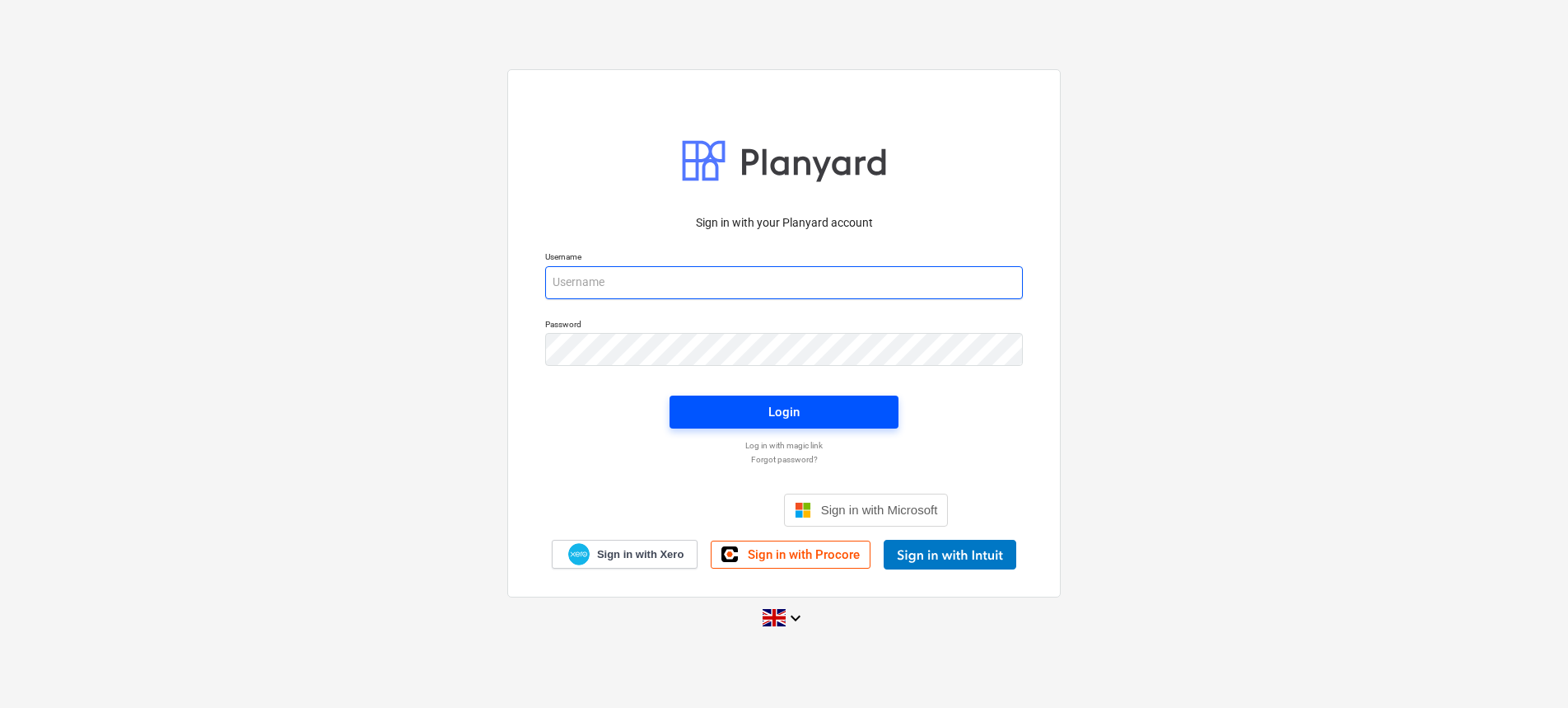
type input "[EMAIL_ADDRESS][DOMAIN_NAME]"
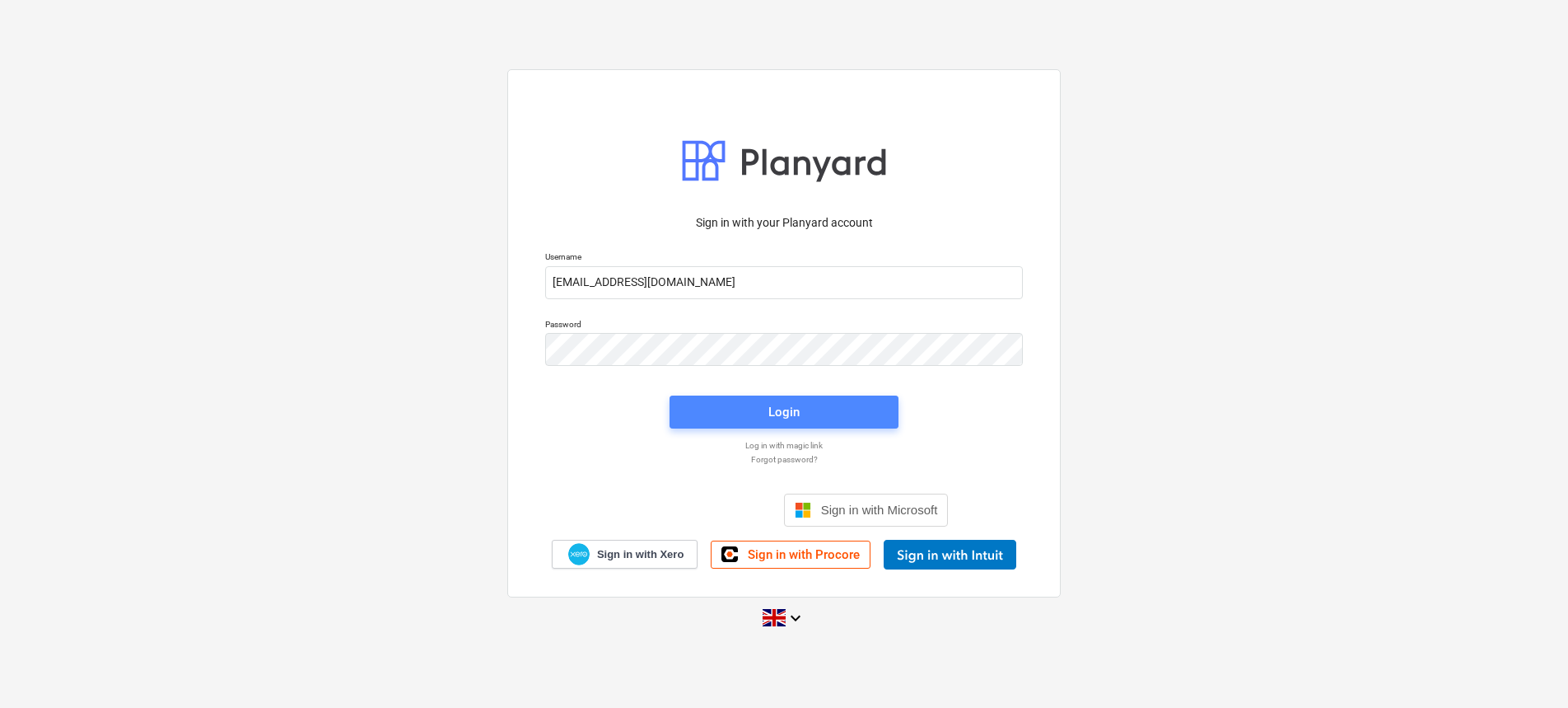
click at [790, 406] on div "Login" at bounding box center [784, 412] width 32 height 22
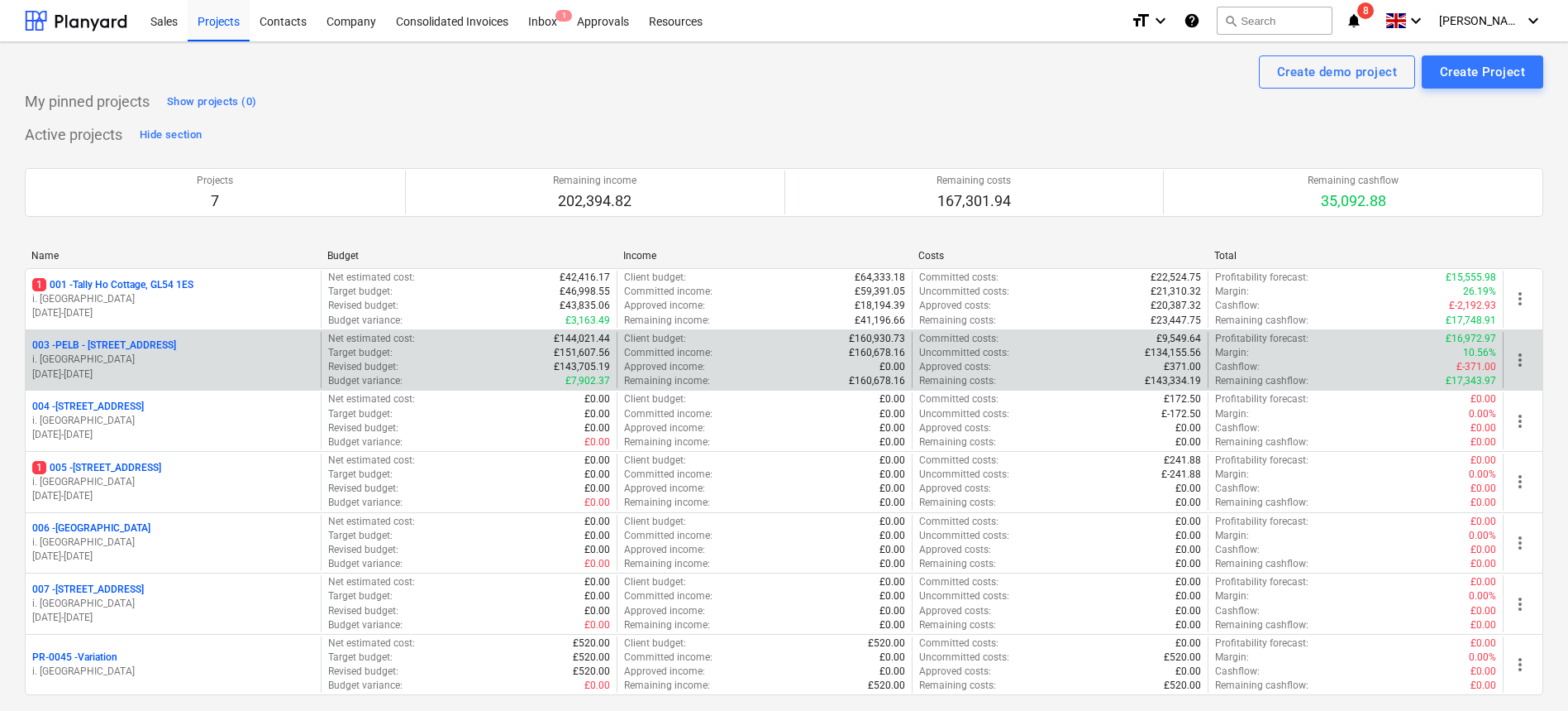
click at [167, 347] on p "003 - PELB - [GEOGRAPHIC_DATA], [GEOGRAPHIC_DATA], GL2 7NE" at bounding box center [104, 345] width 144 height 14
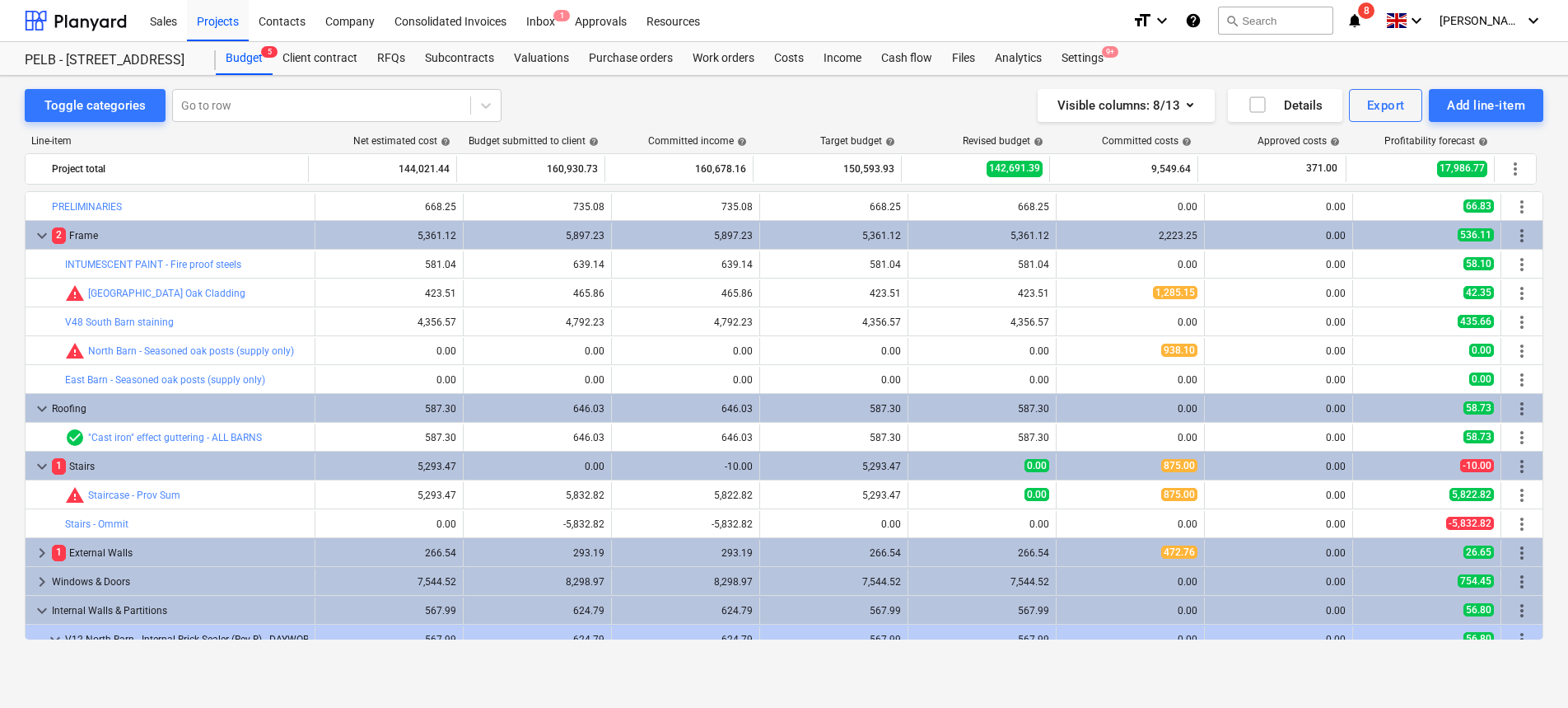
click at [38, 233] on span "keyboard_arrow_down" at bounding box center [42, 236] width 20 height 20
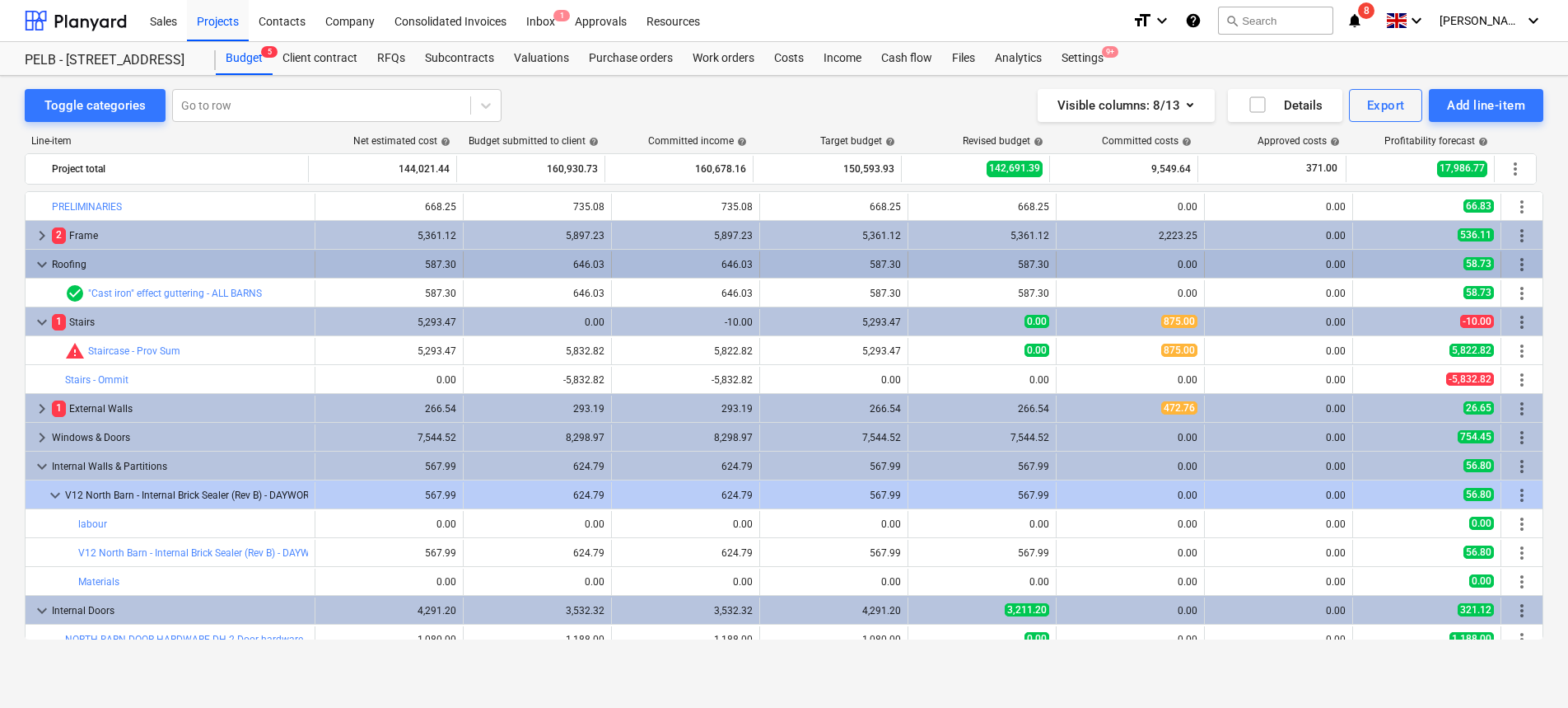
click at [42, 268] on span "keyboard_arrow_down" at bounding box center [42, 265] width 20 height 20
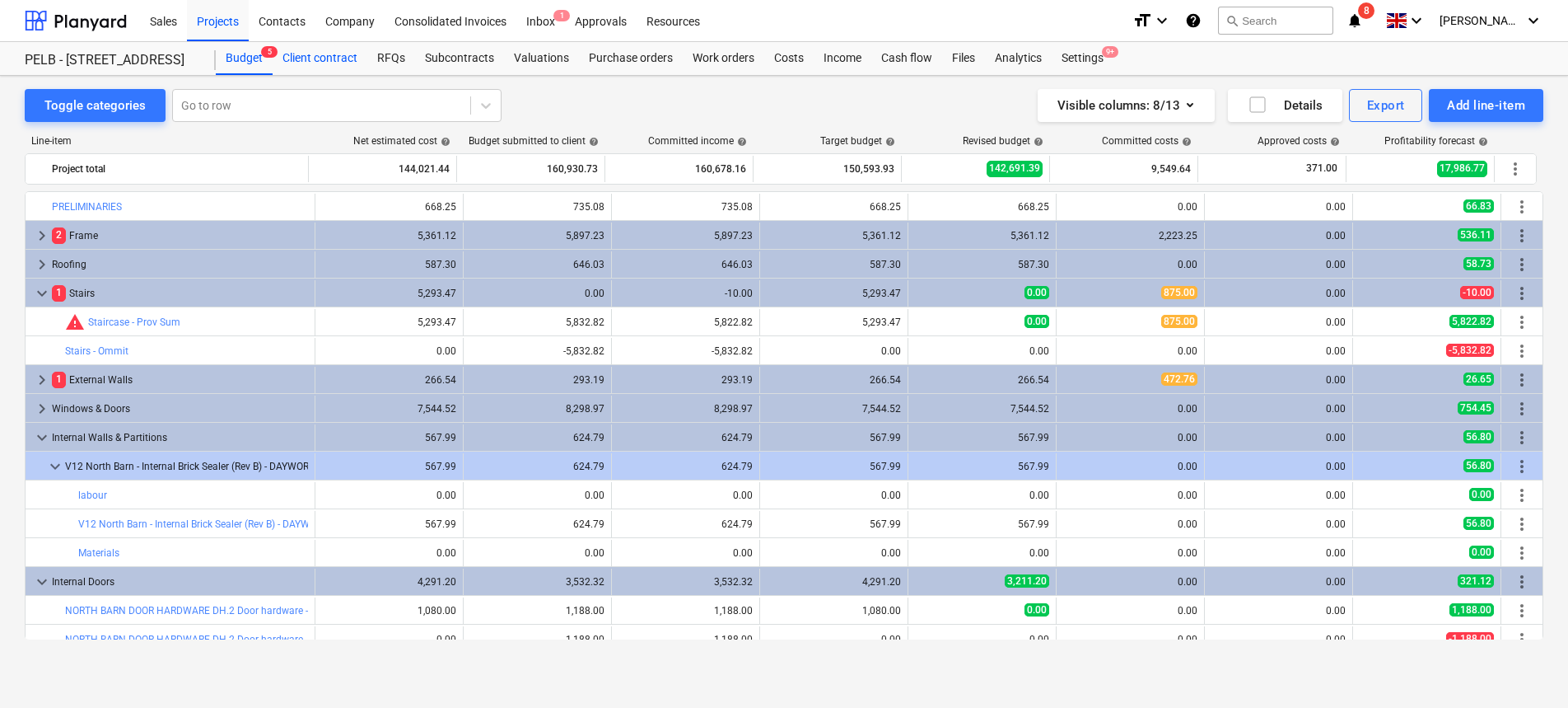
click at [340, 60] on div "Client contract" at bounding box center [320, 58] width 95 height 33
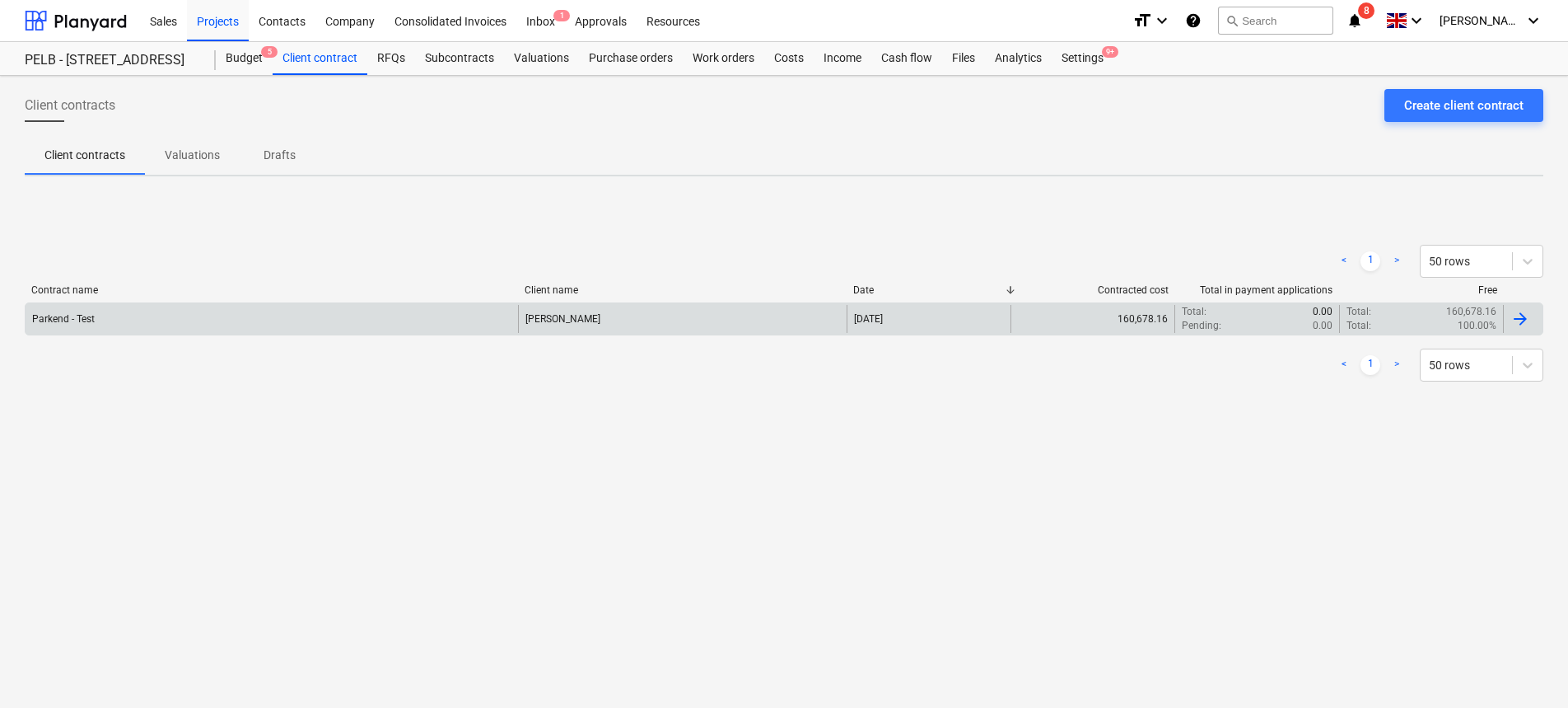
click at [250, 310] on div "Parkend - Test" at bounding box center [272, 319] width 493 height 28
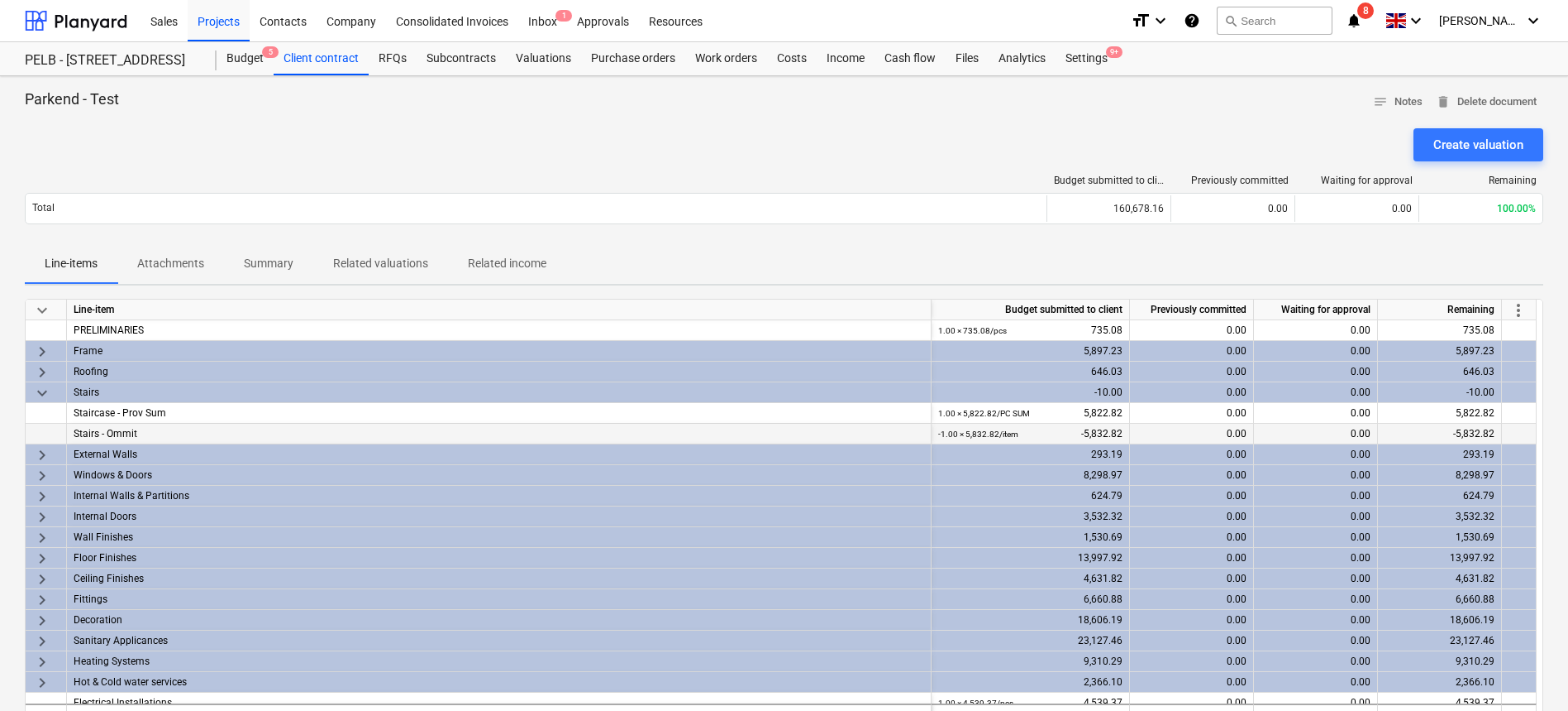
click at [1045, 442] on div "-1.00 × 5,832.82 / item -5,832.82" at bounding box center [1031, 433] width 184 height 21
click at [1087, 431] on div "-1.00 × 5,832.82 / item -5,832.82" at bounding box center [1031, 433] width 184 height 21
click at [1096, 431] on div "-1.00 × 5,832.82 / item -5,832.82" at bounding box center [1031, 433] width 184 height 21
click at [1519, 301] on span "more_vert" at bounding box center [1518, 310] width 20 height 20
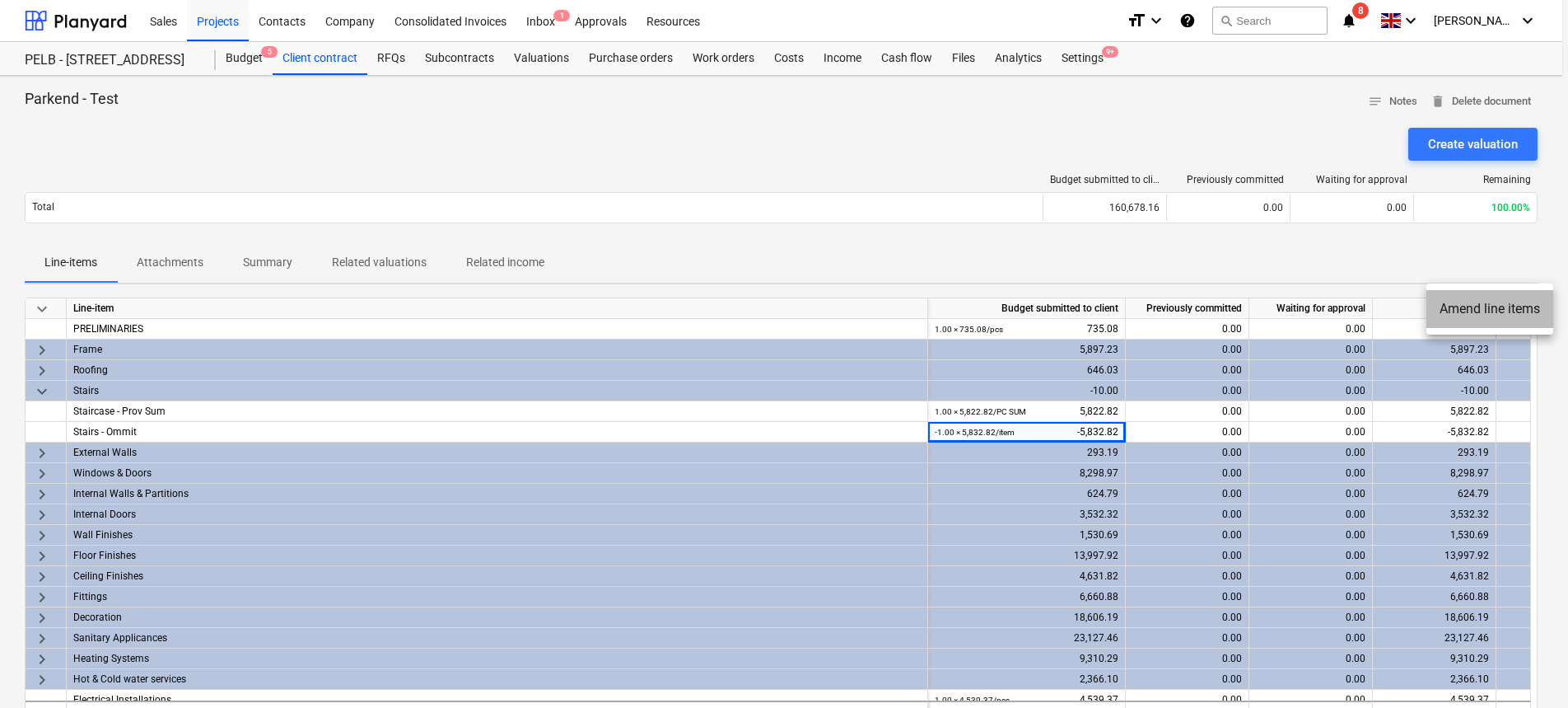
click at [1463, 308] on li "Amend line items" at bounding box center [1490, 309] width 126 height 38
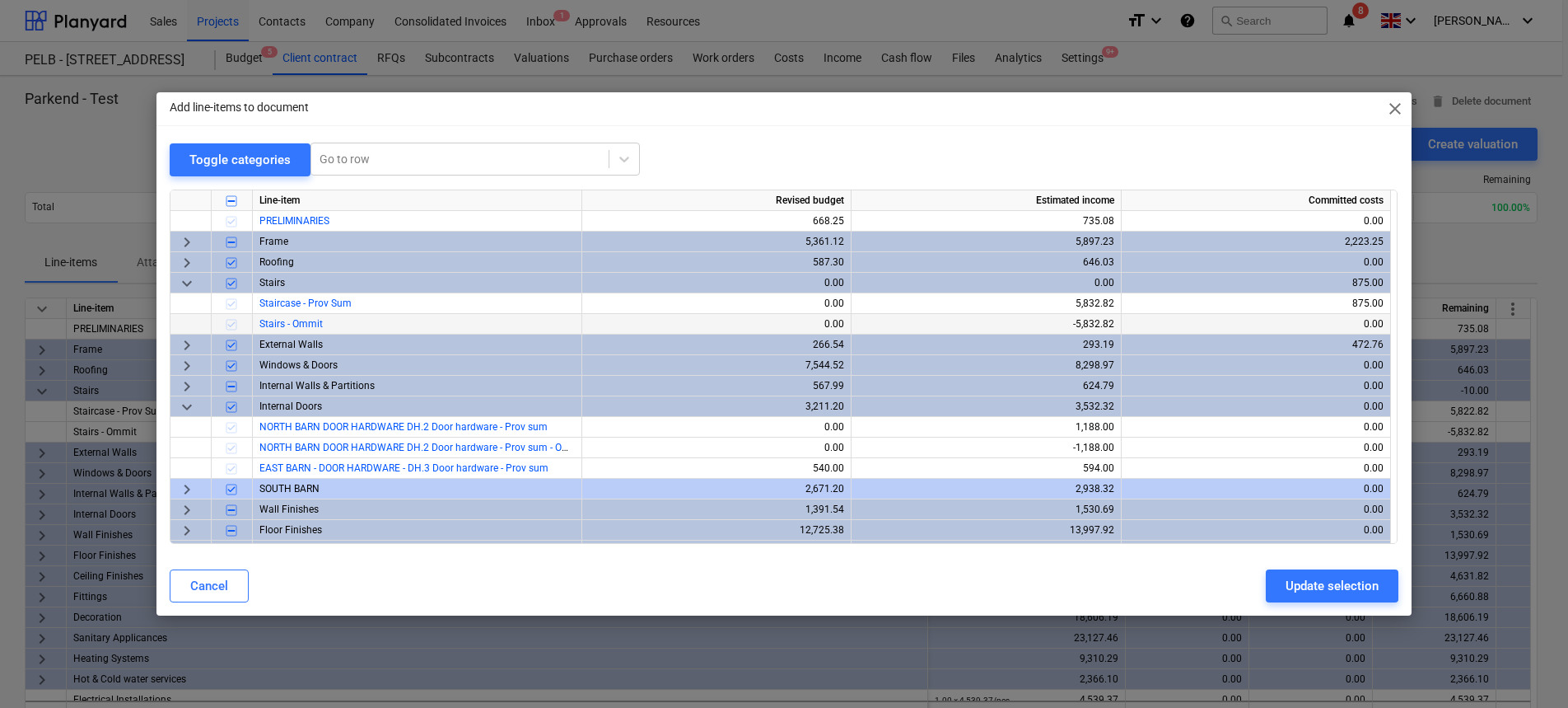
click at [1036, 324] on div "-5,832.82" at bounding box center [985, 324] width 256 height 21
click at [1090, 323] on div "-5,832.82" at bounding box center [985, 324] width 256 height 21
click at [1094, 324] on div "-5,832.82" at bounding box center [985, 324] width 256 height 21
click at [230, 326] on div at bounding box center [232, 324] width 41 height 21
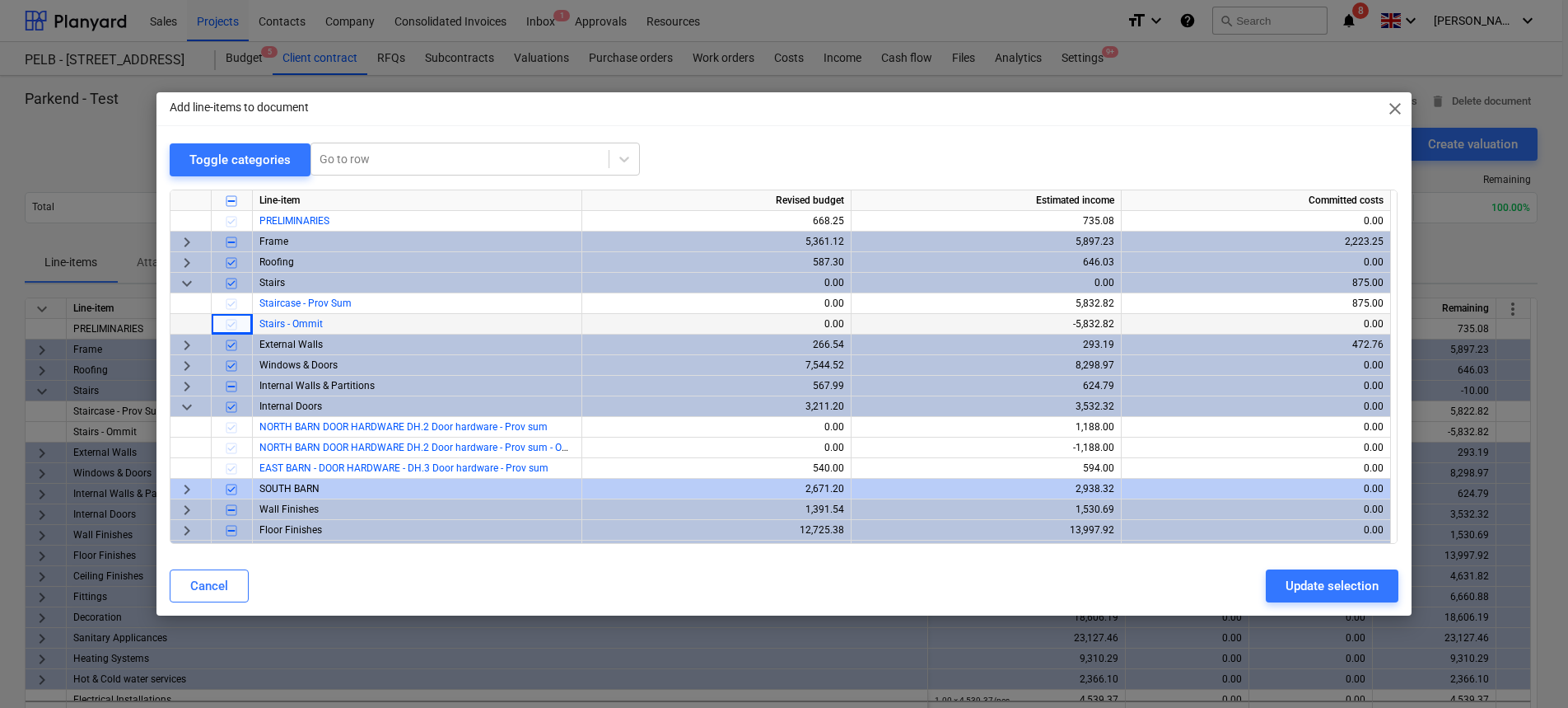
click at [230, 326] on div at bounding box center [232, 324] width 41 height 21
click at [1392, 110] on span "close" at bounding box center [1395, 109] width 20 height 20
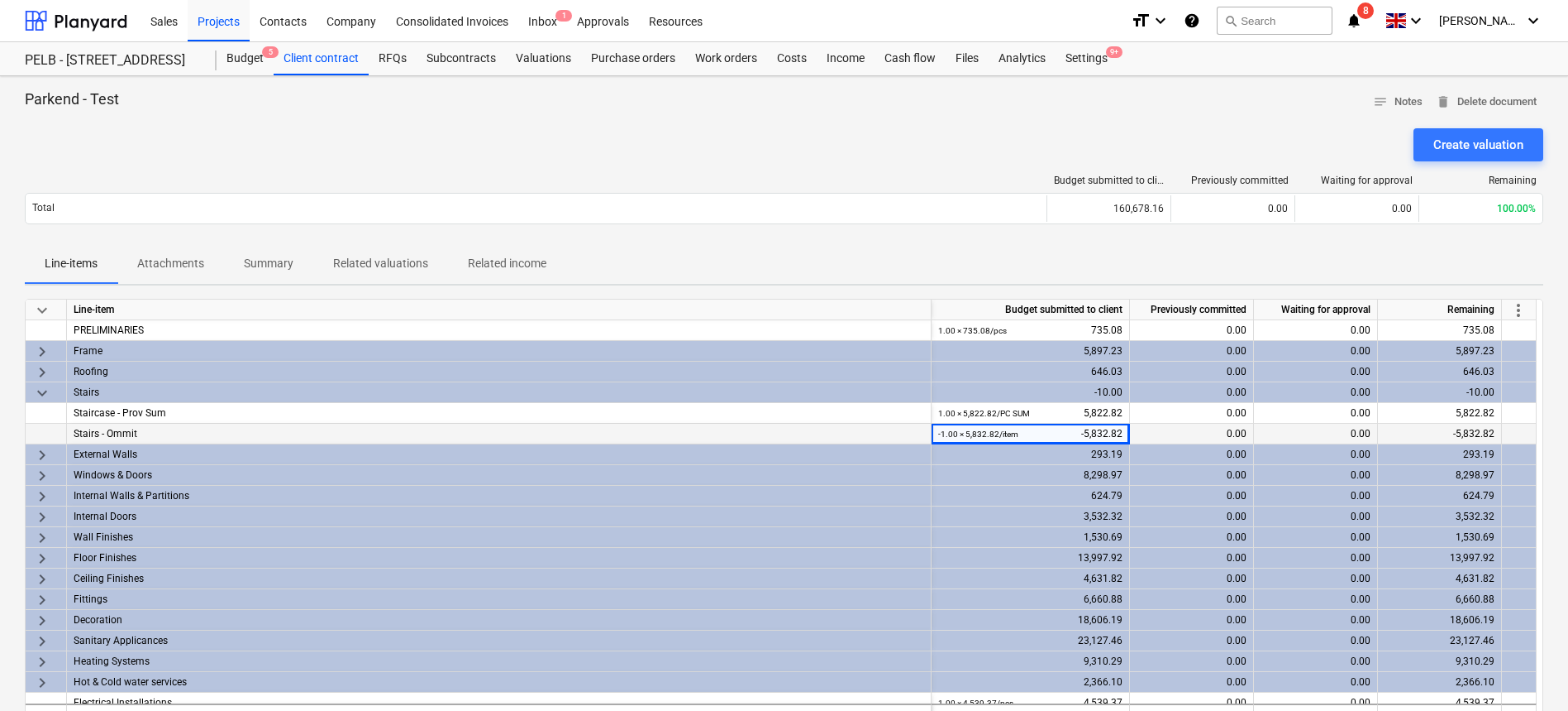
click at [1509, 427] on div at bounding box center [1519, 433] width 35 height 21
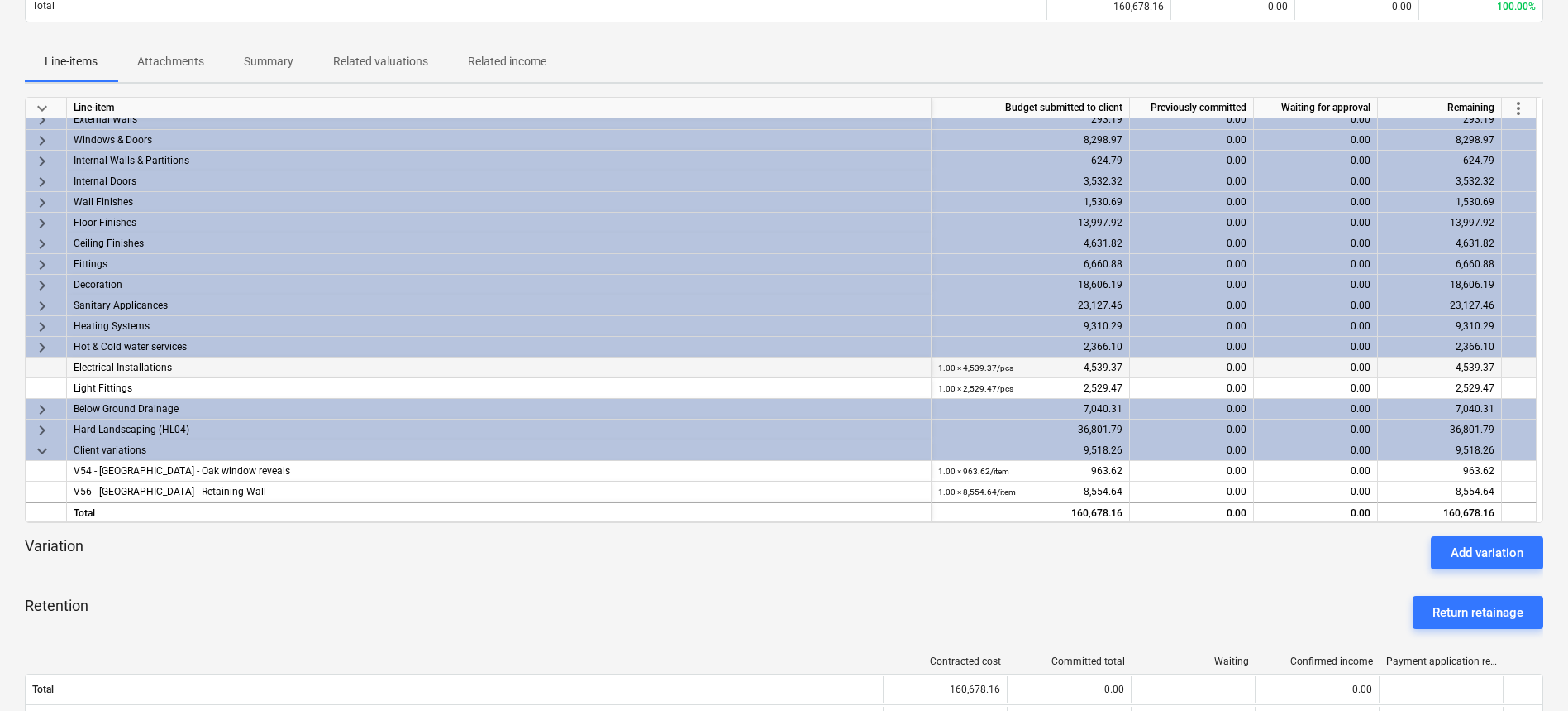
scroll to position [134, 0]
click at [1509, 544] on div "Add variation" at bounding box center [1487, 552] width 72 height 22
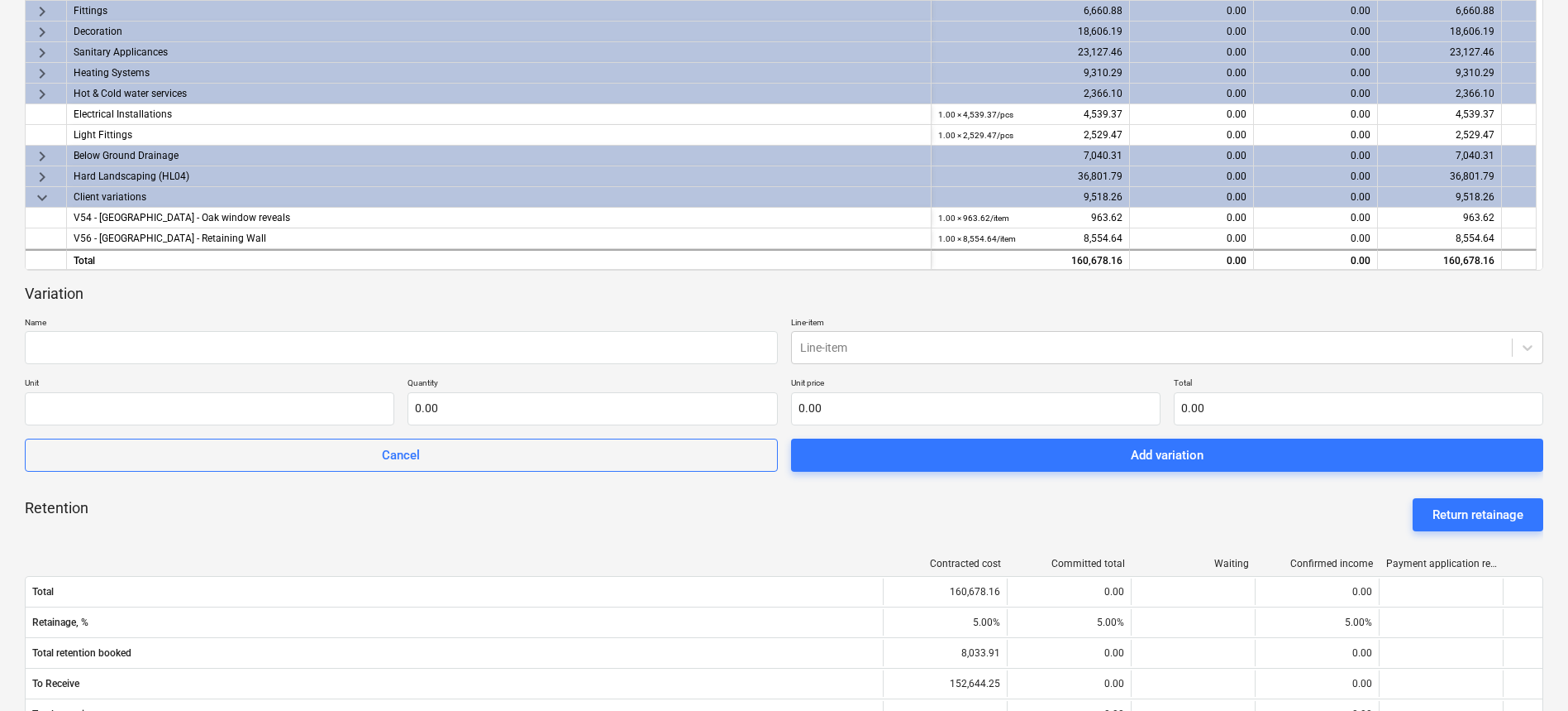
scroll to position [475, 0]
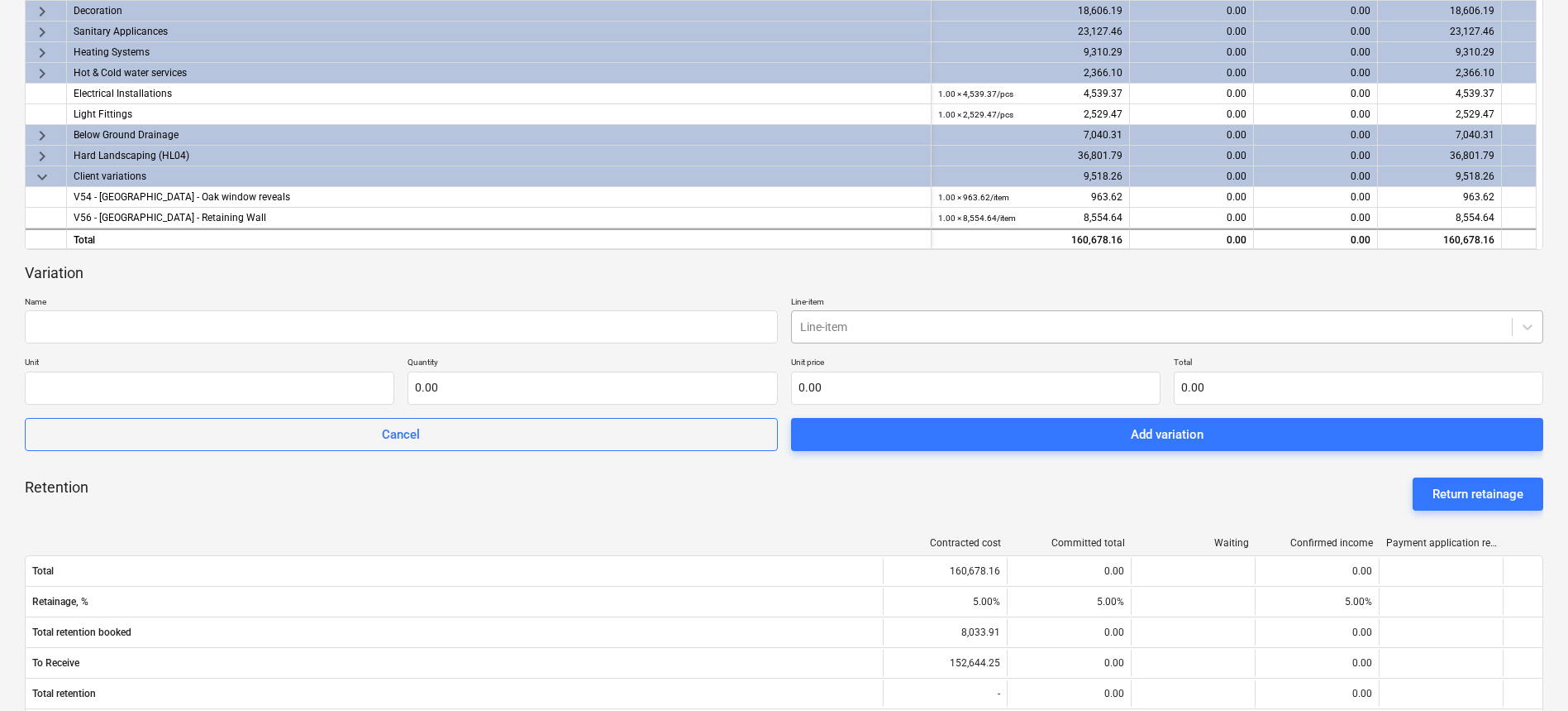
click at [886, 338] on div "Line-item" at bounding box center [1168, 326] width 753 height 33
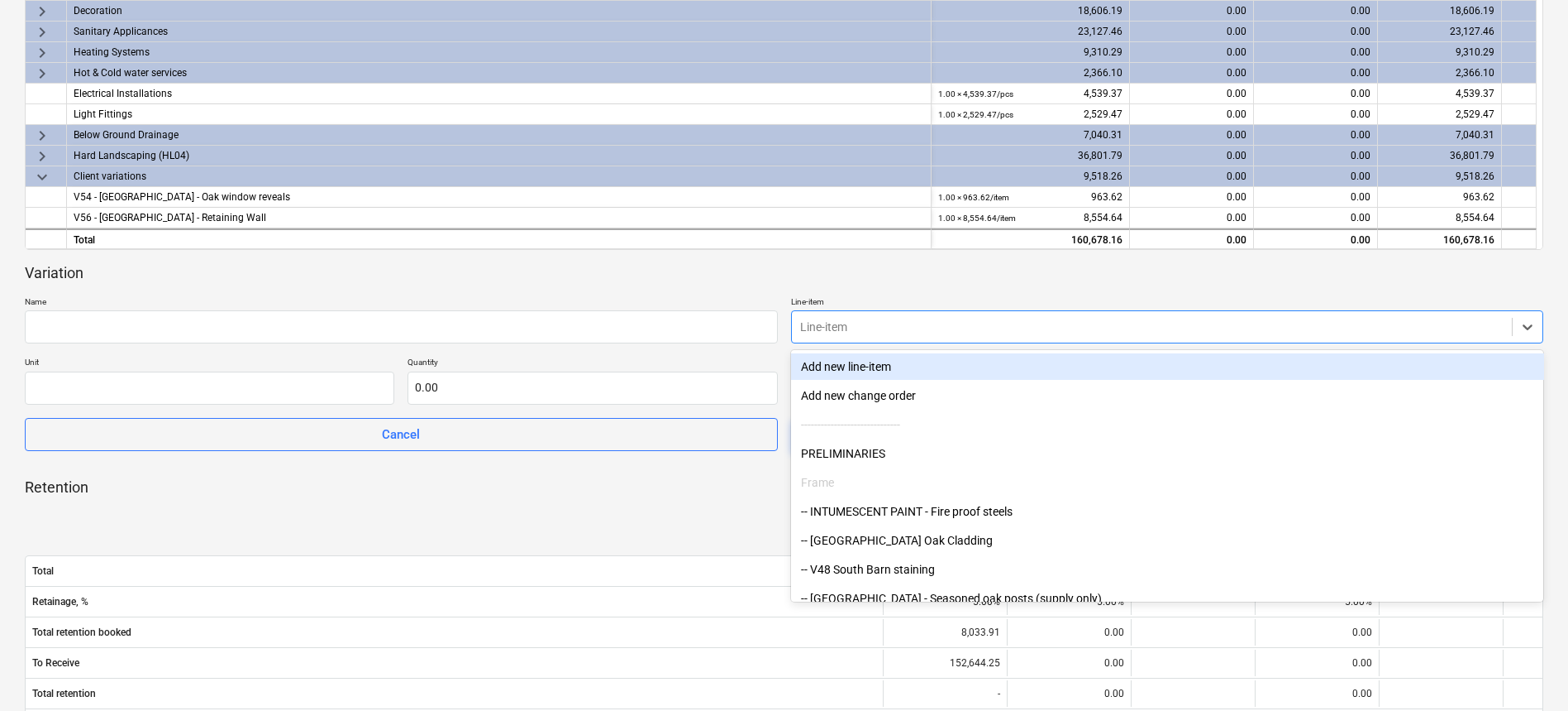
type input "a"
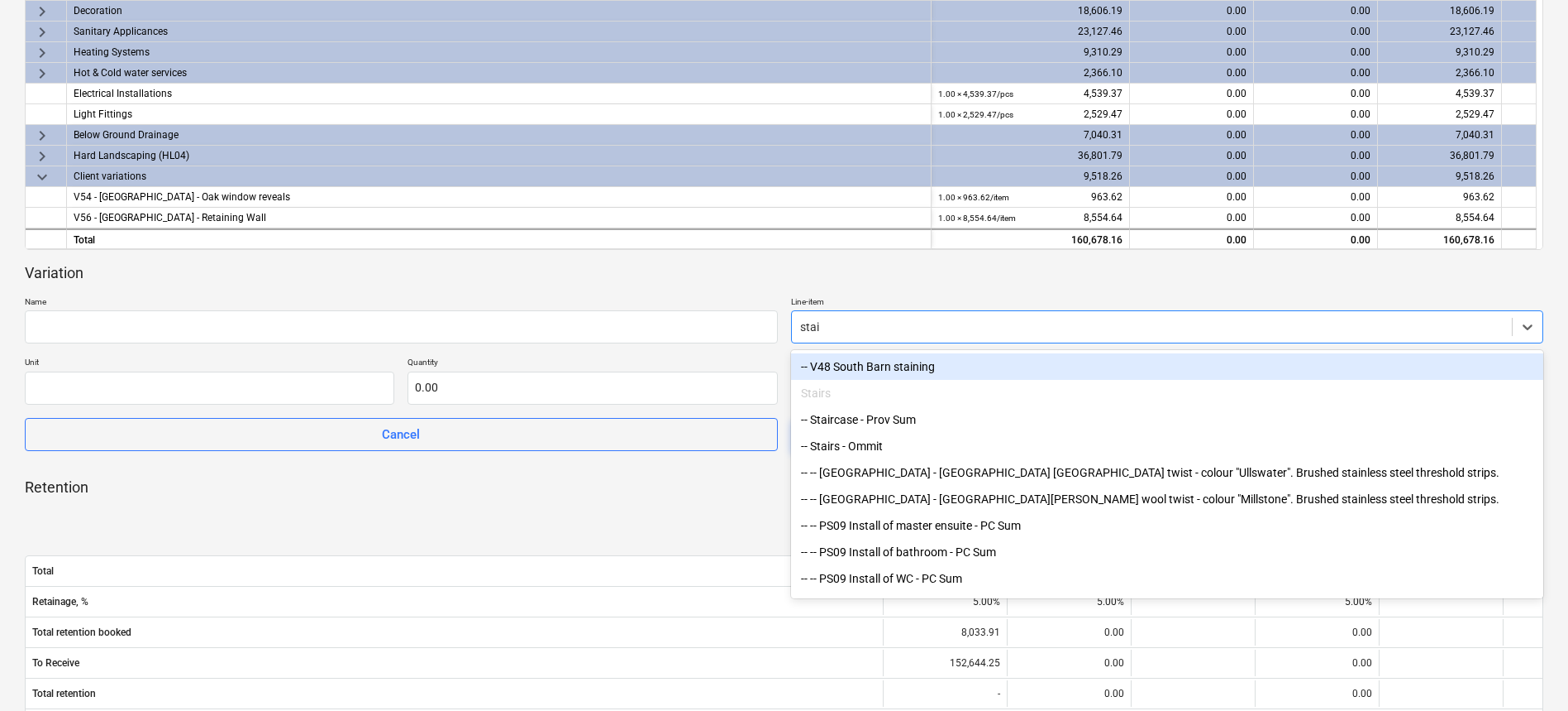
type input "stair"
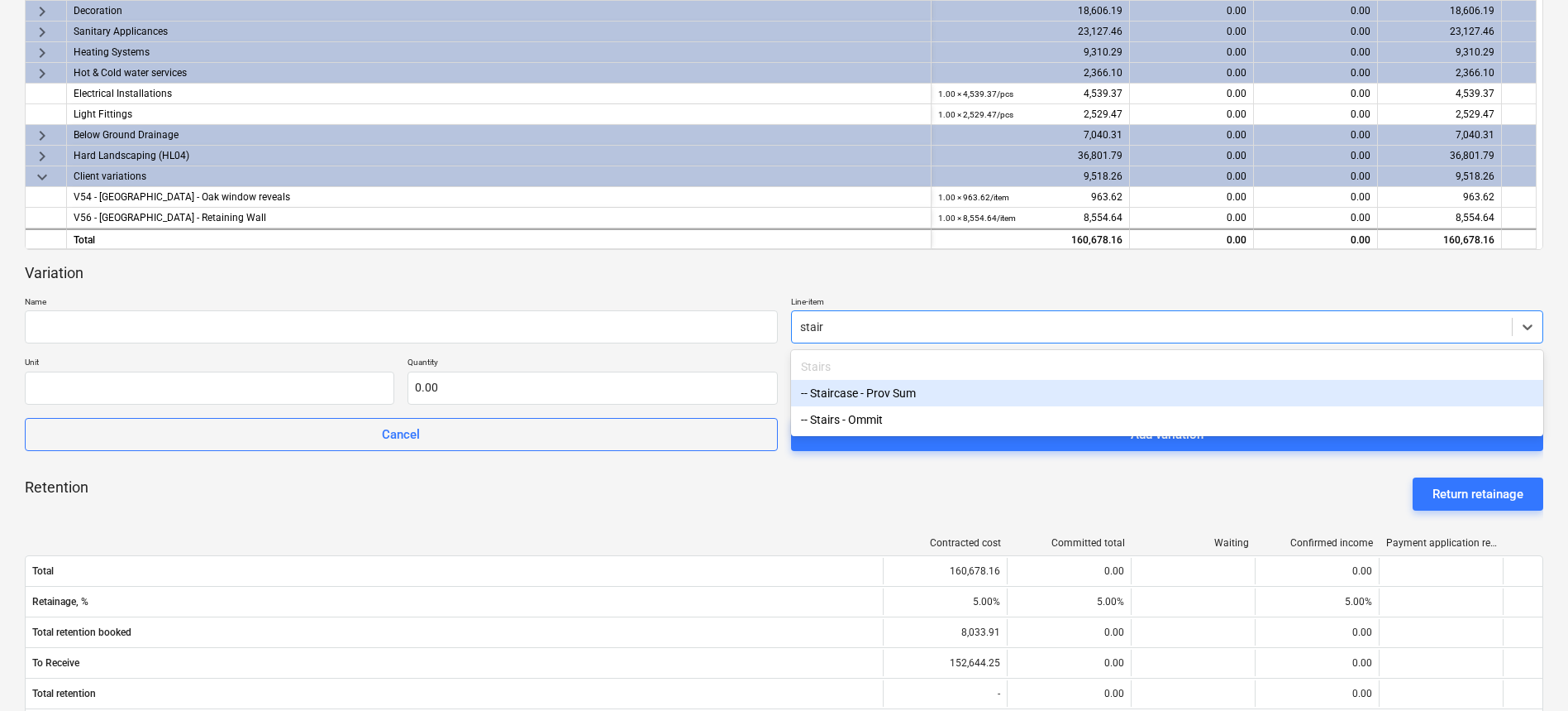
click at [938, 393] on div "-- Staircase - Prov Sum" at bounding box center [1168, 393] width 753 height 27
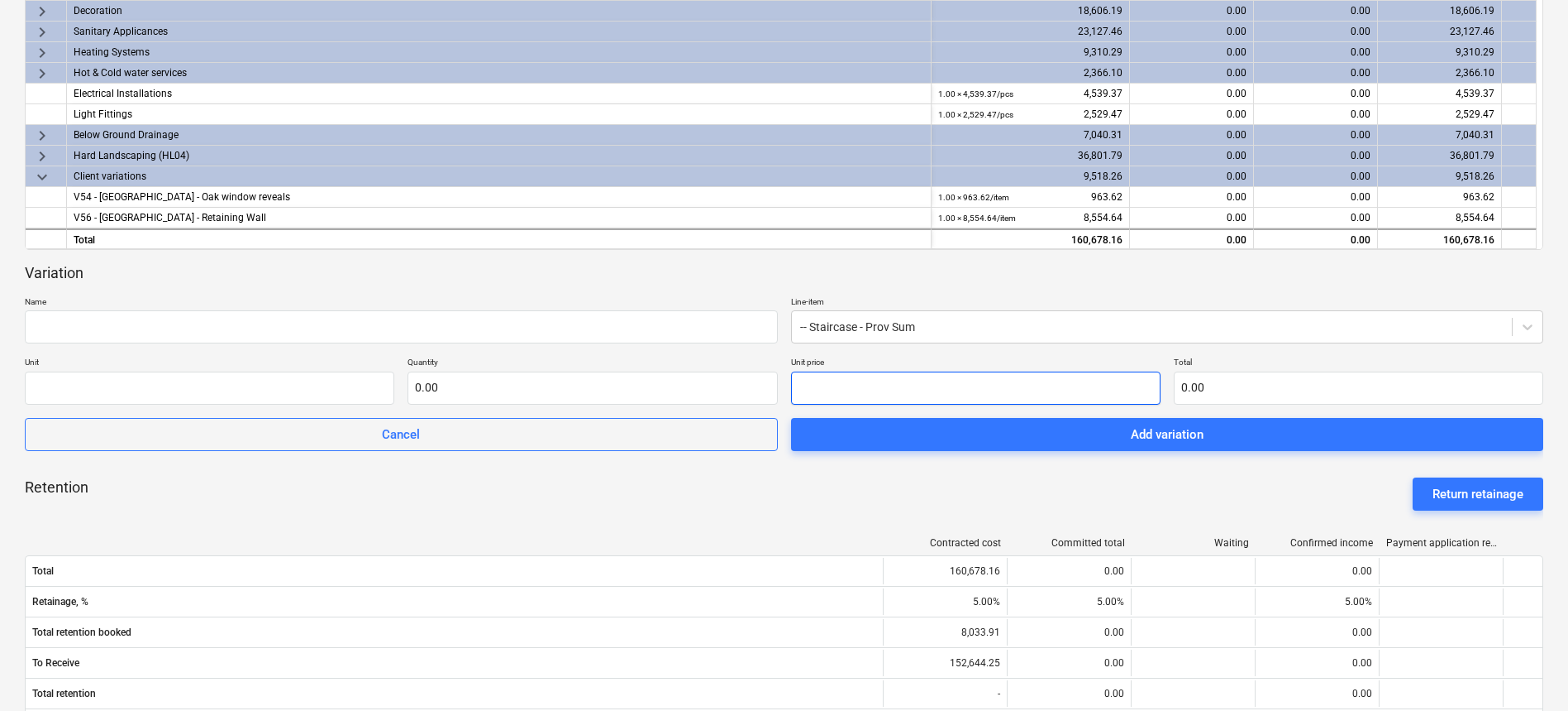
click at [988, 394] on input "text" at bounding box center [975, 388] width 370 height 33
type input "pcs"
type input "1"
type input "1.00"
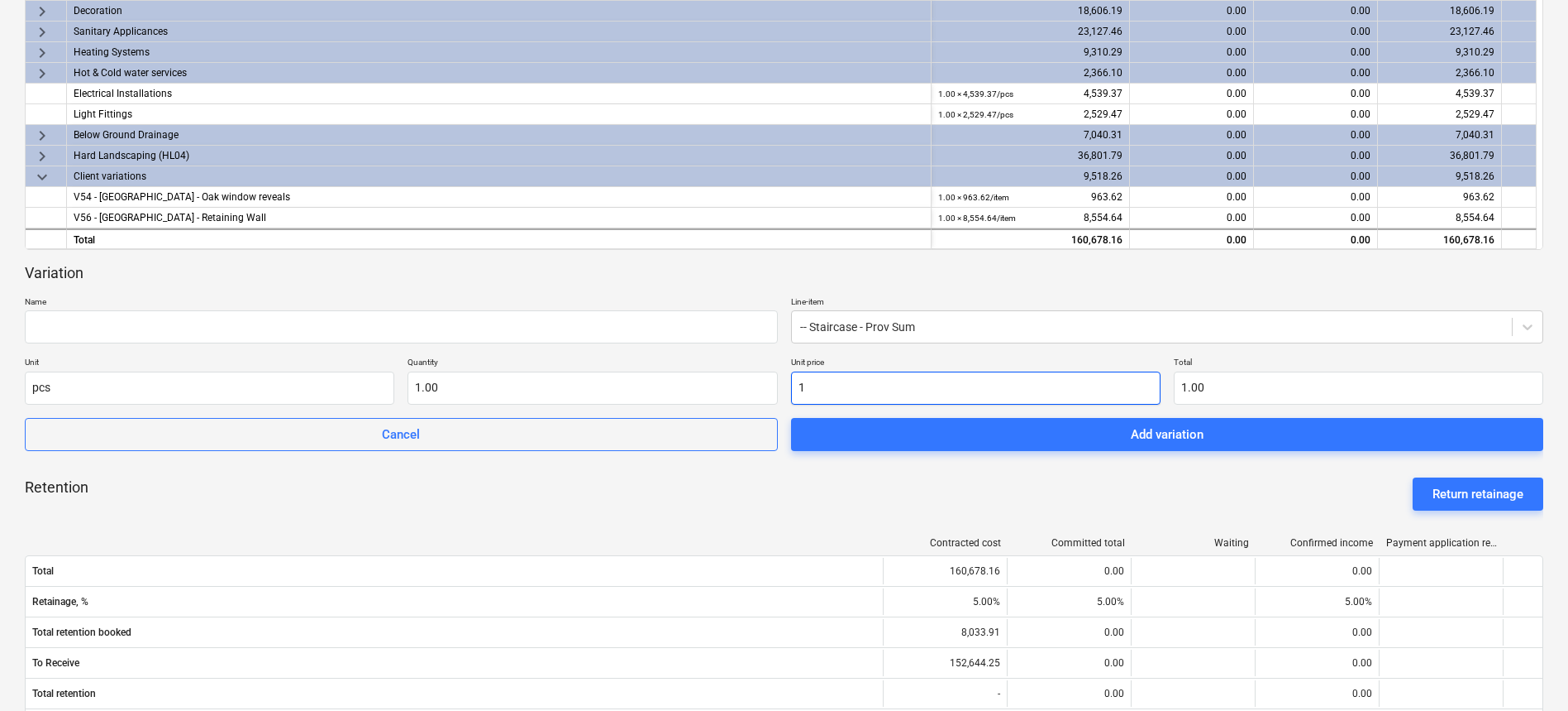
type input "10"
type input "10.00"
type input "10"
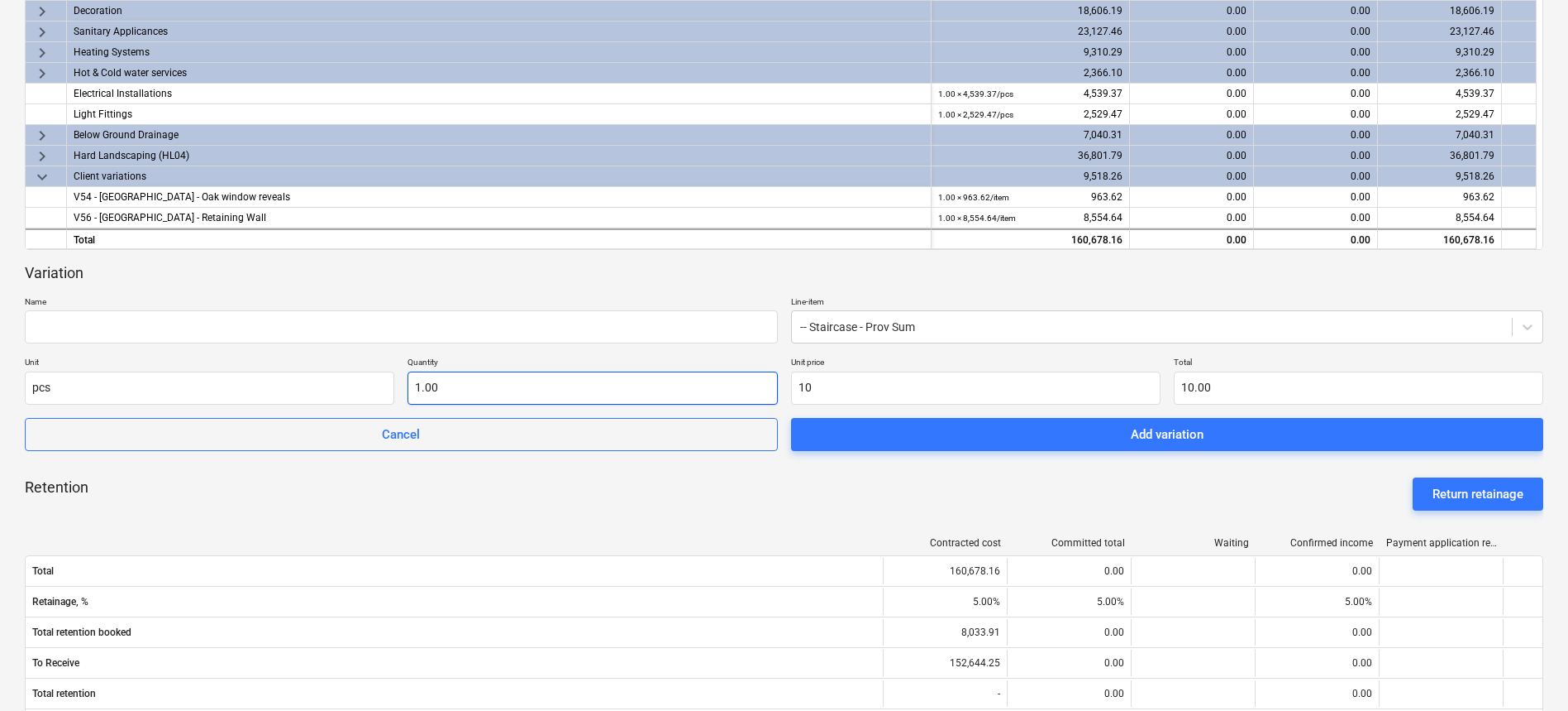
type input "1"
type input "10.00"
click at [416, 390] on input "1" at bounding box center [592, 388] width 370 height 33
type input "-1"
type input "-10.00"
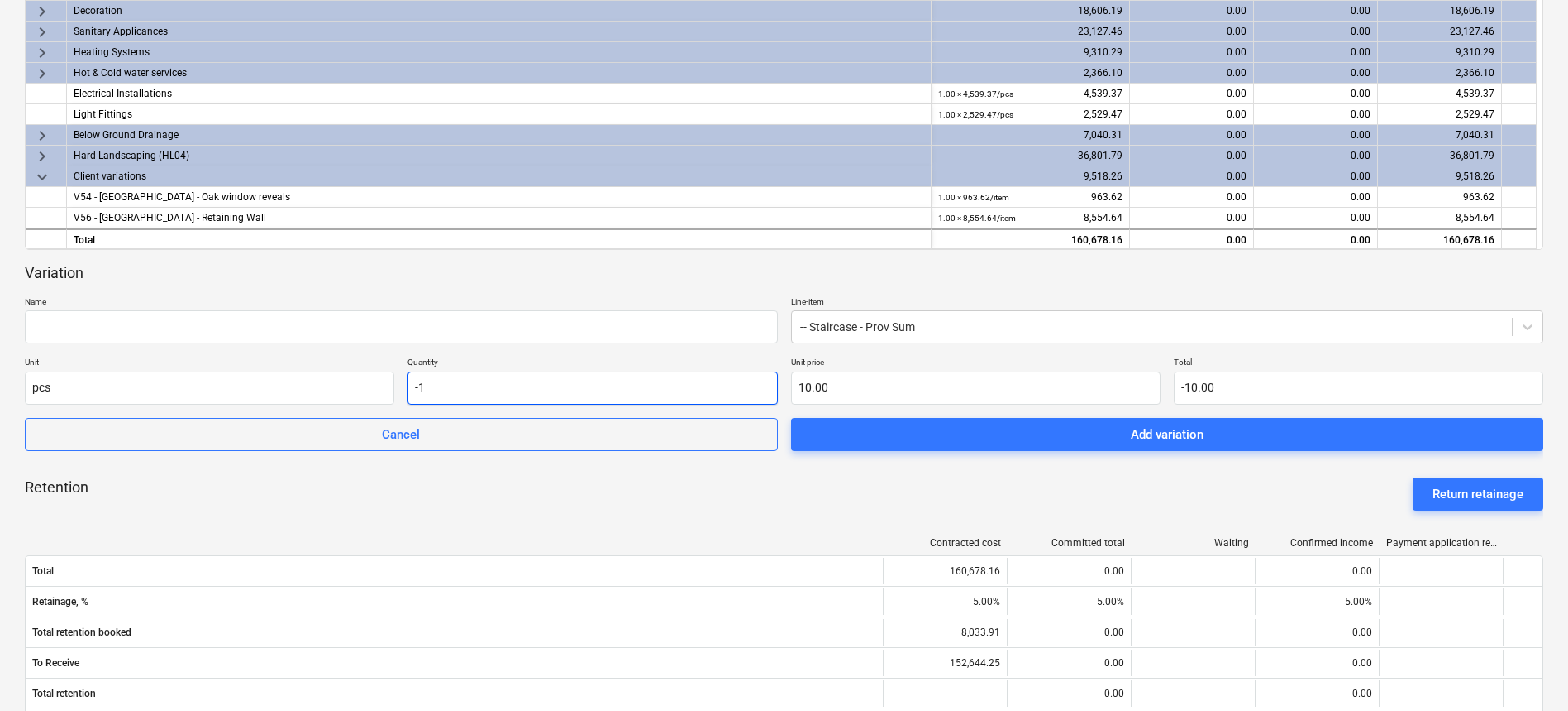
type input "1"
type input "10.00"
type input "1.00"
drag, startPoint x: 858, startPoint y: 499, endPoint x: 867, endPoint y: 496, distance: 9.5
click at [860, 497] on div "Retention Return retainage" at bounding box center [784, 494] width 1518 height 59
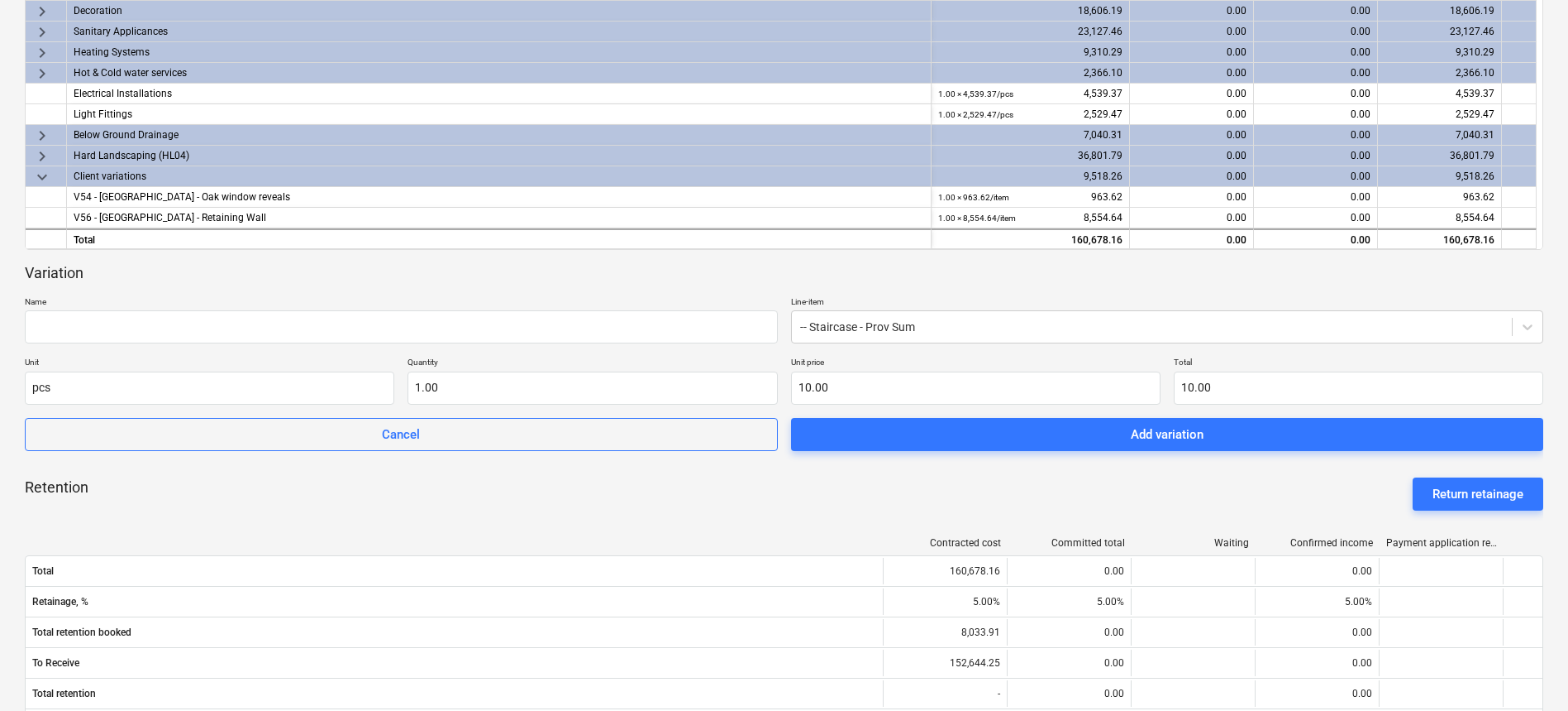
click at [1041, 452] on div "keyboard_arrow_down Line-item Budget submitted to client Previously committed W…" at bounding box center [784, 363] width 1518 height 1079
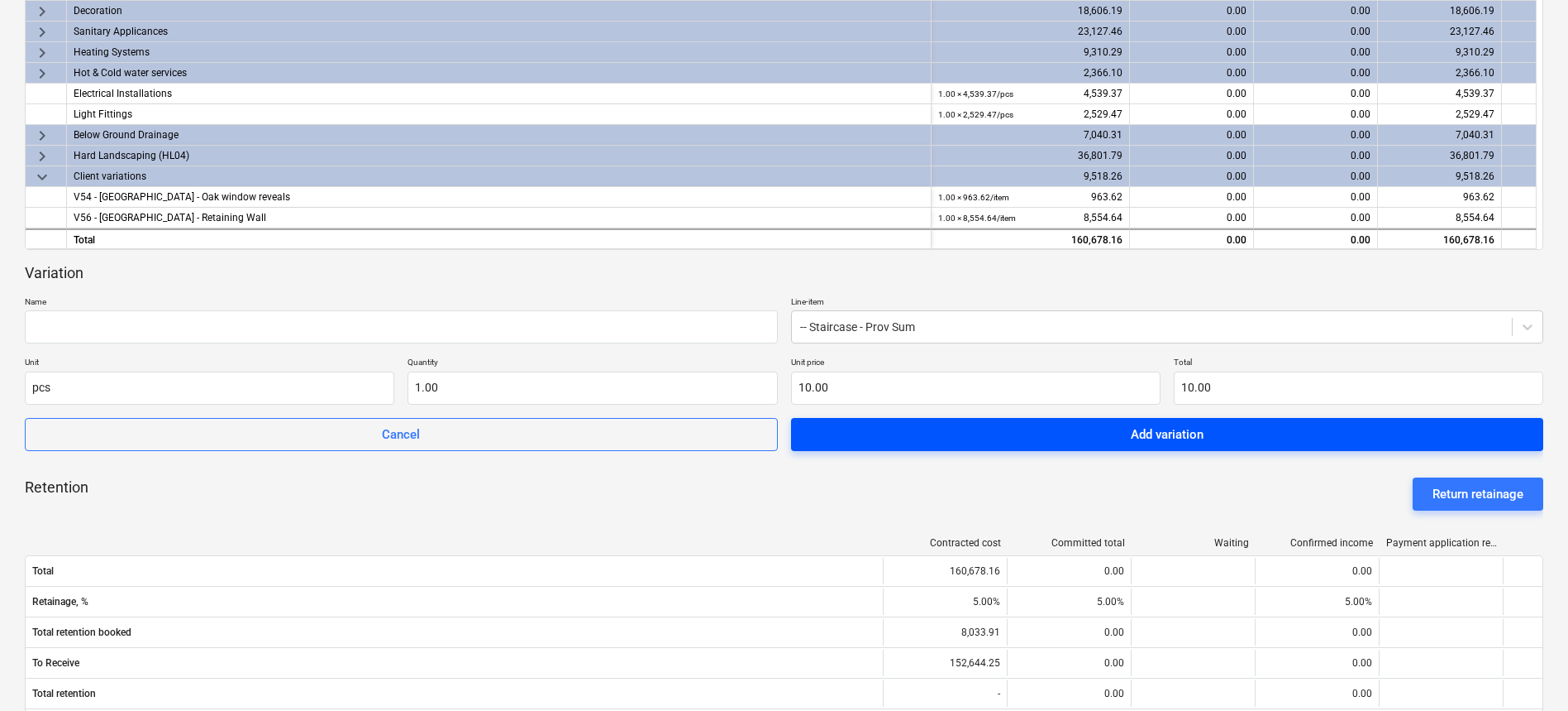
click at [1036, 439] on span "Add variation" at bounding box center [1168, 434] width 714 height 22
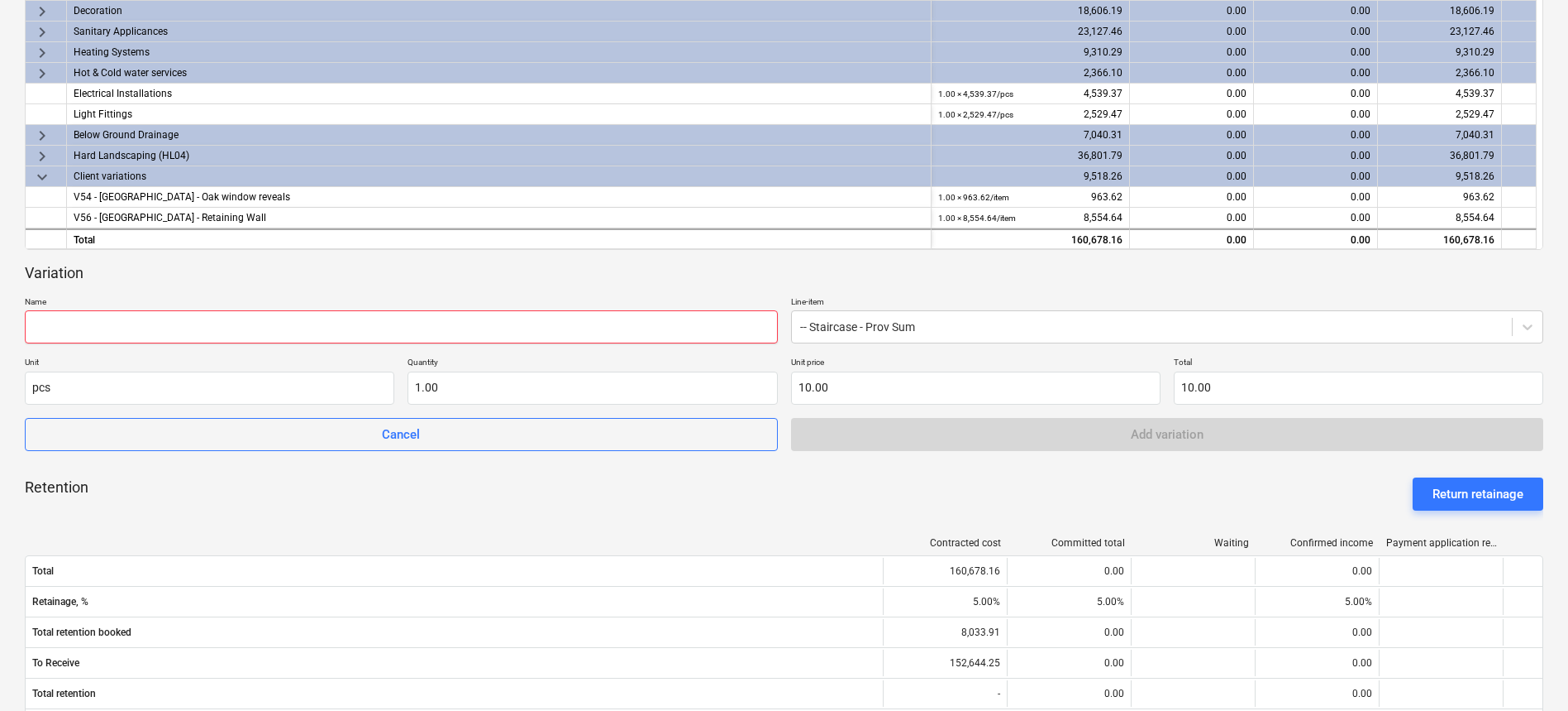
click at [555, 310] on input "text" at bounding box center [401, 326] width 753 height 33
type input "R"
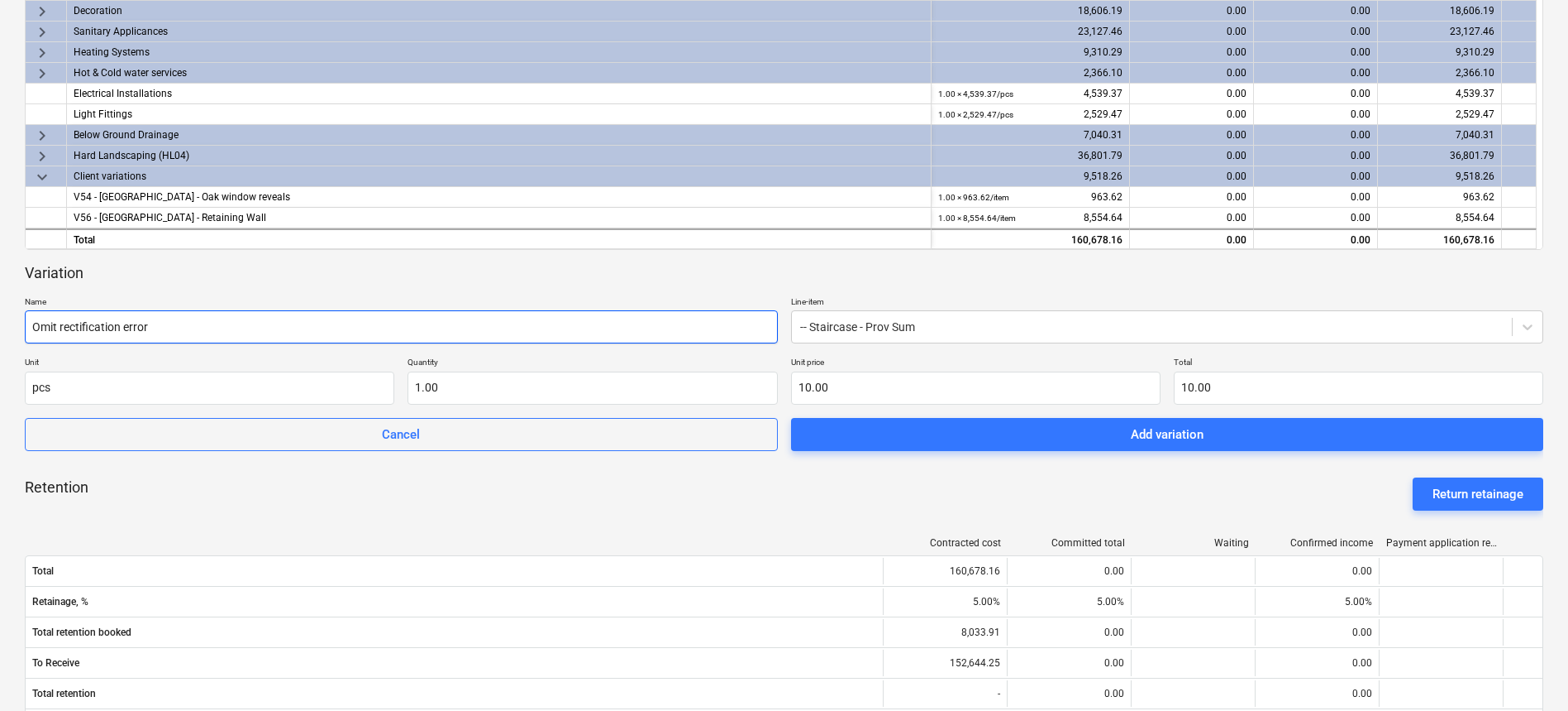
type input "Omit rectification error"
click at [1105, 412] on div "Variation Name Omit rectification error Line-item -- Staircase - Prov Sum Unit …" at bounding box center [784, 356] width 1518 height 187
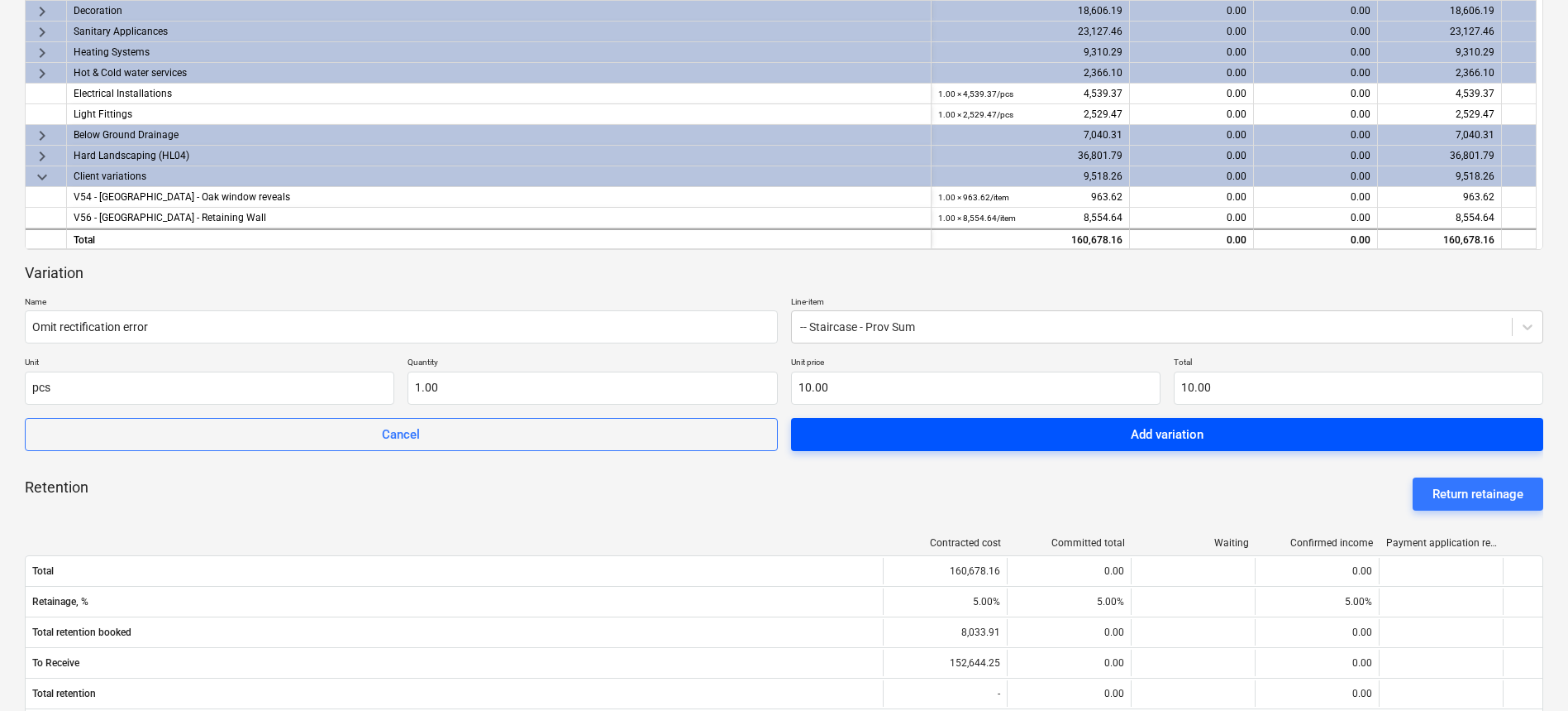
click at [1103, 418] on button "Add variation" at bounding box center [1168, 433] width 753 height 33
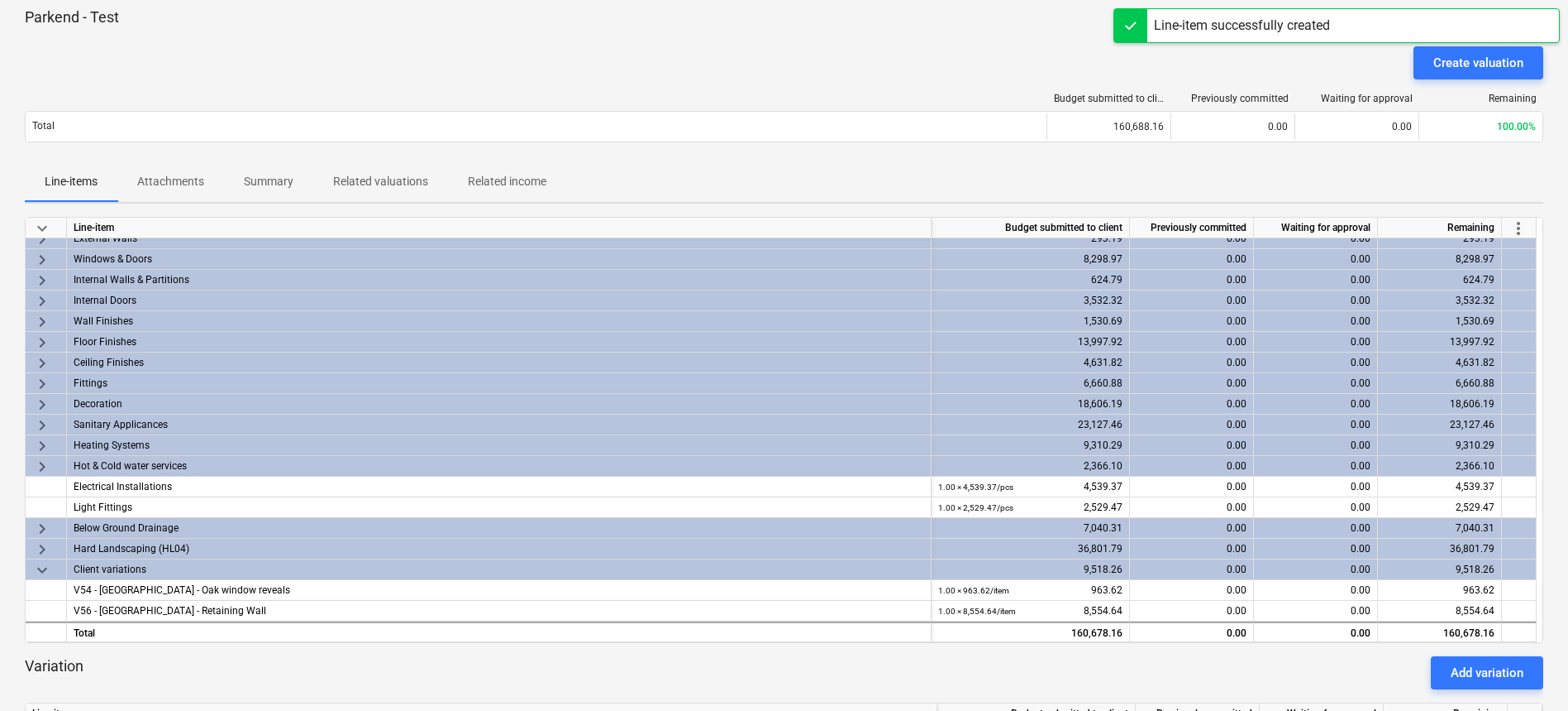
scroll to position [0, 0]
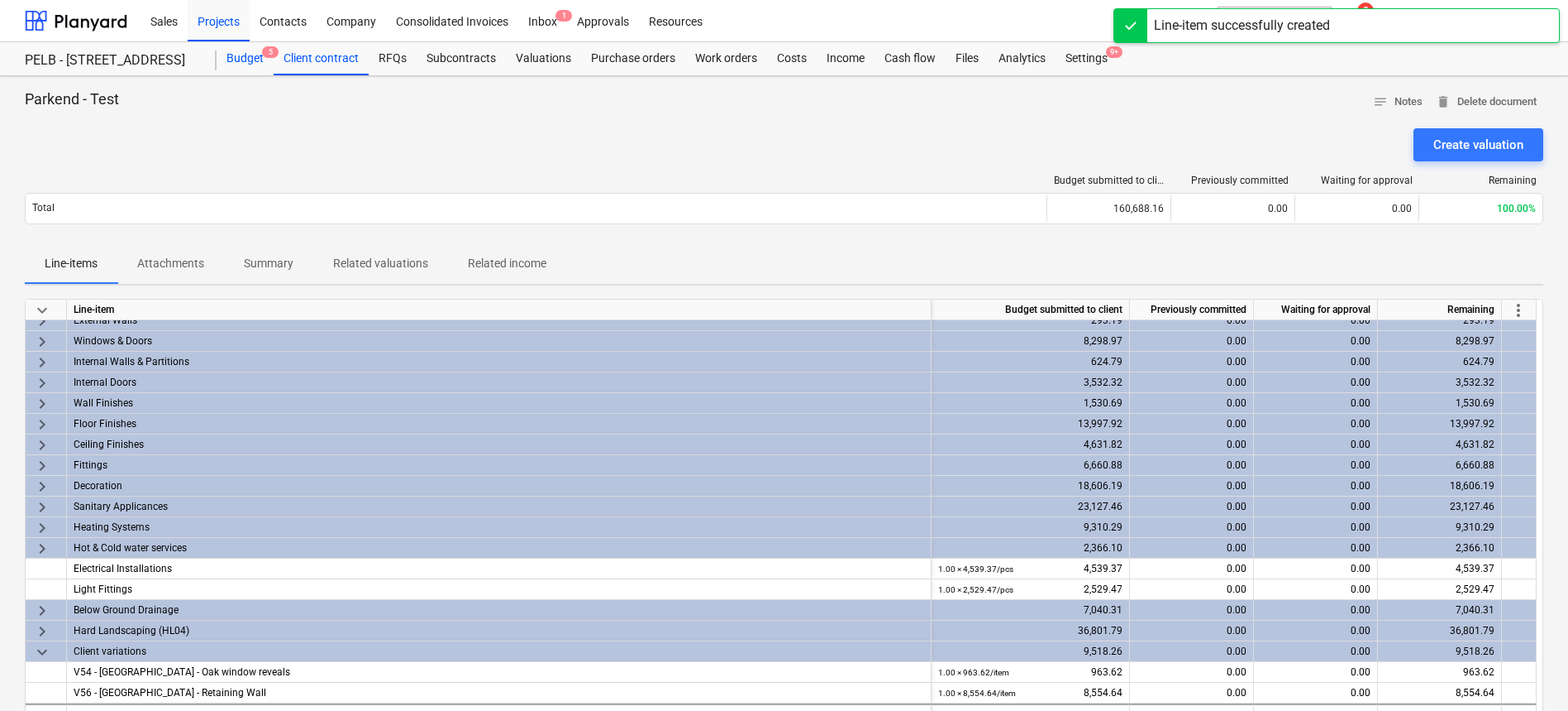
click at [232, 63] on div "Budget 5" at bounding box center [246, 59] width 57 height 33
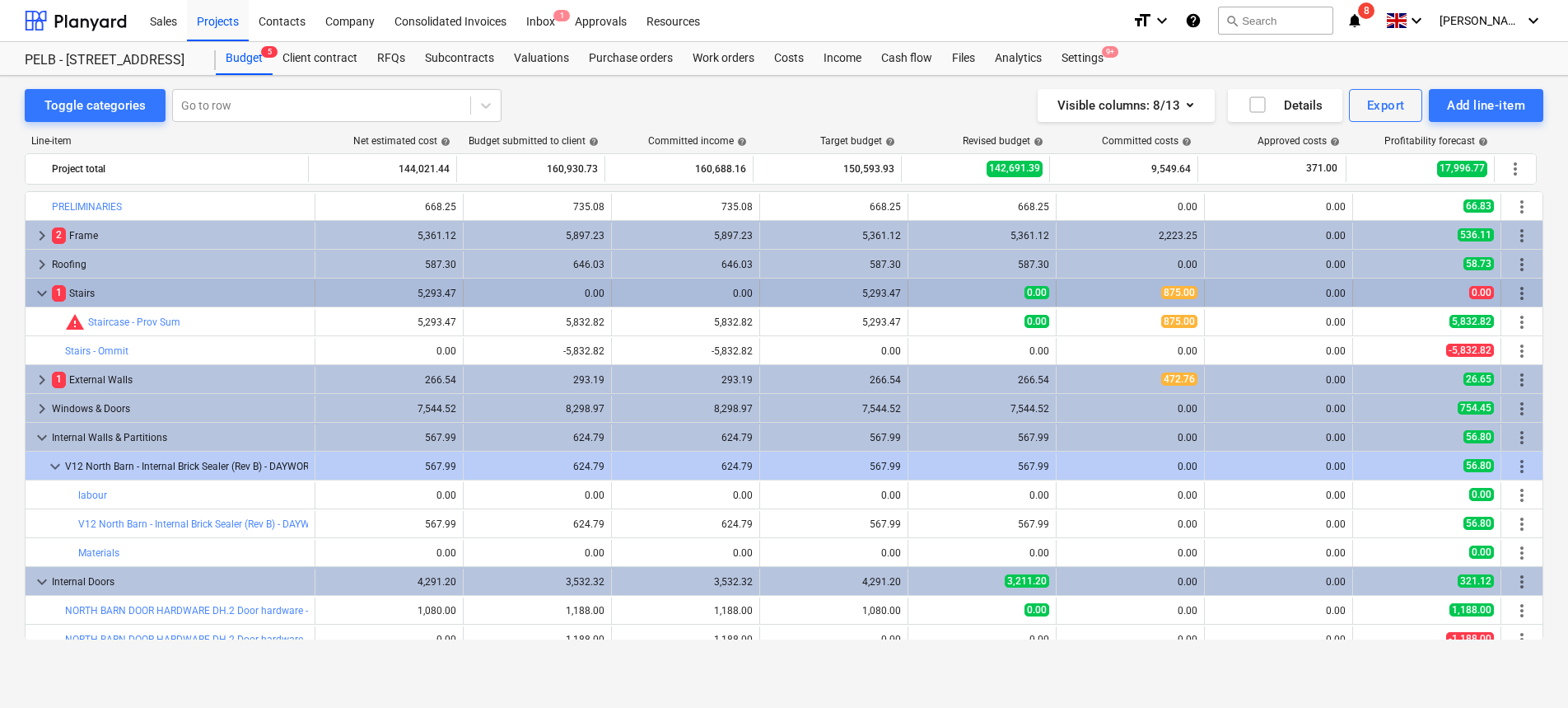
click at [1518, 290] on span "more_vert" at bounding box center [1523, 293] width 20 height 20
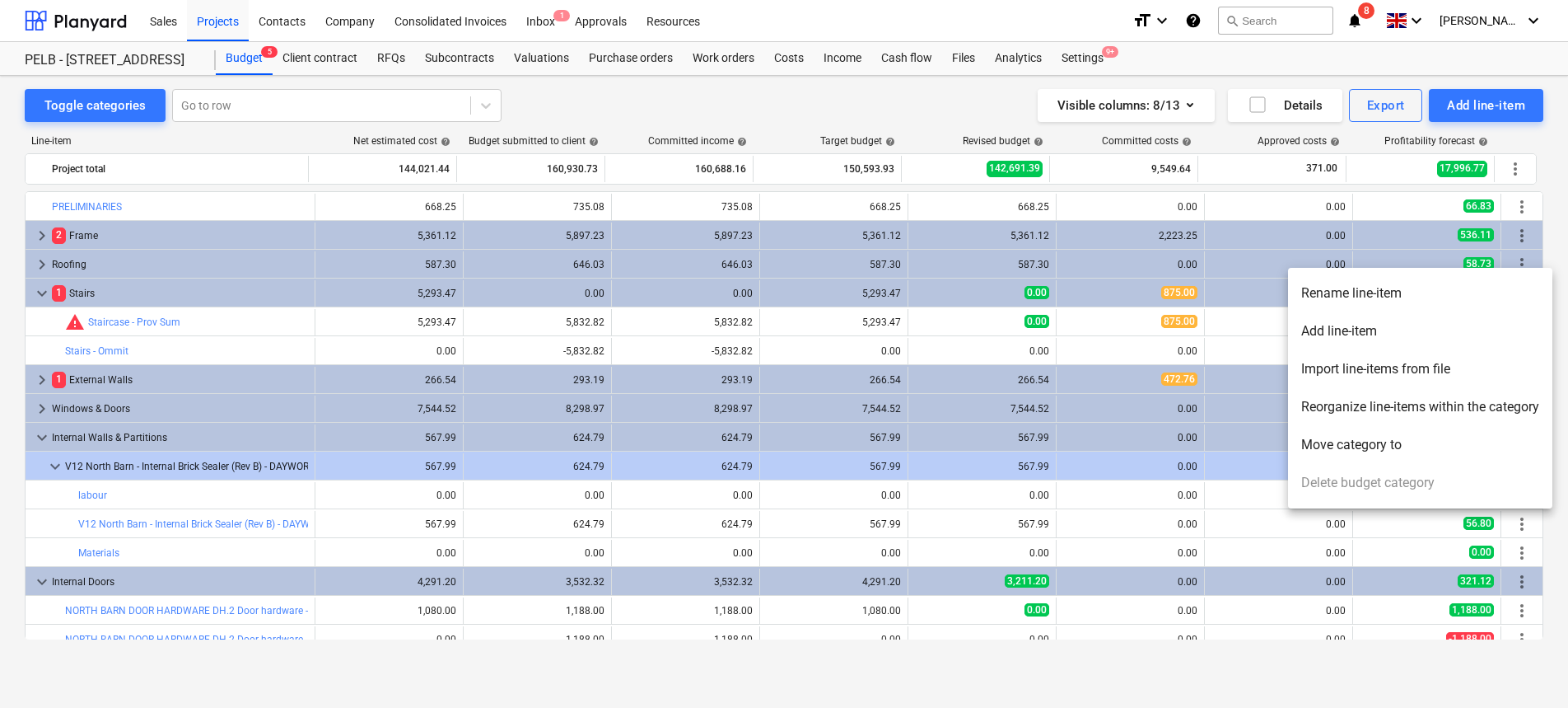
click at [1447, 339] on li "Add line-item" at bounding box center [1421, 331] width 265 height 38
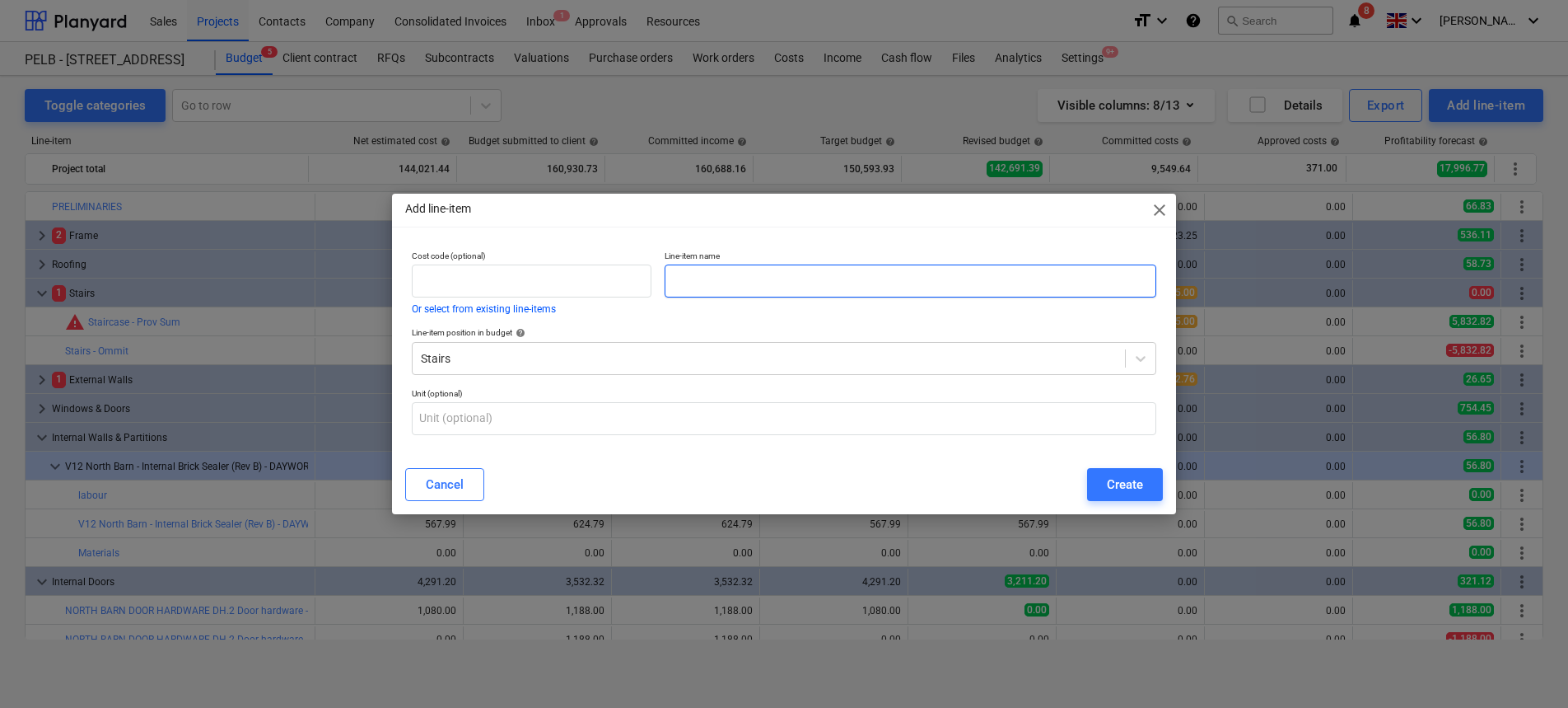
click at [745, 275] on input "text" at bounding box center [910, 280] width 492 height 33
type input "s"
click at [731, 282] on input "text" at bounding box center [910, 280] width 492 height 33
paste input "Timber structure to support treads/ risers"
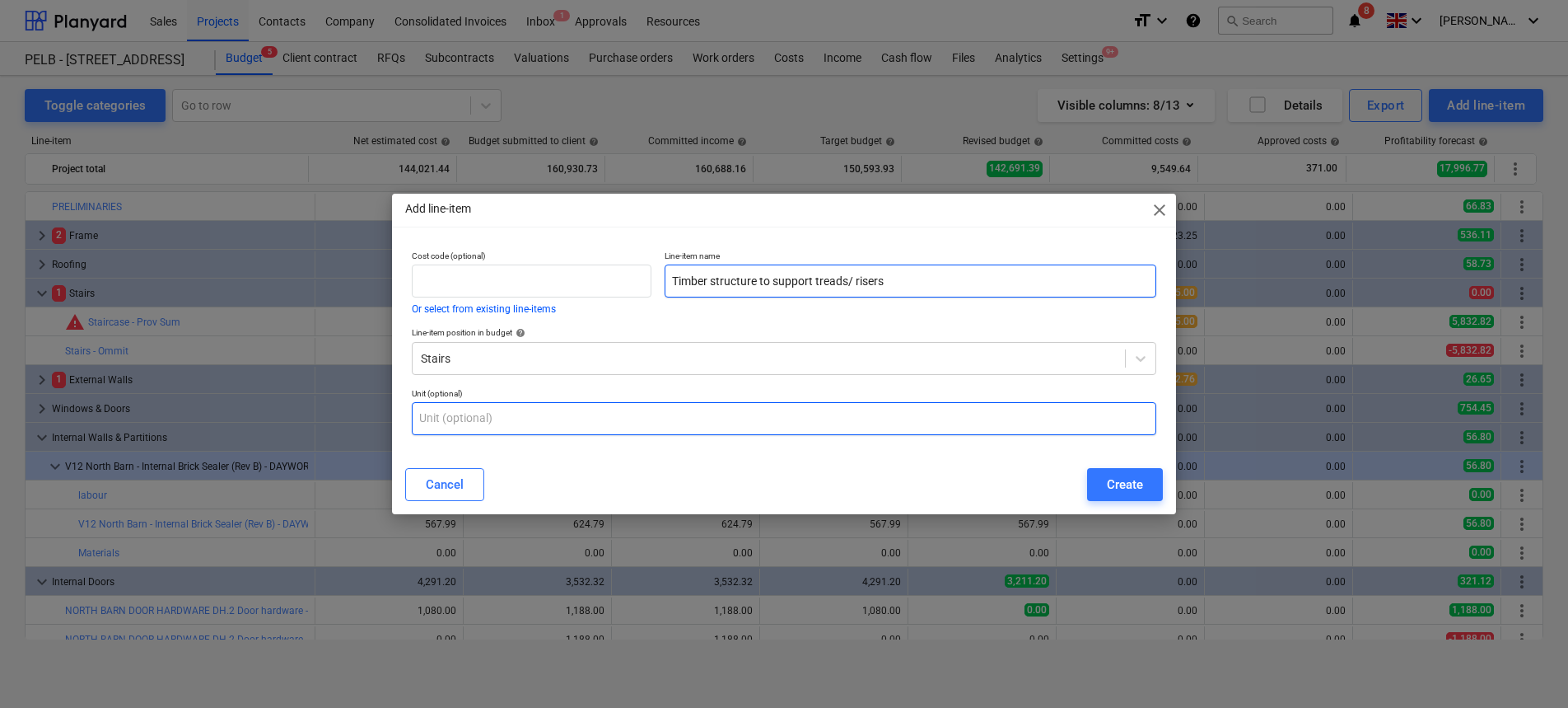
type input "Timber structure to support treads/ risers"
click at [678, 405] on input "text" at bounding box center [784, 418] width 745 height 33
type input "1"
type input "m"
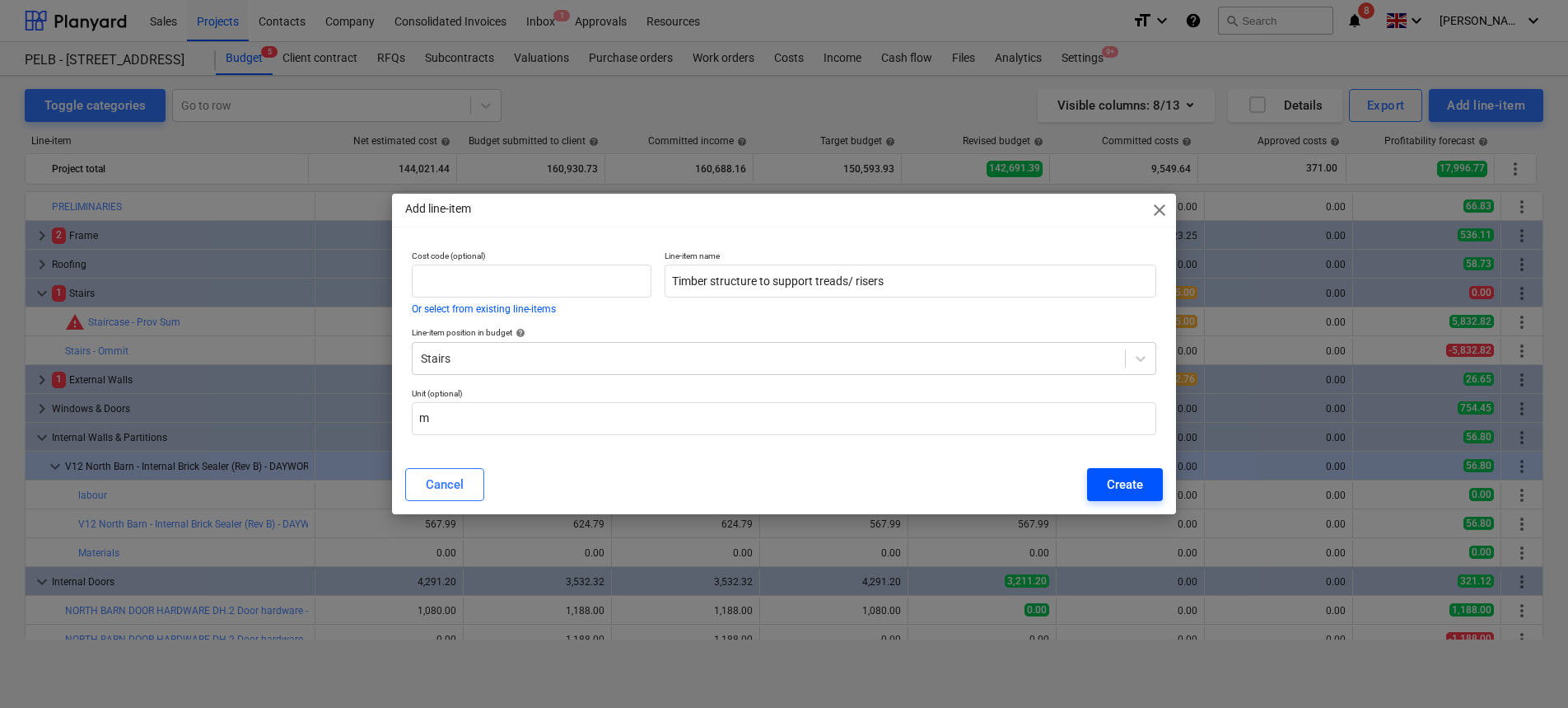
click at [1140, 475] on div "Create" at bounding box center [1125, 485] width 37 height 22
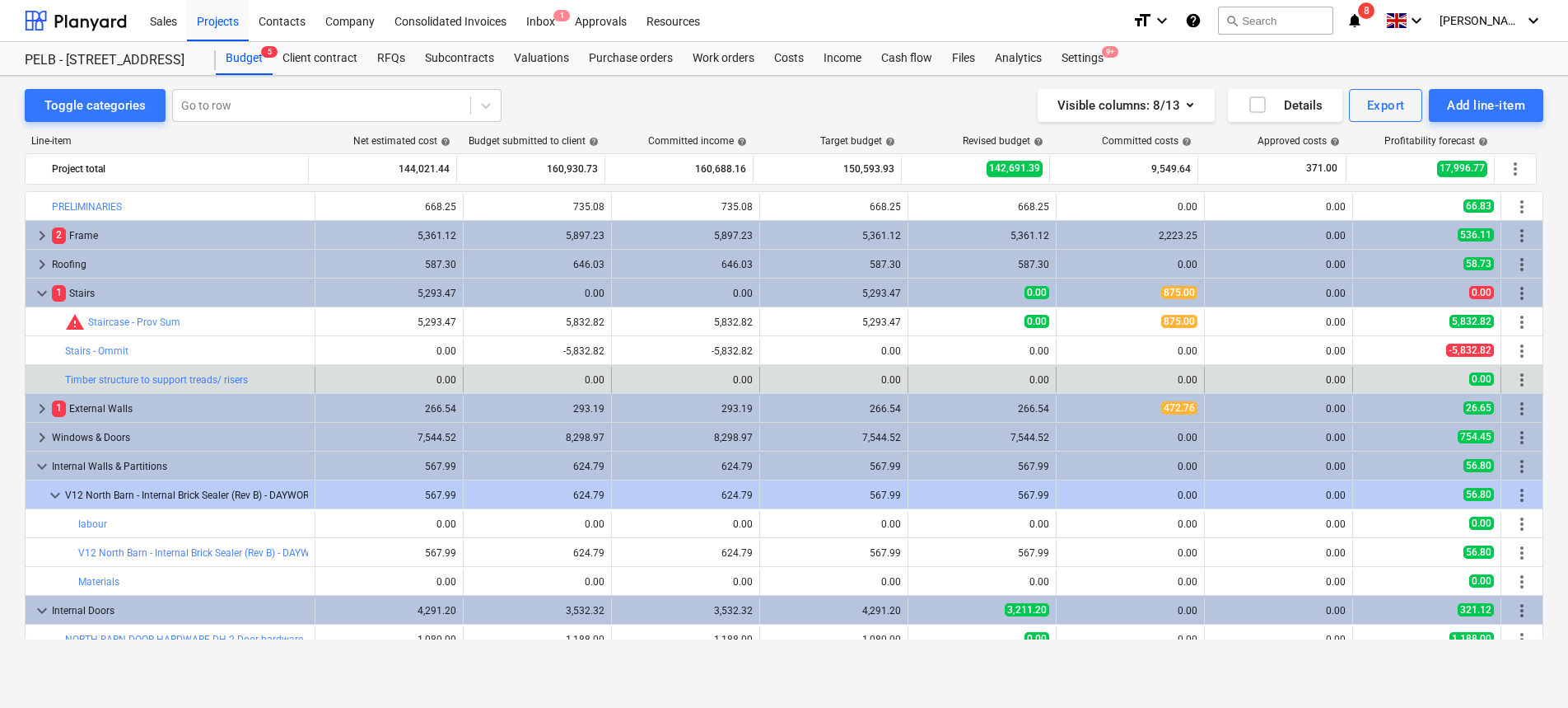
click at [810, 382] on div "0.00" at bounding box center [834, 380] width 134 height 12
click at [480, 382] on span "edit" at bounding box center [480, 379] width 13 height 13
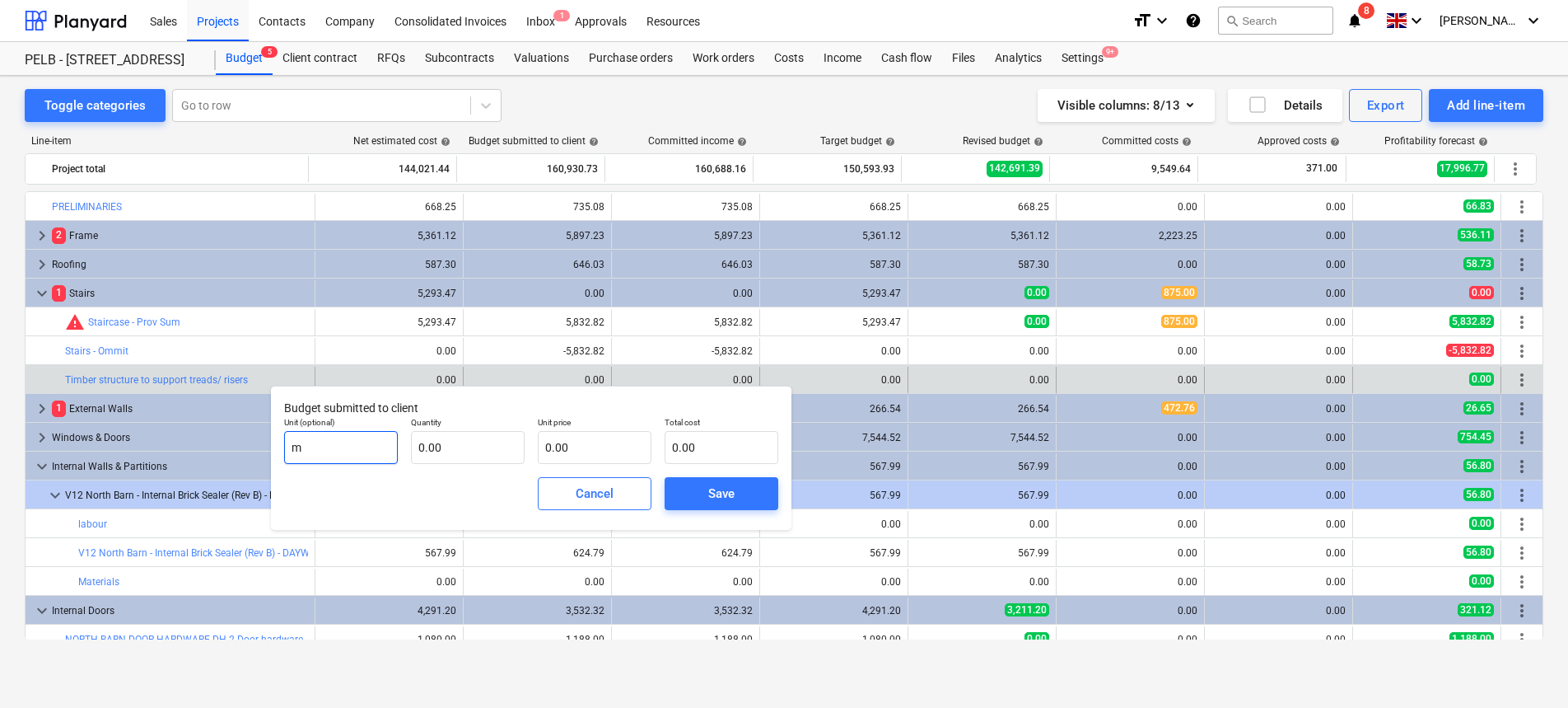
click at [359, 448] on input "m" at bounding box center [341, 446] width 114 height 33
click at [457, 439] on input "text" at bounding box center [467, 446] width 114 height 33
type input "13.86"
click at [603, 453] on input "text" at bounding box center [594, 446] width 114 height 33
type input "3"
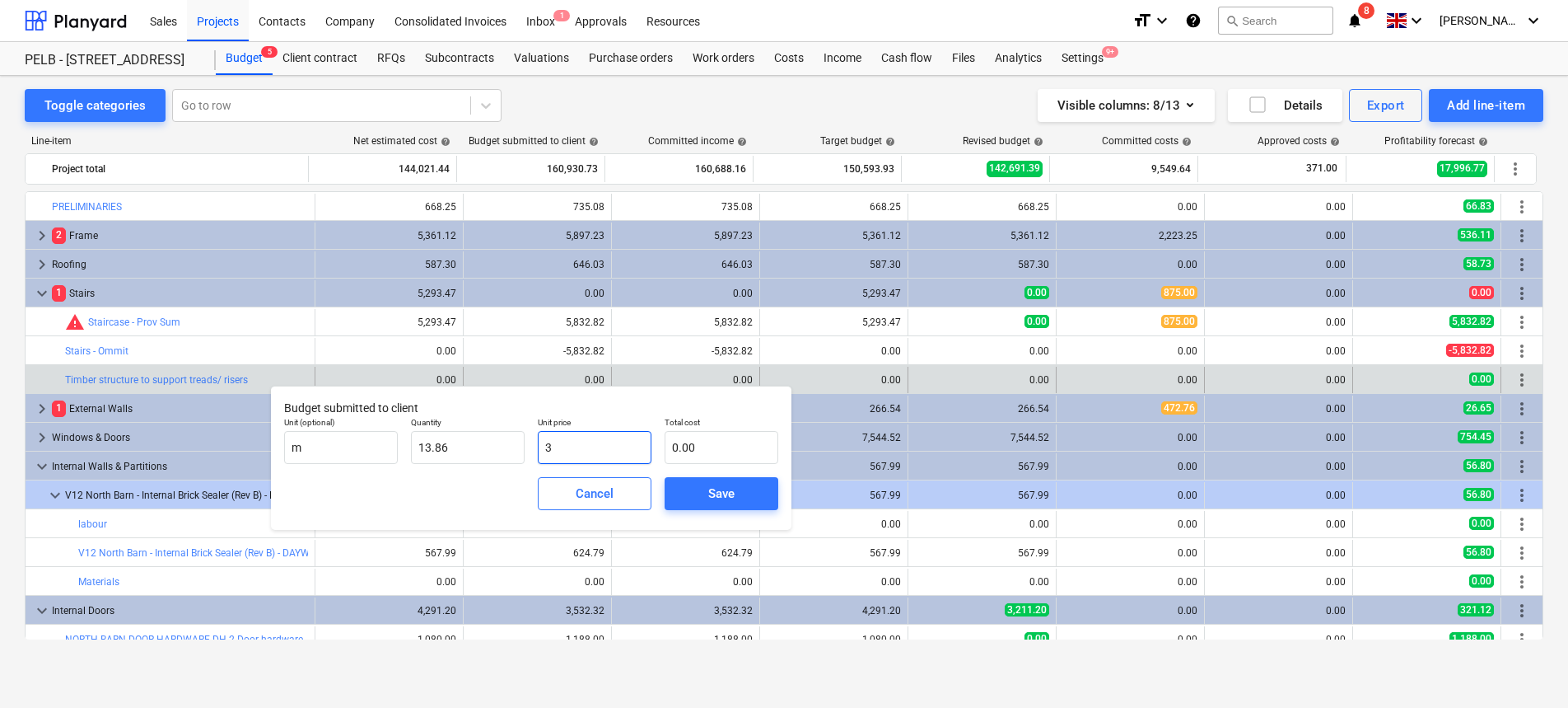
type input "41.58"
type input "3.3"
type input "45.74"
type input "3.35"
type input "46.43"
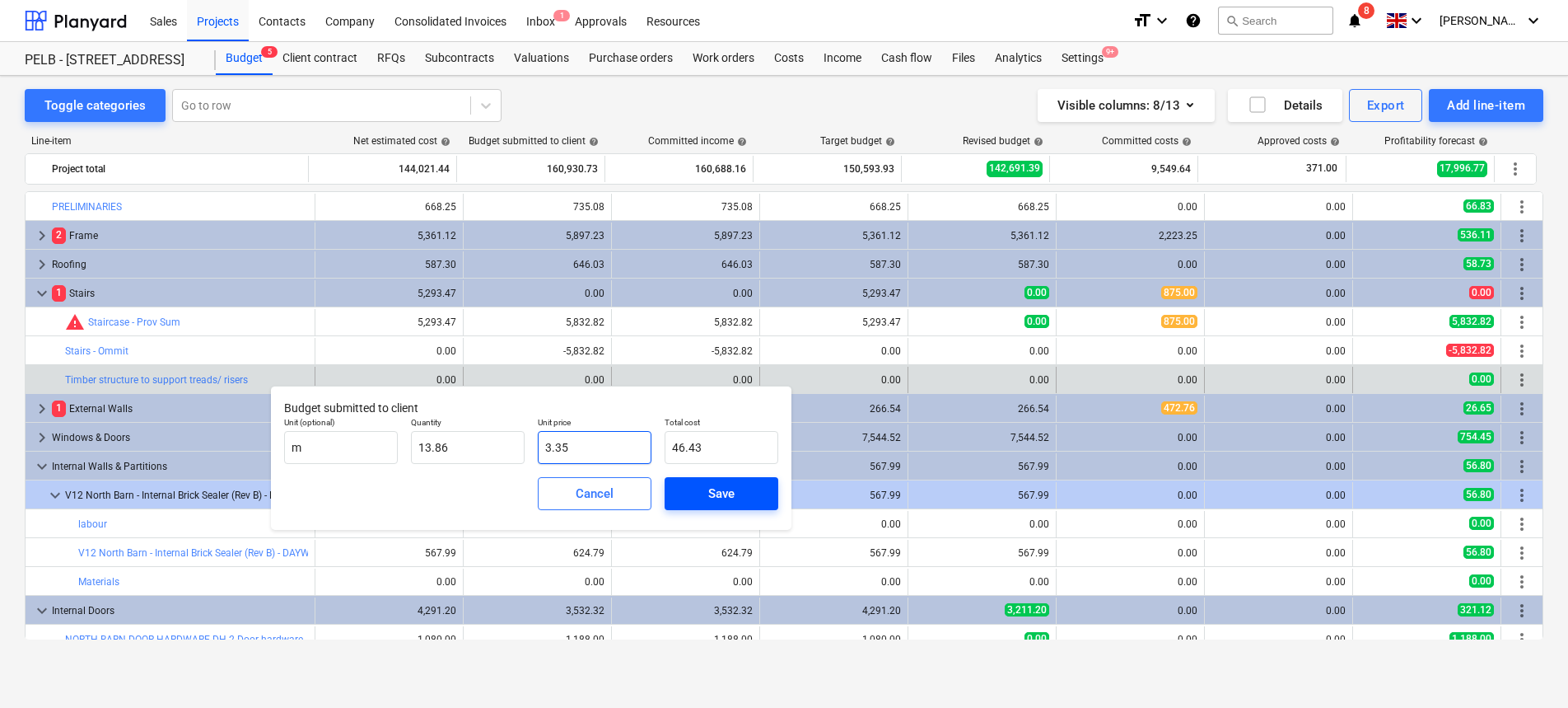
type input "3.35"
click at [756, 488] on span "Save" at bounding box center [721, 494] width 74 height 22
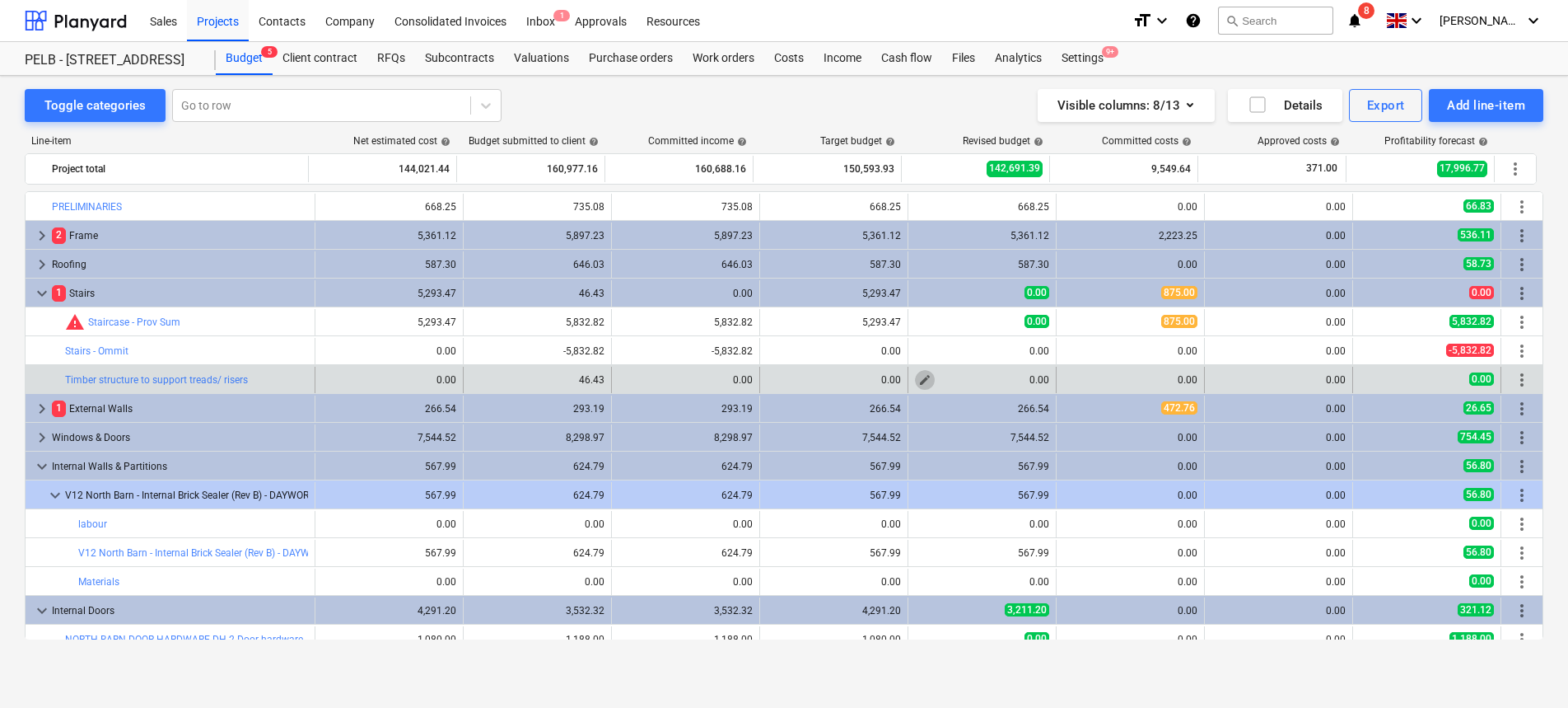
click at [918, 376] on span "edit" at bounding box center [924, 379] width 13 height 13
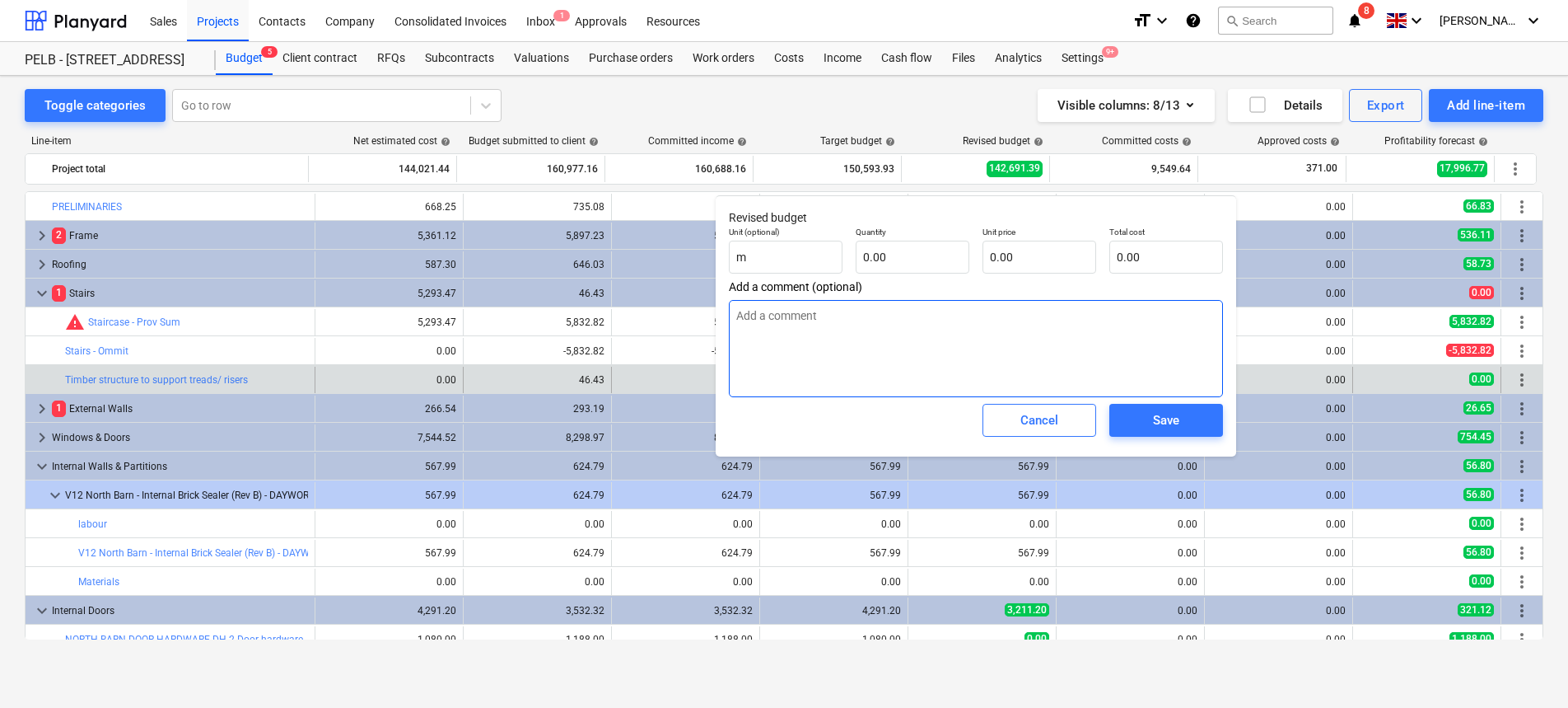
click at [904, 336] on textarea at bounding box center [976, 349] width 495 height 97
type textarea "M"
type textarea "x"
type textarea "Ma"
type textarea "x"
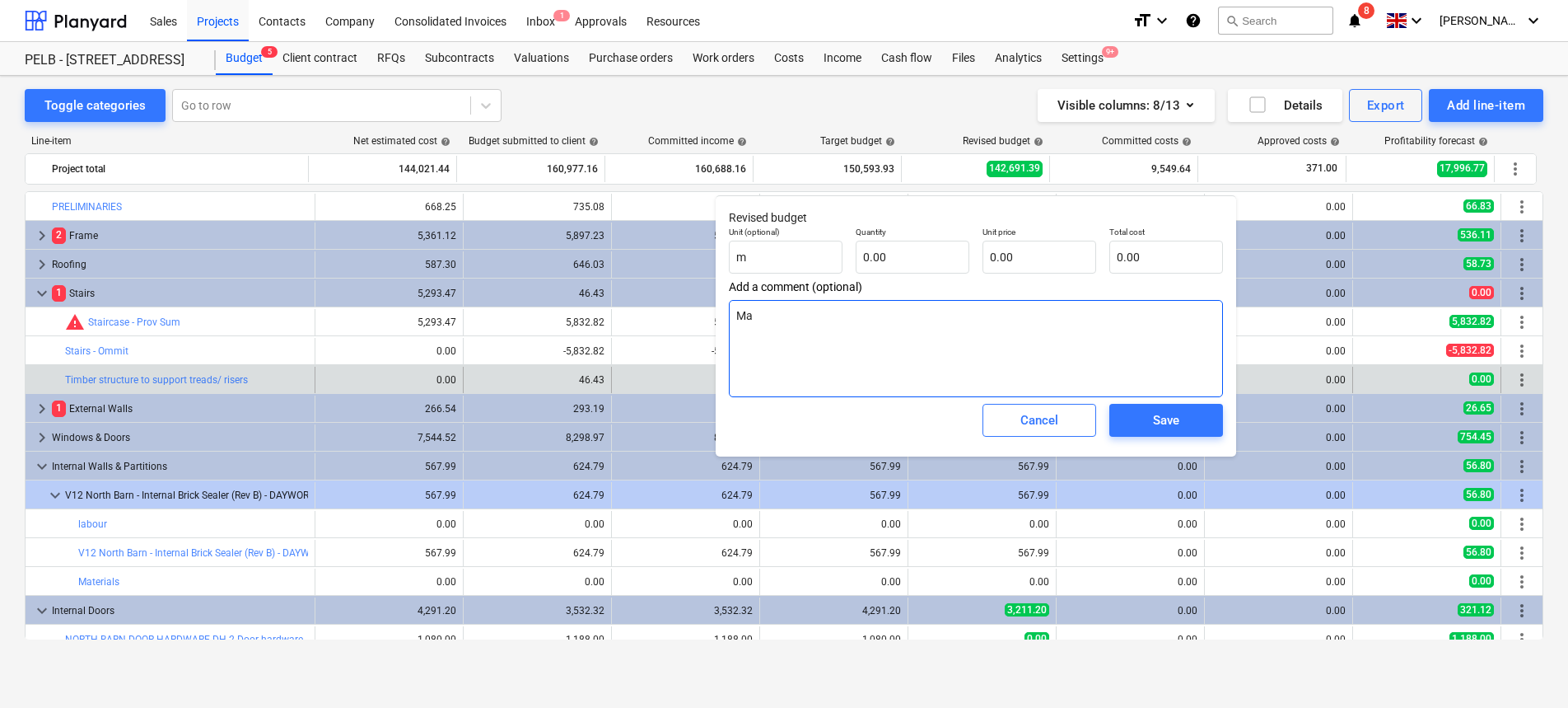
type textarea "Mat"
type textarea "x"
type textarea "Mate"
type textarea "x"
type textarea "Mater"
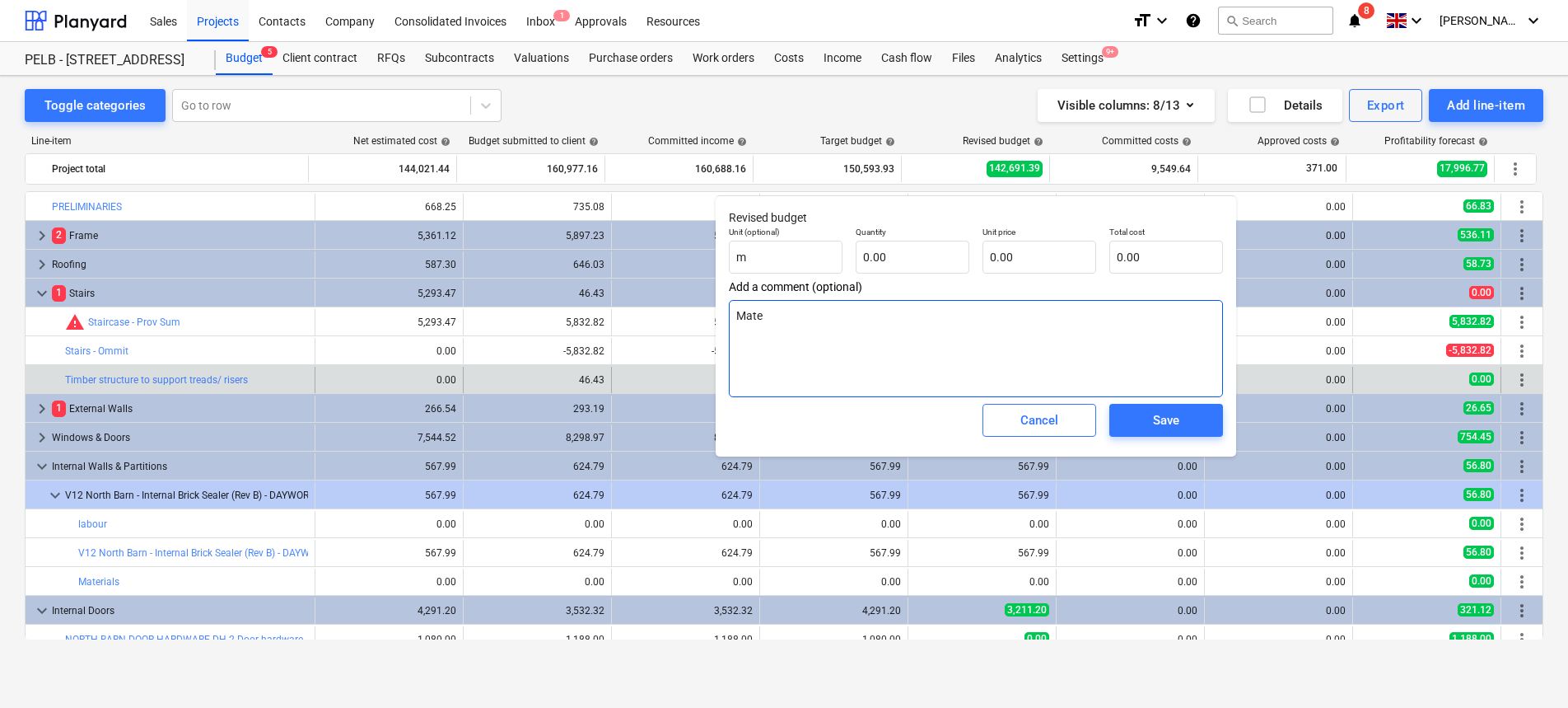
type textarea "x"
type textarea "Materi"
type textarea "x"
type textarea "Materia"
type textarea "x"
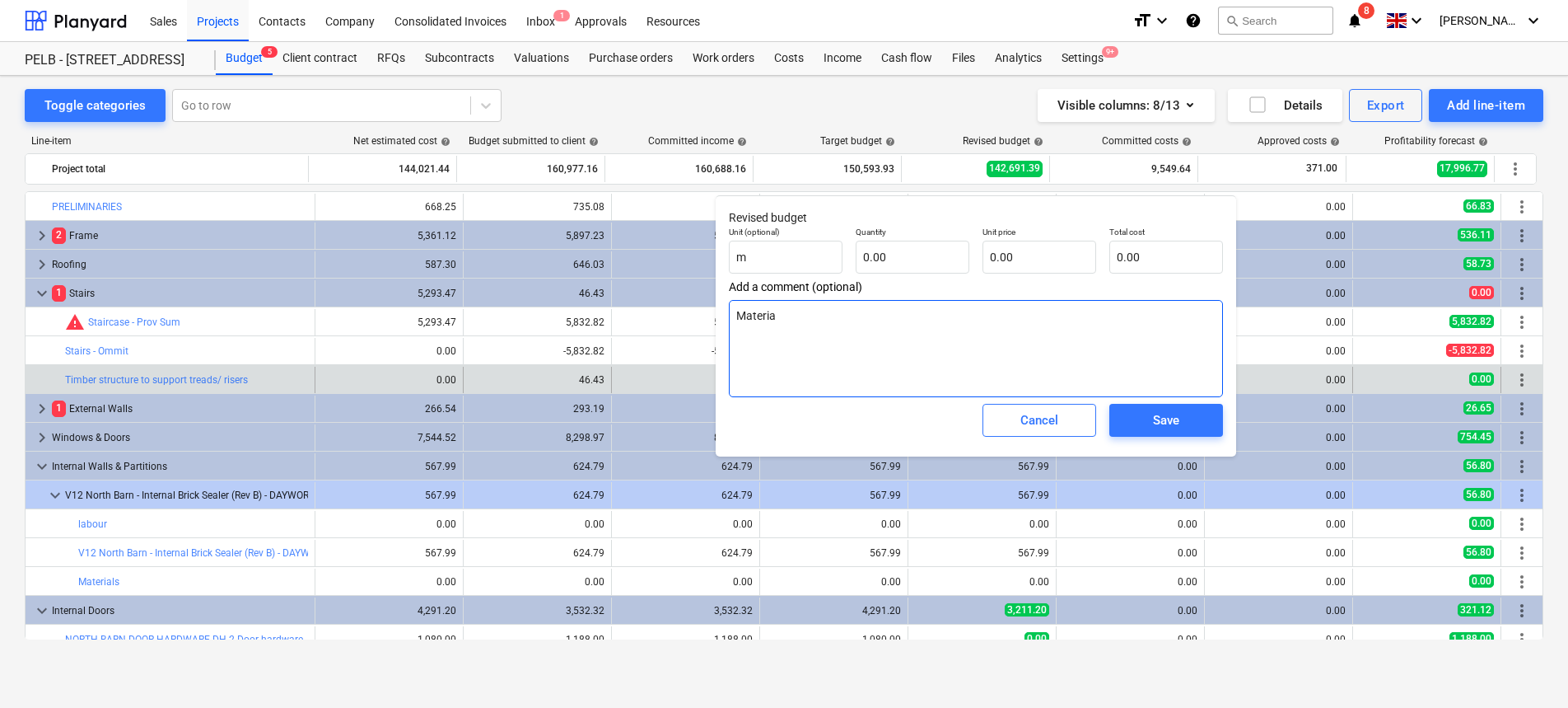
type textarea "Material"
type textarea "x"
type textarea "Materials"
type textarea "x"
type textarea "Materials"
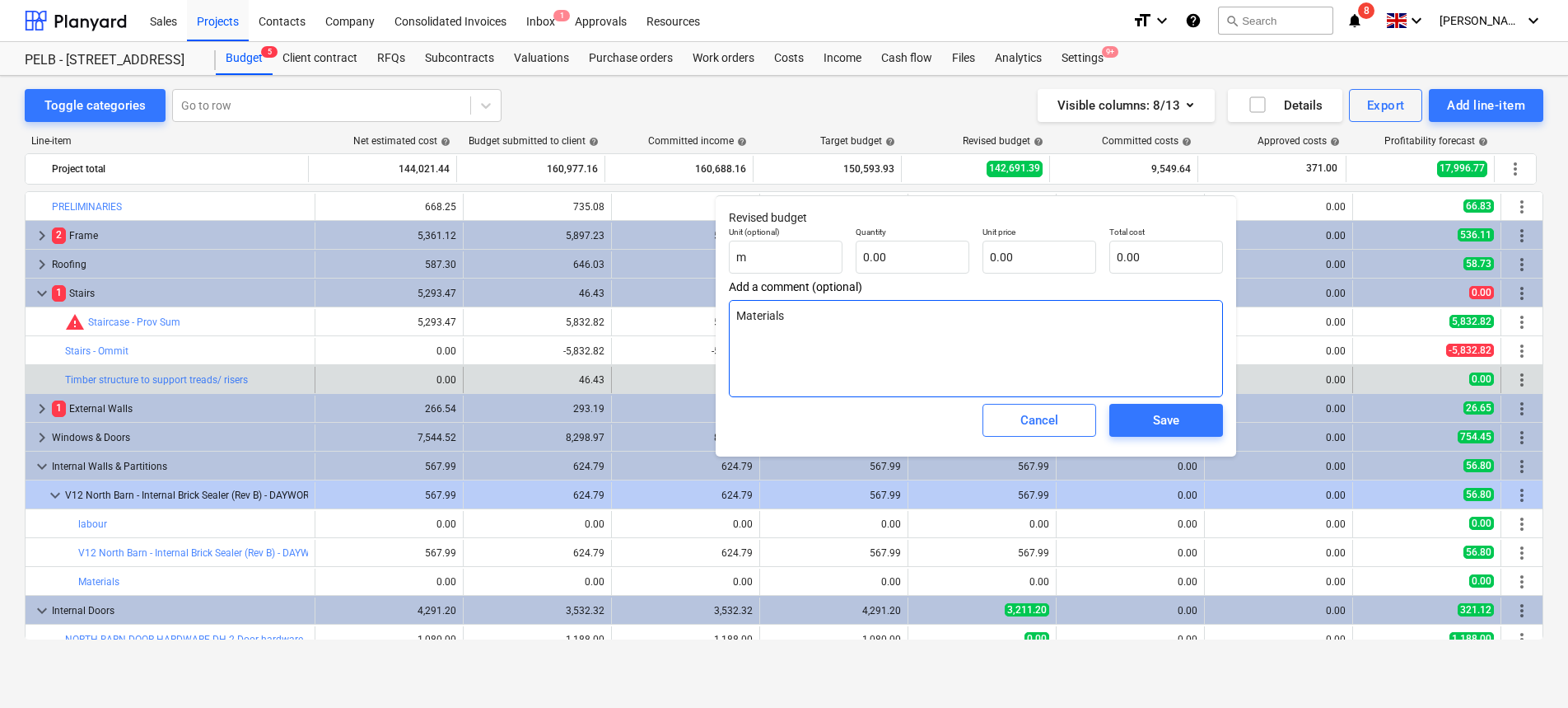
type textarea "x"
type textarea "Materials a"
type textarea "x"
type textarea "Materials al"
type textarea "x"
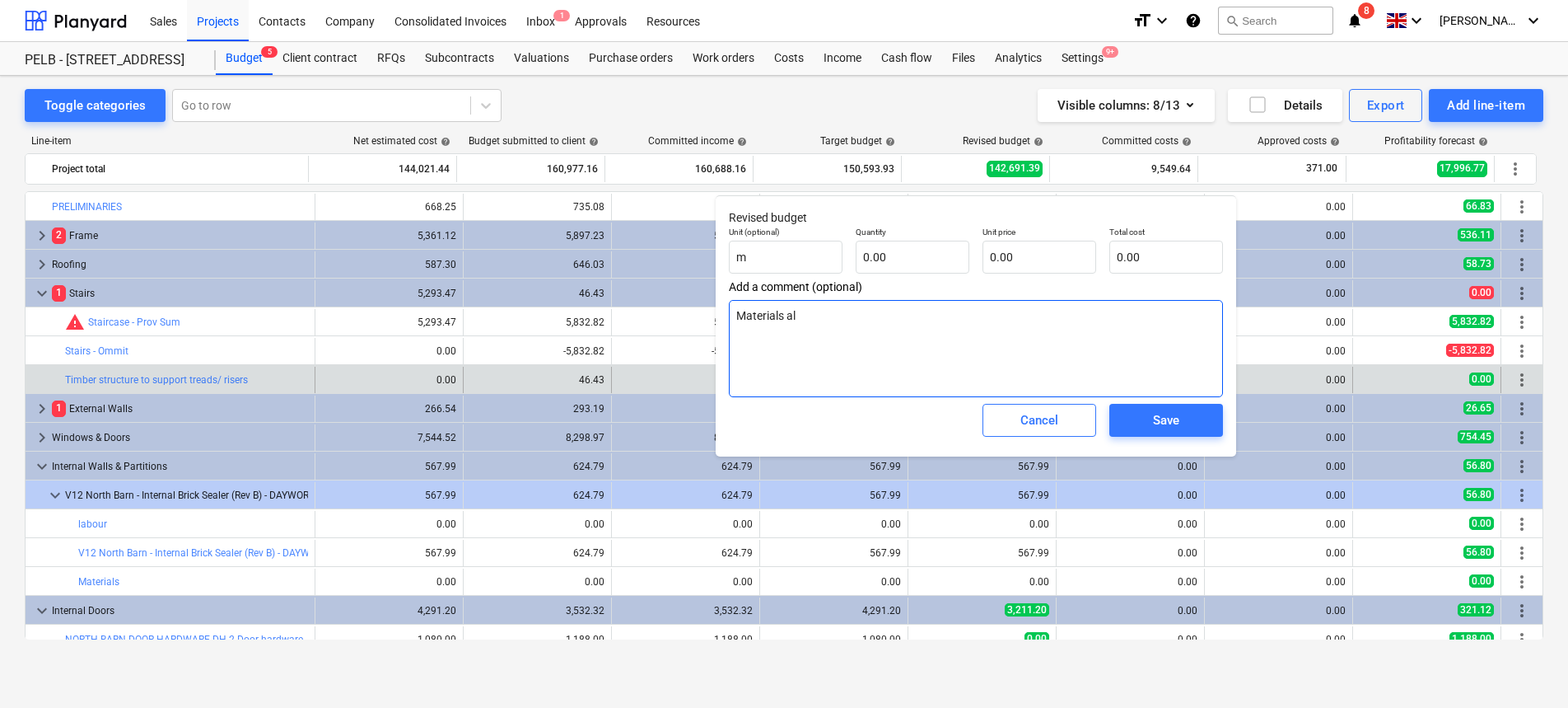
type textarea "Materials alr"
type textarea "x"
type textarea "Materials alre"
type textarea "x"
type textarea "Materials alrea"
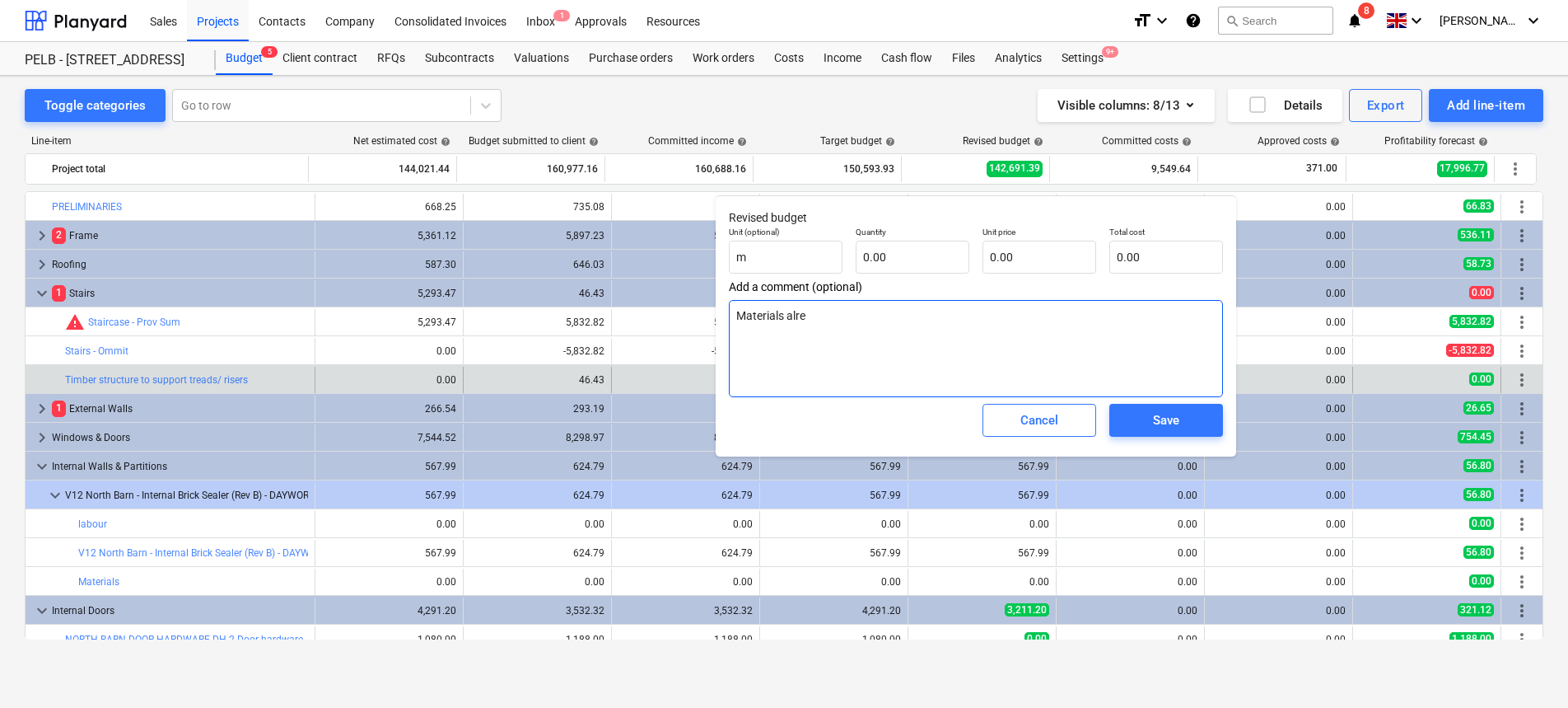
type textarea "x"
type textarea "Materials alread"
type textarea "x"
type textarea "Materials already"
type textarea "x"
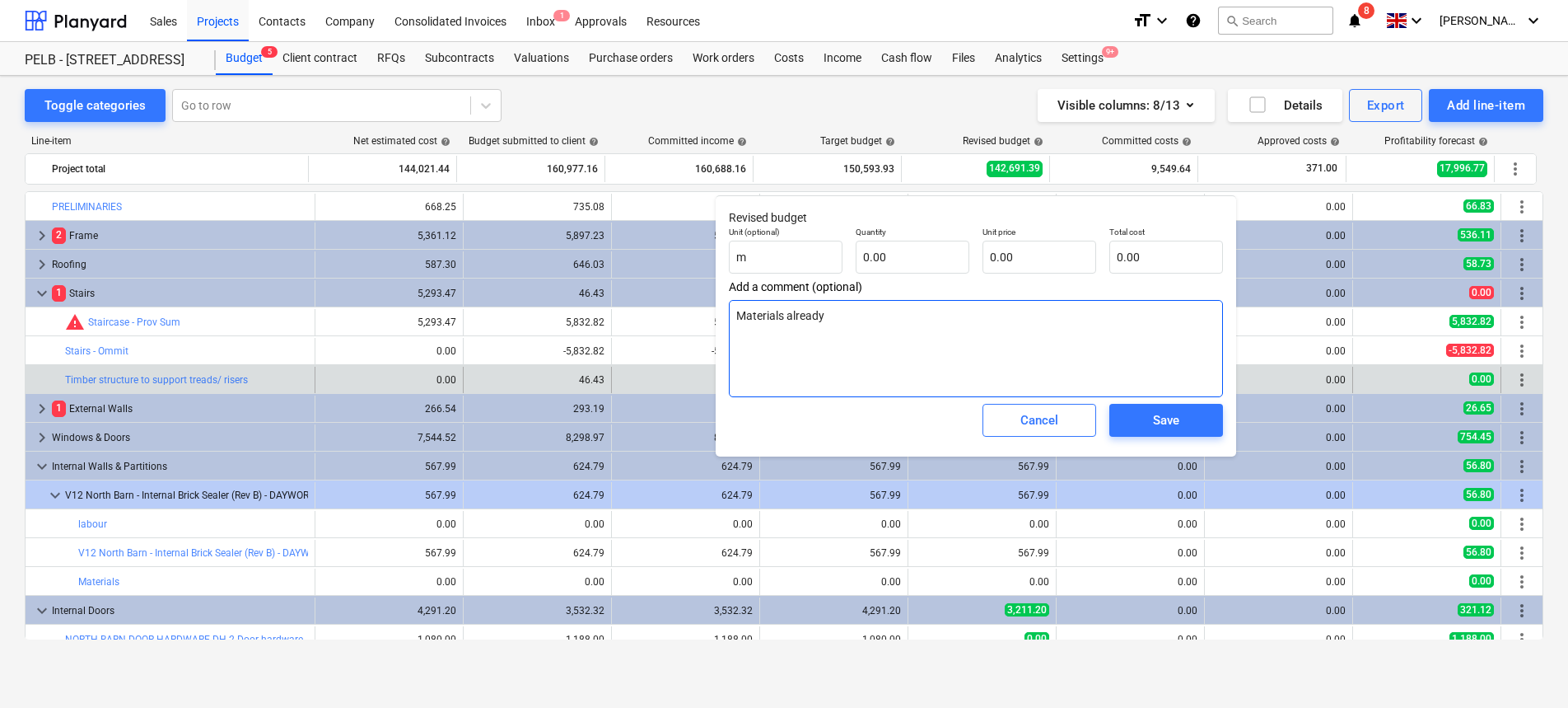
type textarea "Materials alread"
type textarea "x"
type textarea "Materials alrea"
type textarea "x"
type textarea "Materials alre"
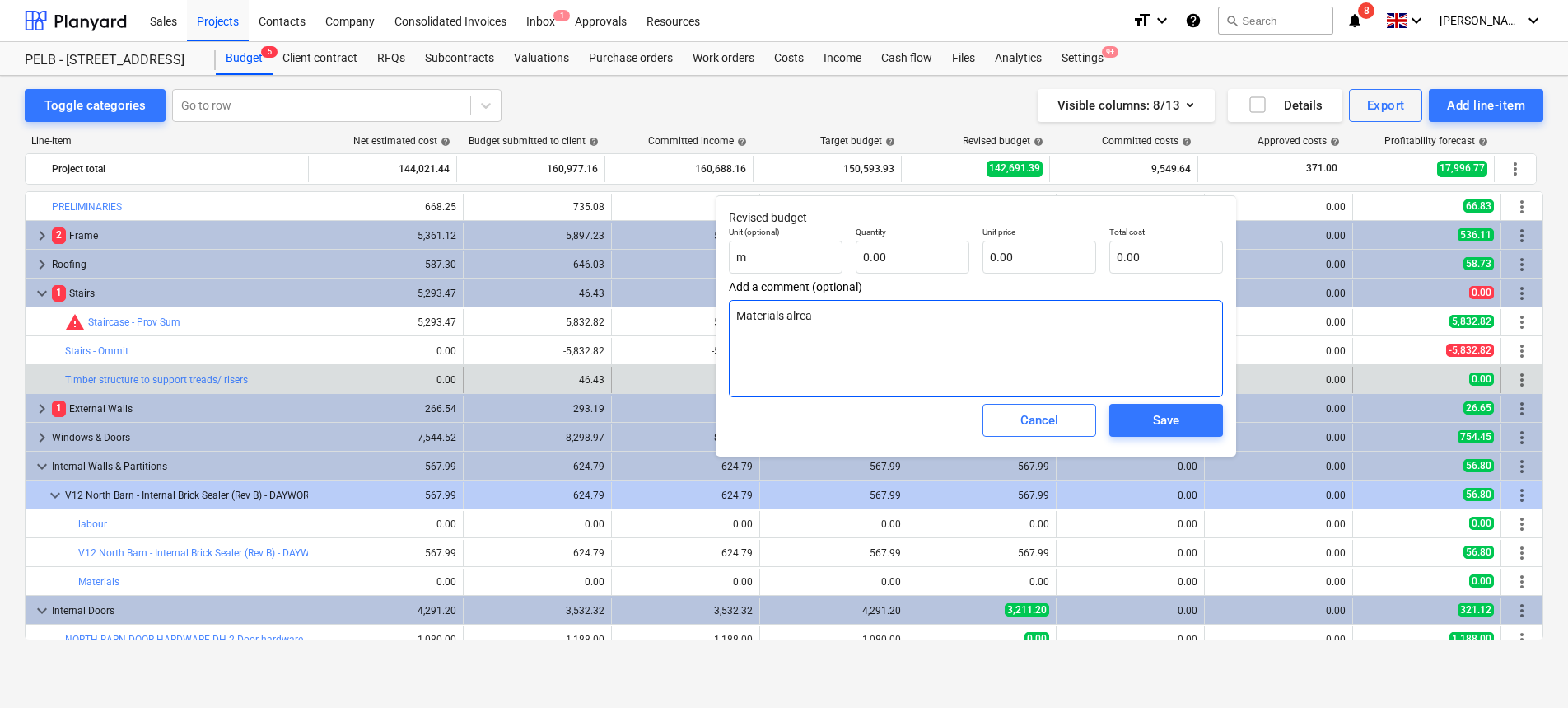
type textarea "x"
type textarea "Materials alr"
type textarea "x"
type textarea "Materials al"
type textarea "x"
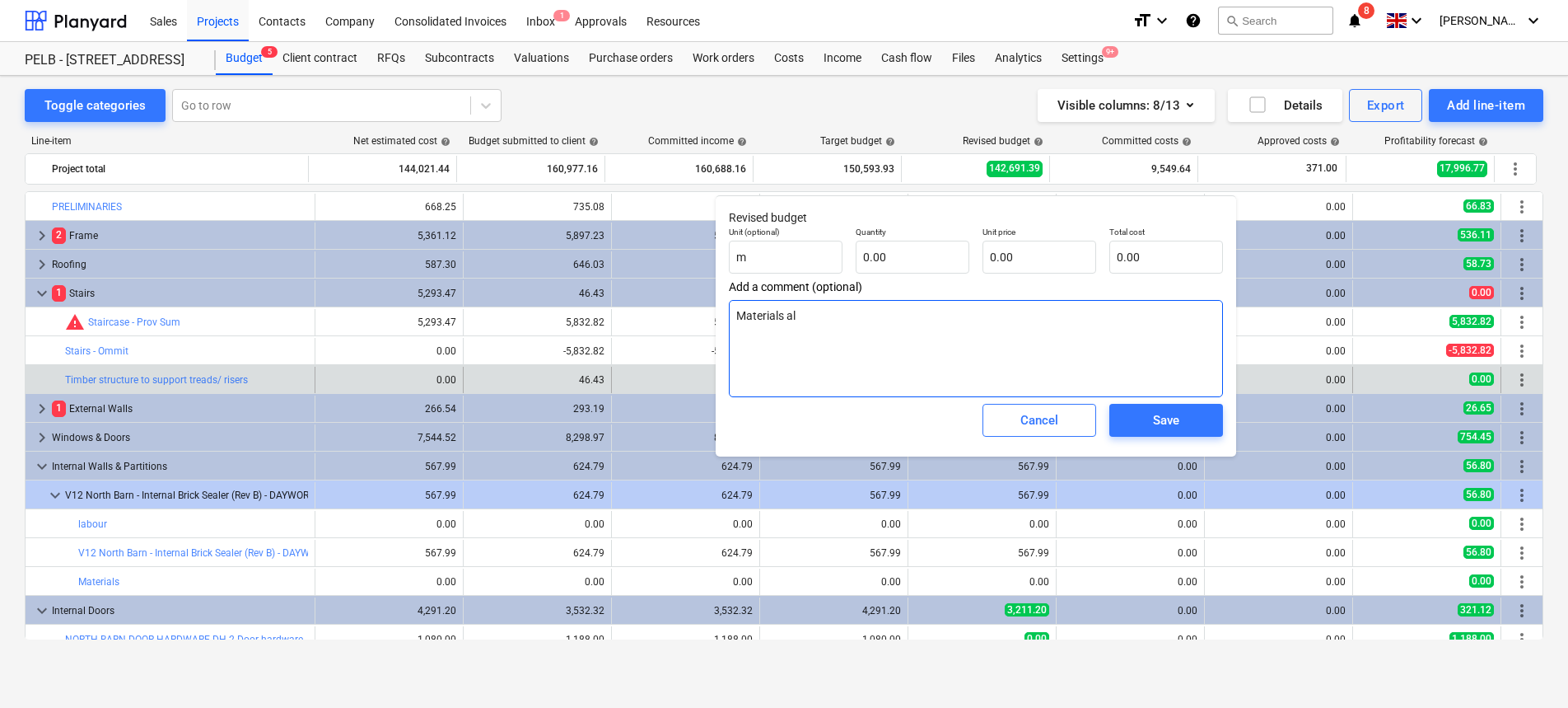
type textarea "Materials a"
type textarea "x"
type textarea "Materials"
type textarea "x"
type textarea "Materials"
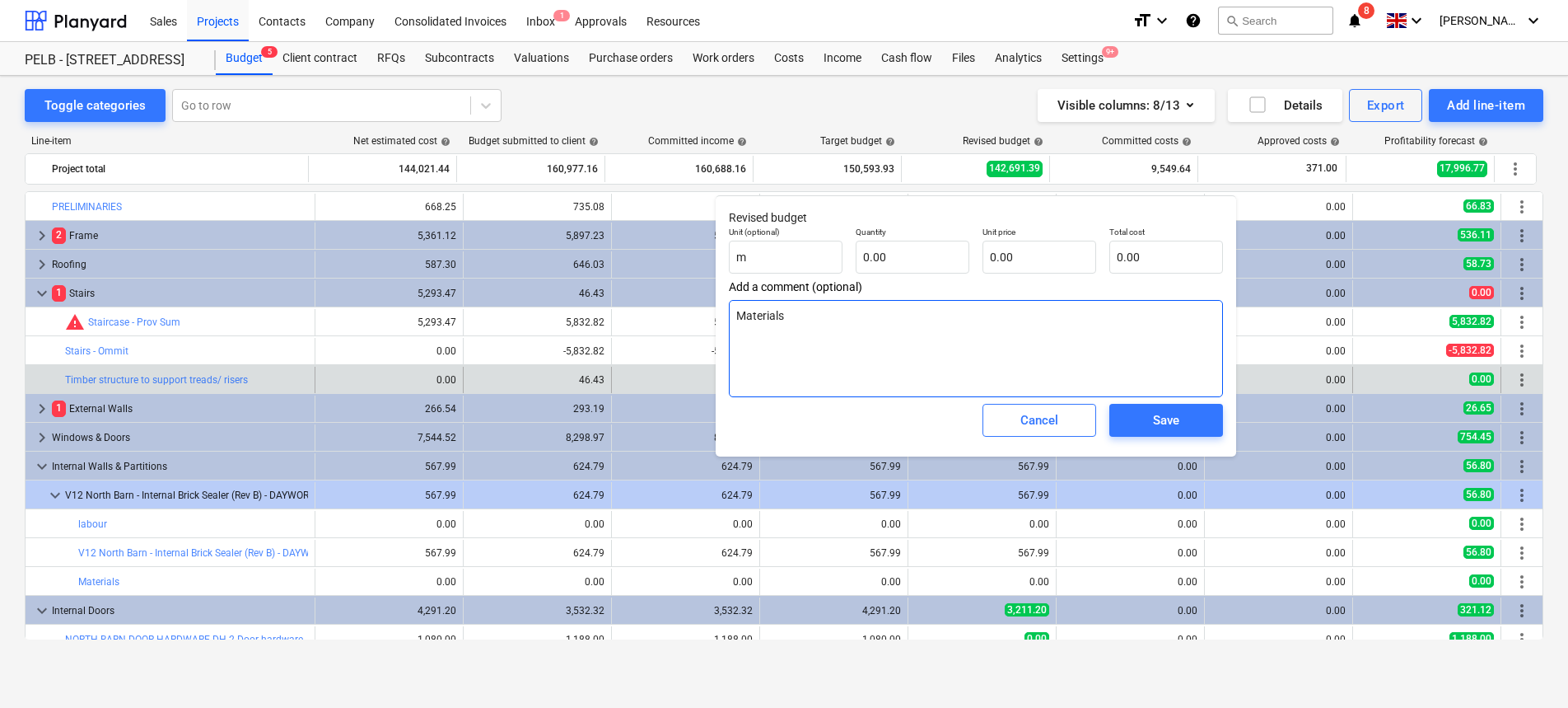
type textarea "x"
type textarea "Material"
type textarea "x"
type textarea "Materia"
type textarea "x"
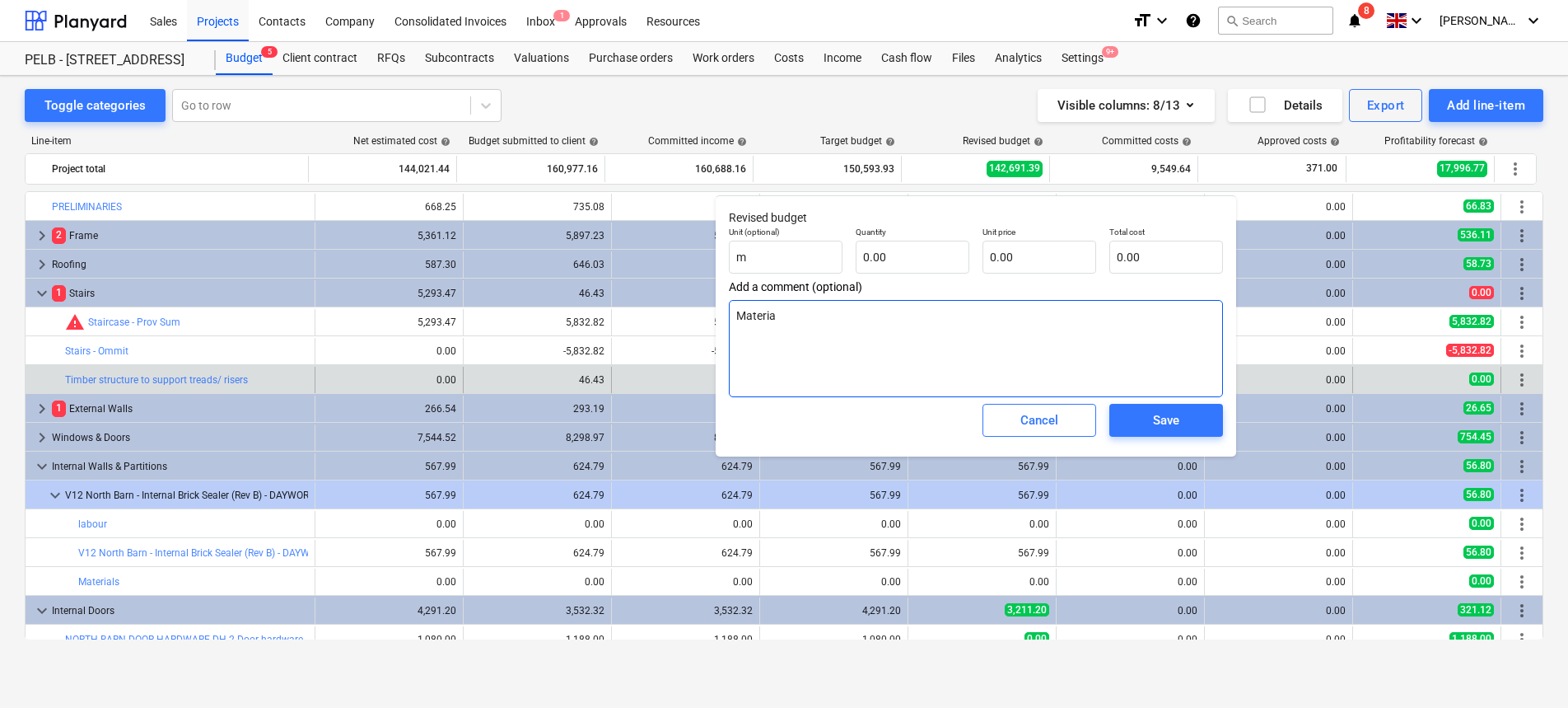
type textarea "Materi"
type textarea "x"
type textarea "Mater"
type textarea "x"
type textarea "Mate"
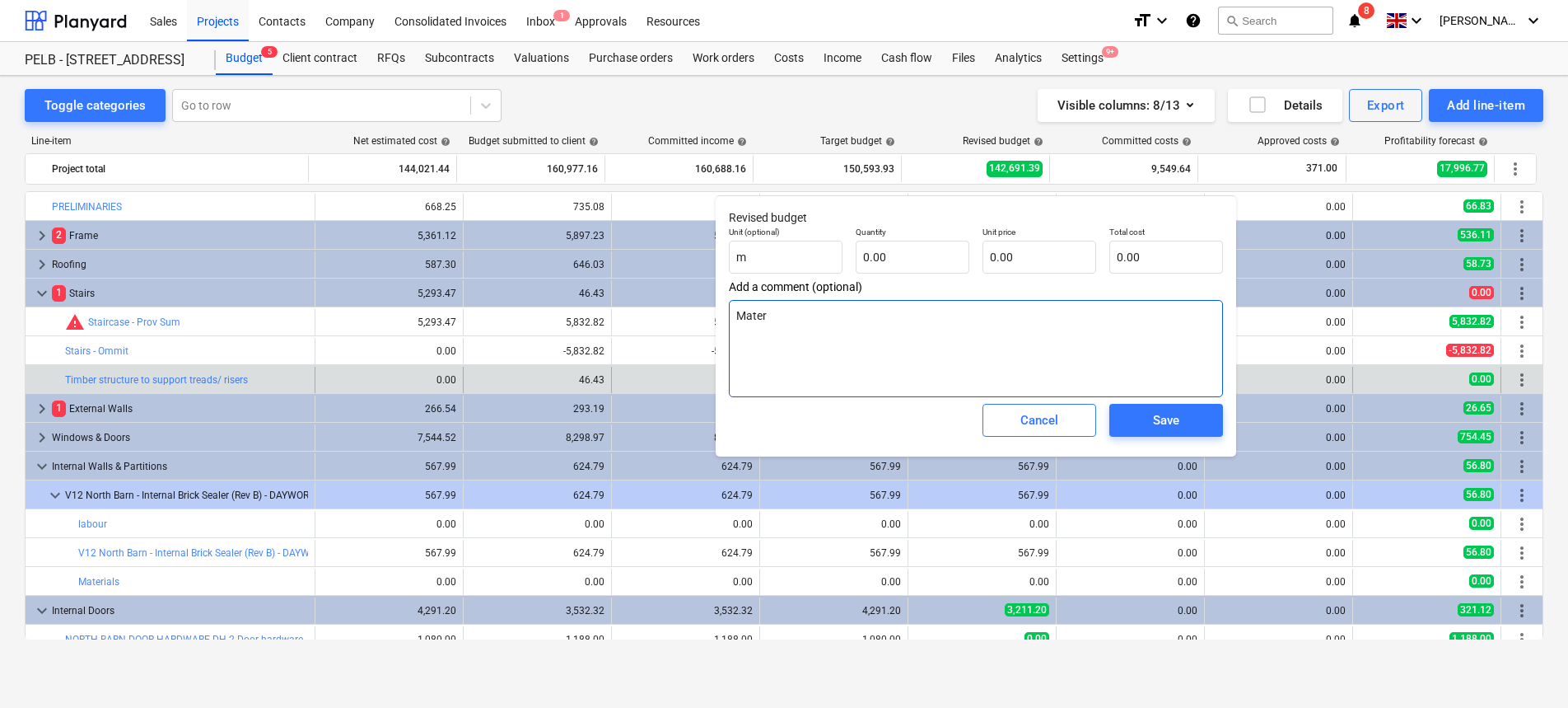
type textarea "x"
type textarea "Mat"
type textarea "x"
type textarea "Ma"
type textarea "x"
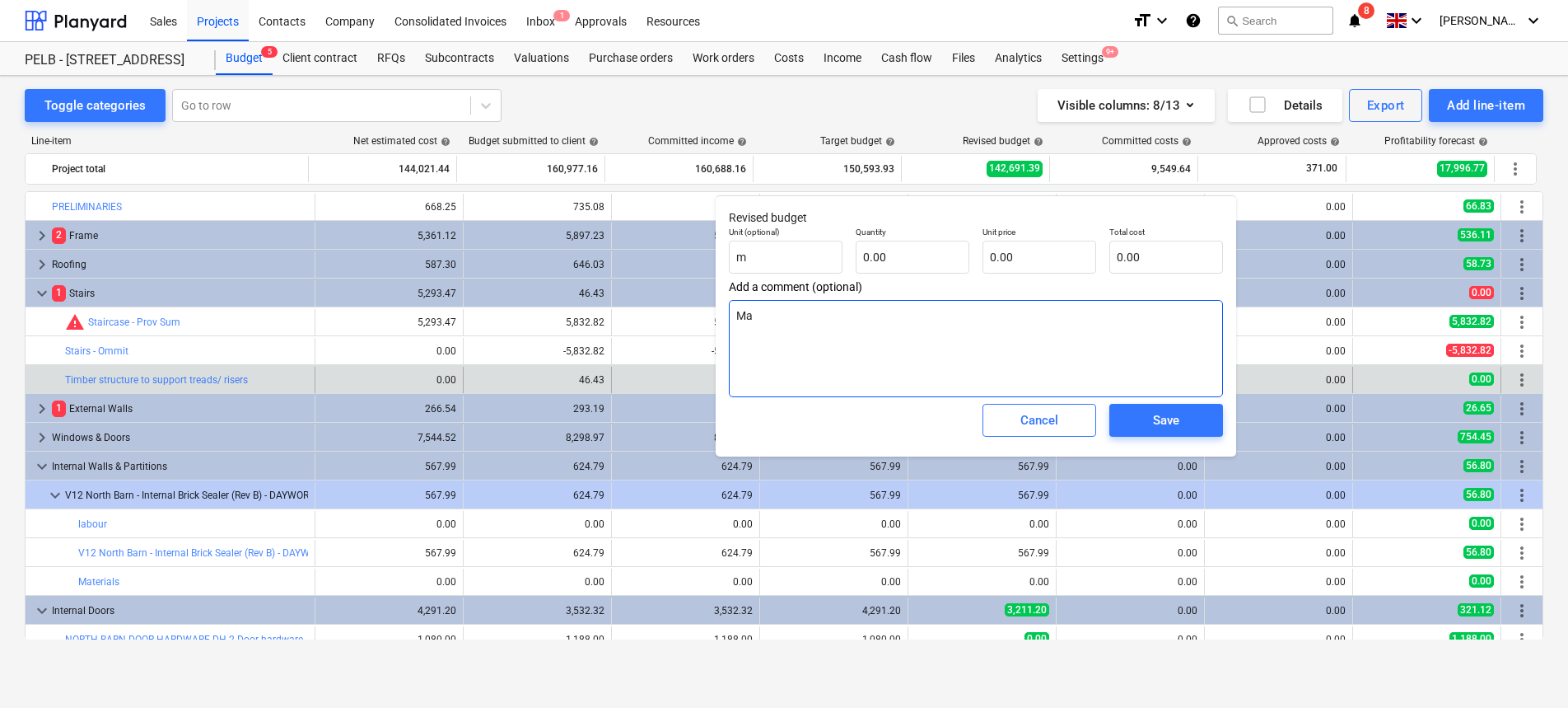
type textarea "M"
type textarea "x"
type textarea "N"
type textarea "x"
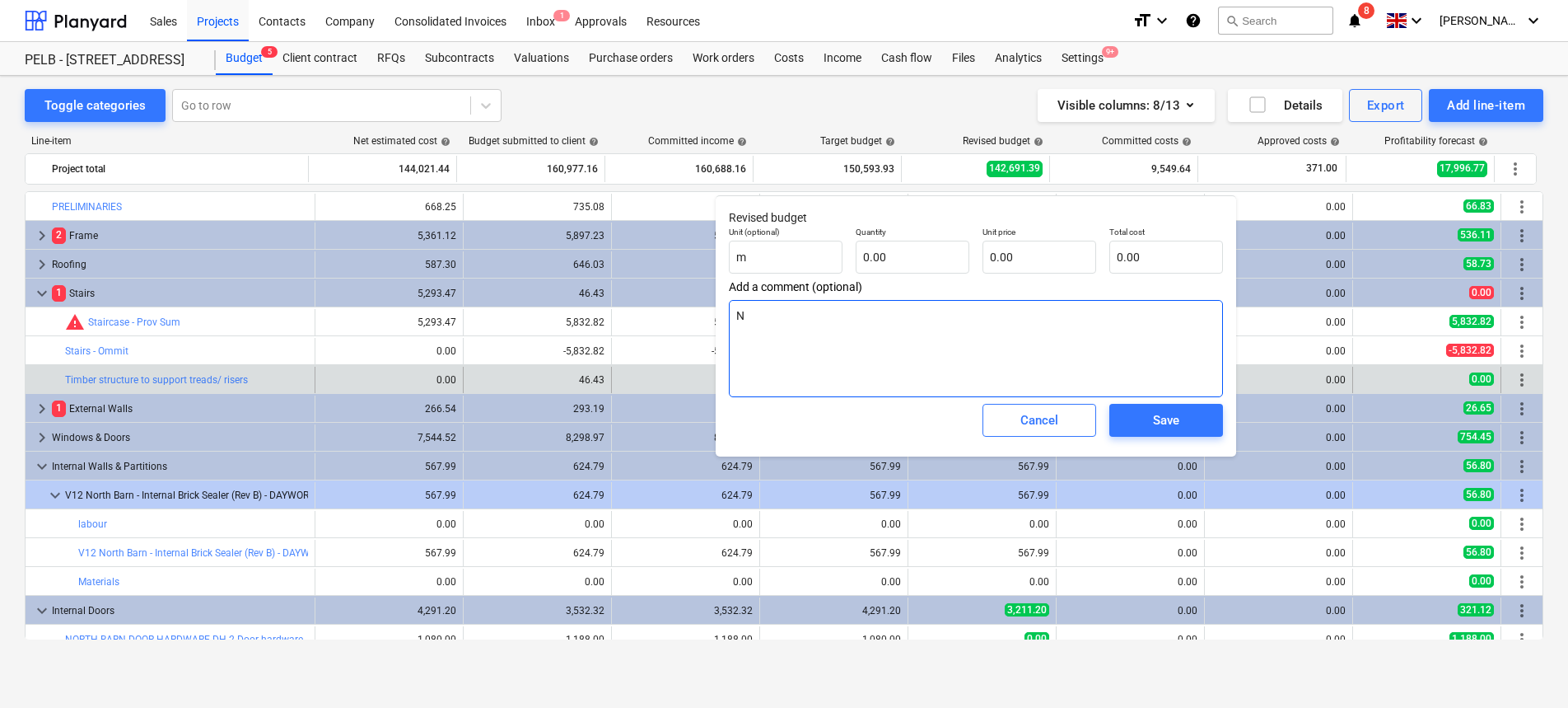
type textarea "No"
type textarea "x"
type textarea "No"
type textarea "x"
type textarea "No m"
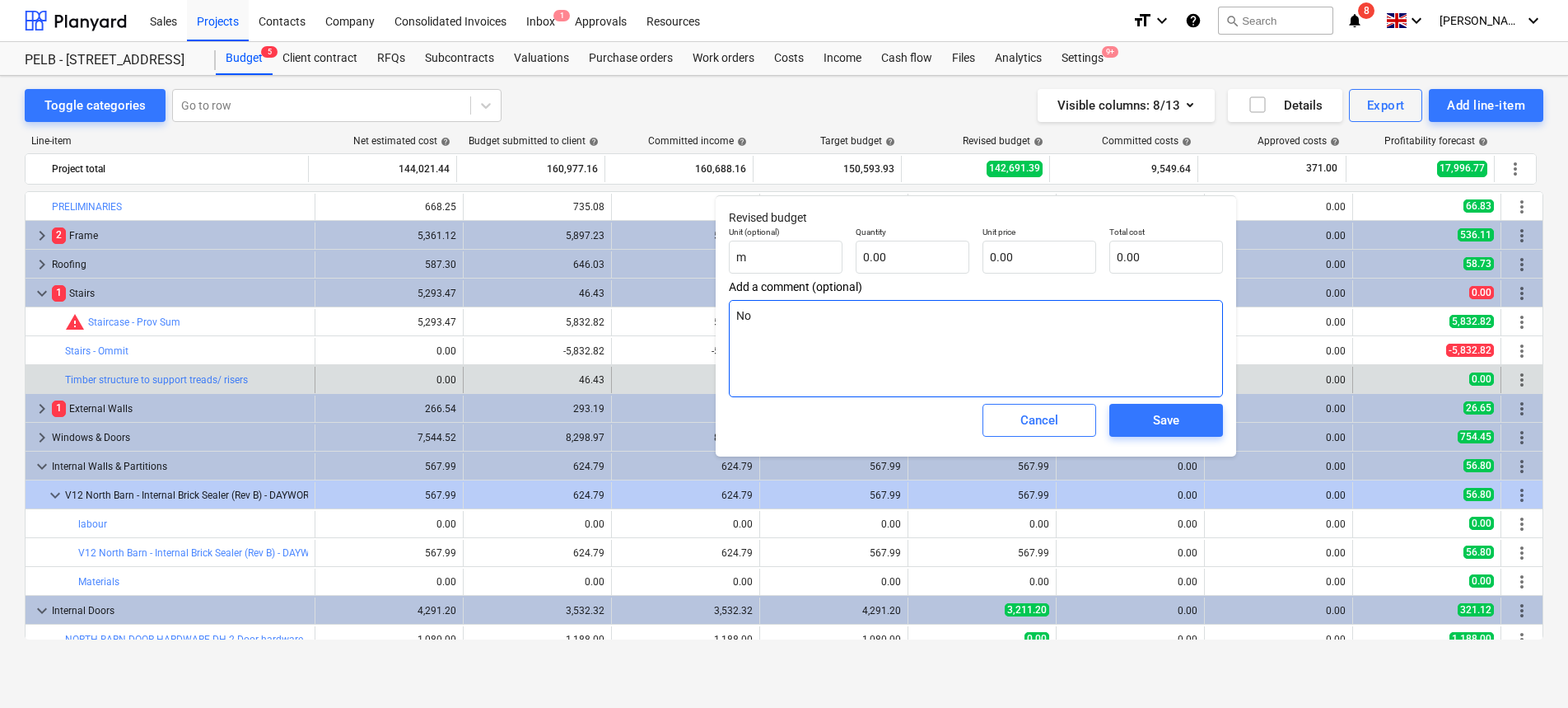
type textarea "x"
type textarea "No ma"
type textarea "x"
type textarea "No mat"
type textarea "x"
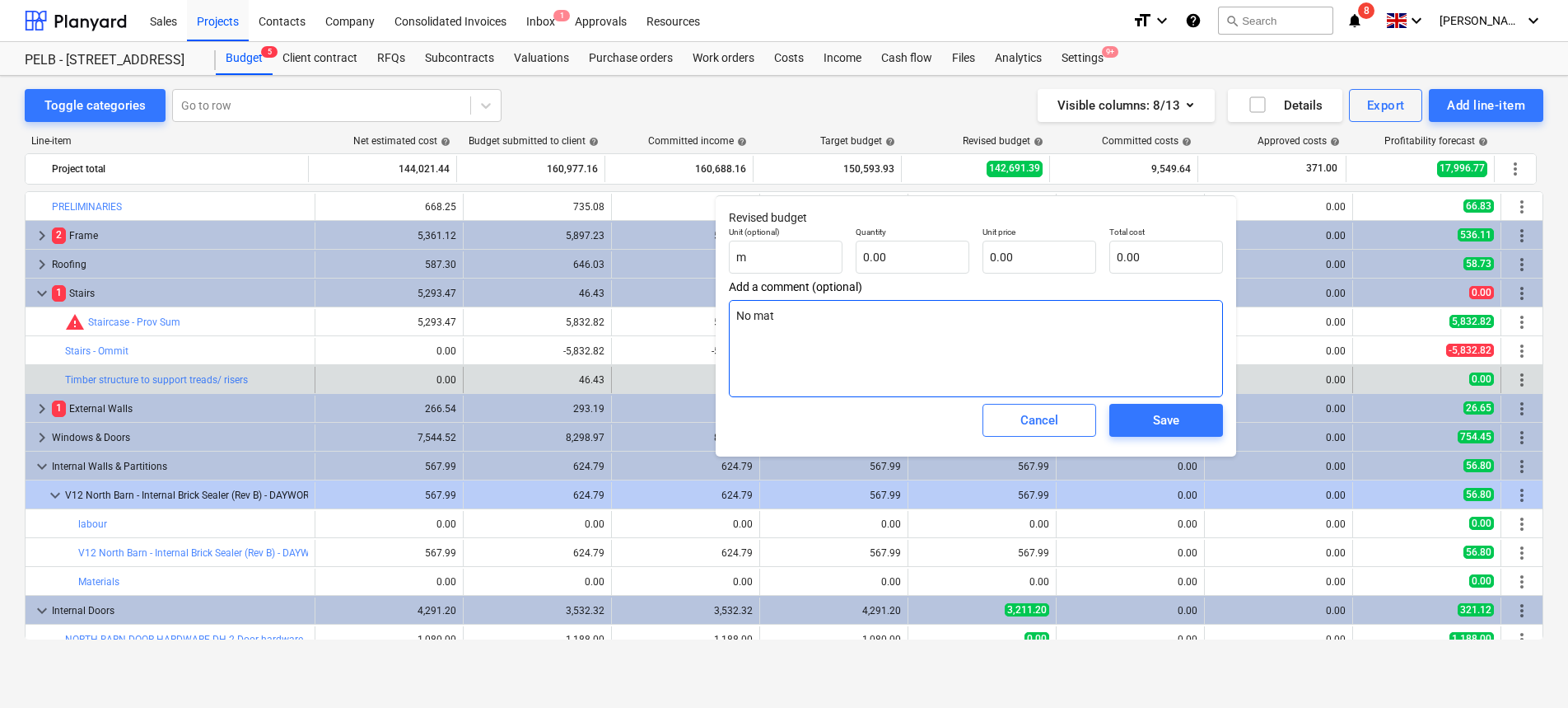
type textarea "No mate"
type textarea "x"
type textarea "No mater"
type textarea "x"
type textarea "No matera"
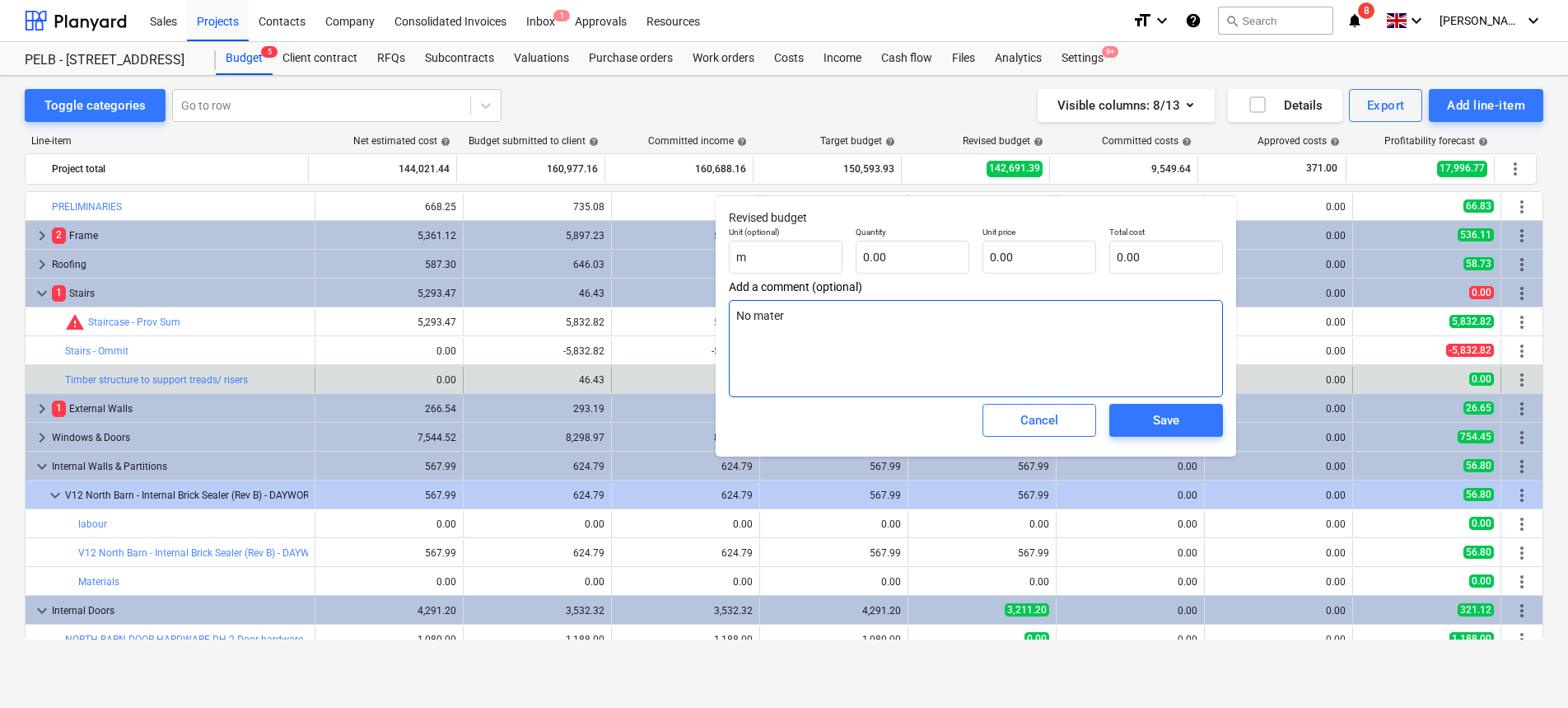
type textarea "x"
type textarea "No materai"
type textarea "x"
type textarea "No materail"
type textarea "x"
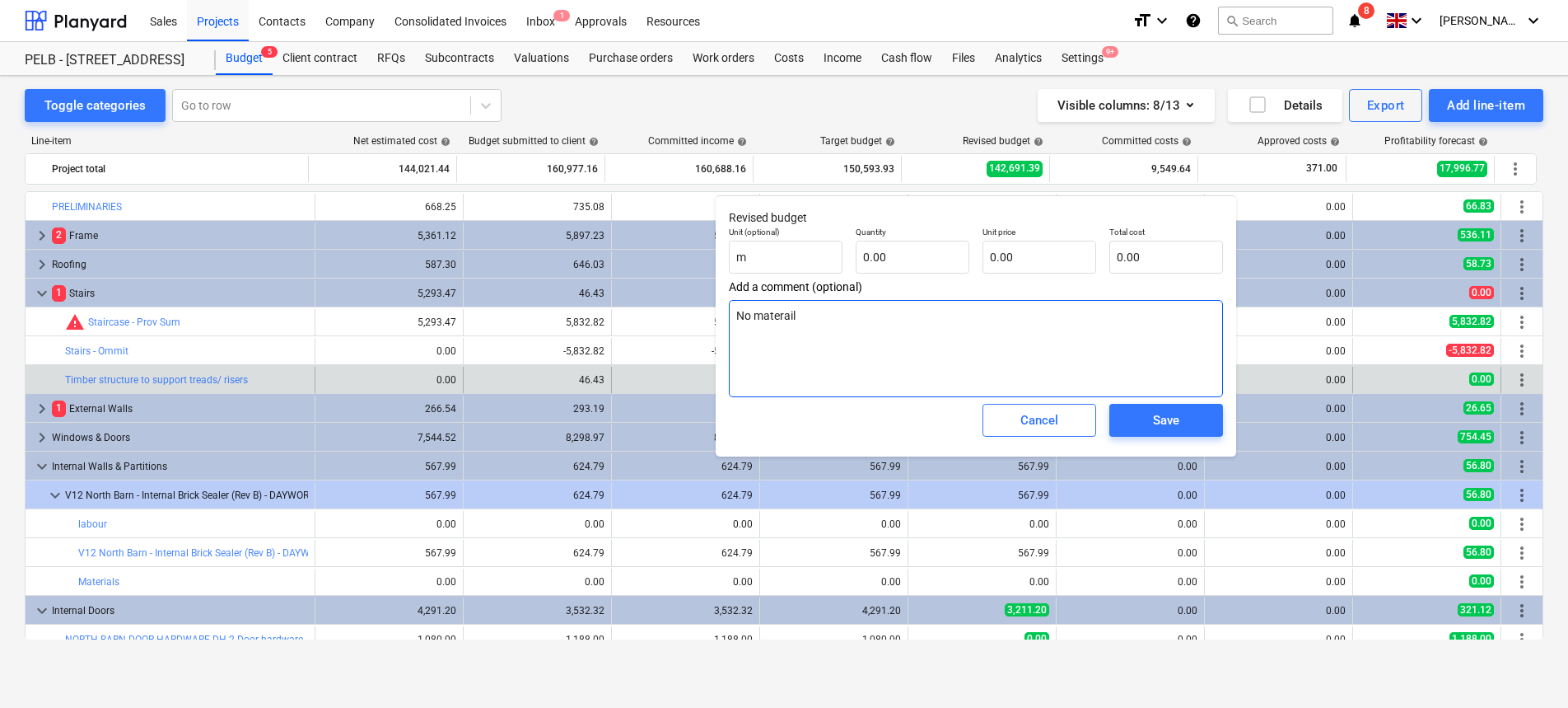
type textarea "No materails"
type textarea "x"
type textarea "No materails"
type textarea "x"
type textarea "No materails t"
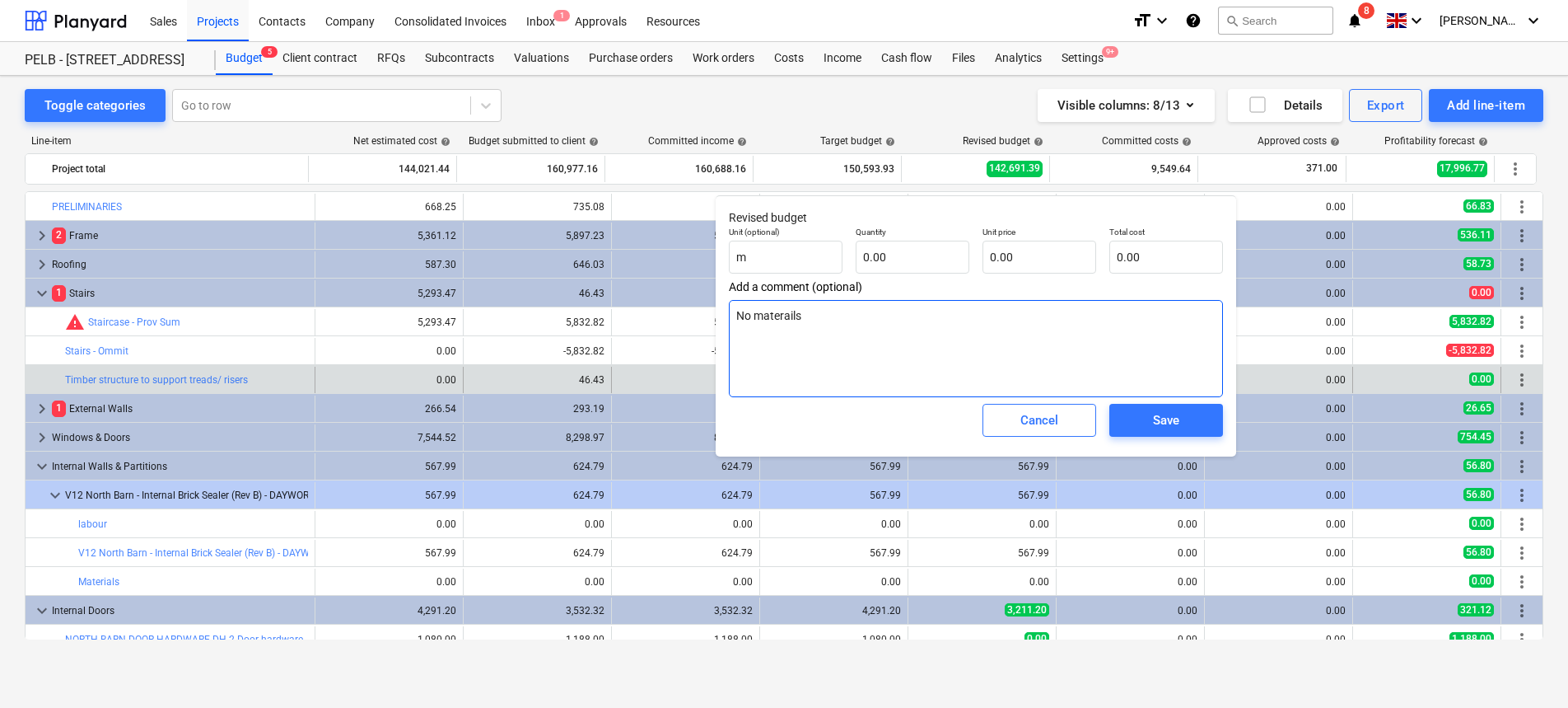
type textarea "x"
type textarea "No materails to"
type textarea "x"
type textarea "No materails to"
type textarea "x"
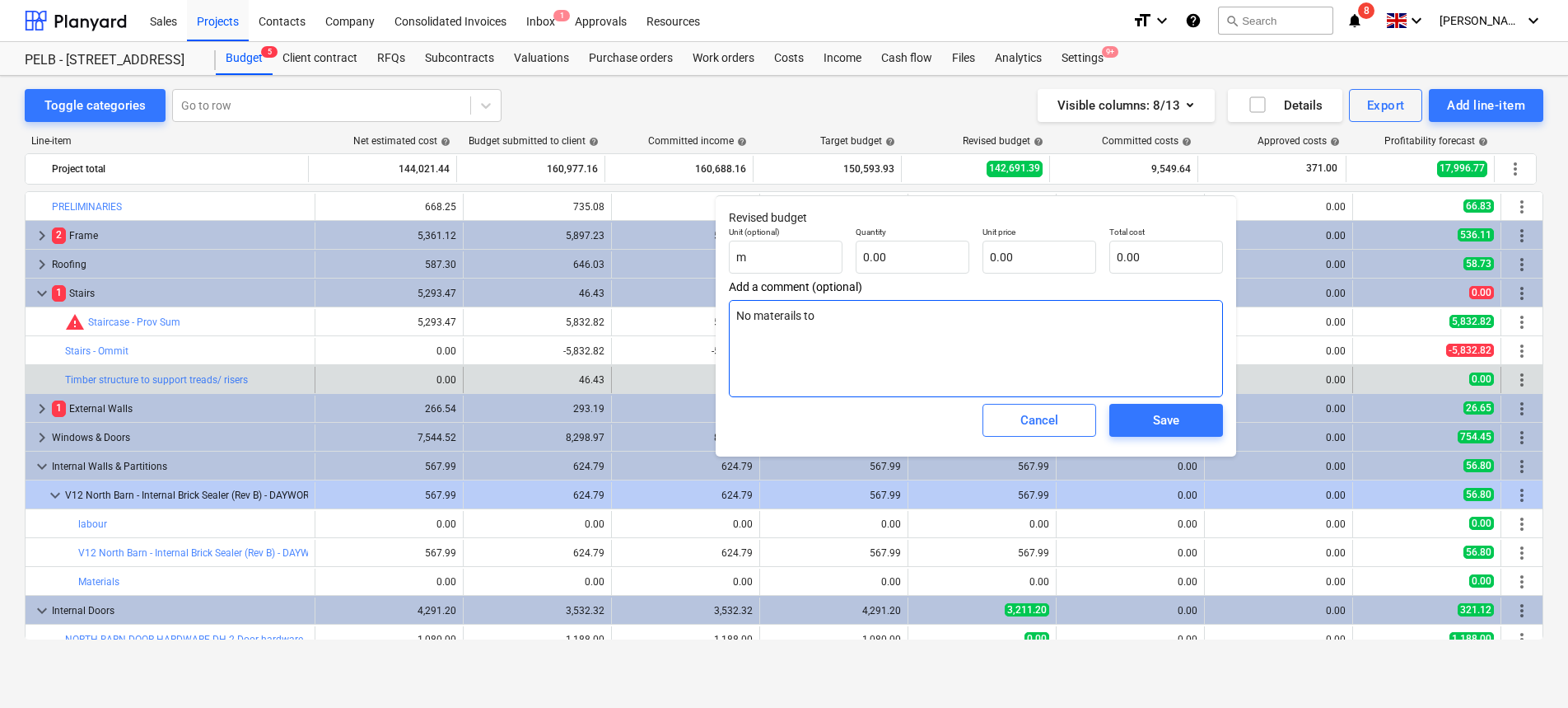
type textarea "No materails to b"
type textarea "x"
type textarea "No materails to"
type textarea "x"
type textarea "No materails to"
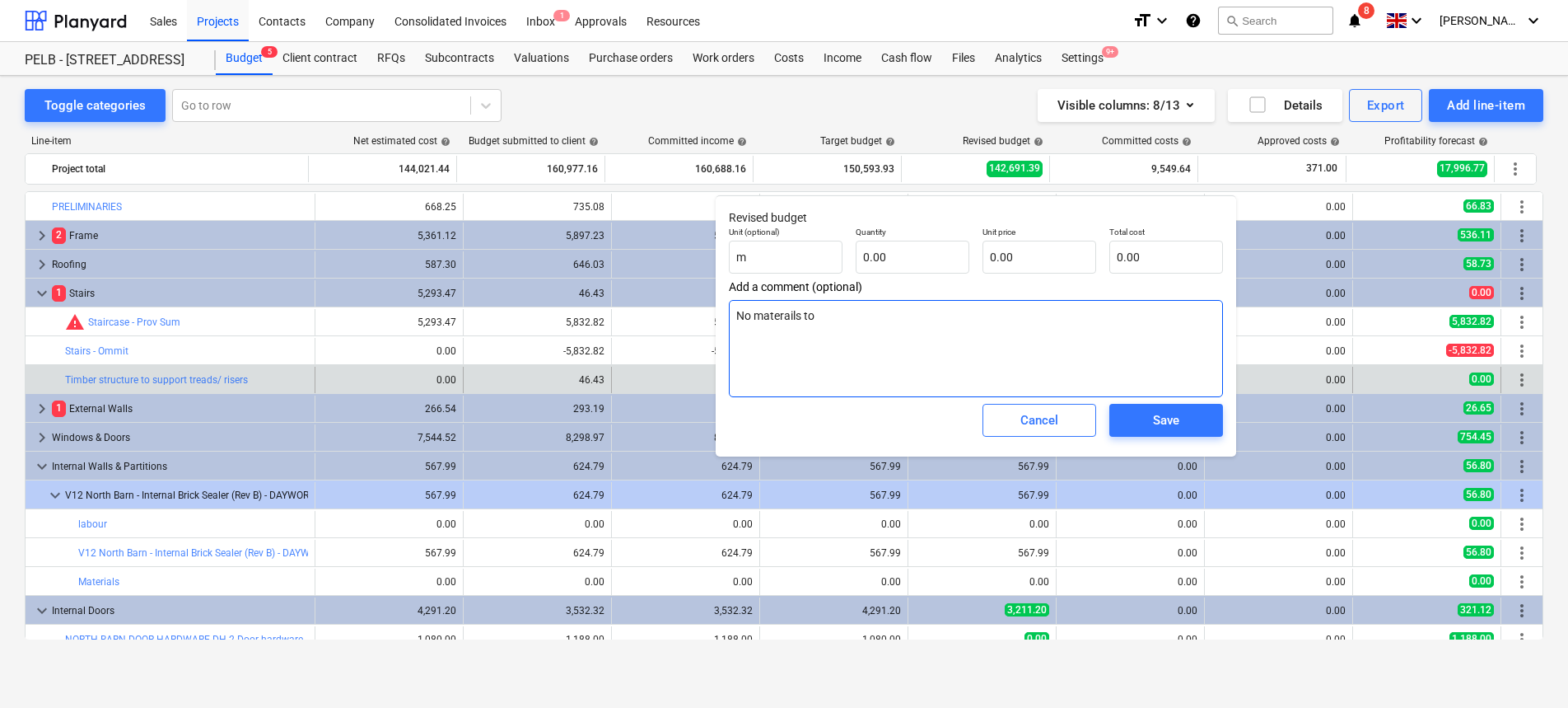
type textarea "x"
type textarea "No materails t"
type textarea "x"
type textarea "No materails"
type textarea "x"
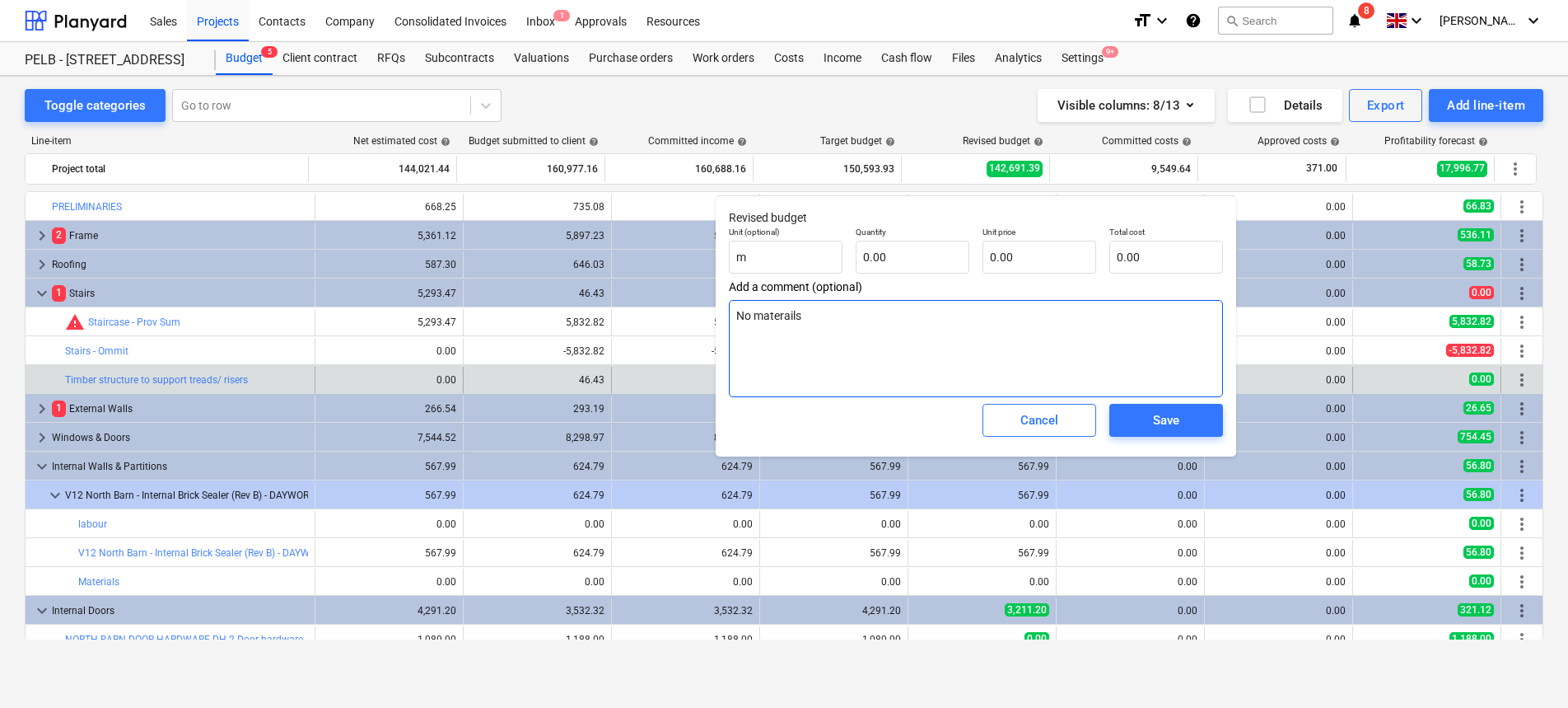
type textarea "No materails"
type textarea "x"
type textarea "No materail"
type textarea "x"
type textarea "No materai"
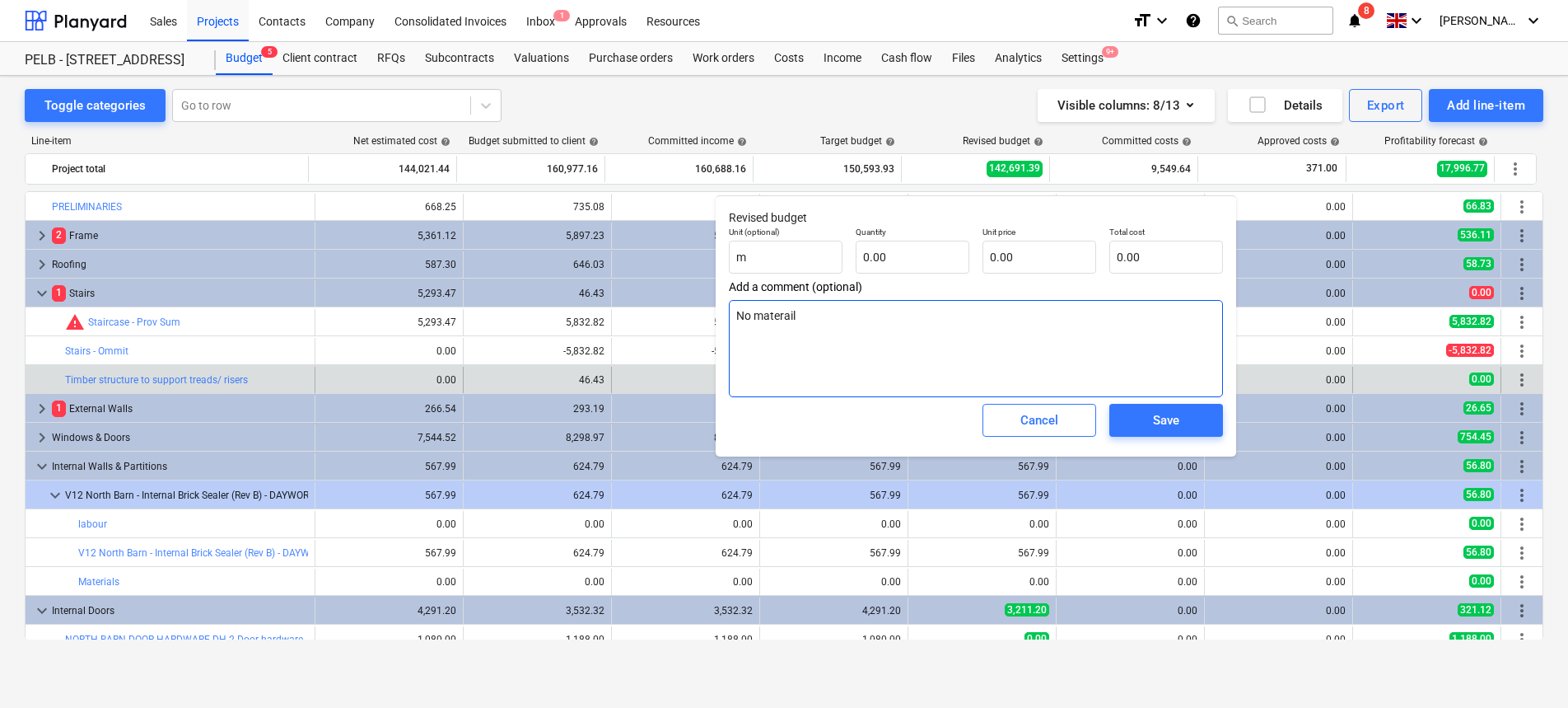
type textarea "x"
type textarea "No matera"
type textarea "x"
type textarea "No mater"
type textarea "x"
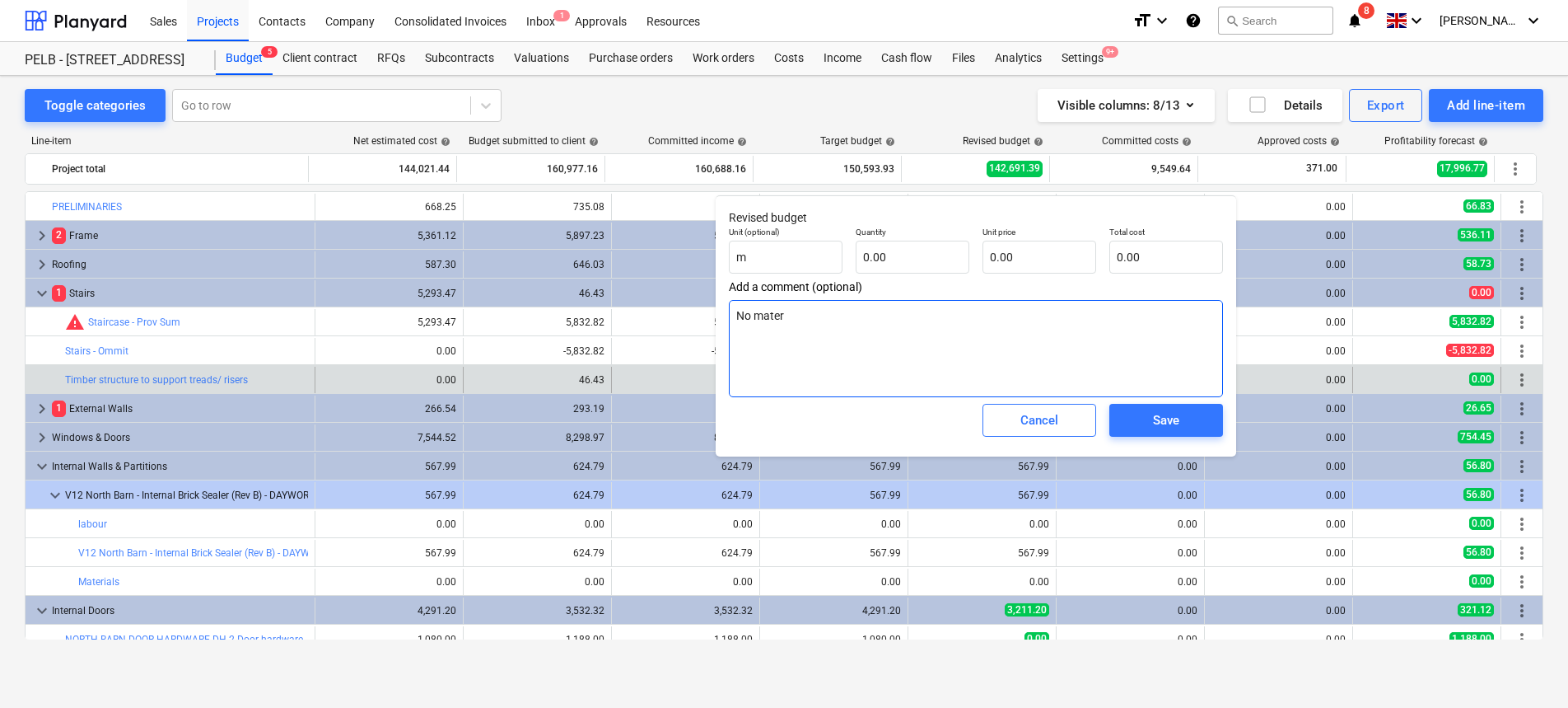
type textarea "No materi"
type textarea "x"
type textarea "No materia"
type textarea "x"
type textarea "No material"
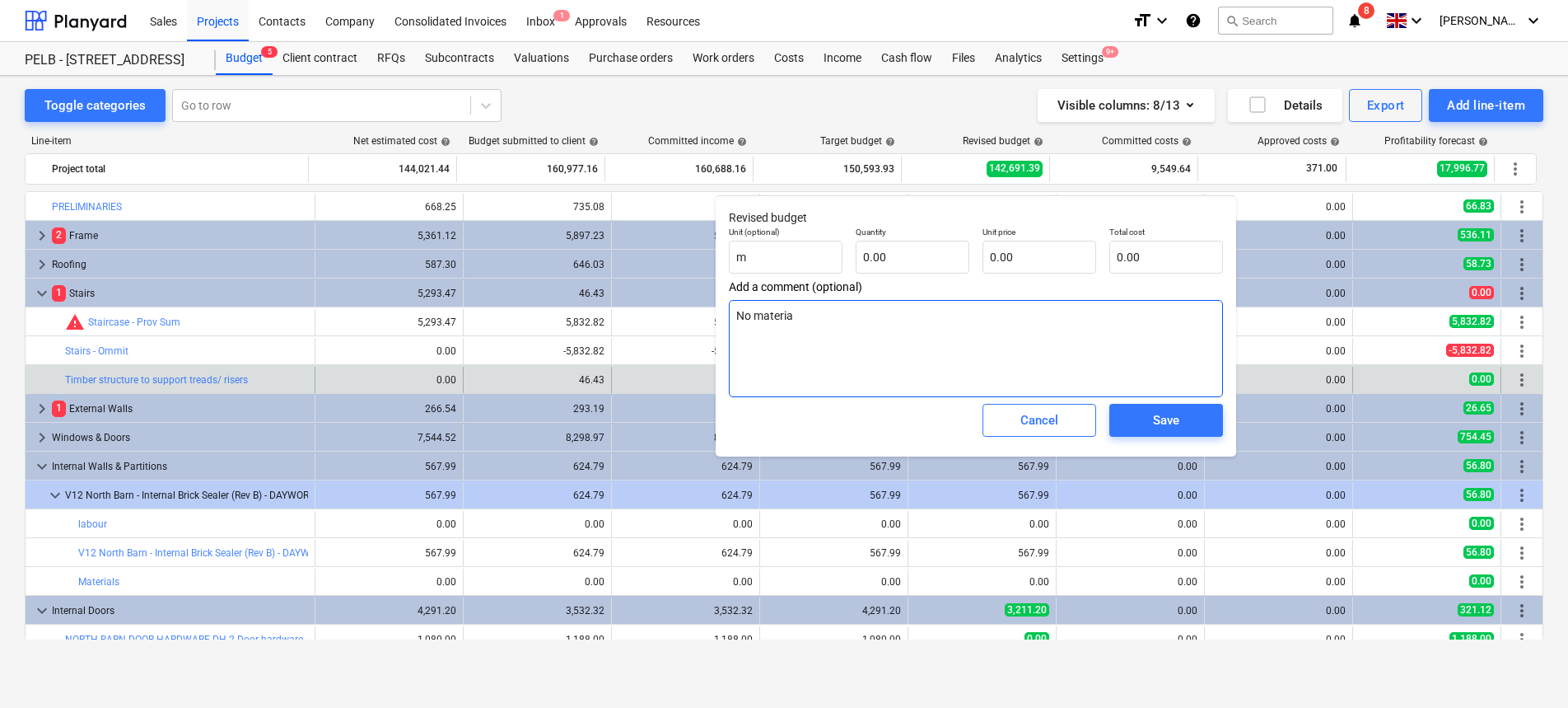
type textarea "x"
type textarea "No materials"
type textarea "x"
type textarea "No materials"
type textarea "x"
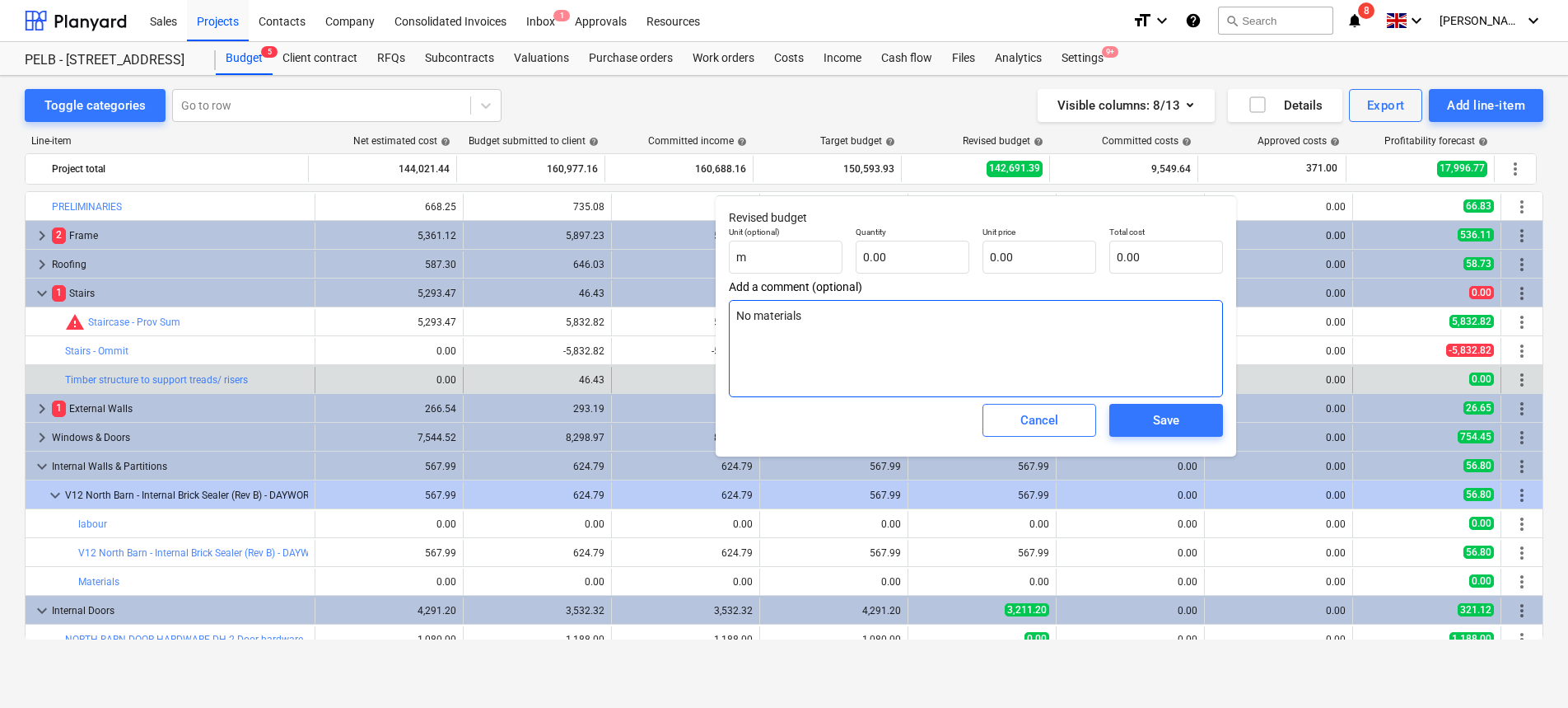
type textarea "No materials t"
type textarea "x"
type textarea "No materials t"
type textarea "x"
type textarea "No materials t"
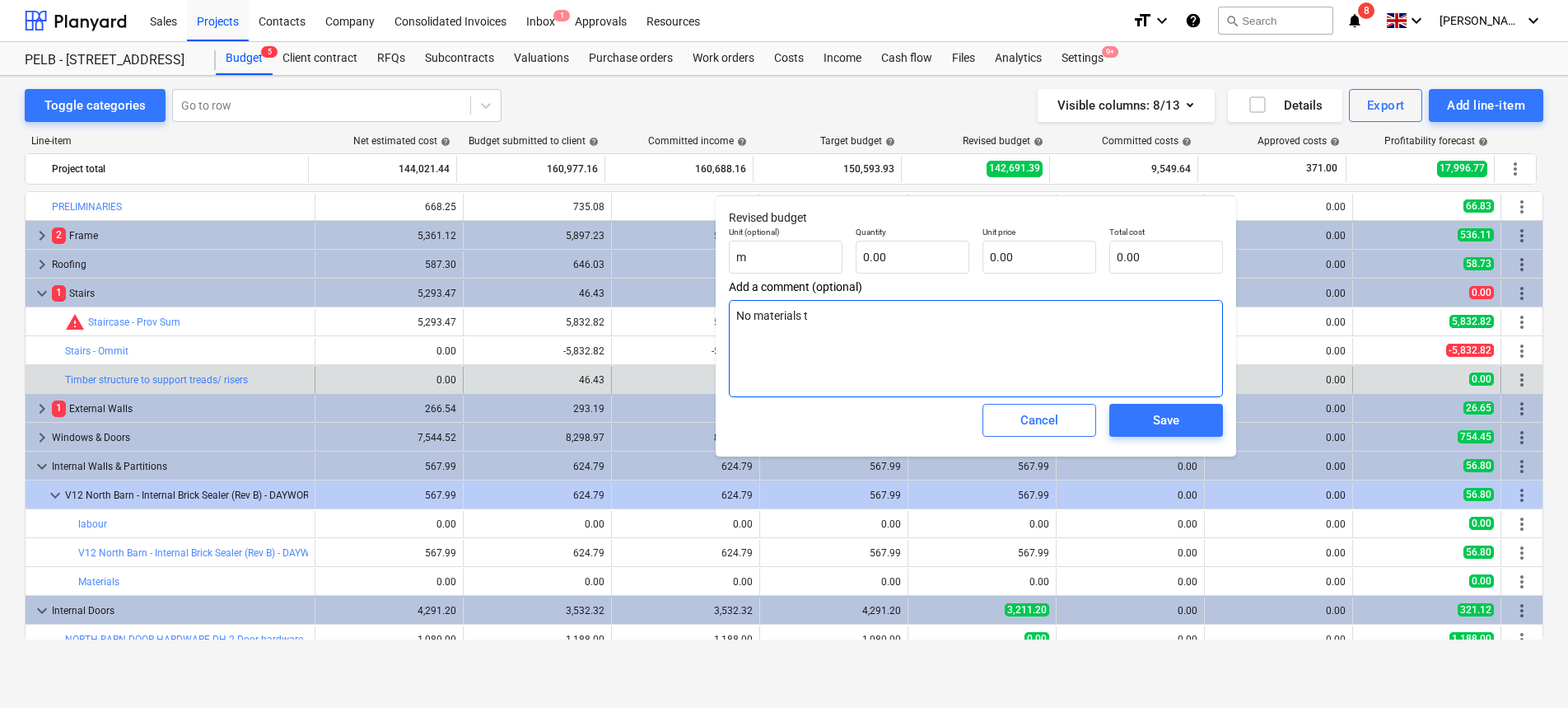
type textarea "x"
type textarea "No materials to"
type textarea "x"
type textarea "No materials to"
type textarea "x"
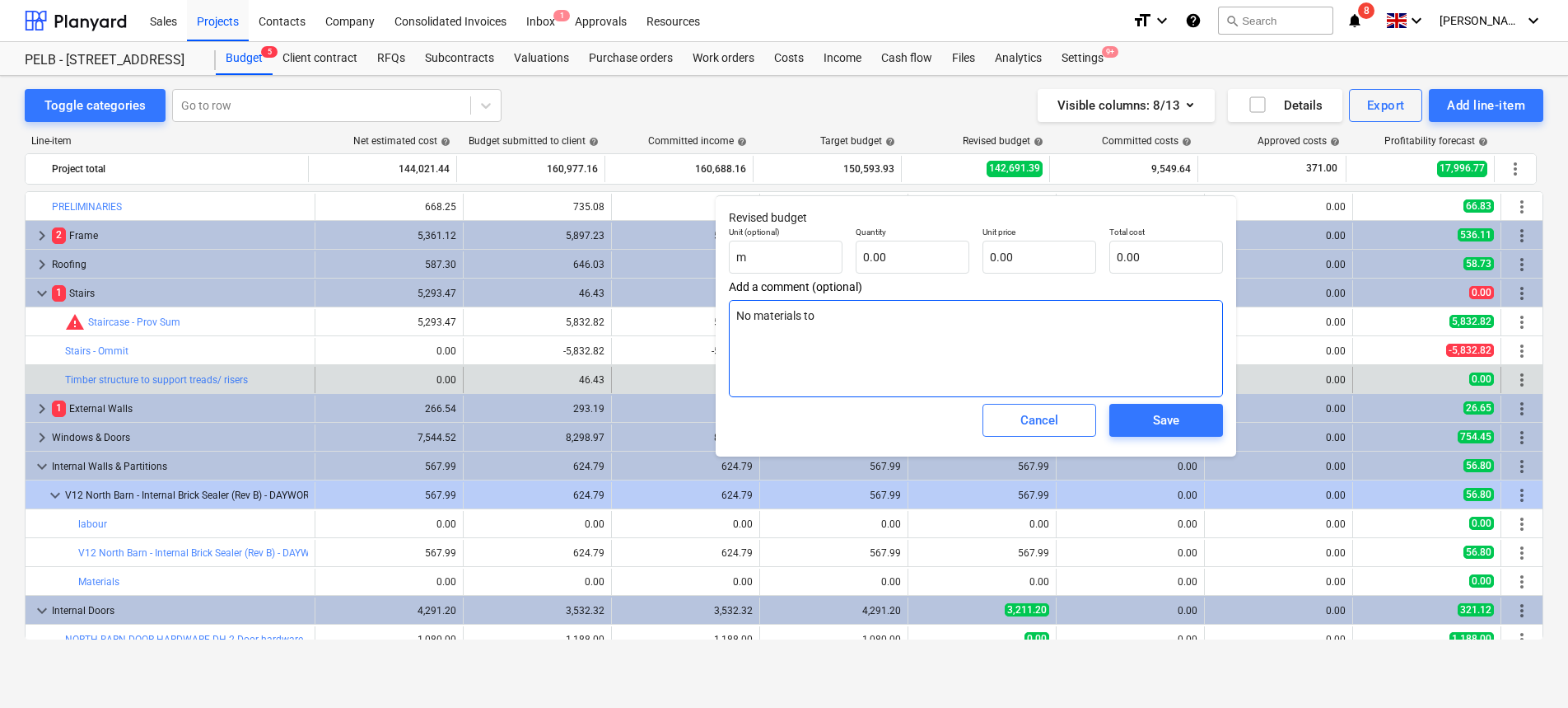
type textarea "No materials to b"
type textarea "x"
type textarea "No materials to be"
type textarea "x"
type textarea "No materials to be"
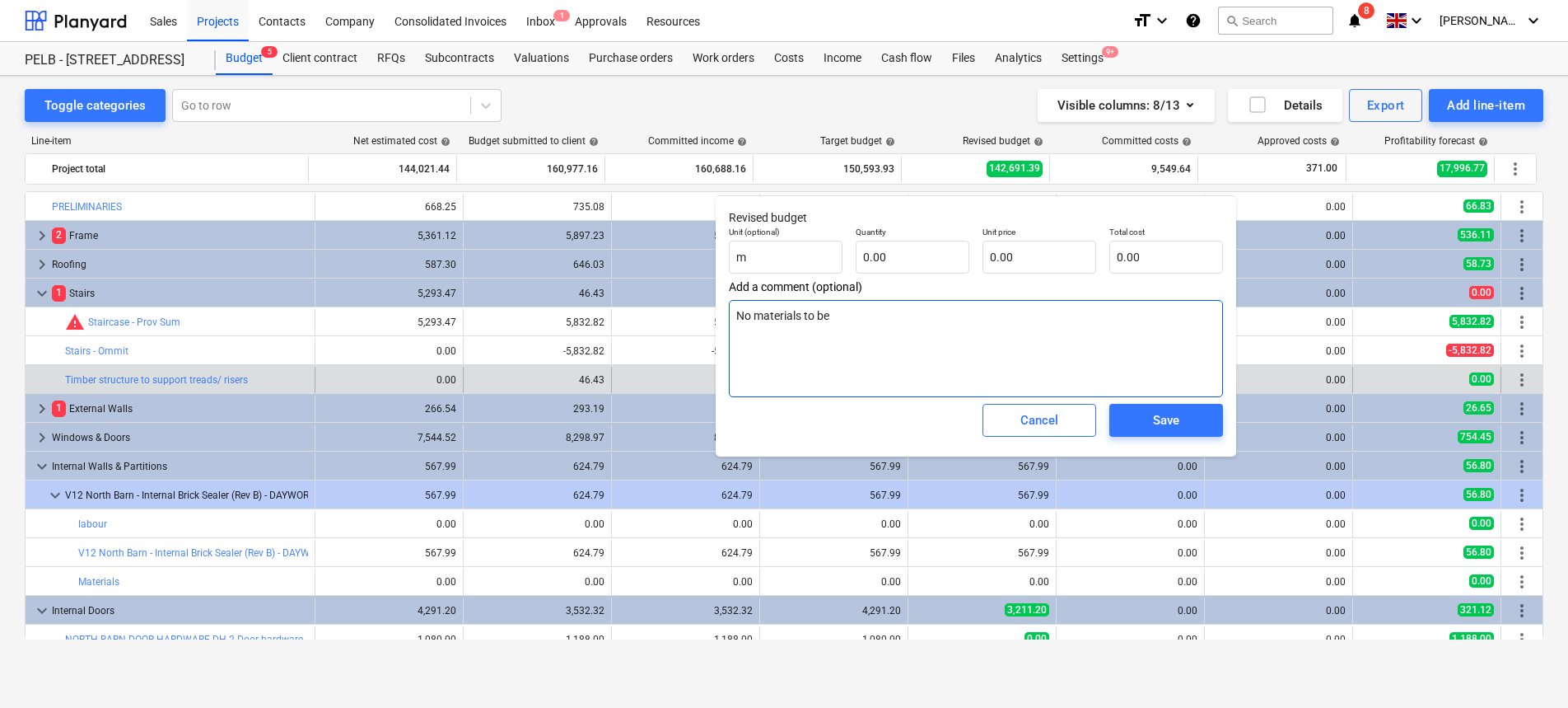
type textarea "x"
type textarea "No materials to be o"
type textarea "x"
type textarea "No materials to be or"
type textarea "x"
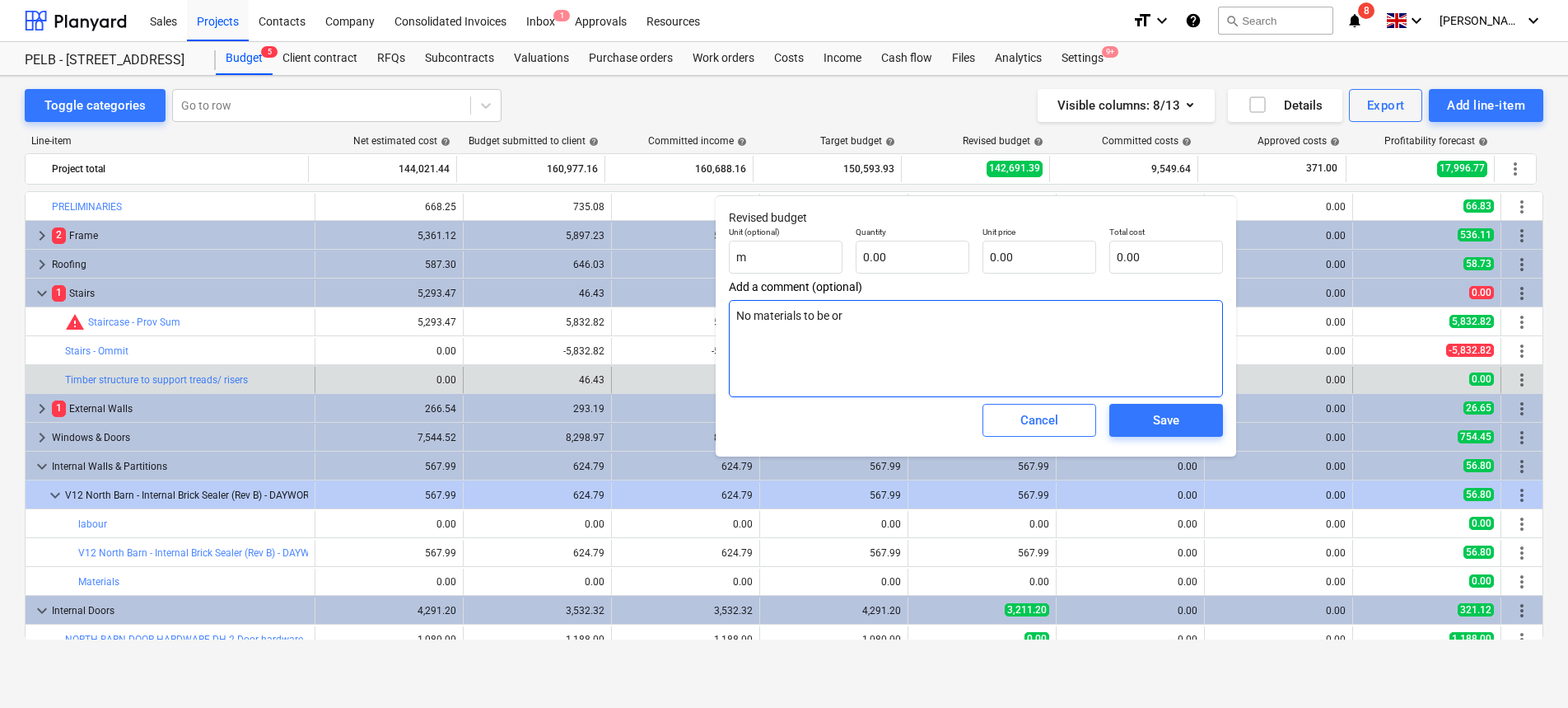
type textarea "No materials to be ord"
type textarea "x"
type textarea "No materials to be orde"
type textarea "x"
type textarea "No materials to be order"
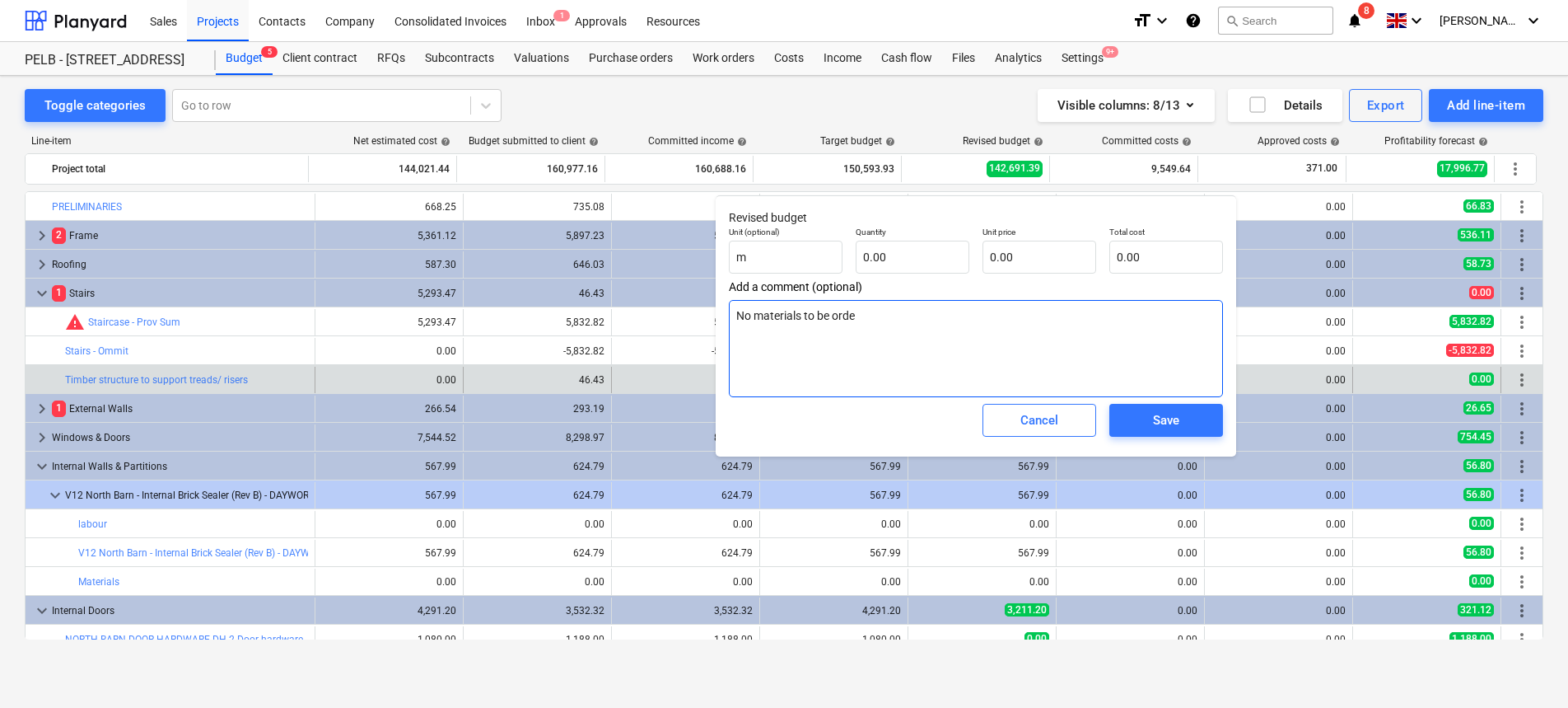
type textarea "x"
type textarea "No materials to be ordere"
type textarea "x"
type textarea "No materials to be ordered"
type textarea "x"
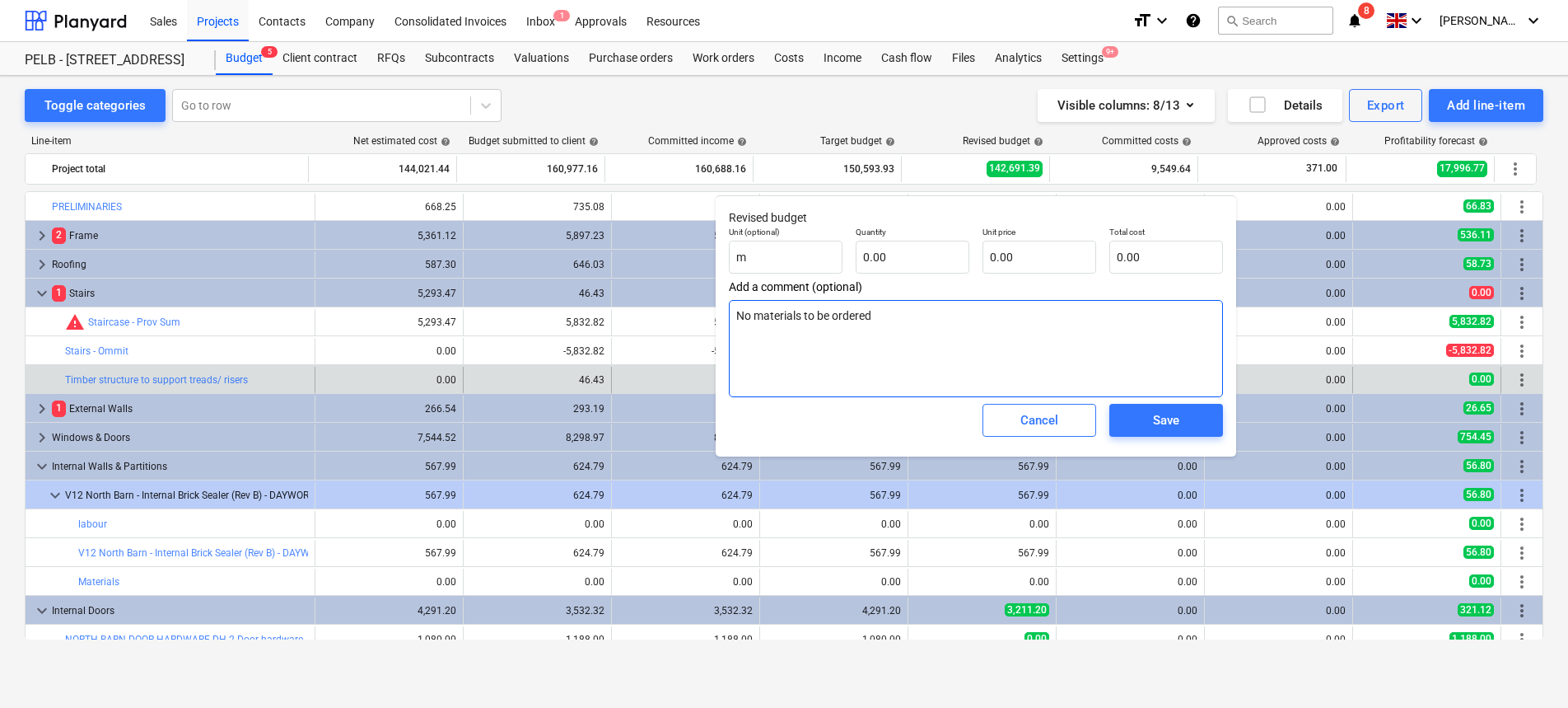
type textarea "No materials to be ordered"
type textarea "x"
type textarea "No materials to be ordered a"
type textarea "x"
type textarea "No materials to be ordered as"
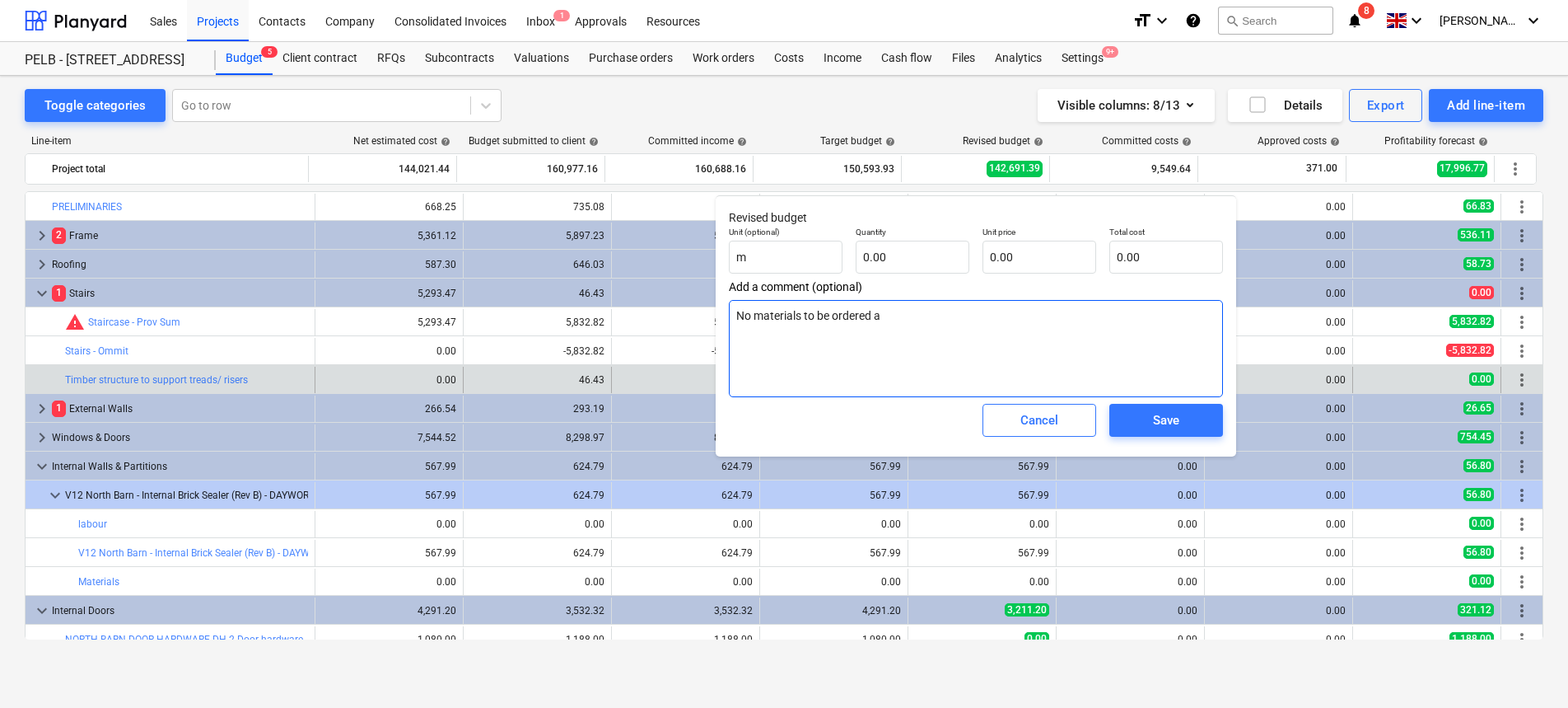
type textarea "x"
type textarea "No materials to be ordered as"
click at [1202, 410] on span "Save" at bounding box center [1166, 421] width 74 height 22
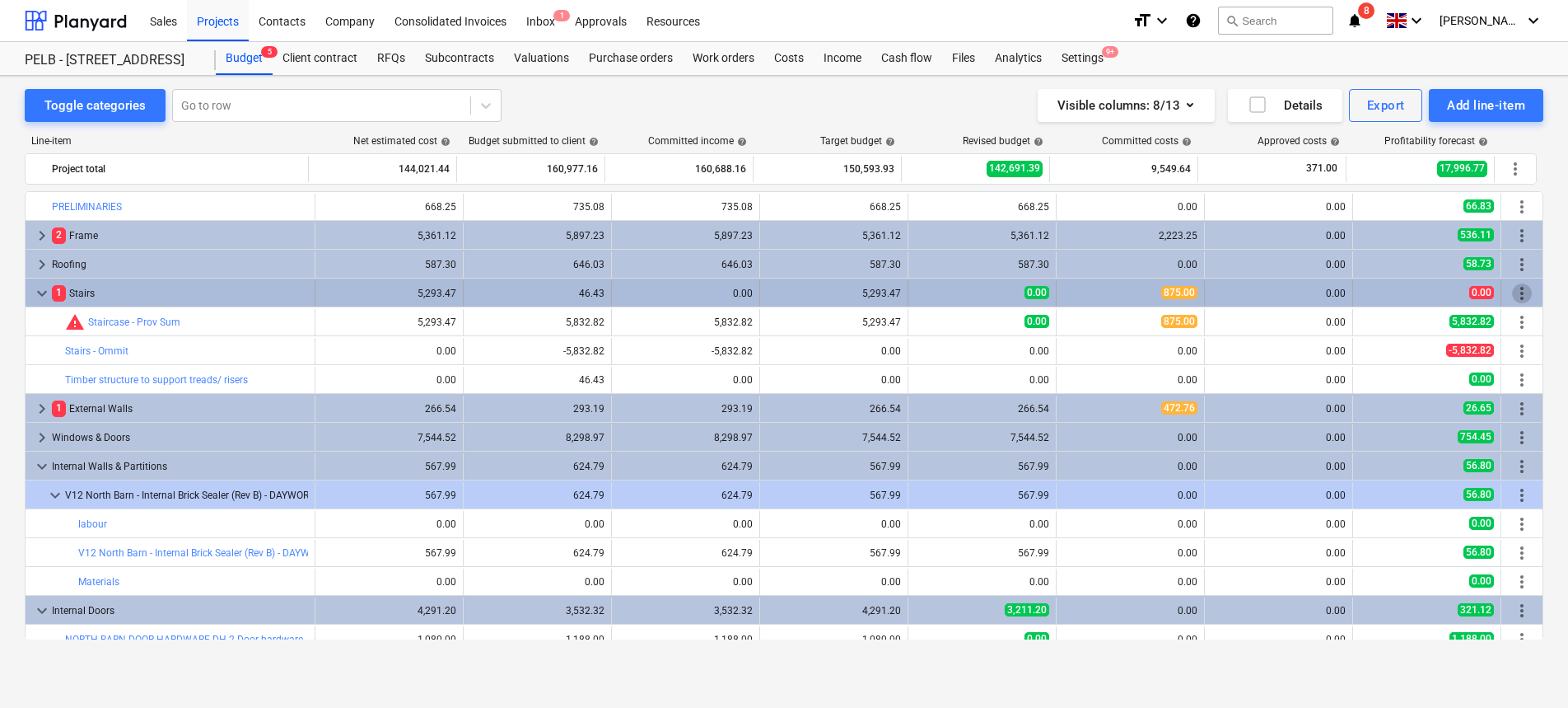
click at [1517, 290] on span "more_vert" at bounding box center [1523, 293] width 20 height 20
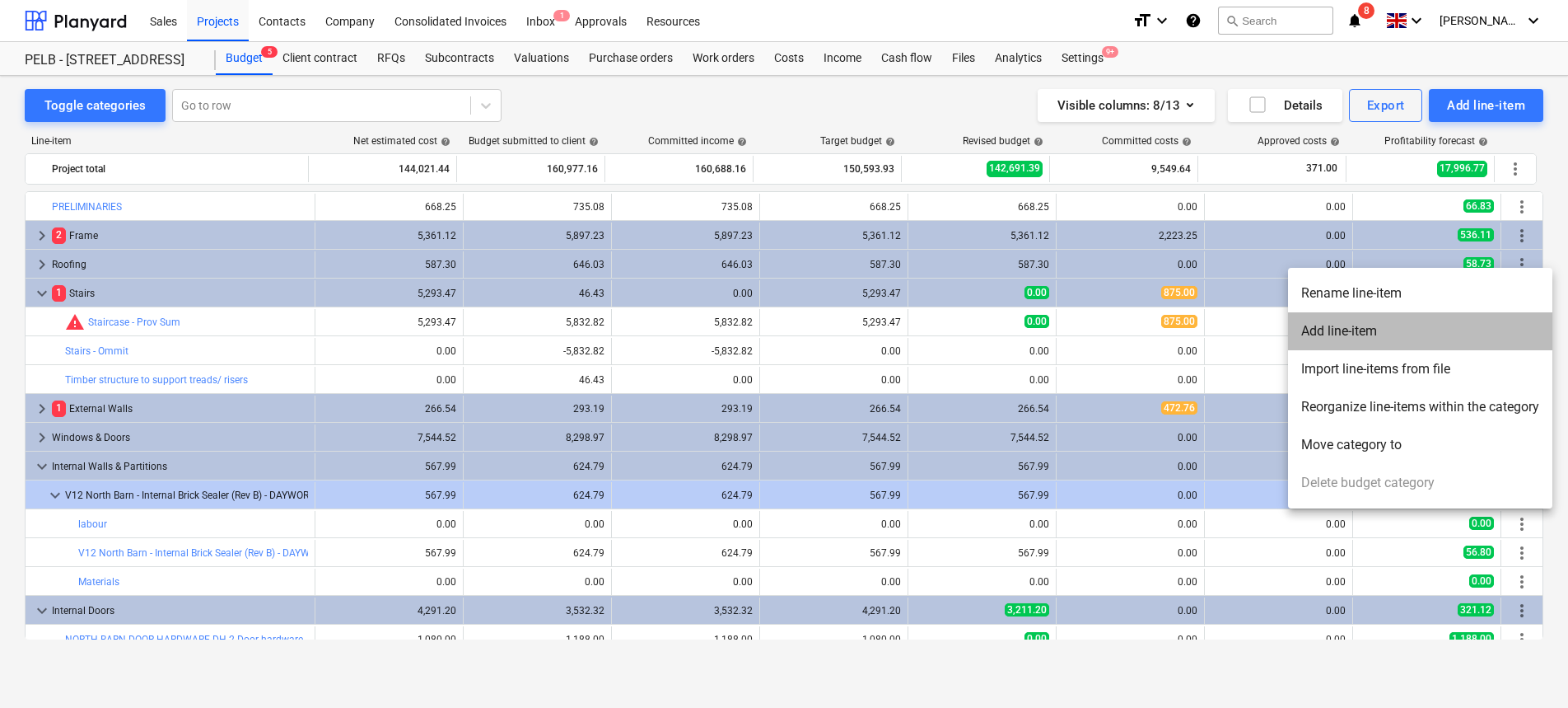
click at [1447, 339] on li "Add line-item" at bounding box center [1421, 331] width 265 height 38
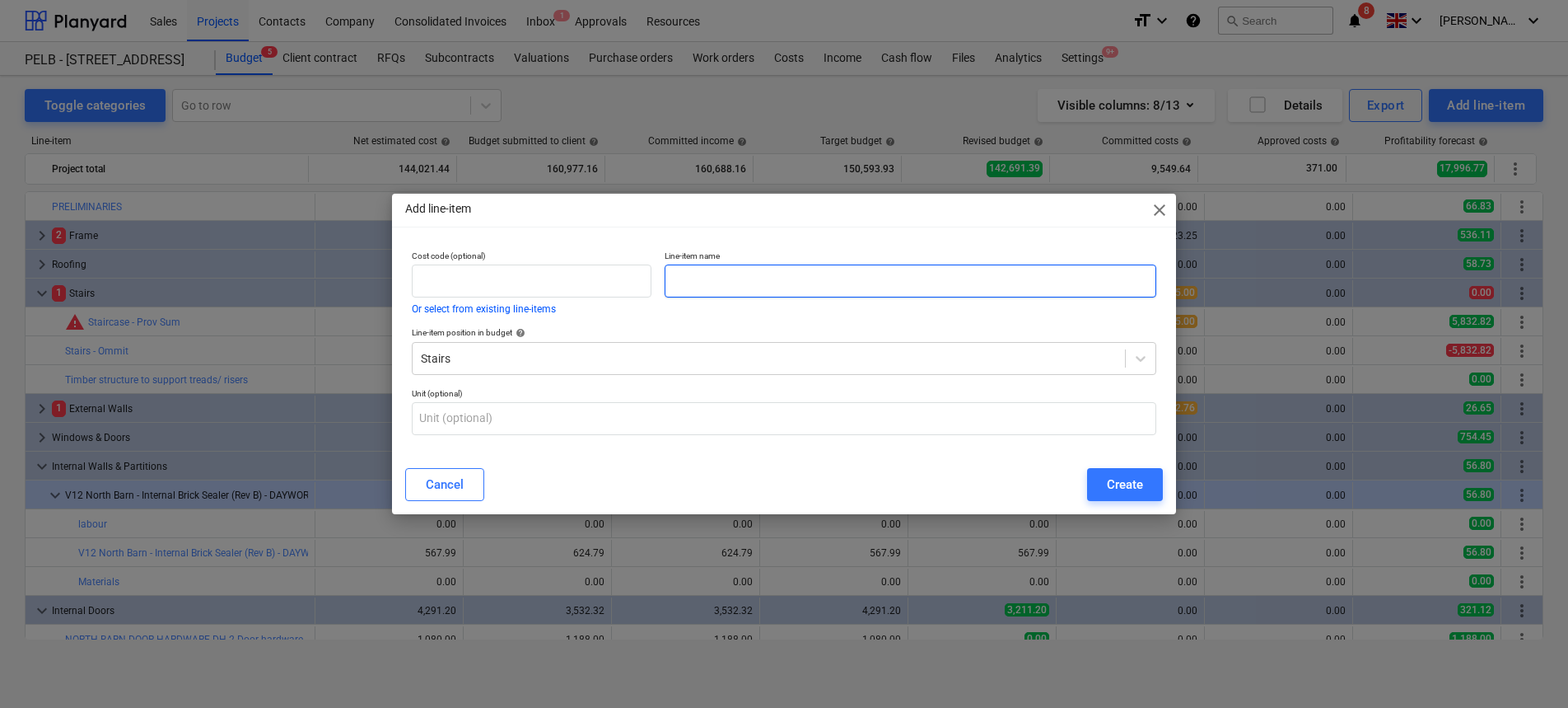
click at [713, 280] on input "text" at bounding box center [910, 280] width 492 height 33
paste input "Treads - Harlech Raw Oak engineer flooring - 15 x 190 x 190mm"
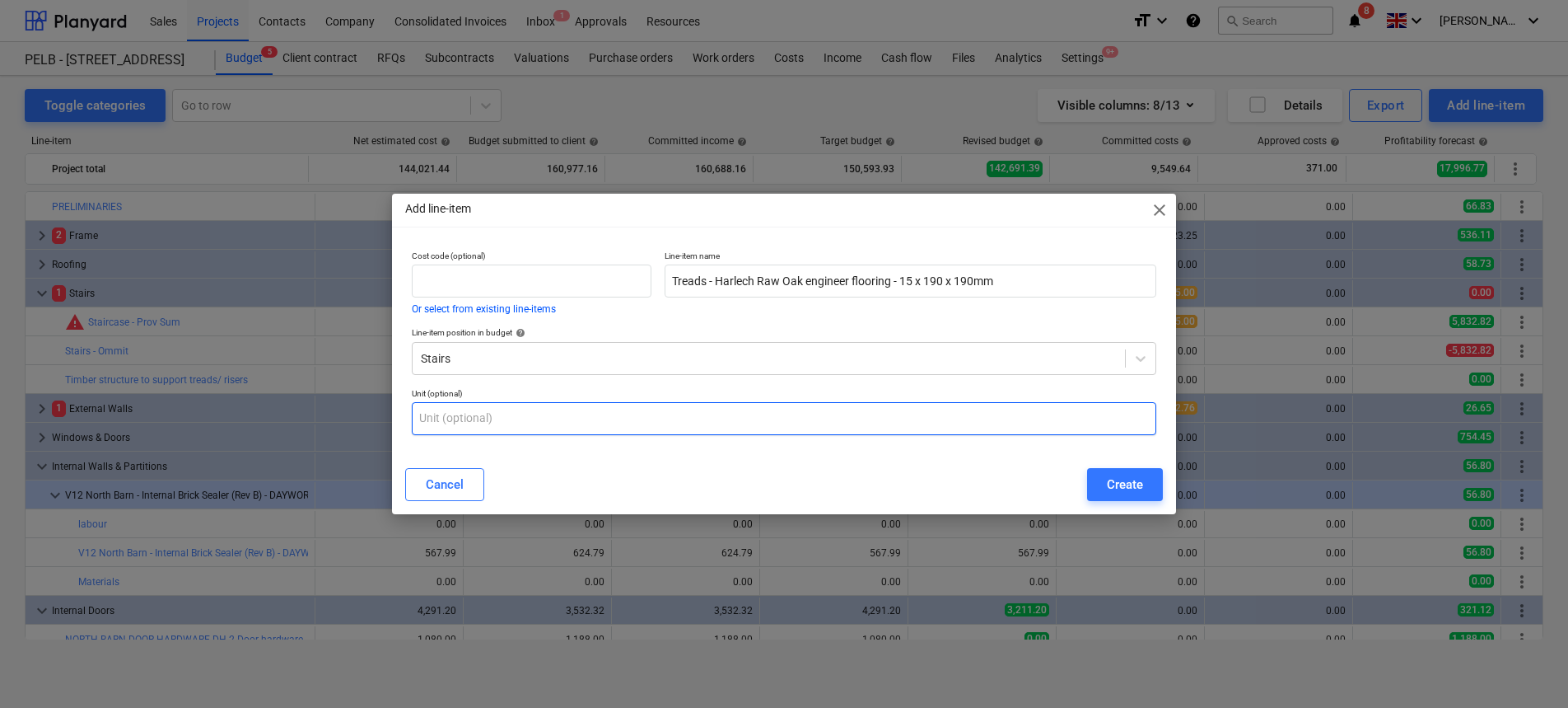
click at [869, 418] on input "text" at bounding box center [784, 418] width 745 height 33
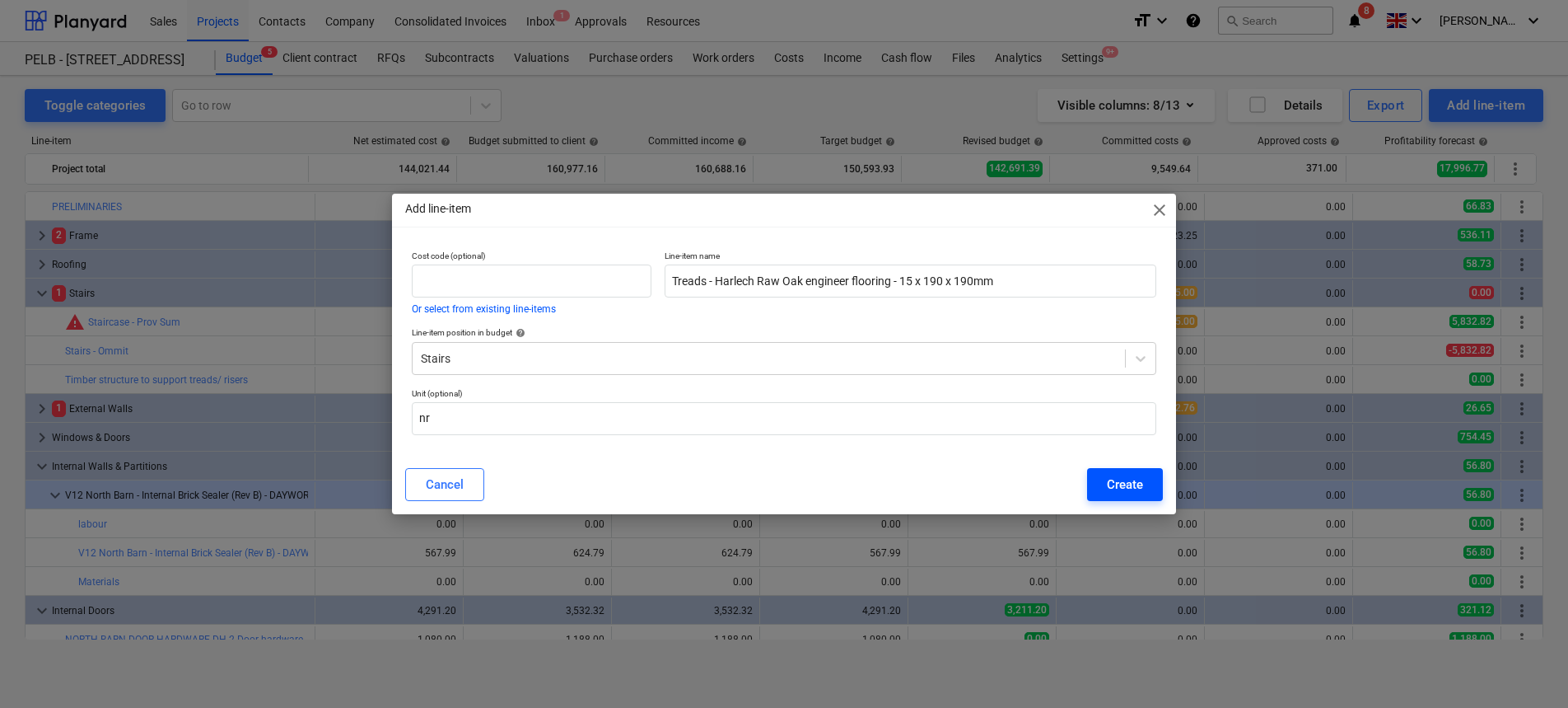
click at [1116, 474] on div "Create" at bounding box center [1125, 485] width 37 height 22
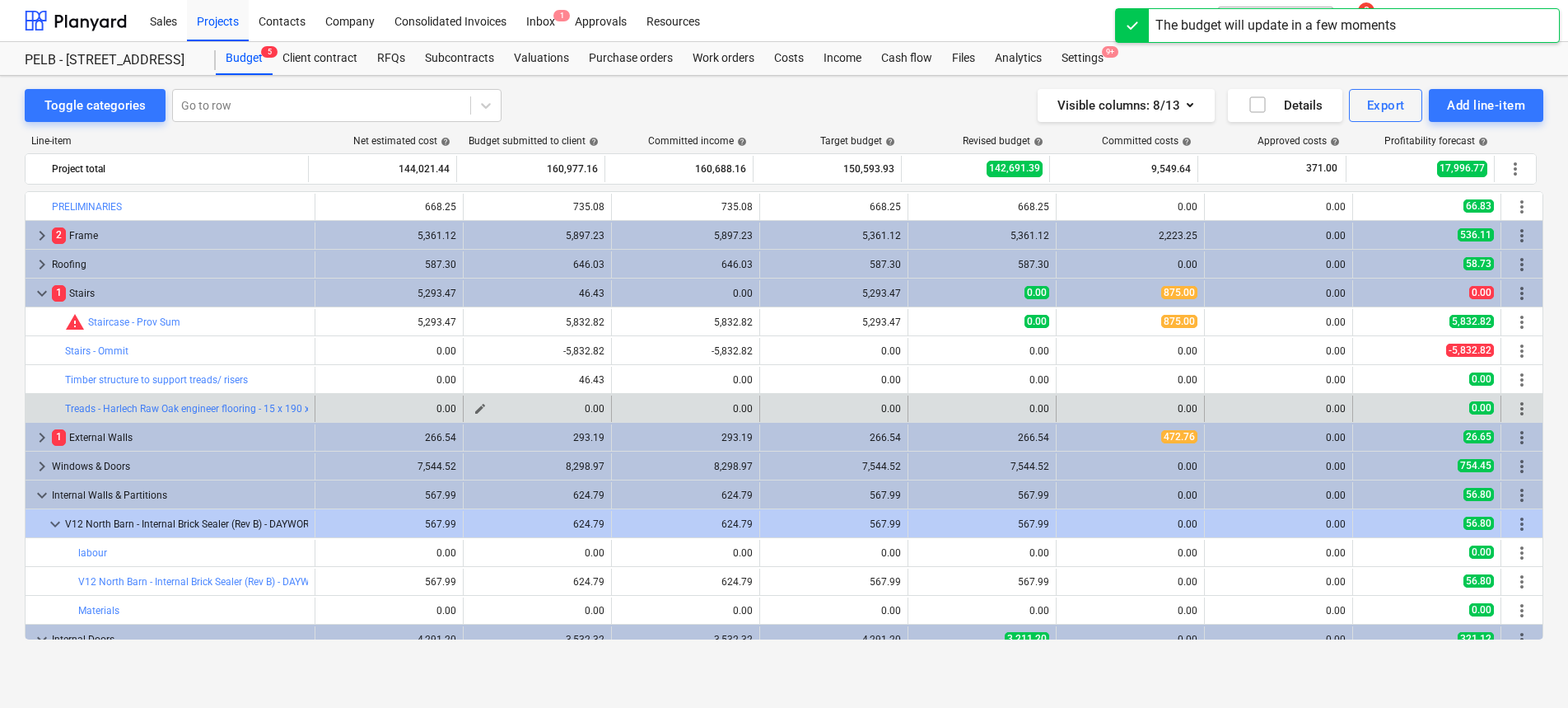
click at [490, 406] on div "0.00" at bounding box center [537, 409] width 134 height 12
click at [474, 409] on span "edit" at bounding box center [480, 408] width 13 height 13
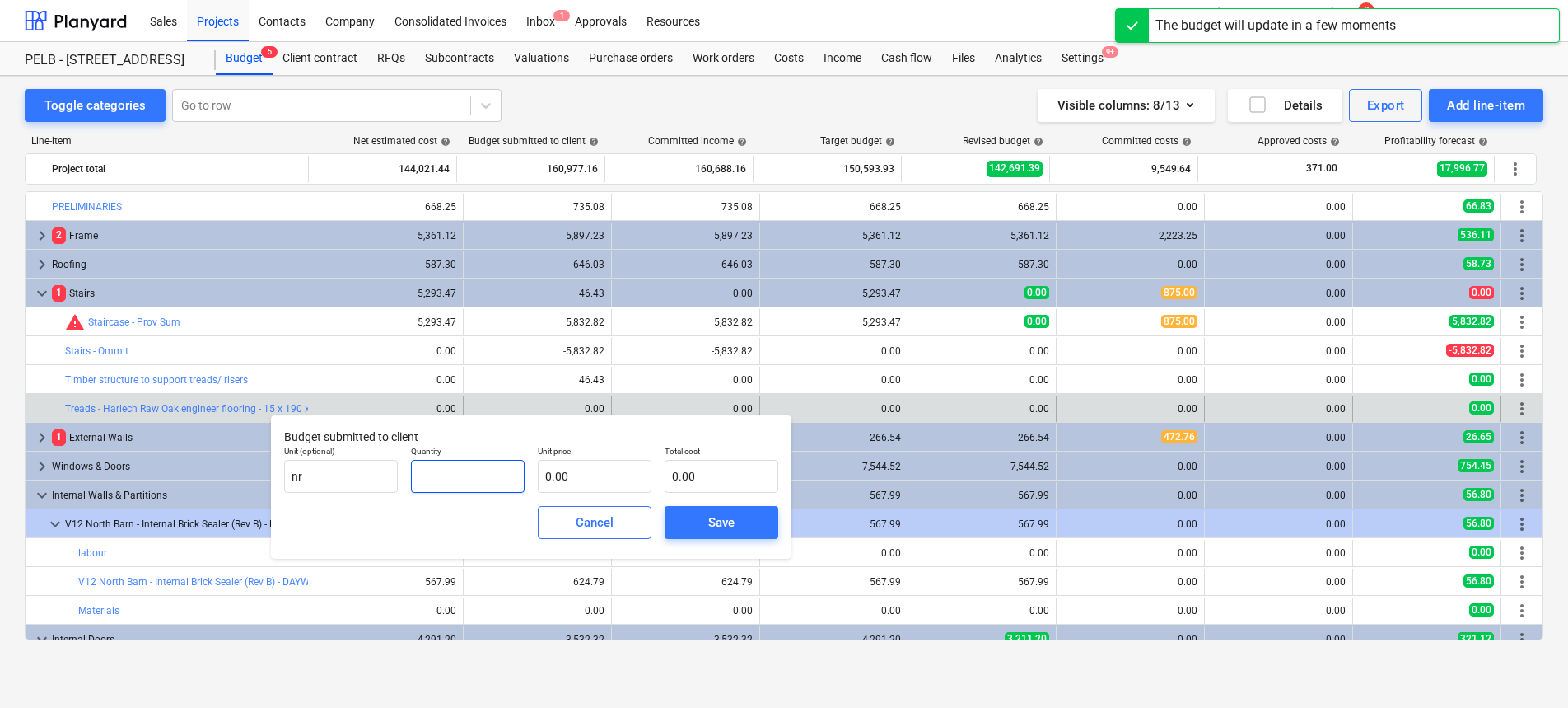
click at [471, 482] on input "text" at bounding box center [467, 475] width 114 height 33
click at [581, 471] on input "text" at bounding box center [594, 475] width 114 height 33
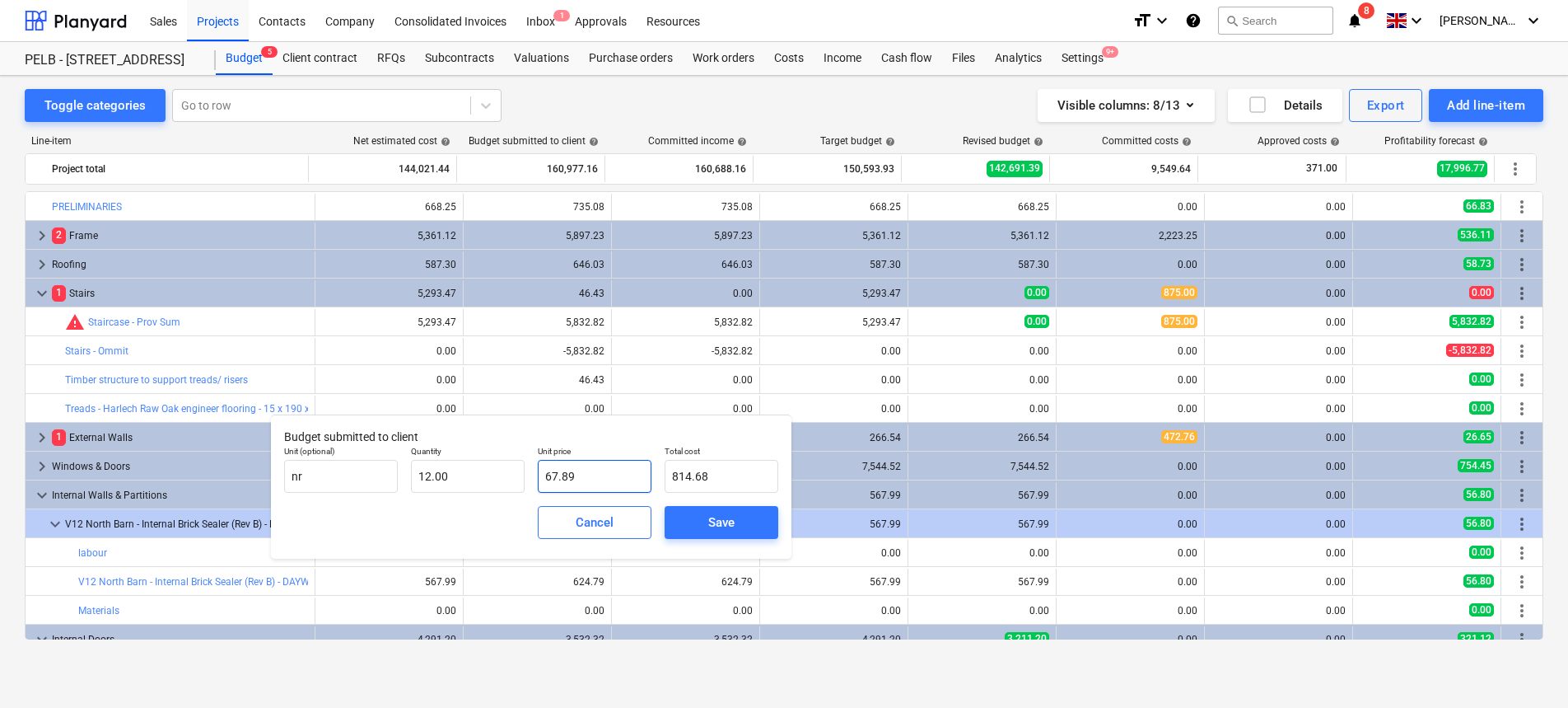
click at [593, 483] on input "67.89" at bounding box center [594, 475] width 114 height 33
click at [706, 522] on span "Save" at bounding box center [721, 522] width 74 height 22
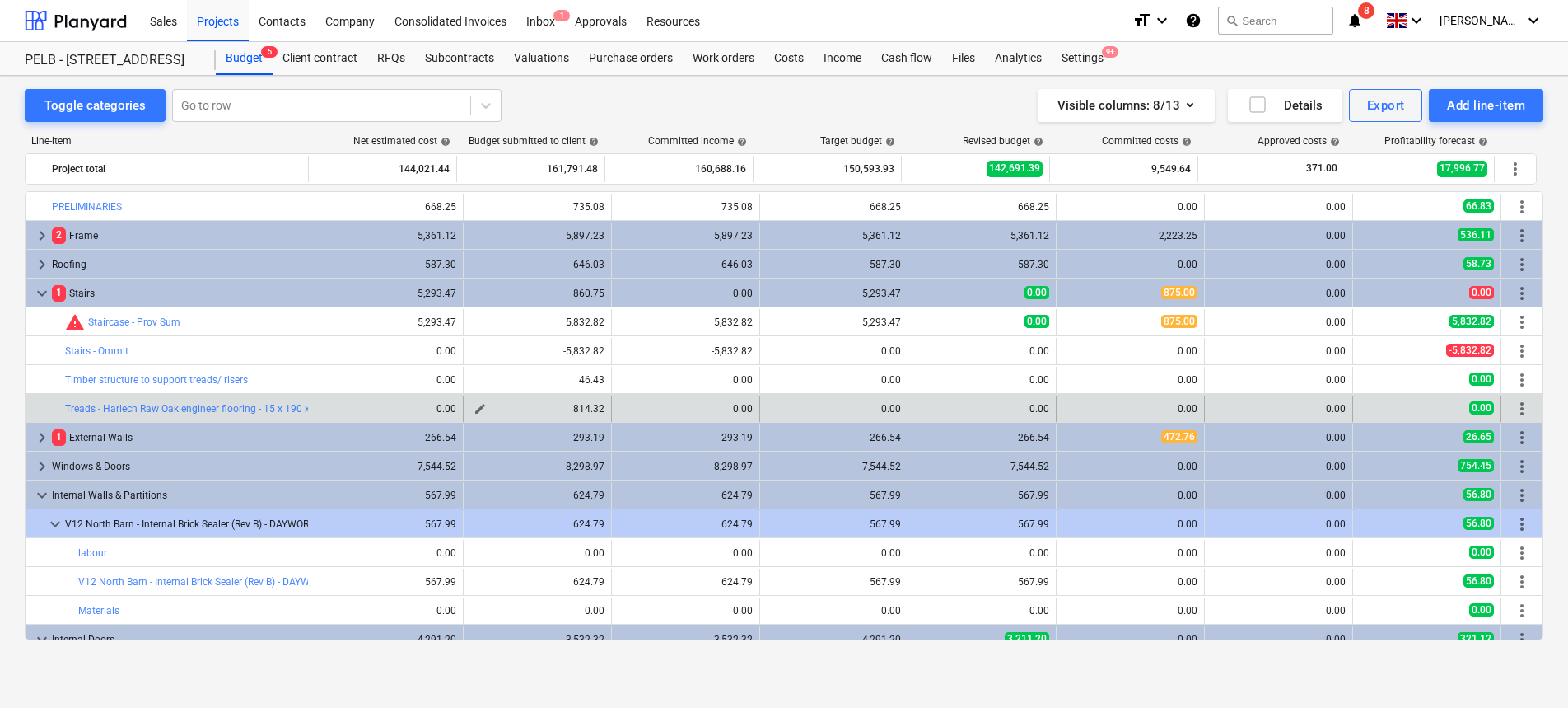
click at [476, 406] on span "edit" at bounding box center [480, 408] width 13 height 13
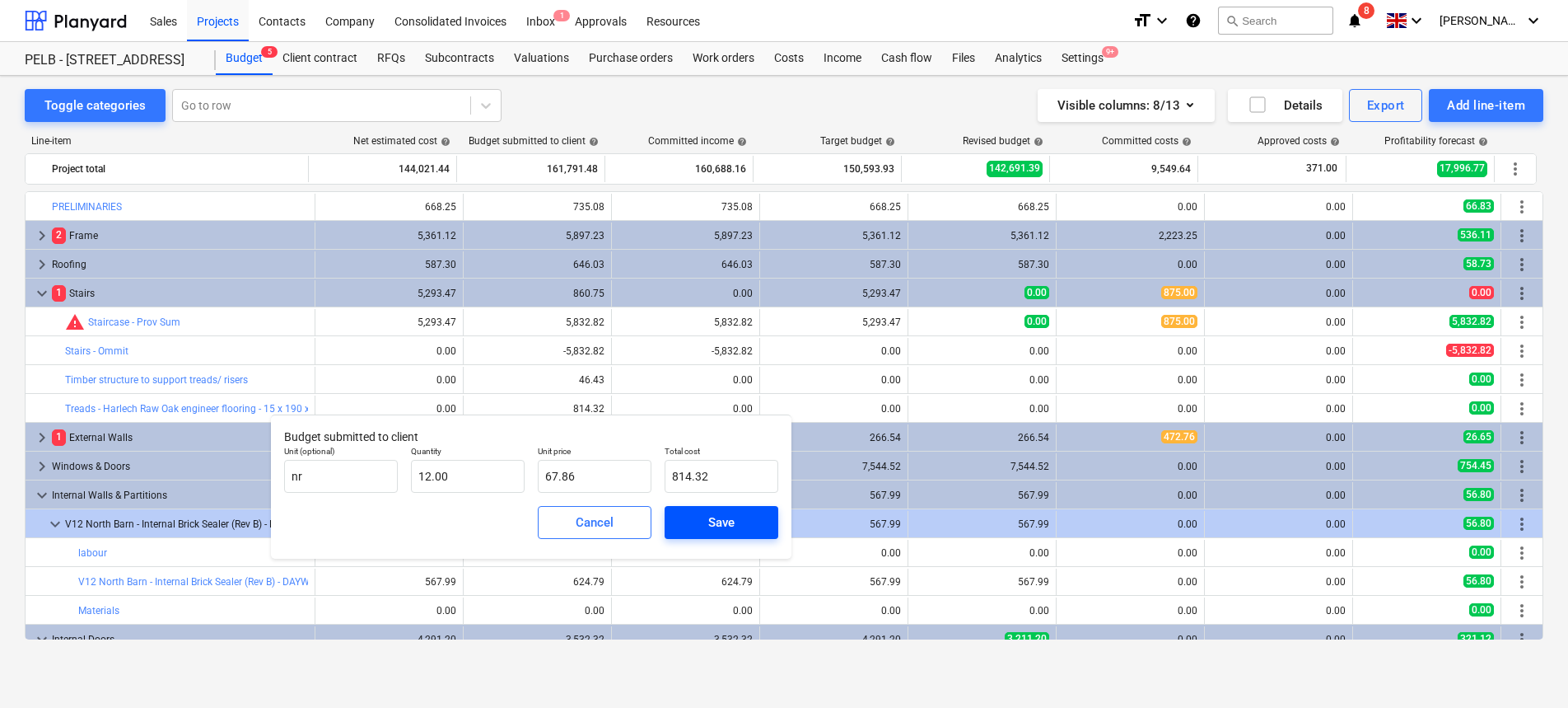
click at [706, 528] on span "Save" at bounding box center [721, 522] width 74 height 22
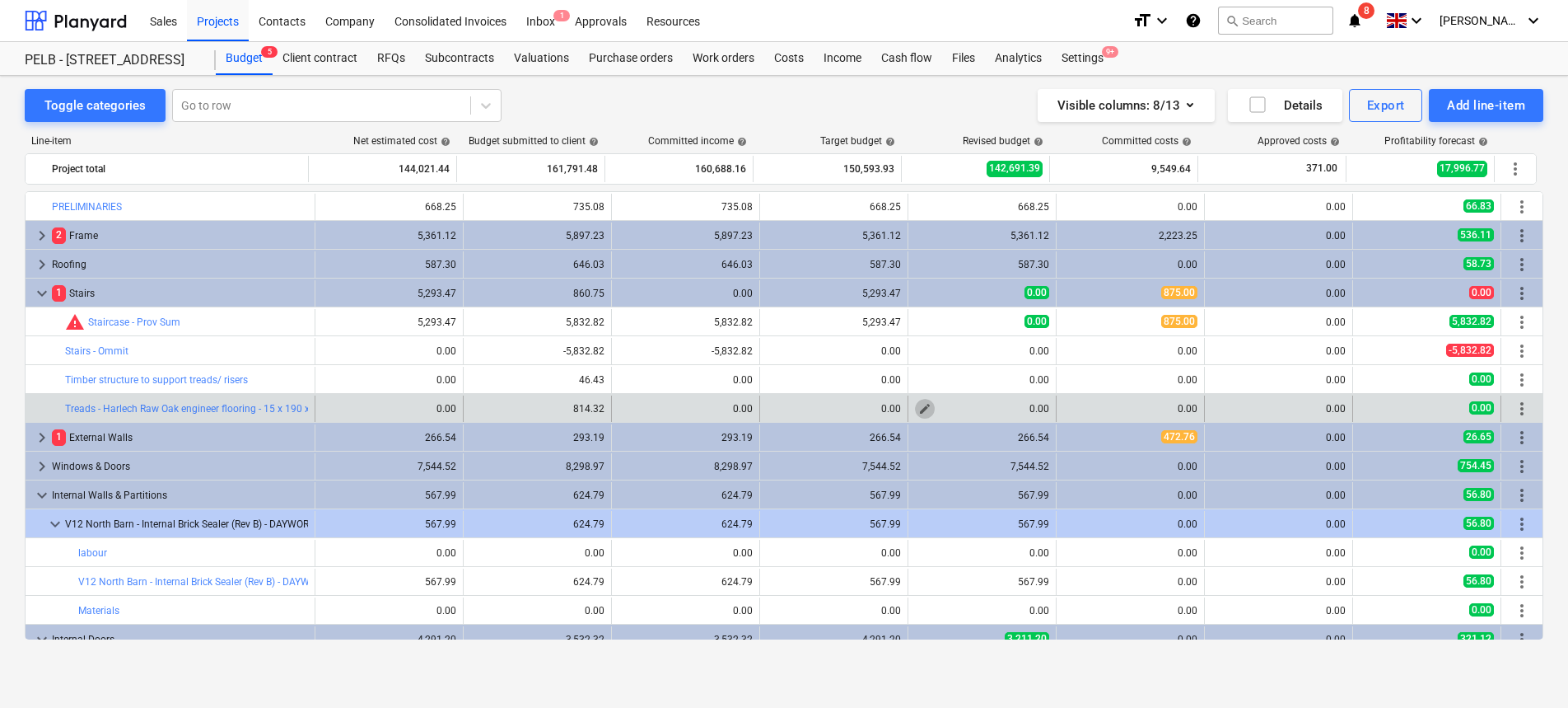
click at [922, 410] on span "edit" at bounding box center [924, 408] width 13 height 13
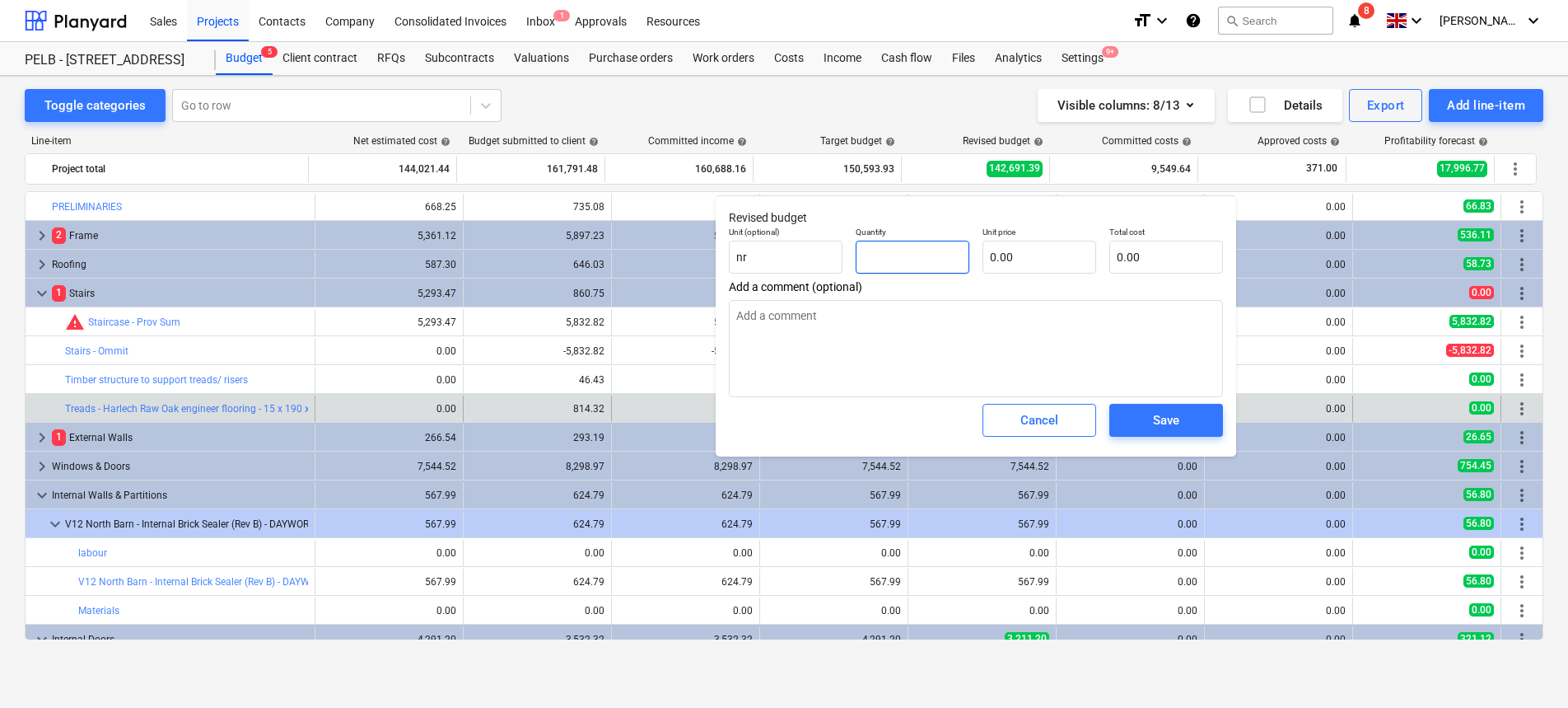
click at [906, 246] on input "text" at bounding box center [912, 257] width 114 height 33
click at [1155, 253] on input "text" at bounding box center [1166, 257] width 114 height 33
click at [924, 258] on input "text" at bounding box center [912, 257] width 114 height 33
click at [1046, 251] on input "text" at bounding box center [1039, 257] width 114 height 33
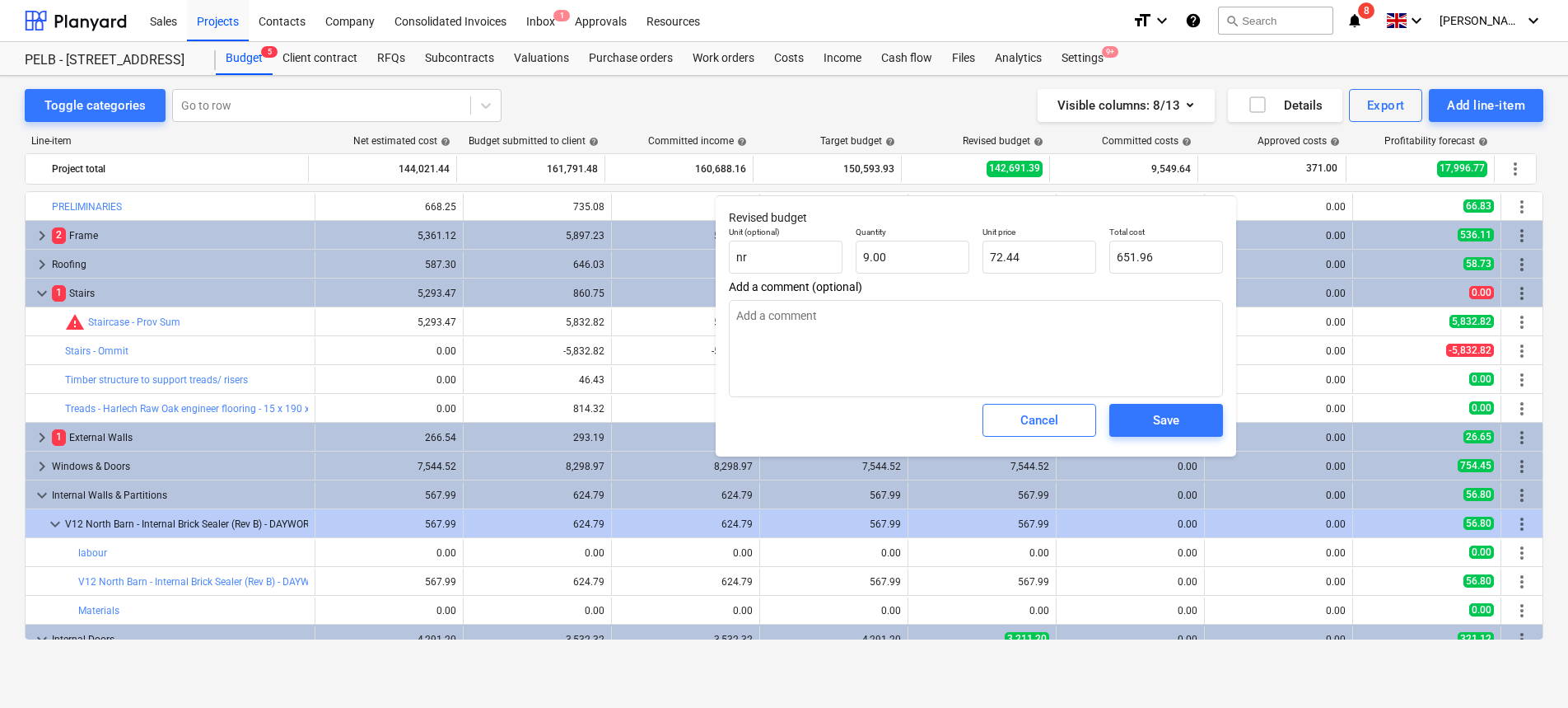
click at [897, 294] on div "Add a comment (optional)" at bounding box center [976, 339] width 495 height 117
click at [881, 255] on input "9" at bounding box center [912, 257] width 114 height 33
click at [1173, 342] on textarea at bounding box center [976, 349] width 495 height 97
click at [1163, 411] on div "Save" at bounding box center [1166, 421] width 27 height 22
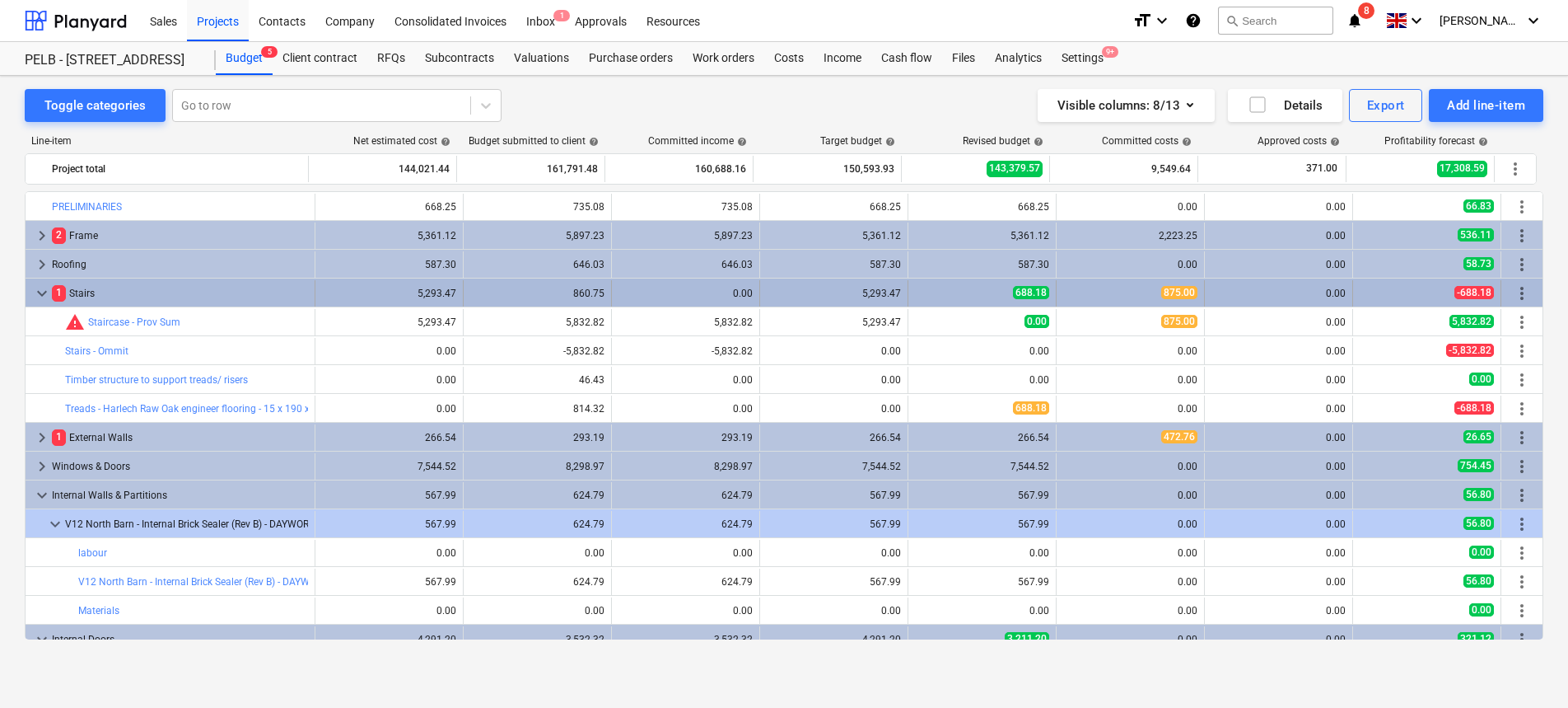
click at [1515, 295] on span "more_vert" at bounding box center [1523, 293] width 20 height 20
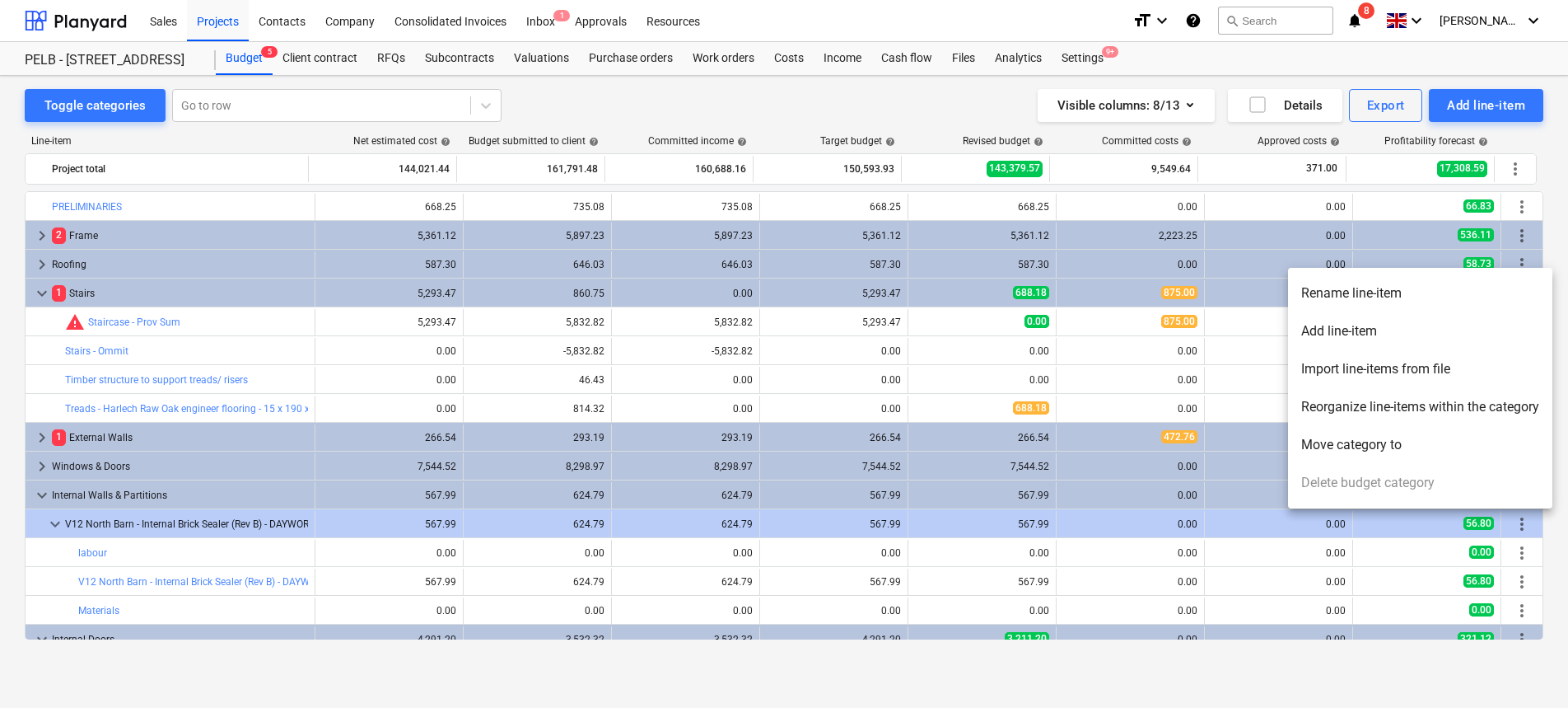
click at [1449, 331] on li "Add line-item" at bounding box center [1421, 331] width 265 height 38
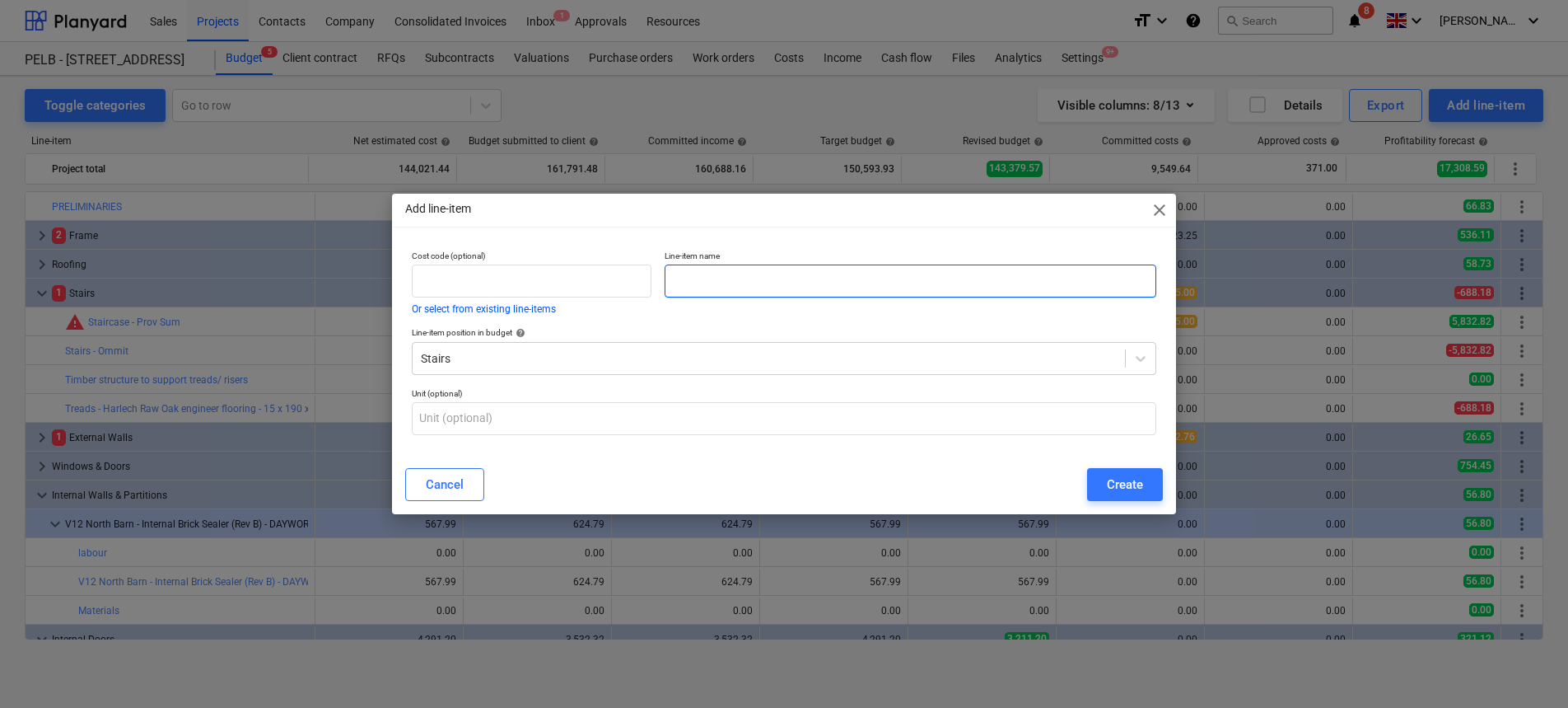
click at [680, 282] on input "text" at bounding box center [910, 280] width 492 height 33
paste input "Risers - Harlech Raw Oak engineer flooring - 15 x 190 x 190mm"
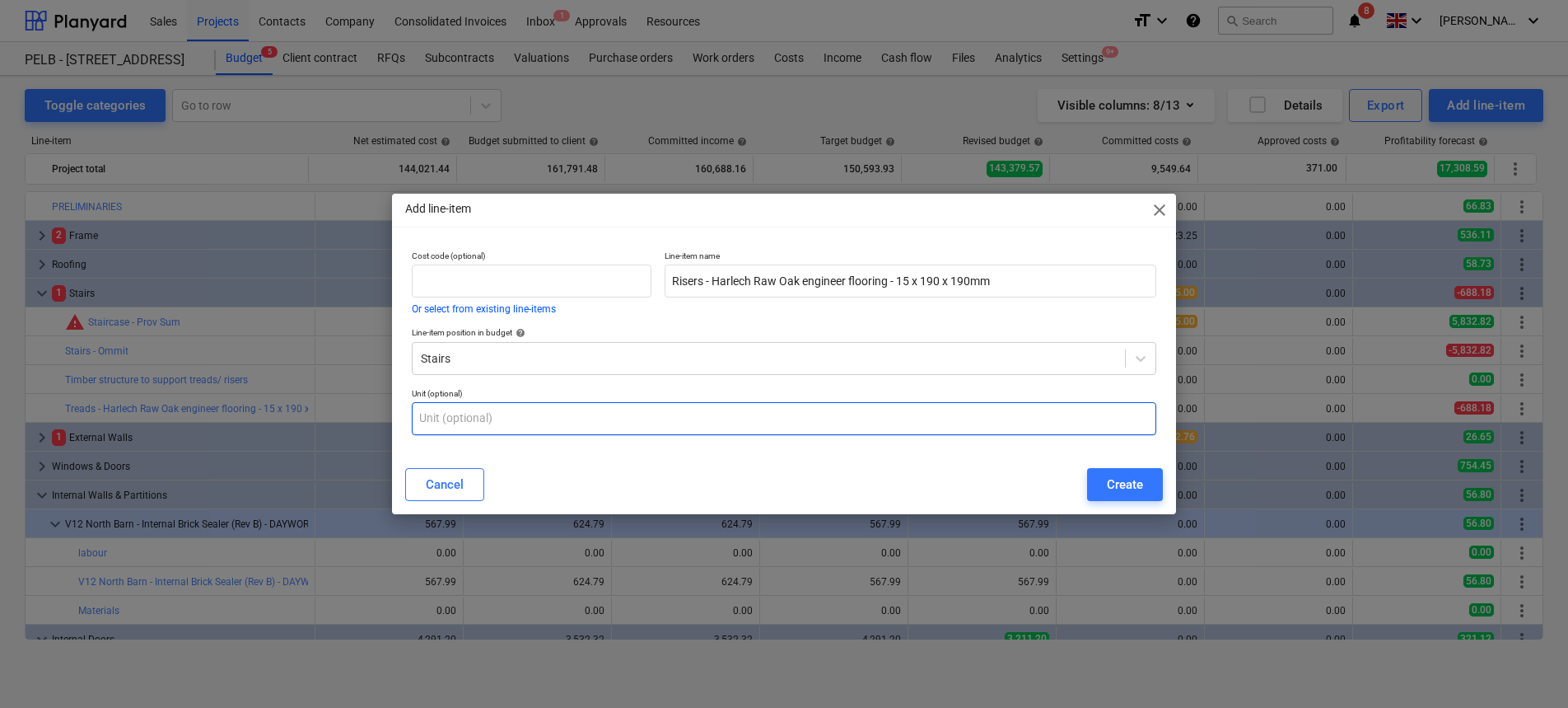
click at [966, 418] on input "text" at bounding box center [784, 418] width 745 height 33
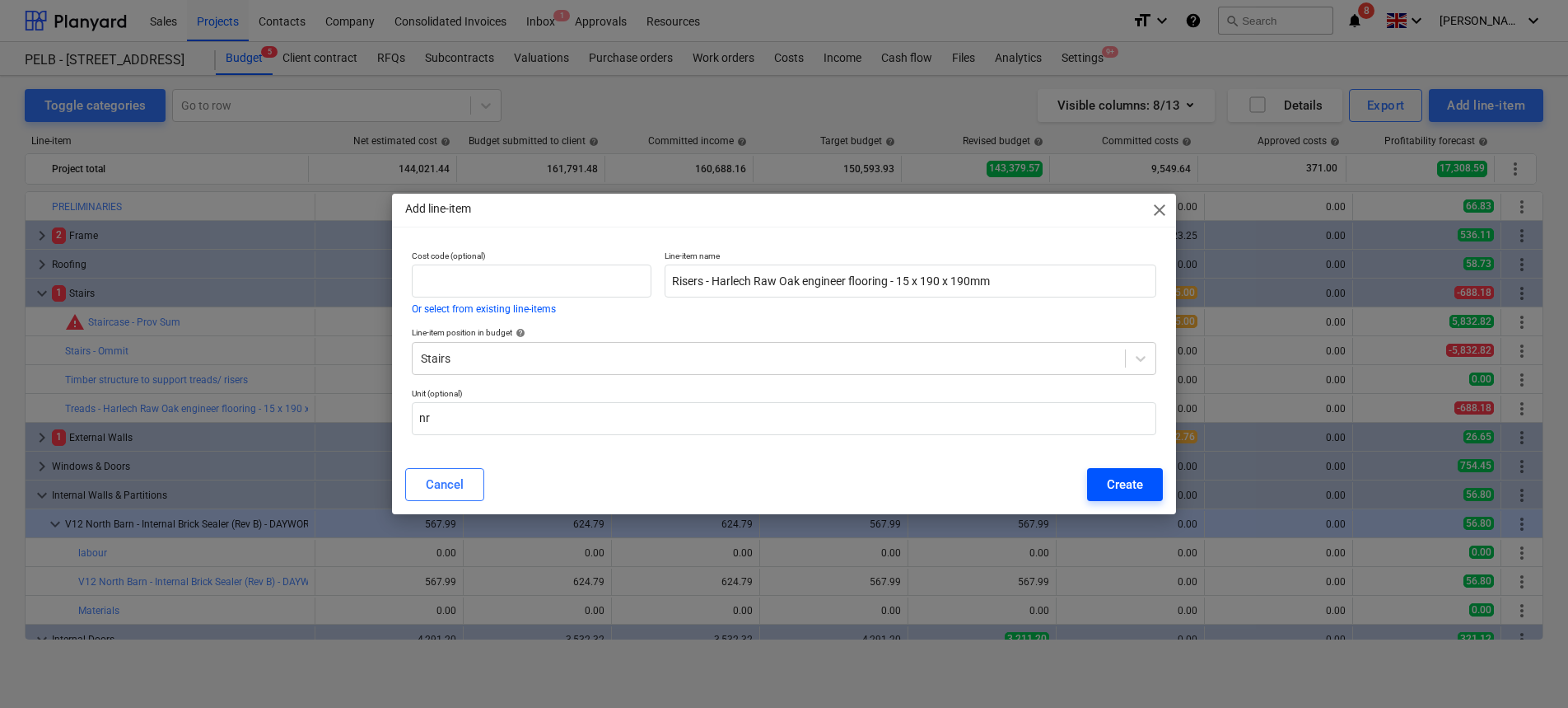
click at [1128, 479] on div "Create" at bounding box center [1125, 485] width 37 height 22
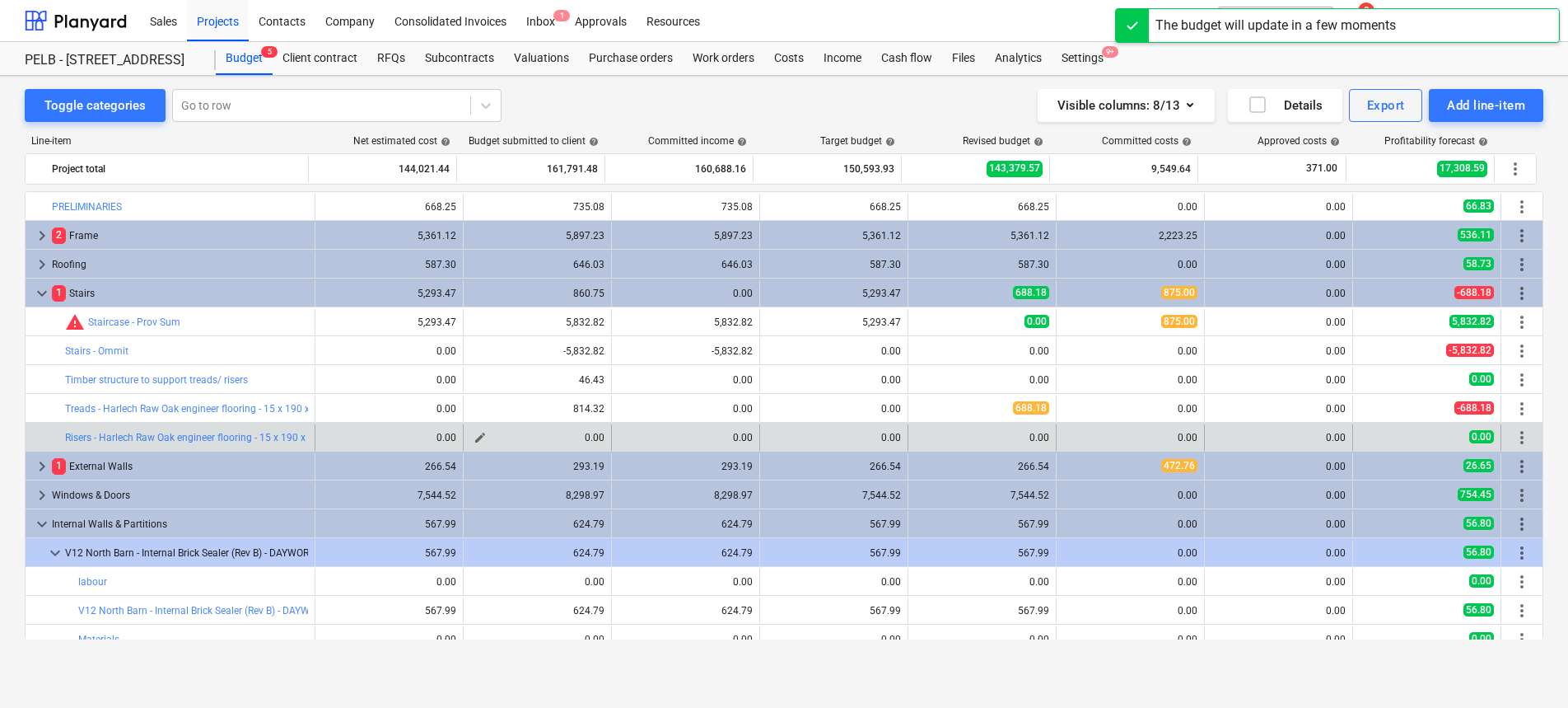
click at [474, 439] on span "edit" at bounding box center [480, 436] width 13 height 13
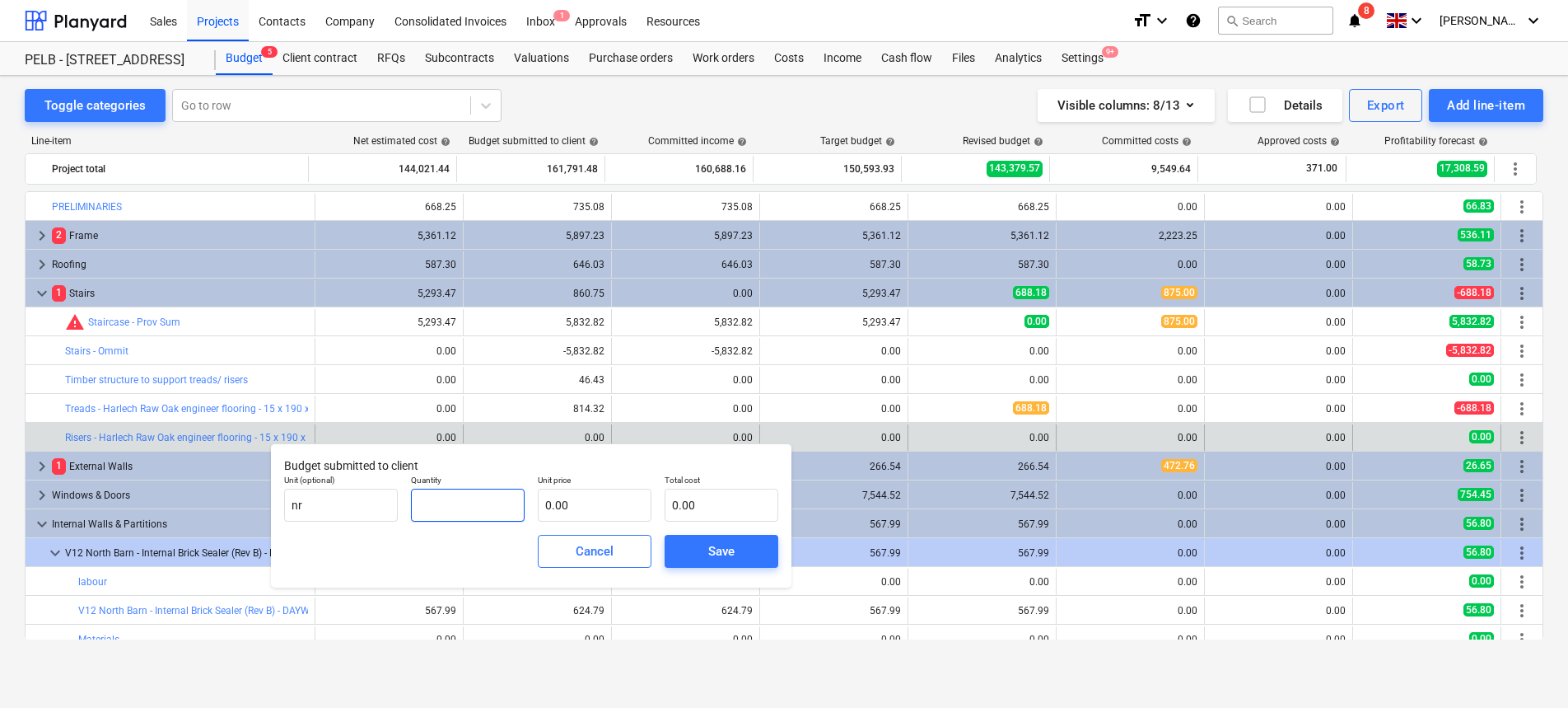
click at [449, 504] on input "text" at bounding box center [467, 505] width 114 height 33
click at [596, 500] on input "text" at bounding box center [594, 505] width 114 height 33
click at [721, 569] on div "Save" at bounding box center [722, 551] width 126 height 46
click at [719, 557] on div "Save" at bounding box center [721, 551] width 27 height 22
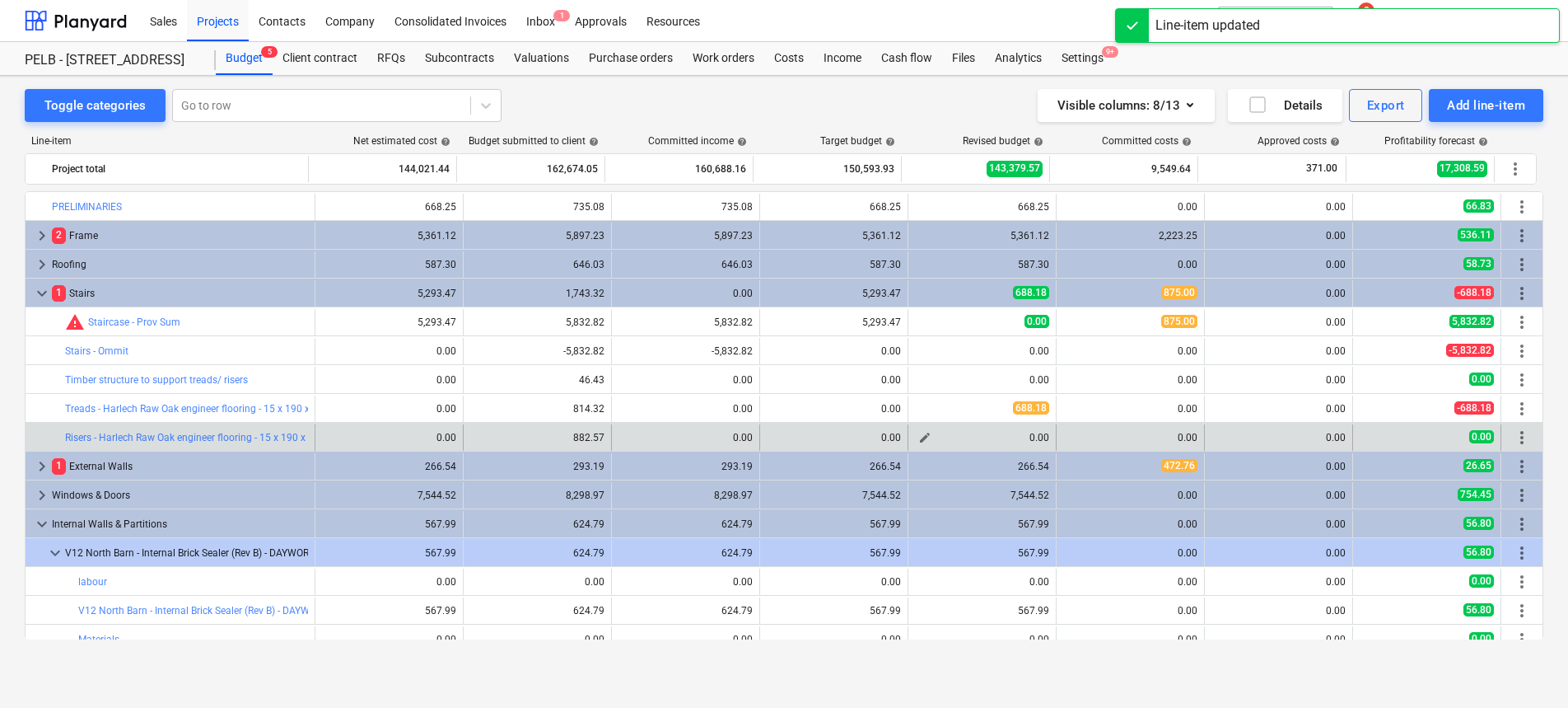
click at [915, 435] on button "edit" at bounding box center [925, 437] width 20 height 20
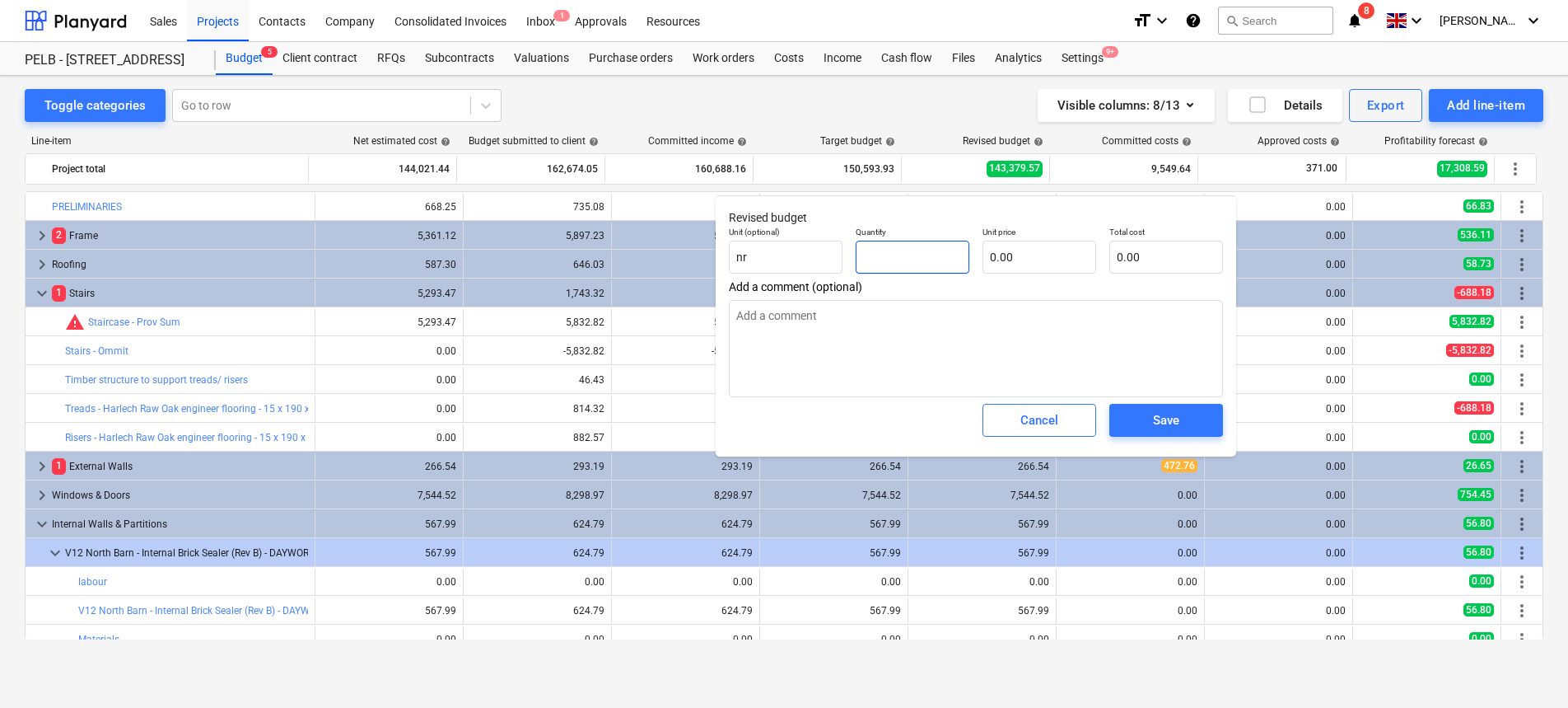
click at [888, 255] on input "text" at bounding box center [912, 257] width 114 height 33
click at [1039, 270] on input "text" at bounding box center [1039, 257] width 114 height 33
click at [1180, 420] on span "Save" at bounding box center [1166, 421] width 74 height 22
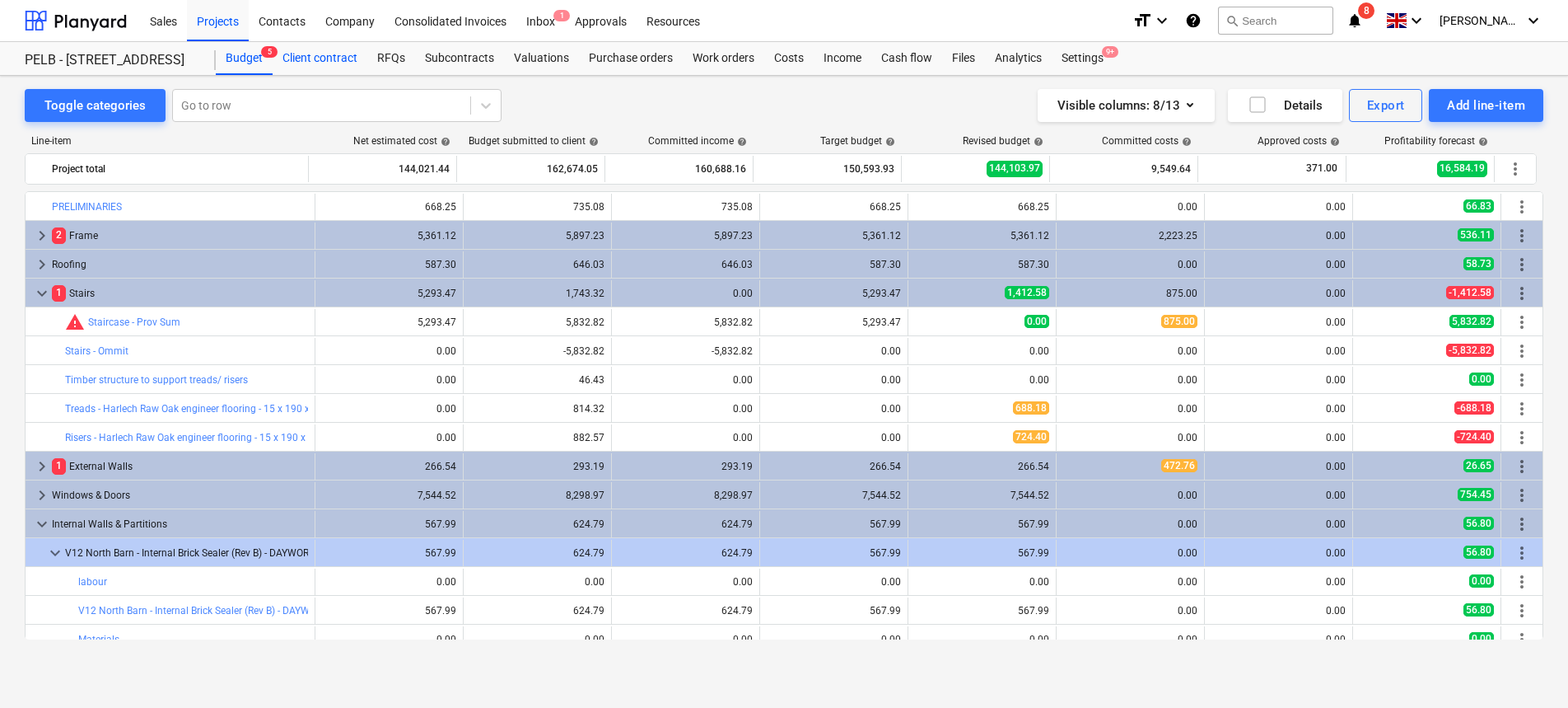
click at [334, 55] on div "Client contract" at bounding box center [320, 58] width 95 height 33
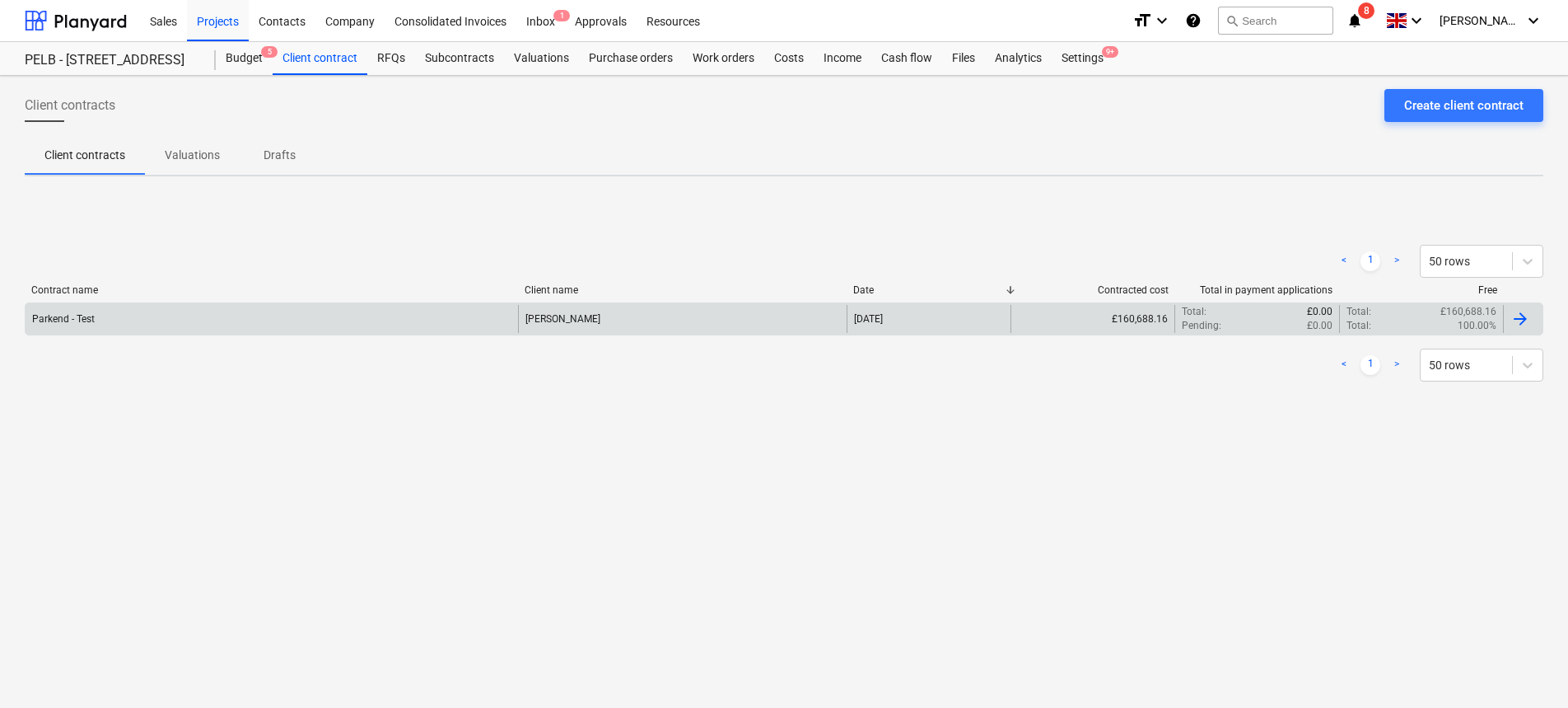
click at [170, 307] on div "Parkend - Test" at bounding box center [272, 319] width 493 height 28
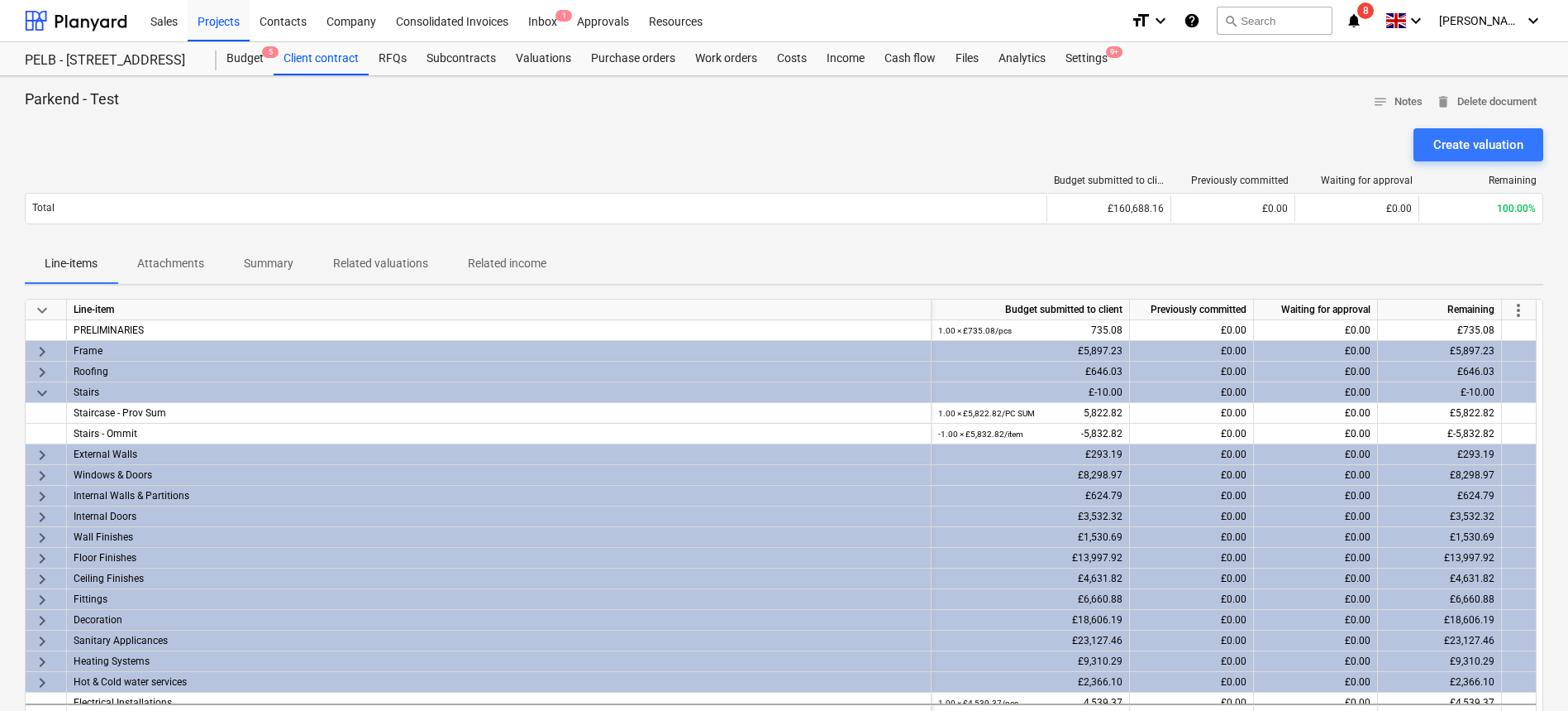
click at [1523, 300] on span "more_vert" at bounding box center [1518, 310] width 20 height 20
click at [1513, 317] on li "Amend line items" at bounding box center [1496, 310] width 127 height 38
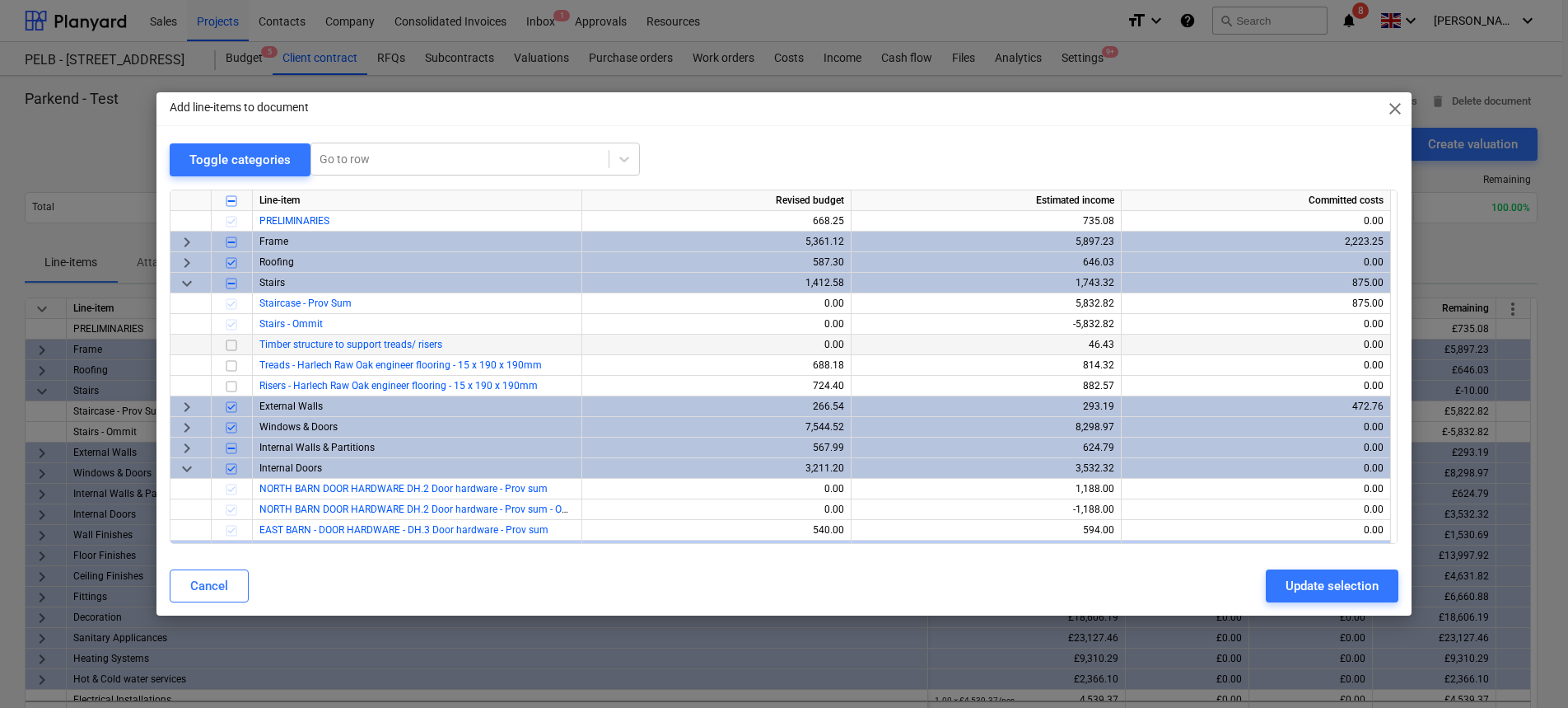
click at [237, 343] on input "checkbox" at bounding box center [231, 345] width 20 height 20
click at [230, 360] on input "checkbox" at bounding box center [231, 365] width 20 height 20
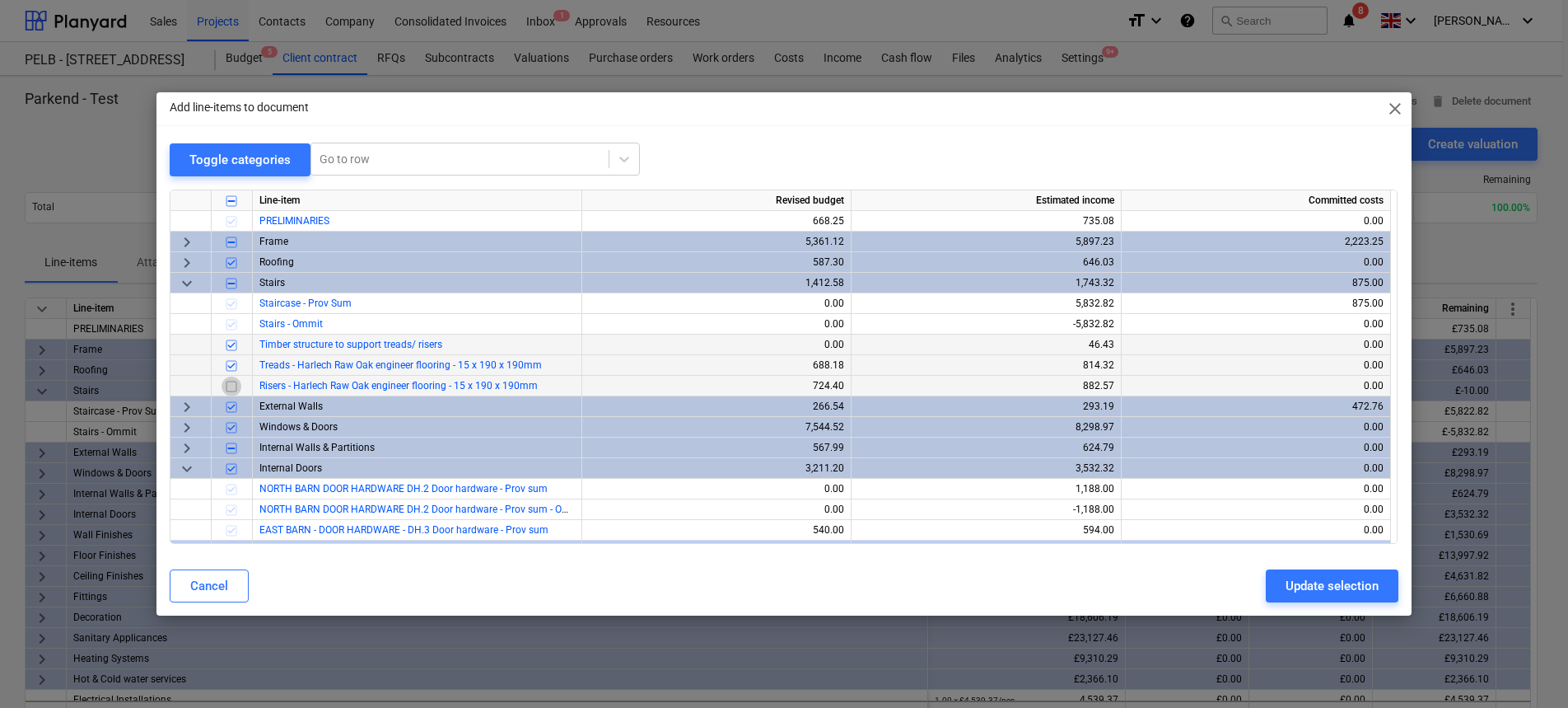
click at [233, 385] on input "checkbox" at bounding box center [231, 385] width 20 height 20
click at [1337, 594] on div "Update selection" at bounding box center [1332, 586] width 93 height 22
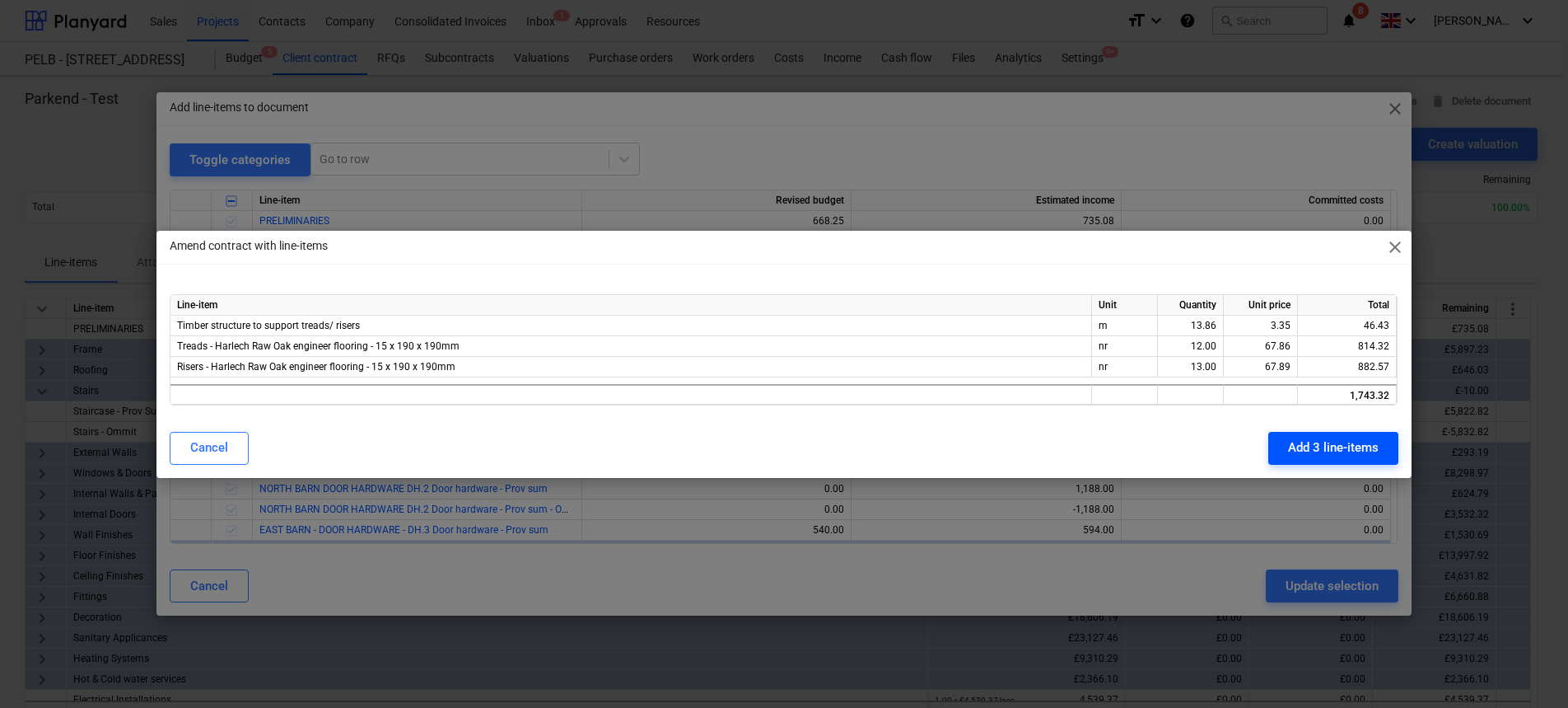
click at [1299, 437] on div "Add 3 line-items" at bounding box center [1334, 447] width 91 height 22
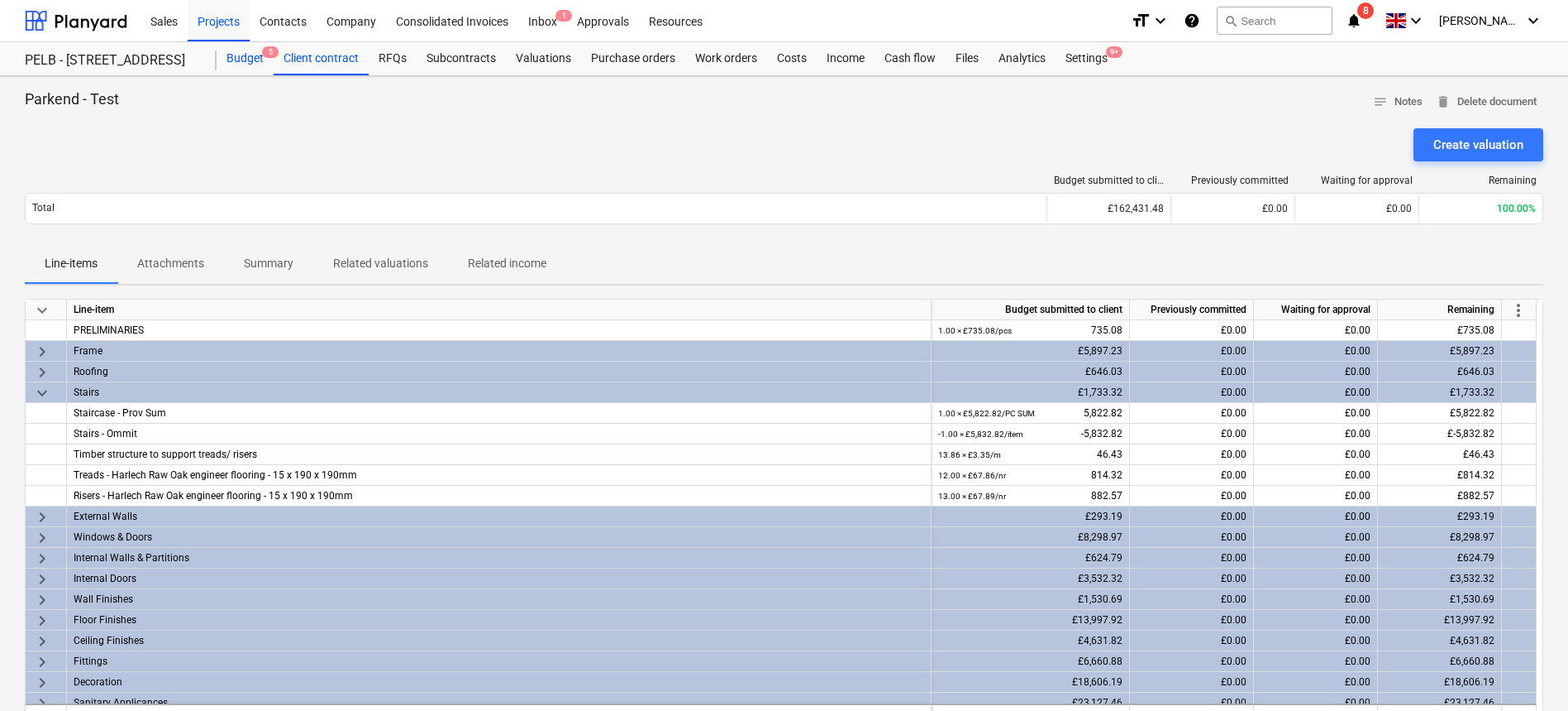
click at [245, 64] on div "Budget 5" at bounding box center [246, 59] width 57 height 33
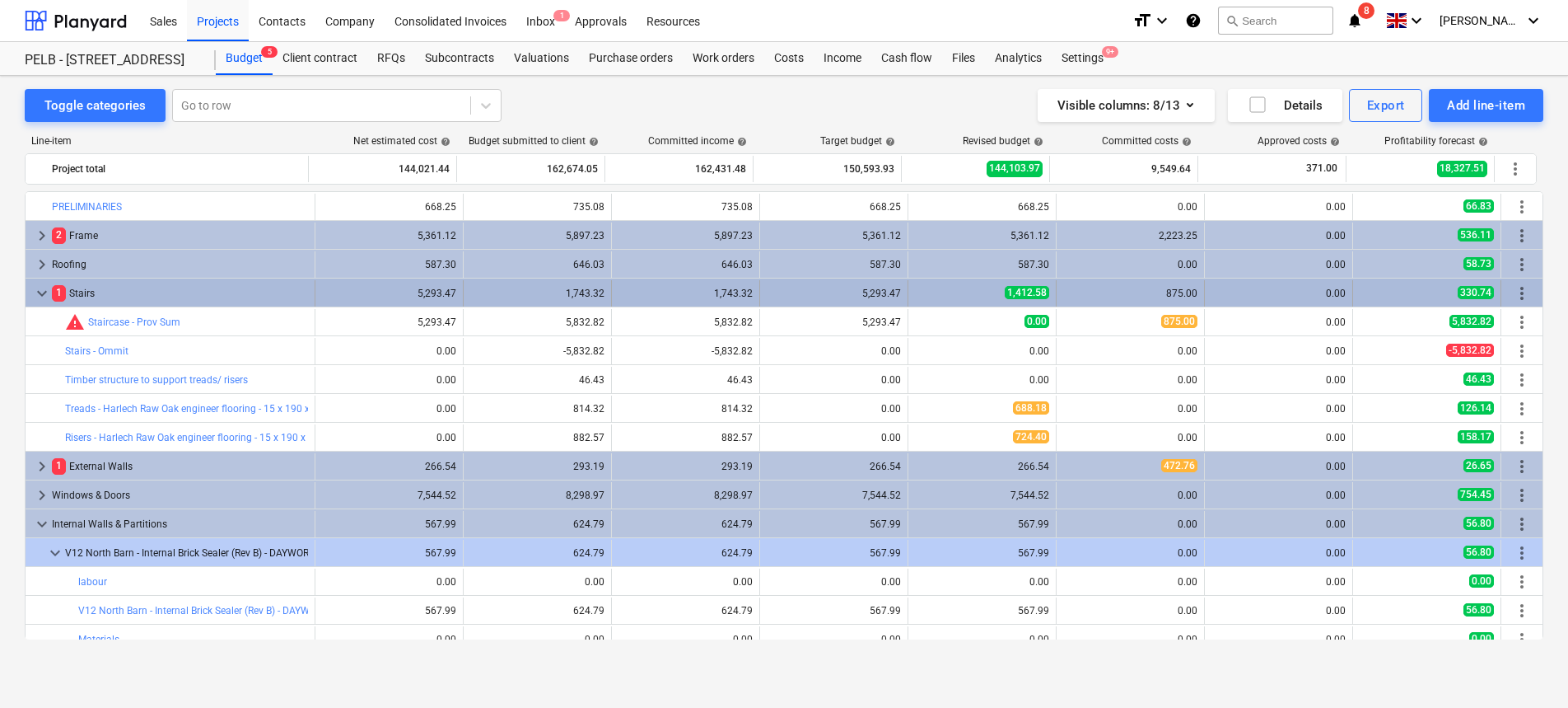
click at [1513, 291] on span "more_vert" at bounding box center [1523, 293] width 20 height 20
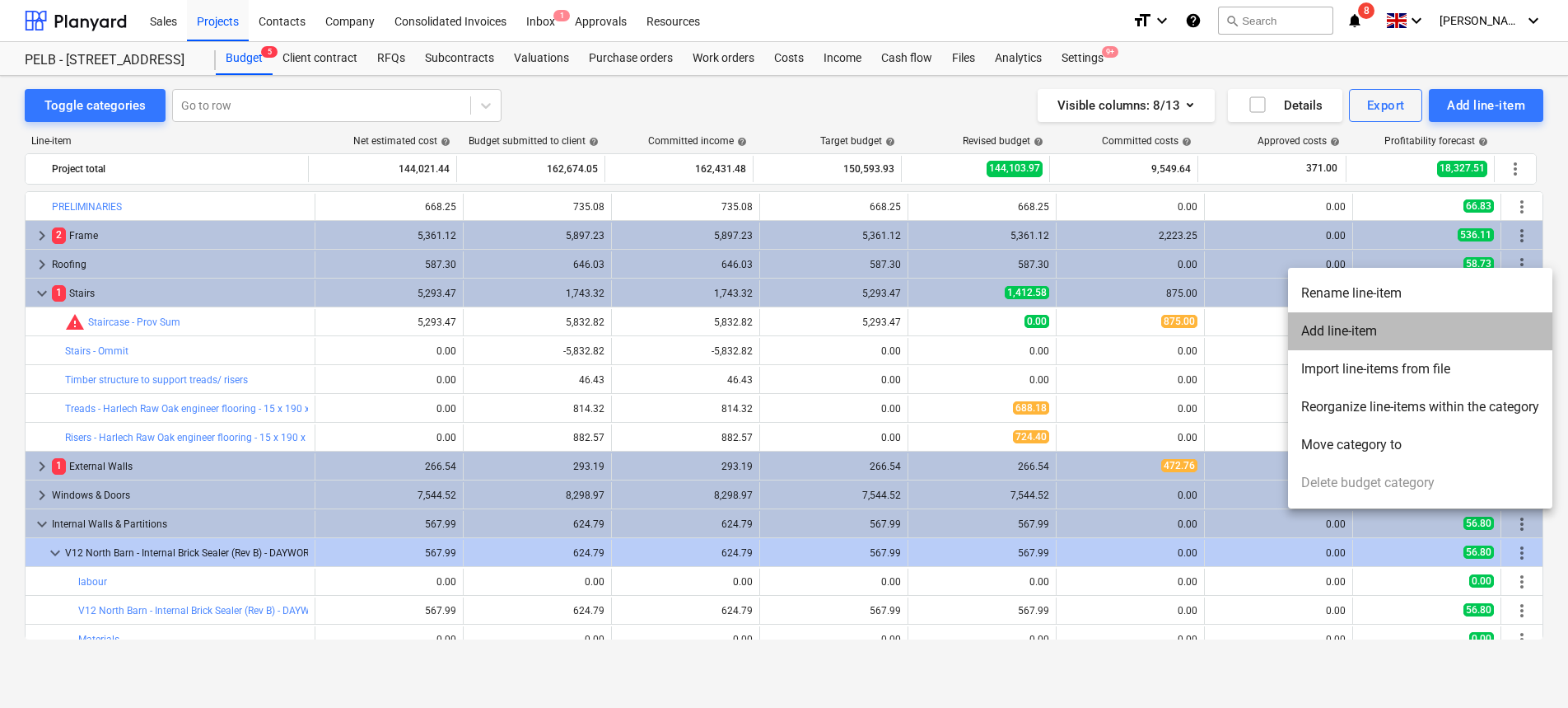
click at [1503, 331] on li "Add line-item" at bounding box center [1421, 331] width 265 height 38
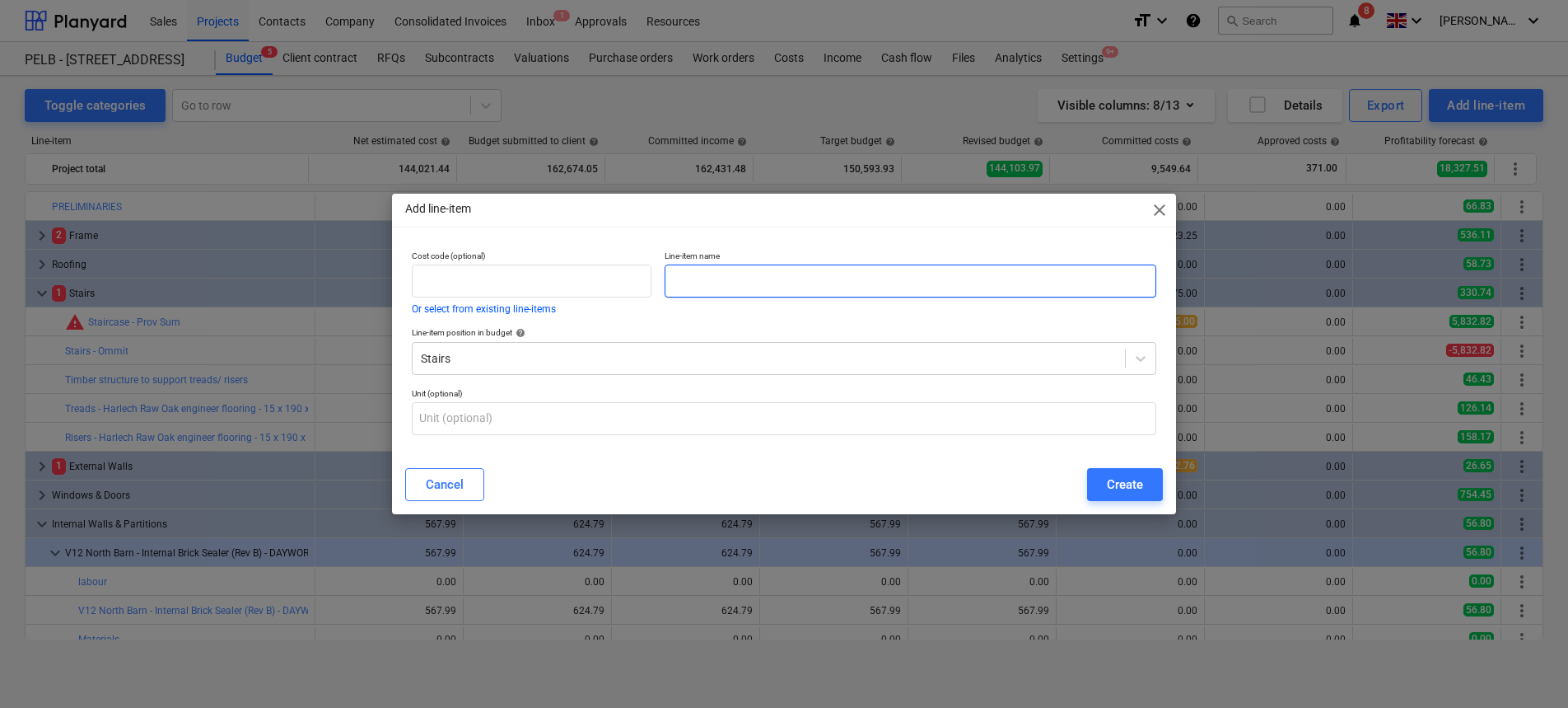
click at [774, 275] on input "text" at bounding box center [910, 280] width 492 height 33
paste input "Stair stringer - Solid PSE American White Oak - 25.4mm (20mm finish) x 300mm x …"
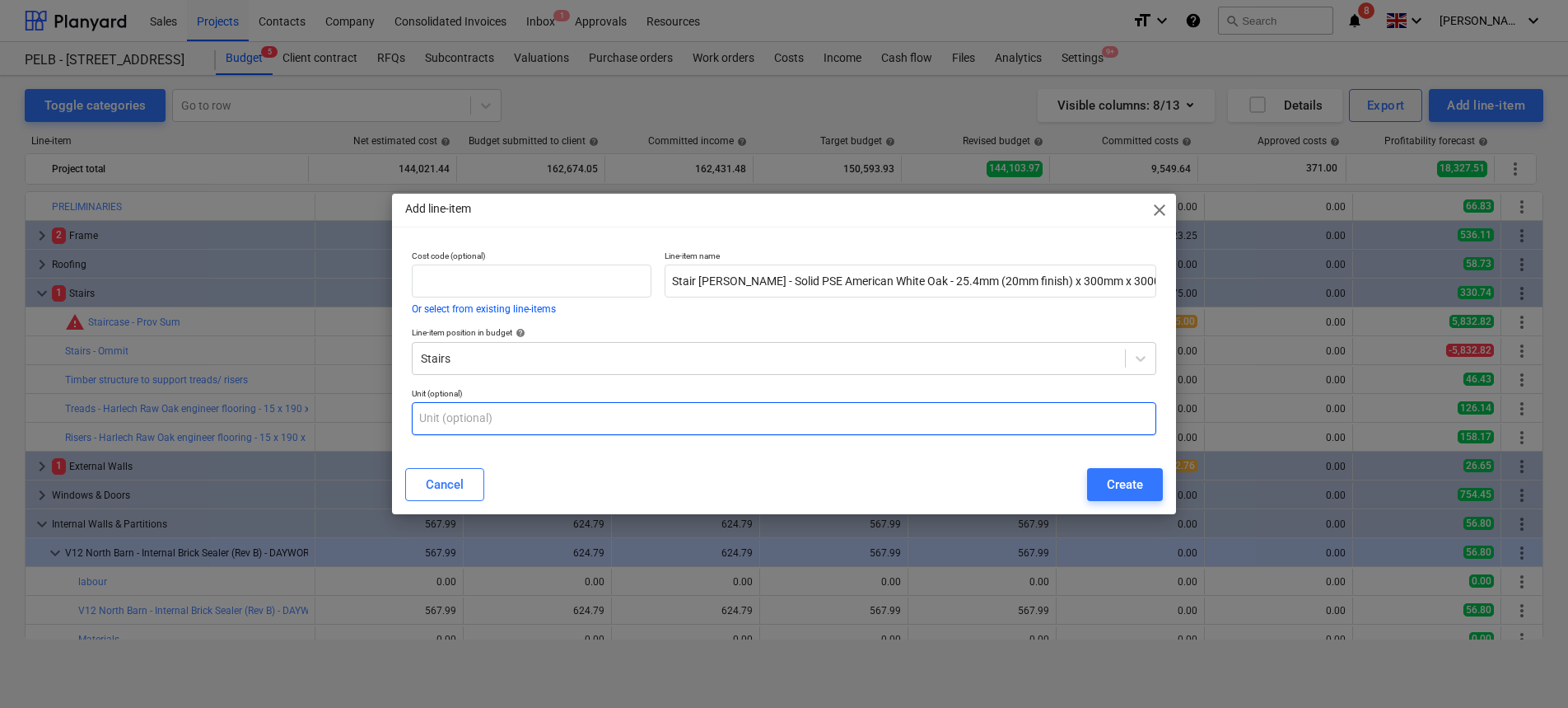
click at [553, 423] on input "text" at bounding box center [784, 418] width 745 height 33
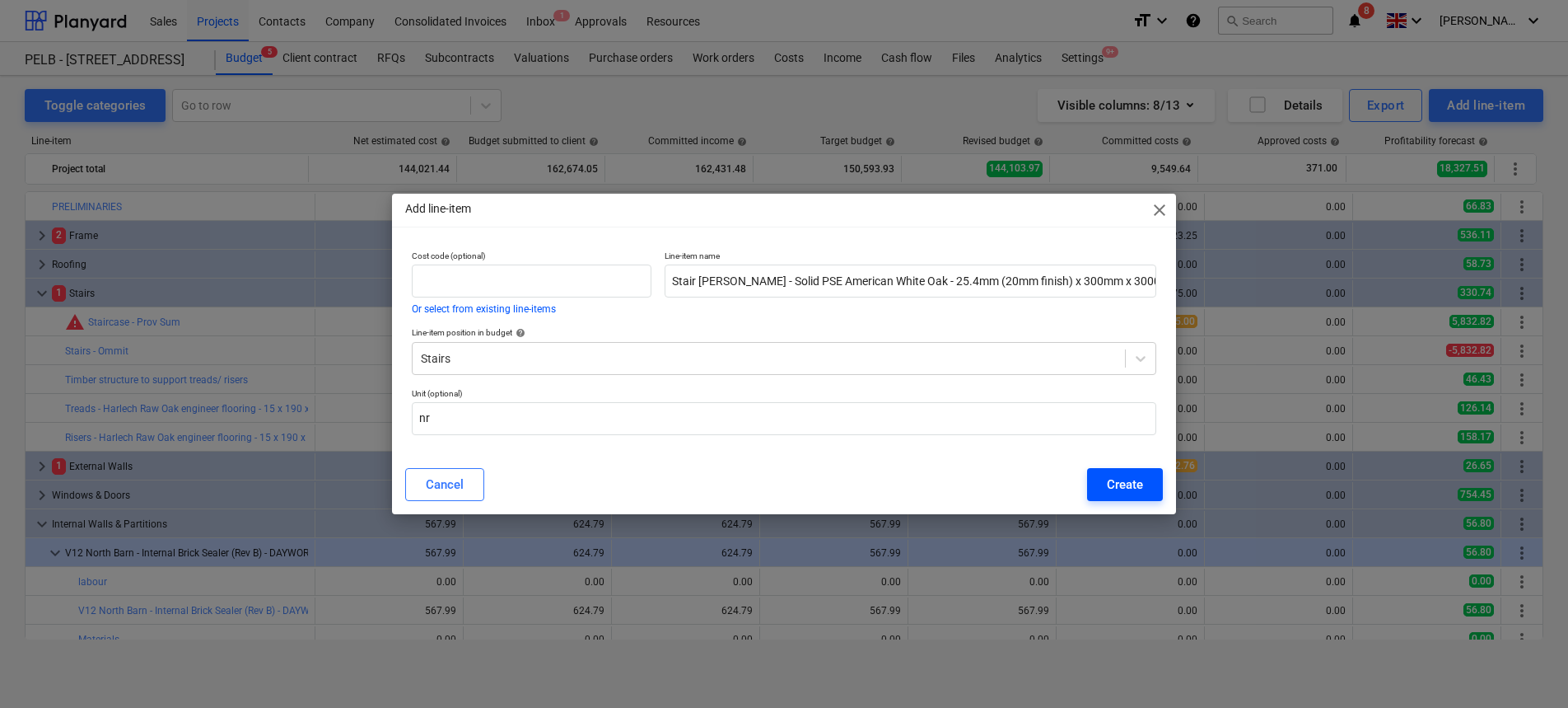
click at [1101, 478] on button "Create" at bounding box center [1125, 484] width 76 height 33
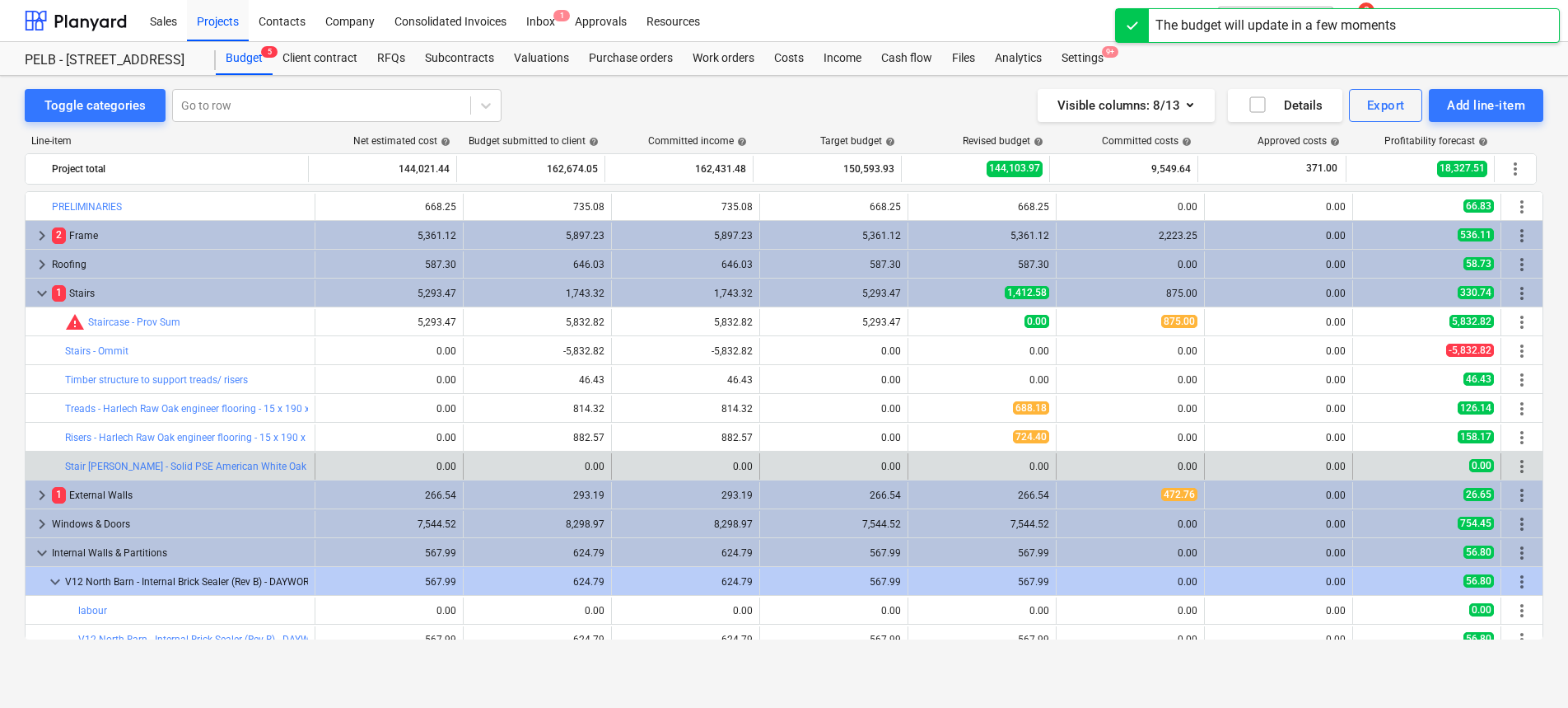
click at [1513, 470] on span "more_vert" at bounding box center [1523, 466] width 20 height 20
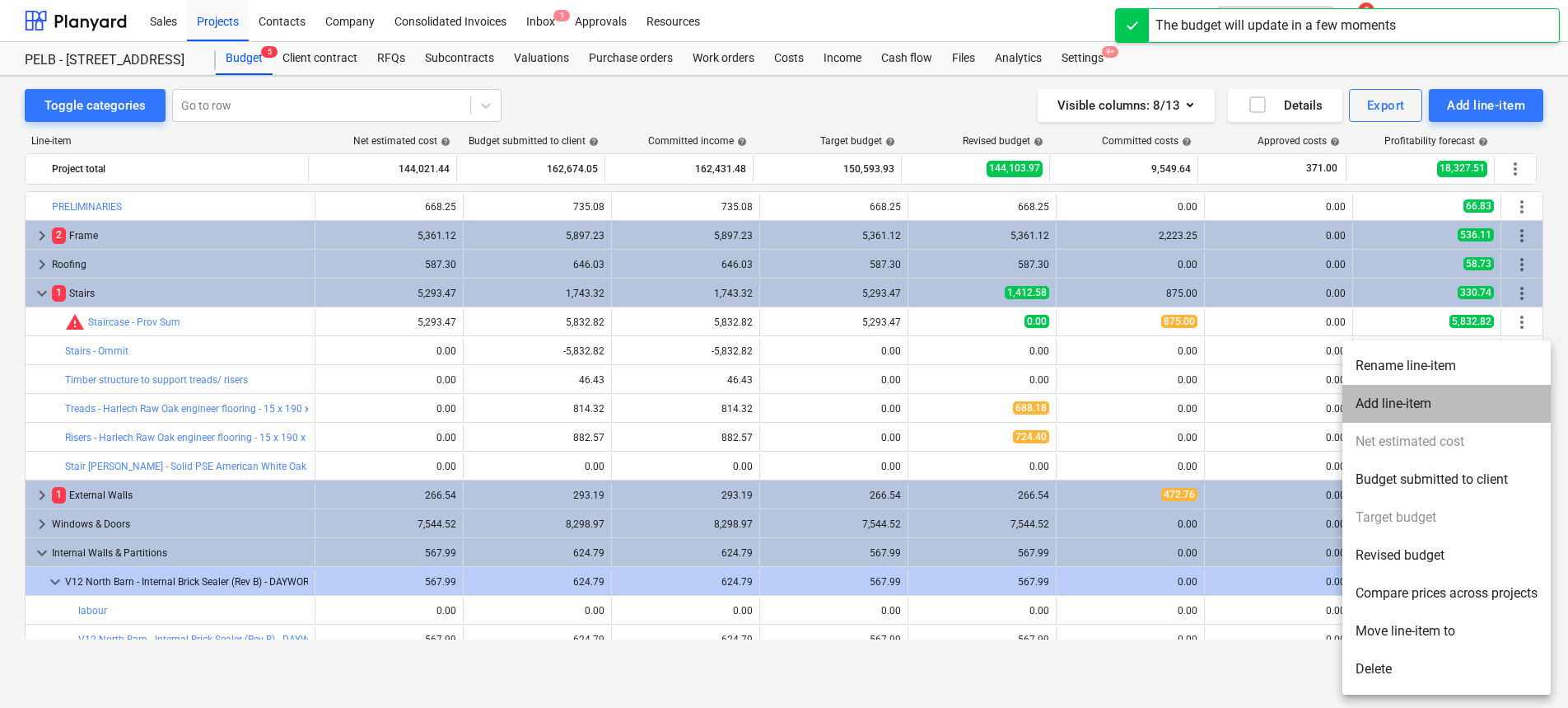
click at [1437, 402] on li "Add line-item" at bounding box center [1447, 404] width 208 height 38
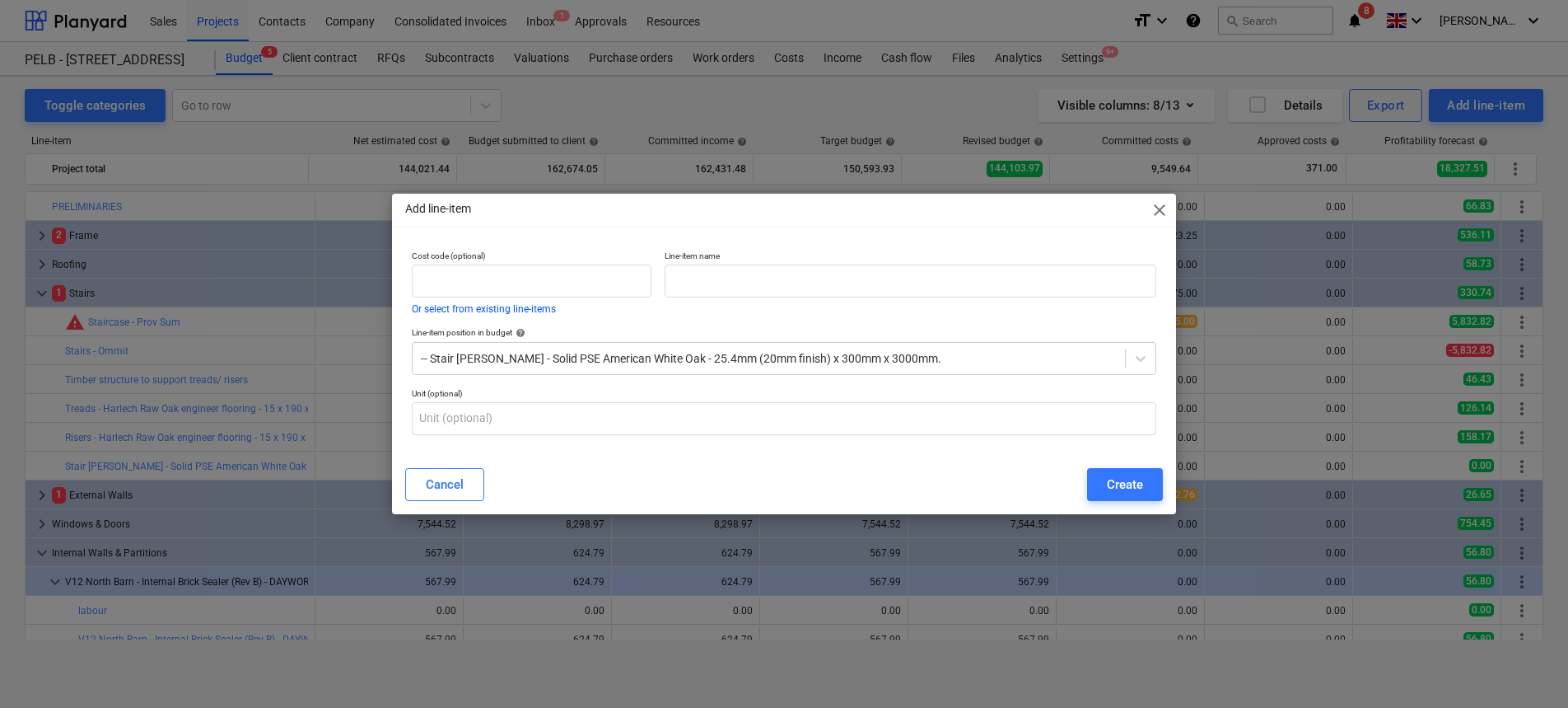
click at [1165, 215] on span "close" at bounding box center [1160, 210] width 20 height 20
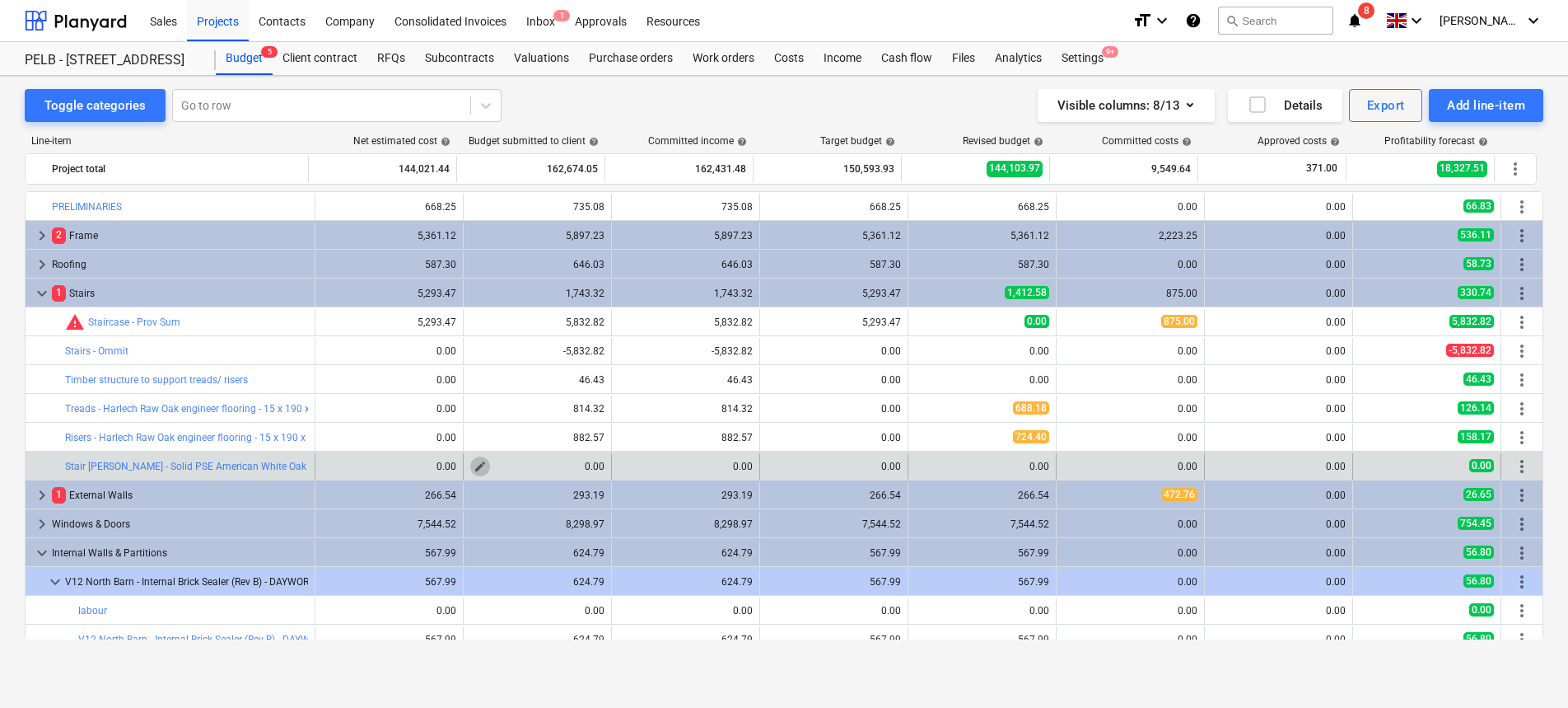
click at [474, 465] on span "edit" at bounding box center [480, 465] width 13 height 13
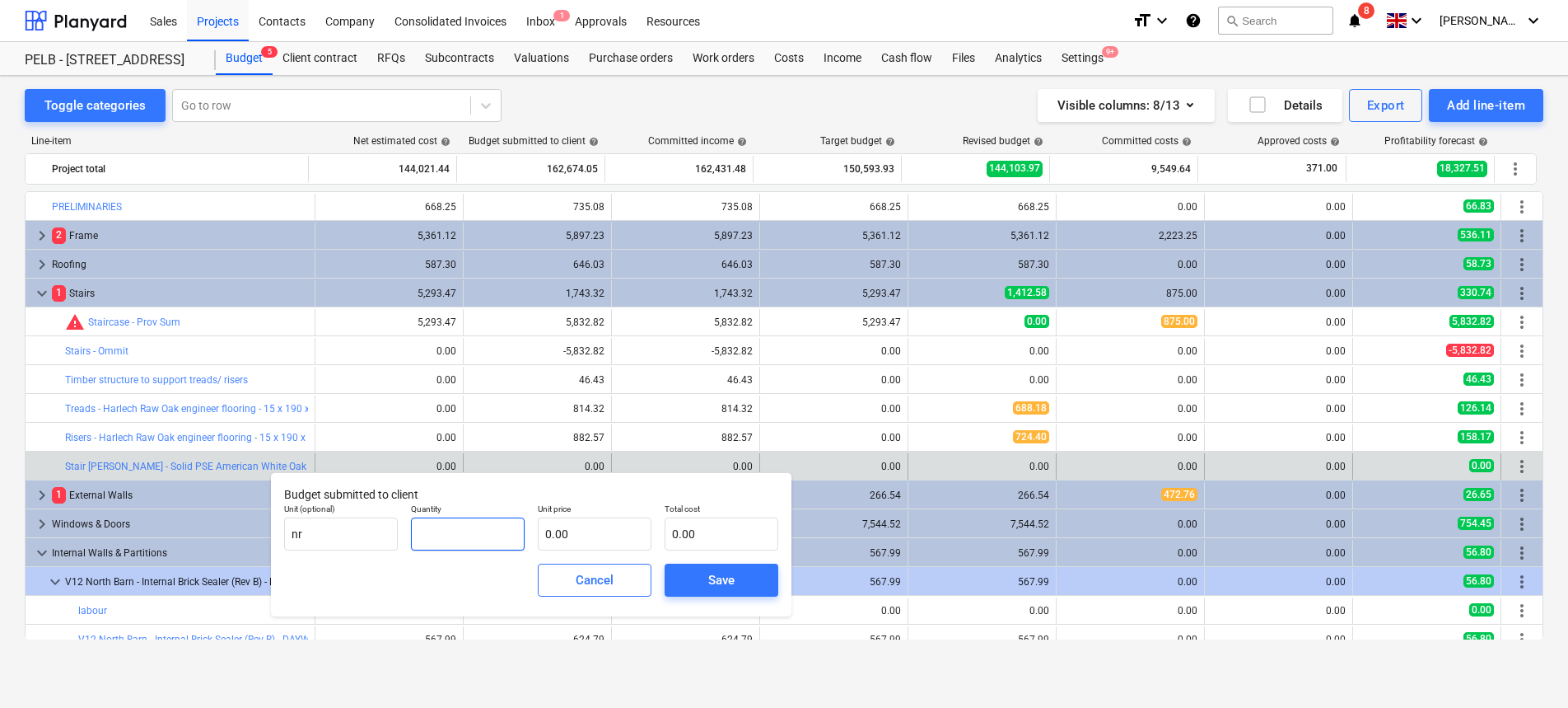
click at [431, 529] on input "text" at bounding box center [467, 533] width 114 height 33
click at [709, 532] on input "text" at bounding box center [721, 533] width 114 height 33
click at [720, 570] on div "Save" at bounding box center [721, 580] width 27 height 22
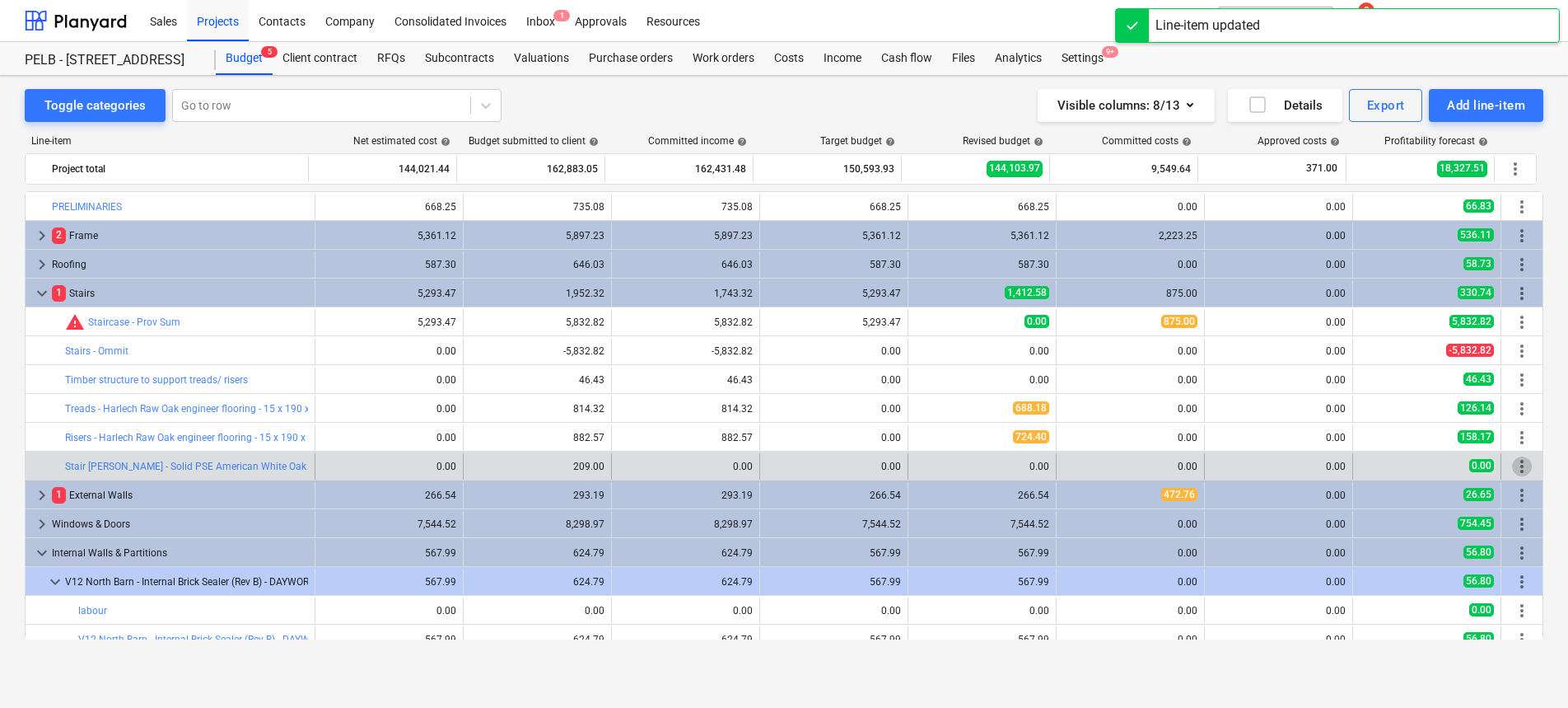
click at [1515, 467] on span "more_vert" at bounding box center [1523, 466] width 20 height 20
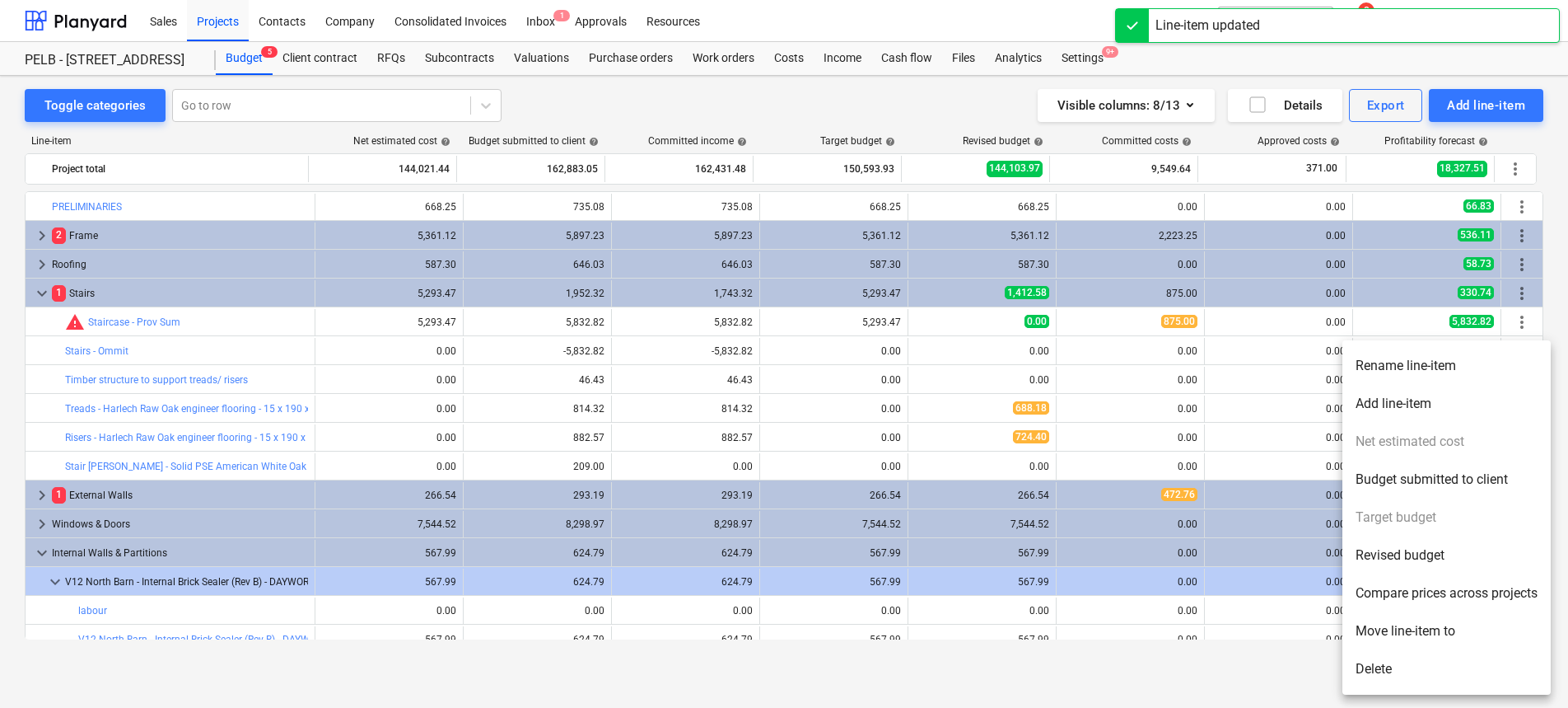
click at [1450, 401] on li "Add line-item" at bounding box center [1447, 404] width 208 height 38
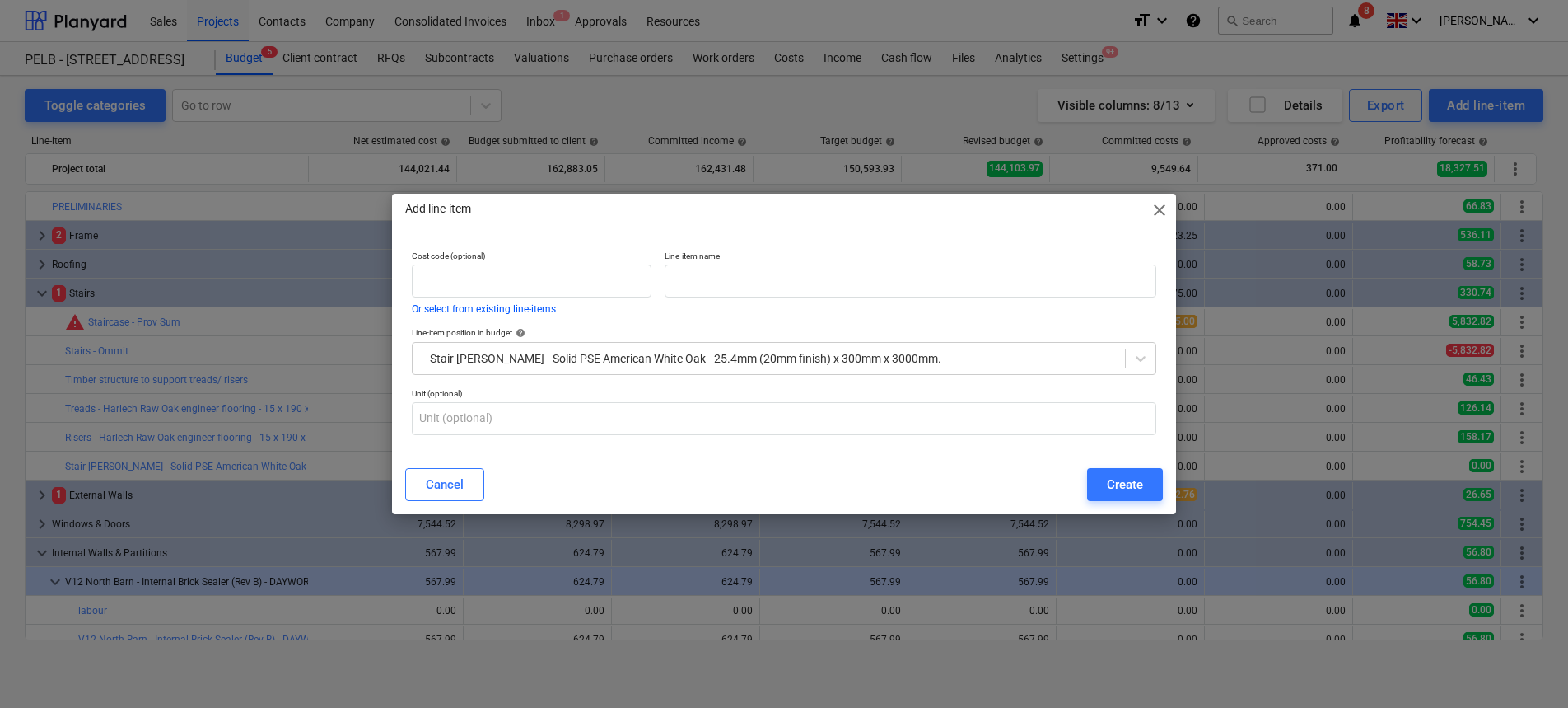
click at [1155, 211] on span "close" at bounding box center [1160, 210] width 20 height 20
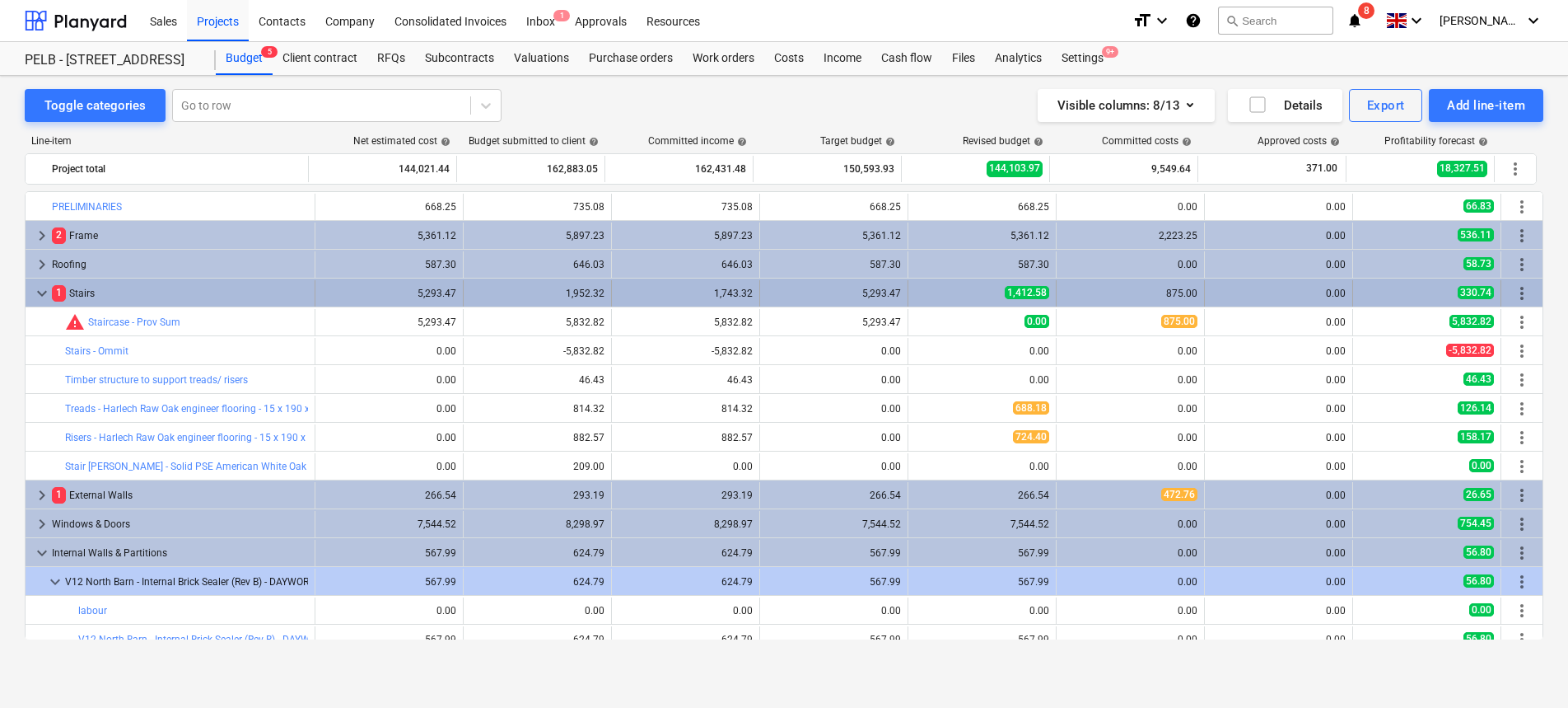
click at [1523, 290] on span "more_vert" at bounding box center [1523, 293] width 20 height 20
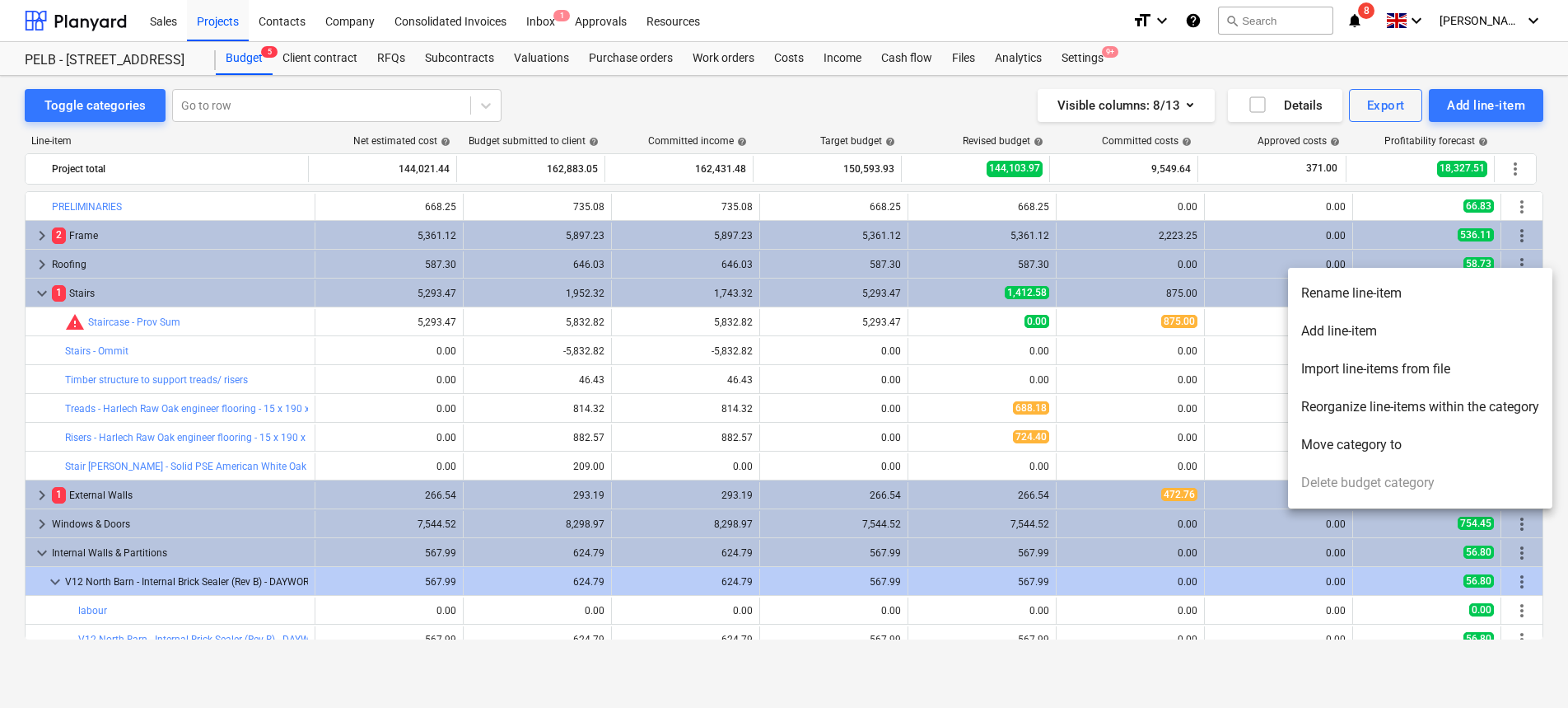
click at [1487, 336] on li "Add line-item" at bounding box center [1421, 331] width 265 height 38
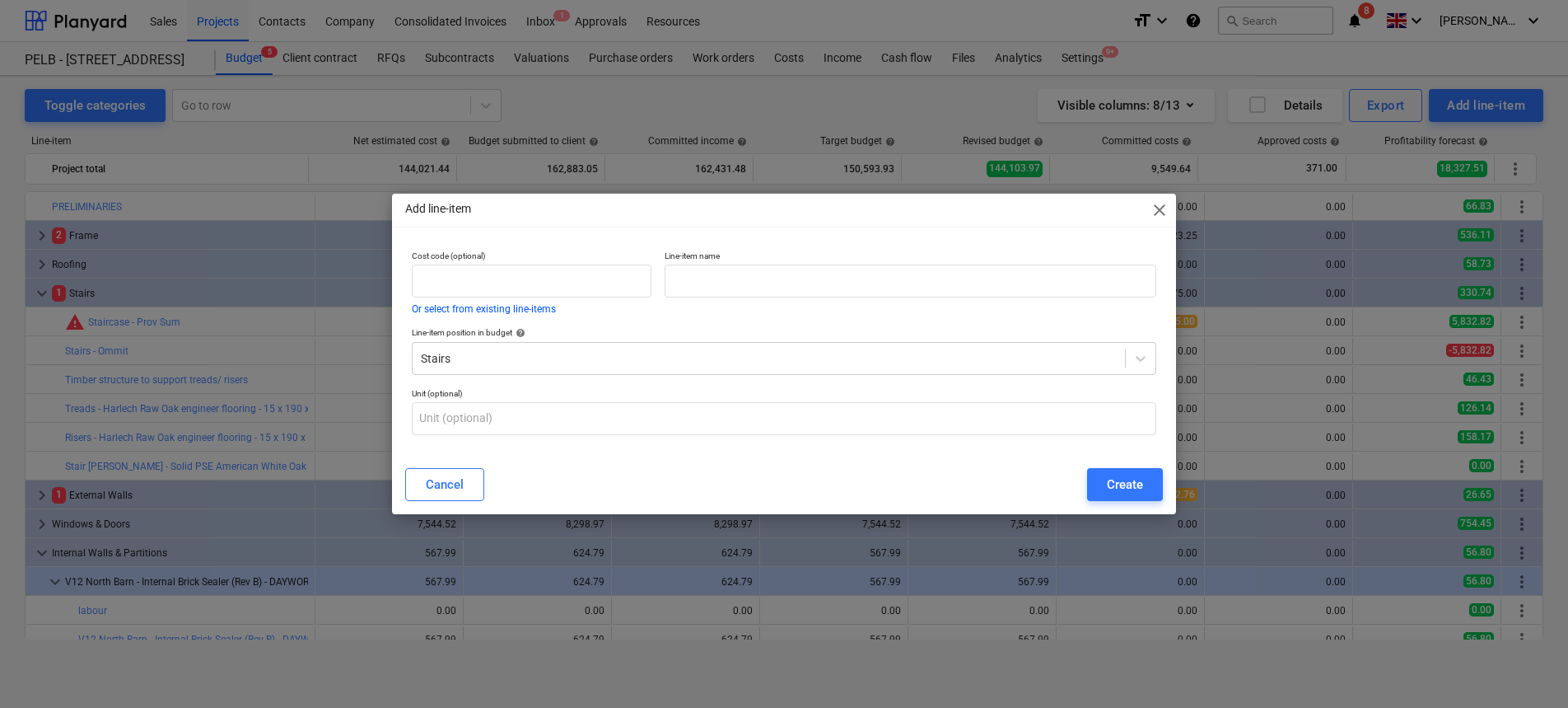
click at [785, 261] on p "Line-item name" at bounding box center [910, 258] width 492 height 14
click at [785, 288] on input "text" at bounding box center [910, 280] width 492 height 33
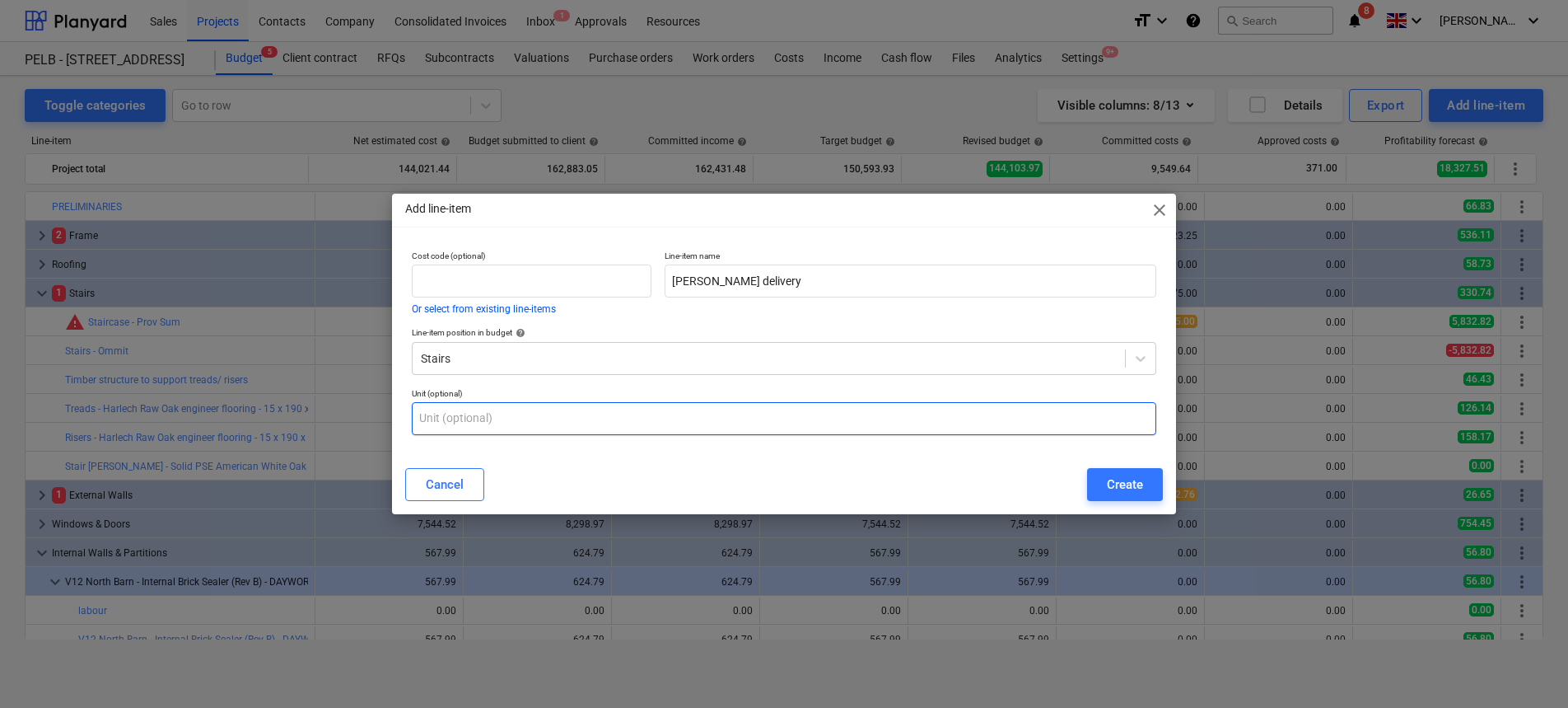
click at [750, 423] on input "text" at bounding box center [784, 418] width 745 height 33
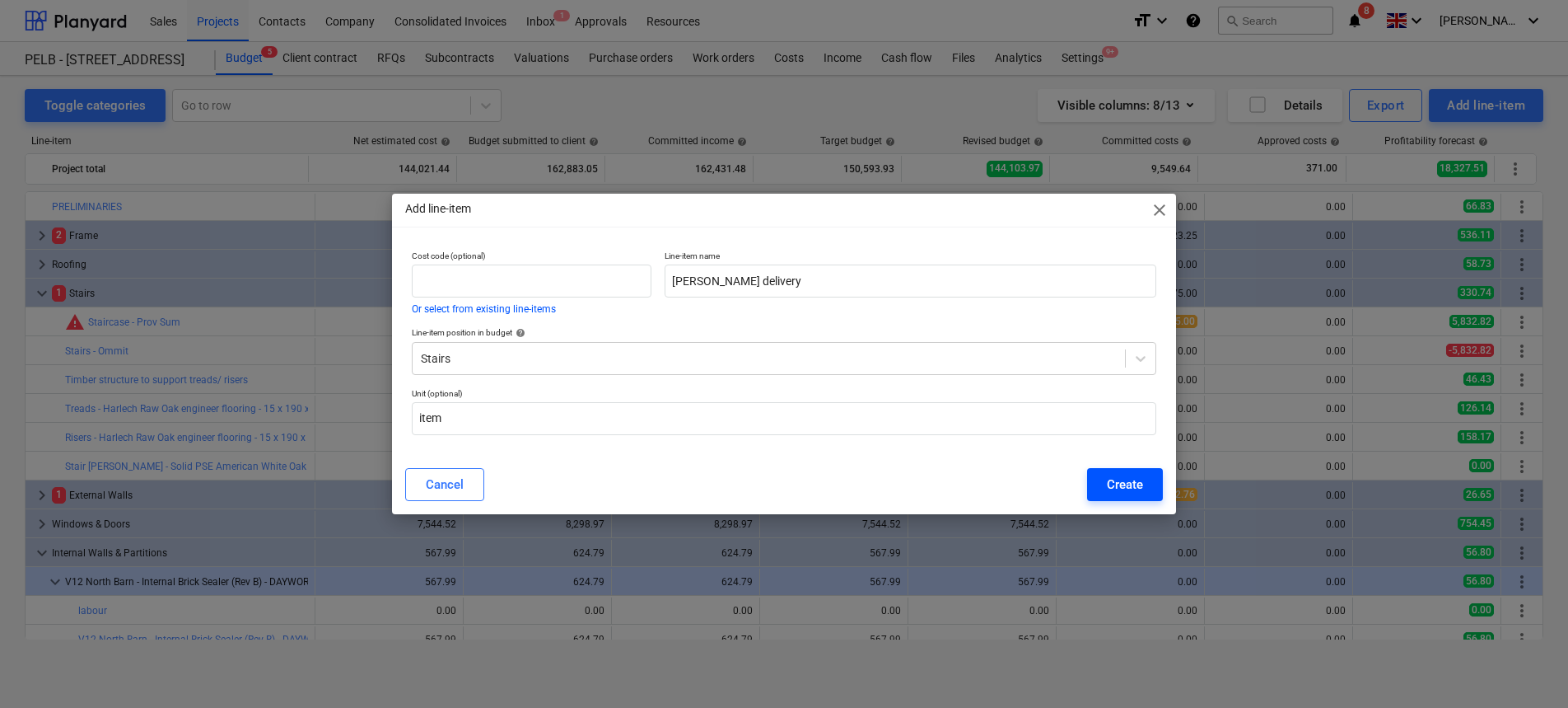
click at [1134, 493] on div "Create" at bounding box center [1125, 485] width 37 height 22
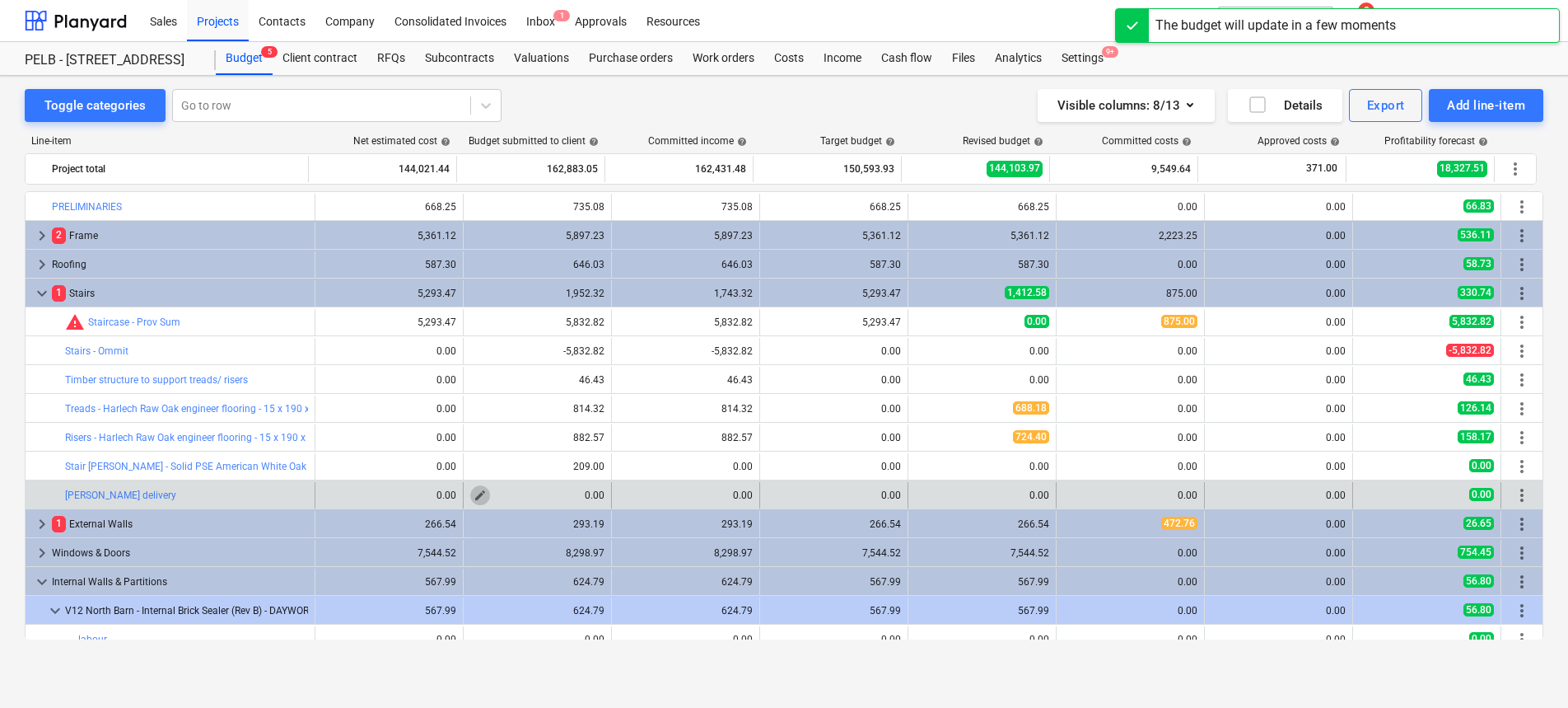
click at [482, 496] on button "edit" at bounding box center [480, 495] width 20 height 20
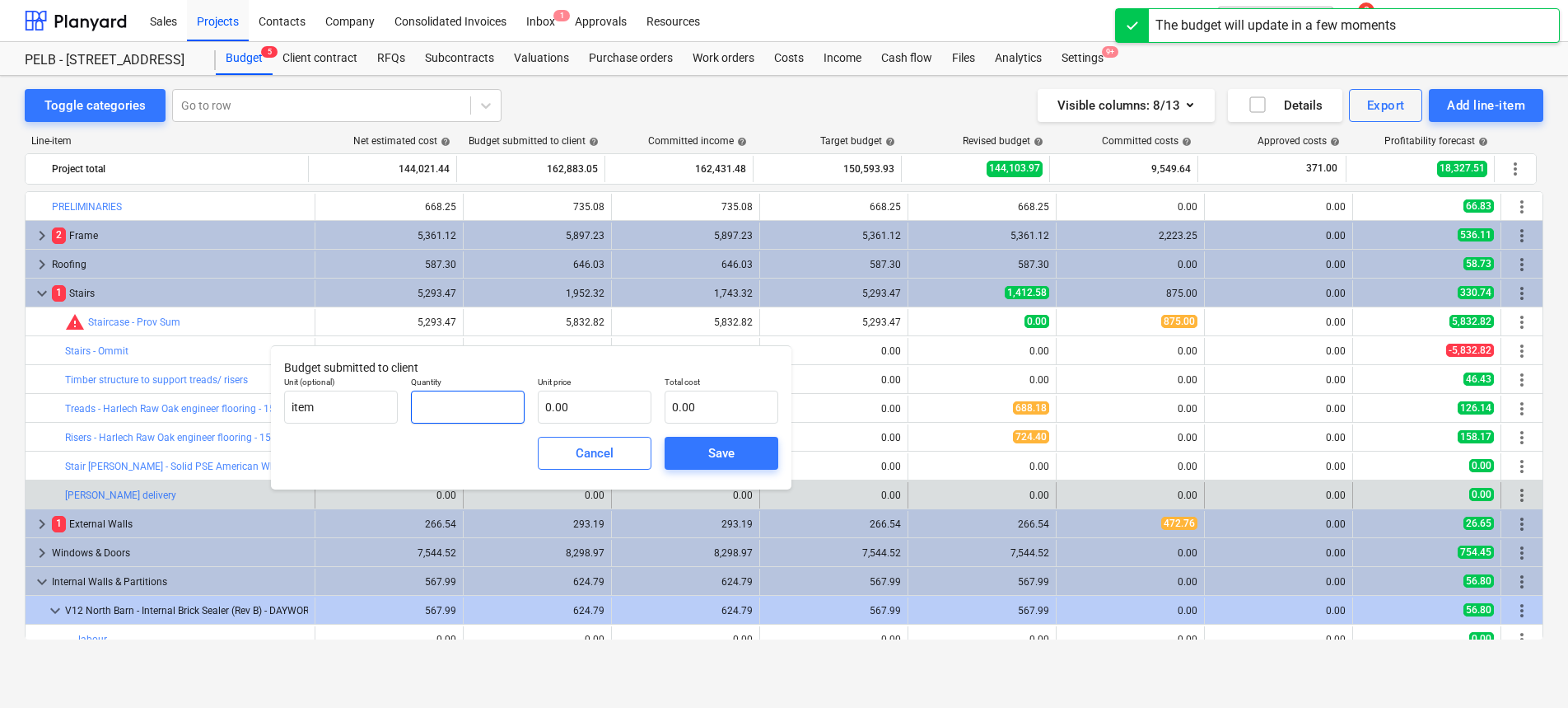
click at [455, 400] on input "text" at bounding box center [467, 406] width 114 height 33
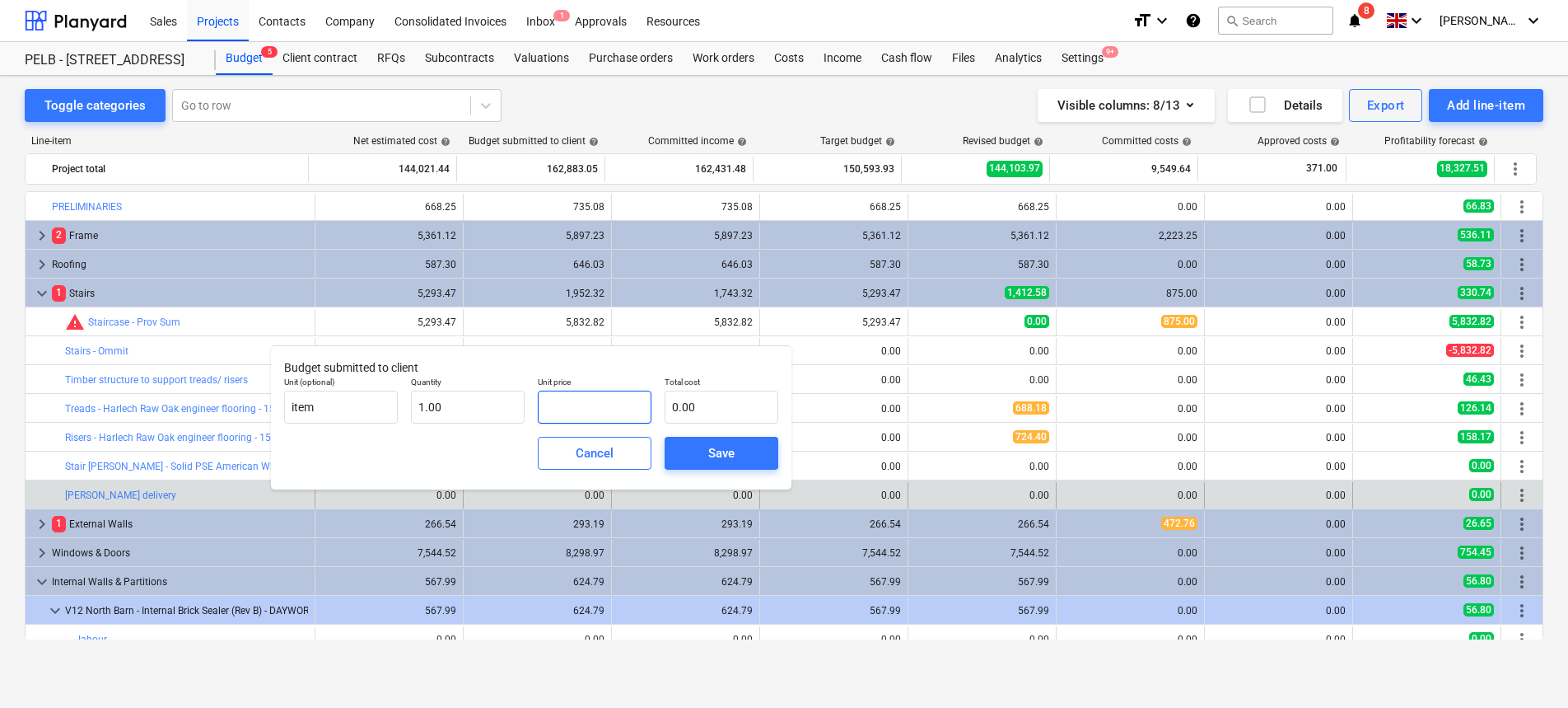
click at [623, 400] on input "text" at bounding box center [594, 406] width 114 height 33
click at [764, 436] on button "Save" at bounding box center [721, 452] width 114 height 33
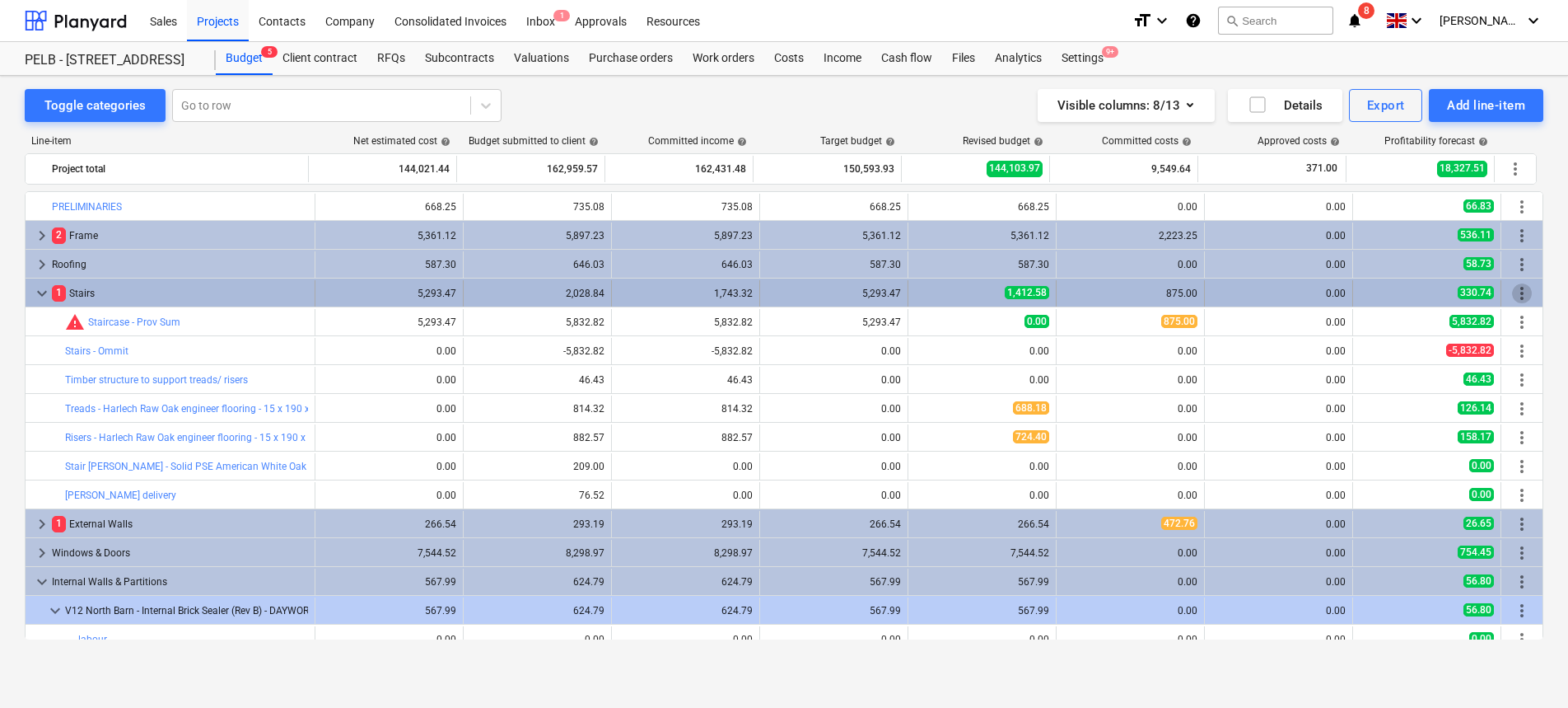
click at [1523, 290] on span "more_vert" at bounding box center [1523, 293] width 20 height 20
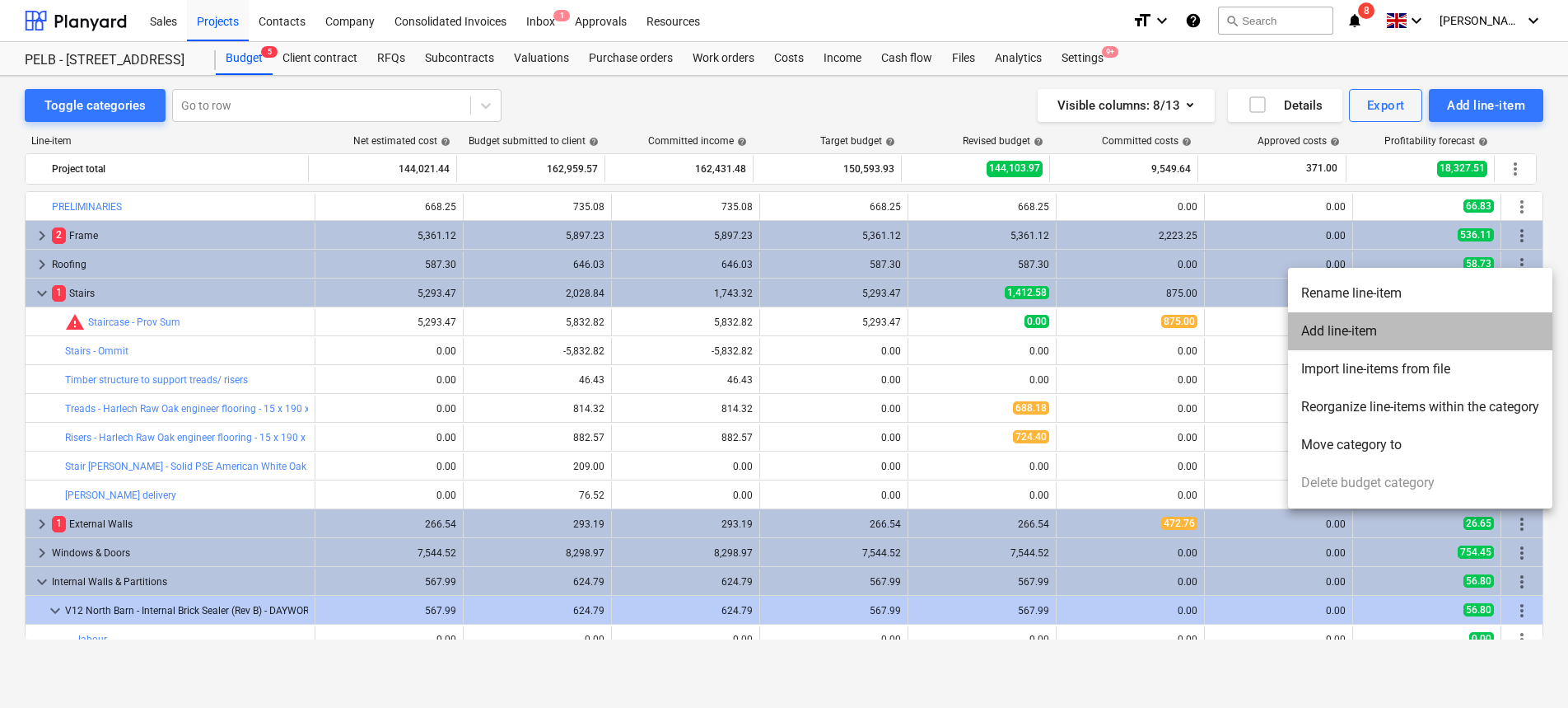
click at [1507, 328] on li "Add line-item" at bounding box center [1421, 331] width 265 height 38
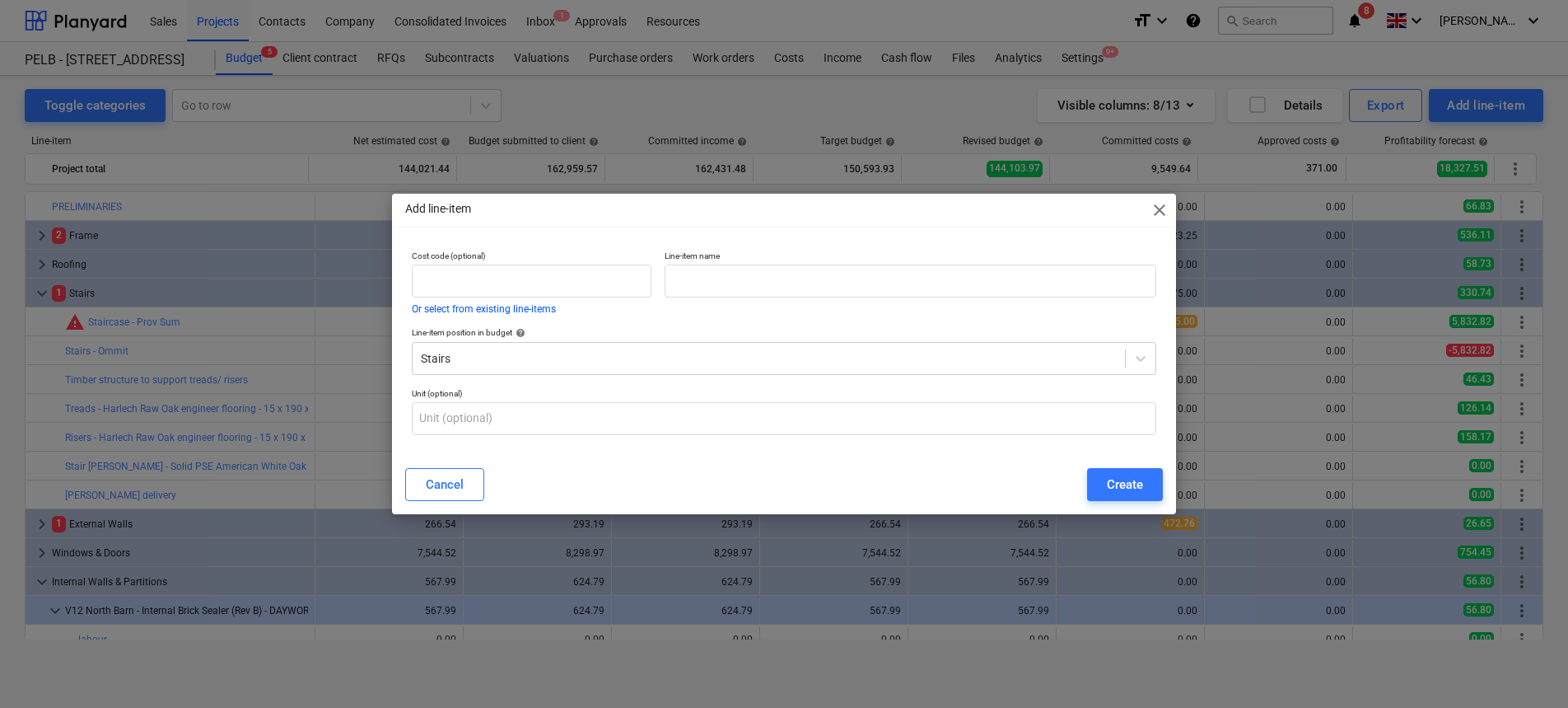
click at [772, 243] on div "Add line-item close Cost code (optional) Or select from existing line-items Lin…" at bounding box center [784, 354] width 784 height 321
click at [766, 271] on input "text" at bounding box center [910, 280] width 492 height 33
paste input "Labour to create stairs timber subframe"
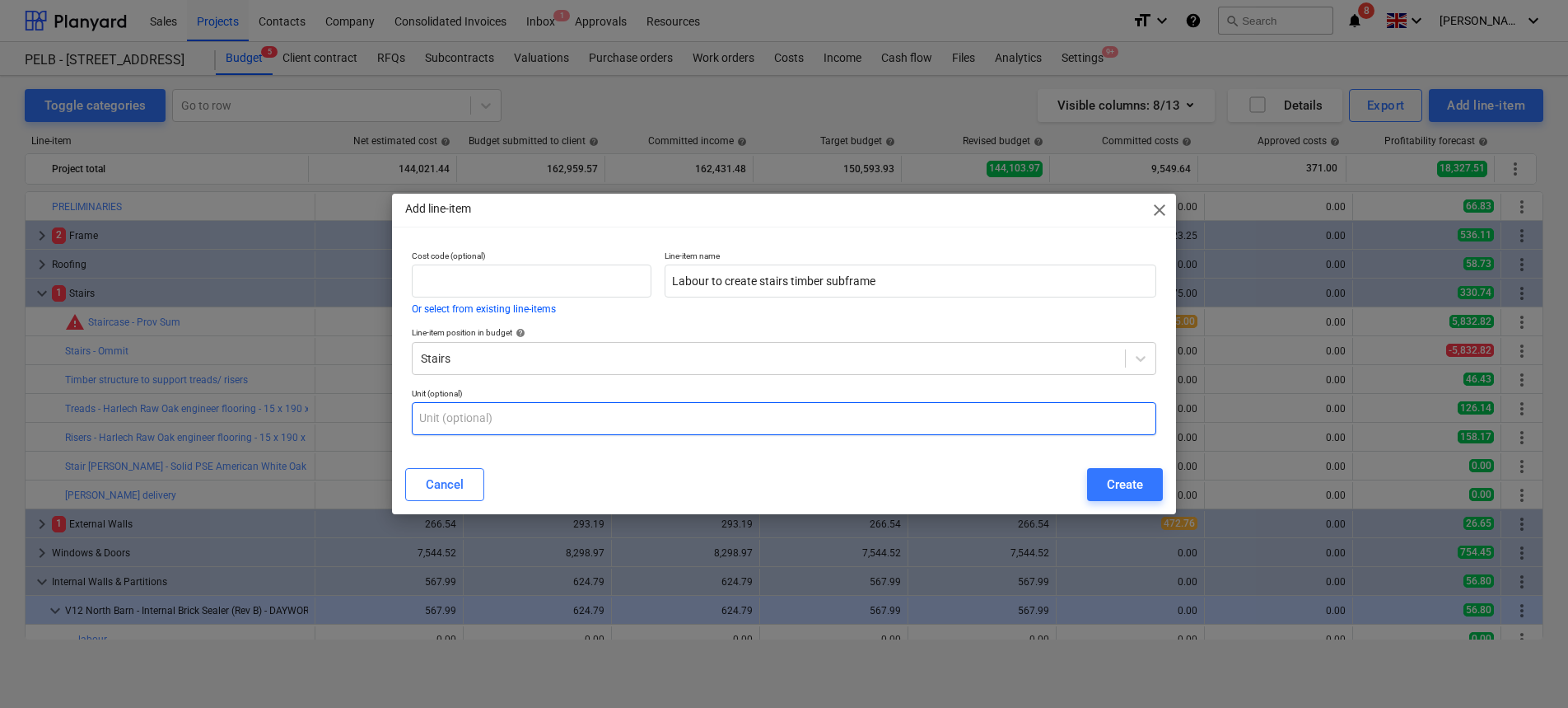
click at [726, 415] on input "text" at bounding box center [784, 418] width 745 height 33
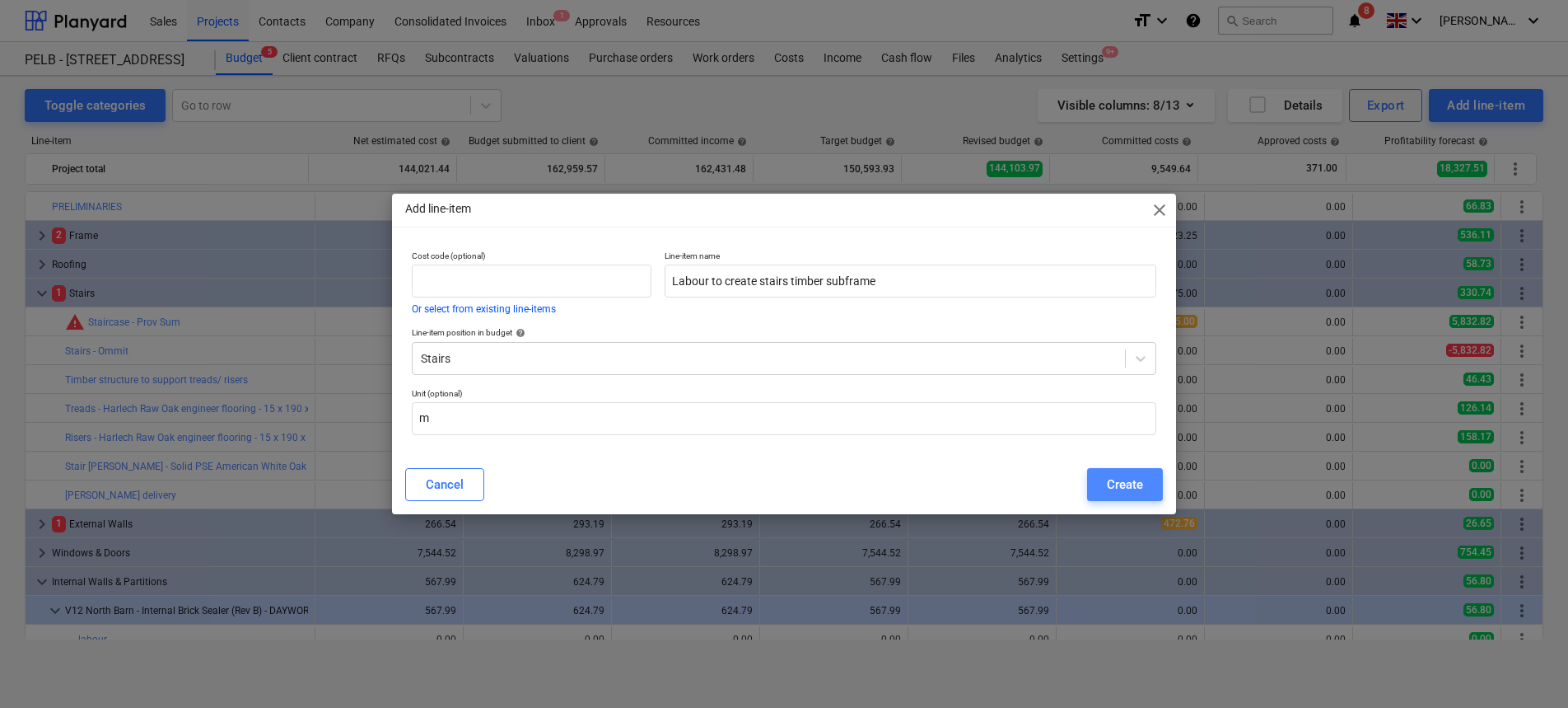
click at [1125, 474] on div "Create" at bounding box center [1125, 485] width 37 height 22
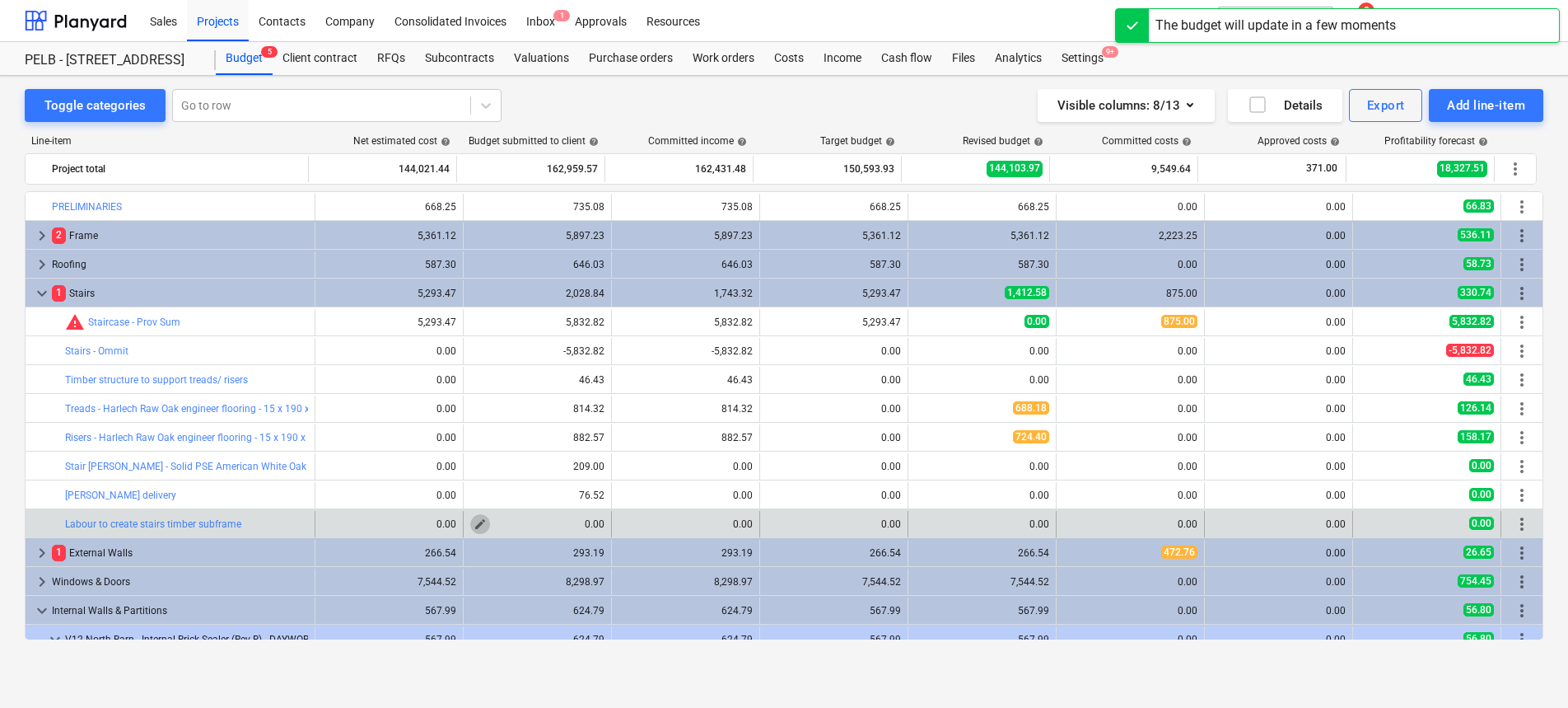
click at [477, 521] on span "edit" at bounding box center [480, 523] width 13 height 13
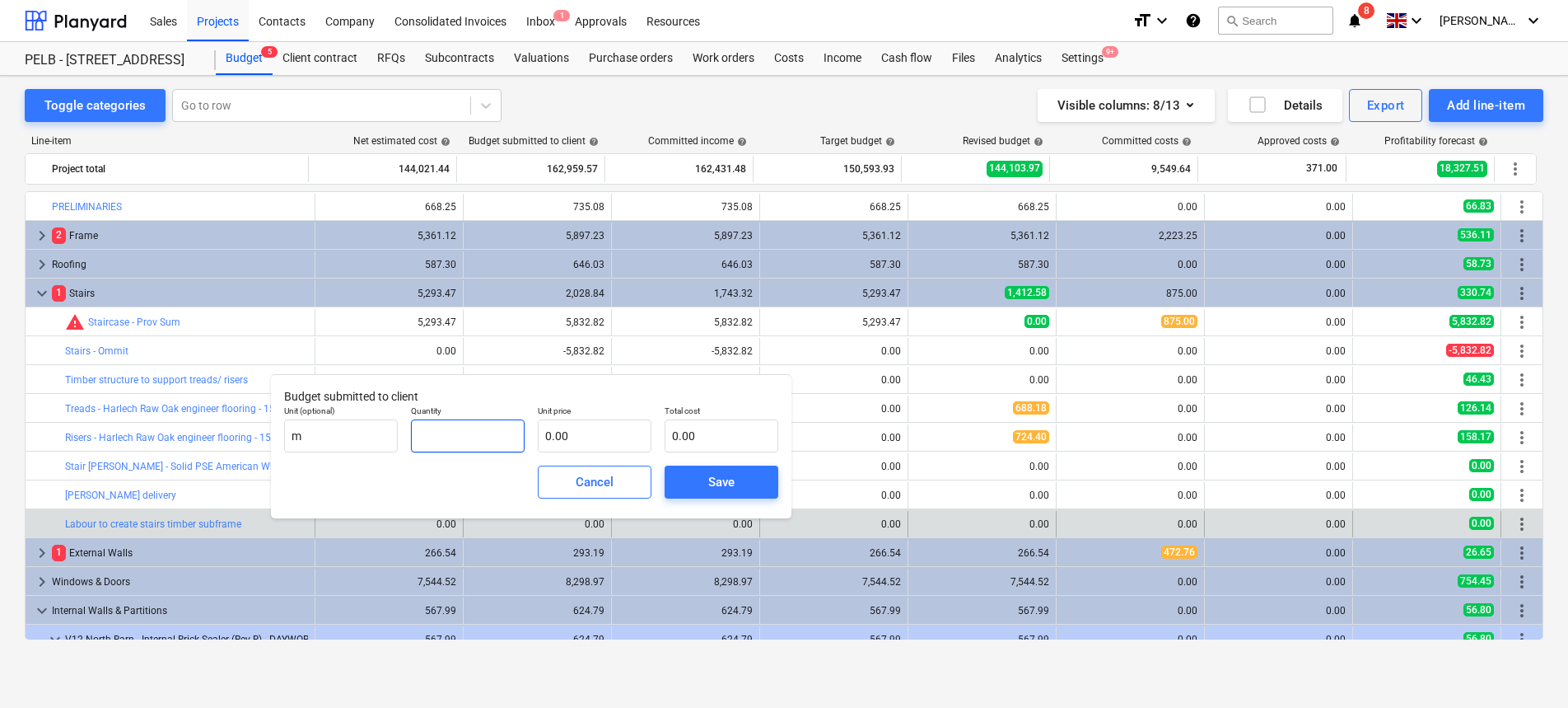
click at [453, 431] on input "text" at bounding box center [467, 435] width 114 height 33
click at [606, 430] on input "text" at bounding box center [594, 435] width 114 height 33
click at [707, 490] on span "Save" at bounding box center [721, 482] width 74 height 22
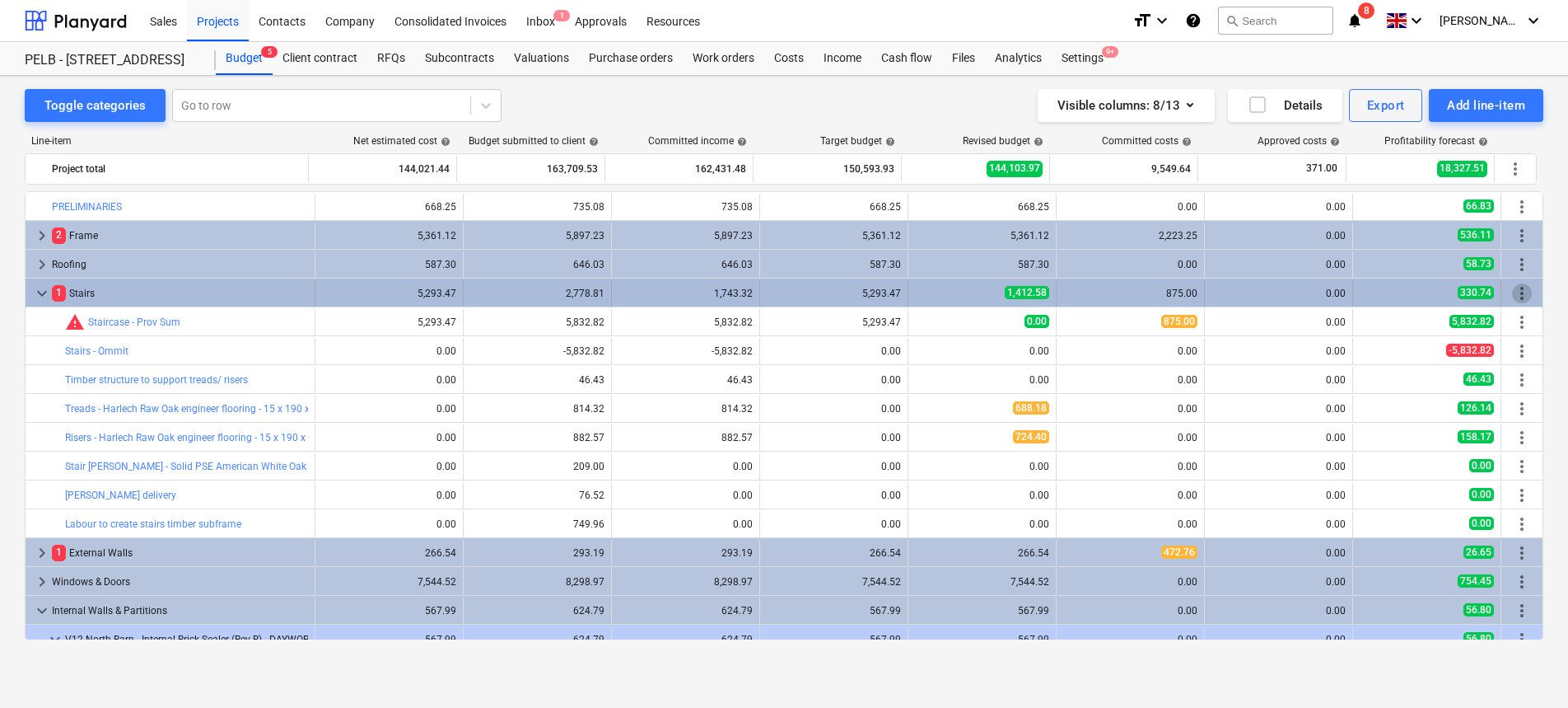
click at [1523, 294] on span "more_vert" at bounding box center [1523, 293] width 20 height 20
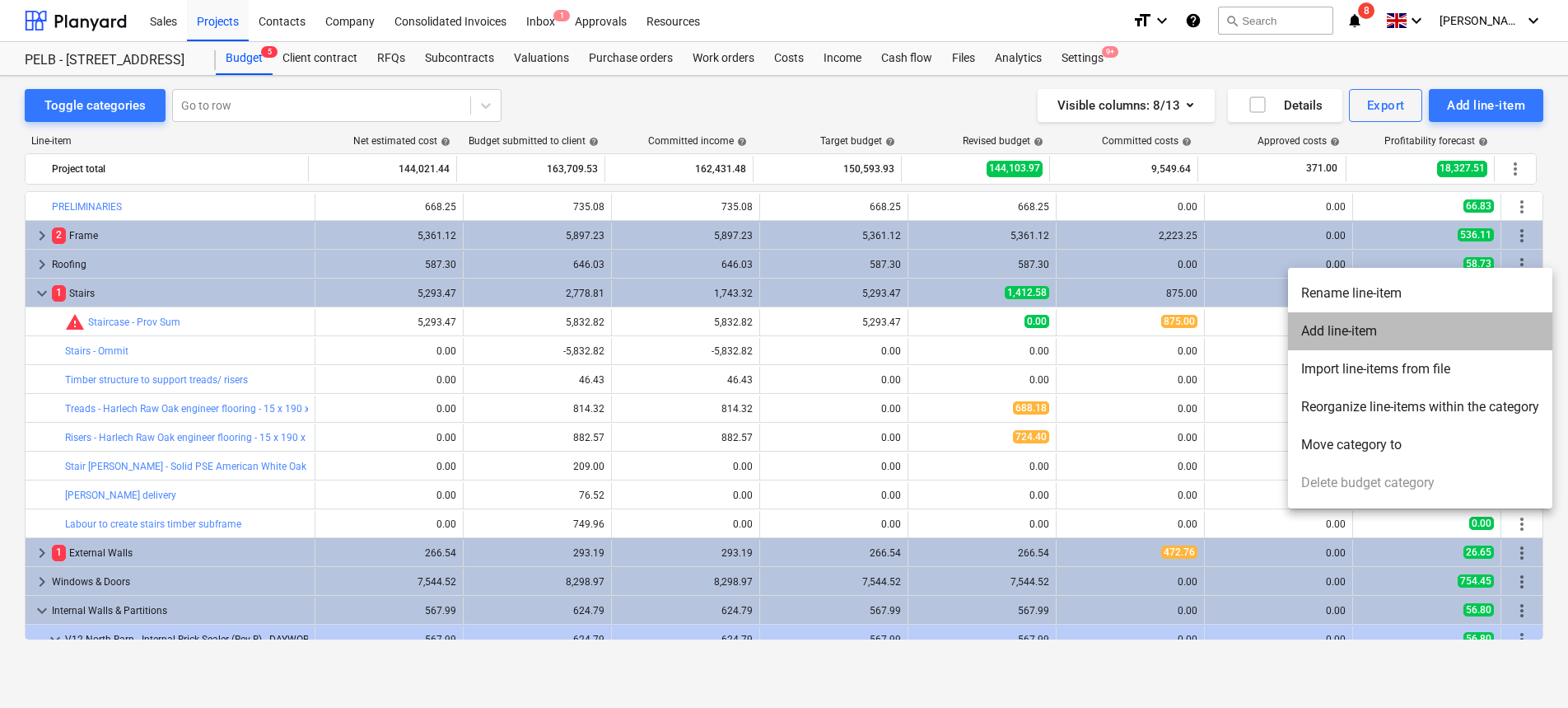
click at [1429, 335] on li "Add line-item" at bounding box center [1421, 331] width 265 height 38
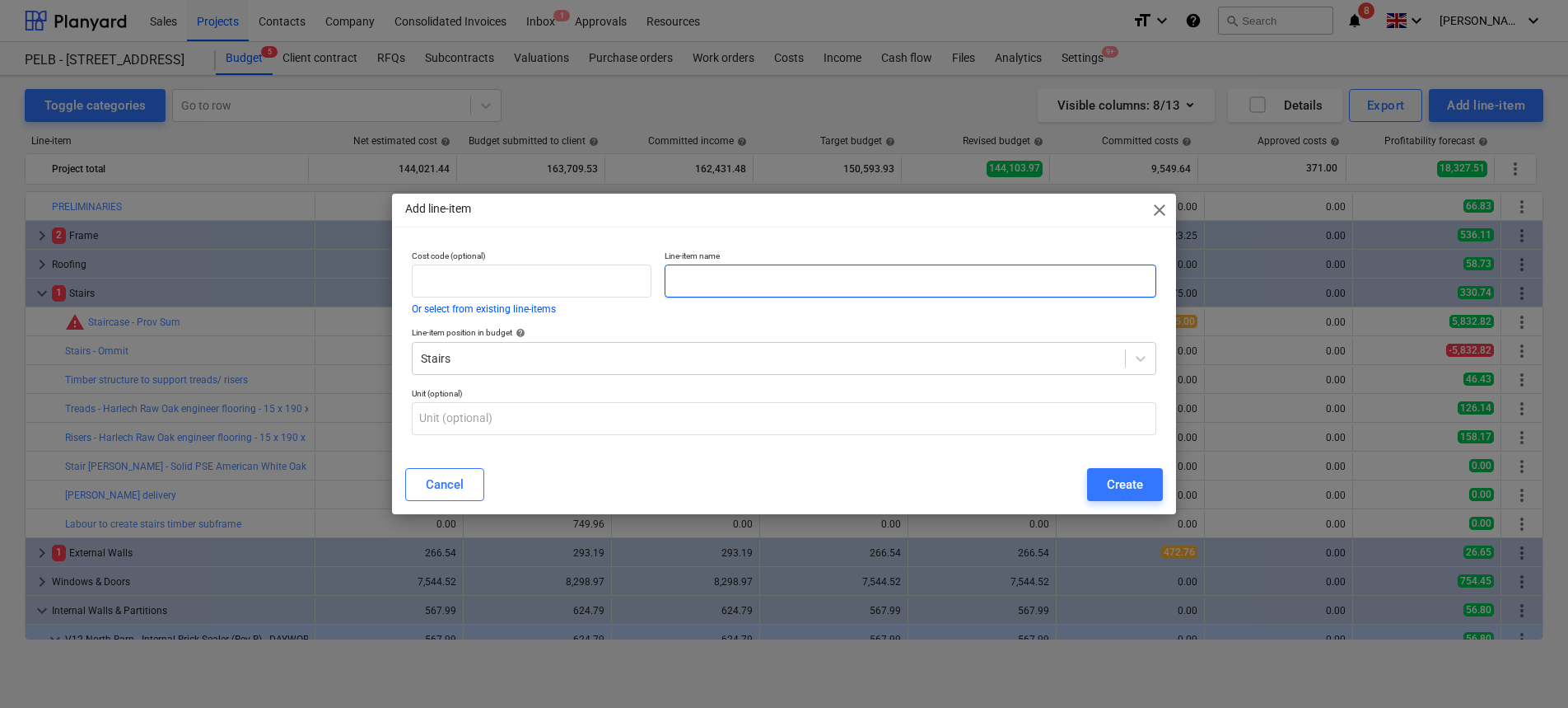
click at [757, 266] on input "text" at bounding box center [910, 280] width 492 height 33
paste input "Labour to fix Treads"
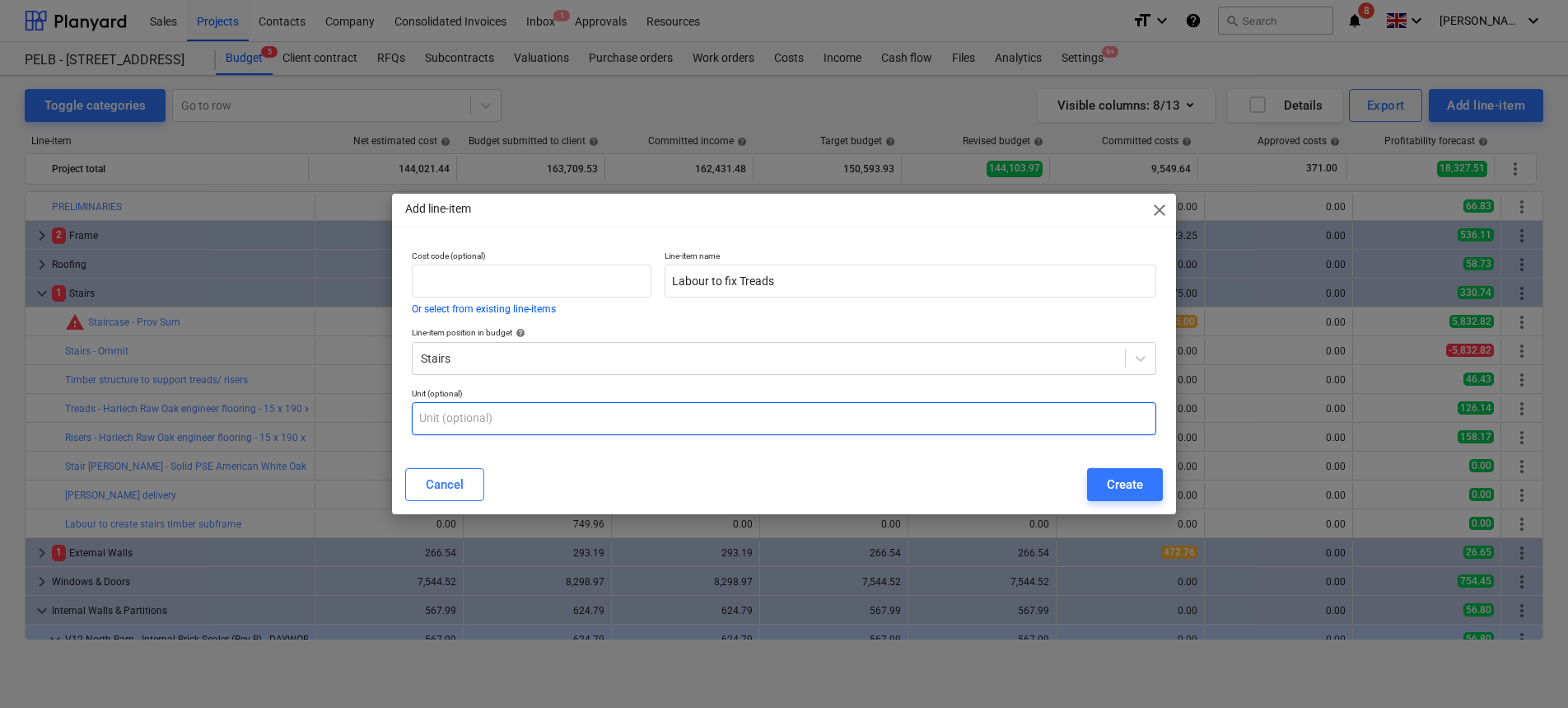
click at [687, 406] on input "text" at bounding box center [784, 418] width 745 height 33
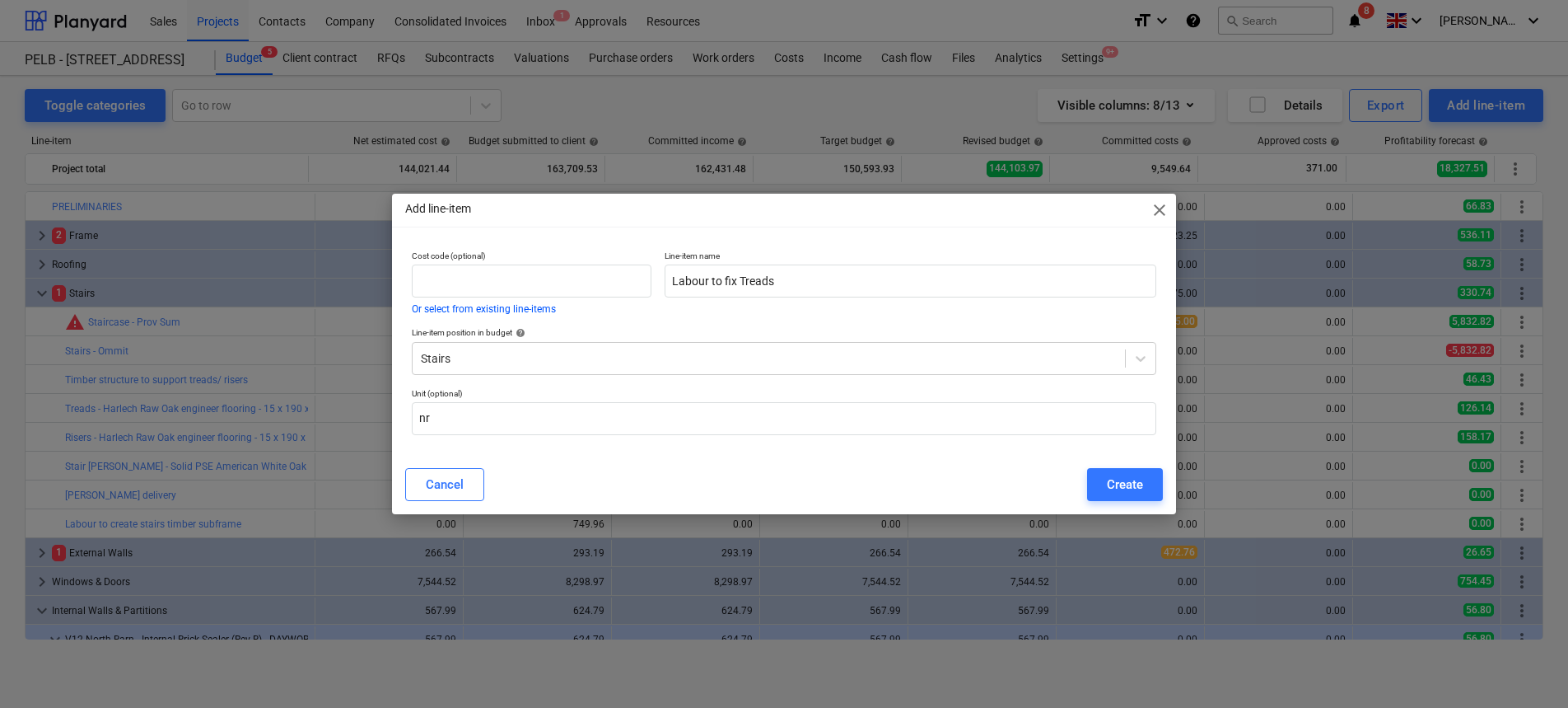
click at [1126, 479] on div "Create" at bounding box center [1125, 485] width 37 height 22
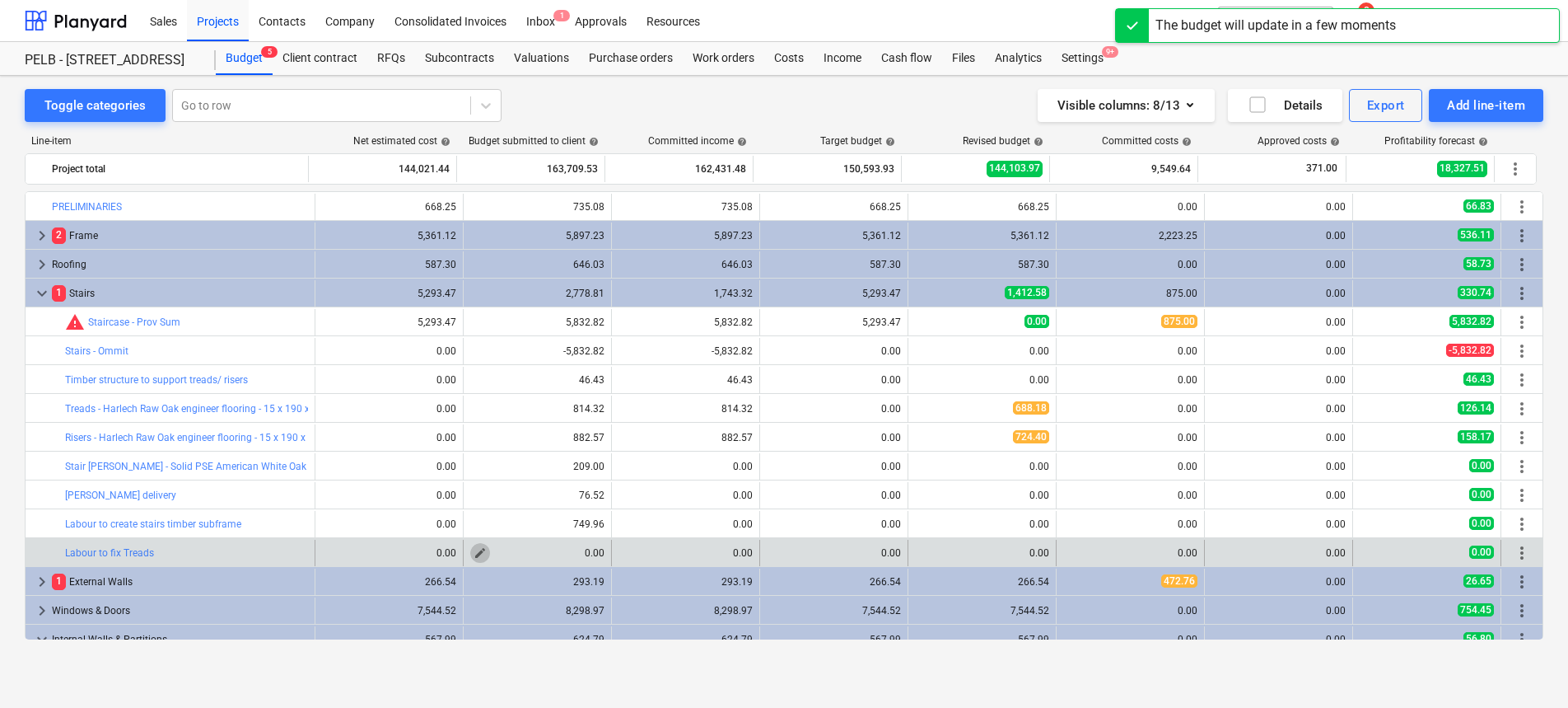
click at [474, 552] on span "edit" at bounding box center [480, 552] width 13 height 13
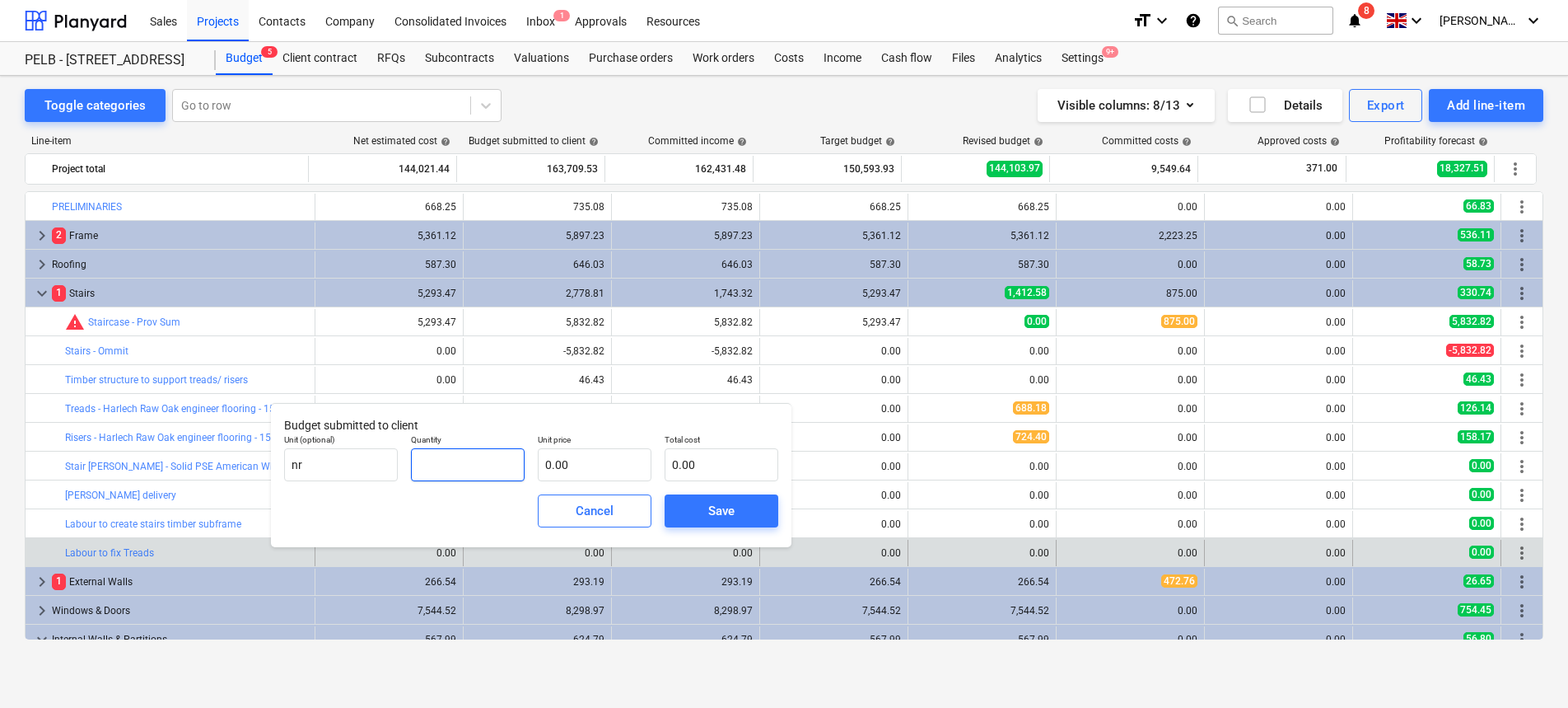
click at [454, 464] on input "text" at bounding box center [467, 464] width 114 height 33
click at [557, 469] on input "text" at bounding box center [594, 464] width 114 height 33
drag, startPoint x: 714, startPoint y: 420, endPoint x: 742, endPoint y: 469, distance: 56.4
click at [715, 420] on p "Budget submitted to client" at bounding box center [531, 426] width 495 height 18
click at [733, 504] on div "Save" at bounding box center [721, 511] width 27 height 22
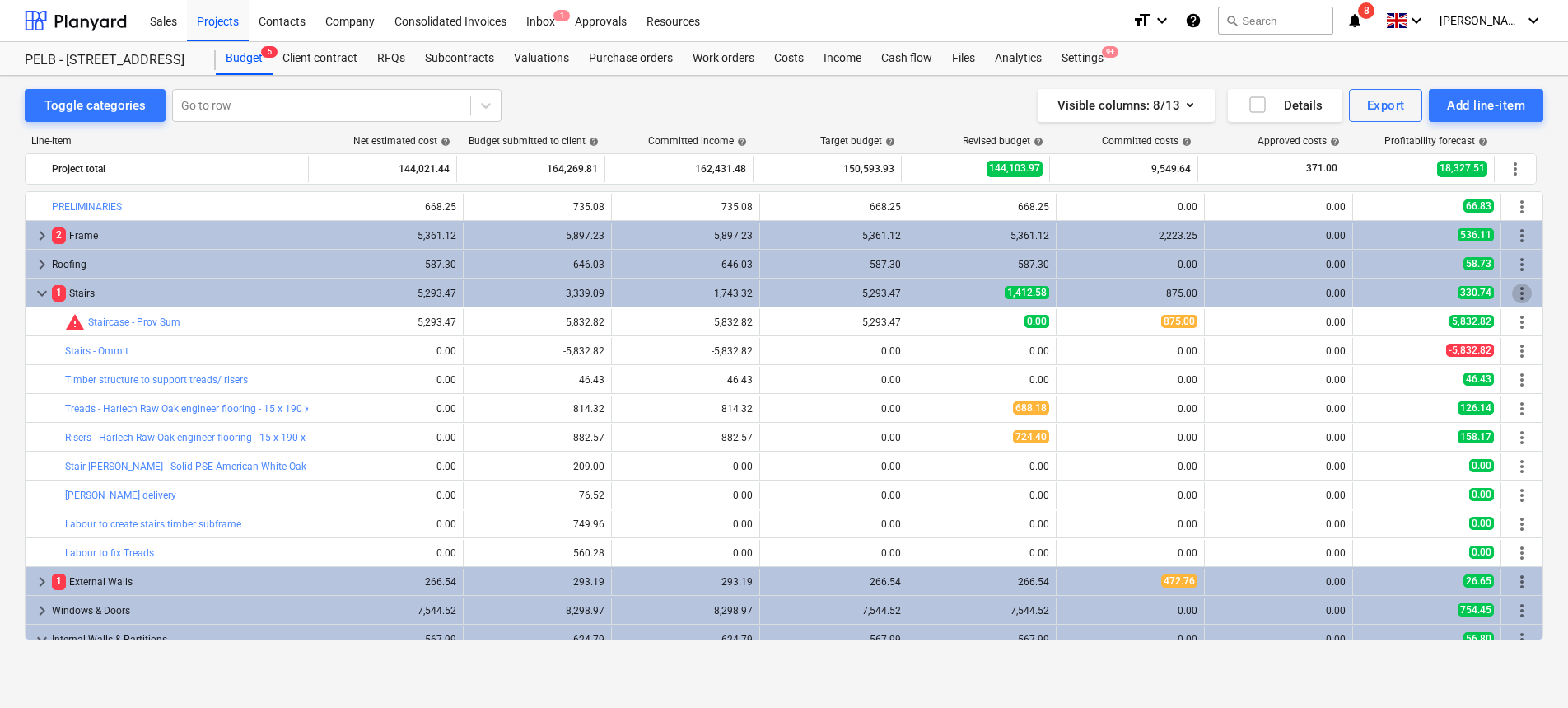
click at [1515, 294] on span "more_vert" at bounding box center [1523, 293] width 20 height 20
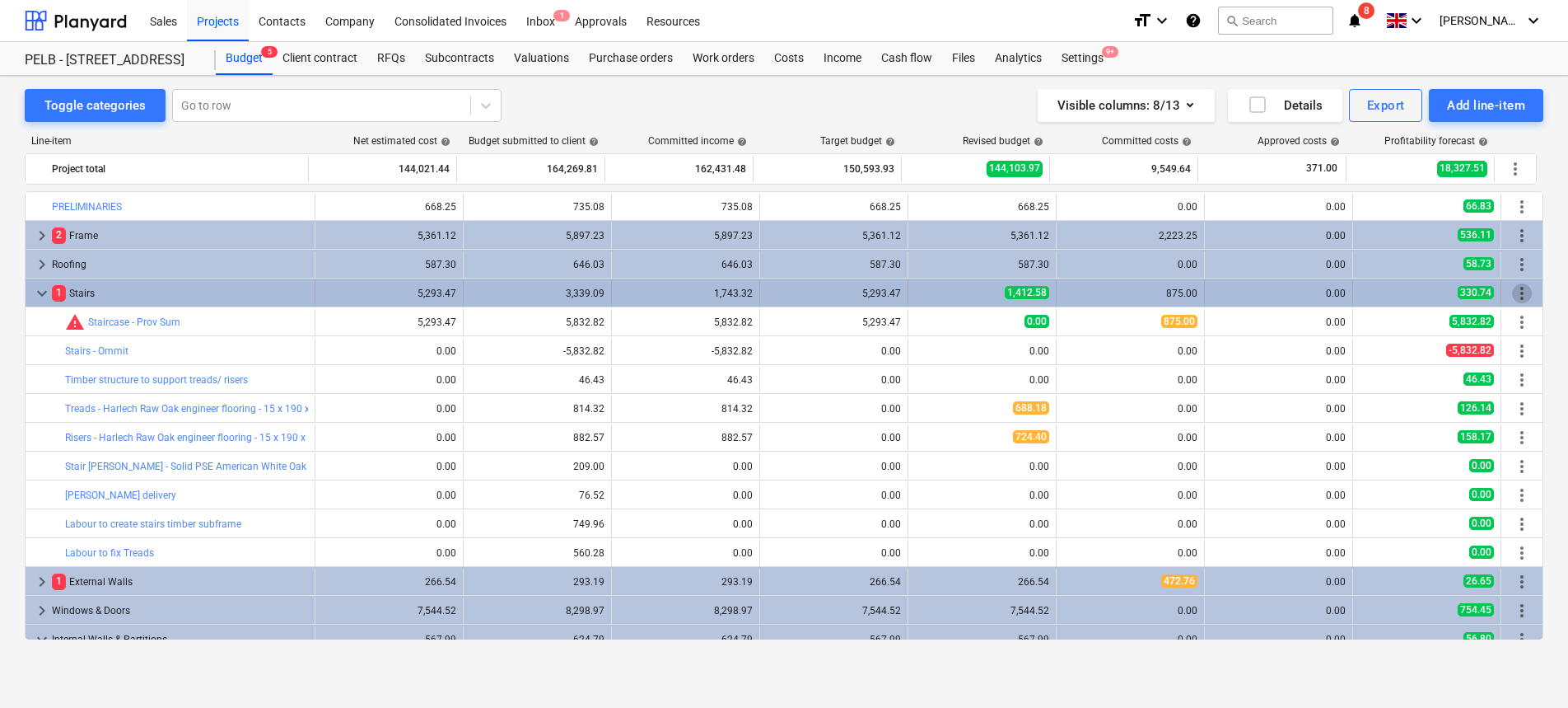
click at [1526, 283] on span "more_vert" at bounding box center [1523, 293] width 20 height 20
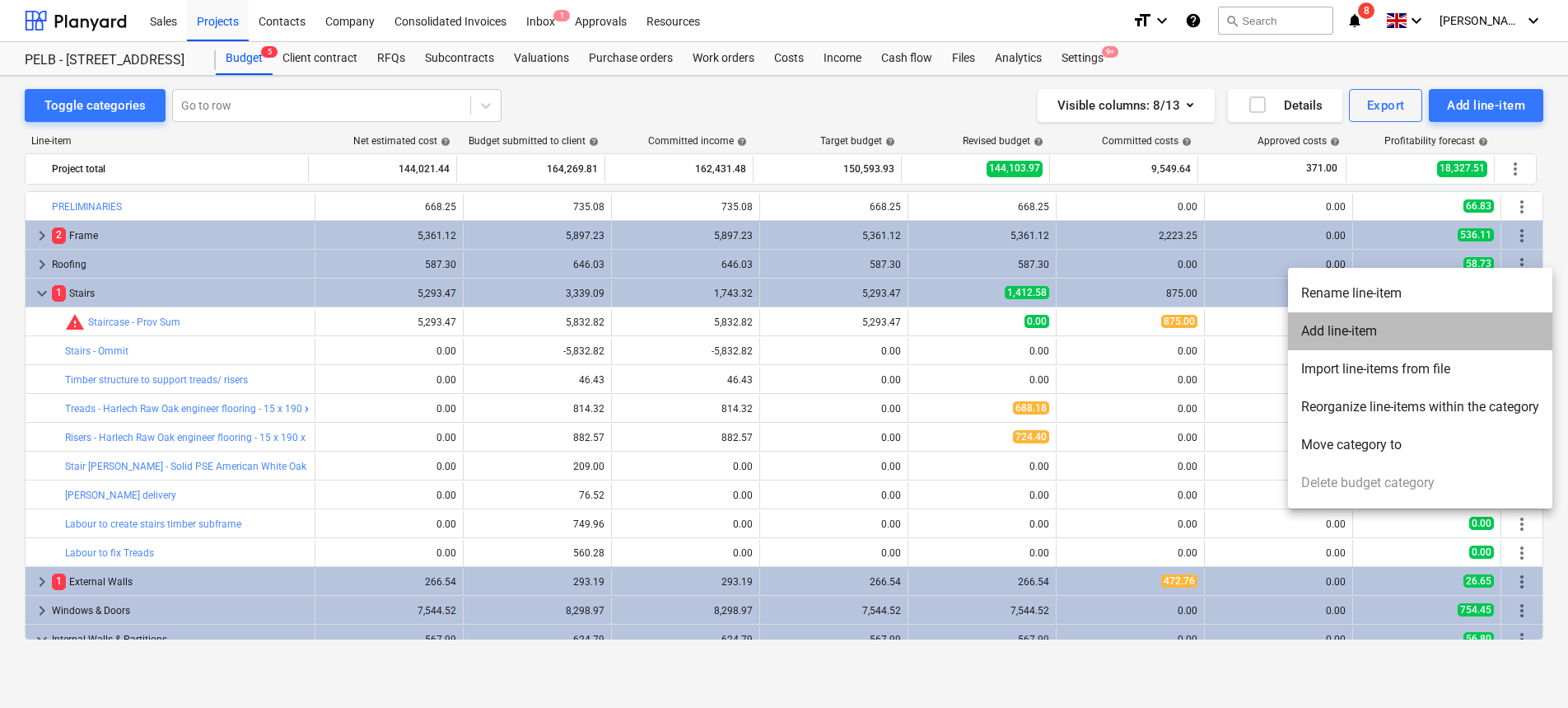
click at [1471, 334] on li "Add line-item" at bounding box center [1421, 331] width 265 height 38
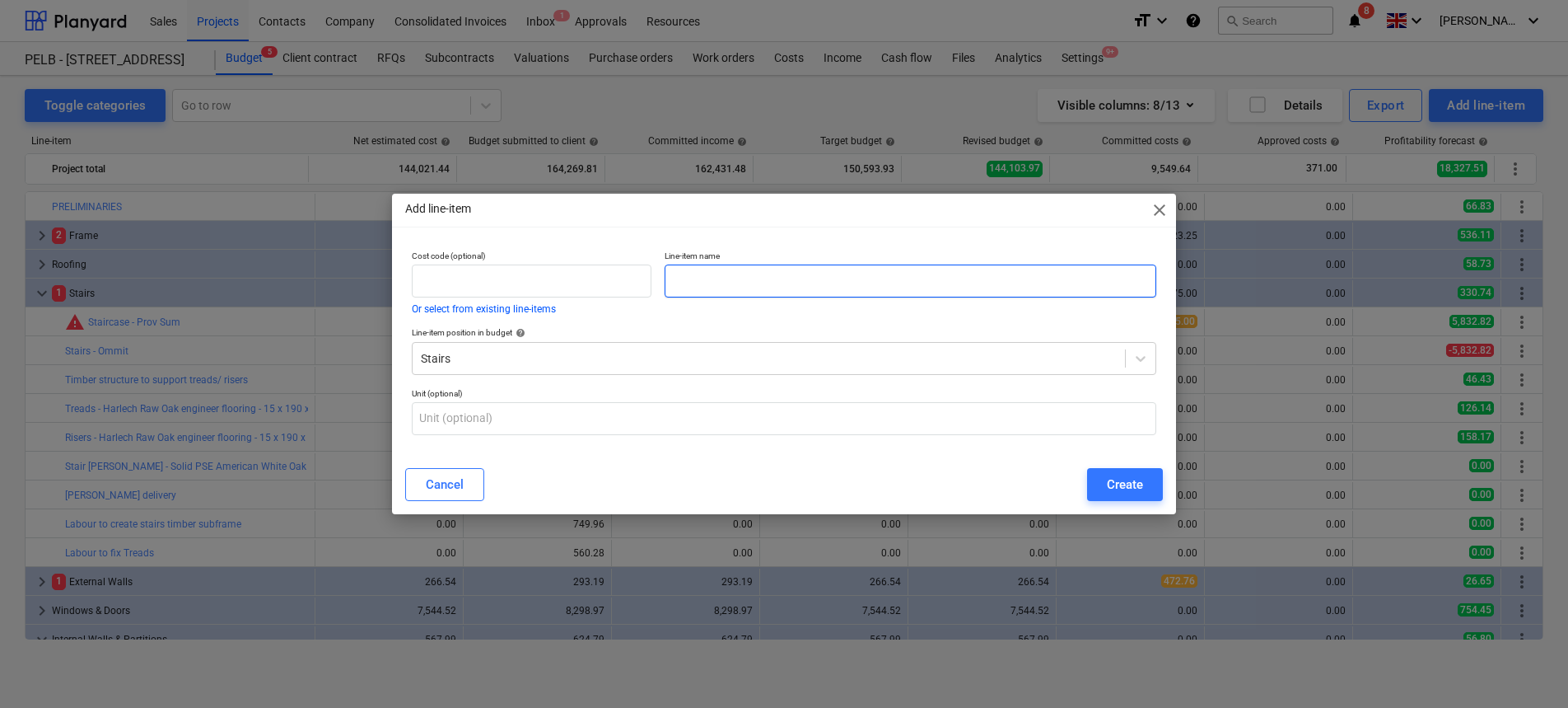
click at [785, 271] on input "text" at bounding box center [910, 280] width 492 height 33
paste input "Labour to fix Risers"
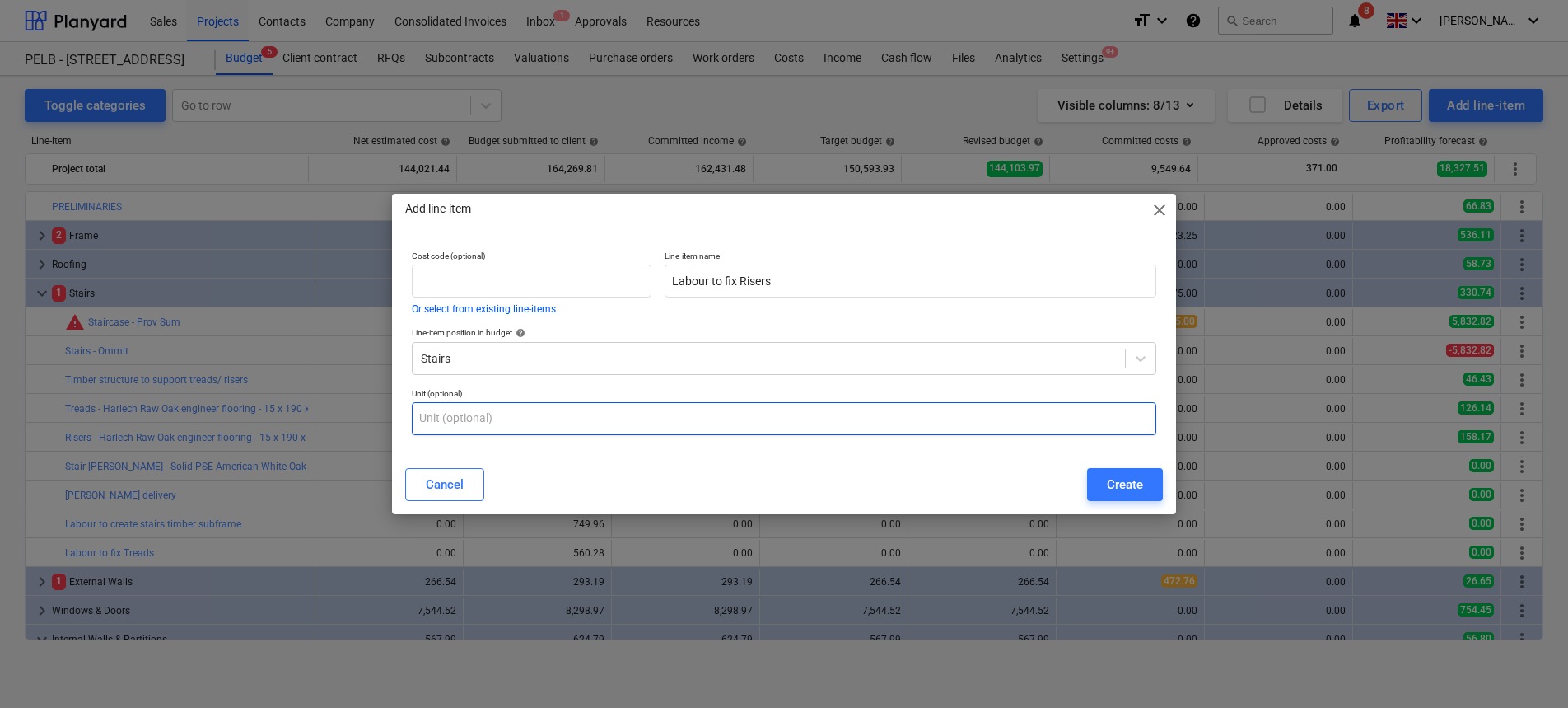
click at [717, 413] on input "text" at bounding box center [784, 418] width 745 height 33
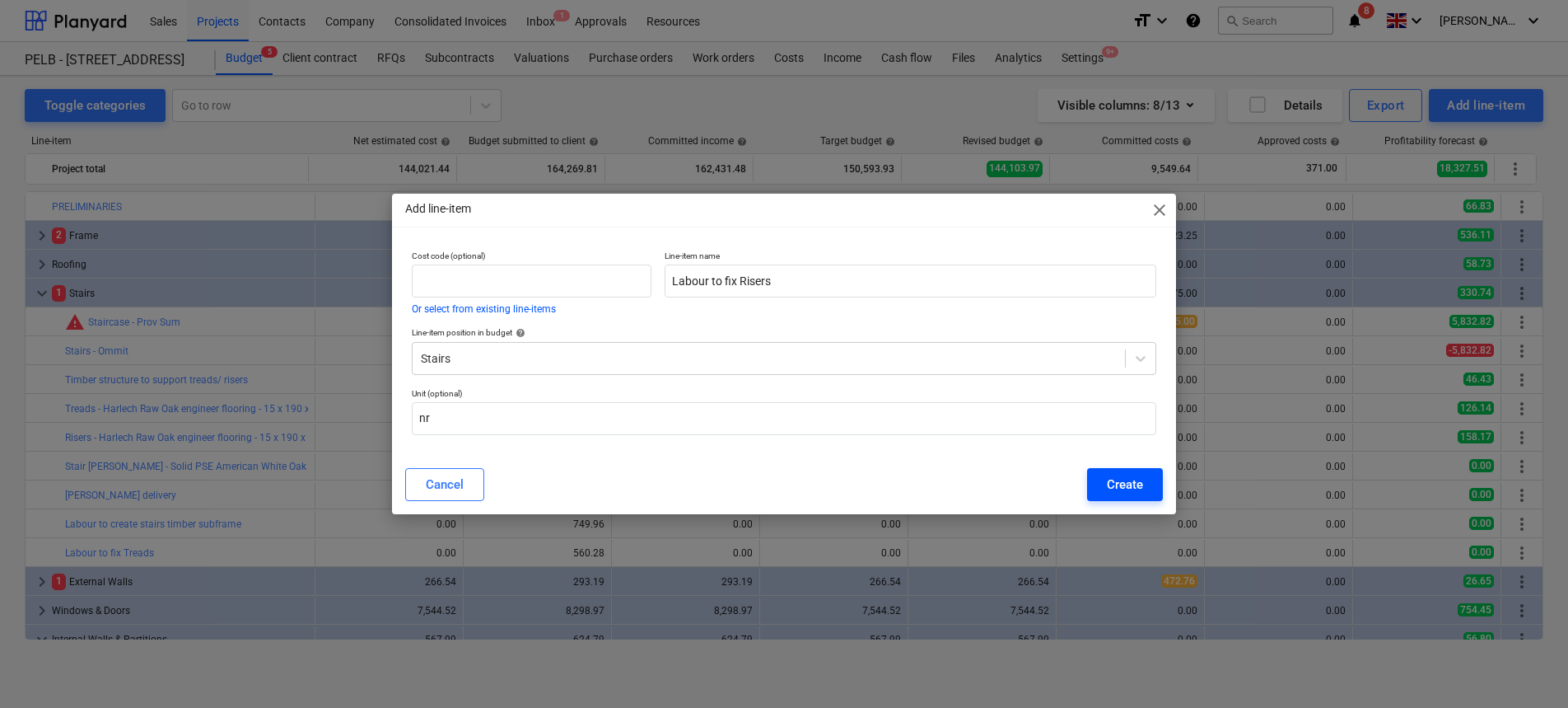
click at [1116, 477] on div "Create" at bounding box center [1125, 485] width 37 height 22
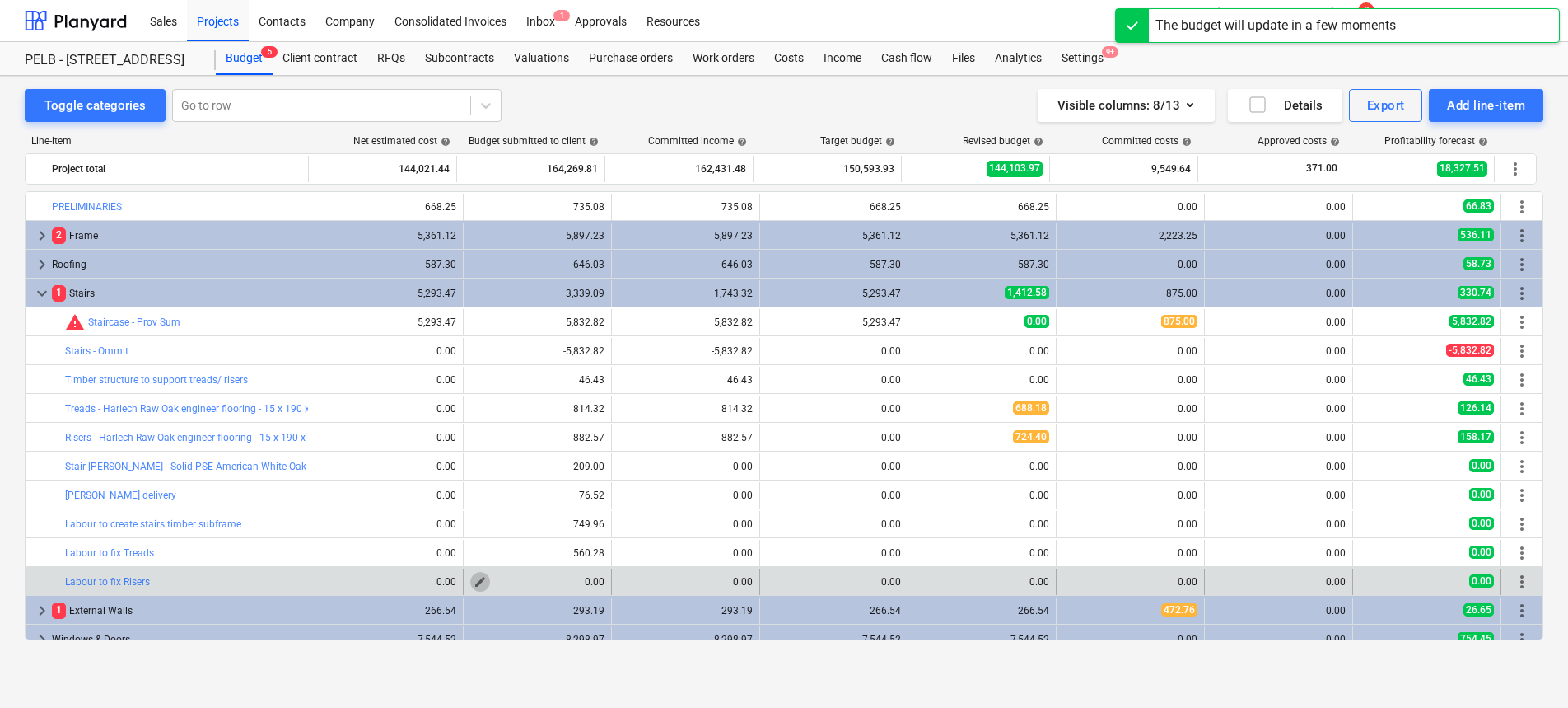
click at [474, 583] on span "edit" at bounding box center [480, 581] width 13 height 13
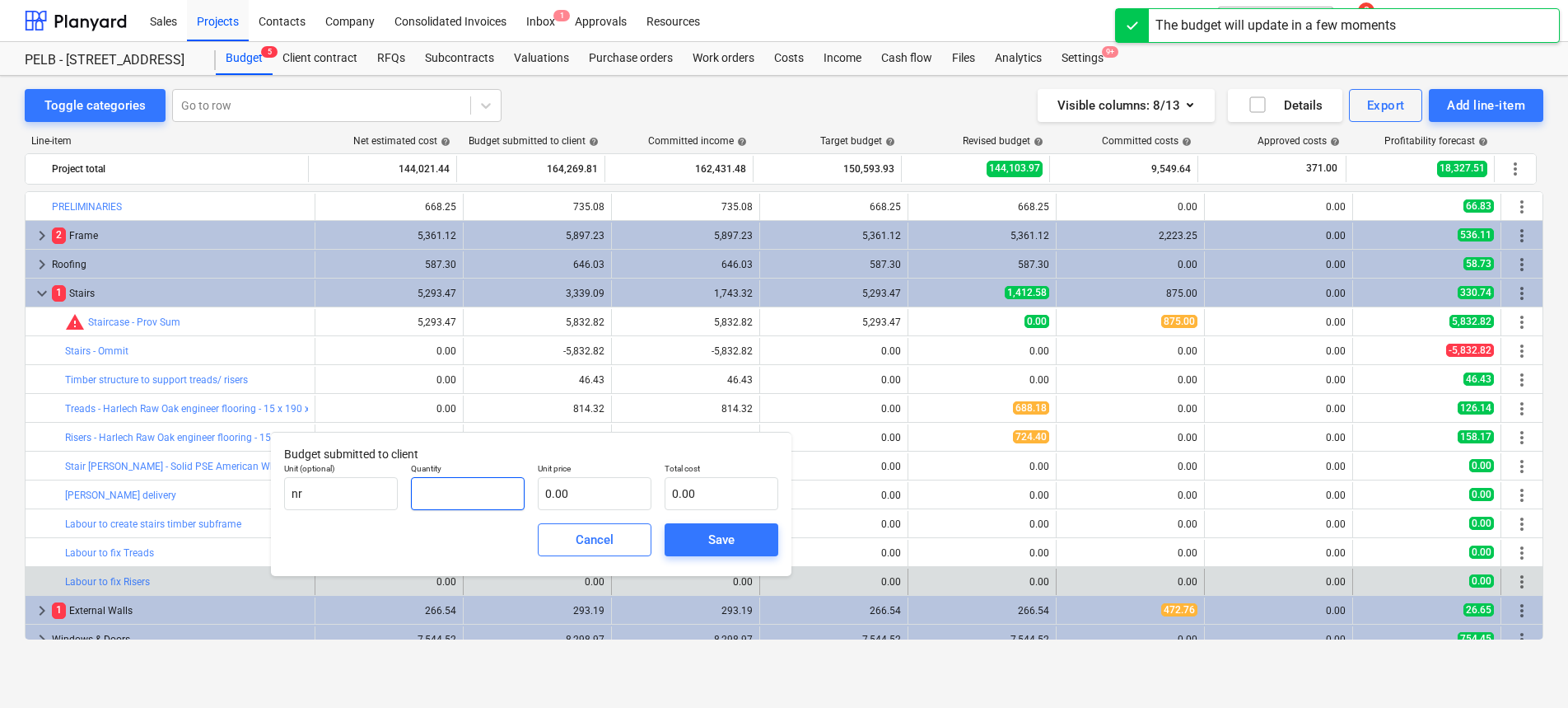
click at [443, 491] on input "text" at bounding box center [467, 493] width 114 height 33
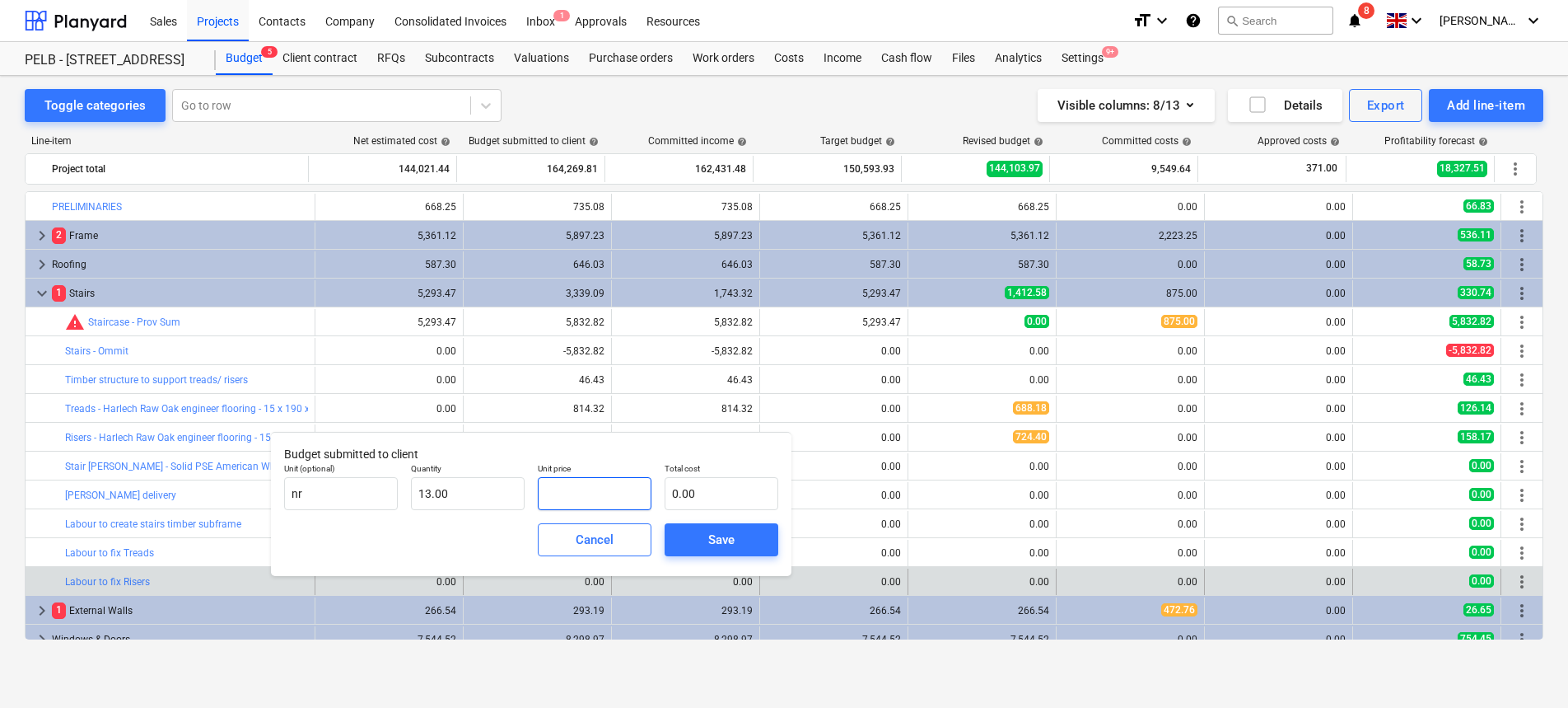
click at [593, 494] on input "text" at bounding box center [594, 493] width 114 height 33
click at [718, 541] on div "Save" at bounding box center [721, 540] width 27 height 22
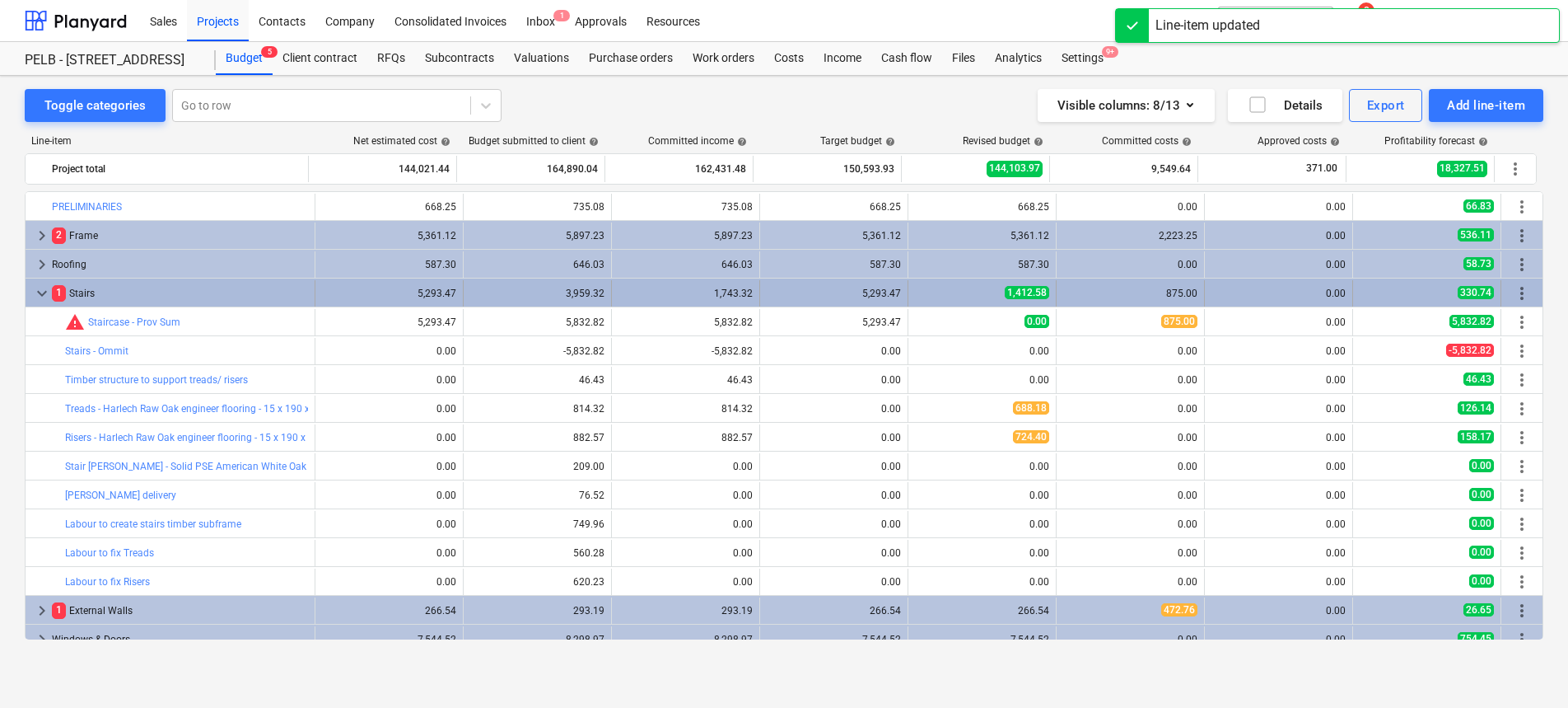
click at [1516, 297] on span "more_vert" at bounding box center [1523, 293] width 20 height 20
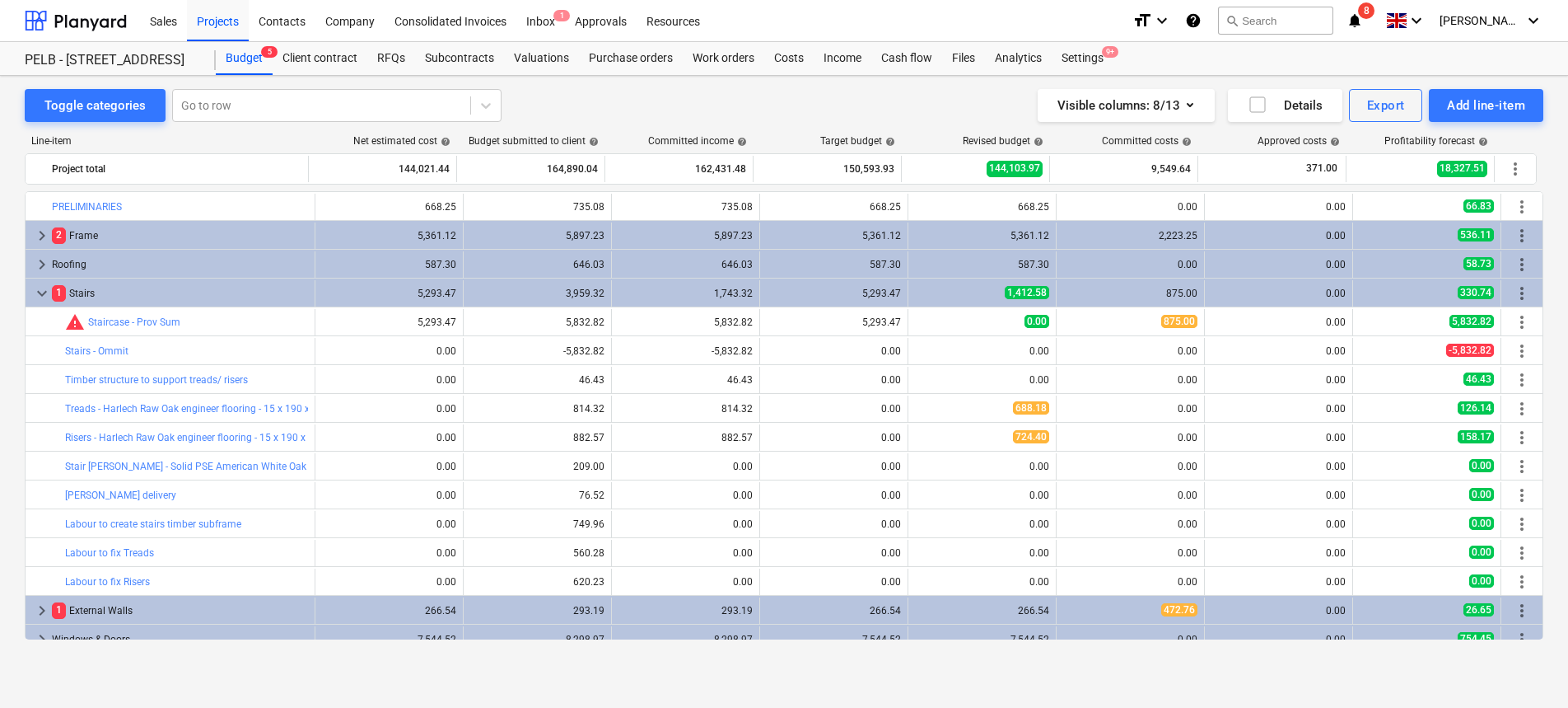
click at [1369, 329] on div "5,832.82" at bounding box center [1427, 322] width 134 height 14
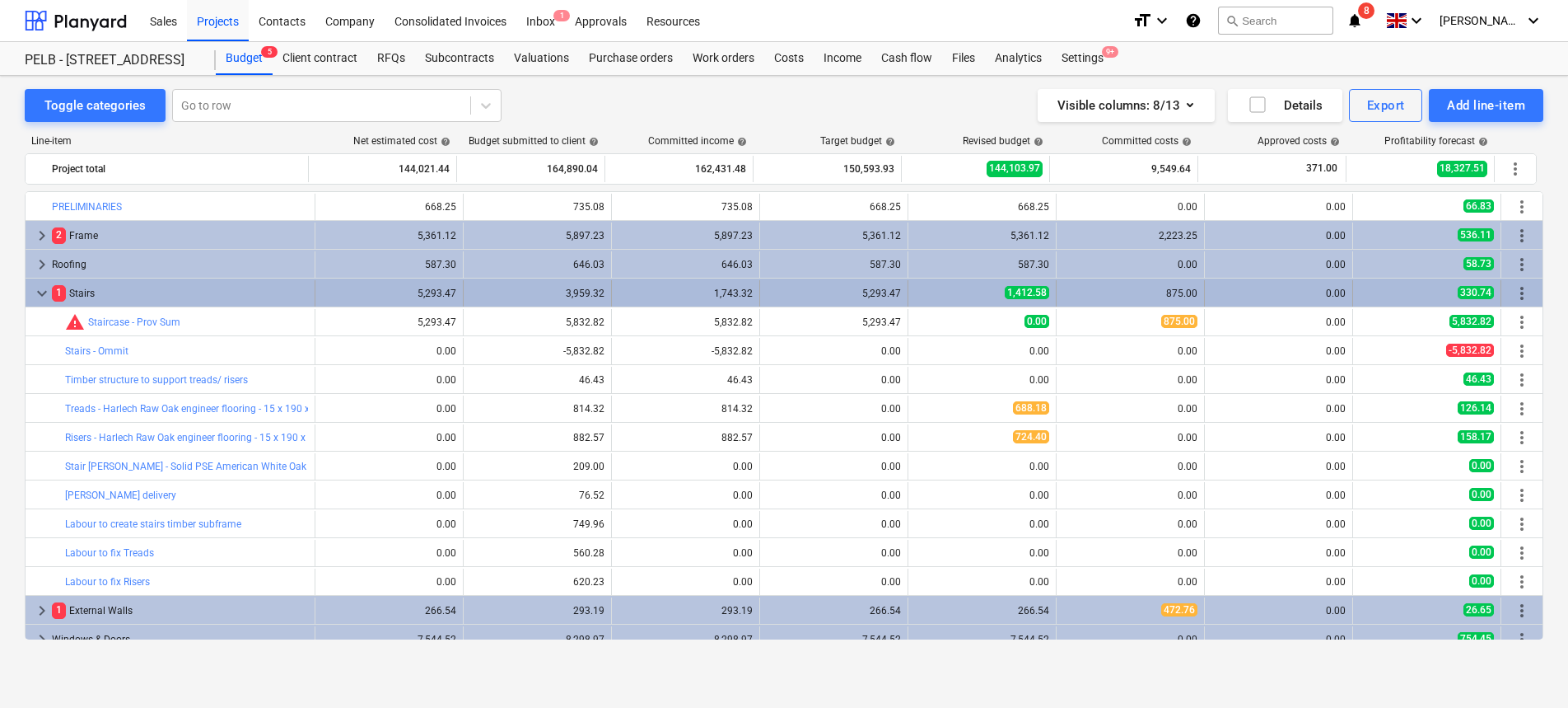
click at [1514, 298] on span "more_vert" at bounding box center [1523, 293] width 20 height 20
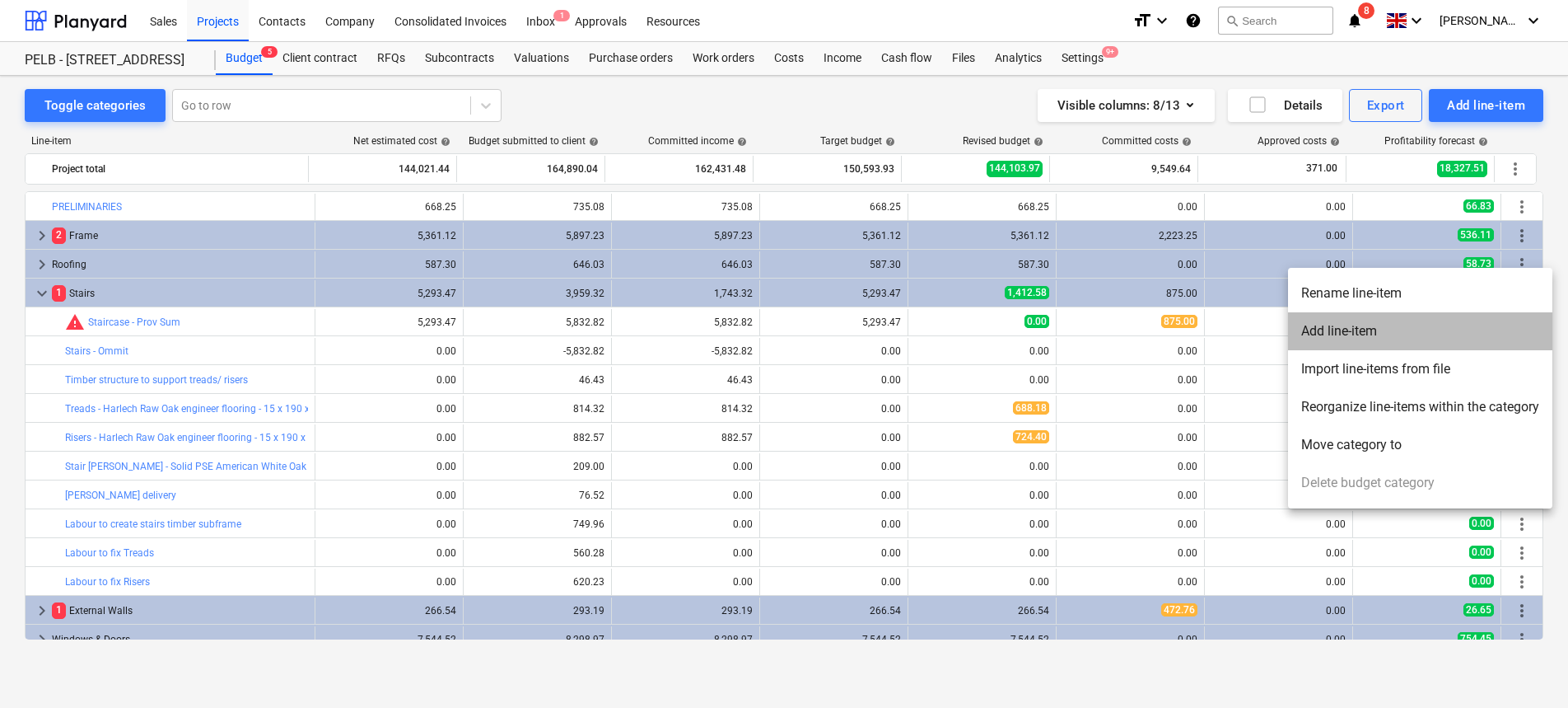
click at [1448, 328] on li "Add line-item" at bounding box center [1421, 331] width 265 height 38
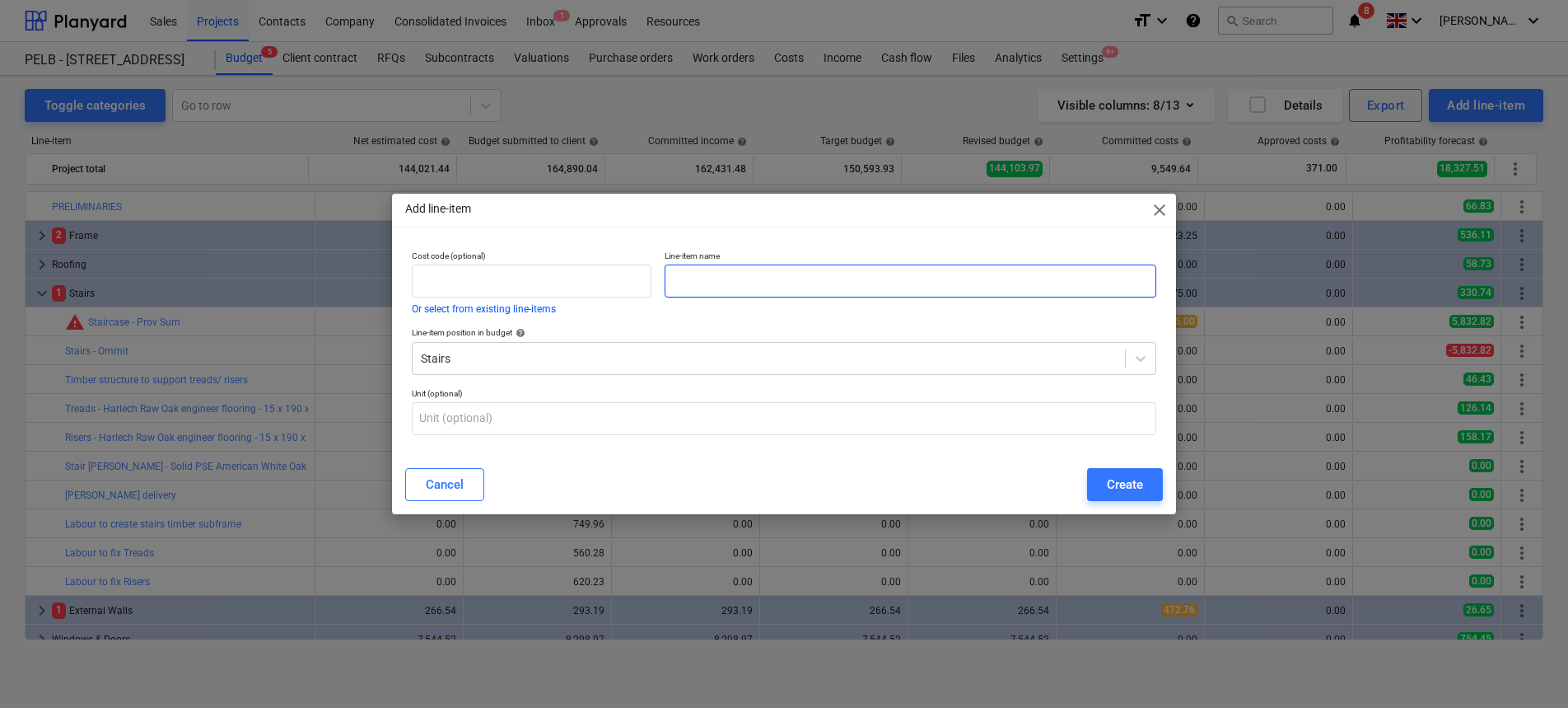
click at [873, 277] on input "text" at bounding box center [910, 280] width 492 height 33
paste input "Labour to fix Stringers"
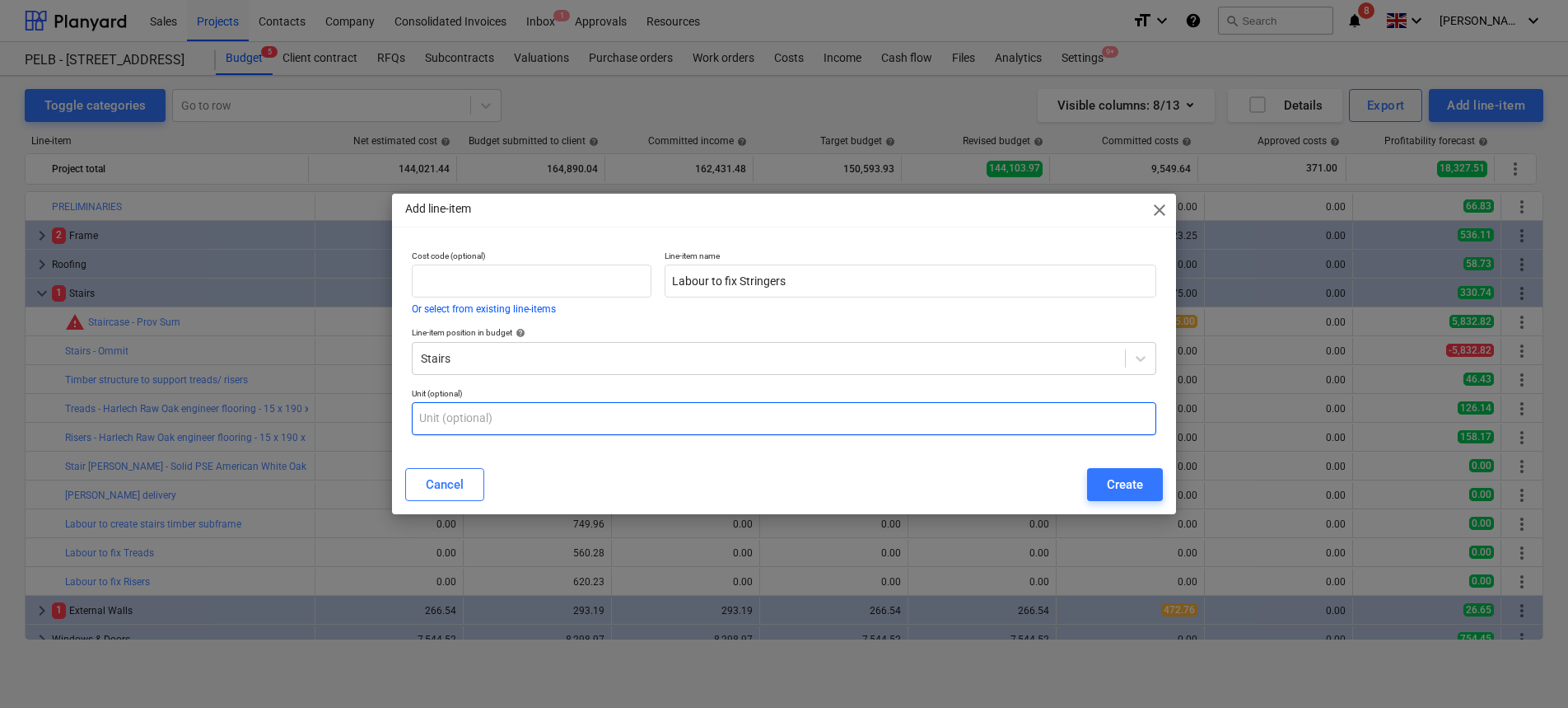
click at [653, 410] on input "text" at bounding box center [784, 418] width 745 height 33
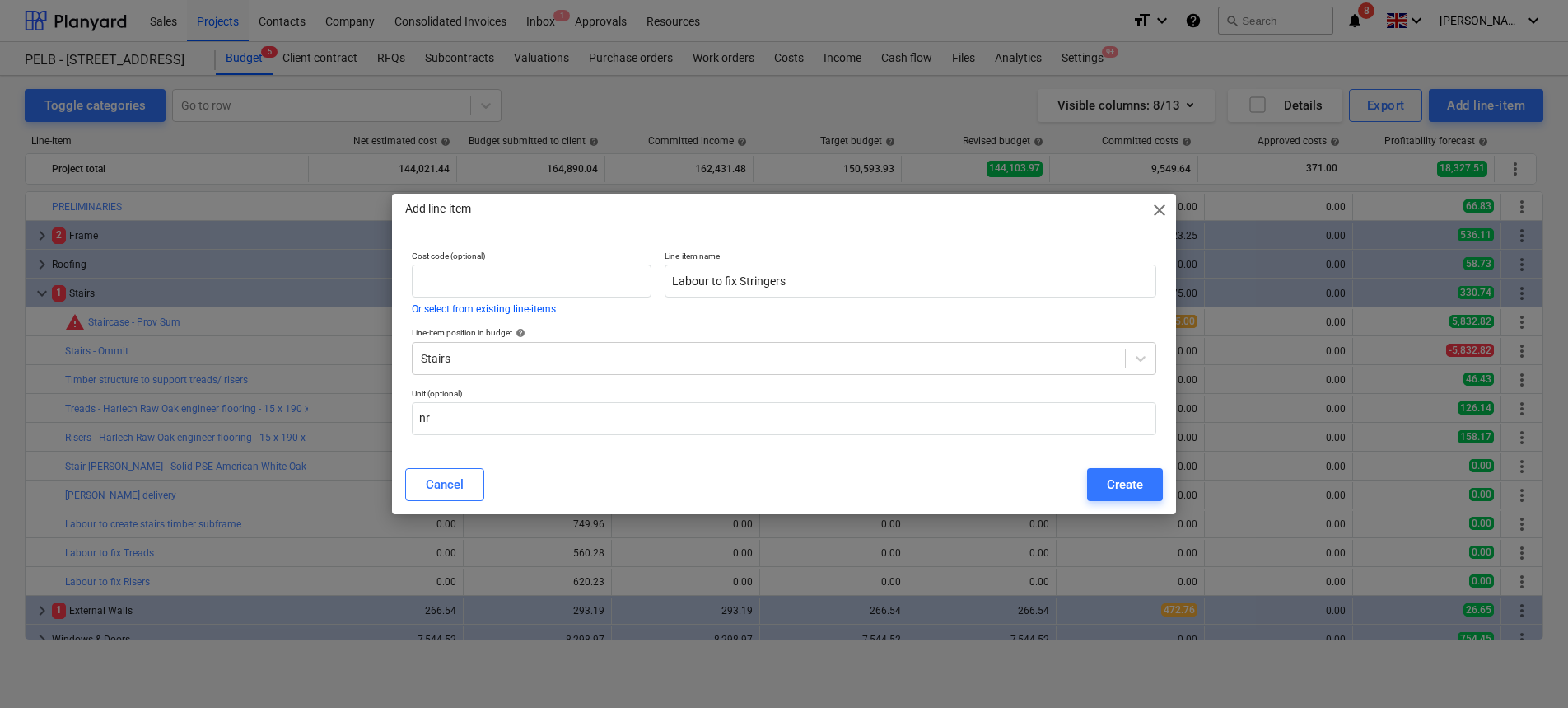
click at [1134, 464] on div "Cancel Create" at bounding box center [783, 484] width 777 height 46
click at [1131, 474] on div "Create" at bounding box center [1125, 485] width 37 height 22
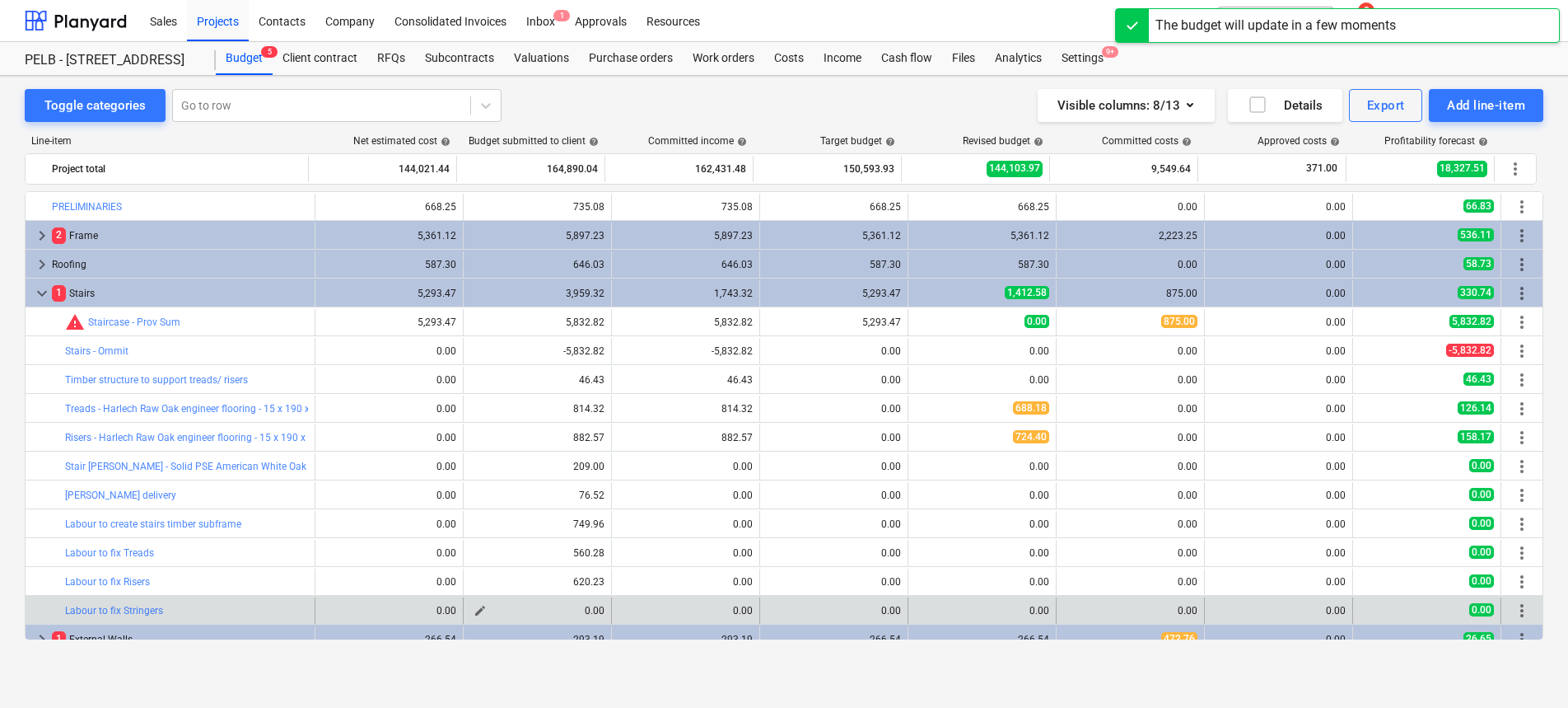
click at [479, 613] on span "edit" at bounding box center [480, 609] width 13 height 13
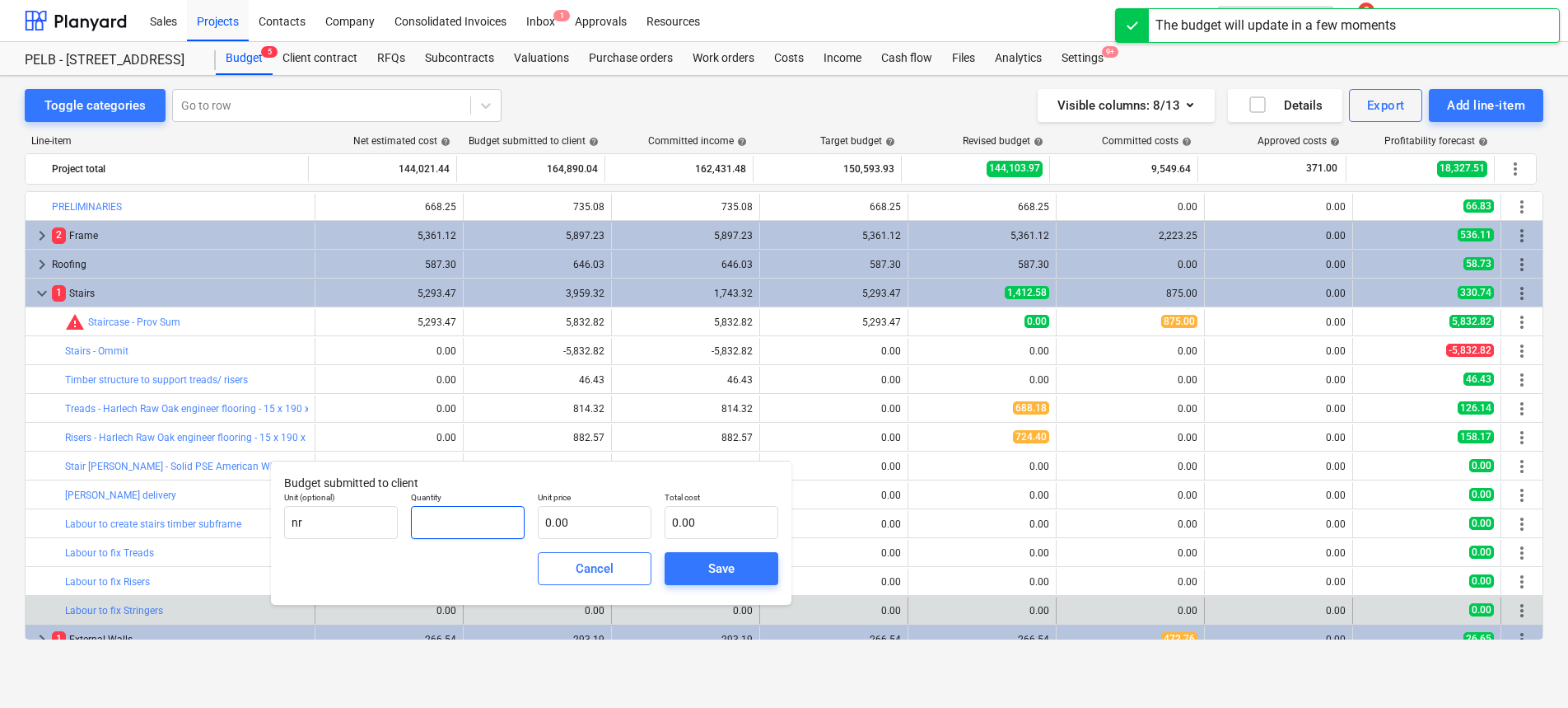
click at [476, 519] on input "text" at bounding box center [467, 521] width 114 height 33
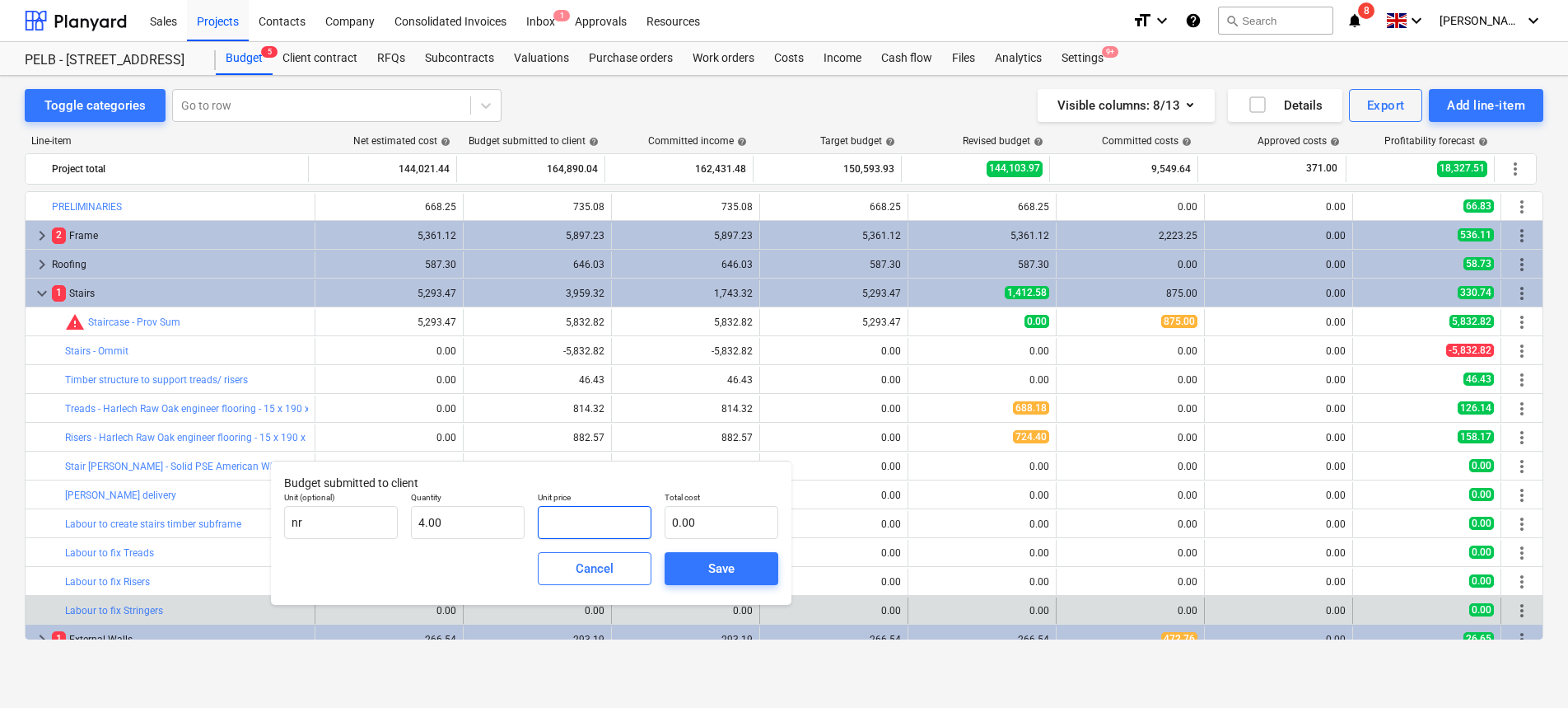
click at [612, 517] on input "text" at bounding box center [594, 521] width 114 height 33
click at [729, 579] on div "Save" at bounding box center [721, 569] width 27 height 22
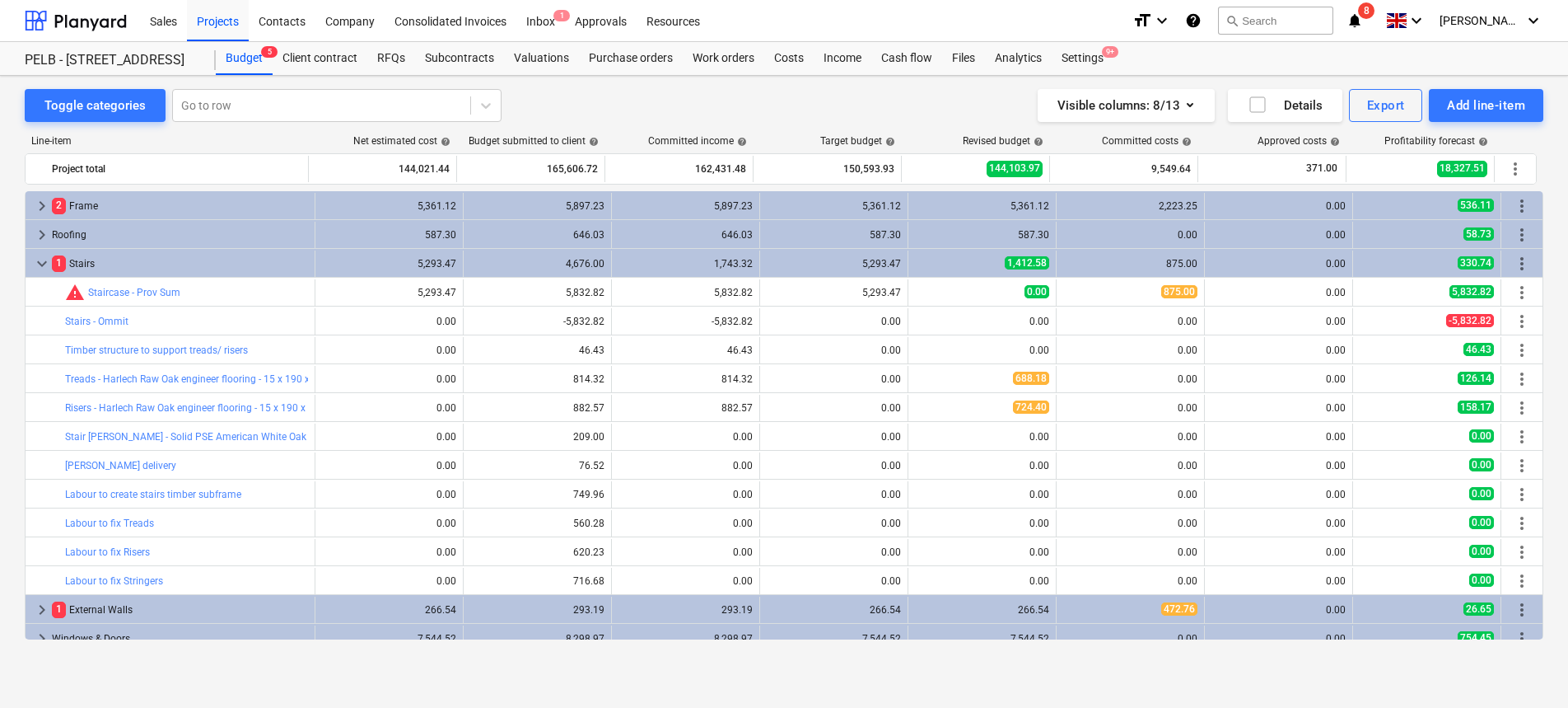
scroll to position [33, 0]
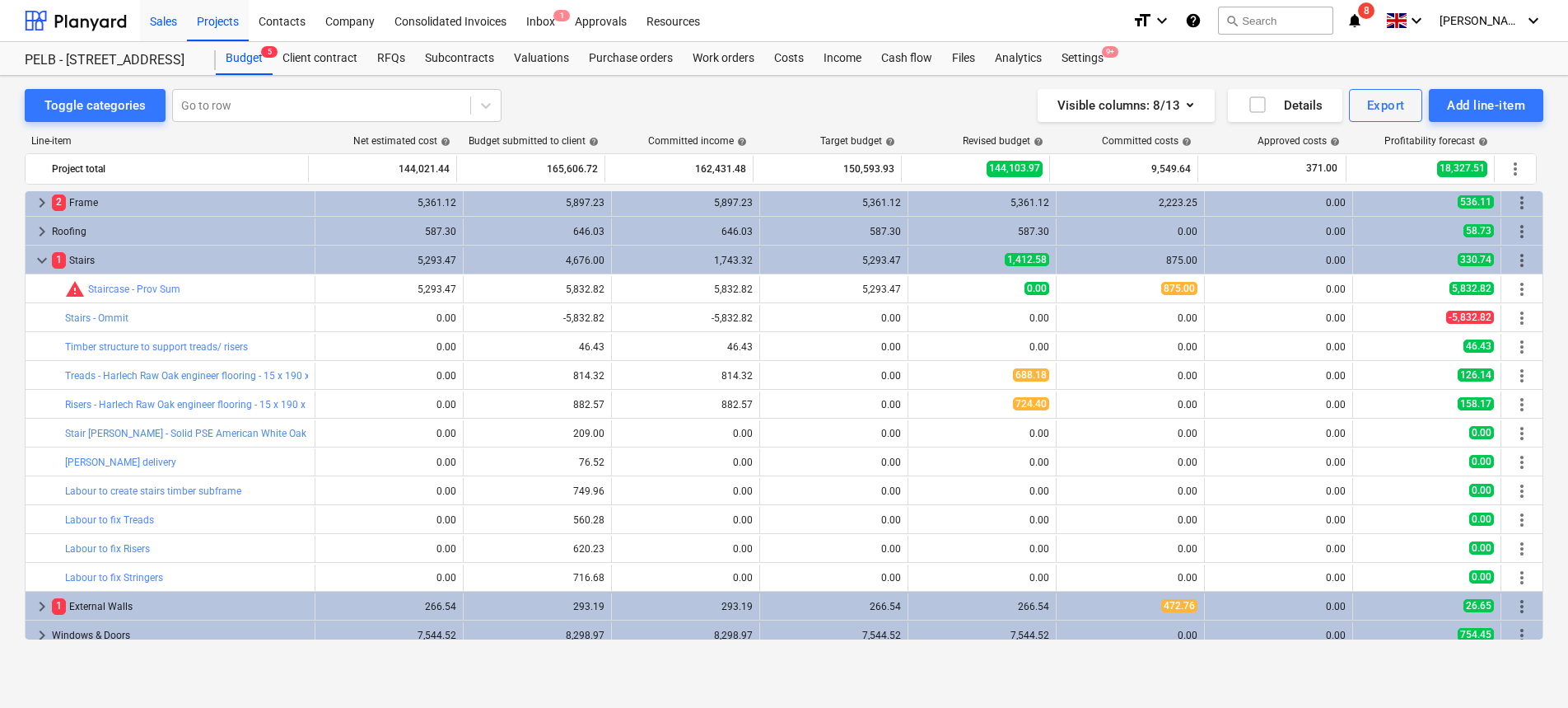
click at [175, 28] on div "Sales" at bounding box center [164, 20] width 47 height 42
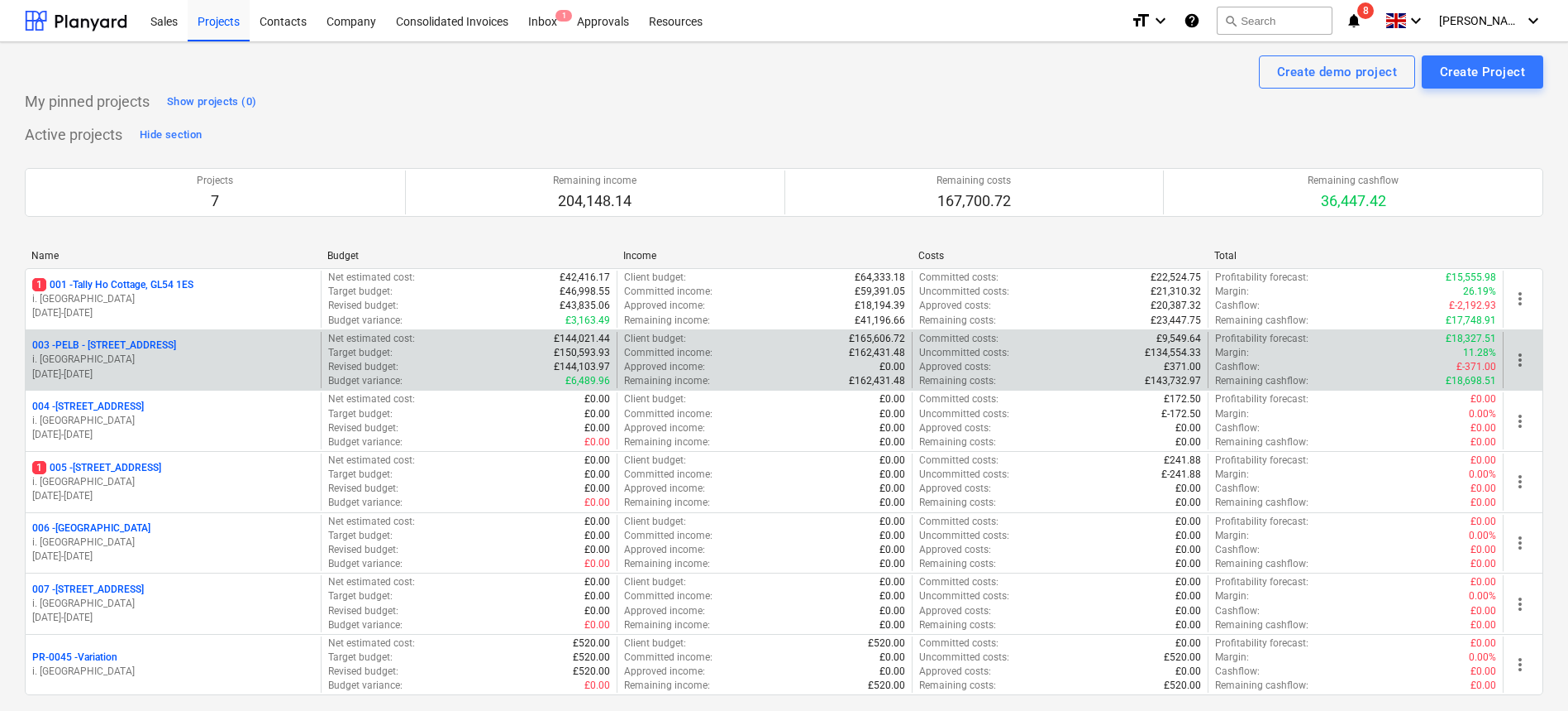
click at [167, 351] on p "003 - PELB - [GEOGRAPHIC_DATA], [GEOGRAPHIC_DATA], GL2 7NE" at bounding box center [104, 345] width 144 height 14
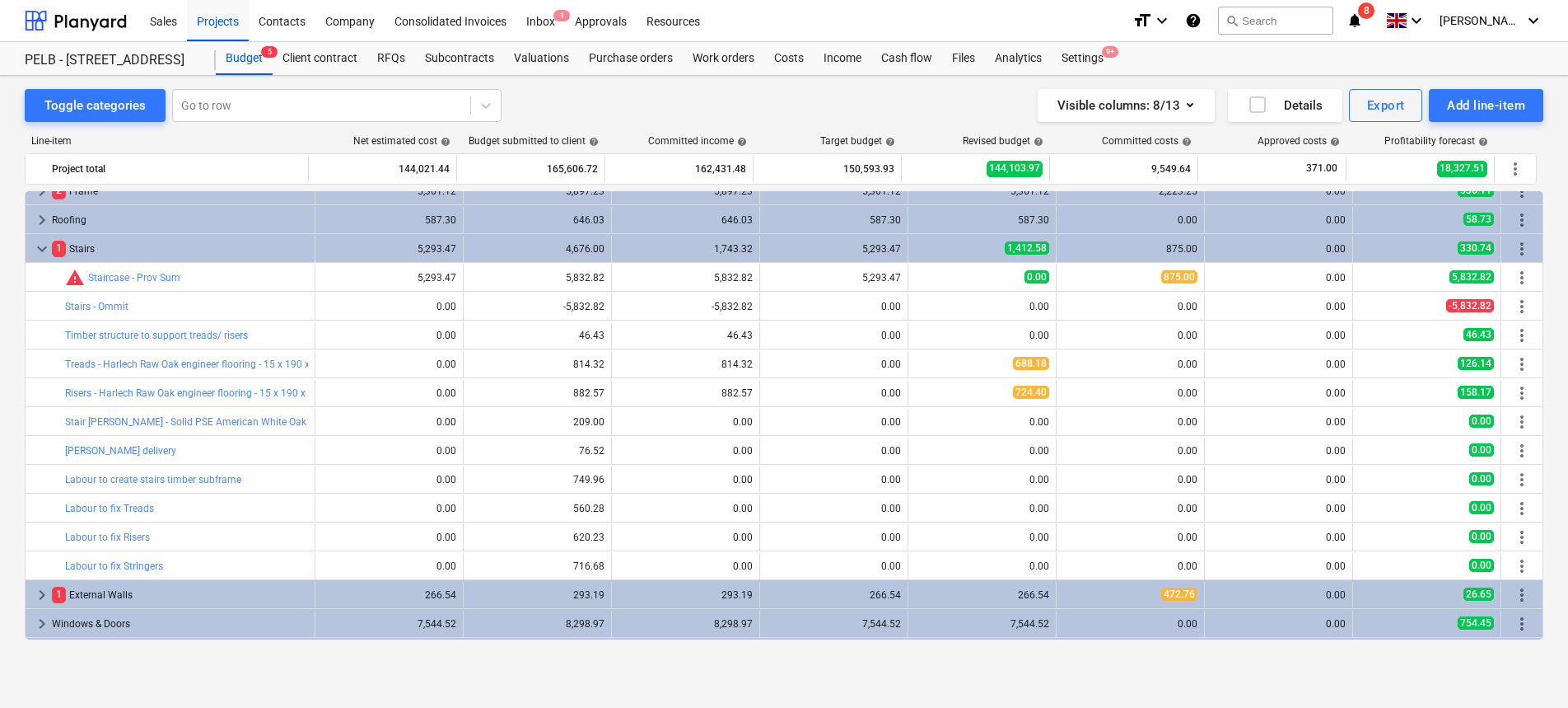
scroll to position [41, 0]
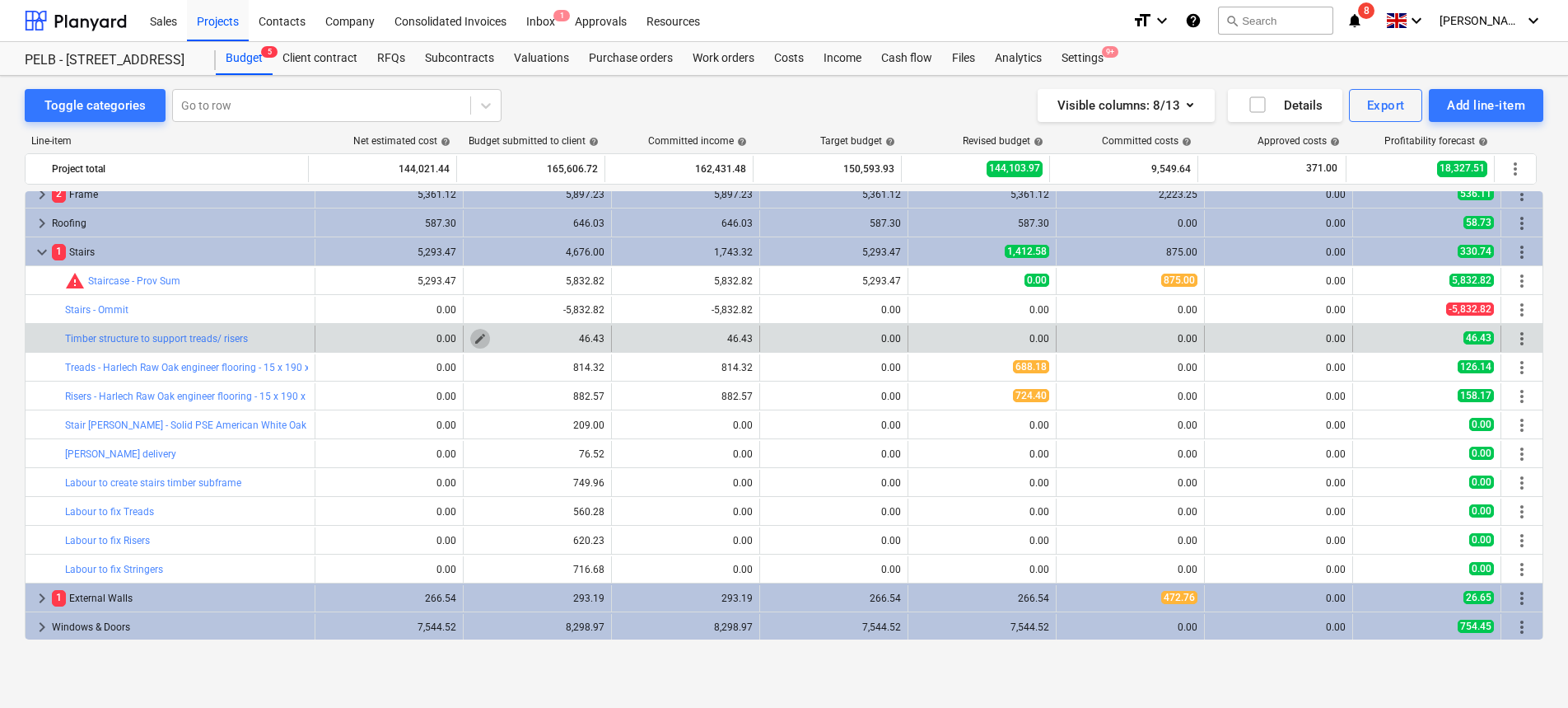
click at [479, 338] on span "edit" at bounding box center [480, 338] width 13 height 13
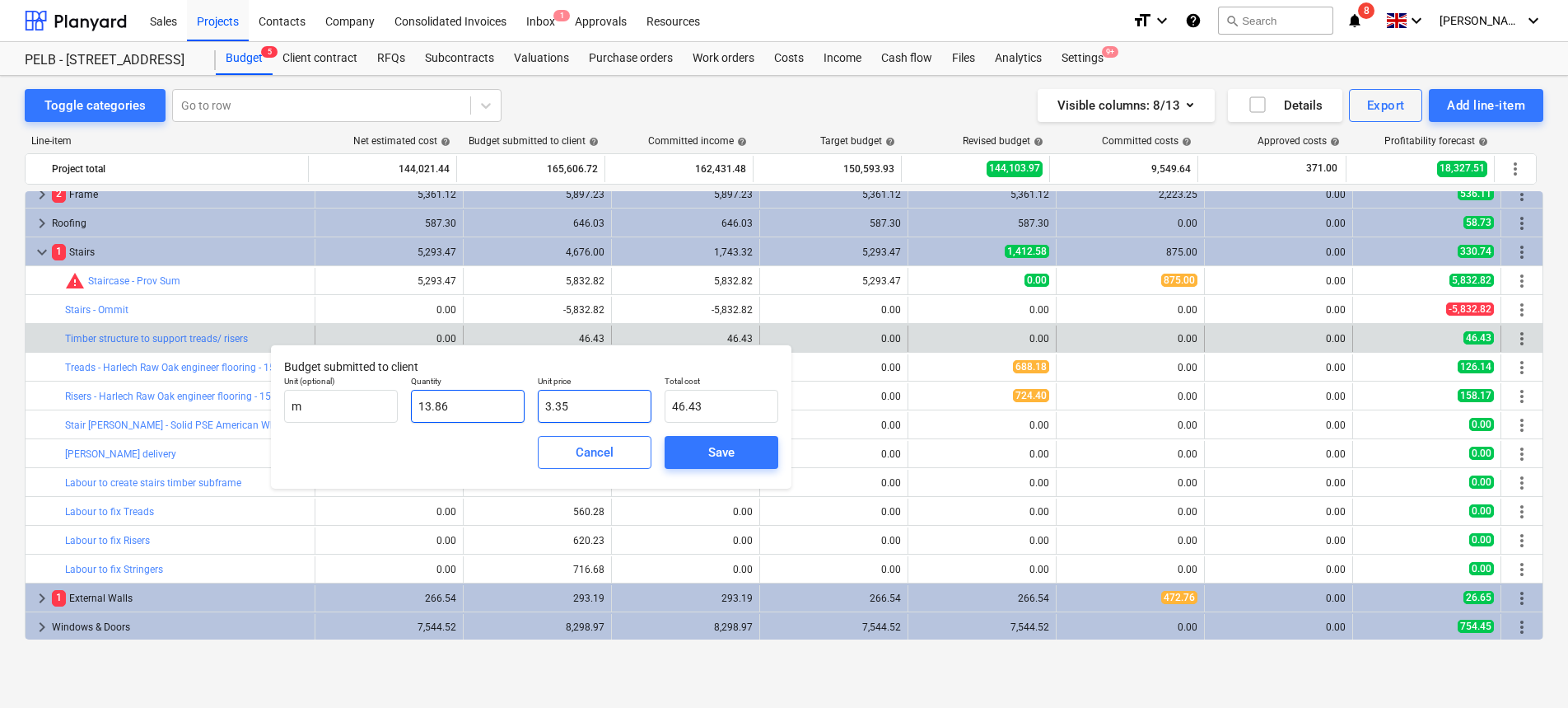
drag, startPoint x: 581, startPoint y: 402, endPoint x: 482, endPoint y: 401, distance: 99.0
click at [485, 401] on div "Unit (optional) m Quantity 13.86 Unit price 3.35 Total cost 46.43" at bounding box center [531, 399] width 508 height 60
type input "3"
type input "41.58"
type input "3.6"
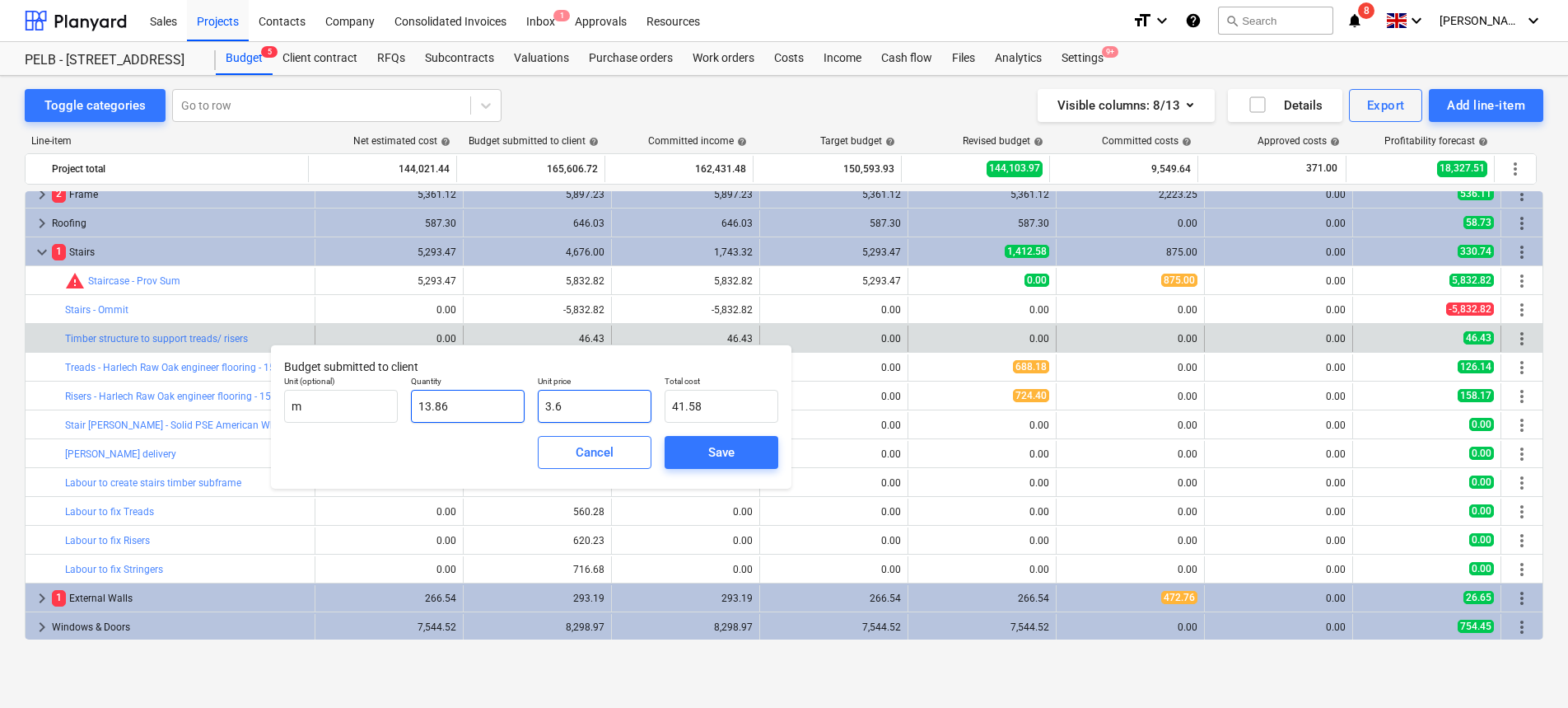
type input "49.90"
type input "3.69"
type input "51.14"
type input "3.69"
click at [735, 449] on span "Save" at bounding box center [721, 452] width 74 height 22
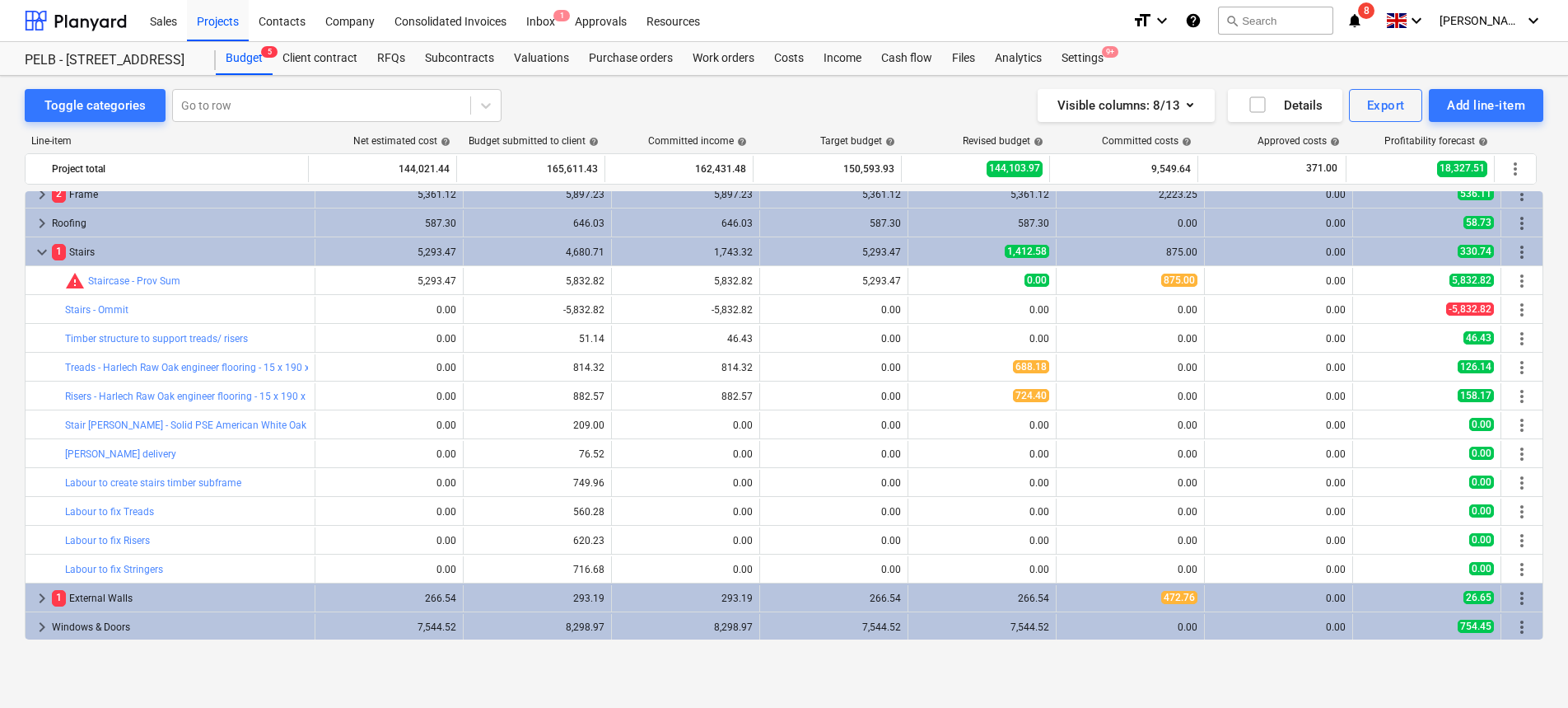
type input "13.86"
type input "3.69"
type input "51.14"
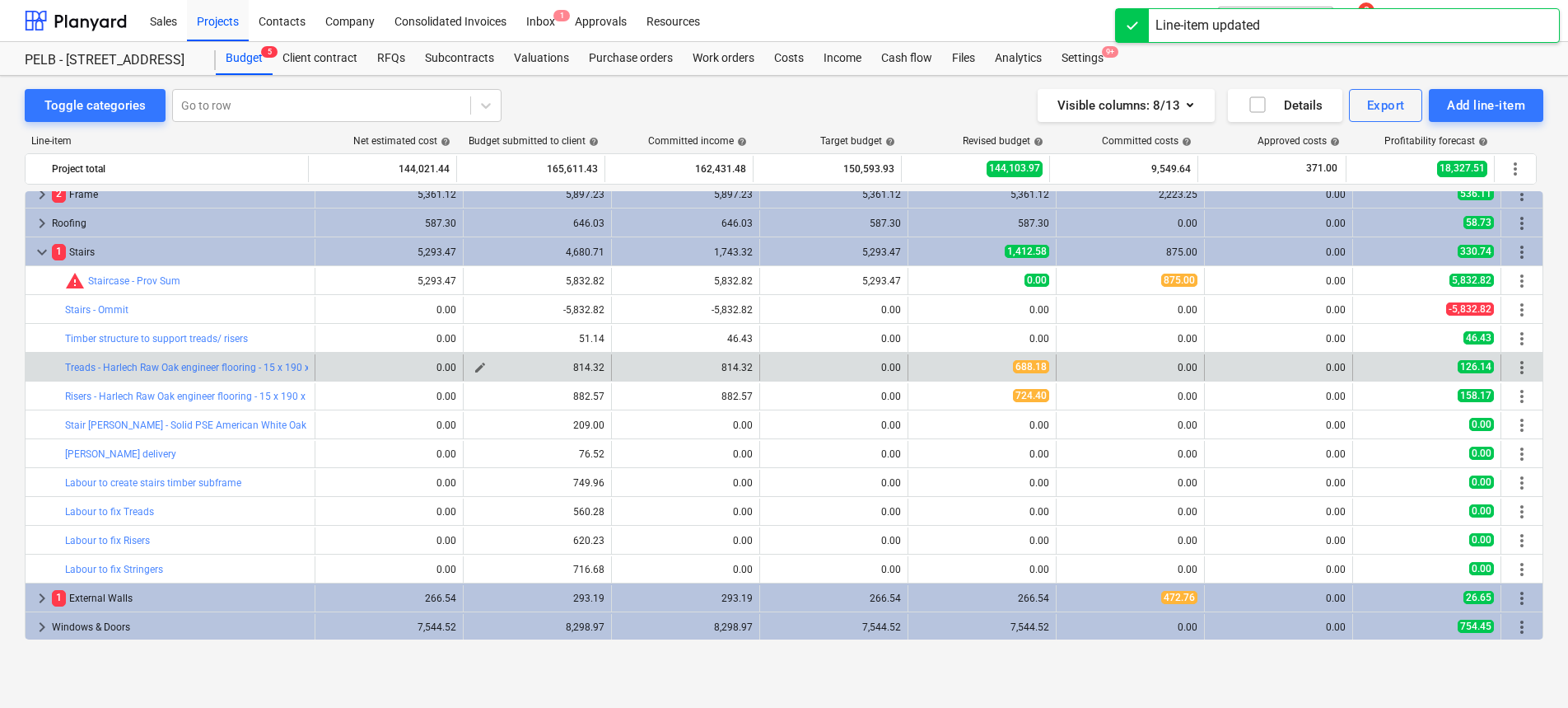
click at [474, 366] on span "edit" at bounding box center [480, 366] width 13 height 13
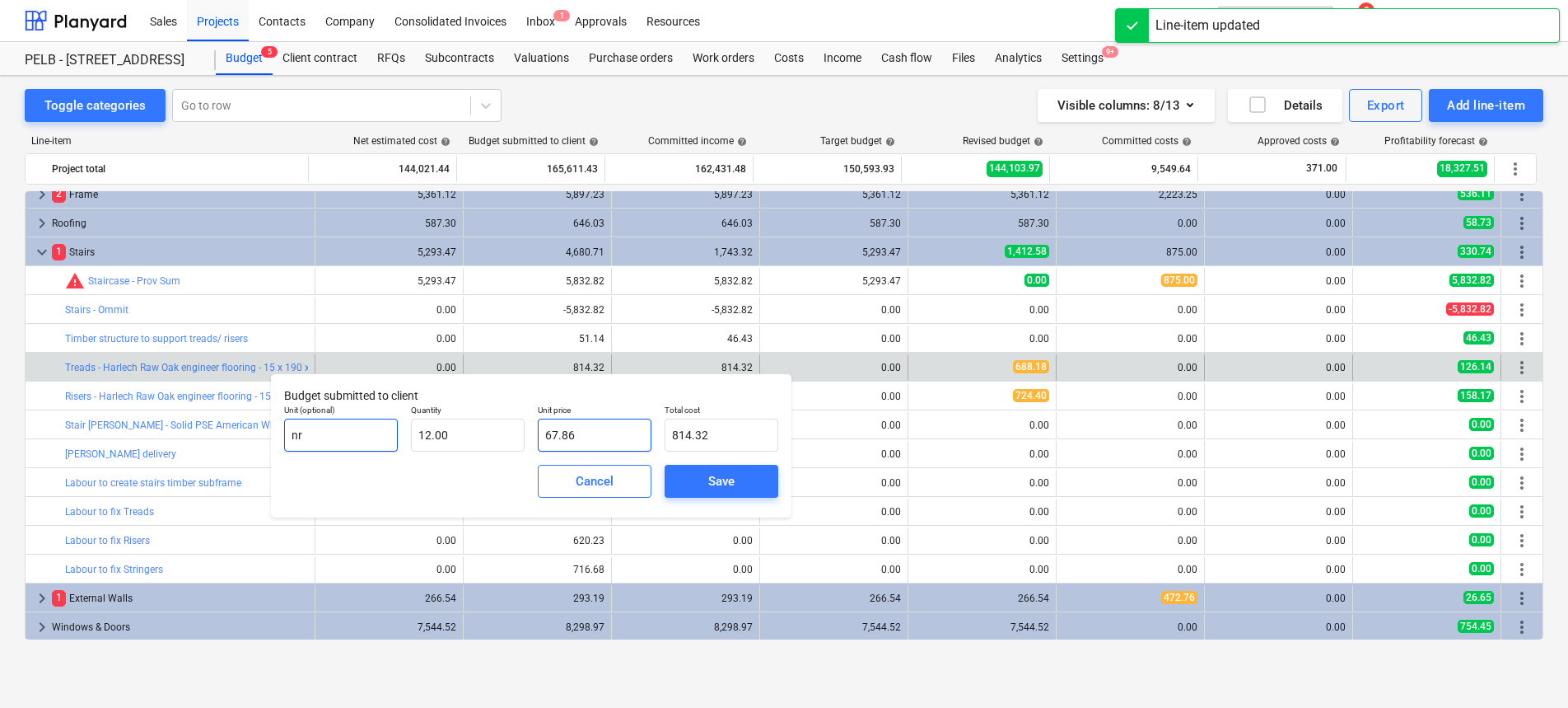
drag, startPoint x: 584, startPoint y: 433, endPoint x: 300, endPoint y: 424, distance: 284.1
click at [312, 427] on div "Unit (optional) nr Quantity 12.00 Unit price 67.86 Total cost 814.32" at bounding box center [531, 428] width 508 height 60
type input "7"
type input "84.00"
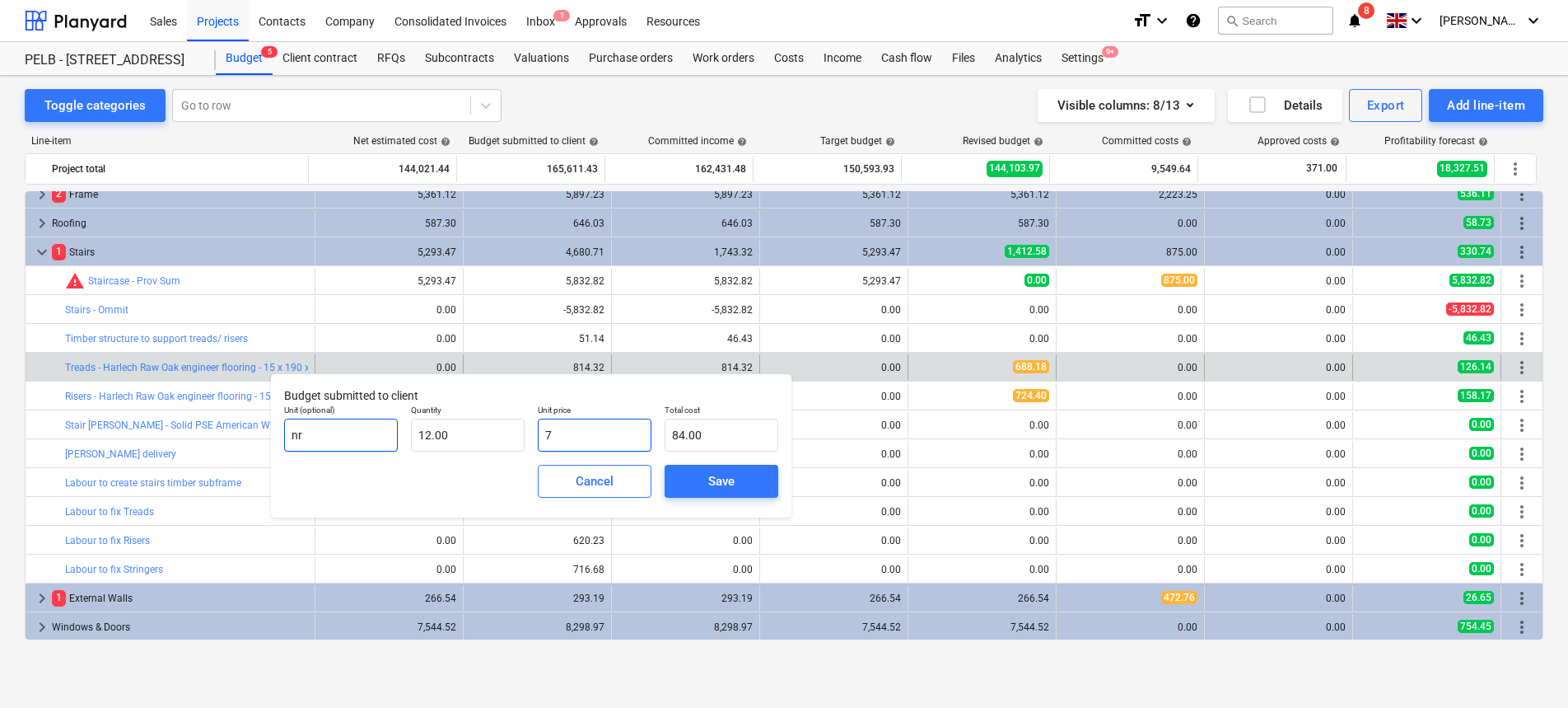
type input "74"
type input "888.00"
type input "74.6"
type input "895.20"
type input "74.65"
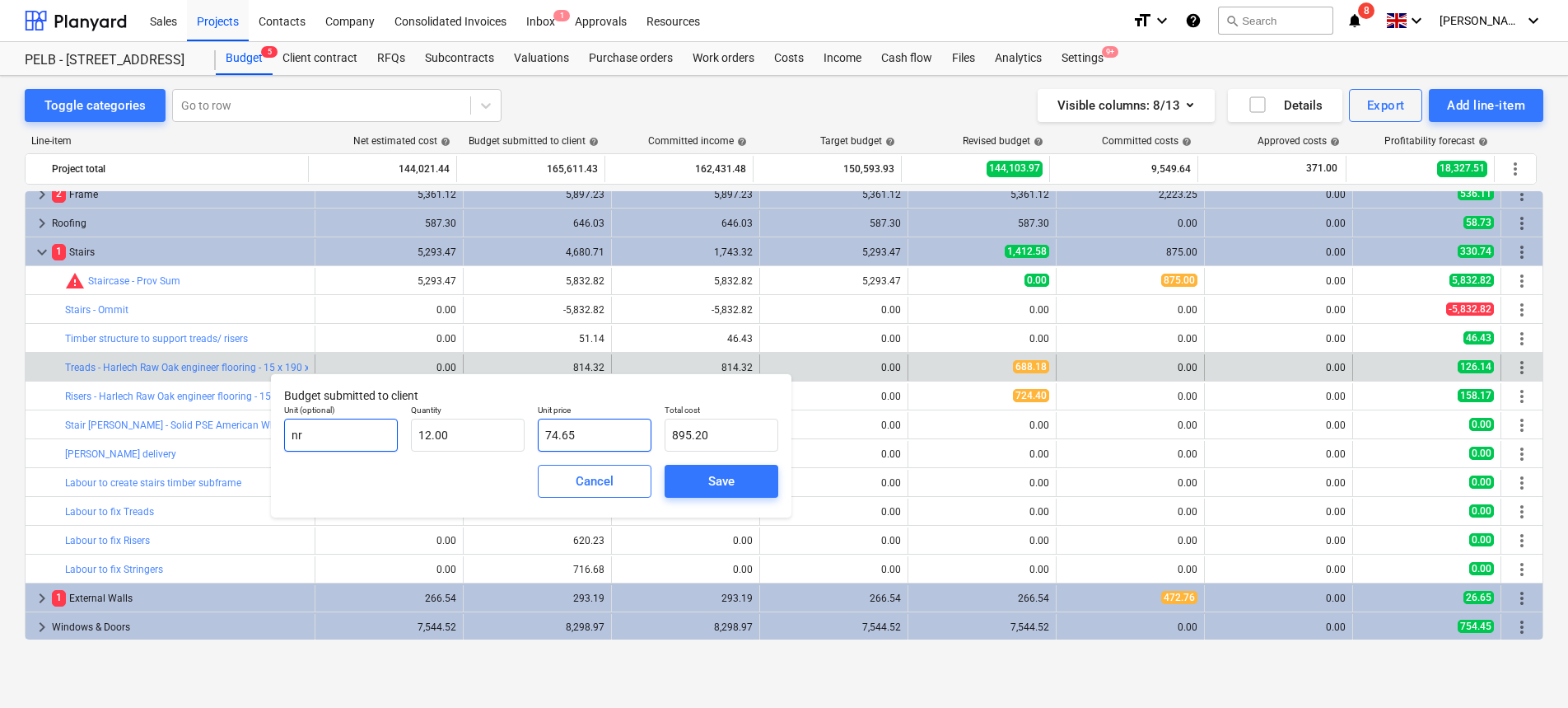
type input "895.80"
type input "74.65"
click at [729, 479] on div "Save" at bounding box center [721, 481] width 27 height 22
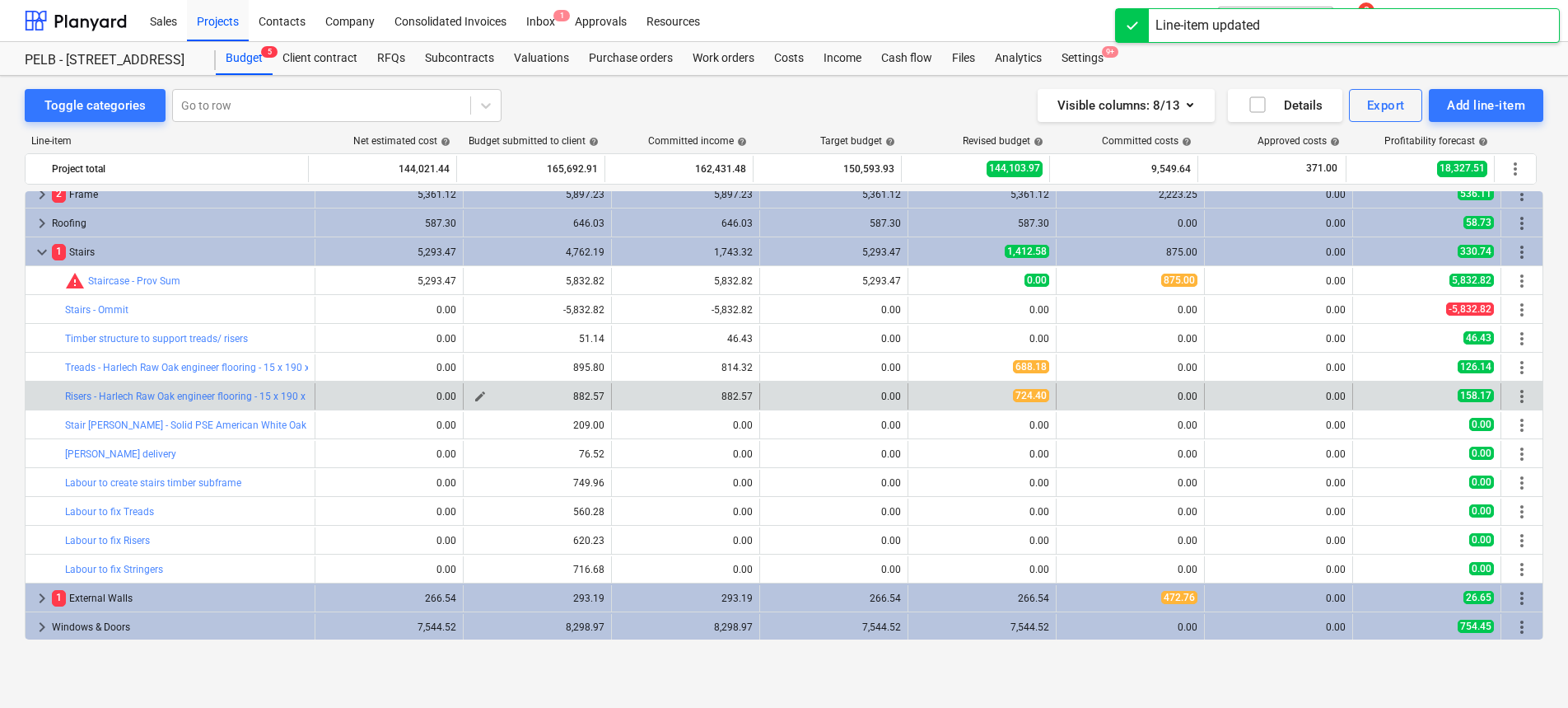
click at [475, 395] on span "edit" at bounding box center [480, 396] width 13 height 13
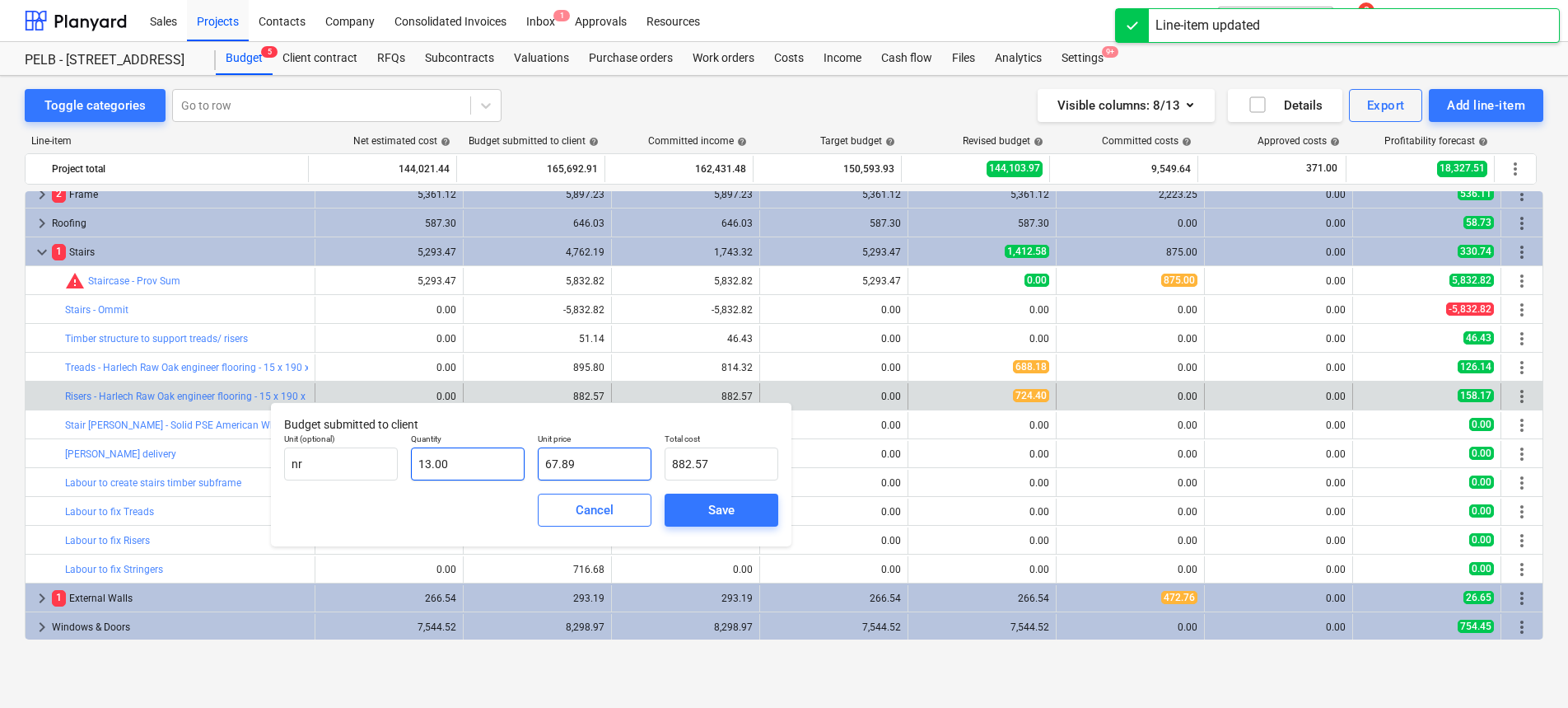
drag, startPoint x: 593, startPoint y: 459, endPoint x: 501, endPoint y: 454, distance: 92.1
click at [501, 454] on div "Unit (optional) nr Quantity 13.00 Unit price 67.89 Total cost 882.57" at bounding box center [531, 456] width 508 height 60
type input "7"
type input "91.00"
type input "74"
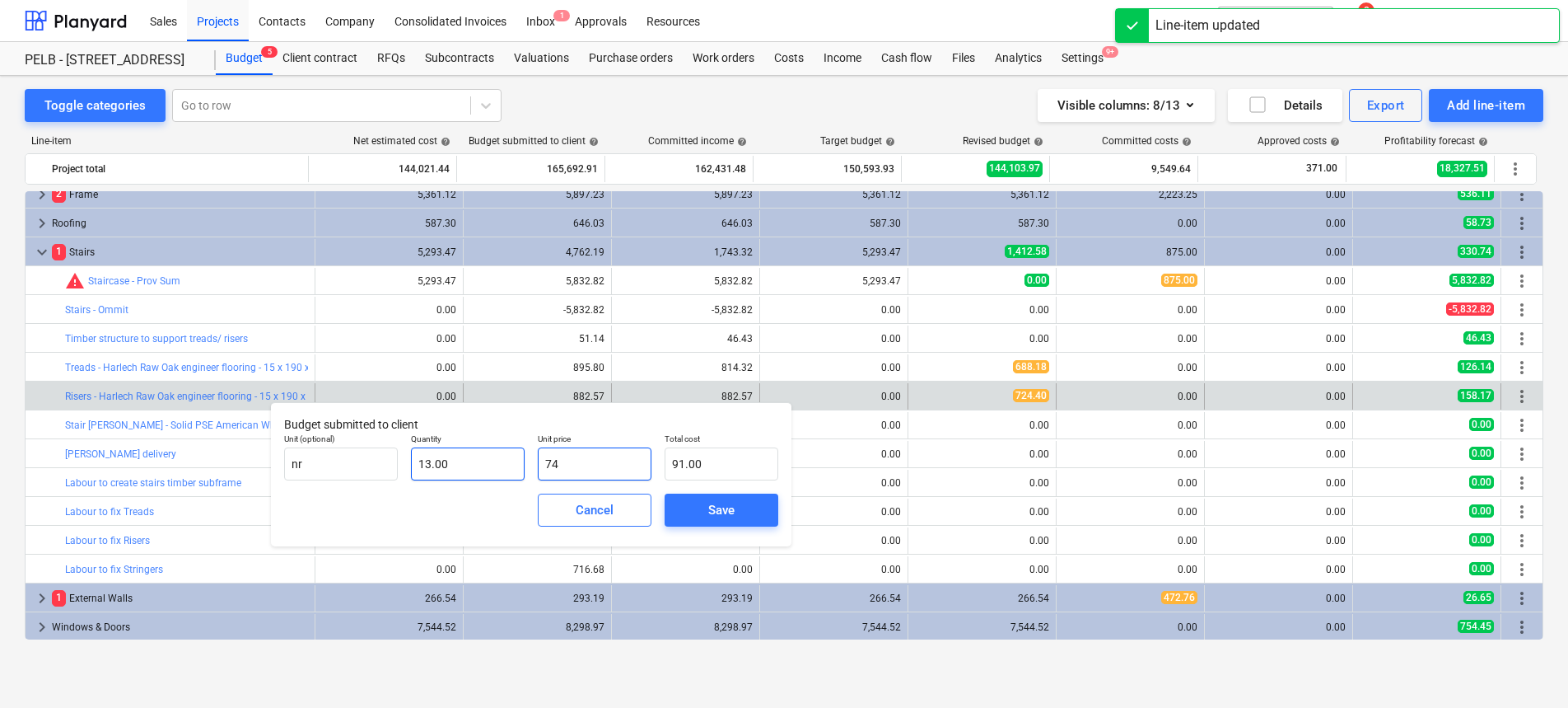
type input "962.00"
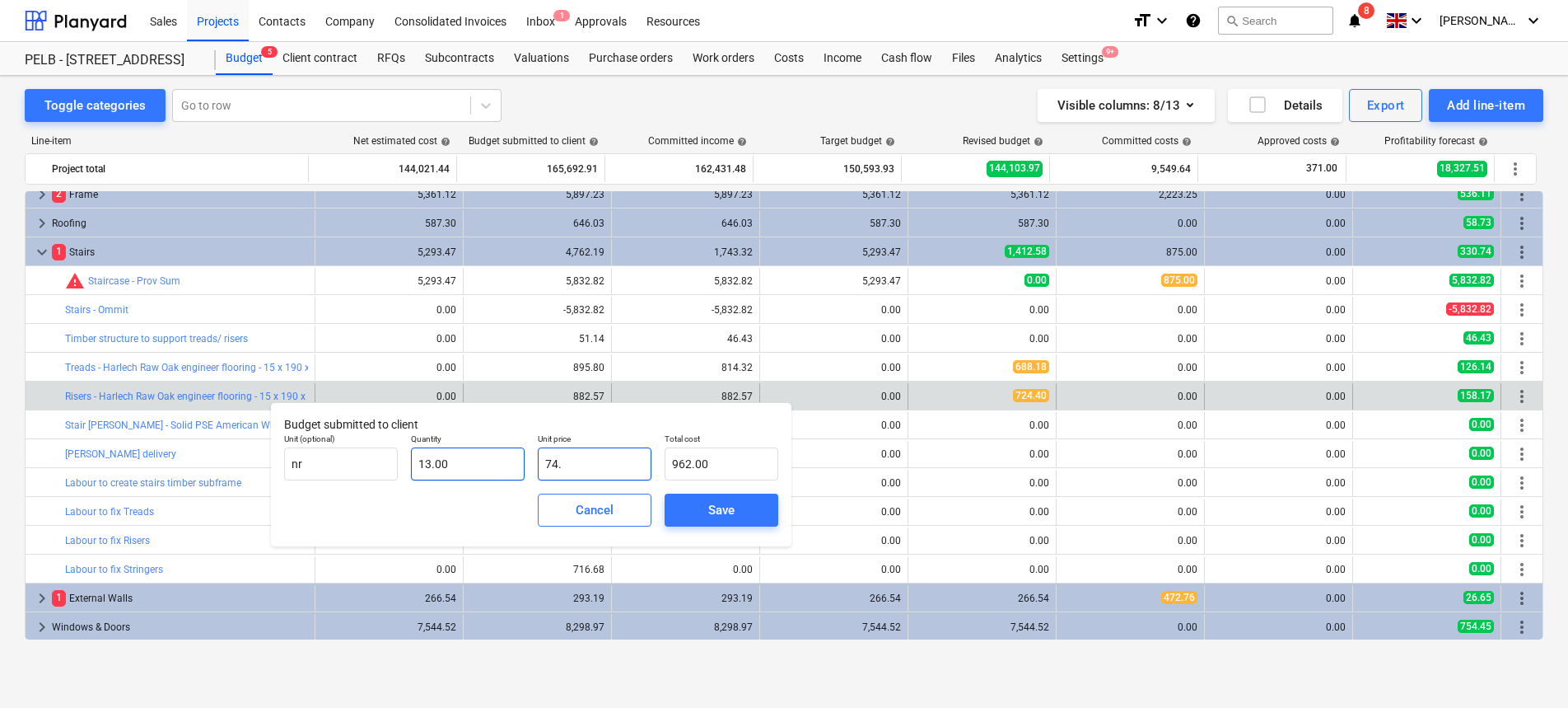
type input "74.6"
type input "969.80"
type input "74.68"
type input "970.84"
type input "74.68"
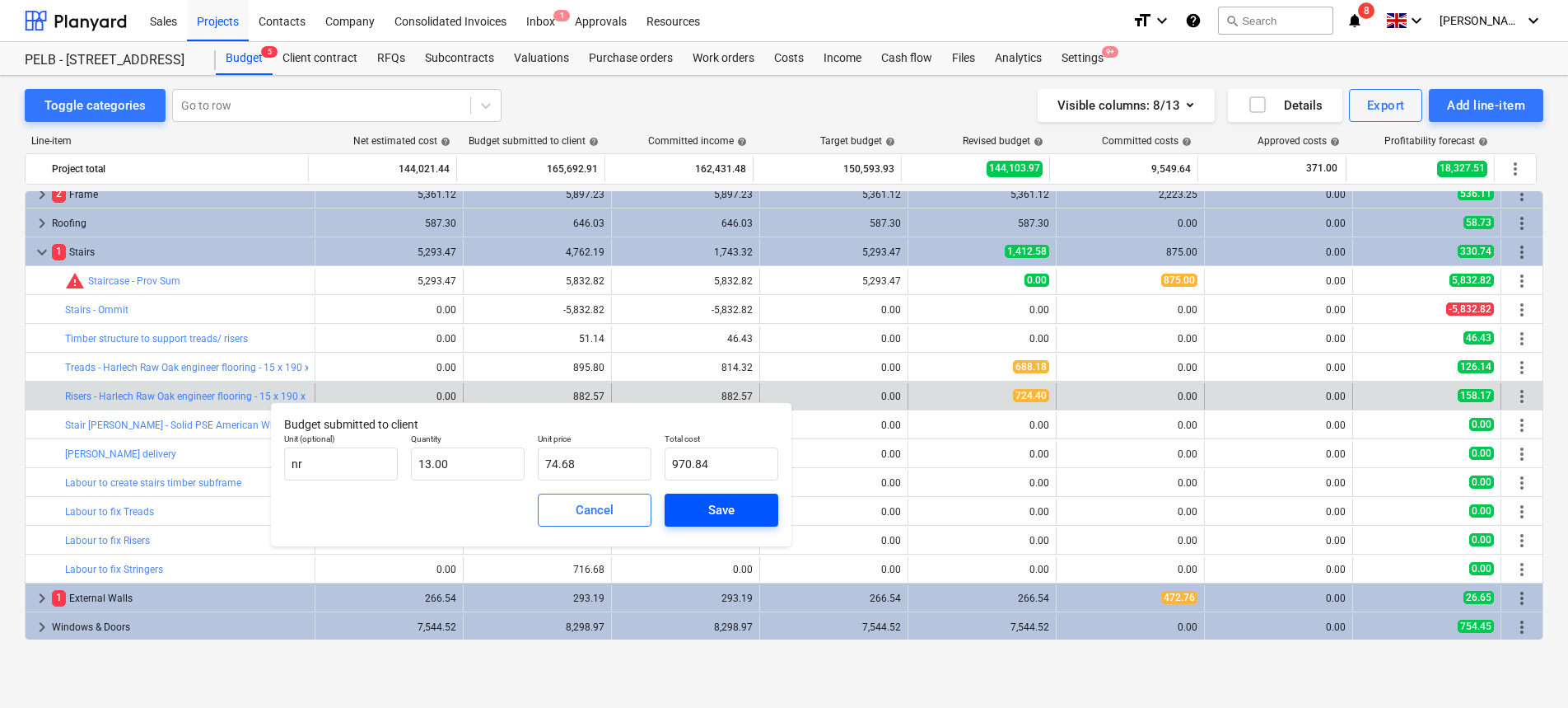
click at [736, 505] on span "Save" at bounding box center [721, 511] width 74 height 22
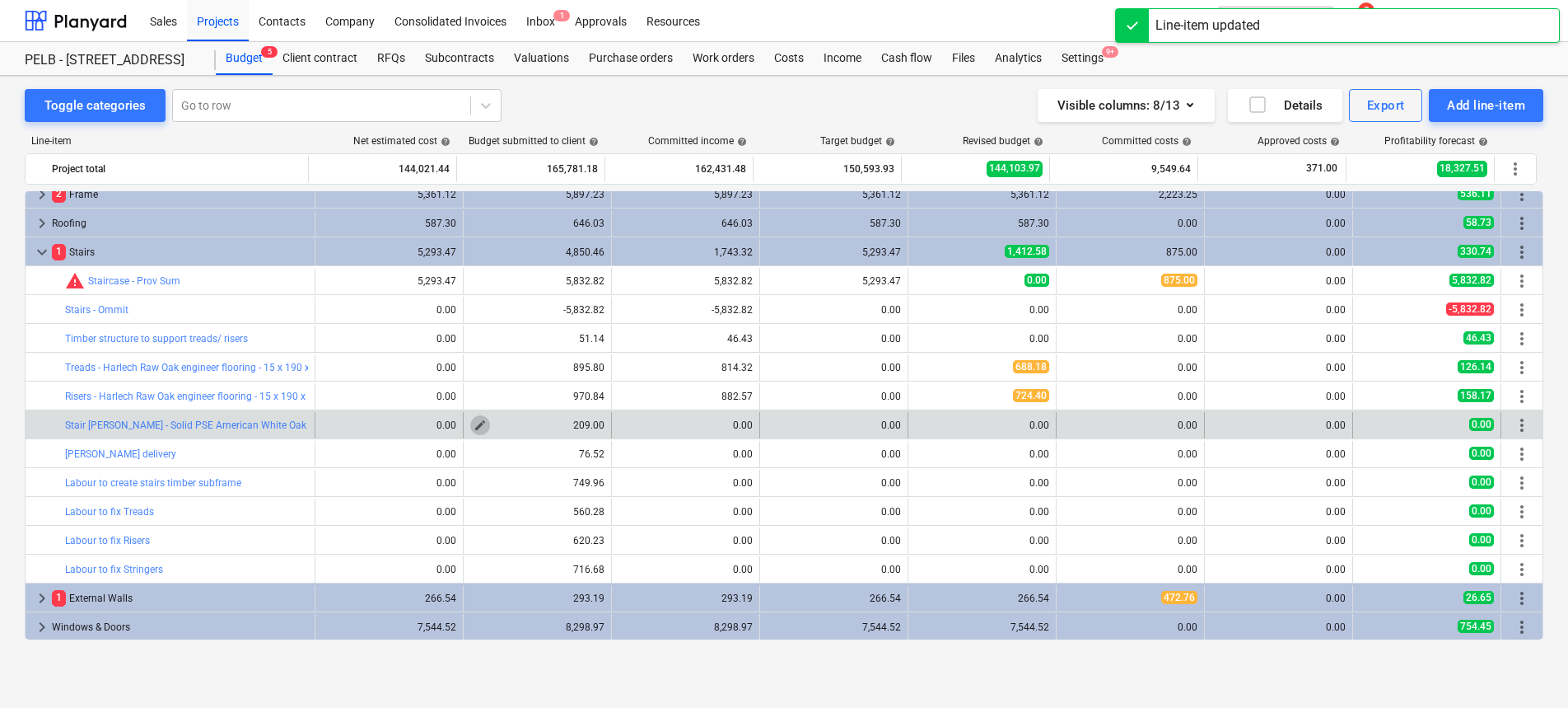
click at [478, 422] on span "edit" at bounding box center [480, 425] width 13 height 13
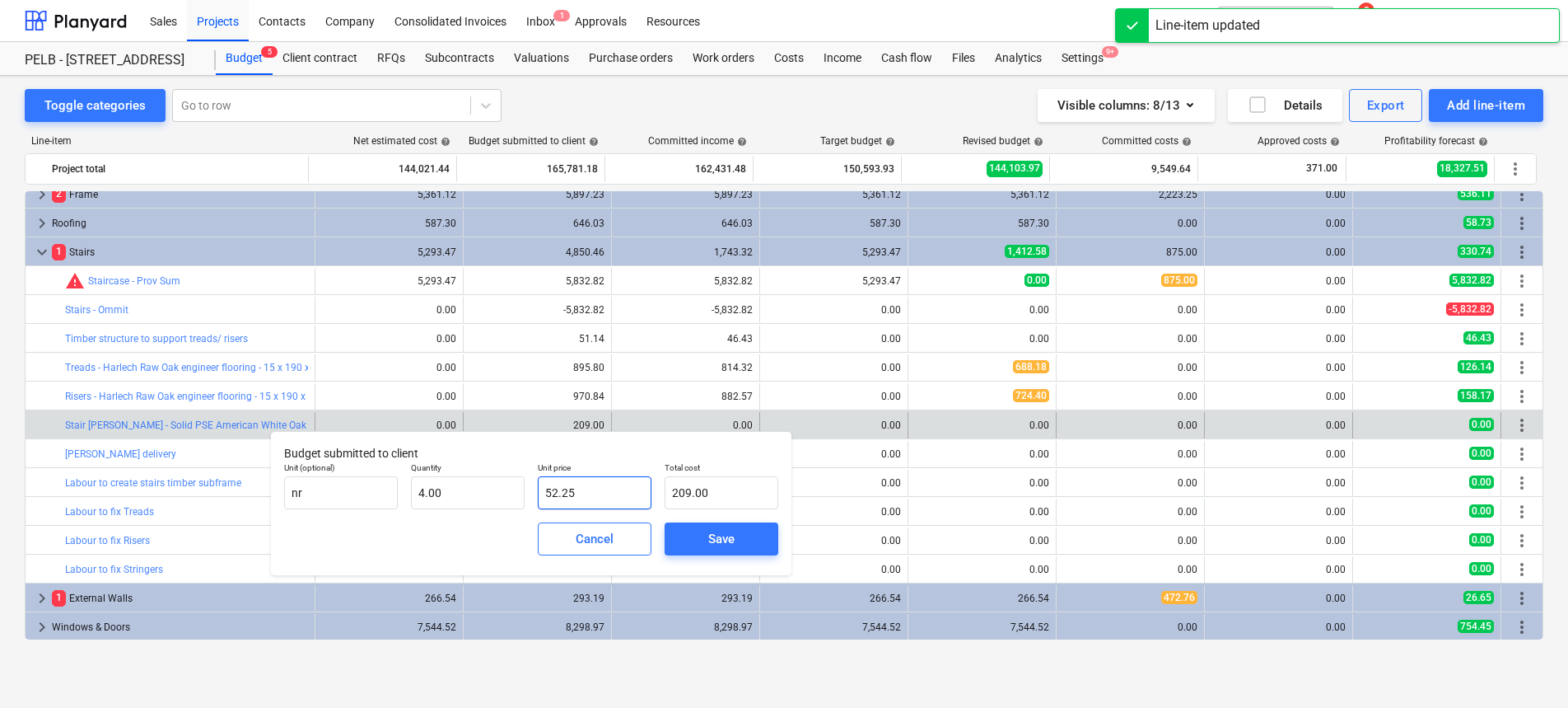
drag, startPoint x: 595, startPoint y: 495, endPoint x: 534, endPoint y: 490, distance: 61.2
click at [534, 490] on div "Unit price 52.25" at bounding box center [594, 485] width 126 height 60
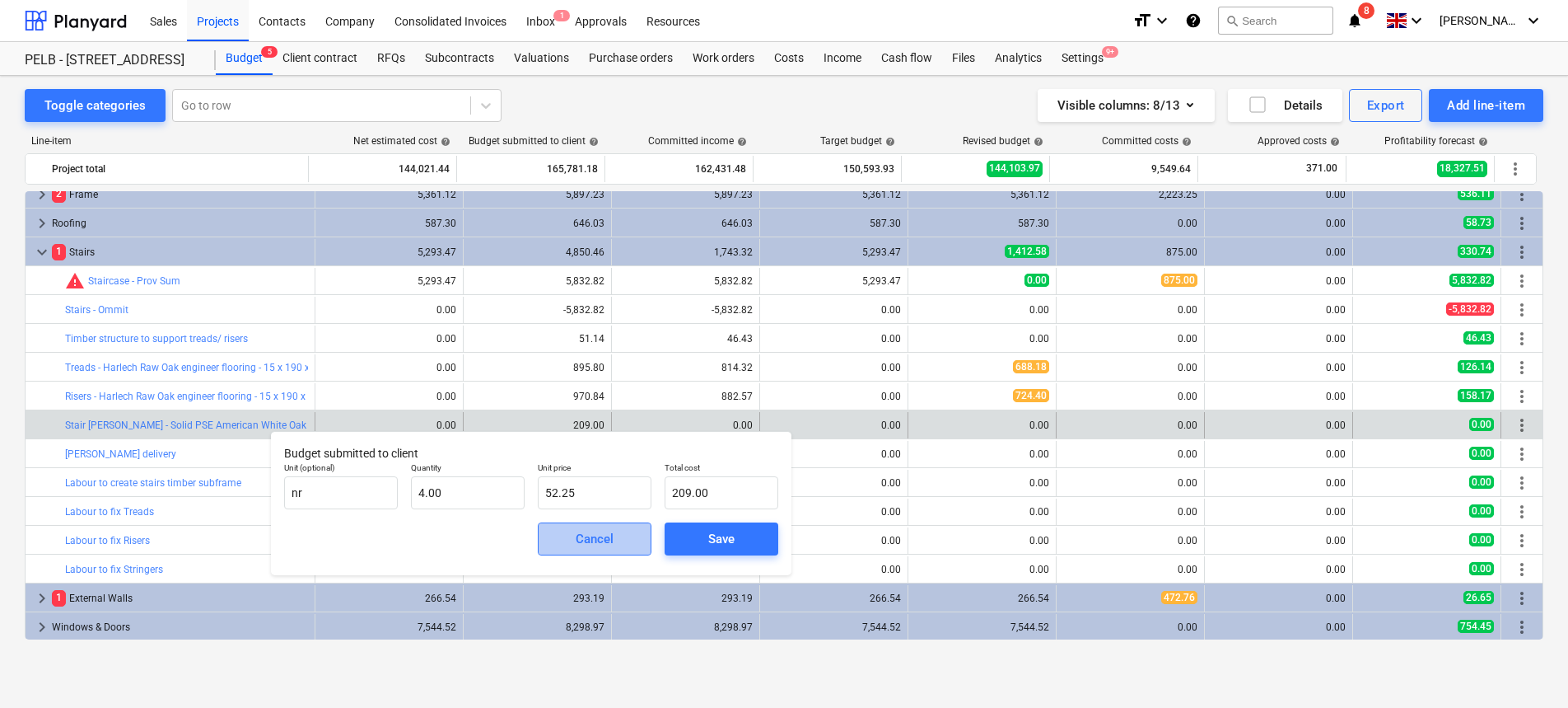
click at [611, 543] on div "Cancel" at bounding box center [594, 539] width 38 height 22
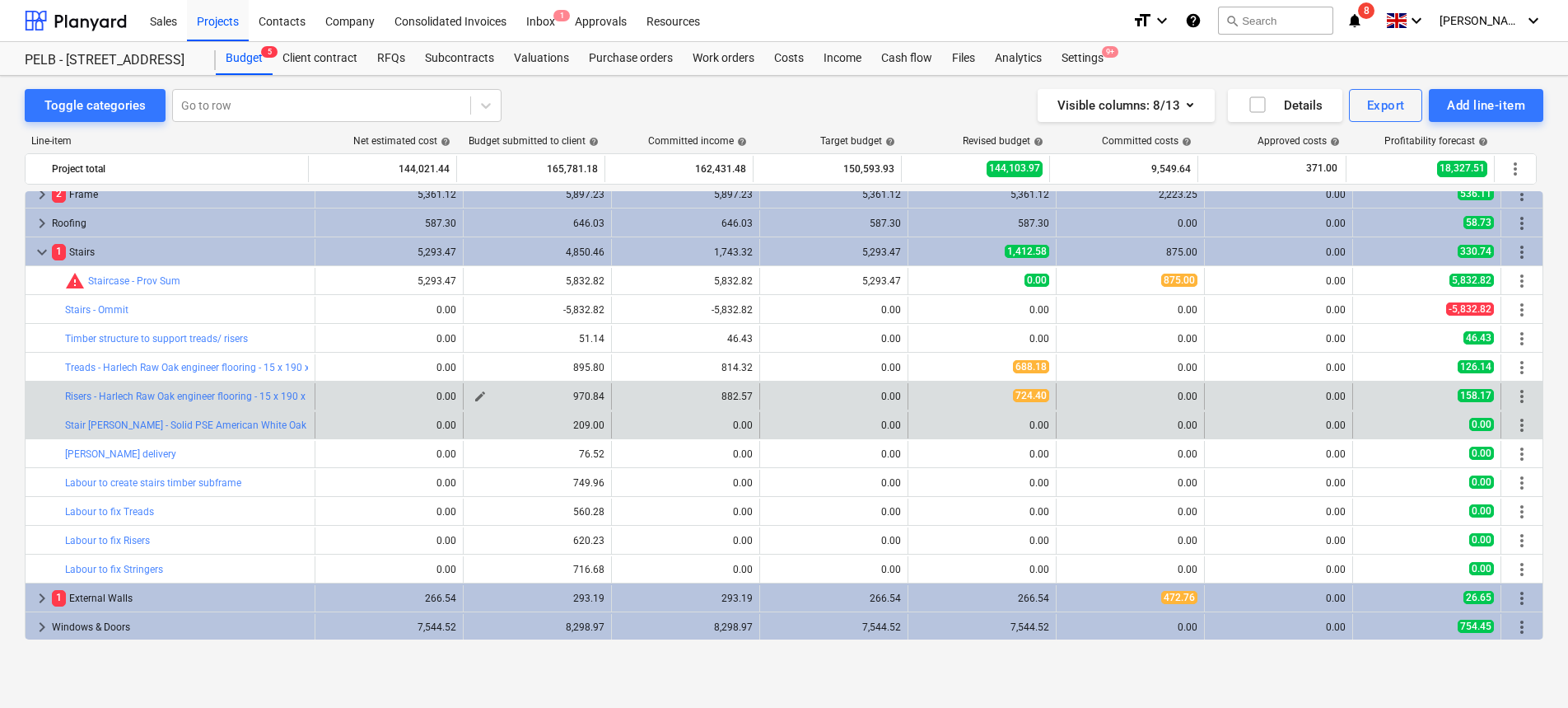
click at [474, 396] on span "edit" at bounding box center [480, 396] width 13 height 13
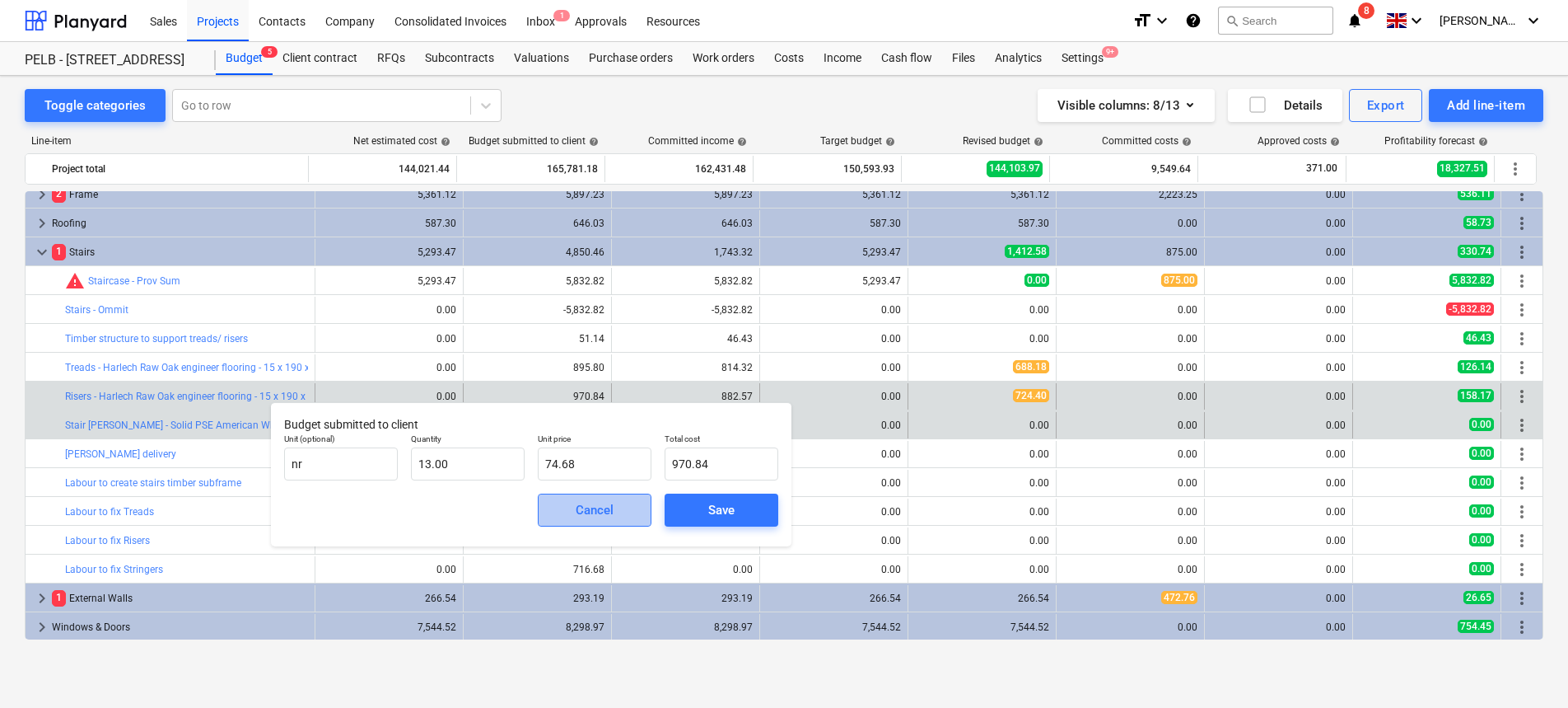
click at [602, 500] on div "Cancel" at bounding box center [594, 511] width 38 height 22
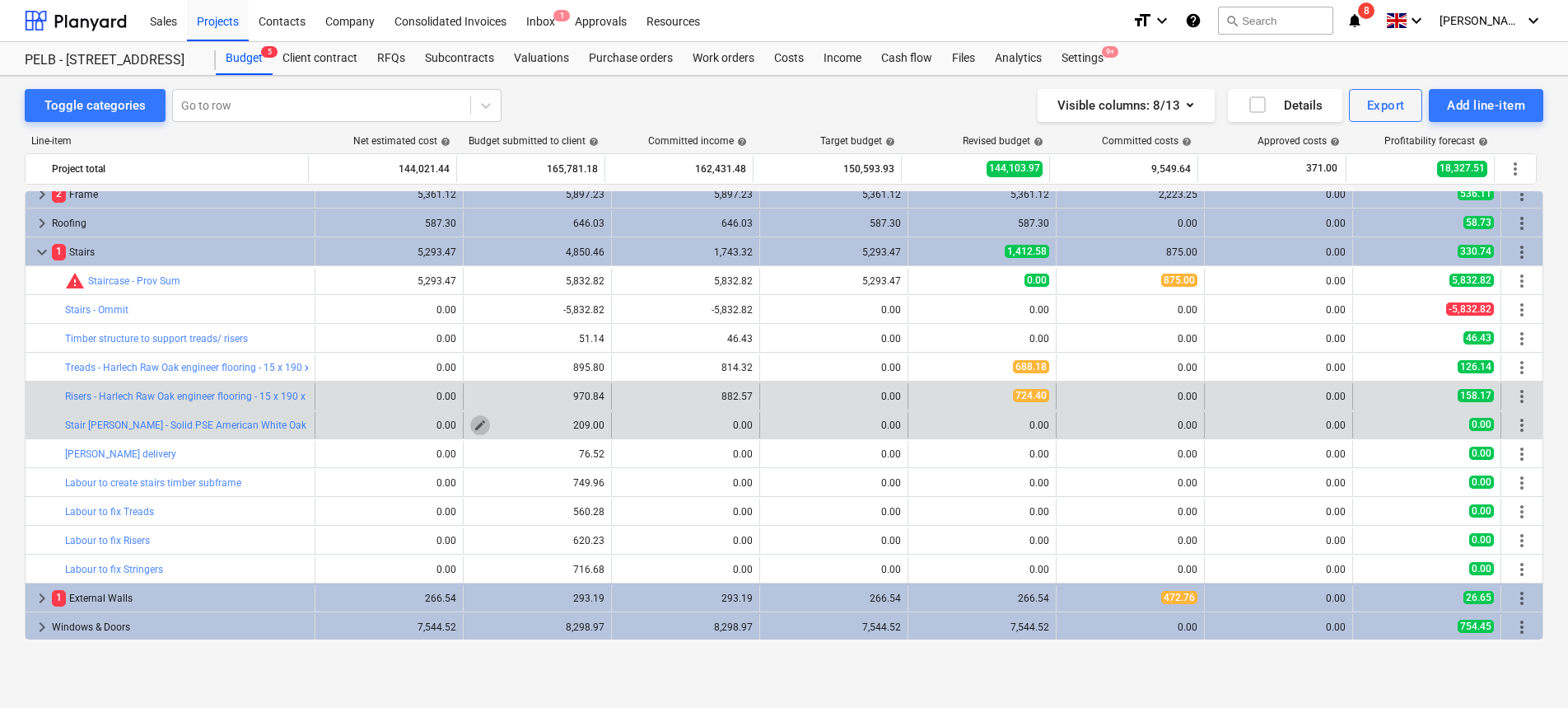
click at [475, 427] on span "edit" at bounding box center [480, 425] width 13 height 13
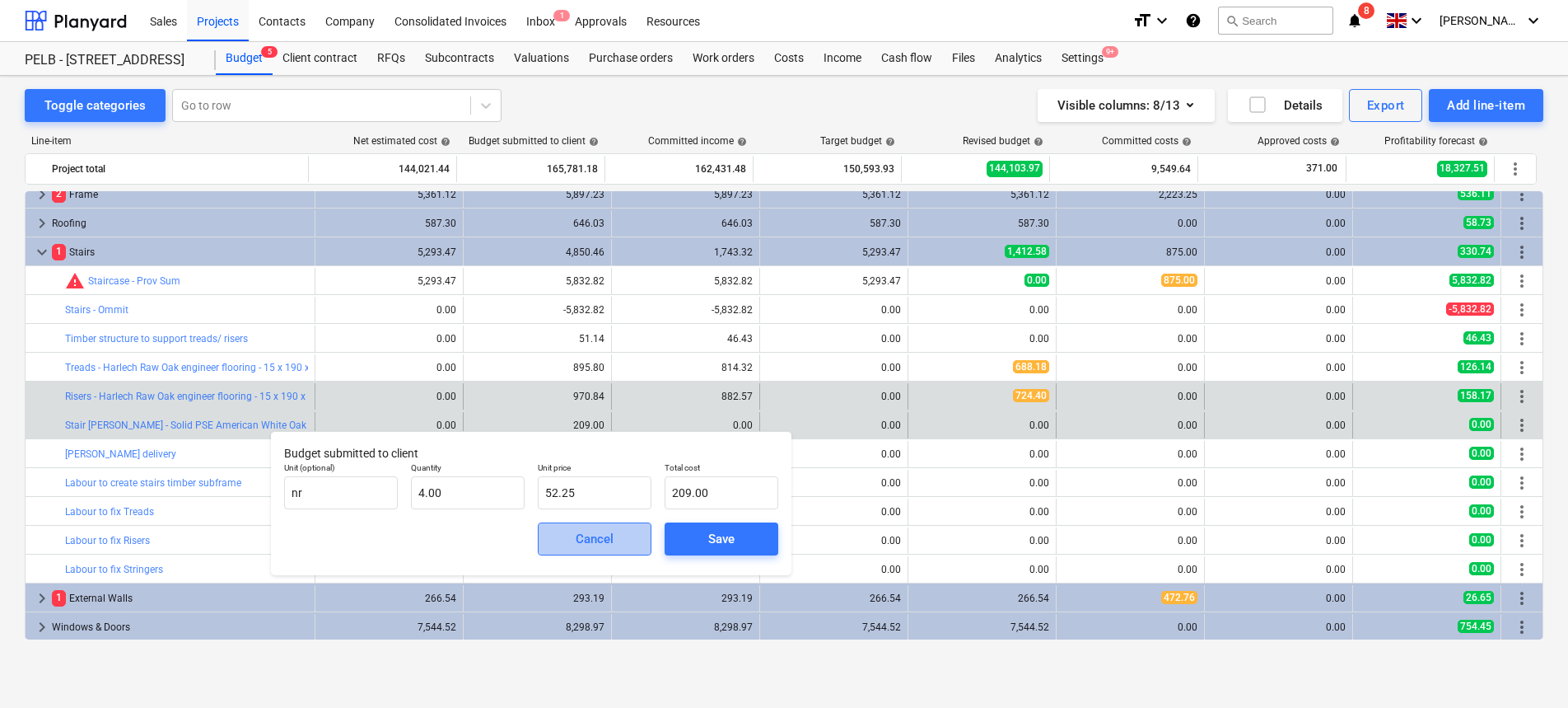
click at [599, 542] on div "Cancel" at bounding box center [594, 539] width 38 height 22
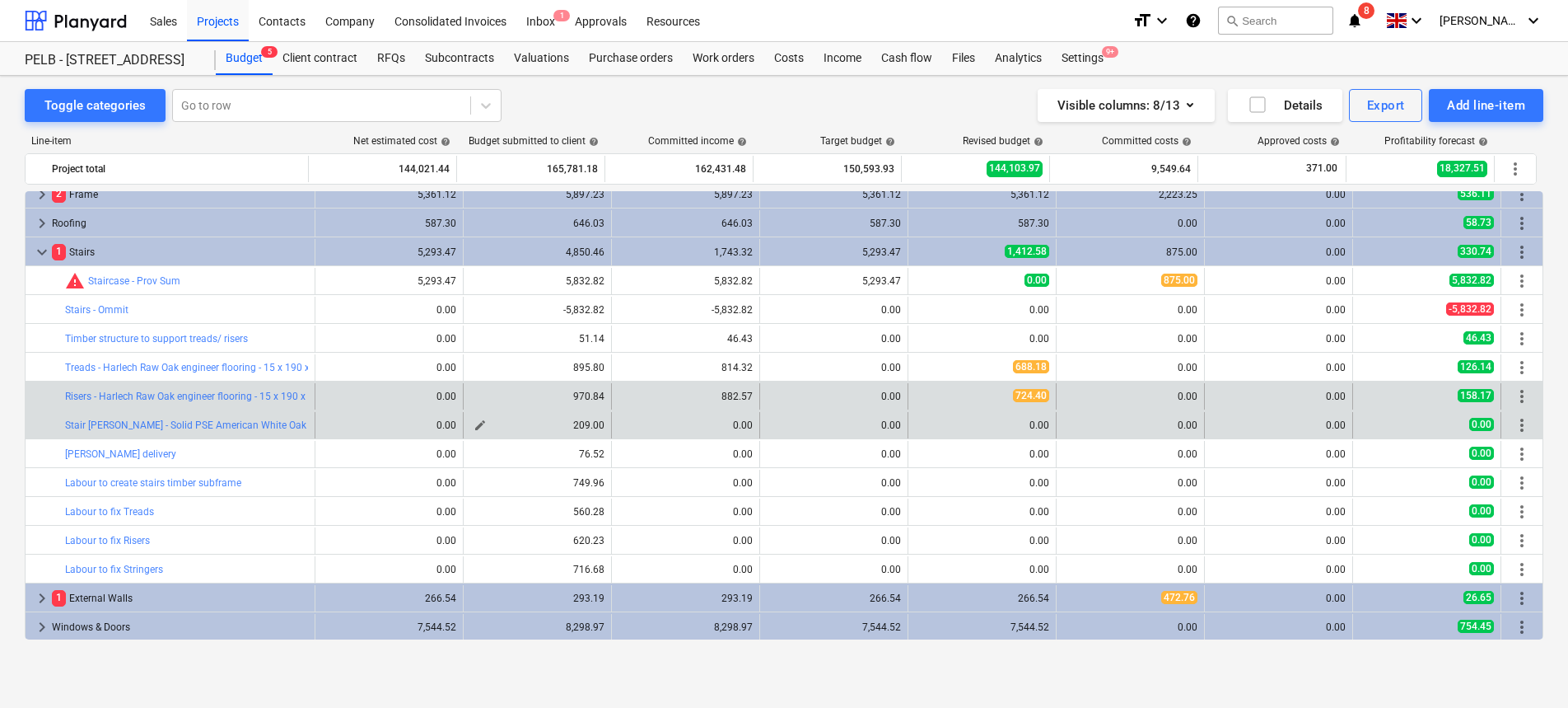
click at [479, 425] on span "edit" at bounding box center [480, 425] width 13 height 13
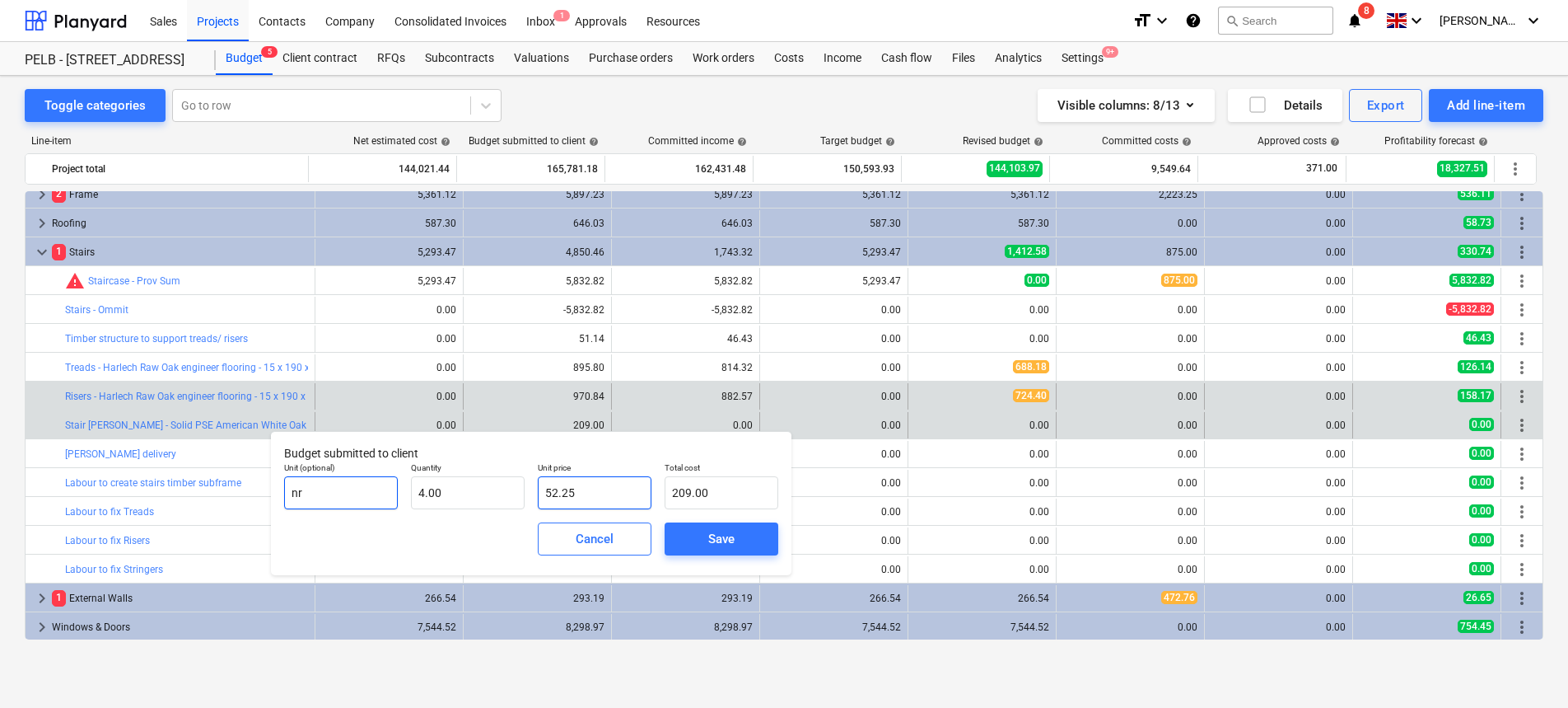
drag, startPoint x: 590, startPoint y: 491, endPoint x: 378, endPoint y: 485, distance: 212.1
click at [398, 490] on div "Unit (optional) nr Quantity 4.00 Unit price 52.25 Total cost 209.00" at bounding box center [531, 485] width 508 height 60
type input "2"
type input "8.00"
type input "22"
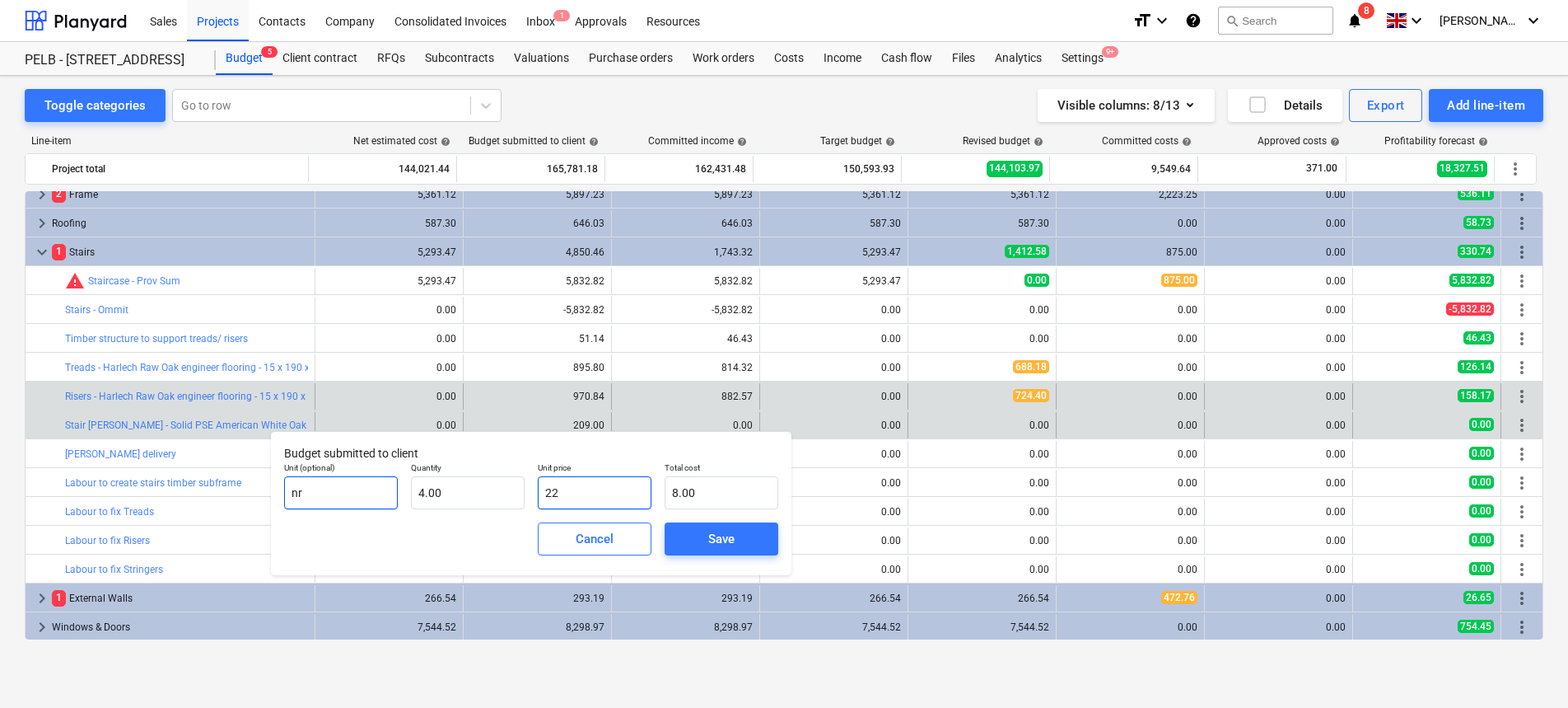
type input "88.00"
type input "229"
type input "916.00"
type input "229.9"
type input "919.60"
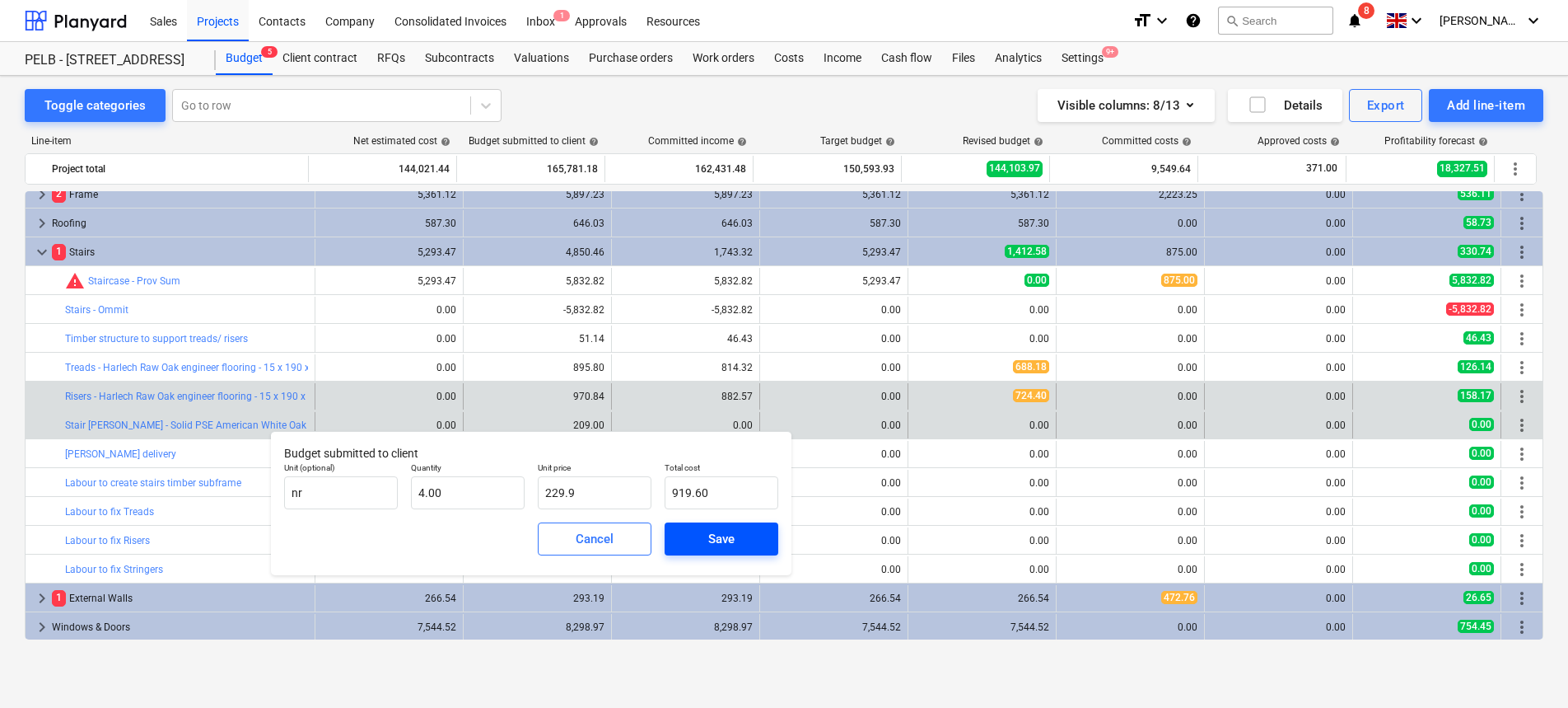
type input "229.90"
click at [741, 551] on button "Save" at bounding box center [721, 538] width 114 height 33
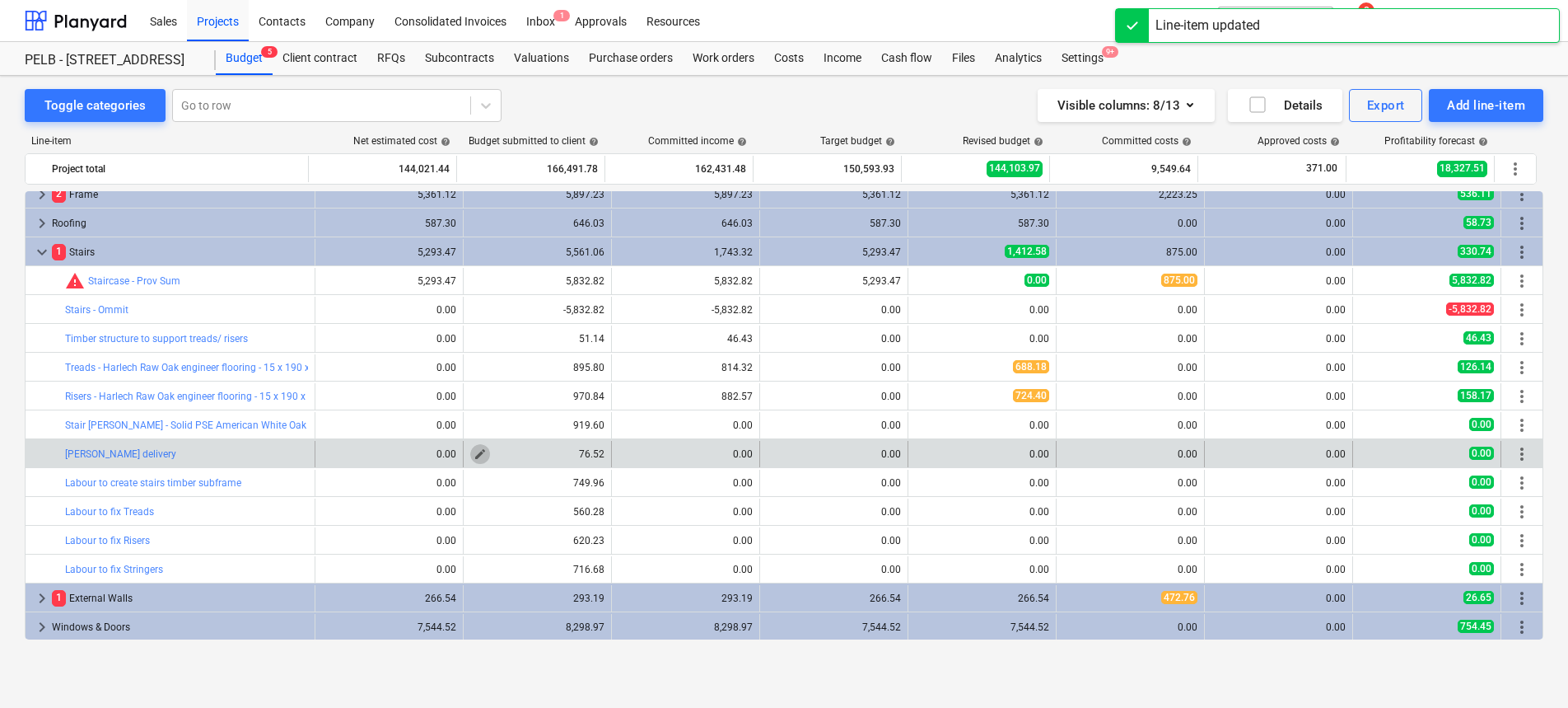
click at [480, 452] on span "edit" at bounding box center [480, 453] width 13 height 13
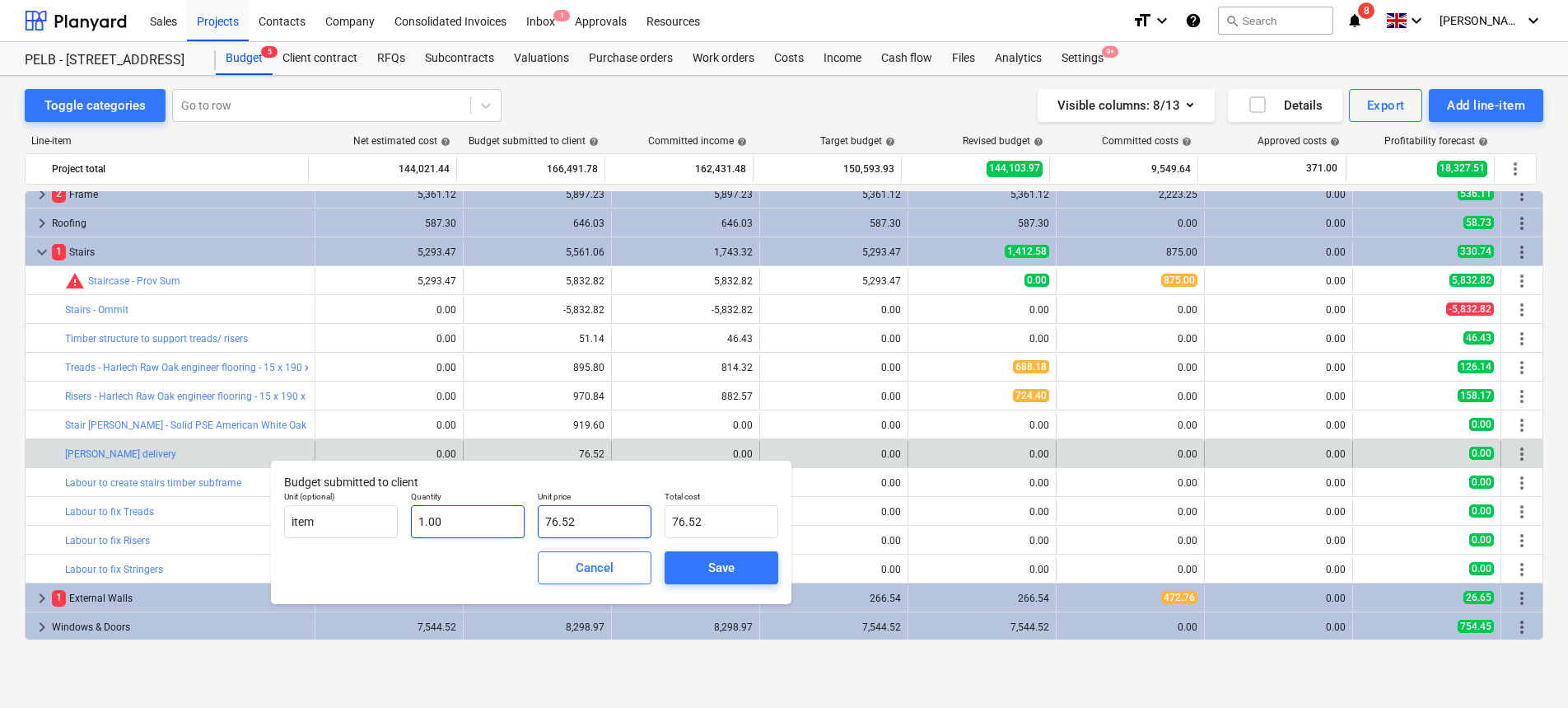
drag, startPoint x: 566, startPoint y: 518, endPoint x: 471, endPoint y: 520, distance: 95.0
click at [495, 519] on div "Unit (optional) item Quantity 1.00 Unit price 76.52 Total cost 76.52" at bounding box center [531, 514] width 508 height 60
drag, startPoint x: 588, startPoint y: 519, endPoint x: 461, endPoint y: 514, distance: 127.1
click at [495, 519] on div "Unit (optional) item Quantity 1.00 Unit price 76.52 Total cost 76.52" at bounding box center [531, 514] width 508 height 60
type input "8"
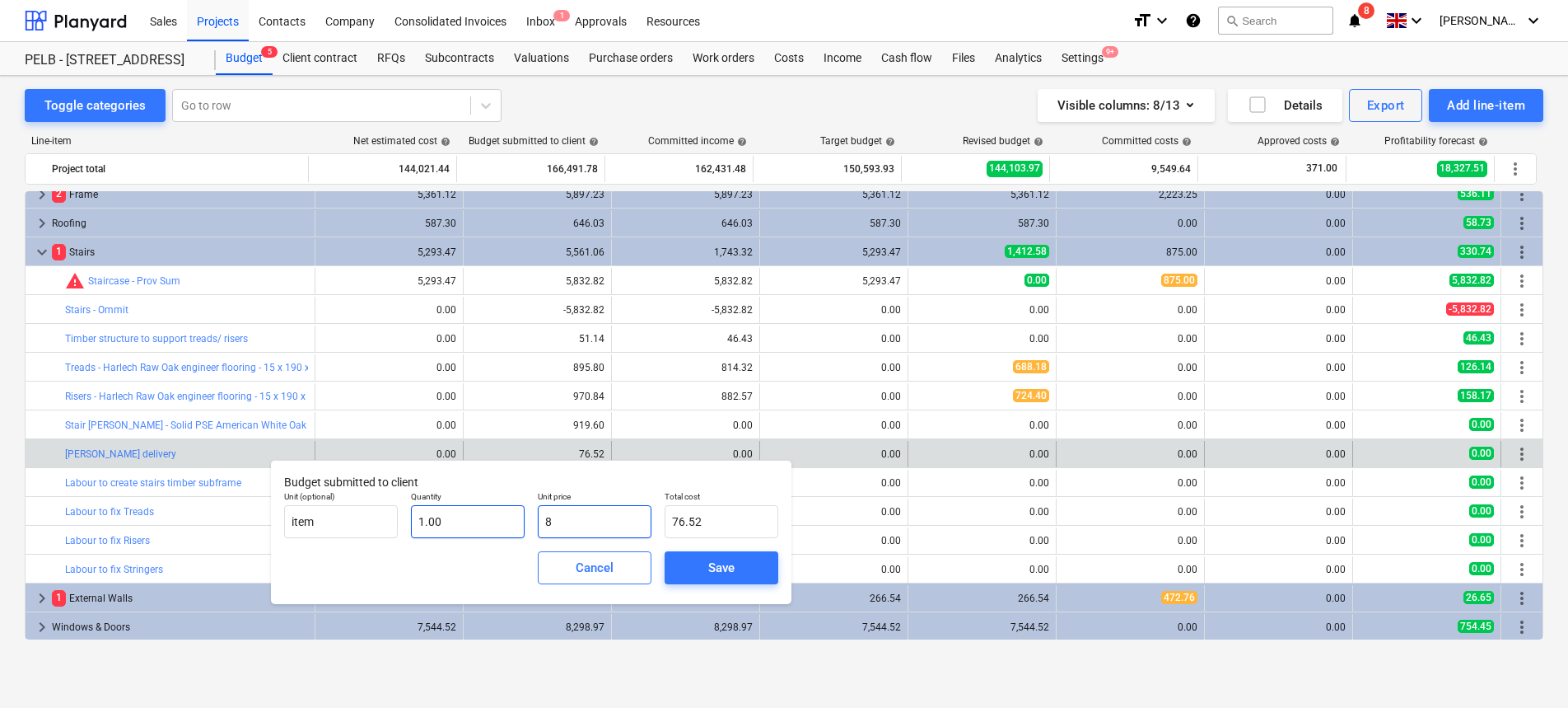
type input "8.00"
type input "84"
type input "84.00"
type input "84.1"
type input "84.10"
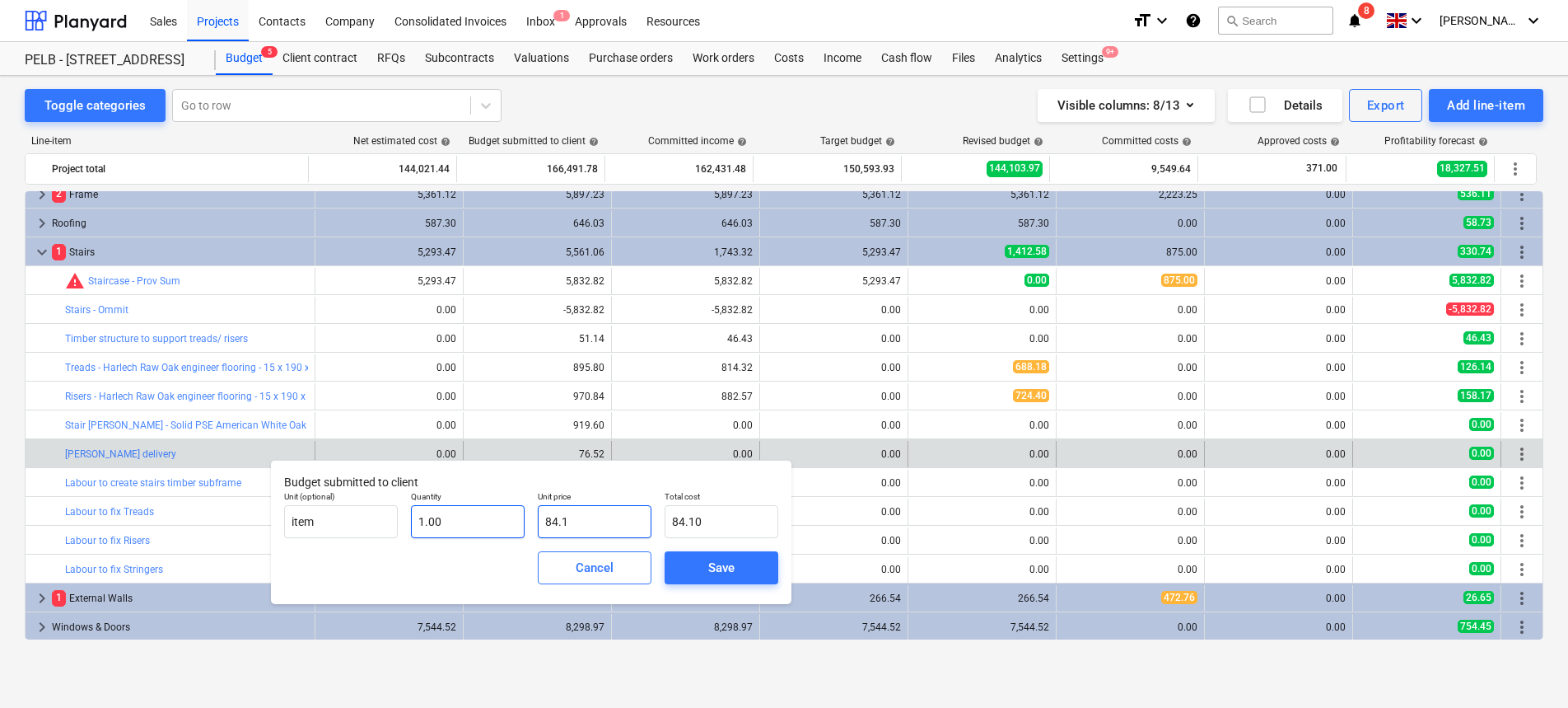
type input "84.17"
click at [743, 572] on span "Save" at bounding box center [721, 568] width 74 height 22
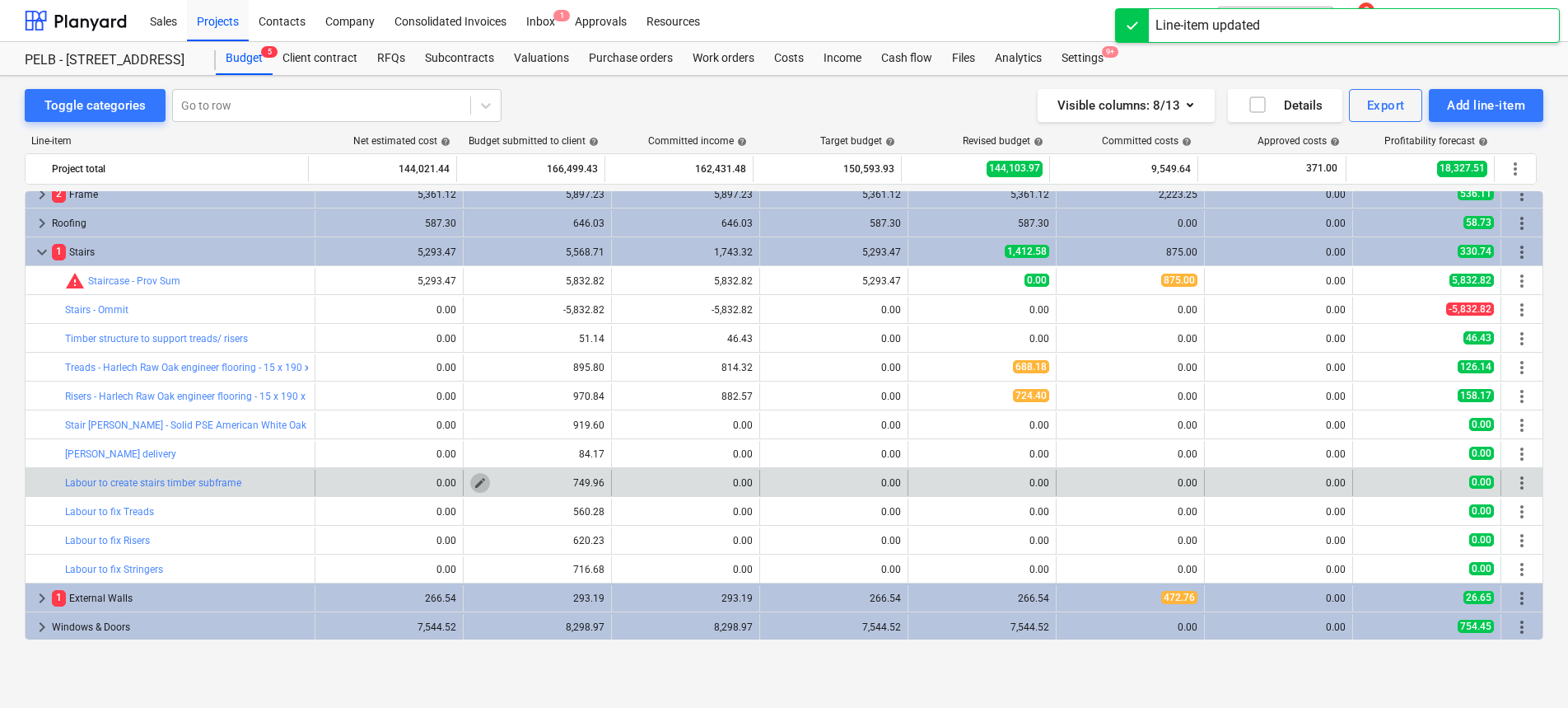
click at [483, 482] on button "edit" at bounding box center [480, 483] width 20 height 20
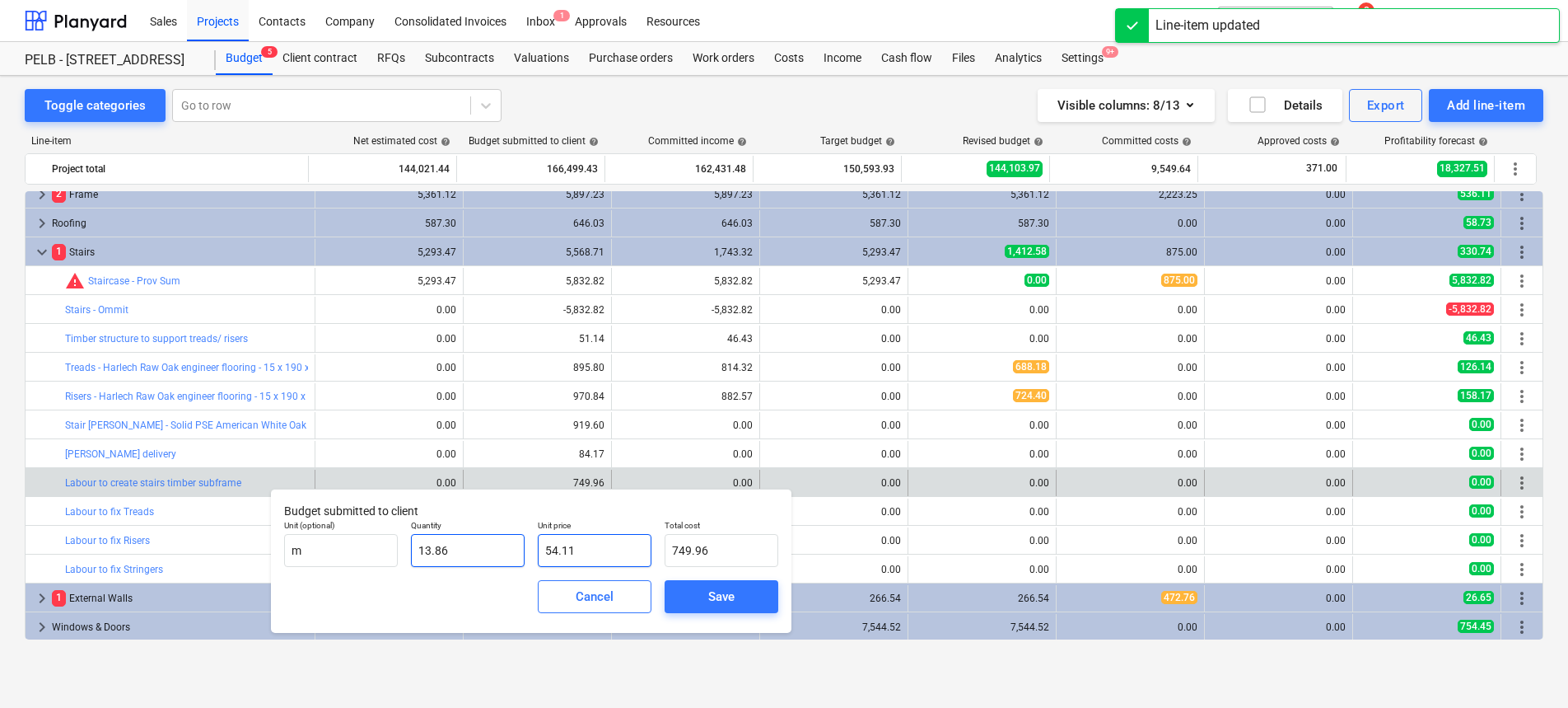
drag, startPoint x: 592, startPoint y: 551, endPoint x: 498, endPoint y: 544, distance: 94.3
click at [498, 544] on div "Unit (optional) m Quantity 13.86 Unit price 54.11 Total cost 749.96" at bounding box center [531, 543] width 508 height 60
type input "59"
type input "817.74"
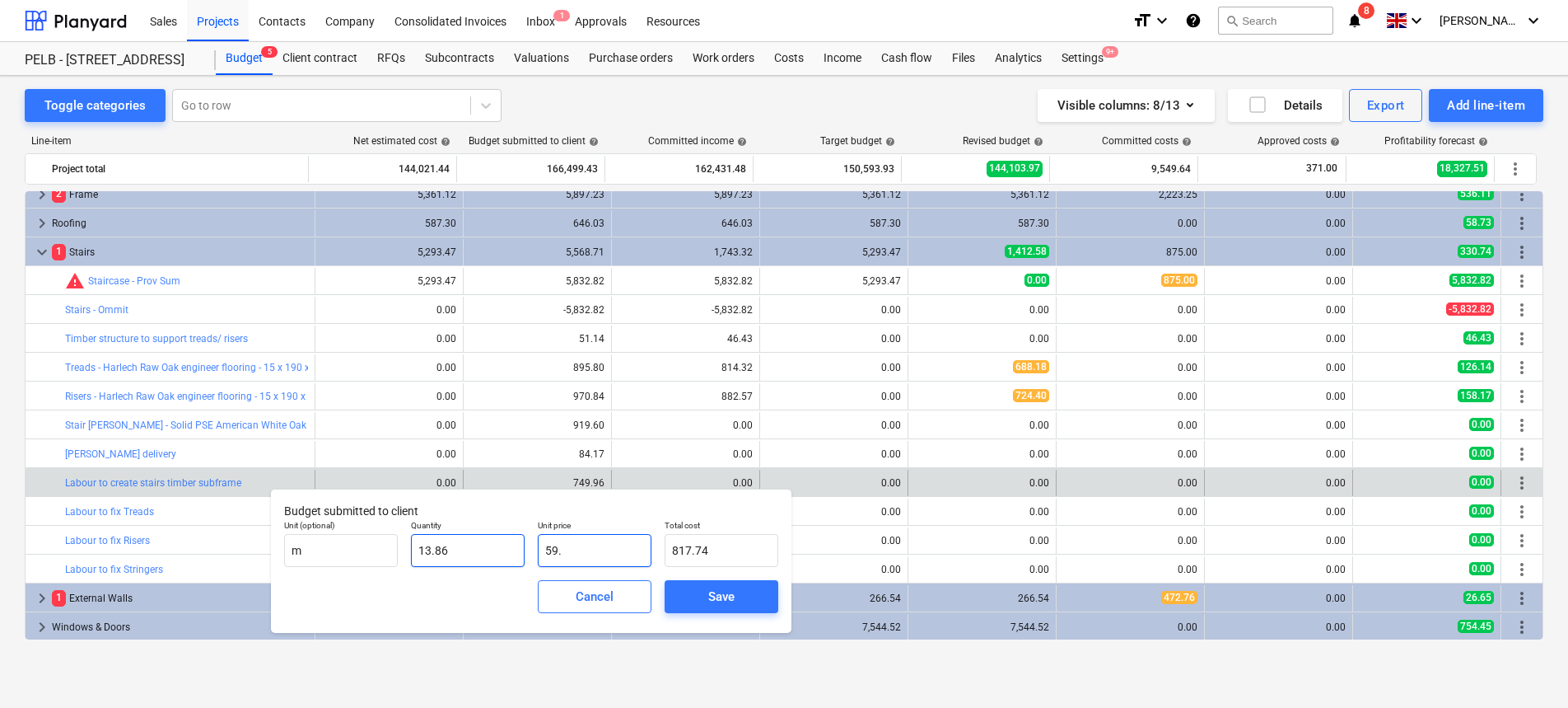
type input "59.5"
type input "824.67"
type input "59.52"
type input "824.95"
type input "59.52"
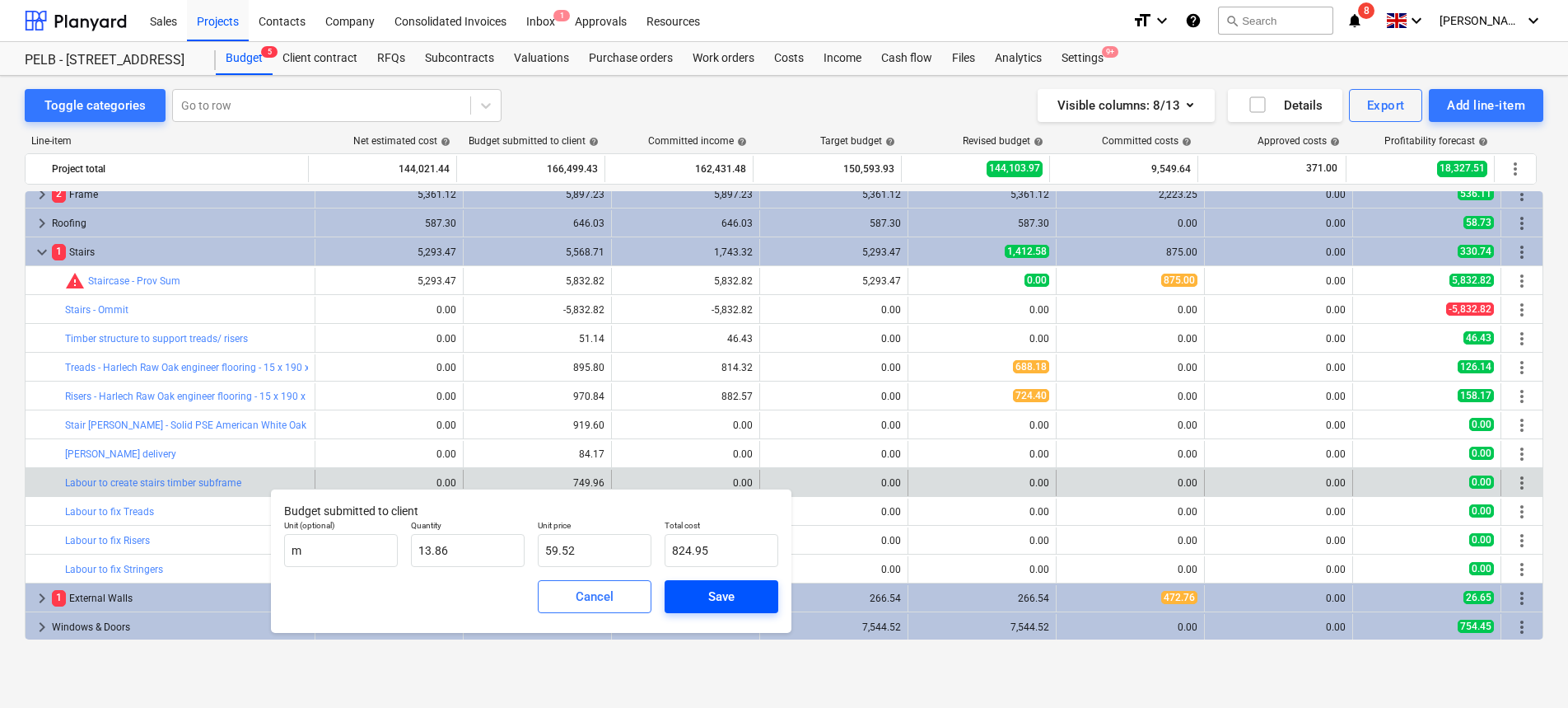
click at [733, 598] on div "Save" at bounding box center [721, 596] width 27 height 22
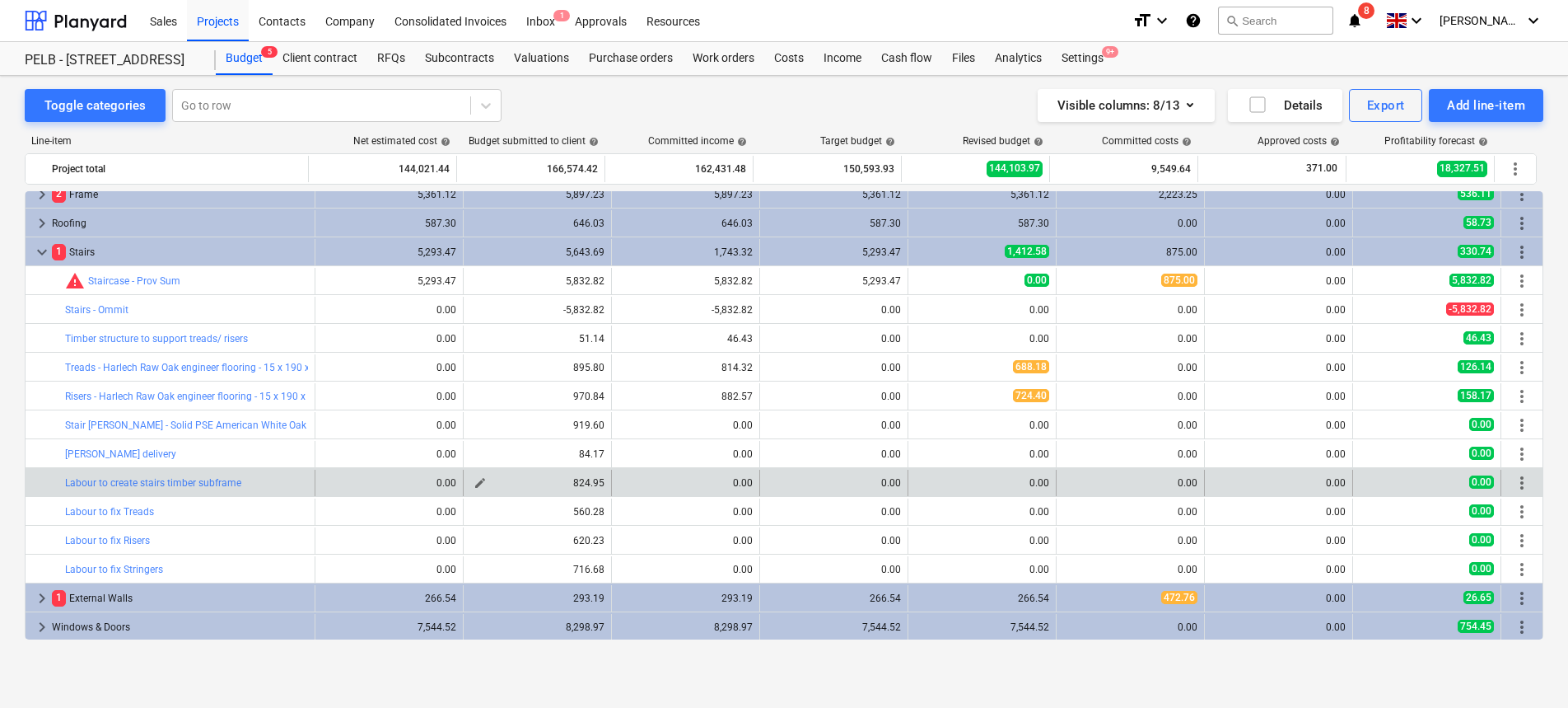
click at [479, 483] on span "edit" at bounding box center [480, 482] width 13 height 13
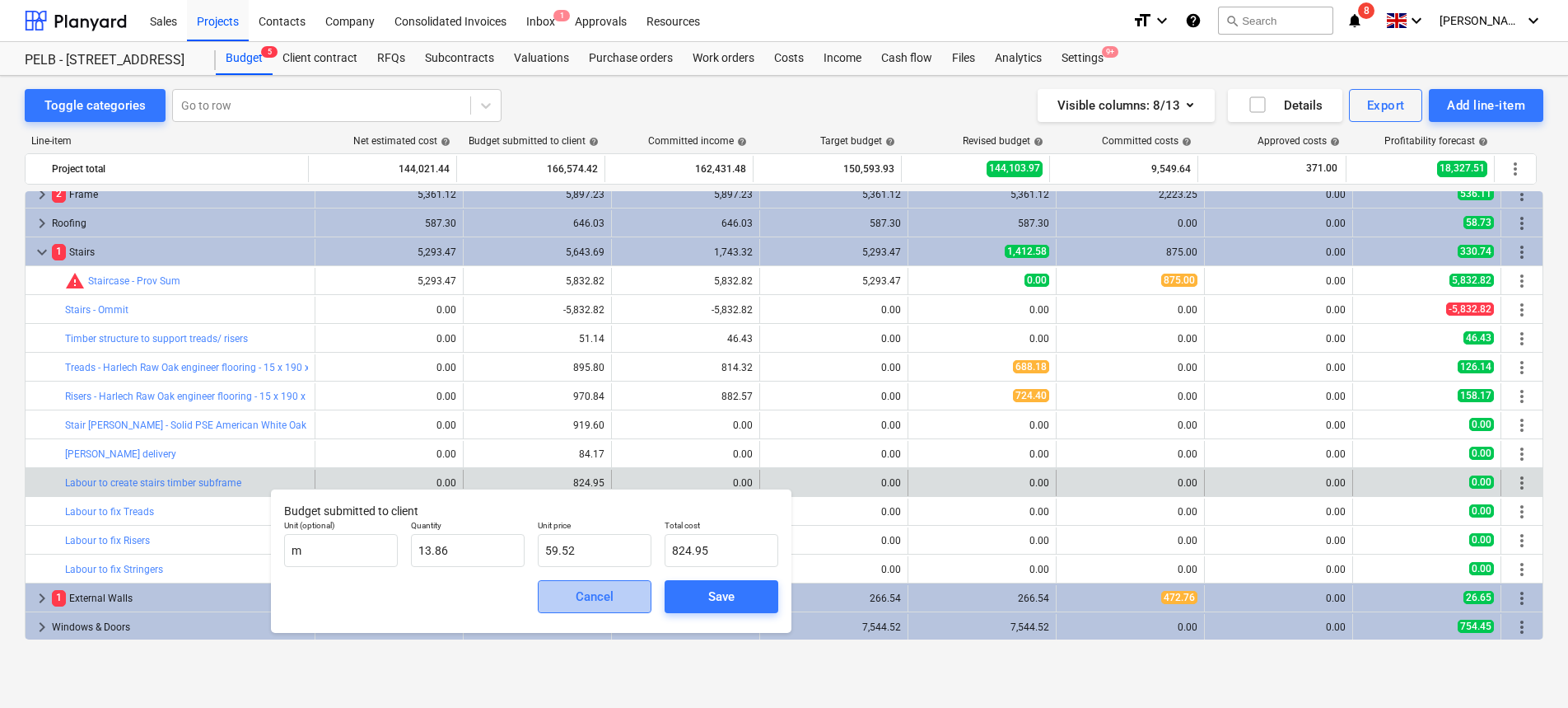
click at [576, 594] on div "Cancel" at bounding box center [594, 596] width 38 height 22
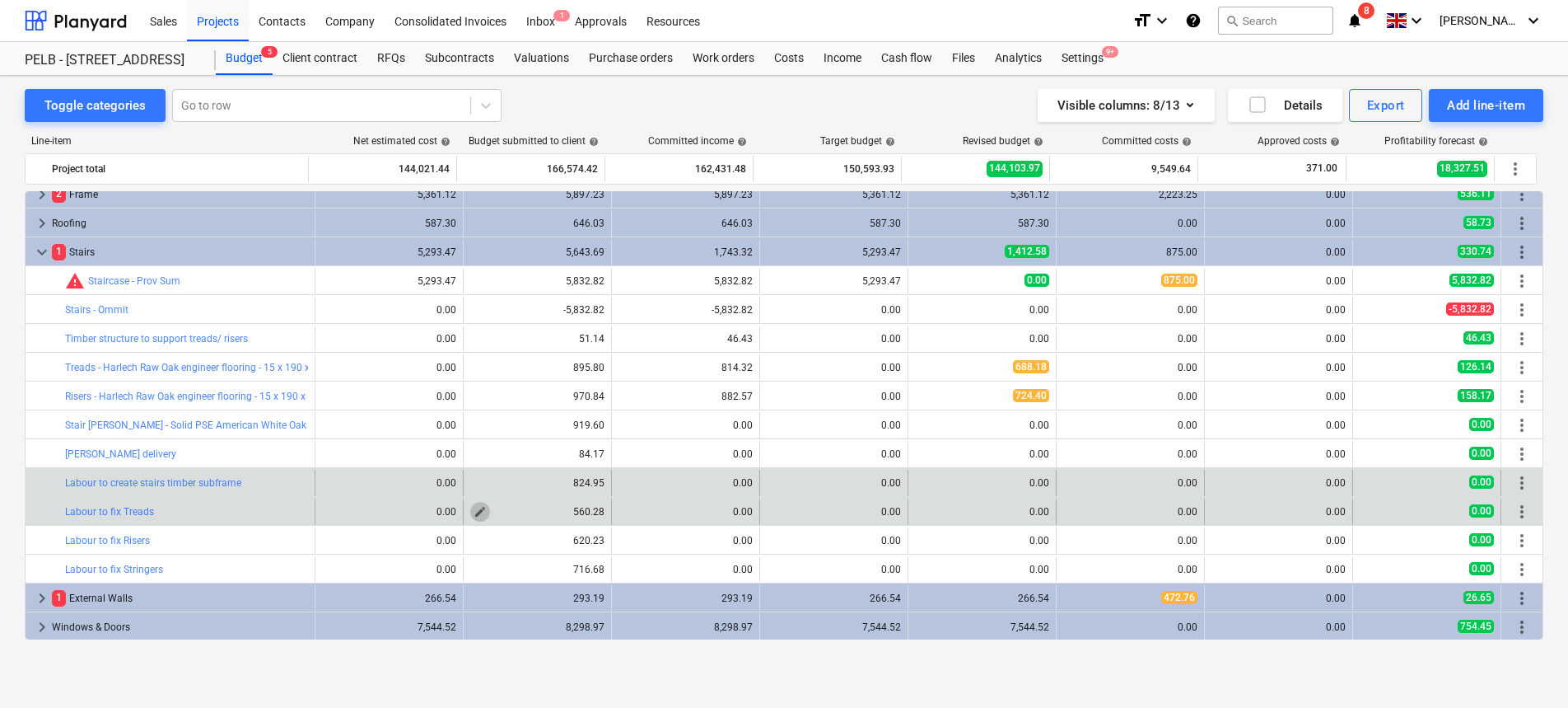
click at [475, 510] on span "edit" at bounding box center [480, 511] width 13 height 13
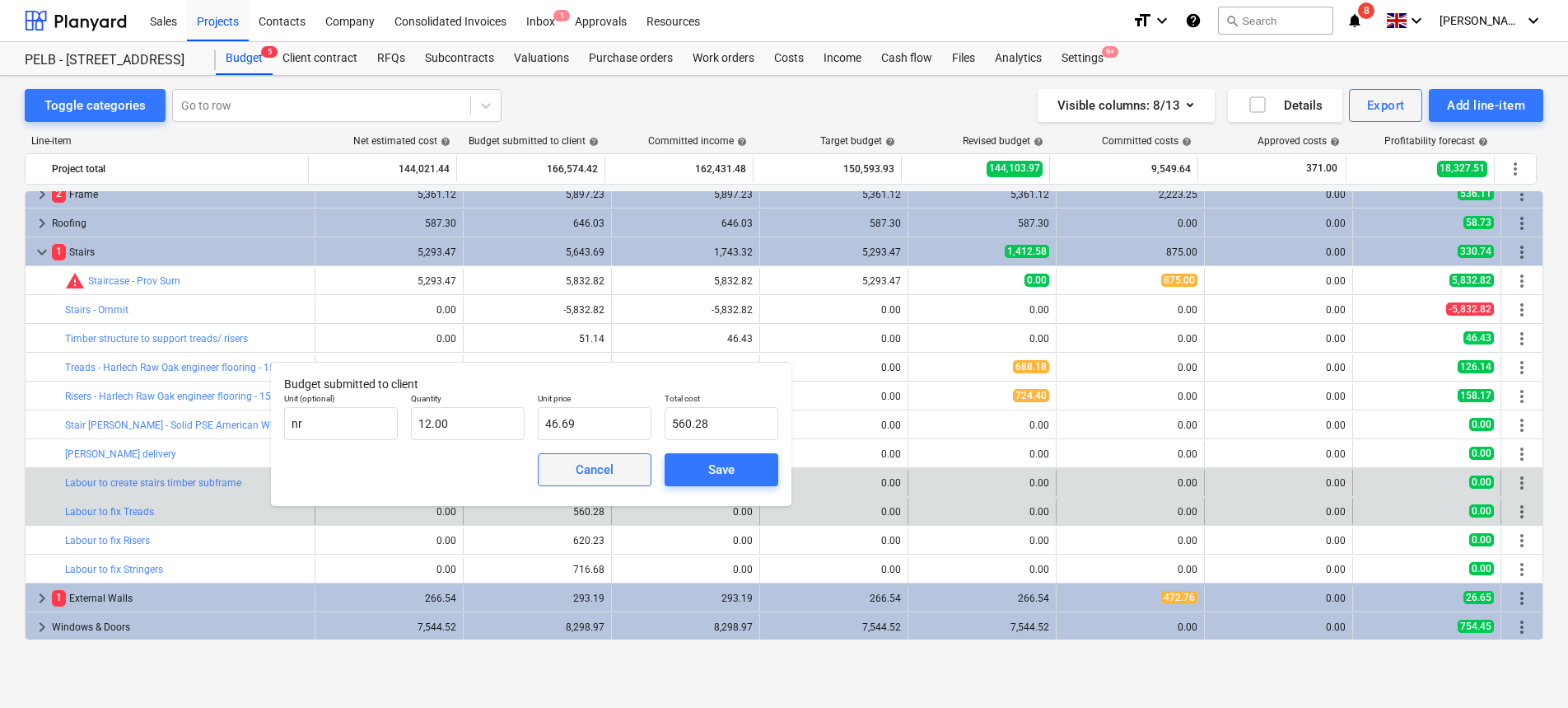
click at [580, 459] on div "Cancel" at bounding box center [594, 470] width 38 height 22
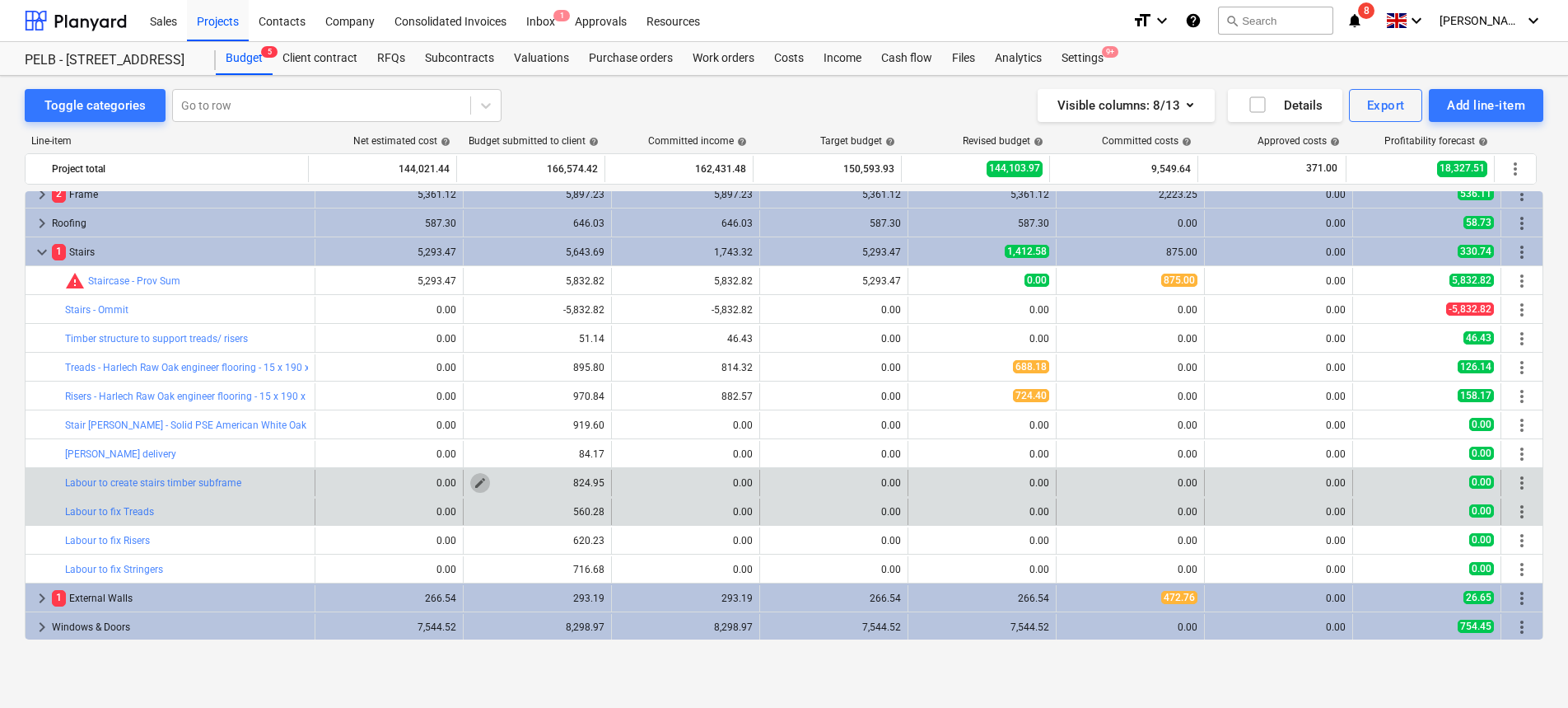
click at [474, 485] on span "edit" at bounding box center [480, 482] width 13 height 13
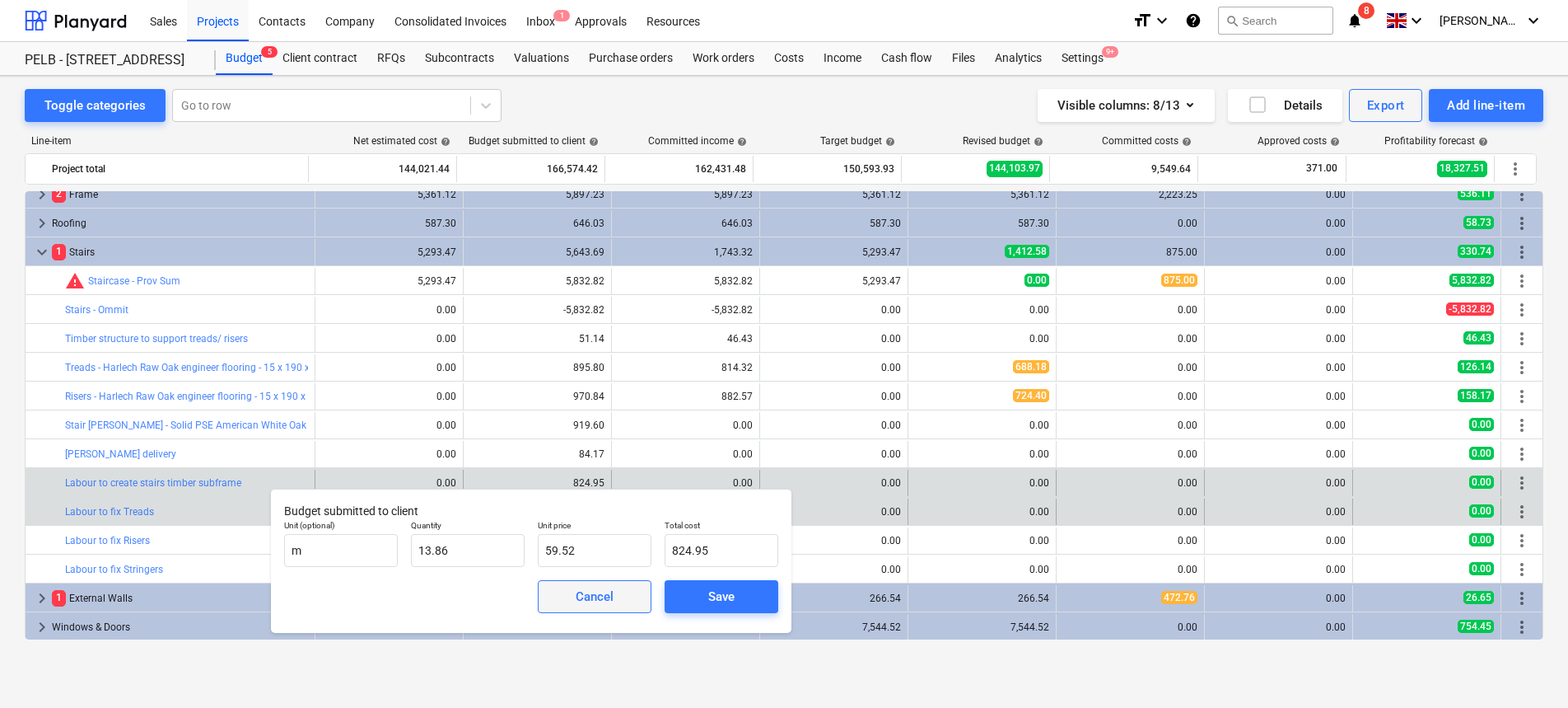
click at [565, 605] on span "Cancel" at bounding box center [594, 596] width 72 height 22
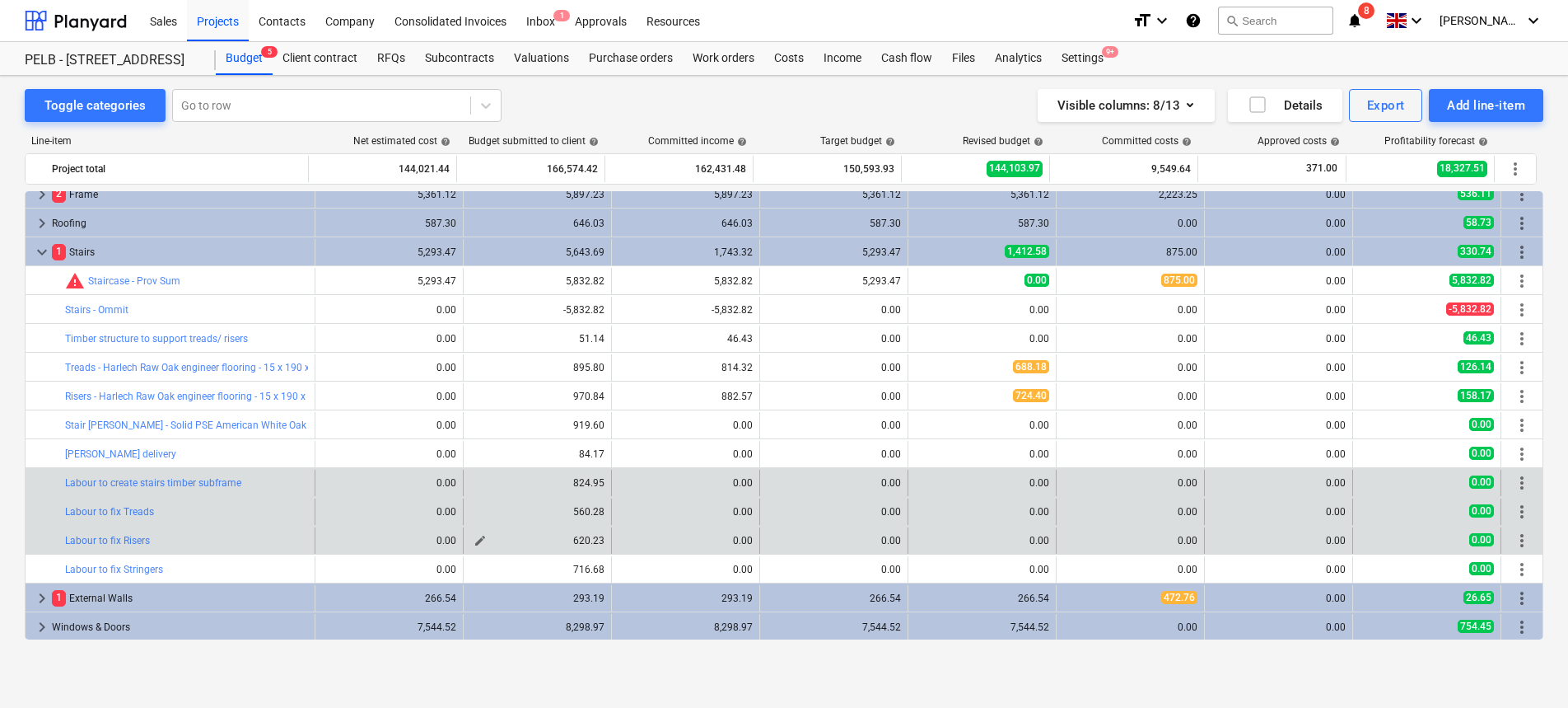
click at [474, 539] on span "edit" at bounding box center [480, 540] width 13 height 13
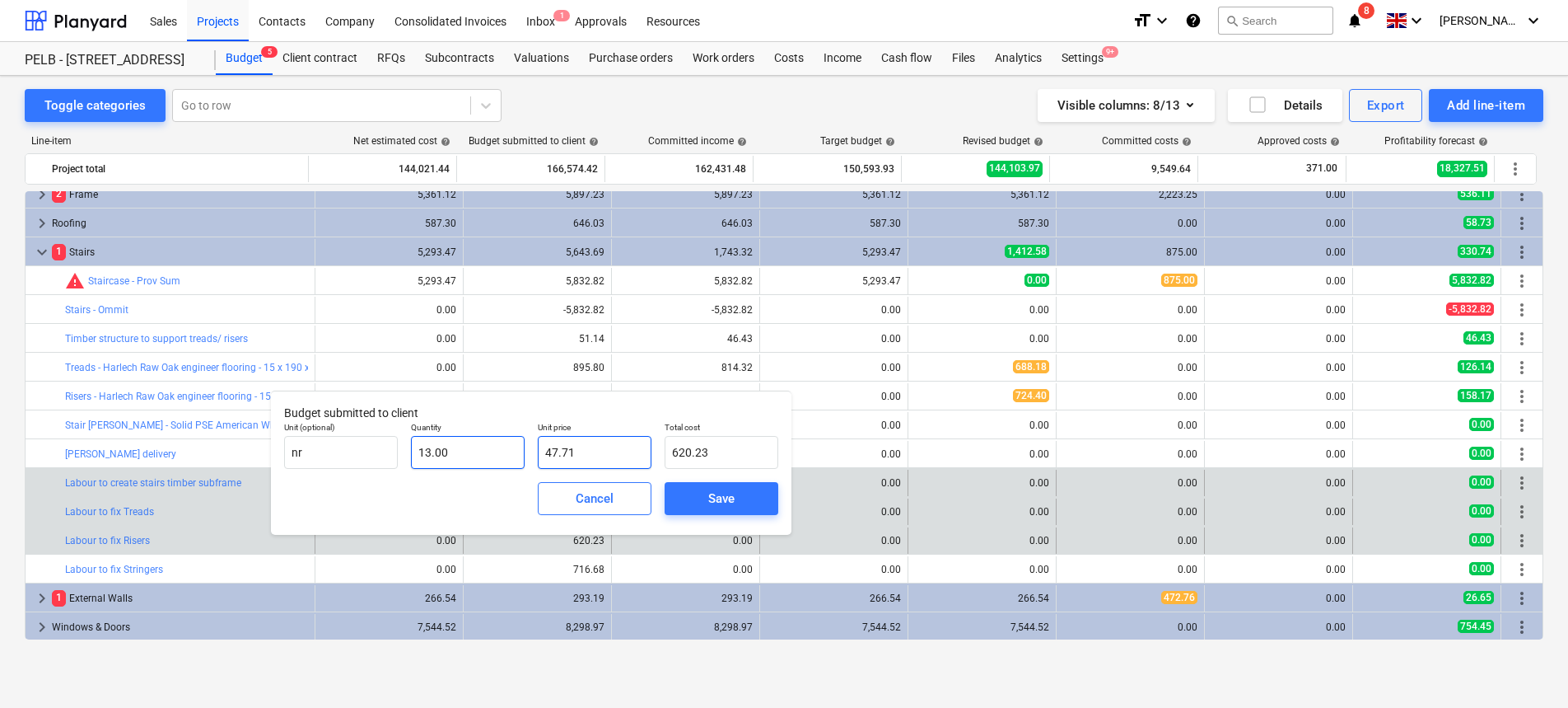
drag, startPoint x: 484, startPoint y: 449, endPoint x: 431, endPoint y: 444, distance: 53.2
click at [431, 445] on div "Unit (optional) nr Quantity 13.00 Unit price 47.71 Total cost 620.23" at bounding box center [531, 444] width 508 height 60
type input "5"
type input "65.00"
type input "51"
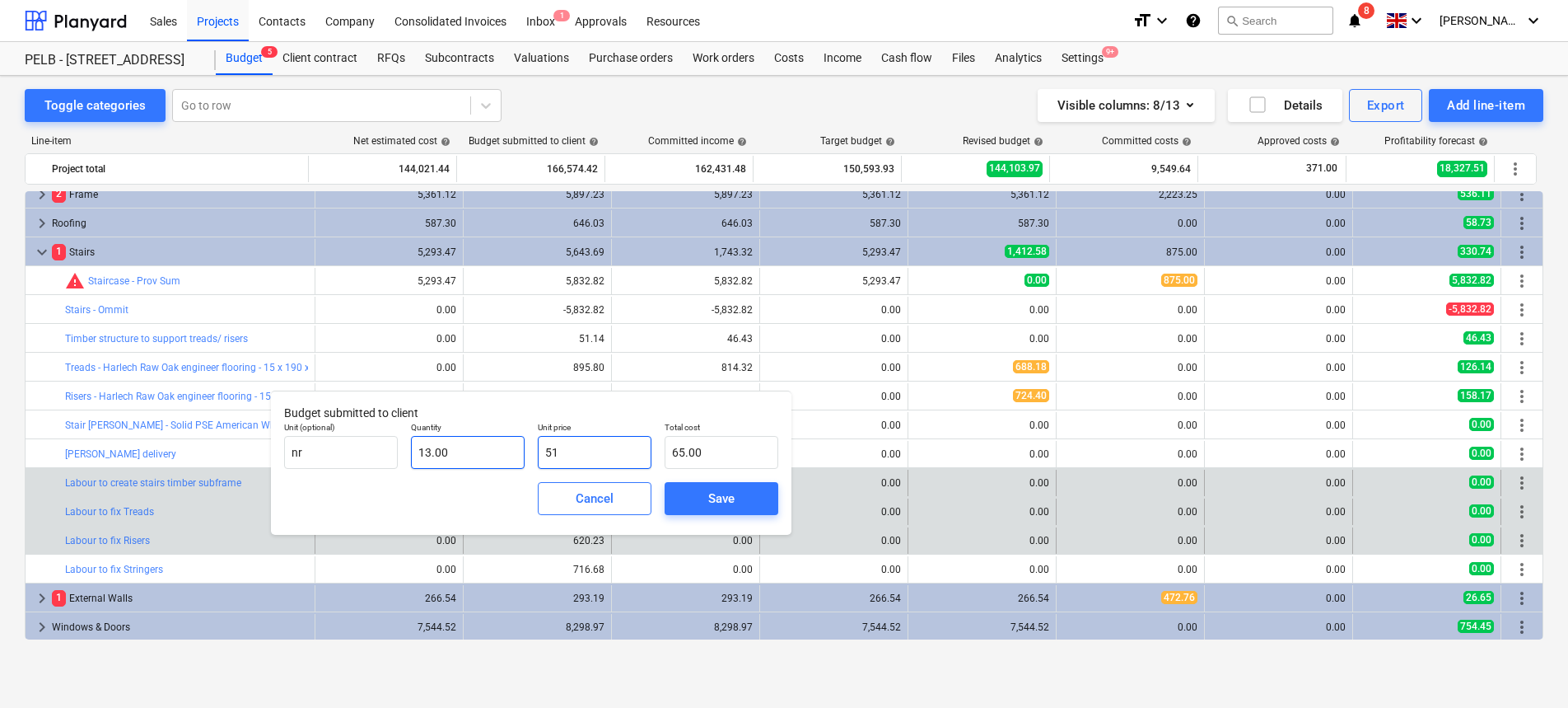
type input "663.00"
type input "51.3"
type input "666.90"
type input "51.36"
type input "667.68"
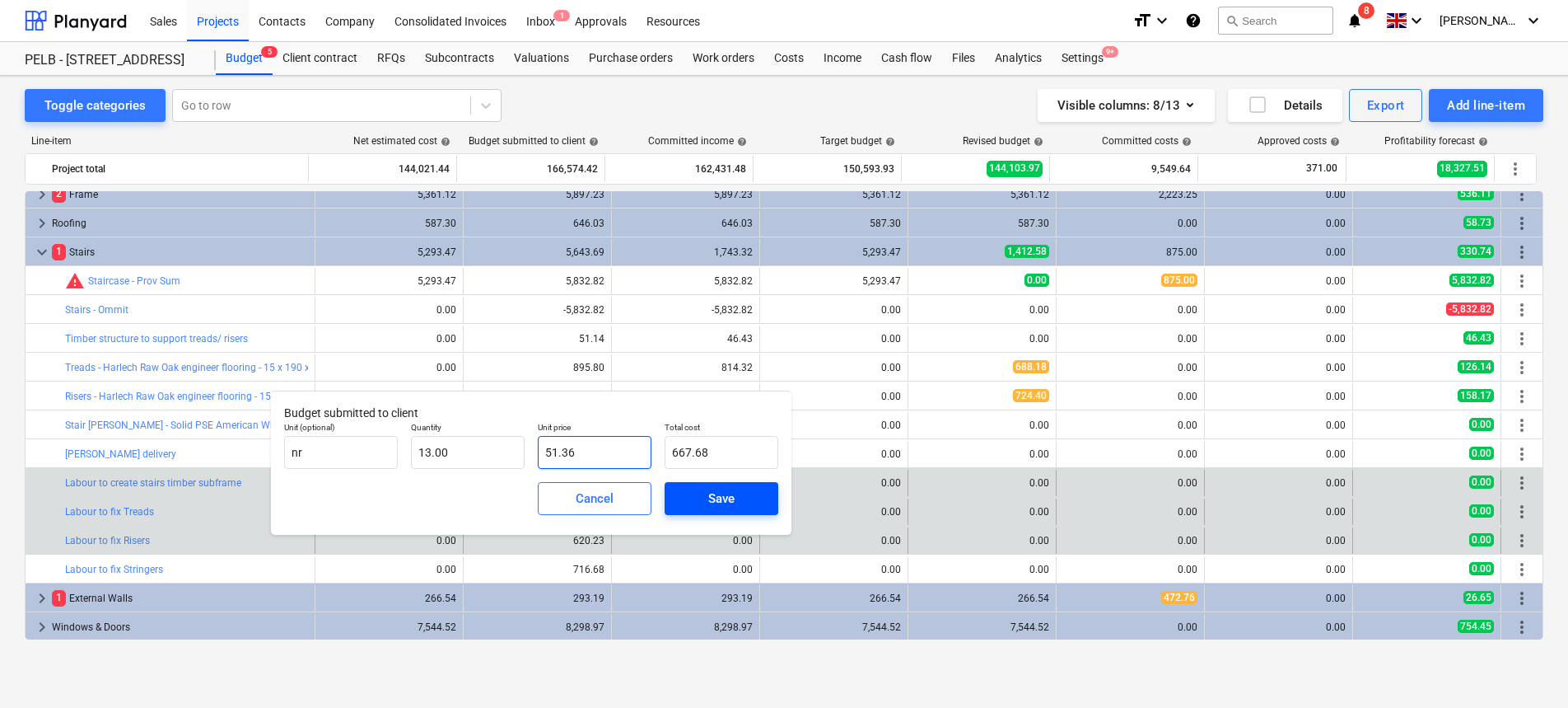
type input "51.36"
click at [711, 488] on div "Save" at bounding box center [721, 499] width 27 height 22
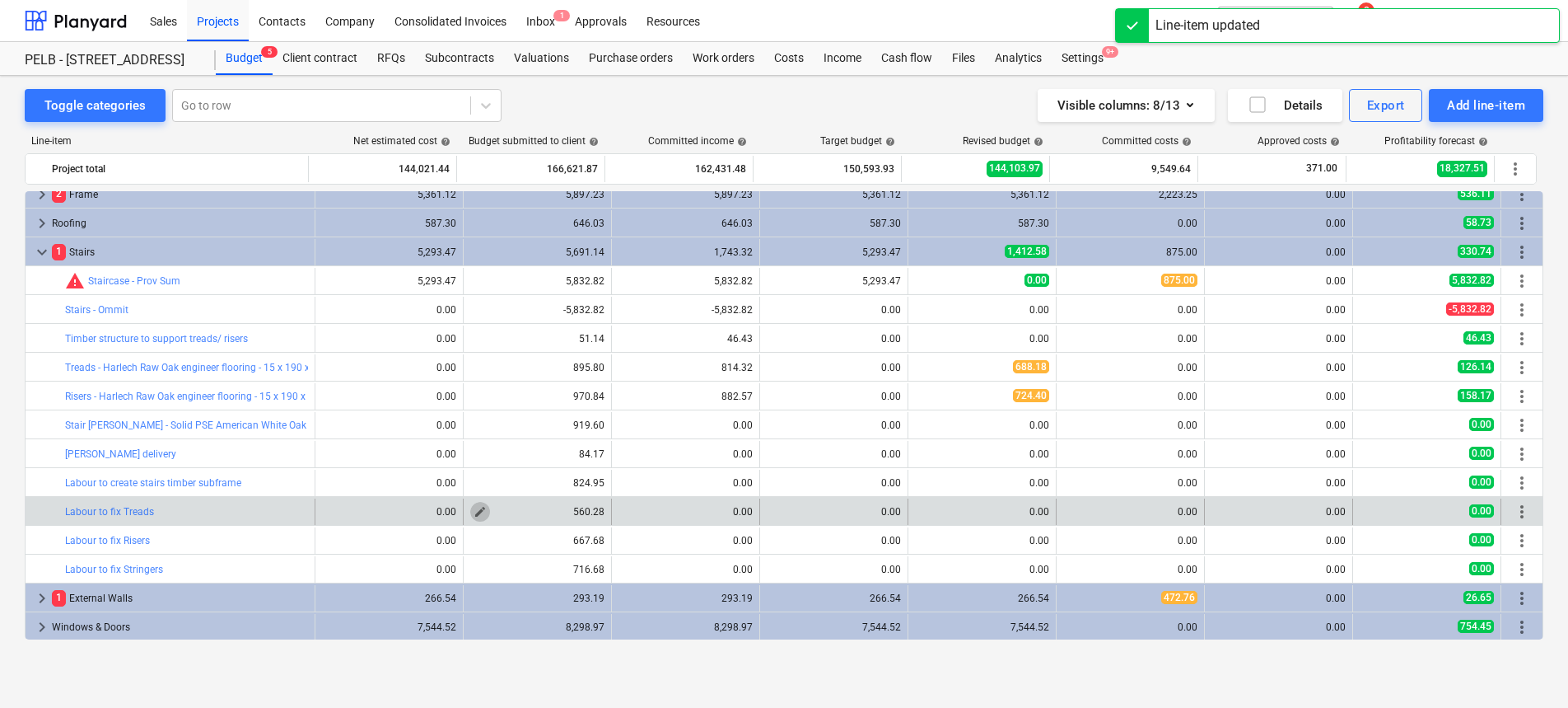
click at [474, 509] on span "edit" at bounding box center [480, 511] width 13 height 13
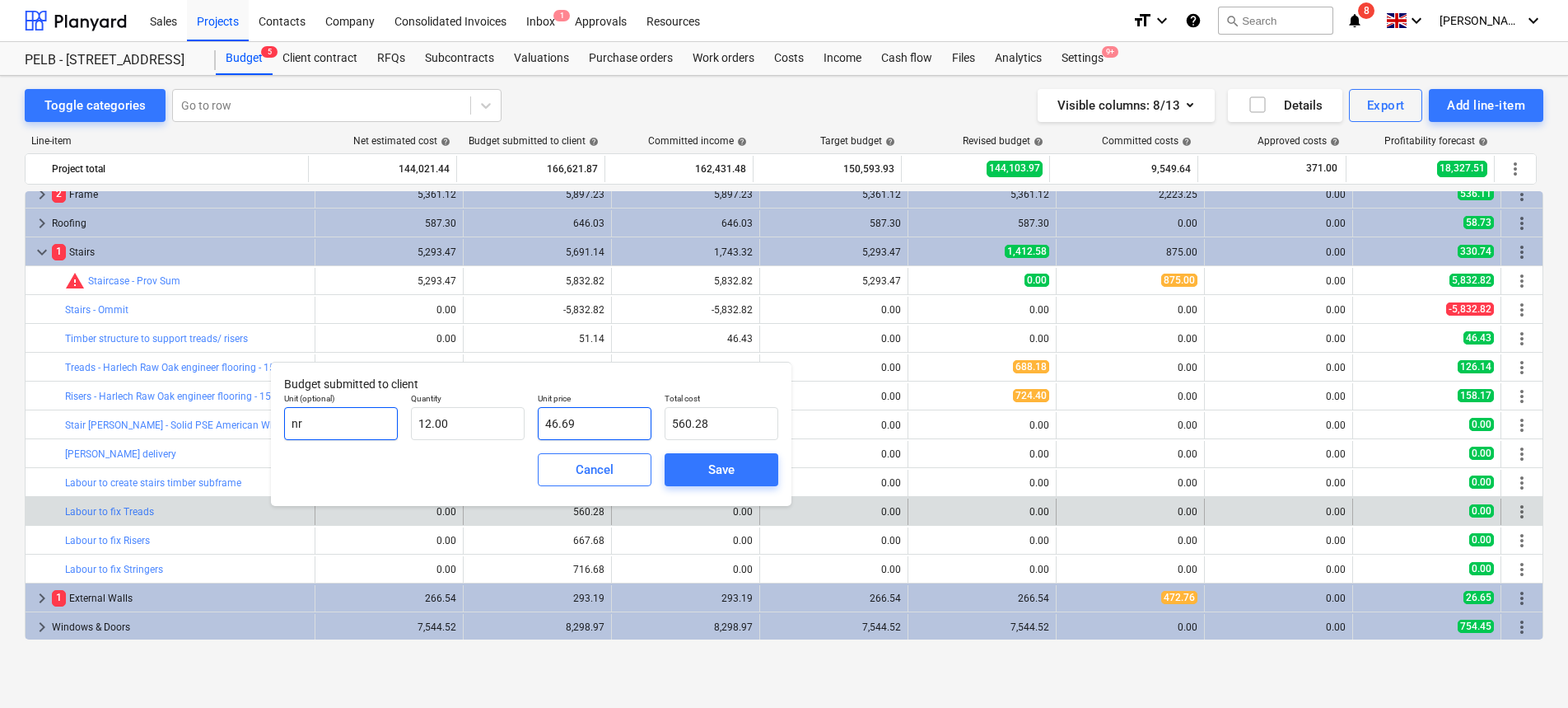
drag, startPoint x: 614, startPoint y: 419, endPoint x: 359, endPoint y: 433, distance: 255.4
click at [371, 431] on div "Unit (optional) nr Quantity 12.00 Unit price 46.69 Total cost 560.28" at bounding box center [531, 416] width 508 height 60
type input "46.695"
type input "560.34"
type input "46.6951."
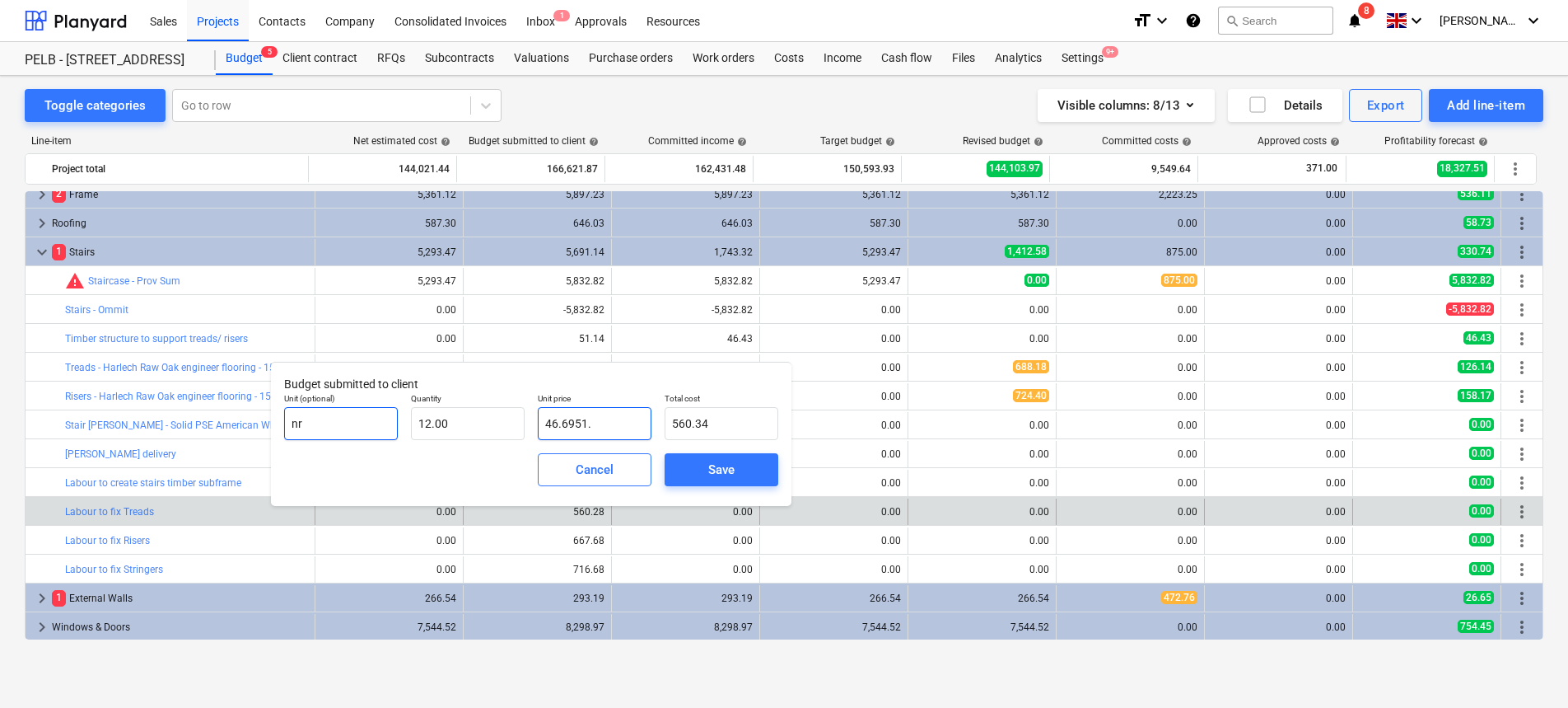
type input "0.00"
type input "46.6951"
type input "560.34"
type input "46.69"
type input "560.28"
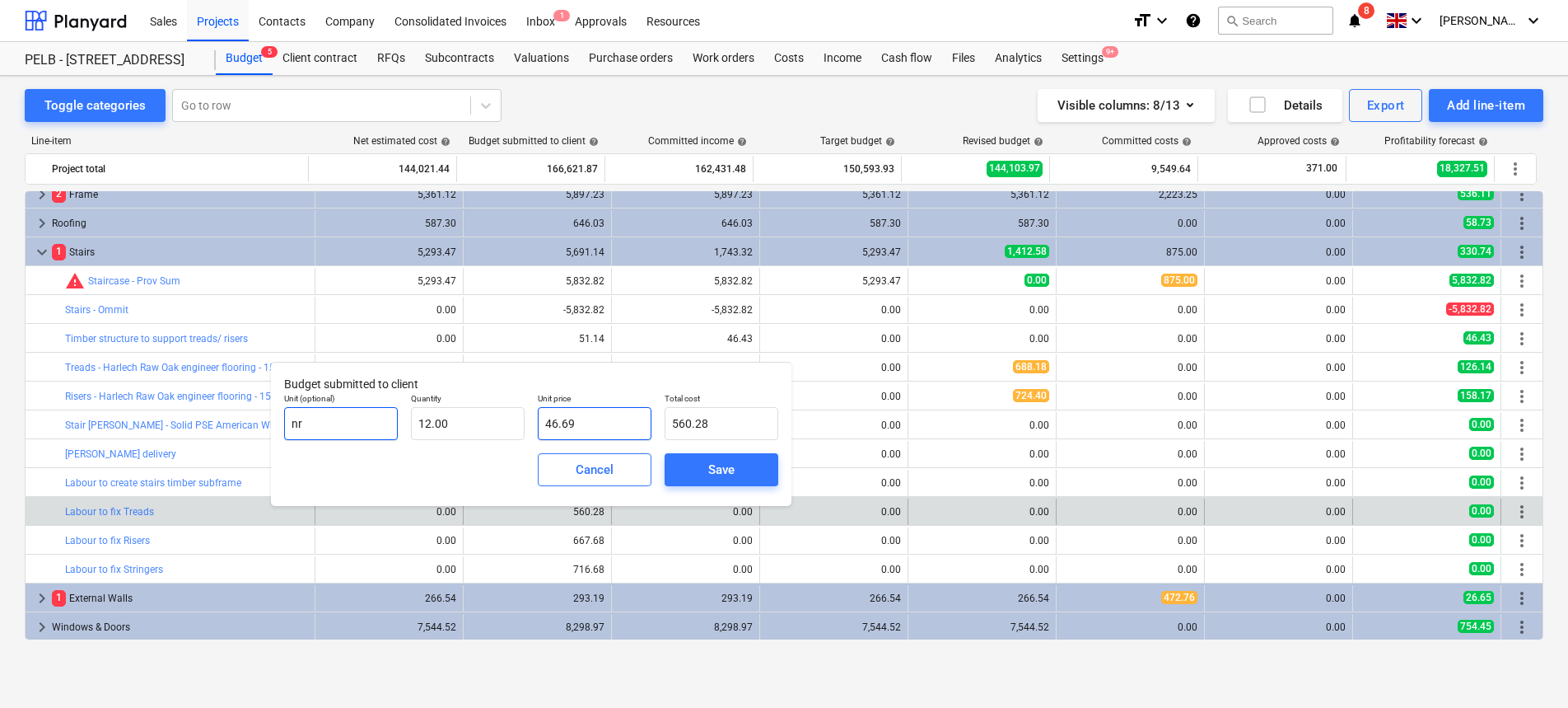
type input "46.6"
type input "559.20"
type input "46."
type input "552.00"
type input "4"
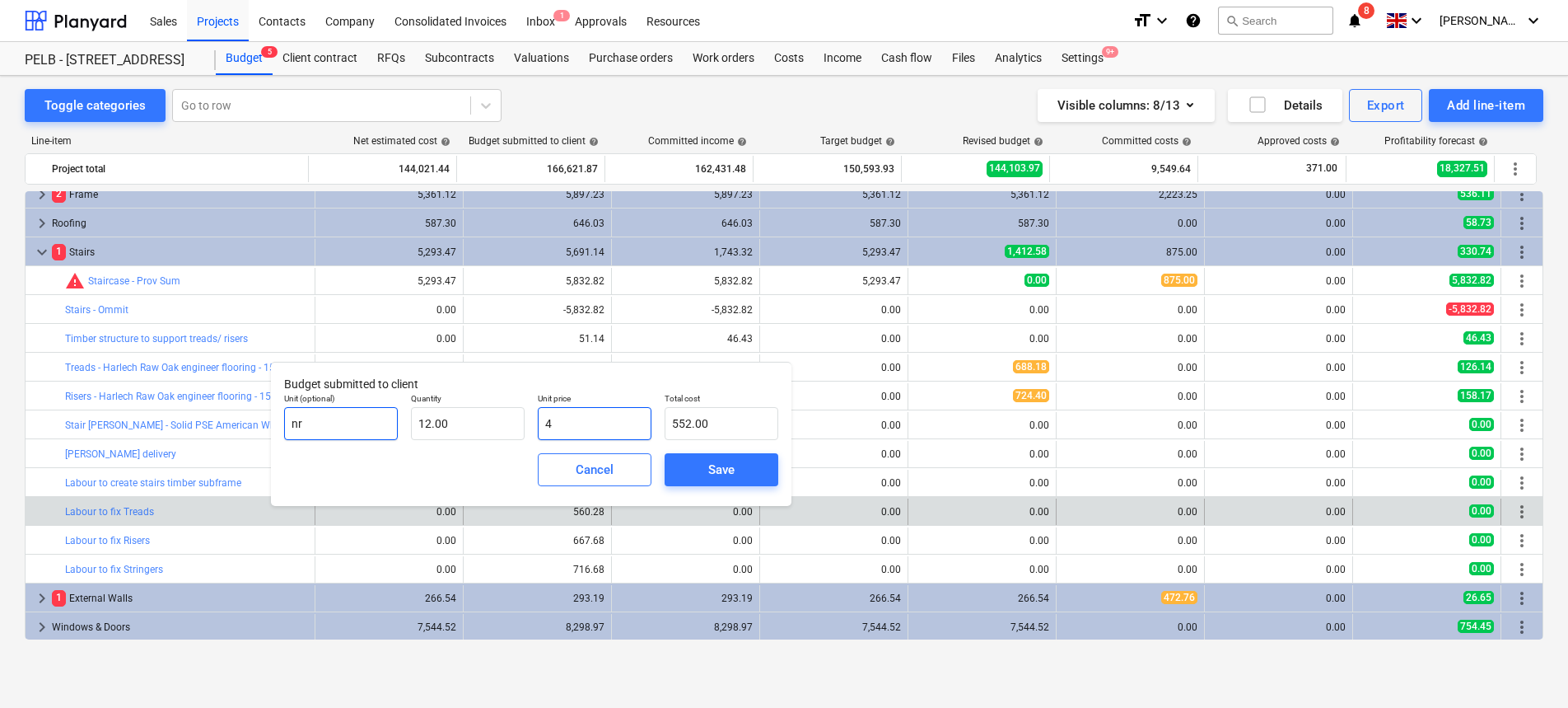
type input "48.00"
type input "0.00"
type input "5"
type input "60.00"
type input "51"
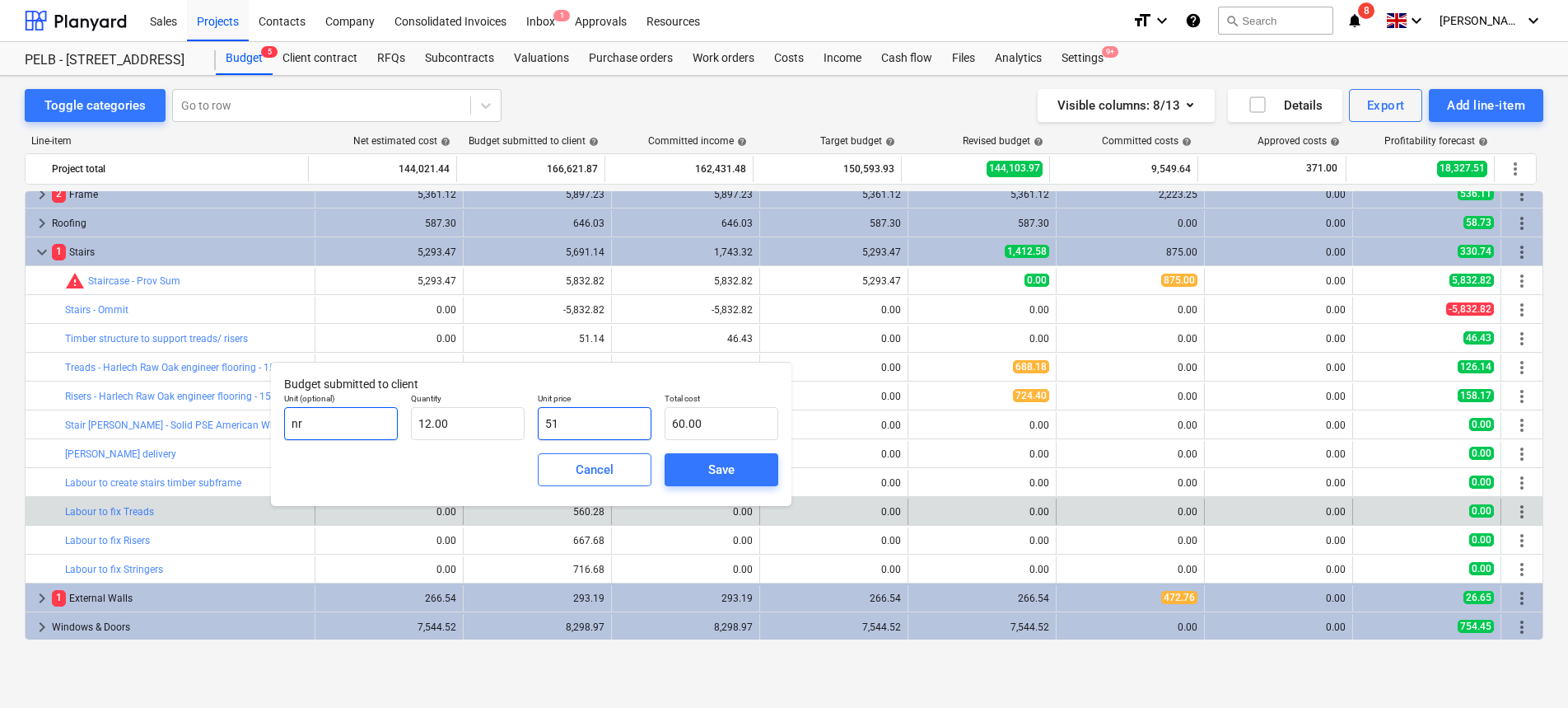
type input "612.00"
type input "51.3"
type input "615.60"
type input "51.36"
type input "616.32"
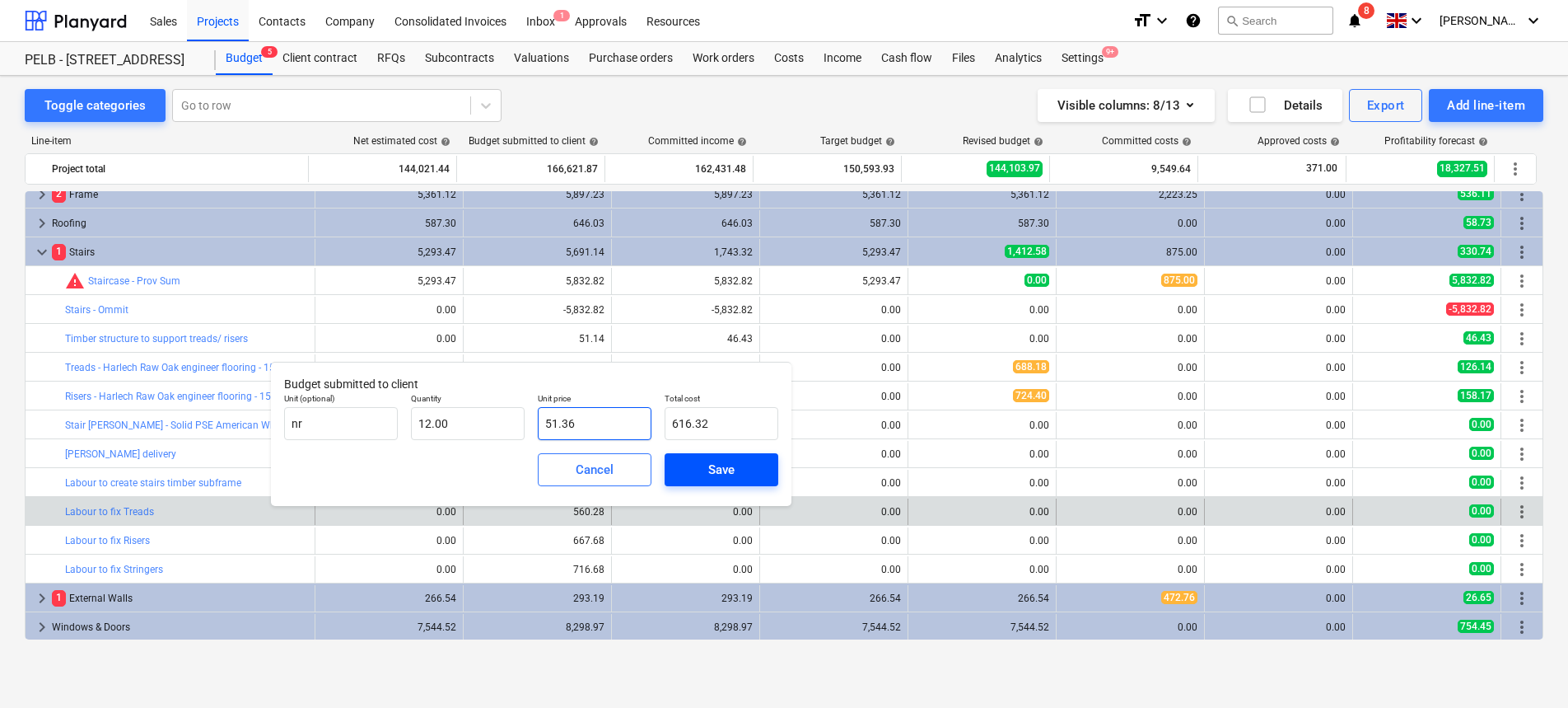
type input "51.36"
click at [741, 485] on button "Save" at bounding box center [721, 469] width 114 height 33
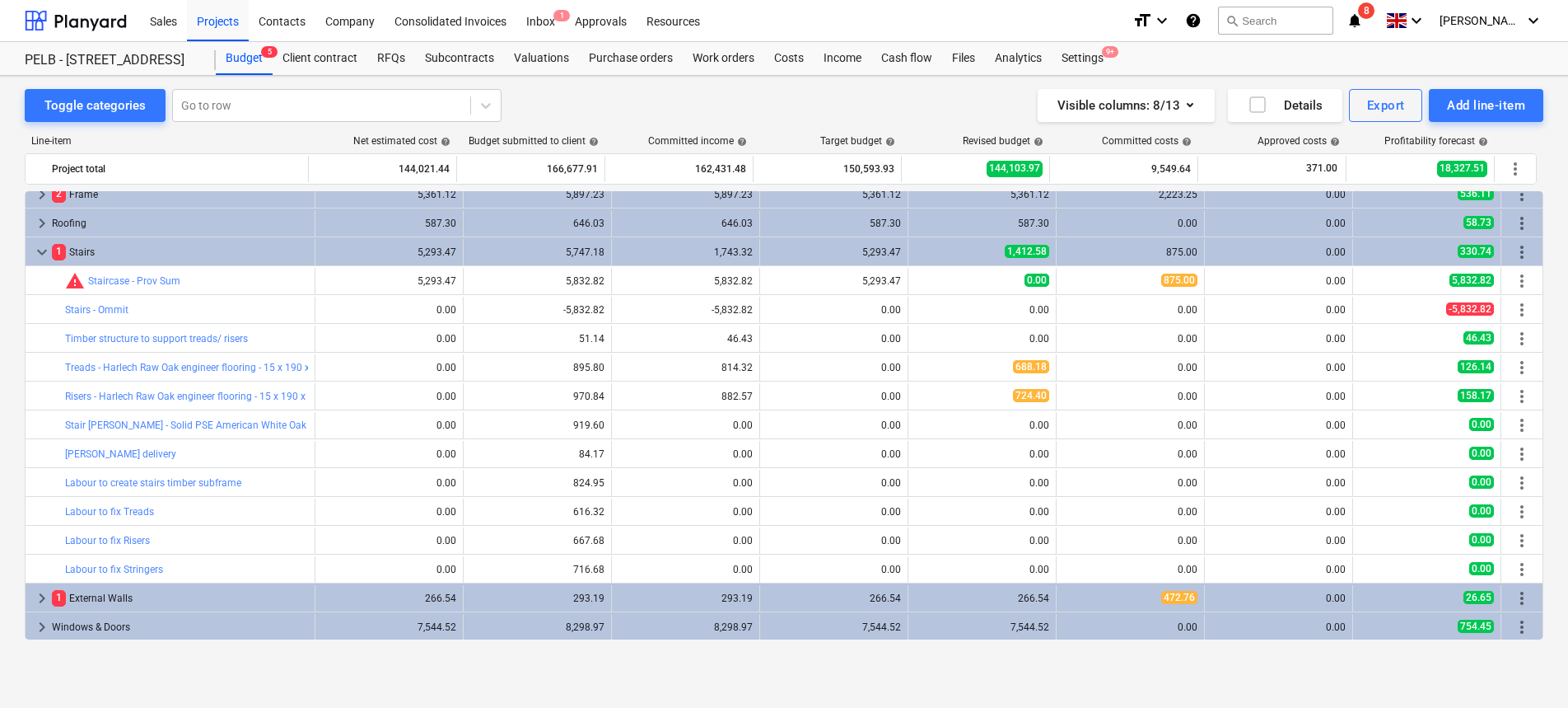
type input "12.00"
type input "51.36"
type input "616.32"
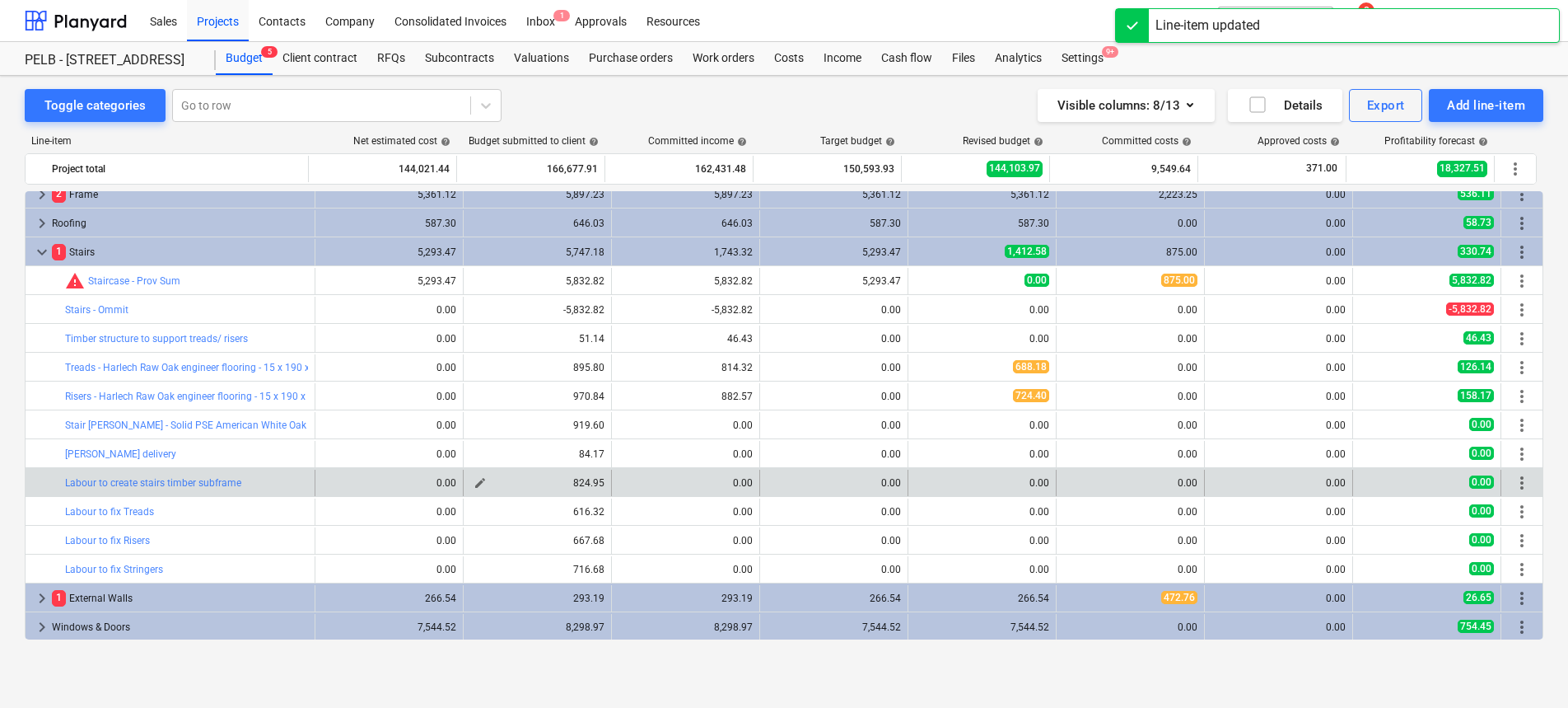
click at [474, 482] on span "edit" at bounding box center [480, 482] width 13 height 13
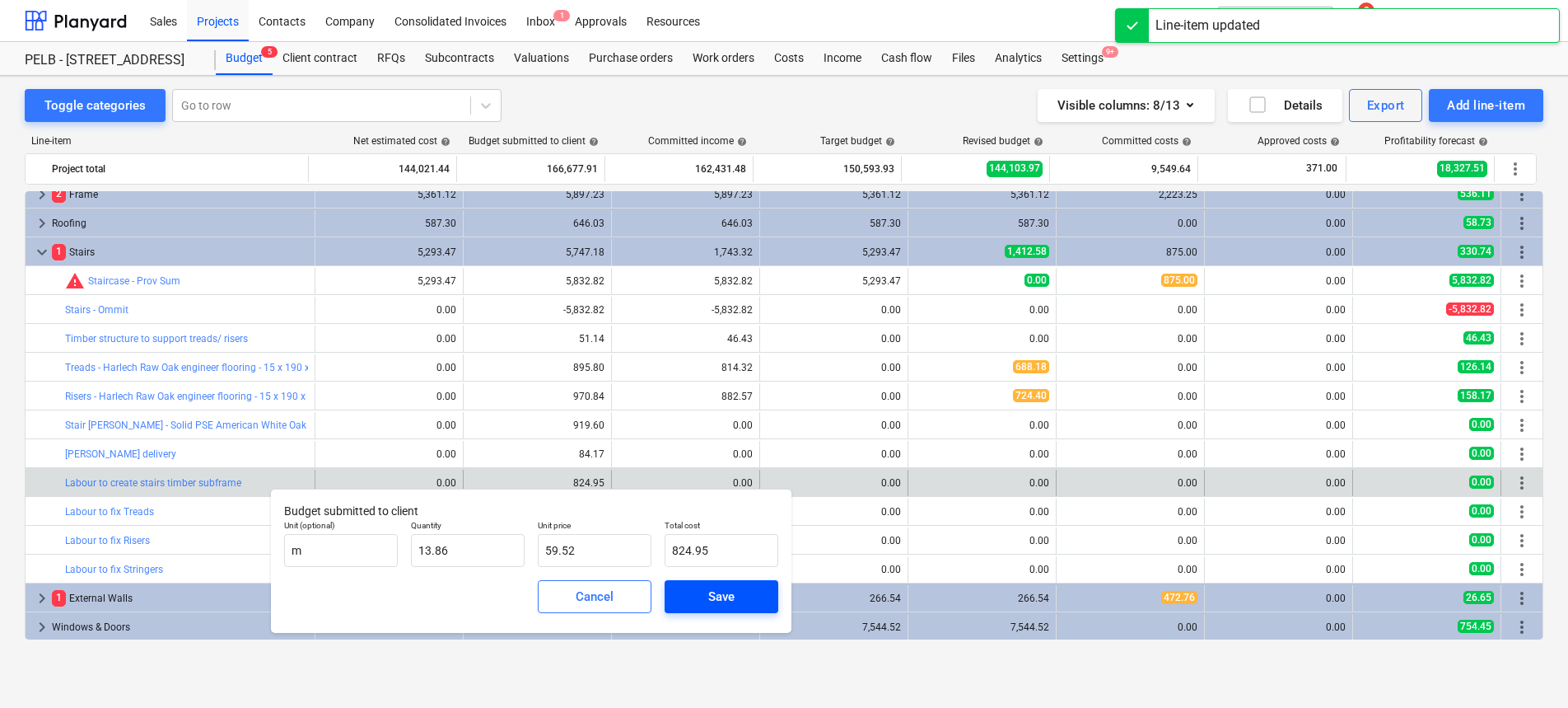
click at [718, 603] on div "Save" at bounding box center [721, 596] width 27 height 22
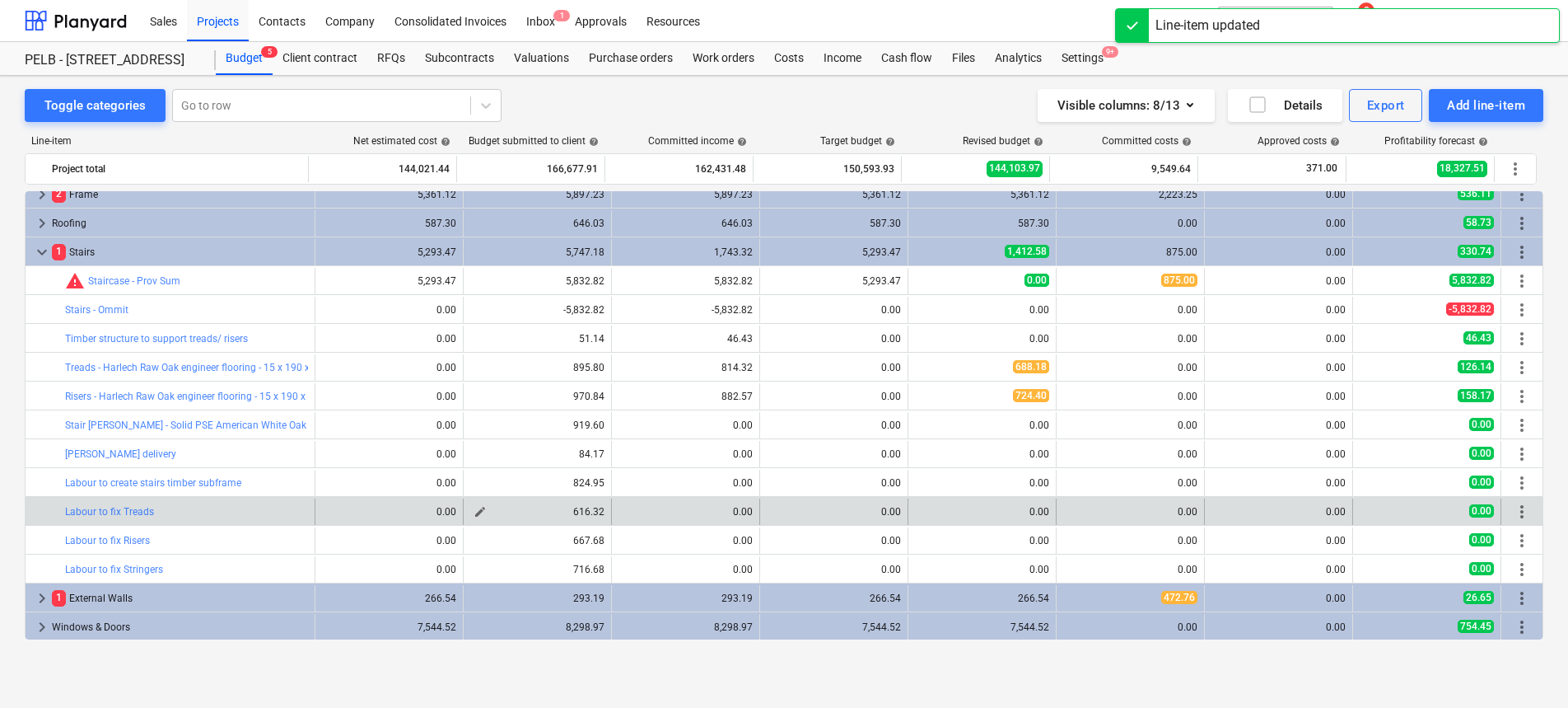
click at [474, 509] on span "edit" at bounding box center [480, 511] width 13 height 13
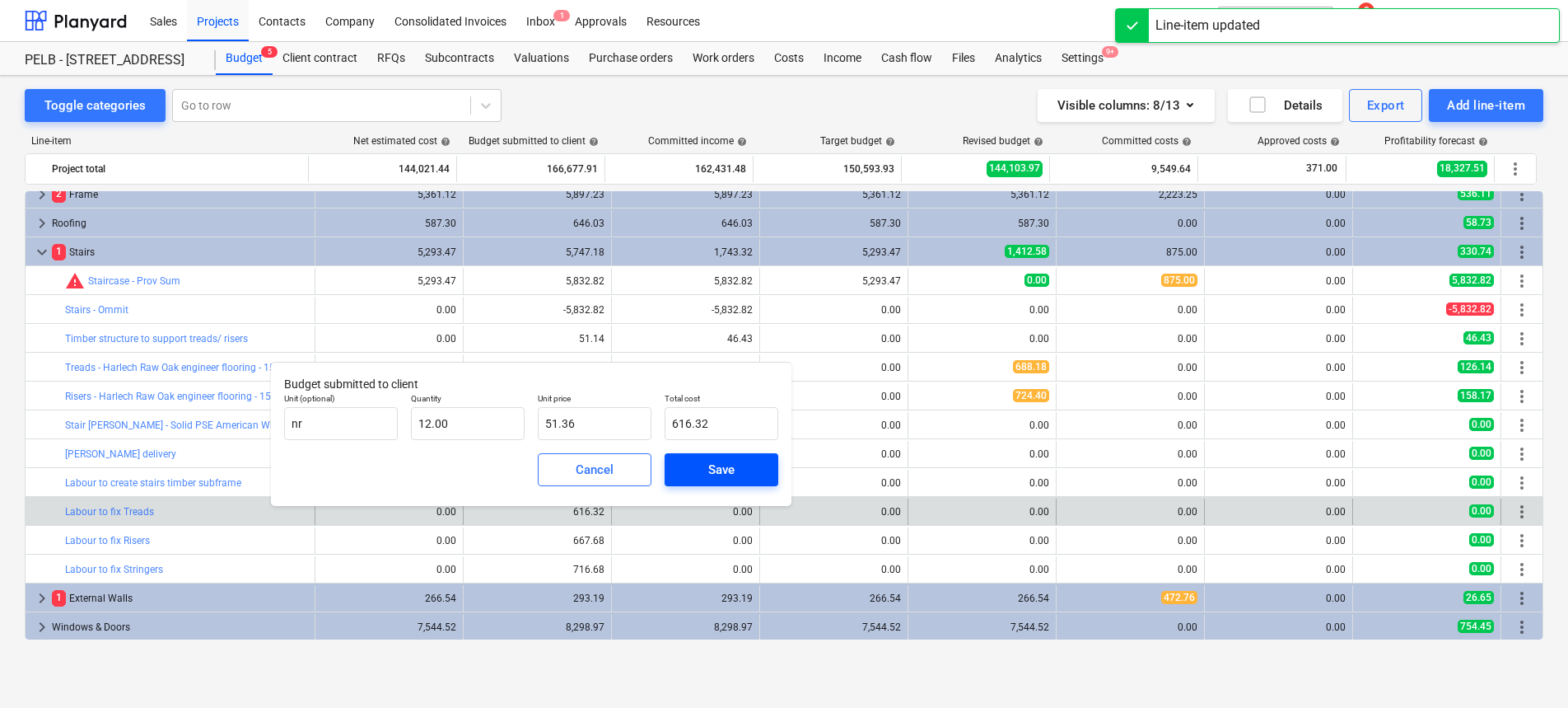
click at [725, 462] on div "Save" at bounding box center [721, 470] width 27 height 22
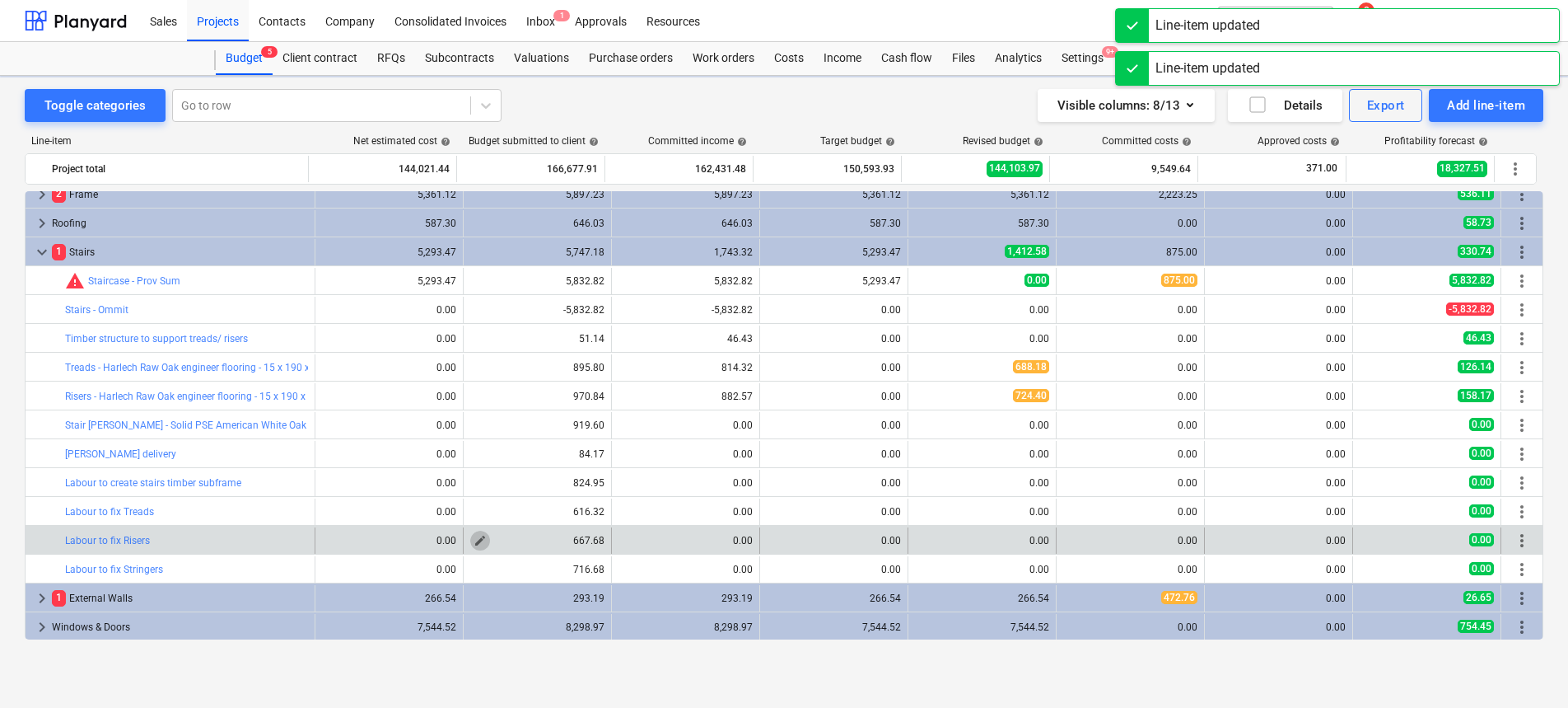
click at [474, 539] on span "edit" at bounding box center [480, 540] width 13 height 13
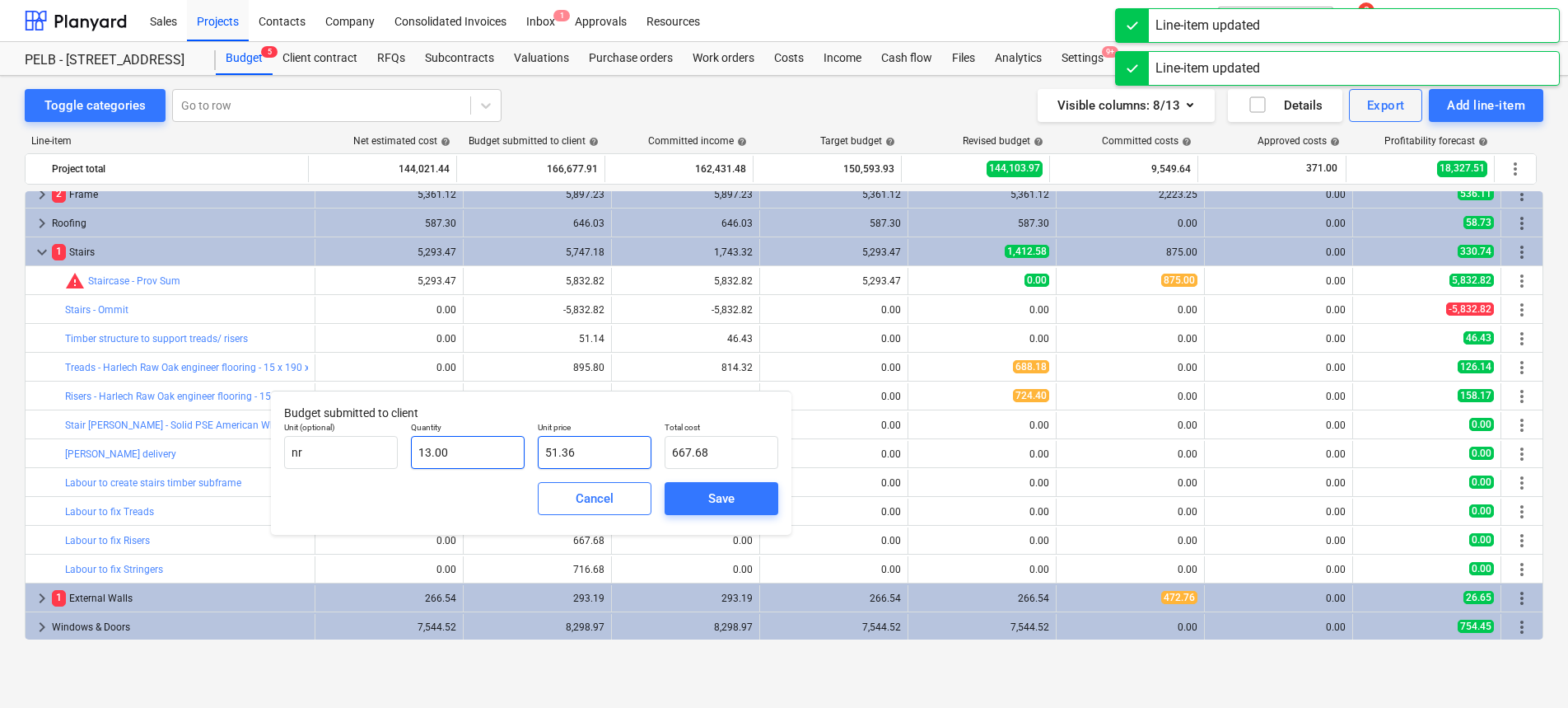
drag, startPoint x: 593, startPoint y: 445, endPoint x: 513, endPoint y: 446, distance: 80.0
click at [513, 446] on div "Unit (optional) nr Quantity 13.00 Unit price 51.36 Total cost 667.68" at bounding box center [531, 444] width 508 height 60
type input "5"
type input "65.00"
type input "52"
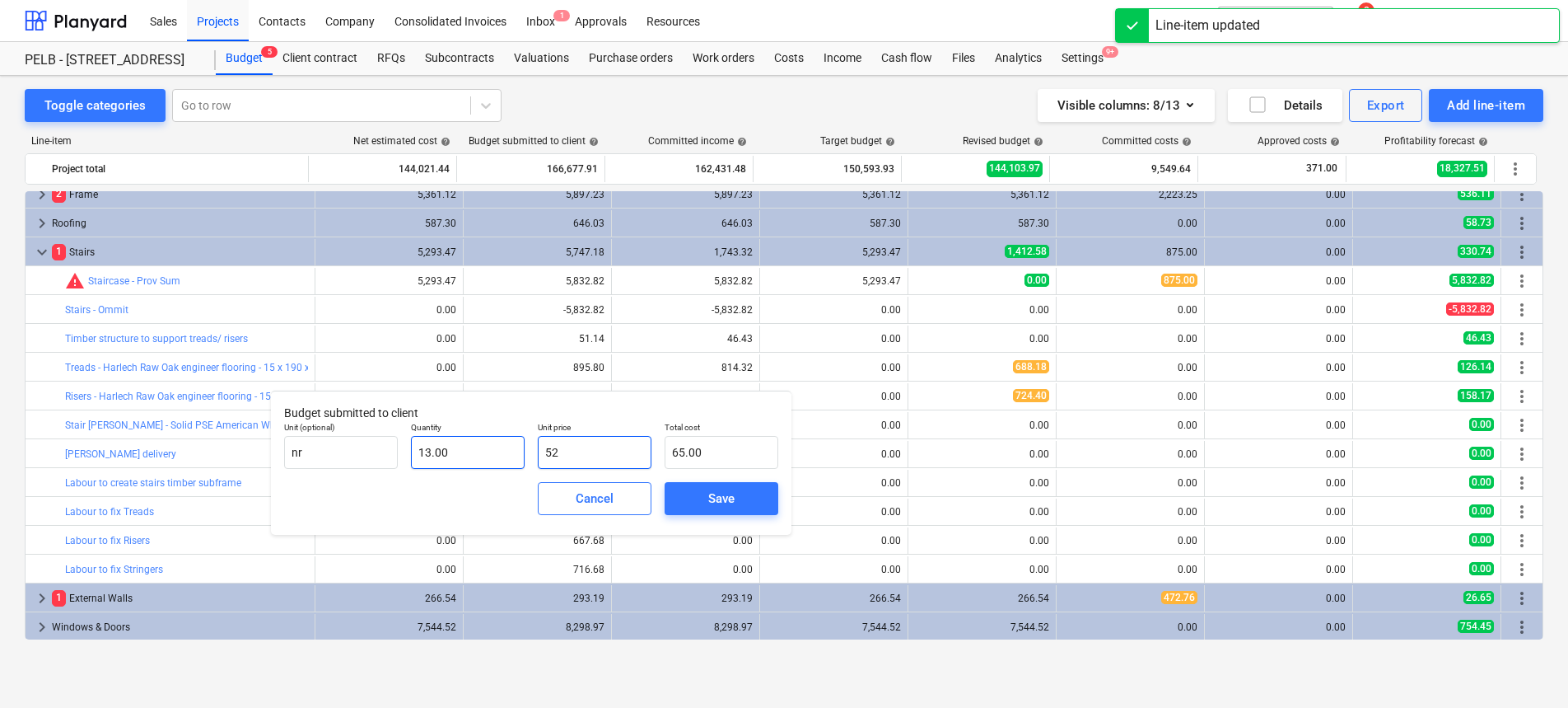
type input "676.00"
type input "52.4"
type input "681.20"
type input "52.48"
type input "682.24"
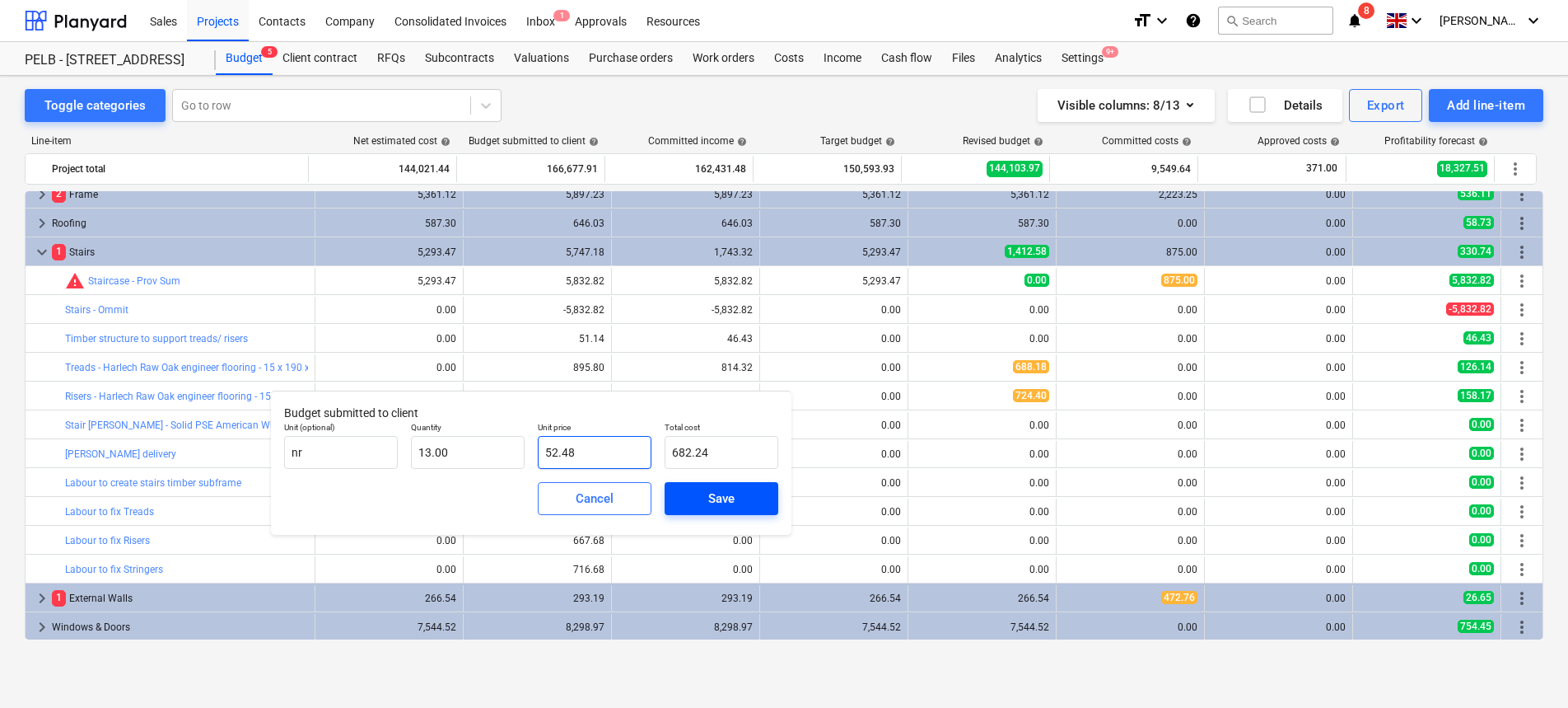
type input "52.48"
click at [745, 501] on span "Save" at bounding box center [721, 499] width 74 height 22
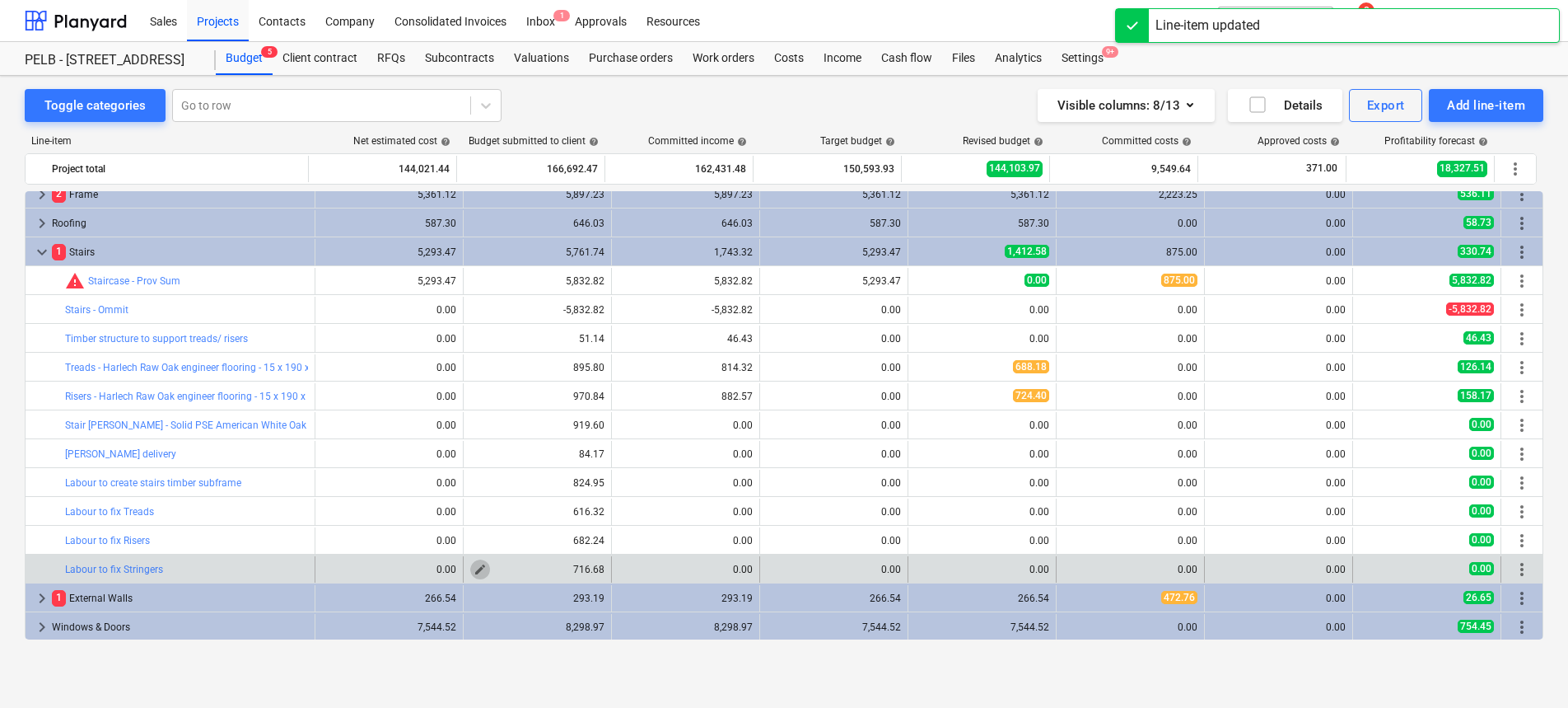
click at [479, 569] on span "edit" at bounding box center [480, 569] width 13 height 13
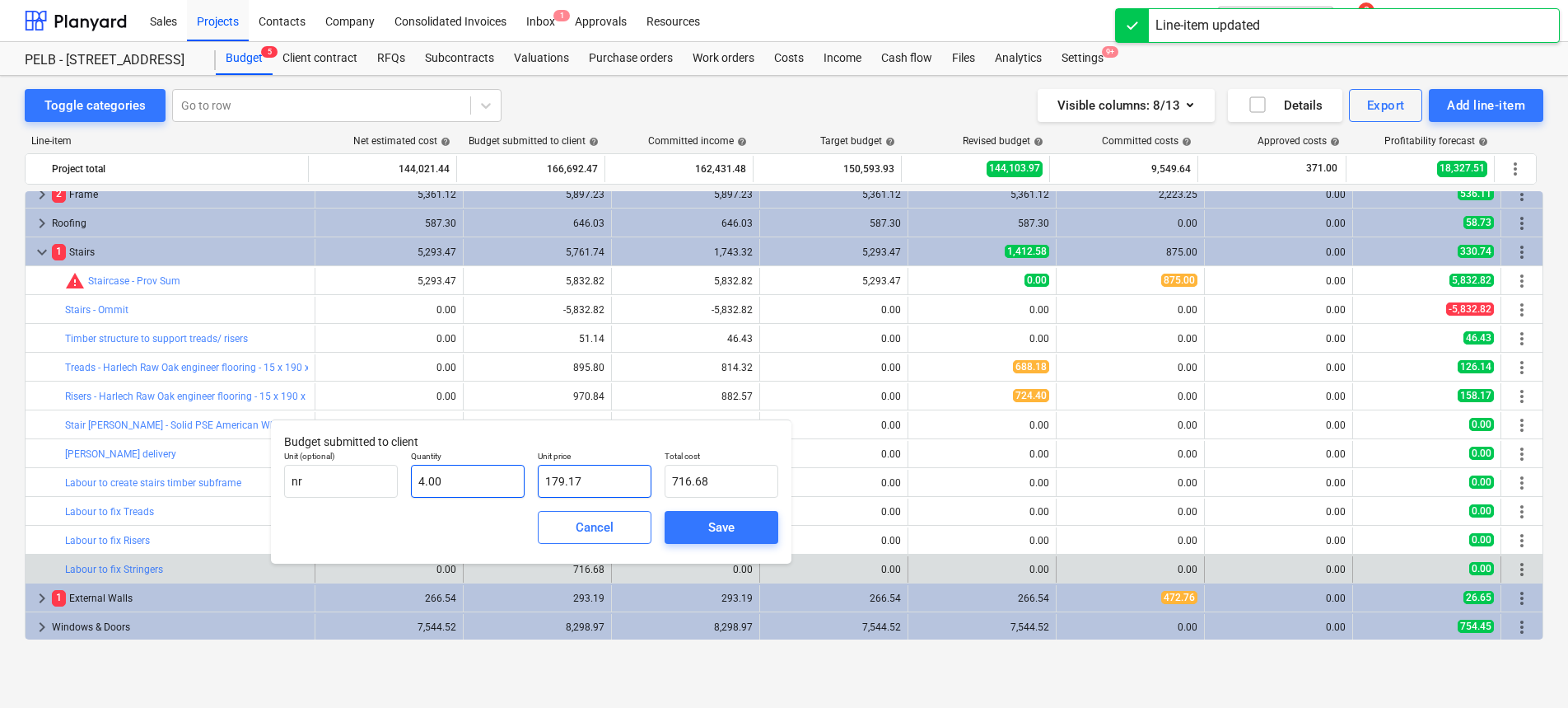
drag, startPoint x: 607, startPoint y: 475, endPoint x: 442, endPoint y: 472, distance: 165.0
click at [441, 475] on div "Unit (optional) nr Quantity 4.00 Unit price 179.17 Total cost 716.68" at bounding box center [531, 474] width 508 height 60
type input "1"
type input "4.00"
type input "19"
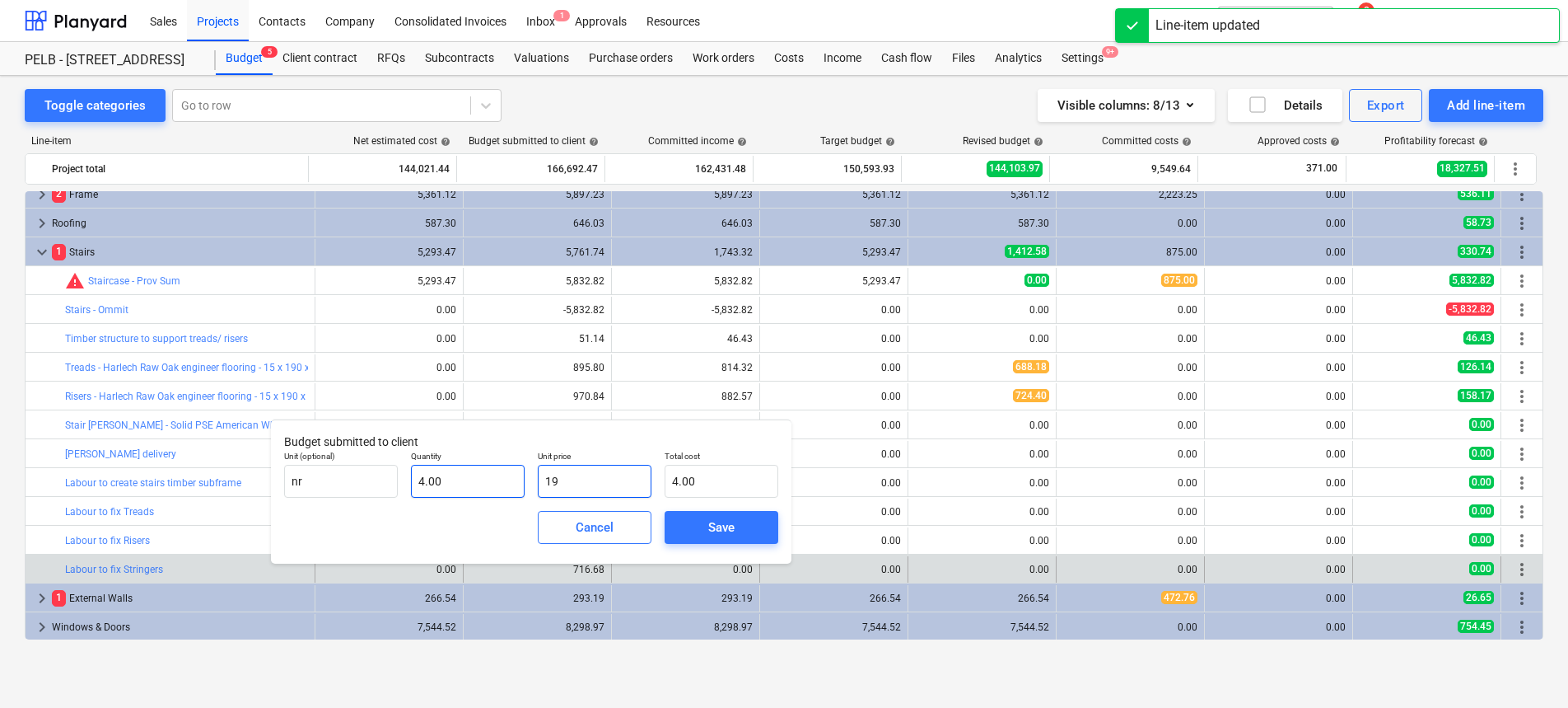
type input "76.00"
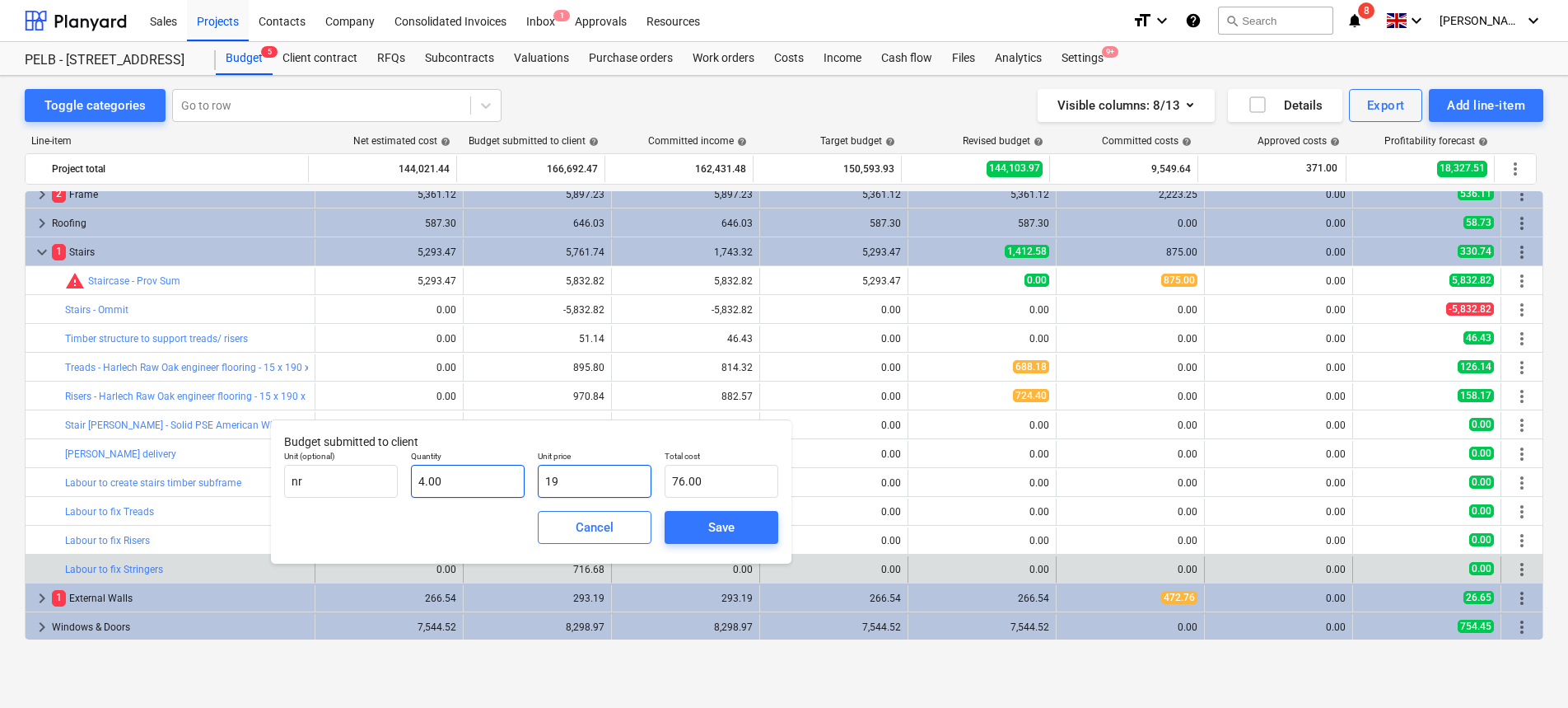
type input "197"
type input "788.00"
type input "197.09"
type input "788.36"
type input "197.09"
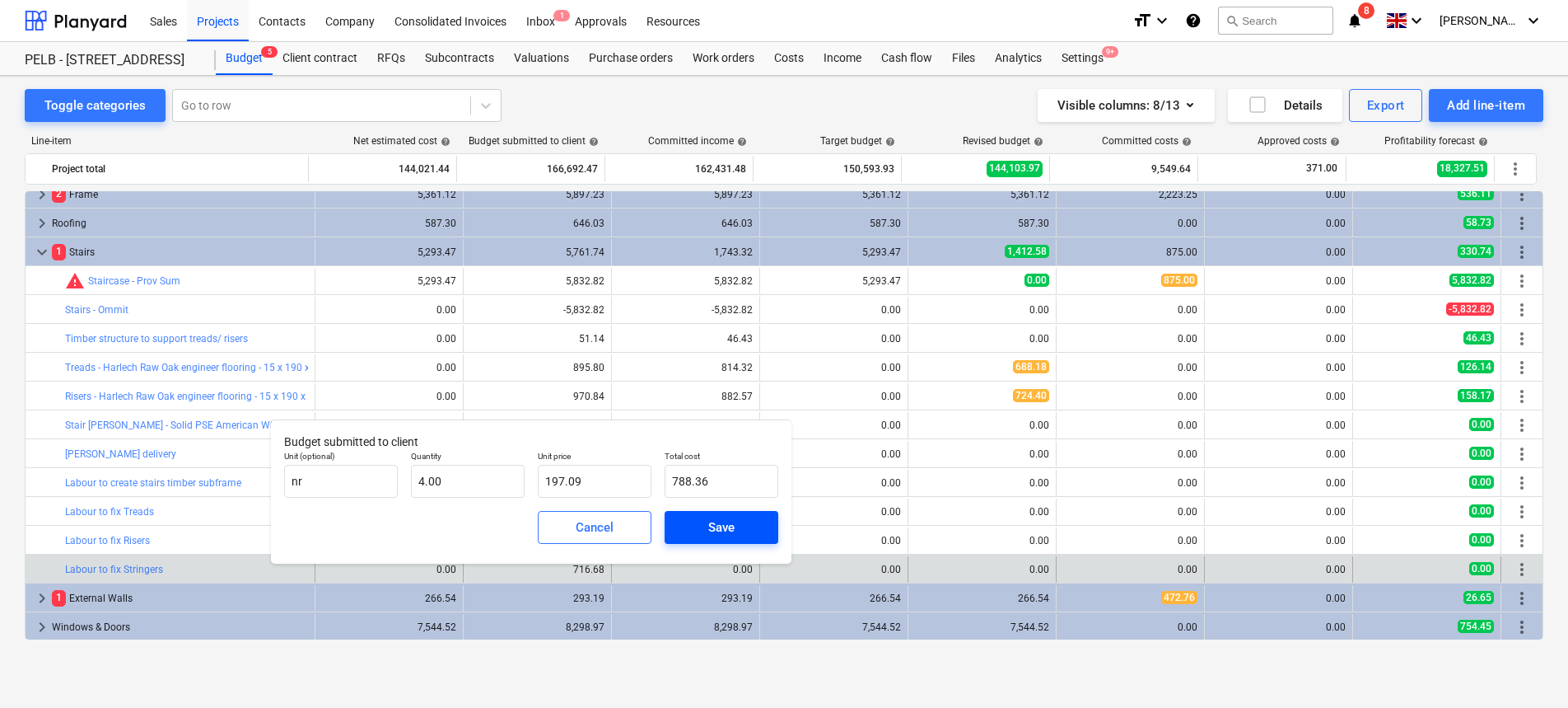
click at [685, 530] on span "Save" at bounding box center [721, 527] width 74 height 22
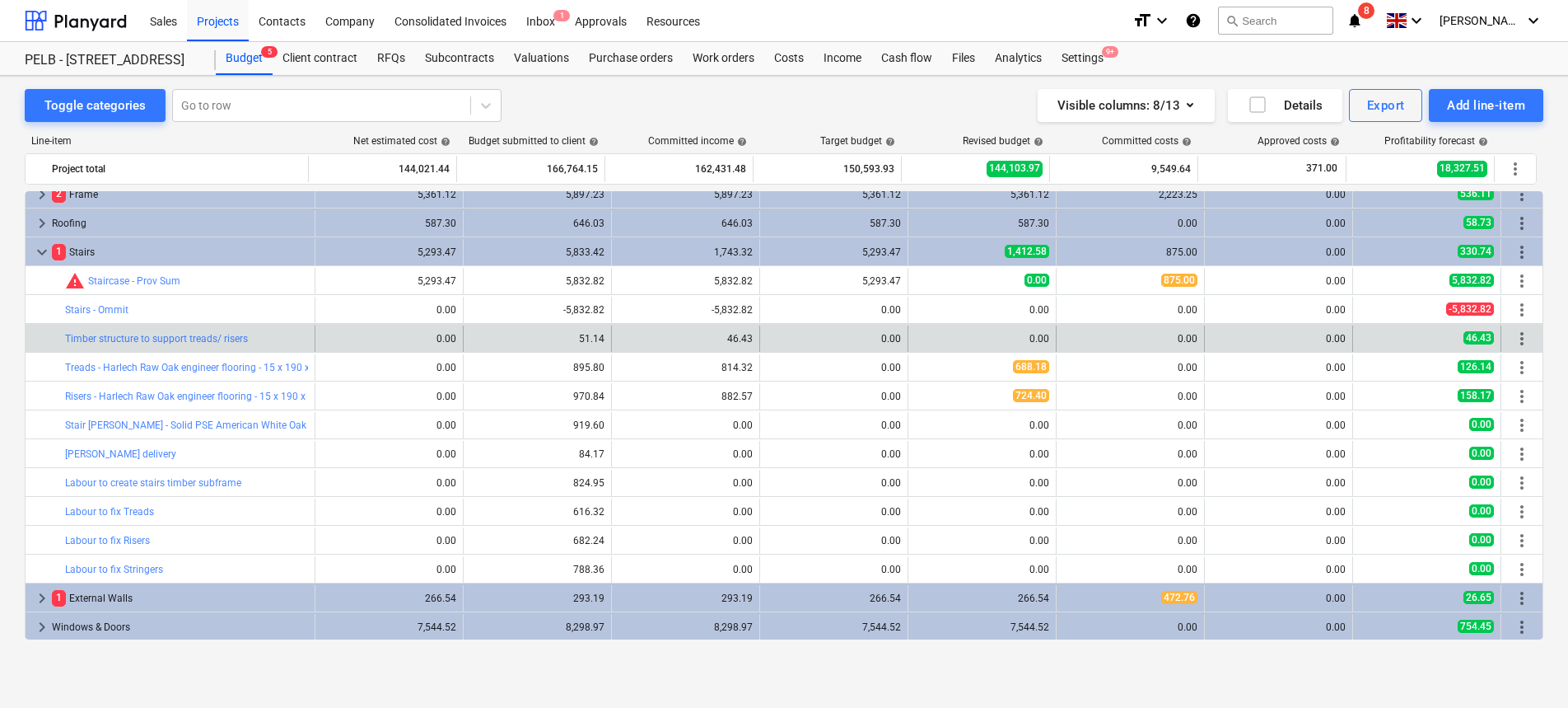
click at [823, 339] on div "0.00" at bounding box center [834, 339] width 134 height 12
drag, startPoint x: 805, startPoint y: 335, endPoint x: 761, endPoint y: 341, distance: 44.4
click at [803, 336] on div "0.00" at bounding box center [834, 339] width 134 height 12
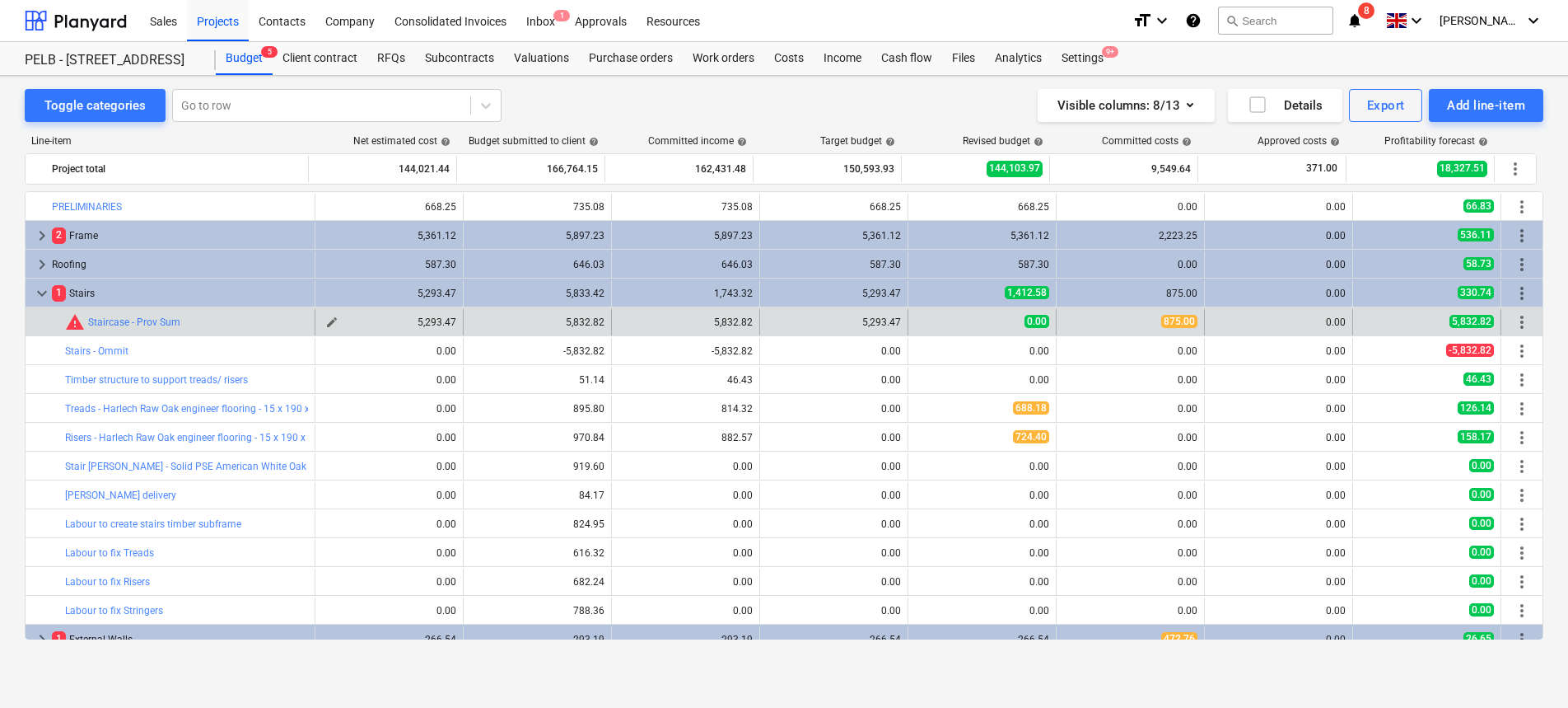
scroll to position [41, 0]
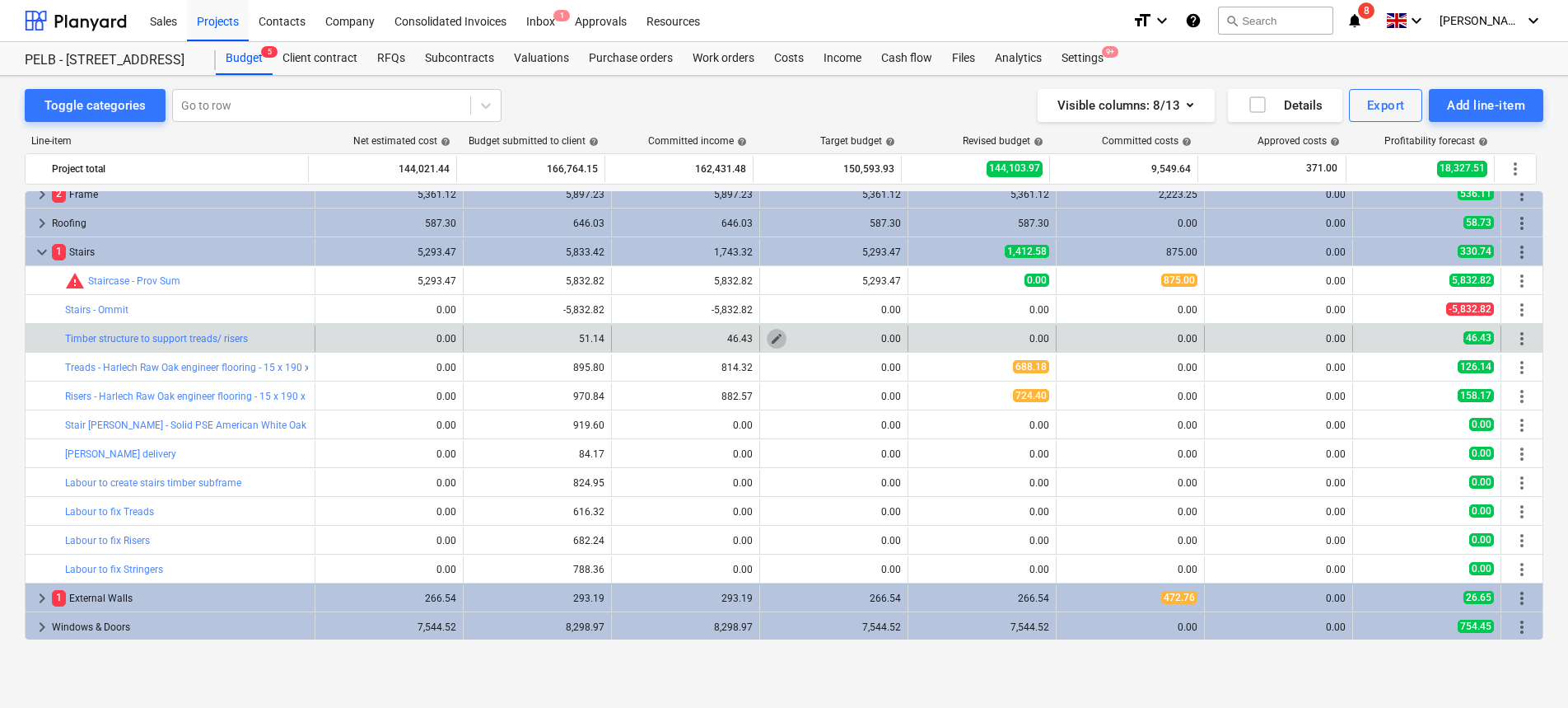
click at [770, 336] on span "edit" at bounding box center [776, 338] width 13 height 13
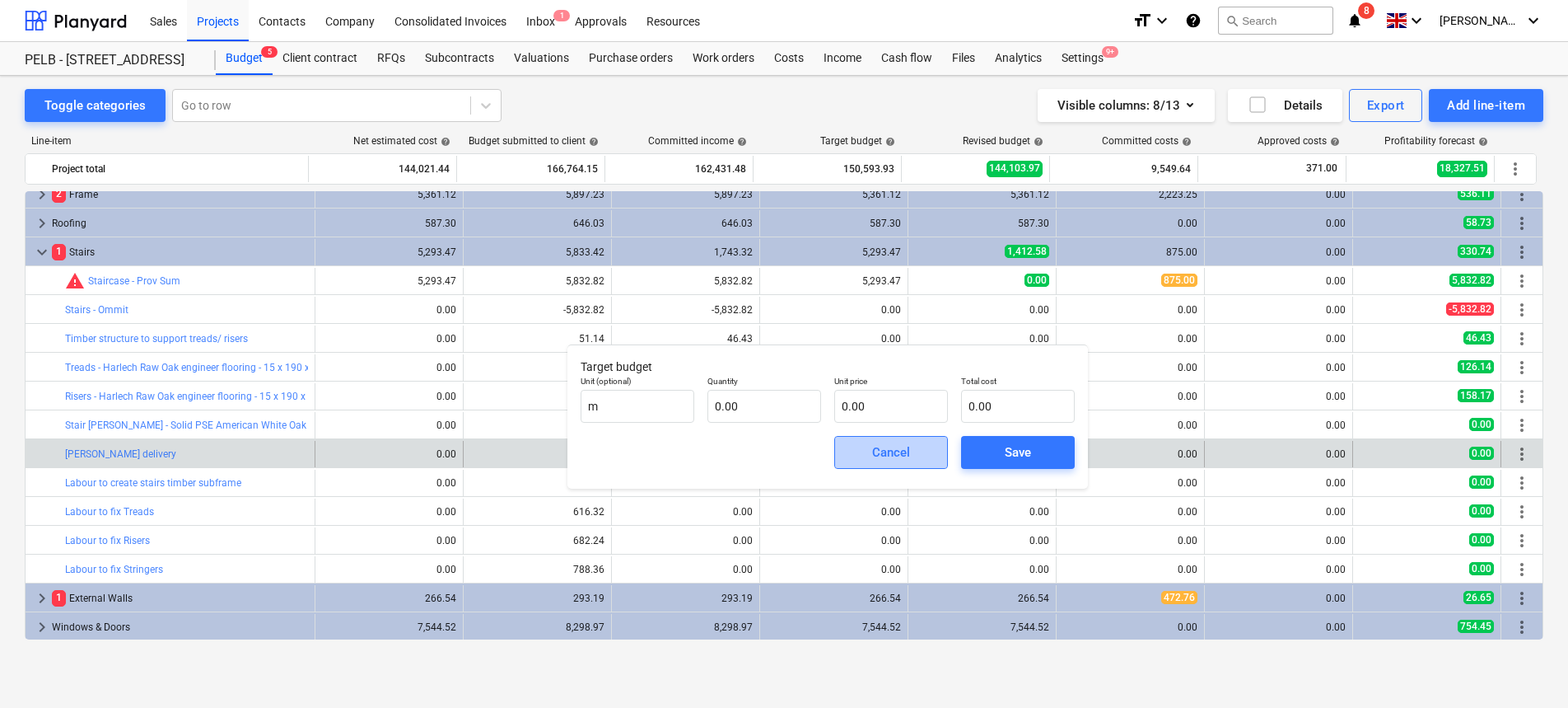
drag, startPoint x: 882, startPoint y: 459, endPoint x: 869, endPoint y: 442, distance: 21.4
click at [882, 458] on div "Cancel" at bounding box center [891, 452] width 38 height 22
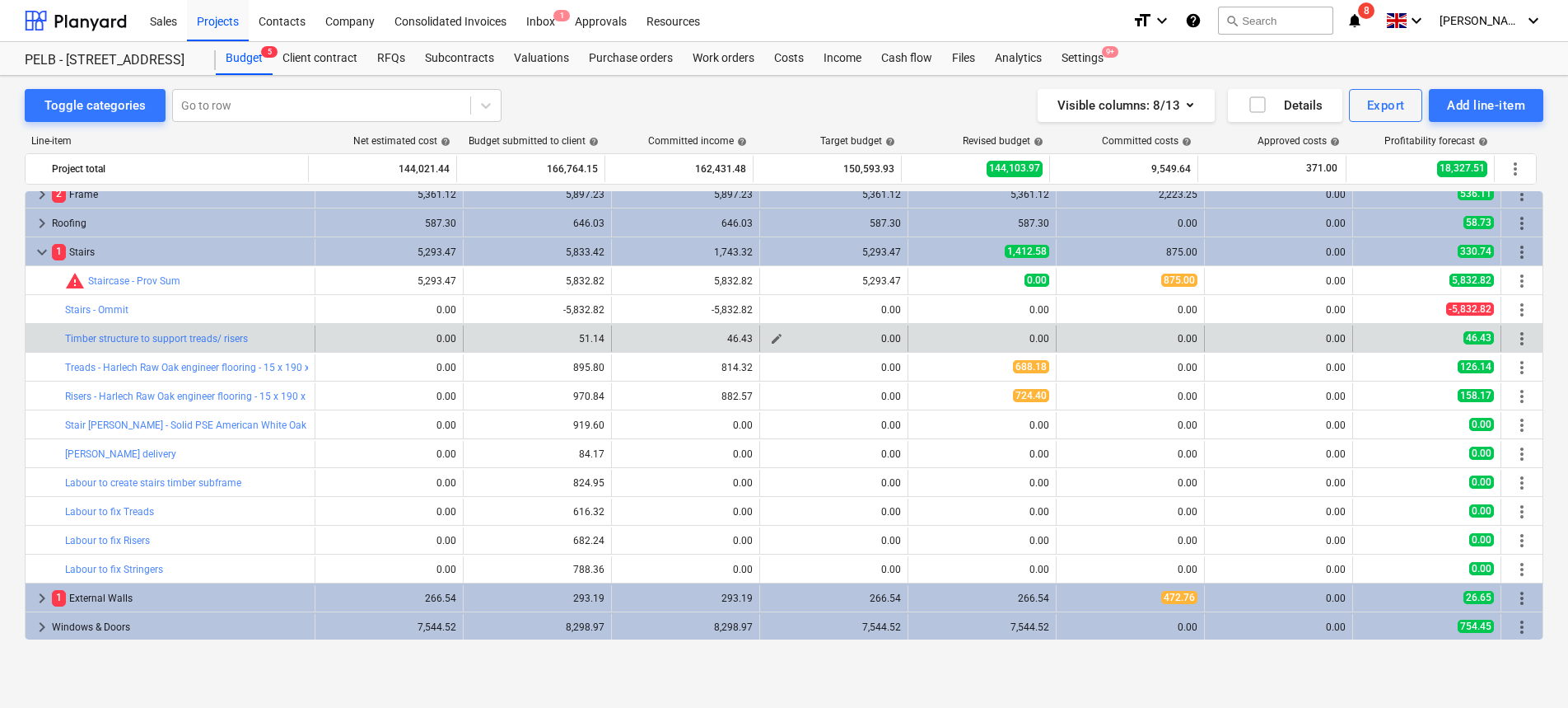
click at [774, 338] on span "edit" at bounding box center [776, 338] width 13 height 13
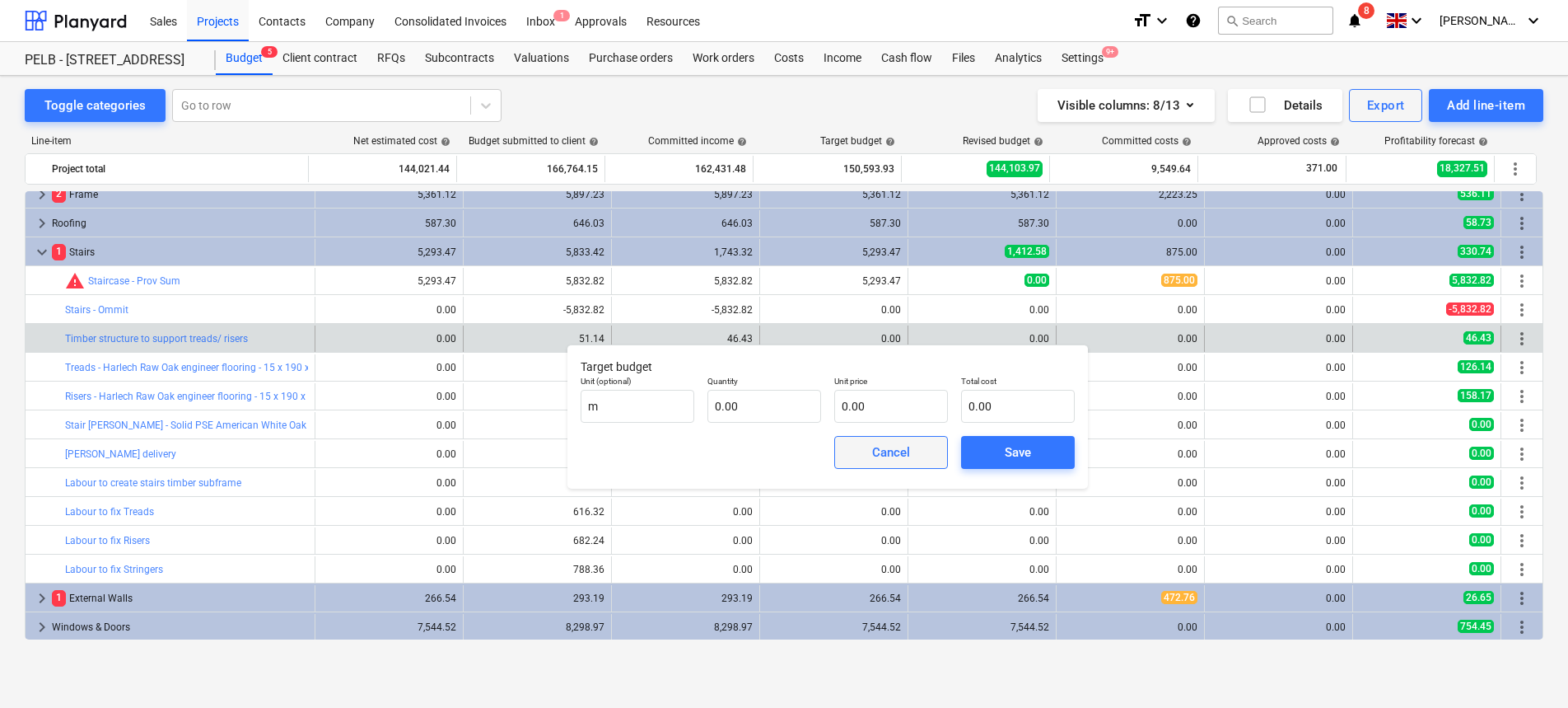
click at [902, 455] on div "Cancel" at bounding box center [891, 452] width 38 height 22
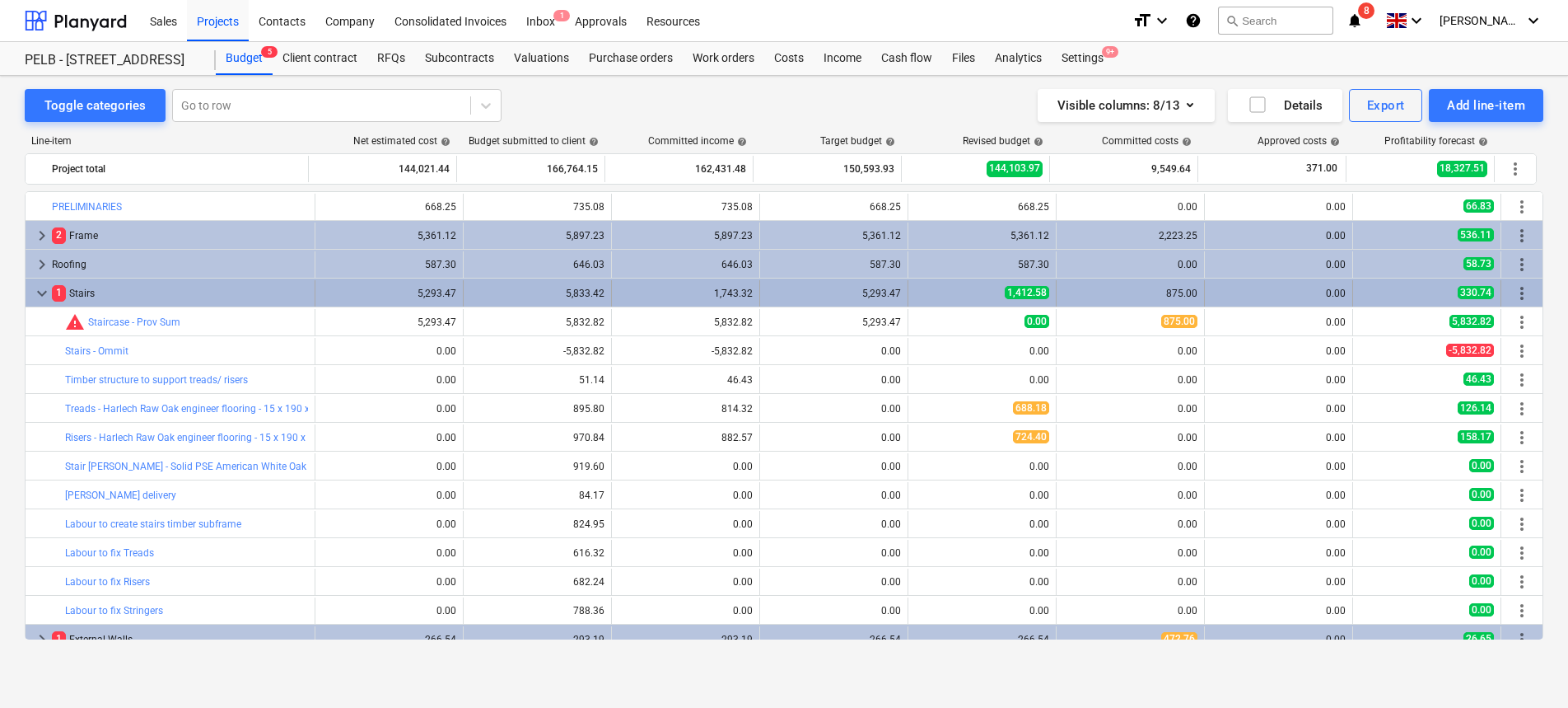
scroll to position [41, 0]
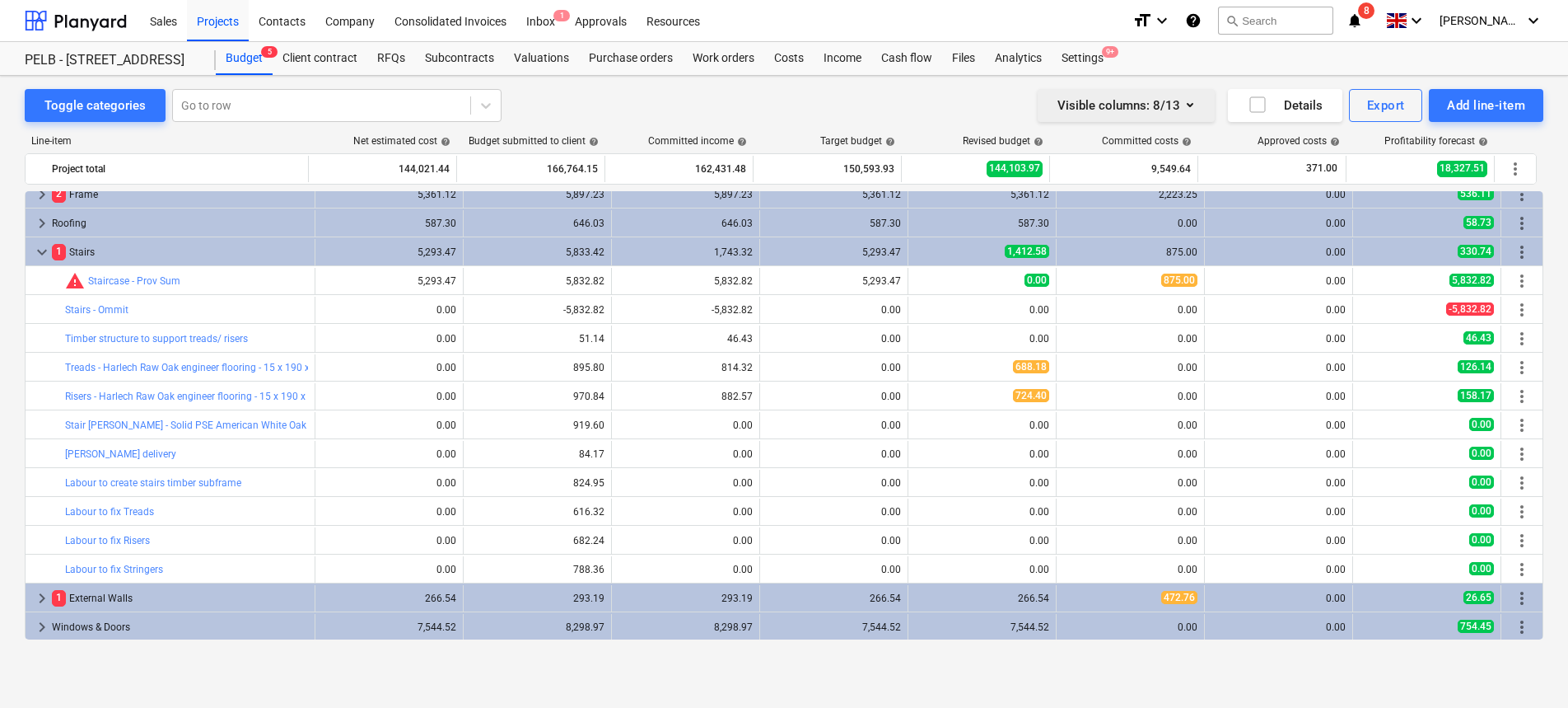
click at [1190, 102] on icon "button" at bounding box center [1190, 105] width 20 height 20
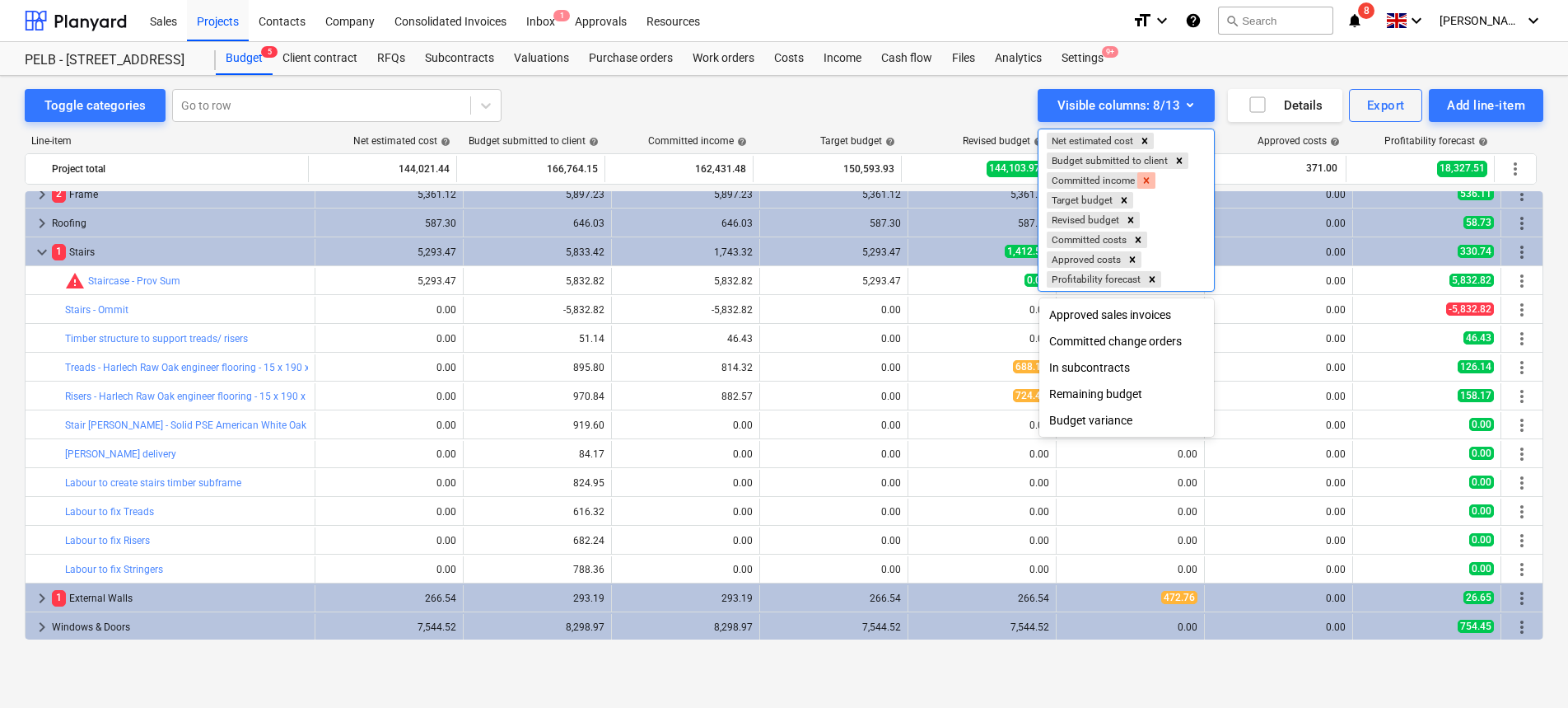
click at [1152, 177] on icon "Remove Committed income" at bounding box center [1146, 181] width 12 height 12
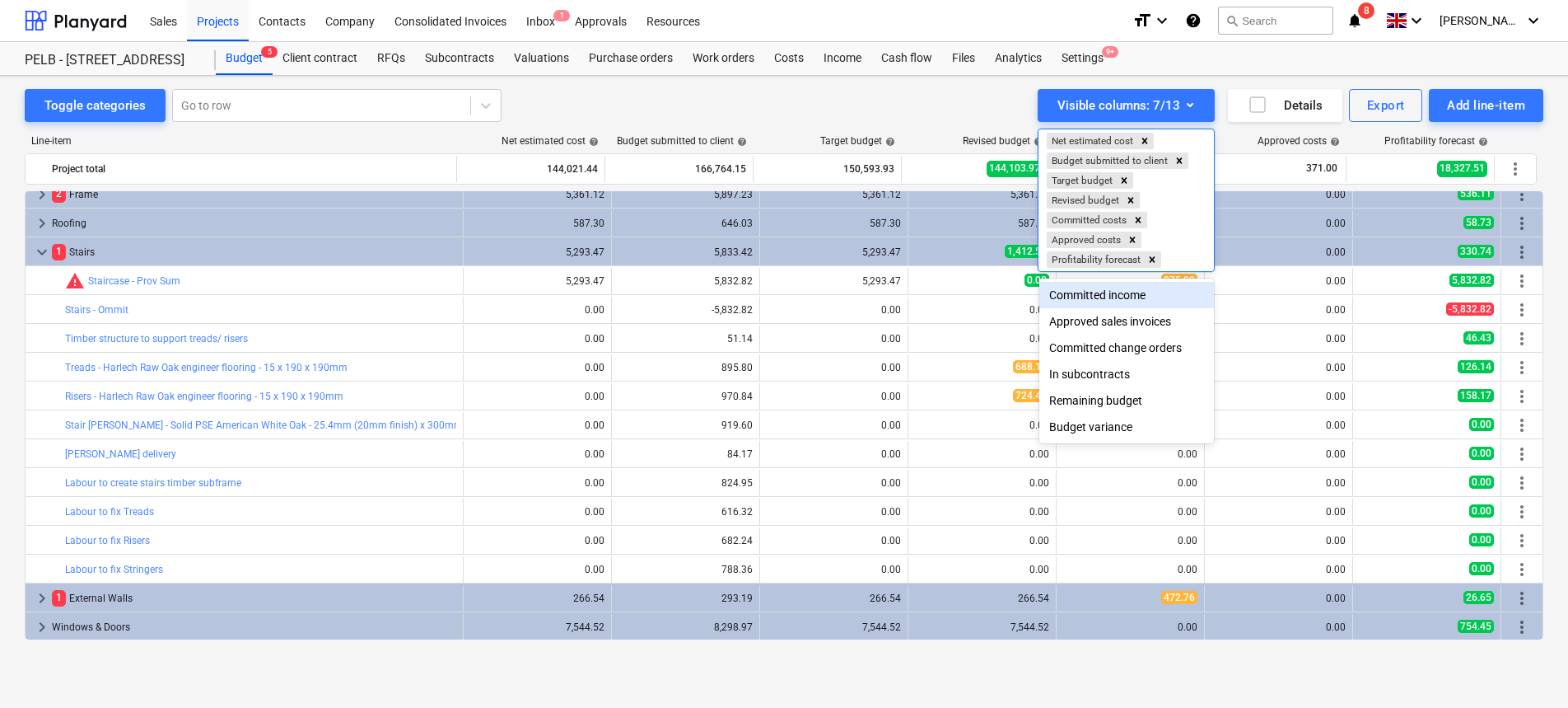
click at [853, 314] on div at bounding box center [784, 354] width 1568 height 708
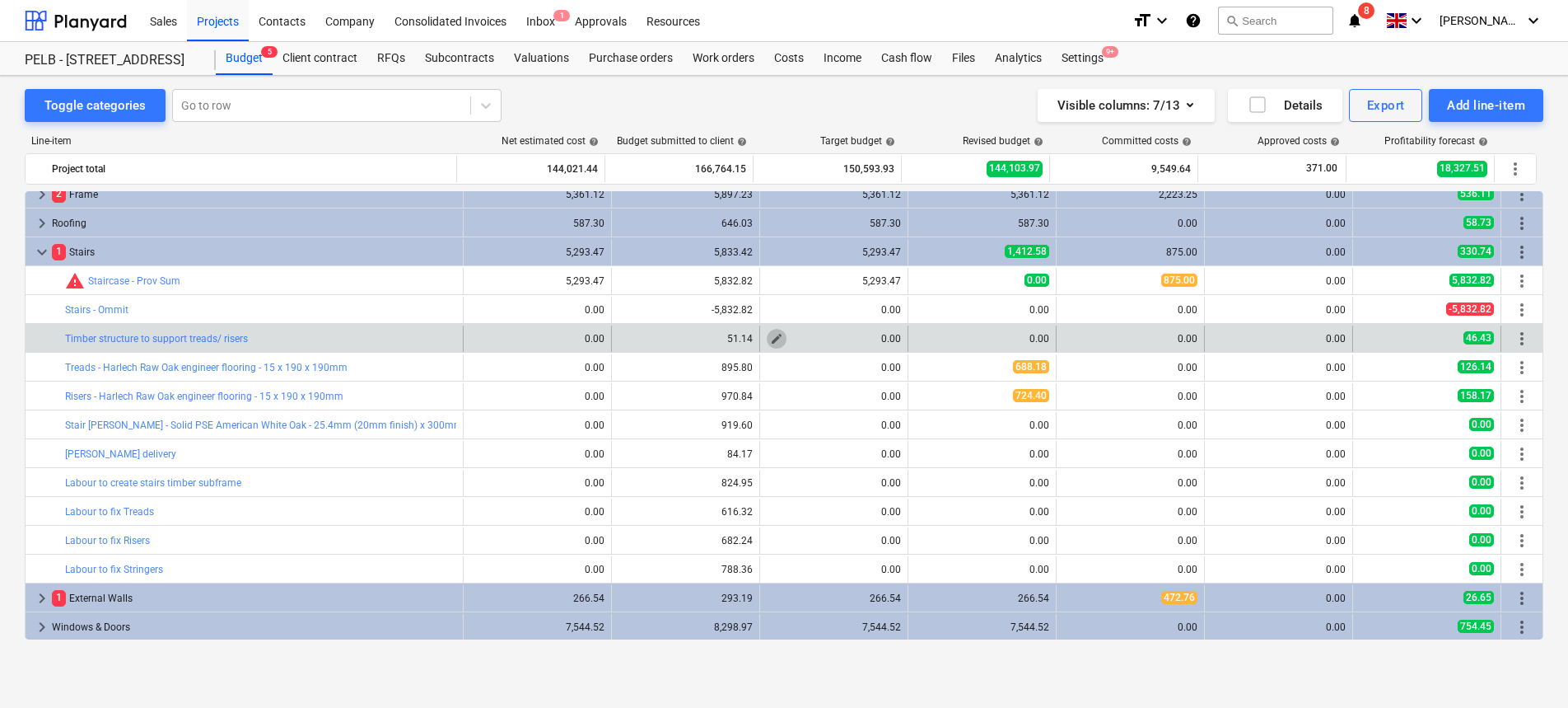
click at [770, 339] on span "edit" at bounding box center [776, 338] width 13 height 13
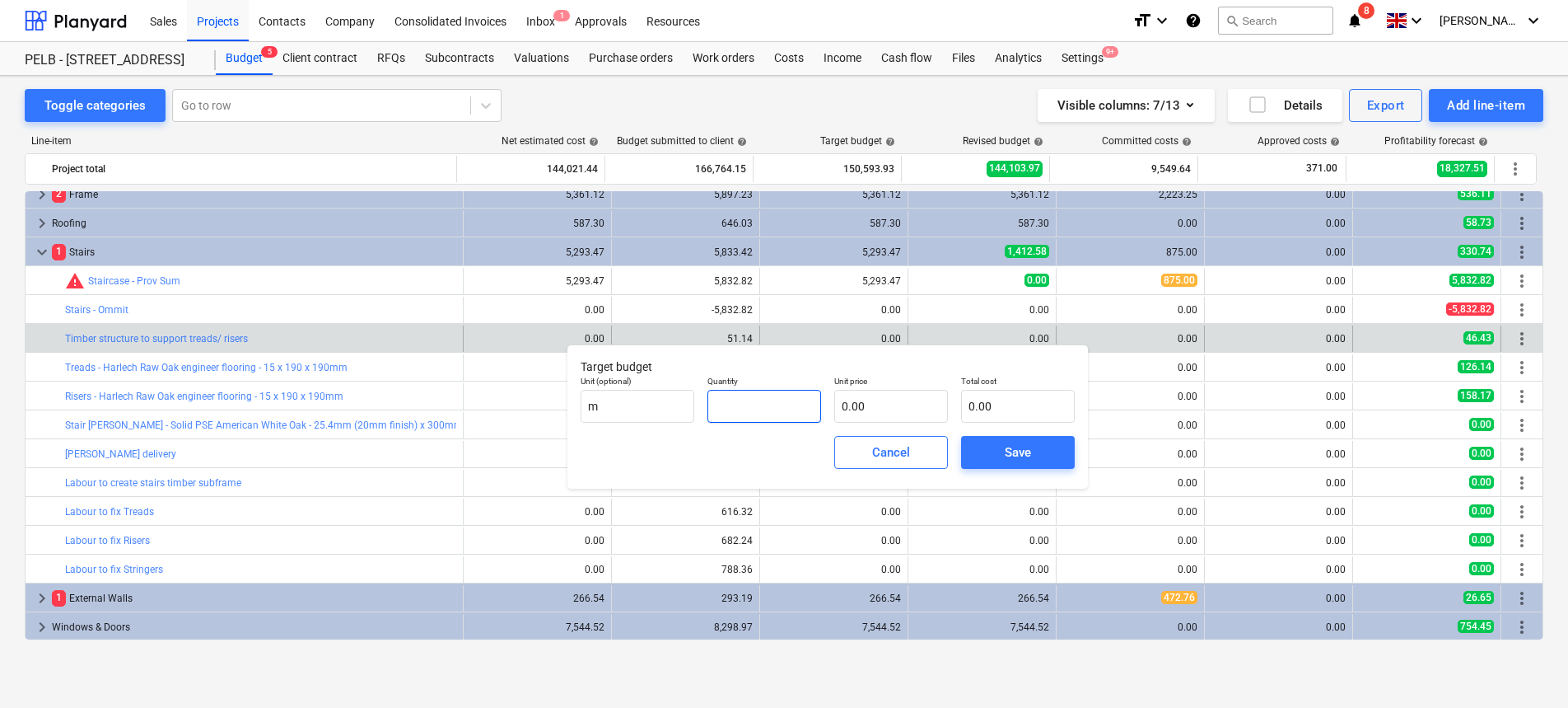
click at [796, 402] on input "text" at bounding box center [764, 406] width 114 height 33
type input "13.86"
click at [928, 402] on input "text" at bounding box center [891, 406] width 114 height 33
type input "3"
type input "41.58"
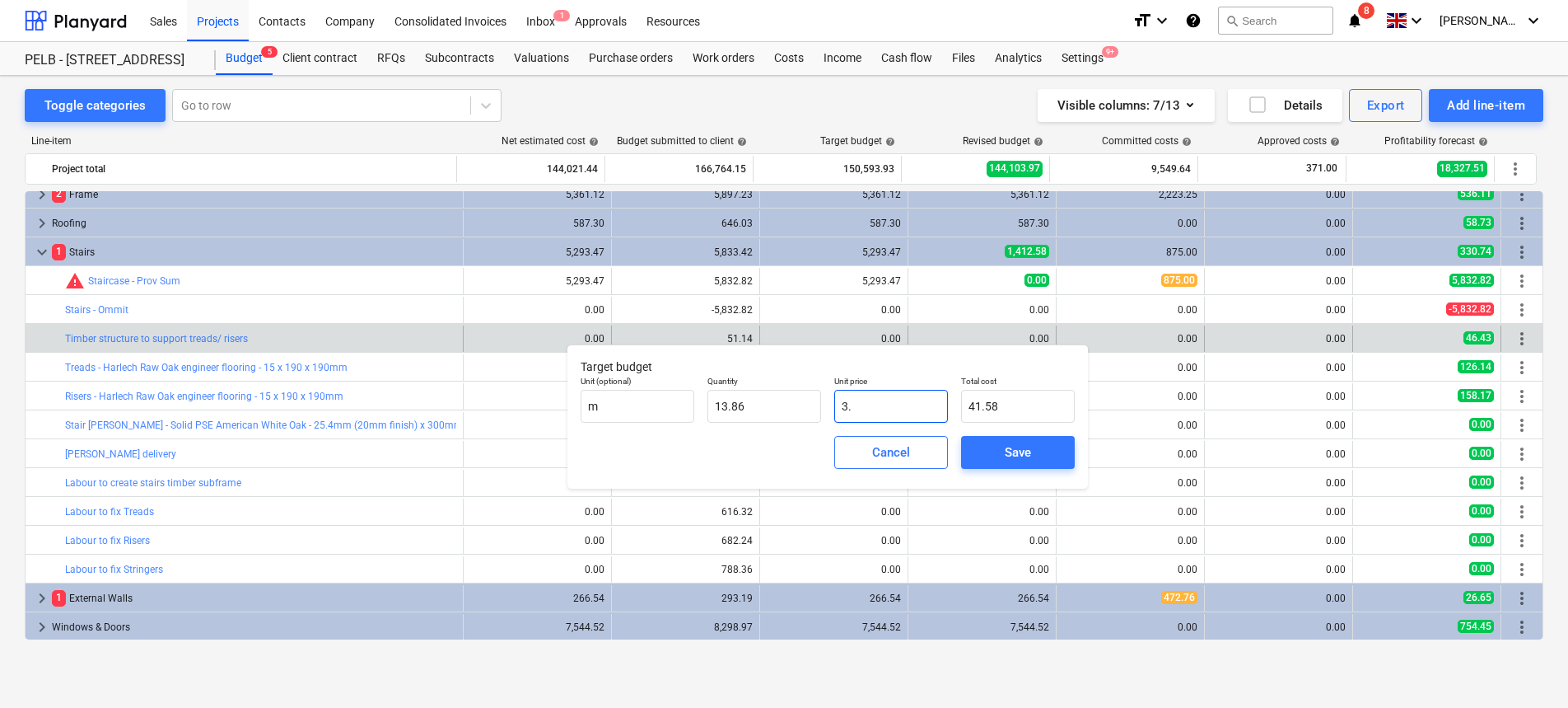
type input "3.3"
type input "45.74"
type input "3.35"
type input "46.43"
type input "3.35"
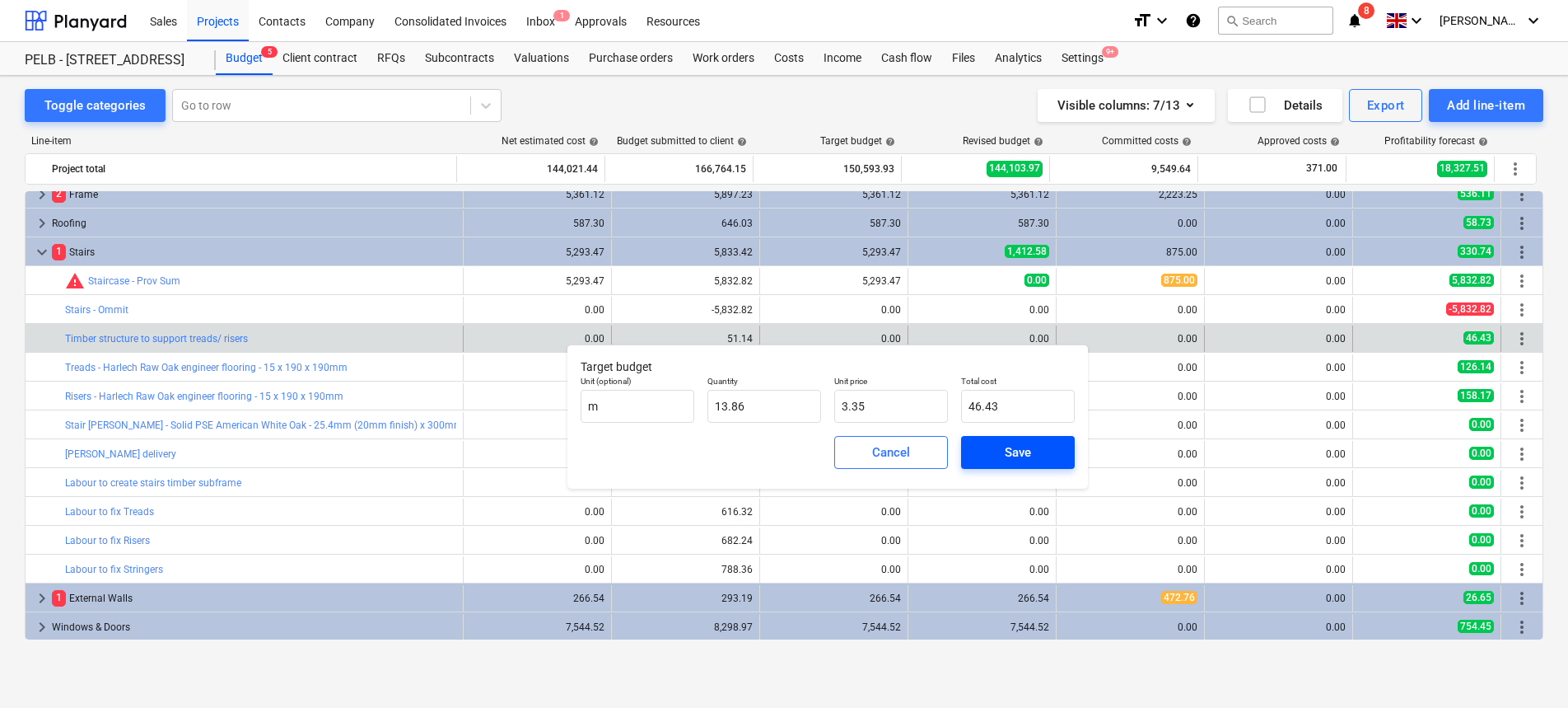
click at [1021, 452] on div "Save" at bounding box center [1018, 452] width 27 height 22
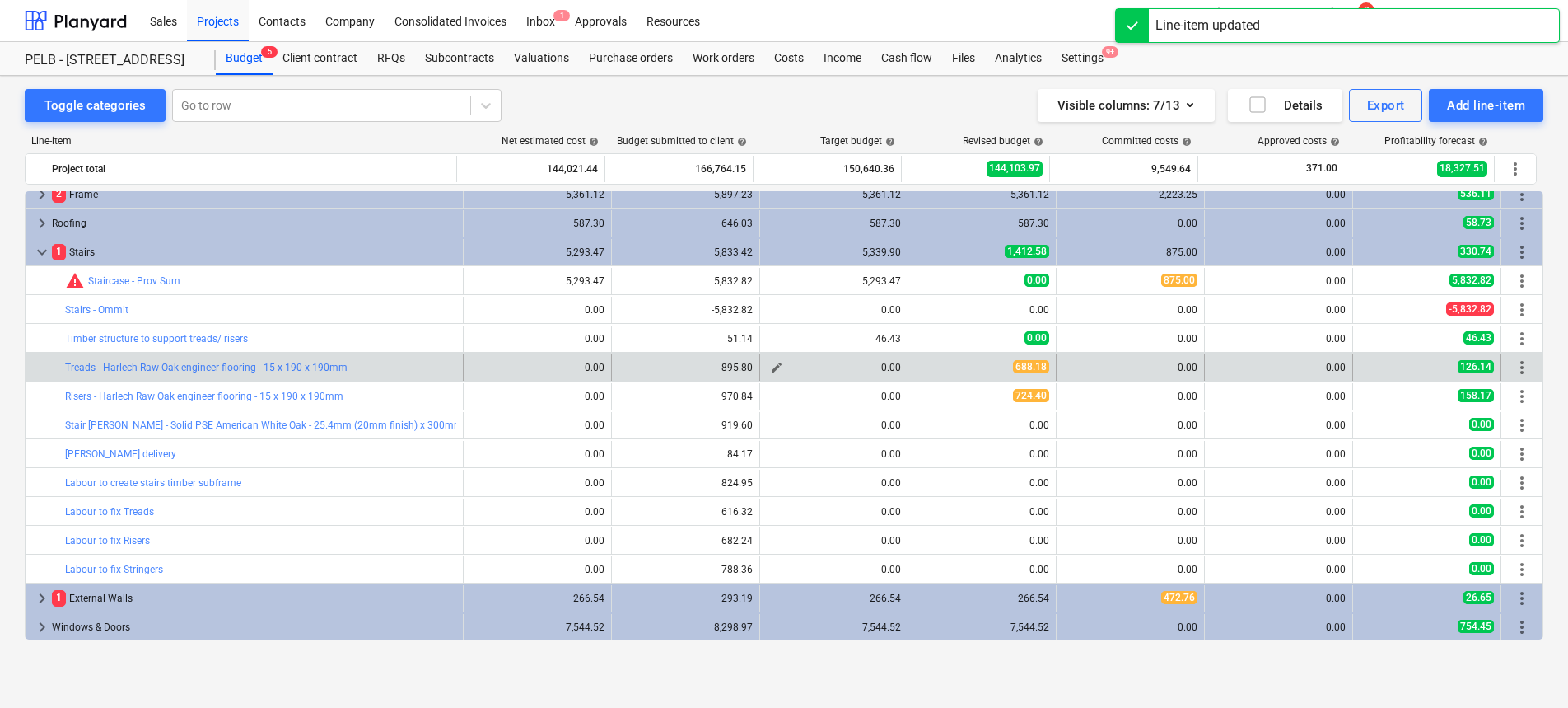
click at [772, 367] on span "edit" at bounding box center [776, 366] width 13 height 13
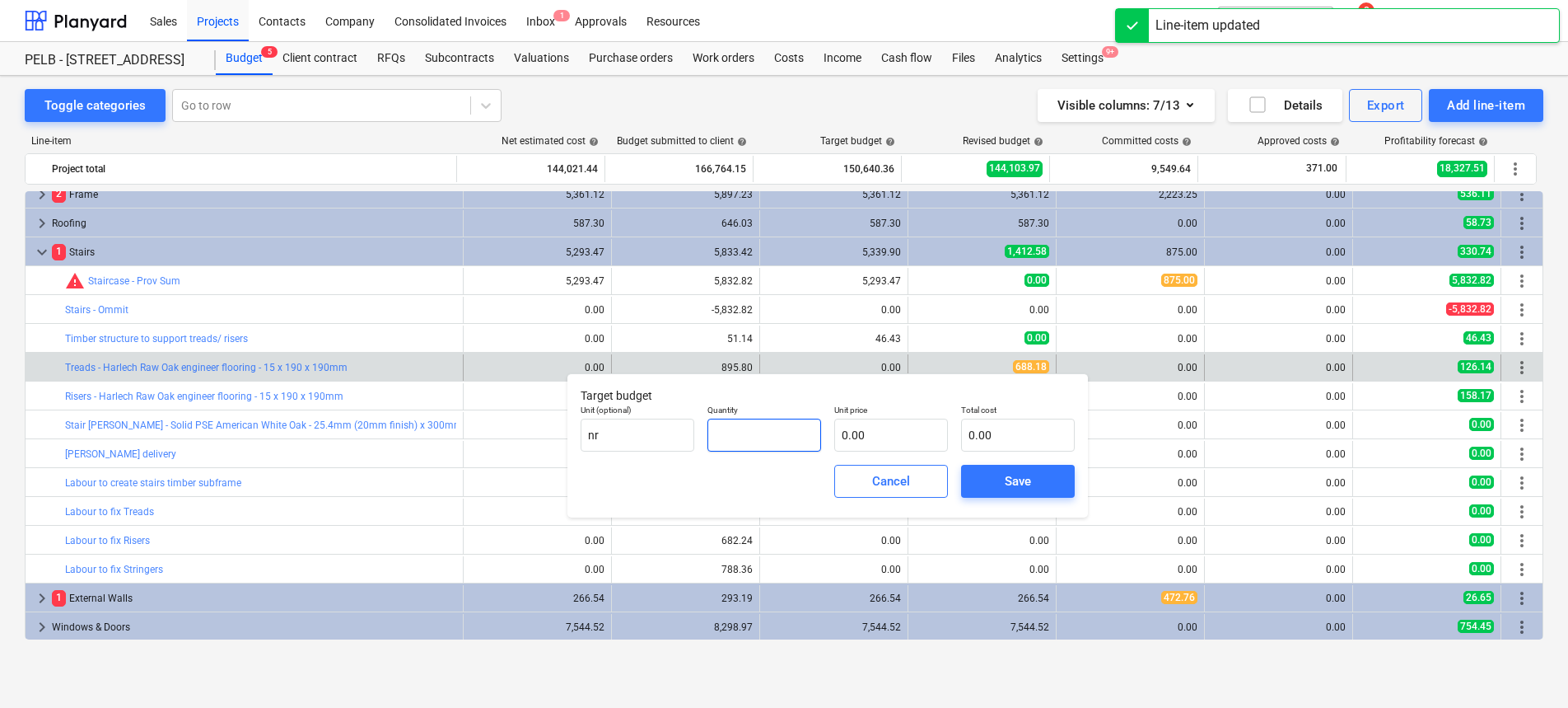
click at [743, 430] on input "text" at bounding box center [764, 434] width 114 height 33
type input "12.00"
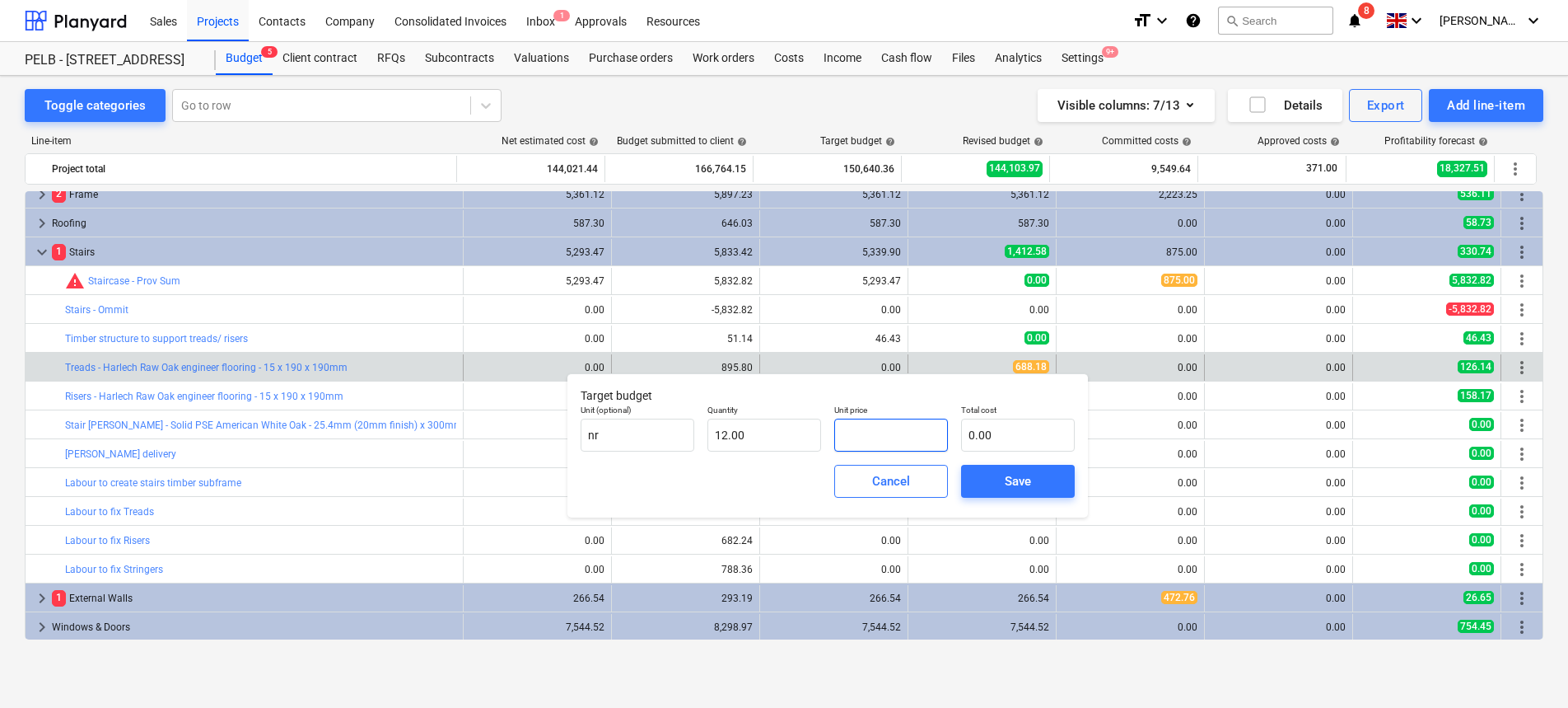
click at [886, 429] on input "text" at bounding box center [891, 434] width 114 height 33
type input "6"
type input "72.00"
type input "67"
type input "804.00"
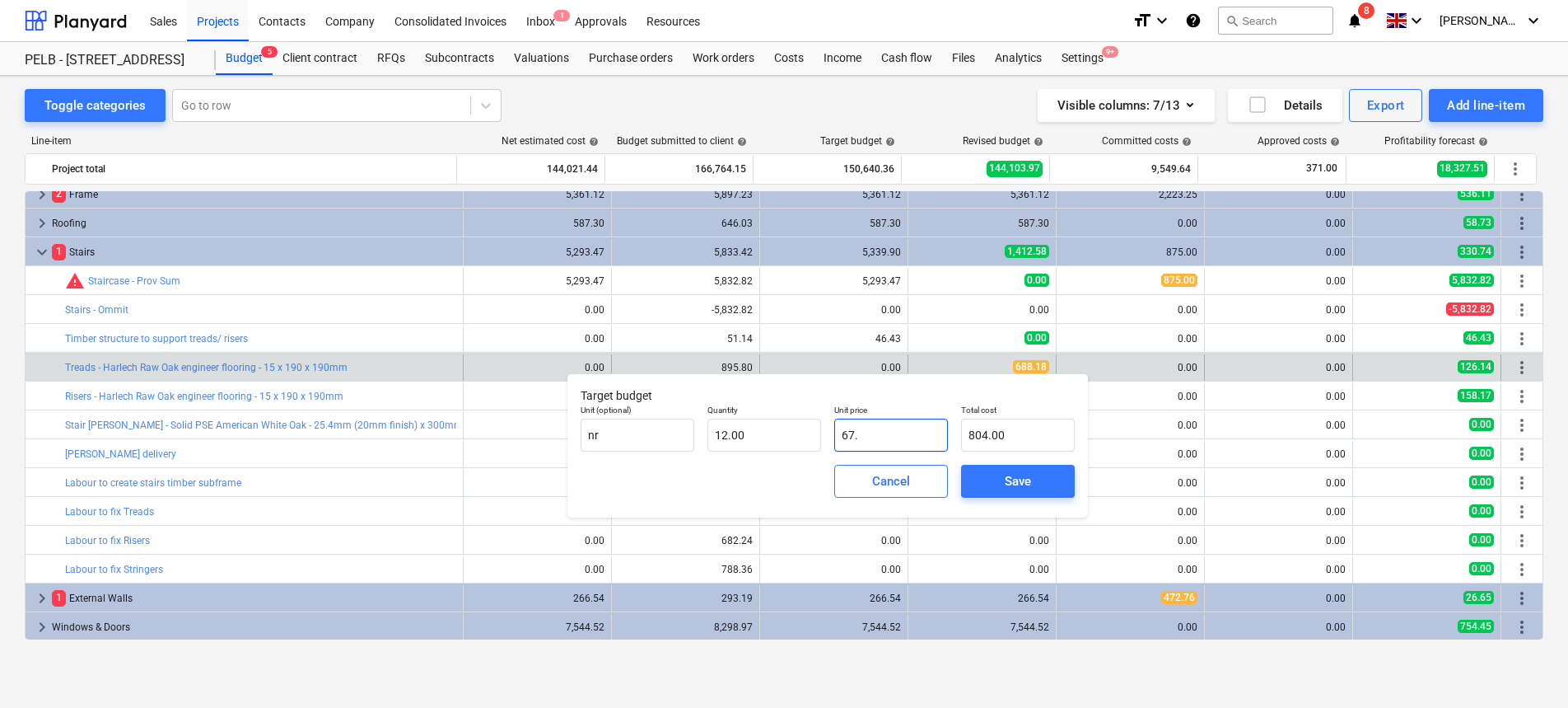
type input "67.8"
type input "813.60"
type input "67.89"
type input "814.68"
type input "67.89"
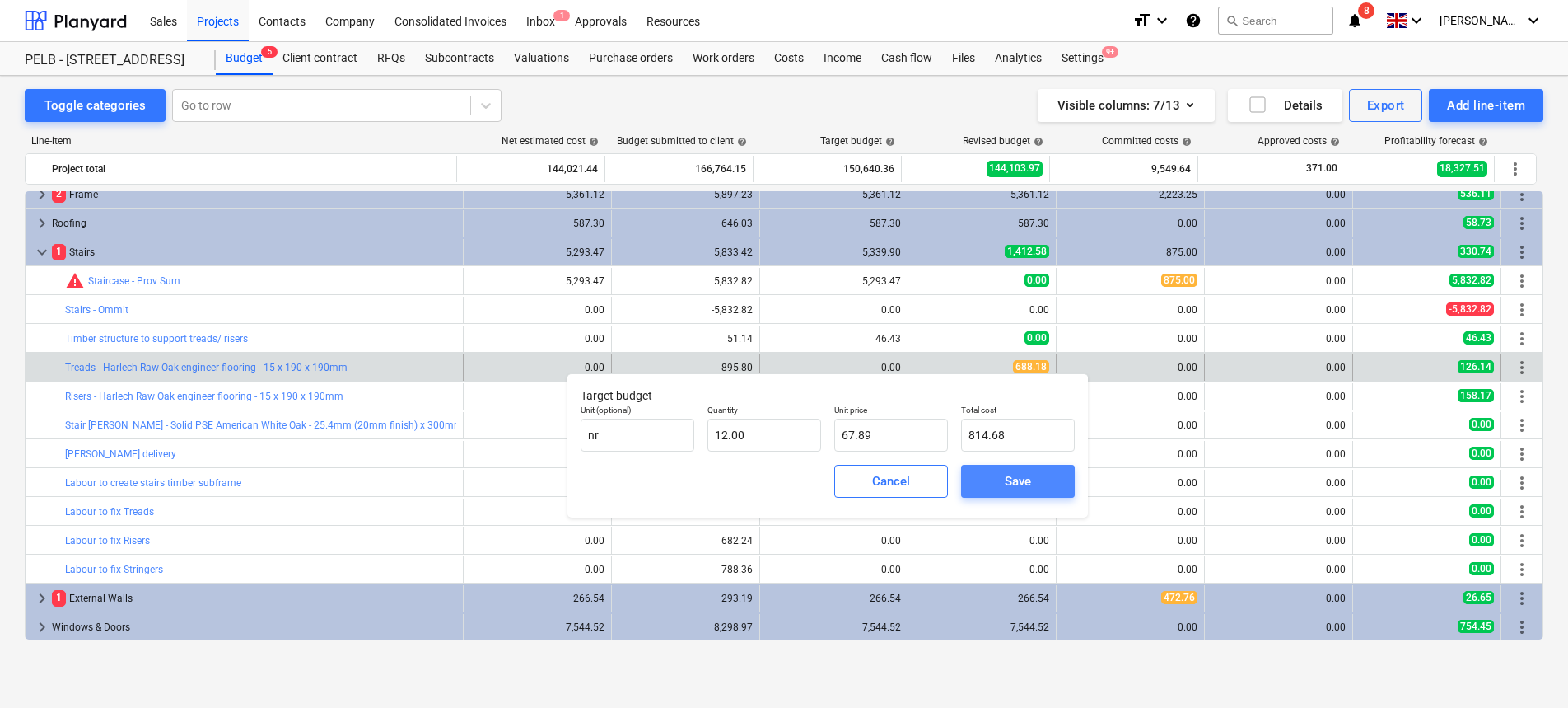
click at [1048, 482] on span "Save" at bounding box center [1018, 481] width 74 height 22
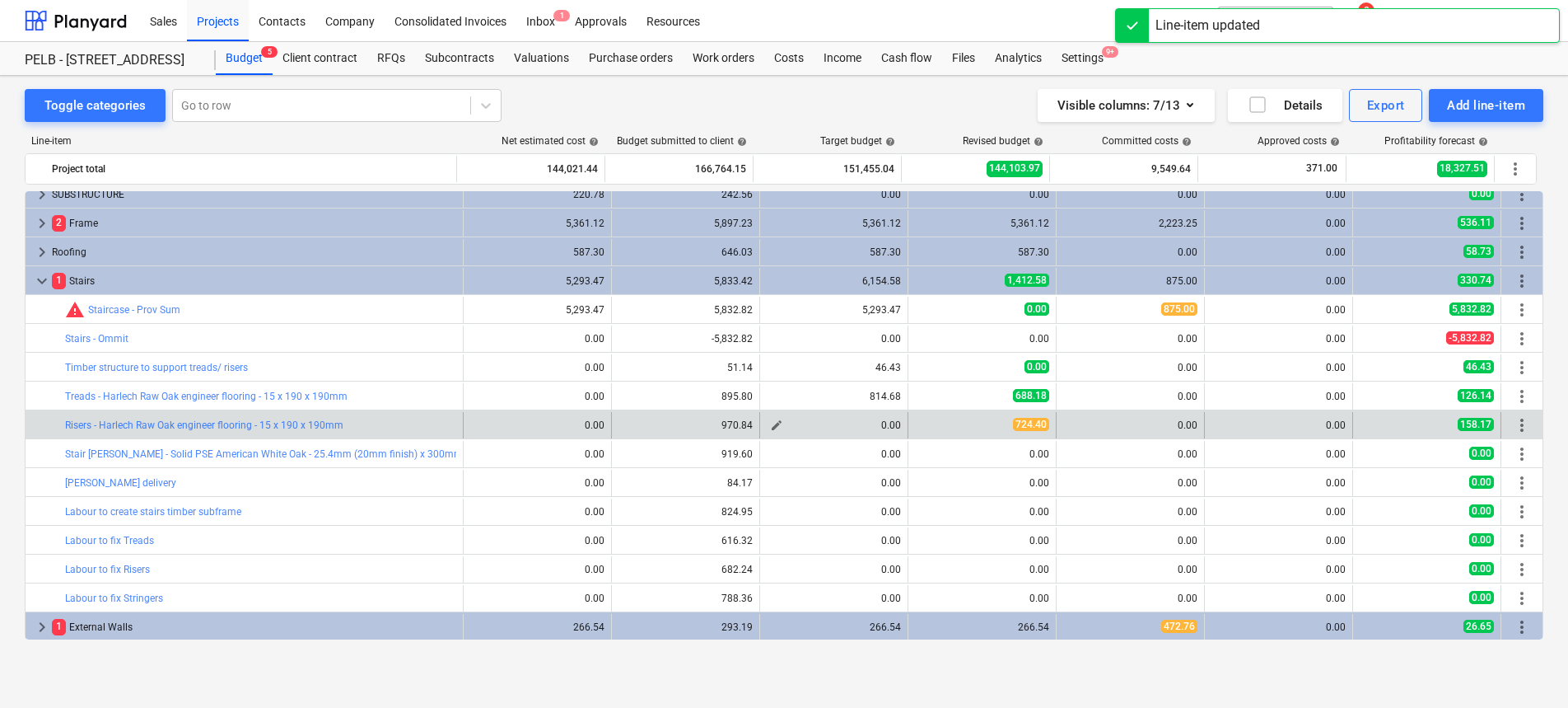
click at [772, 425] on span "edit" at bounding box center [776, 425] width 13 height 13
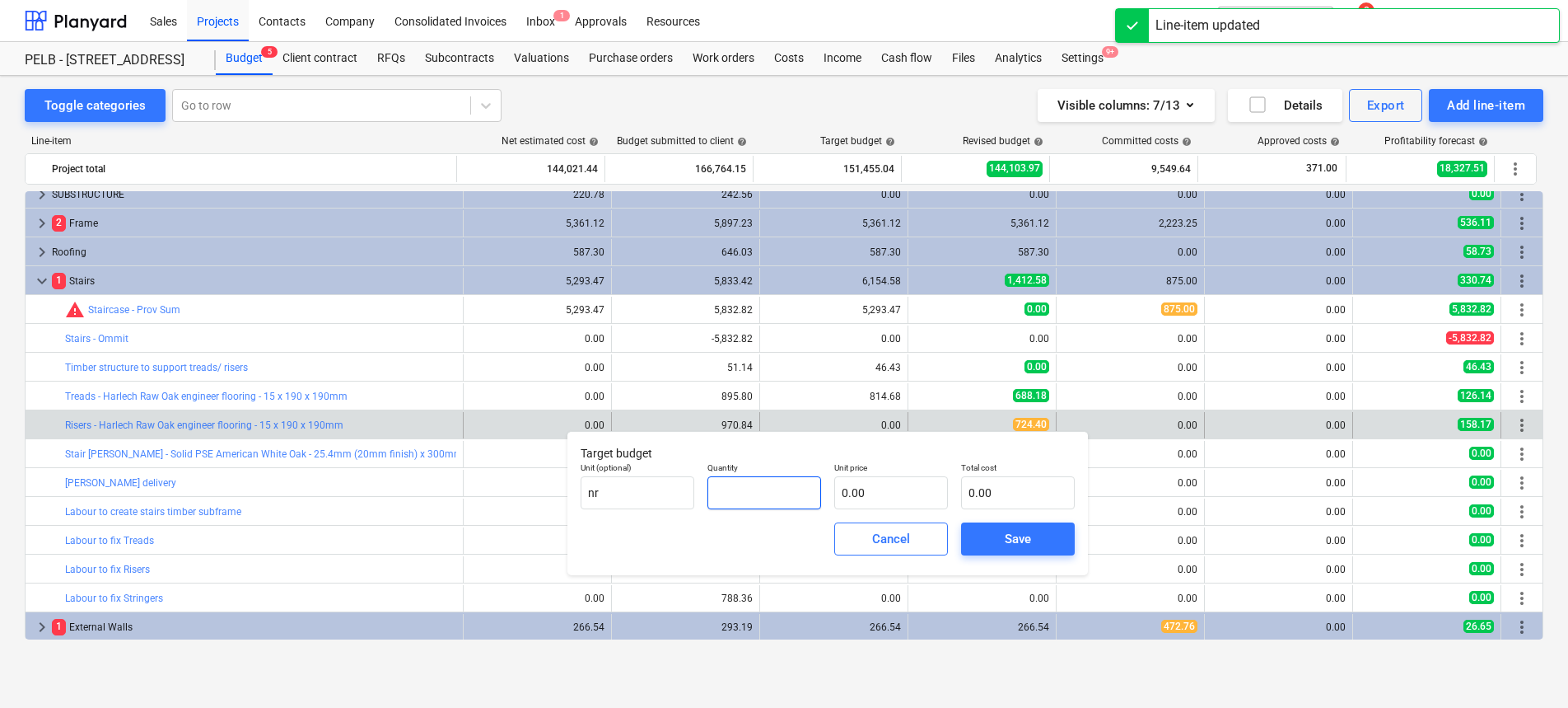
click at [742, 490] on input "text" at bounding box center [764, 492] width 114 height 33
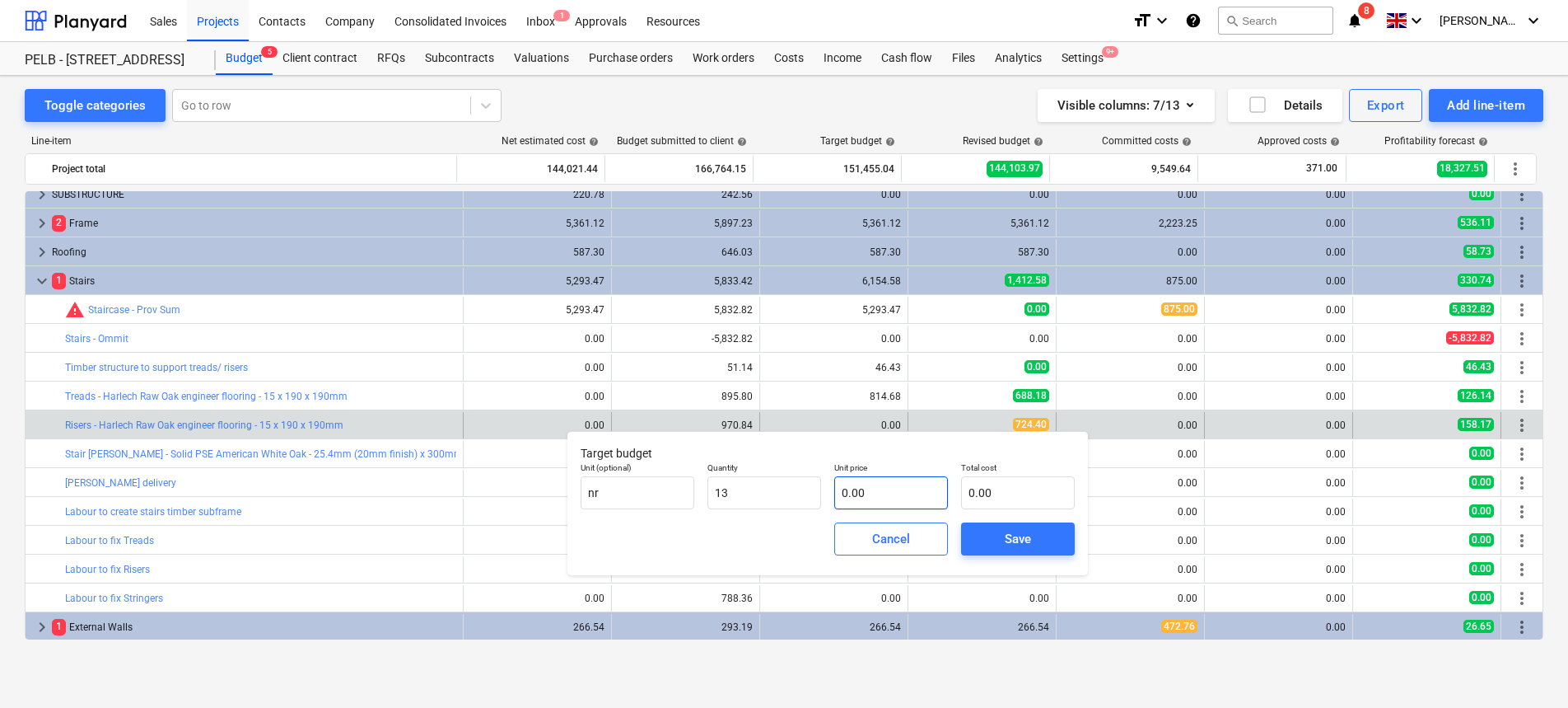
type input "13.00"
click at [904, 494] on input "text" at bounding box center [891, 492] width 114 height 33
type input "6"
type input "78.00"
type input "67"
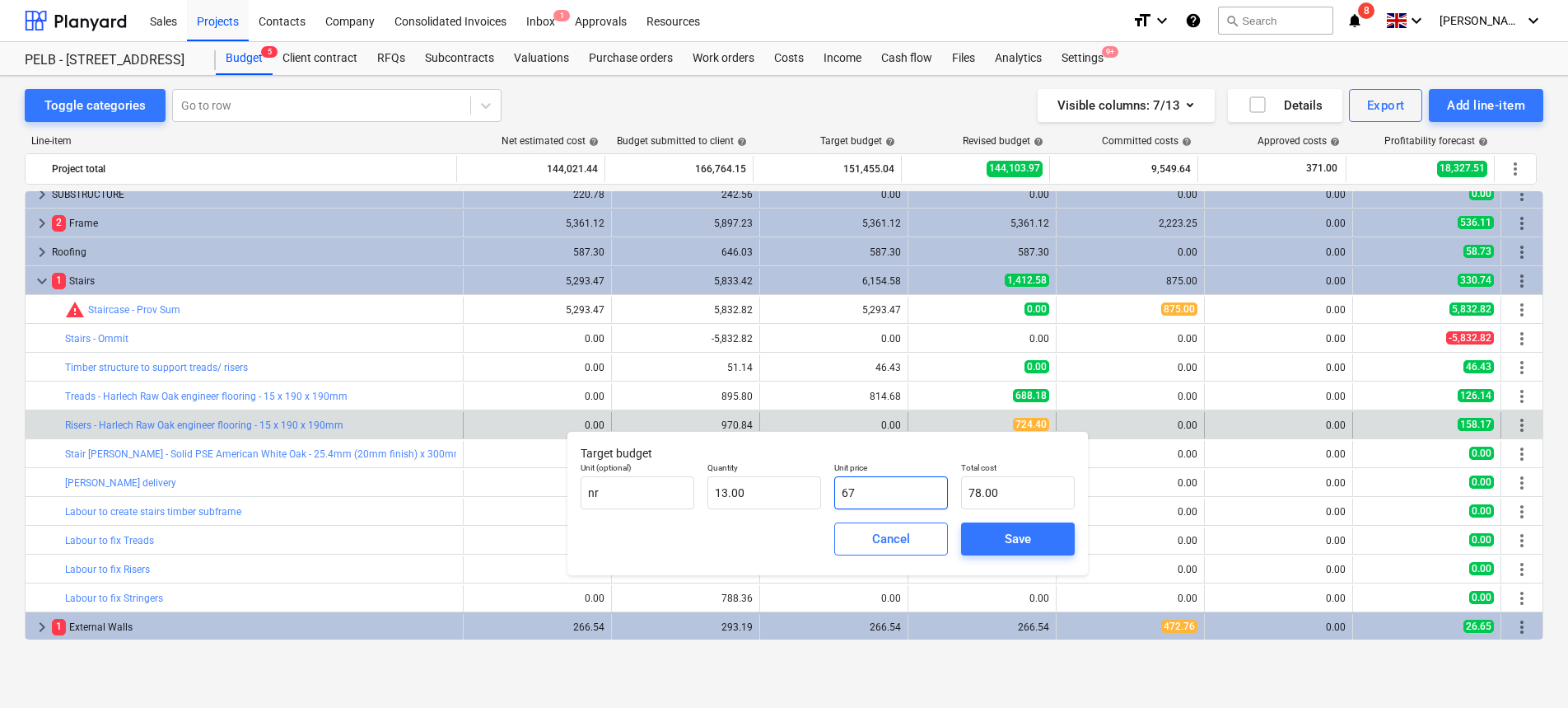
type input "871.00"
type input "67.8"
type input "881.40"
type input "67.89"
type input "882.57"
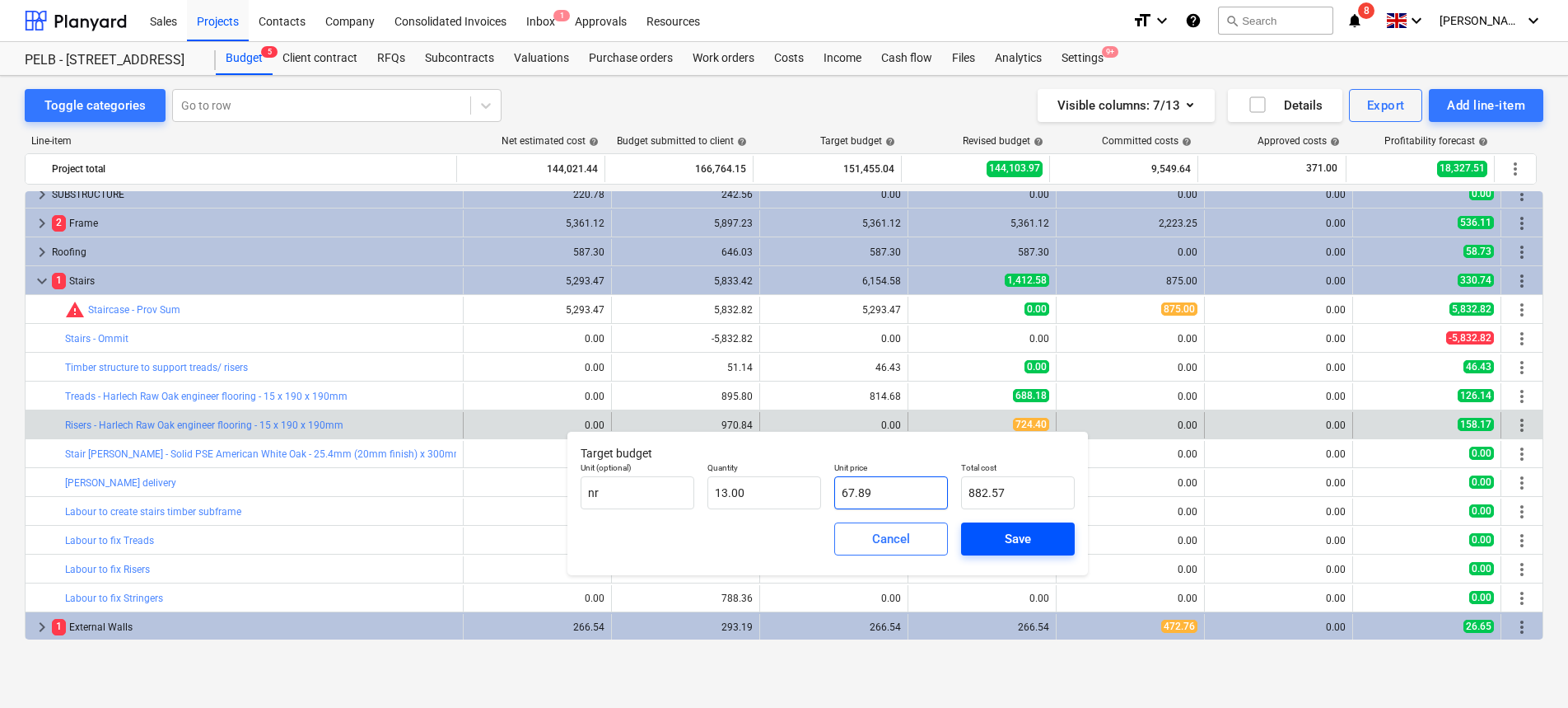
type input "67.89"
click at [1011, 539] on div "Save" at bounding box center [1018, 539] width 27 height 22
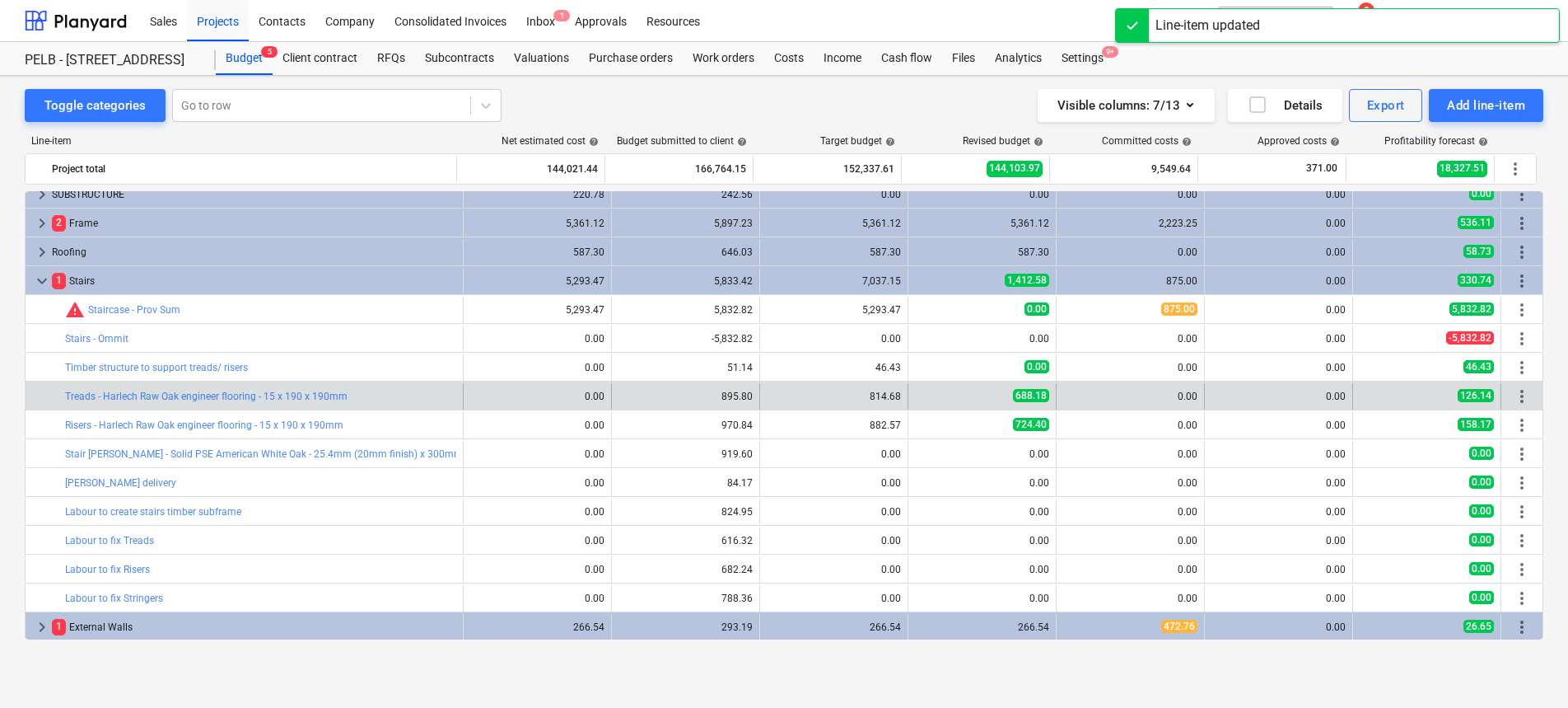
drag, startPoint x: 778, startPoint y: 395, endPoint x: 753, endPoint y: 395, distance: 25.0
click at [778, 395] on button "edit" at bounding box center [777, 396] width 20 height 20
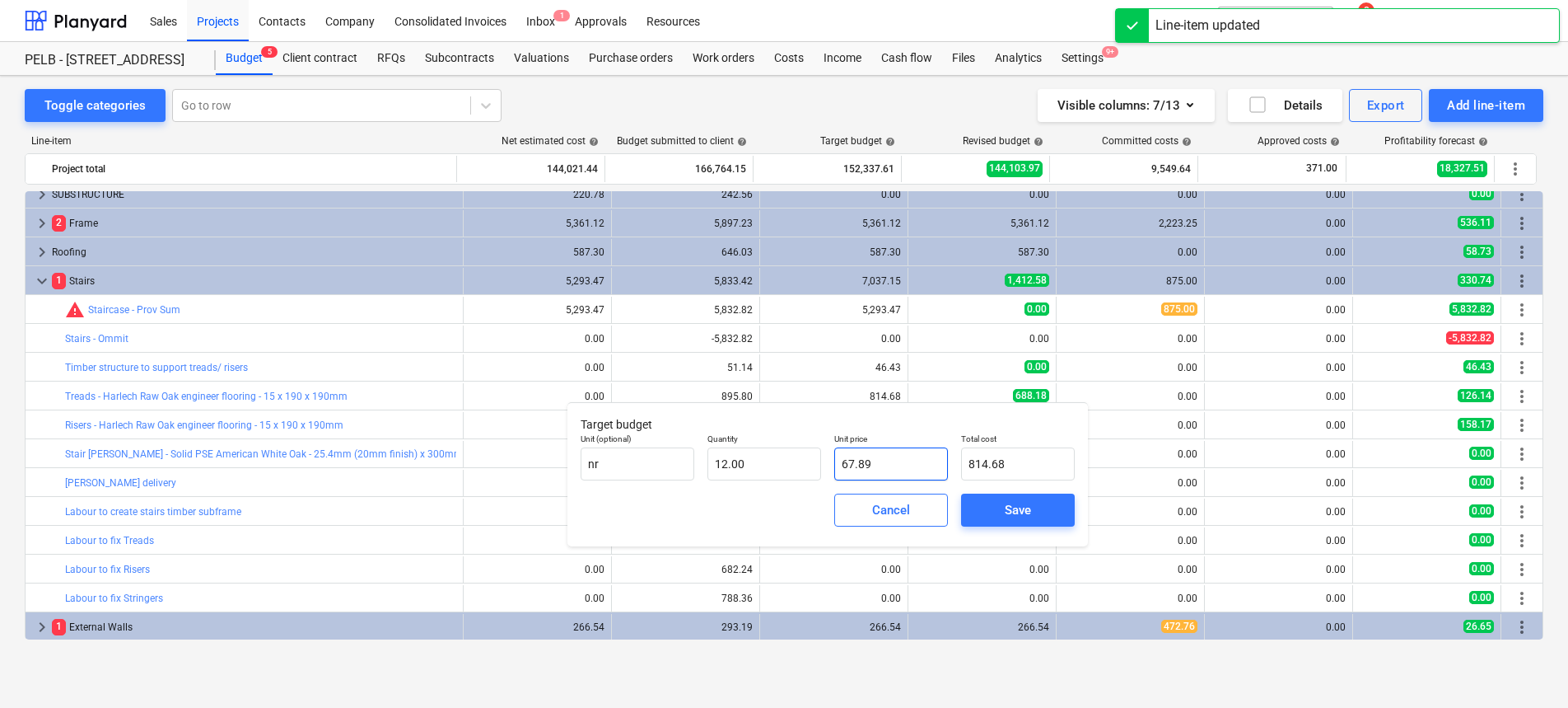
click at [869, 463] on input "67.89" at bounding box center [891, 463] width 114 height 33
type input "67.8"
type input "813.60"
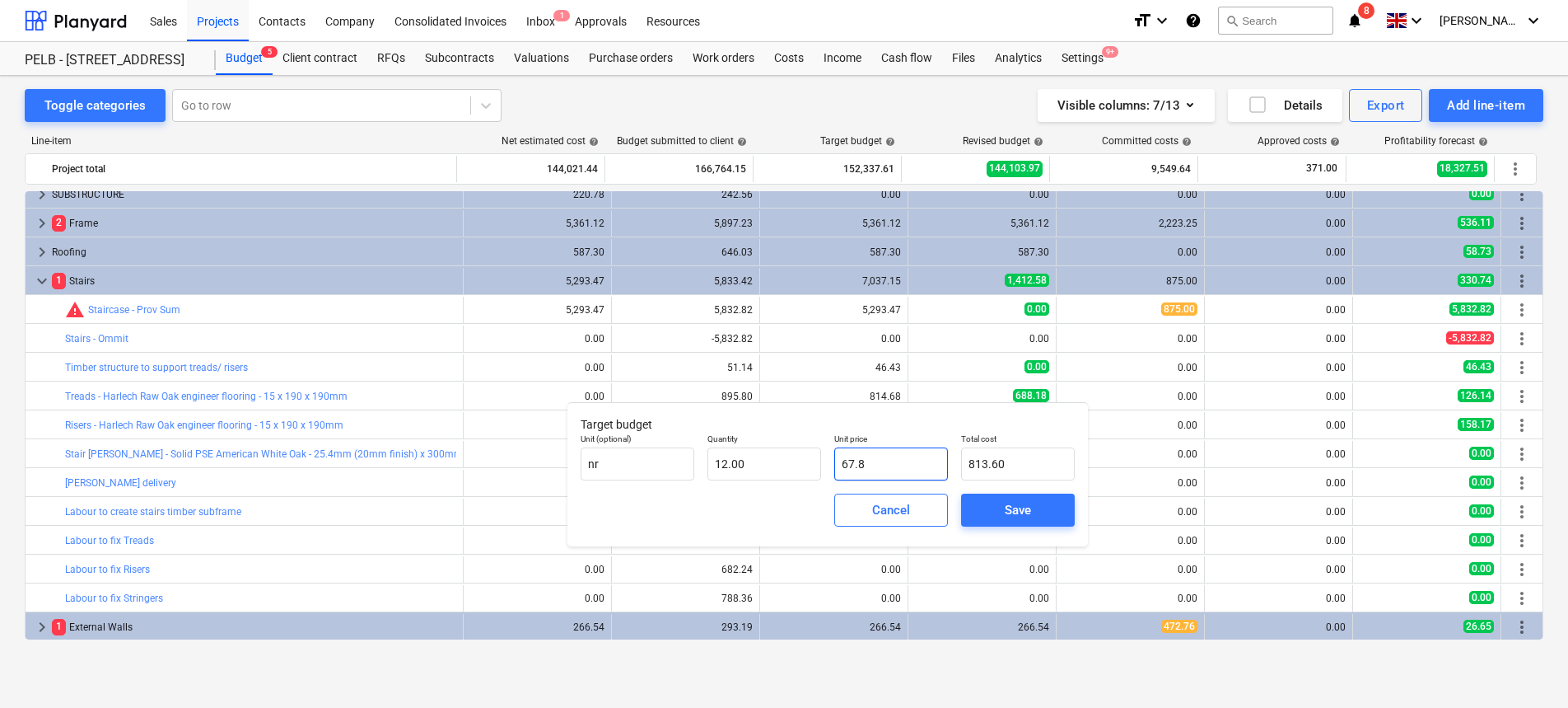
type input "67.86"
type input "814.32"
type input "67.86"
click at [1046, 500] on span "Save" at bounding box center [1018, 511] width 74 height 22
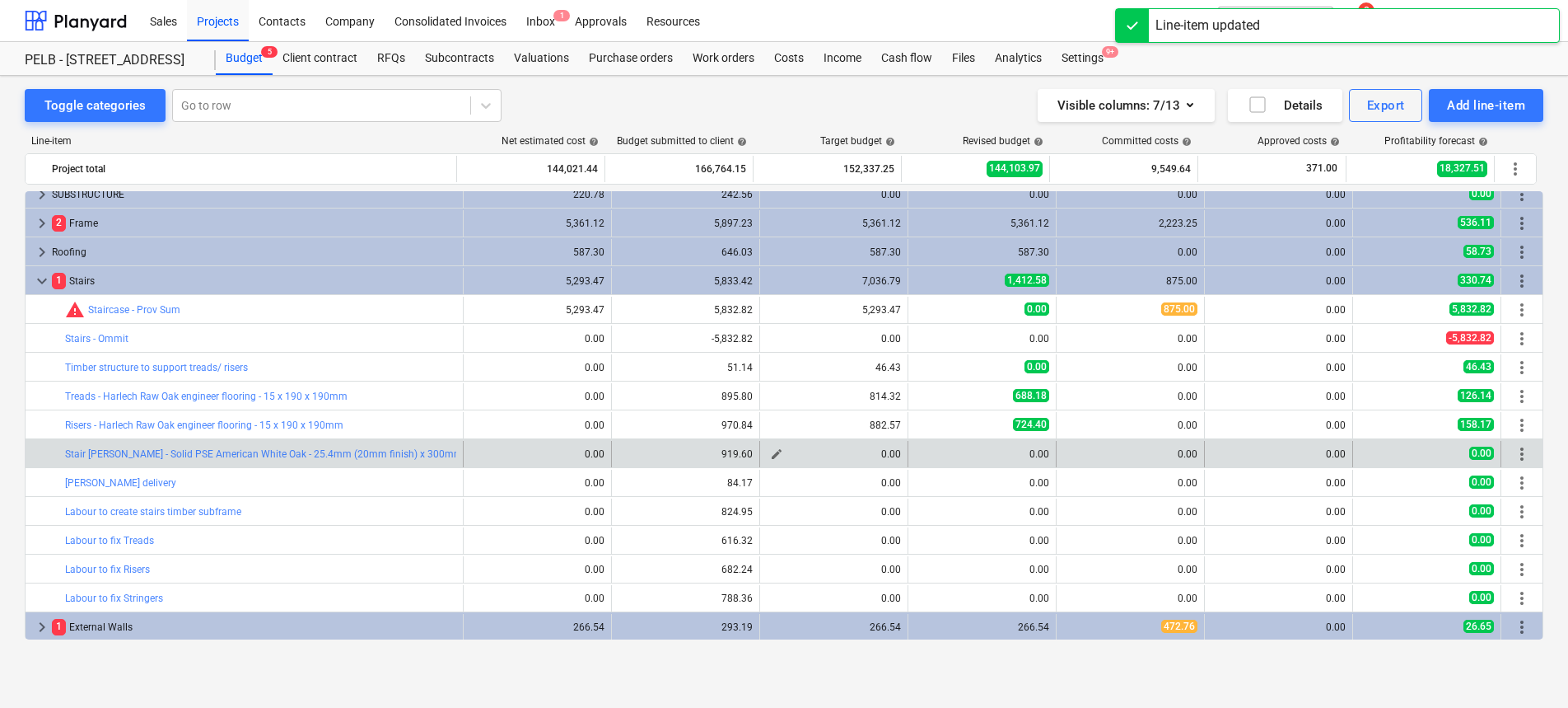
click at [770, 453] on span "edit" at bounding box center [776, 453] width 13 height 13
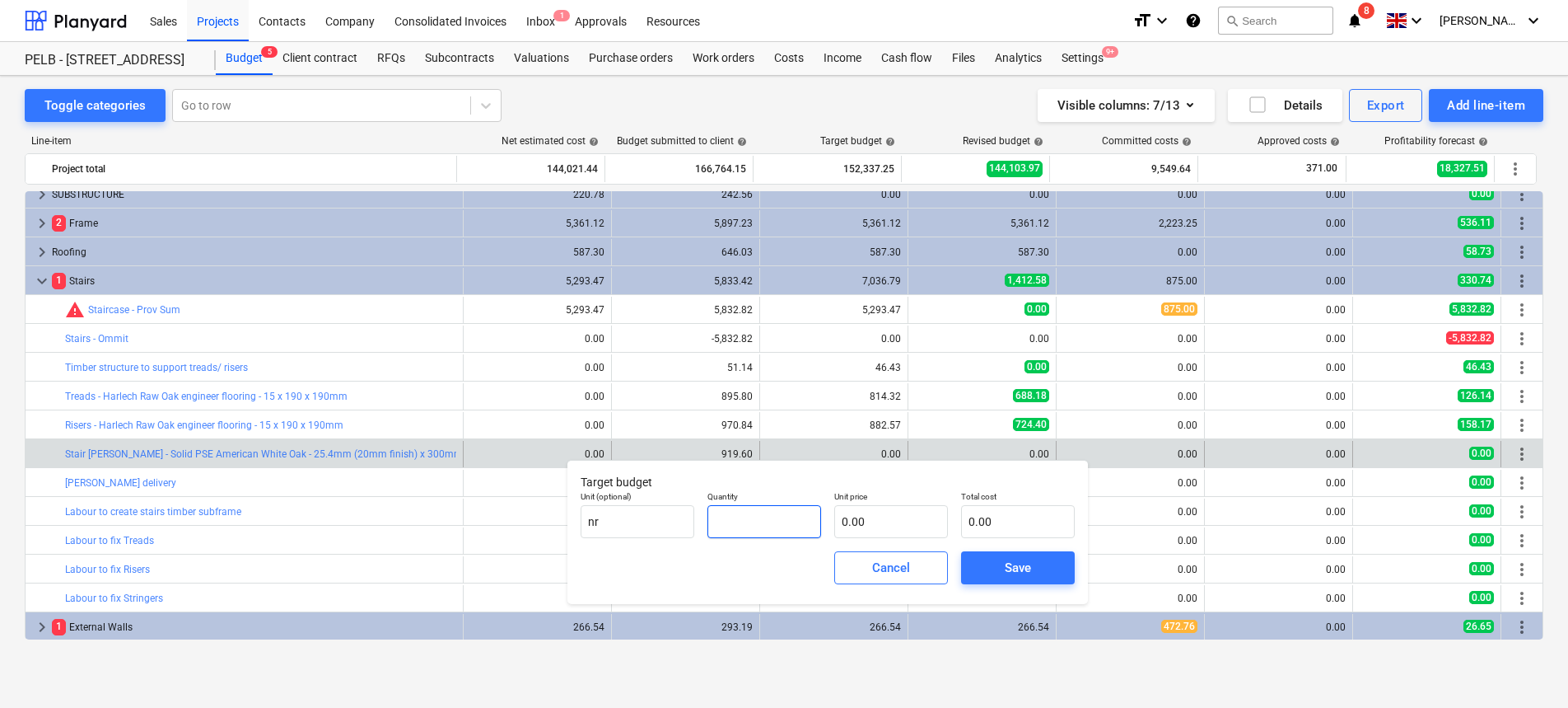
click at [794, 514] on input "text" at bounding box center [764, 520] width 114 height 33
type input "4.00"
click at [922, 508] on input "text" at bounding box center [891, 520] width 114 height 33
type input "2"
type input "8.00"
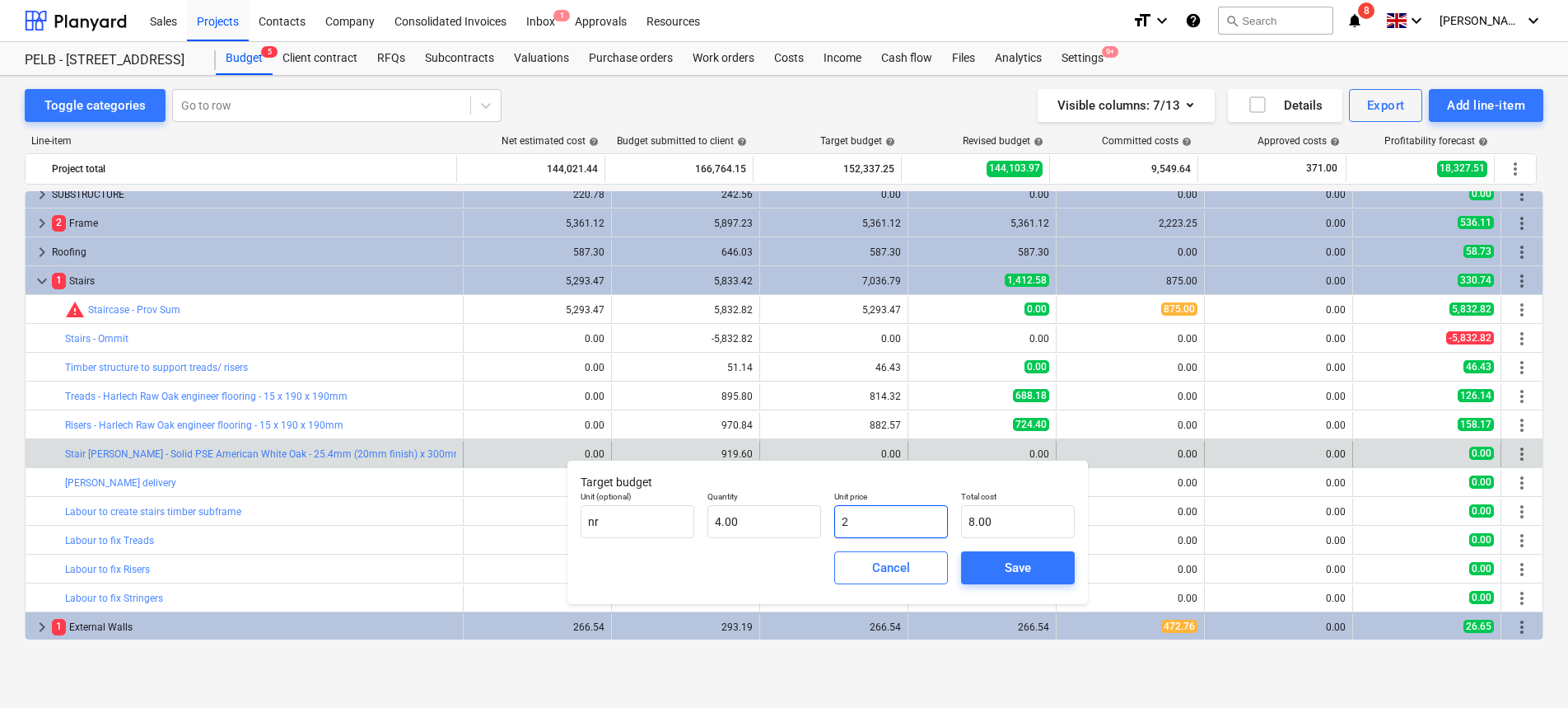
type input "20"
type input "80.00"
type input "209"
type input "836.00"
type input "209.00"
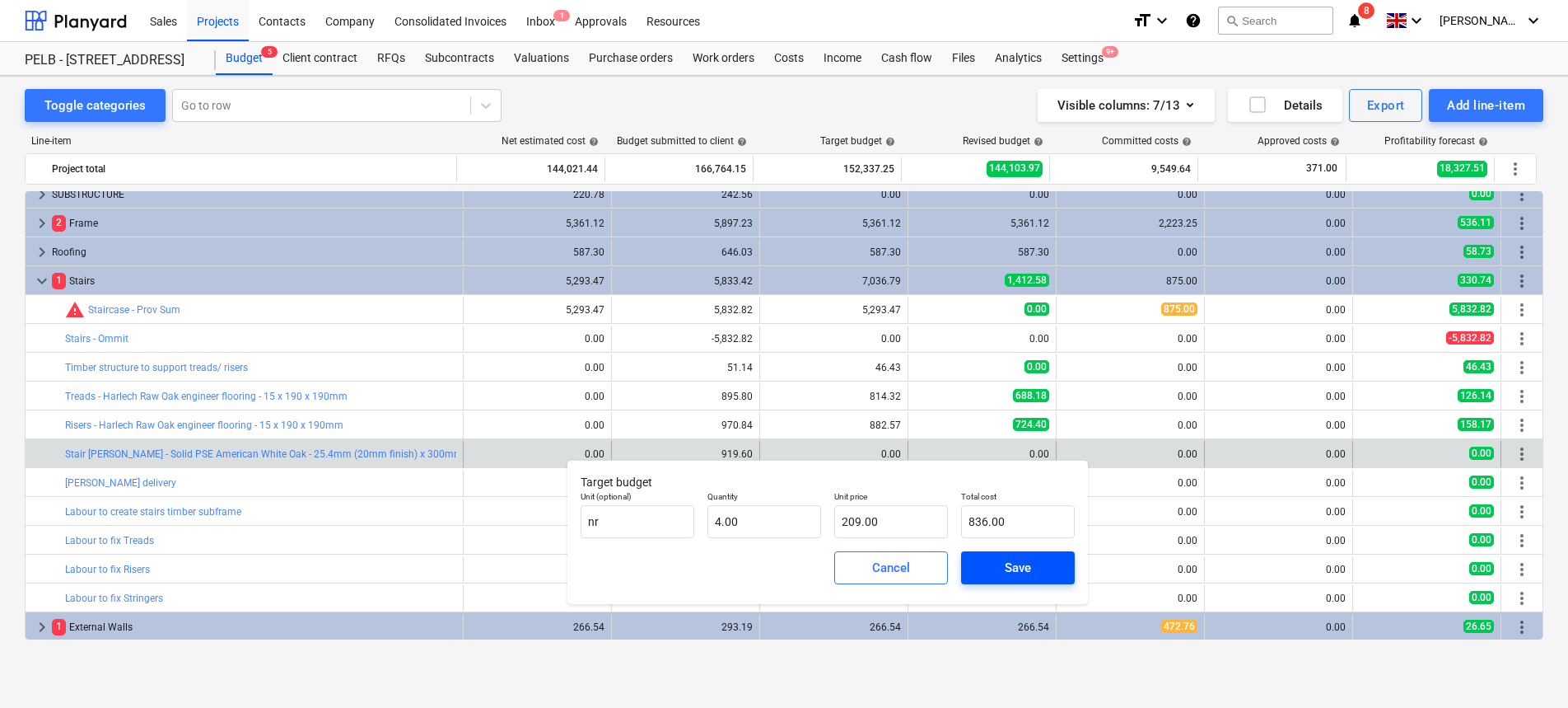
click at [1016, 583] on button "Save" at bounding box center [1018, 567] width 114 height 33
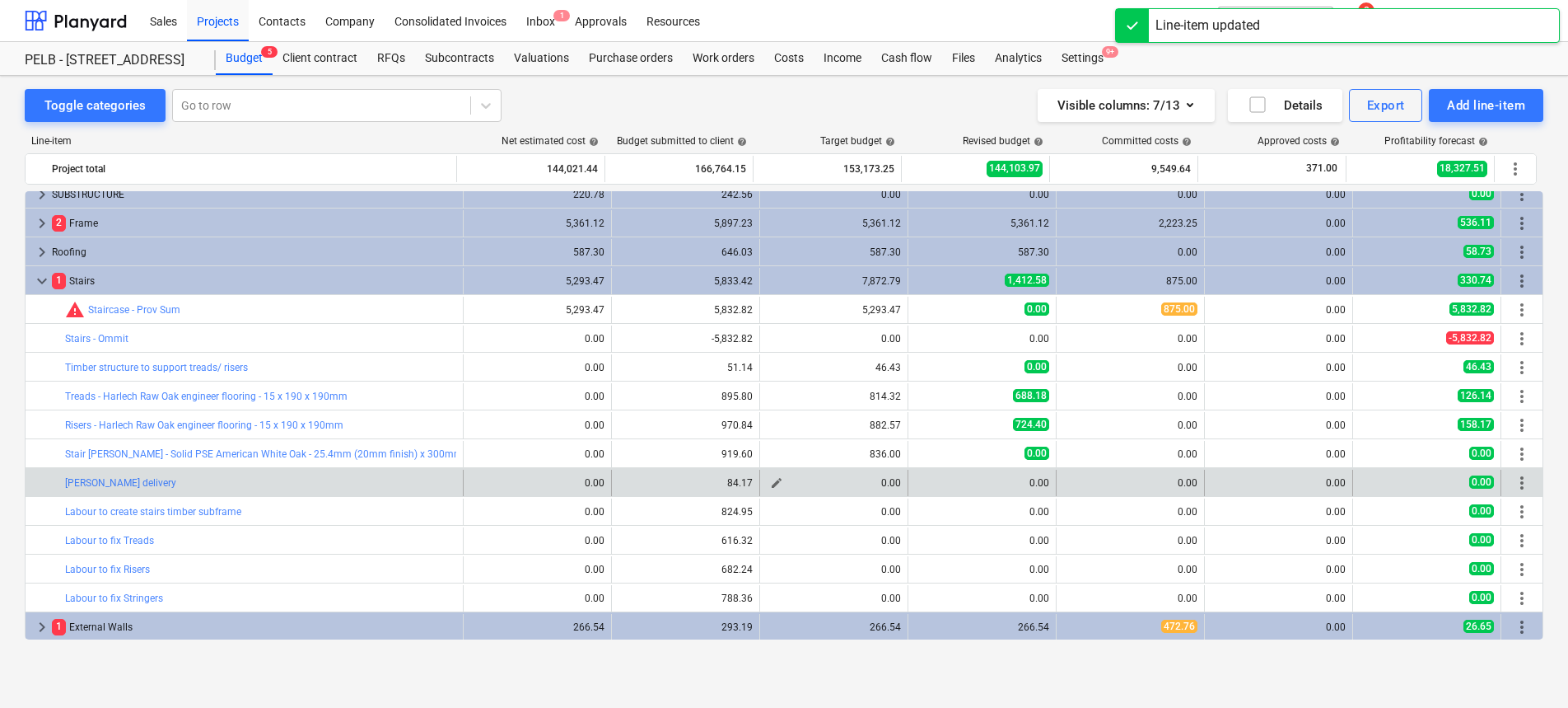
click at [770, 485] on span "edit" at bounding box center [776, 482] width 13 height 13
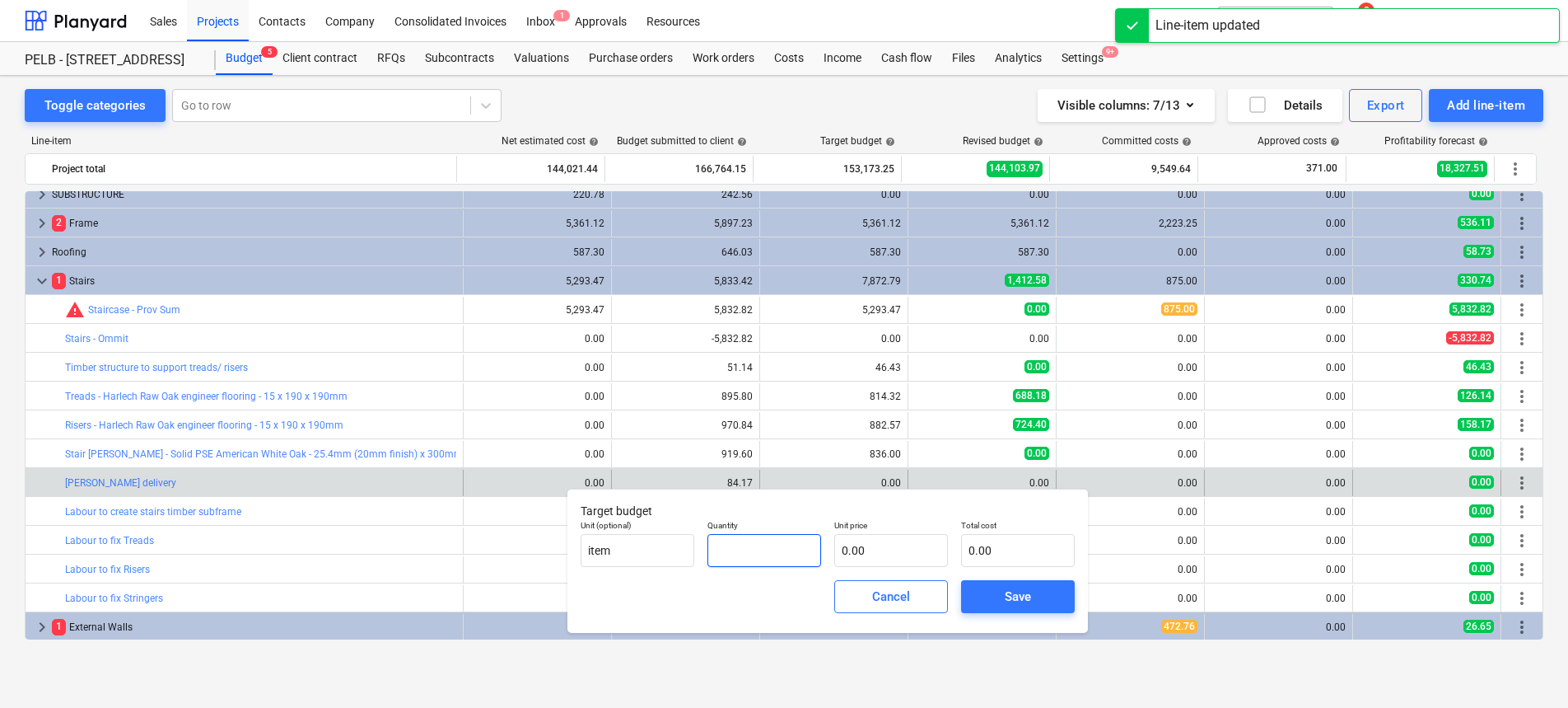
click at [785, 554] on input "text" at bounding box center [764, 550] width 114 height 33
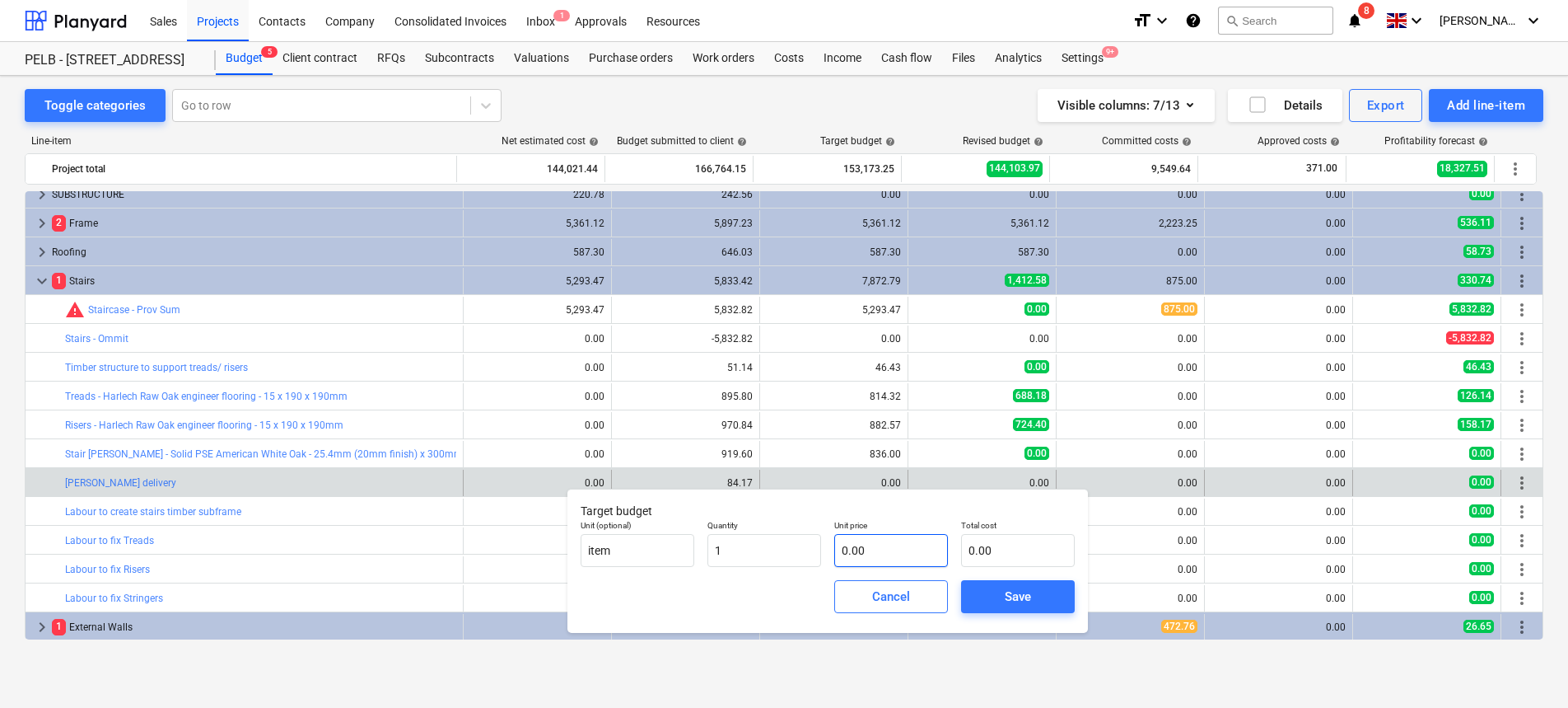
type input "1.00"
click at [929, 550] on input "text" at bounding box center [891, 550] width 114 height 33
type input "7"
type input "7.00"
type input "76"
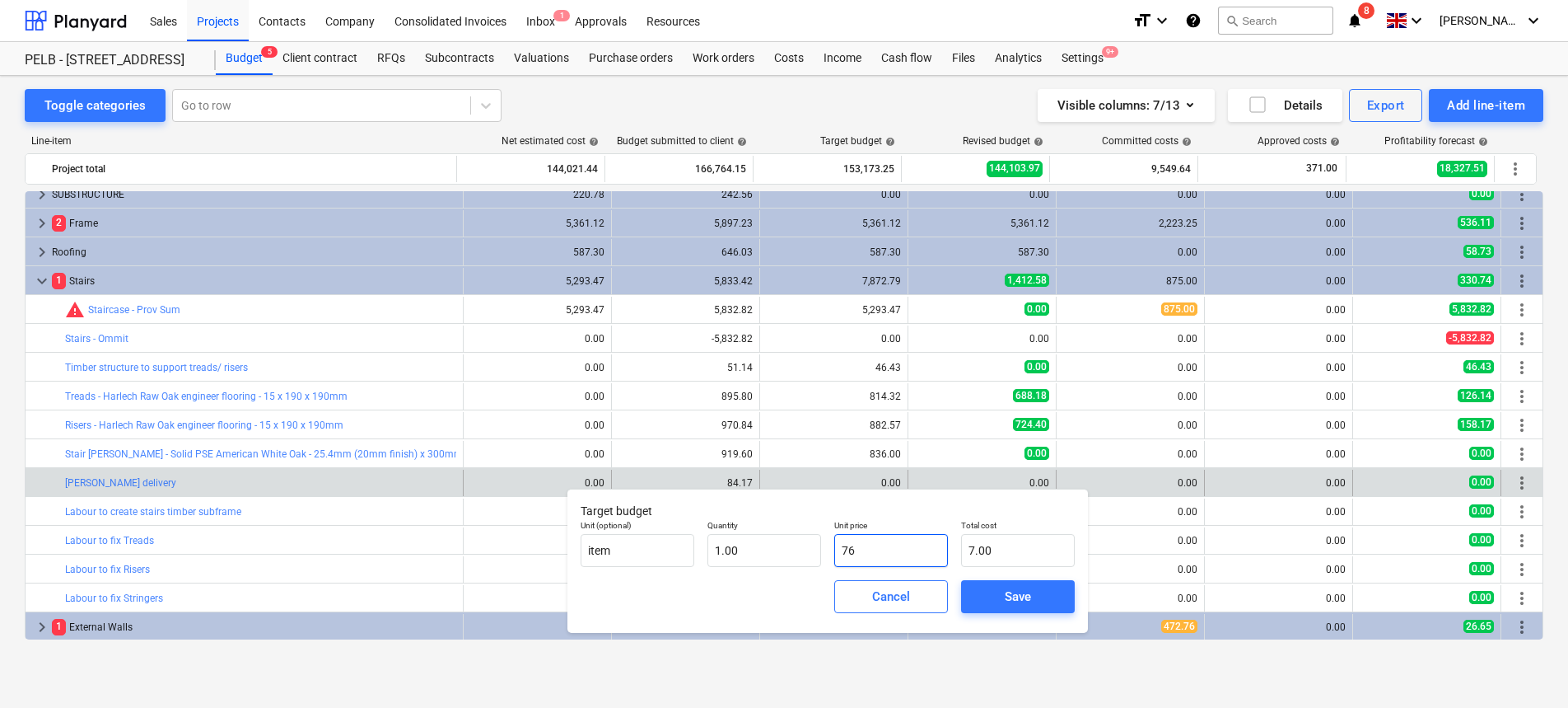
type input "76.00"
type input "76.6"
type input "76.60"
type input "76.62"
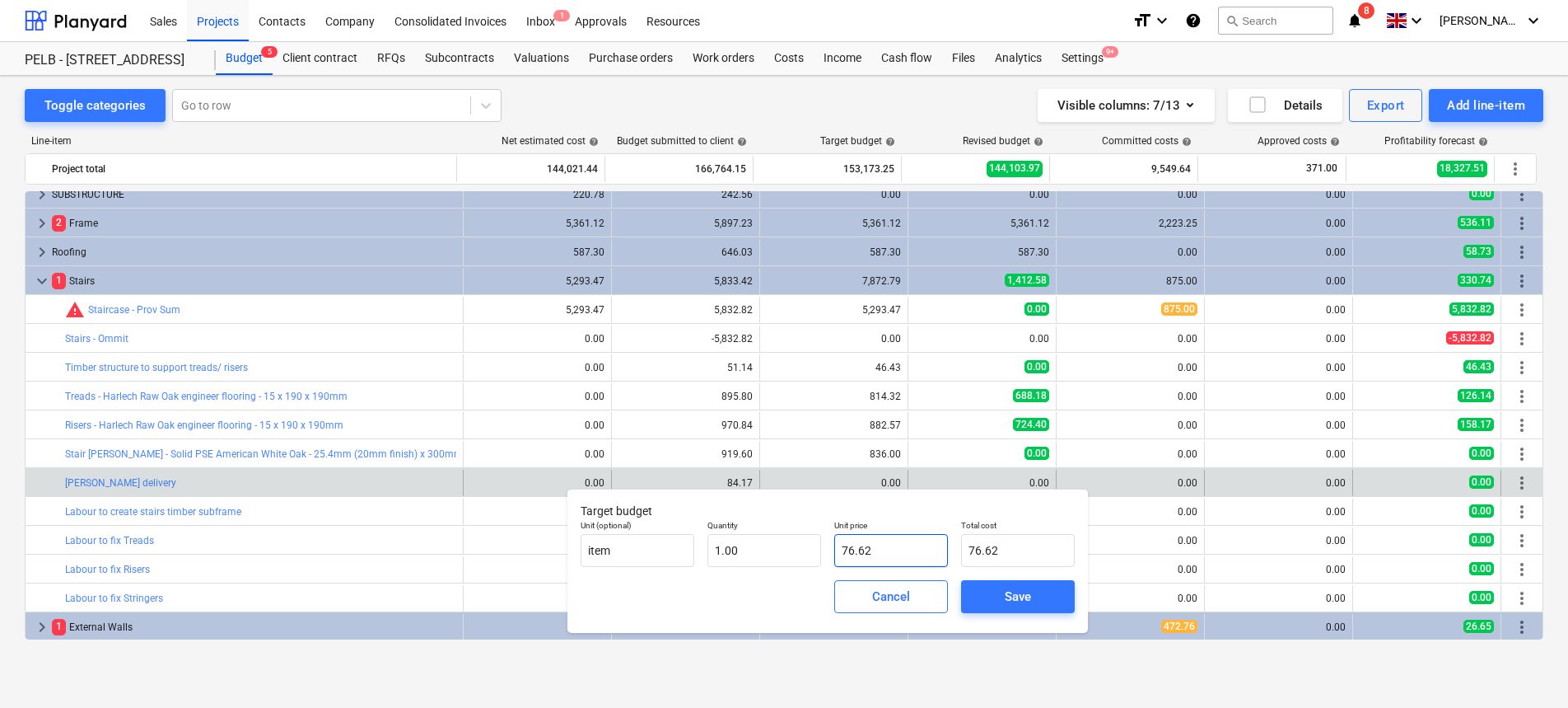
type input "76.6"
type input "76.60"
type input "76."
type input "76.00"
type input "76.5"
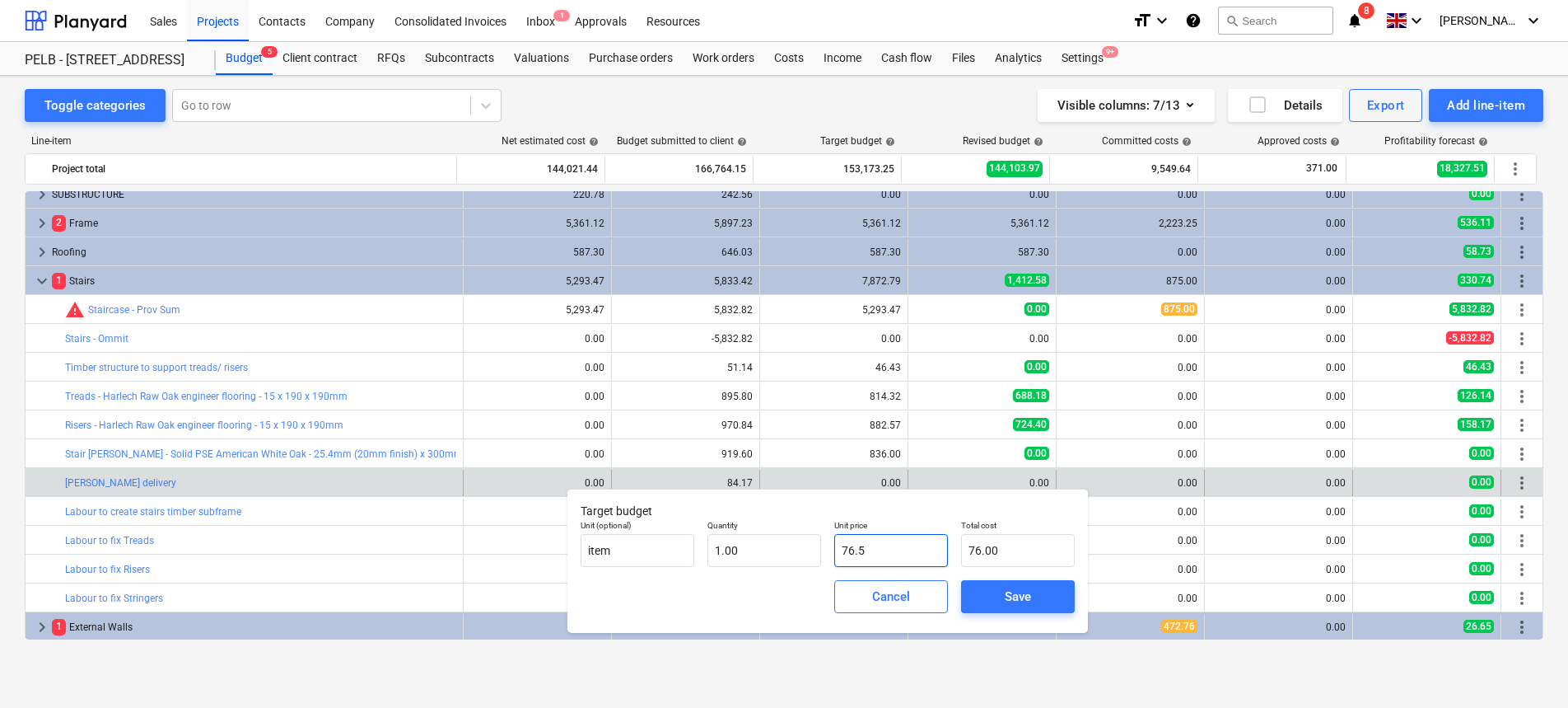
type input "76.50"
type input "76.52"
click at [1010, 604] on div "Save" at bounding box center [1018, 596] width 27 height 22
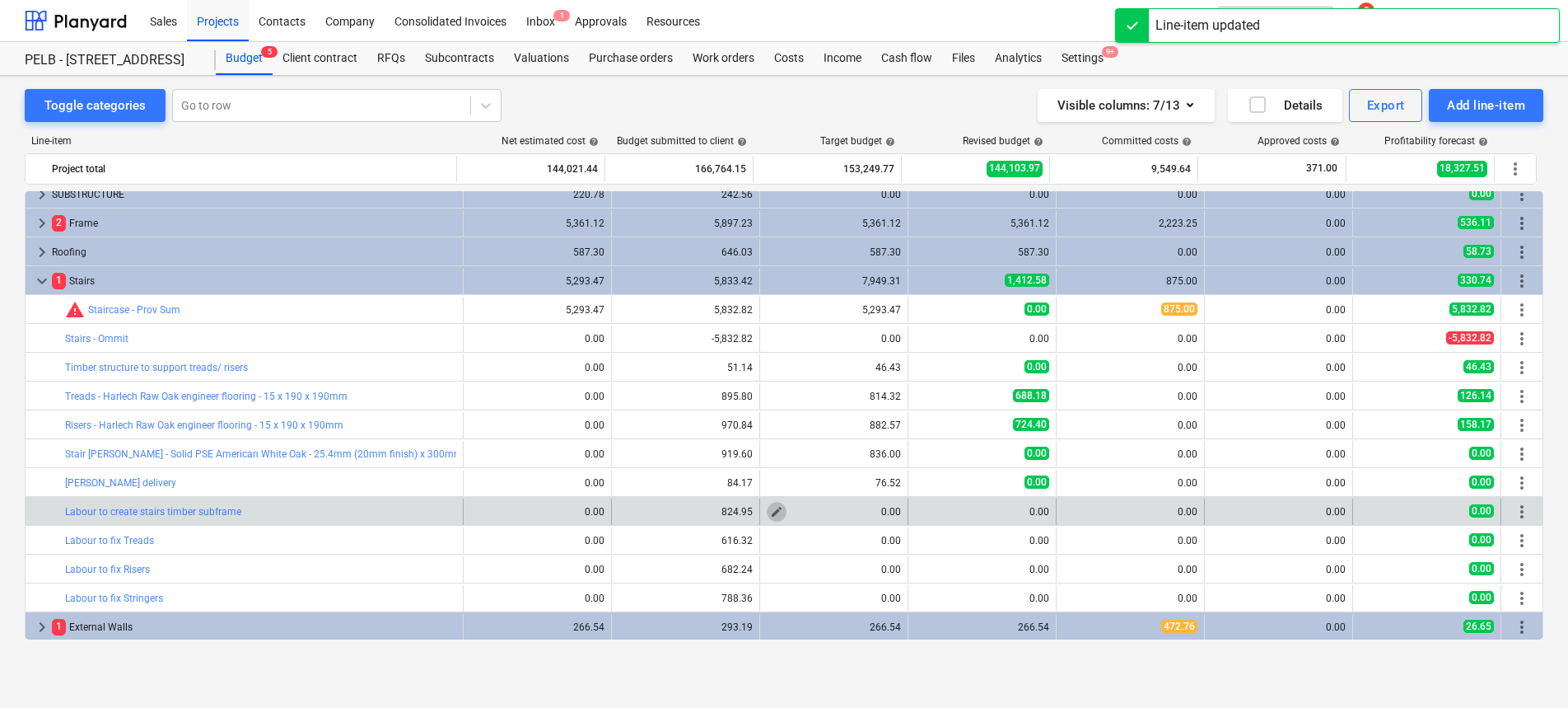
click at [771, 512] on span "edit" at bounding box center [776, 511] width 13 height 13
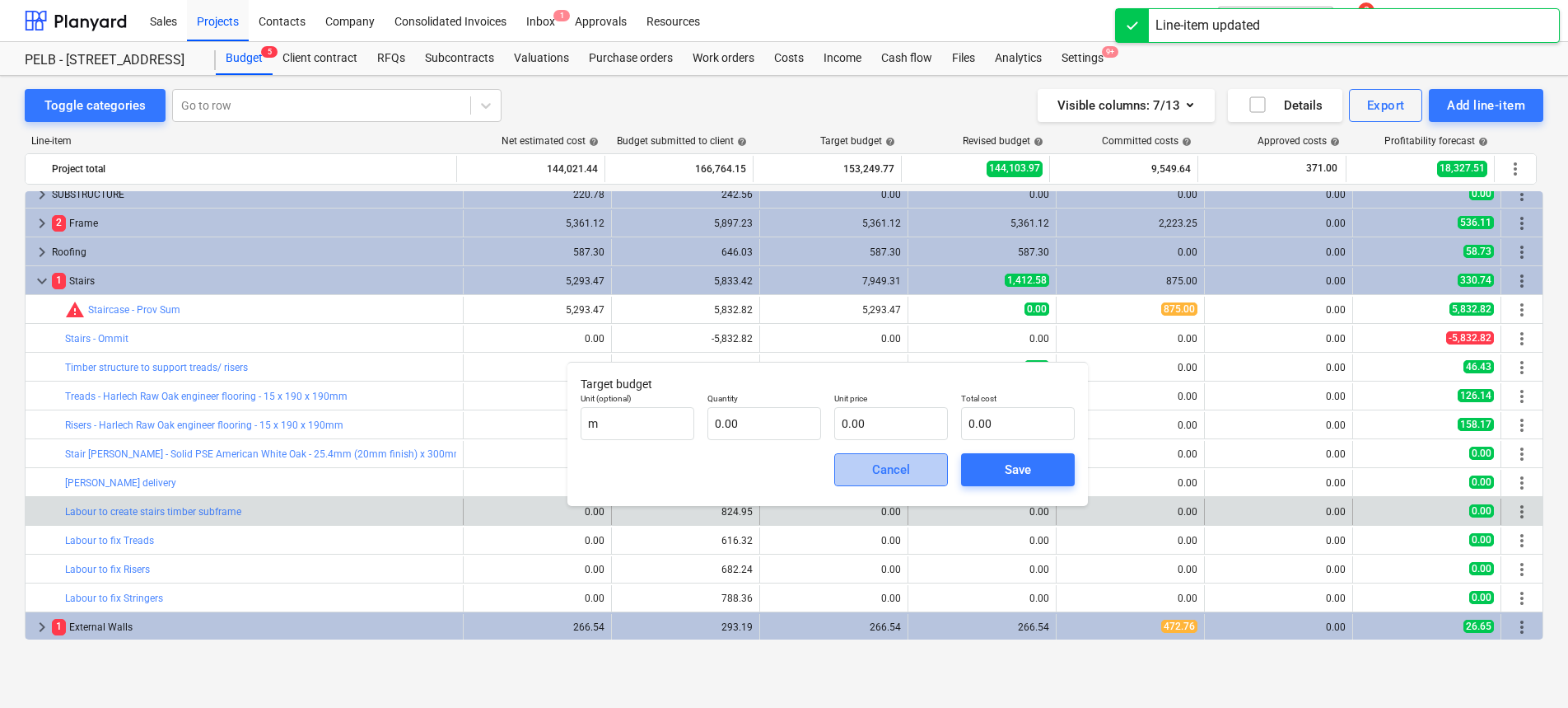
click at [916, 475] on span "Cancel" at bounding box center [891, 470] width 72 height 22
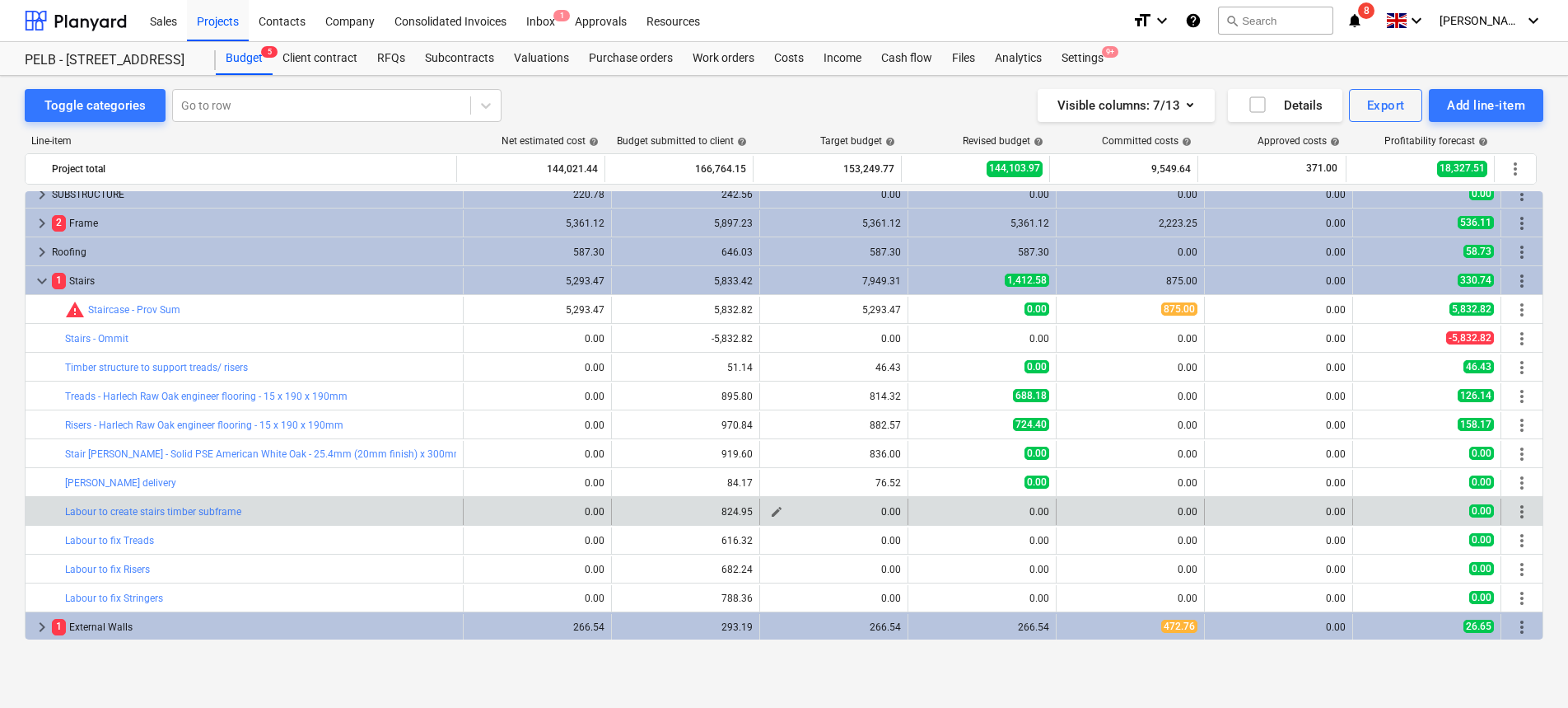
click at [770, 511] on span "edit" at bounding box center [776, 511] width 13 height 13
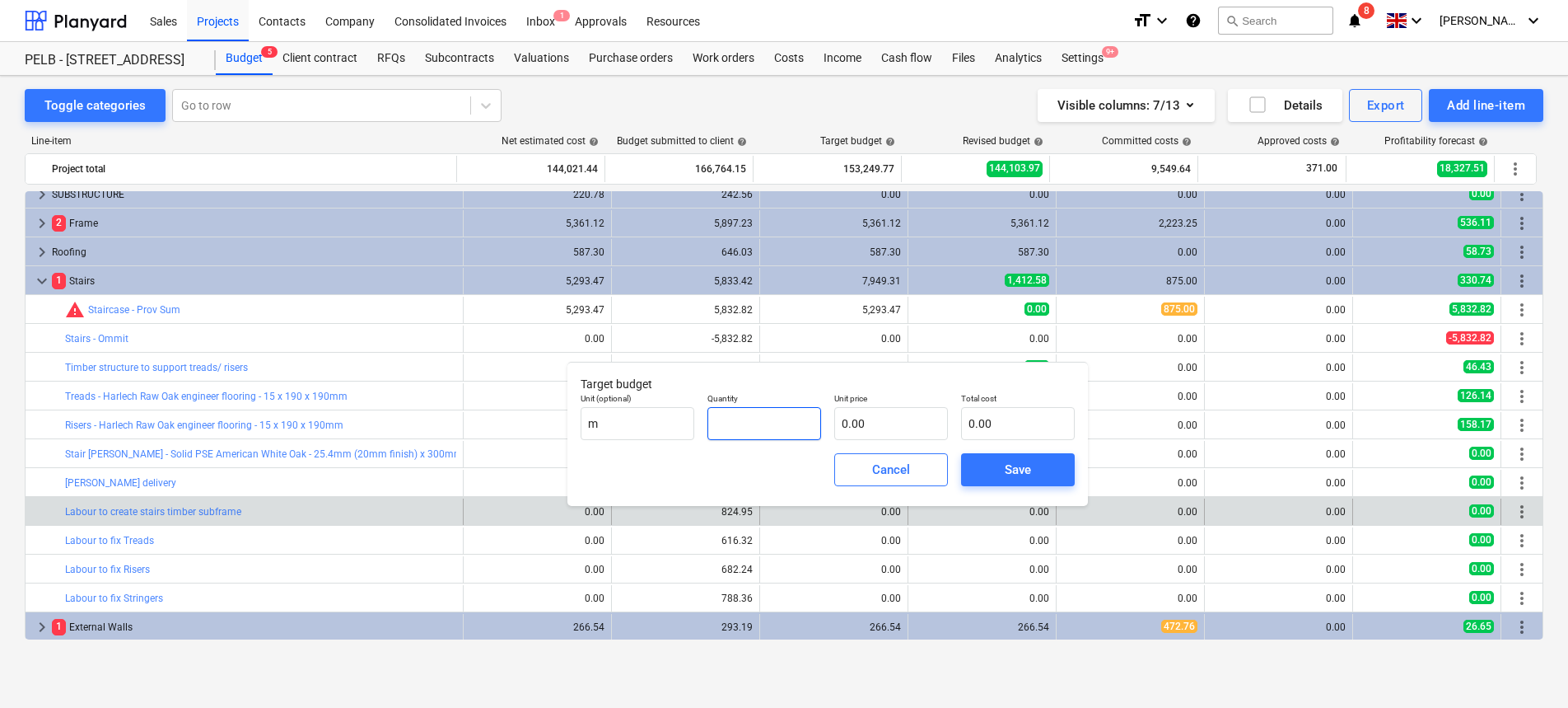
click at [763, 415] on input "text" at bounding box center [764, 423] width 114 height 33
type input "13.86"
click at [882, 422] on input "text" at bounding box center [891, 423] width 114 height 33
type input "5"
type input "69.30"
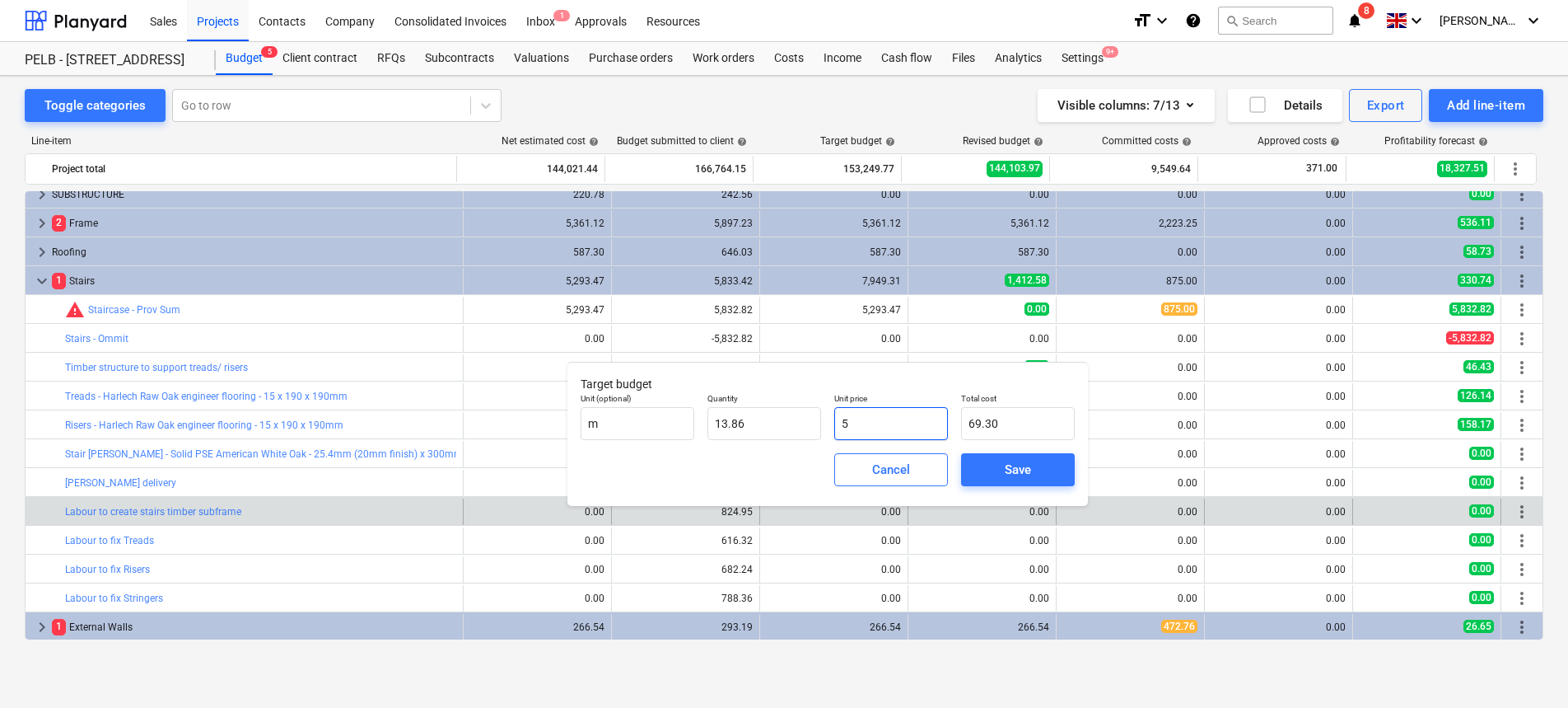
type input "54"
type input "748.44"
type input "54.1"
type input "749.83"
type input "54.11"
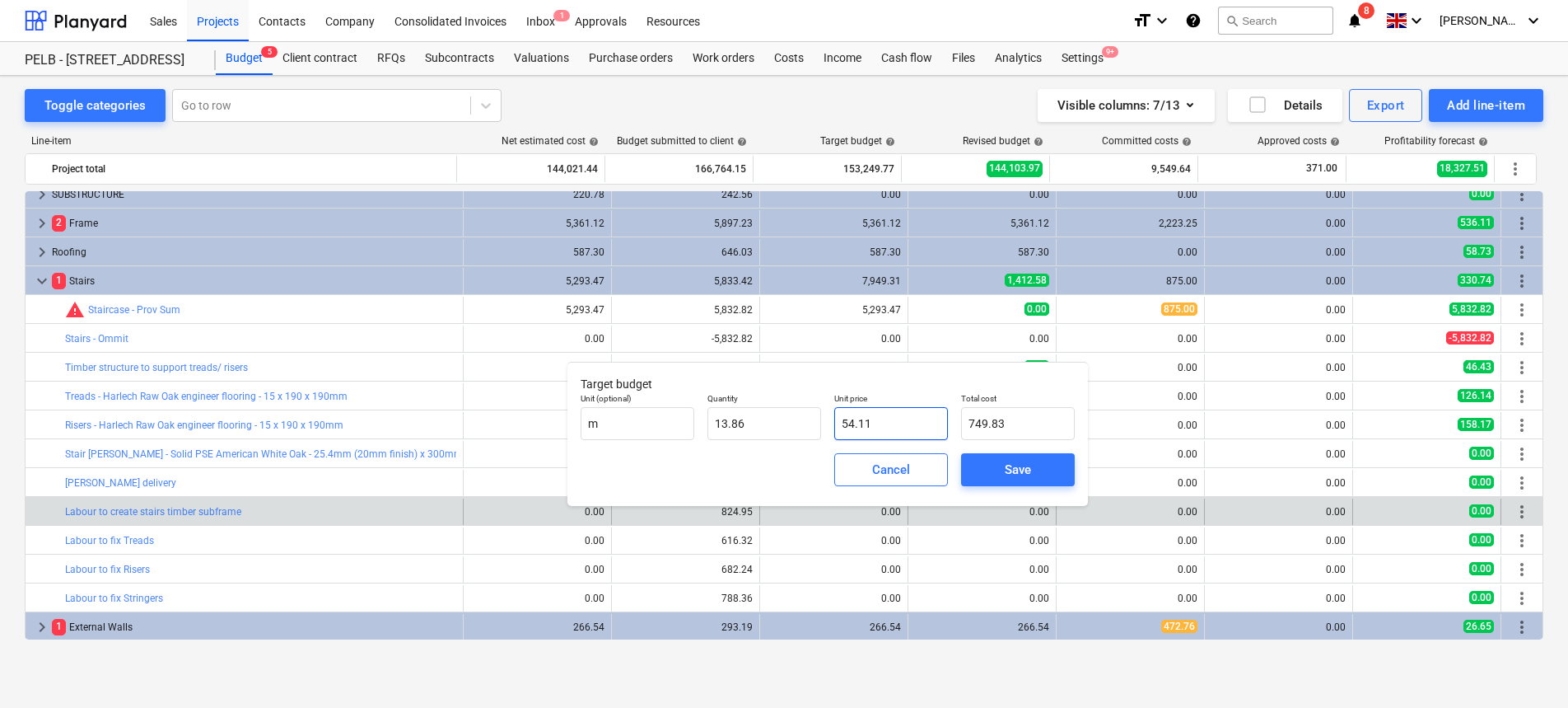
type input "749.96"
type input "54.11"
click at [1016, 460] on div "Save" at bounding box center [1018, 470] width 27 height 22
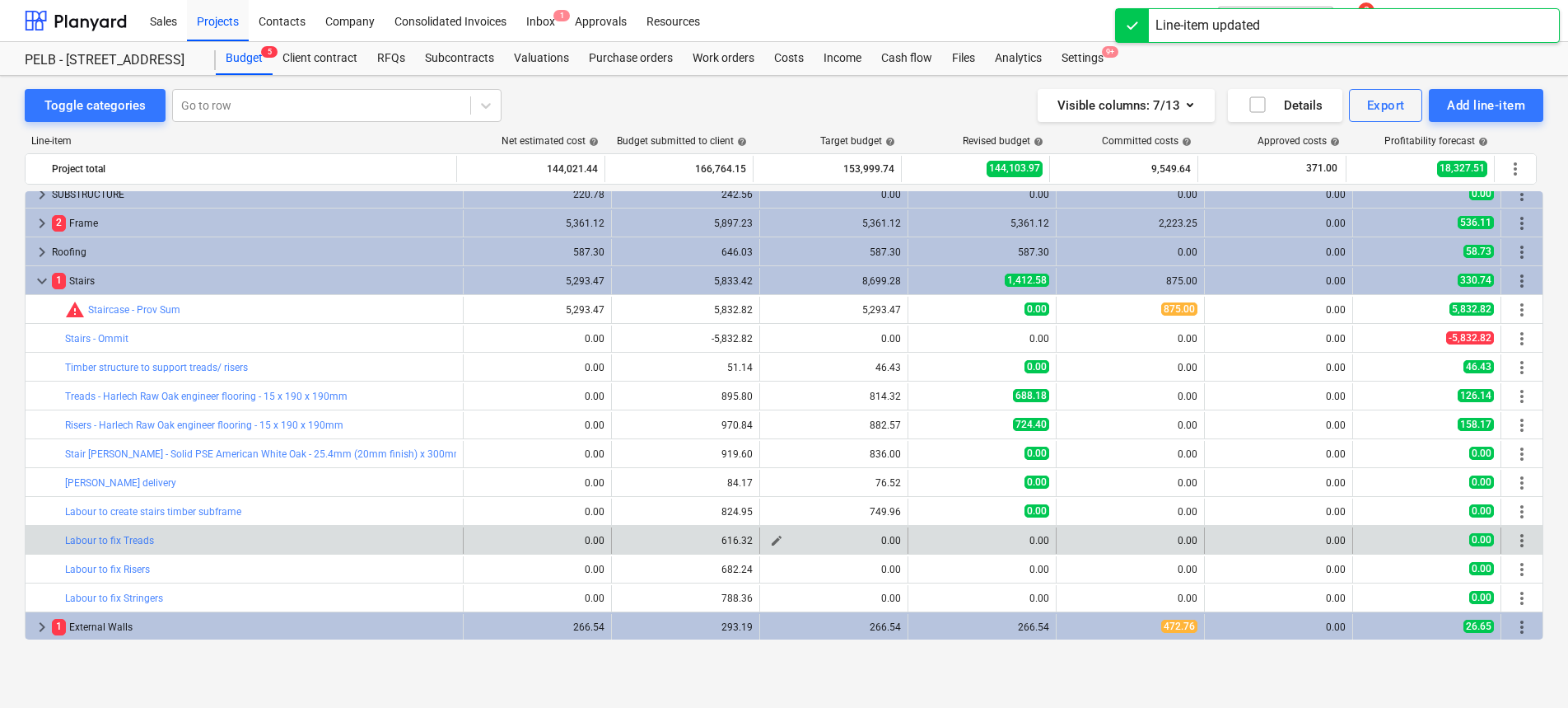
click at [770, 539] on span "edit" at bounding box center [776, 540] width 13 height 13
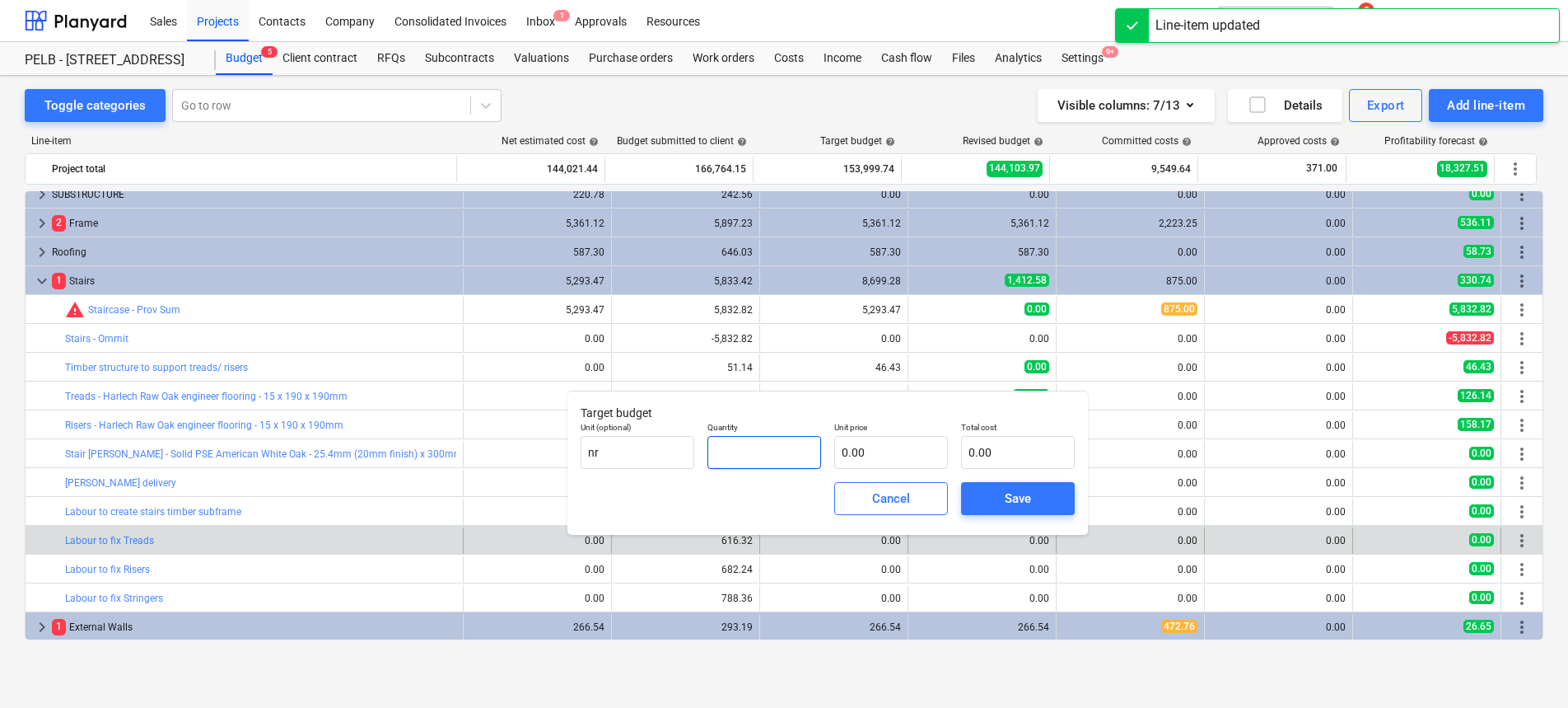
click at [727, 444] on input "text" at bounding box center [764, 451] width 114 height 33
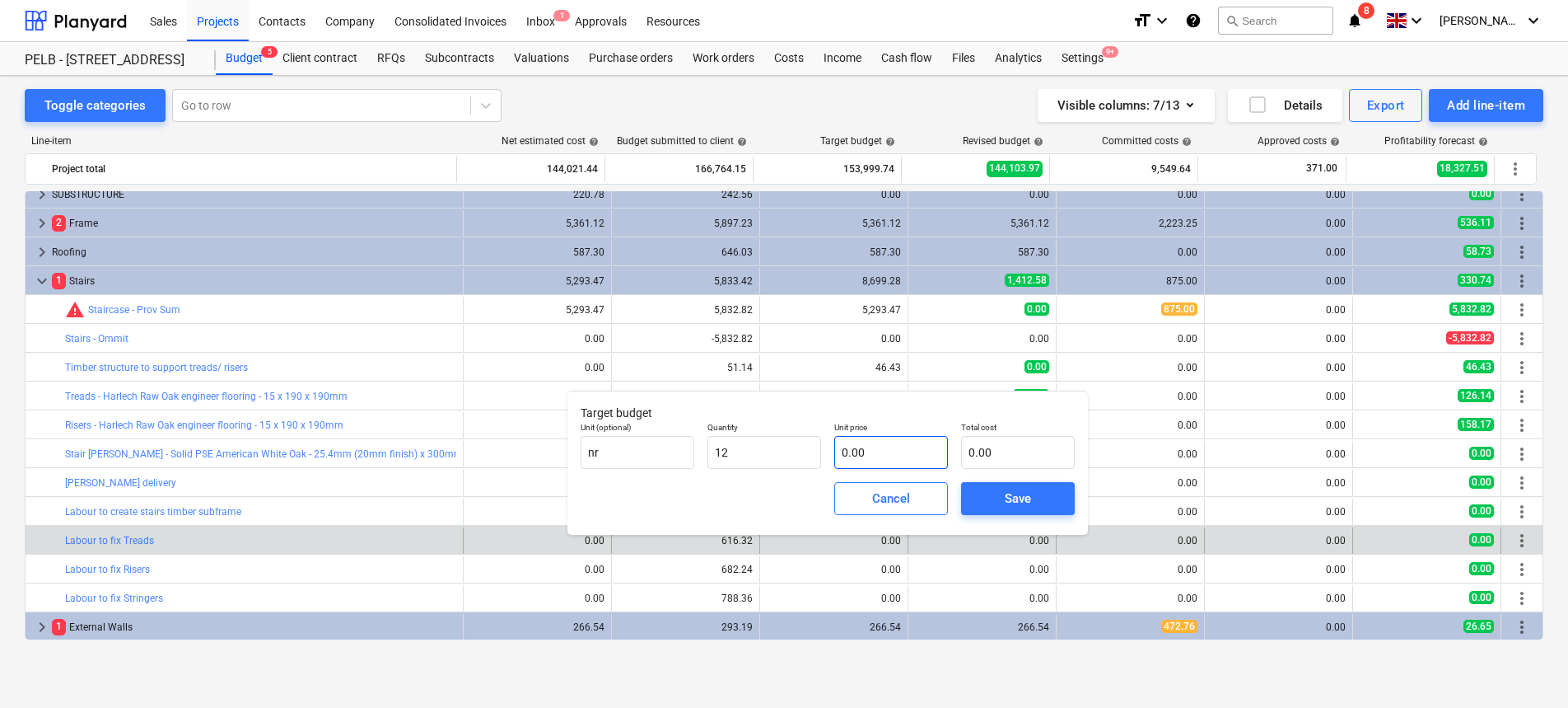
type input "12.00"
click at [902, 457] on input "text" at bounding box center [891, 451] width 114 height 33
type input "4"
type input "48.00"
type input "46"
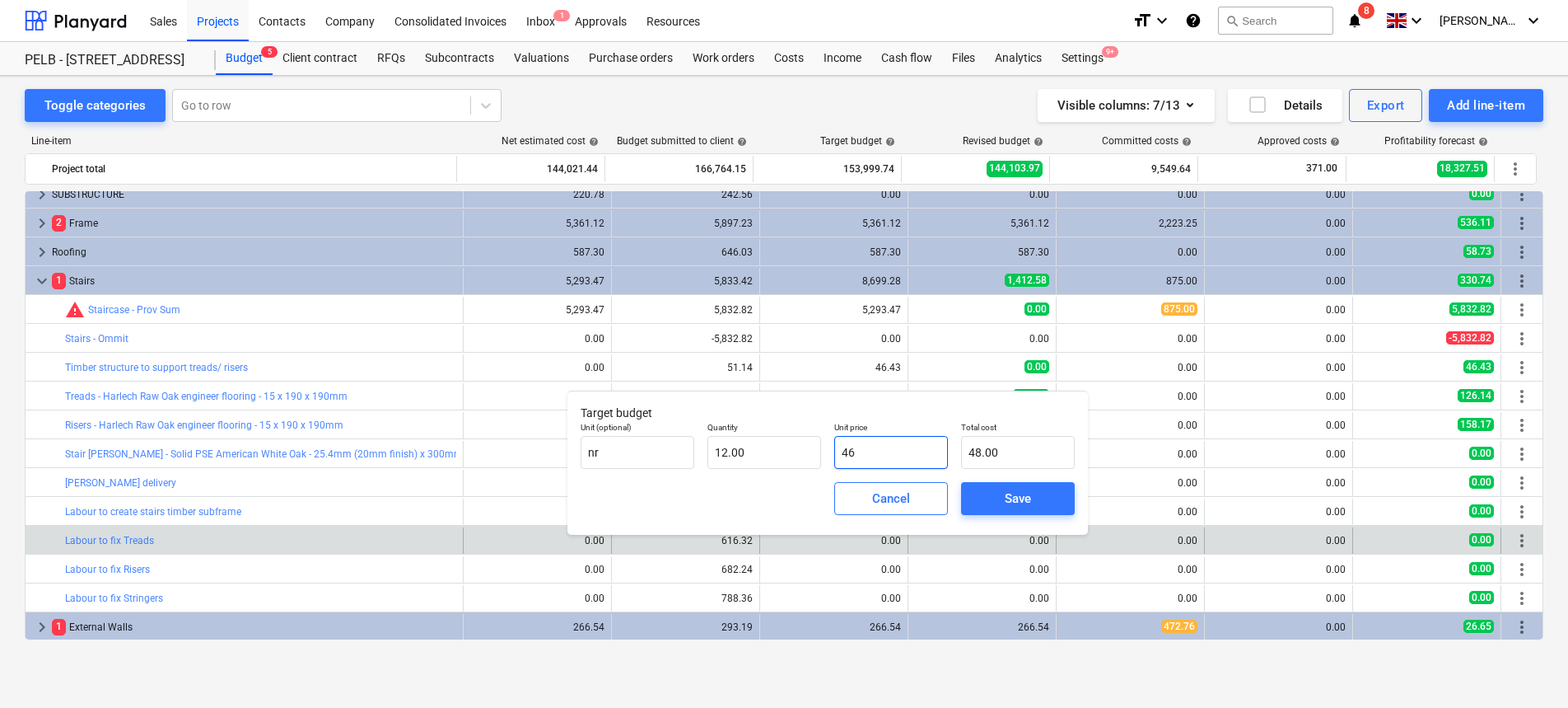
type input "552.00"
type input "46.6"
type input "559.20"
type input "46.69"
type input "560.28"
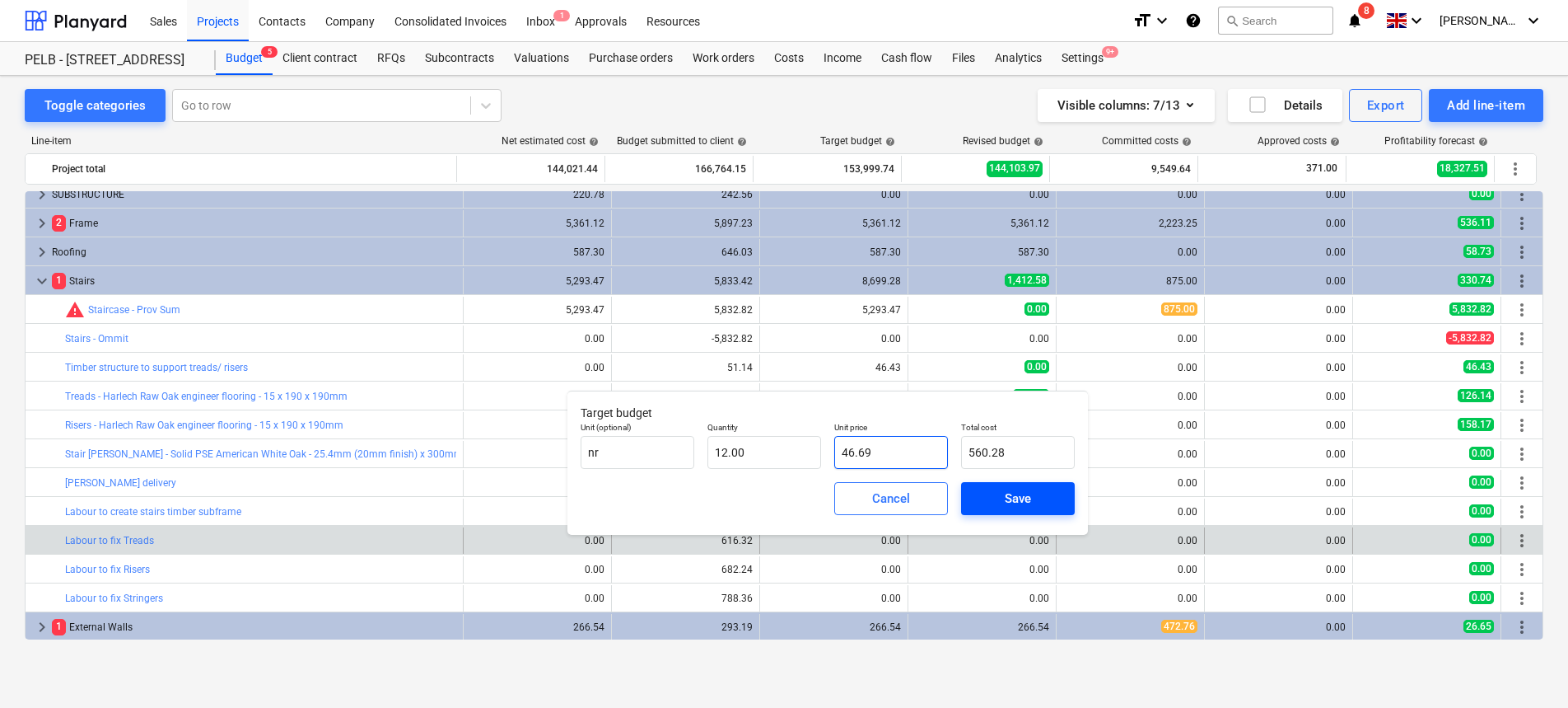
type input "46.69"
click at [1020, 495] on div "Save" at bounding box center [1018, 499] width 27 height 22
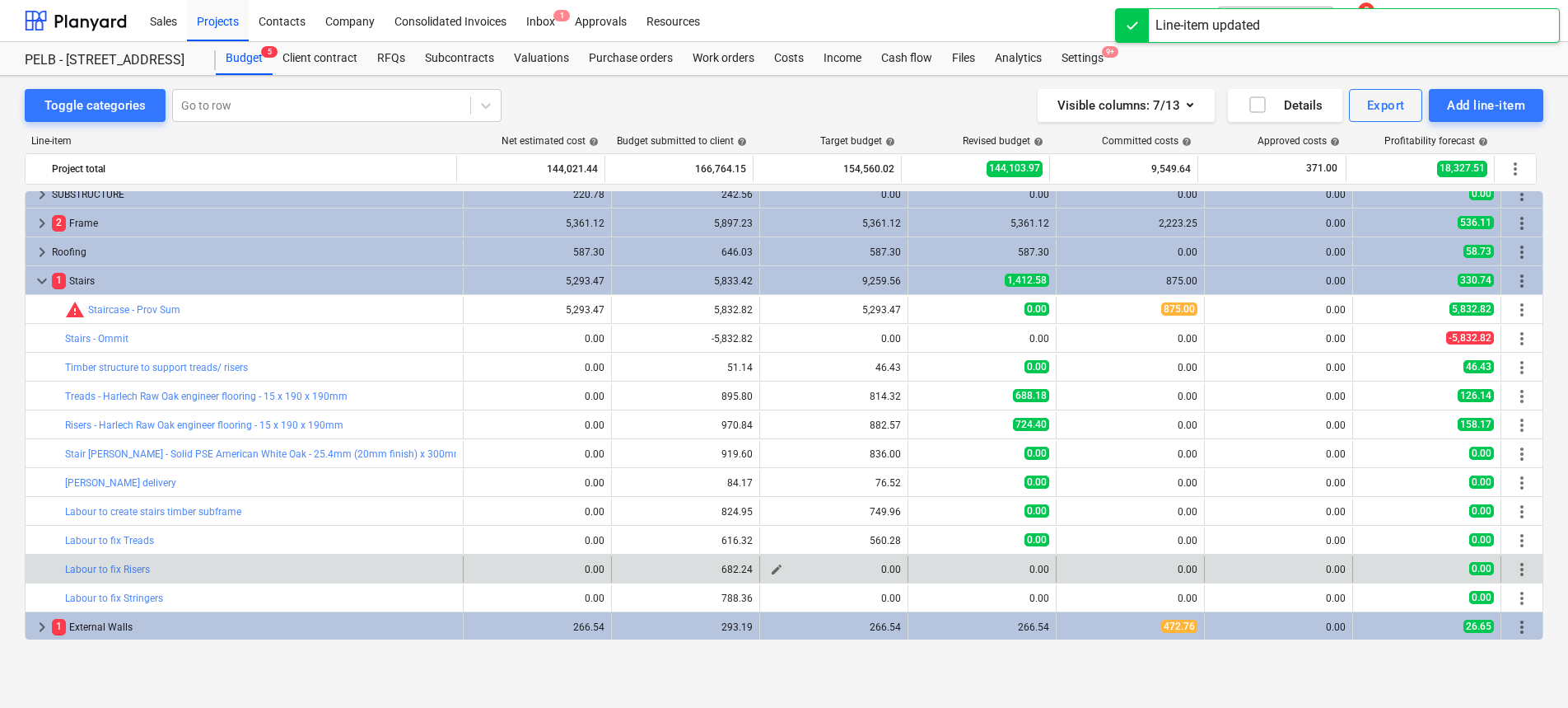
click at [771, 567] on span "edit" at bounding box center [776, 569] width 13 height 13
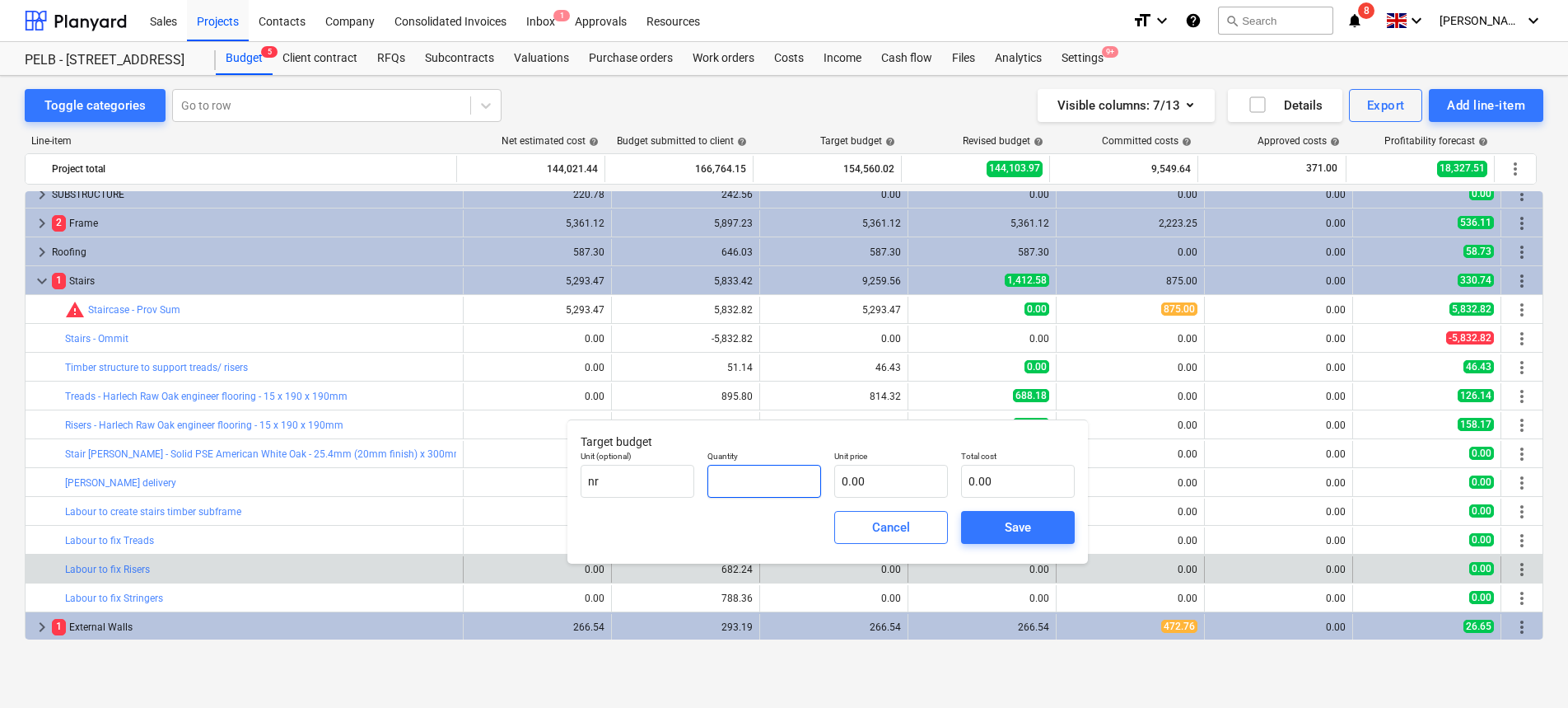
click at [762, 482] on input "text" at bounding box center [764, 480] width 114 height 33
type input "13.00"
click at [892, 485] on input "text" at bounding box center [891, 480] width 114 height 33
type input "7"
type input "91.00"
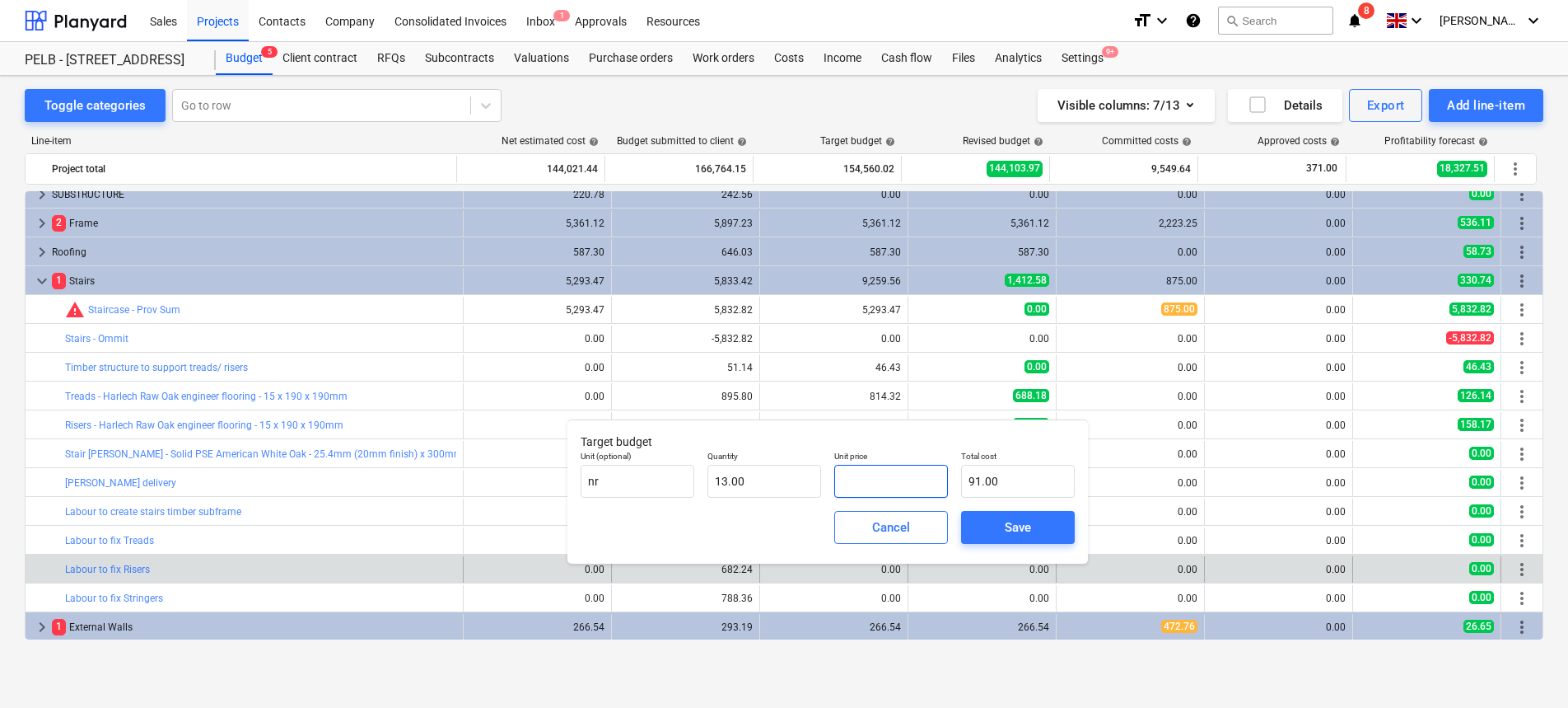
type input "0.00"
type input "4"
type input "52.00"
type input "47"
type input "611.00"
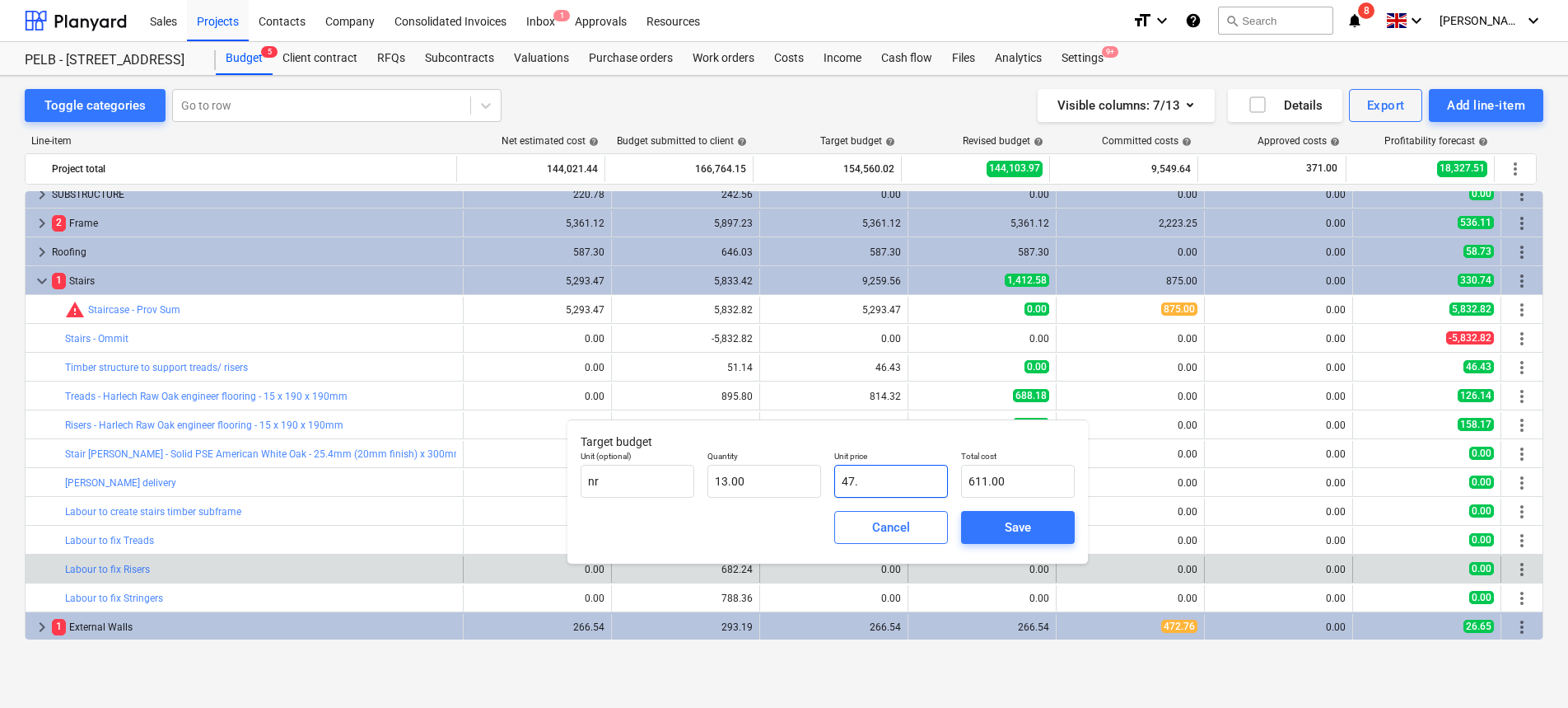
type input "47.7"
type input "620.10"
type input "47.71"
type input "620.23"
type input "47.71"
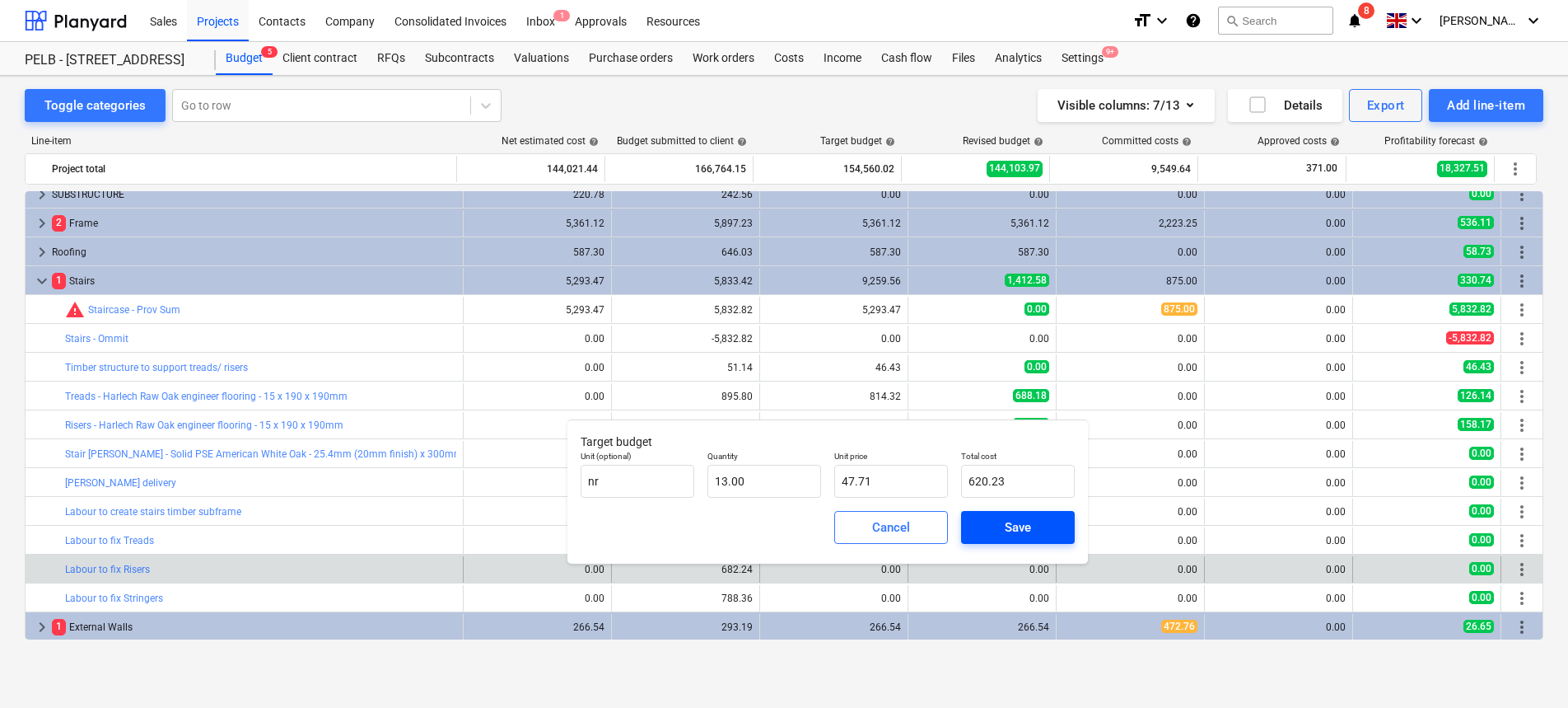
click at [1022, 521] on div "Save" at bounding box center [1018, 527] width 27 height 22
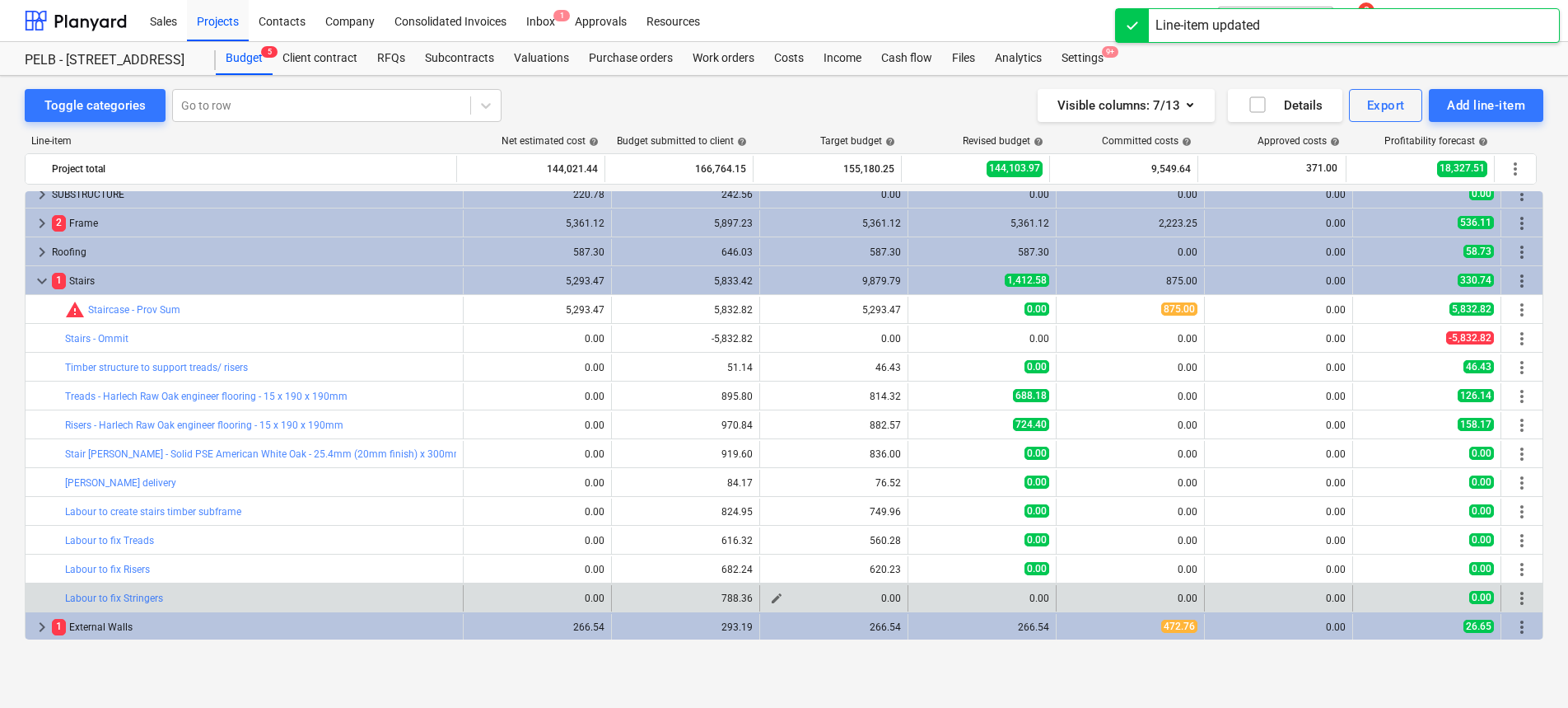
click at [775, 598] on span "edit" at bounding box center [776, 597] width 13 height 13
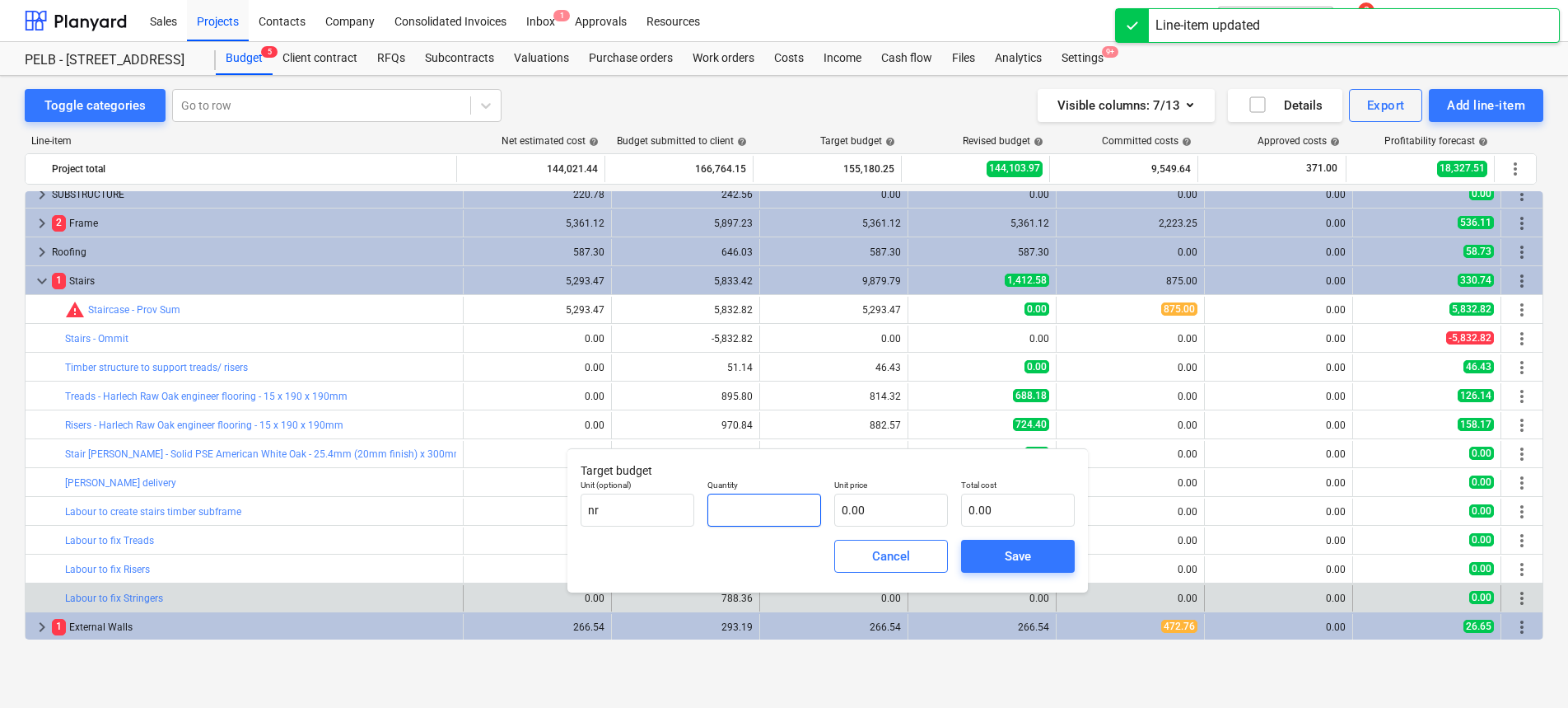
click at [765, 516] on input "text" at bounding box center [764, 510] width 114 height 33
type input "4.00"
click at [902, 512] on input "text" at bounding box center [891, 510] width 114 height 33
type input "1"
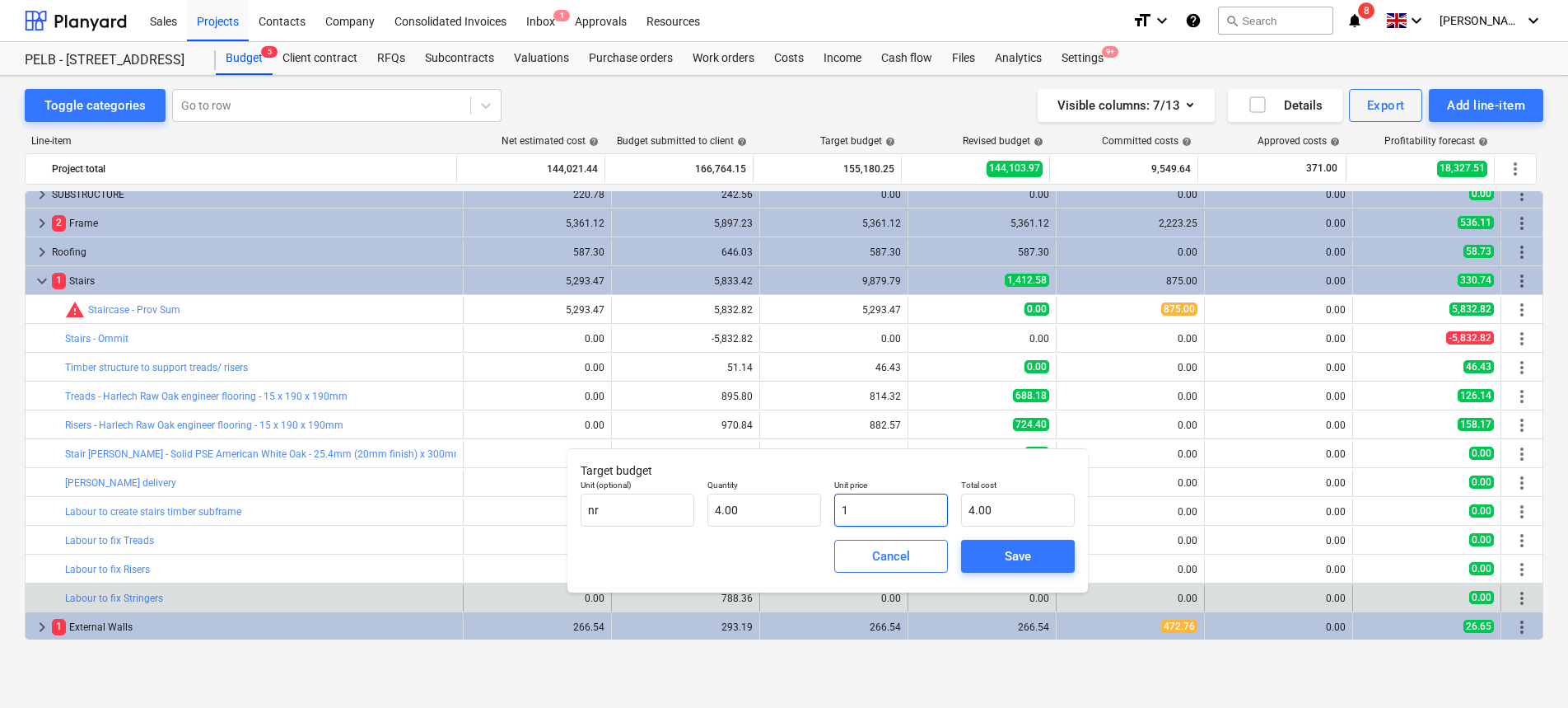
type input "4.00"
type input "17"
type input "68.00"
type input "179"
type input "716.00"
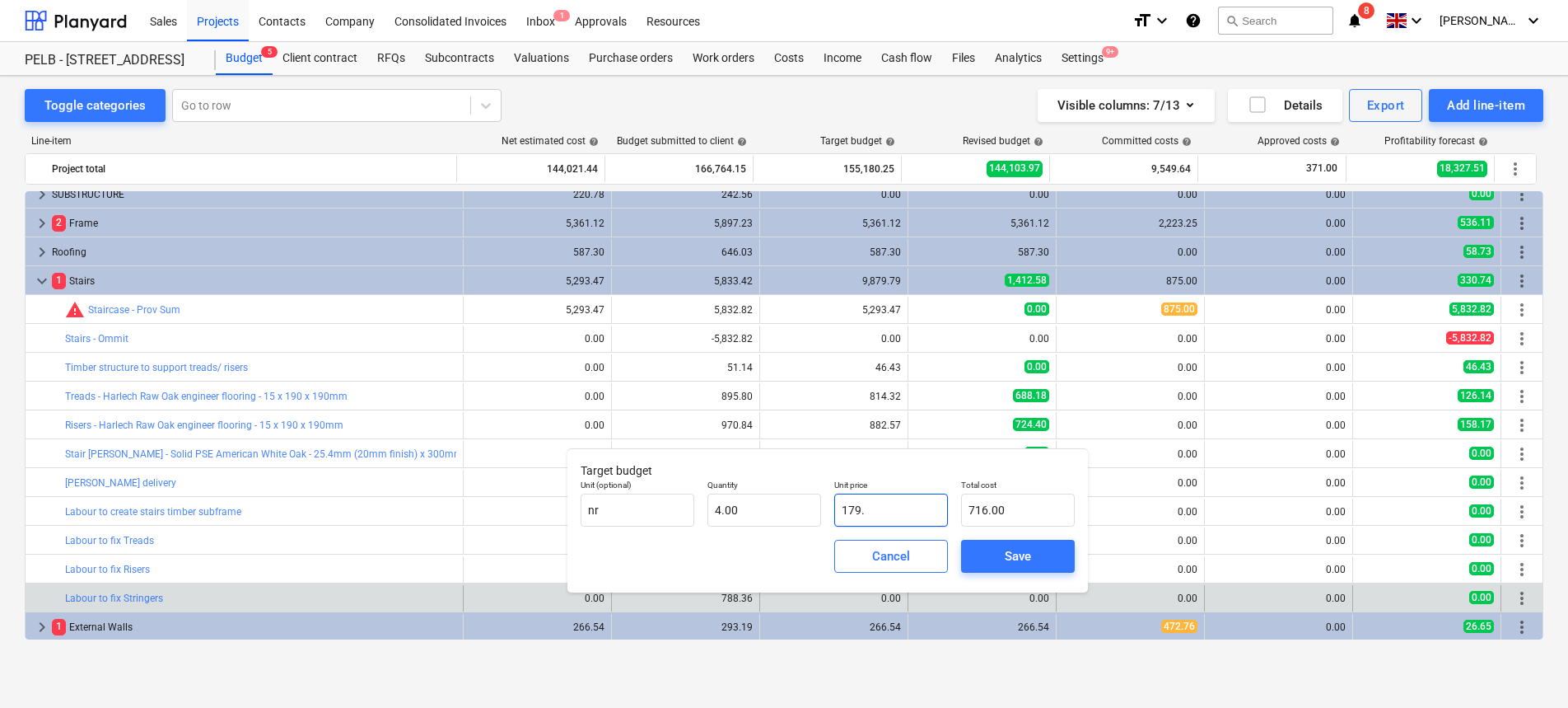
type input "179.1"
type input "716.40"
type input "179.17"
type input "716.68"
type input "179.17"
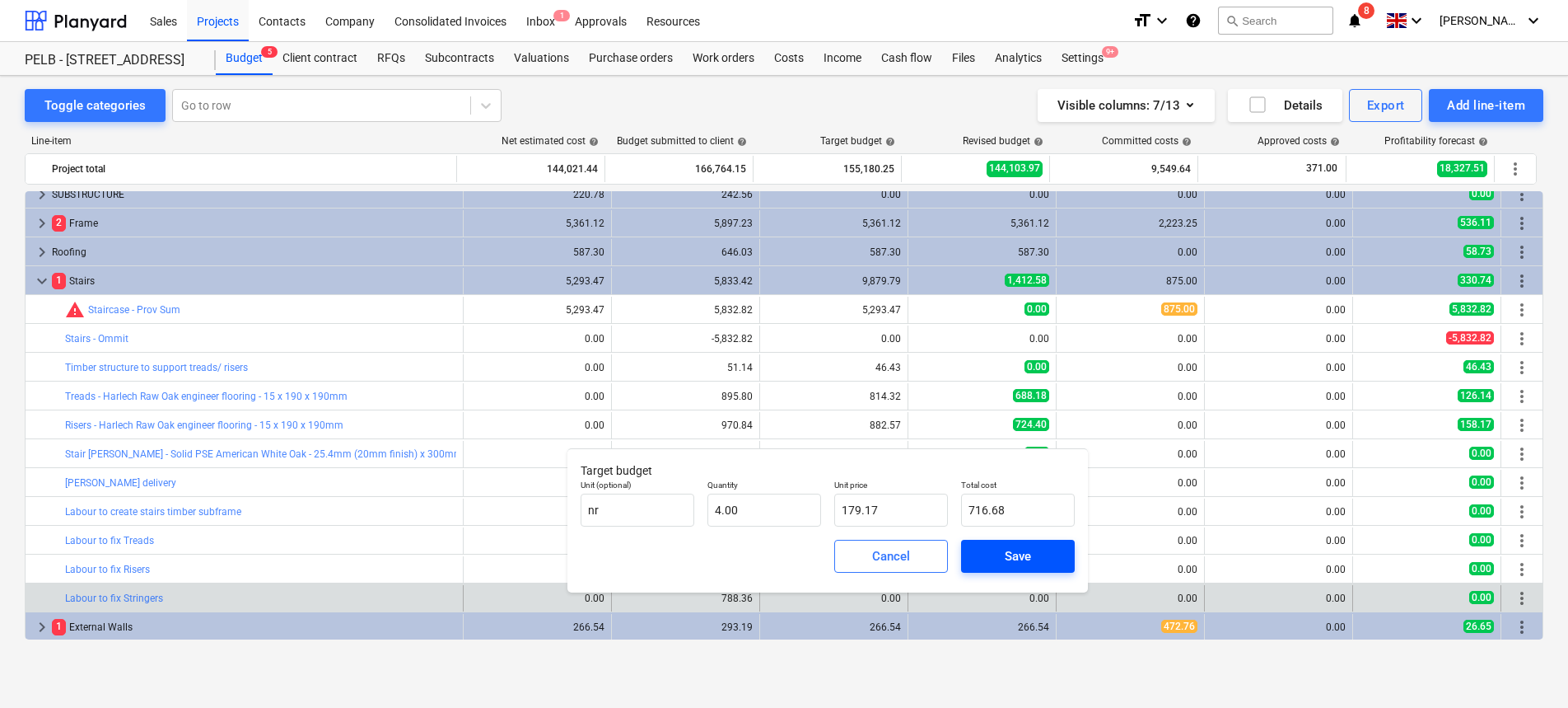
click at [995, 545] on span "Save" at bounding box center [1018, 556] width 74 height 22
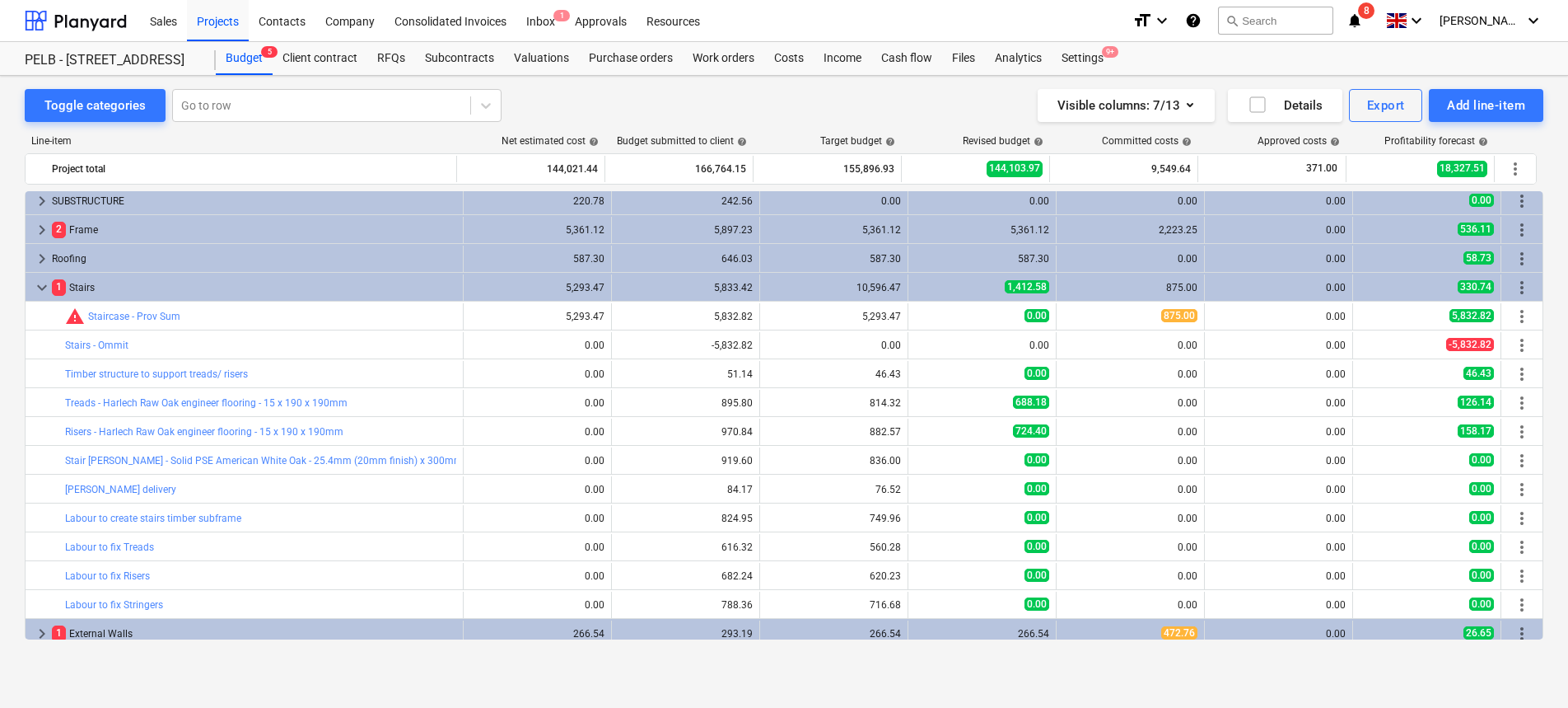
scroll to position [38, 0]
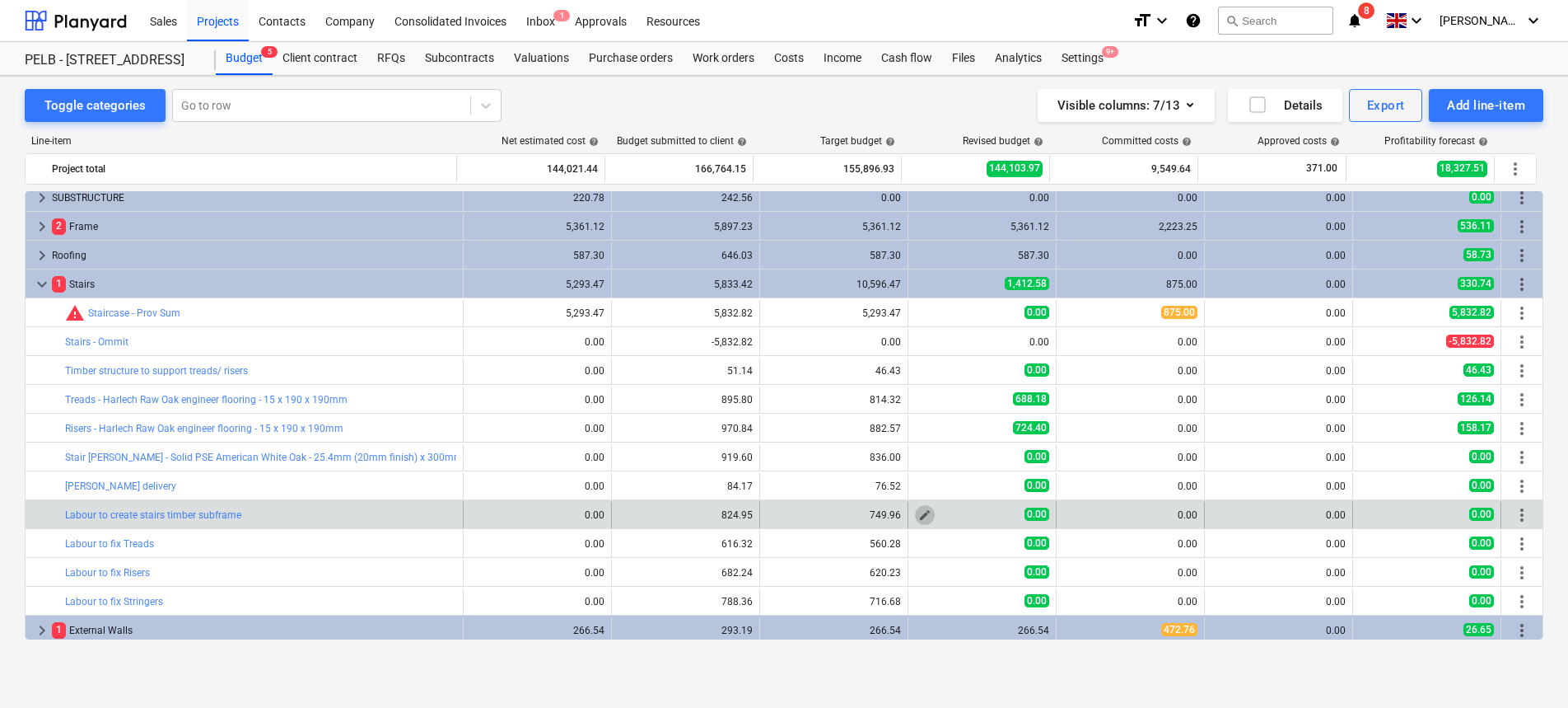
click at [921, 521] on button "edit" at bounding box center [925, 514] width 20 height 20
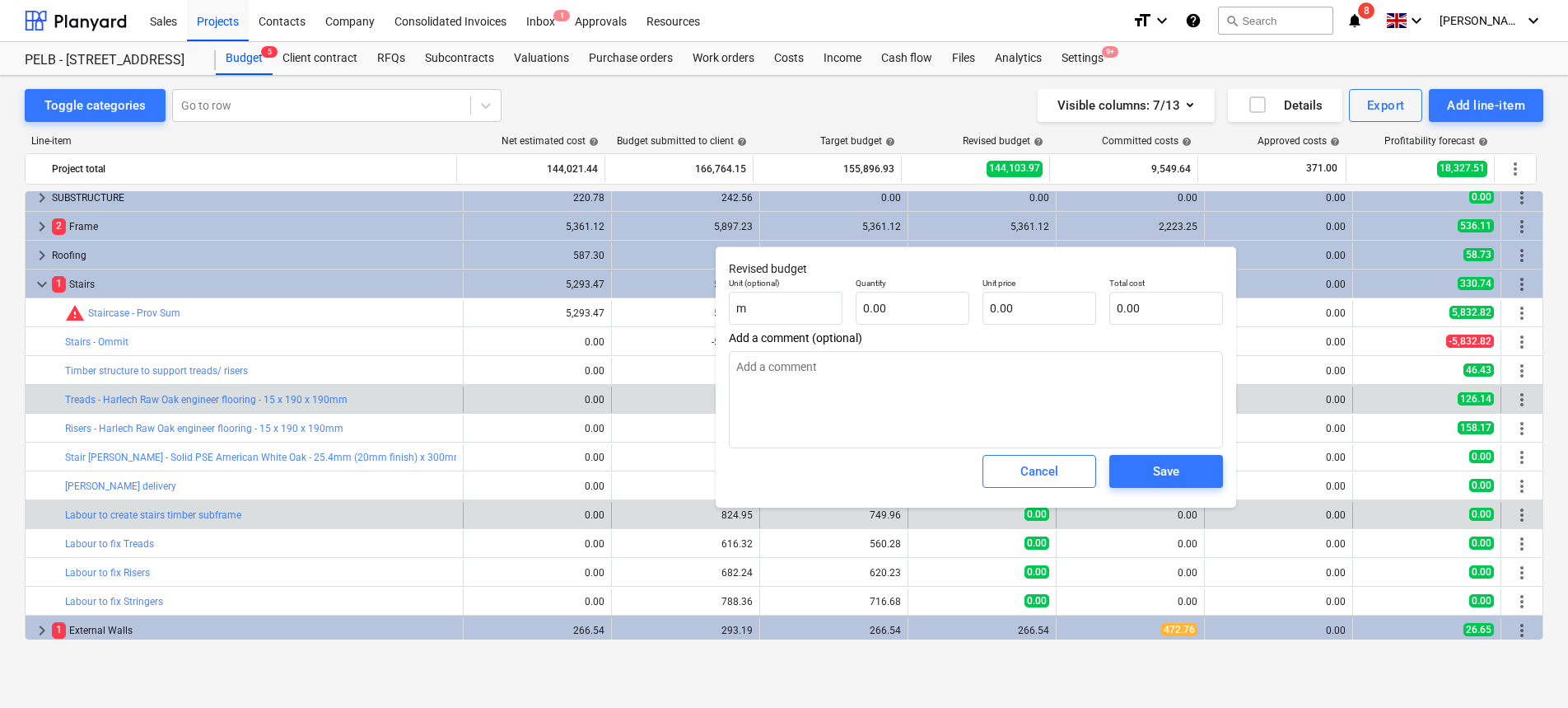
type textarea "x"
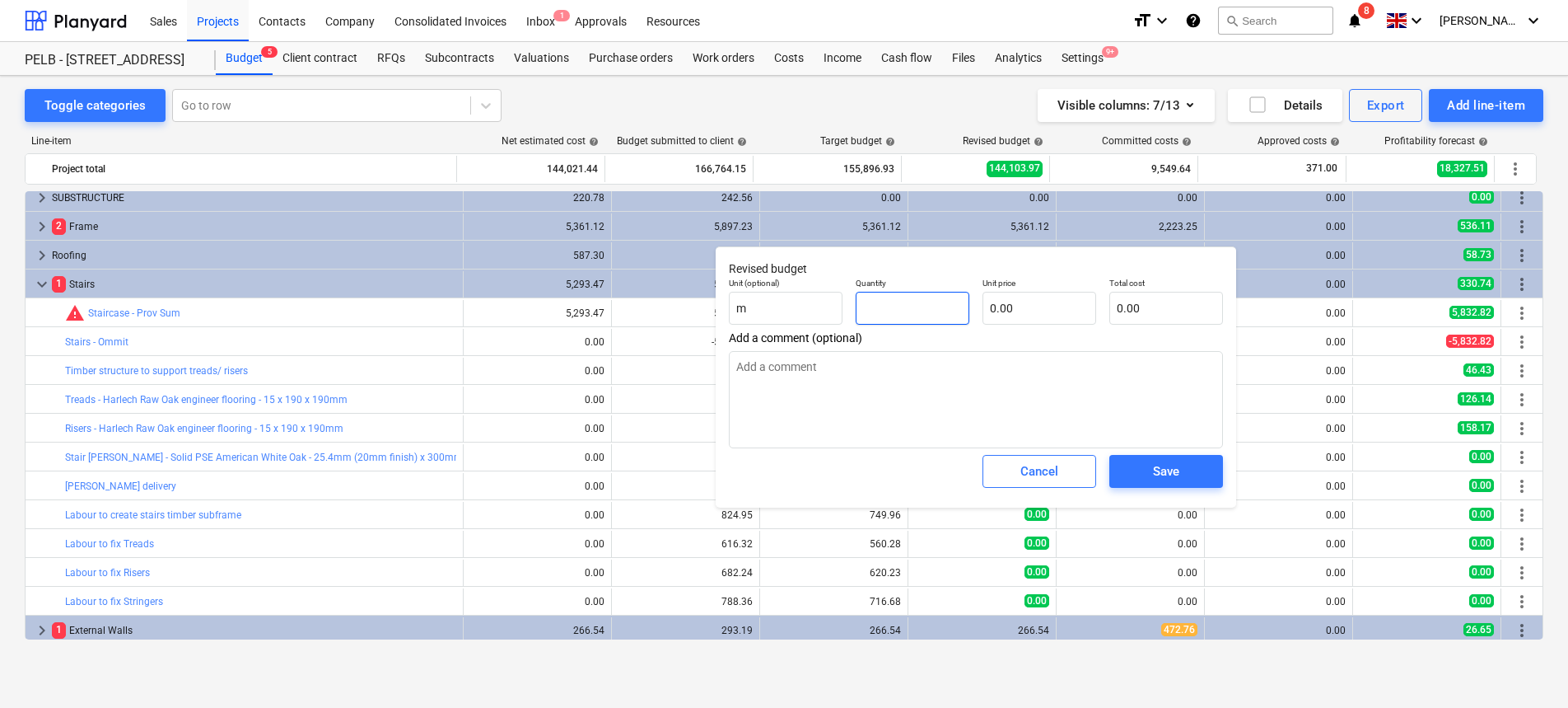
click at [908, 302] on input "text" at bounding box center [912, 307] width 114 height 33
click at [1047, 463] on div "Cancel" at bounding box center [1040, 471] width 38 height 22
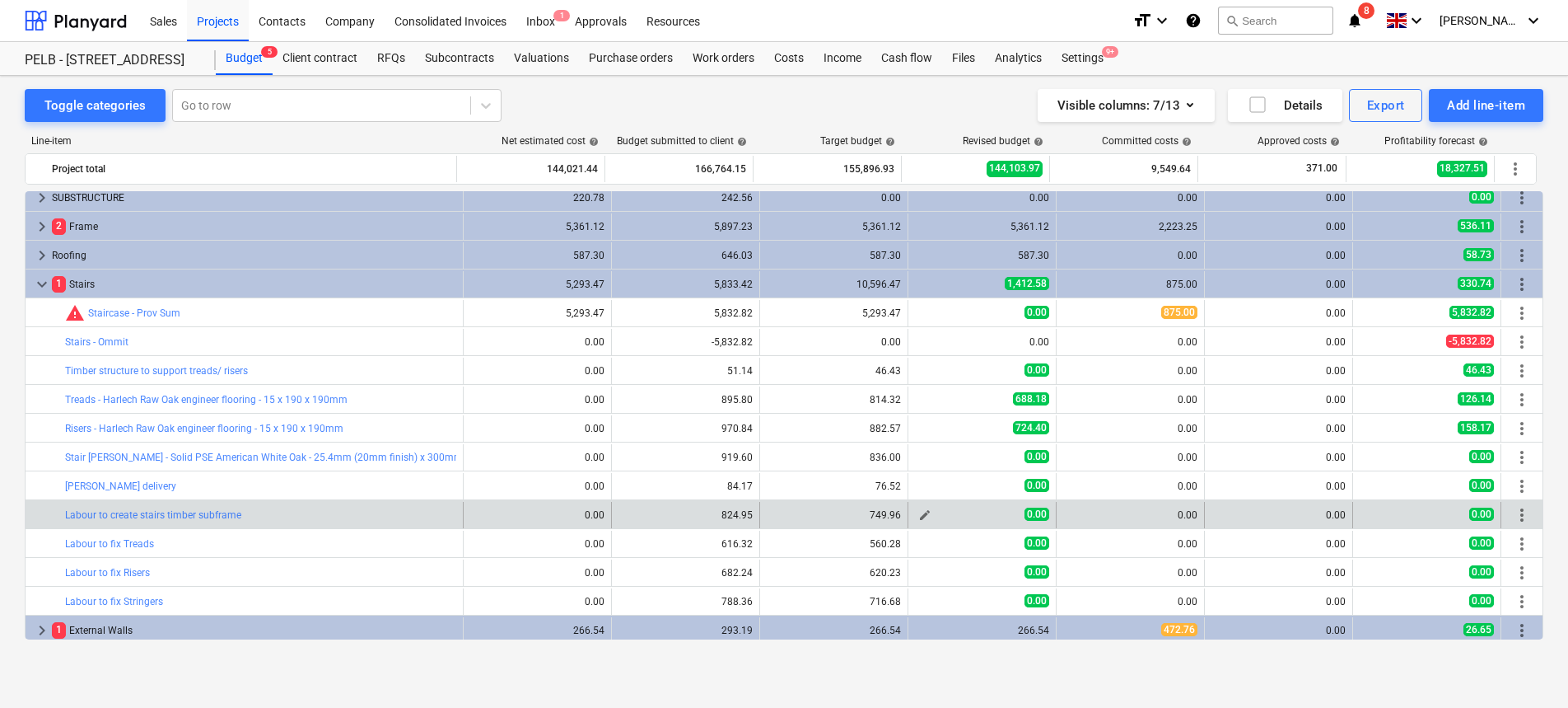
click at [921, 511] on span "edit" at bounding box center [924, 514] width 13 height 13
type textarea "x"
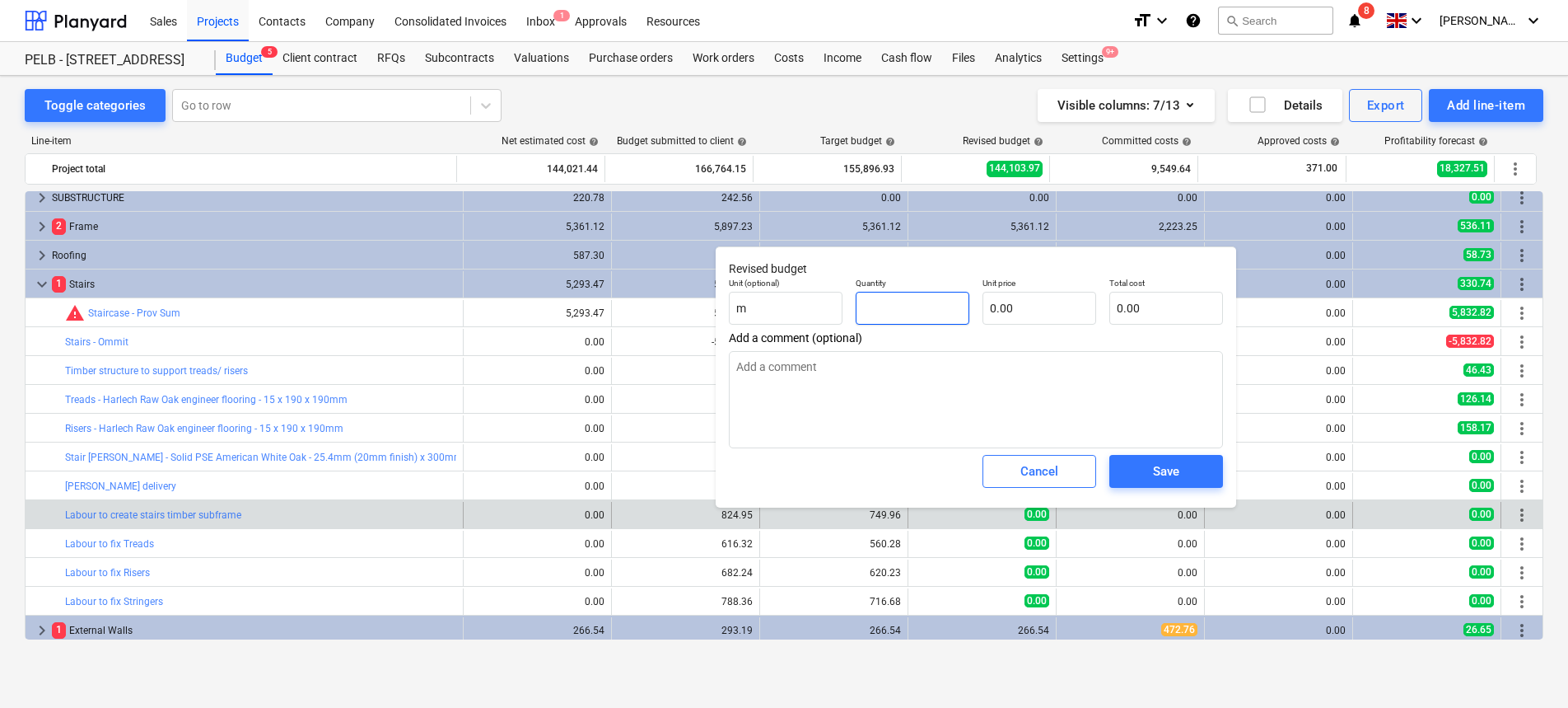
click at [916, 296] on input "text" at bounding box center [912, 307] width 114 height 33
type textarea "x"
type input "1"
type textarea "x"
type input "13"
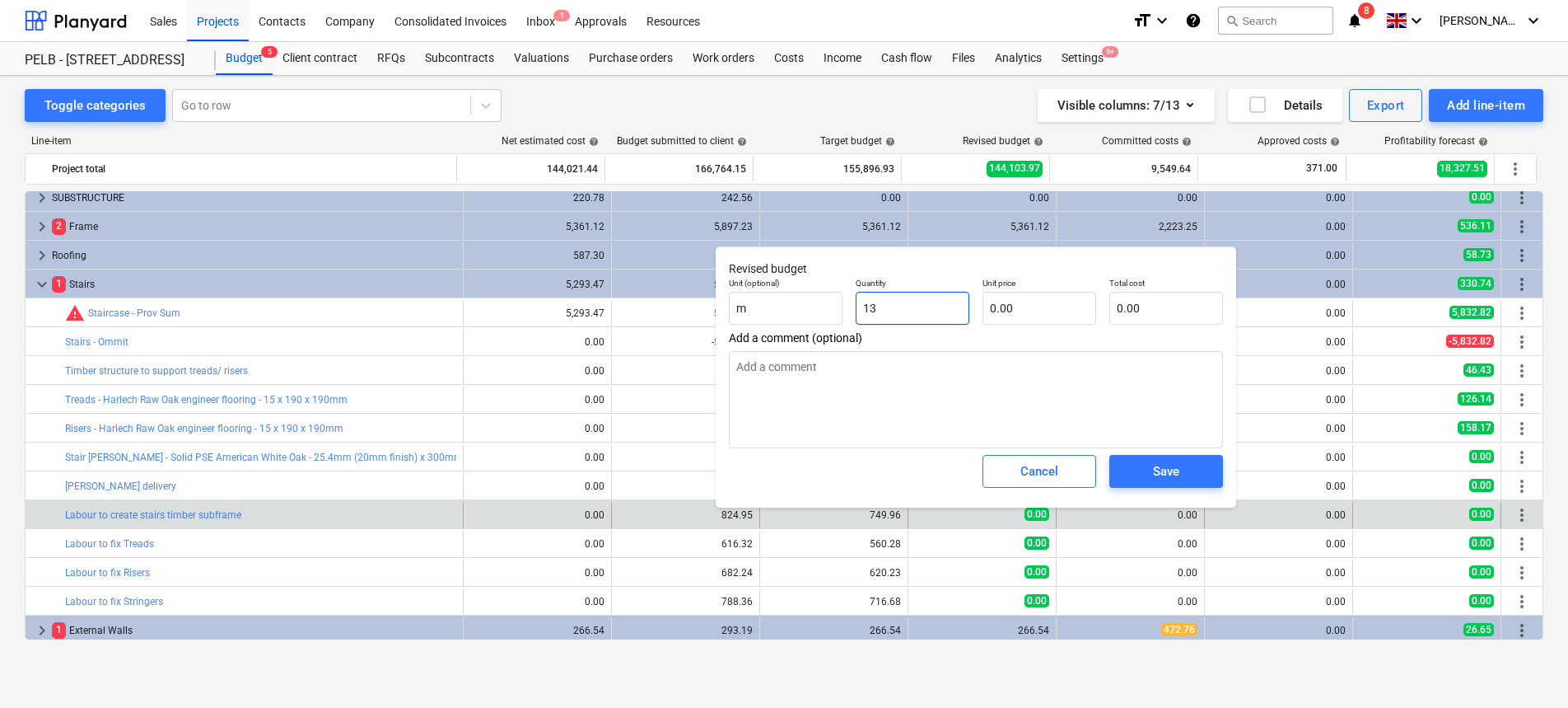
type textarea "x"
type input "13."
type textarea "x"
type input "13.8"
type textarea "x"
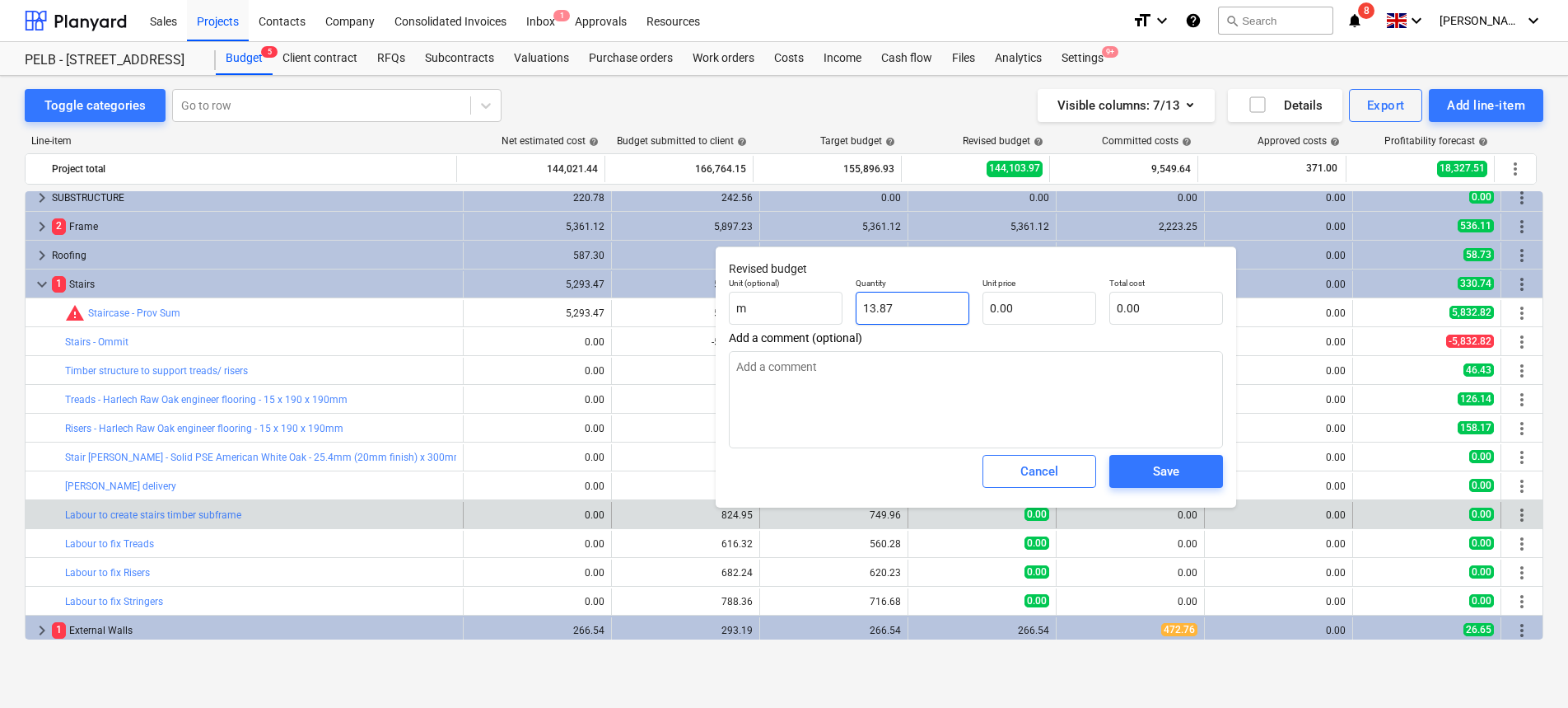
type input "13.876"
type textarea "x"
type input "13.8765"
type textarea "x"
type input "13.876"
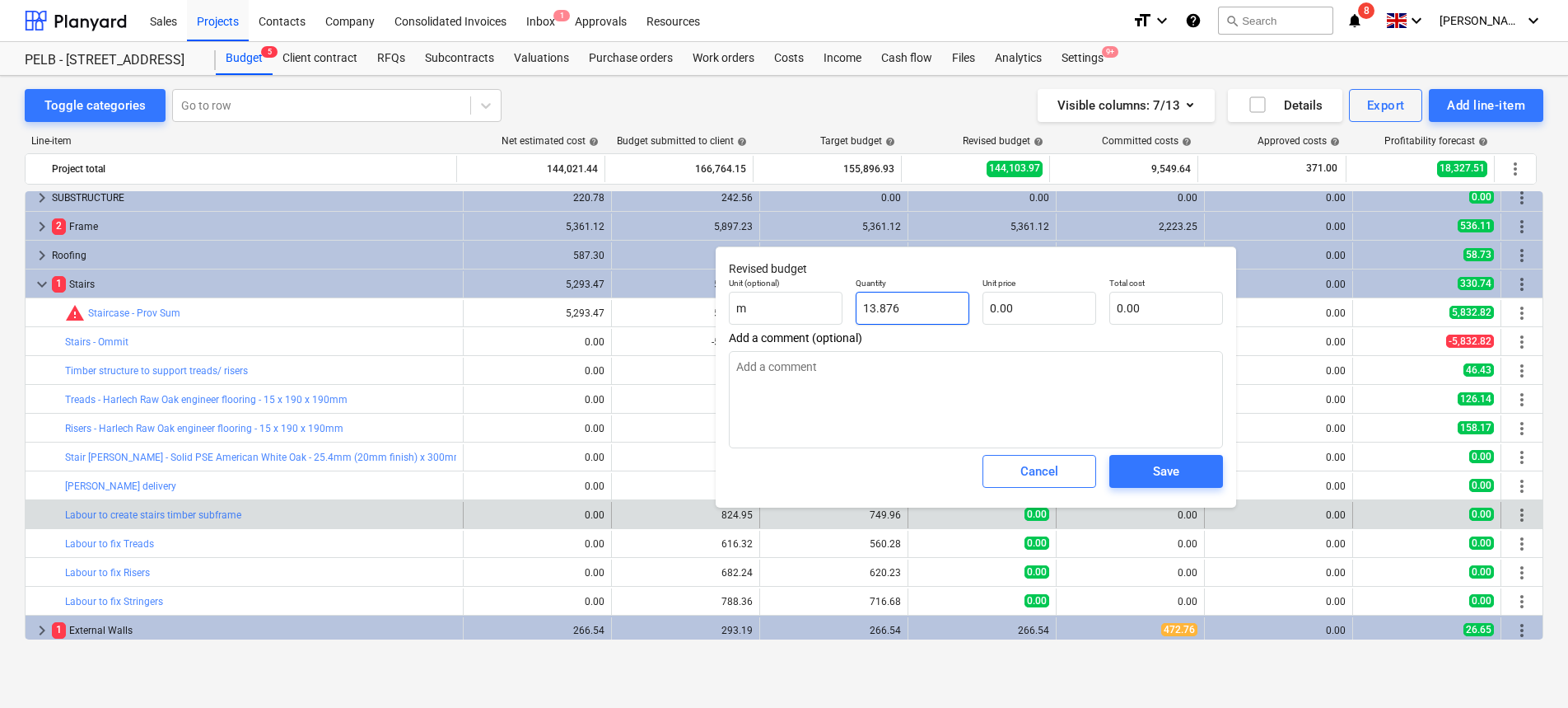
type textarea "x"
type input "13.87"
type textarea "x"
type input "13.8"
type textarea "x"
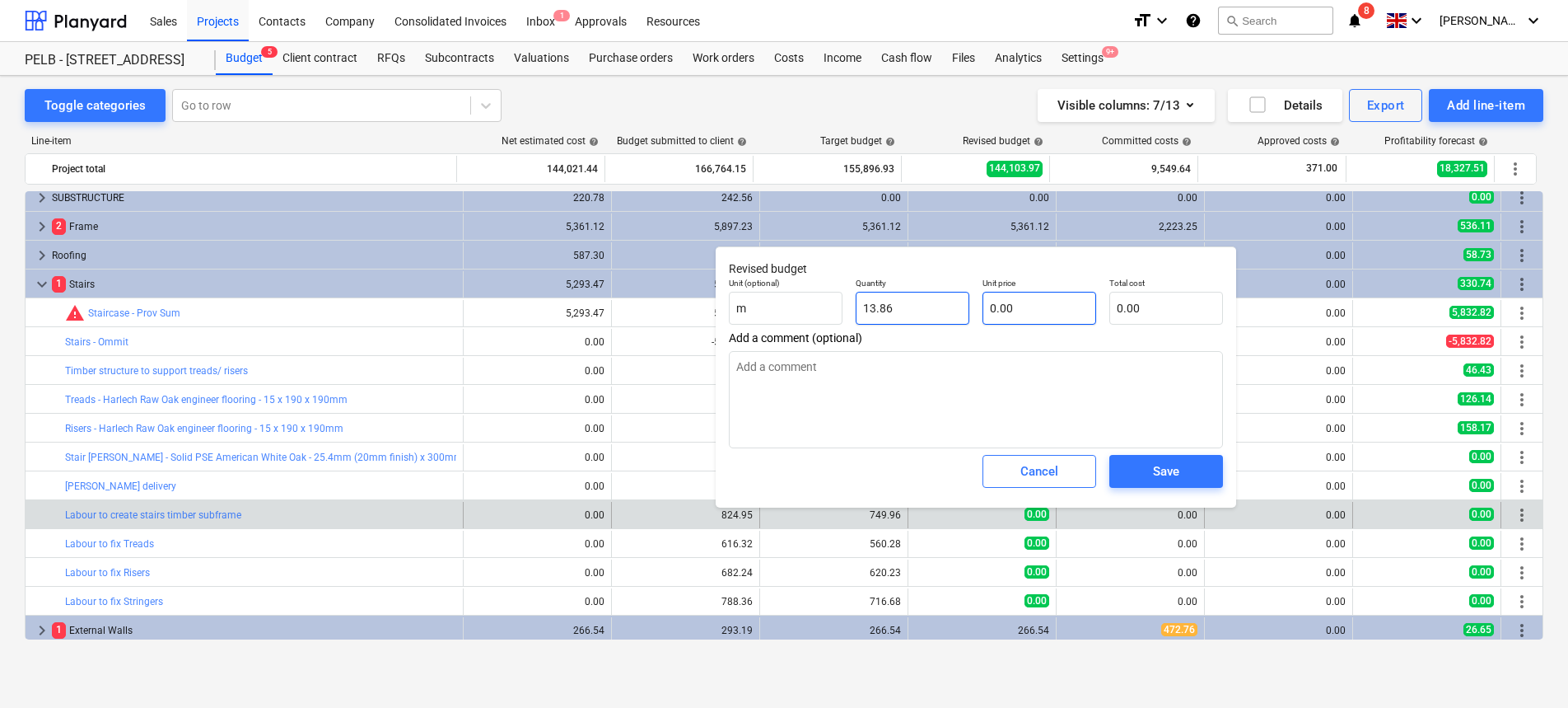
type input "13.86"
type textarea "x"
click at [1057, 307] on input "text" at bounding box center [1039, 307] width 114 height 33
type textarea "x"
type input "5"
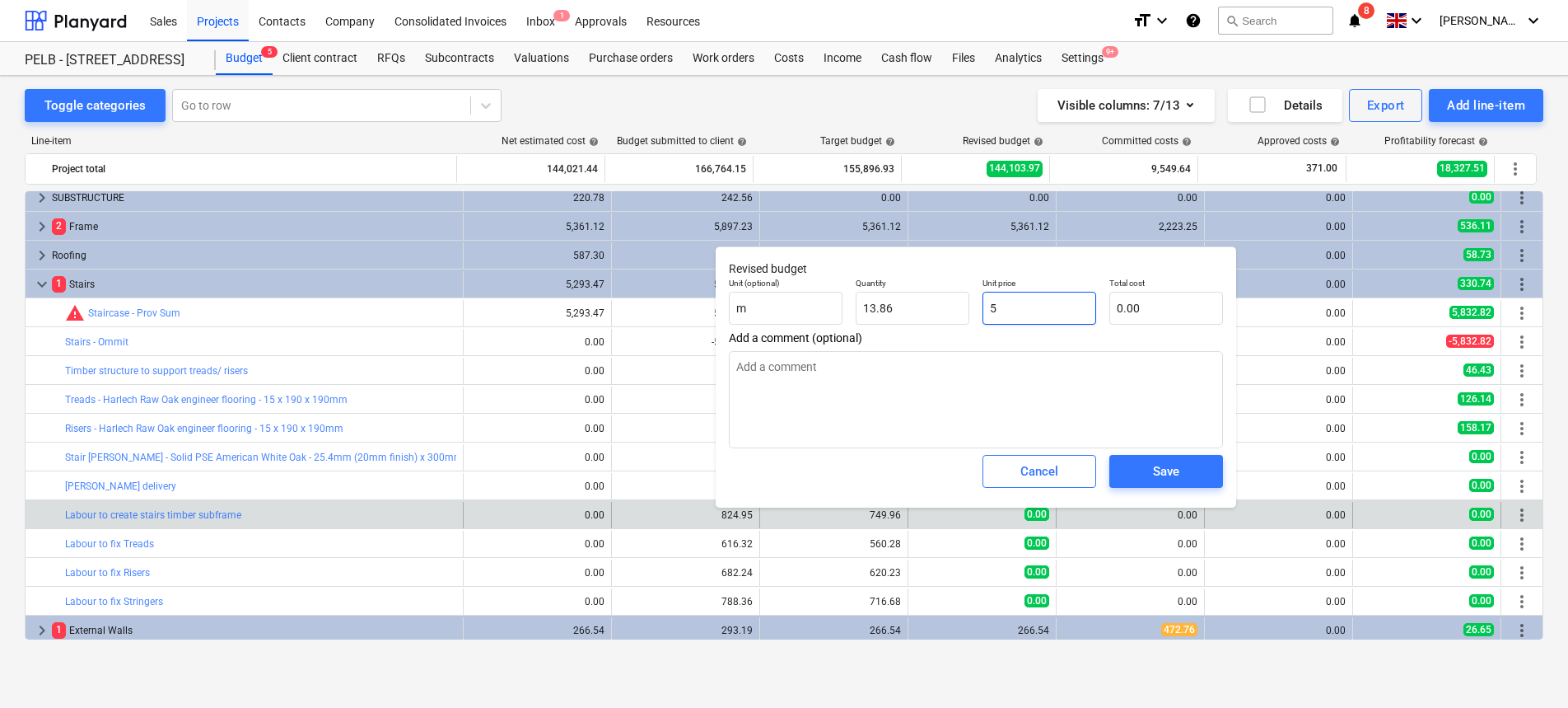
type input "69.30"
type textarea "x"
type input "54"
type input "748.44"
type textarea "x"
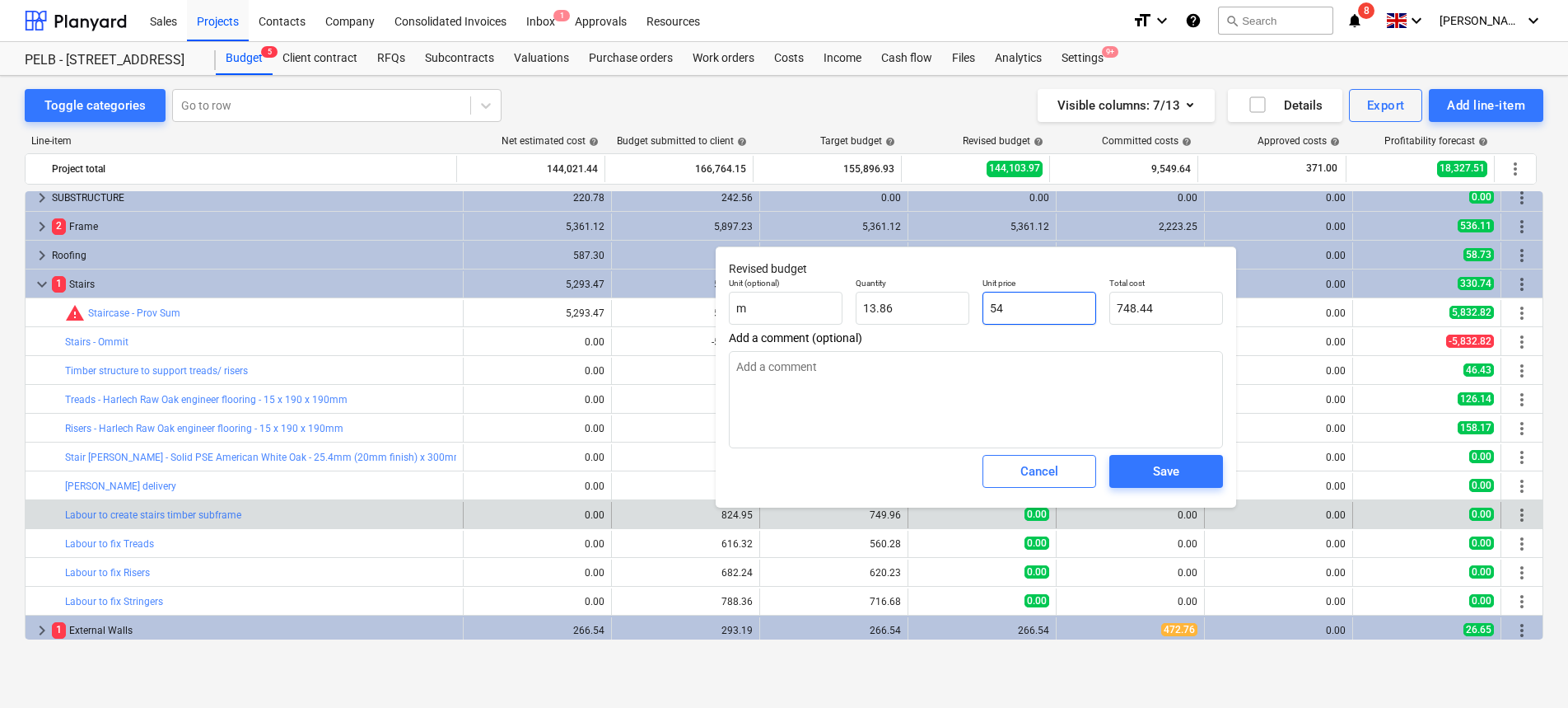
type input "54."
type textarea "x"
type input "54.1"
type input "749.83"
type textarea "x"
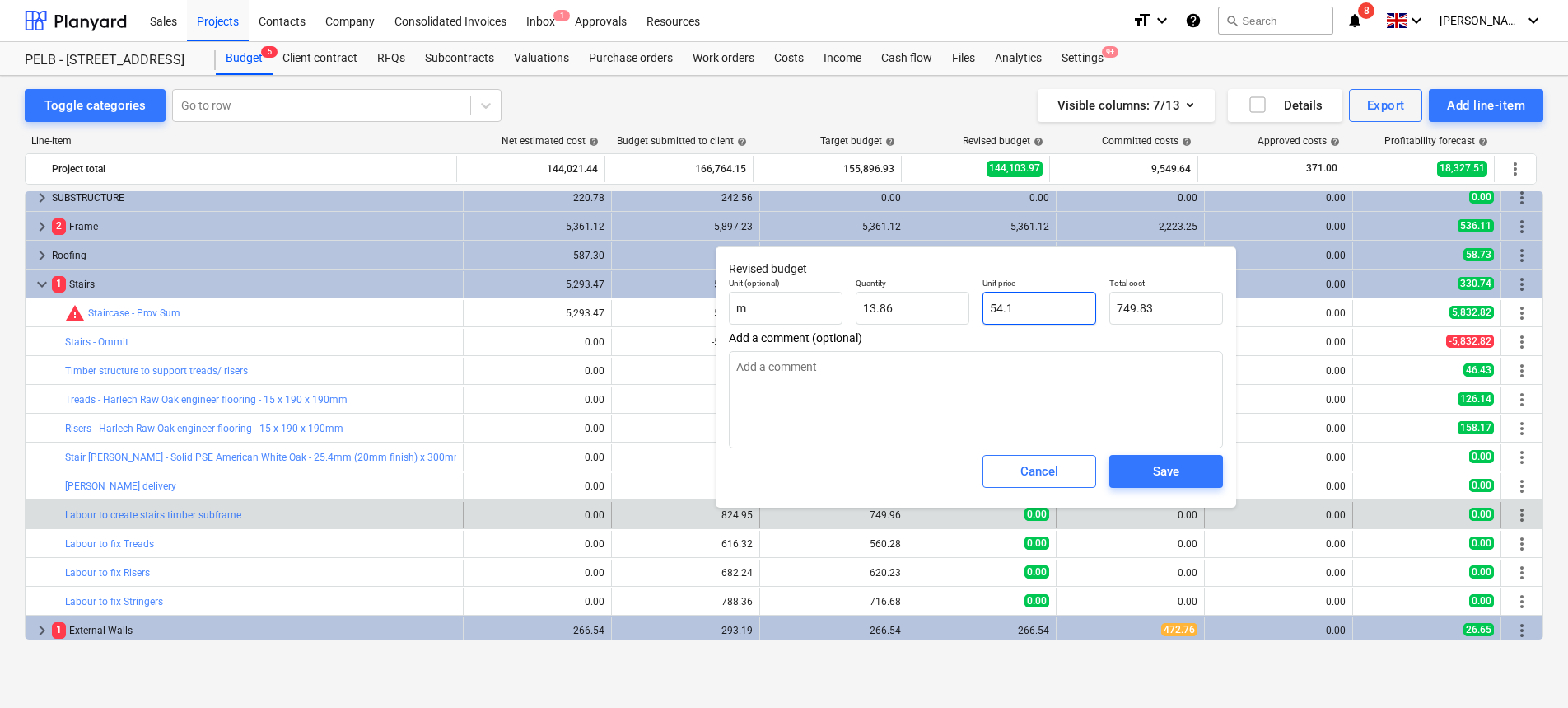
type input "54.11"
type input "749.96"
type input "54.11"
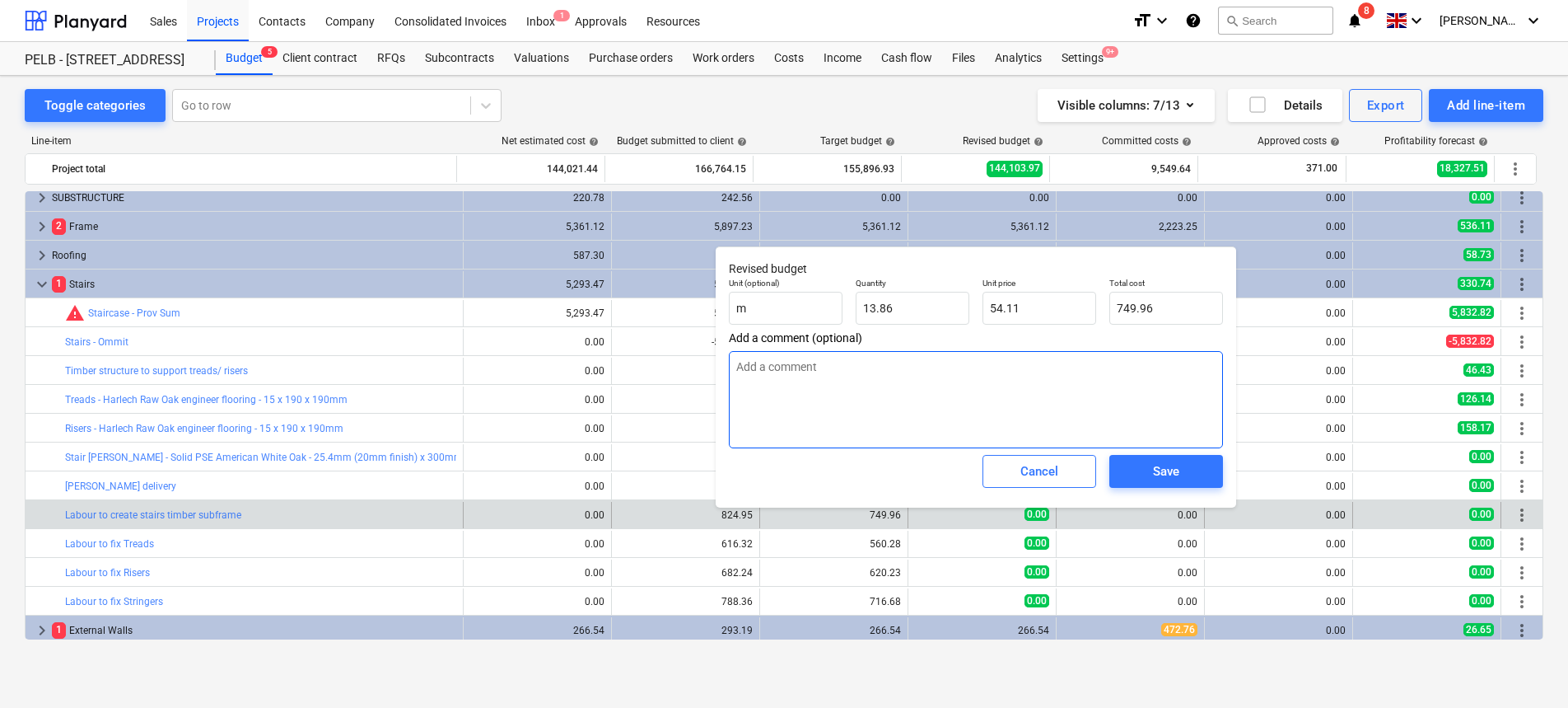
click at [1024, 401] on textarea at bounding box center [976, 399] width 495 height 97
type textarea "x"
type textarea "3"
type textarea "x"
type textarea "3"
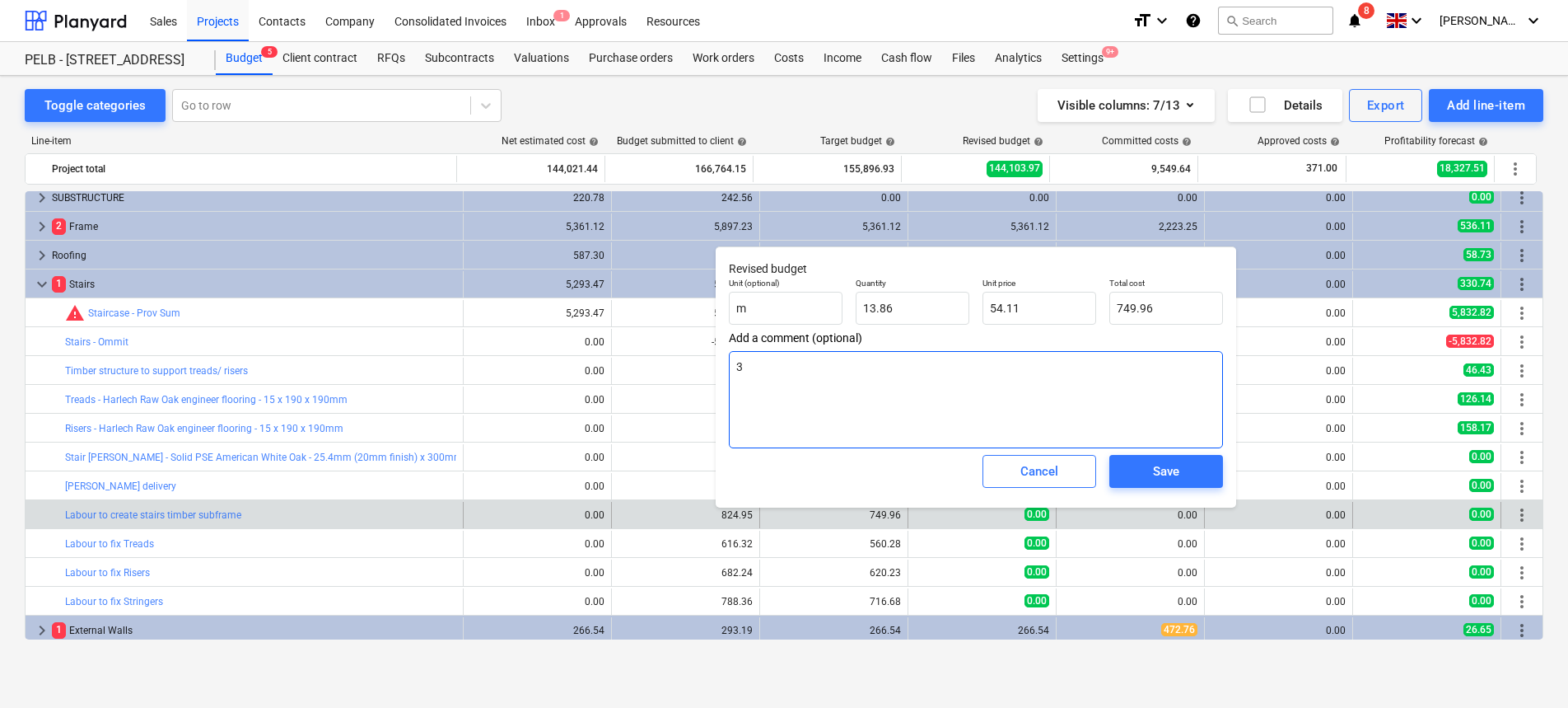
type textarea "x"
type textarea "3 m"
type textarea "x"
type textarea "3 ma"
type textarea "x"
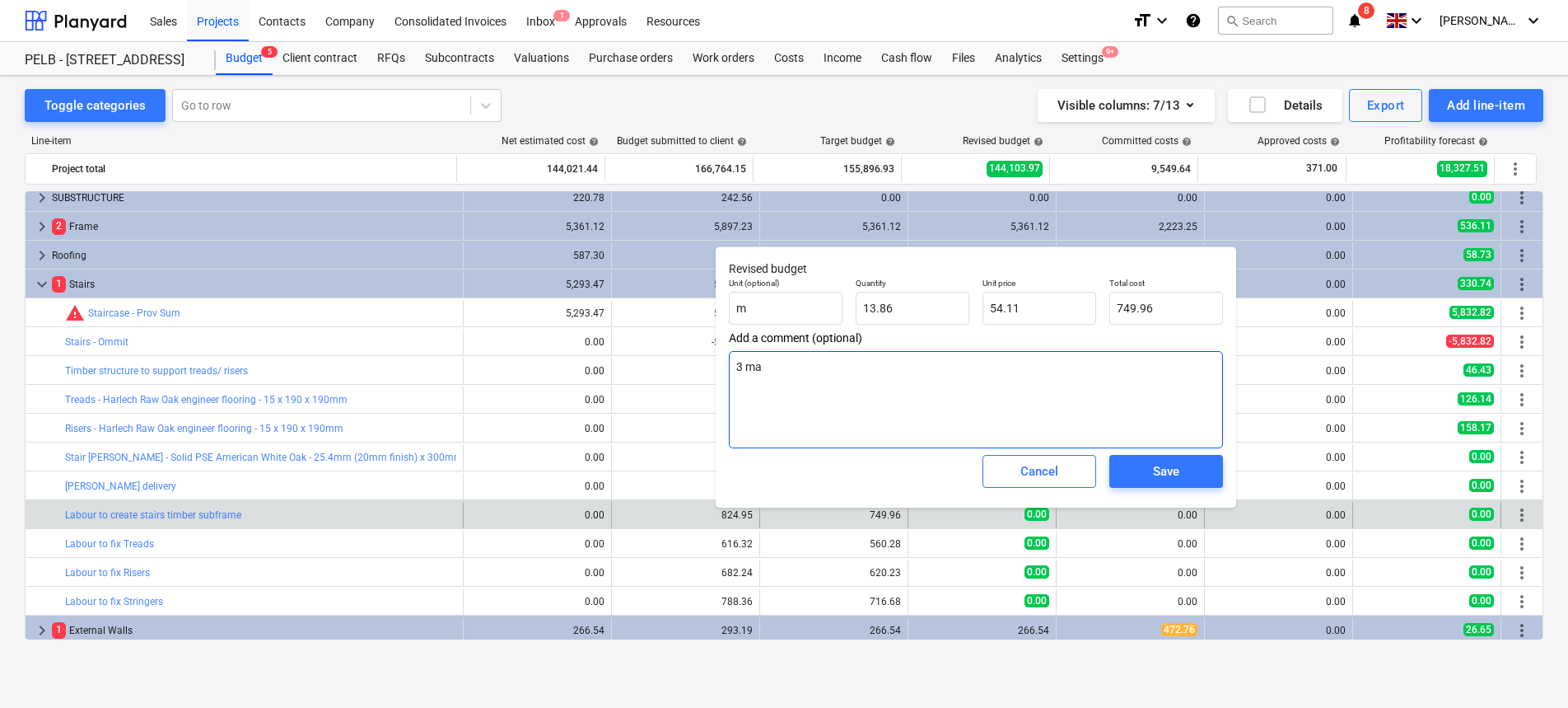
type textarea "3 man"
type textarea "x"
type textarea "3 man"
type textarea "x"
type textarea "3 man da"
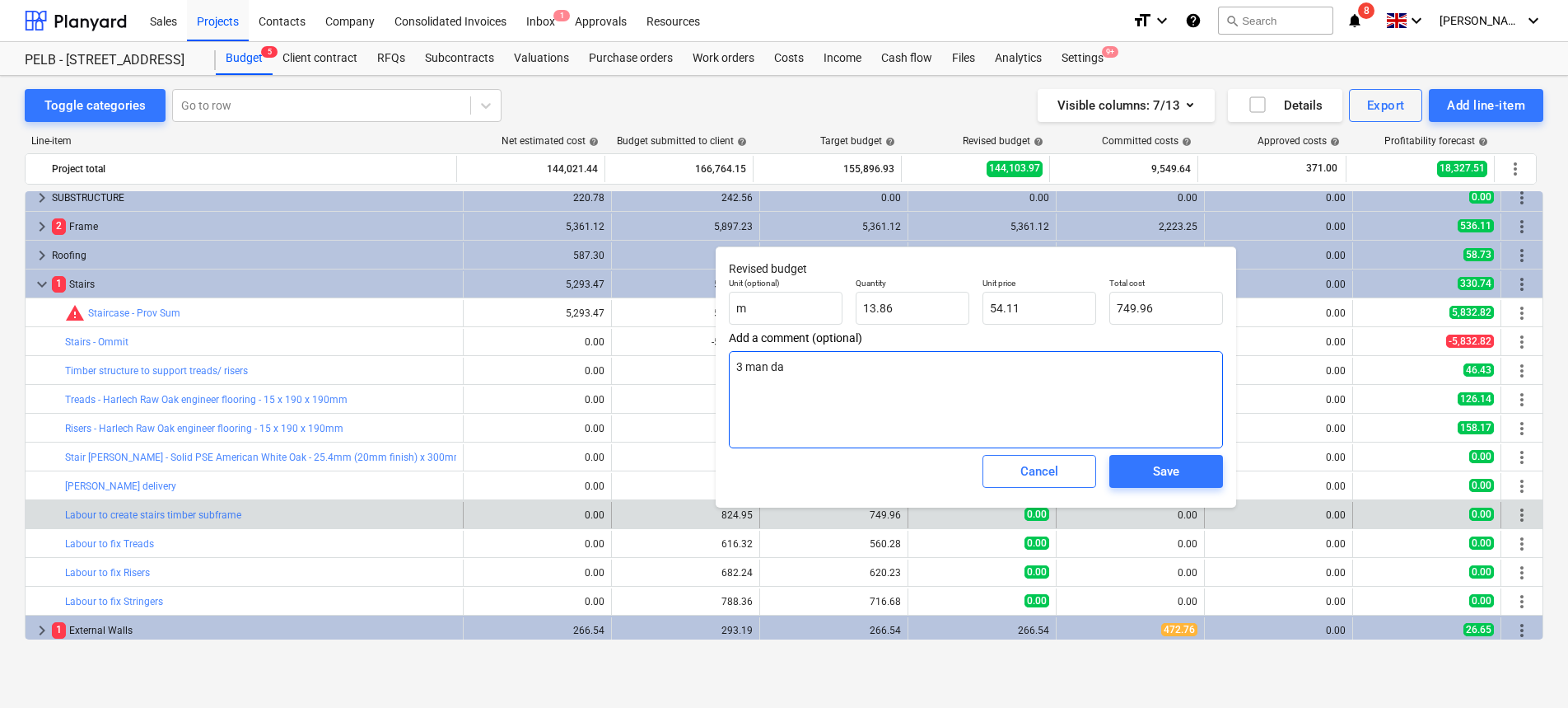
type textarea "x"
type textarea "3 man day"
type textarea "x"
type textarea "3 man days"
type textarea "x"
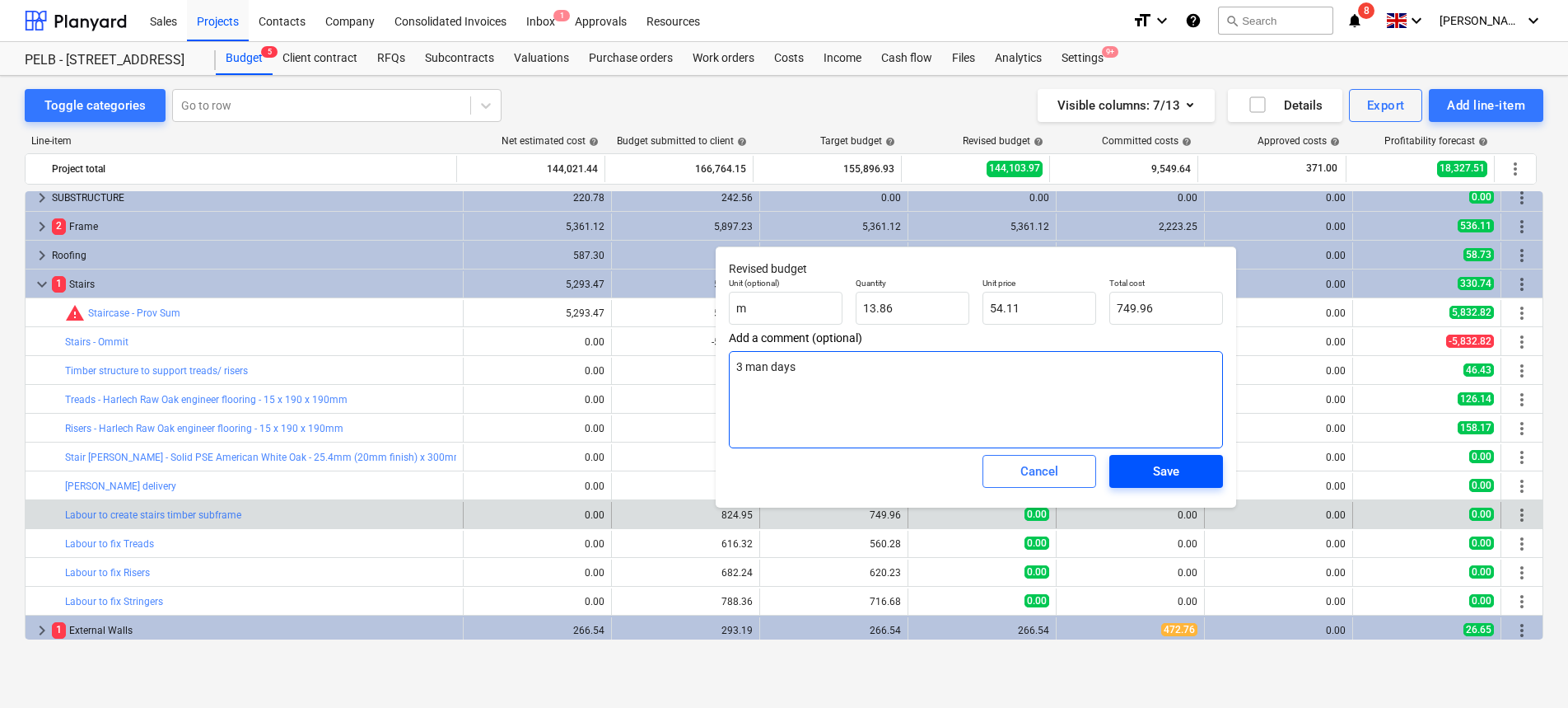
type textarea "3 man days"
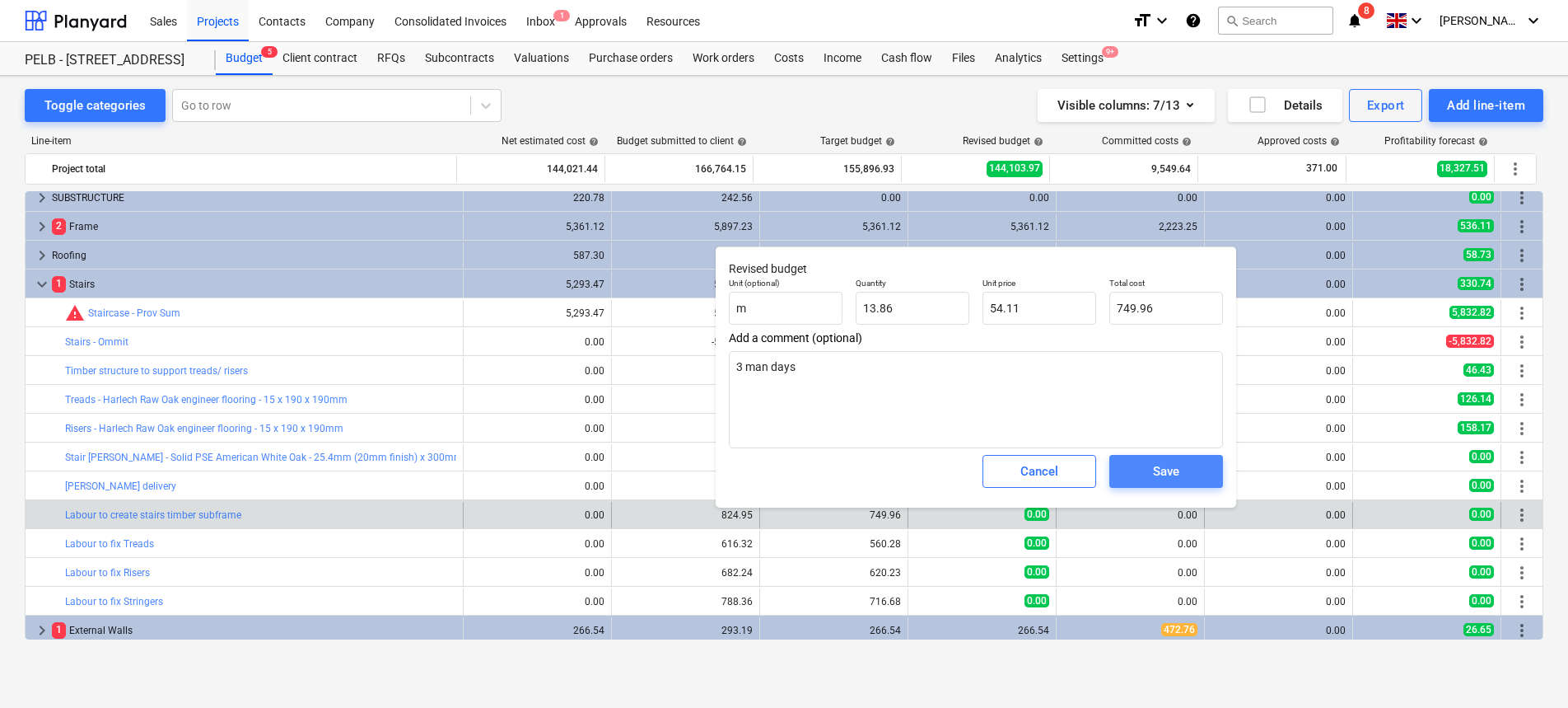
click at [1178, 467] on div "Save" at bounding box center [1166, 471] width 27 height 22
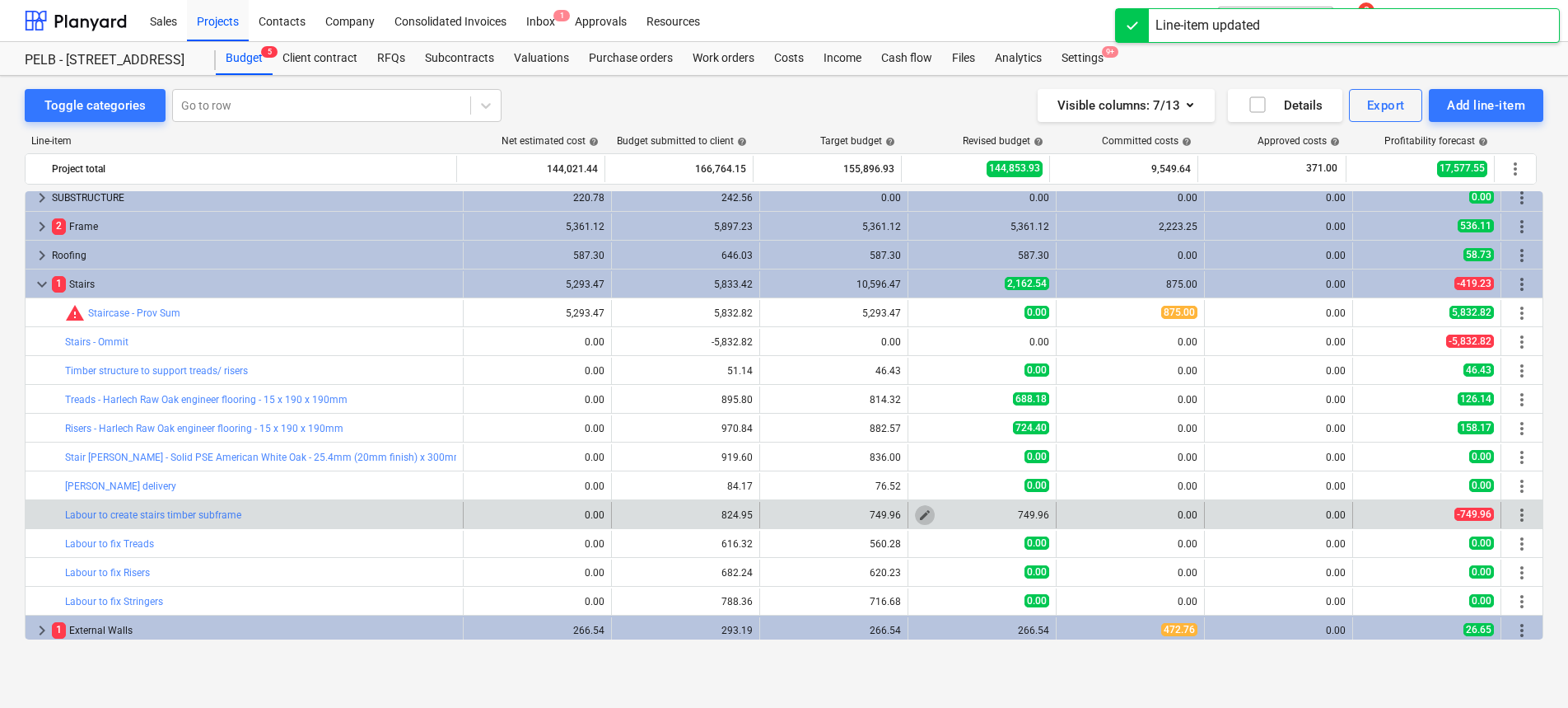
click at [920, 513] on span "edit" at bounding box center [924, 514] width 13 height 13
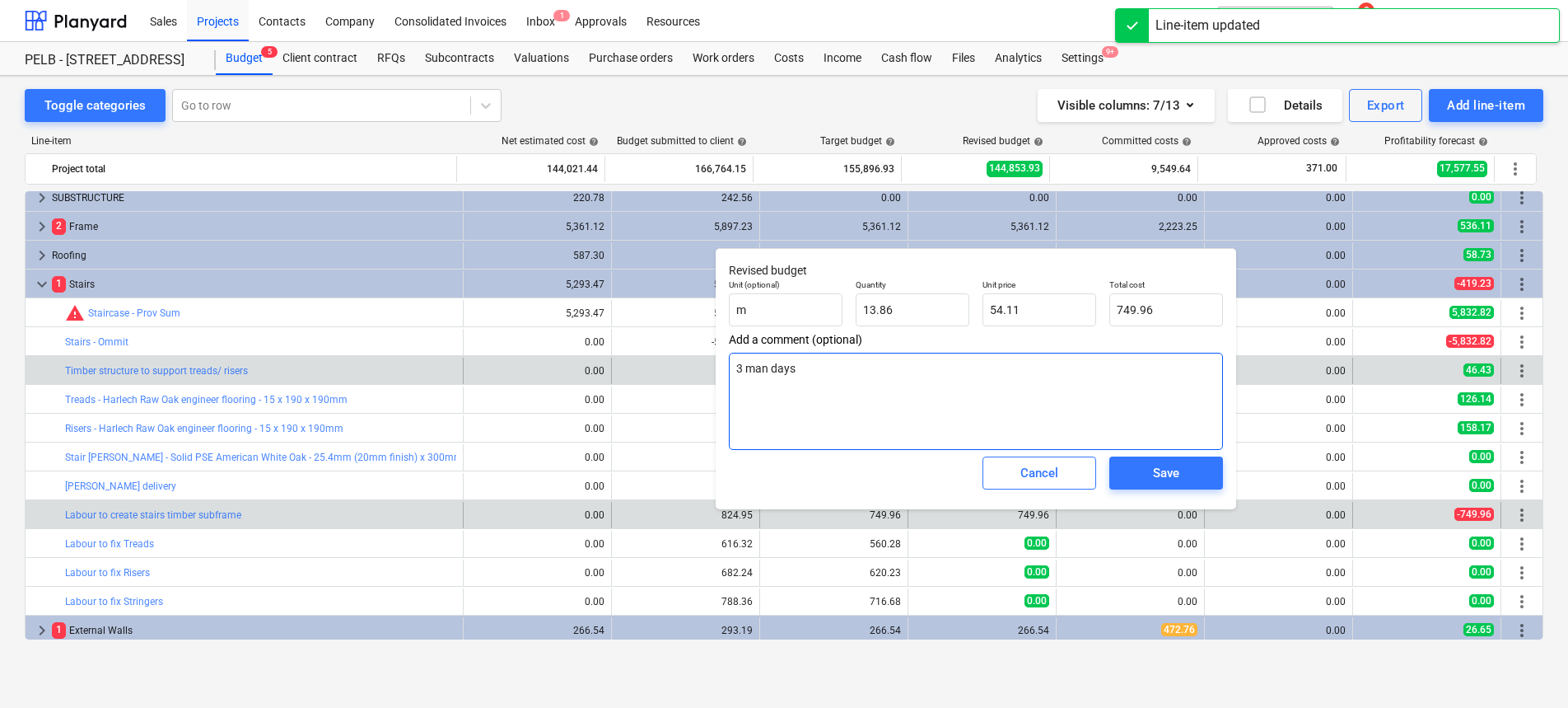
drag, startPoint x: 844, startPoint y: 368, endPoint x: 623, endPoint y: 358, distance: 221.2
click at [623, 358] on body "Sales Projects Contacts Company Consolidated Invoices Inbox 1 Approvals Resourc…" at bounding box center [784, 354] width 1568 height 708
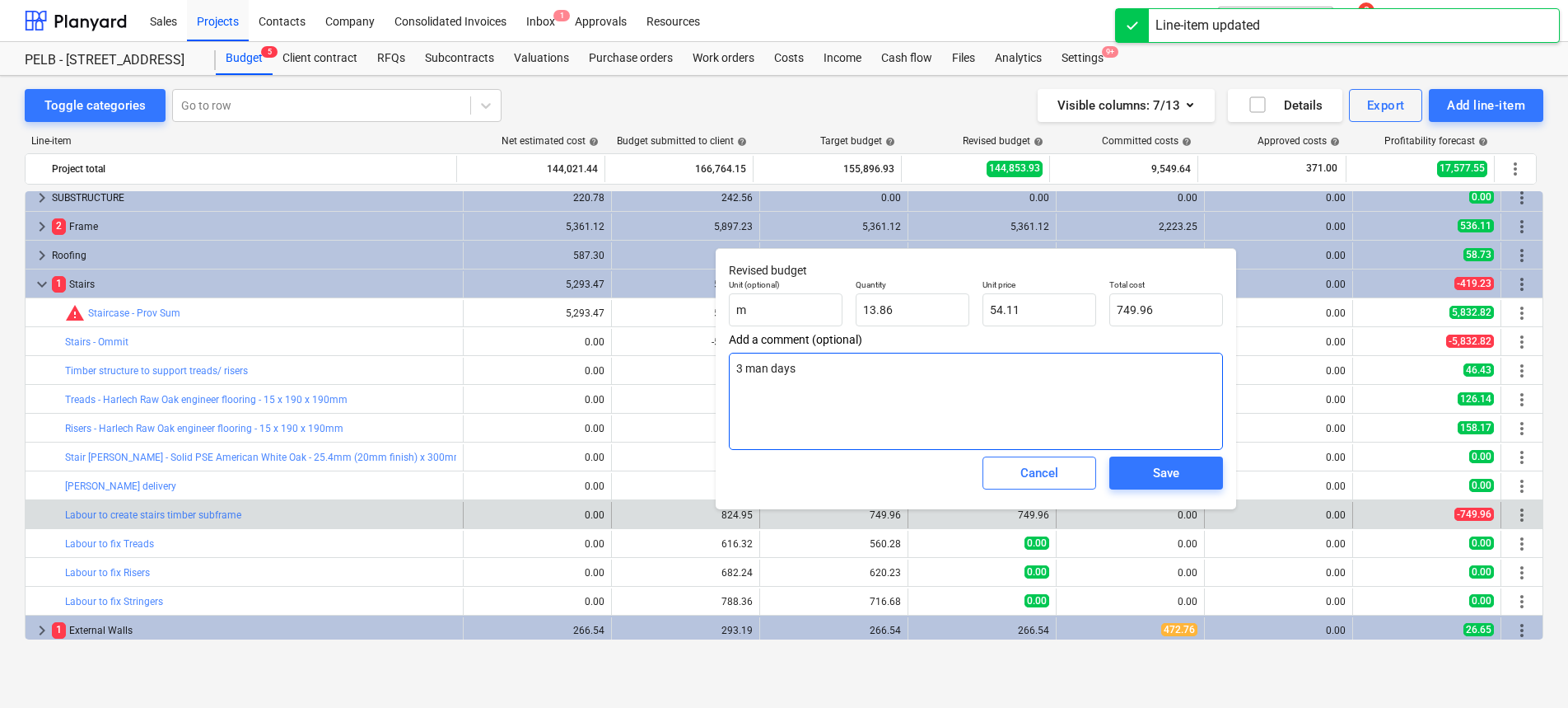
drag, startPoint x: 849, startPoint y: 386, endPoint x: 717, endPoint y: 356, distance: 135.4
click at [717, 356] on div "Revised budget Unit (optional) m Quantity 13.86 Unit price 54.11 Total cost 749…" at bounding box center [976, 378] width 520 height 261
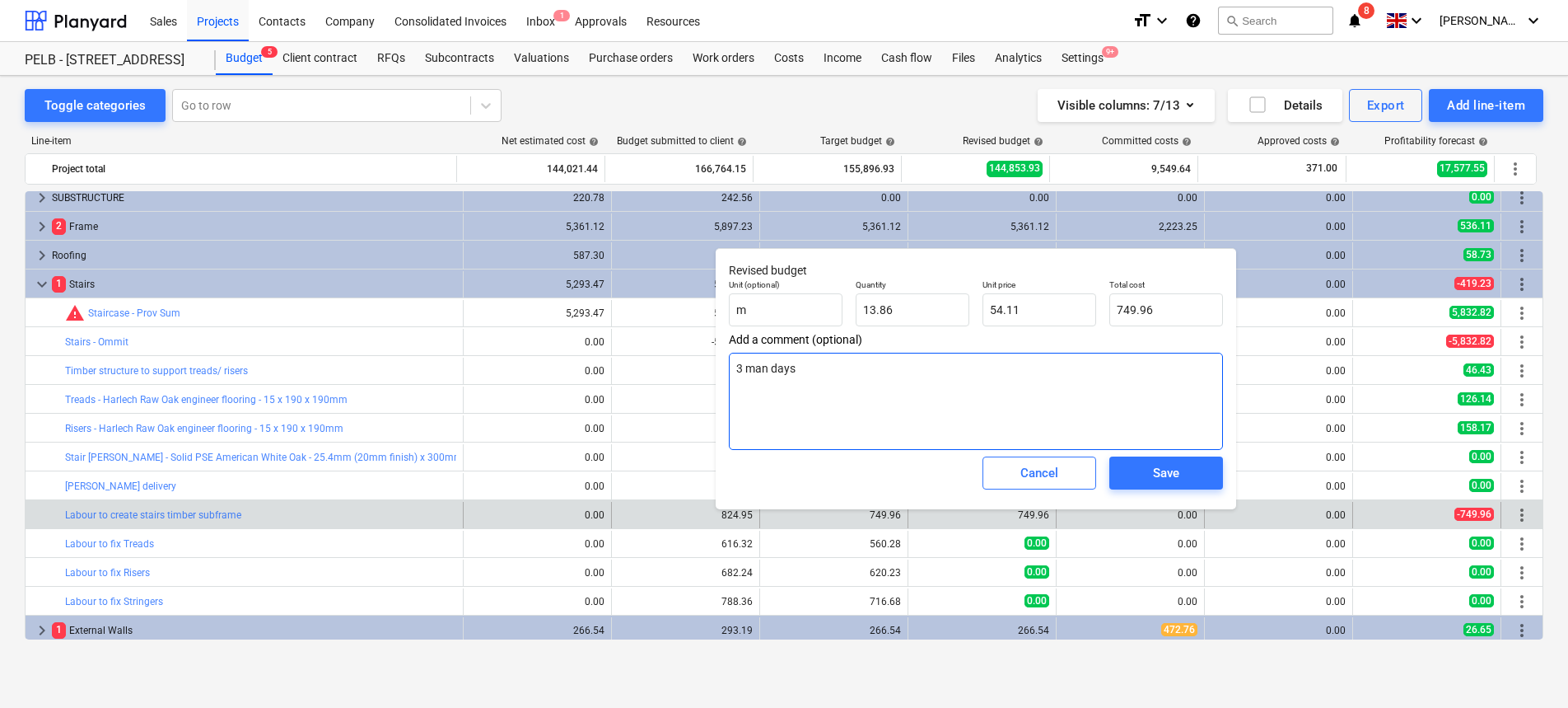
type textarea "x"
type textarea "2"
type textarea "x"
type textarea "2"
type textarea "x"
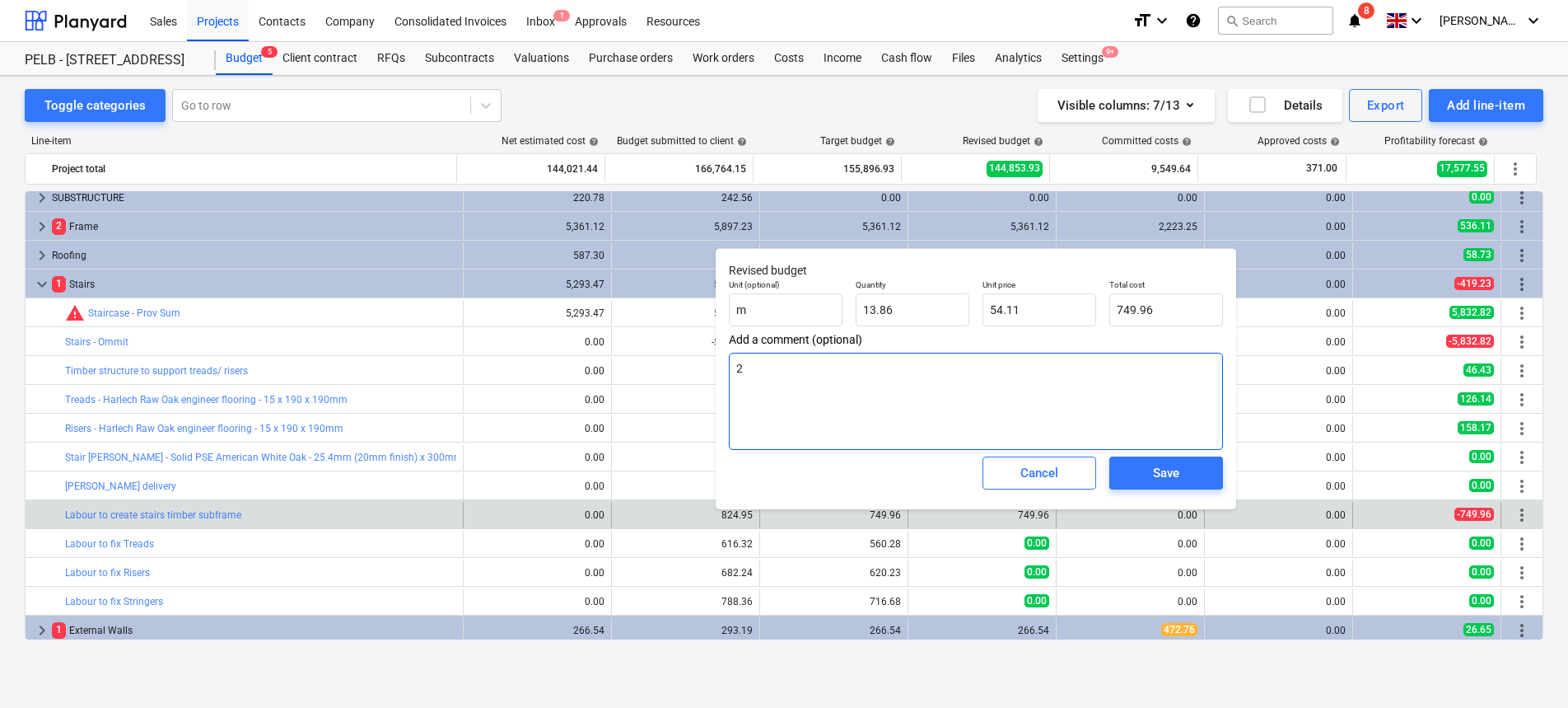
type textarea "2 m"
type textarea "x"
type textarea "2 ma"
type textarea "x"
type textarea "2 man"
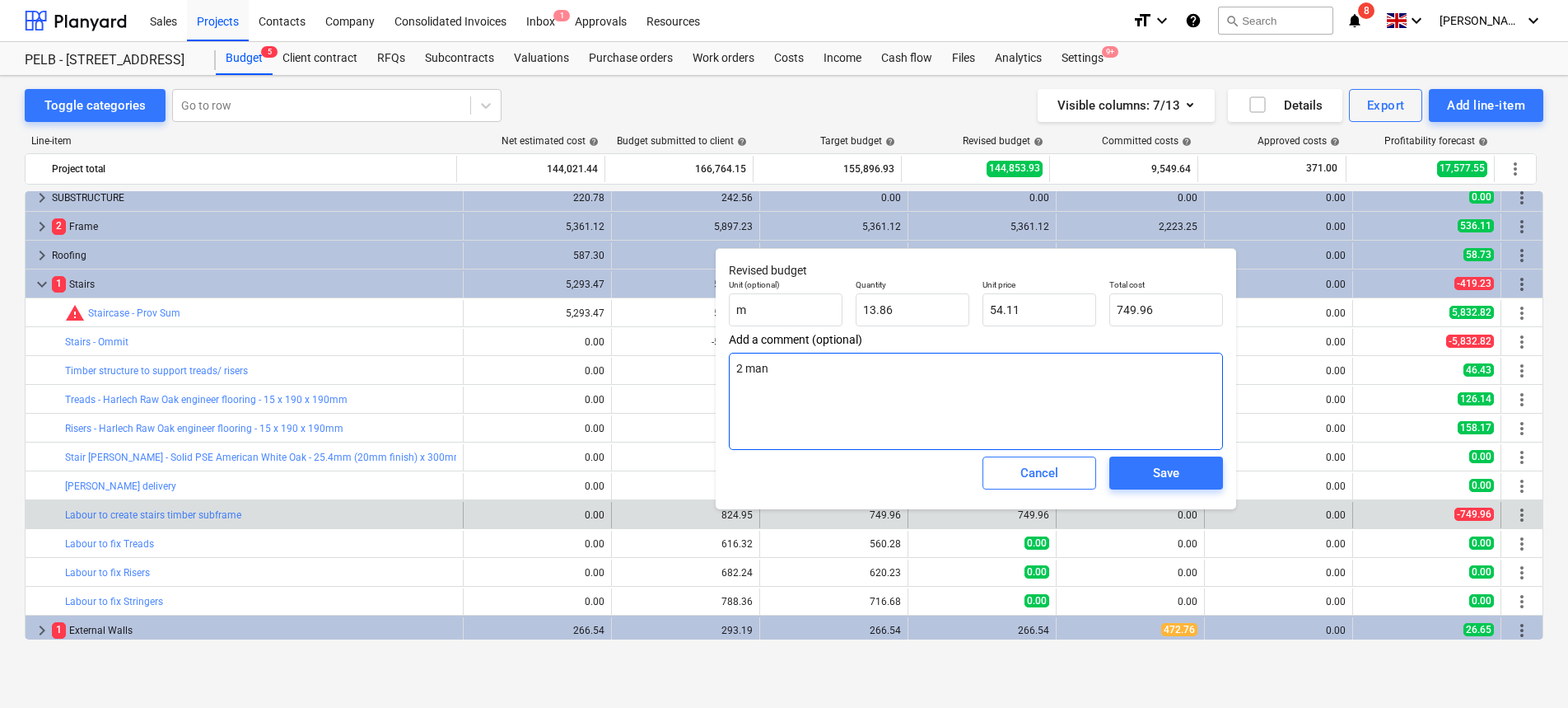
type textarea "x"
type textarea "2 man"
type textarea "x"
type textarea "2 man d"
type textarea "x"
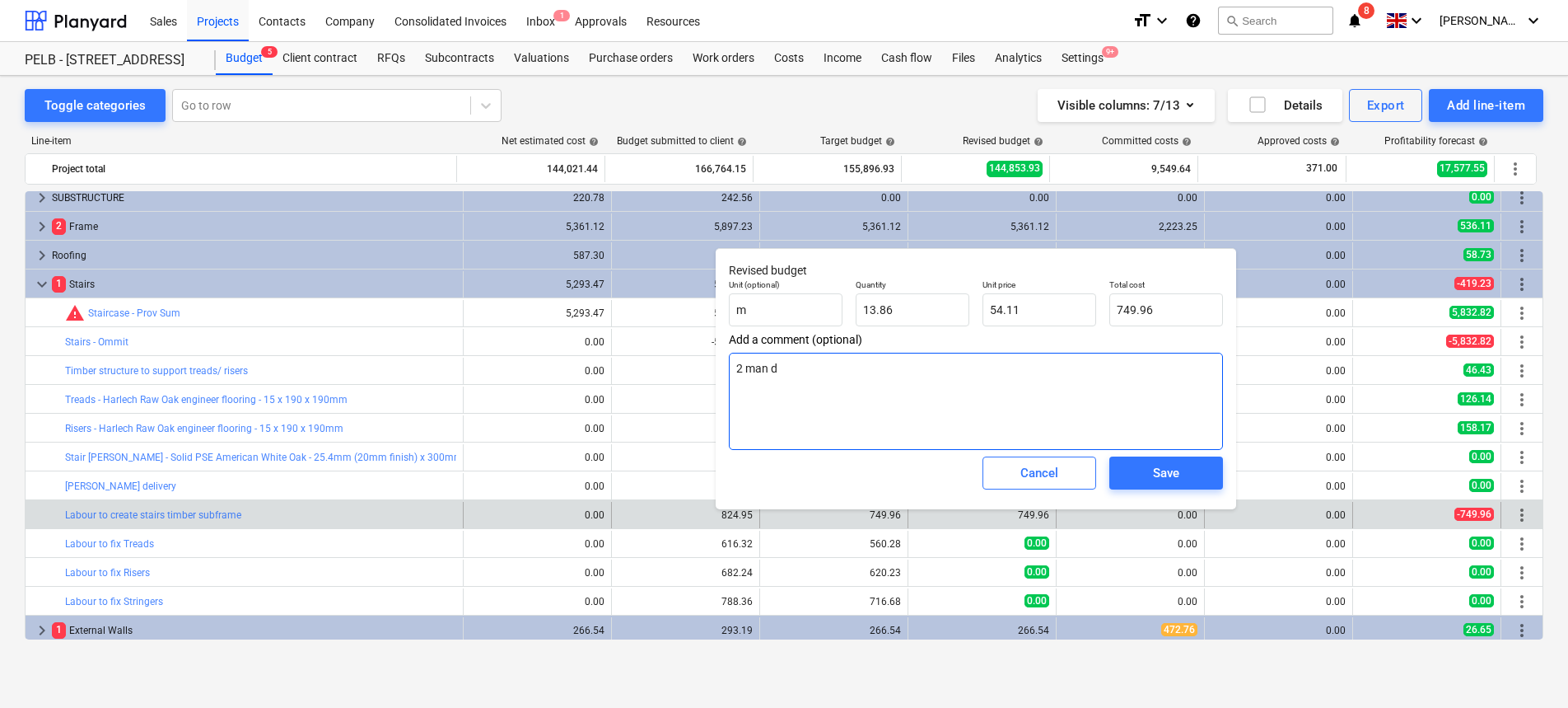
type textarea "2 man da"
type textarea "x"
type textarea "2 man das"
type textarea "x"
type textarea "2 man da"
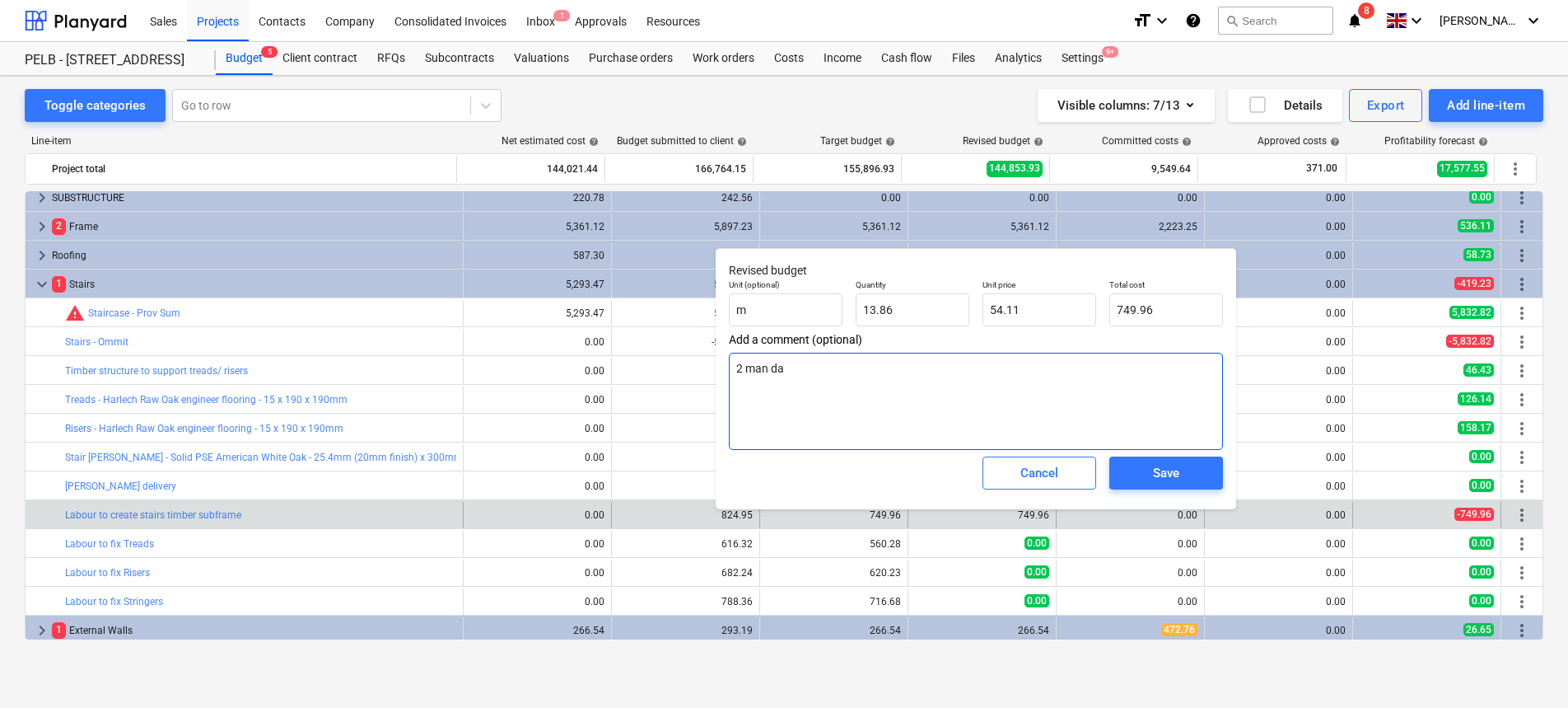
type textarea "x"
type textarea "2 man day"
type textarea "x"
type textarea "2 man days"
type textarea "x"
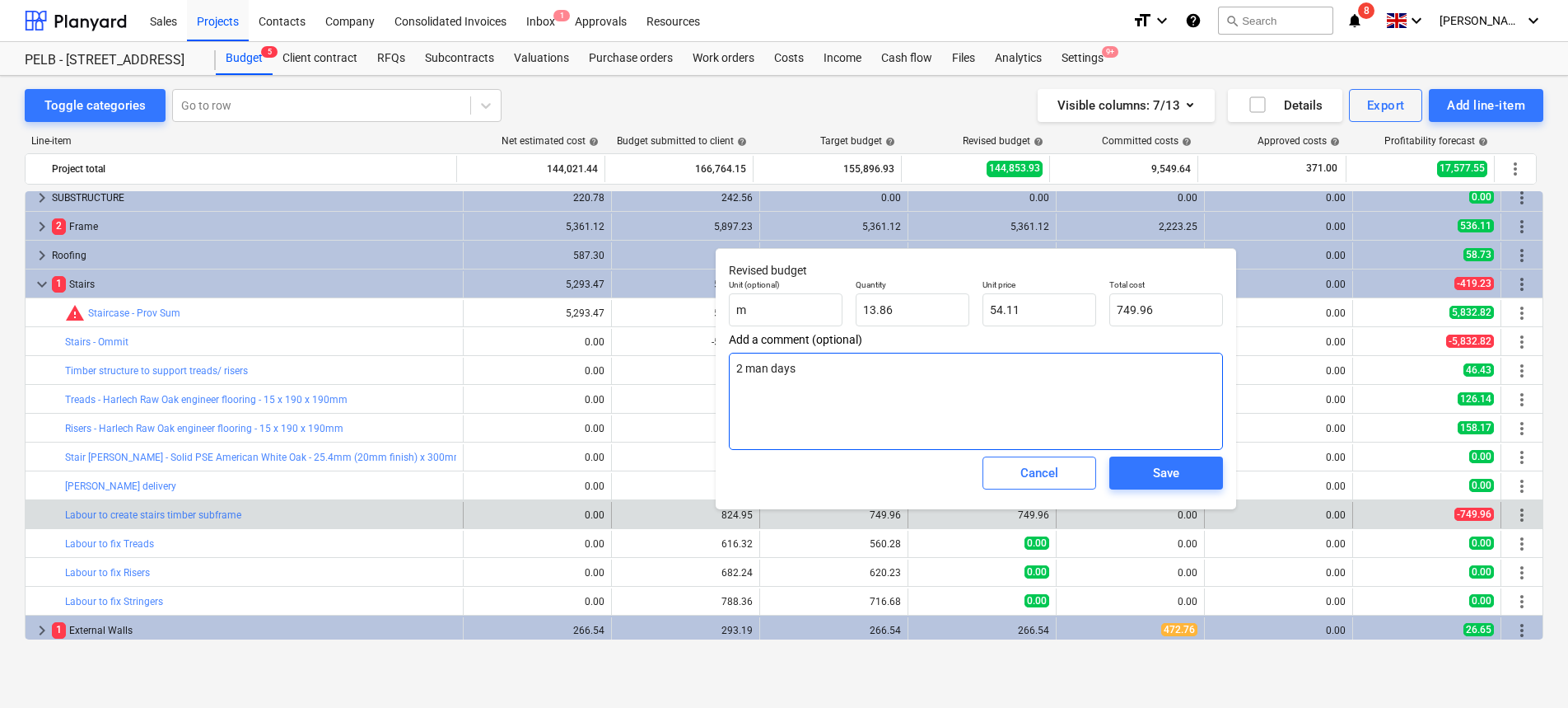
type textarea "2 man days"
type textarea "x"
type textarea "2 man days -"
type textarea "x"
type textarea "2 man days -"
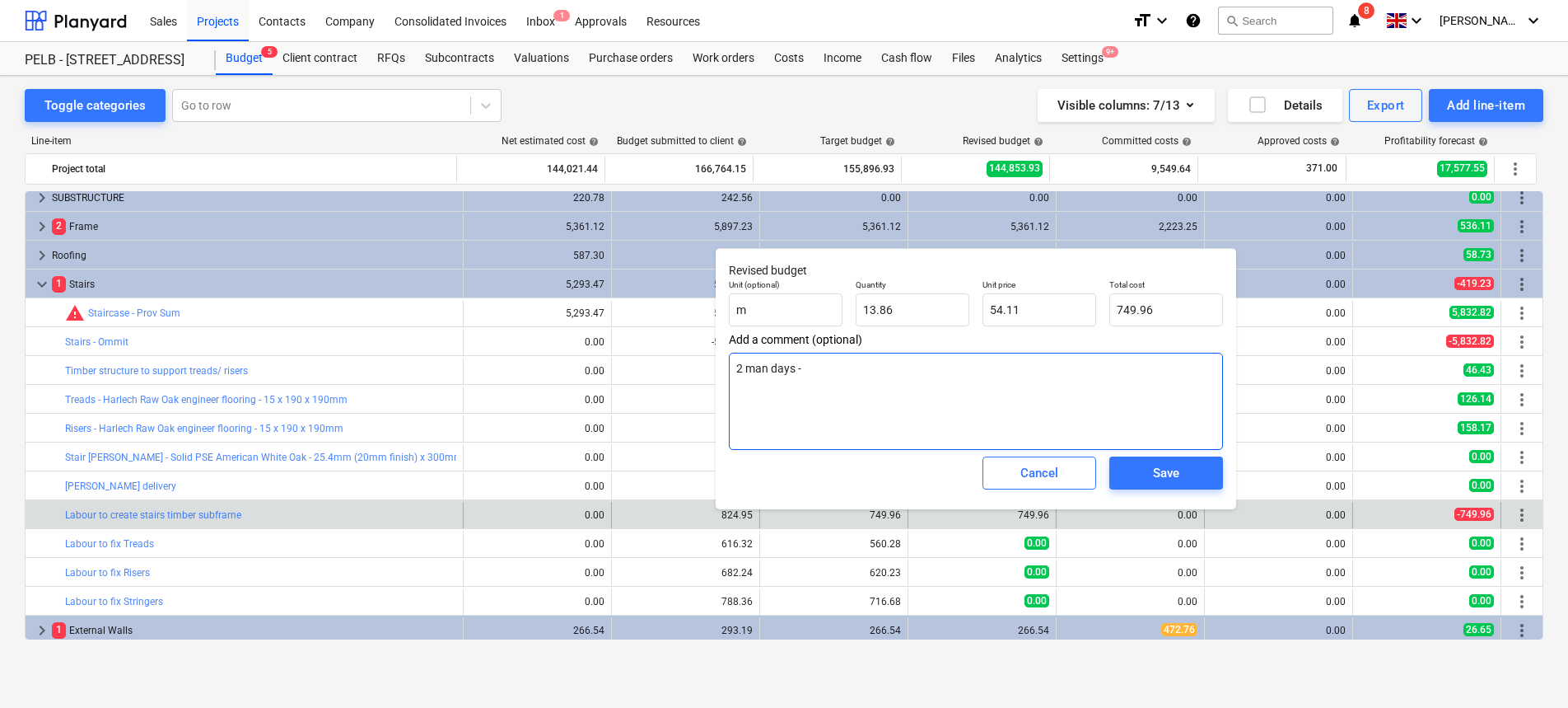
type textarea "x"
type textarea "2 man days - s"
type textarea "x"
type textarea "2 man days - sl"
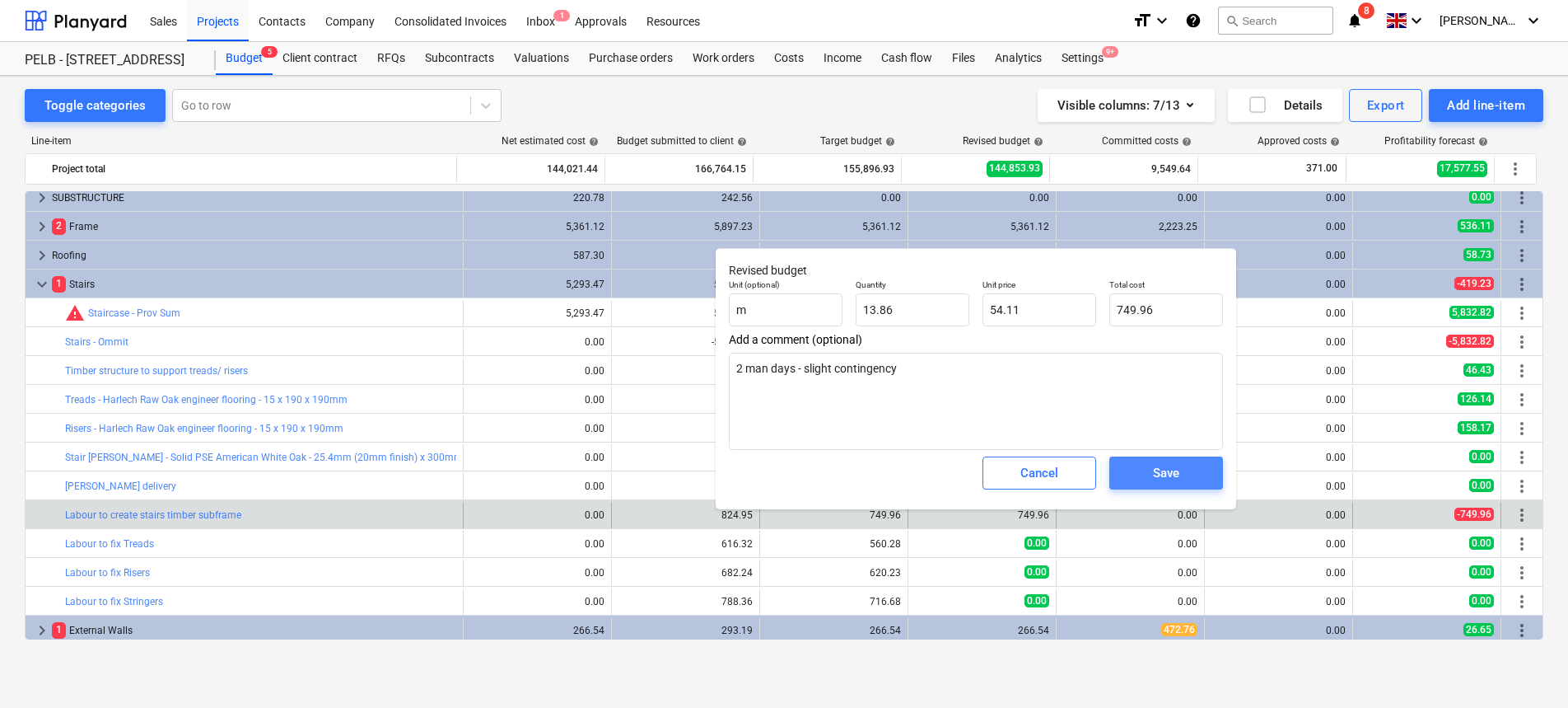
click at [1167, 468] on div "Save" at bounding box center [1166, 473] width 27 height 22
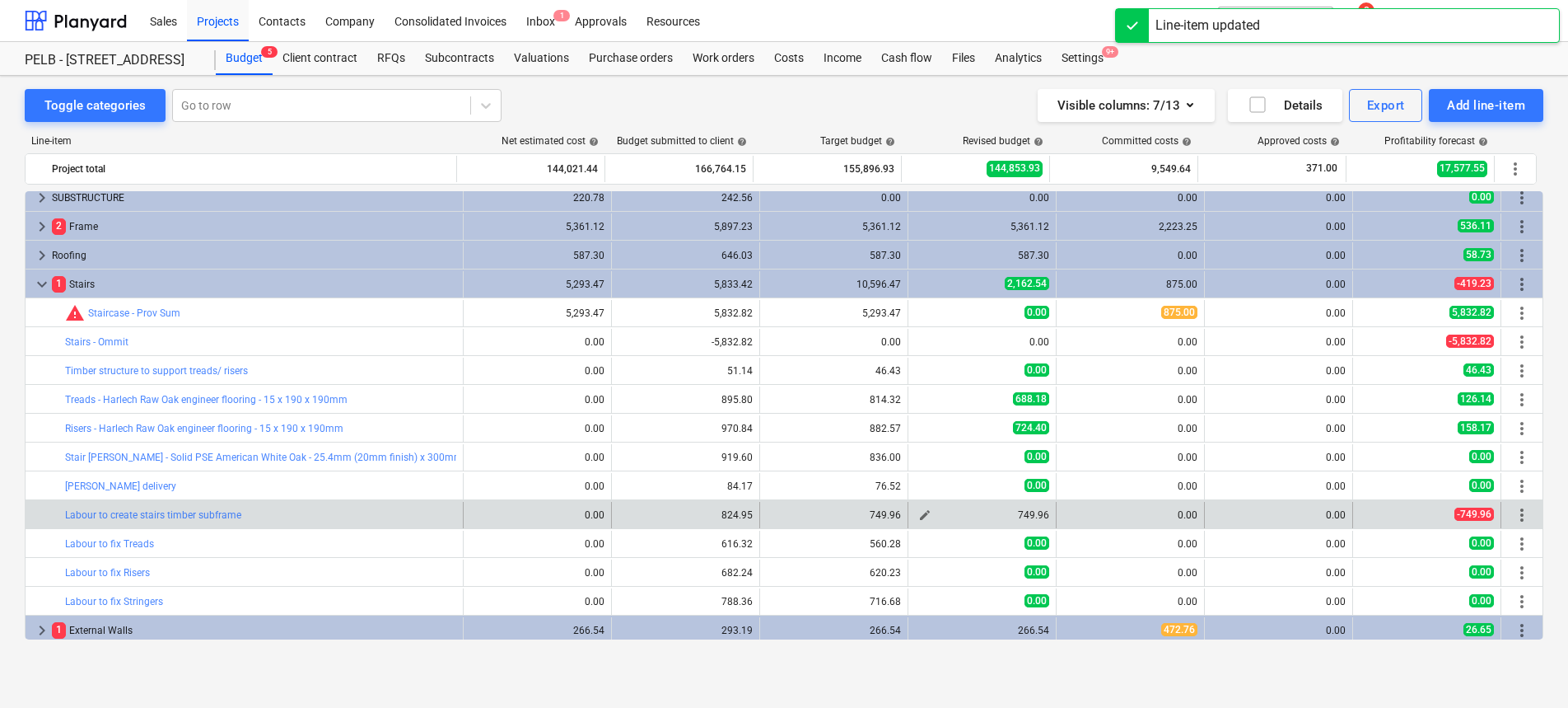
click at [922, 518] on span "edit" at bounding box center [924, 514] width 13 height 13
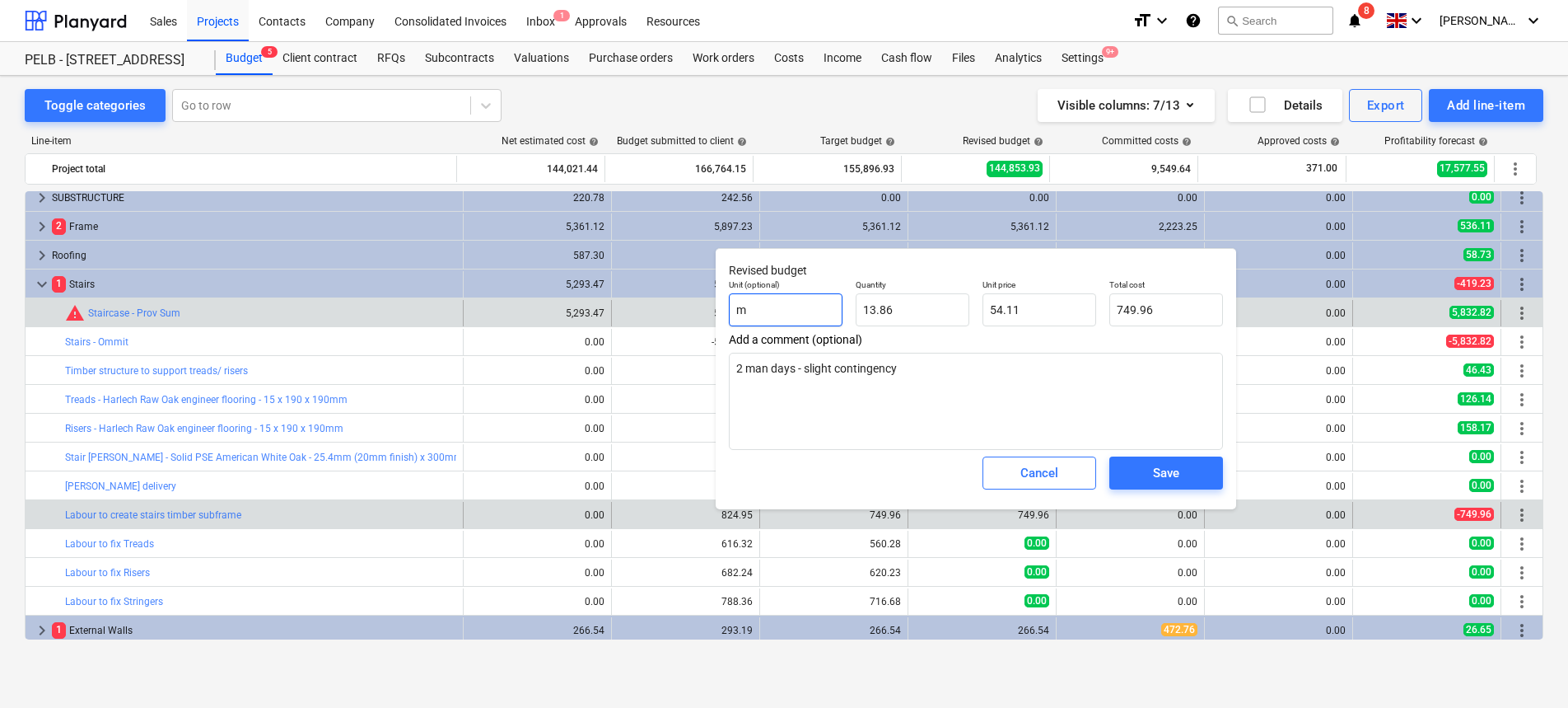
drag, startPoint x: 775, startPoint y: 310, endPoint x: 631, endPoint y: 308, distance: 144.0
click at [631, 308] on body "Sales Projects Contacts Company Consolidated Invoices Inbox 1 Approvals Resourc…" at bounding box center [784, 354] width 1568 height 708
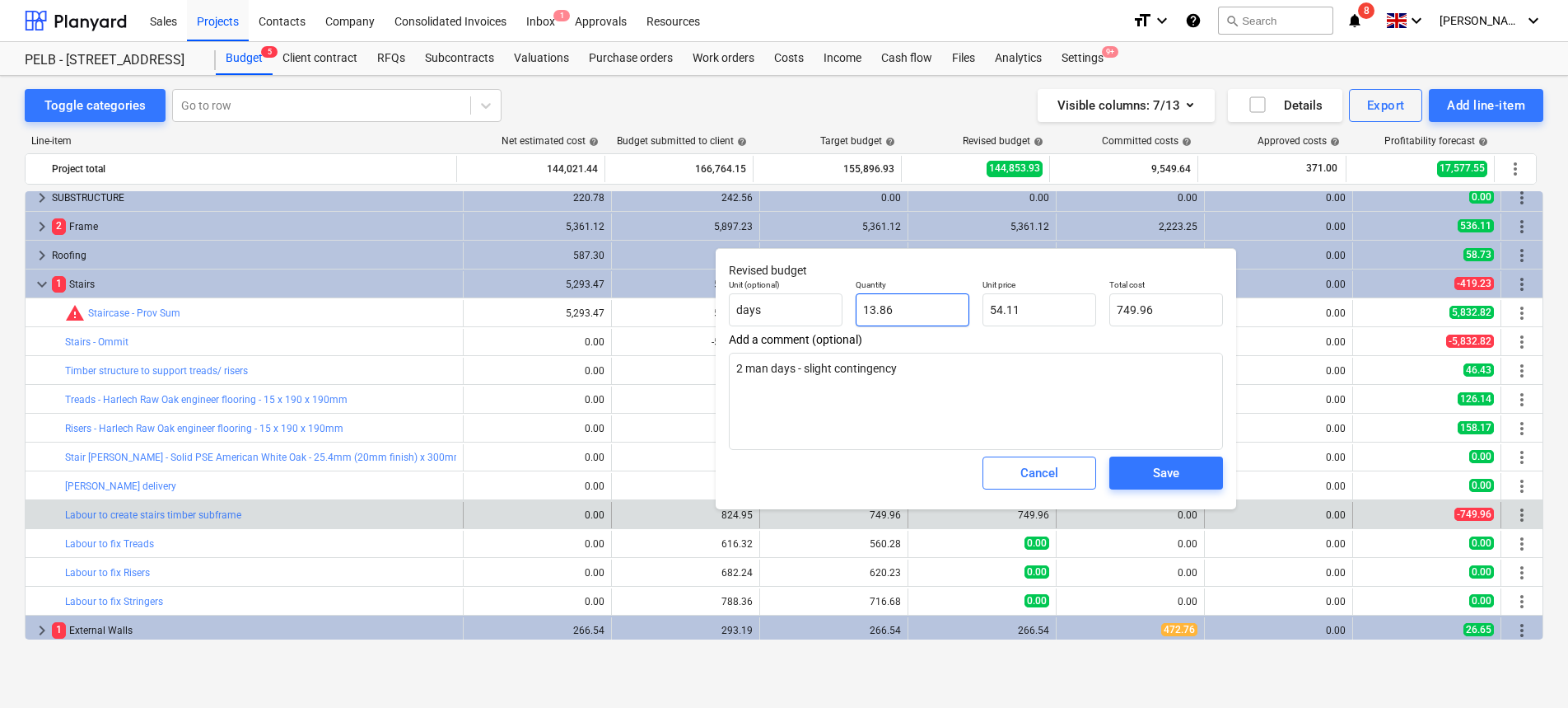
drag, startPoint x: 931, startPoint y: 313, endPoint x: 859, endPoint y: 312, distance: 72.0
click at [859, 312] on input "13.86" at bounding box center [912, 309] width 114 height 33
drag, startPoint x: 1072, startPoint y: 301, endPoint x: 933, endPoint y: 290, distance: 139.4
click at [933, 290] on div "Unit (optional) days Quantity 2.00 Unit price 54.11 Total cost 108.22" at bounding box center [977, 302] width 508 height 60
drag, startPoint x: 1031, startPoint y: 322, endPoint x: 993, endPoint y: 300, distance: 43.9
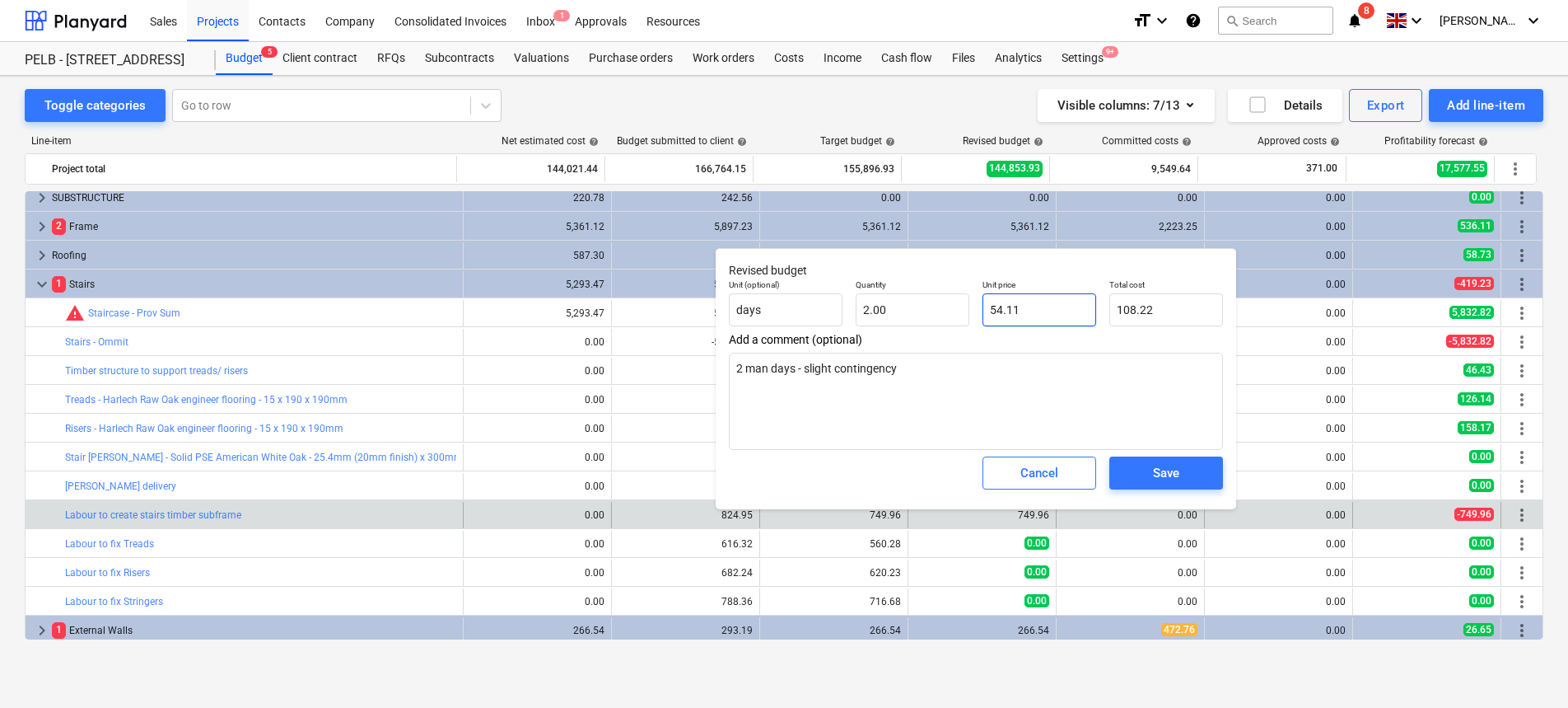
click at [991, 300] on input "54.11" at bounding box center [1039, 309] width 114 height 33
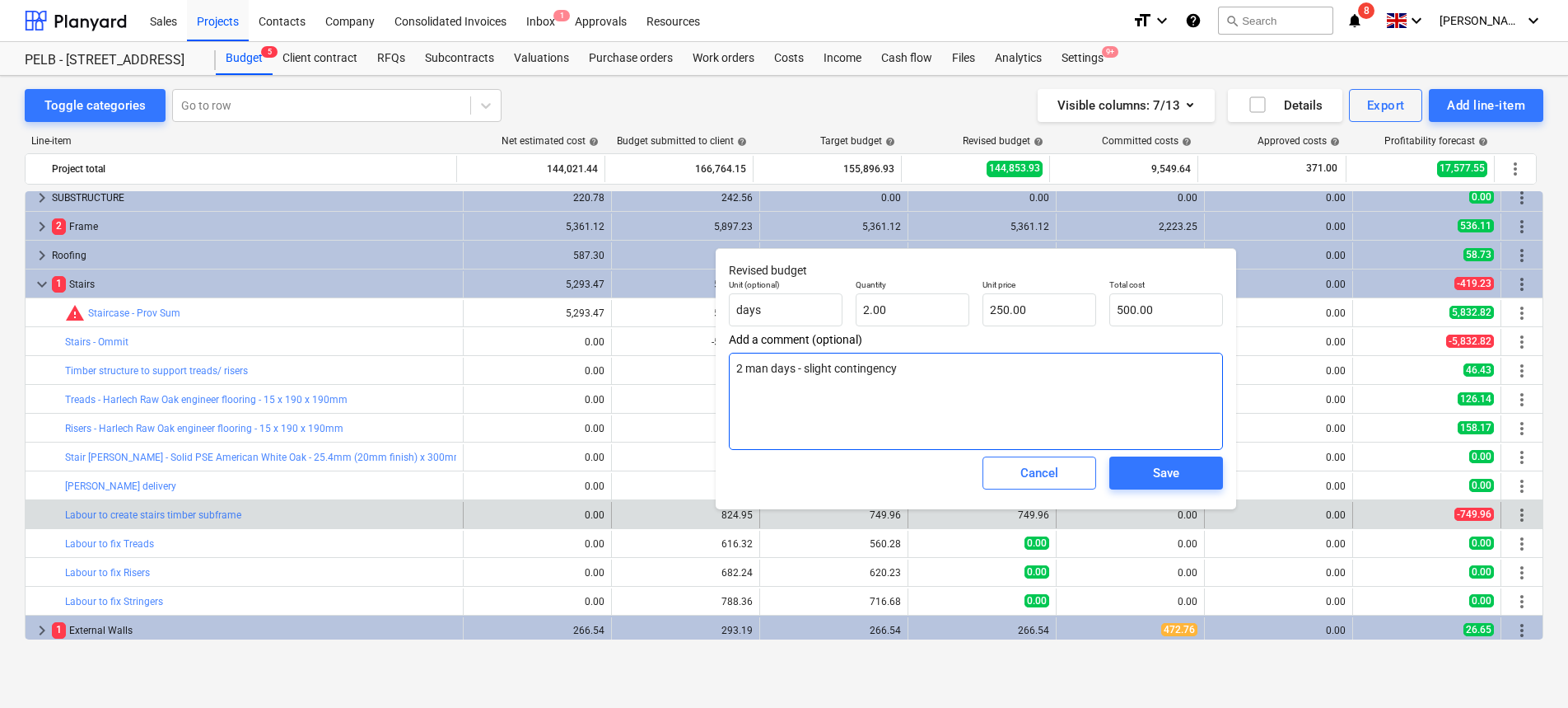
click at [1131, 403] on textarea "2 man days - slight contingency" at bounding box center [976, 401] width 495 height 97
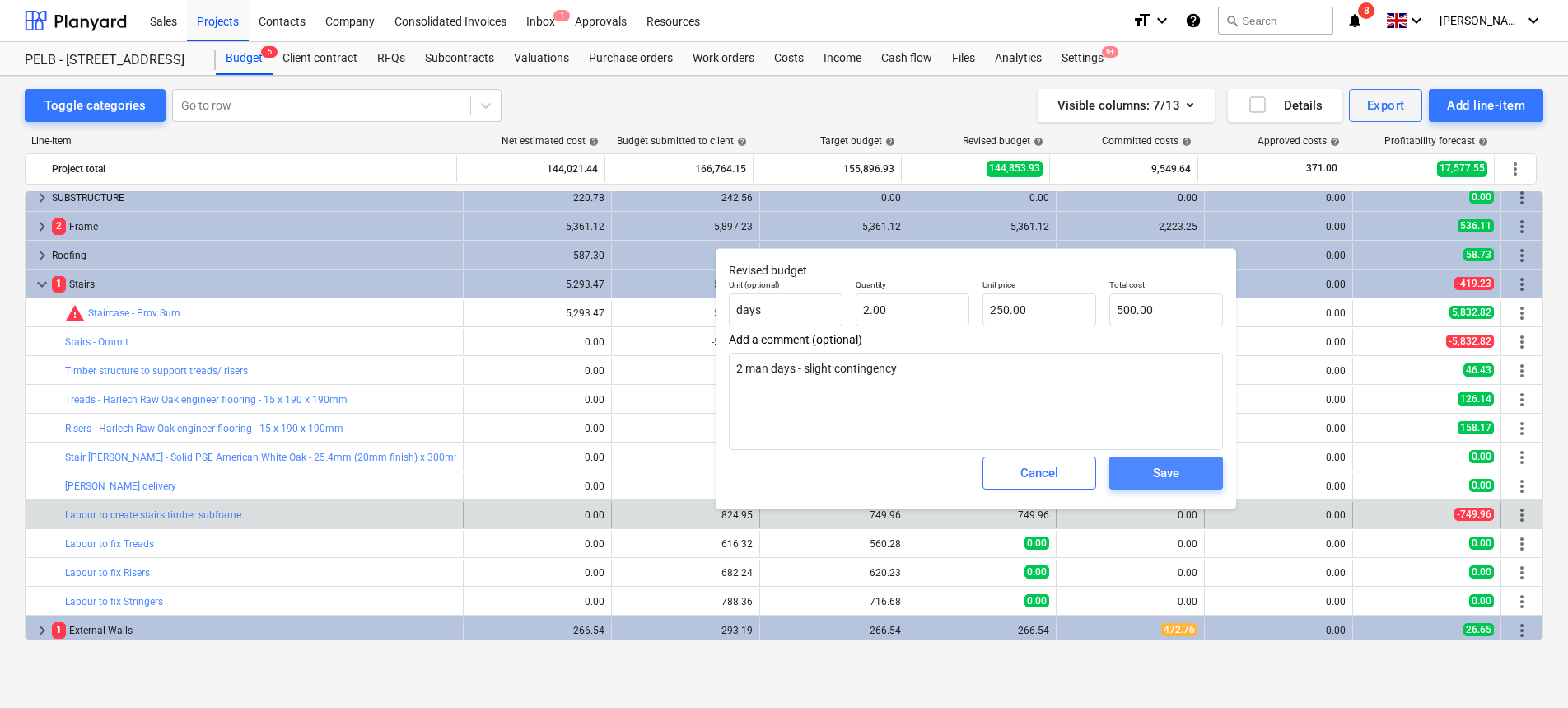
drag, startPoint x: 1196, startPoint y: 476, endPoint x: 1188, endPoint y: 475, distance: 8.1
click at [1194, 475] on span "Save" at bounding box center [1166, 473] width 74 height 22
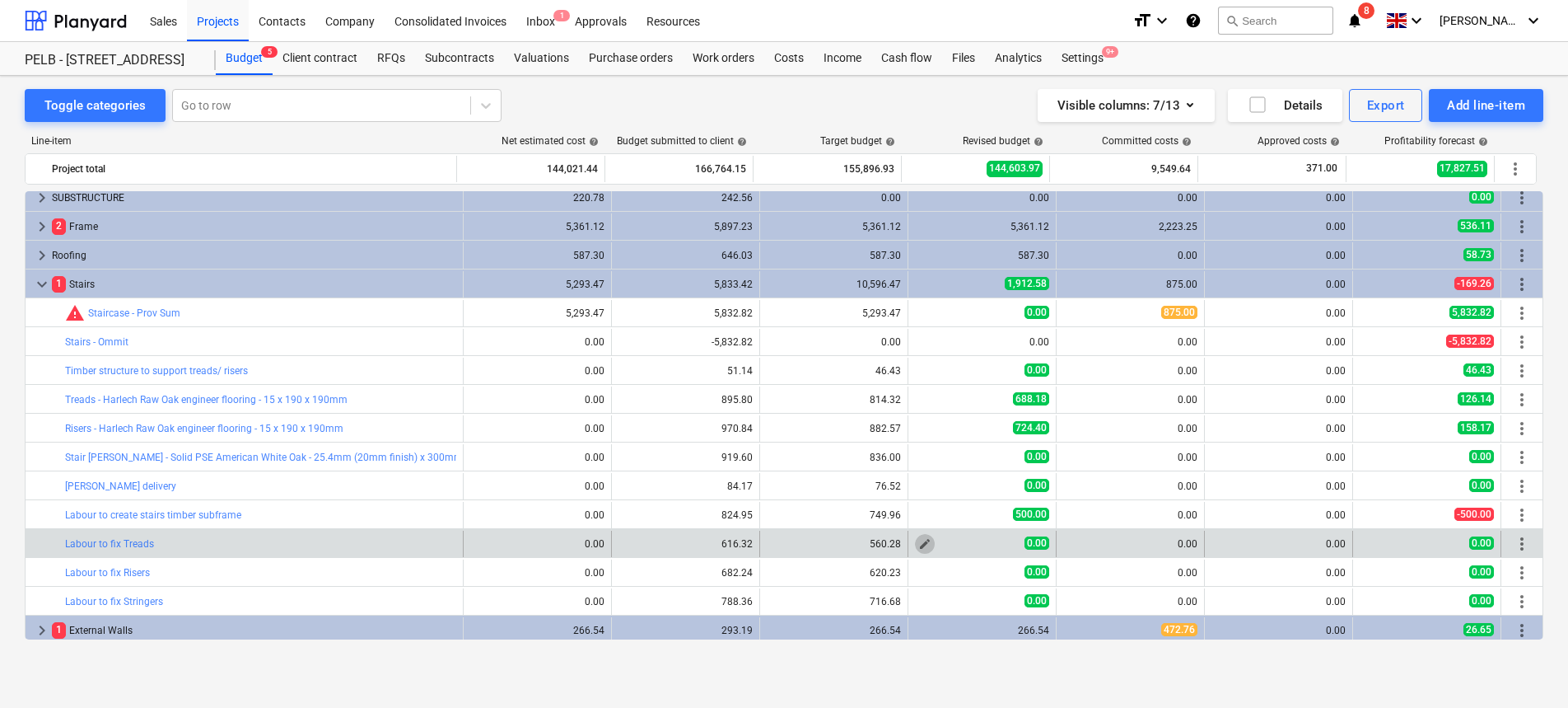
click at [921, 542] on span "edit" at bounding box center [924, 543] width 13 height 13
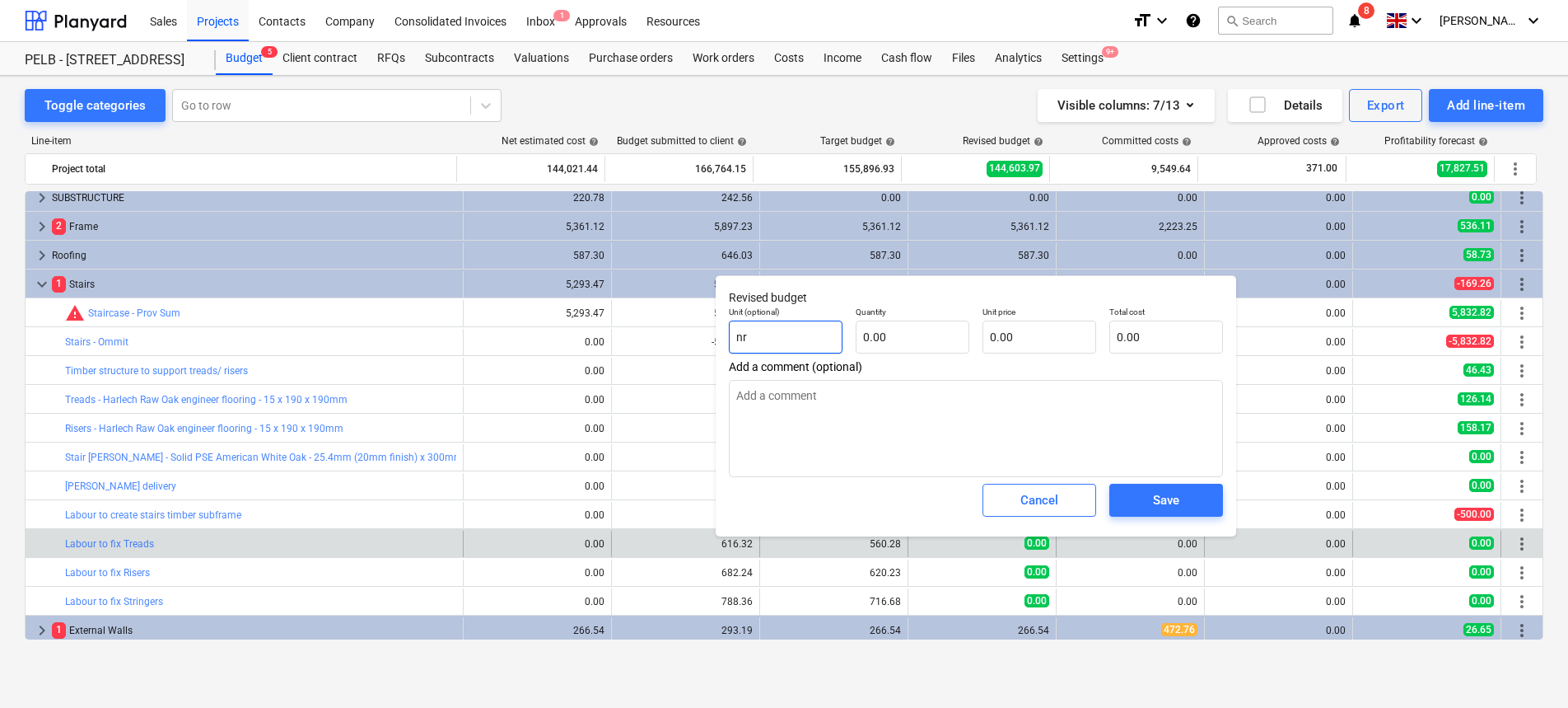
click at [830, 339] on input "nr" at bounding box center [785, 337] width 114 height 33
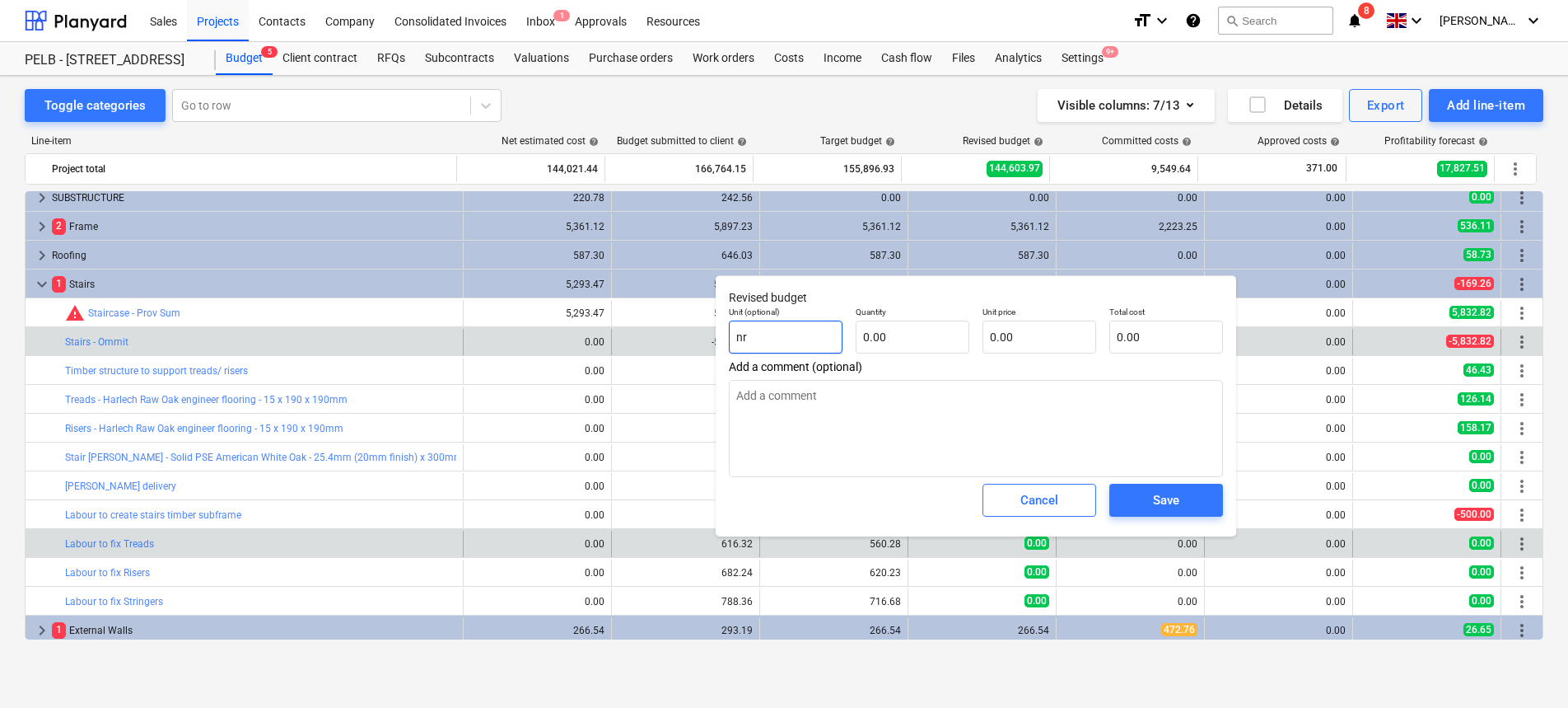
drag, startPoint x: 783, startPoint y: 341, endPoint x: 662, endPoint y: 337, distance: 121.1
click at [662, 337] on body "Sales Projects Contacts Company Consolidated Invoices Inbox 1 Approvals Resourc…" at bounding box center [784, 354] width 1568 height 708
drag, startPoint x: 782, startPoint y: 336, endPoint x: 636, endPoint y: 336, distance: 146.0
click at [636, 336] on body "Sales Projects Contacts Company Consolidated Invoices Inbox 1 Approvals Resourc…" at bounding box center [784, 354] width 1568 height 708
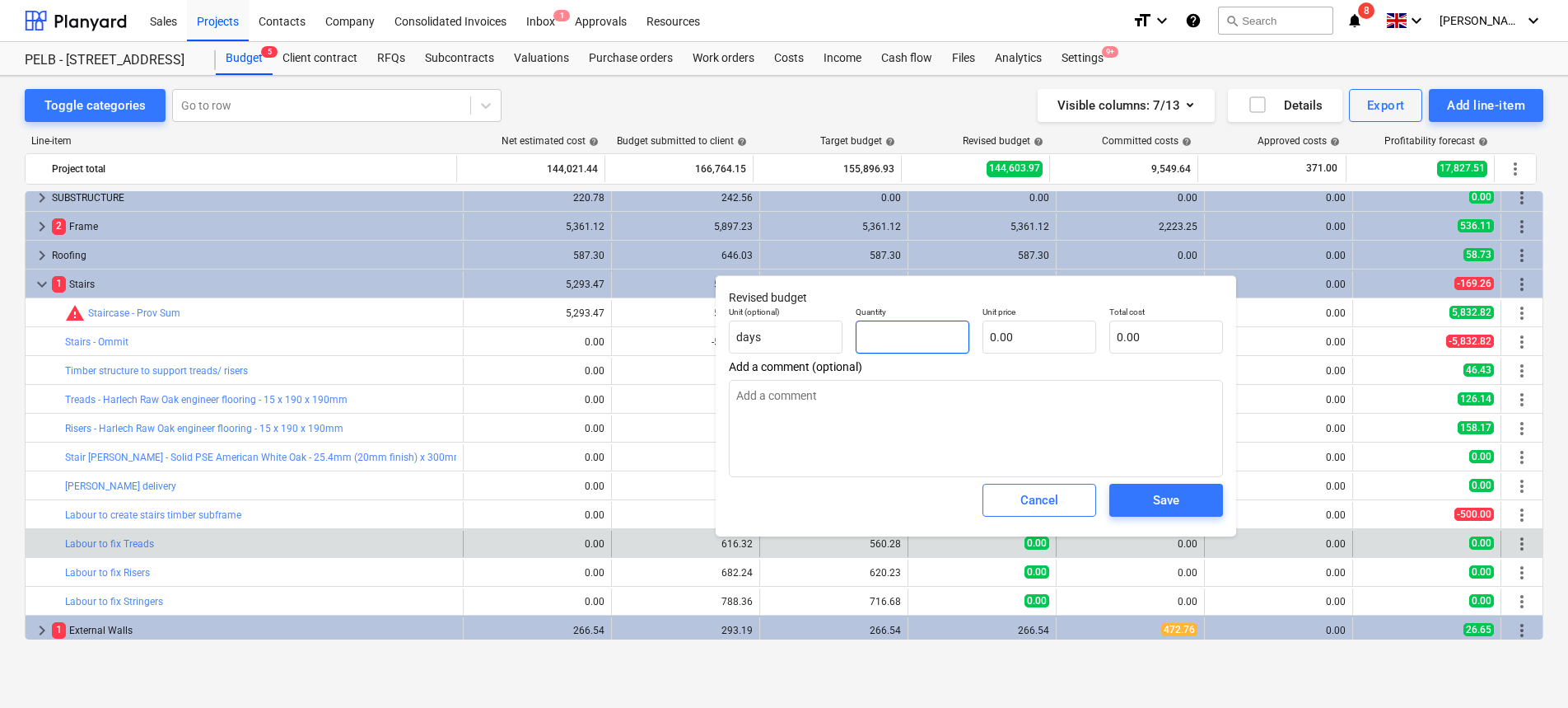
click at [893, 331] on input "text" at bounding box center [912, 337] width 114 height 33
click at [1028, 325] on input "text" at bounding box center [1039, 337] width 114 height 33
click at [1178, 499] on div "Save" at bounding box center [1166, 501] width 27 height 22
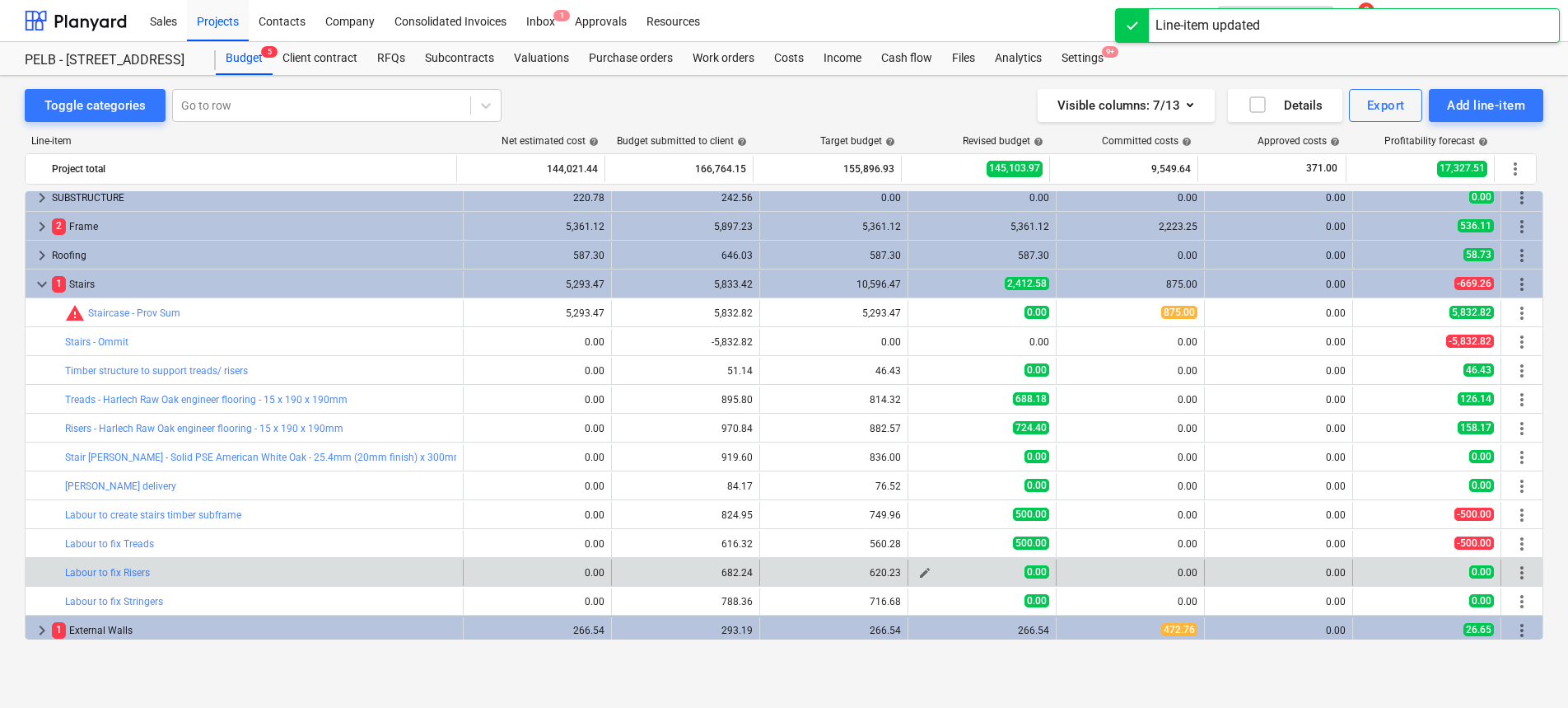
click at [918, 572] on span "edit" at bounding box center [924, 572] width 13 height 13
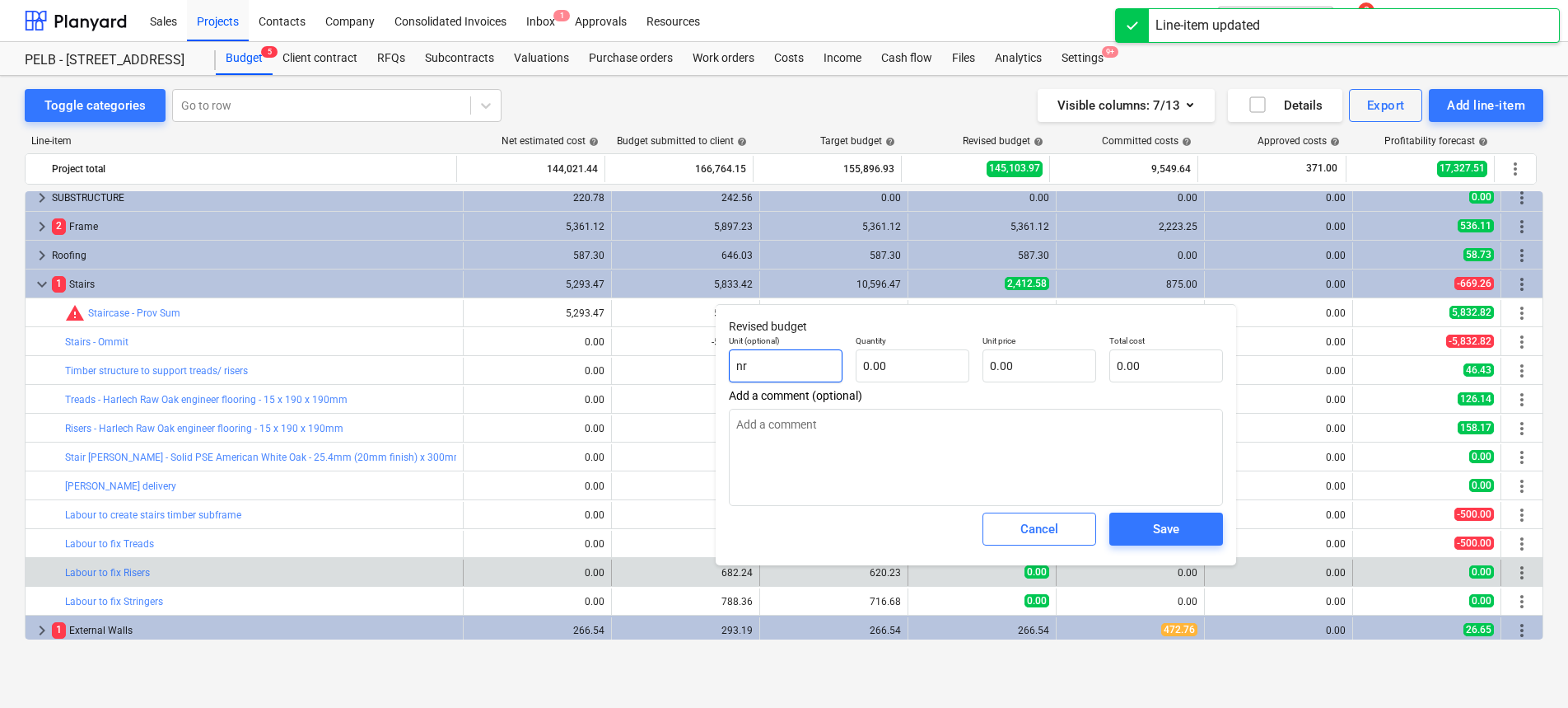
click at [790, 374] on input "nr" at bounding box center [785, 365] width 114 height 33
click at [926, 363] on input "text" at bounding box center [912, 365] width 114 height 33
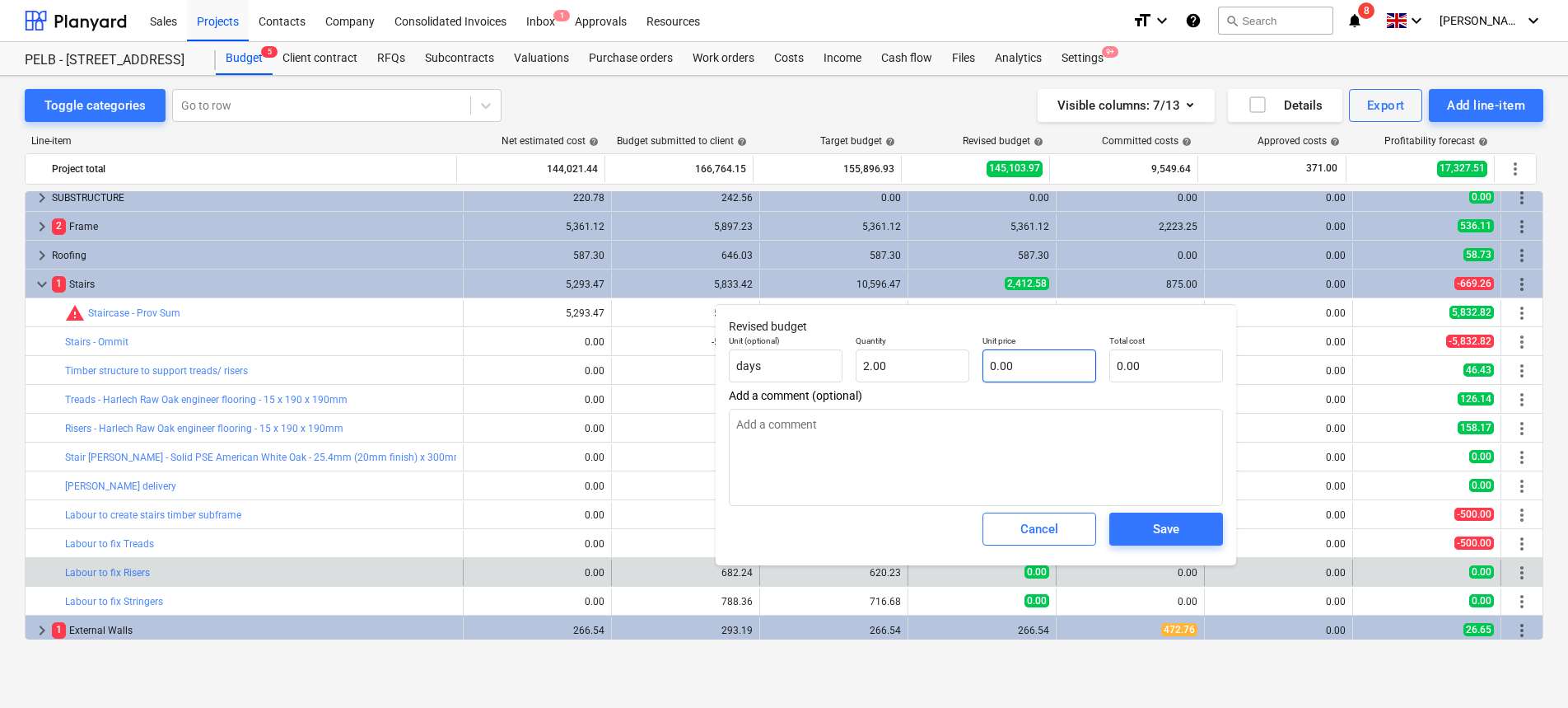
drag, startPoint x: 1030, startPoint y: 348, endPoint x: 1031, endPoint y: 361, distance: 13.0
click at [1030, 347] on p "Unit price" at bounding box center [1039, 343] width 114 height 14
click at [1032, 363] on input "text" at bounding box center [1039, 365] width 114 height 33
click at [1165, 524] on div "Save" at bounding box center [1166, 529] width 27 height 22
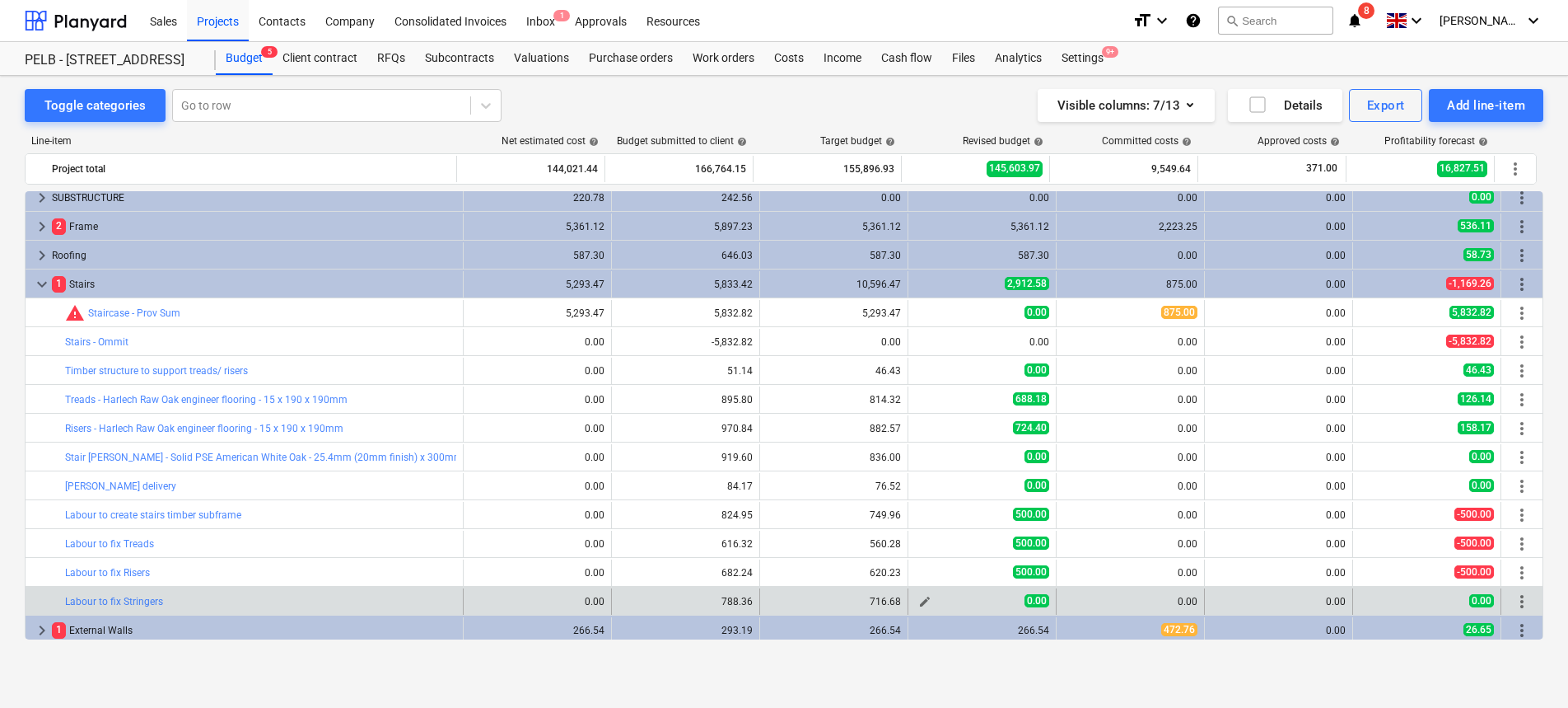
click at [922, 598] on span "edit" at bounding box center [924, 600] width 13 height 13
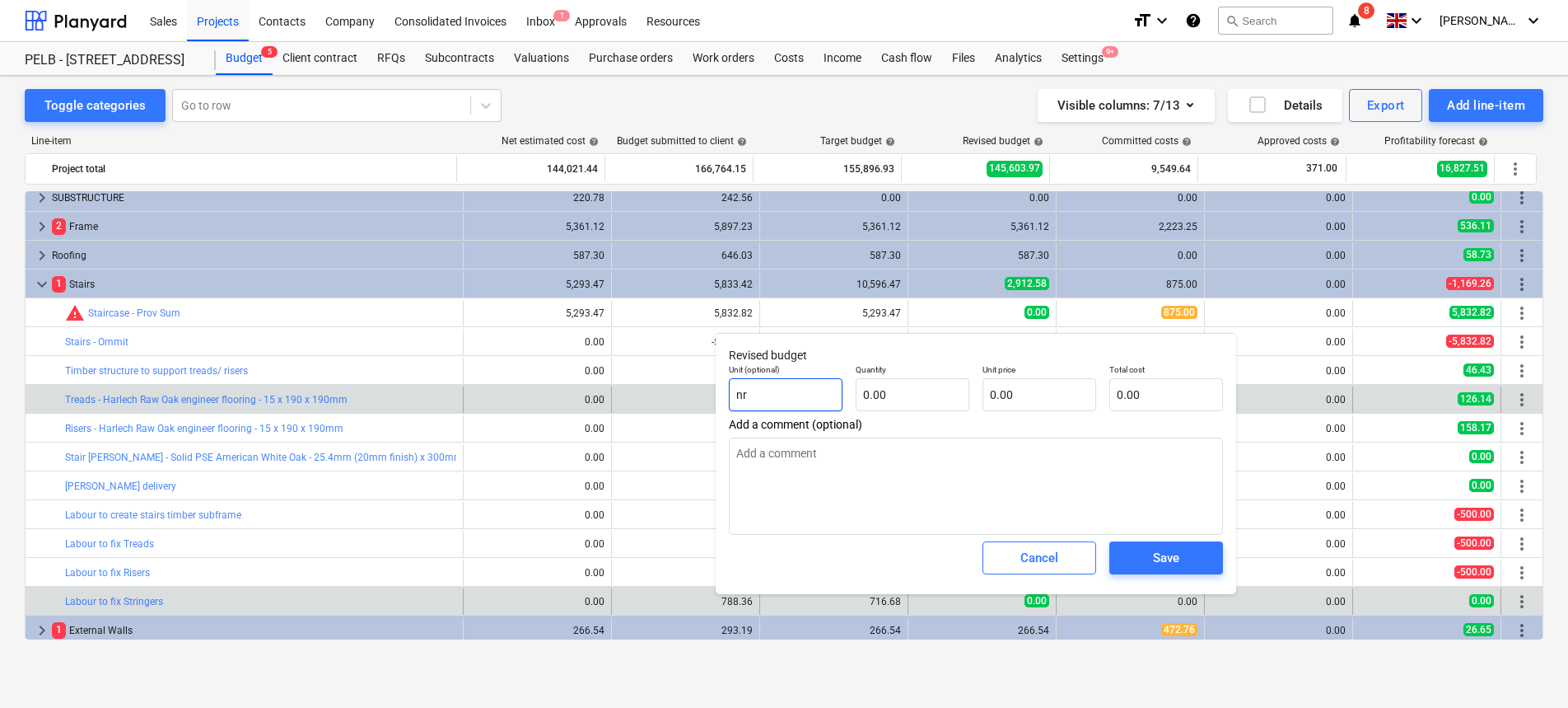
drag, startPoint x: 783, startPoint y: 400, endPoint x: 703, endPoint y: 395, distance: 80.2
click at [703, 395] on body "Sales Projects Contacts Company Consolidated Invoices Inbox 1 Approvals Resourc…" at bounding box center [784, 354] width 1568 height 708
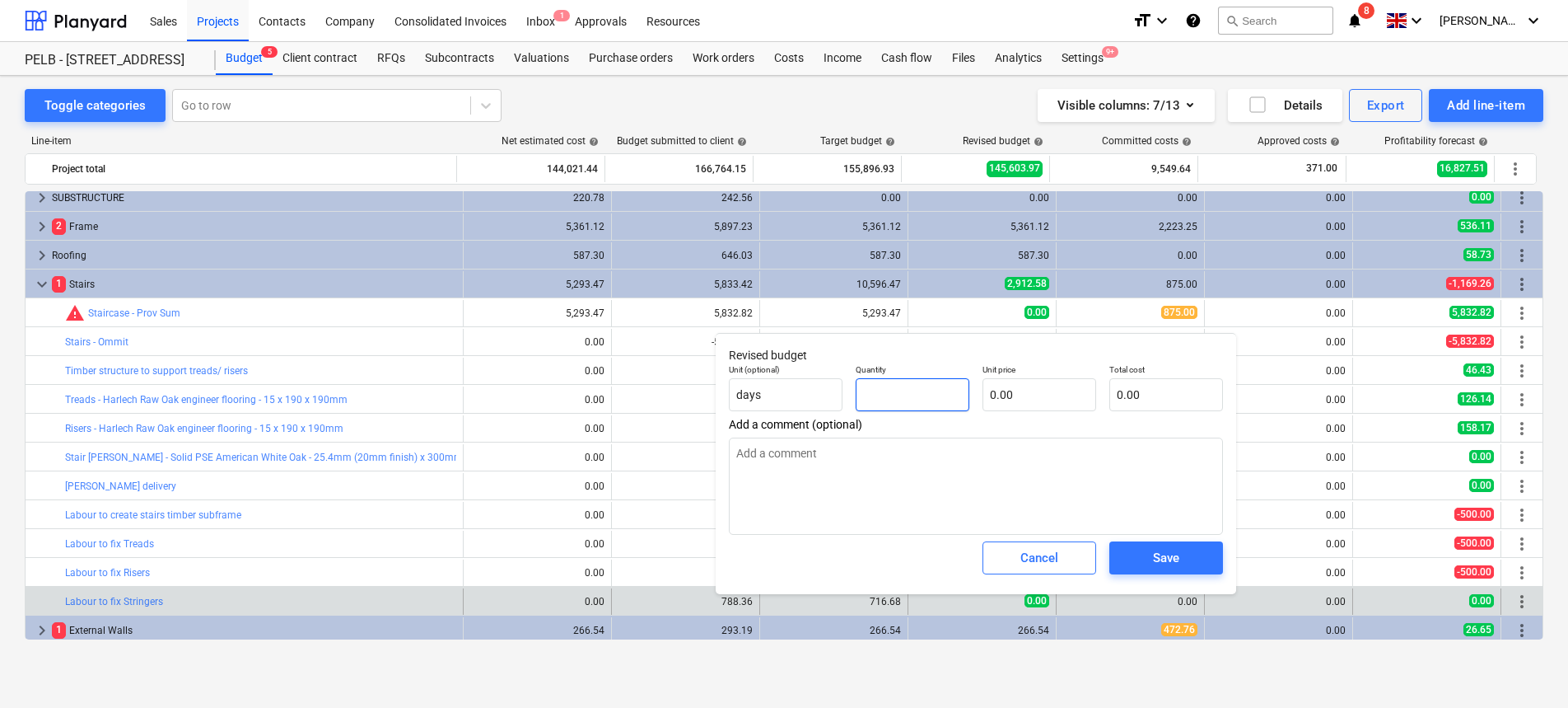
click at [901, 398] on input "text" at bounding box center [912, 394] width 114 height 33
click at [1043, 398] on input "text" at bounding box center [1039, 394] width 114 height 33
drag, startPoint x: 1044, startPoint y: 388, endPoint x: 948, endPoint y: 388, distance: 96.0
click at [948, 388] on div "Unit (optional) days Quantity 2.00 Unit price days Total cost 0.00" at bounding box center [977, 387] width 508 height 60
click at [1160, 549] on div "Save" at bounding box center [1166, 558] width 27 height 22
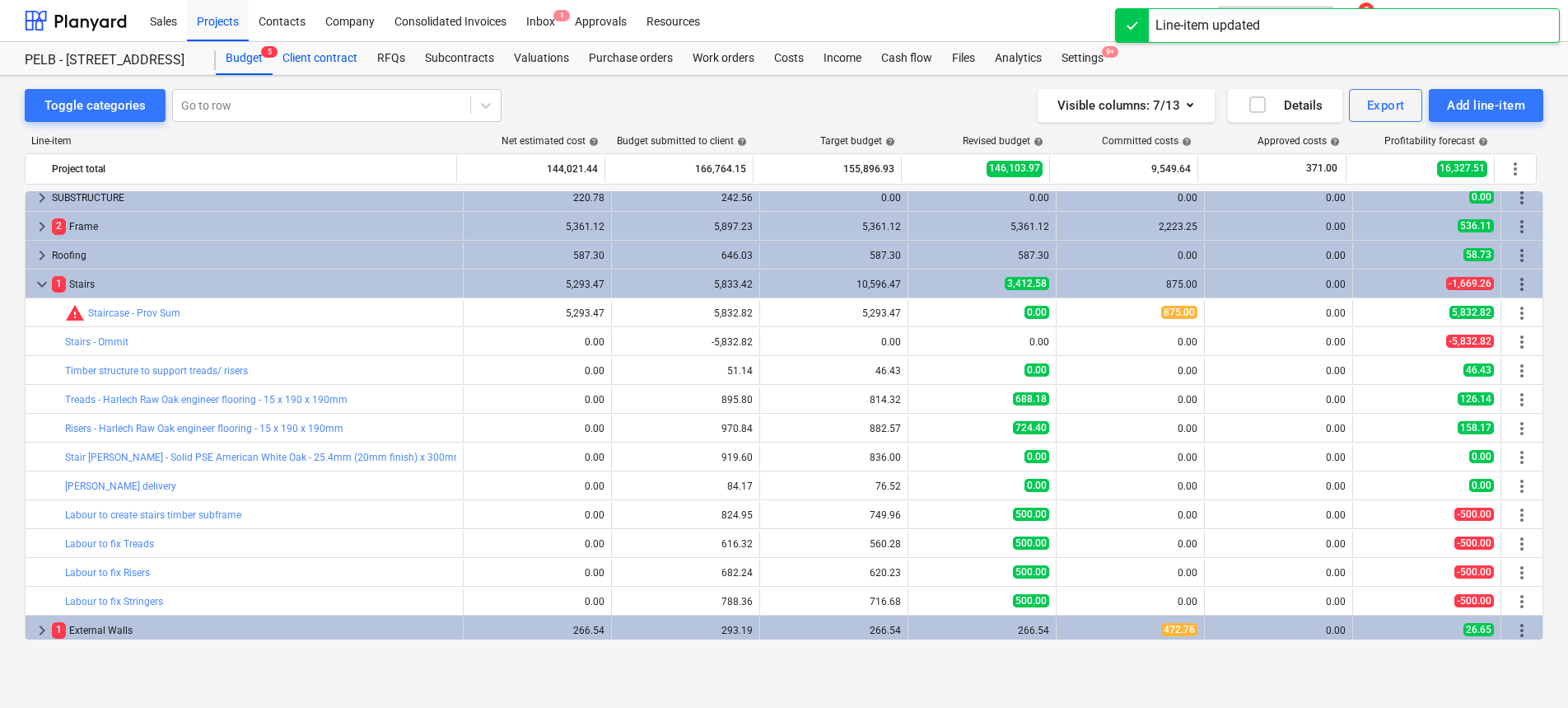
click at [334, 60] on div "Client contract" at bounding box center [320, 58] width 95 height 33
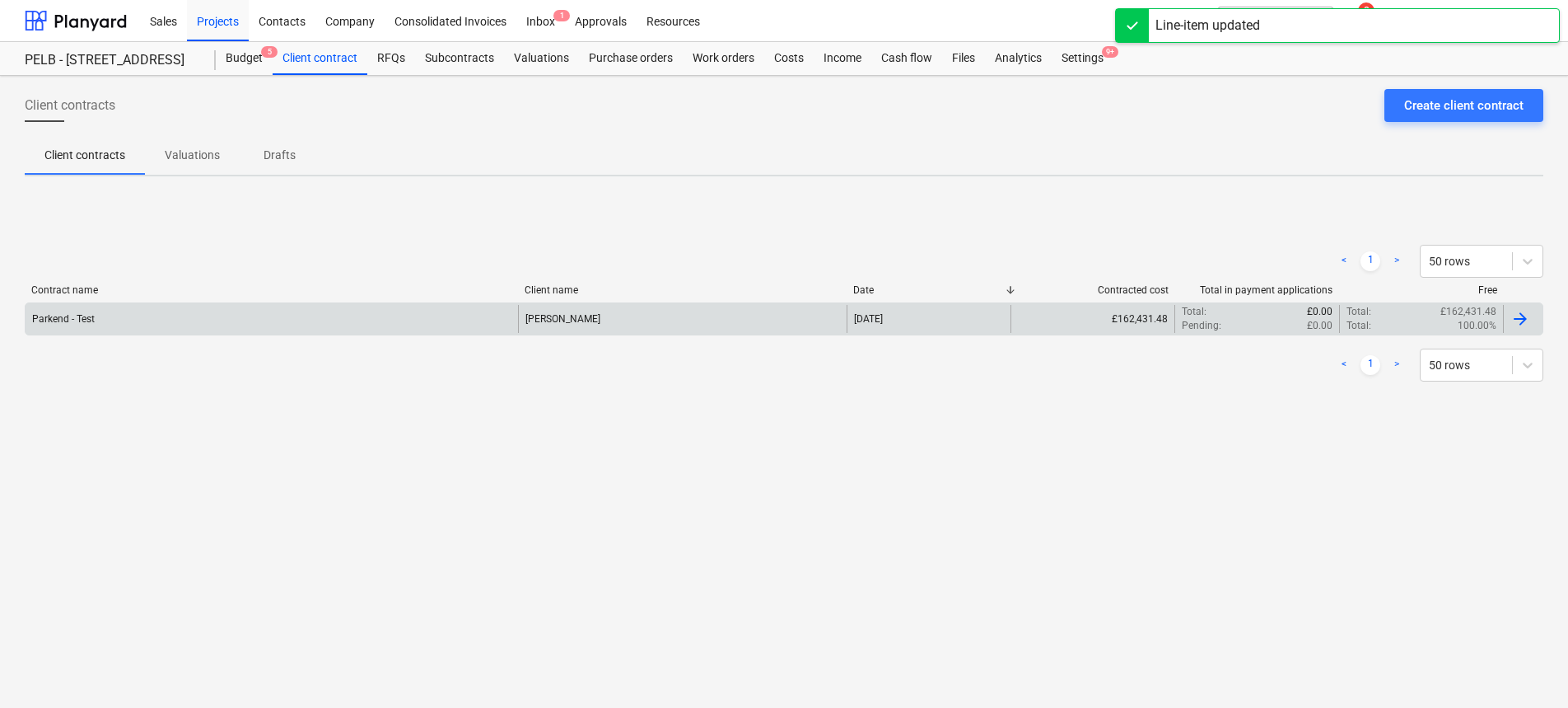
click at [238, 314] on div "Parkend - Test" at bounding box center [272, 319] width 493 height 28
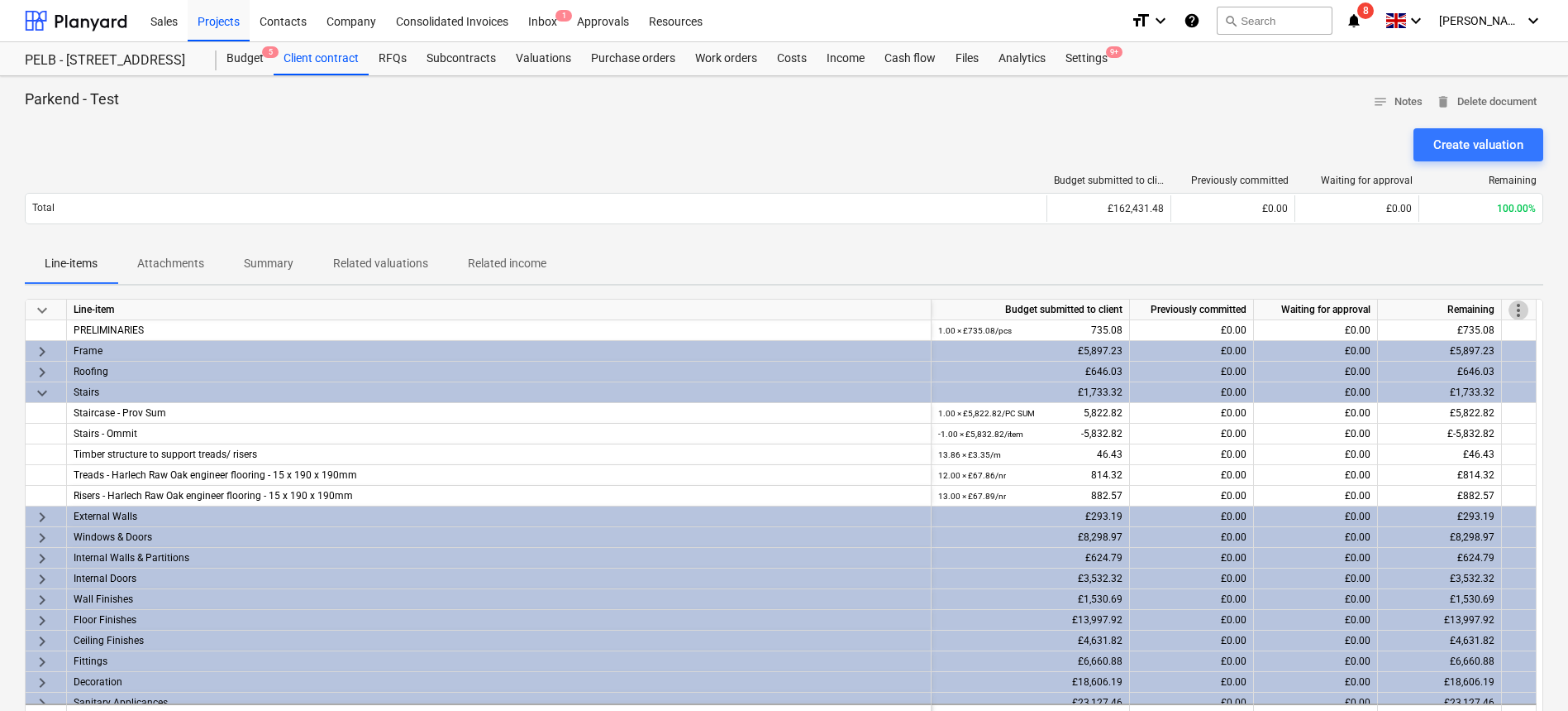
click at [1518, 312] on span "more_vert" at bounding box center [1518, 310] width 20 height 20
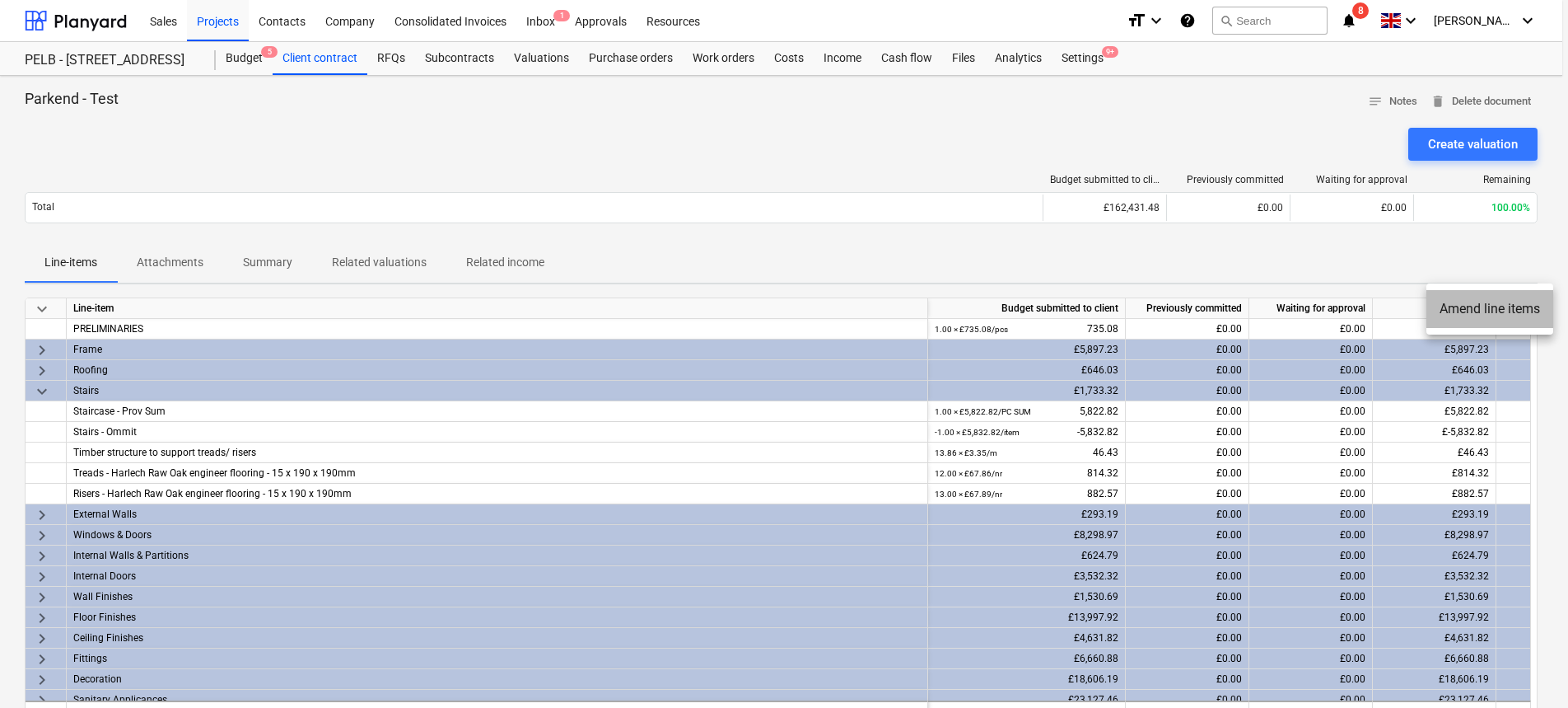
click at [1470, 304] on li "Amend line items" at bounding box center [1490, 309] width 126 height 38
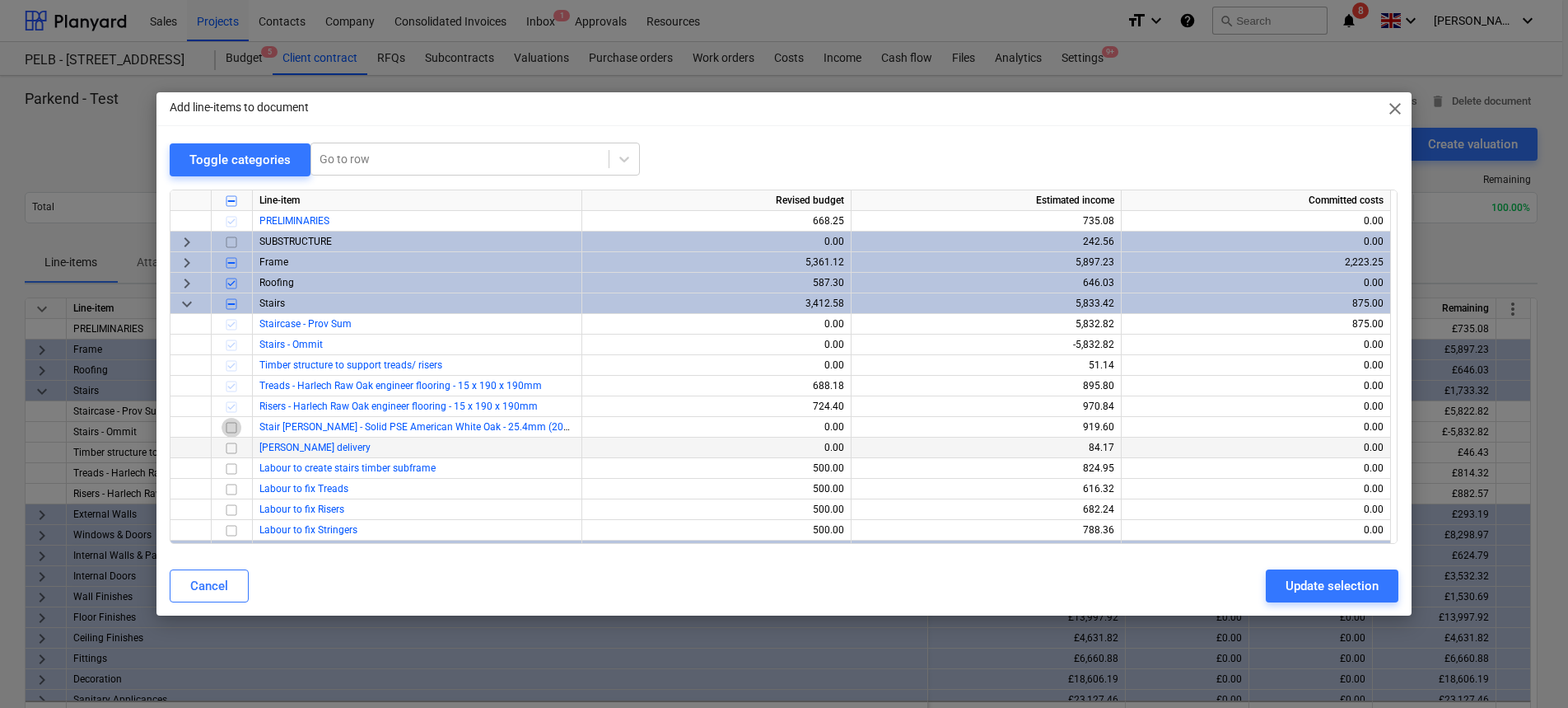
drag, startPoint x: 234, startPoint y: 424, endPoint x: 280, endPoint y: 456, distance: 56.0
click at [234, 424] on input "checkbox" at bounding box center [231, 427] width 20 height 20
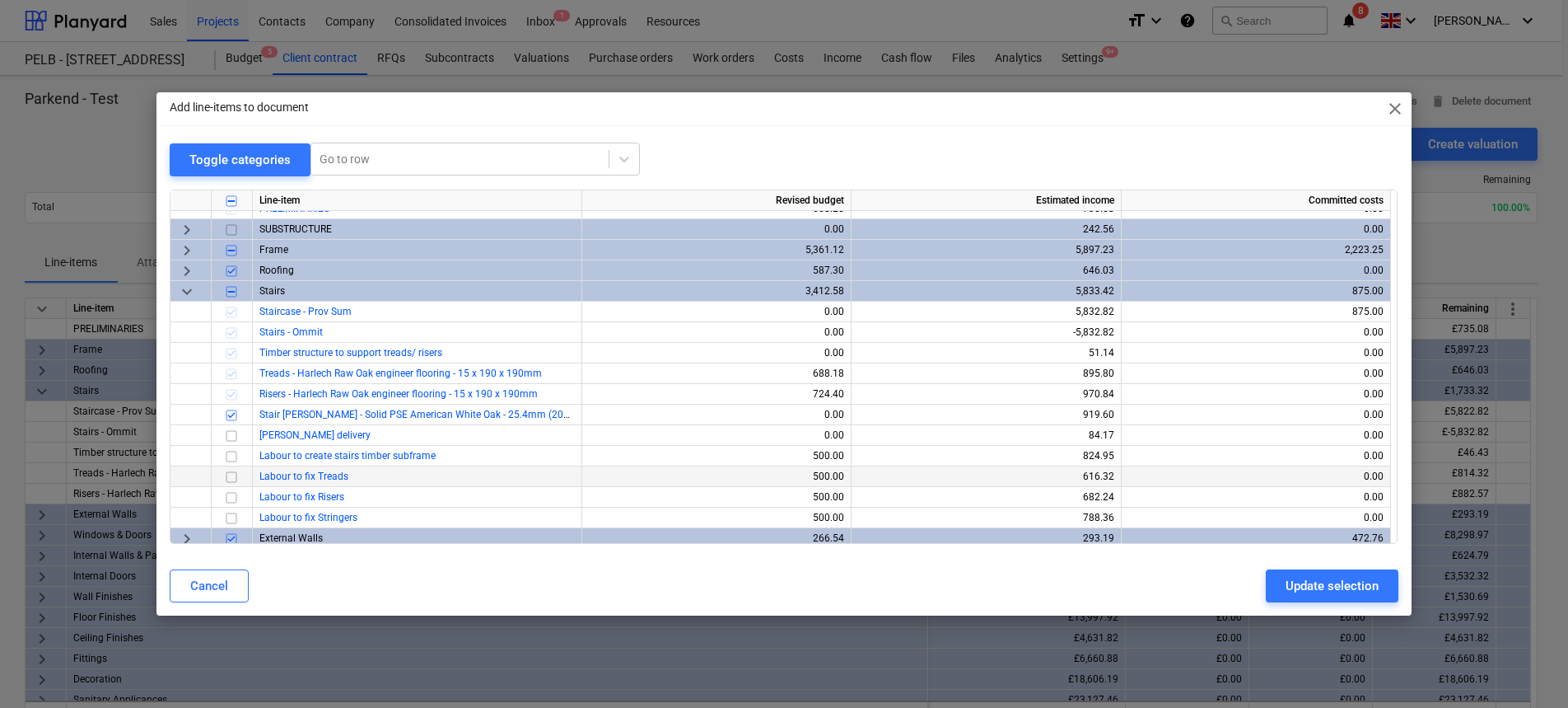
scroll to position [27, 0]
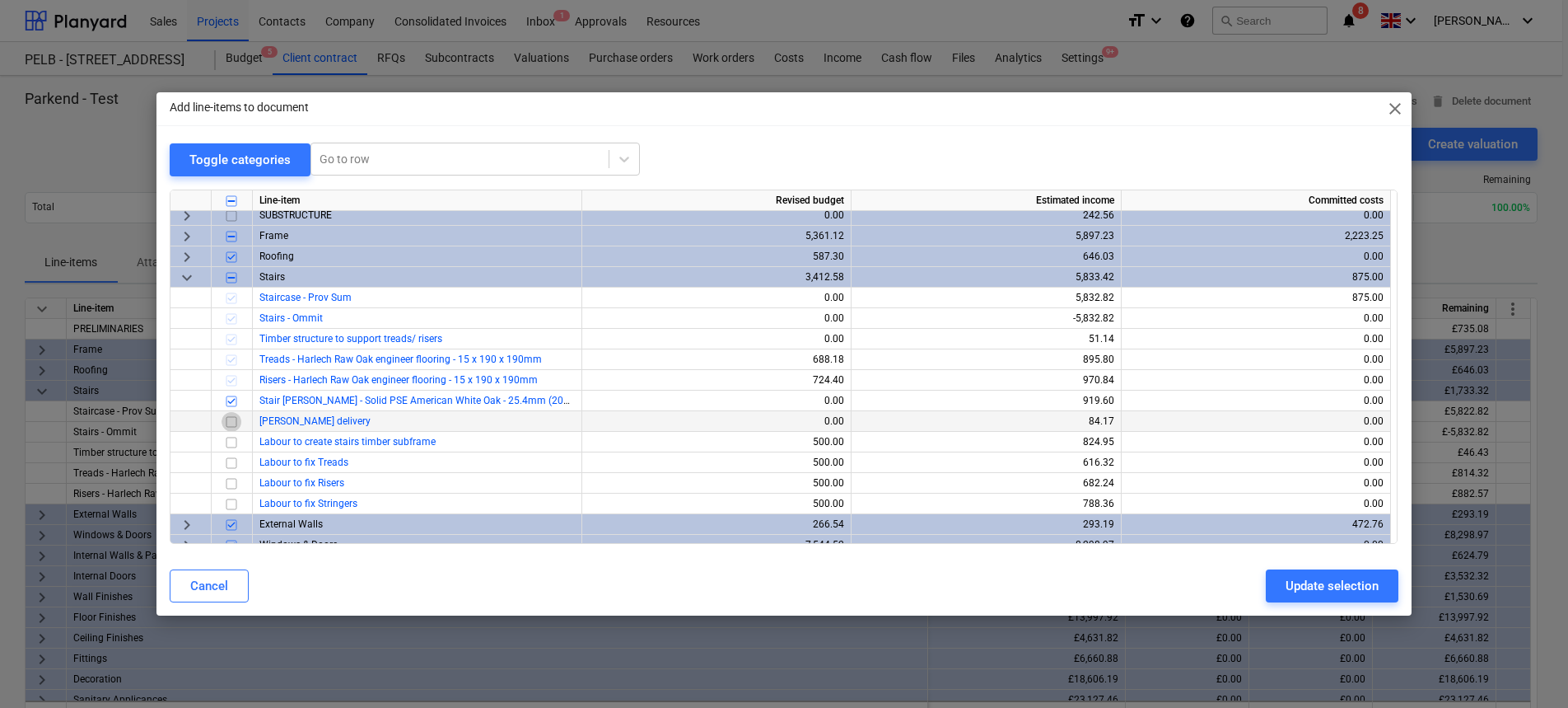
click at [232, 428] on input "checkbox" at bounding box center [231, 421] width 20 height 20
click at [235, 439] on input "checkbox" at bounding box center [231, 441] width 20 height 20
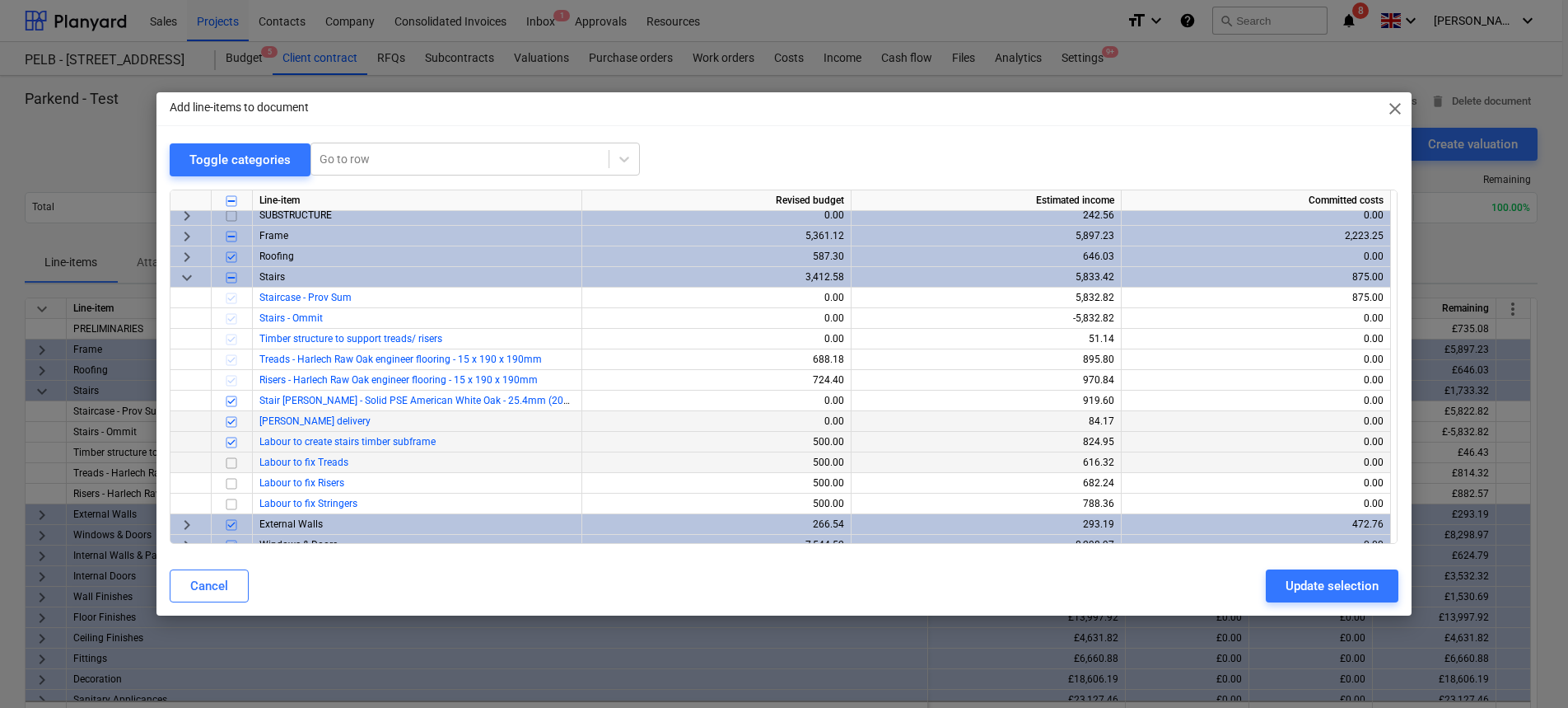
click at [232, 461] on input "checkbox" at bounding box center [231, 462] width 20 height 20
click at [234, 482] on input "checkbox" at bounding box center [231, 483] width 20 height 20
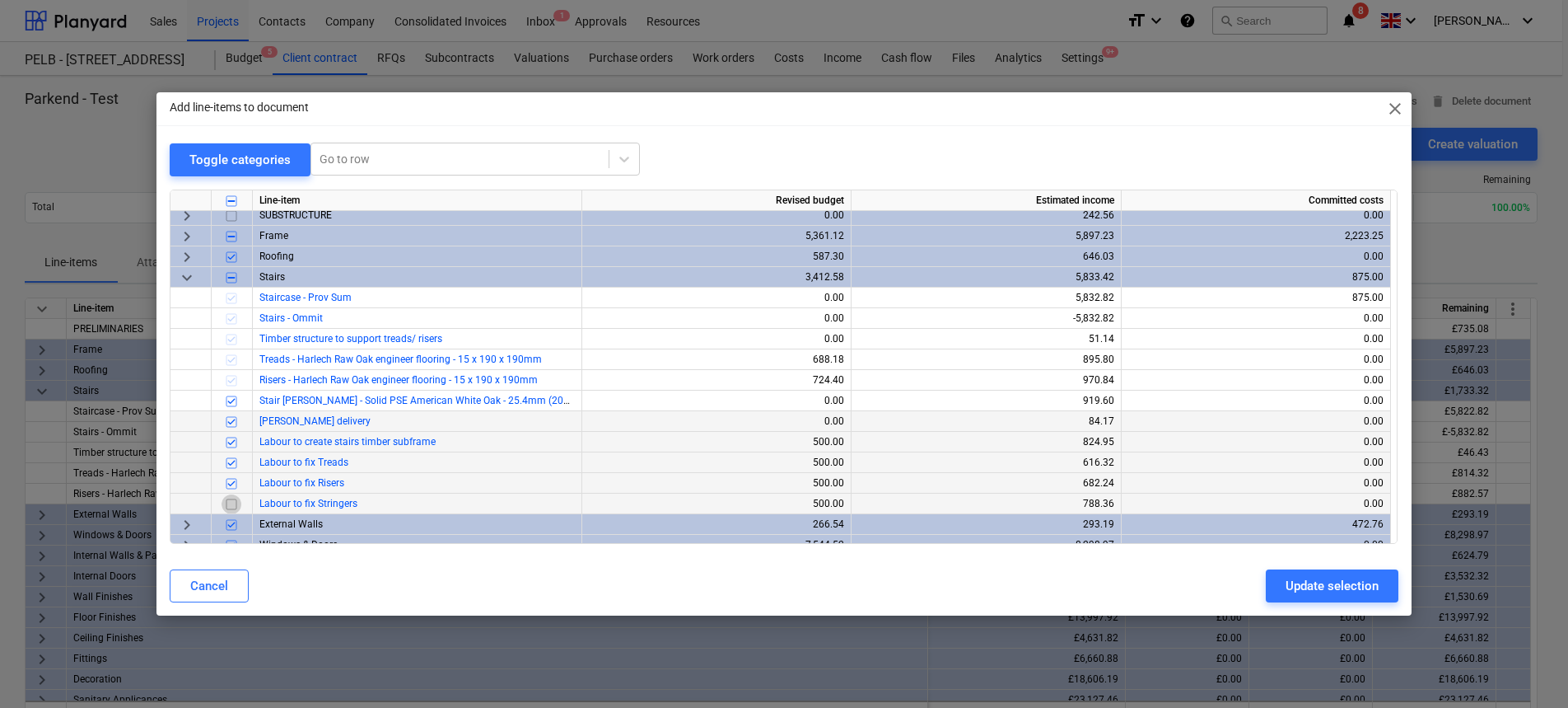
click at [235, 500] on input "checkbox" at bounding box center [231, 504] width 20 height 20
click at [1353, 598] on button "Update selection" at bounding box center [1332, 585] width 132 height 33
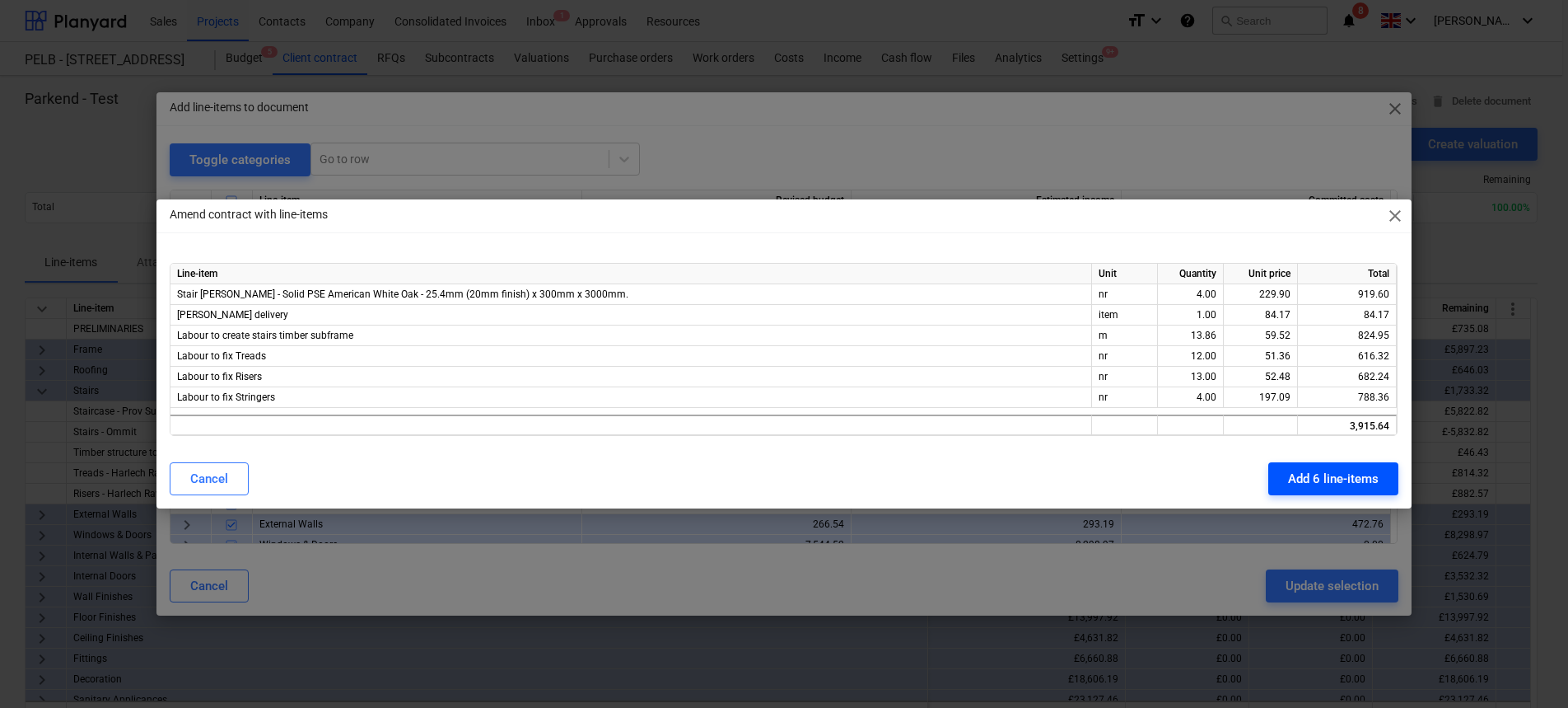
click at [1319, 464] on button "Add 6 line-items" at bounding box center [1334, 478] width 130 height 33
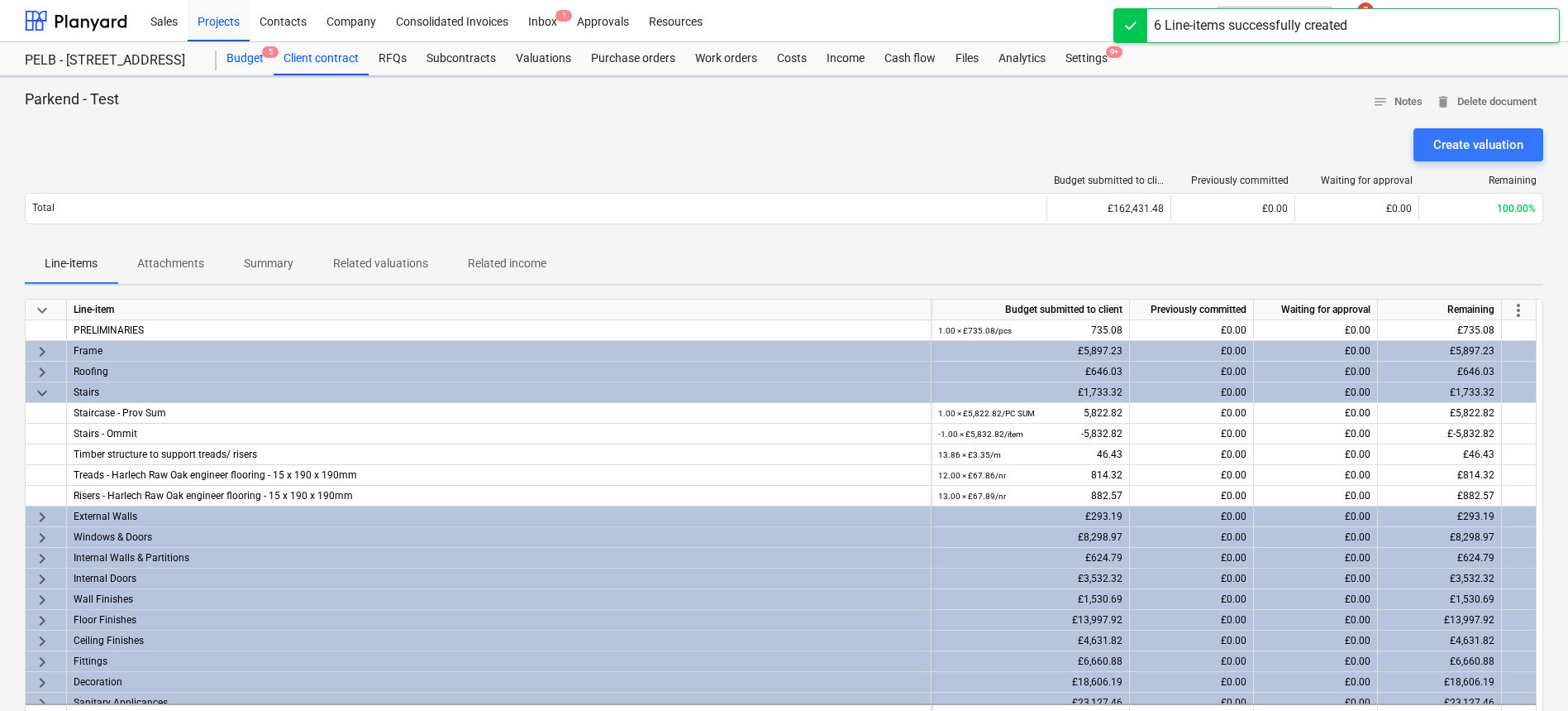
click at [236, 61] on div "Budget 5" at bounding box center [246, 59] width 57 height 33
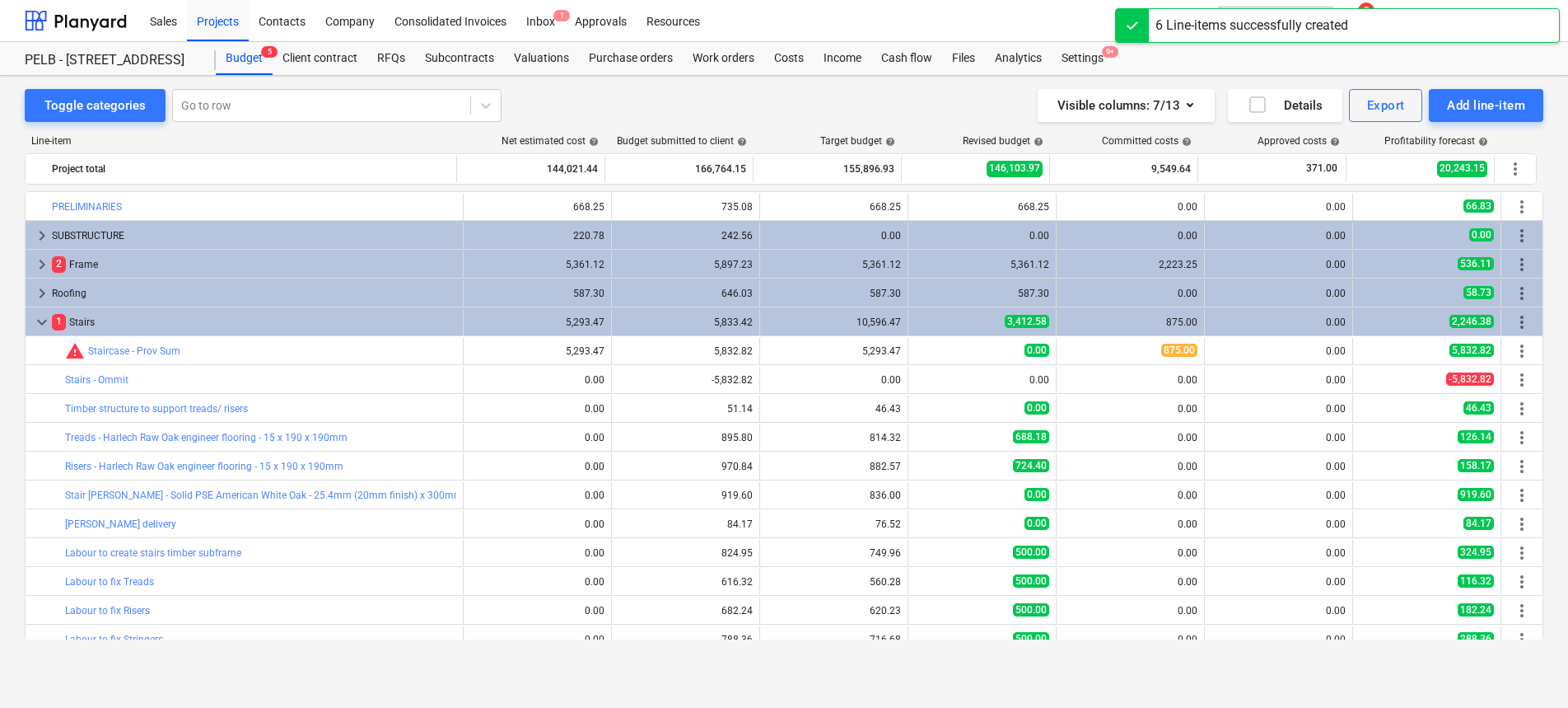
scroll to position [38, 0]
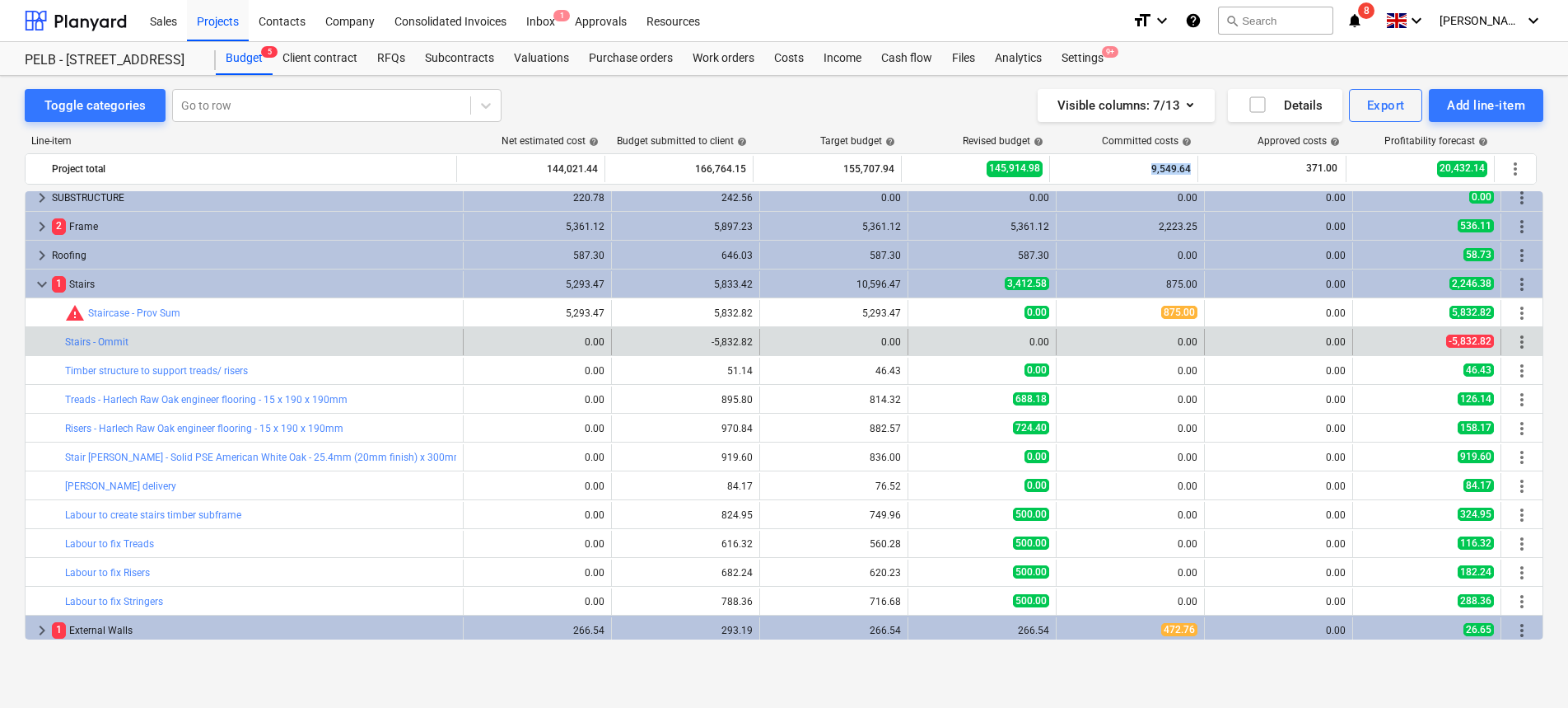
click at [1517, 345] on span "more_vert" at bounding box center [1523, 342] width 20 height 20
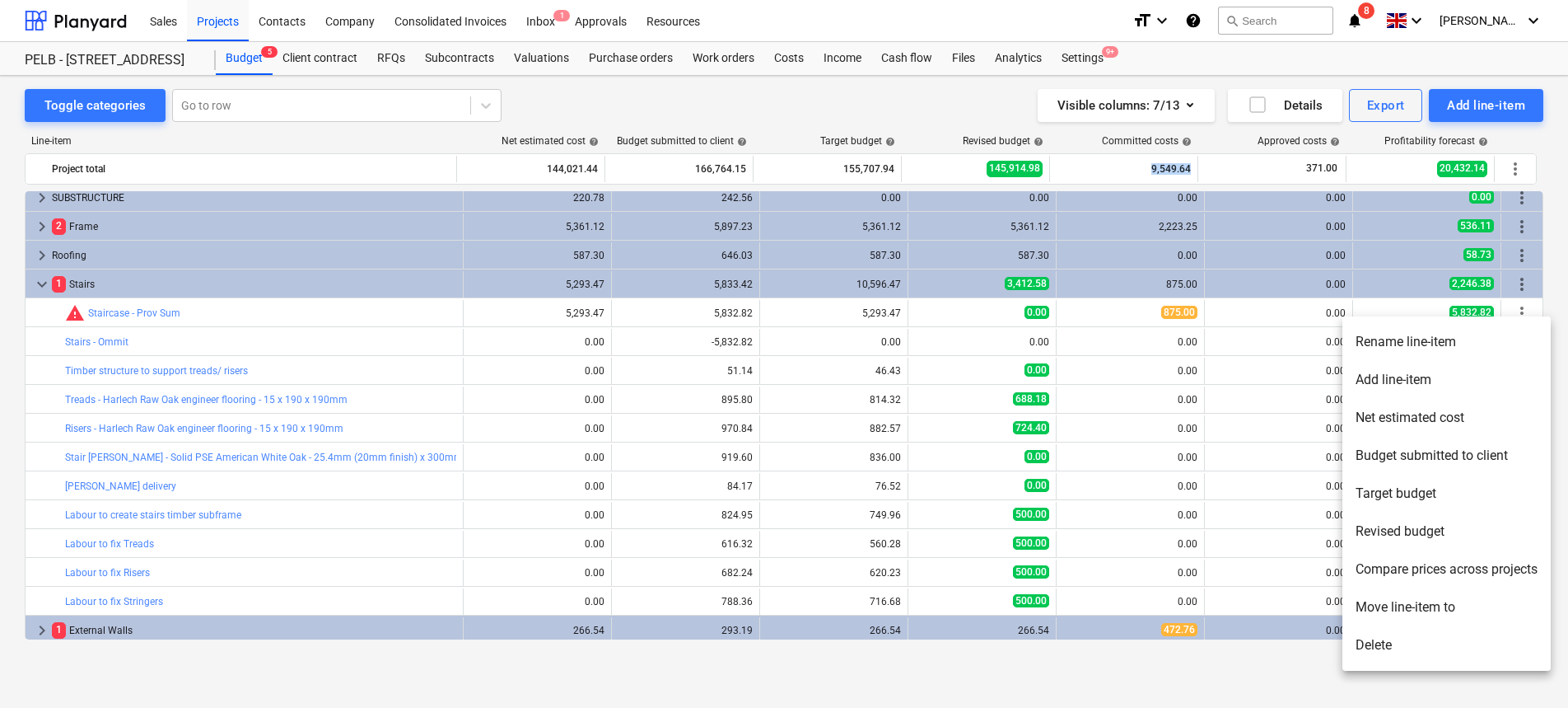
click at [1420, 348] on li "Rename line-item" at bounding box center [1447, 342] width 208 height 38
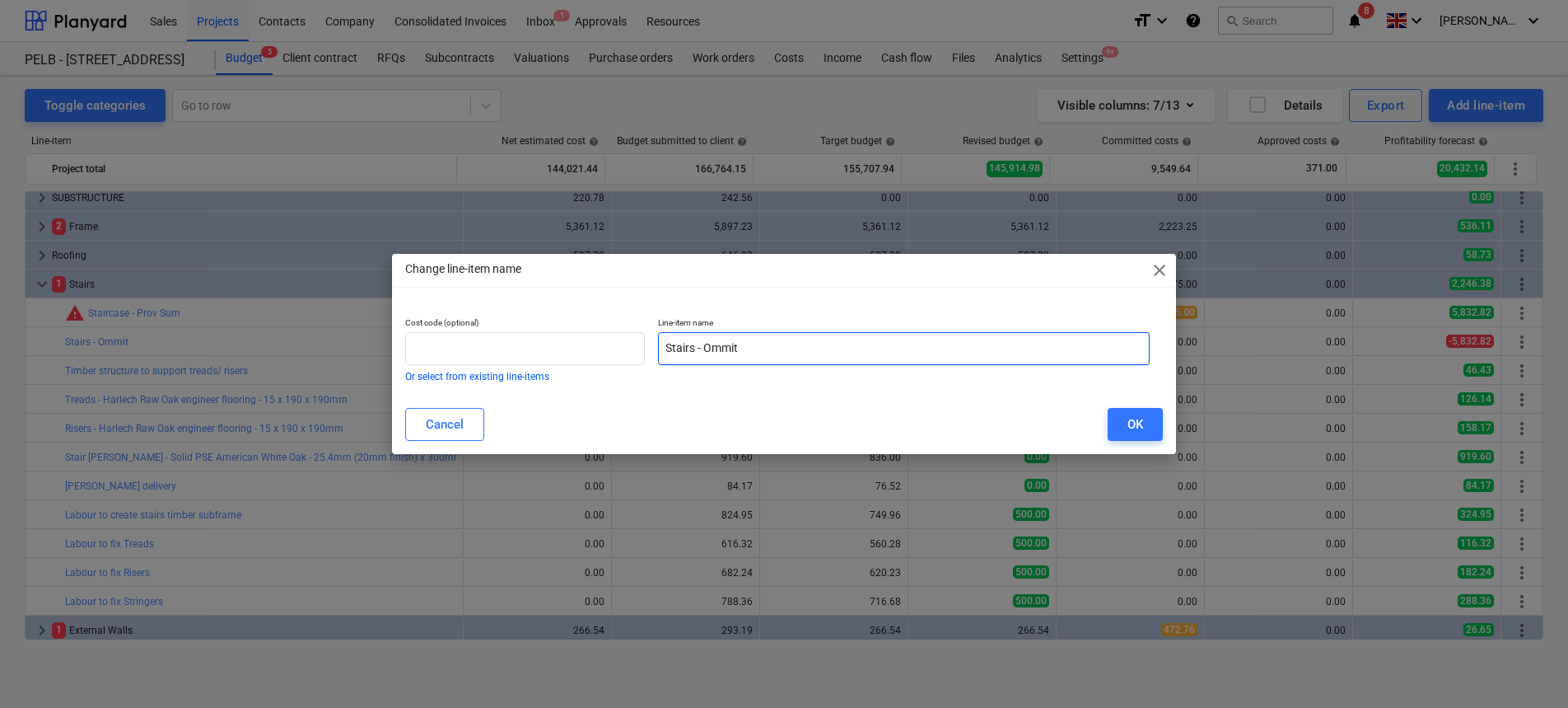
click at [671, 355] on input "Stairs - Ommit" at bounding box center [904, 348] width 492 height 33
click at [668, 352] on input "Stairs - Ommit" at bounding box center [904, 348] width 492 height 33
drag, startPoint x: 703, startPoint y: 346, endPoint x: 654, endPoint y: 348, distance: 49.0
click at [654, 348] on div "Line-item name PS20 - Stairs - Ommit" at bounding box center [903, 349] width 505 height 77
click at [1151, 425] on button "OK" at bounding box center [1136, 424] width 55 height 33
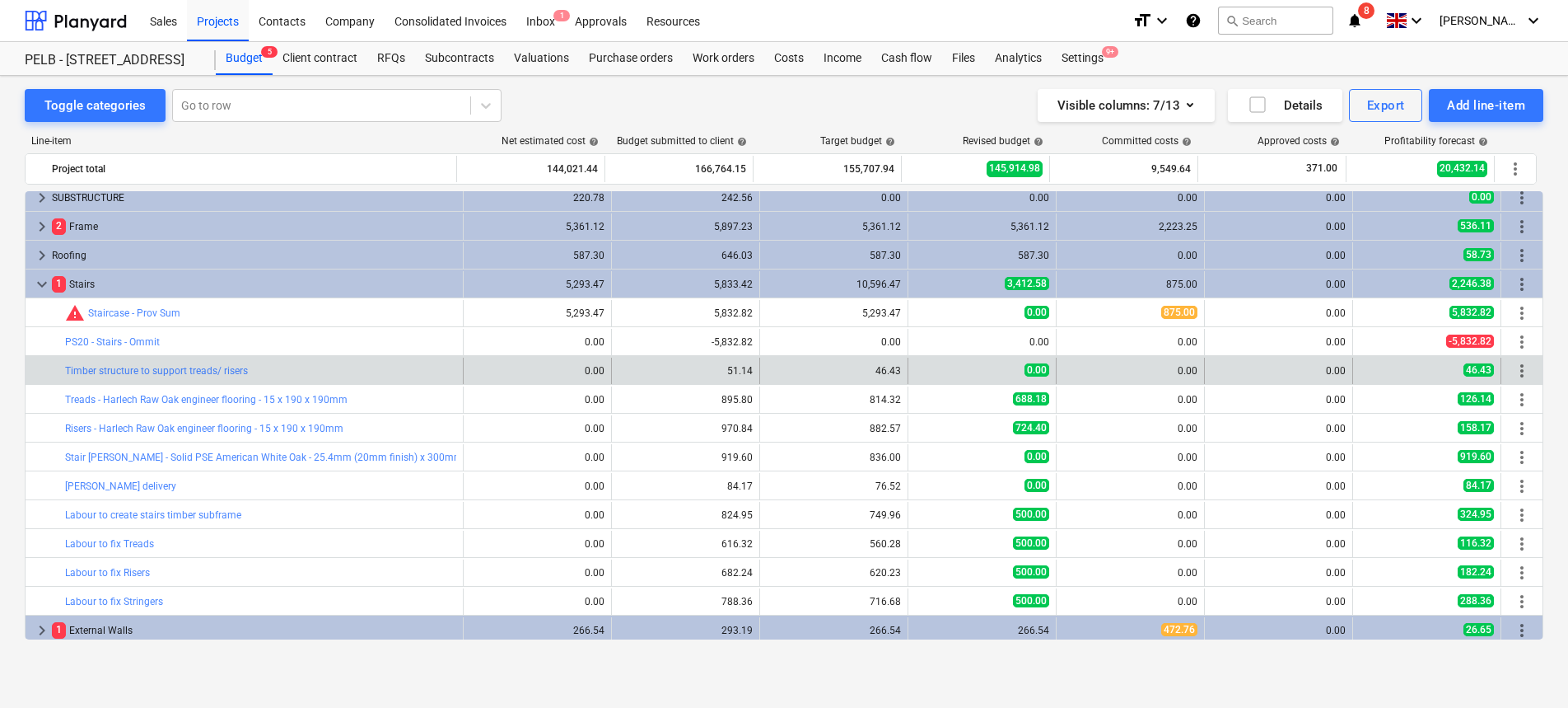
click at [1513, 363] on span "more_vert" at bounding box center [1523, 370] width 20 height 20
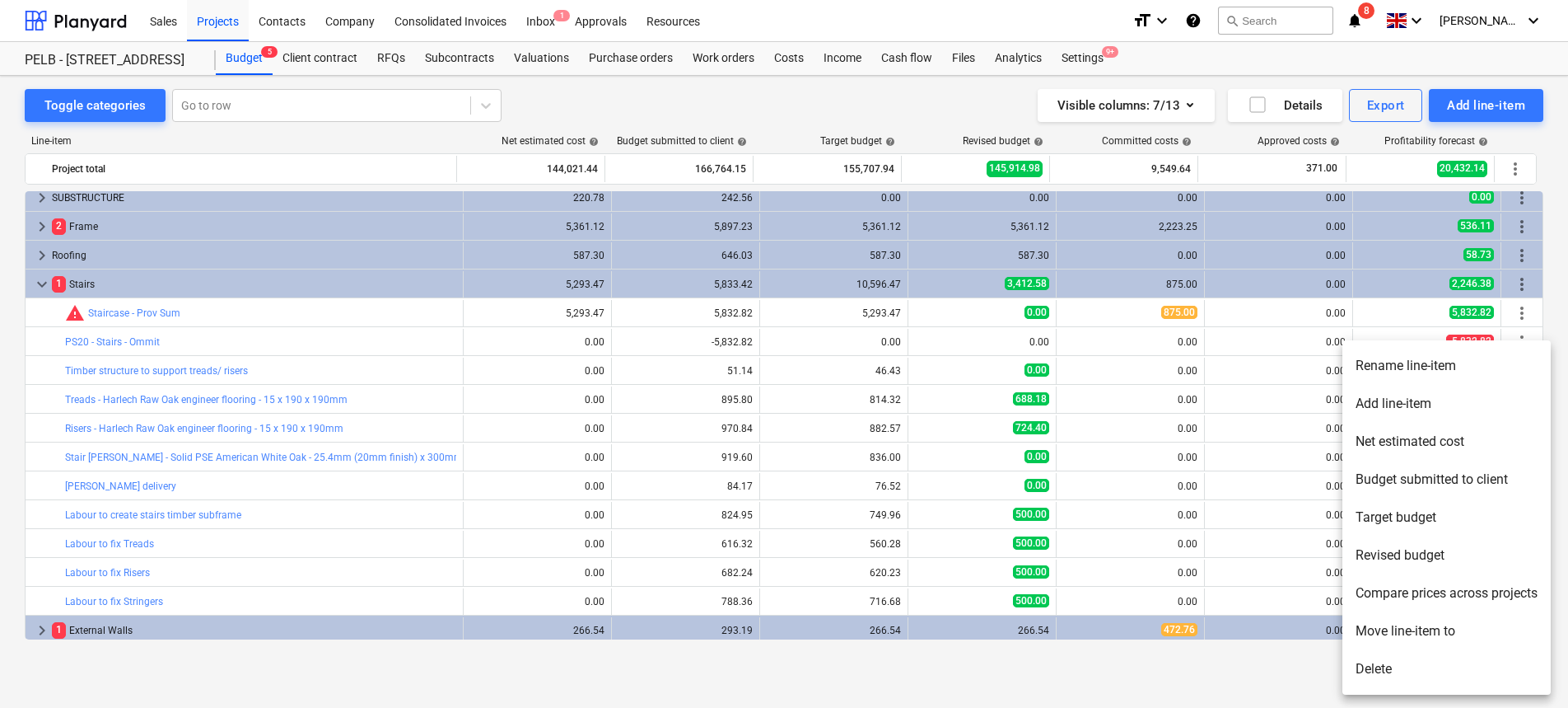
click at [1419, 371] on li "Rename line-item" at bounding box center [1447, 365] width 208 height 38
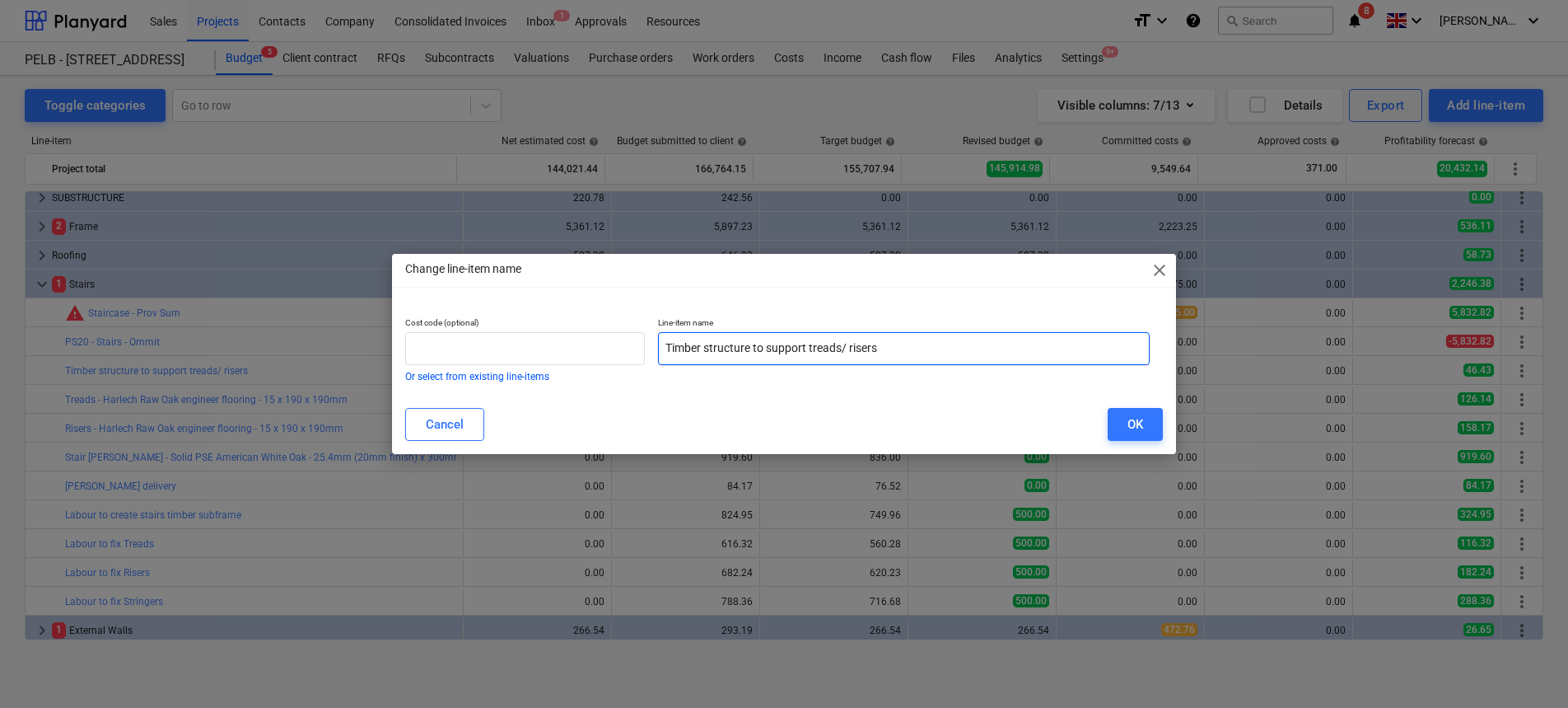
click at [668, 346] on input "Timber structure to support treads/ risers" at bounding box center [904, 348] width 492 height 33
click at [666, 346] on input "Timber structure to support treads/ risers" at bounding box center [904, 348] width 492 height 33
paste input "PS20 -"
click at [1127, 410] on button "OK" at bounding box center [1136, 424] width 55 height 33
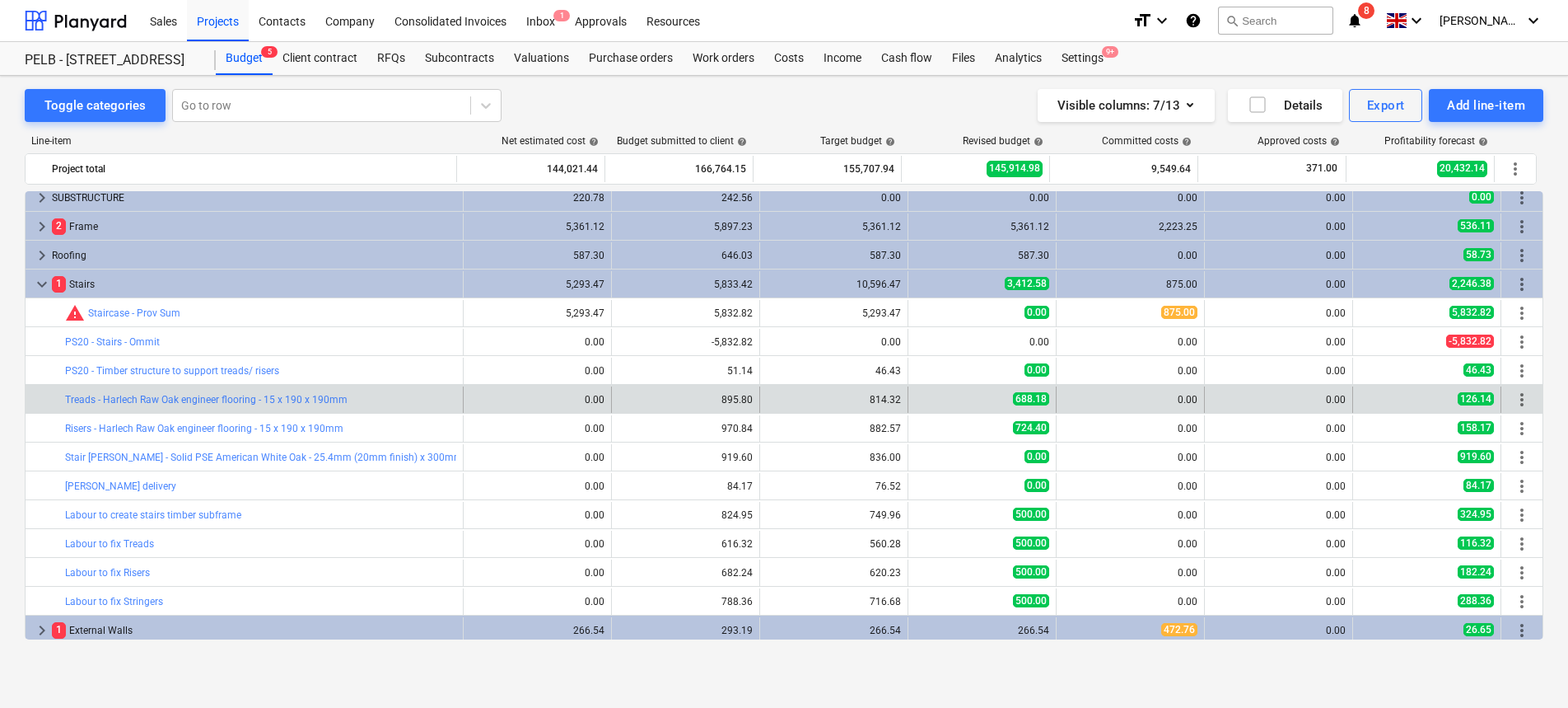
click at [1513, 400] on span "more_vert" at bounding box center [1523, 400] width 20 height 20
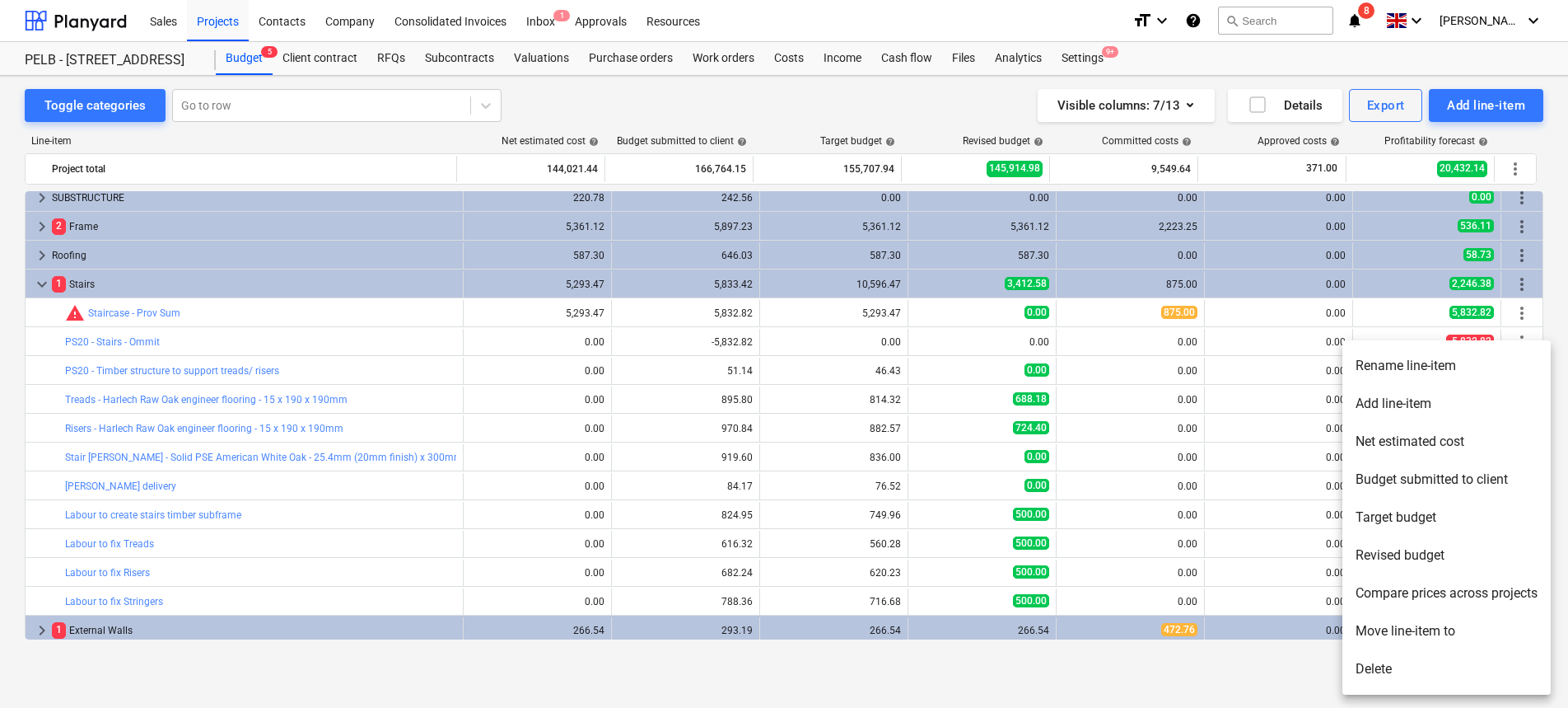
click at [1421, 370] on li "Rename line-item" at bounding box center [1447, 365] width 208 height 38
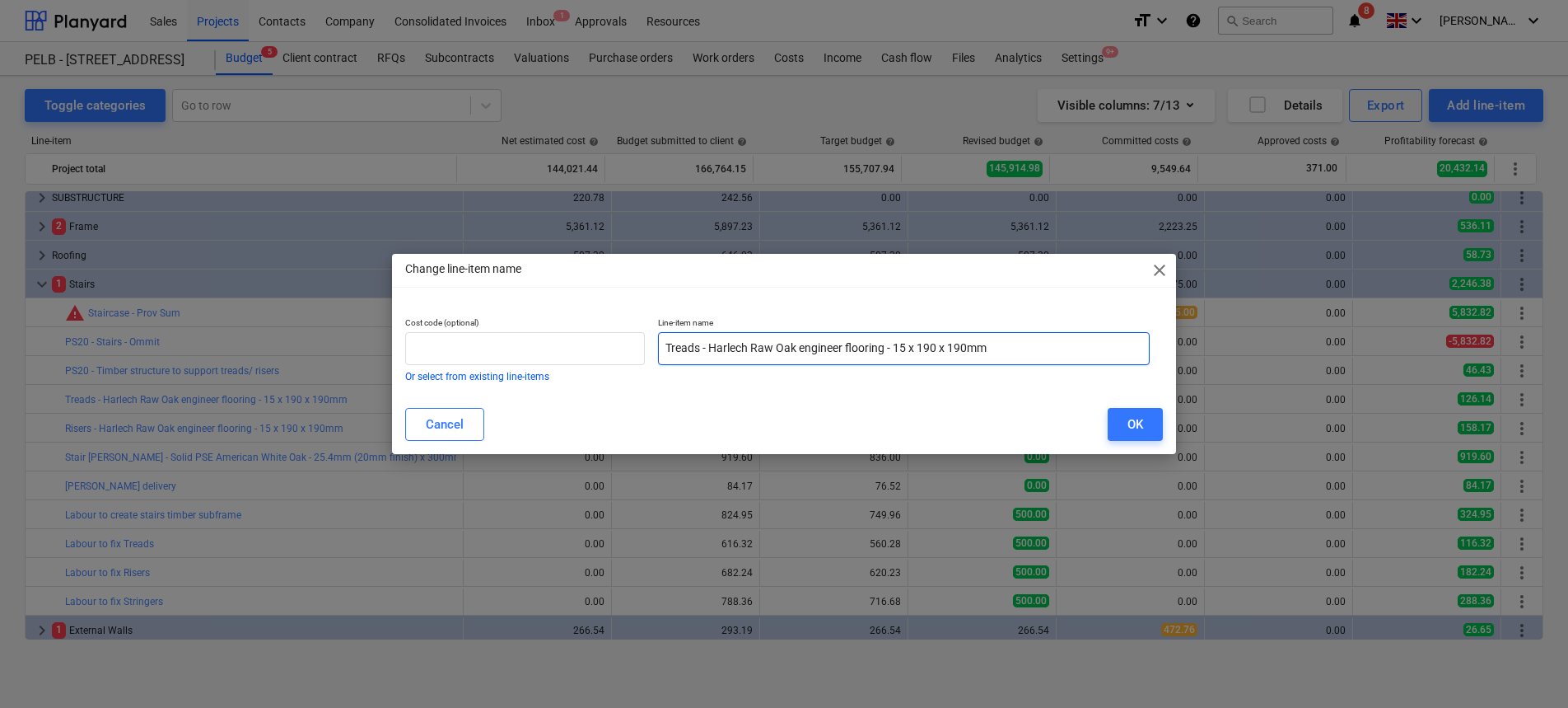
click at [664, 343] on input "Treads - Harlech Raw Oak engineer flooring - 15 x 190 x 190mm" at bounding box center [904, 348] width 492 height 33
paste input "PS20 -"
click at [1148, 422] on button "OK" at bounding box center [1136, 424] width 55 height 33
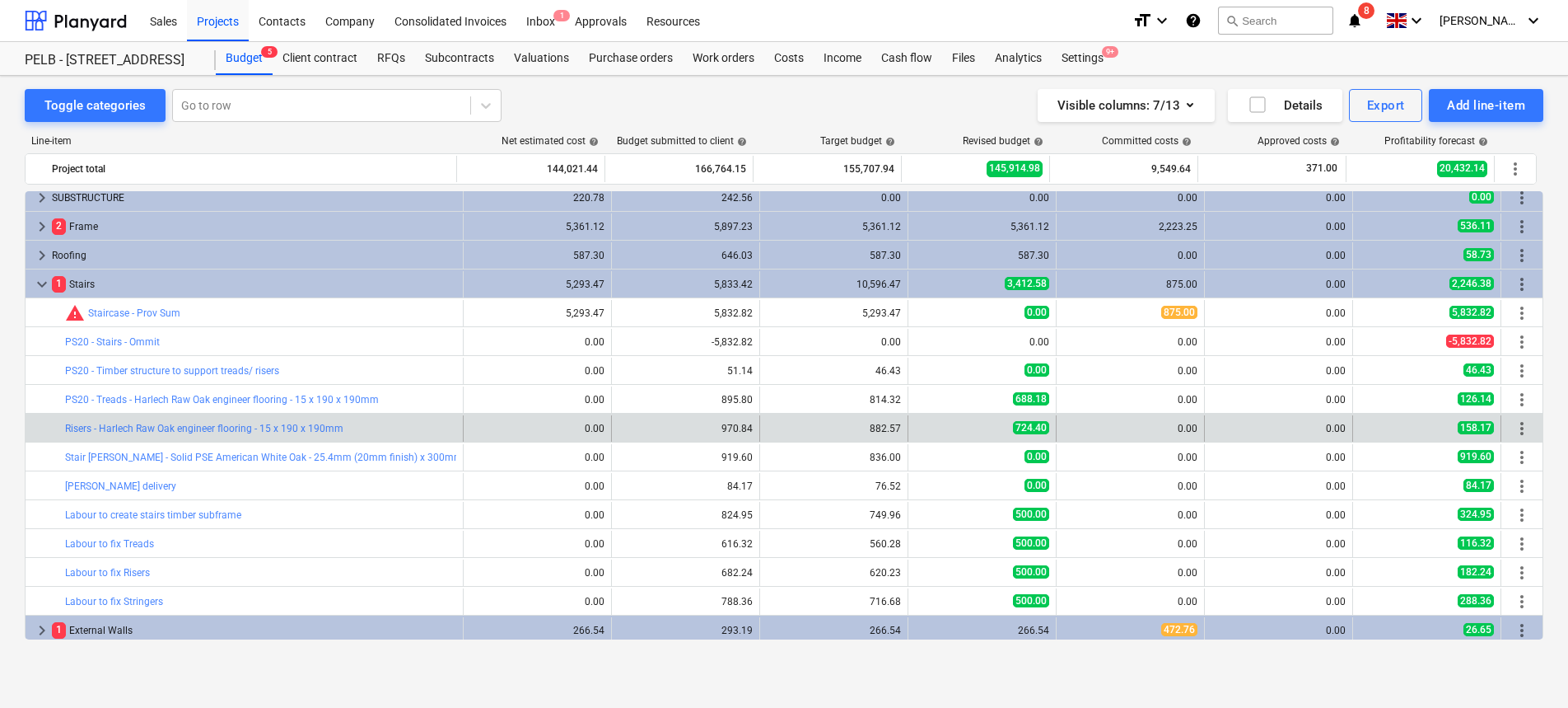
click at [1518, 427] on span "more_vert" at bounding box center [1523, 429] width 20 height 20
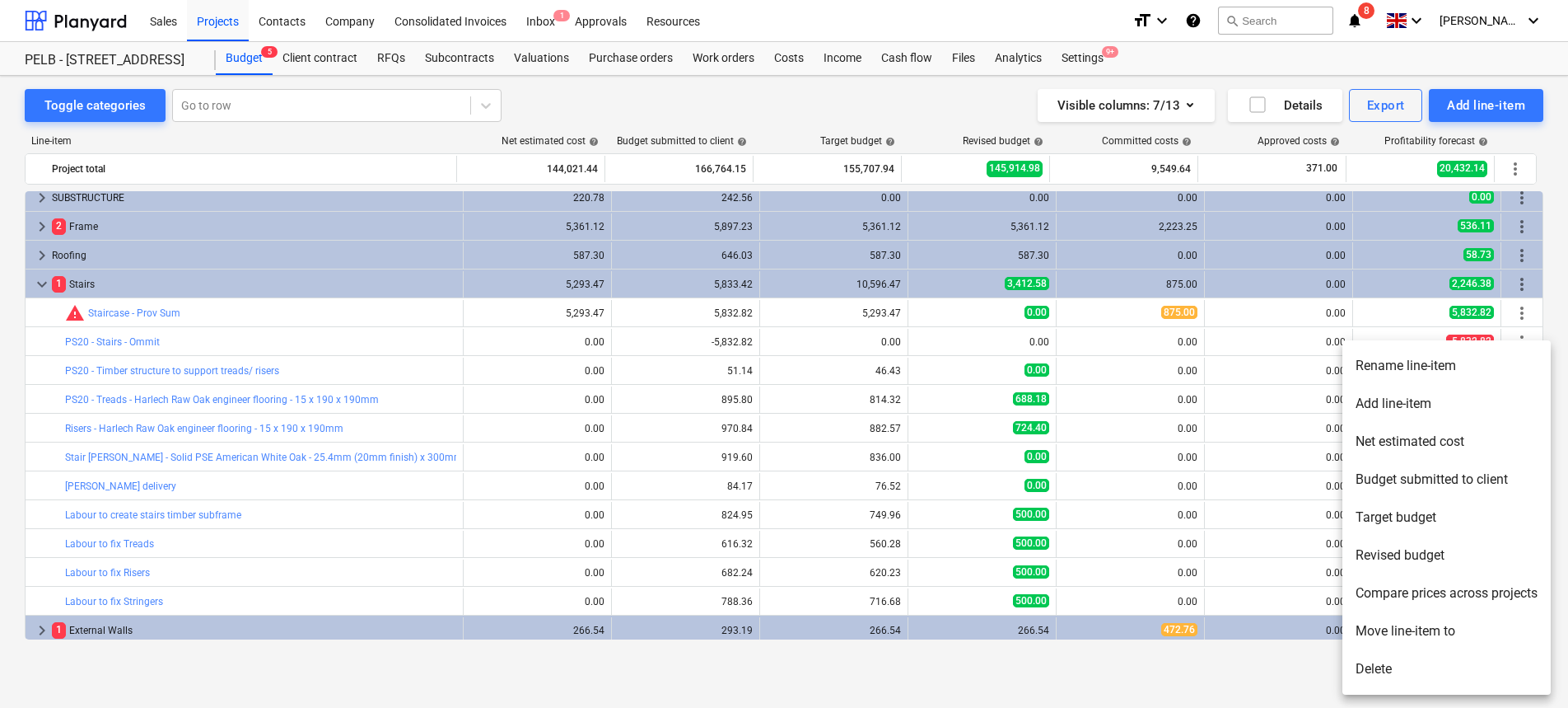
click at [1458, 365] on li "Rename line-item" at bounding box center [1447, 365] width 208 height 38
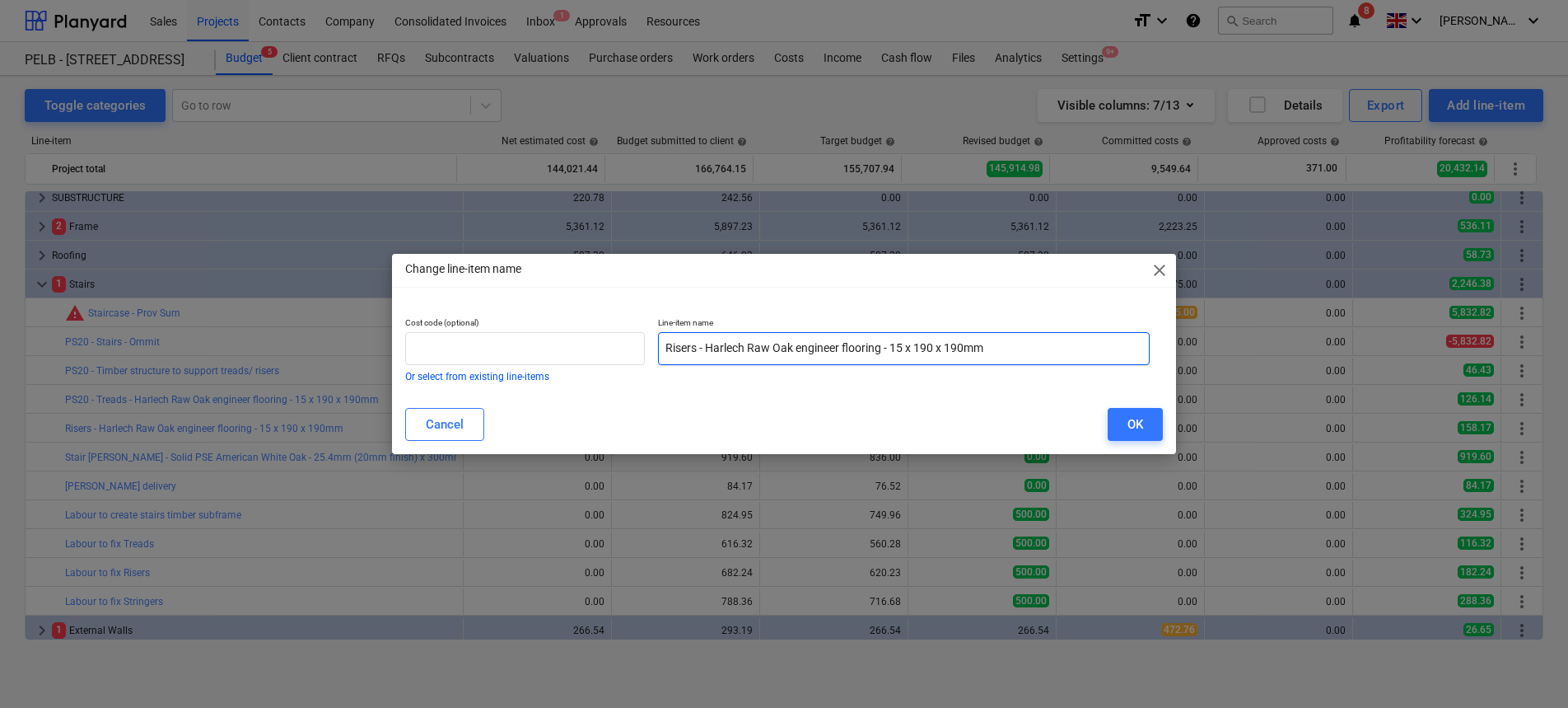
click at [666, 346] on input "Risers - Harlech Raw Oak engineer flooring - 15 x 190 x 190mm" at bounding box center [904, 348] width 492 height 33
paste input "PS20 -"
click at [1134, 429] on div "OK" at bounding box center [1136, 425] width 16 height 22
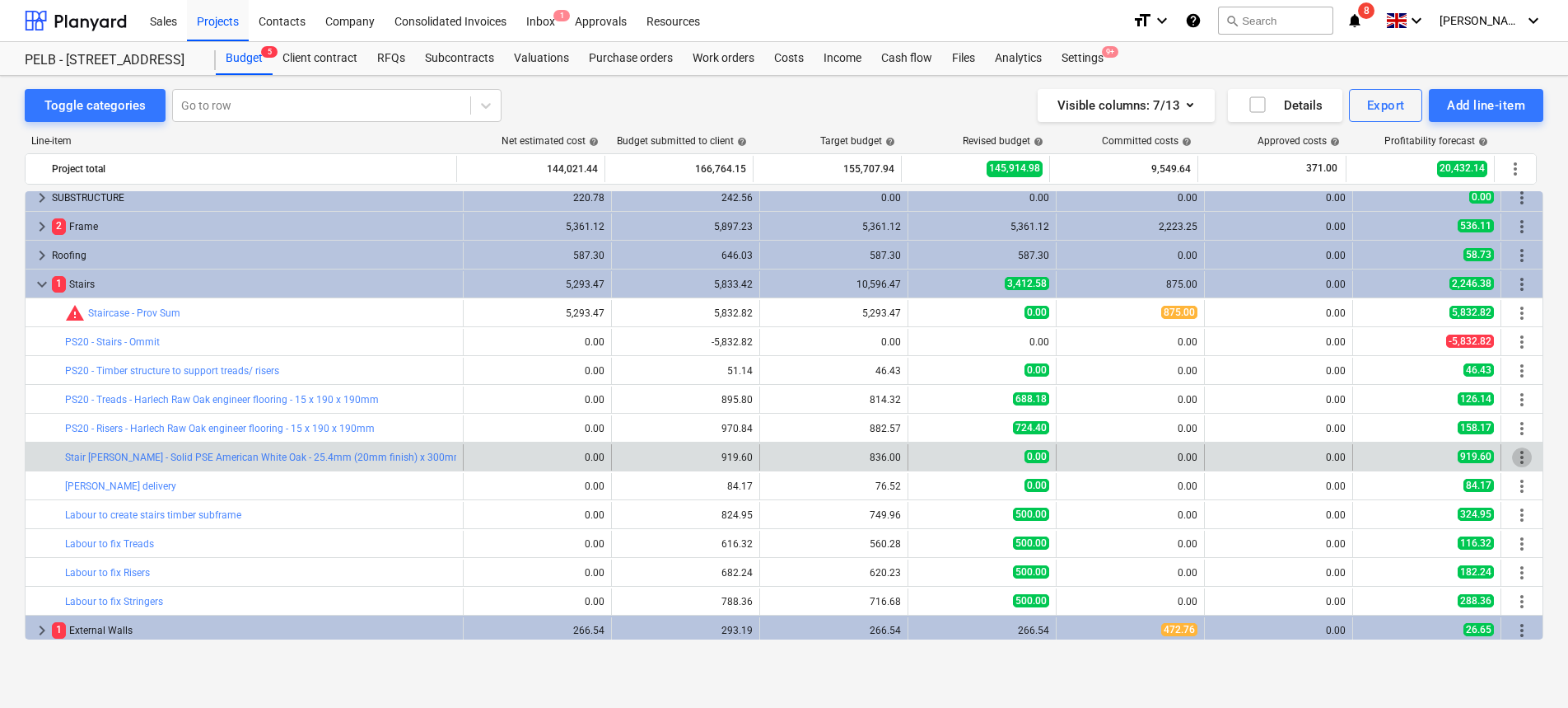
click at [1514, 461] on span "more_vert" at bounding box center [1523, 457] width 20 height 20
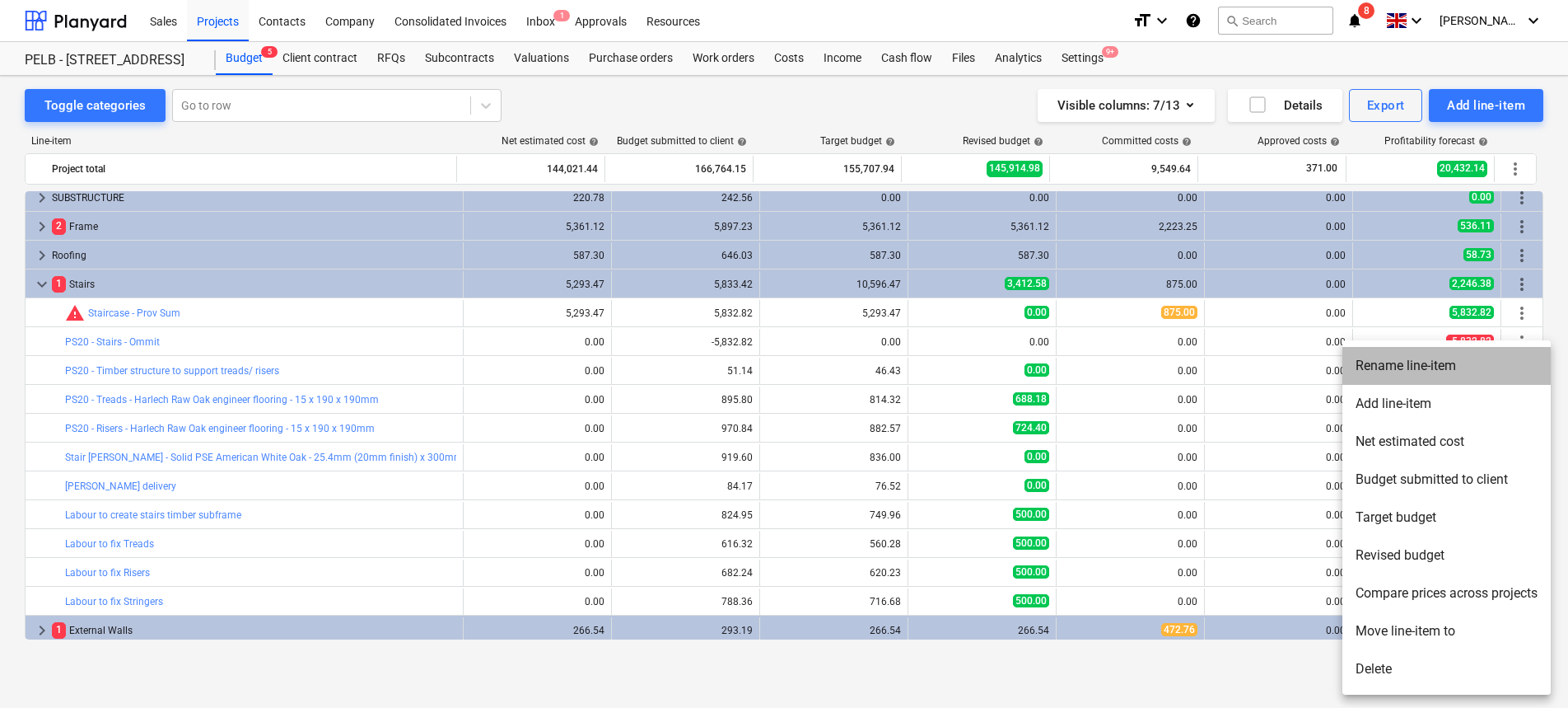
click at [1452, 362] on li "Rename line-item" at bounding box center [1447, 365] width 208 height 38
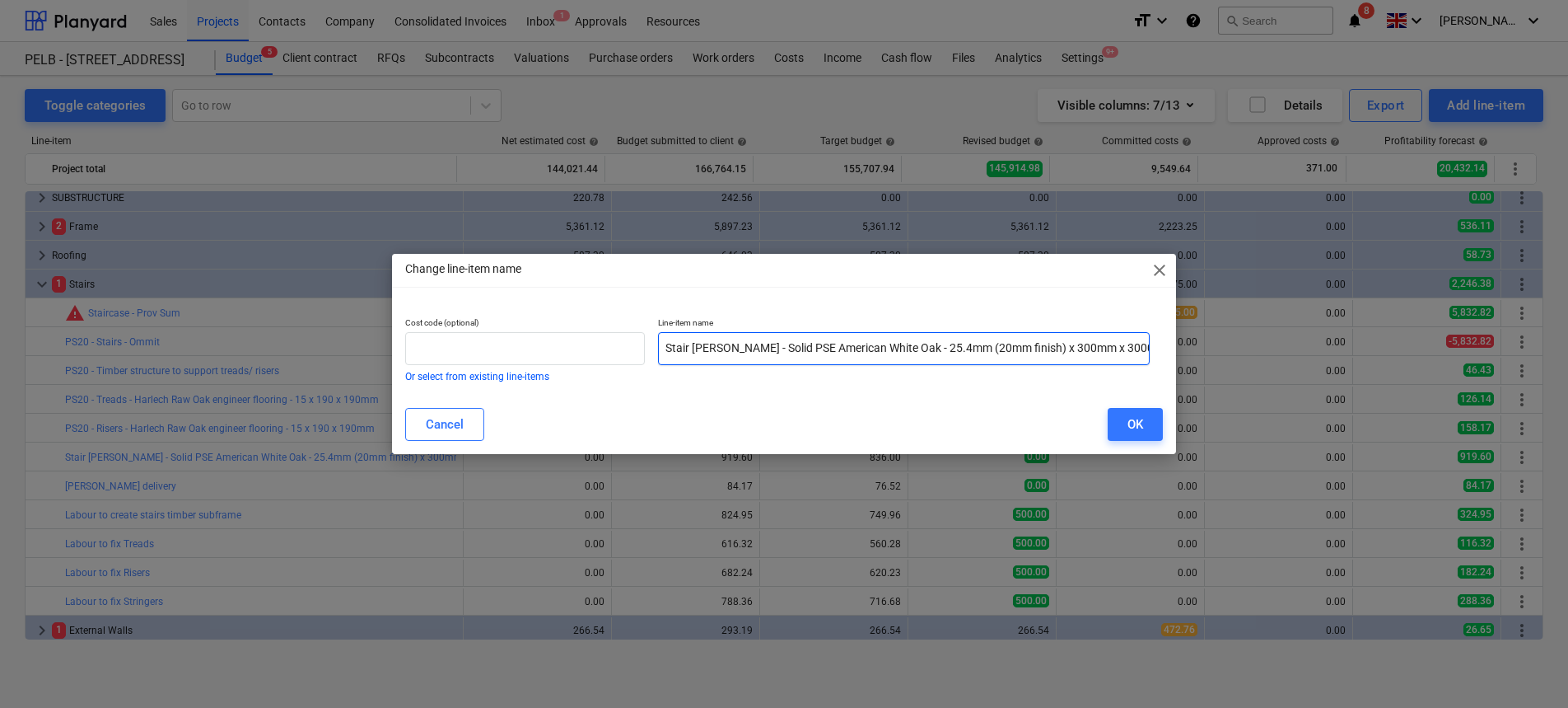
click at [668, 346] on input "Stair stringer - Solid PSE American White Oak - 25.4mm (20mm finish) x 300mm x …" at bounding box center [904, 348] width 492 height 33
paste input "PS20 -"
click at [1116, 423] on button "OK" at bounding box center [1136, 424] width 55 height 33
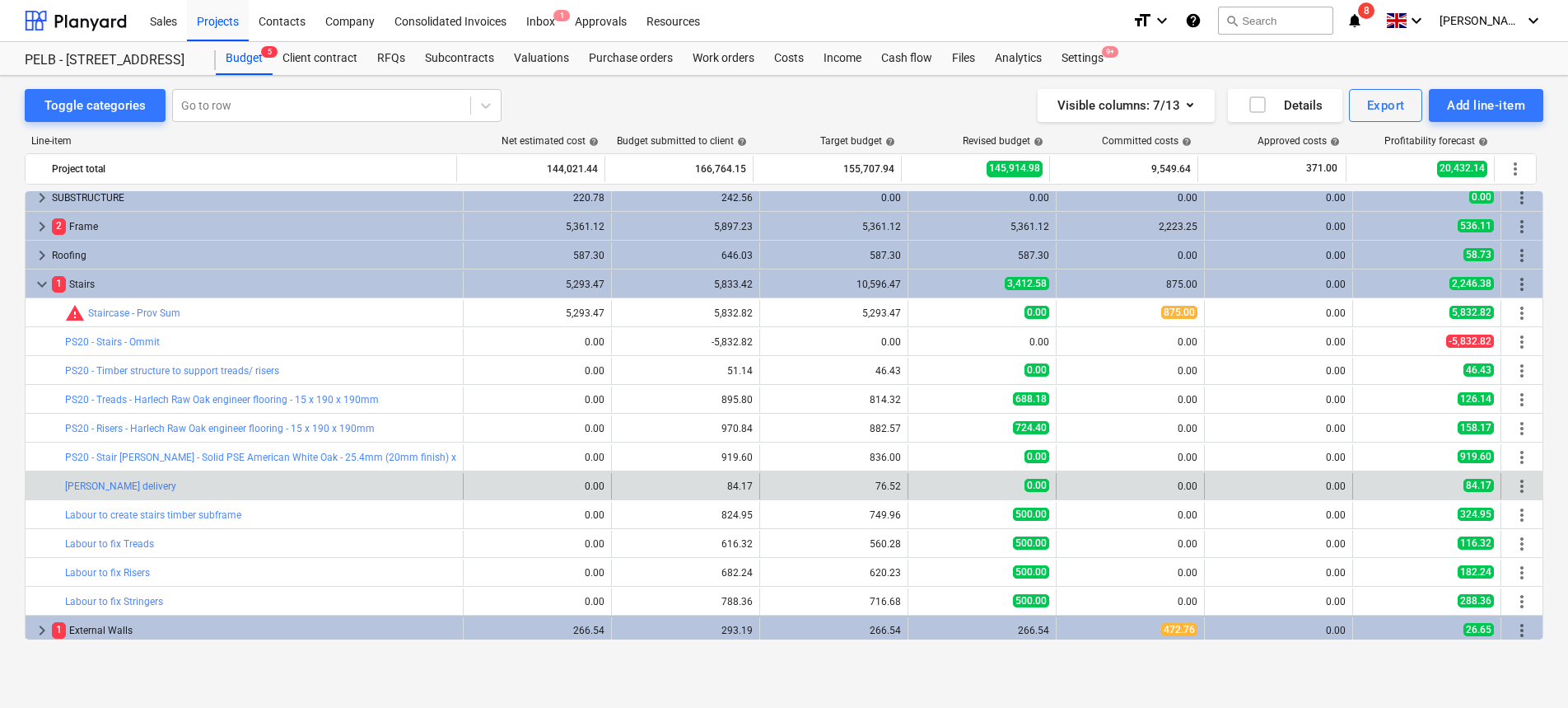
click at [1513, 486] on span "more_vert" at bounding box center [1523, 486] width 20 height 20
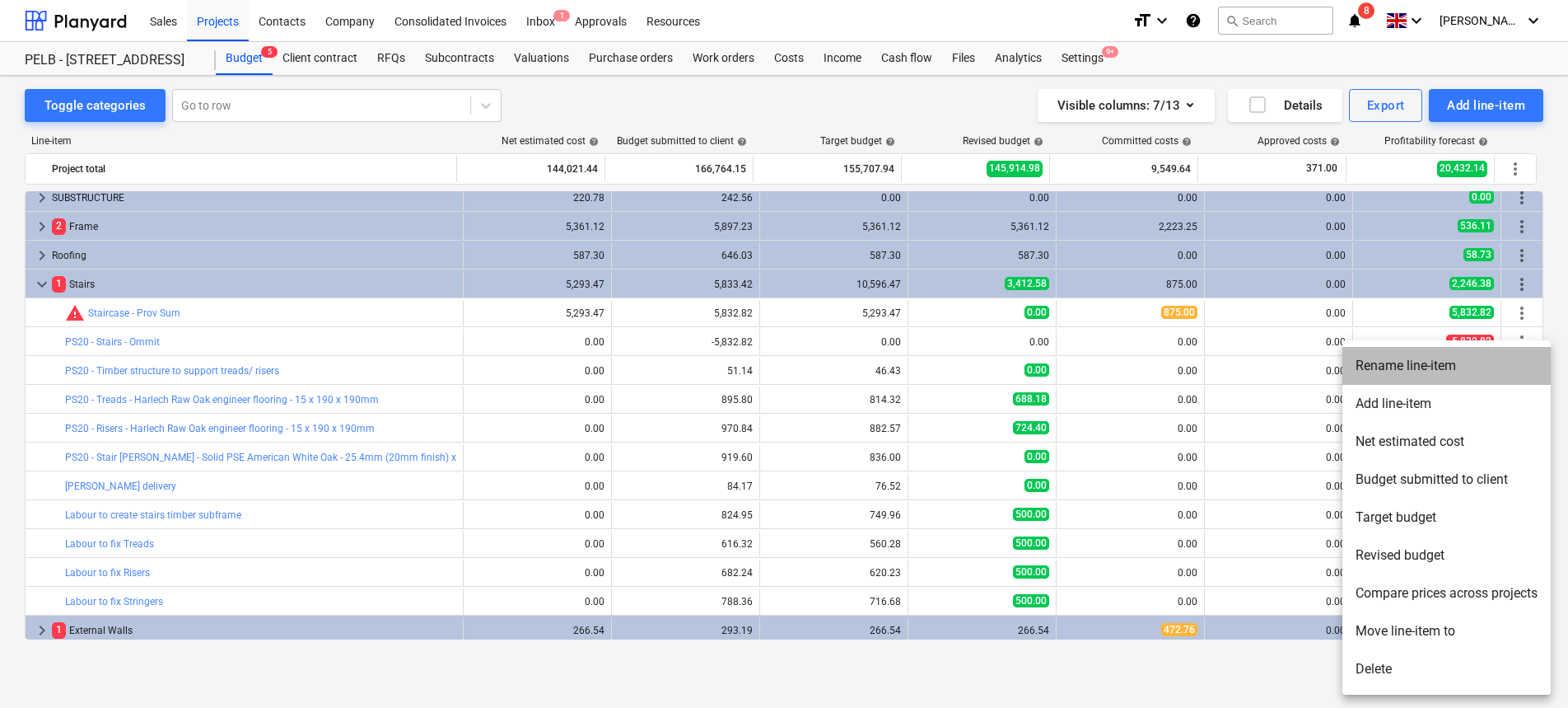
click at [1410, 372] on li "Rename line-item" at bounding box center [1447, 365] width 208 height 38
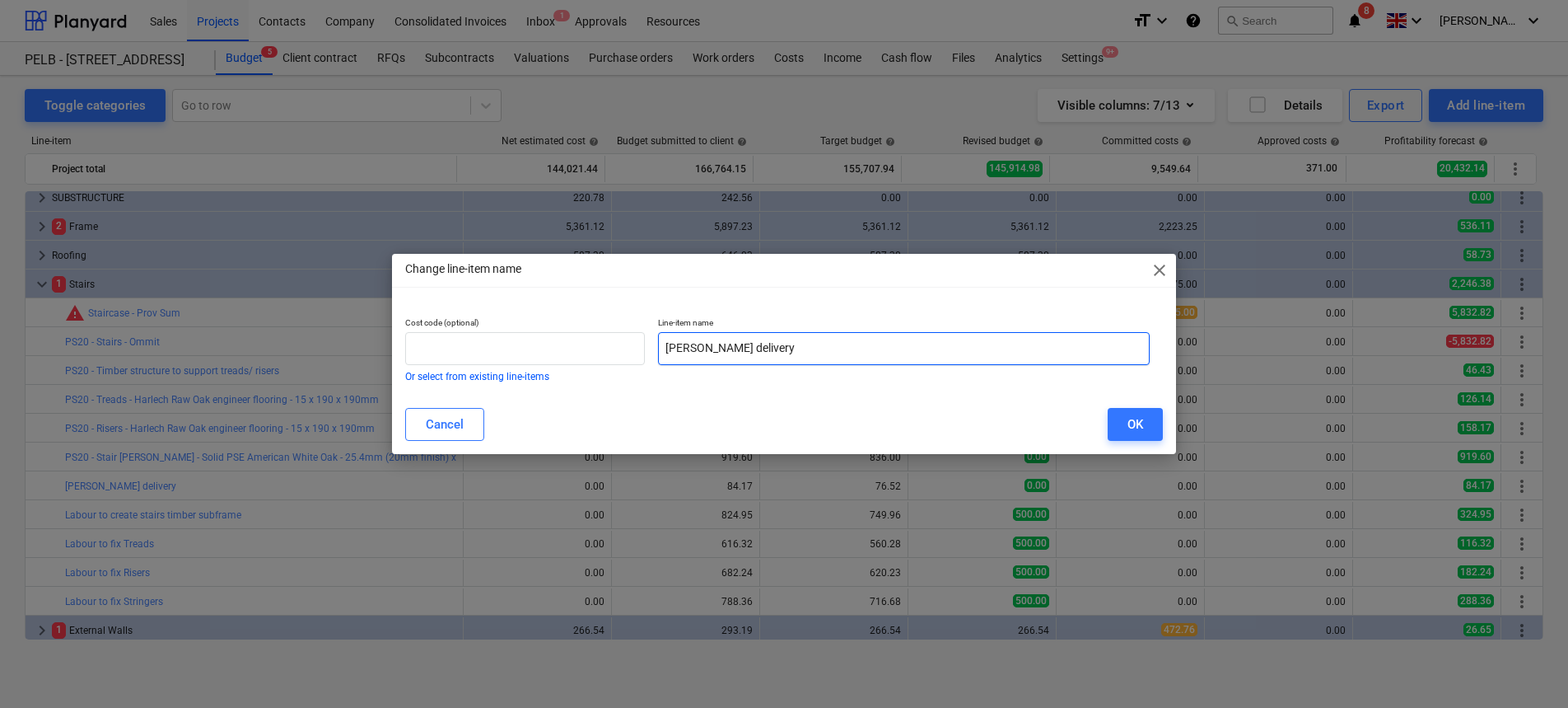
click at [667, 346] on input "Stringer delivery" at bounding box center [904, 348] width 492 height 33
paste input "PS20 -"
click at [1153, 417] on button "OK" at bounding box center [1136, 424] width 55 height 33
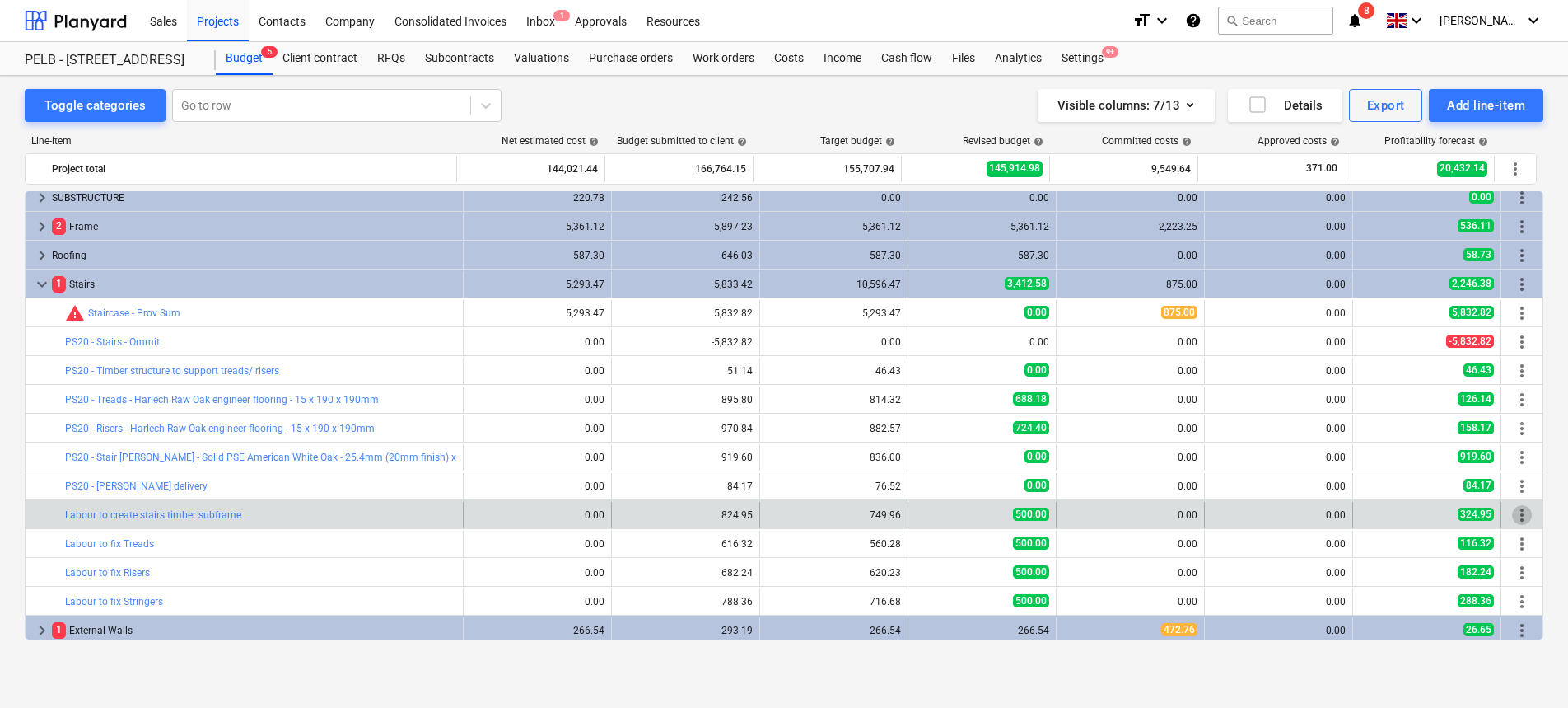
click at [1523, 522] on span "more_vert" at bounding box center [1523, 514] width 20 height 20
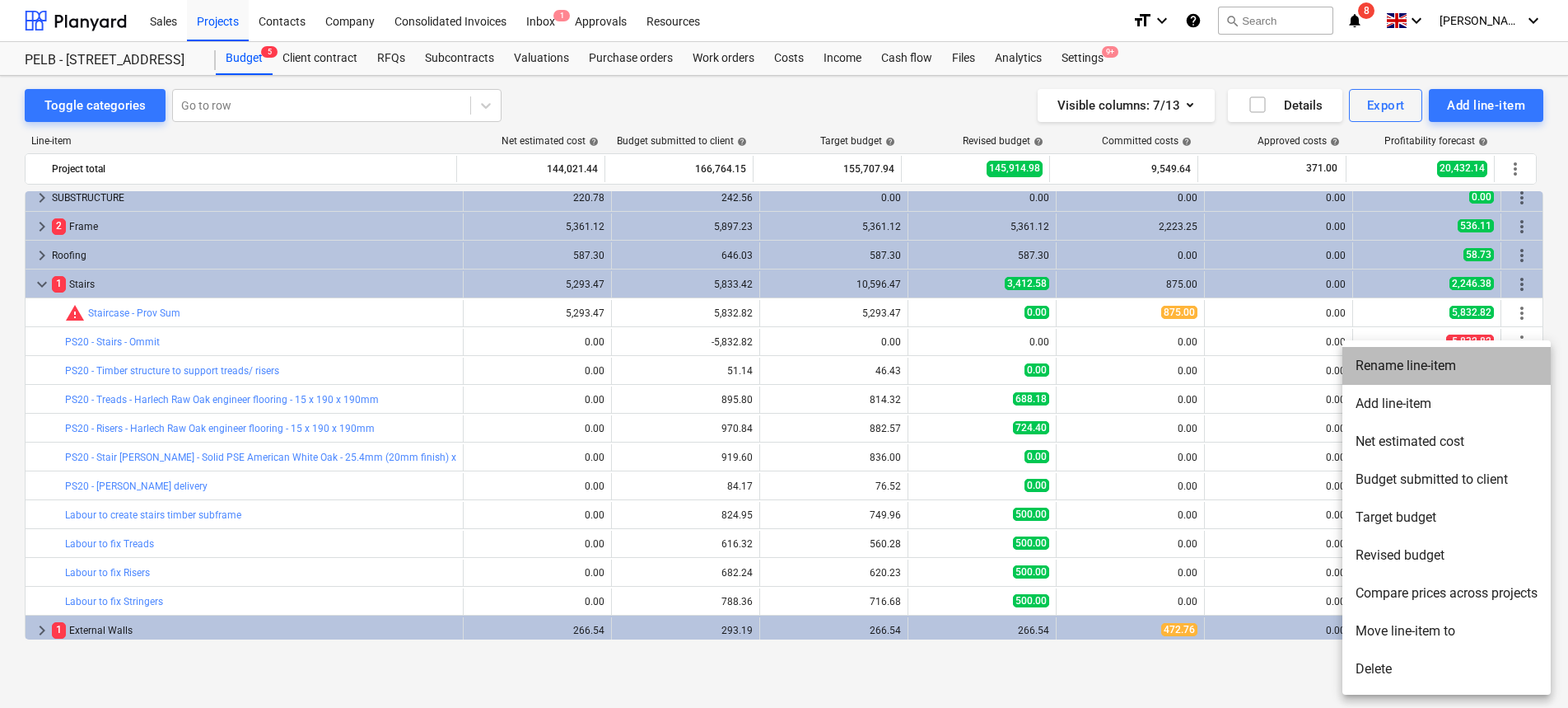
click at [1445, 370] on li "Rename line-item" at bounding box center [1447, 365] width 208 height 38
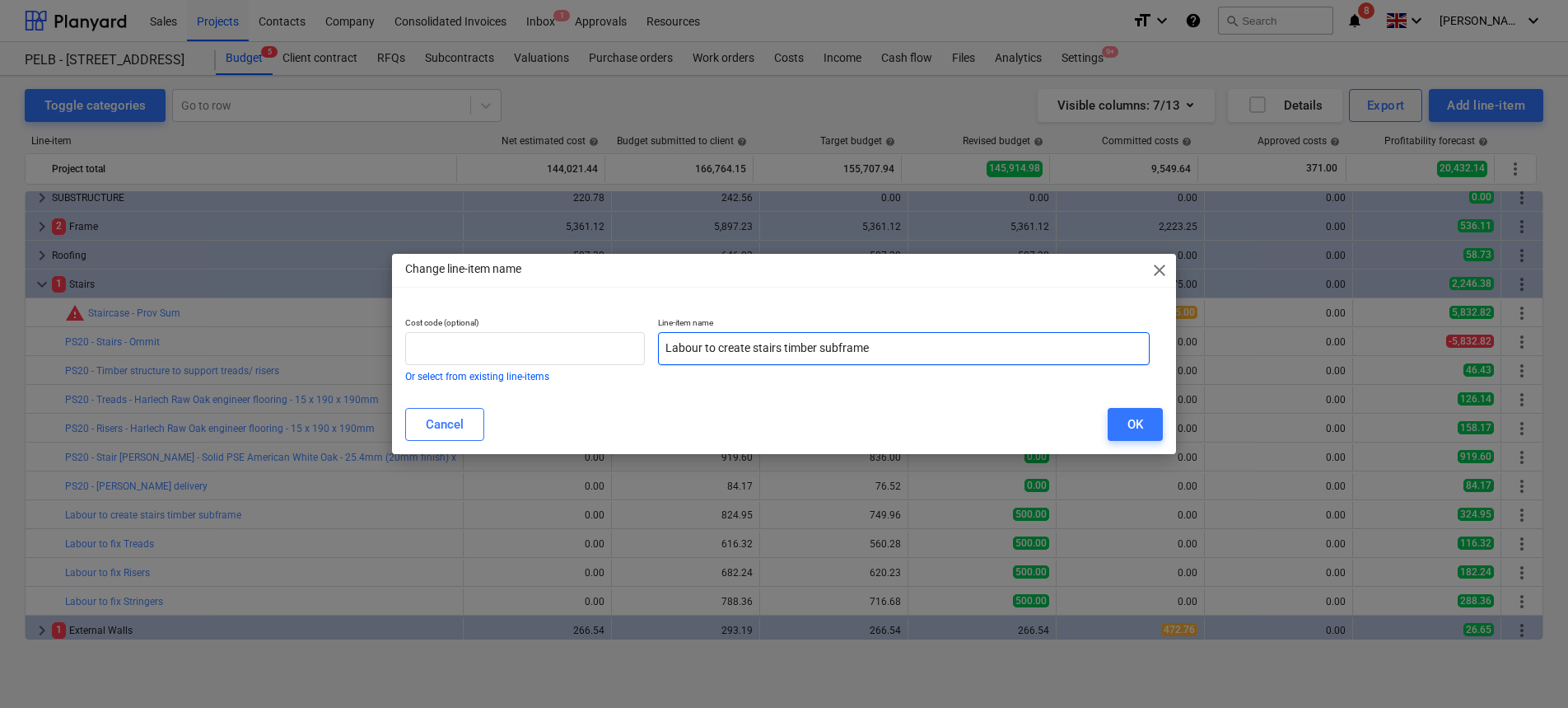
click at [663, 350] on input "Labour to create stairs timber subframe" at bounding box center [904, 348] width 492 height 33
paste input "PS20 -"
click at [1132, 417] on div "OK" at bounding box center [1136, 425] width 16 height 22
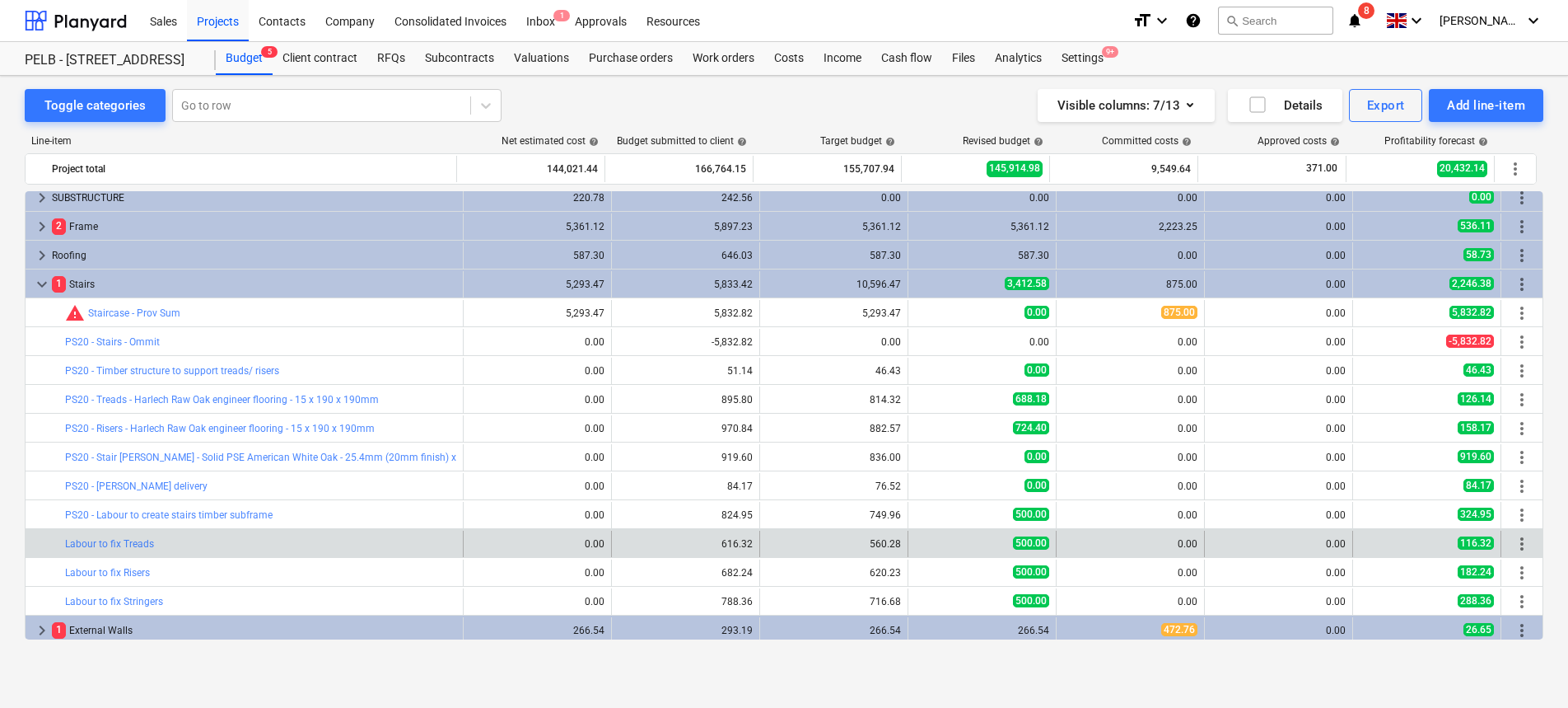
click at [1514, 544] on span "more_vert" at bounding box center [1523, 544] width 20 height 20
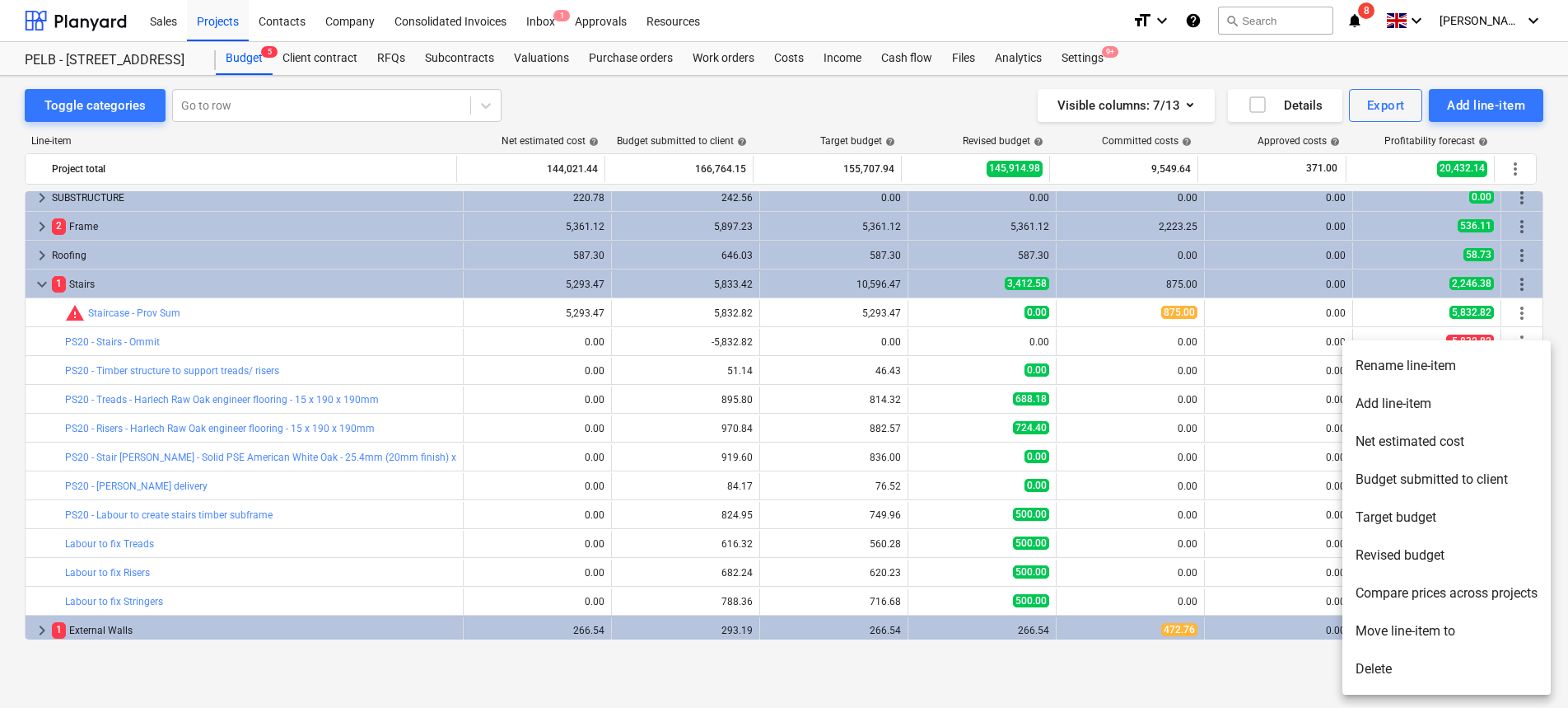
click at [1405, 369] on li "Rename line-item" at bounding box center [1447, 365] width 208 height 38
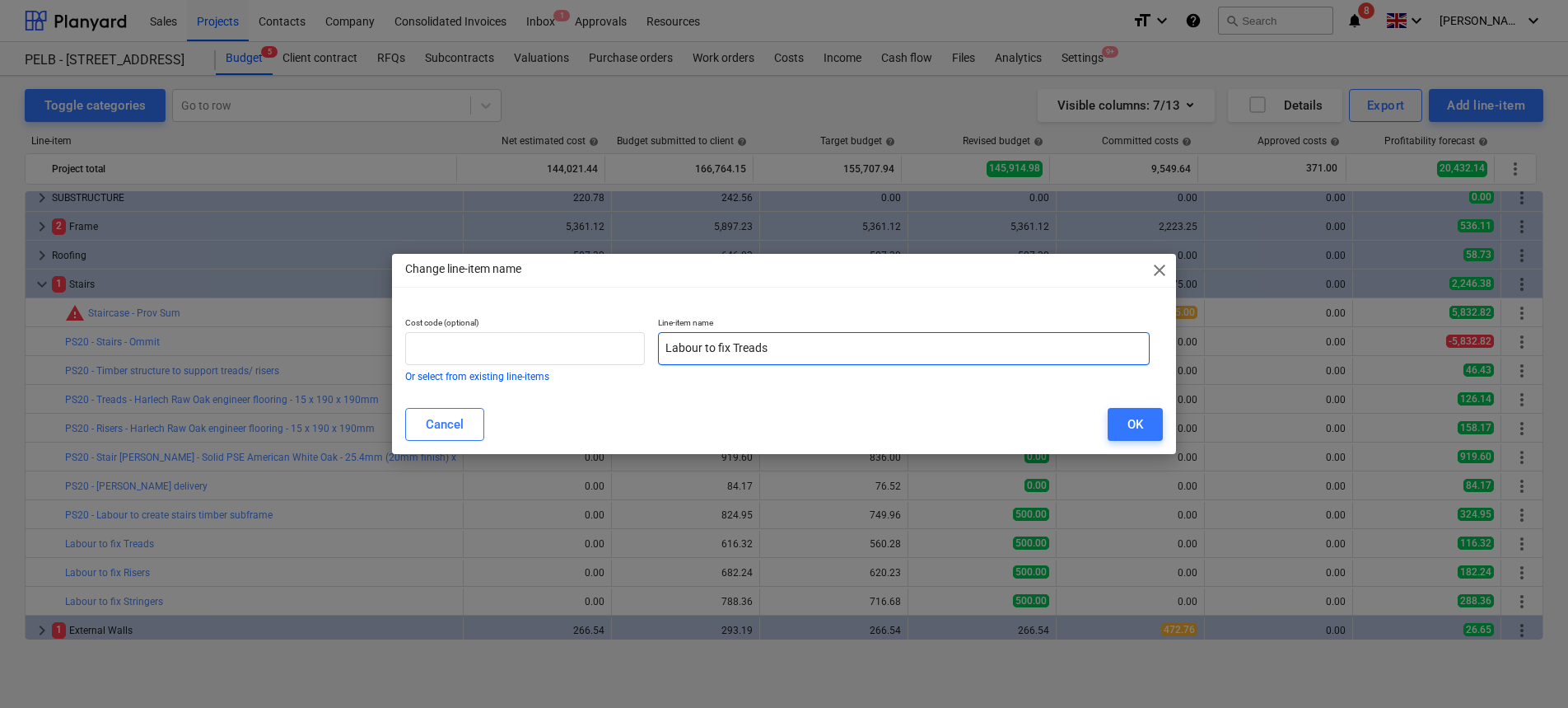
click at [664, 346] on input "Labour to fix Treads" at bounding box center [904, 348] width 492 height 33
paste input "PS20 -"
click at [1118, 420] on button "OK" at bounding box center [1136, 424] width 55 height 33
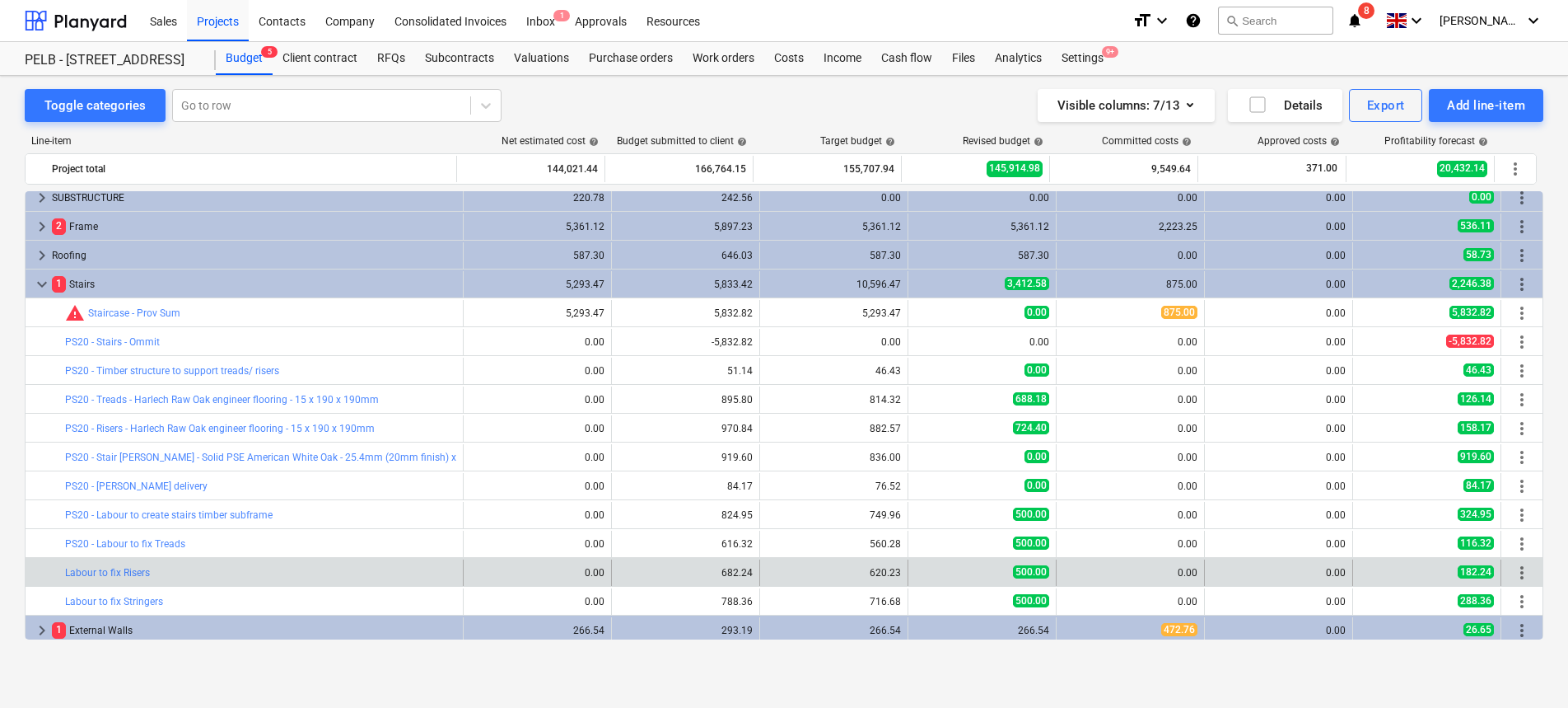
click at [1514, 573] on span "more_vert" at bounding box center [1523, 573] width 20 height 20
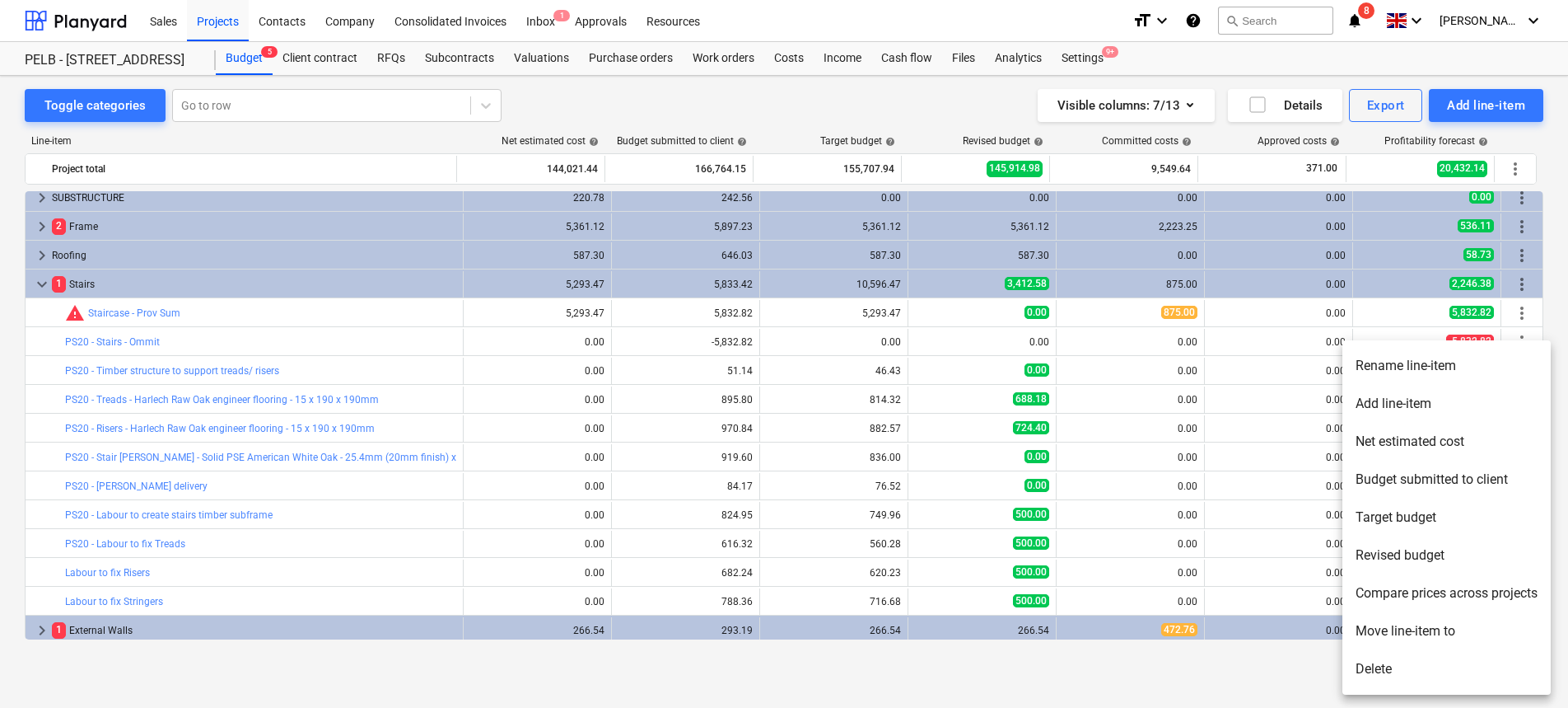
click at [1401, 355] on li "Rename line-item" at bounding box center [1447, 365] width 208 height 38
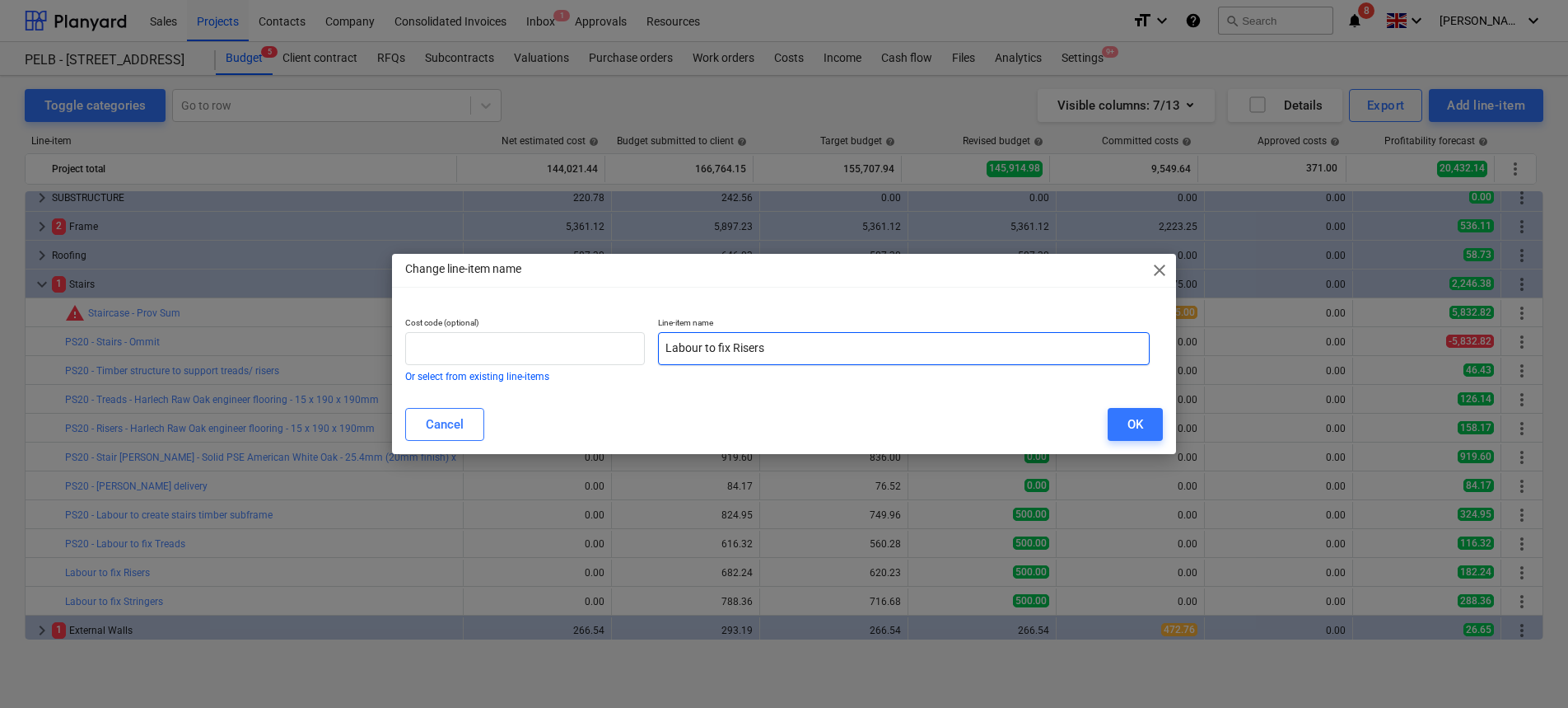
click at [663, 345] on input "Labour to fix Risers" at bounding box center [904, 348] width 492 height 33
paste input "PS20 -"
click at [1124, 424] on button "OK" at bounding box center [1136, 424] width 55 height 33
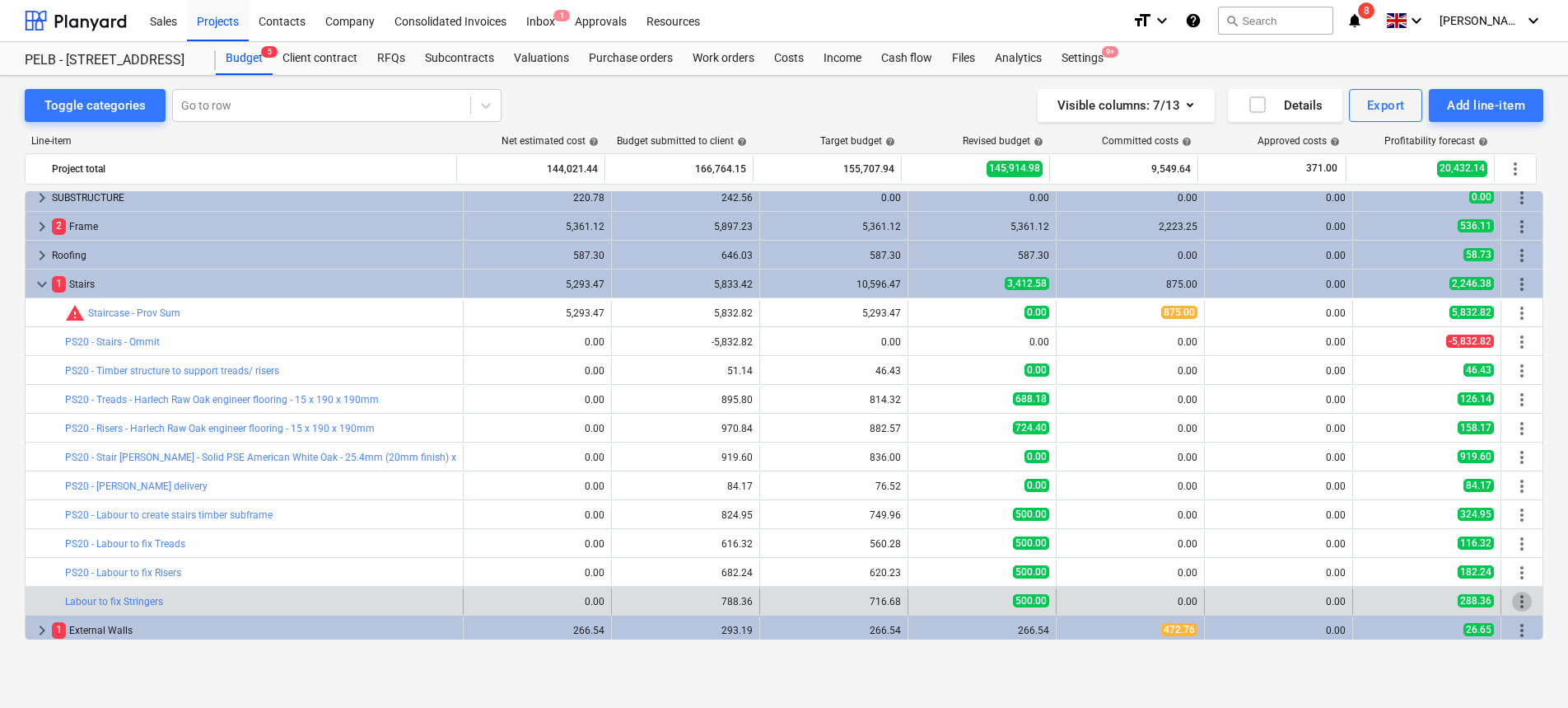
click at [1520, 608] on span "more_vert" at bounding box center [1523, 601] width 20 height 20
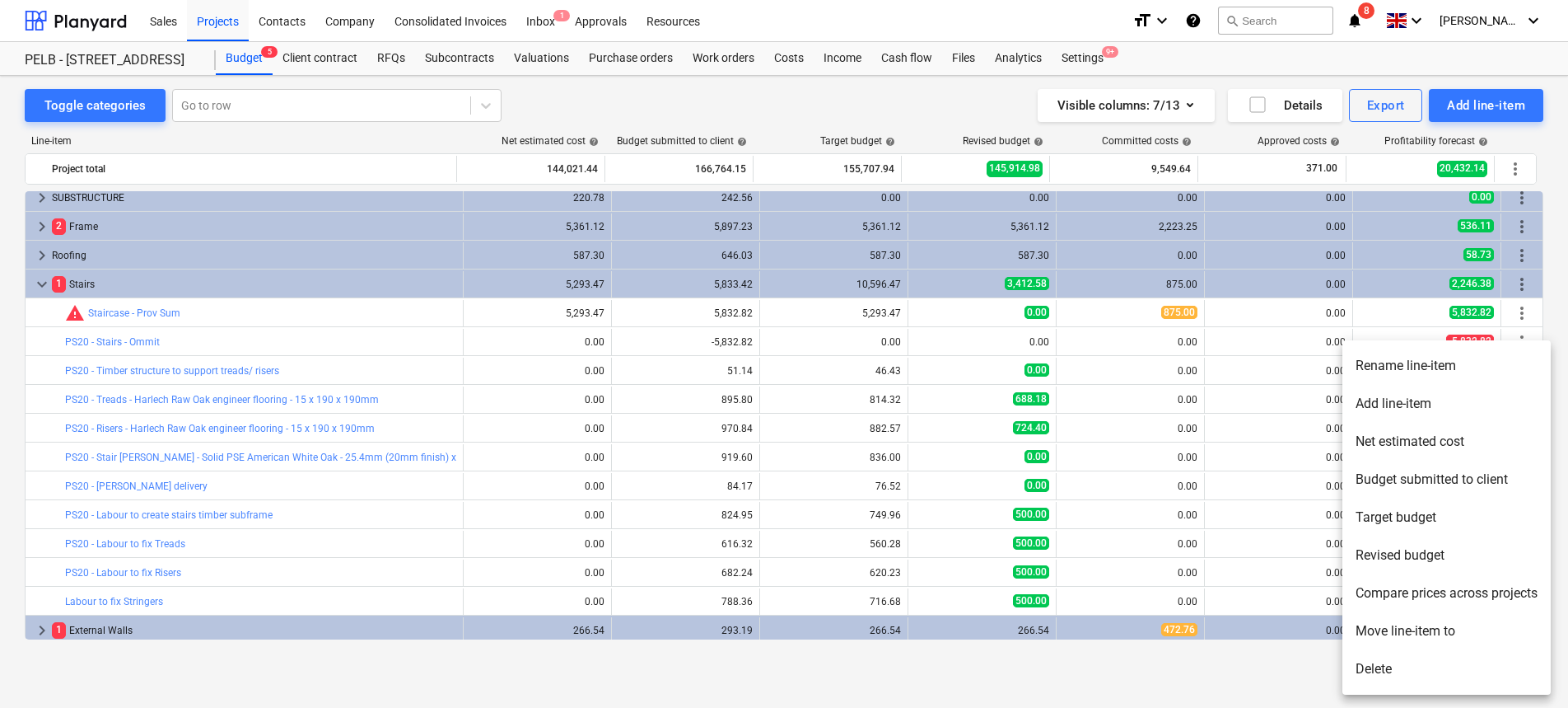
click at [1409, 356] on li "Rename line-item" at bounding box center [1447, 365] width 208 height 38
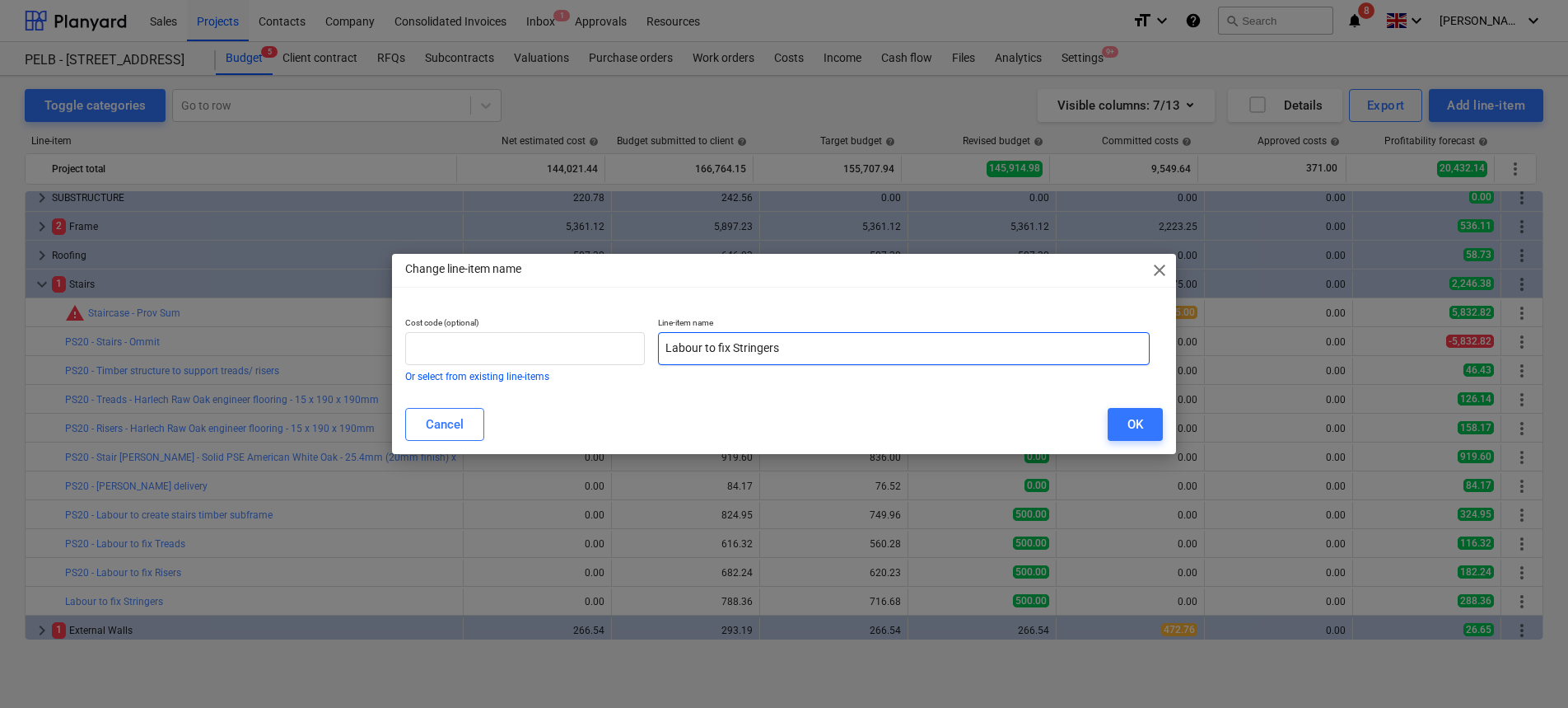
click at [668, 343] on input "Labour to fix Stringers" at bounding box center [904, 348] width 492 height 33
click at [667, 346] on input "Labour to fix Stringers" at bounding box center [904, 348] width 492 height 33
paste input "PS20 -"
click at [1128, 422] on div "OK" at bounding box center [1136, 425] width 16 height 22
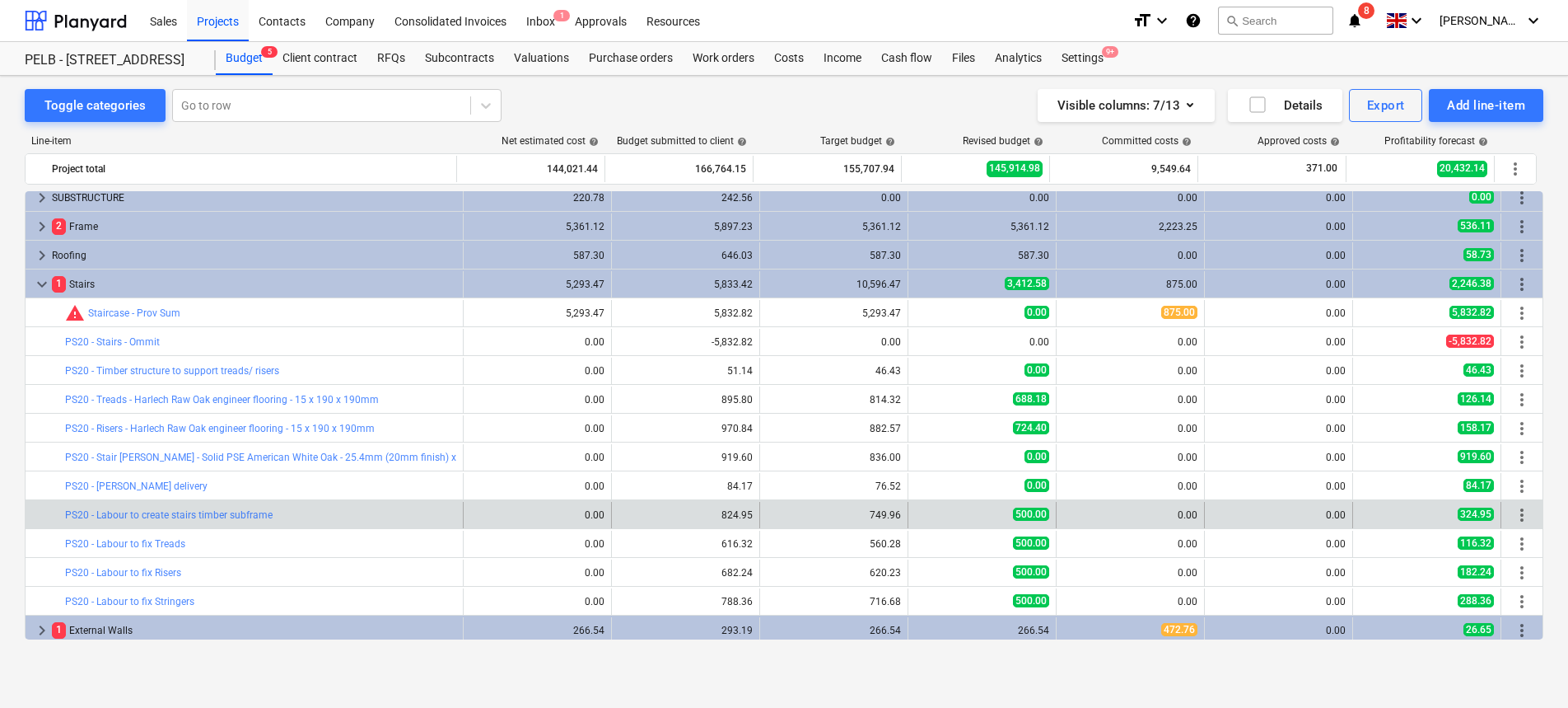
click at [1513, 512] on span "more_vert" at bounding box center [1523, 514] width 20 height 20
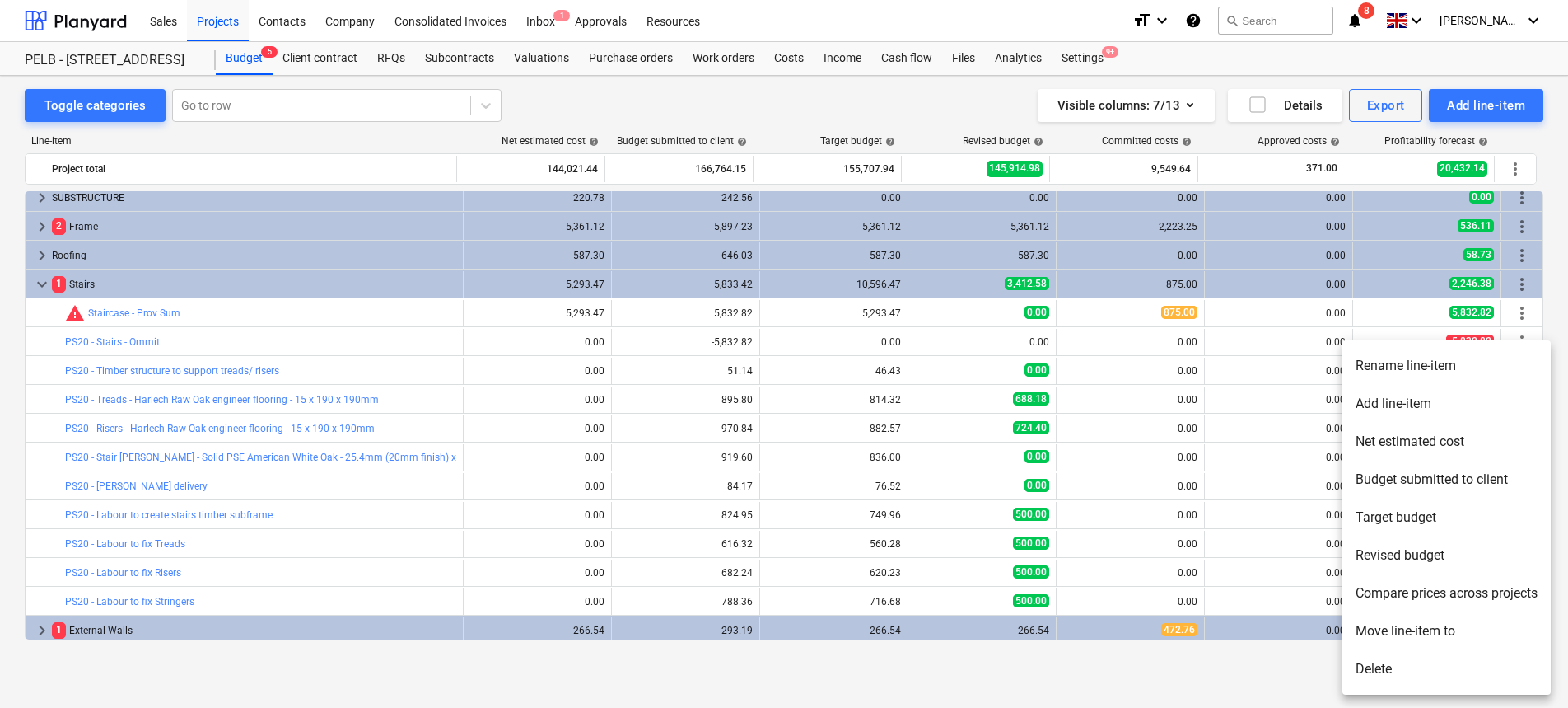
click at [1120, 514] on div at bounding box center [784, 354] width 1568 height 708
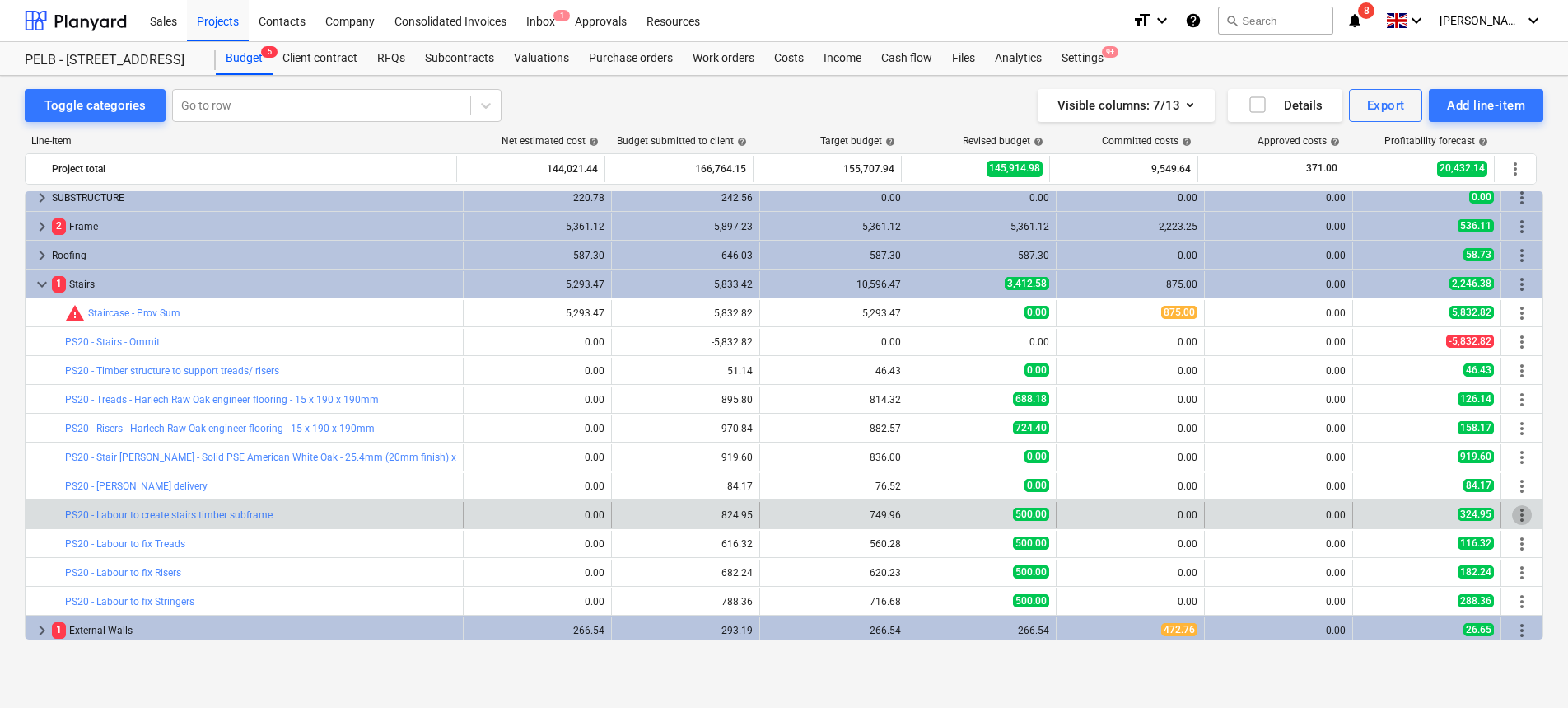
click at [1513, 514] on span "more_vert" at bounding box center [1523, 514] width 20 height 20
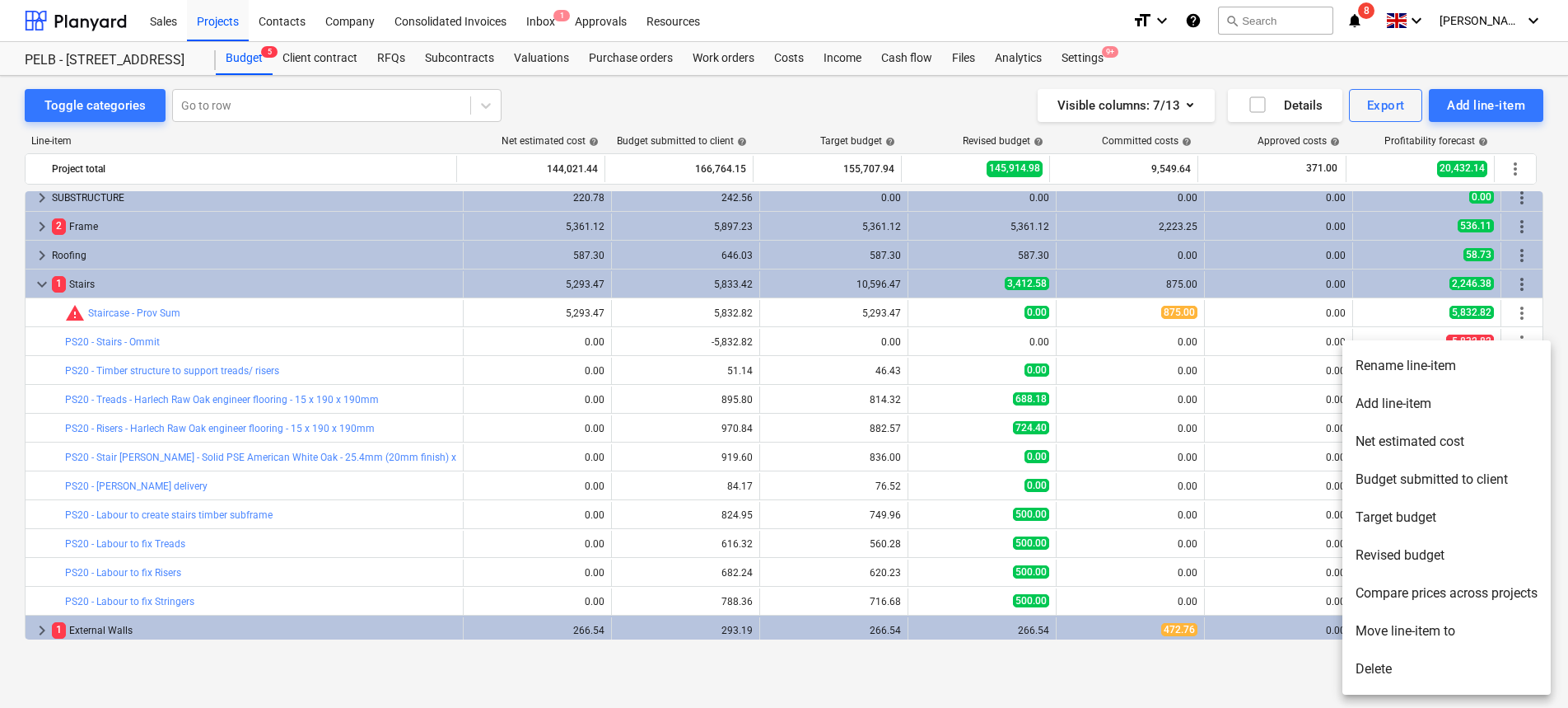
click at [962, 493] on div at bounding box center [784, 354] width 1568 height 708
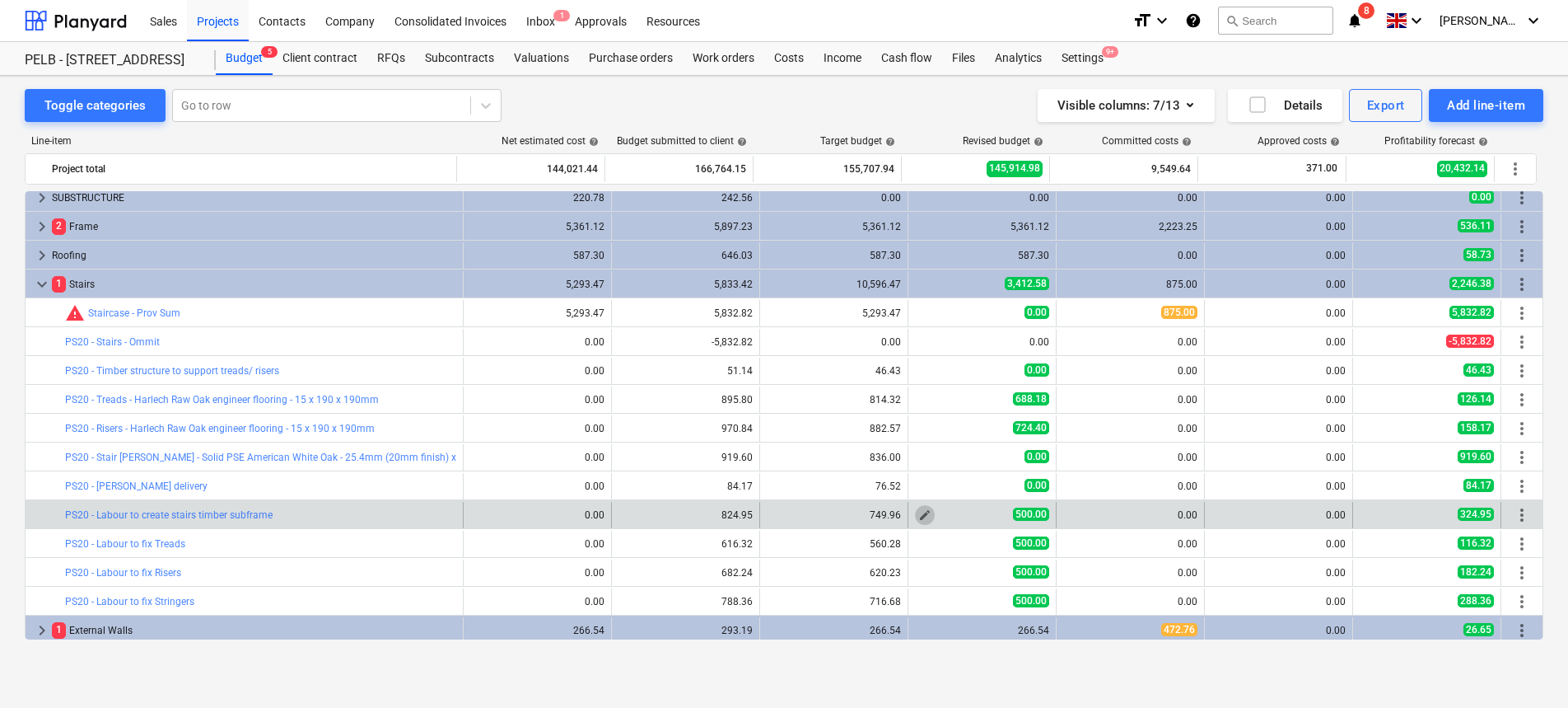
click at [915, 514] on button "edit" at bounding box center [925, 514] width 20 height 20
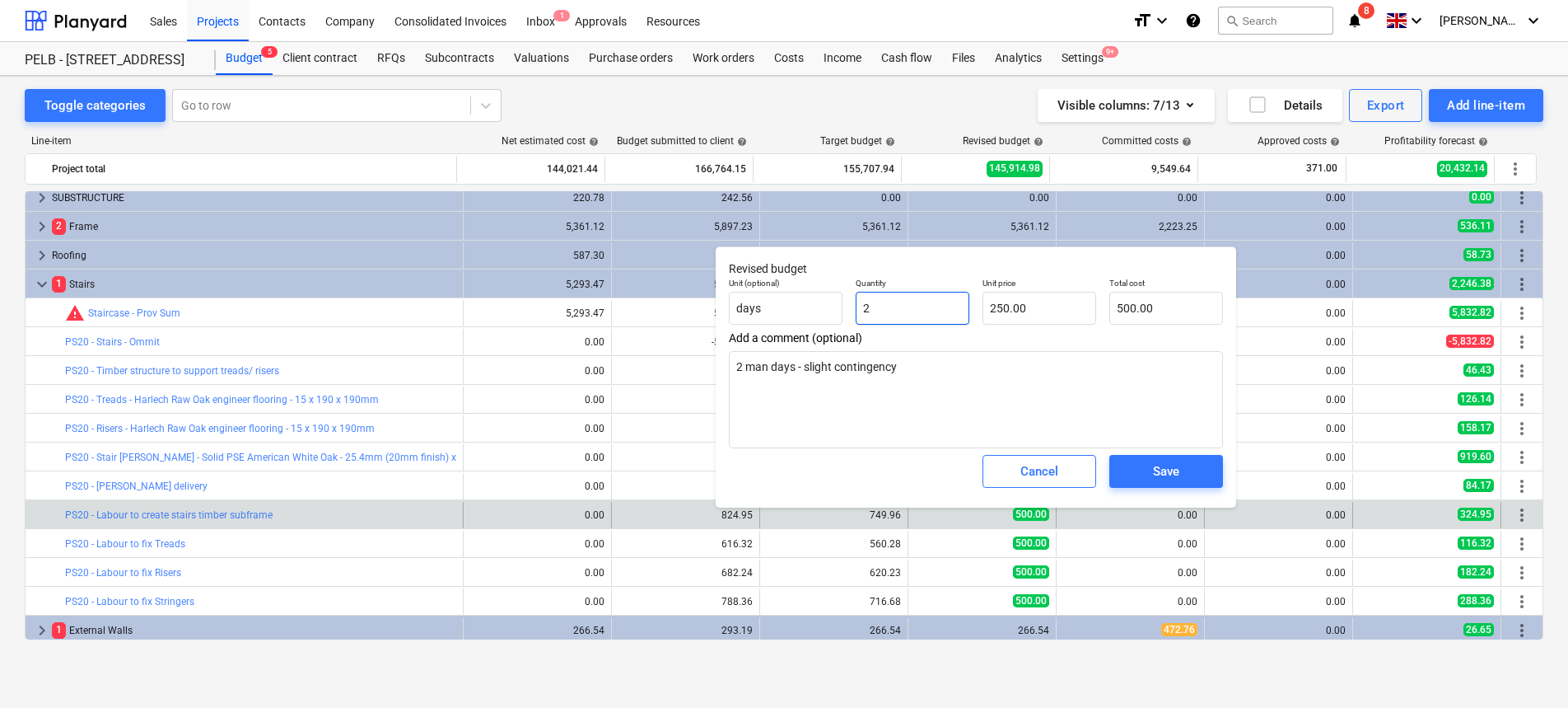
click at [931, 308] on input "2" at bounding box center [912, 307] width 114 height 33
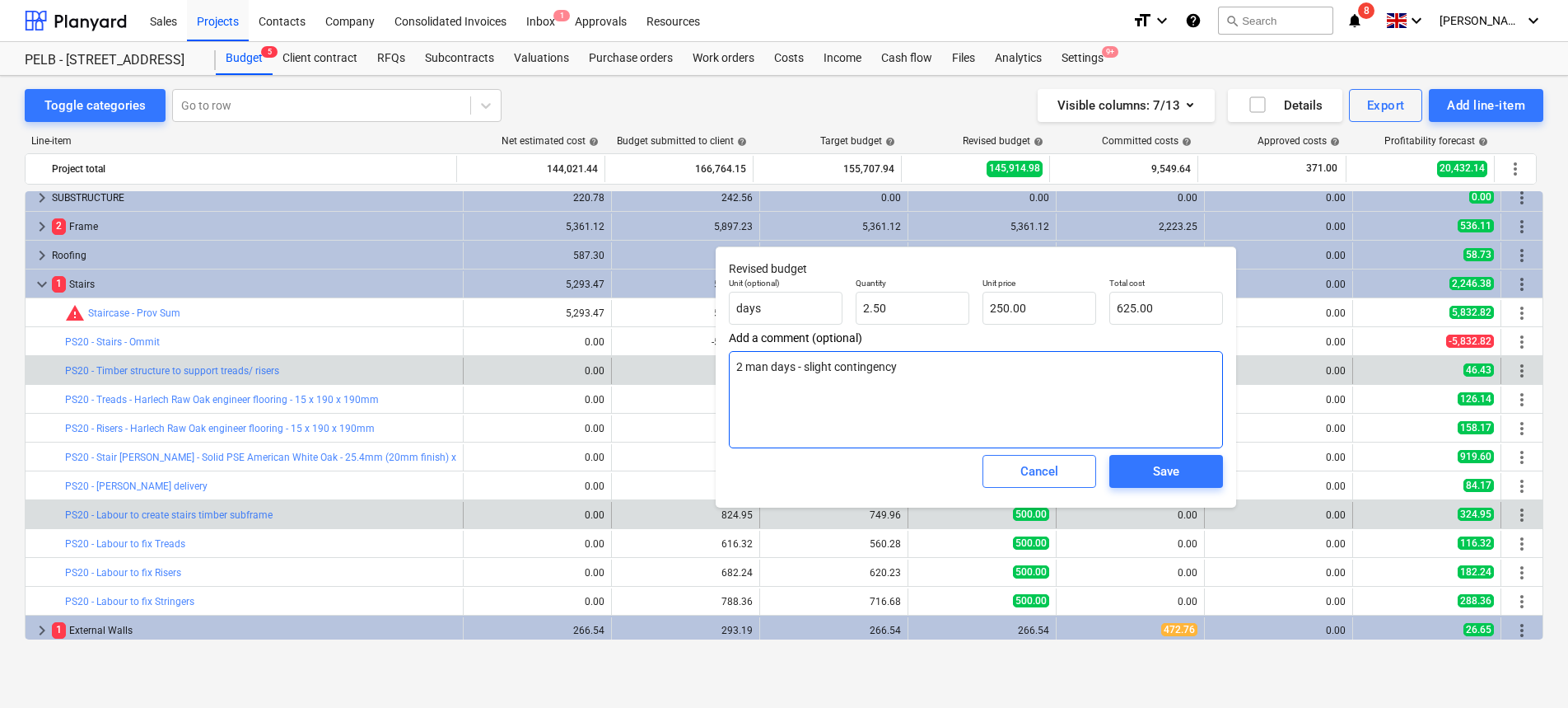
drag, startPoint x: 937, startPoint y: 375, endPoint x: 686, endPoint y: 365, distance: 251.2
click at [686, 365] on body "Sales Projects Contacts Company Consolidated Invoices Inbox 1 Approvals Resourc…" at bounding box center [784, 354] width 1568 height 708
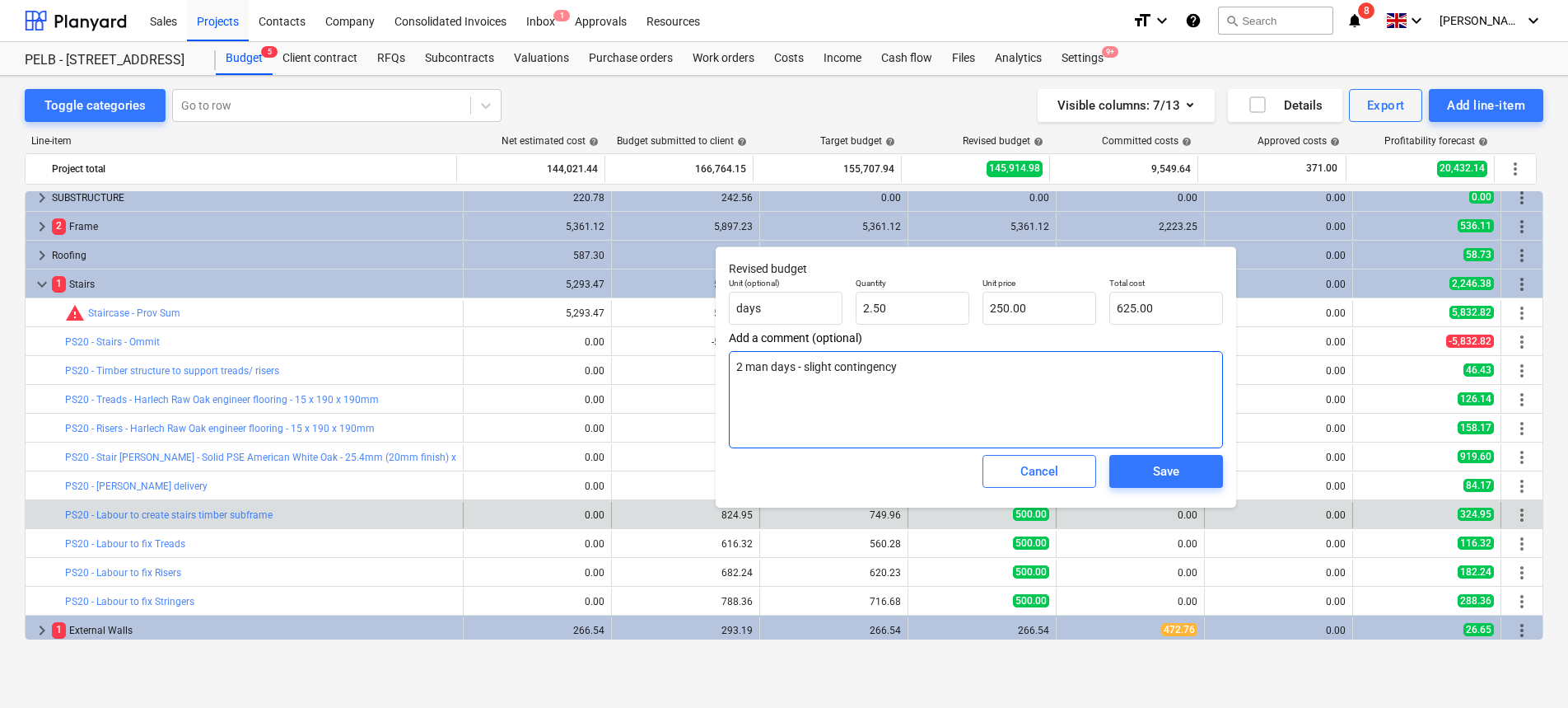
drag, startPoint x: 961, startPoint y: 376, endPoint x: 723, endPoint y: 369, distance: 238.1
click at [723, 369] on div "Revised budget Unit (optional) days Quantity 2.50 Unit price 250.00 Total cost …" at bounding box center [976, 376] width 520 height 261
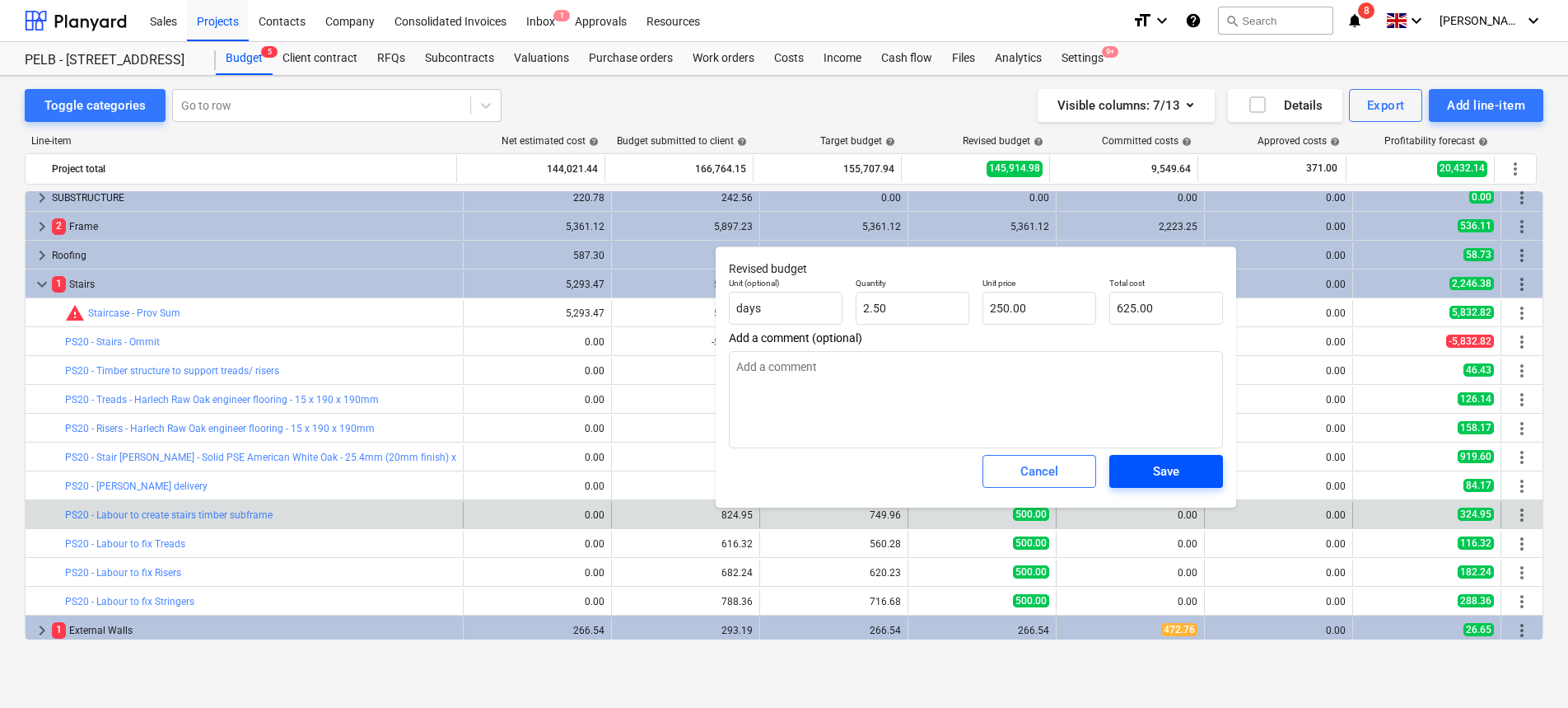
click at [1170, 464] on div "Save" at bounding box center [1166, 471] width 27 height 22
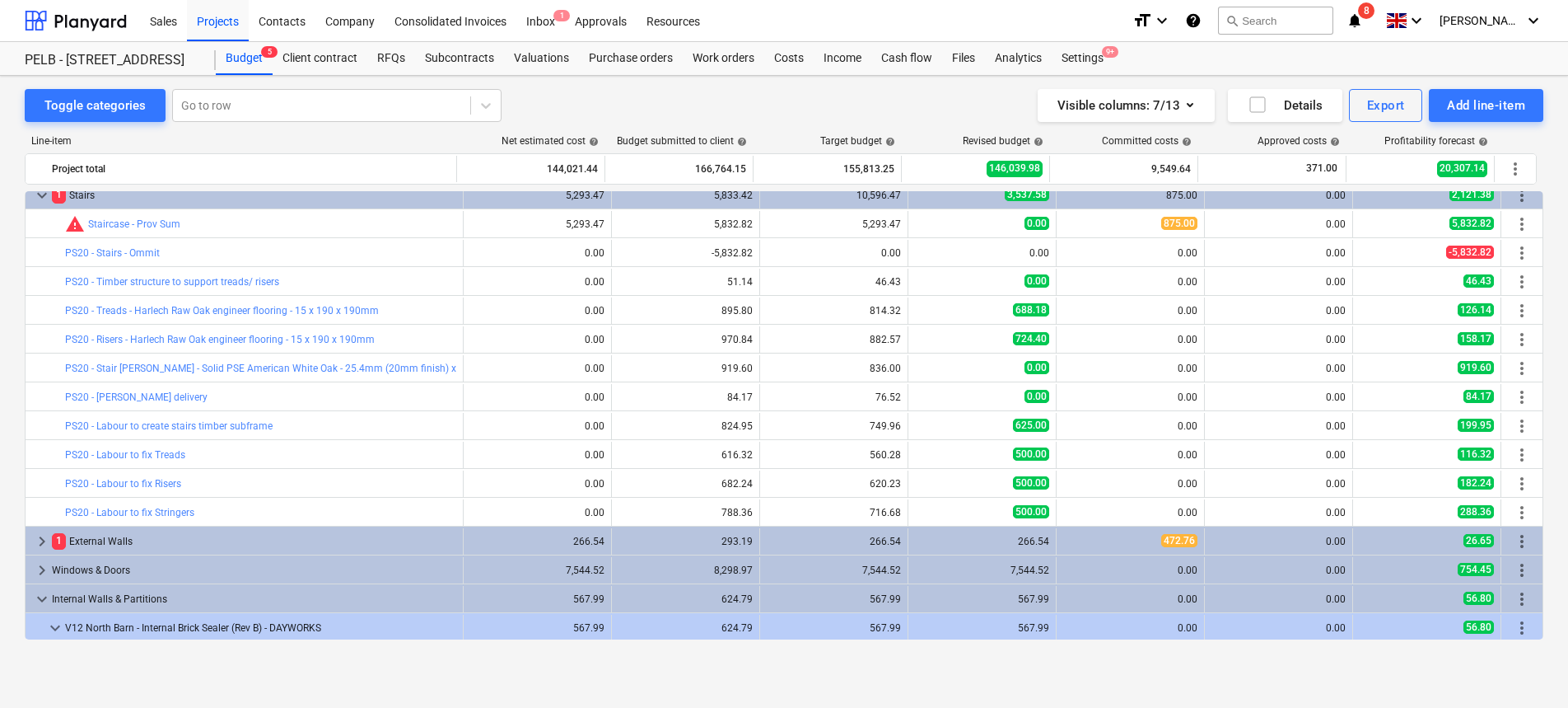
scroll to position [115, 0]
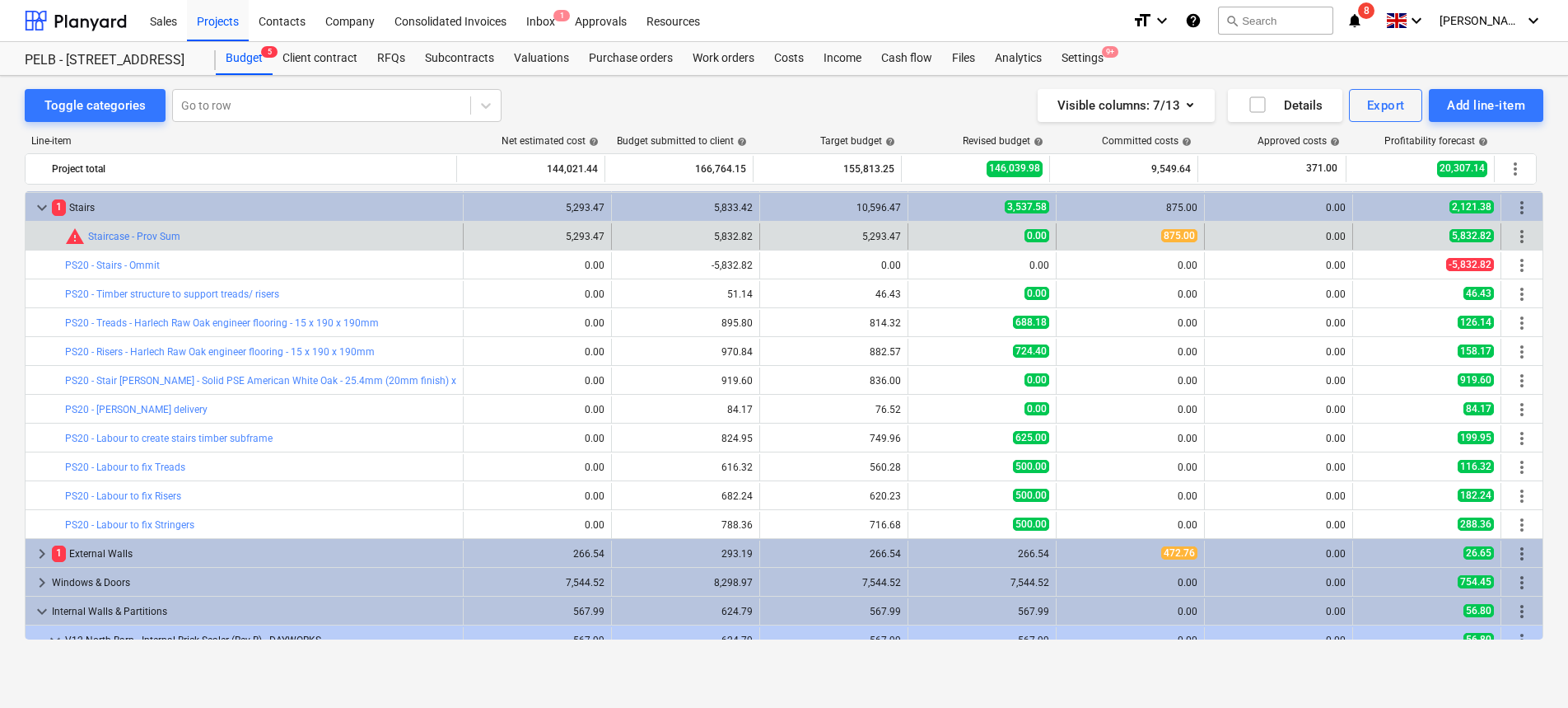
click at [1143, 237] on div "875.00" at bounding box center [1131, 236] width 134 height 14
click at [1154, 233] on div "875.00" at bounding box center [1131, 236] width 134 height 14
click at [1524, 242] on span "more_vert" at bounding box center [1523, 236] width 20 height 20
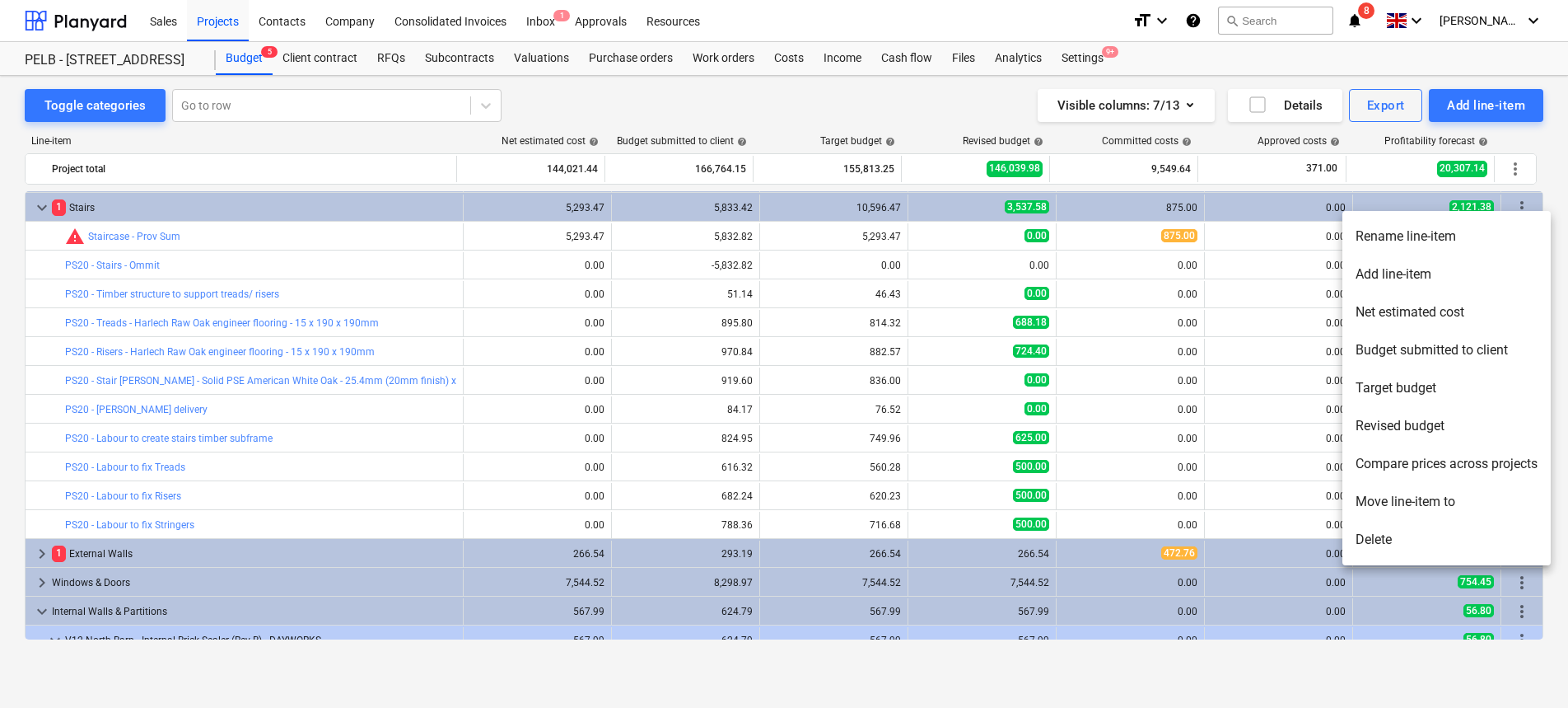
click at [1092, 311] on div at bounding box center [784, 354] width 1568 height 708
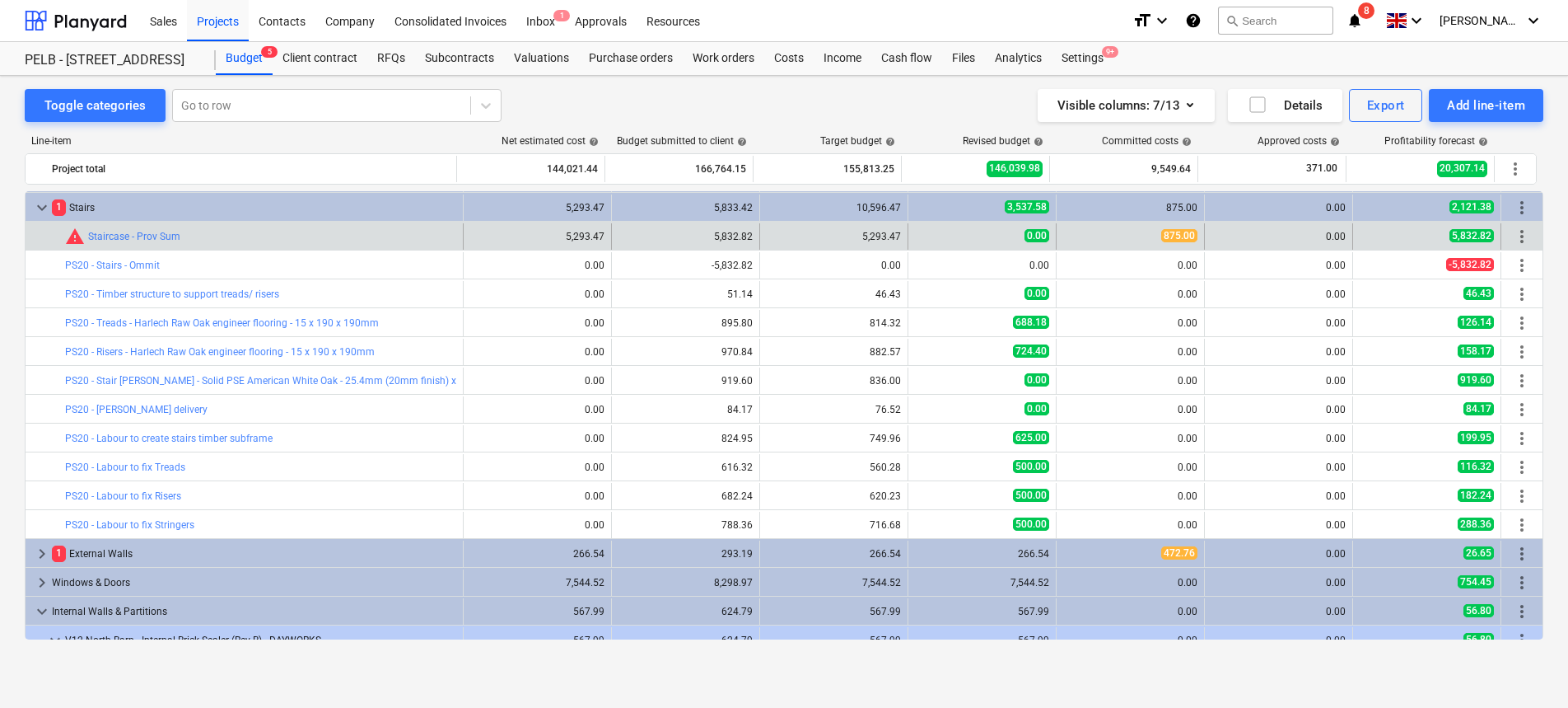
click at [1125, 229] on div "875.00" at bounding box center [1131, 236] width 134 height 14
click at [1096, 221] on div "bar_chart warning Staircase - Prov Sum edit 5,293.47 edit 5,832.82 edit 5,293.4…" at bounding box center [784, 235] width 1518 height 28
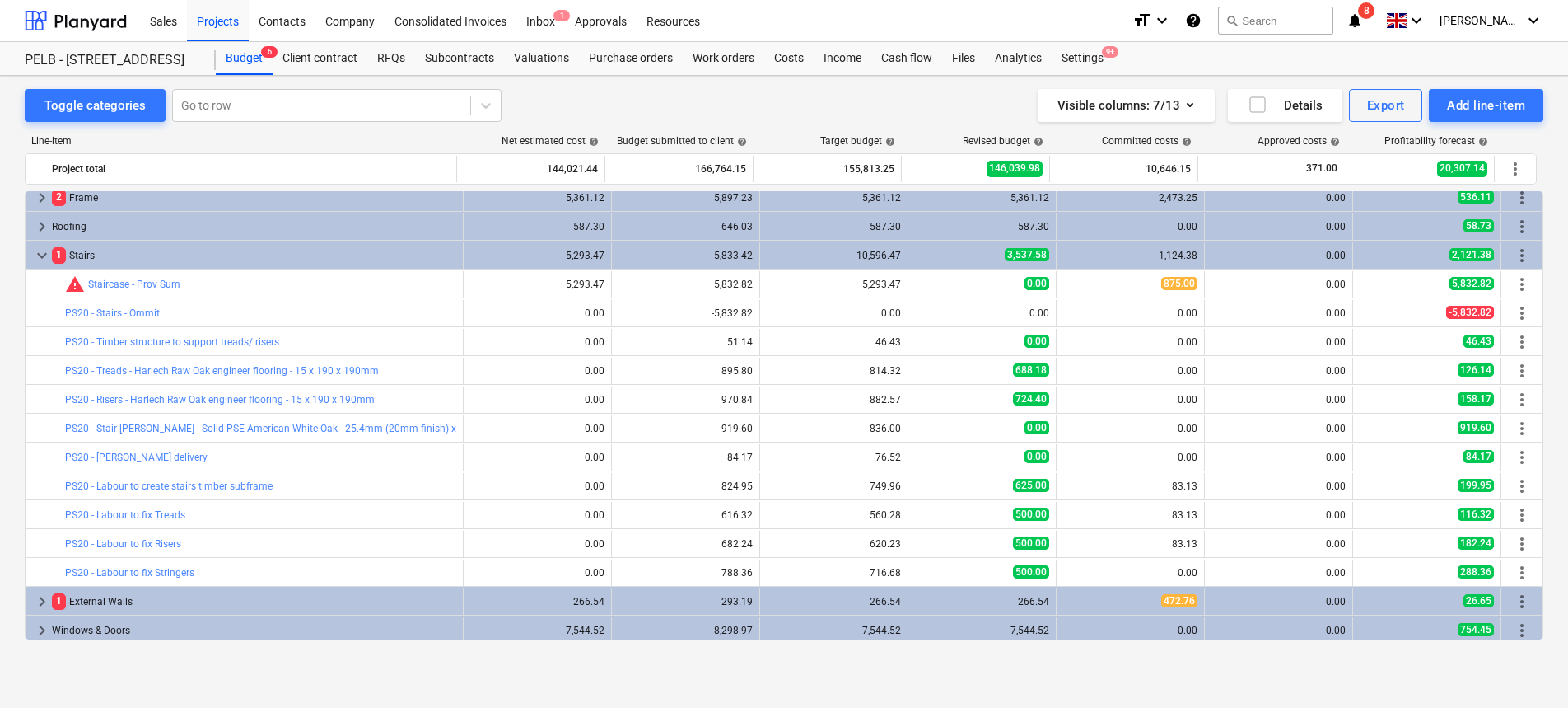
scroll to position [83, 0]
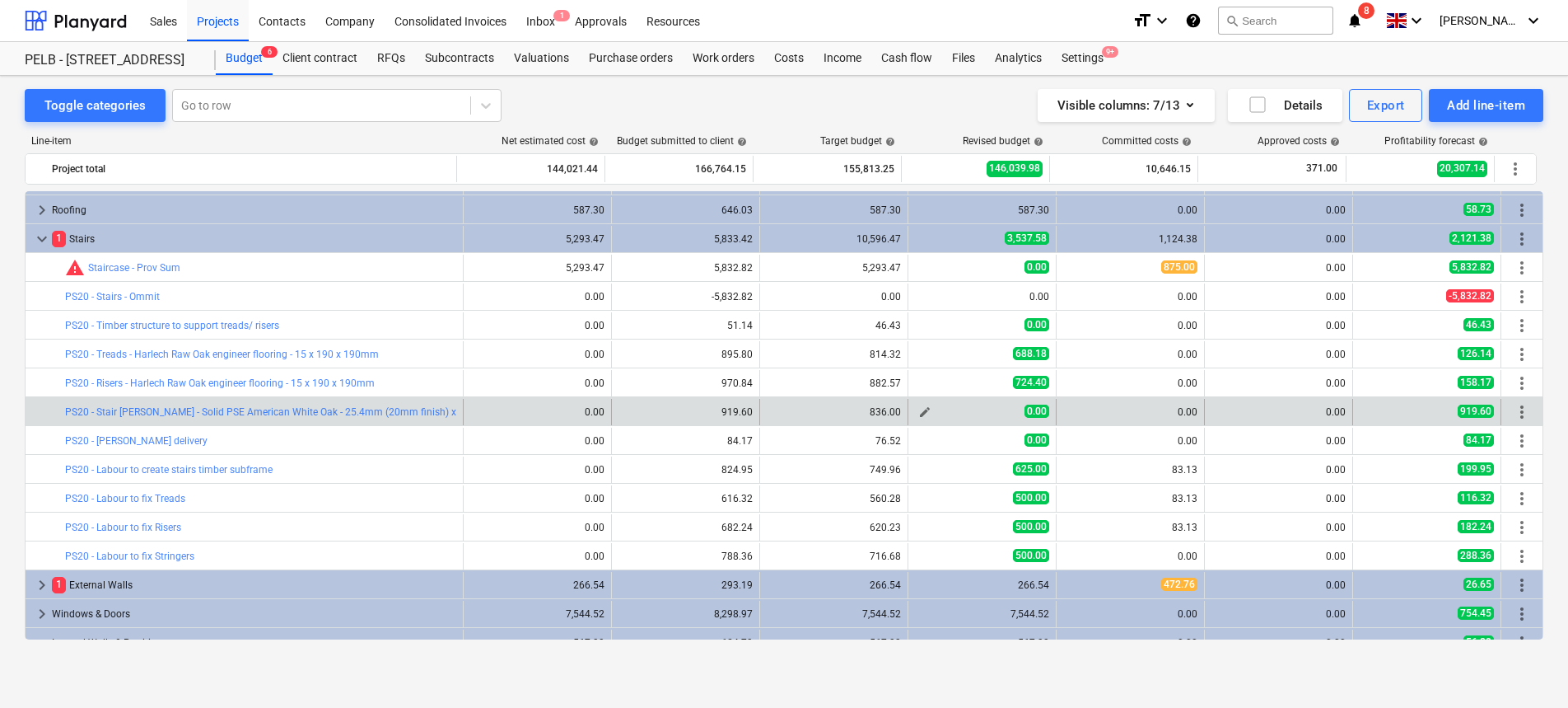
click at [922, 411] on span "edit" at bounding box center [924, 411] width 13 height 13
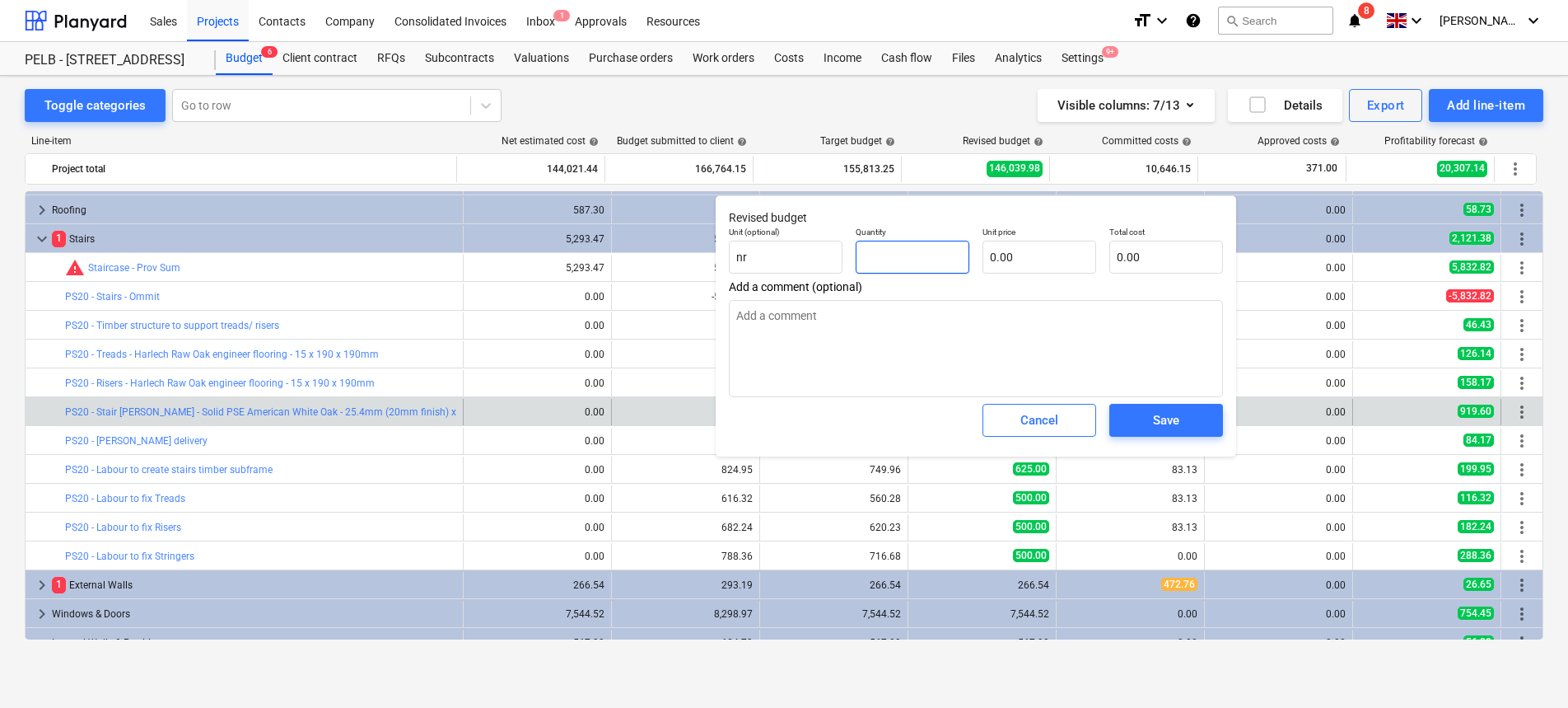
click at [906, 256] on input "text" at bounding box center [912, 257] width 114 height 33
click at [1050, 254] on input "text" at bounding box center [1039, 257] width 114 height 33
click at [1153, 422] on div "Save" at bounding box center [1166, 421] width 27 height 22
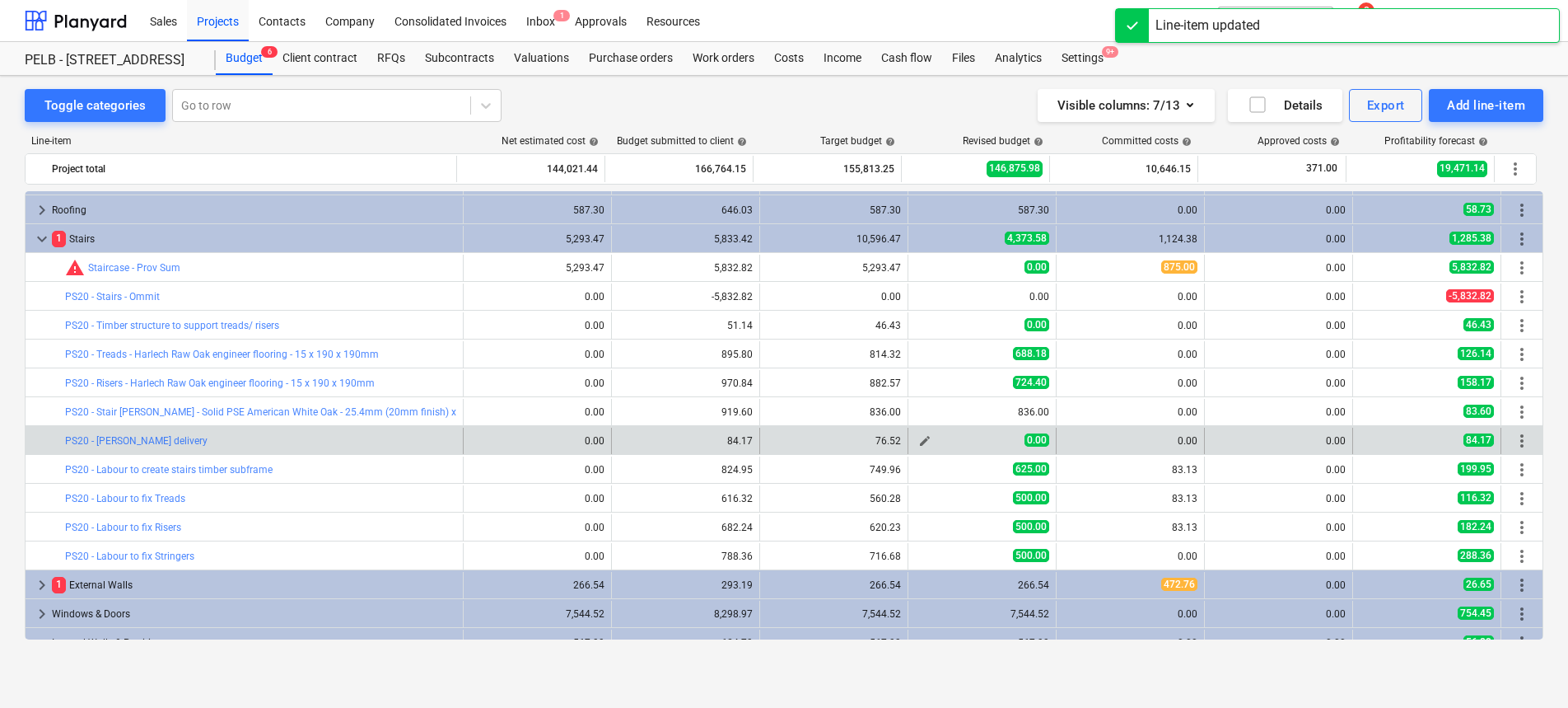
click at [919, 443] on span "edit" at bounding box center [924, 440] width 13 height 13
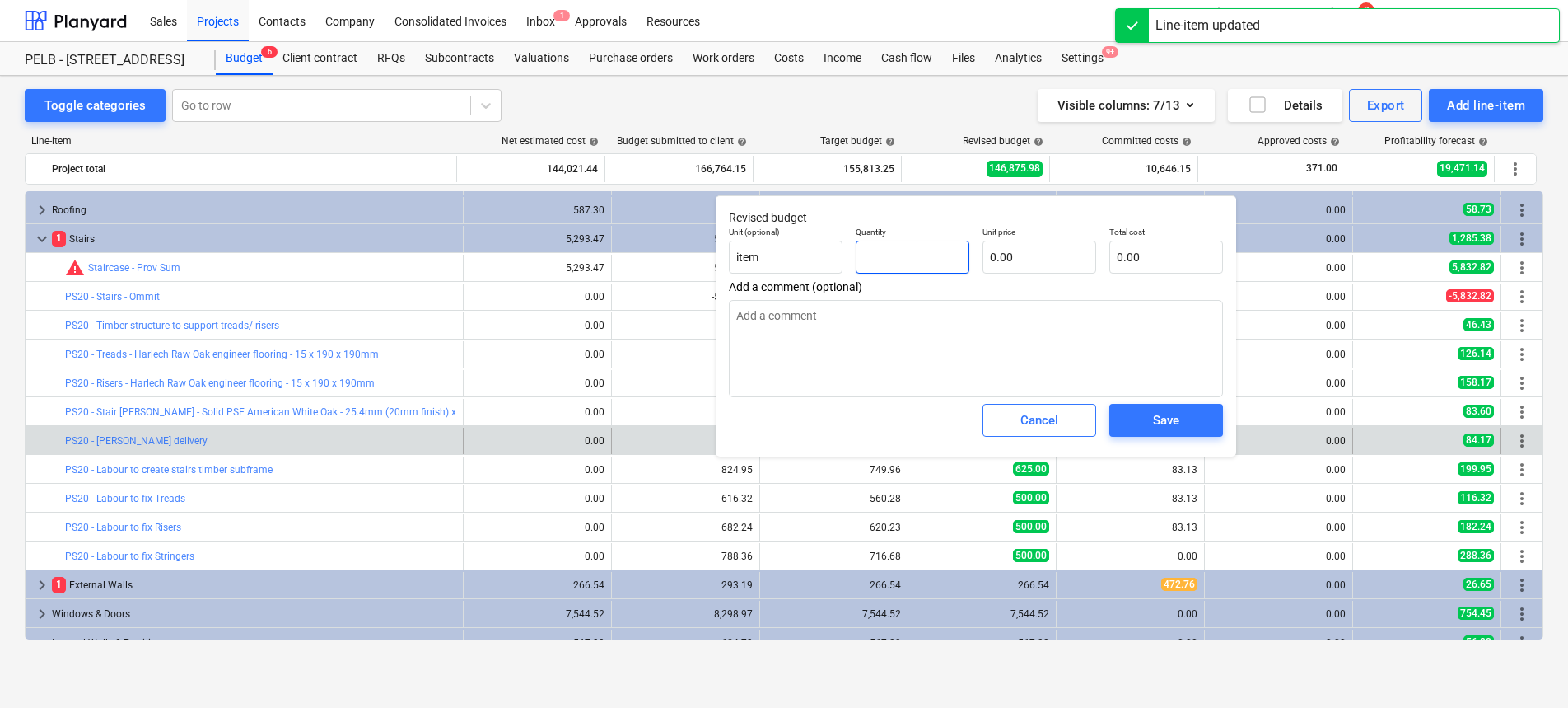
click at [936, 254] on input "text" at bounding box center [912, 257] width 114 height 33
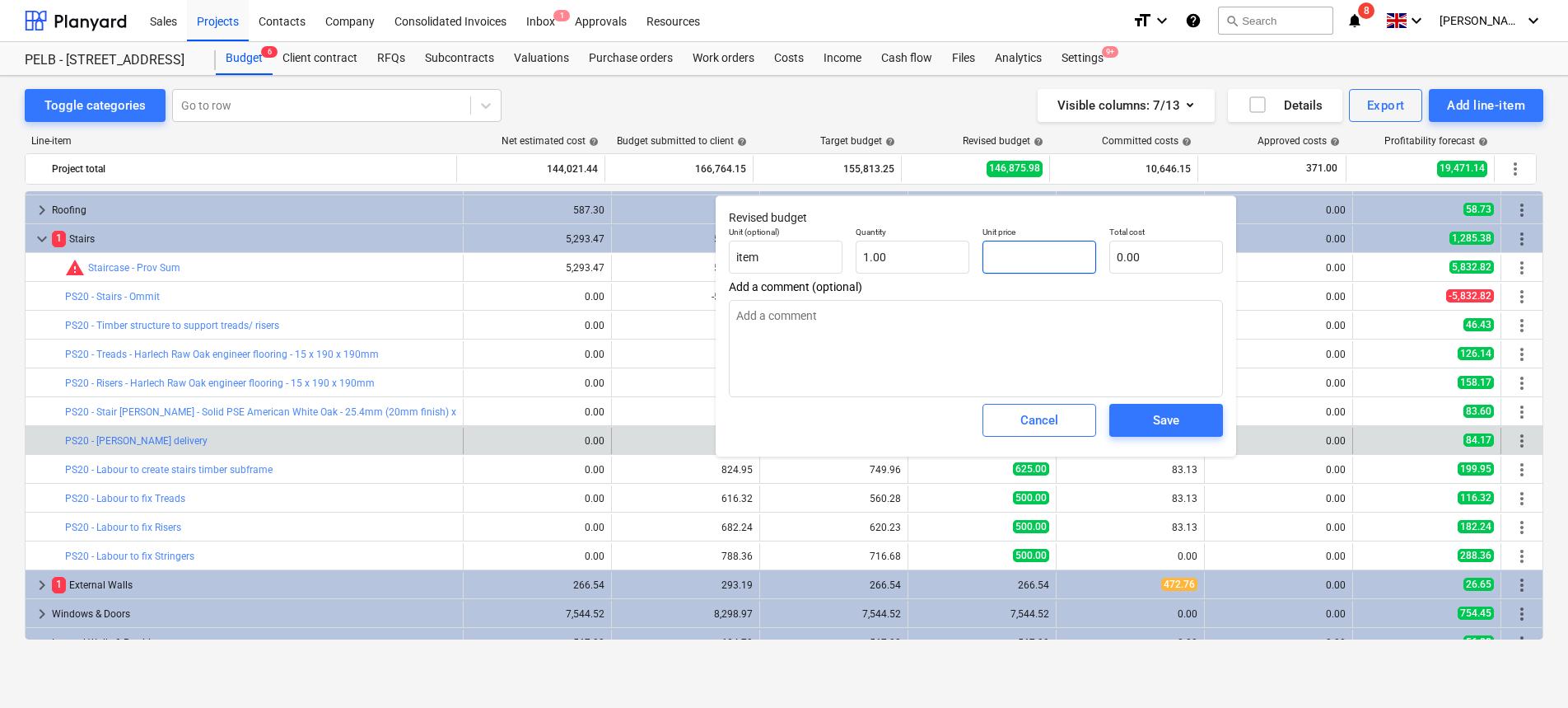
click at [1020, 249] on input "text" at bounding box center [1039, 257] width 114 height 33
click at [1157, 417] on div "Save" at bounding box center [1166, 421] width 27 height 22
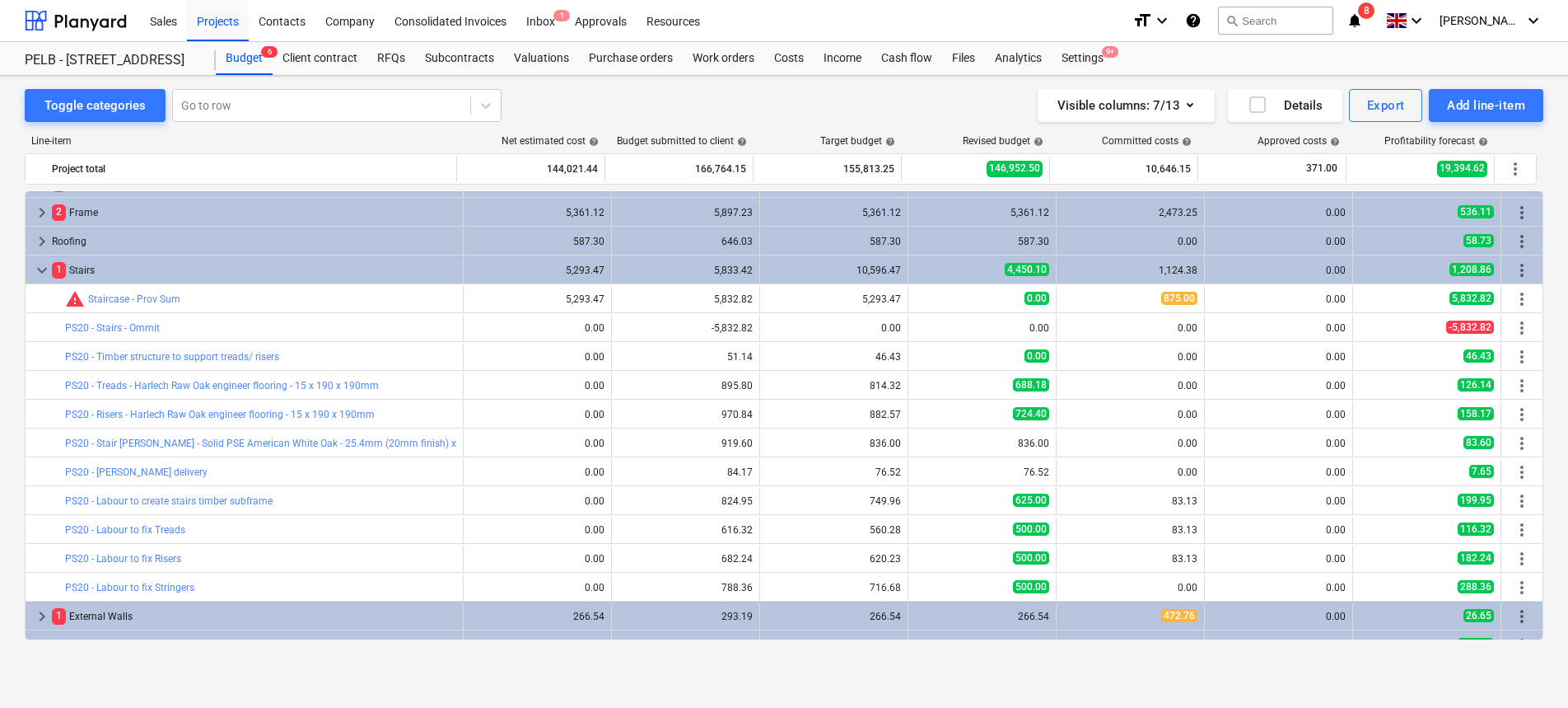
scroll to position [49, 0]
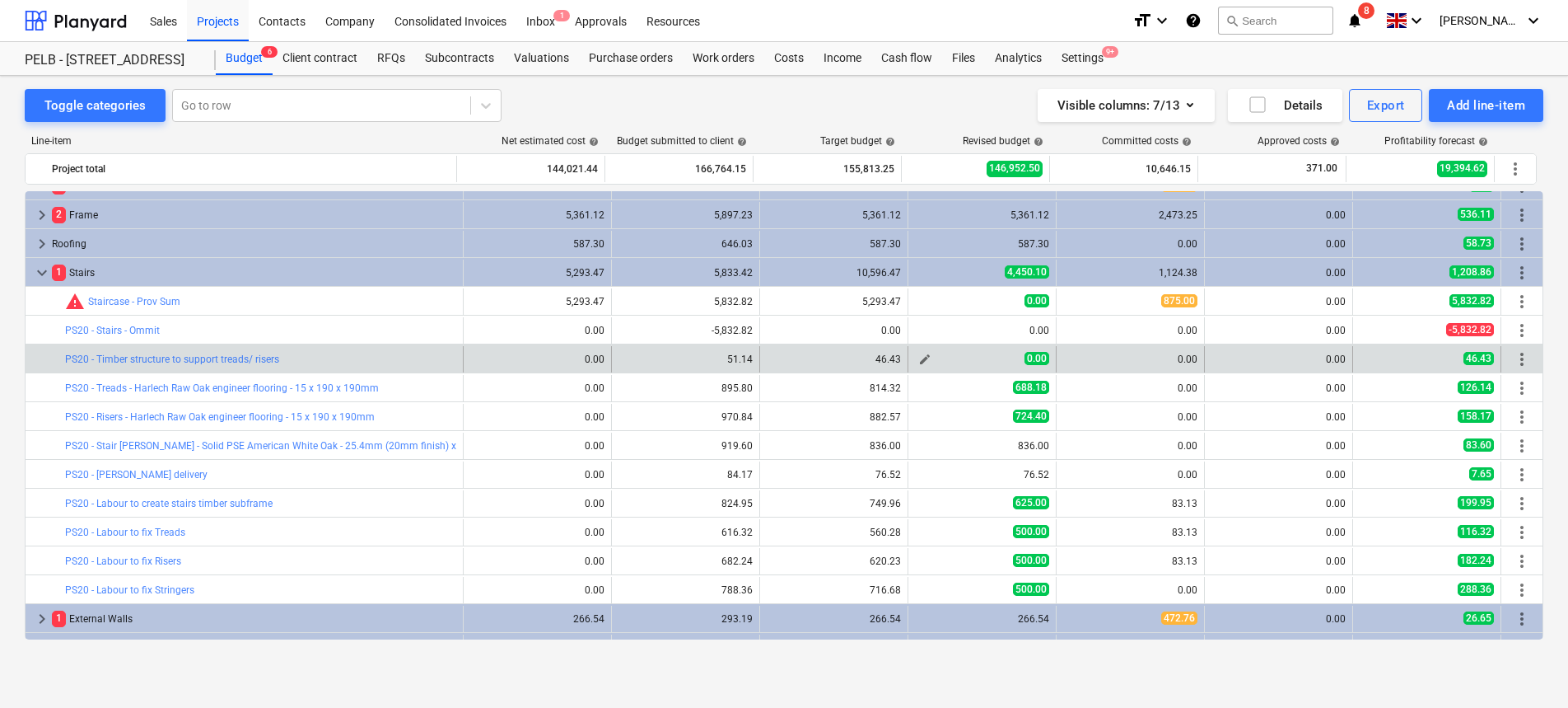
click at [915, 361] on div "edit" at bounding box center [925, 359] width 20 height 20
click at [919, 360] on span "edit" at bounding box center [924, 358] width 13 height 13
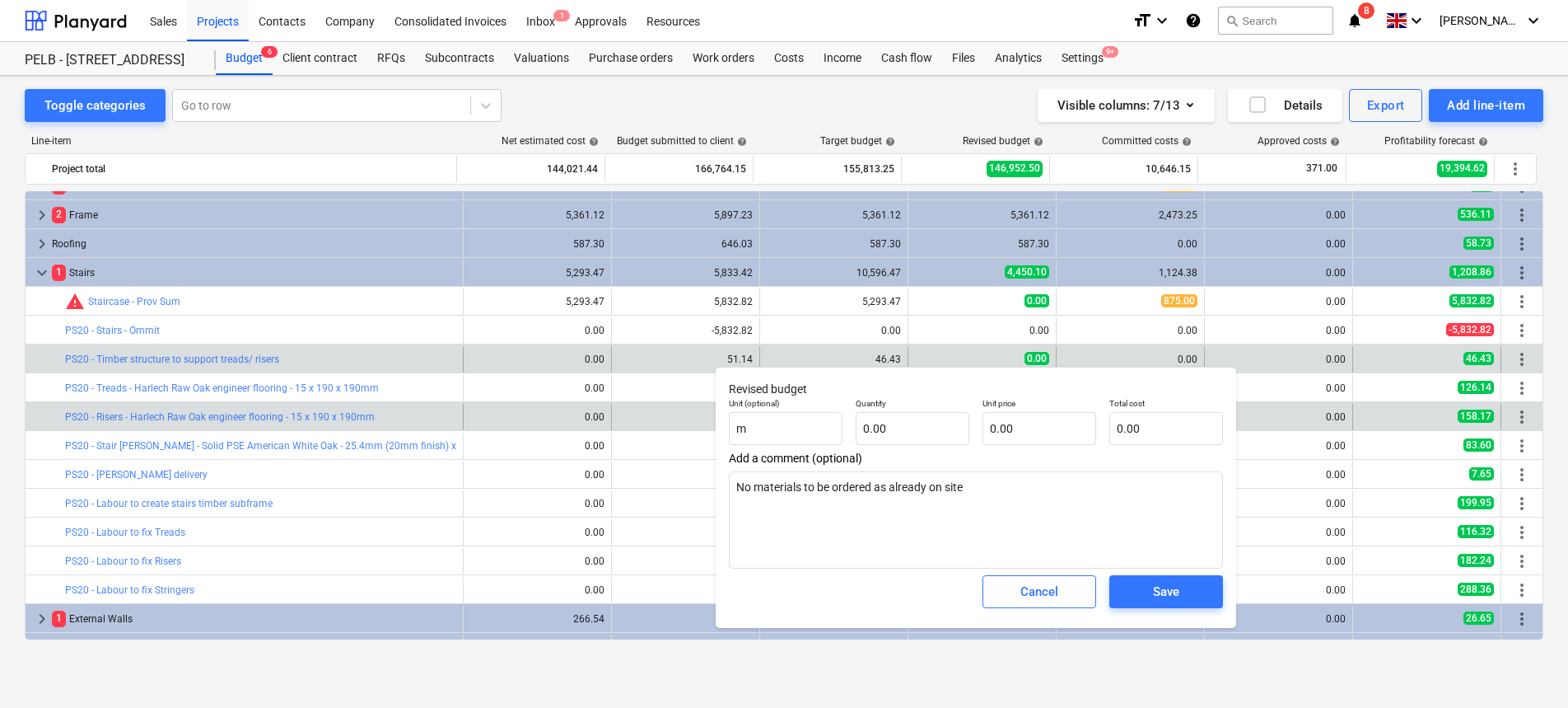
click at [1314, 420] on div "0.00" at bounding box center [1279, 417] width 134 height 12
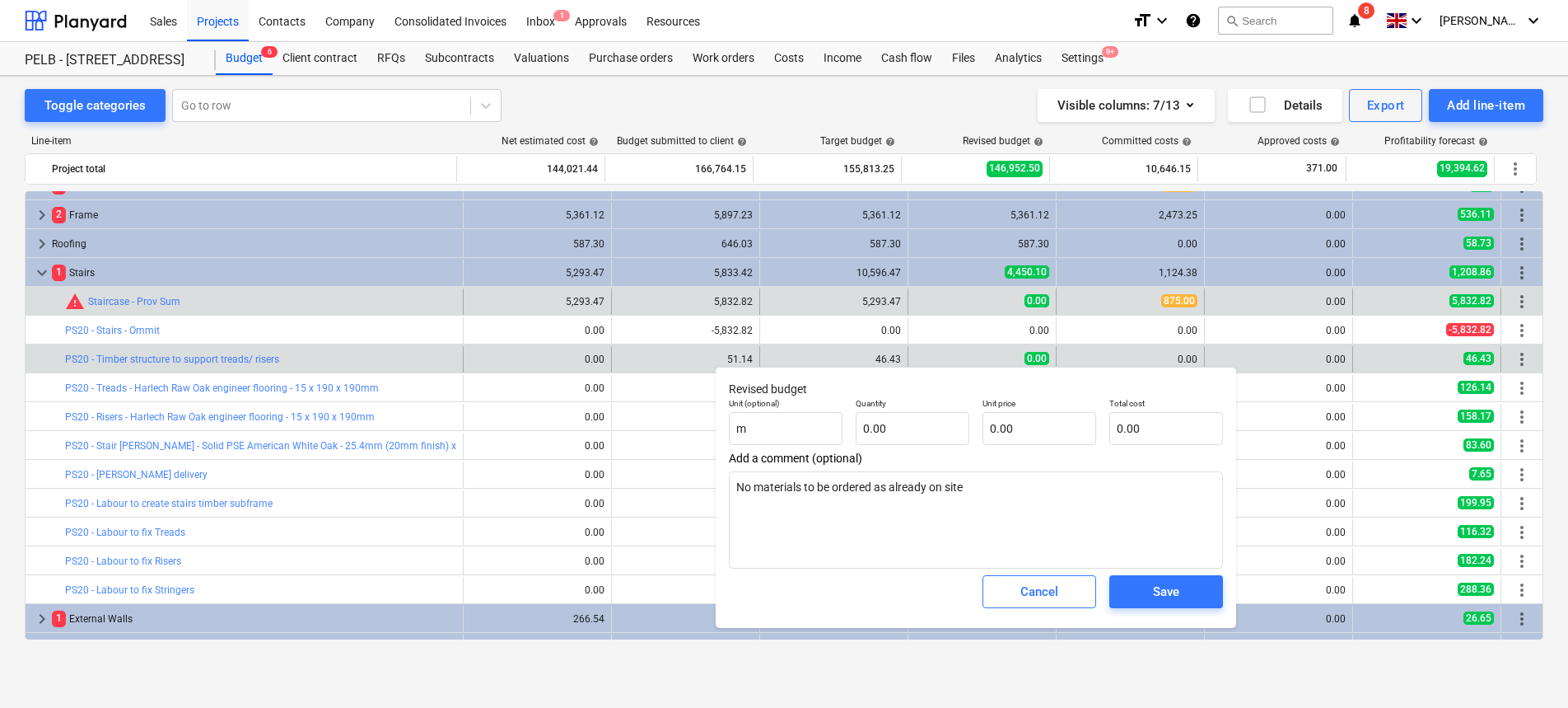
click at [1166, 299] on span "875.00" at bounding box center [1179, 300] width 37 height 13
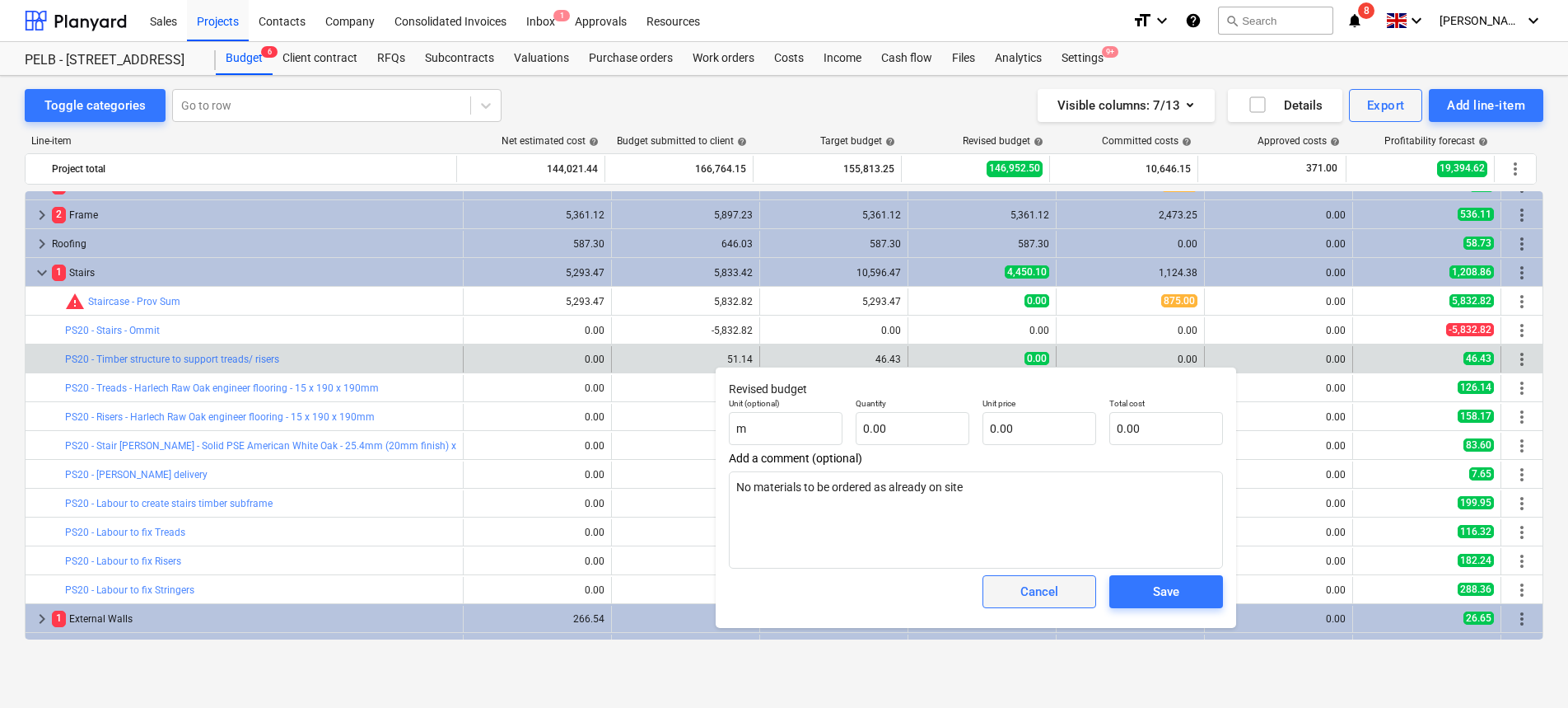
click at [1033, 584] on div "Cancel" at bounding box center [1040, 591] width 38 height 22
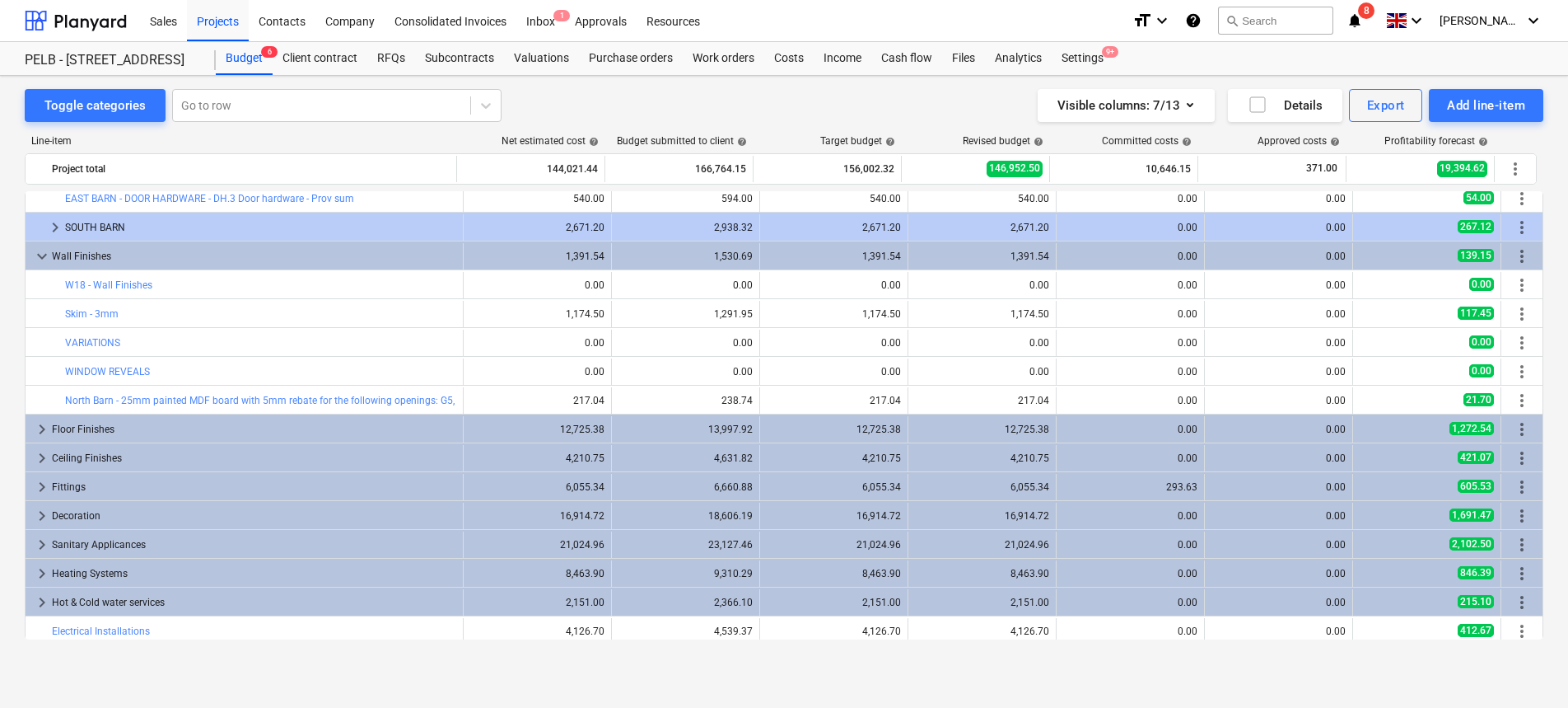
scroll to position [759, 0]
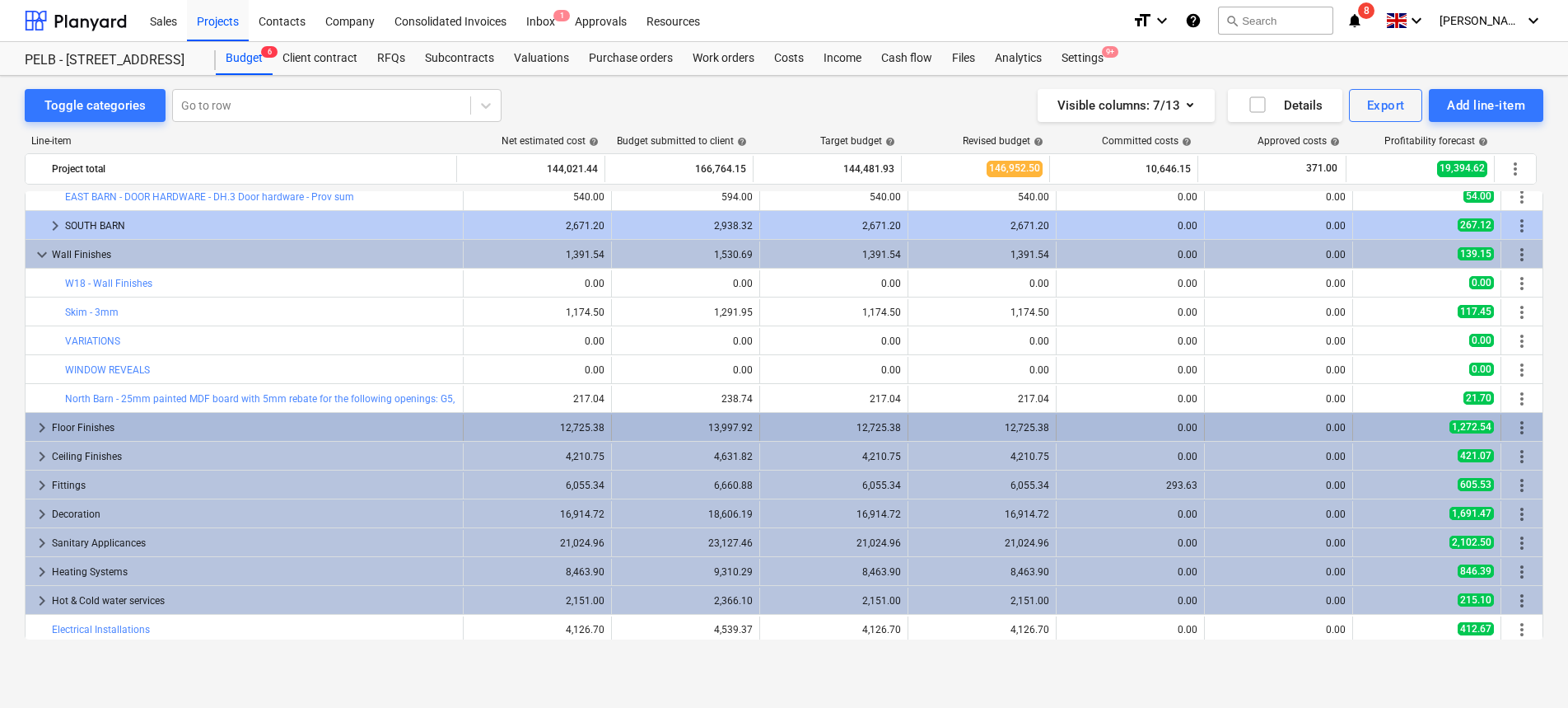
click at [40, 430] on span "keyboard_arrow_right" at bounding box center [42, 428] width 20 height 20
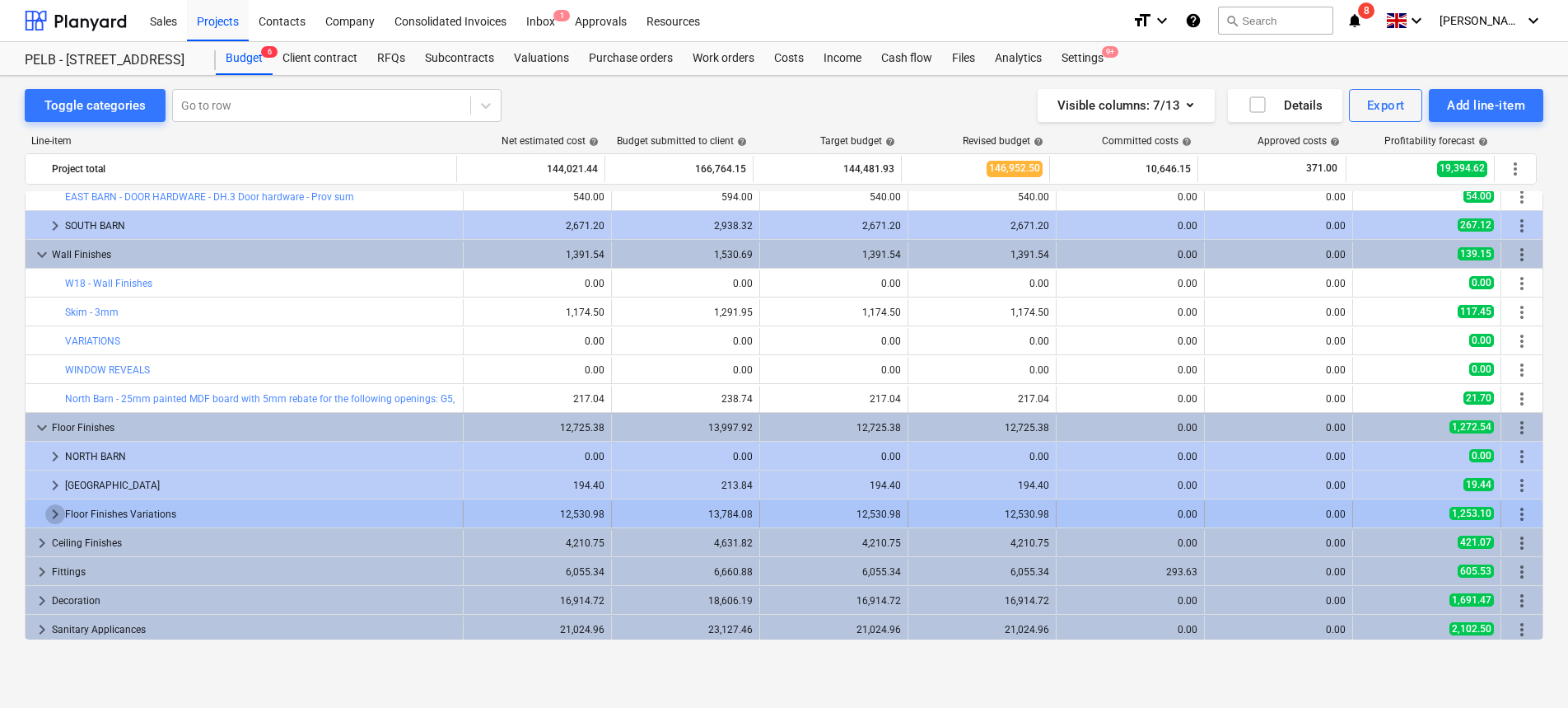
click at [46, 508] on span "keyboard_arrow_right" at bounding box center [55, 514] width 20 height 20
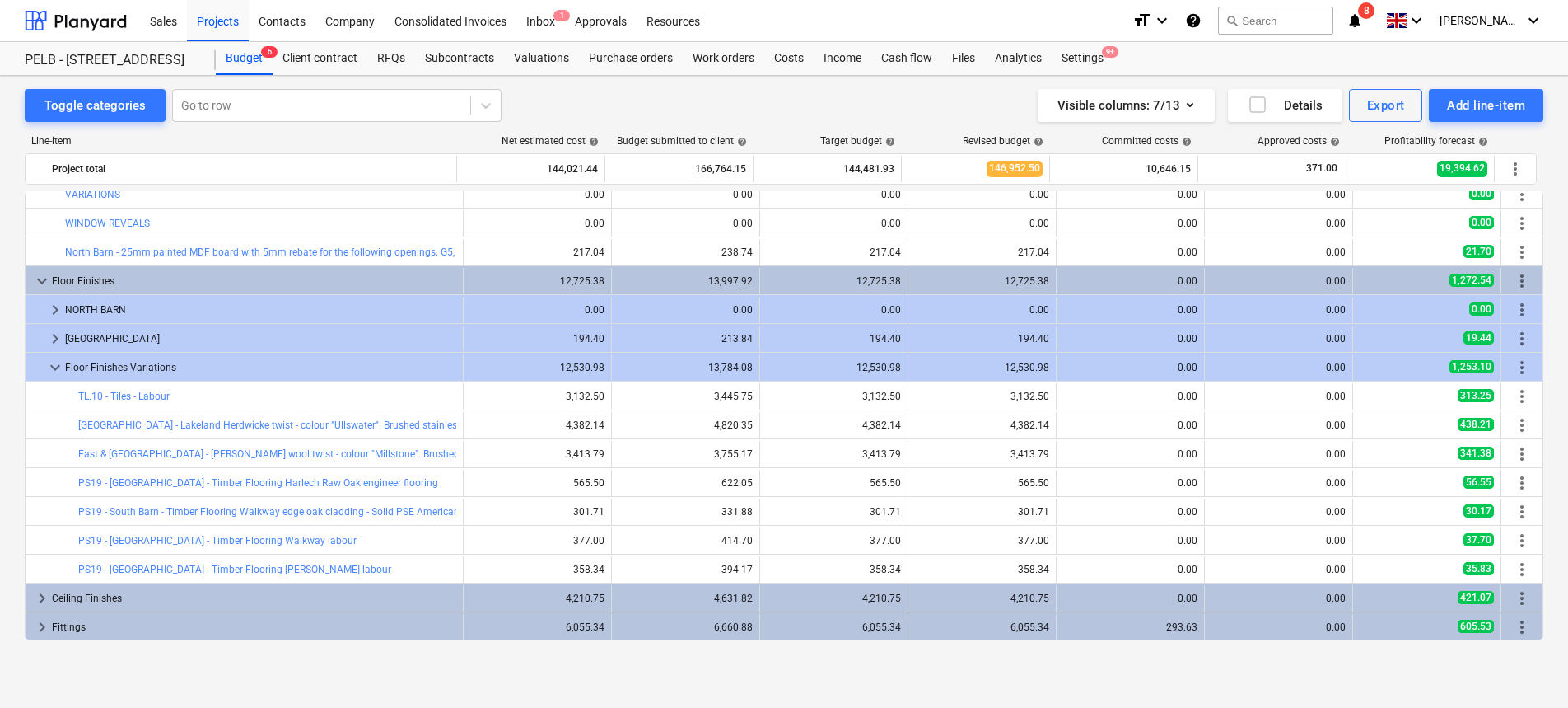
scroll to position [920, 0]
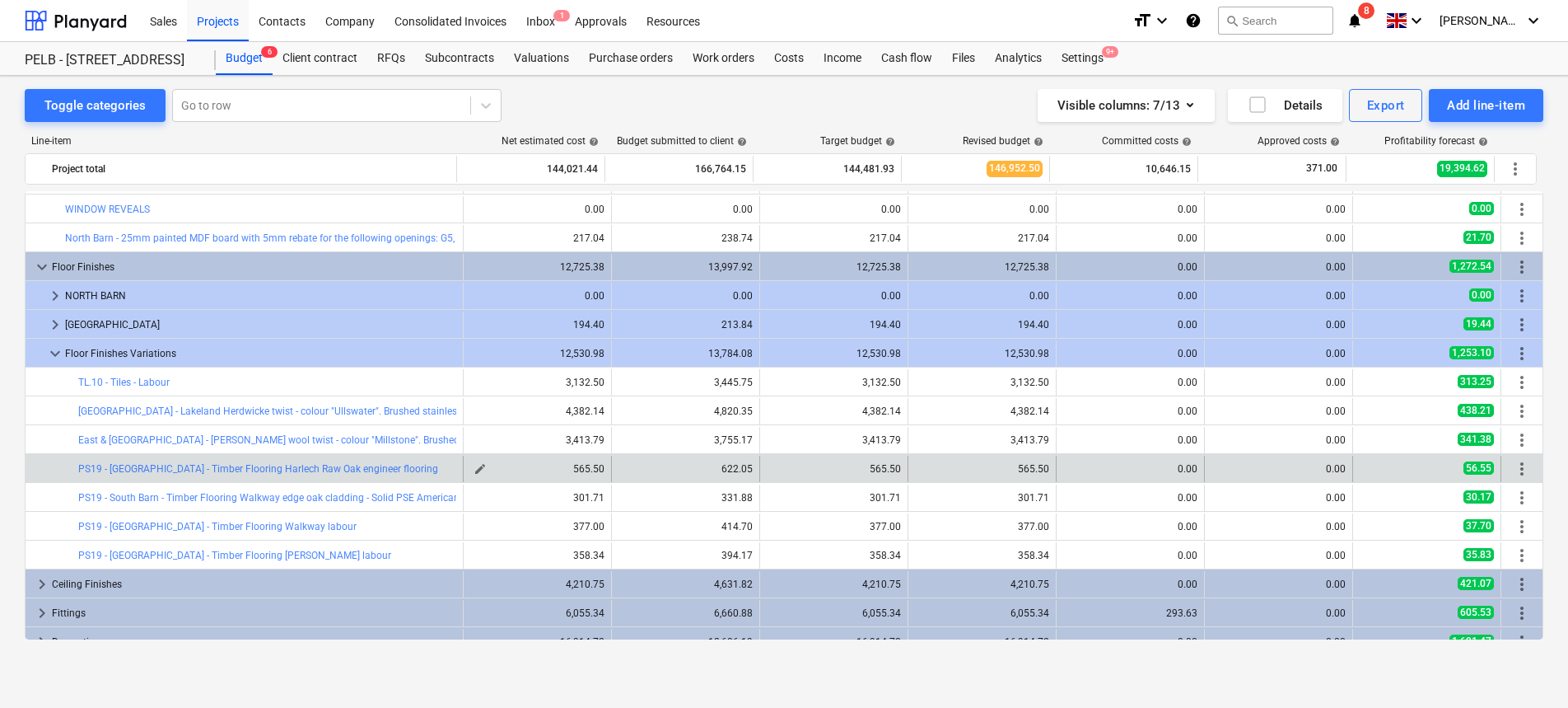
click at [482, 466] on button "edit" at bounding box center [480, 469] width 20 height 20
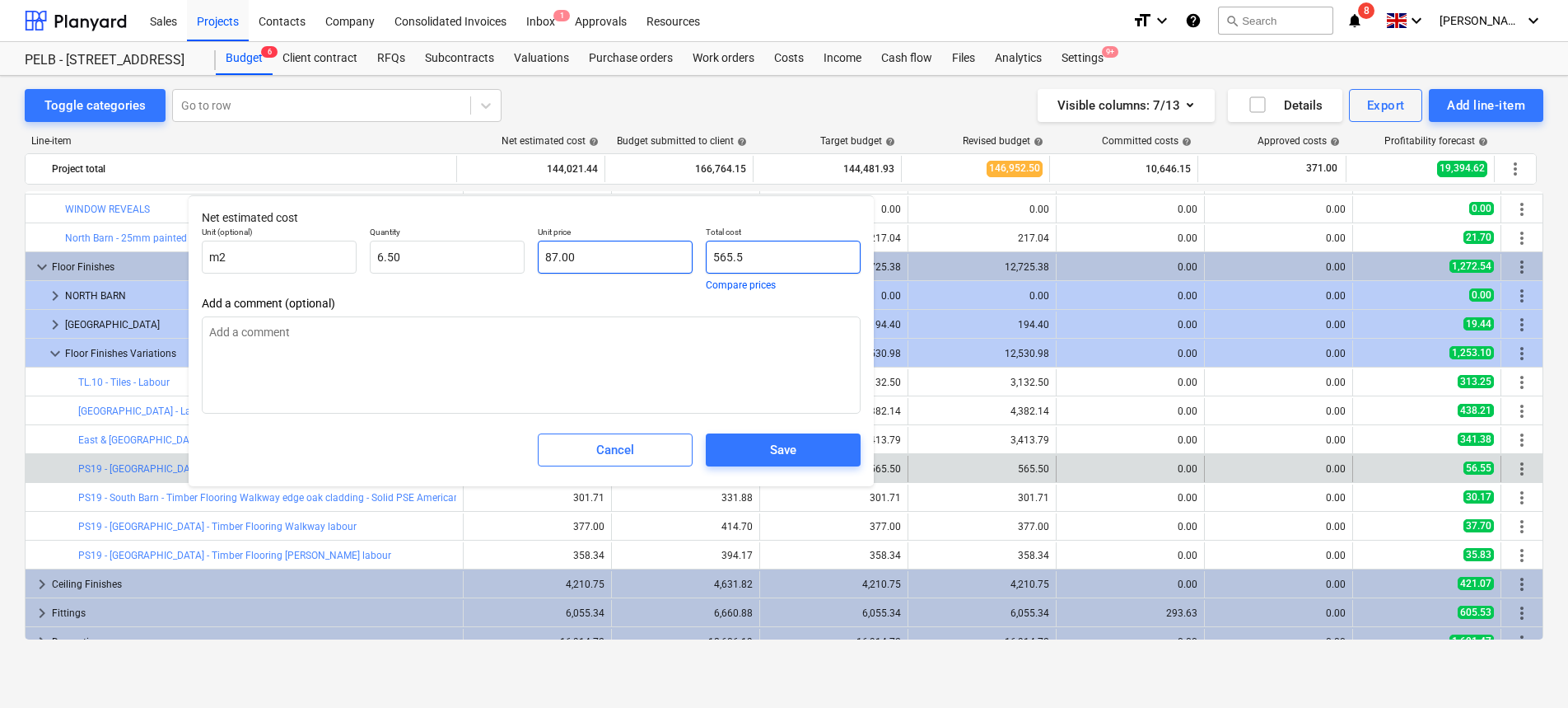
drag, startPoint x: 762, startPoint y: 254, endPoint x: 622, endPoint y: 254, distance: 140.0
click at [622, 254] on div "Unit (optional) m2 Quantity 6.50 Unit price 87.00 Total cost 565.5 Compare pric…" at bounding box center [531, 259] width 672 height 77
drag, startPoint x: 618, startPoint y: 256, endPoint x: 457, endPoint y: 258, distance: 161.0
click at [458, 258] on div "Unit (optional) m2 Quantity 6.50 Unit price Total cost 0.00 Compare prices" at bounding box center [531, 259] width 672 height 77
click at [420, 259] on input "6.5" at bounding box center [447, 257] width 155 height 33
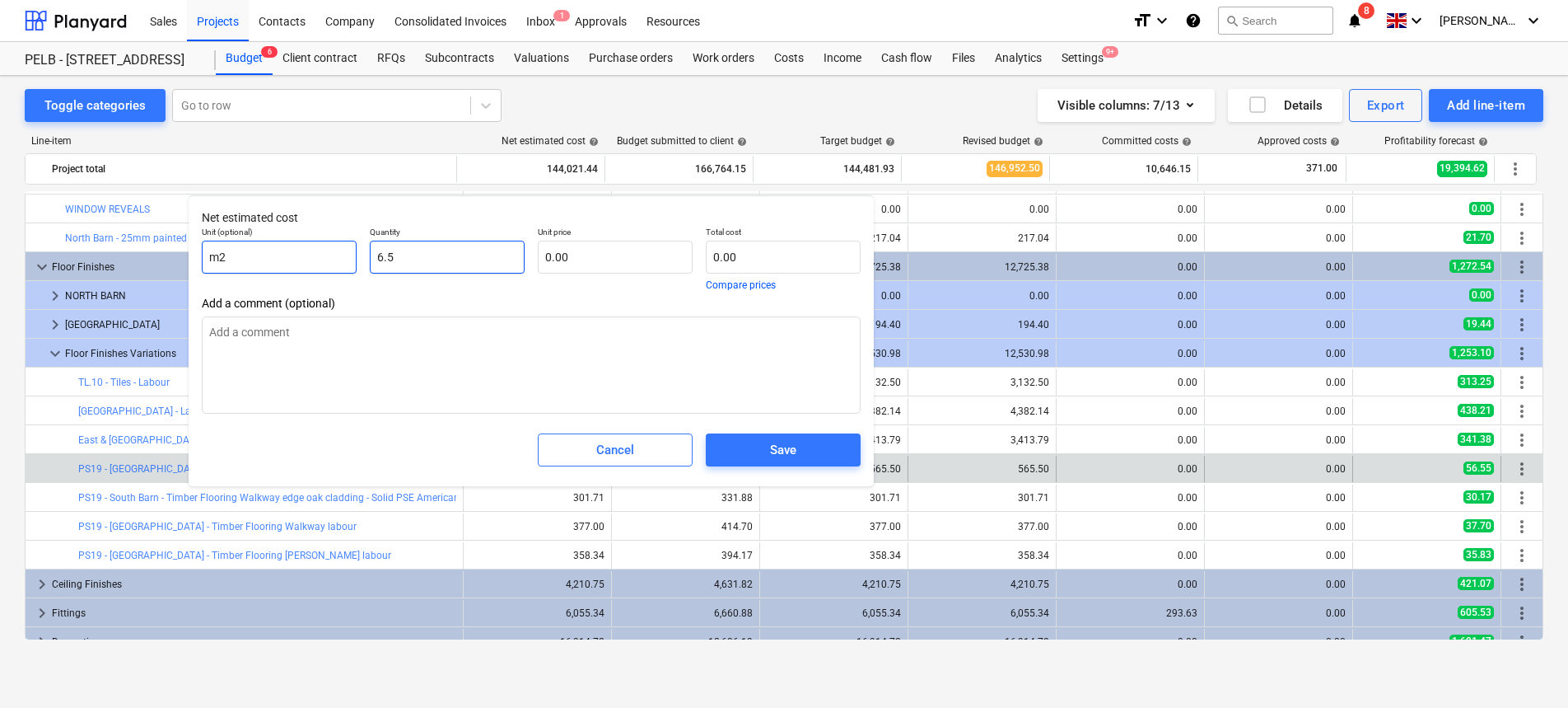
drag, startPoint x: 323, startPoint y: 258, endPoint x: 291, endPoint y: 256, distance: 32.1
click at [296, 256] on div "Unit (optional) m2 Quantity 6.5 Unit price 0.00 Total cost 0.00 Compare prices" at bounding box center [531, 259] width 672 height 77
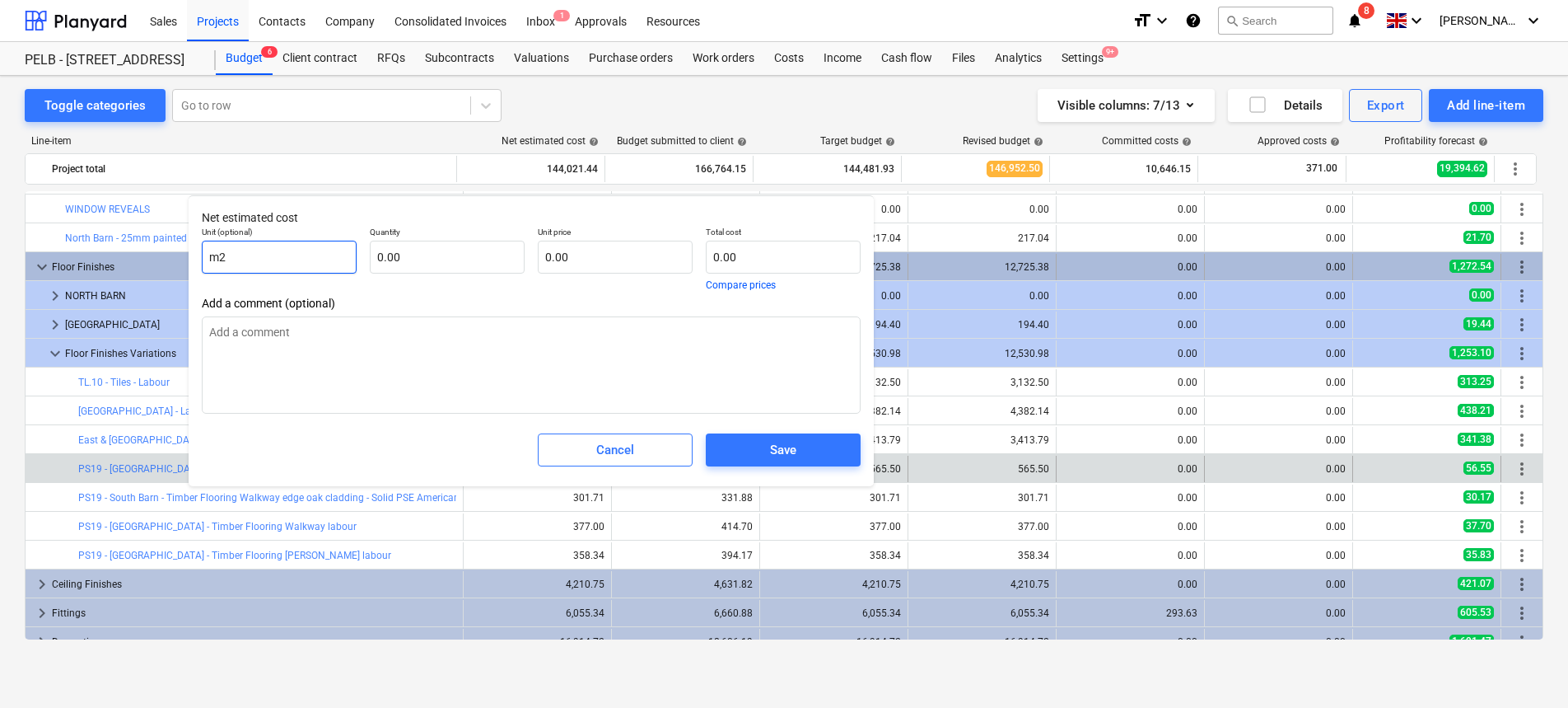
drag, startPoint x: 284, startPoint y: 257, endPoint x: 144, endPoint y: 254, distance: 140.0
click at [144, 254] on body "Sales Projects Contacts Company Consolidated Invoices Inbox 1 Approvals Resourc…" at bounding box center [784, 354] width 1568 height 708
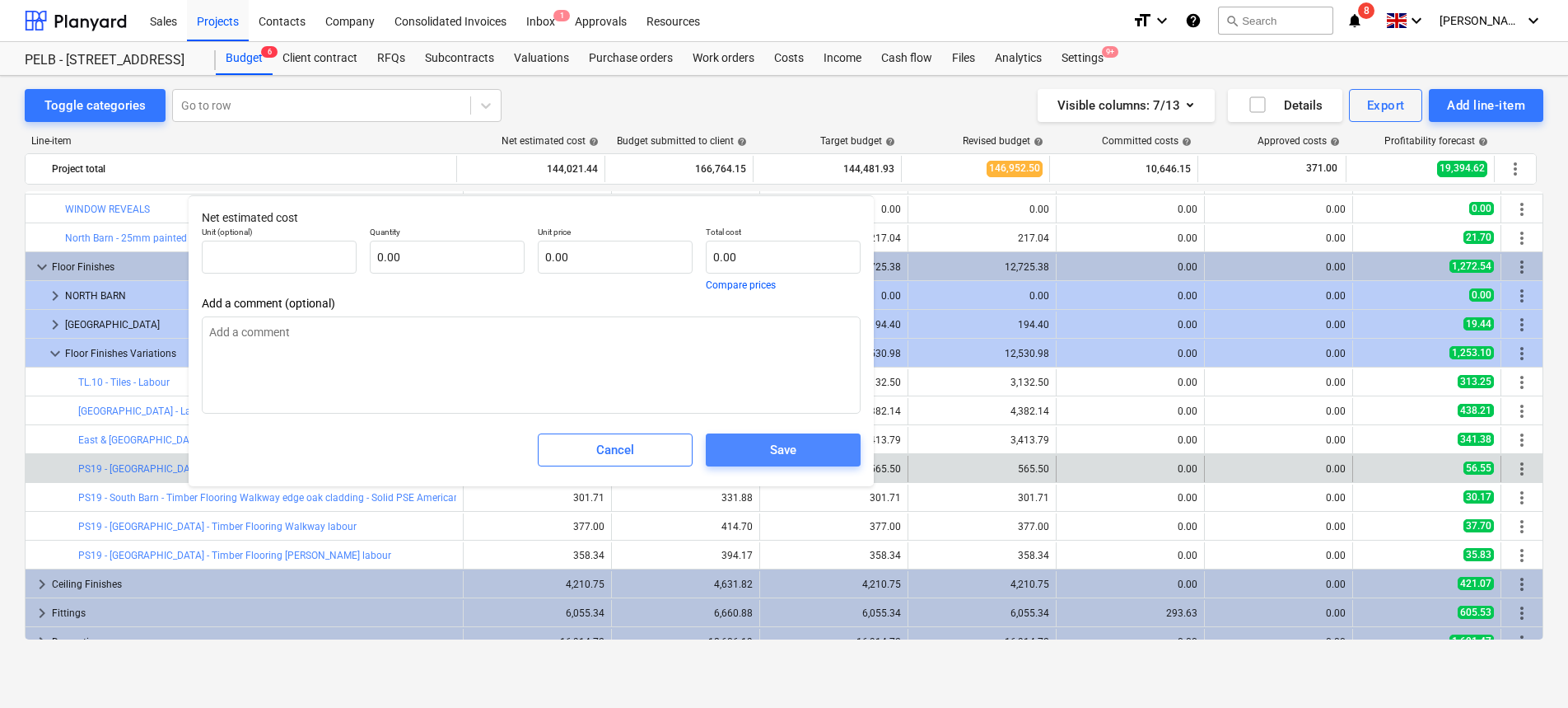
click at [785, 451] on div "Save" at bounding box center [783, 450] width 27 height 22
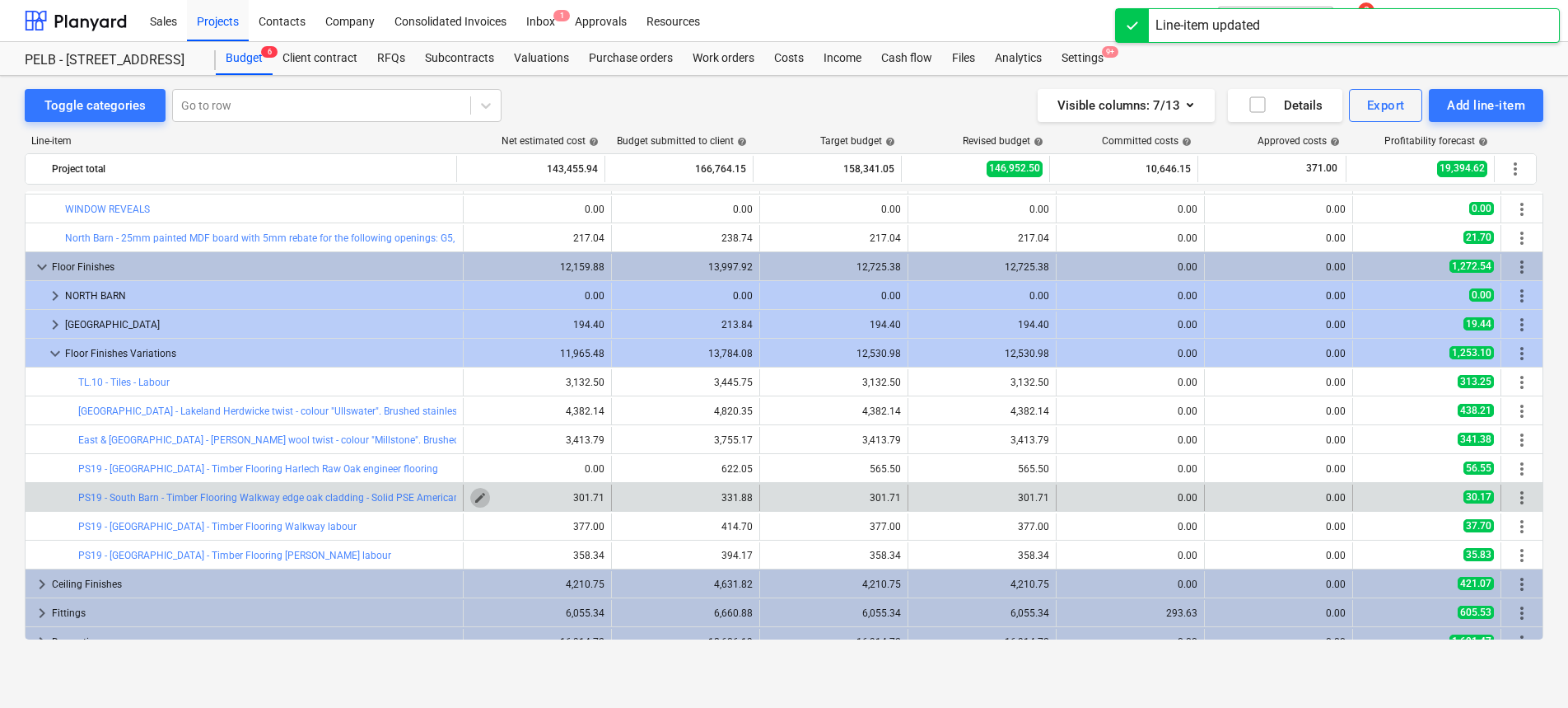
click at [474, 495] on span "edit" at bounding box center [480, 497] width 13 height 13
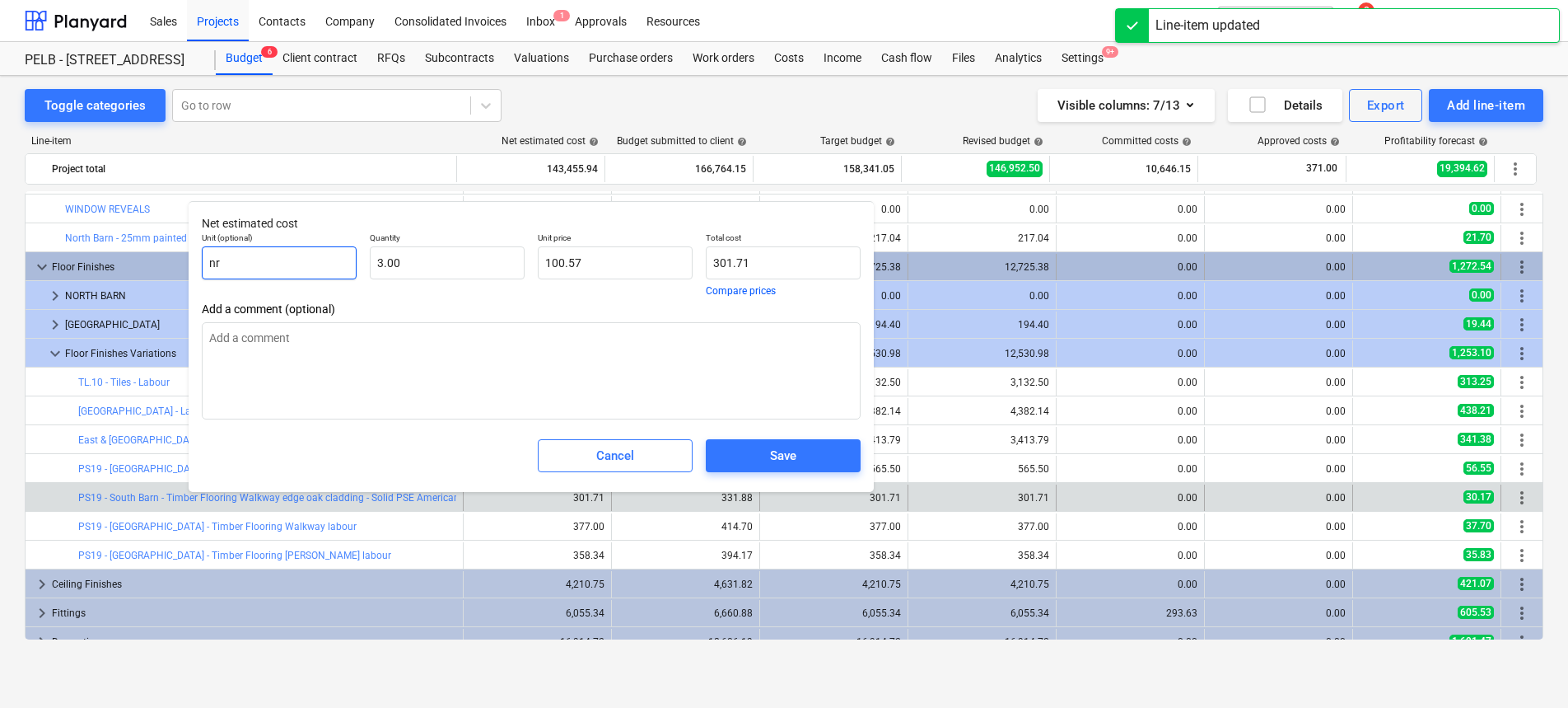
drag, startPoint x: 192, startPoint y: 260, endPoint x: 161, endPoint y: 256, distance: 31.3
click at [161, 256] on body "Sales Projects Contacts Company Consolidated Invoices Inbox 1 Approvals Resourc…" at bounding box center [784, 354] width 1568 height 708
drag, startPoint x: 409, startPoint y: 255, endPoint x: 313, endPoint y: 256, distance: 96.0
click at [293, 247] on div "Unit (optional) n Quantity 3 Unit price 100.57 Total cost 301.71 Compare prices" at bounding box center [531, 265] width 672 height 77
drag, startPoint x: 420, startPoint y: 253, endPoint x: 321, endPoint y: 258, distance: 99.1
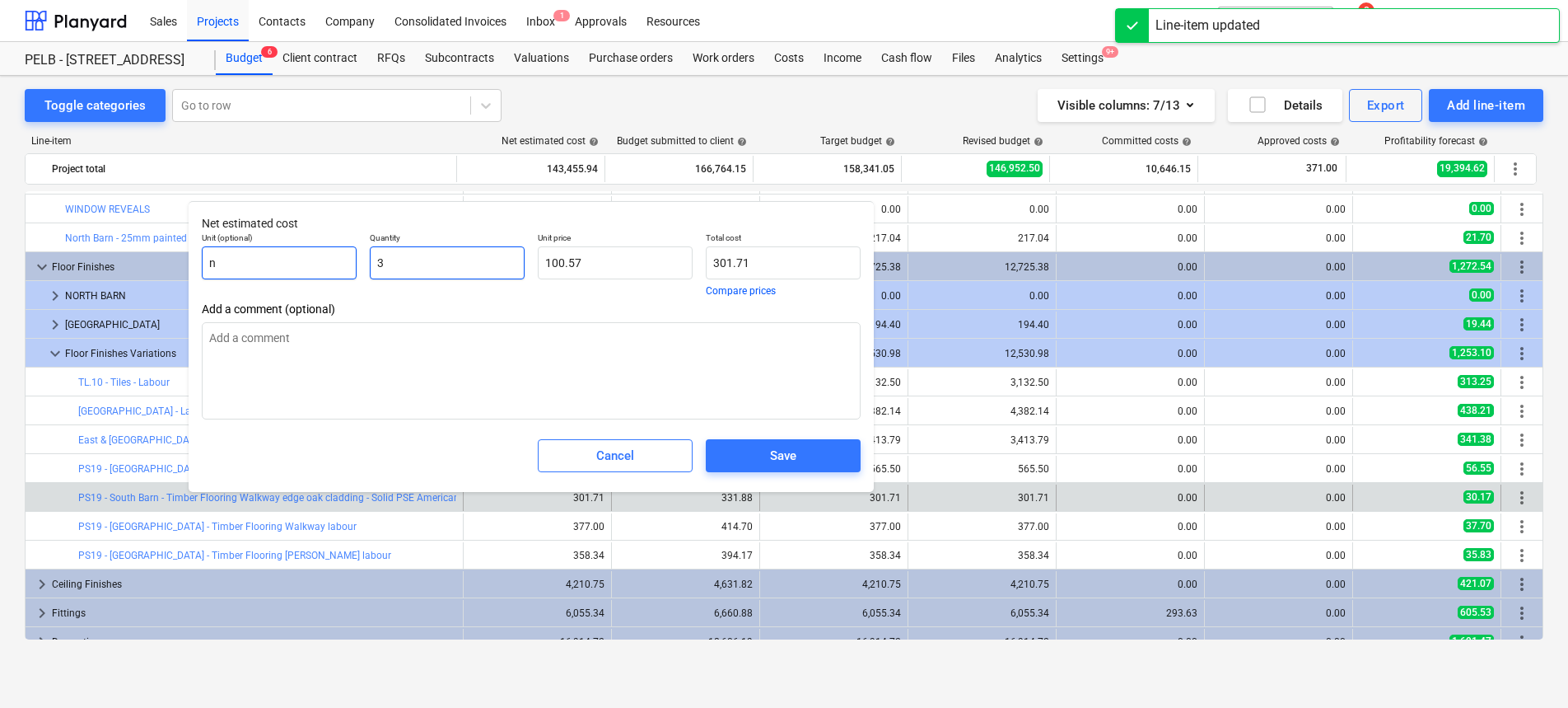
click at [321, 258] on div "Unit (optional) n Quantity 3 Unit price 100.57 Total cost 301.71 Compare prices" at bounding box center [531, 265] width 672 height 77
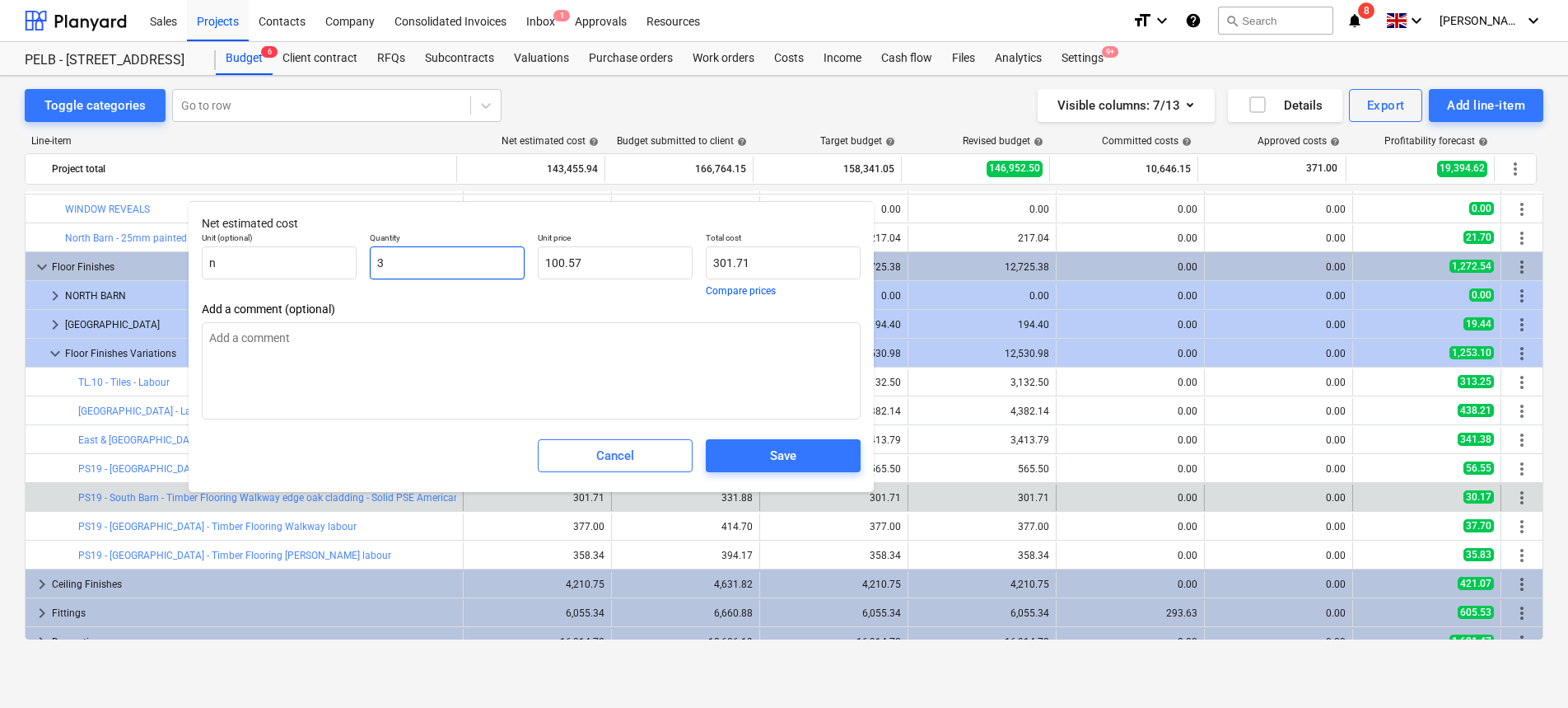
click at [432, 263] on input "3" at bounding box center [447, 262] width 155 height 33
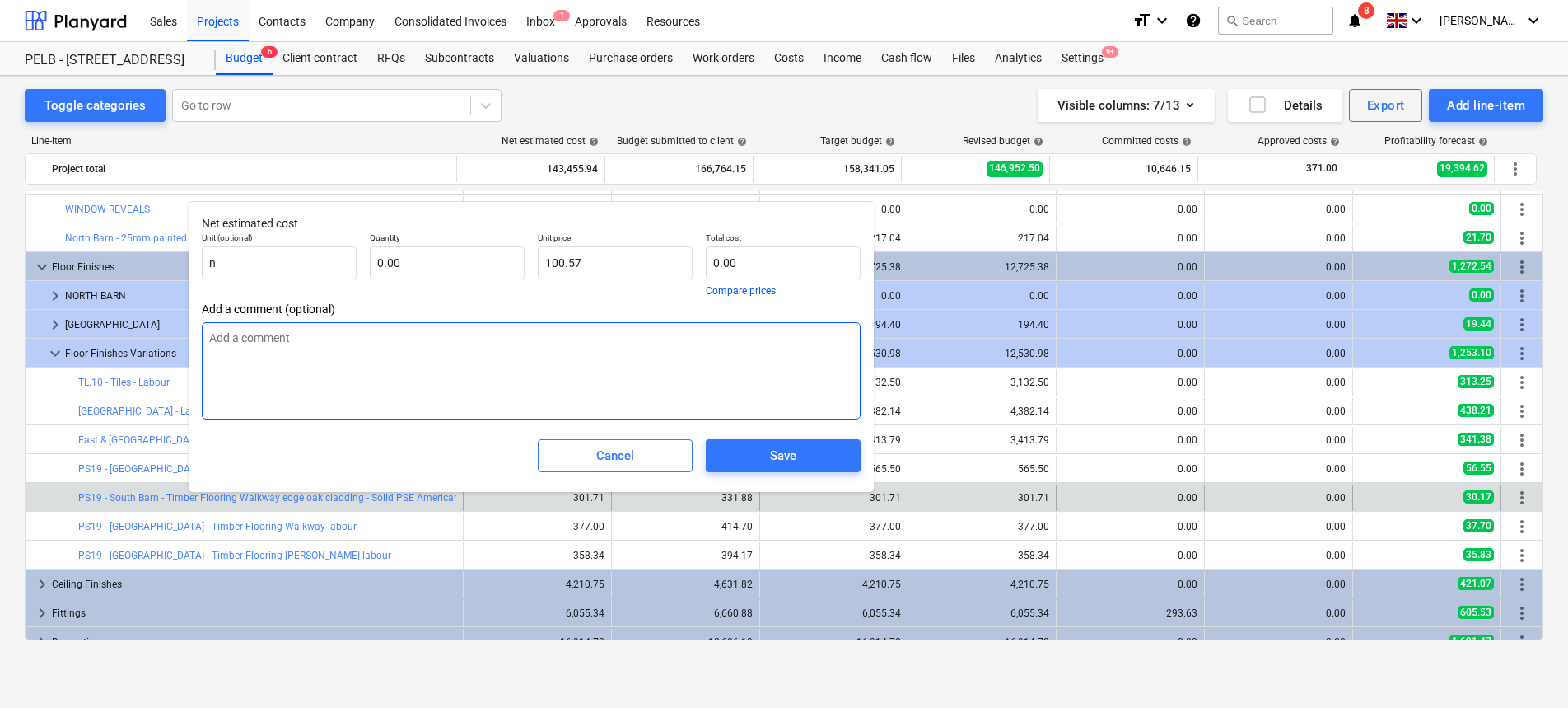
drag, startPoint x: 500, startPoint y: 369, endPoint x: 539, endPoint y: 316, distance: 65.8
click at [514, 359] on textarea at bounding box center [530, 370] width 659 height 97
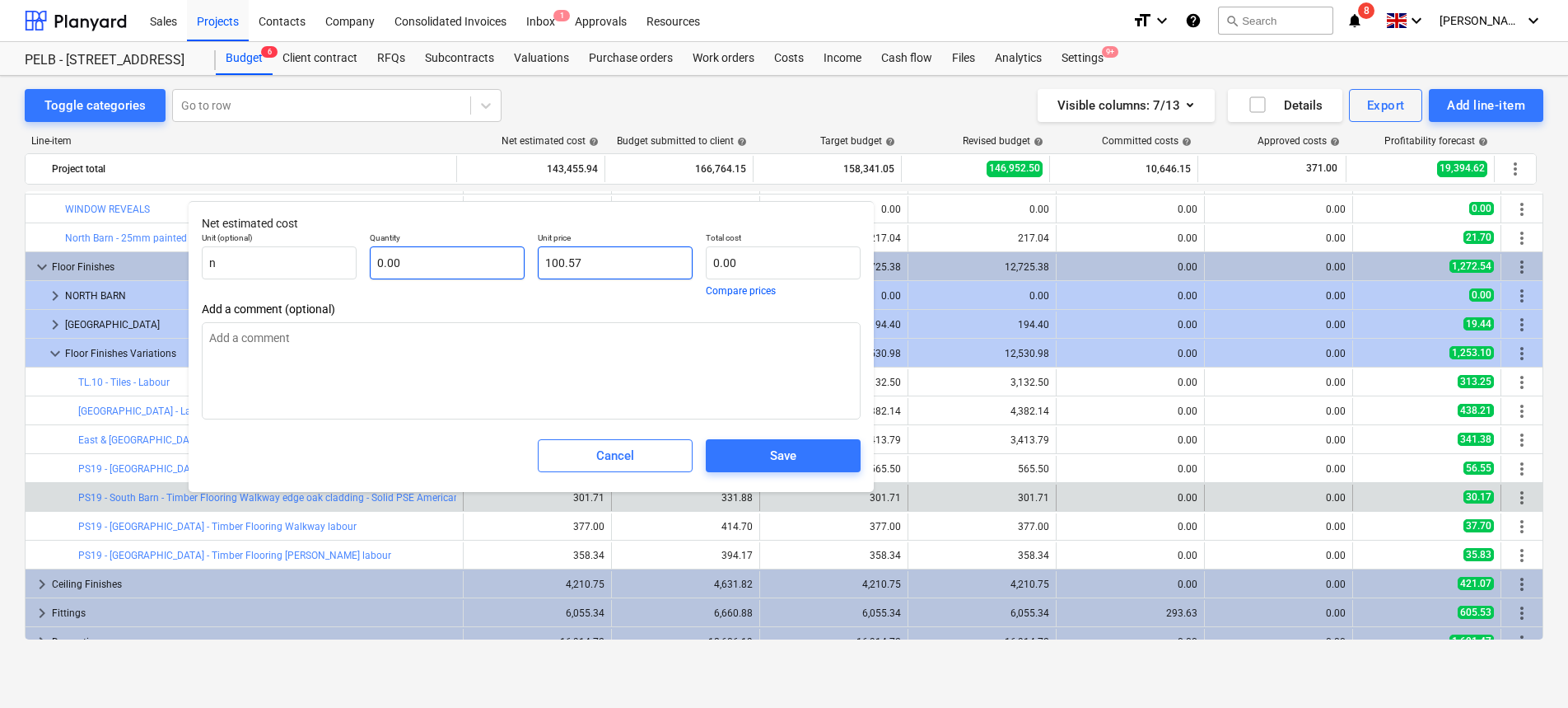
drag, startPoint x: 590, startPoint y: 259, endPoint x: 476, endPoint y: 256, distance: 114.0
click at [476, 256] on div "Unit (optional) n Quantity 0.00 Unit price 100.57 Total cost 0.00 Compare prices" at bounding box center [531, 265] width 672 height 77
drag, startPoint x: 324, startPoint y: 243, endPoint x: 309, endPoint y: 256, distance: 19.8
click at [323, 245] on p "Unit (optional)" at bounding box center [278, 239] width 155 height 14
click at [309, 256] on input "n" at bounding box center [278, 262] width 155 height 33
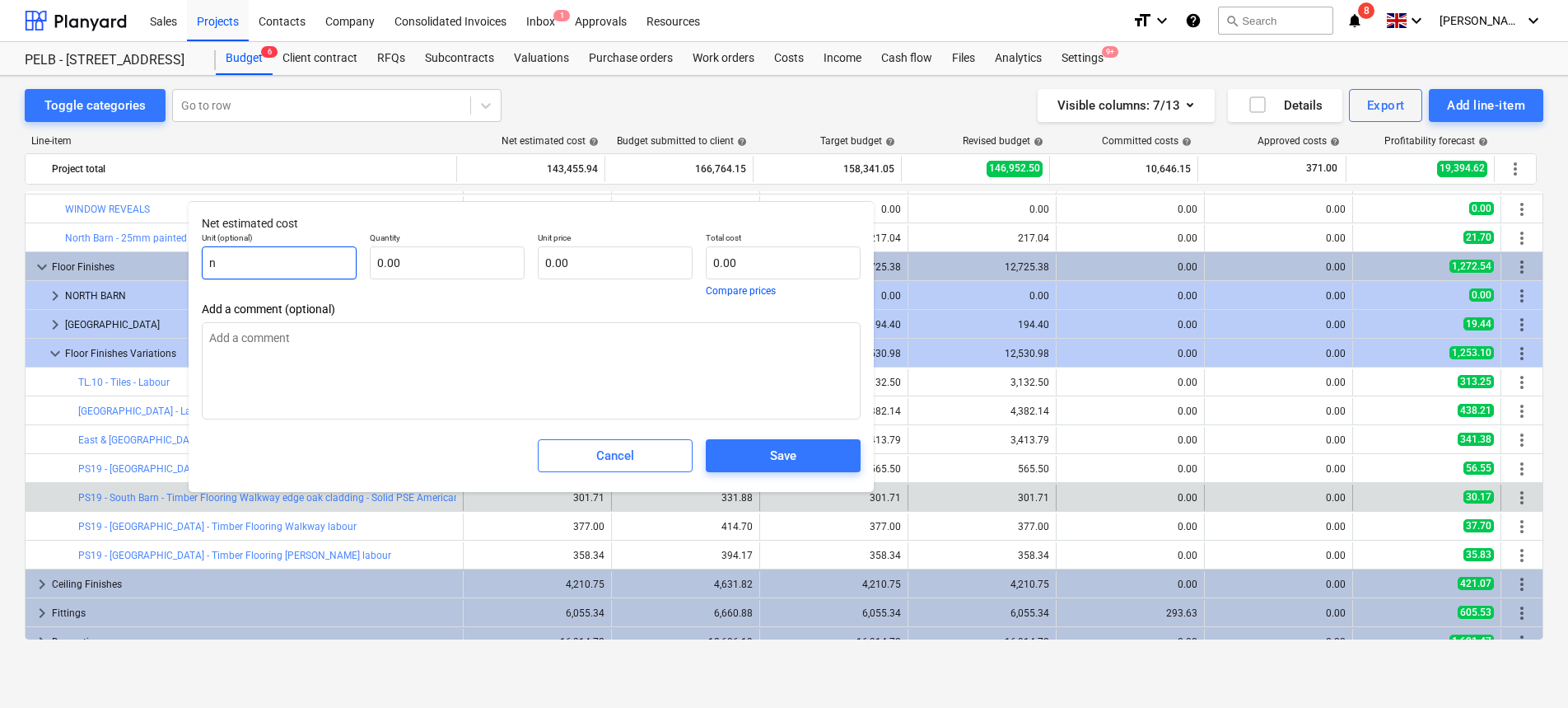
click at [287, 256] on input "n" at bounding box center [278, 262] width 155 height 33
click at [204, 260] on input "n" at bounding box center [278, 262] width 155 height 33
drag, startPoint x: 216, startPoint y: 263, endPoint x: 250, endPoint y: 267, distance: 34.2
click at [250, 267] on input "n" at bounding box center [278, 262] width 155 height 33
click at [771, 438] on div "Save" at bounding box center [783, 455] width 168 height 46
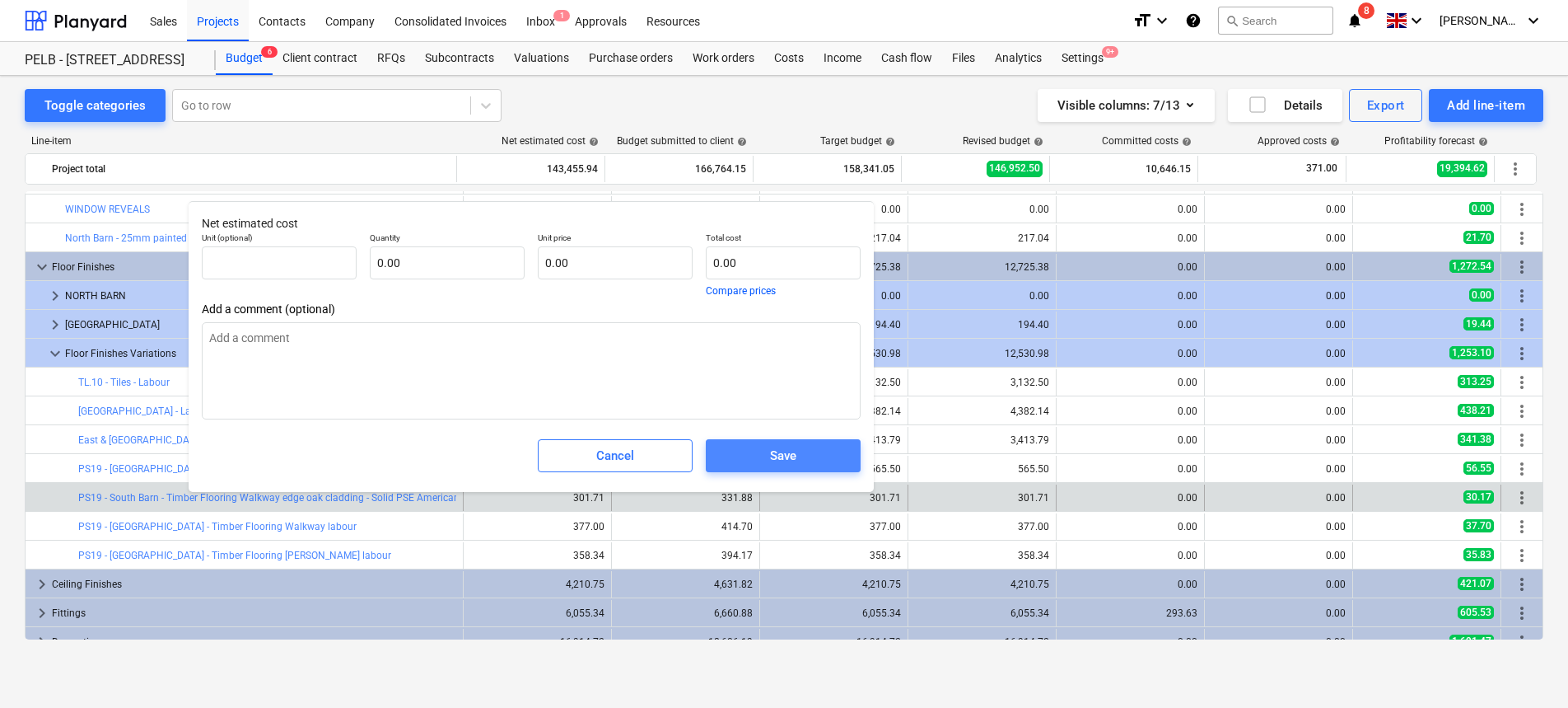
click at [777, 450] on div "Save" at bounding box center [783, 455] width 27 height 22
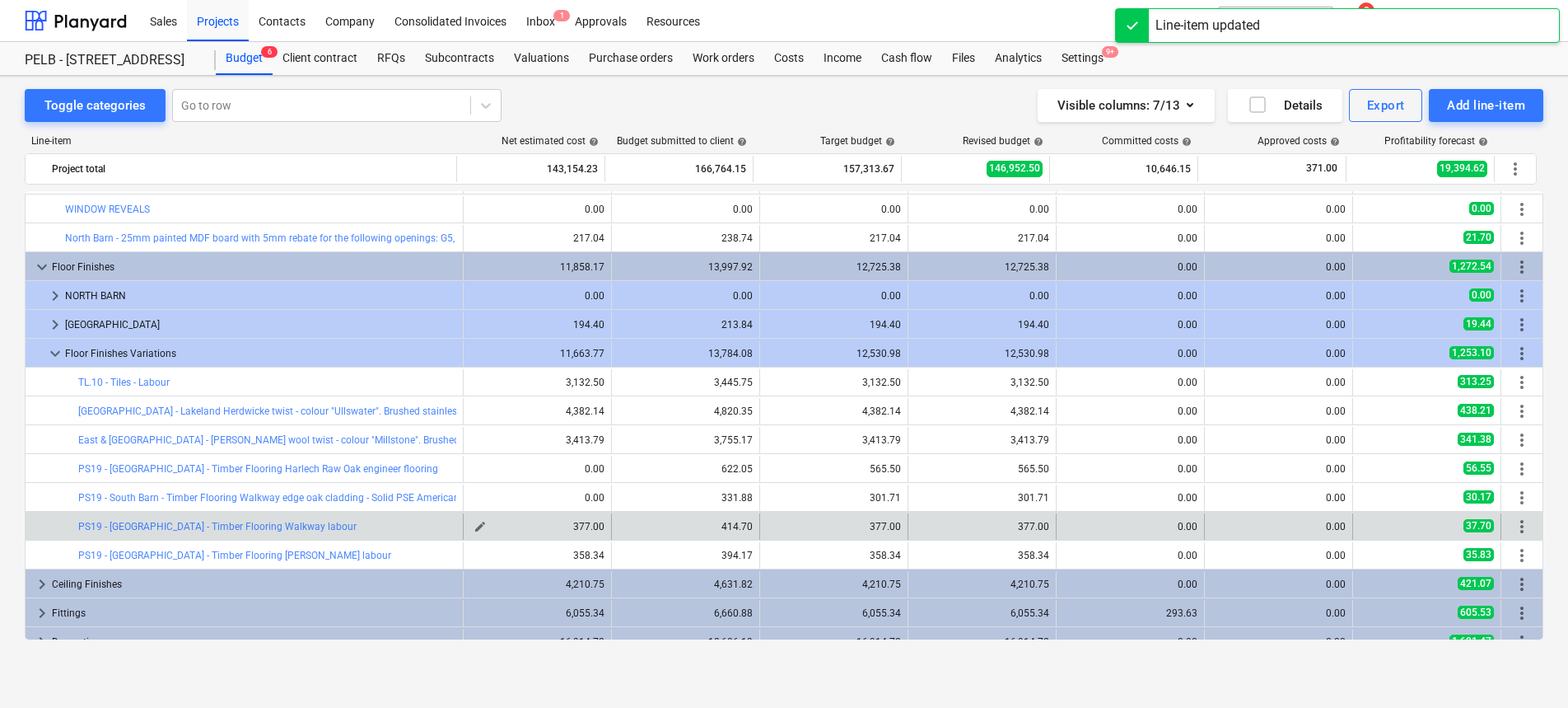
click at [479, 526] on span "edit" at bounding box center [480, 525] width 13 height 13
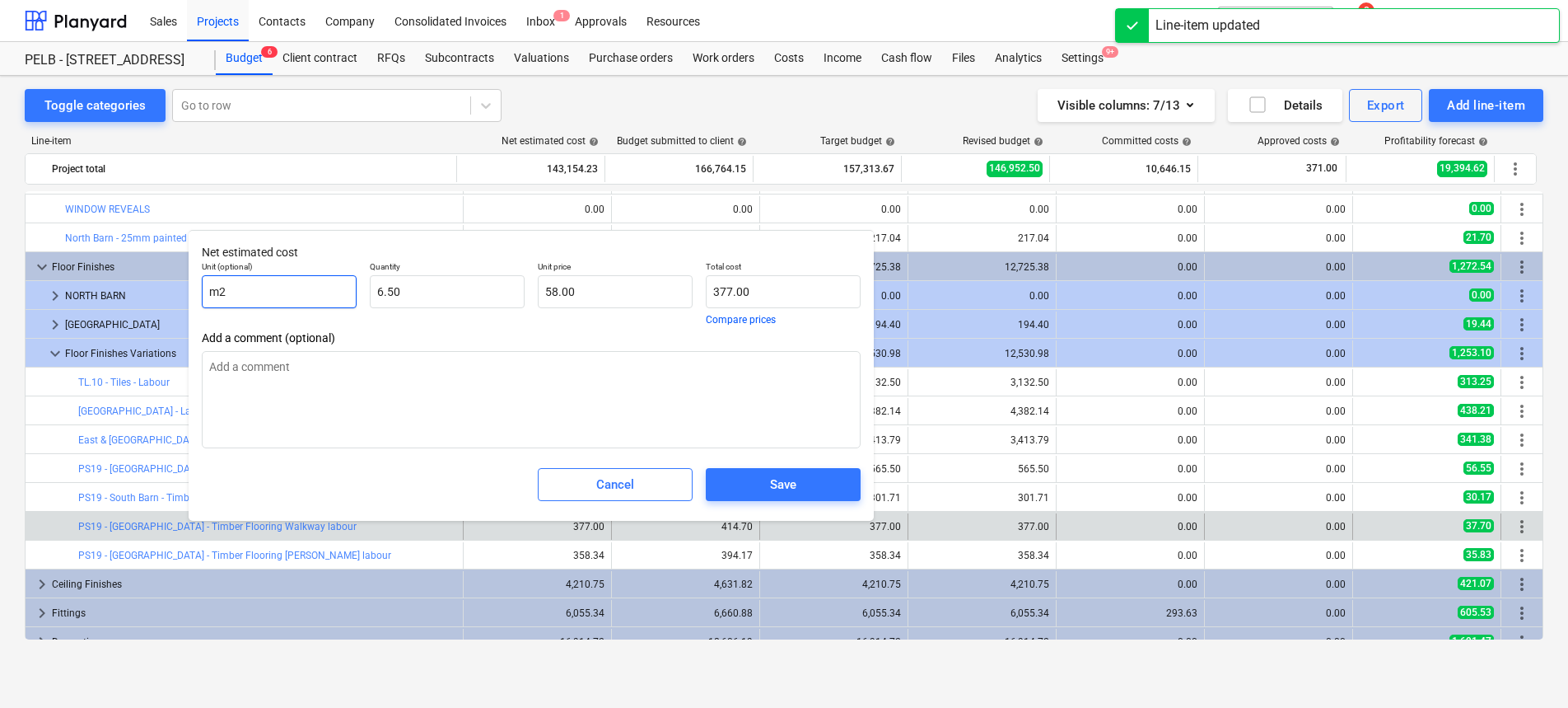
click at [324, 301] on input "m2" at bounding box center [278, 291] width 155 height 33
click at [461, 293] on input "6.5" at bounding box center [447, 291] width 155 height 33
click at [614, 293] on input "58" at bounding box center [615, 291] width 155 height 33
click at [783, 489] on div "Save" at bounding box center [783, 485] width 27 height 22
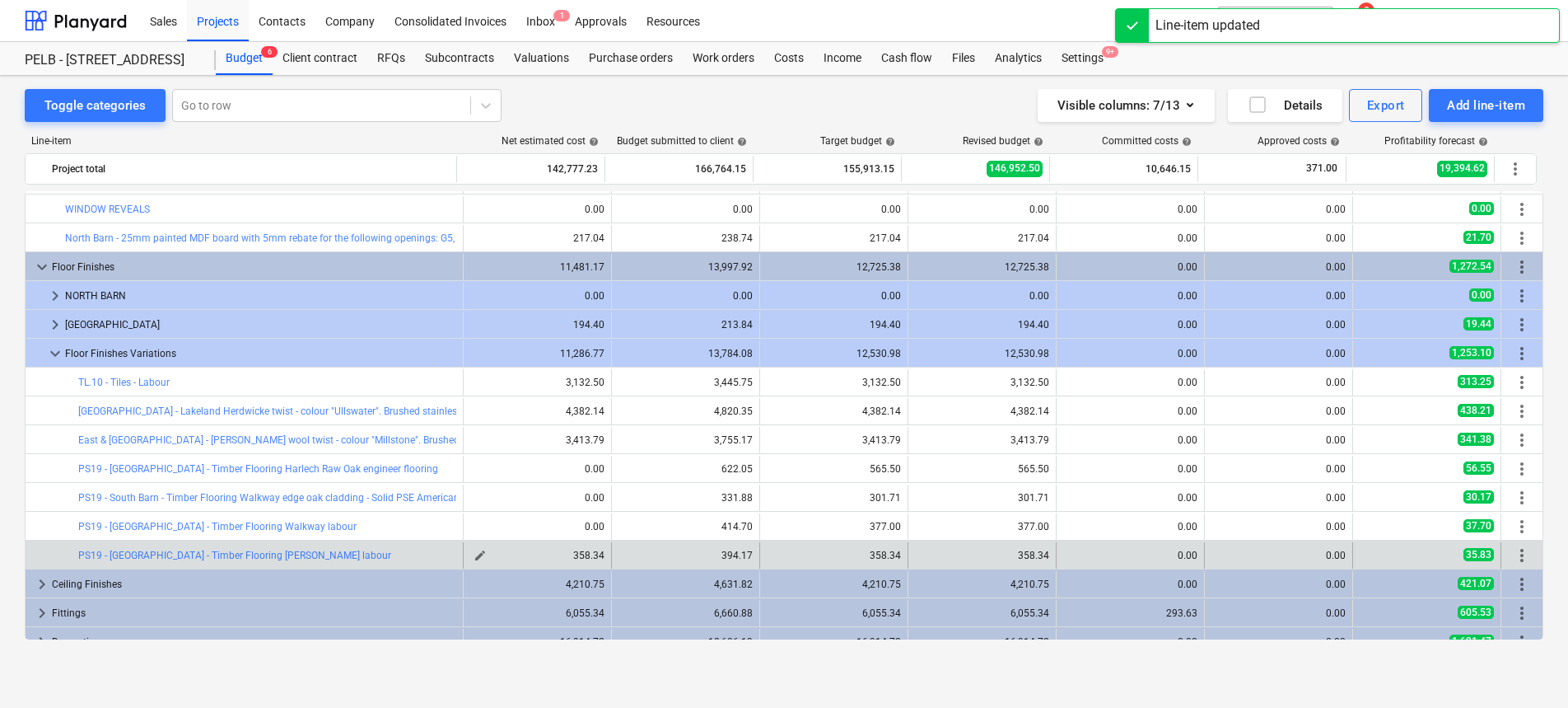
click at [475, 555] on span "edit" at bounding box center [480, 555] width 13 height 13
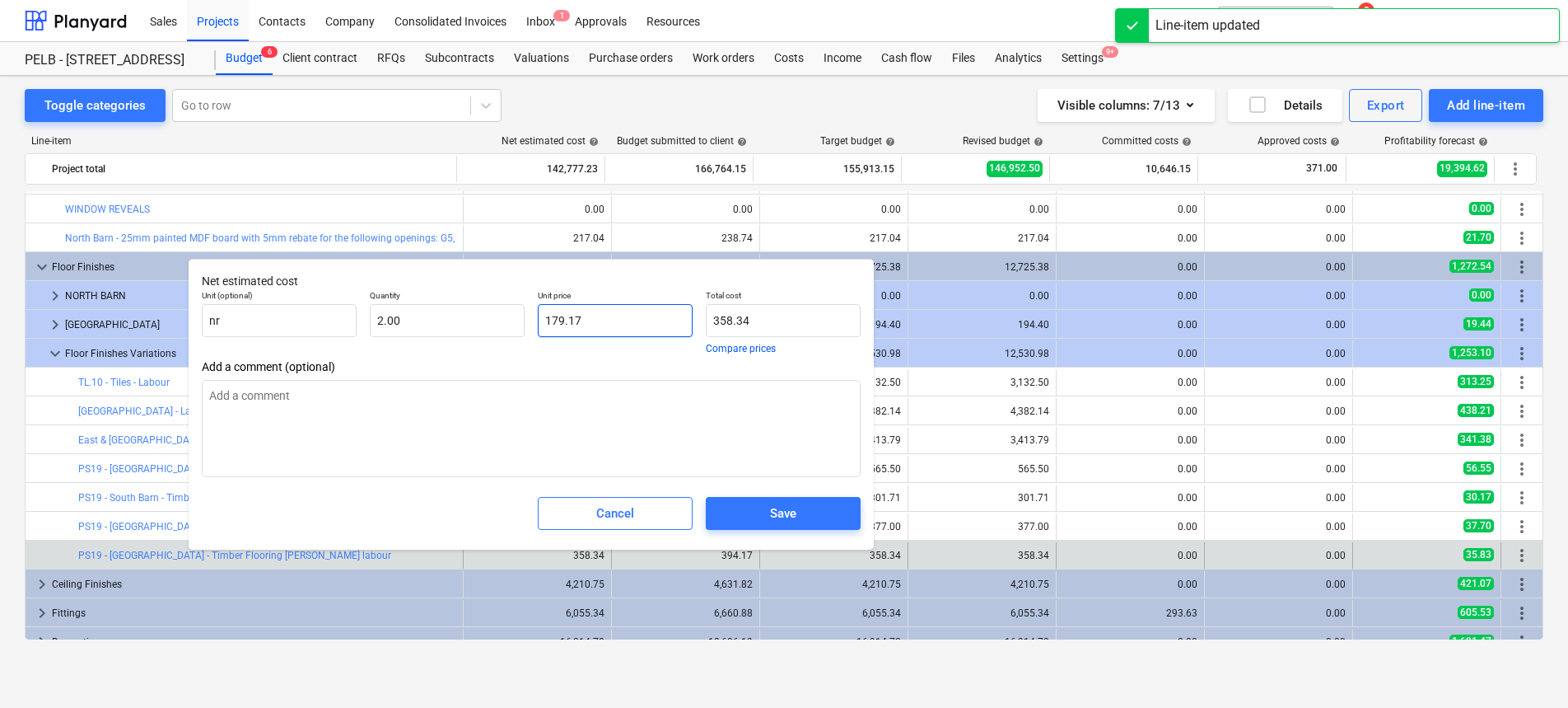
click at [584, 327] on input "179.17" at bounding box center [615, 320] width 155 height 33
click at [430, 321] on input "2" at bounding box center [447, 320] width 155 height 33
click at [247, 323] on input "nr" at bounding box center [278, 320] width 155 height 33
click at [765, 519] on span "Save" at bounding box center [783, 513] width 116 height 22
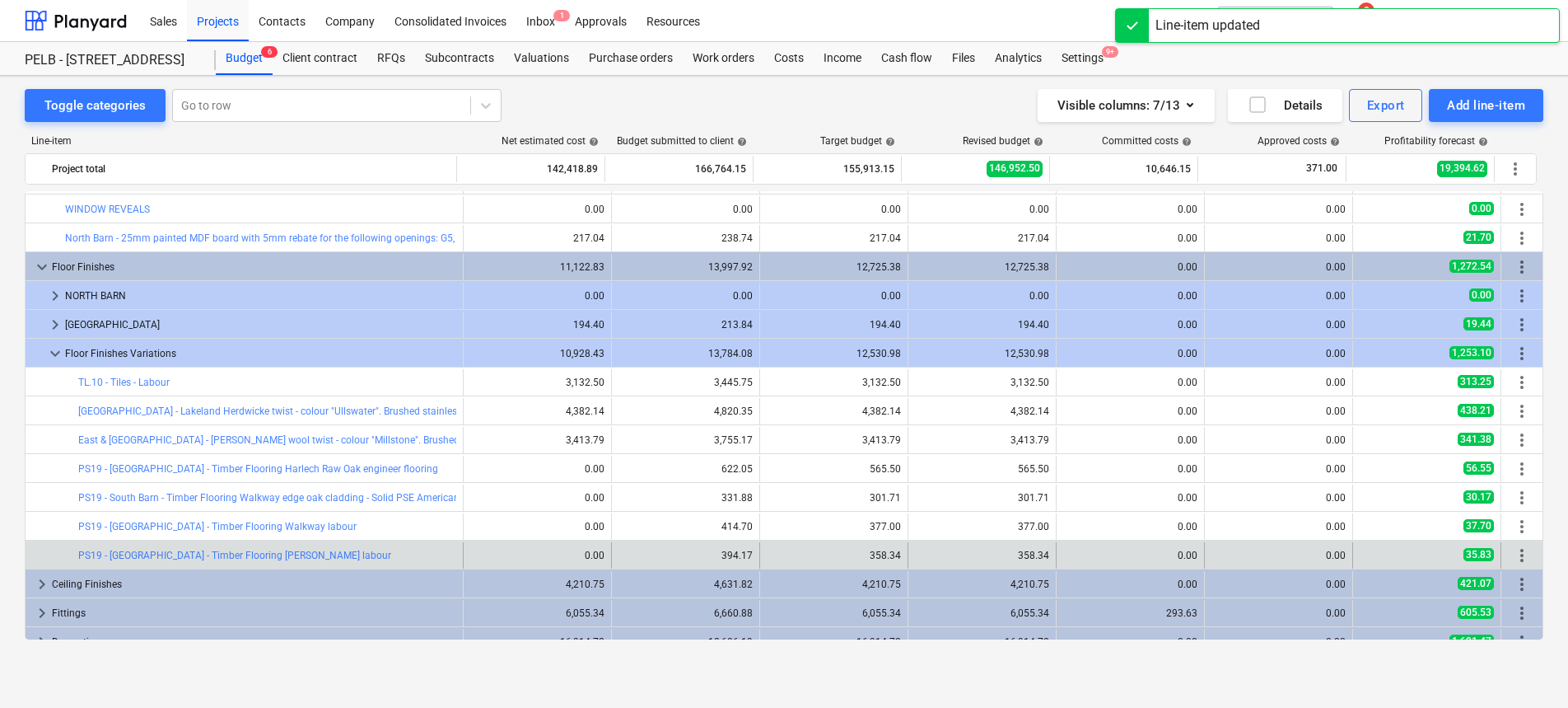
click at [464, 553] on div "edit 0.00" at bounding box center [538, 555] width 148 height 27
click at [474, 553] on span "edit" at bounding box center [480, 555] width 13 height 13
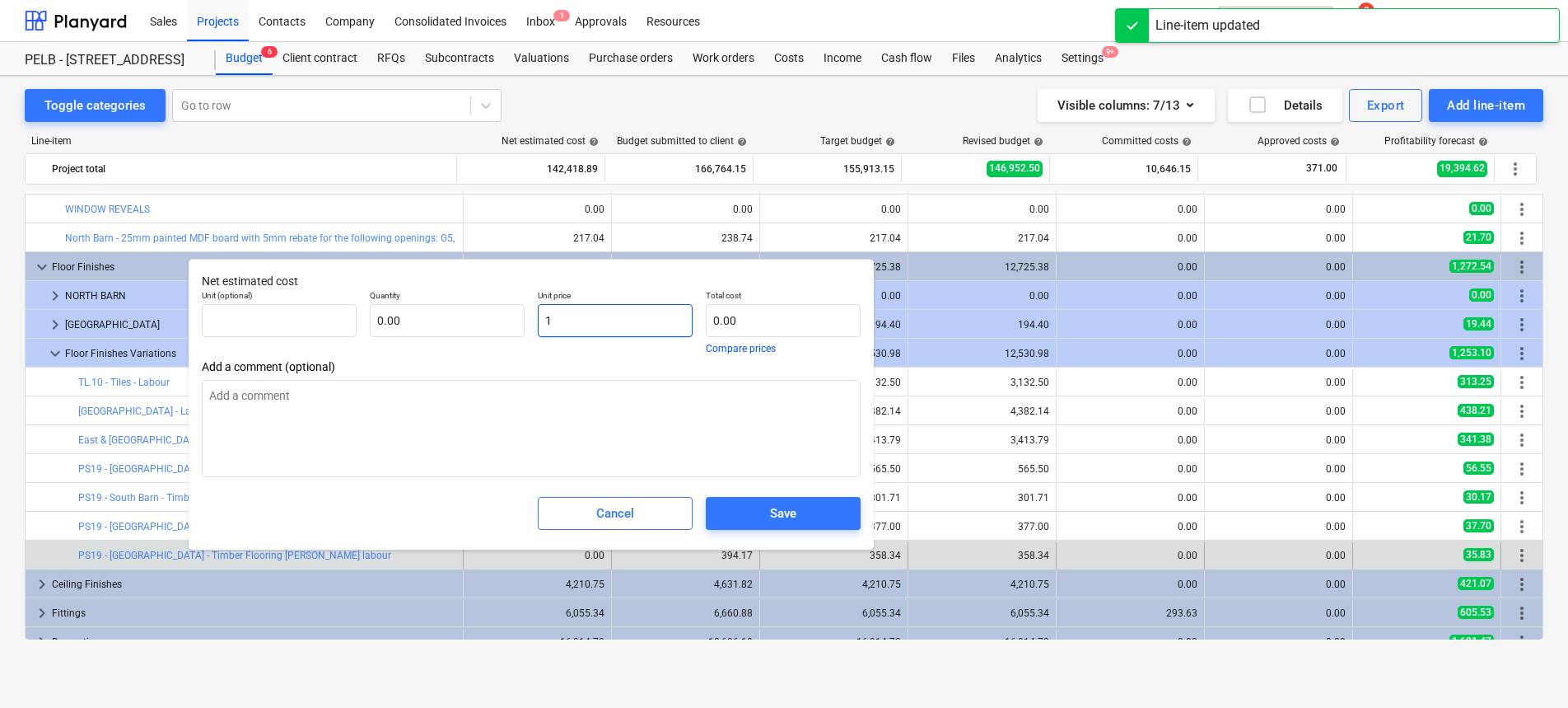
click at [618, 315] on input "1" at bounding box center [615, 320] width 155 height 33
click at [762, 514] on span "Save" at bounding box center [783, 513] width 116 height 22
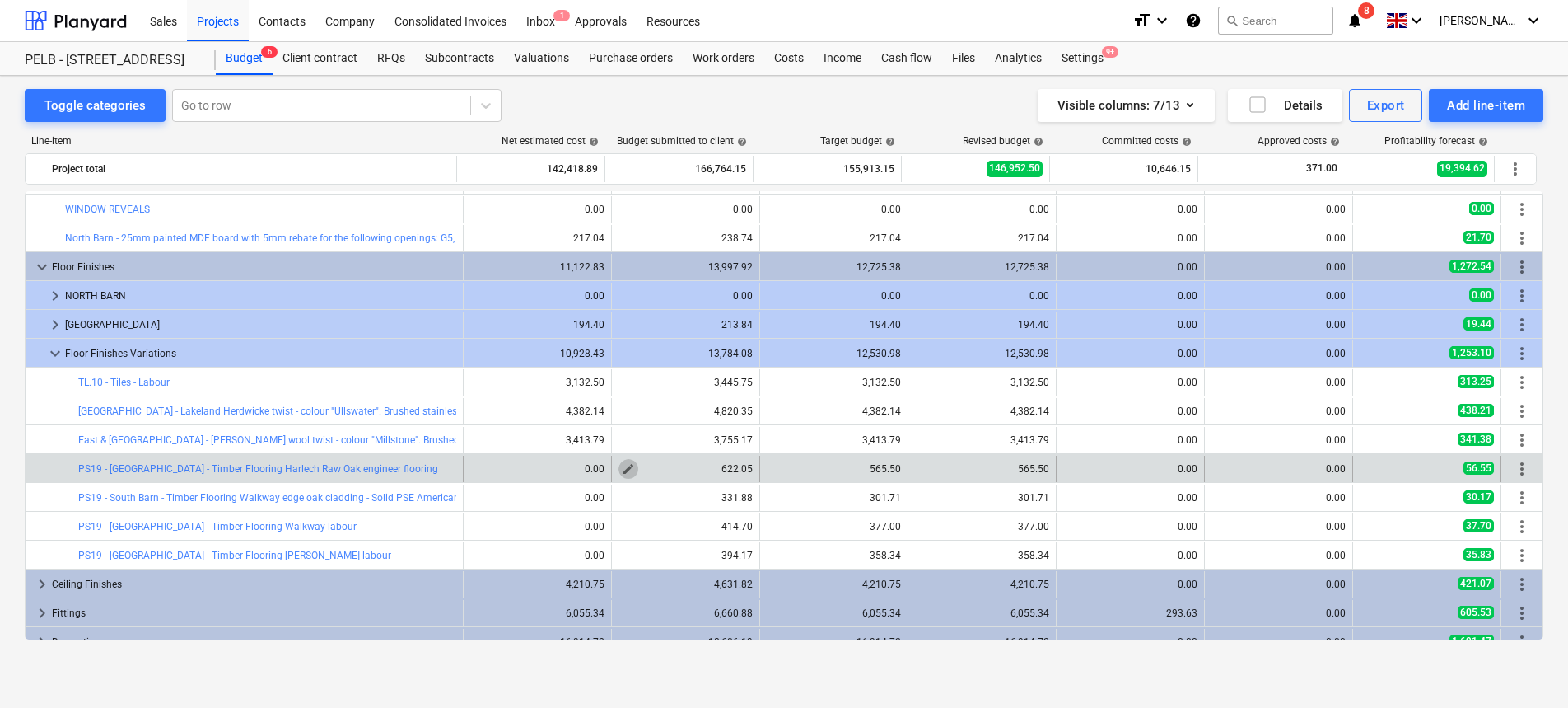
click at [626, 469] on span "edit" at bounding box center [628, 468] width 13 height 13
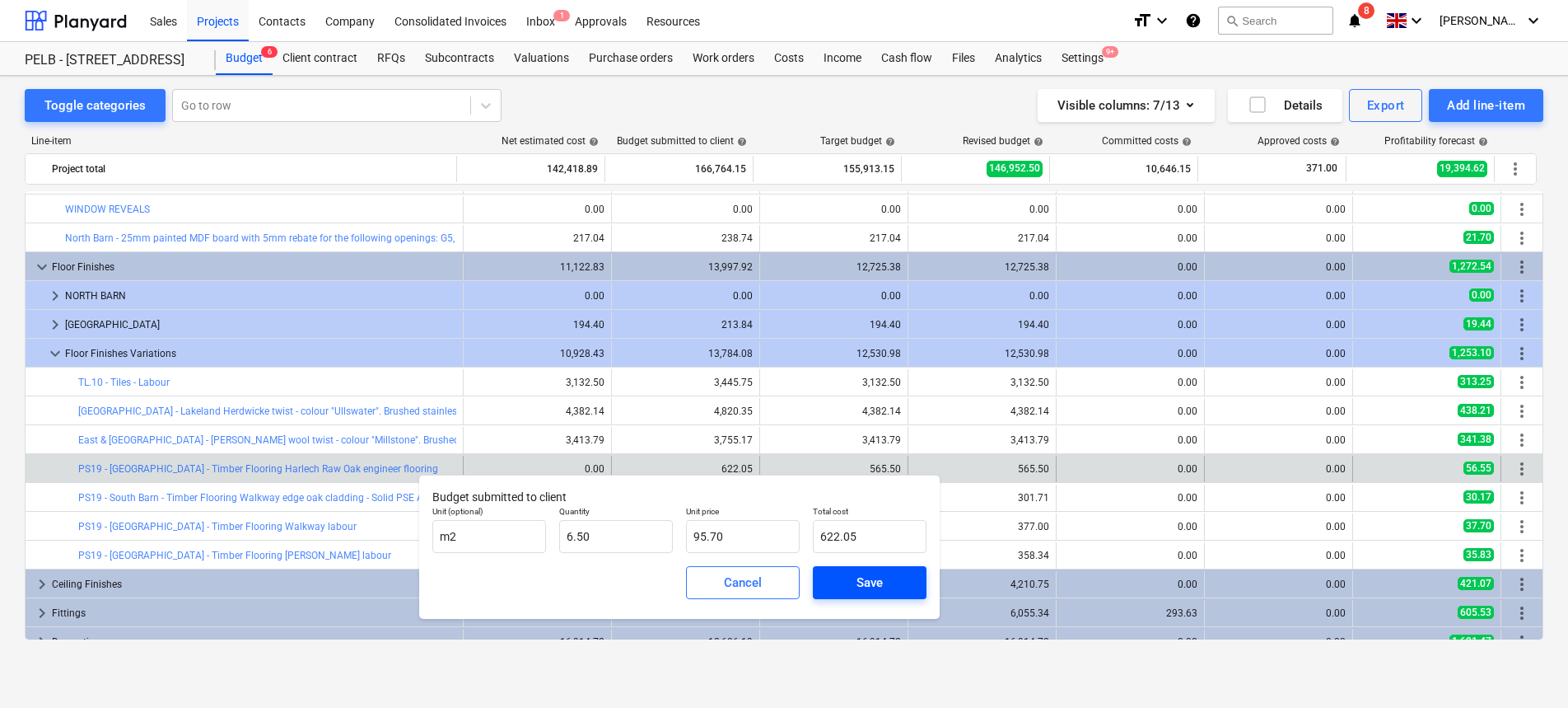
click at [863, 588] on div "Save" at bounding box center [870, 583] width 27 height 22
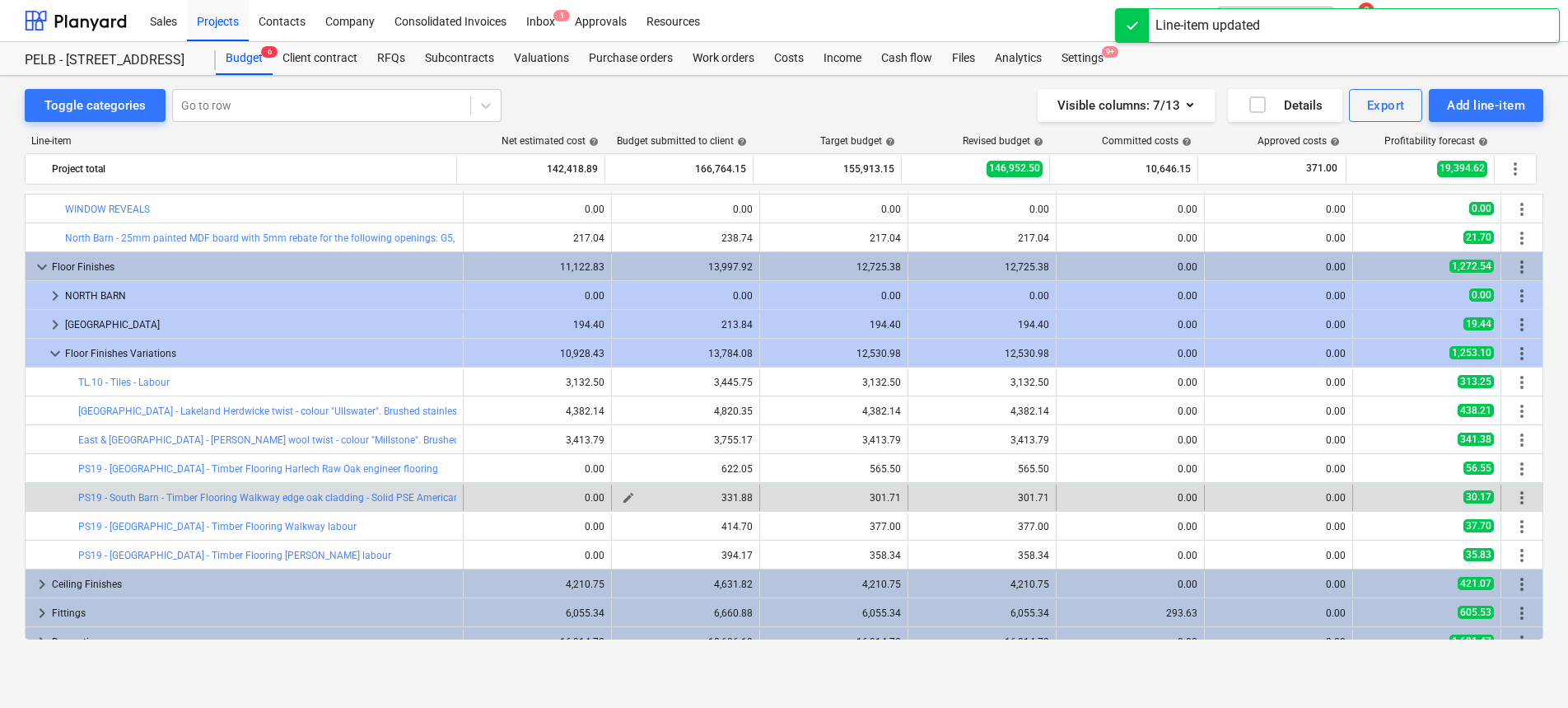
click at [622, 497] on span "edit" at bounding box center [628, 497] width 13 height 13
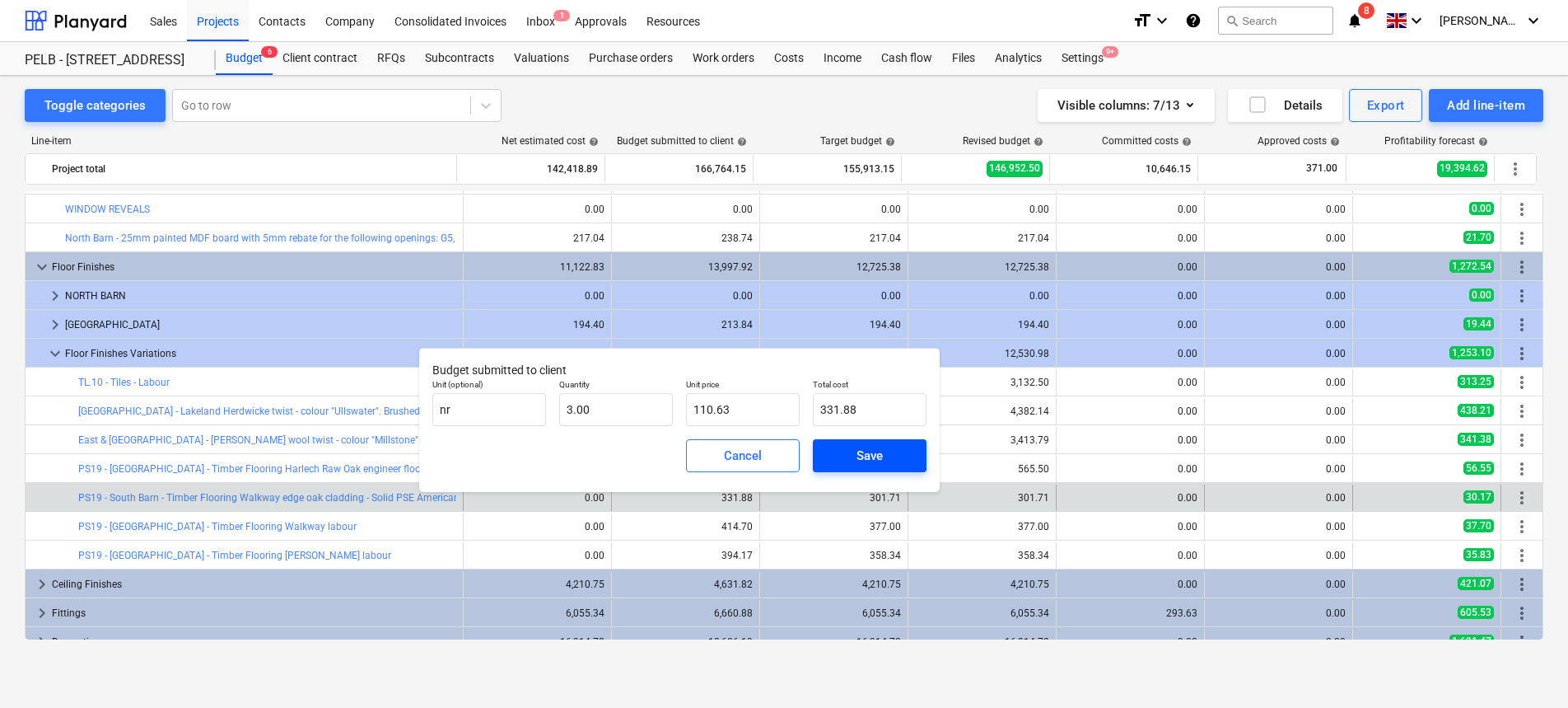
click at [872, 458] on div "Save" at bounding box center [870, 455] width 27 height 22
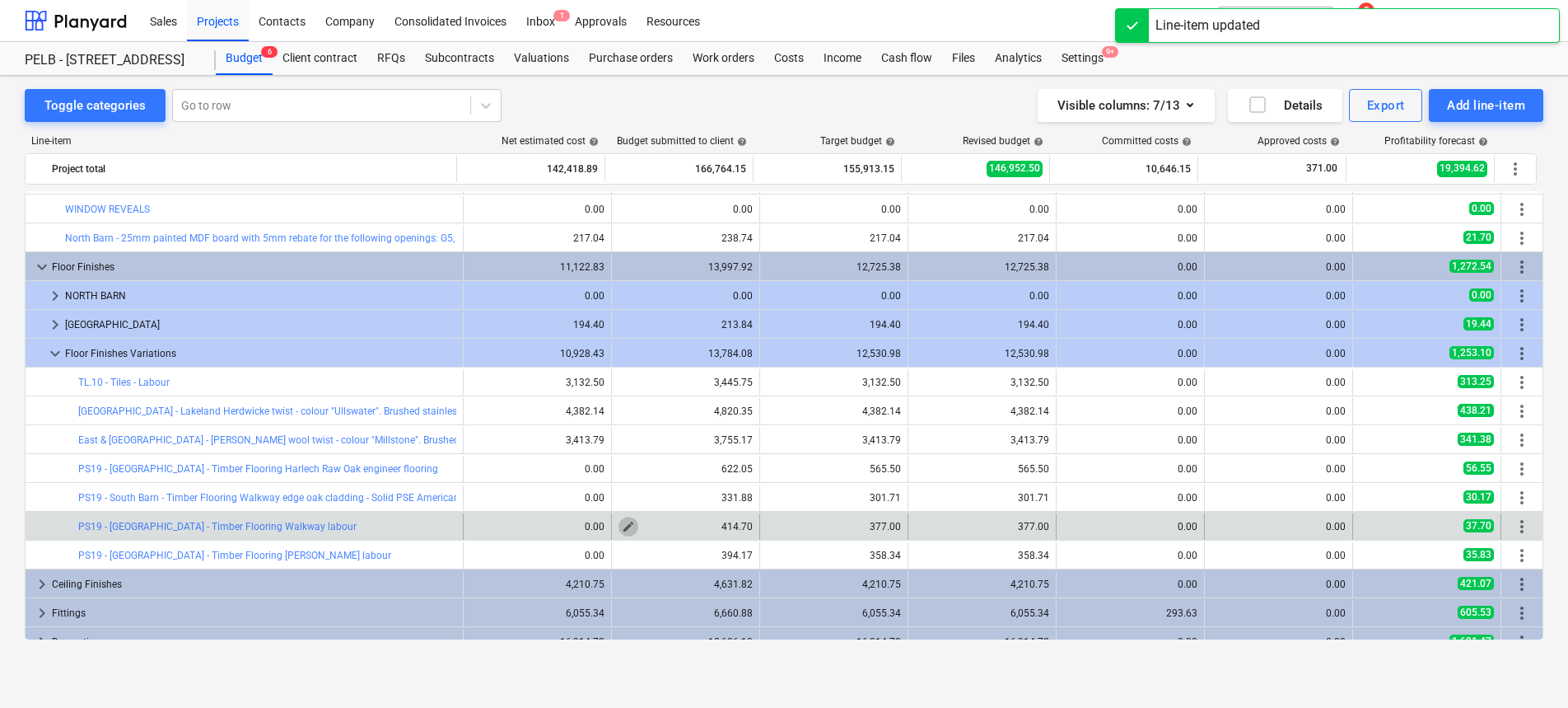
click at [622, 526] on span "edit" at bounding box center [628, 525] width 13 height 13
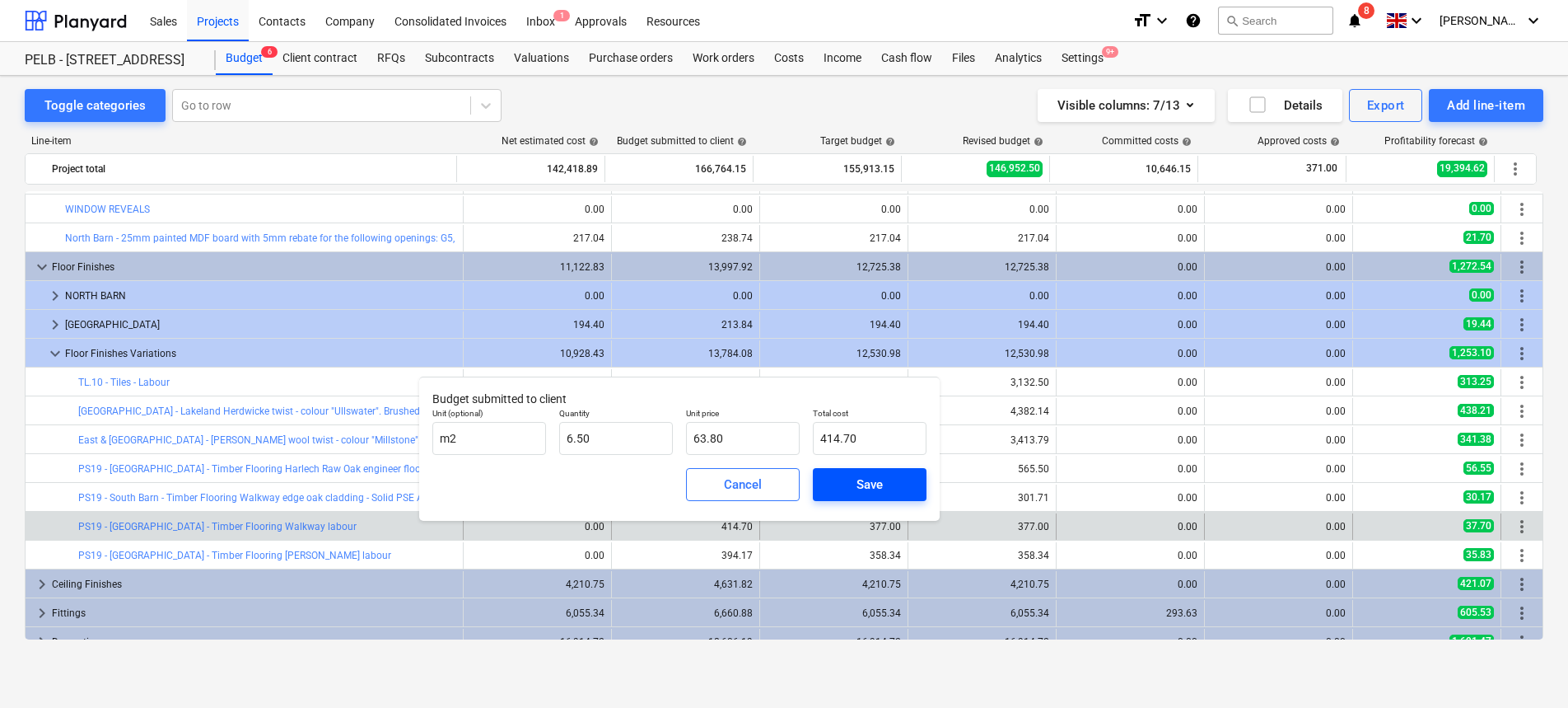
click at [859, 493] on div "Save" at bounding box center [870, 485] width 27 height 22
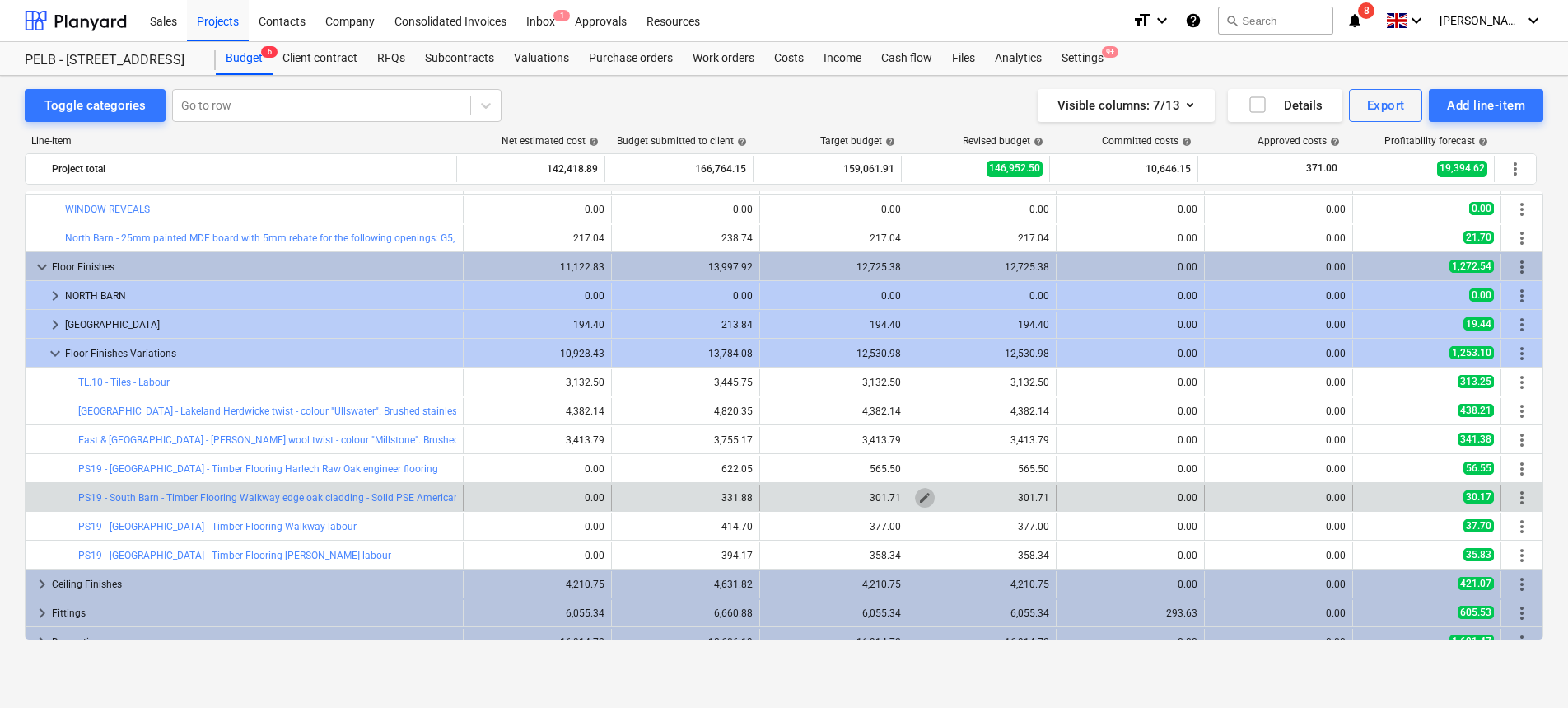
click at [918, 497] on span "edit" at bounding box center [924, 497] width 13 height 13
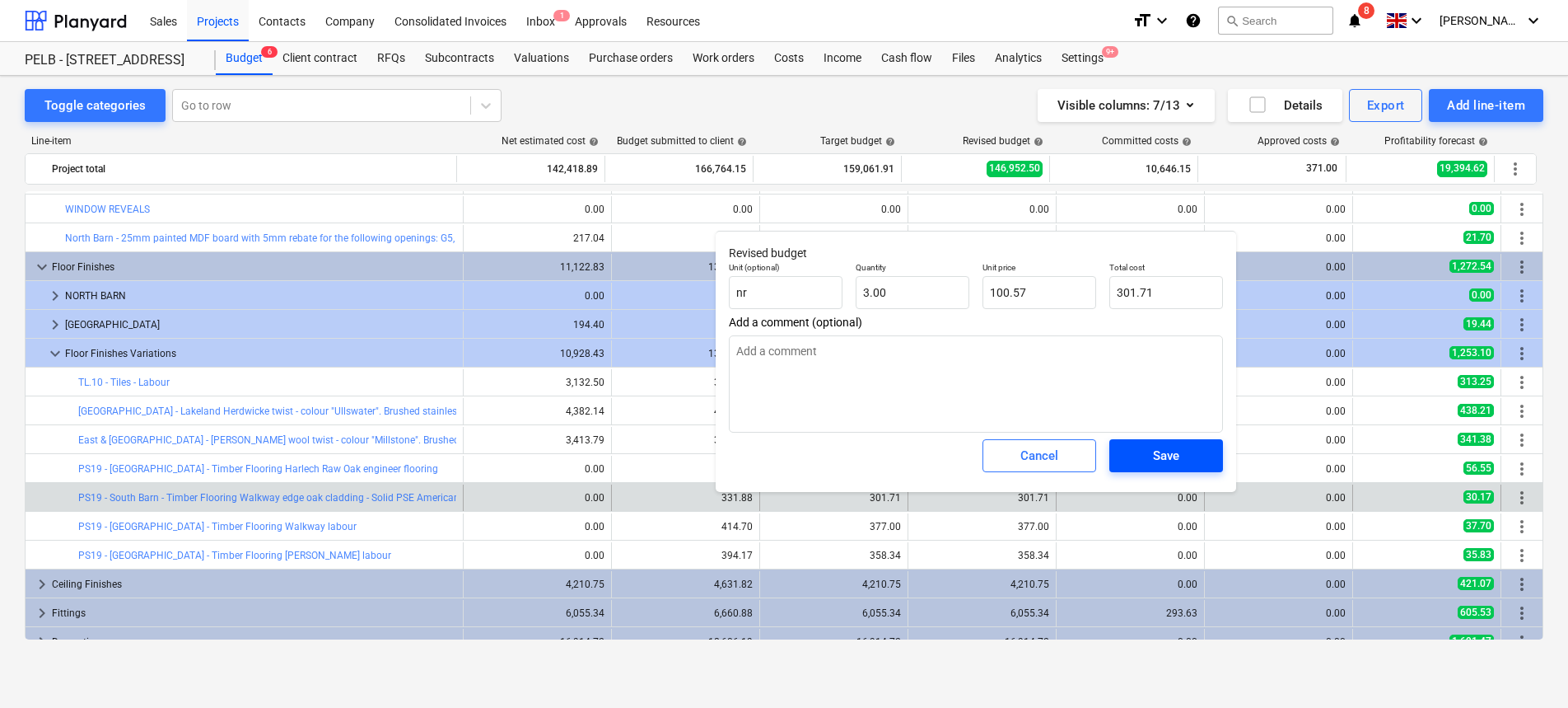
click at [1175, 449] on div "Save" at bounding box center [1166, 455] width 27 height 22
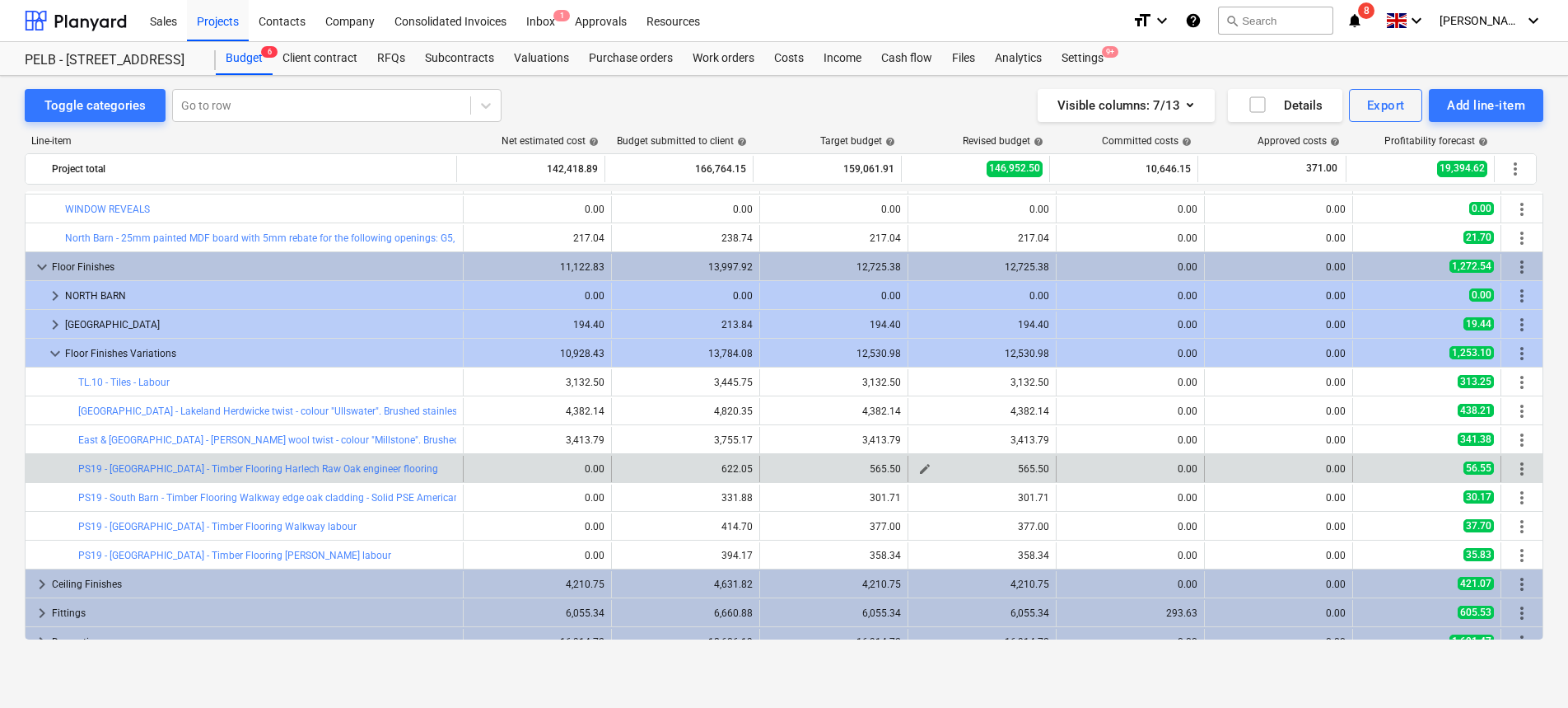
click at [918, 469] on span "edit" at bounding box center [924, 468] width 13 height 13
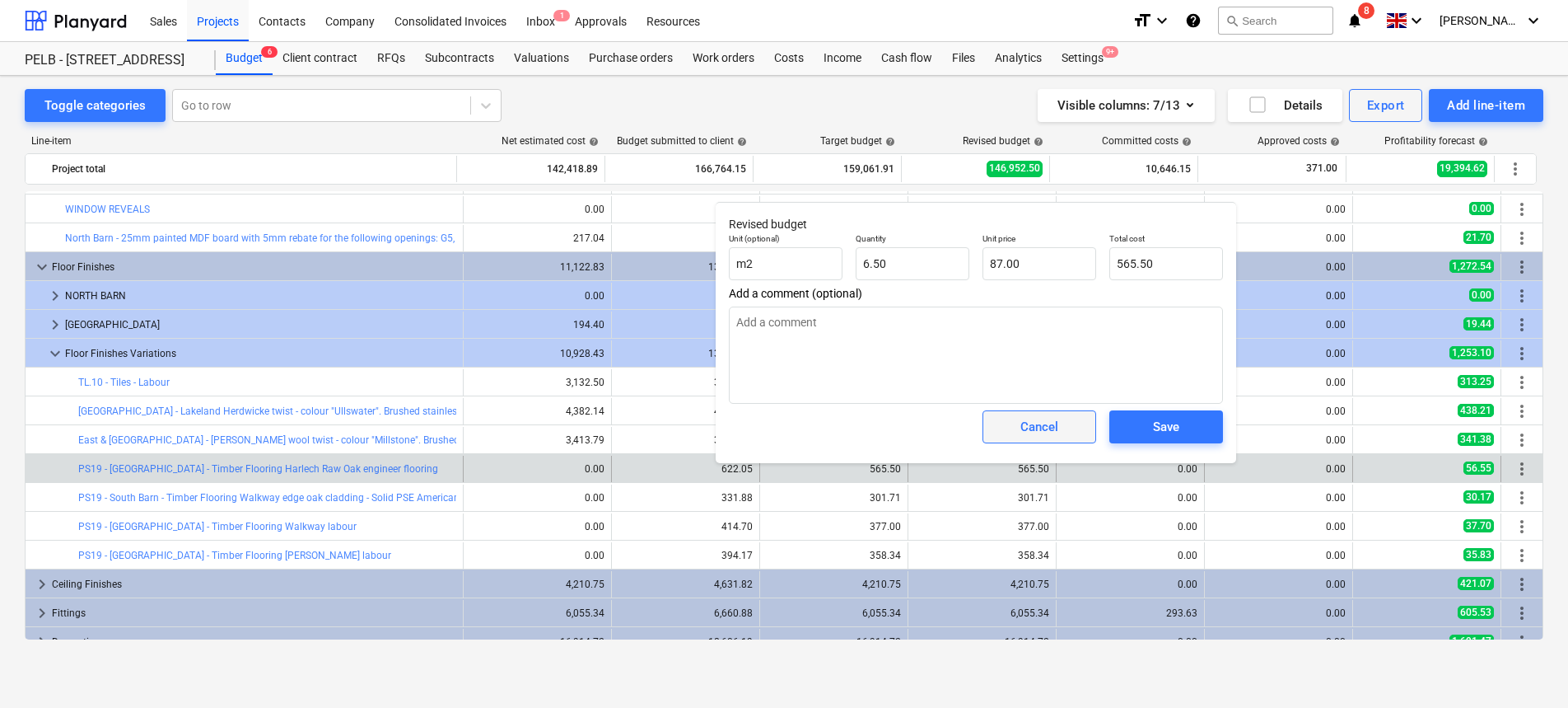
click at [1031, 429] on div "Cancel" at bounding box center [1040, 427] width 38 height 22
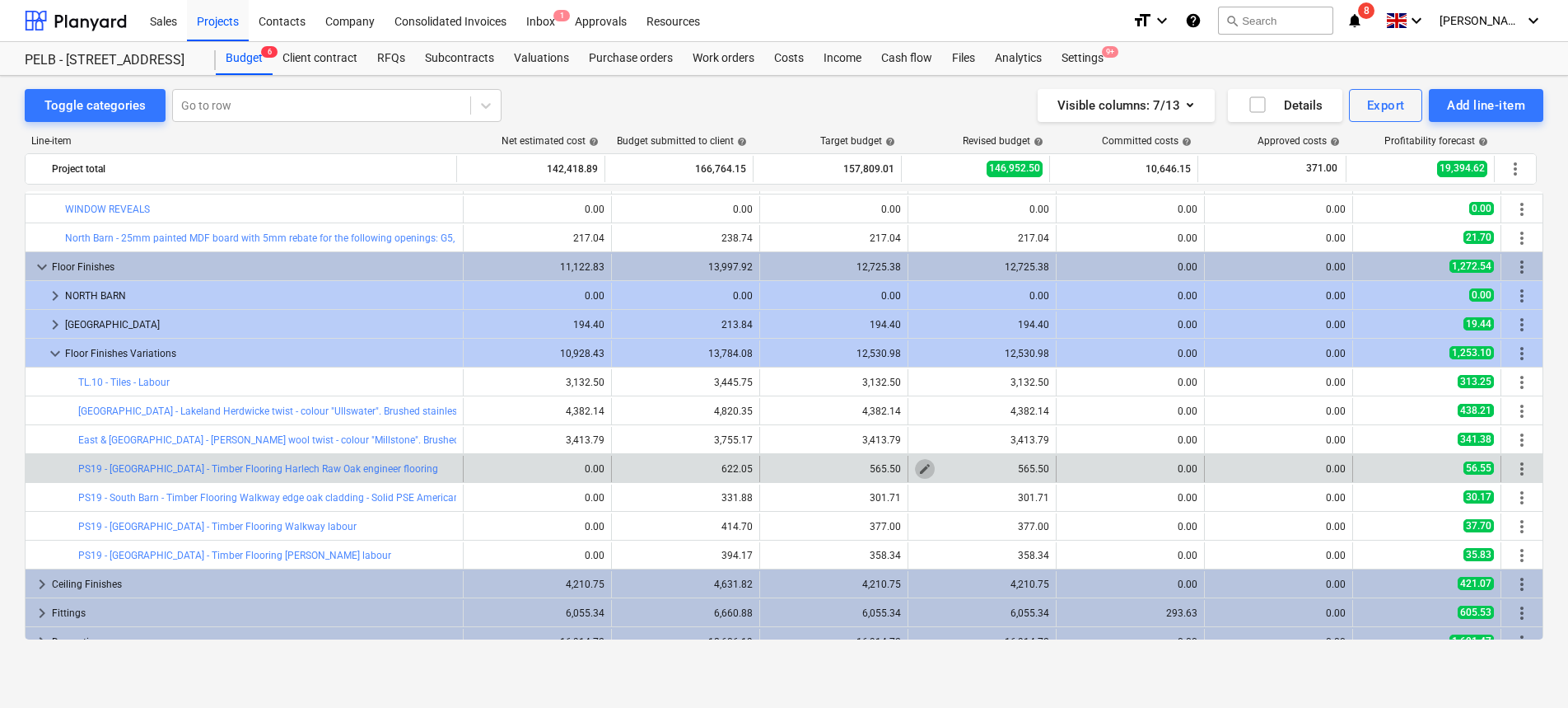
click at [925, 470] on span "edit" at bounding box center [924, 468] width 13 height 13
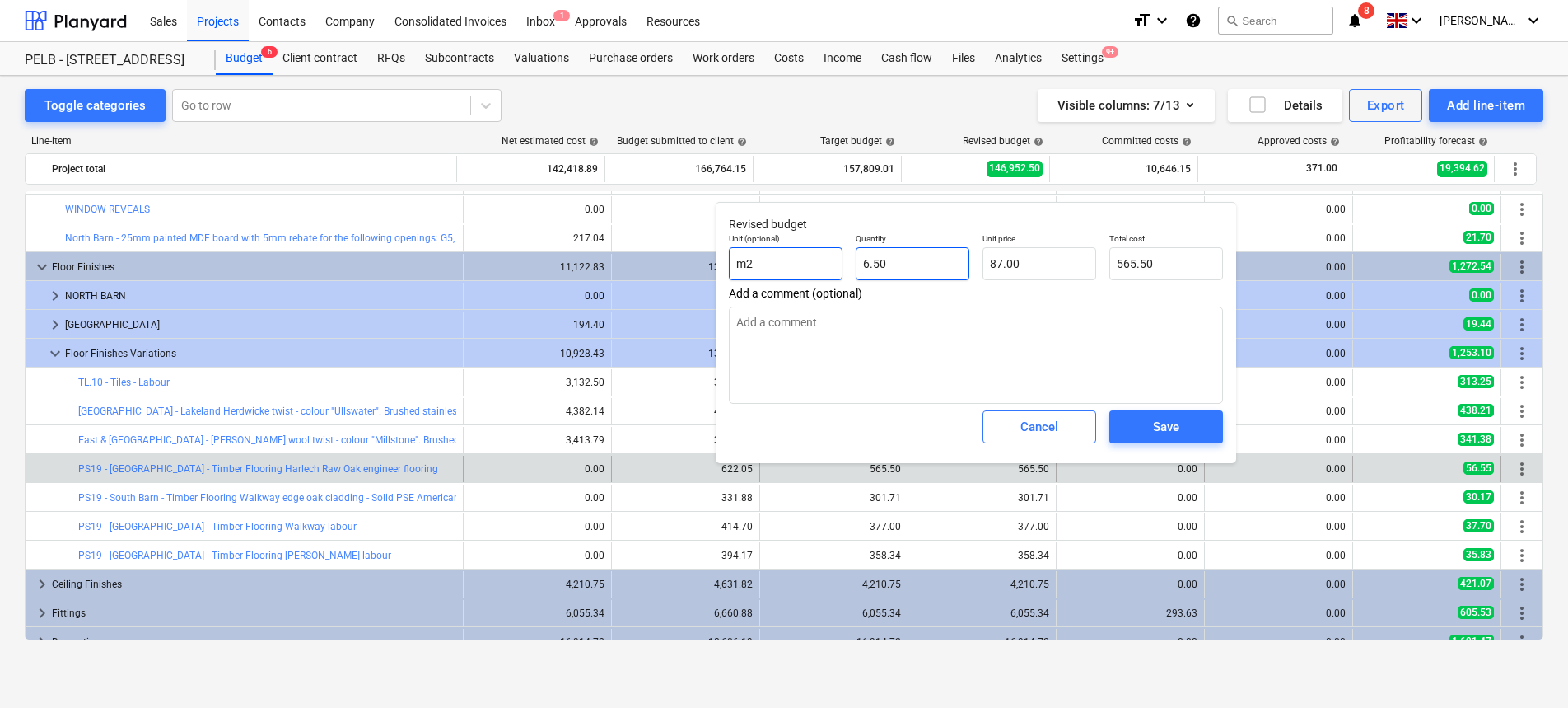
drag, startPoint x: 789, startPoint y: 261, endPoint x: 881, endPoint y: 268, distance: 92.3
click at [750, 261] on input "m2" at bounding box center [785, 263] width 114 height 33
click at [903, 270] on input "6.5" at bounding box center [912, 263] width 114 height 33
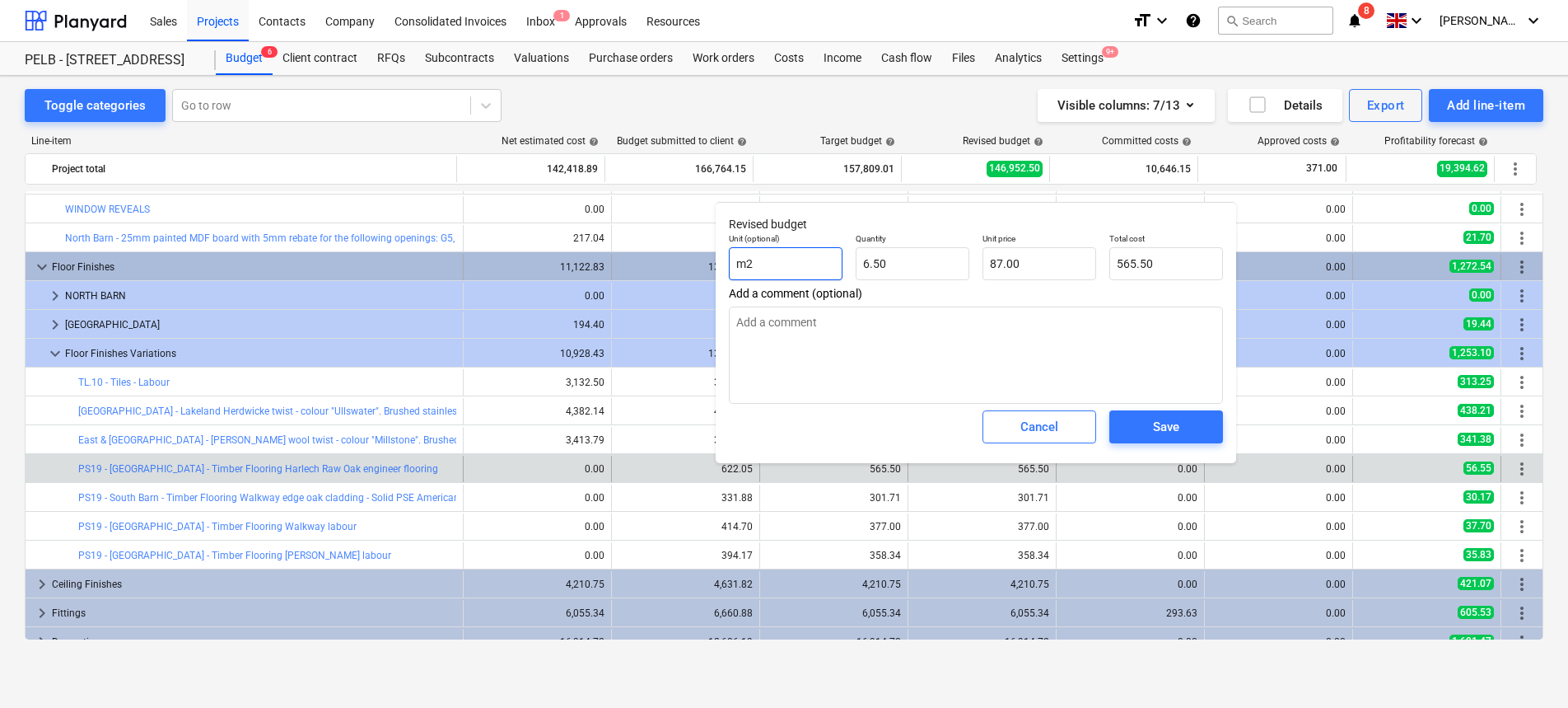
drag, startPoint x: 788, startPoint y: 266, endPoint x: 665, endPoint y: 254, distance: 123.6
click at [665, 254] on body "Sales Projects Contacts Company Consolidated Invoices Inbox 1 Approvals Resourc…" at bounding box center [784, 354] width 1568 height 708
drag, startPoint x: 921, startPoint y: 265, endPoint x: 620, endPoint y: 253, distance: 301.2
click at [656, 257] on body "Sales Projects Contacts Company Consolidated Invoices Inbox 1 Approvals Resourc…" at bounding box center [784, 354] width 1568 height 708
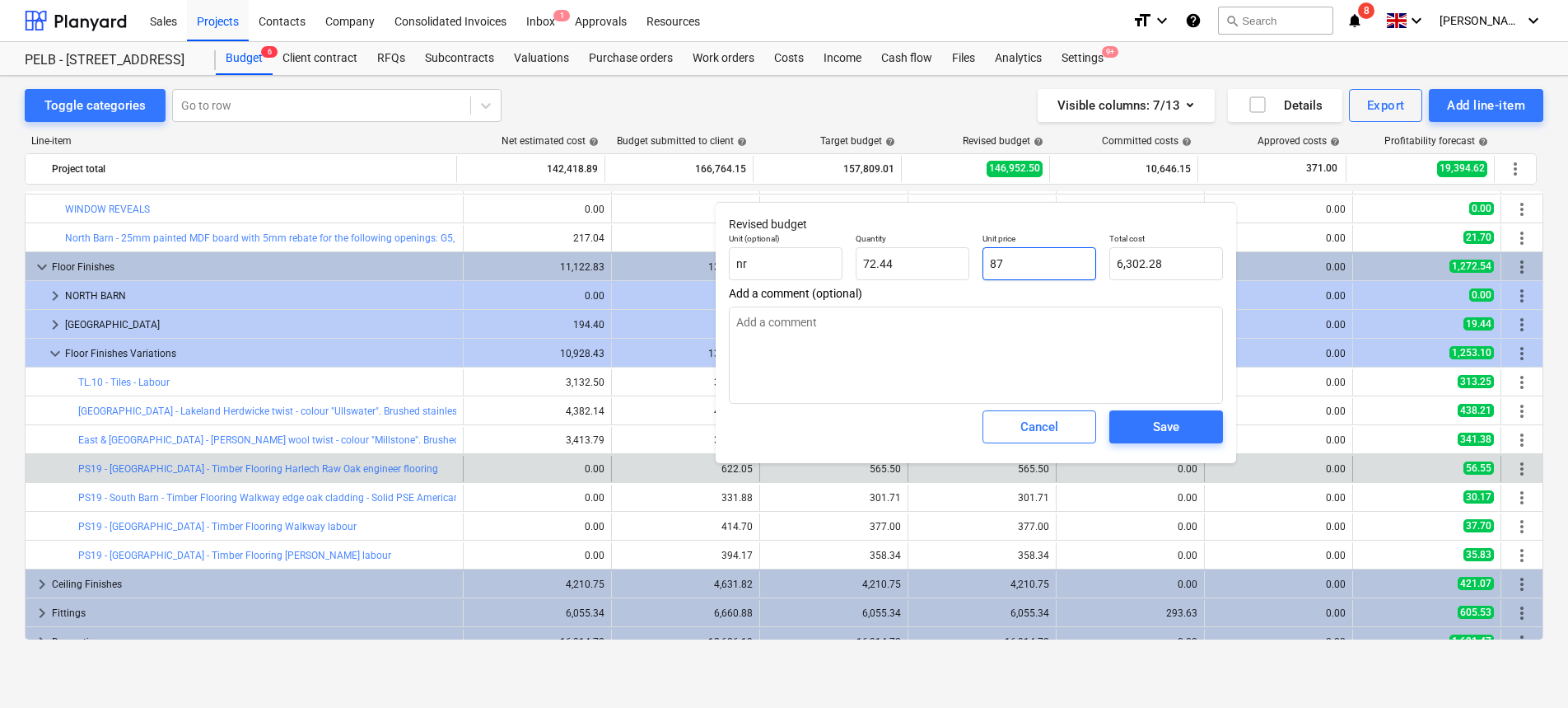
click at [1044, 264] on input "87" at bounding box center [1039, 263] width 114 height 33
drag, startPoint x: 887, startPoint y: 271, endPoint x: 818, endPoint y: 258, distance: 70.2
click at [818, 258] on div "Unit (optional) nr Quantity 72.44 Unit price 0.00 Total cost 0.00" at bounding box center [977, 256] width 508 height 60
click at [1020, 262] on input "text" at bounding box center [1039, 263] width 114 height 33
click at [1151, 426] on span "Save" at bounding box center [1166, 427] width 74 height 22
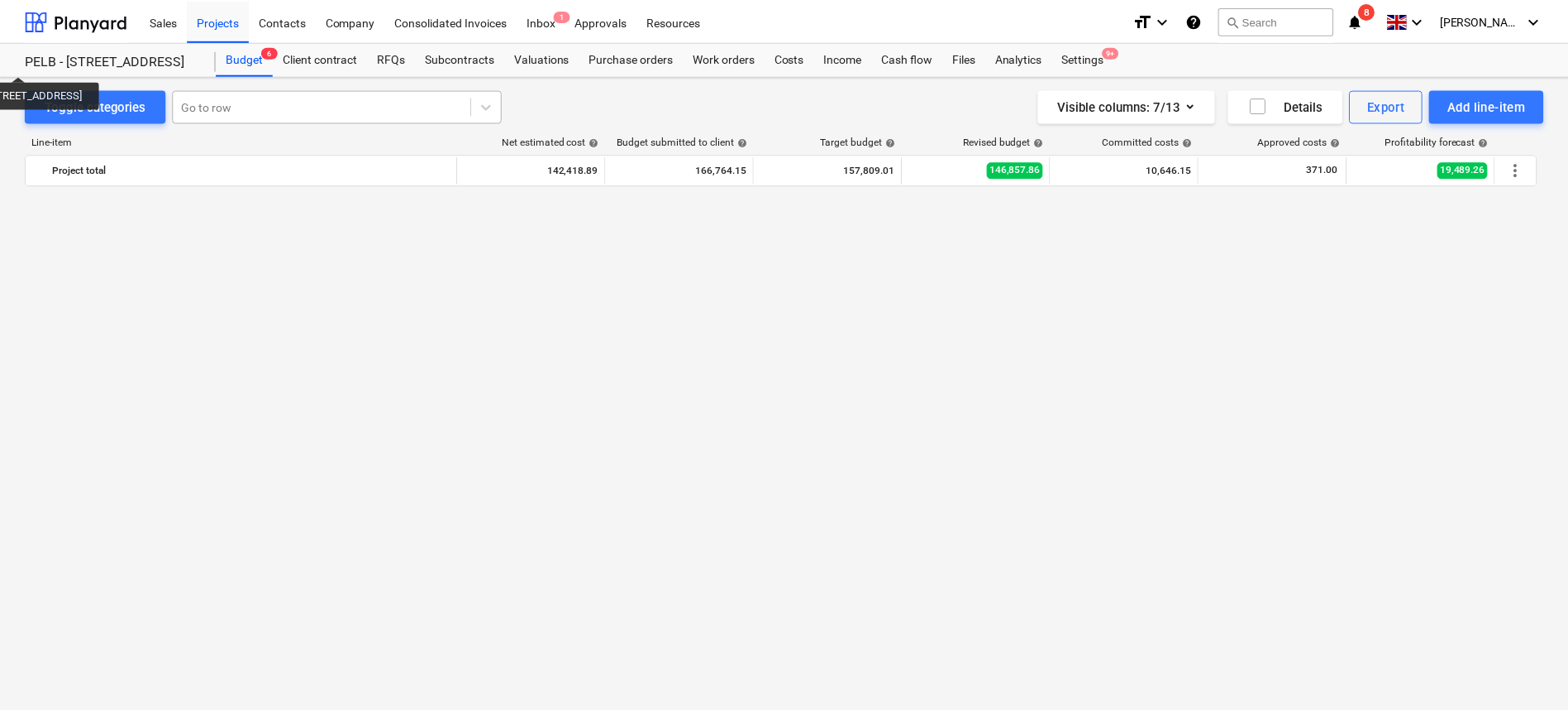
scroll to position [0, 0]
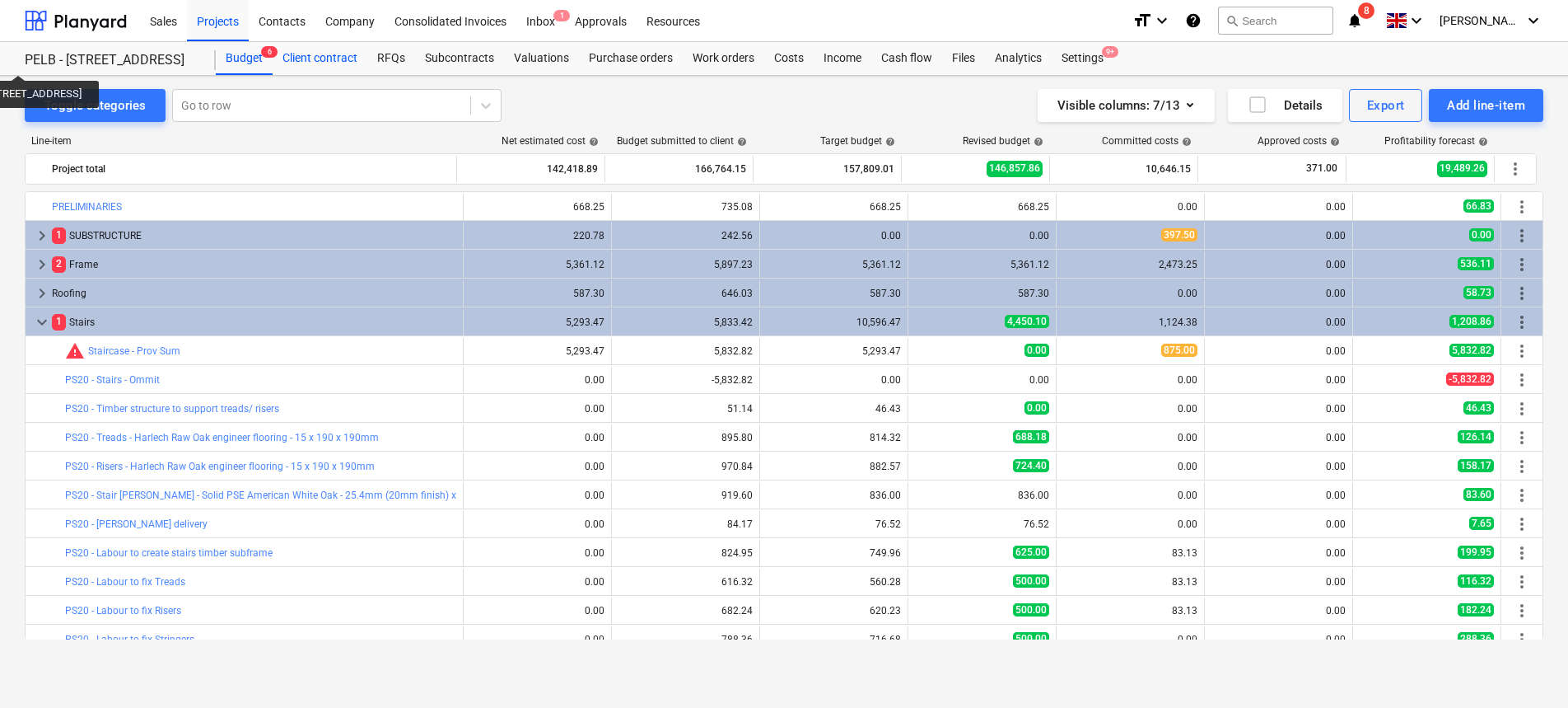
click at [313, 53] on div "Client contract" at bounding box center [320, 58] width 95 height 33
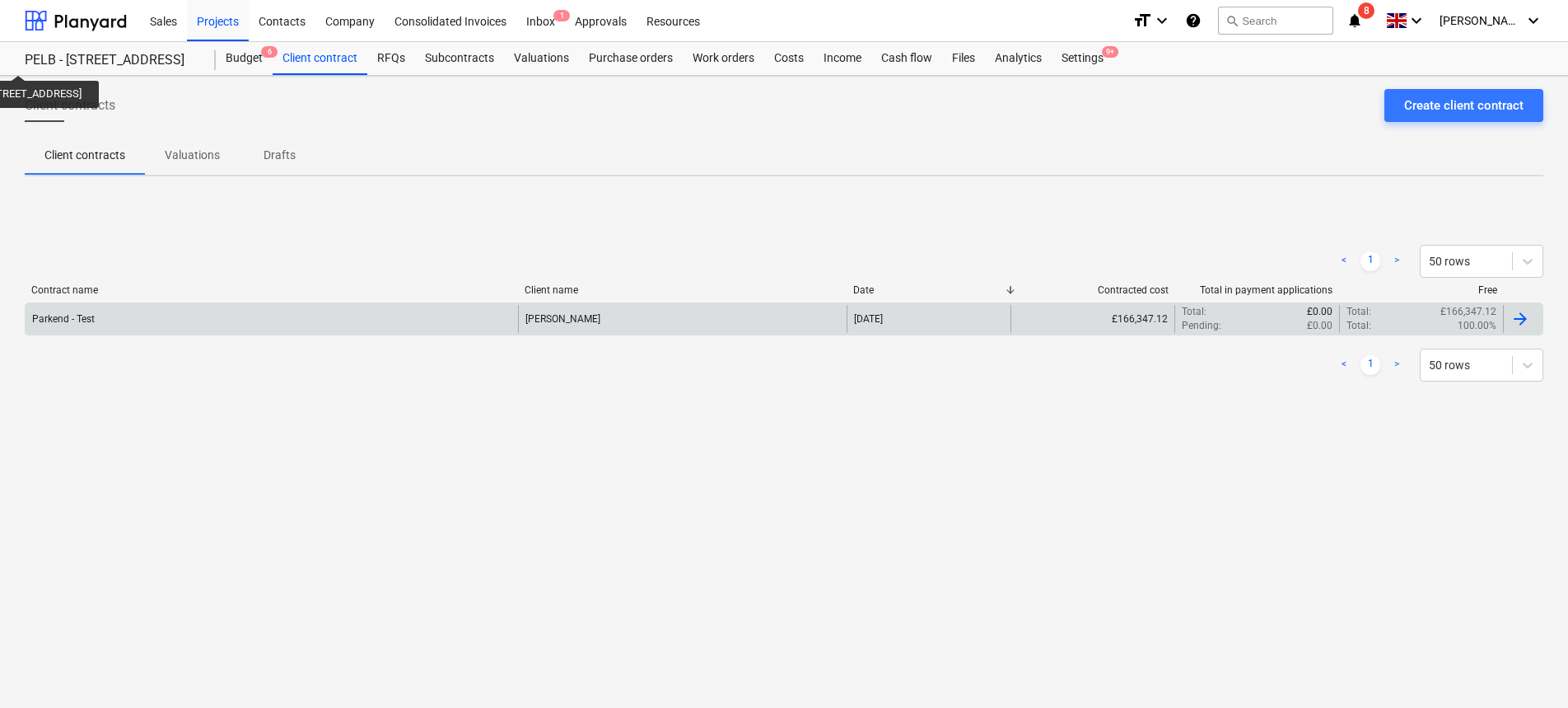
click at [285, 321] on div "Parkend - Test" at bounding box center [272, 319] width 493 height 28
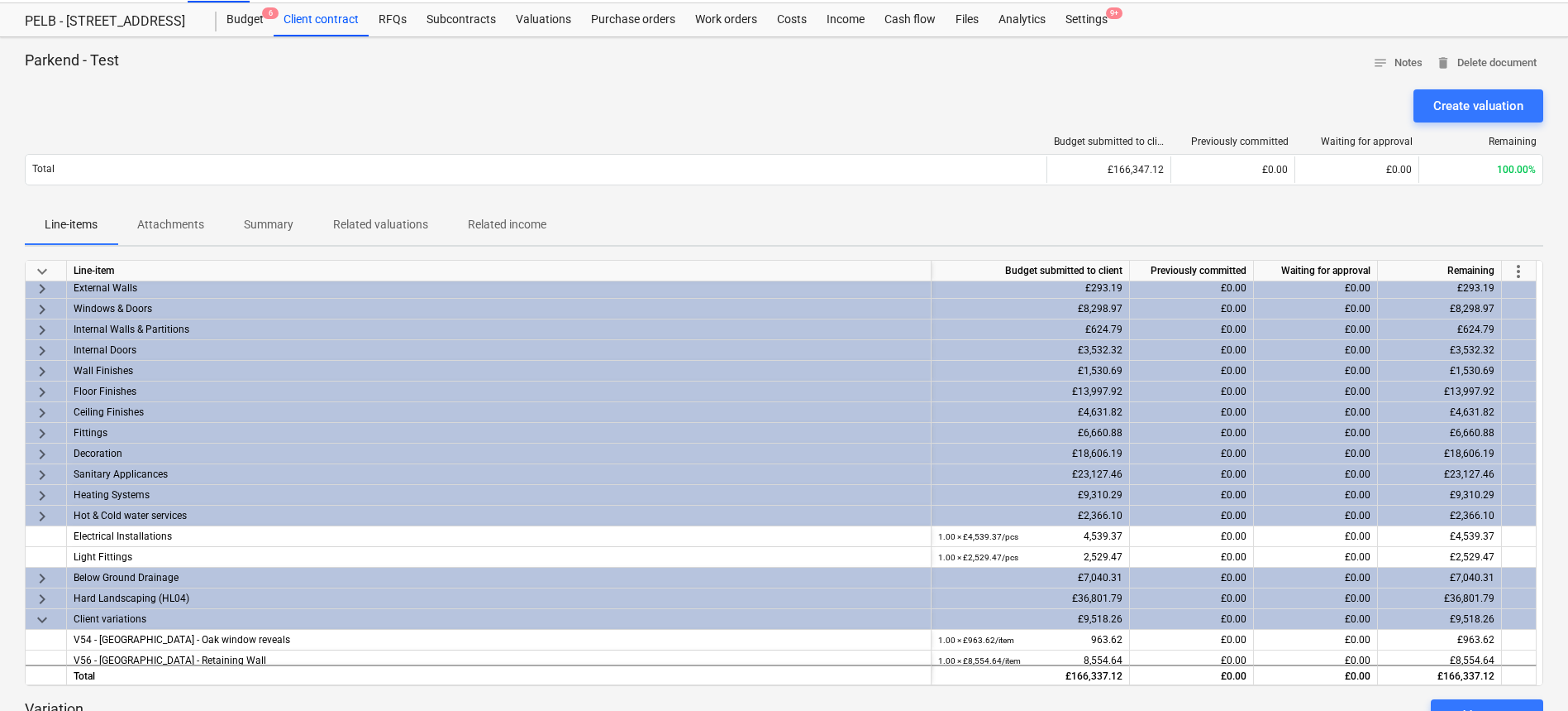
scroll to position [310, 0]
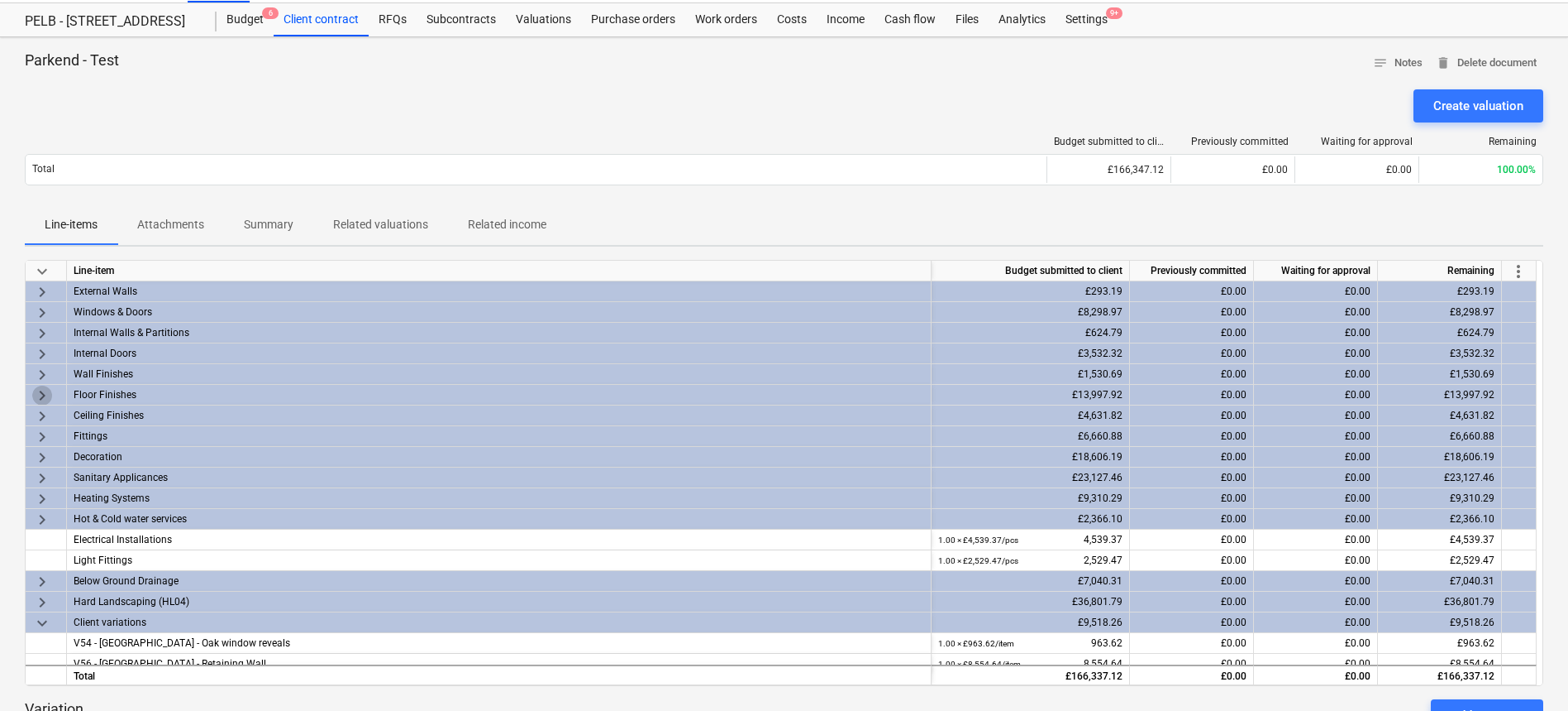
click at [38, 393] on span "keyboard_arrow_right" at bounding box center [43, 396] width 20 height 20
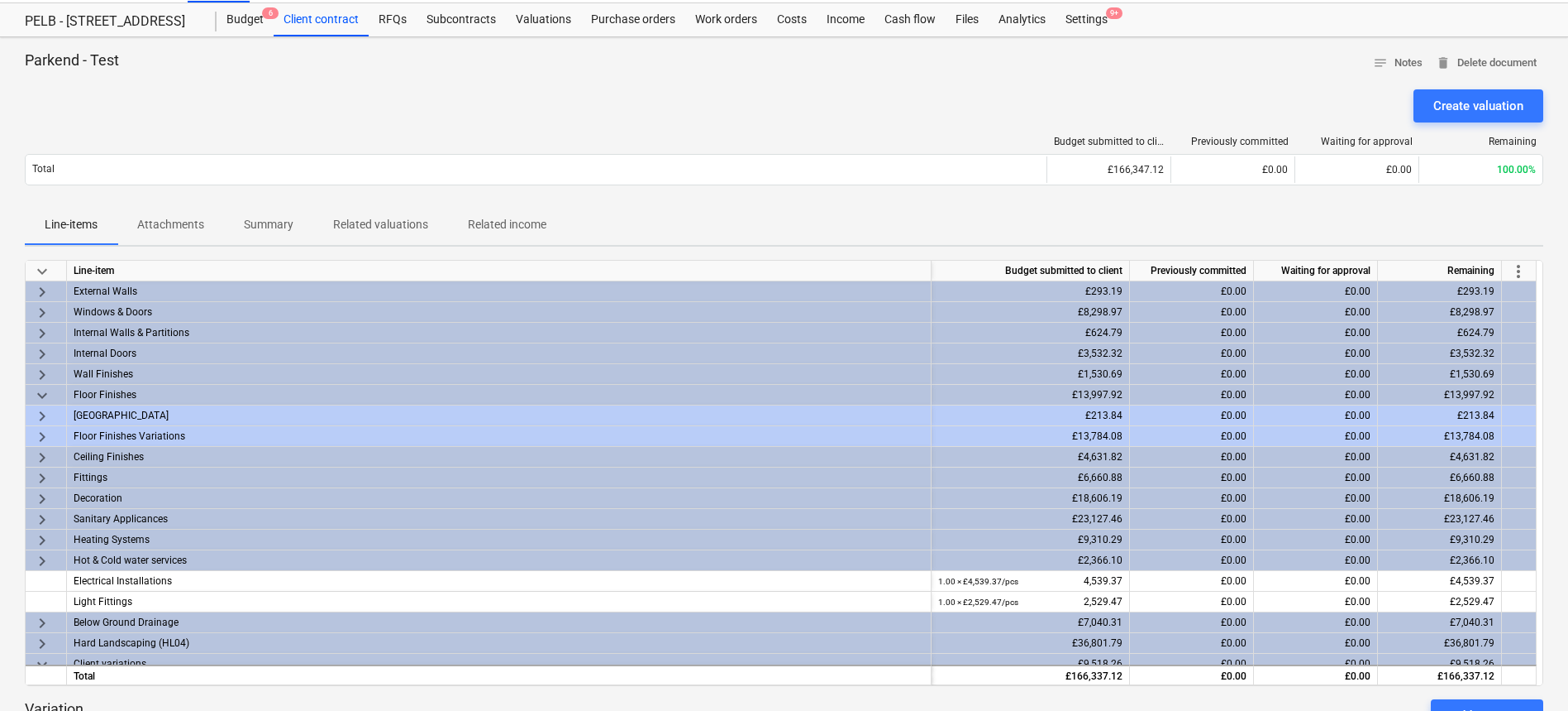
click at [41, 436] on span "keyboard_arrow_right" at bounding box center [43, 436] width 20 height 20
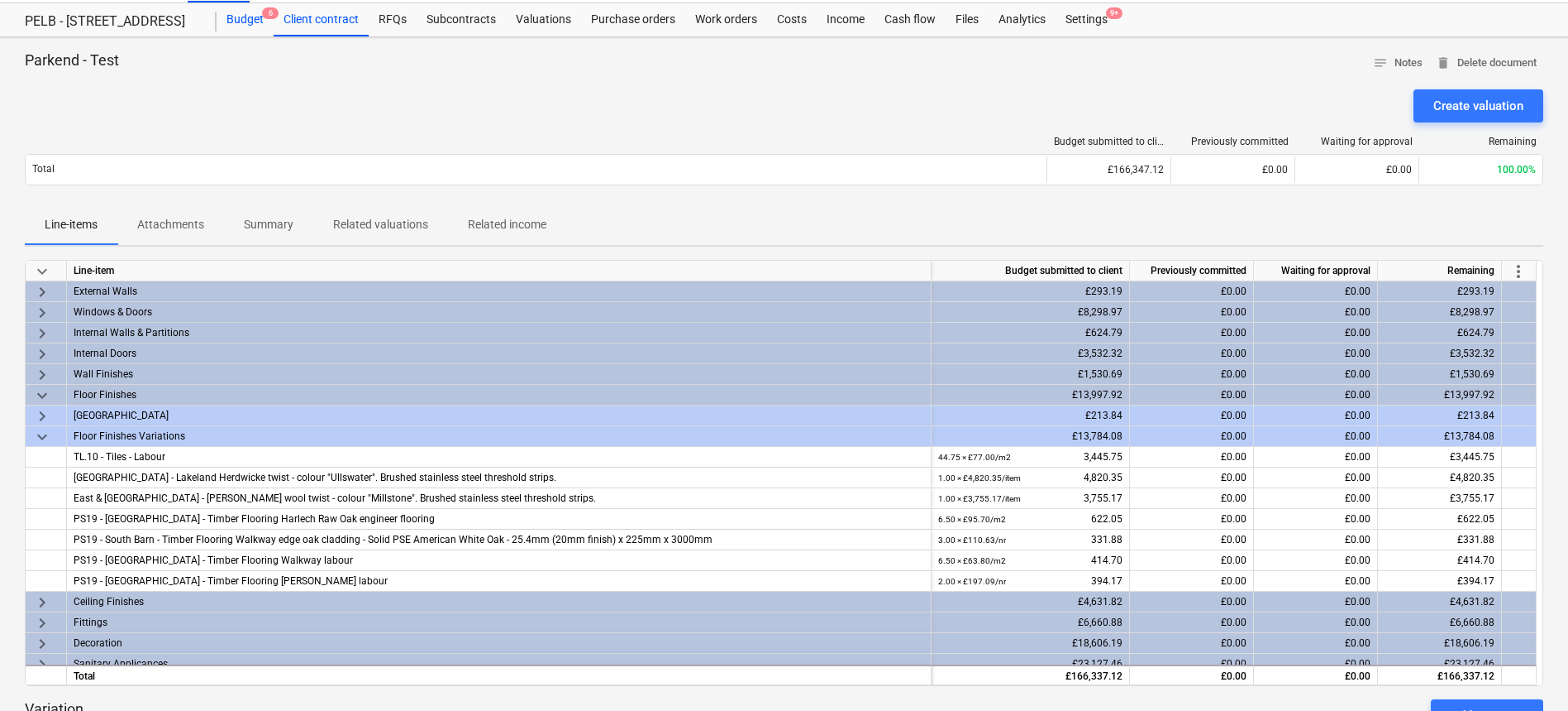
click at [243, 31] on div "Budget 6" at bounding box center [246, 19] width 57 height 33
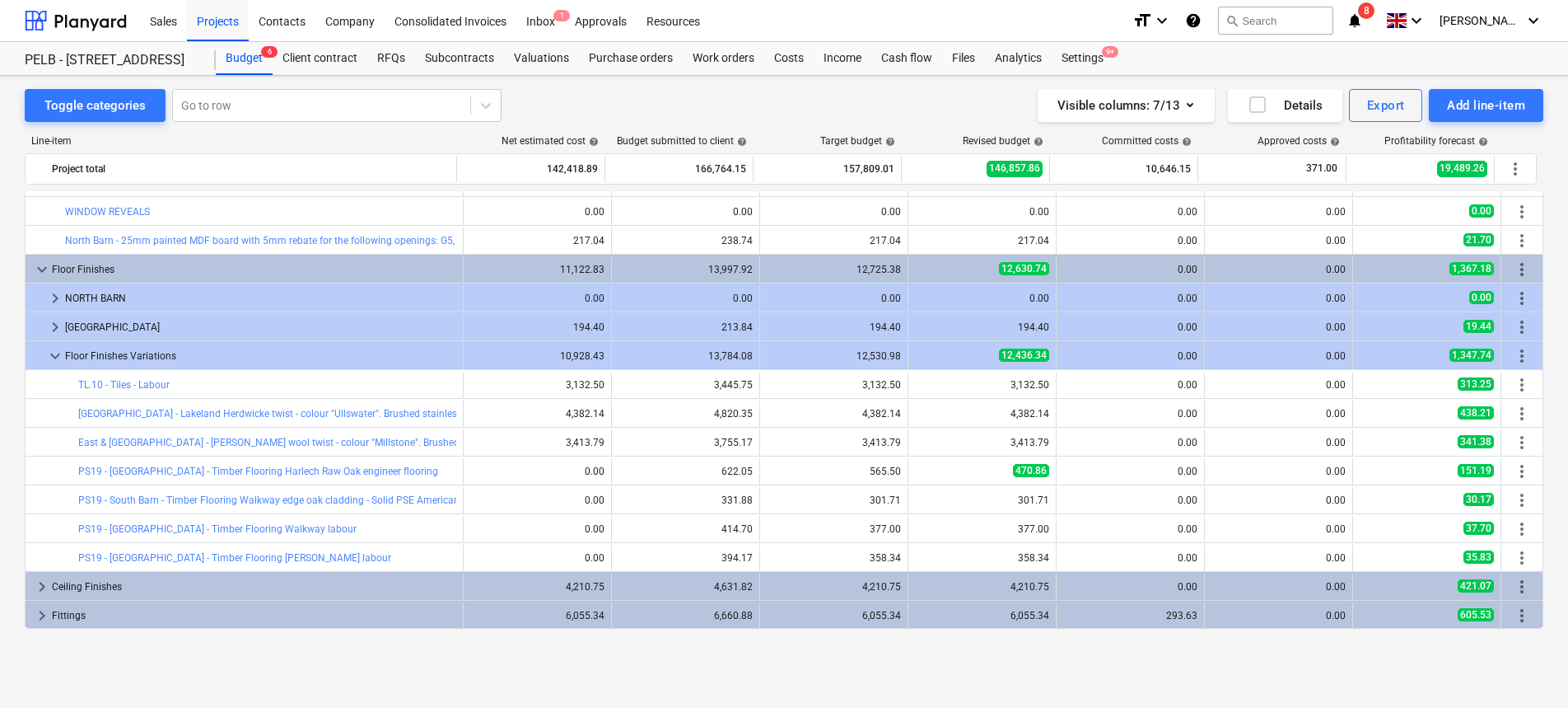
scroll to position [855, 0]
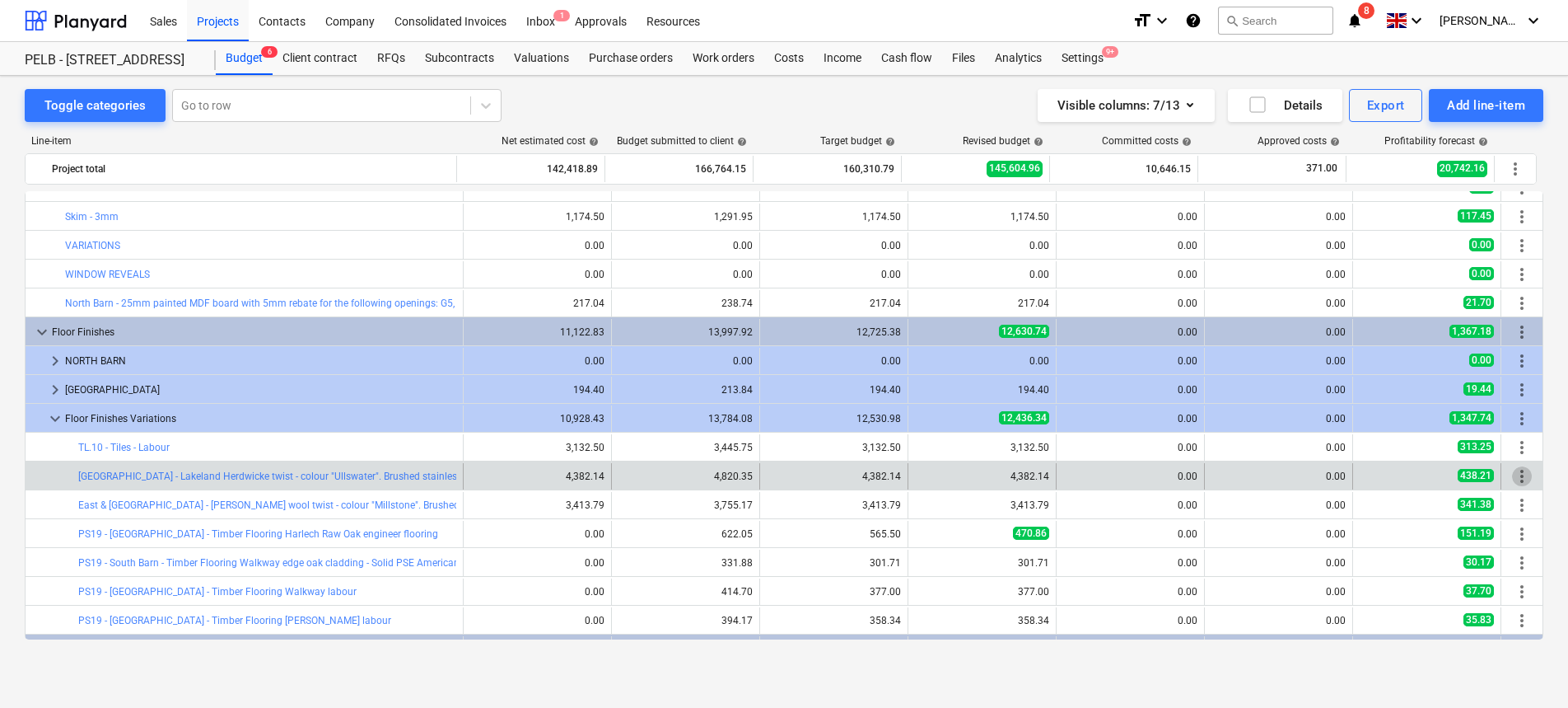
click at [1519, 468] on span "more_vert" at bounding box center [1523, 476] width 20 height 20
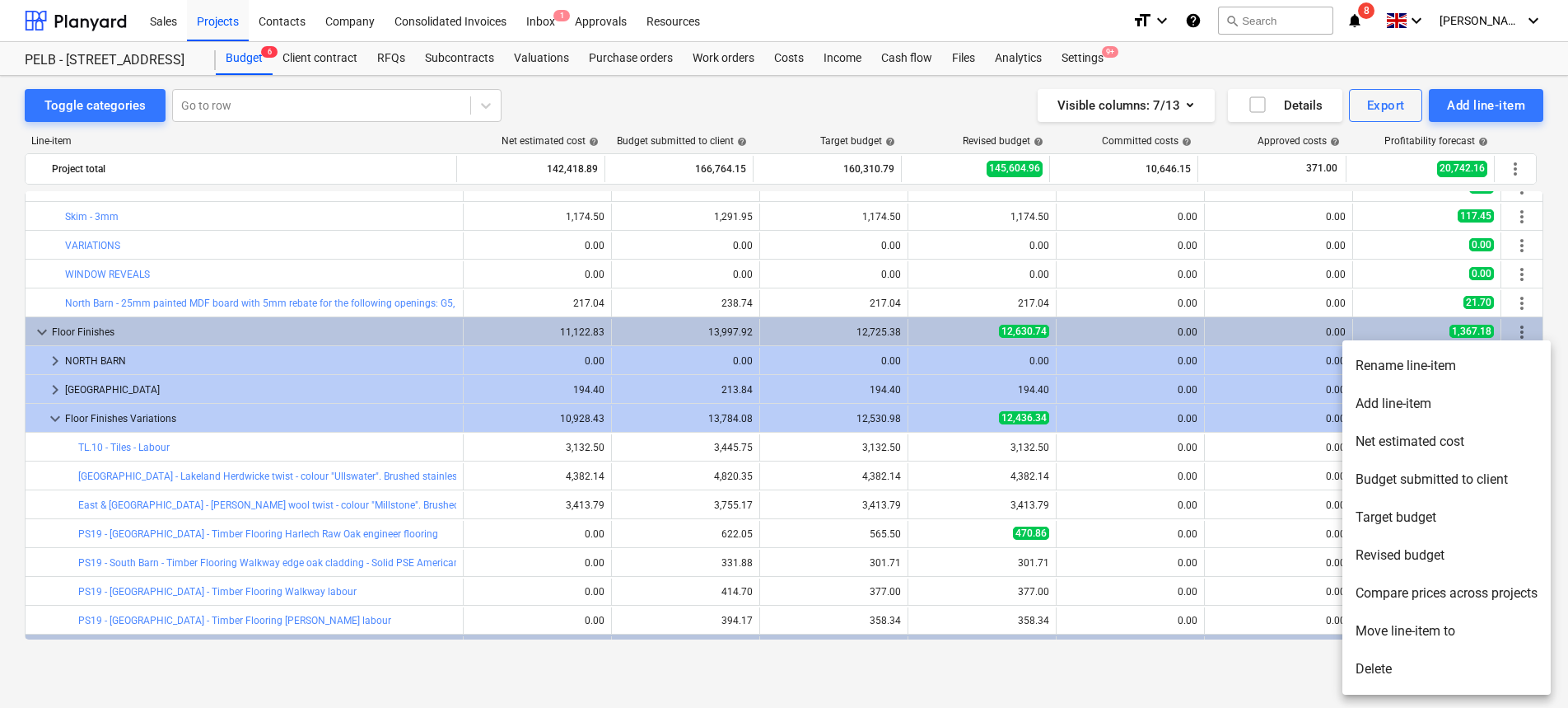
click at [1449, 365] on li "Rename line-item" at bounding box center [1447, 365] width 208 height 38
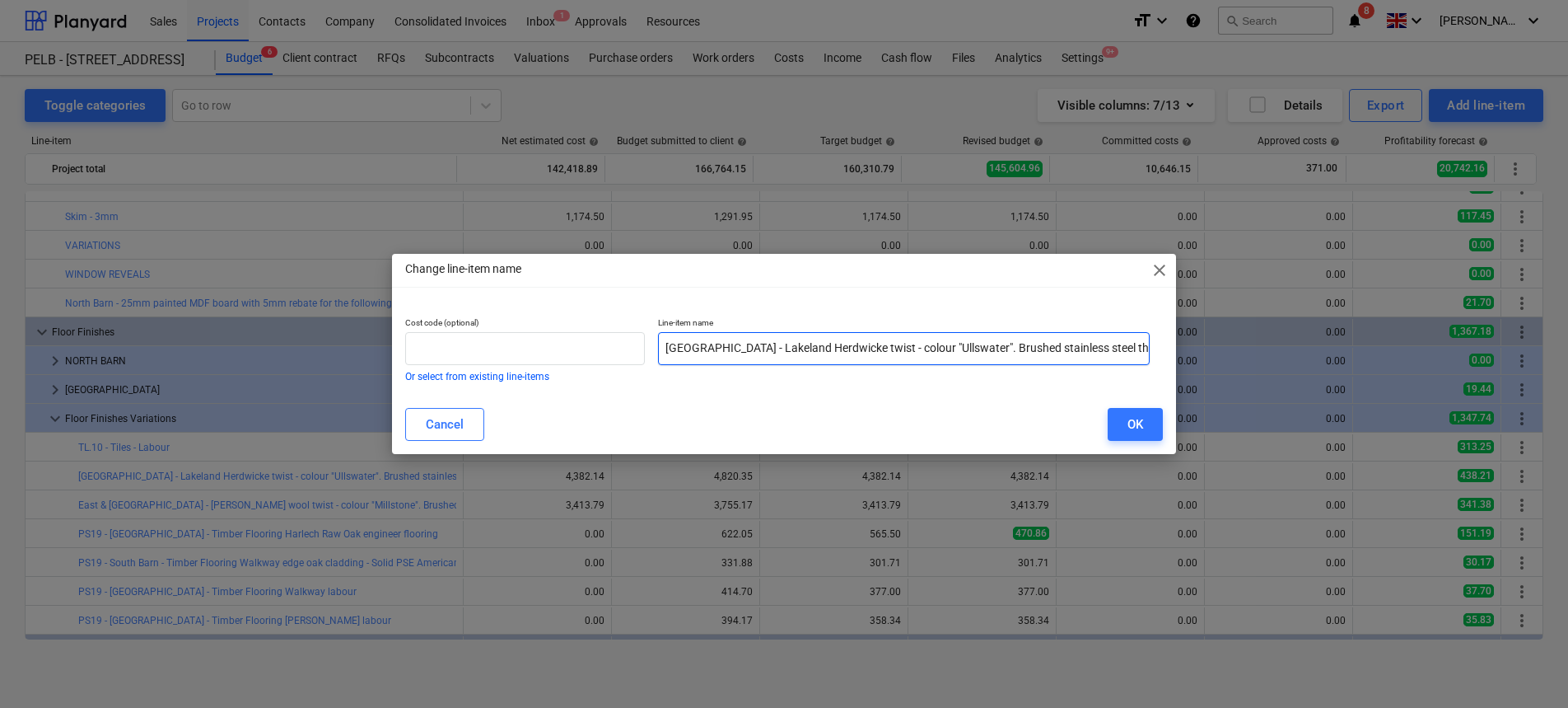
click at [662, 347] on input "North Barn - Lakeland Herdwicke twist - colour "Ullswater". Brushed stainless s…" at bounding box center [904, 348] width 492 height 33
click at [1137, 420] on div "OK" at bounding box center [1136, 425] width 16 height 22
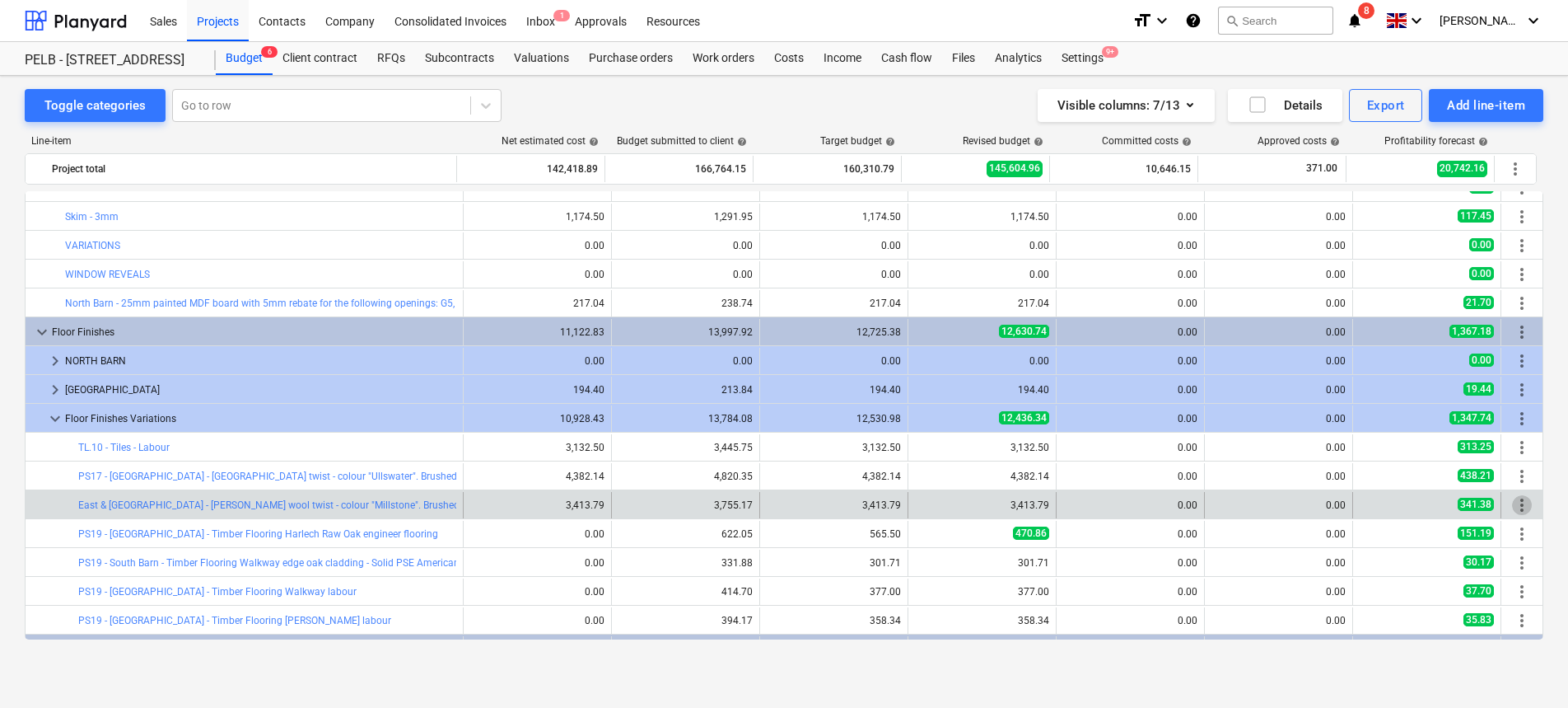
click at [1523, 500] on span "more_vert" at bounding box center [1523, 505] width 20 height 20
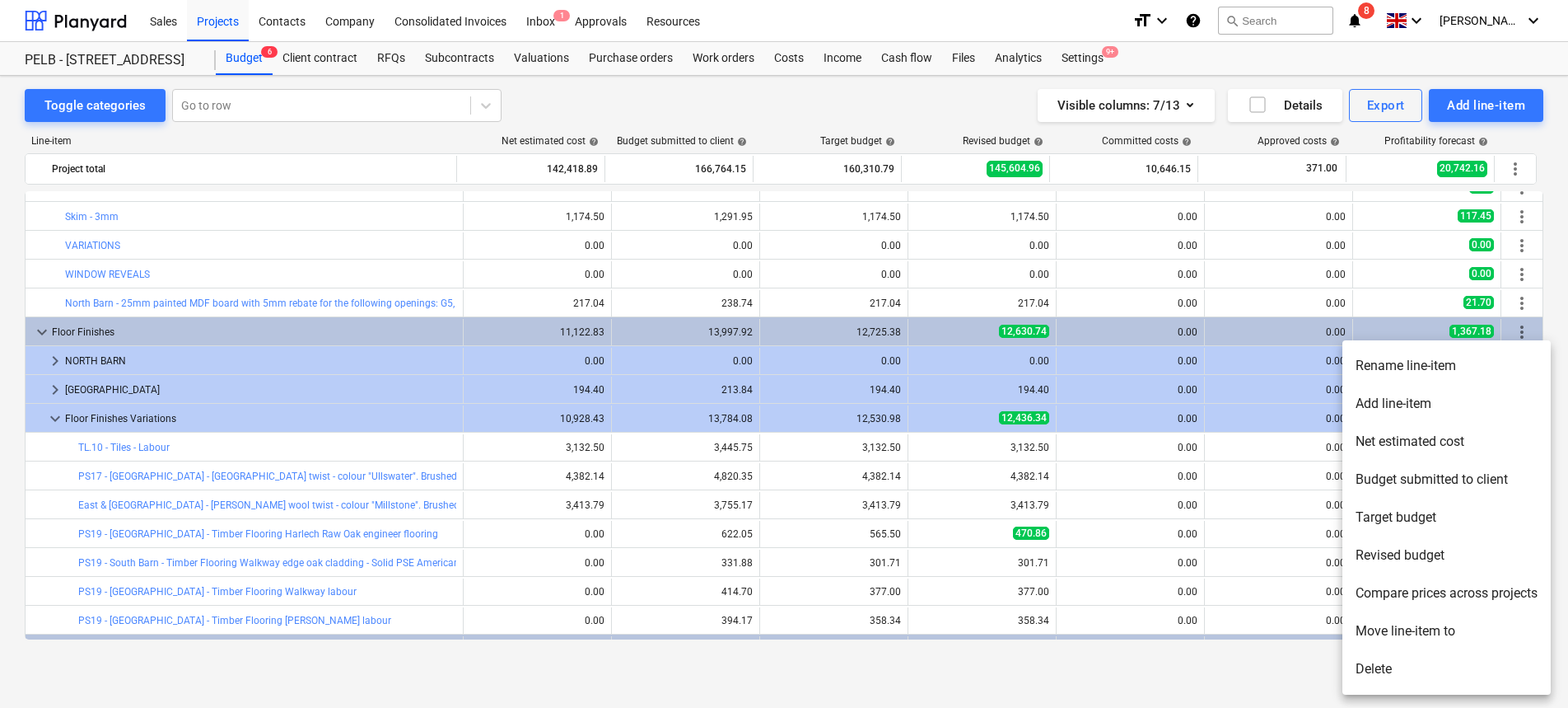
click at [1457, 365] on li "Rename line-item" at bounding box center [1447, 365] width 208 height 38
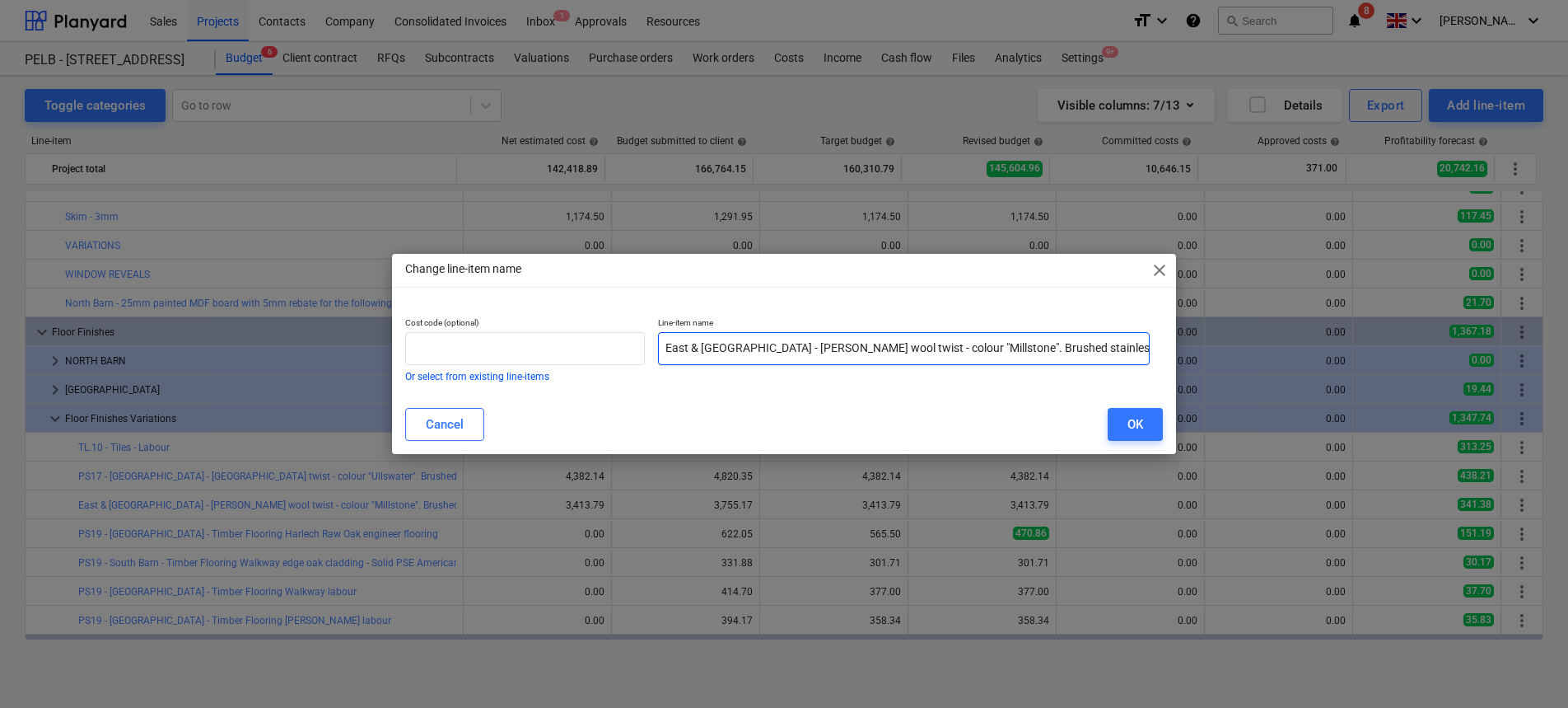
click at [666, 343] on input "East & South Barn - Victoria Burford wool twist - colour "Millstone". Brushed s…" at bounding box center [904, 348] width 492 height 33
click at [895, 348] on input "PS17 - [GEOGRAPHIC_DATA] - [PERSON_NAME] wool twist - colour "Millstone". Brush…" at bounding box center [904, 348] width 492 height 33
drag, startPoint x: 897, startPoint y: 348, endPoint x: 1455, endPoint y: 360, distance: 558.1
click at [1455, 360] on div "Change line-item name close Cost code (optional) Or select from existing line-i…" at bounding box center [784, 354] width 1568 height 708
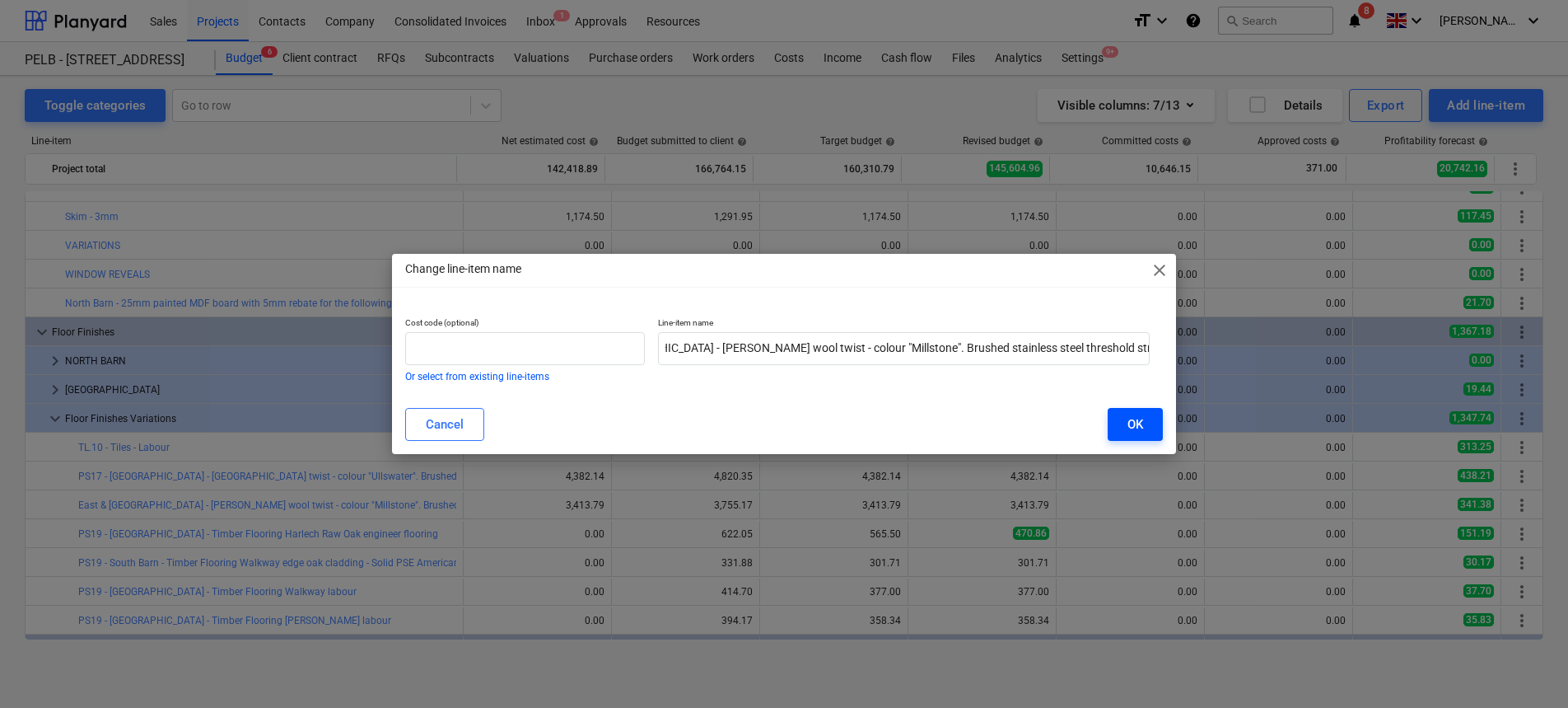
click at [1132, 430] on div "OK" at bounding box center [1136, 425] width 16 height 22
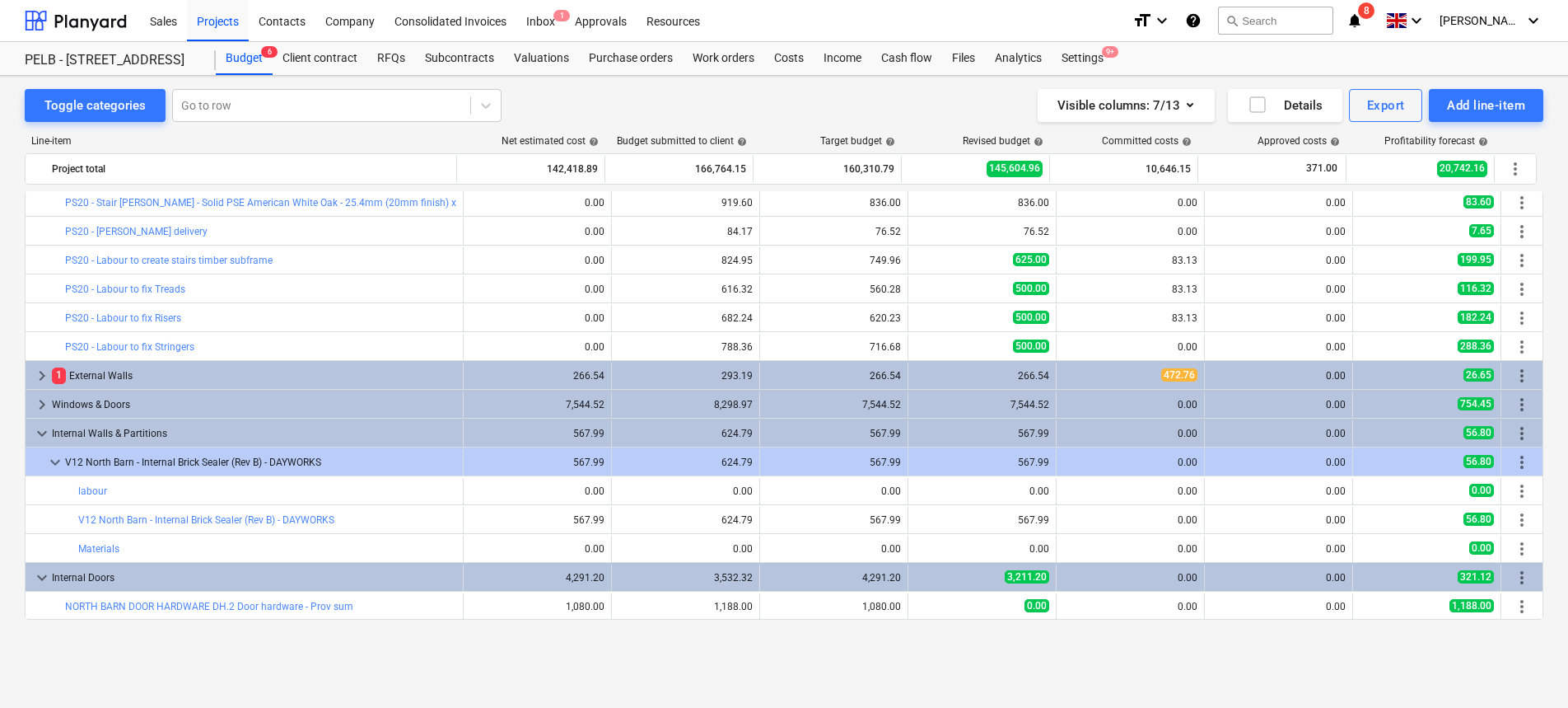
scroll to position [0, 0]
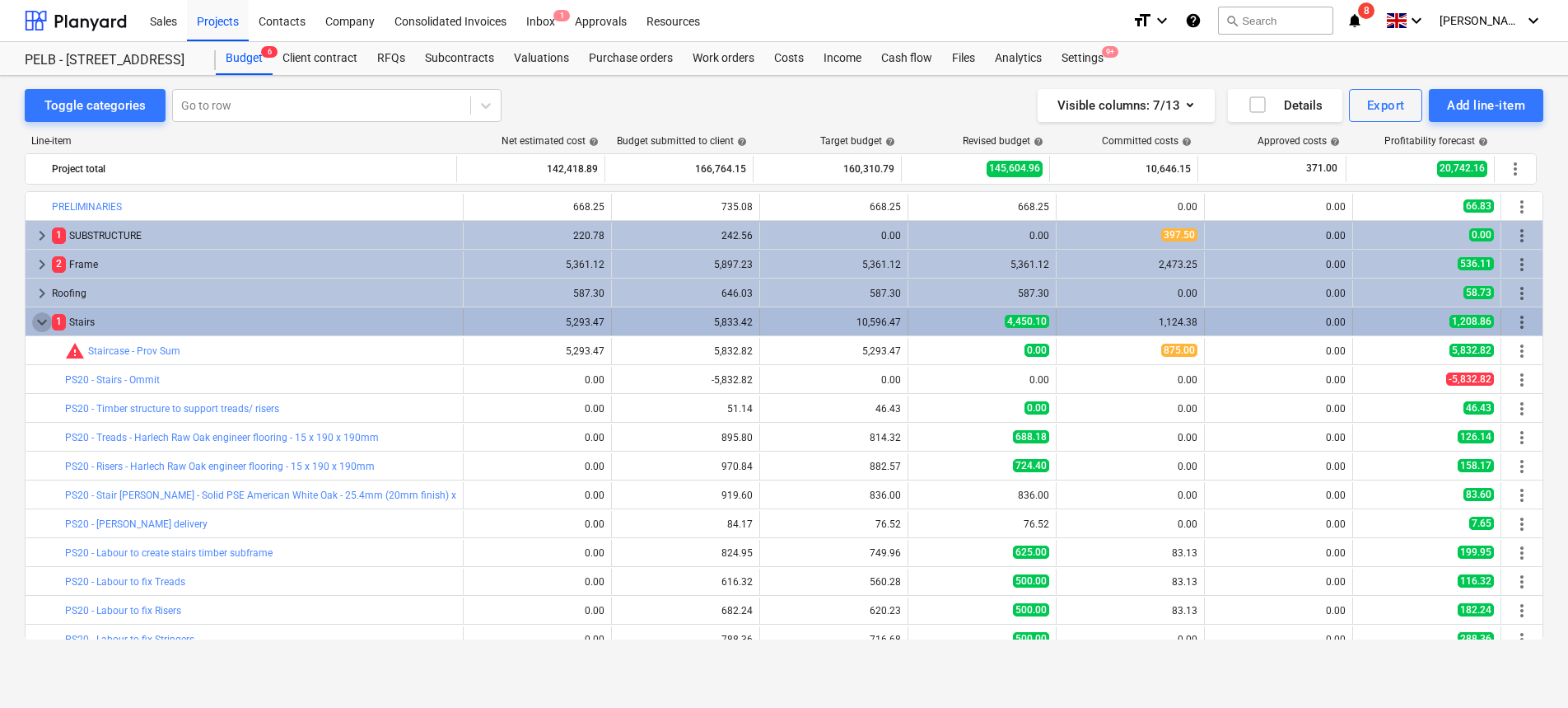
click at [46, 316] on span "keyboard_arrow_down" at bounding box center [42, 322] width 20 height 20
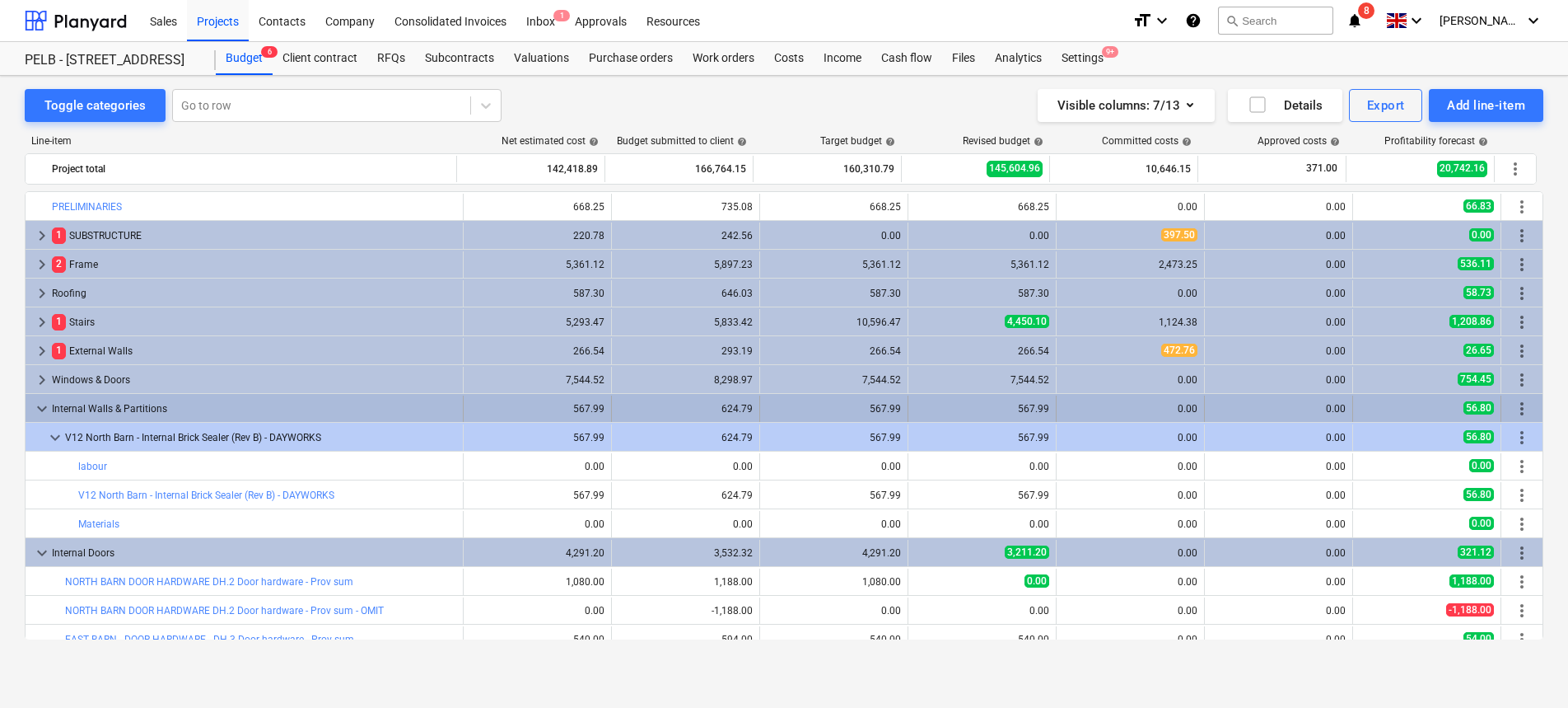
click at [42, 406] on span "keyboard_arrow_down" at bounding box center [42, 409] width 20 height 20
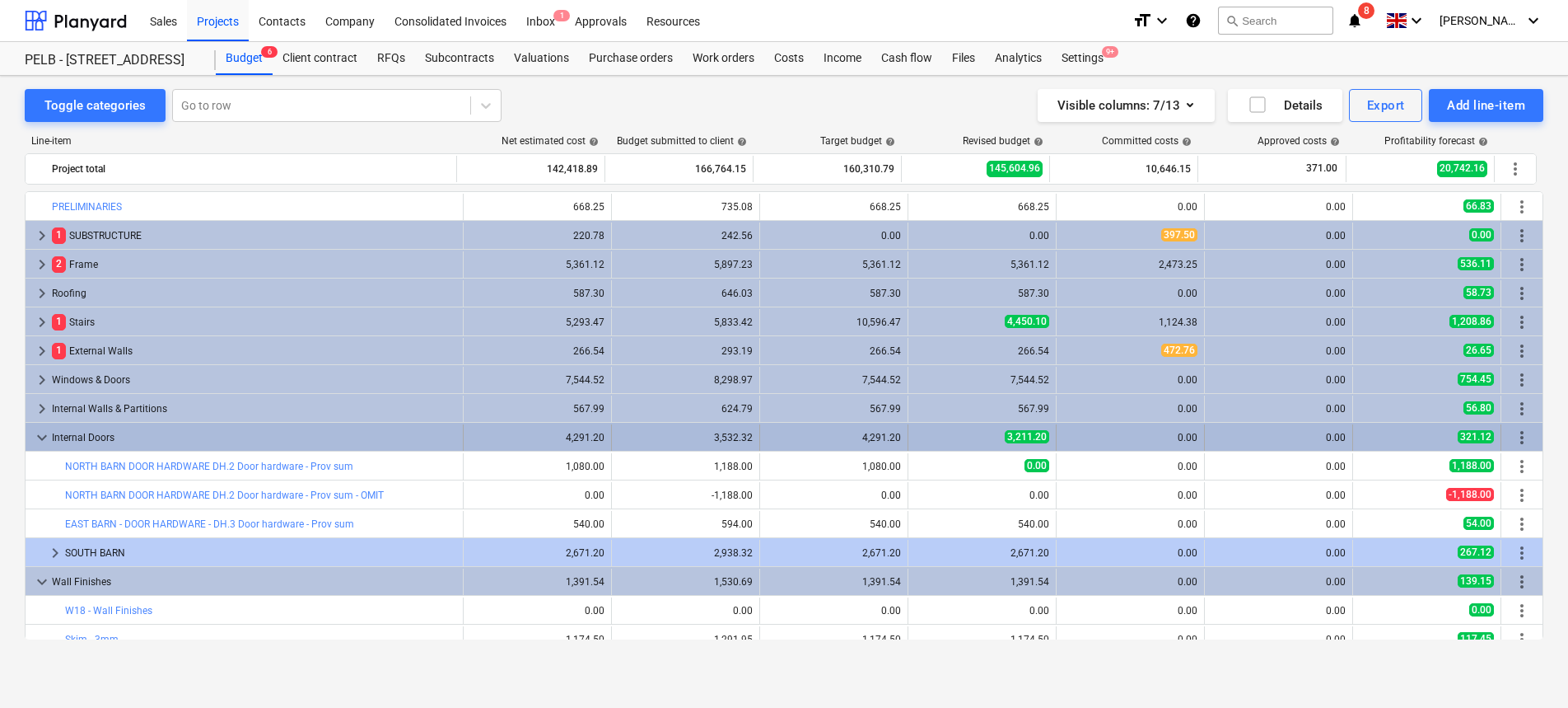
click at [35, 433] on span "keyboard_arrow_down" at bounding box center [42, 437] width 20 height 20
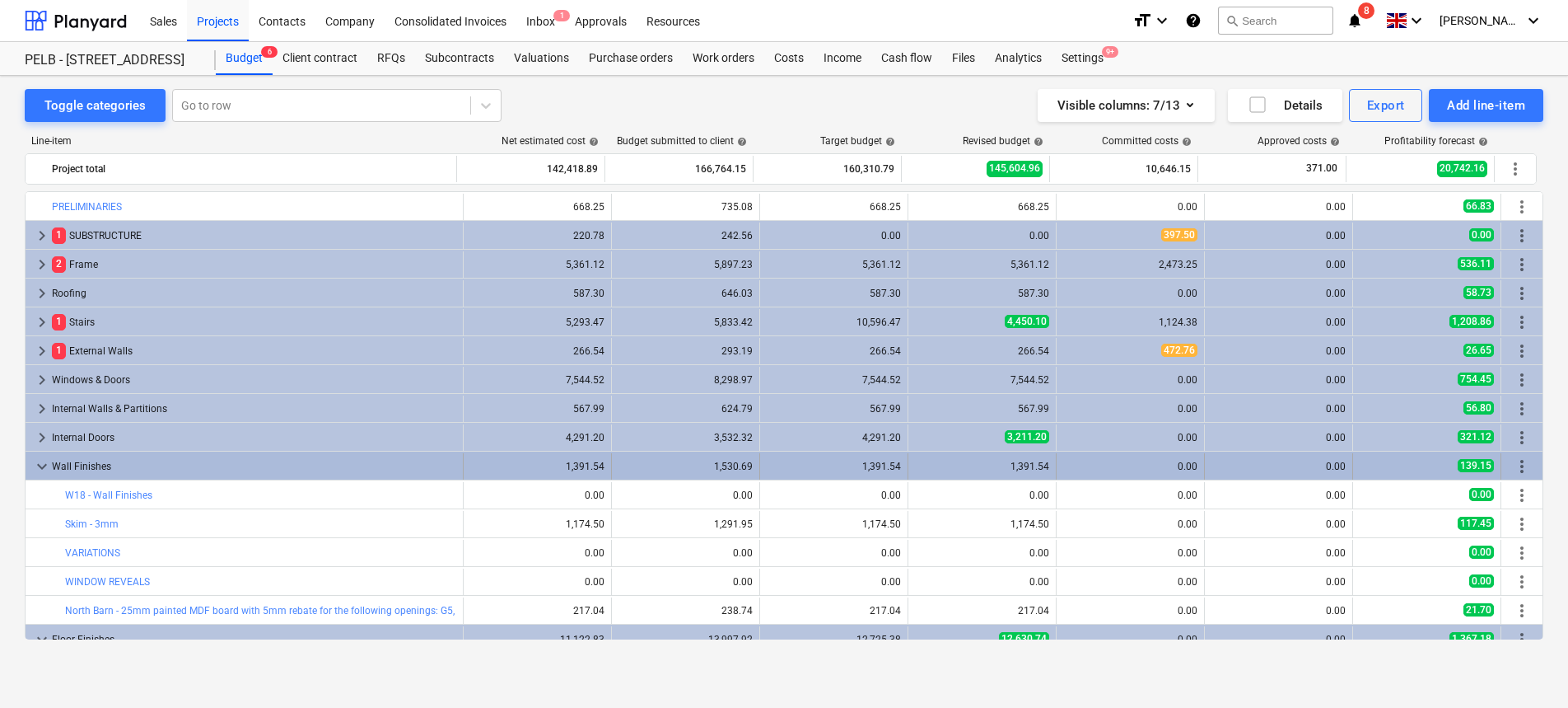
click at [42, 465] on span "keyboard_arrow_down" at bounding box center [42, 466] width 20 height 20
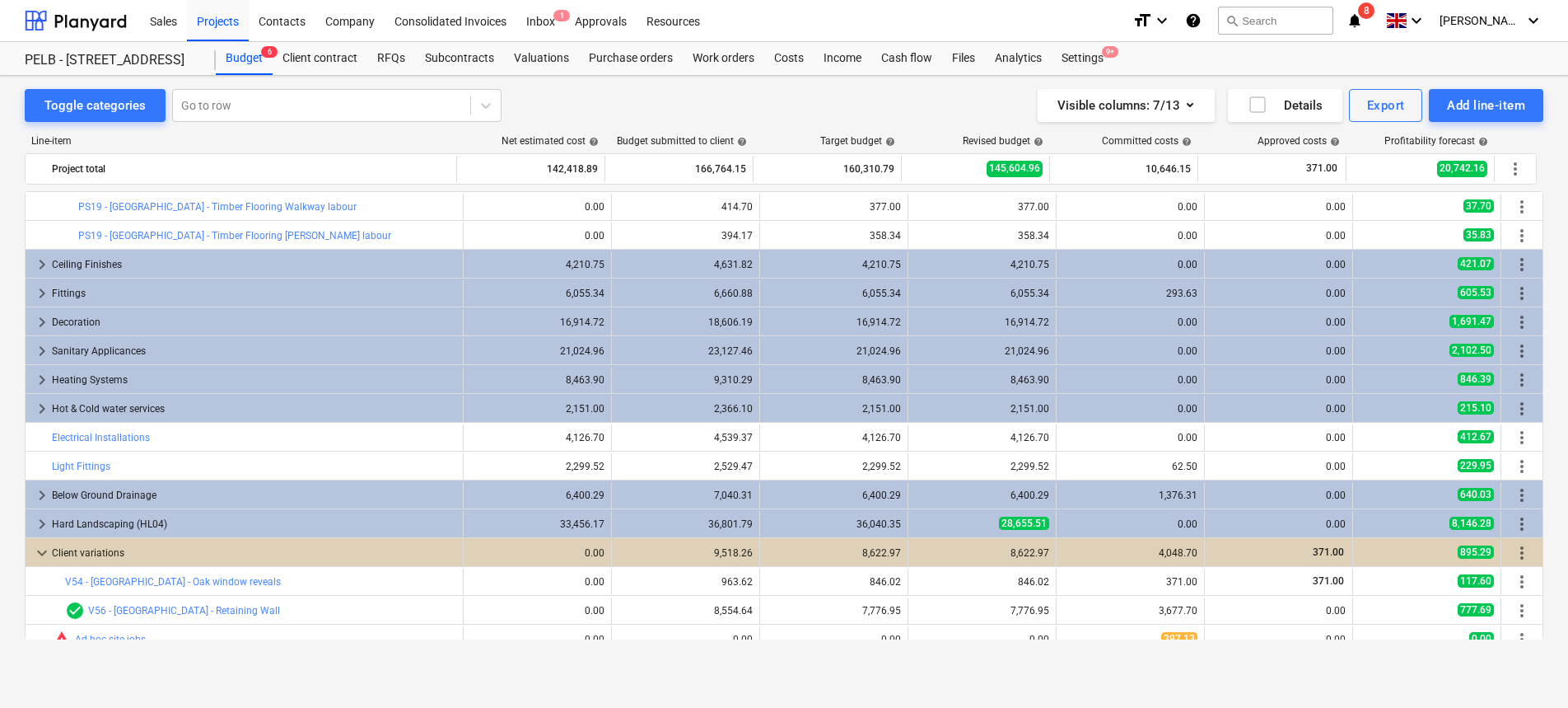
scroll to position [544, 0]
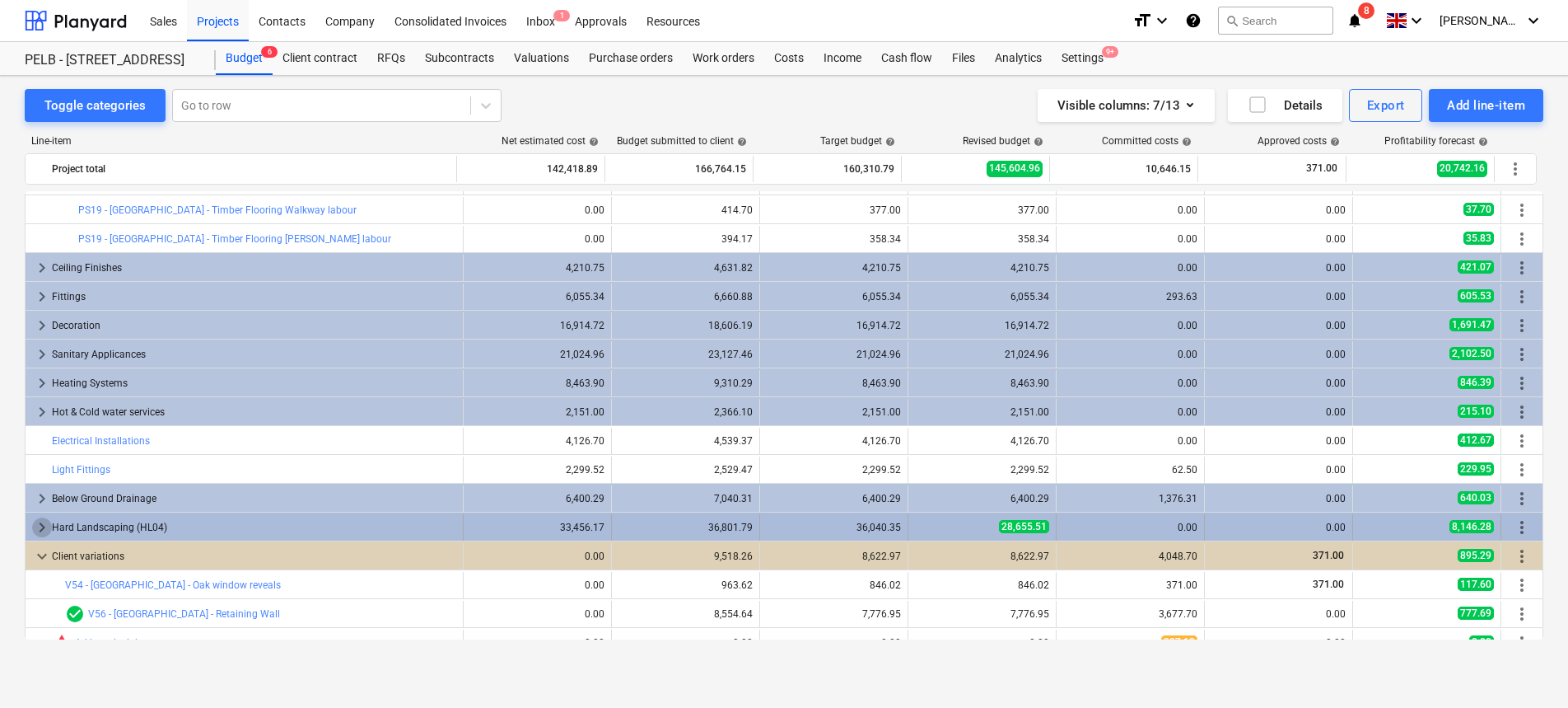
click at [39, 529] on span "keyboard_arrow_right" at bounding box center [42, 527] width 20 height 20
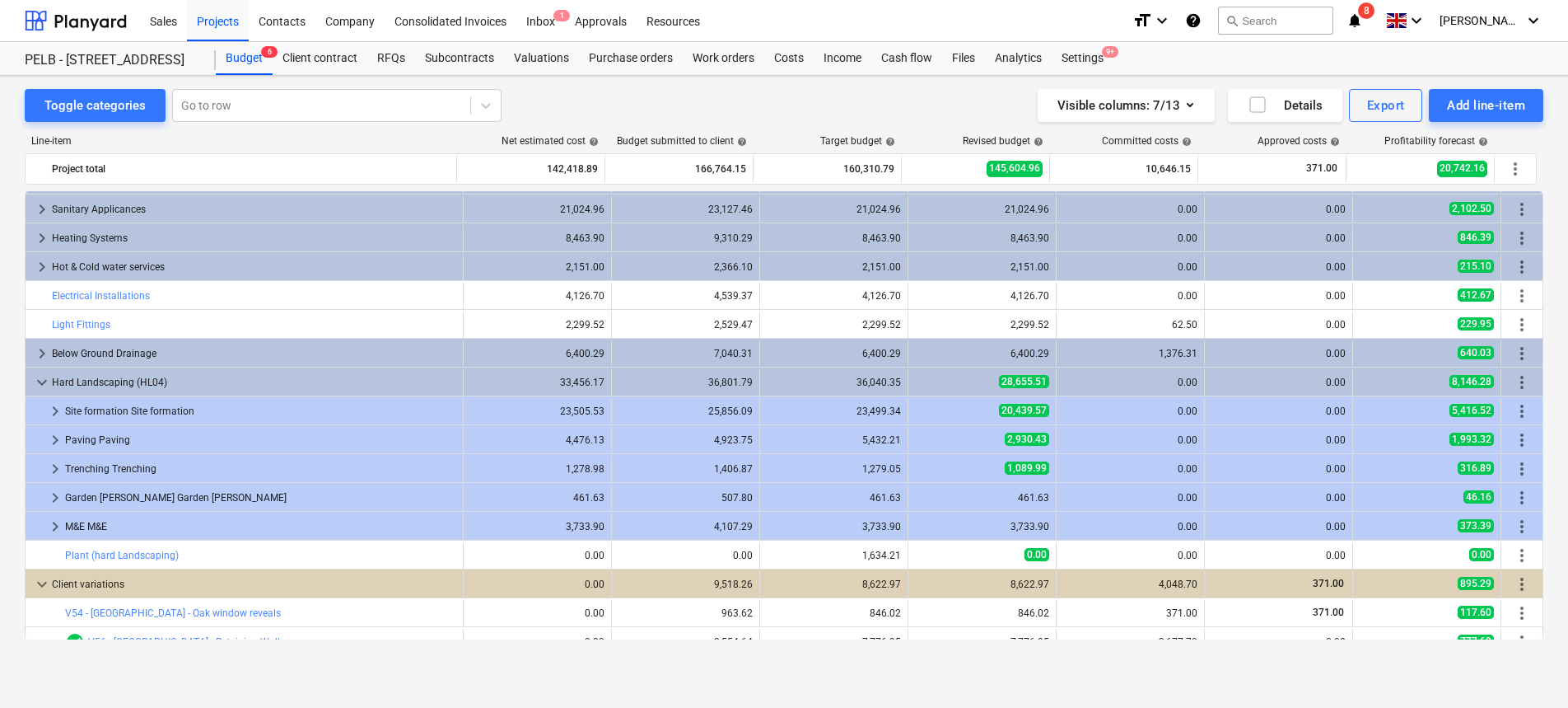
scroll to position [734, 0]
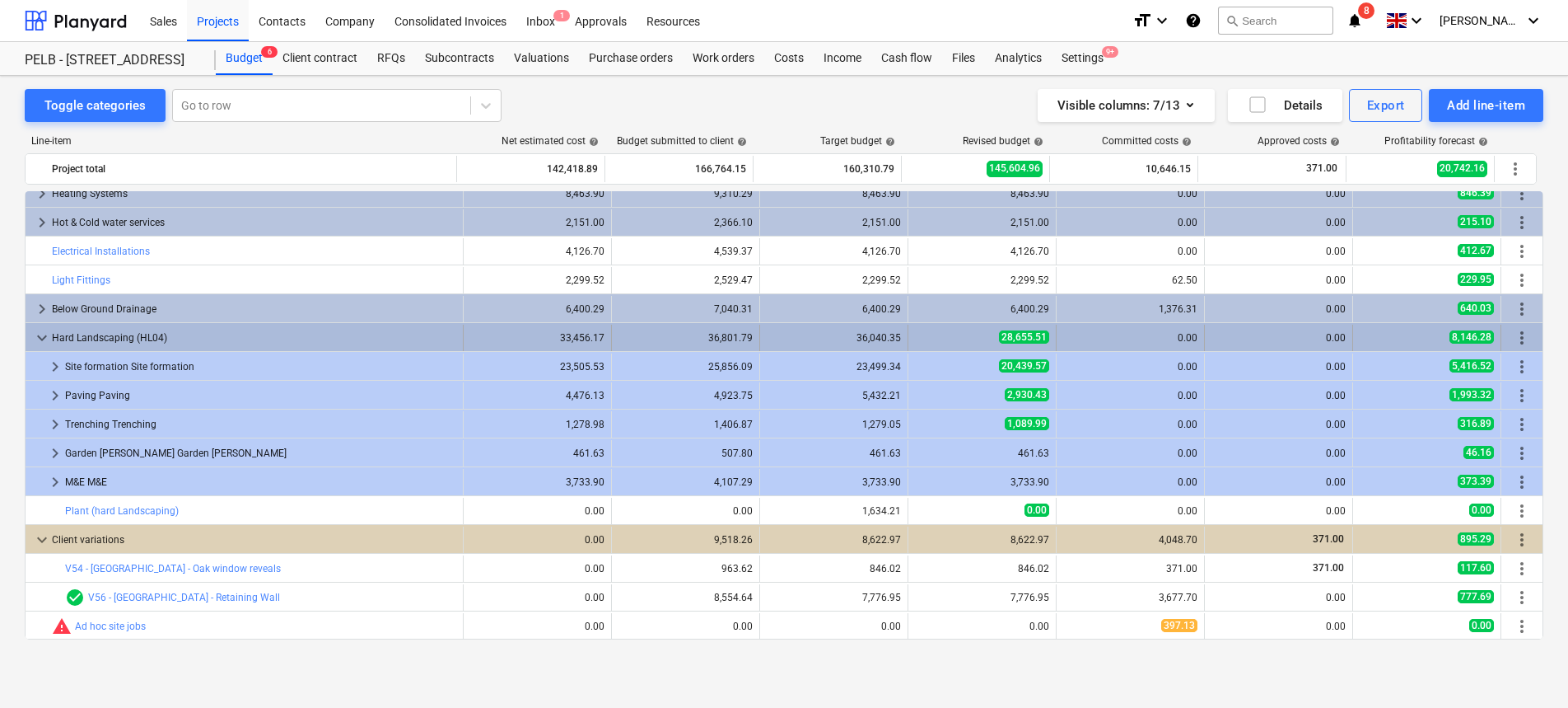
click at [1515, 336] on span "more_vert" at bounding box center [1523, 338] width 20 height 20
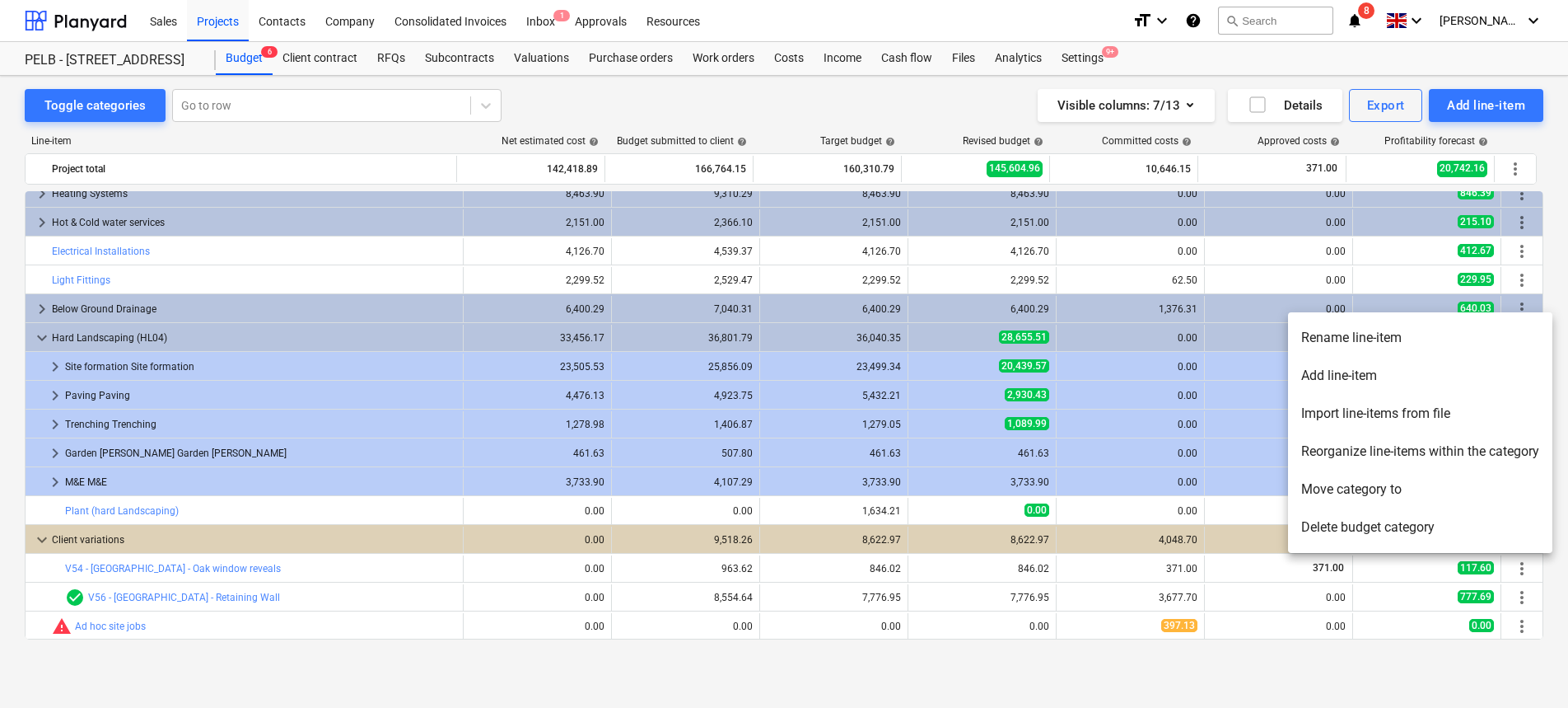
click at [1375, 381] on li "Add line-item" at bounding box center [1421, 375] width 265 height 38
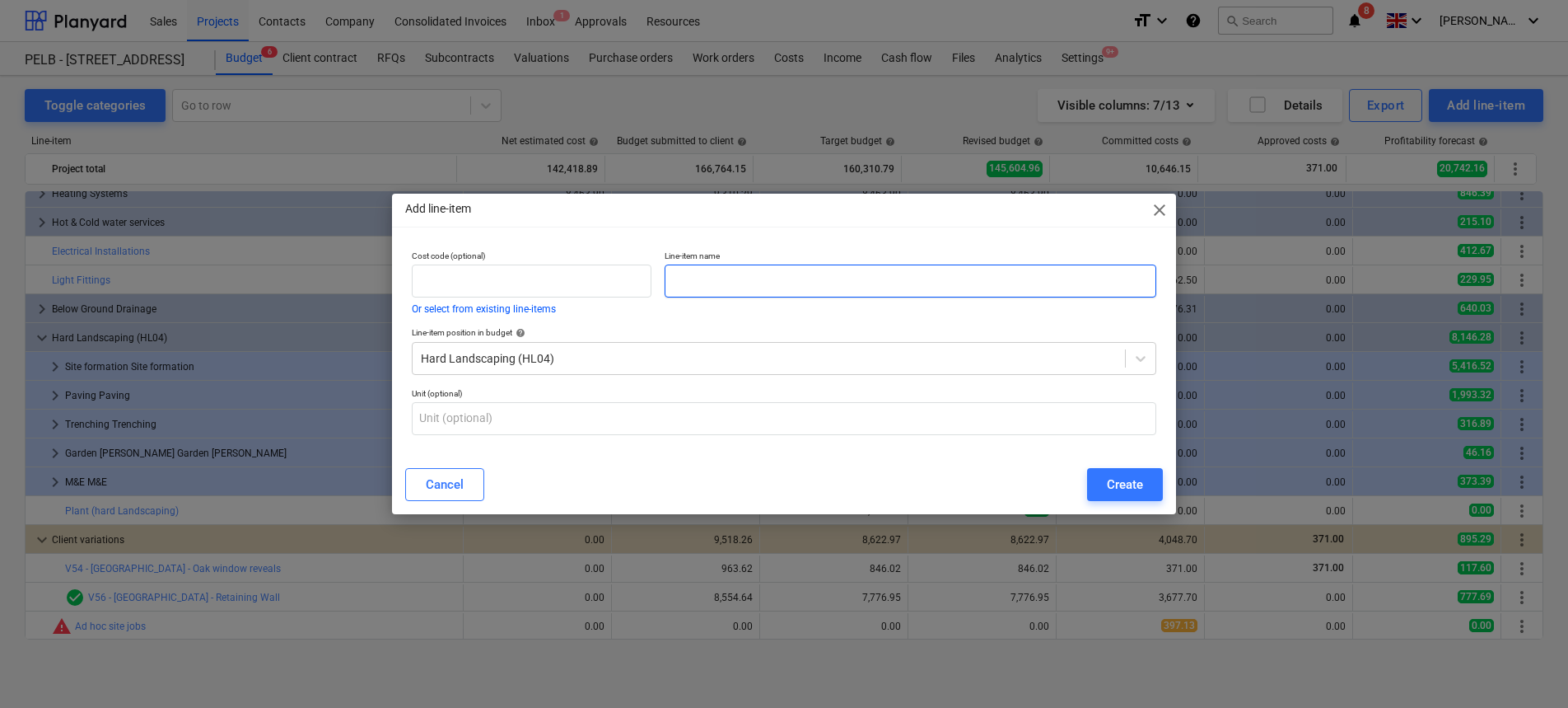
click at [885, 277] on input "text" at bounding box center [910, 280] width 492 height 33
click at [1111, 488] on div "Create" at bounding box center [1125, 485] width 37 height 22
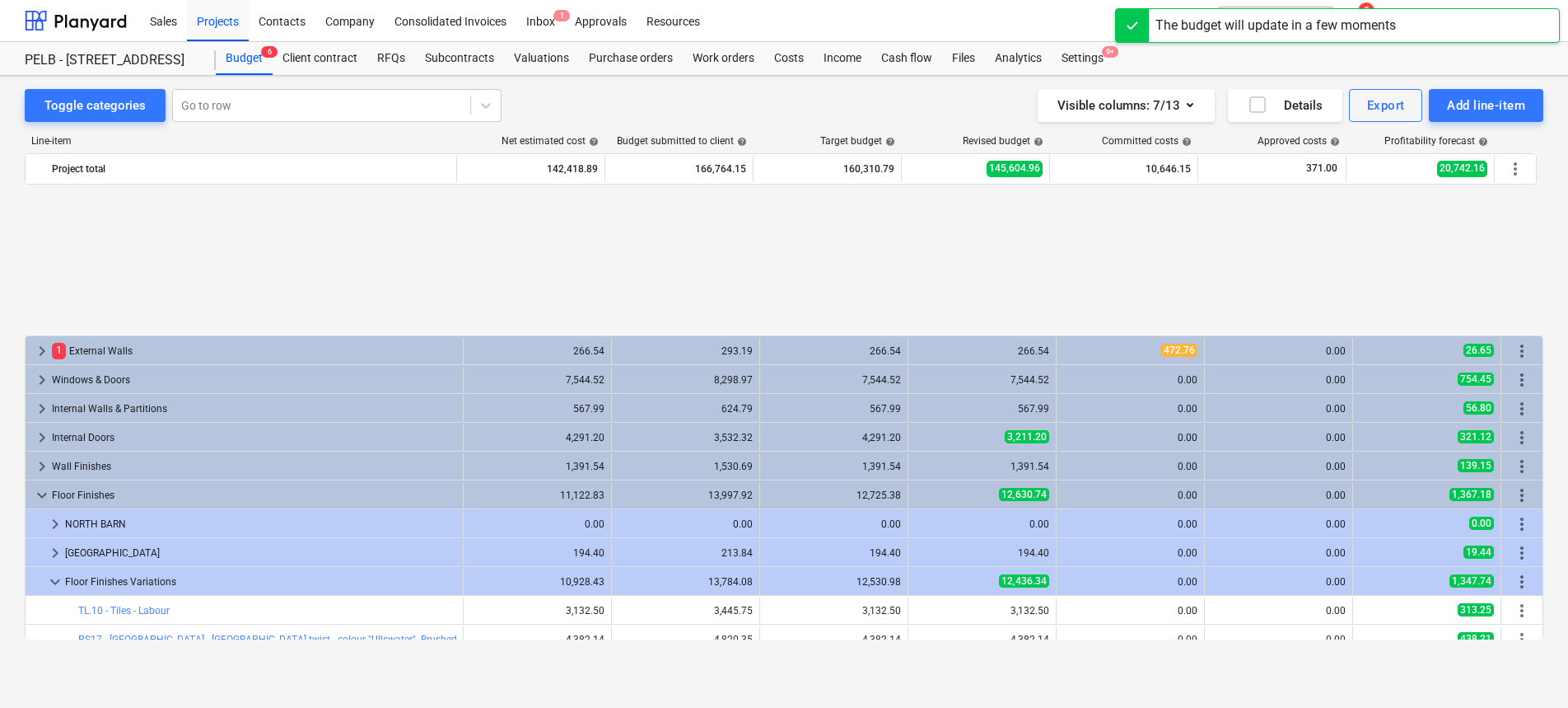
scroll to position [734, 0]
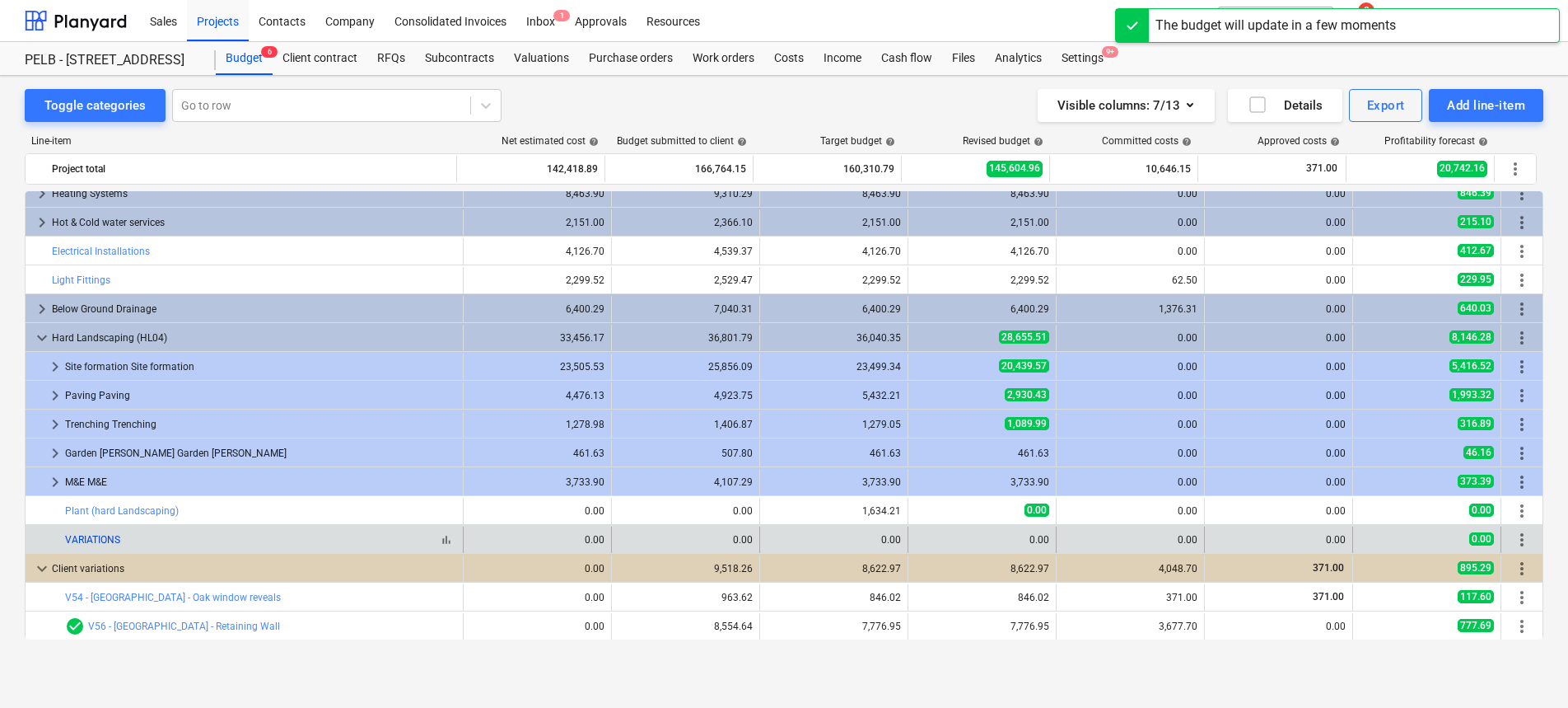
click at [107, 541] on link "VARIATIONS" at bounding box center [93, 540] width 55 height 12
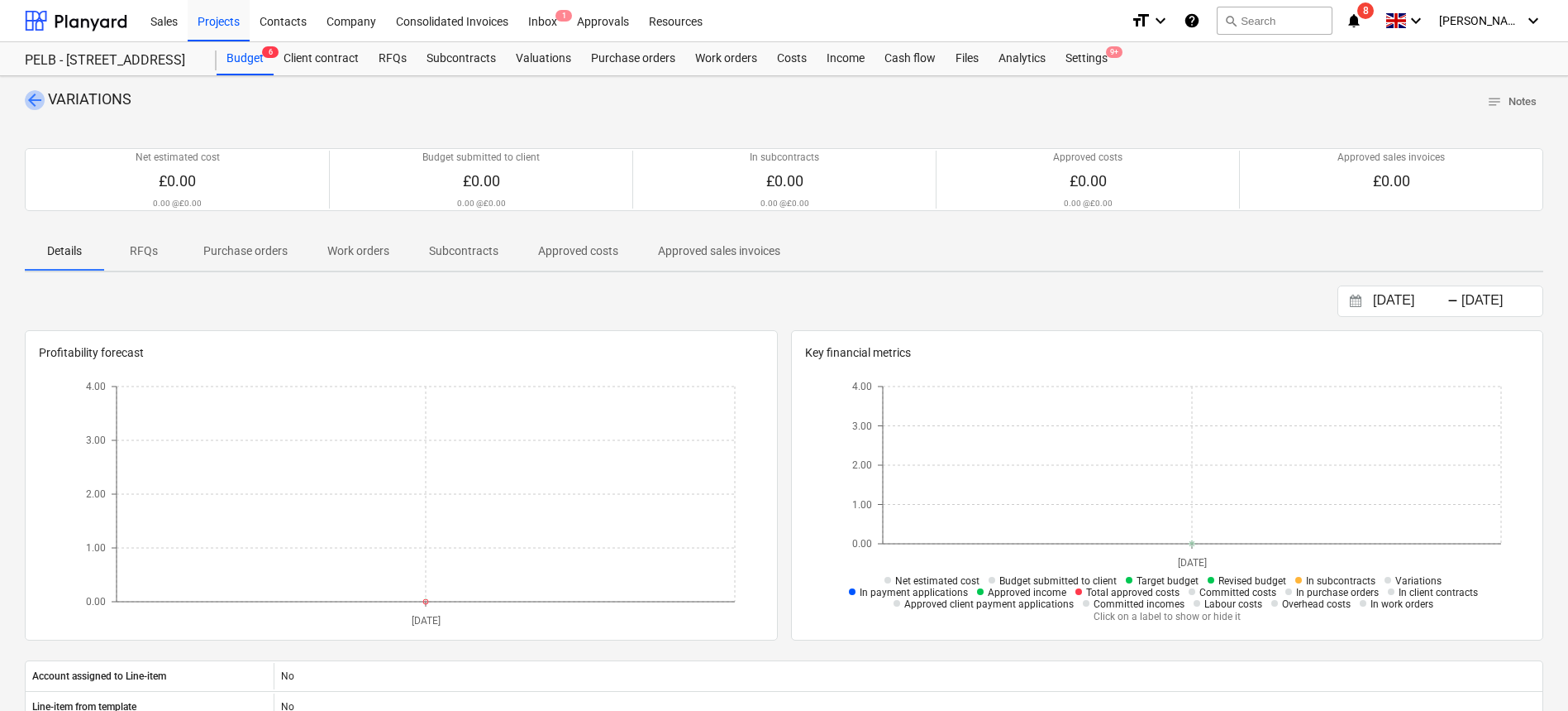
click at [27, 98] on span "arrow_back" at bounding box center [35, 100] width 20 height 20
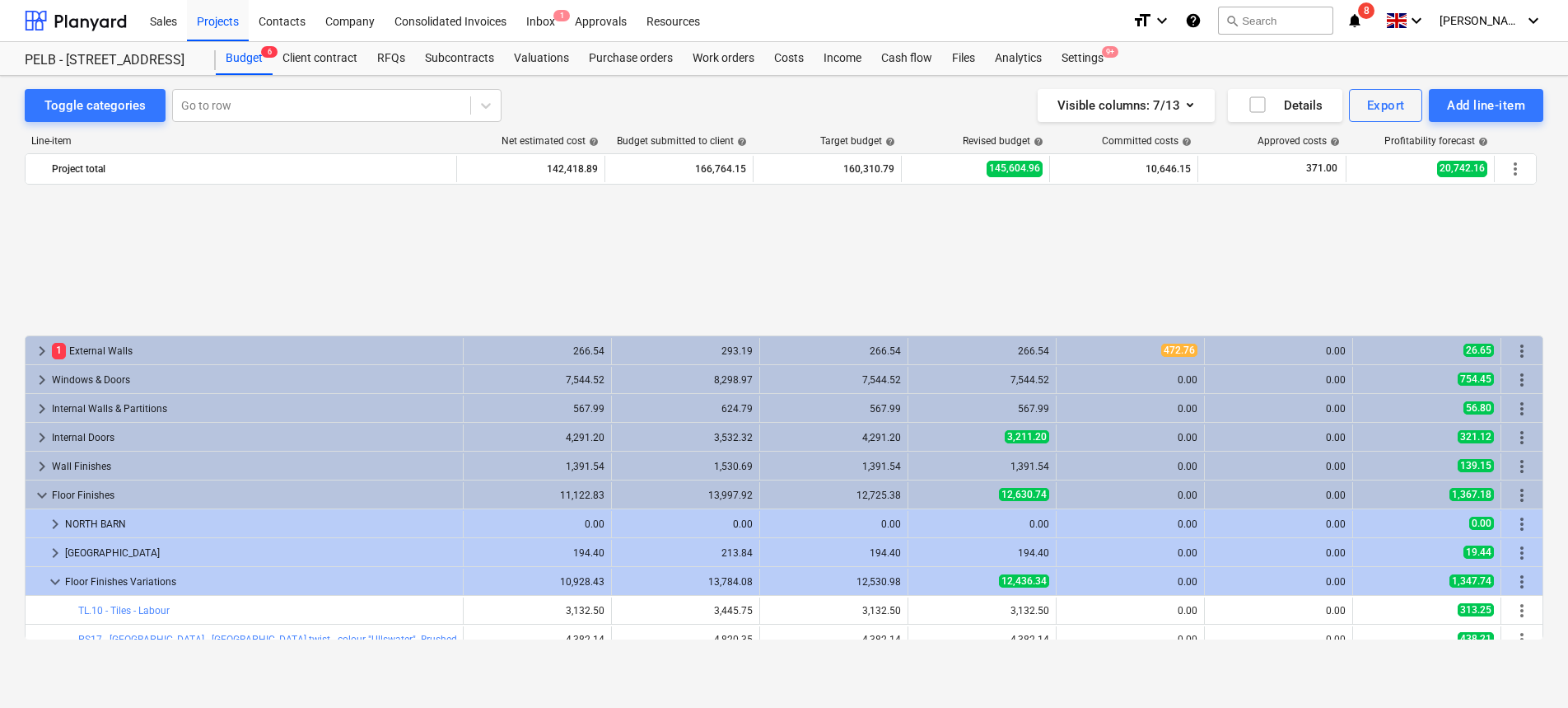
scroll to position [734, 0]
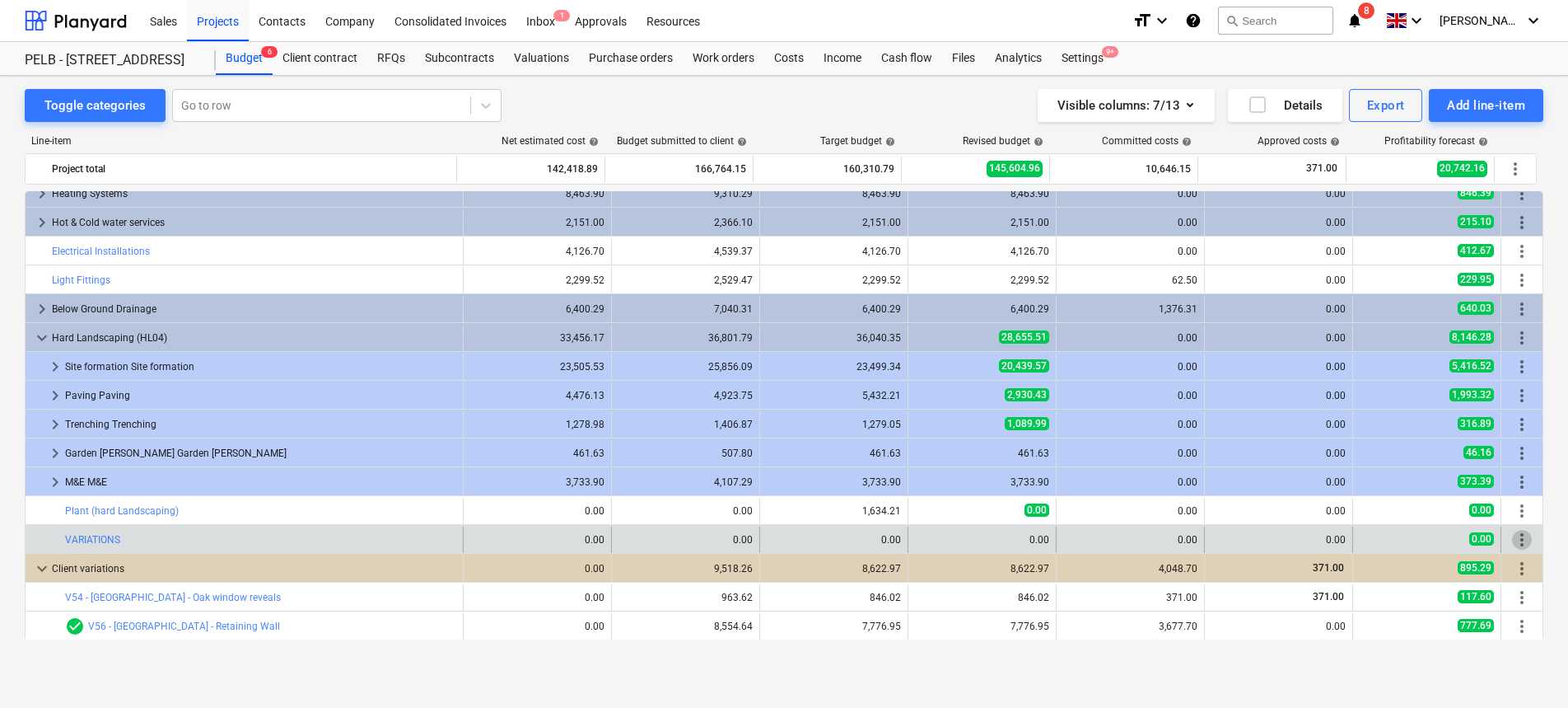
click at [1513, 532] on span "more_vert" at bounding box center [1523, 539] width 20 height 20
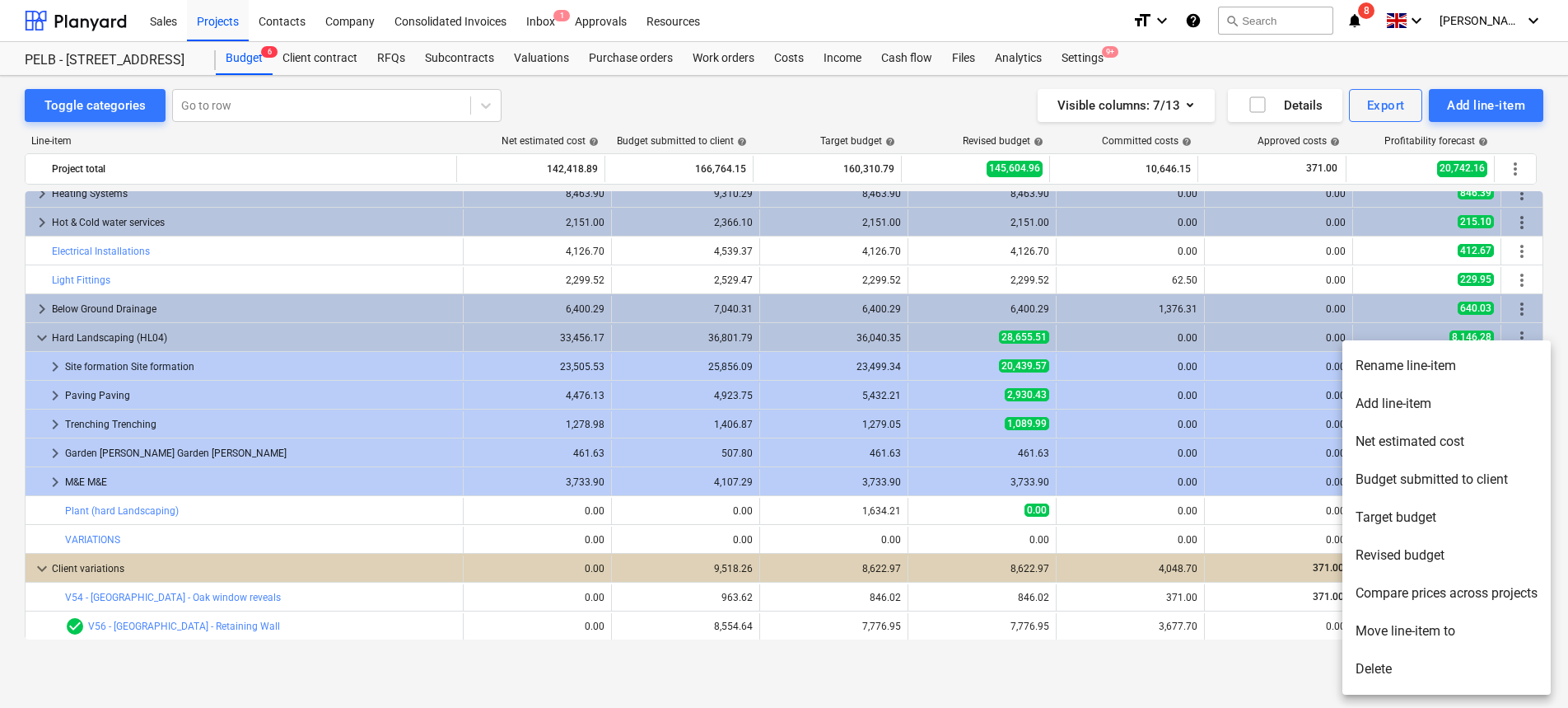
click at [1439, 363] on li "Rename line-item" at bounding box center [1447, 365] width 208 height 38
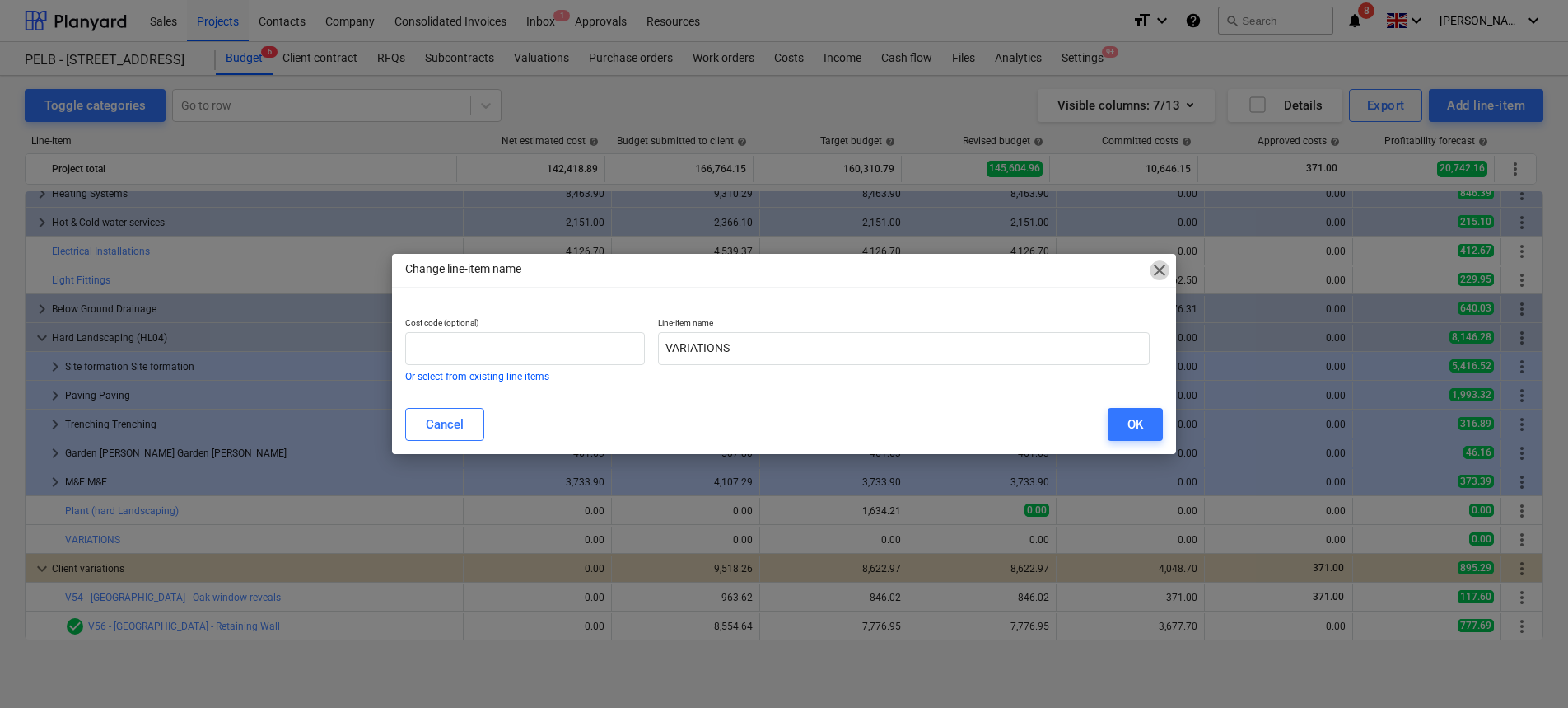
click at [1154, 267] on span "close" at bounding box center [1160, 271] width 20 height 20
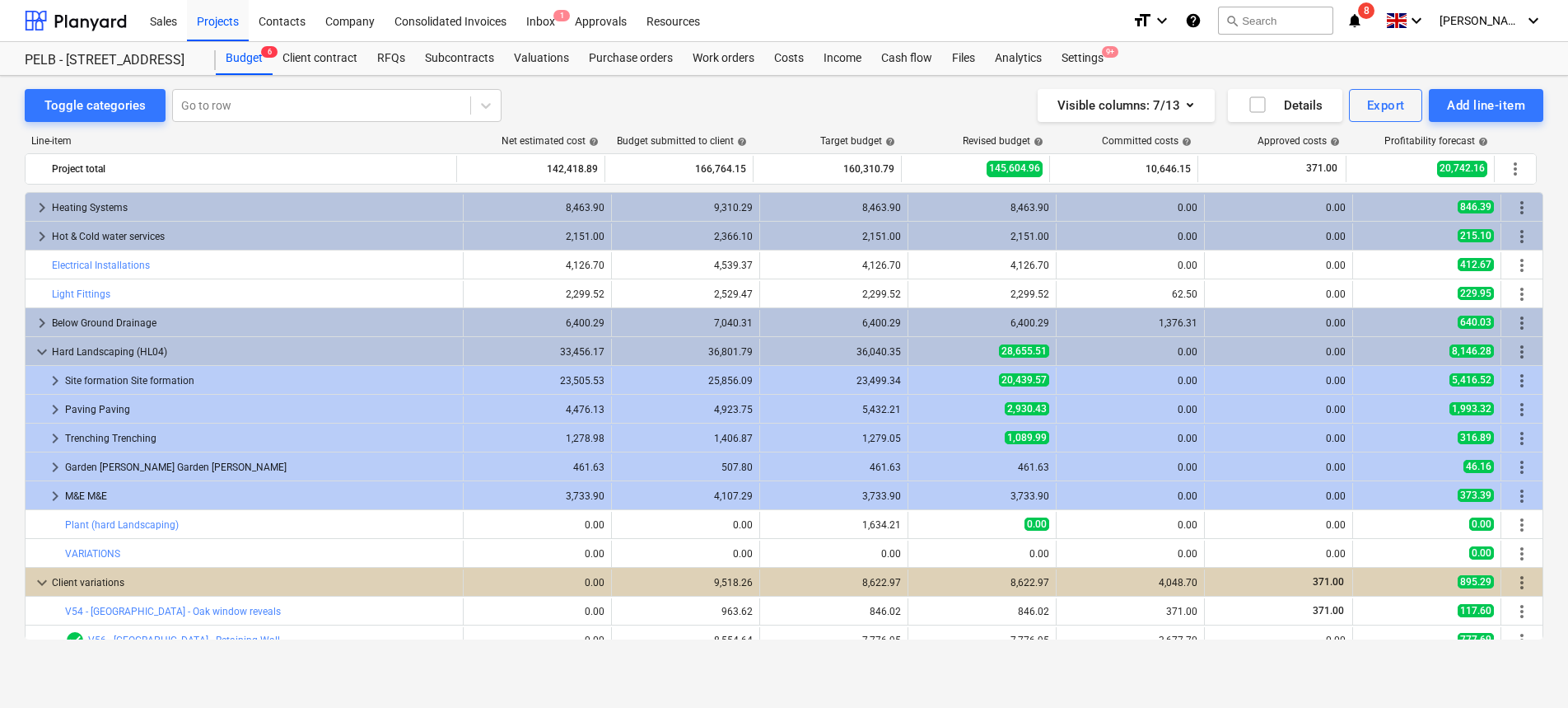
scroll to position [762, 0]
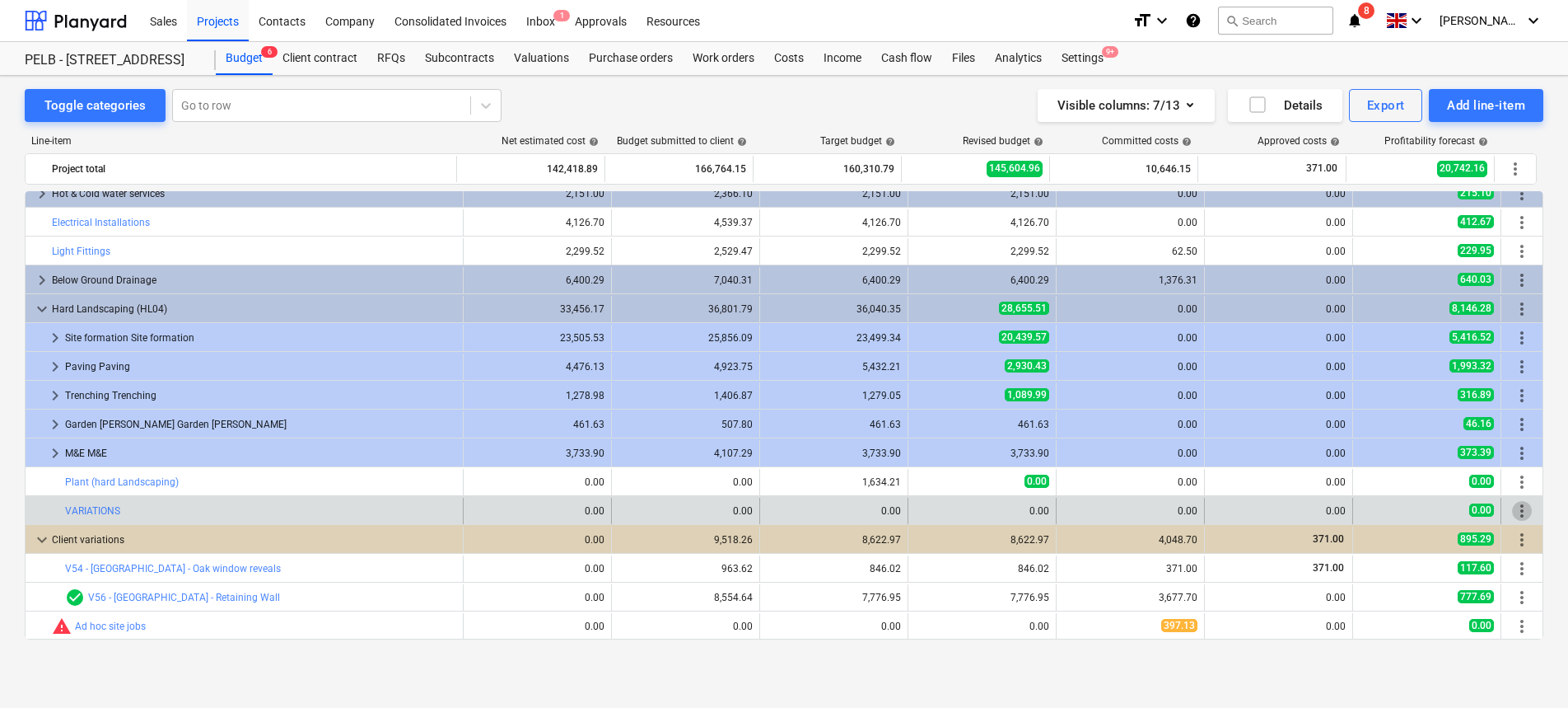
click at [1517, 510] on span "more_vert" at bounding box center [1523, 511] width 20 height 20
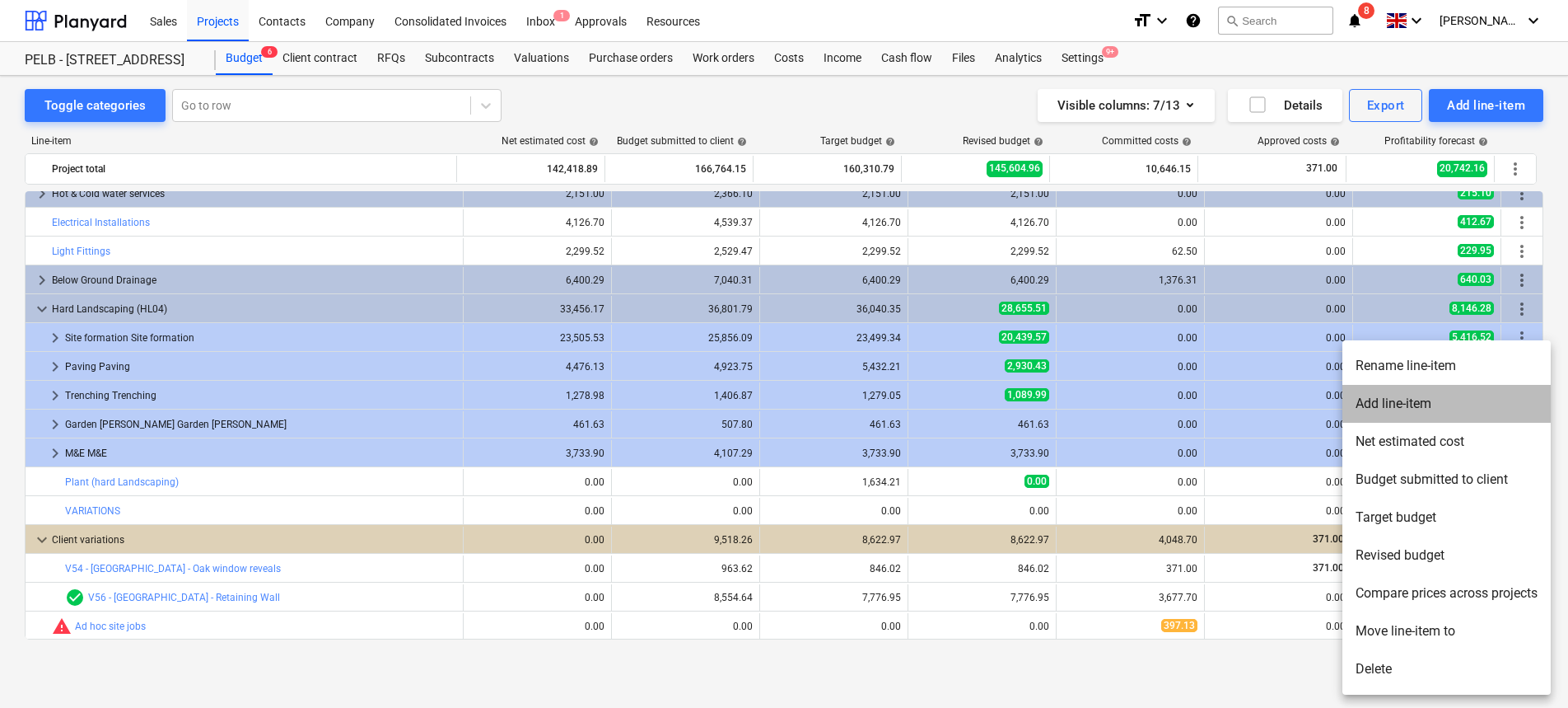
click at [1451, 400] on li "Add line-item" at bounding box center [1447, 404] width 208 height 38
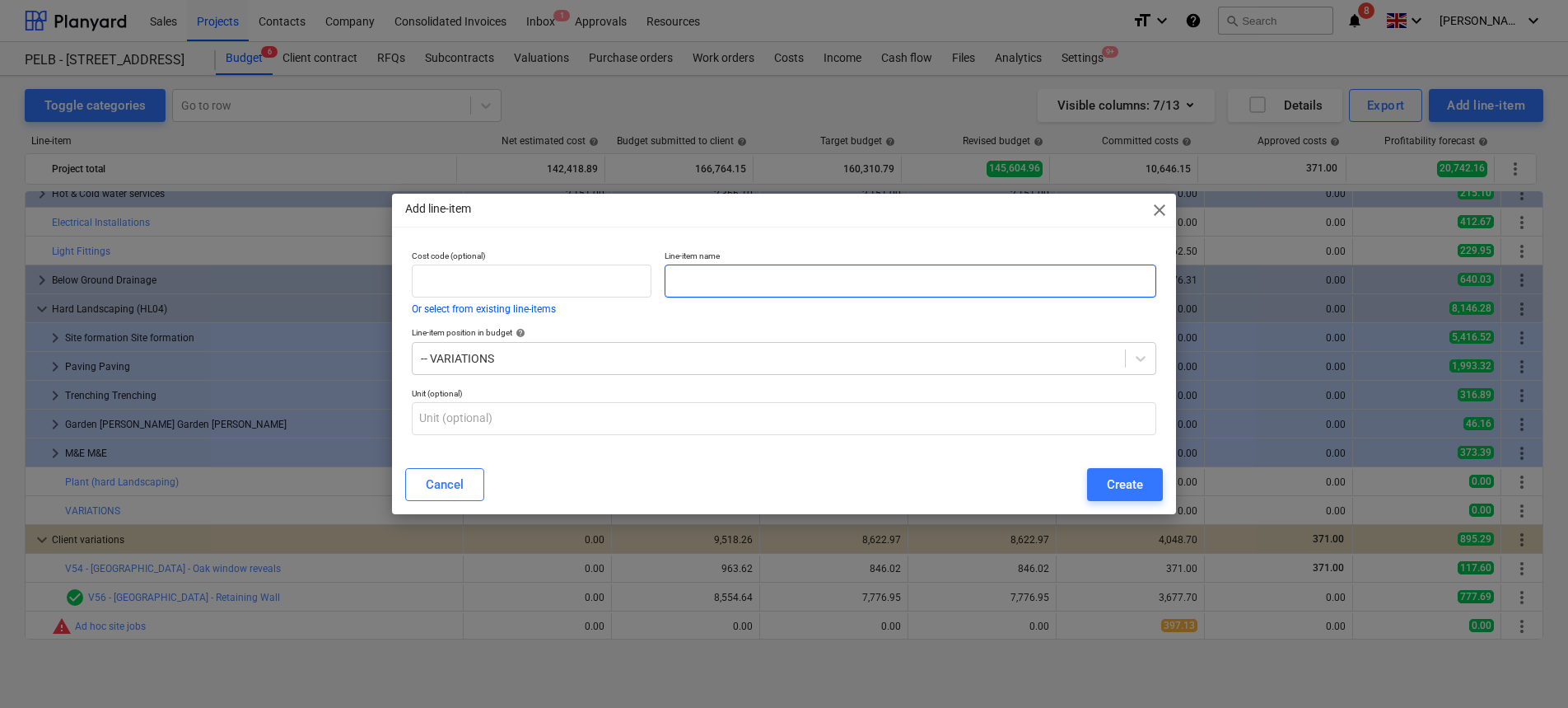
click at [720, 272] on input "text" at bounding box center [910, 280] width 492 height 33
click at [734, 281] on input "text" at bounding box center [910, 280] width 492 height 33
type input "V56 - [GEOGRAPHIC_DATA] - Retaining Wall"
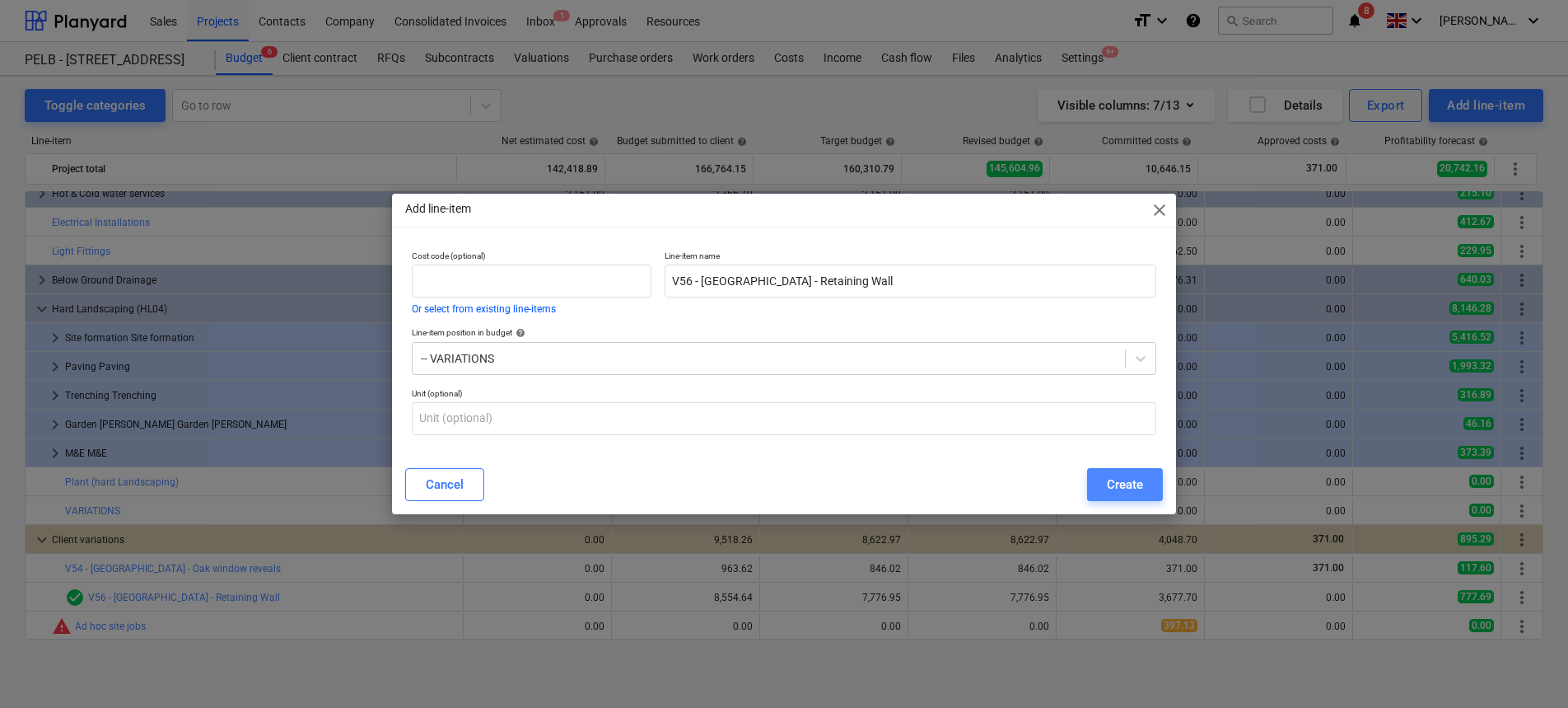
click at [1121, 481] on div "Create" at bounding box center [1125, 485] width 37 height 22
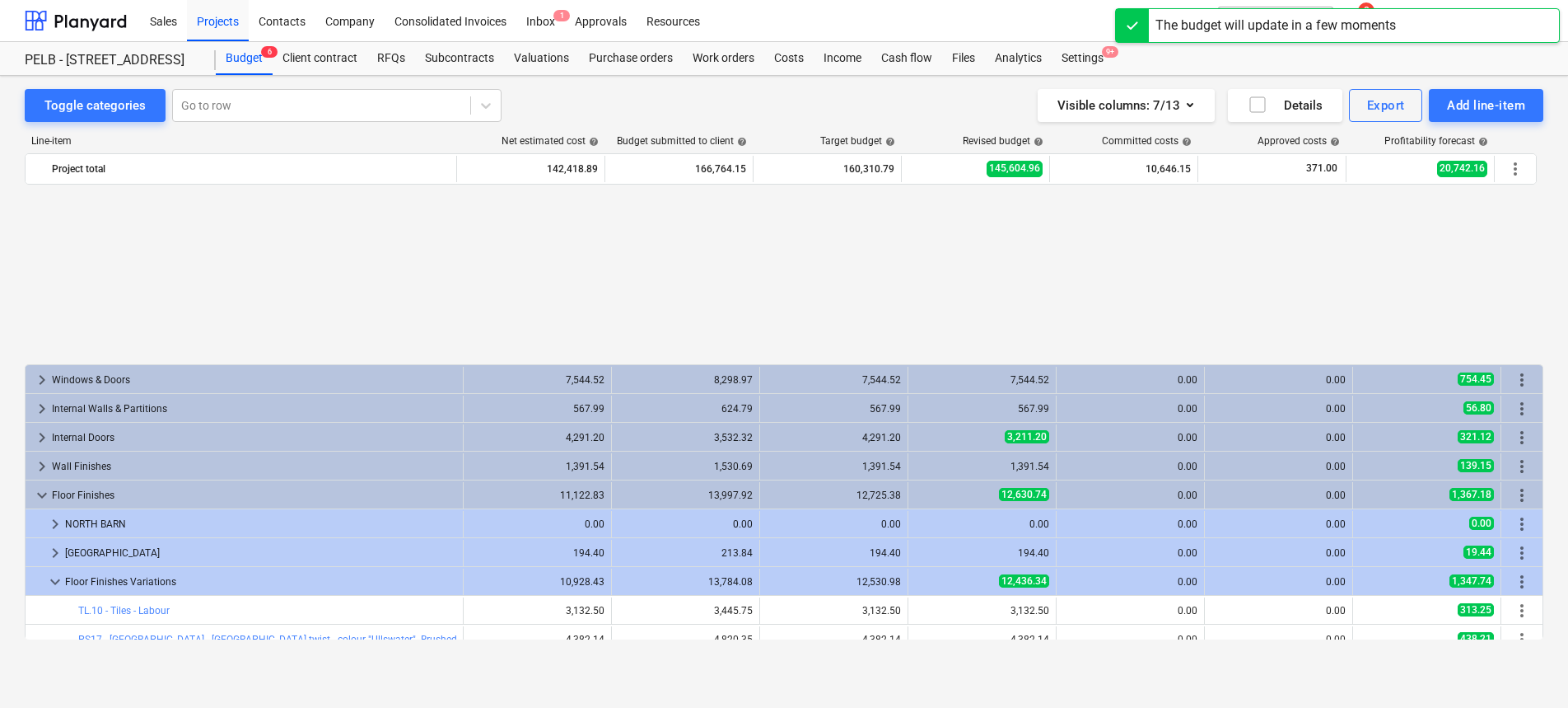
scroll to position [762, 0]
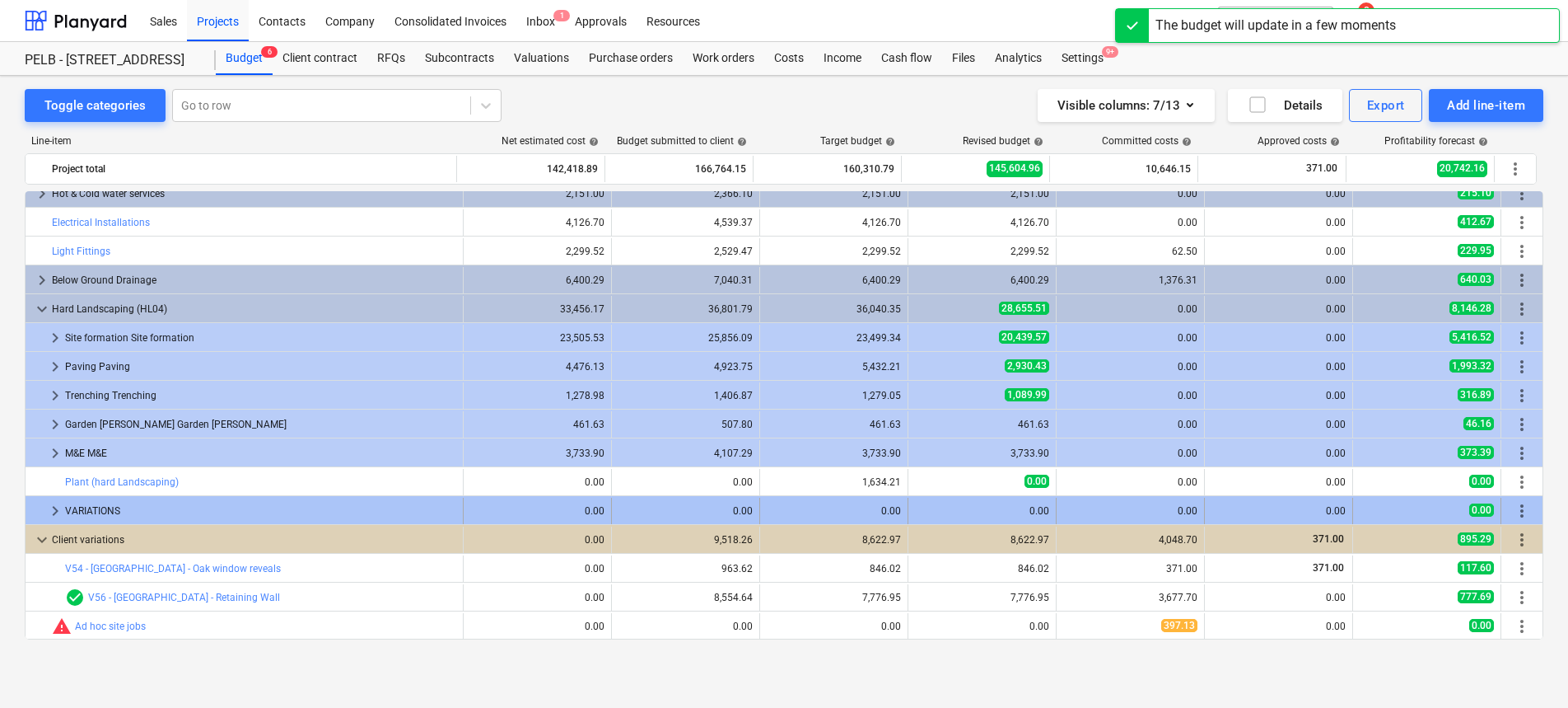
click at [55, 503] on span "keyboard_arrow_right" at bounding box center [55, 511] width 20 height 20
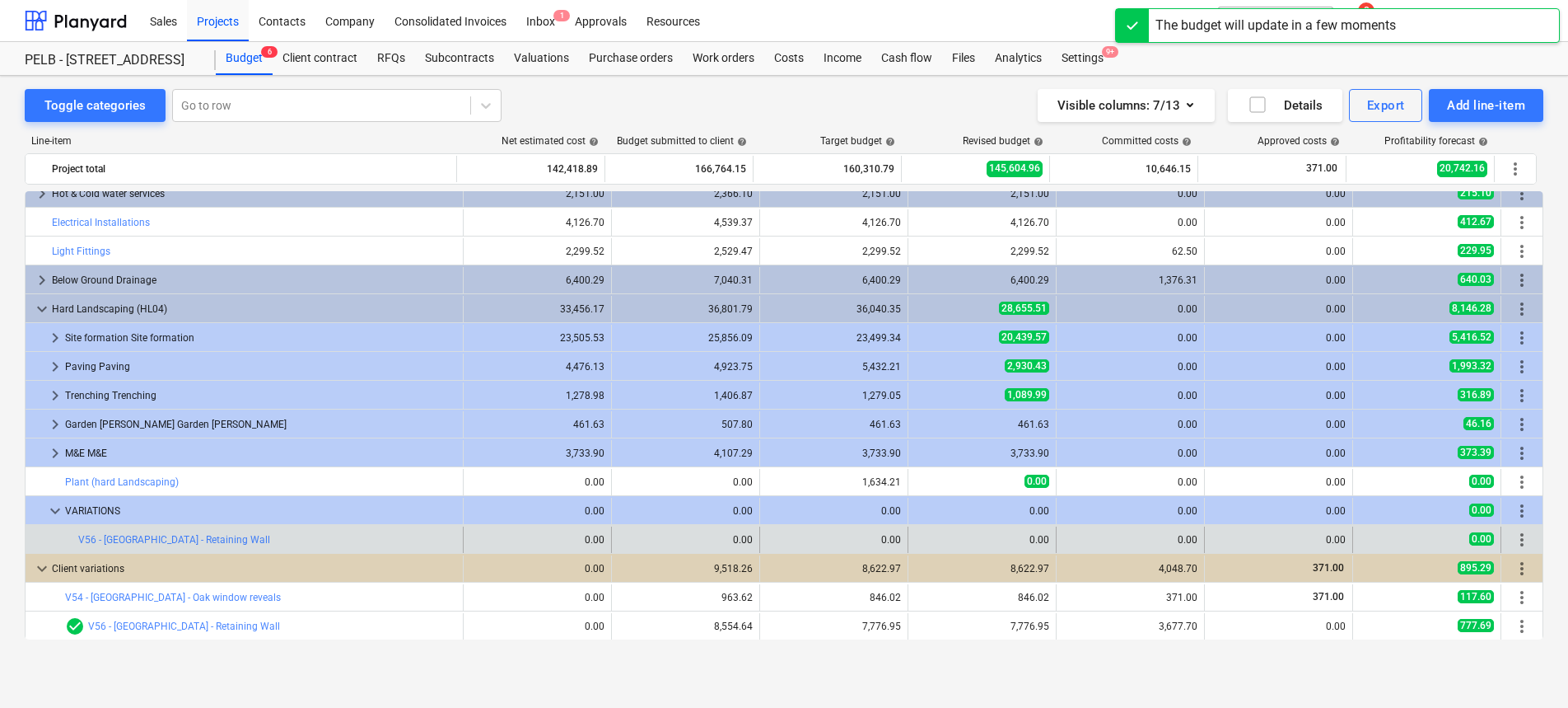
click at [1519, 540] on span "more_vert" at bounding box center [1523, 539] width 20 height 20
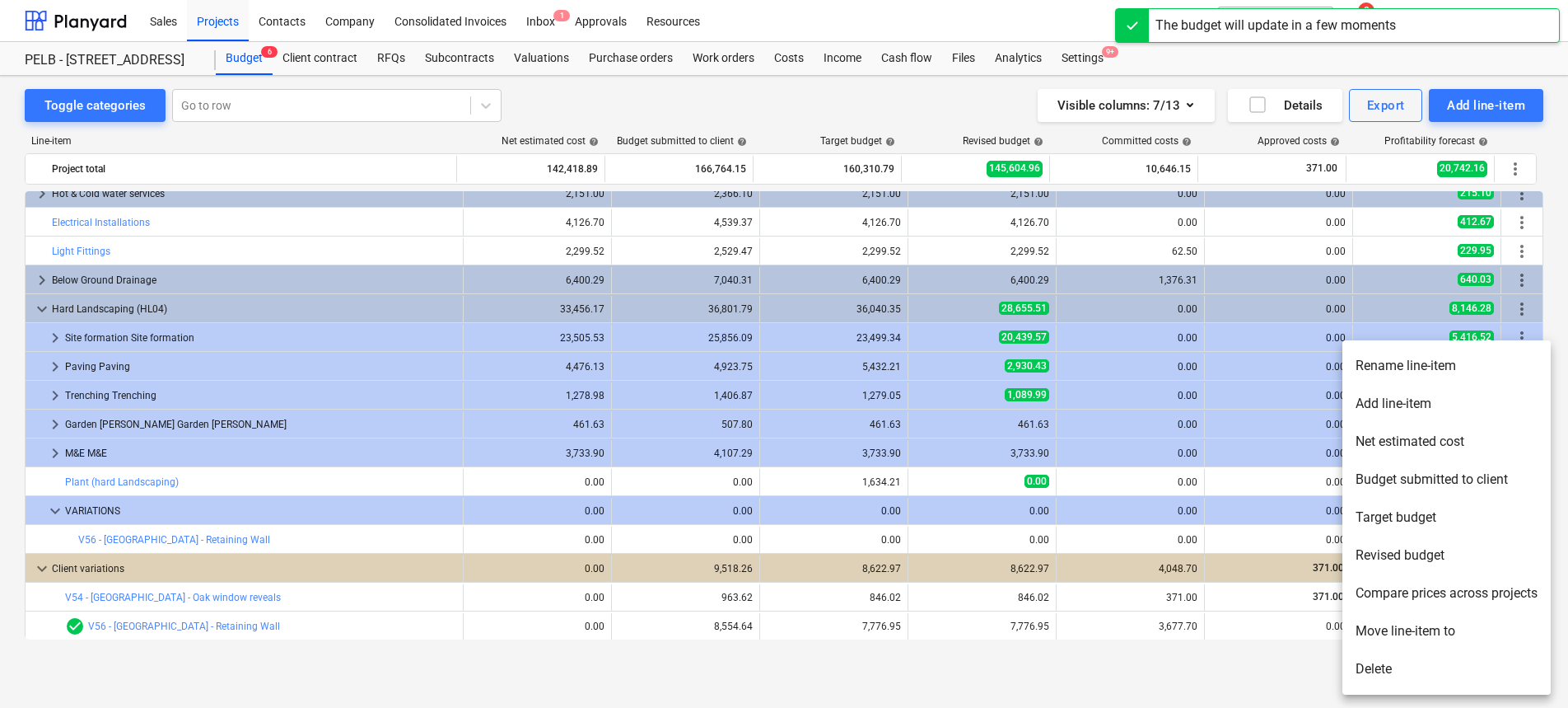
click at [1466, 410] on li "Add line-item" at bounding box center [1447, 404] width 208 height 38
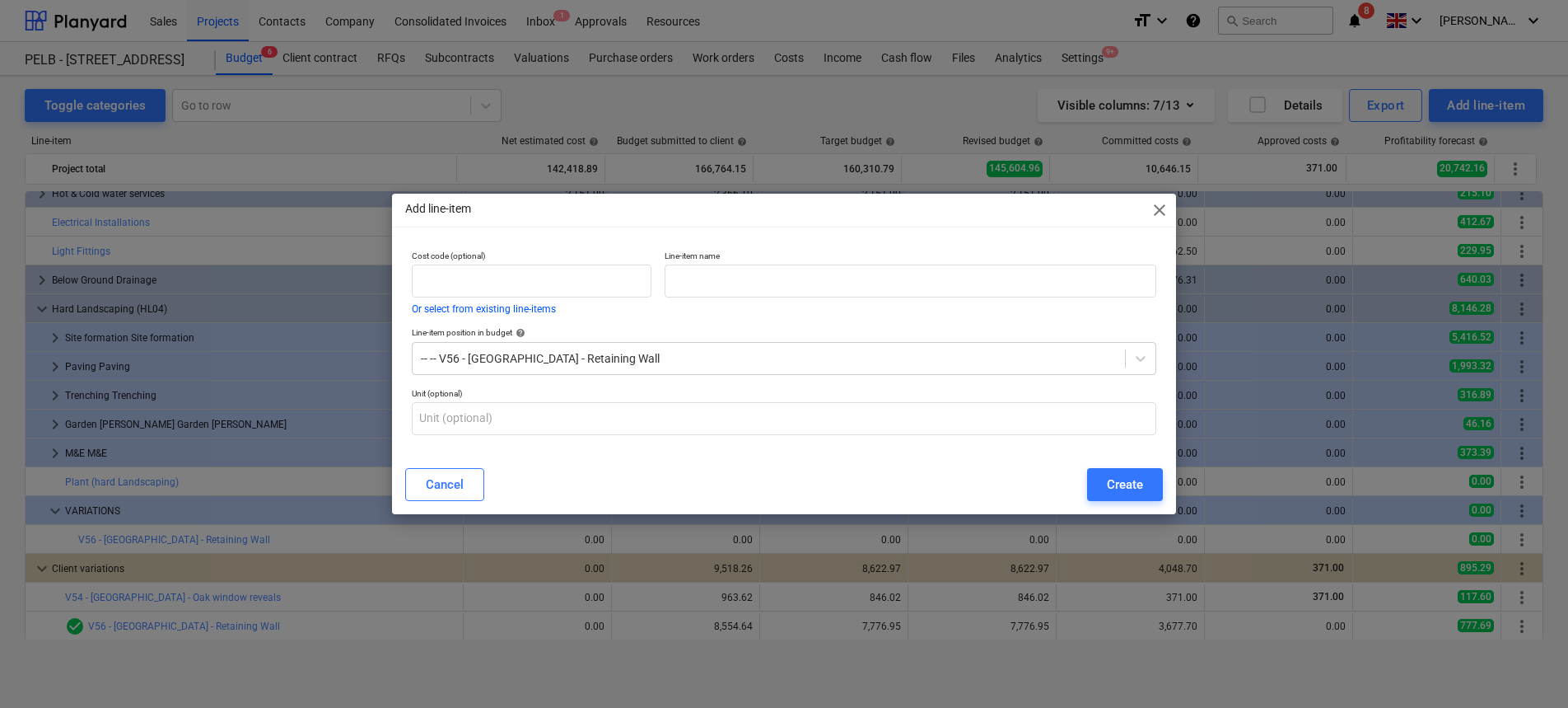
click at [697, 254] on p "Line-item name" at bounding box center [910, 258] width 492 height 14
click at [722, 282] on input "text" at bounding box center [910, 280] width 492 height 33
paste input "Trenching for sleepers - 300mm x 450mm"
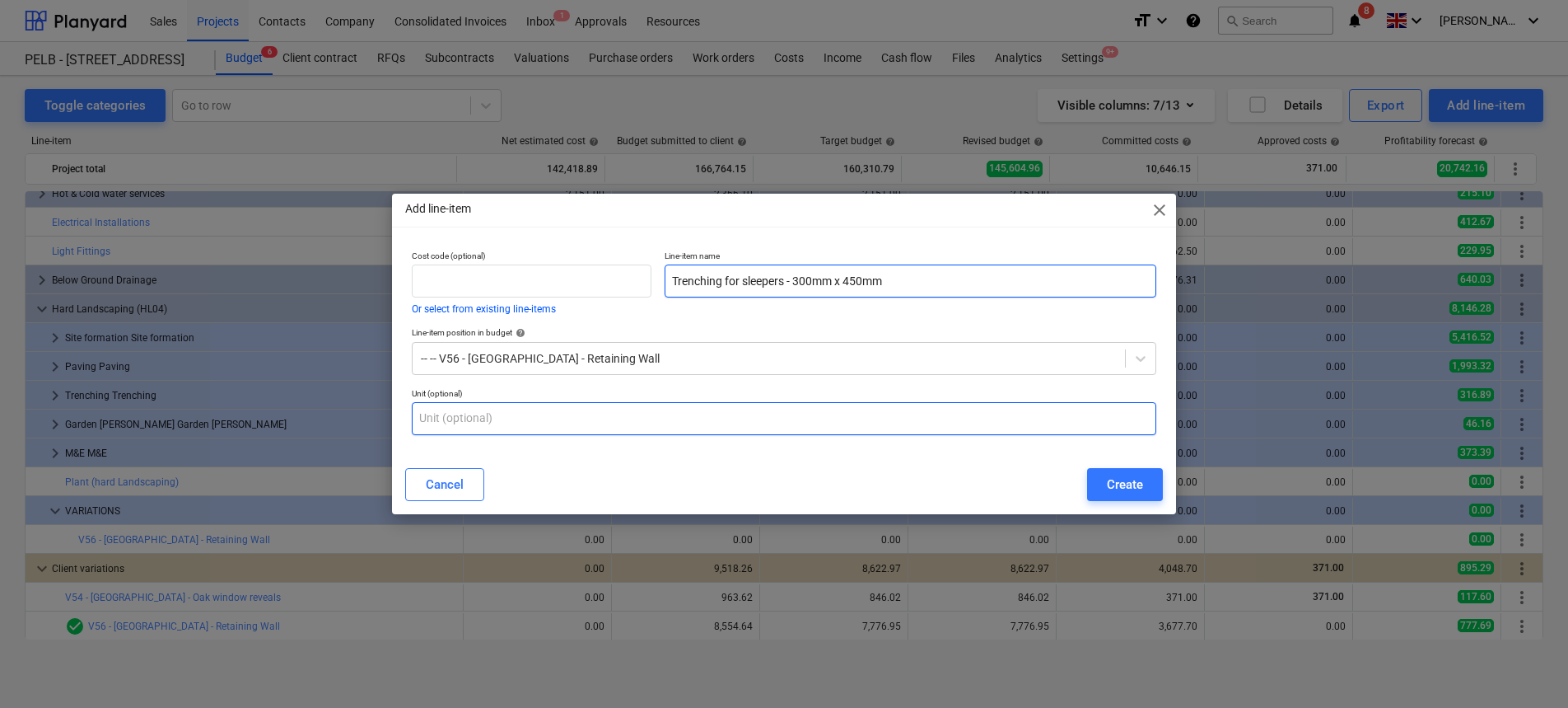
type input "Trenching for sleepers - 300mm x 450mm"
click at [745, 421] on input "text" at bounding box center [784, 418] width 745 height 33
type input "m3"
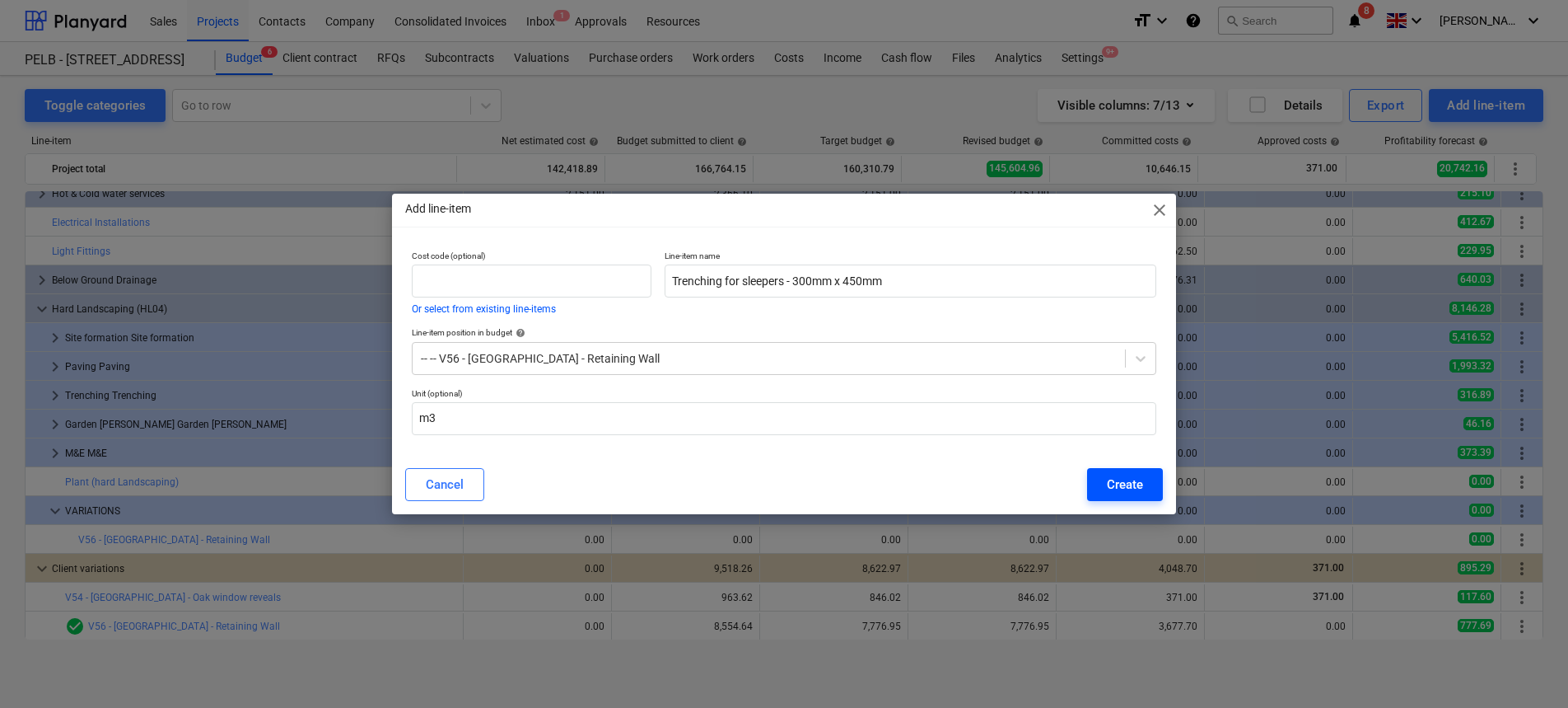
click at [1133, 489] on div "Create" at bounding box center [1125, 485] width 37 height 22
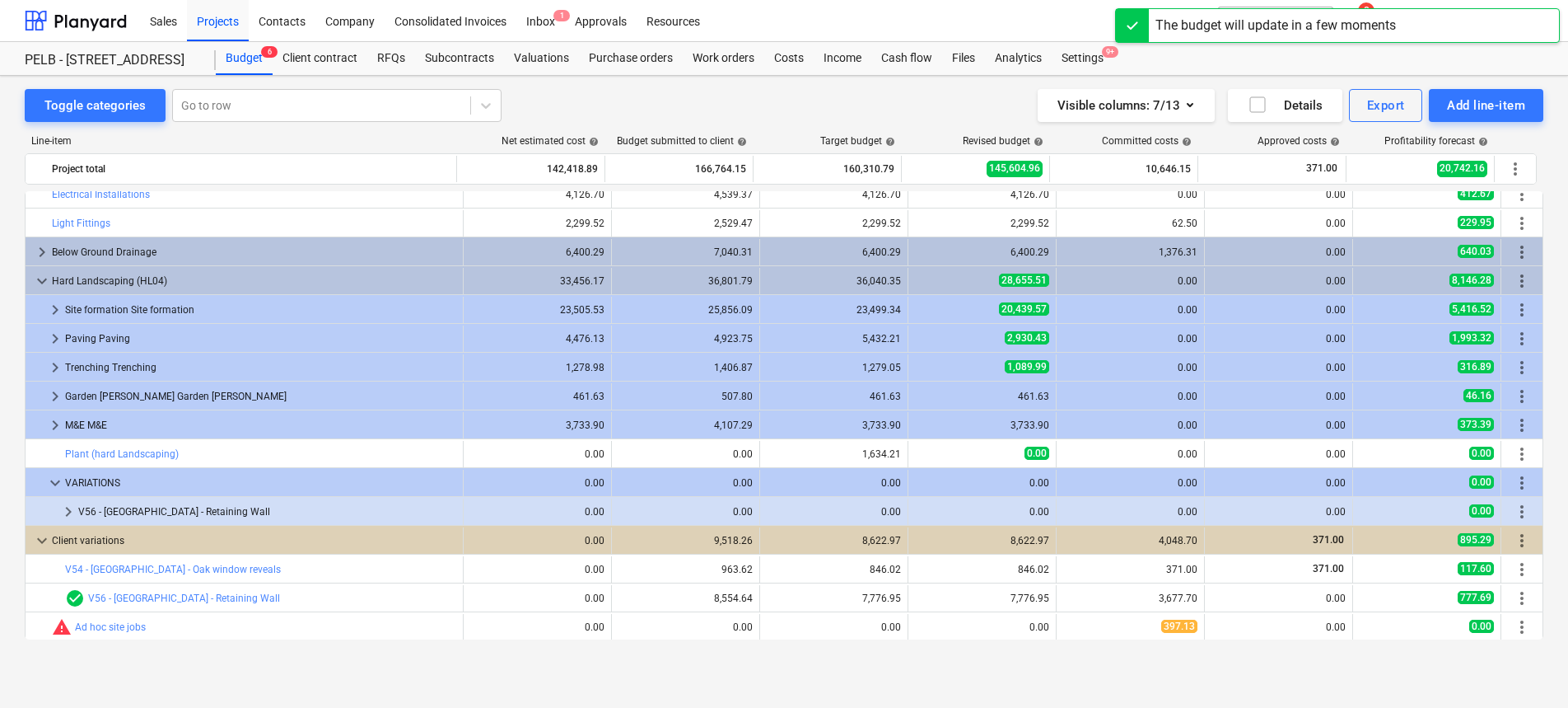
scroll to position [792, 0]
click at [70, 510] on span "keyboard_arrow_right" at bounding box center [68, 511] width 20 height 20
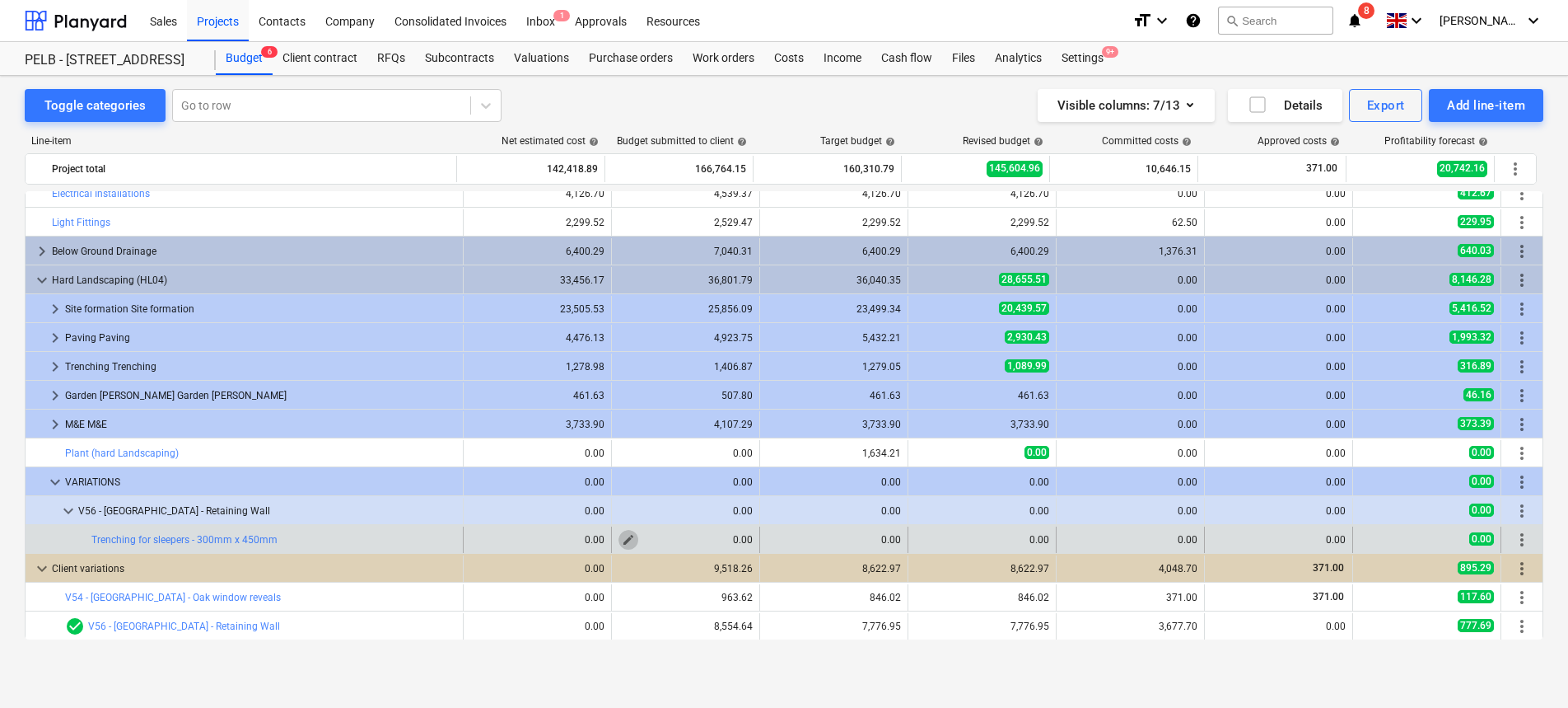
click at [622, 539] on span "edit" at bounding box center [628, 539] width 13 height 13
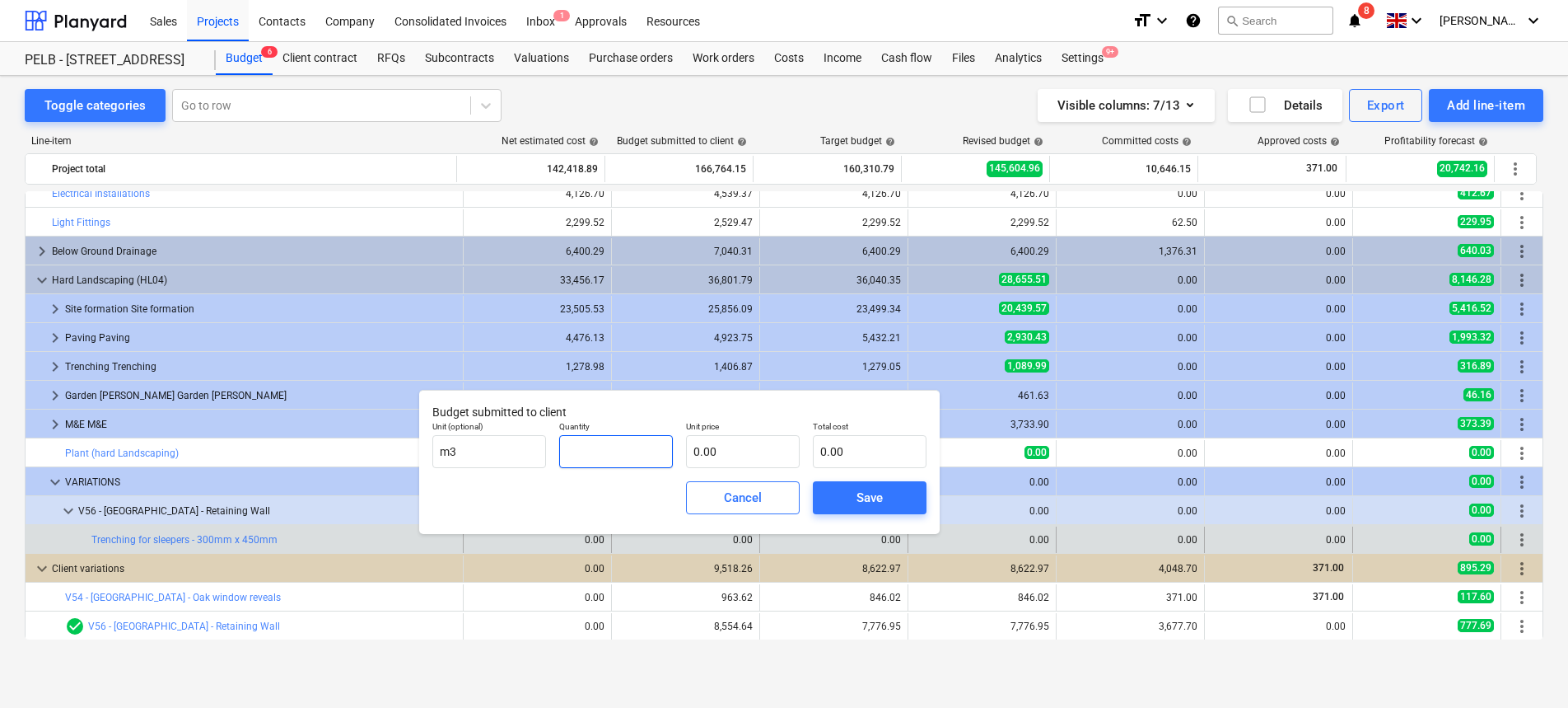
click at [619, 449] on input "text" at bounding box center [615, 450] width 114 height 33
type input "3.69"
click at [748, 461] on input "text" at bounding box center [743, 450] width 114 height 33
type input "4"
type input "14.76"
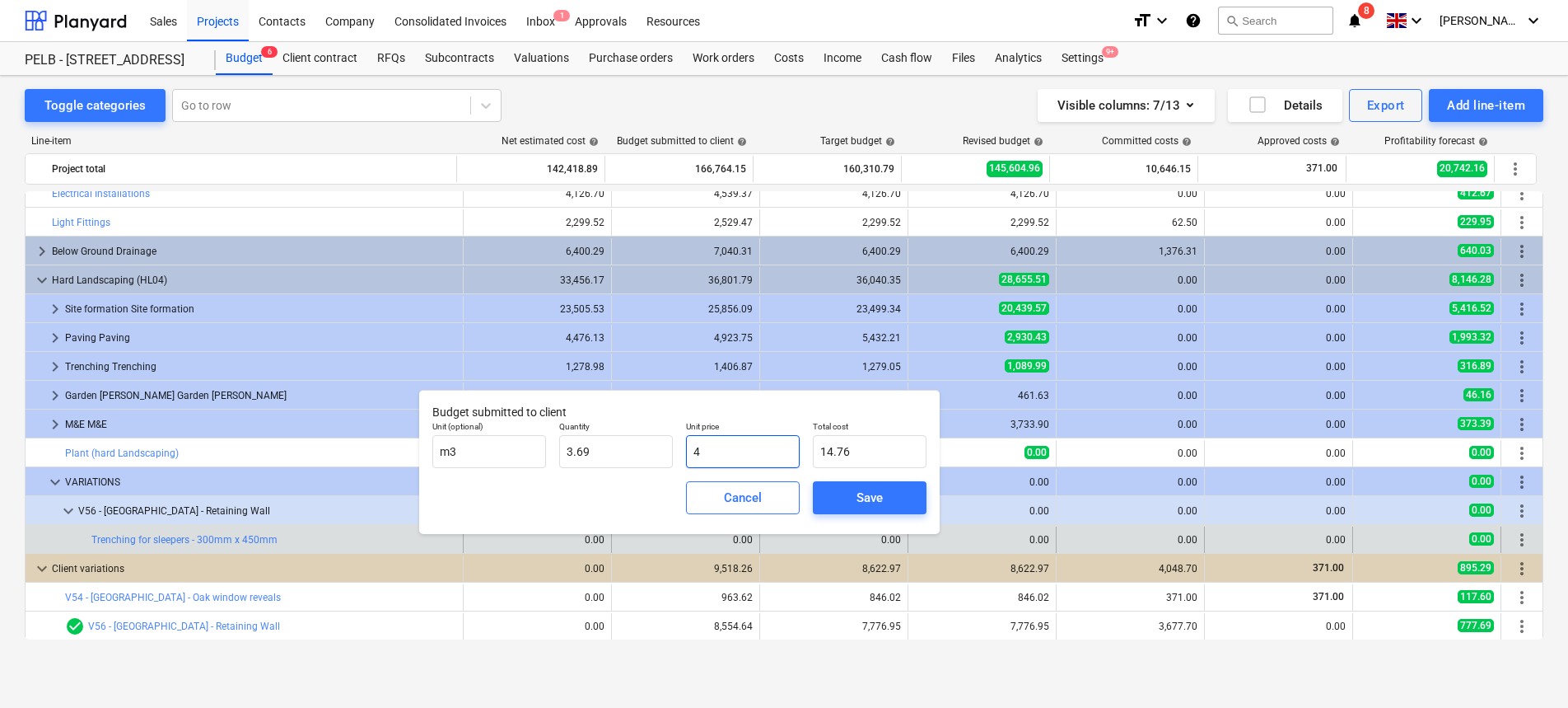
type input "49"
type input "180.81"
type input "49.2"
type input "181.55"
type input "49.28"
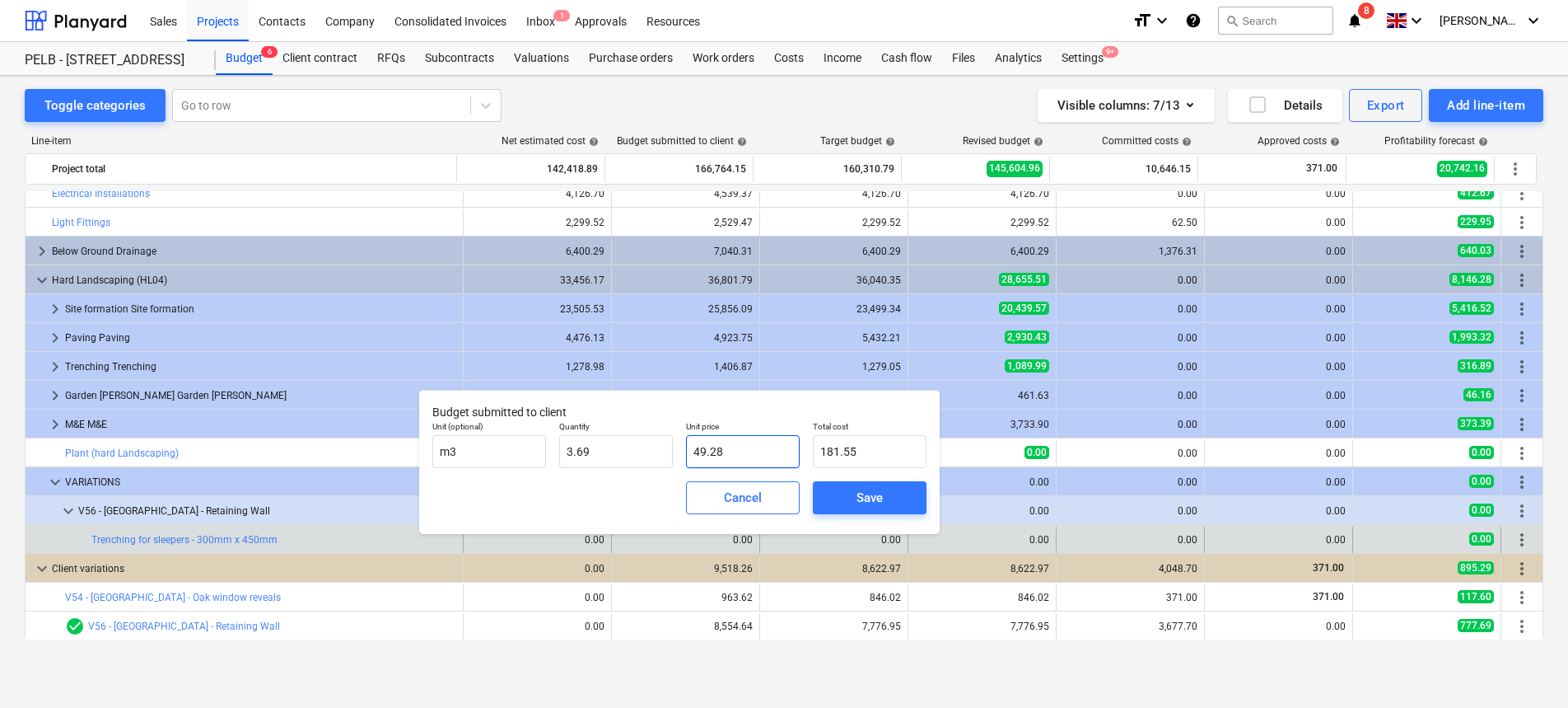
type input "181.84"
click at [838, 495] on span "Save" at bounding box center [869, 498] width 74 height 22
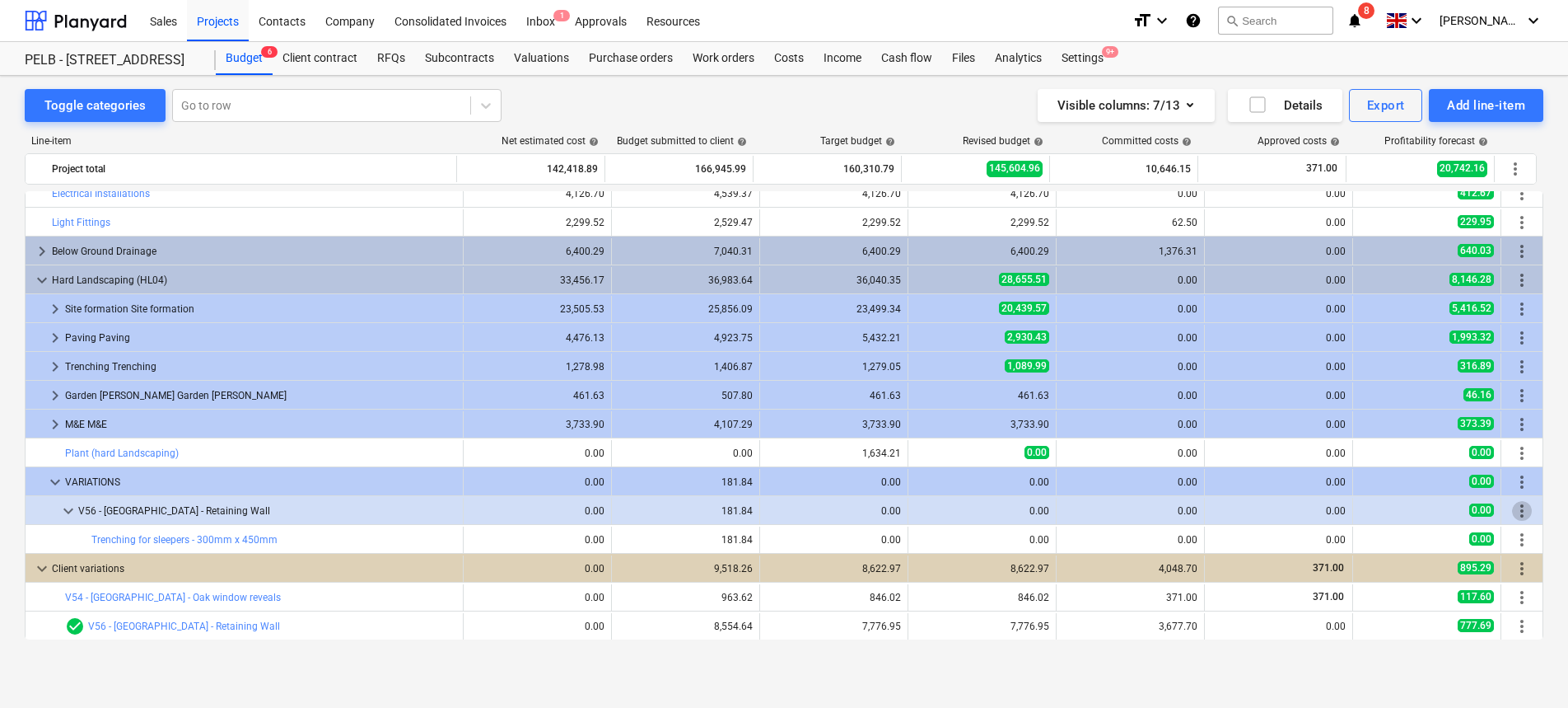
click at [1518, 510] on span "more_vert" at bounding box center [1523, 511] width 20 height 20
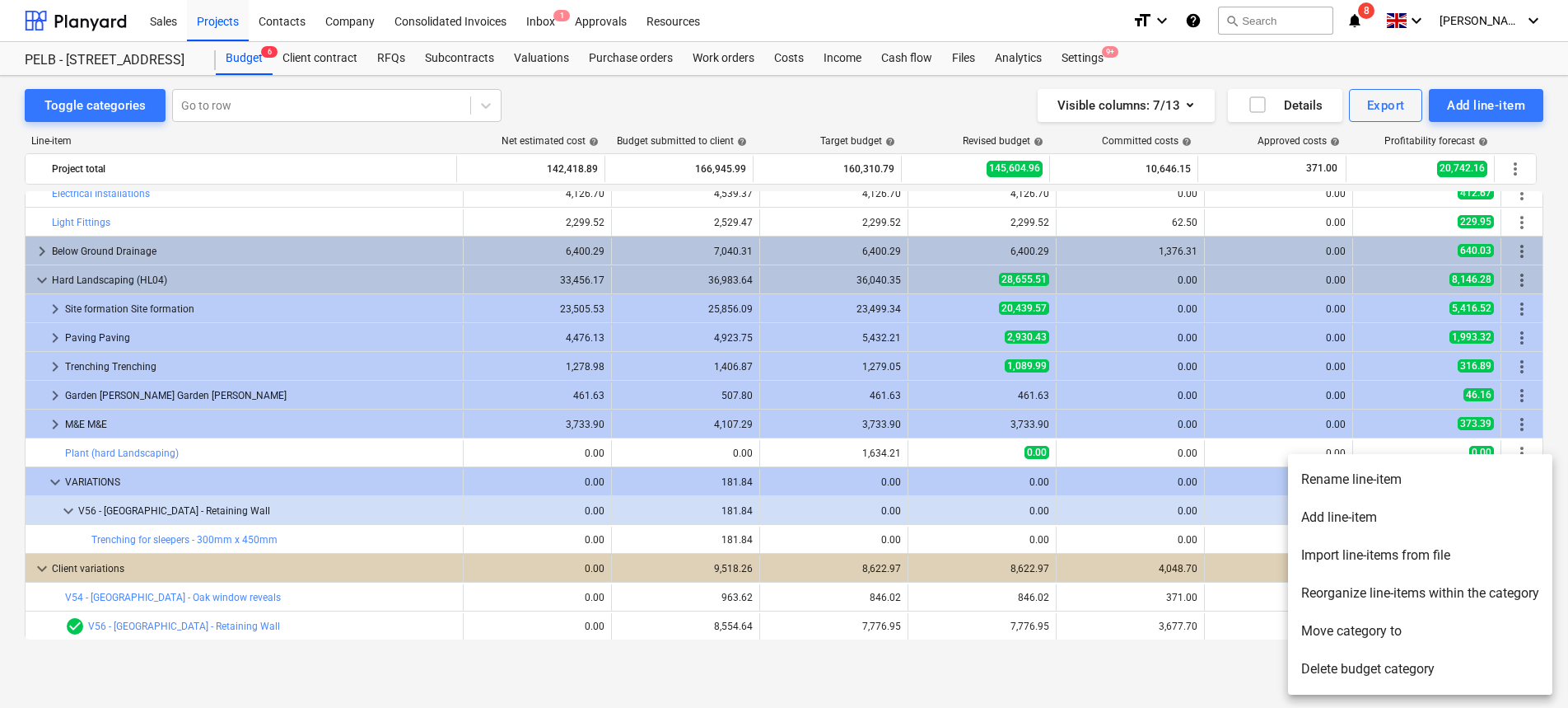
click at [1393, 477] on li "Rename line-item" at bounding box center [1421, 479] width 265 height 38
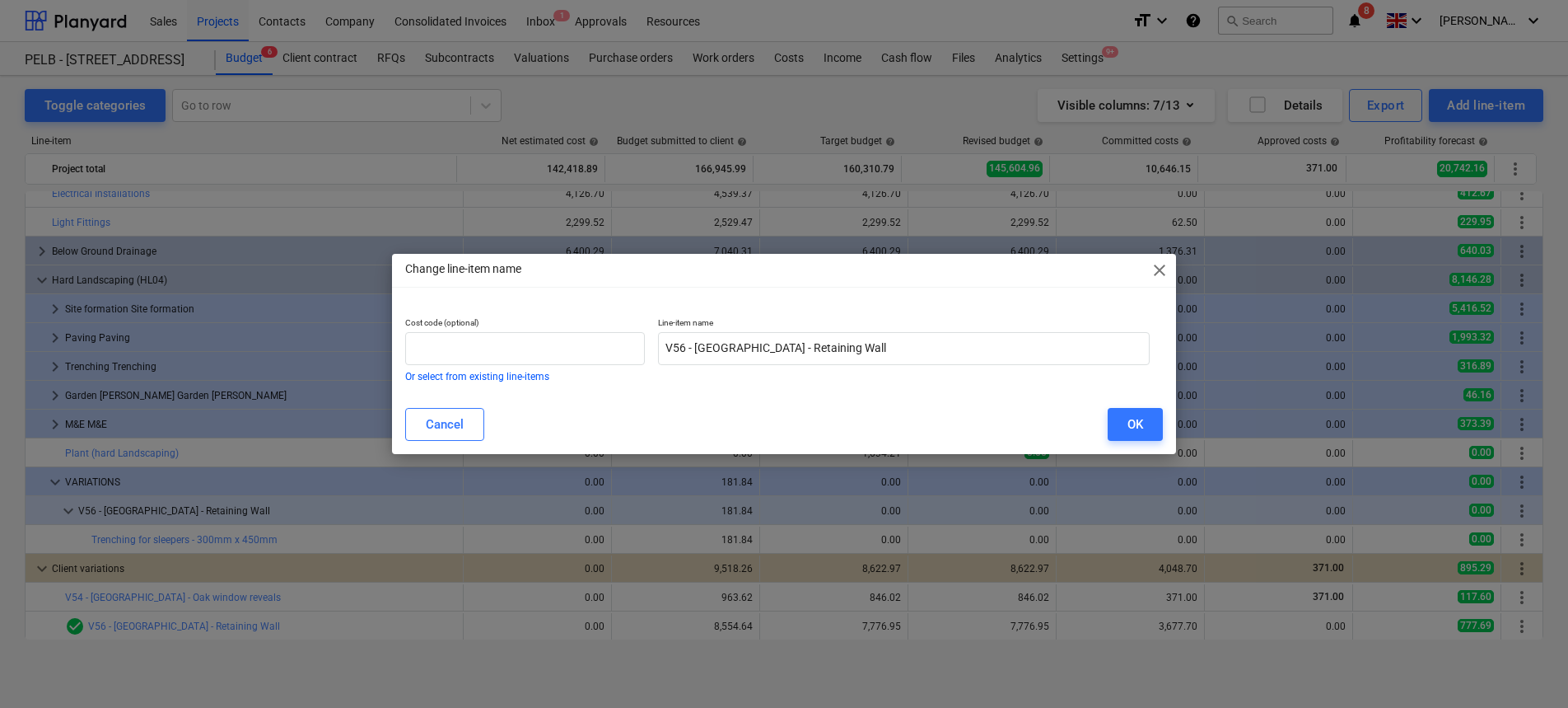
click at [1161, 268] on span "close" at bounding box center [1160, 271] width 20 height 20
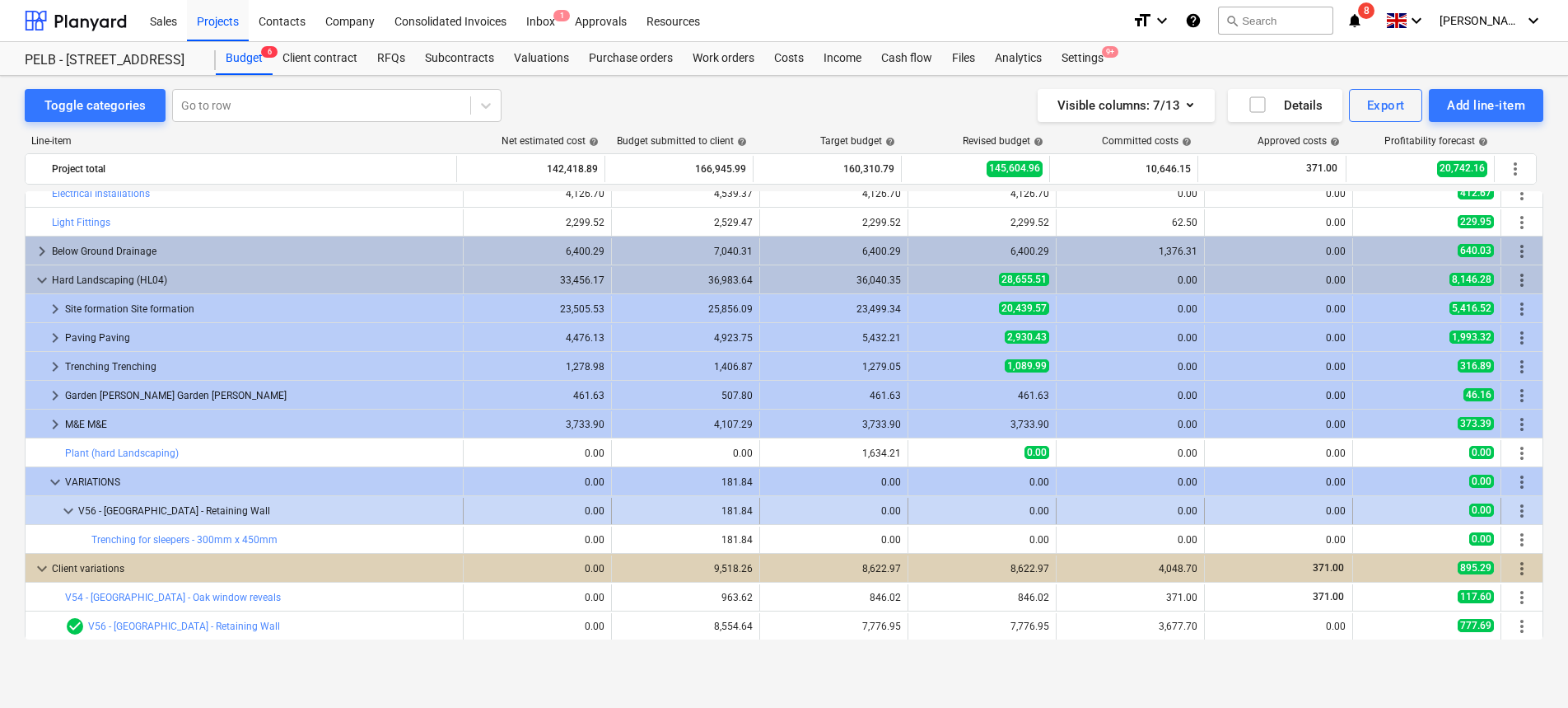
click at [1516, 507] on span "more_vert" at bounding box center [1523, 511] width 20 height 20
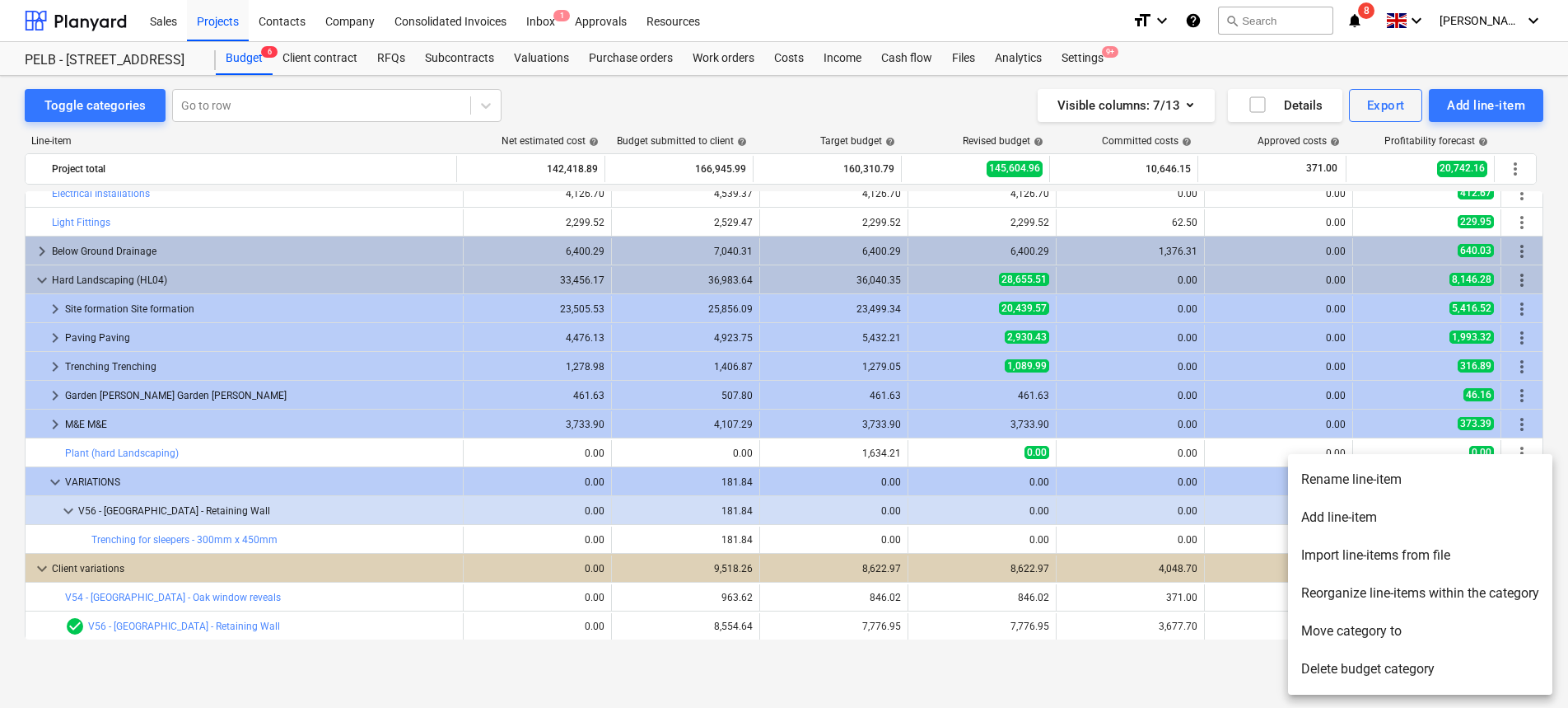
click at [1455, 519] on li "Add line-item" at bounding box center [1421, 517] width 265 height 38
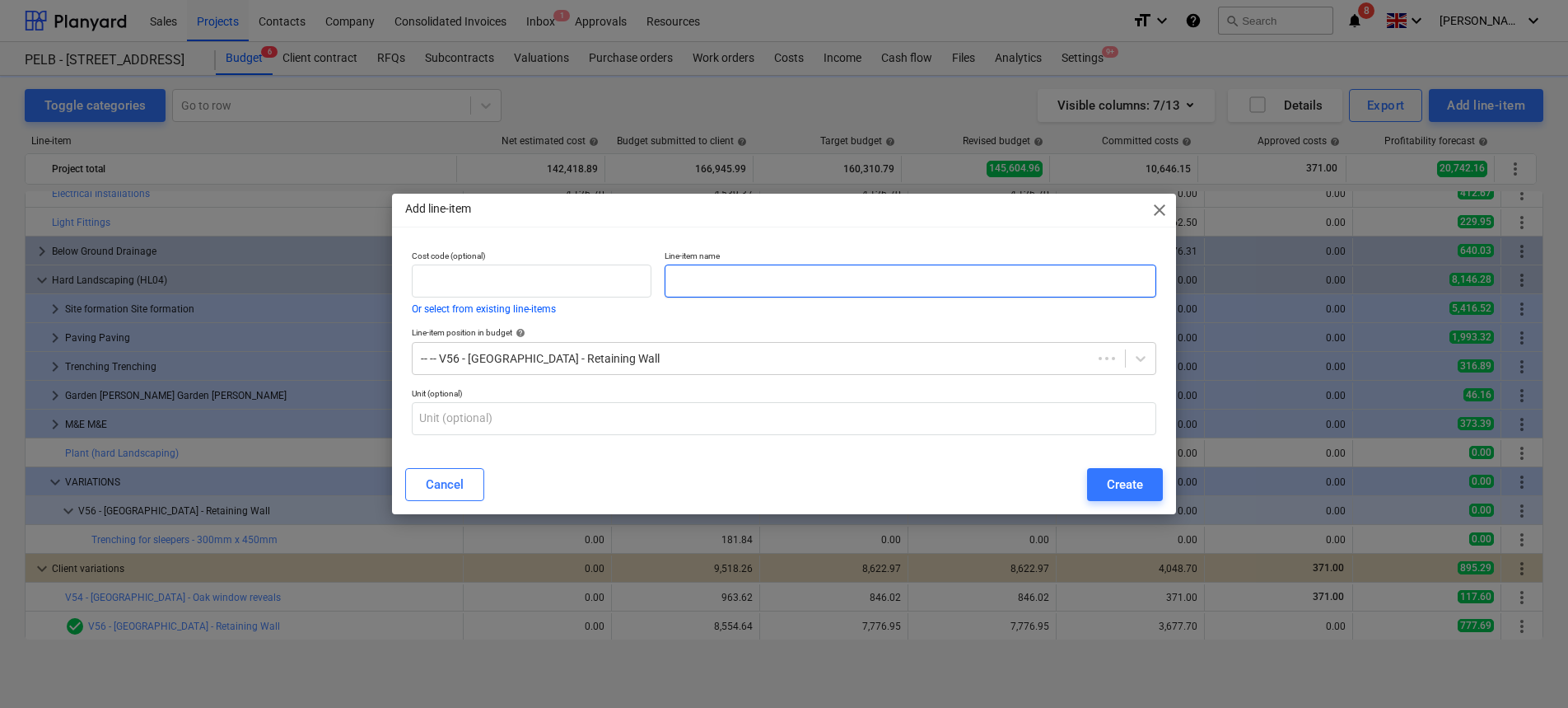
click at [786, 274] on input "text" at bounding box center [910, 280] width 492 height 33
paste input "Trench fill for sleepers - 300mm x 300mm"
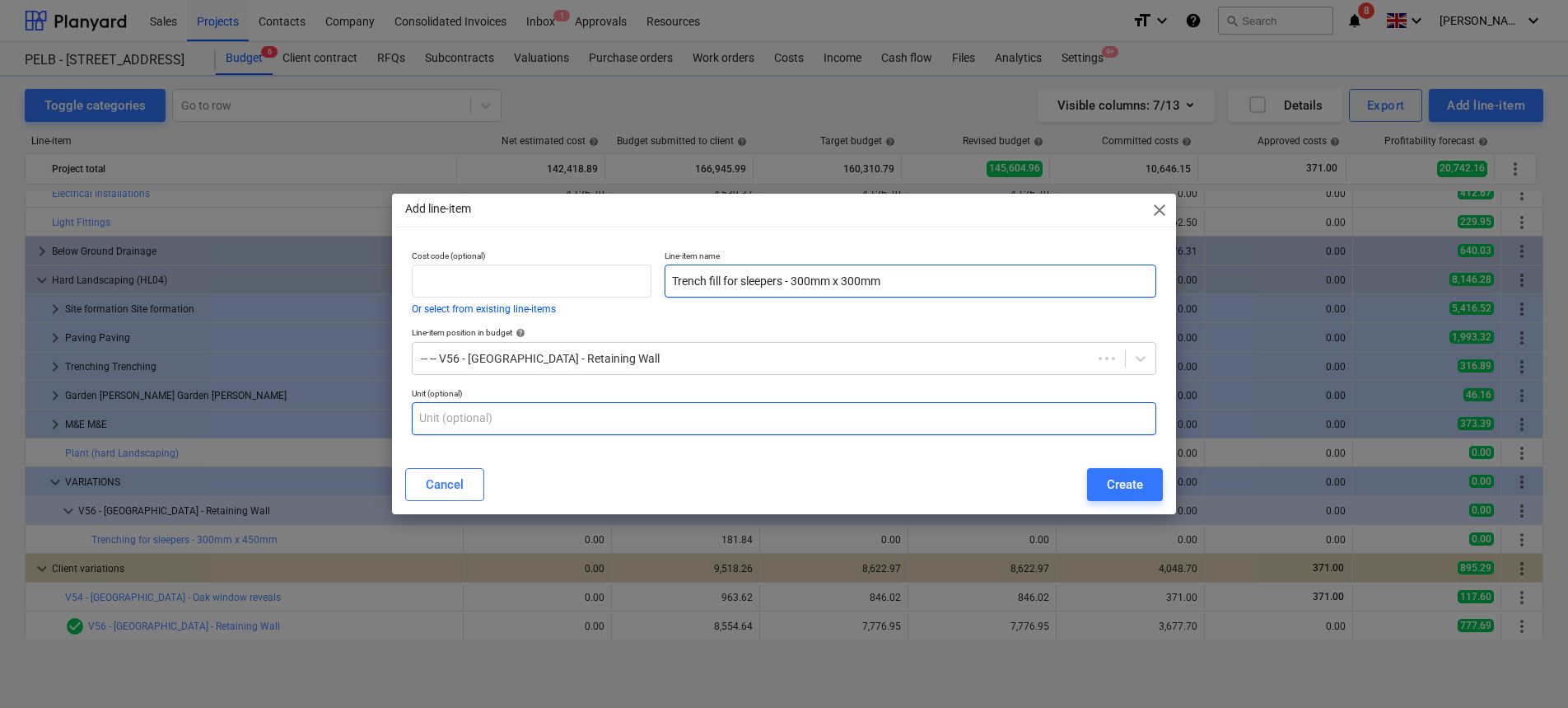
type input "Trench fill for sleepers - 300mm x 300mm"
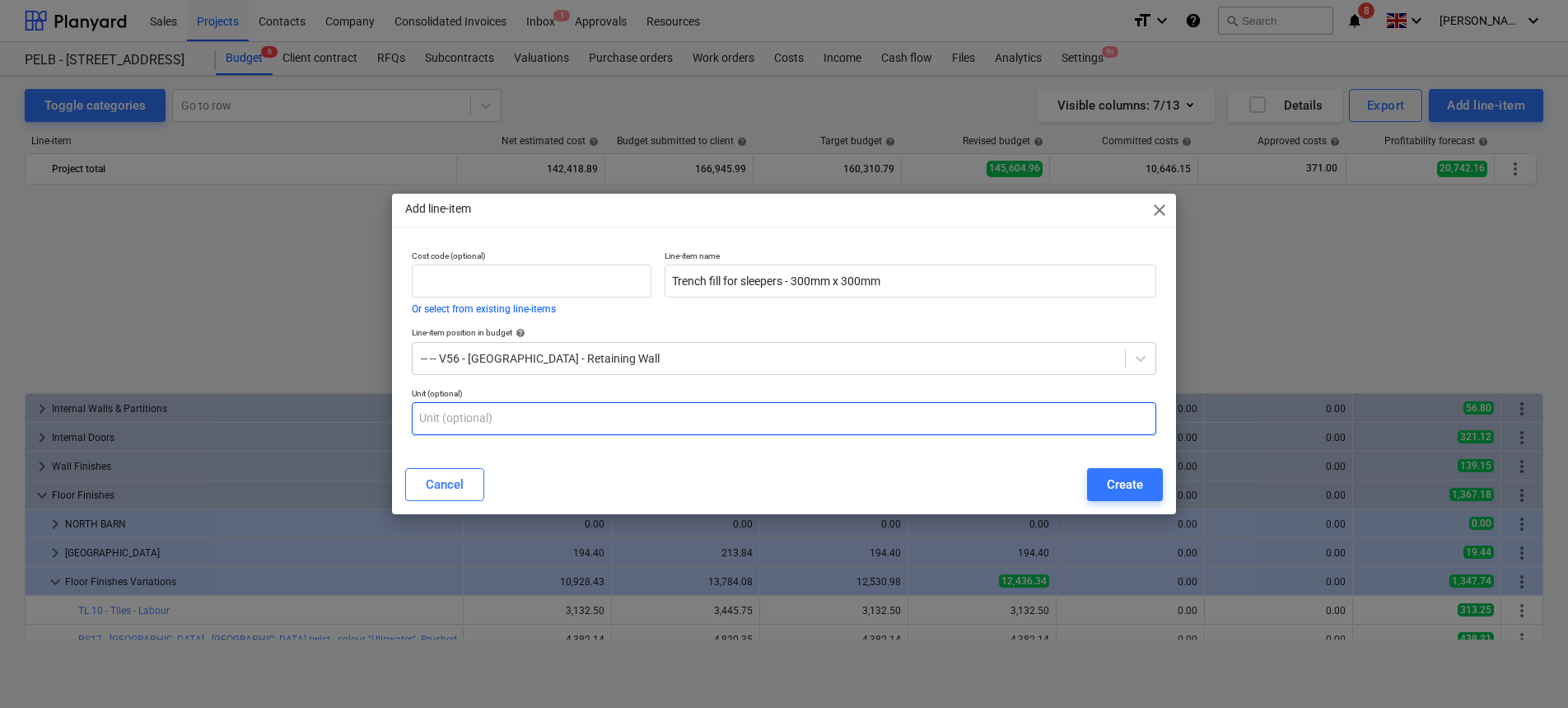
click at [644, 425] on input "text" at bounding box center [784, 418] width 745 height 33
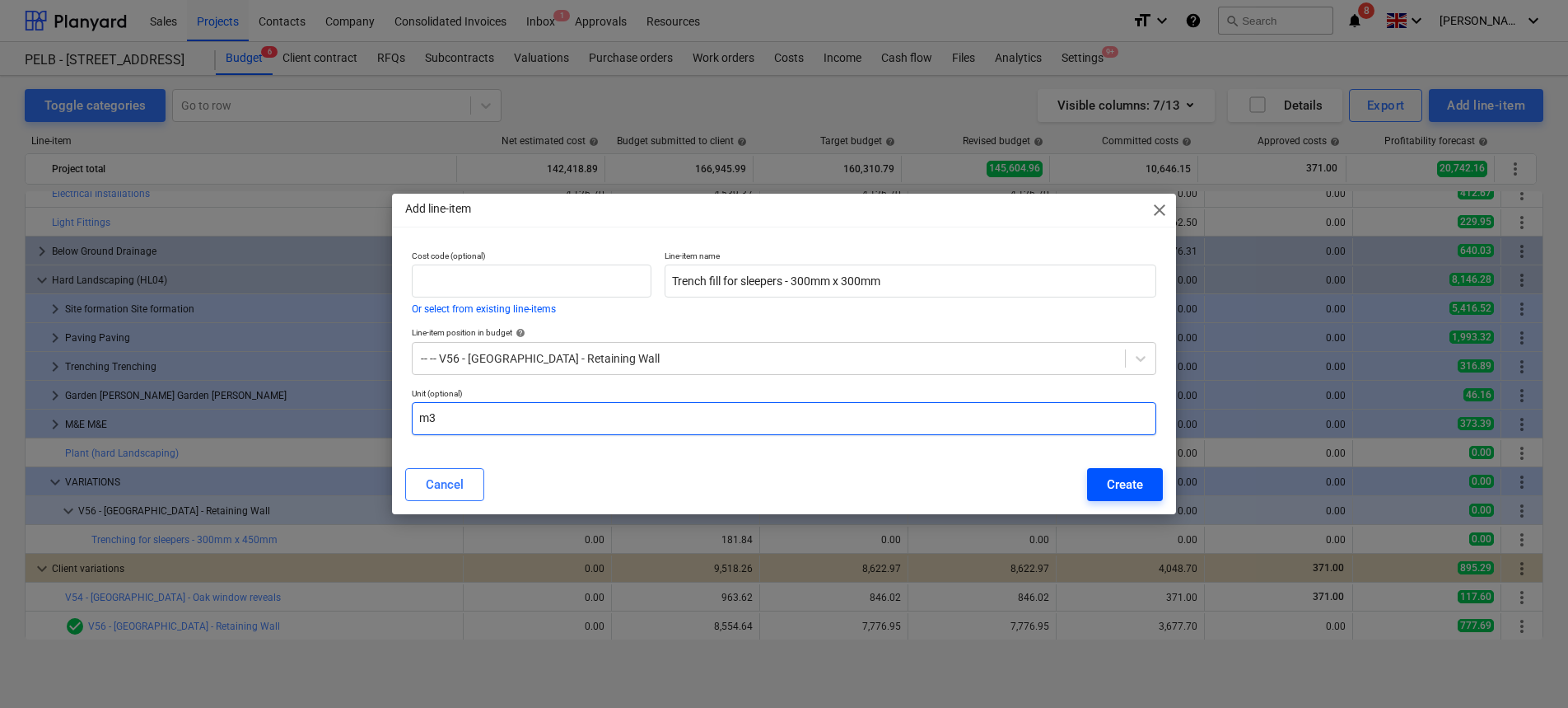
type input "m3"
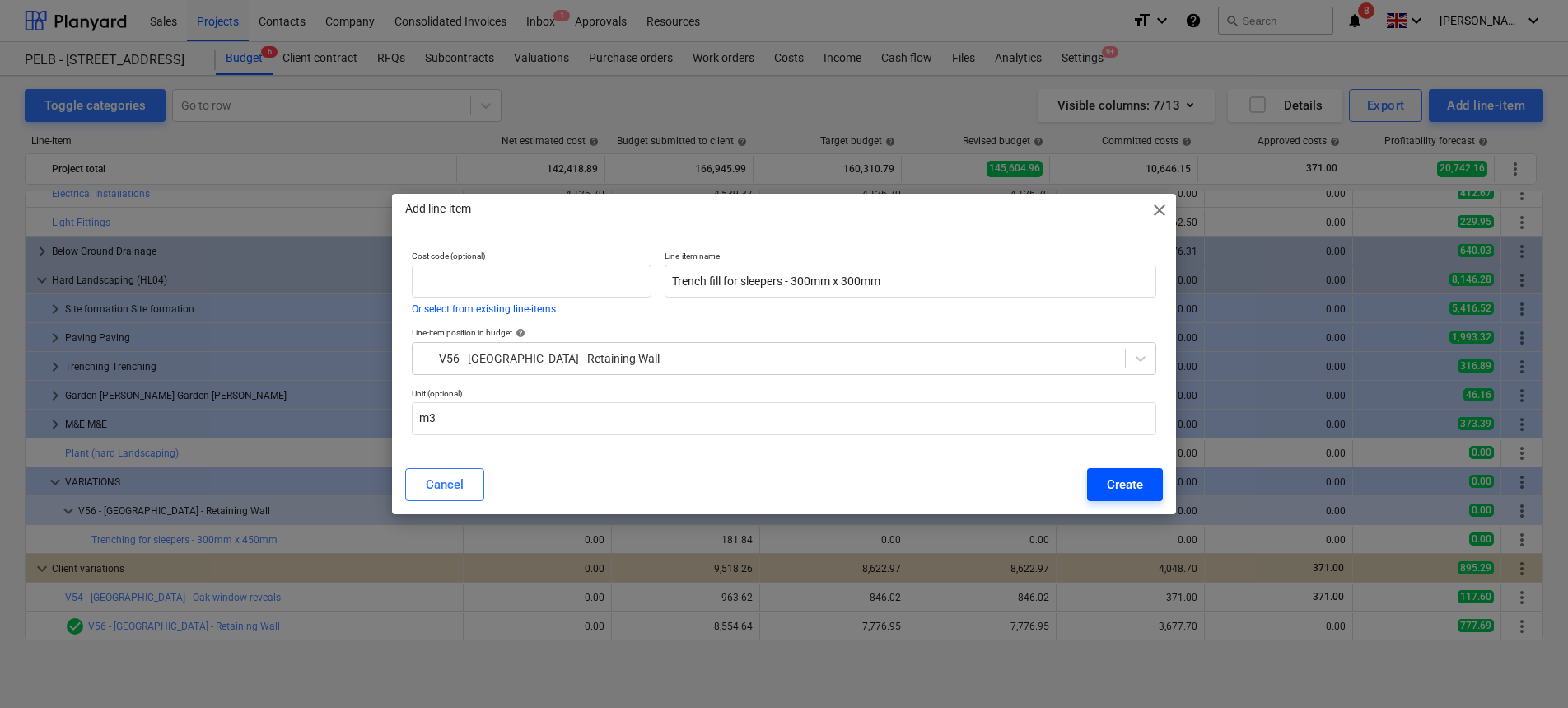
click at [1155, 479] on button "Create" at bounding box center [1125, 484] width 76 height 33
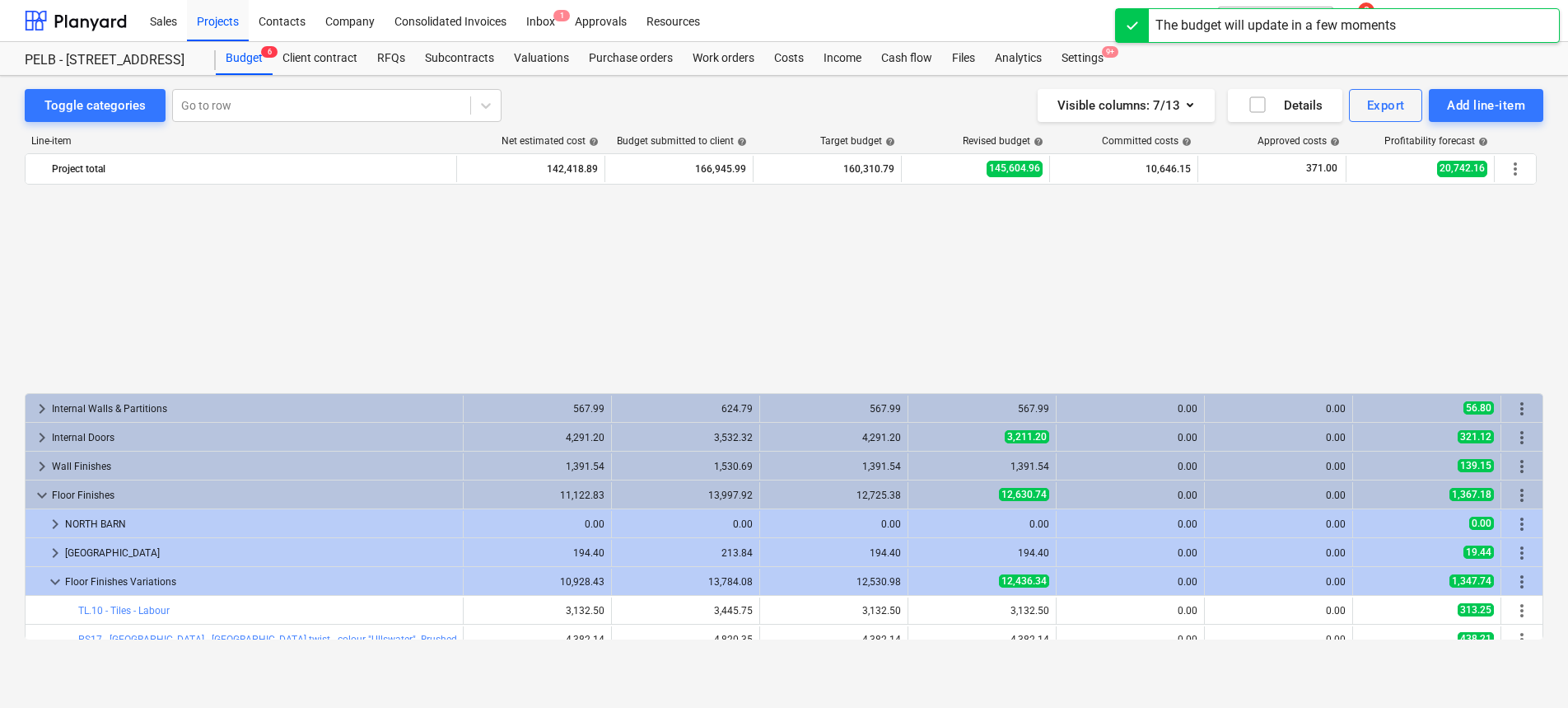
scroll to position [792, 0]
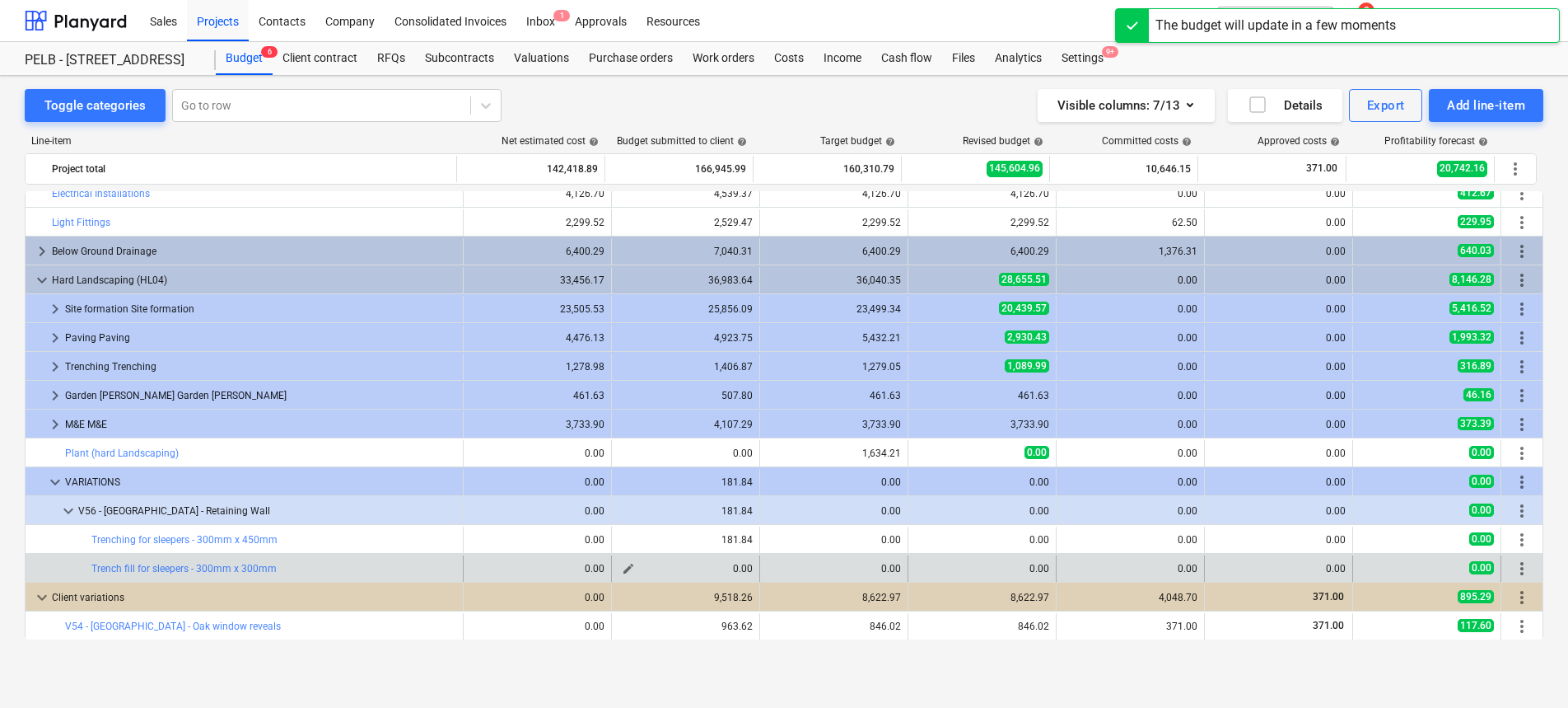
click at [622, 569] on span "edit" at bounding box center [628, 568] width 13 height 13
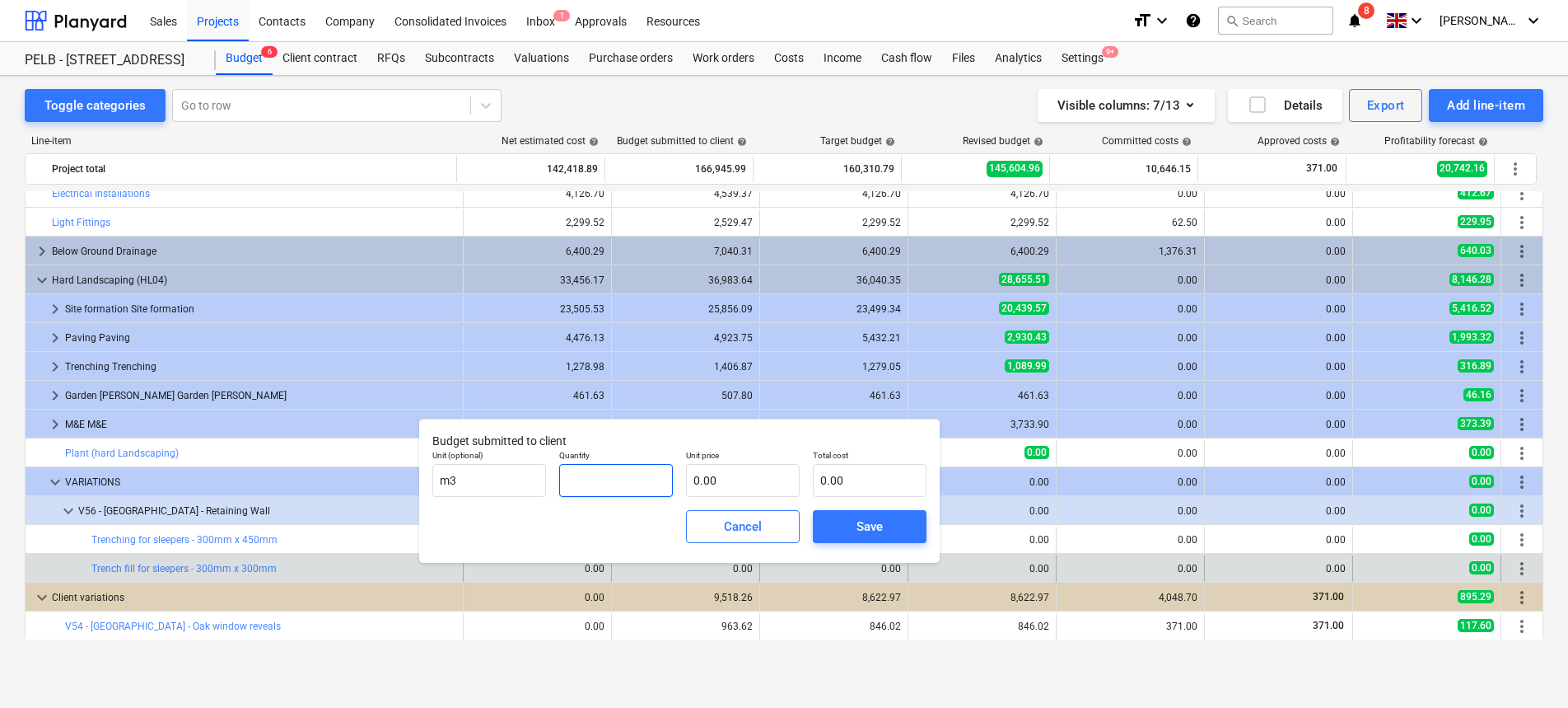
click at [589, 472] on input "text" at bounding box center [615, 480] width 114 height 33
type input "2.58"
click at [801, 490] on div "Unit price 0.00" at bounding box center [743, 473] width 126 height 60
click at [761, 486] on input "text" at bounding box center [743, 480] width 114 height 33
type input "1"
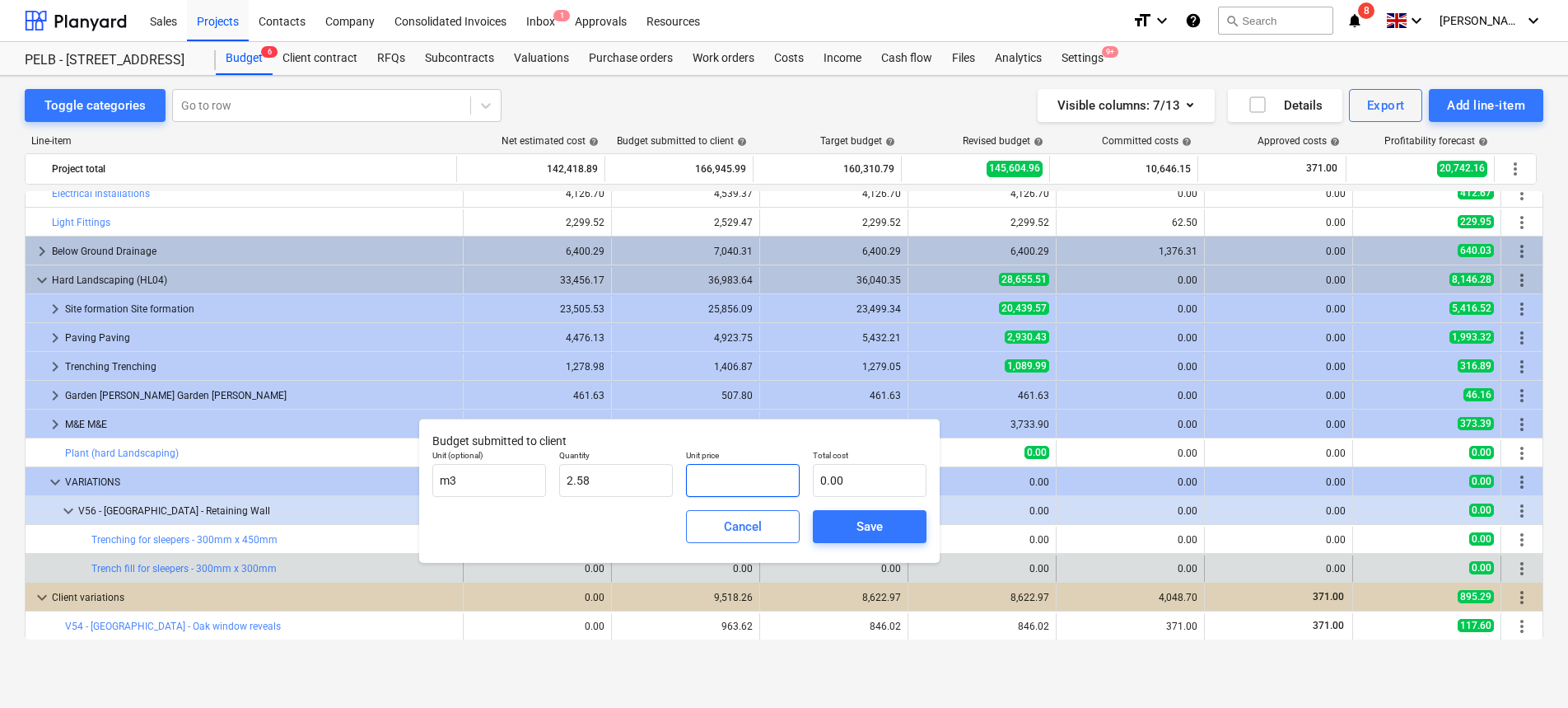
type input "2.58"
type input "18"
type input "46.44"
type input "1"
type input "2.58"
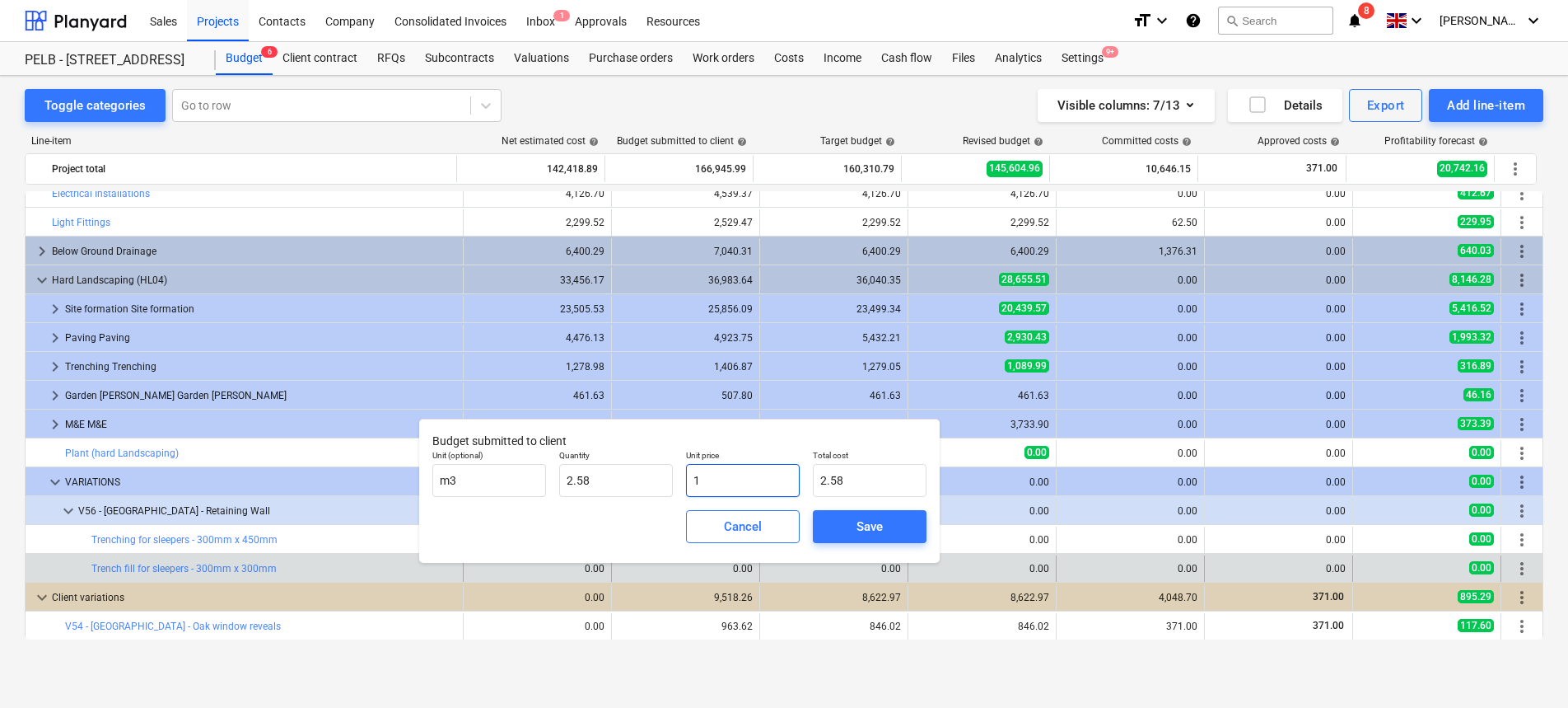
type input "19"
type input "49.02"
type input "198"
type input "510.84"
type input "198.00"
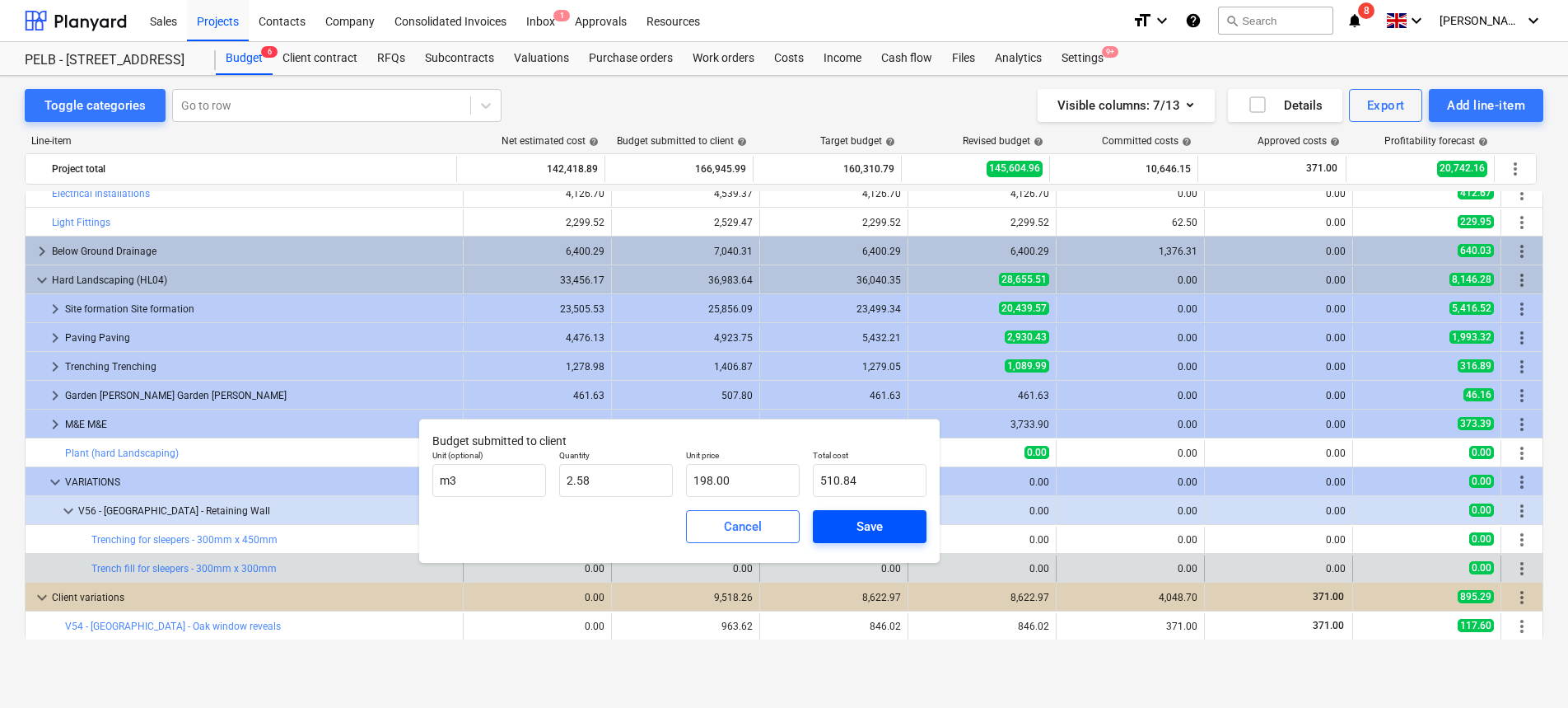
click at [852, 523] on span "Save" at bounding box center [869, 526] width 74 height 22
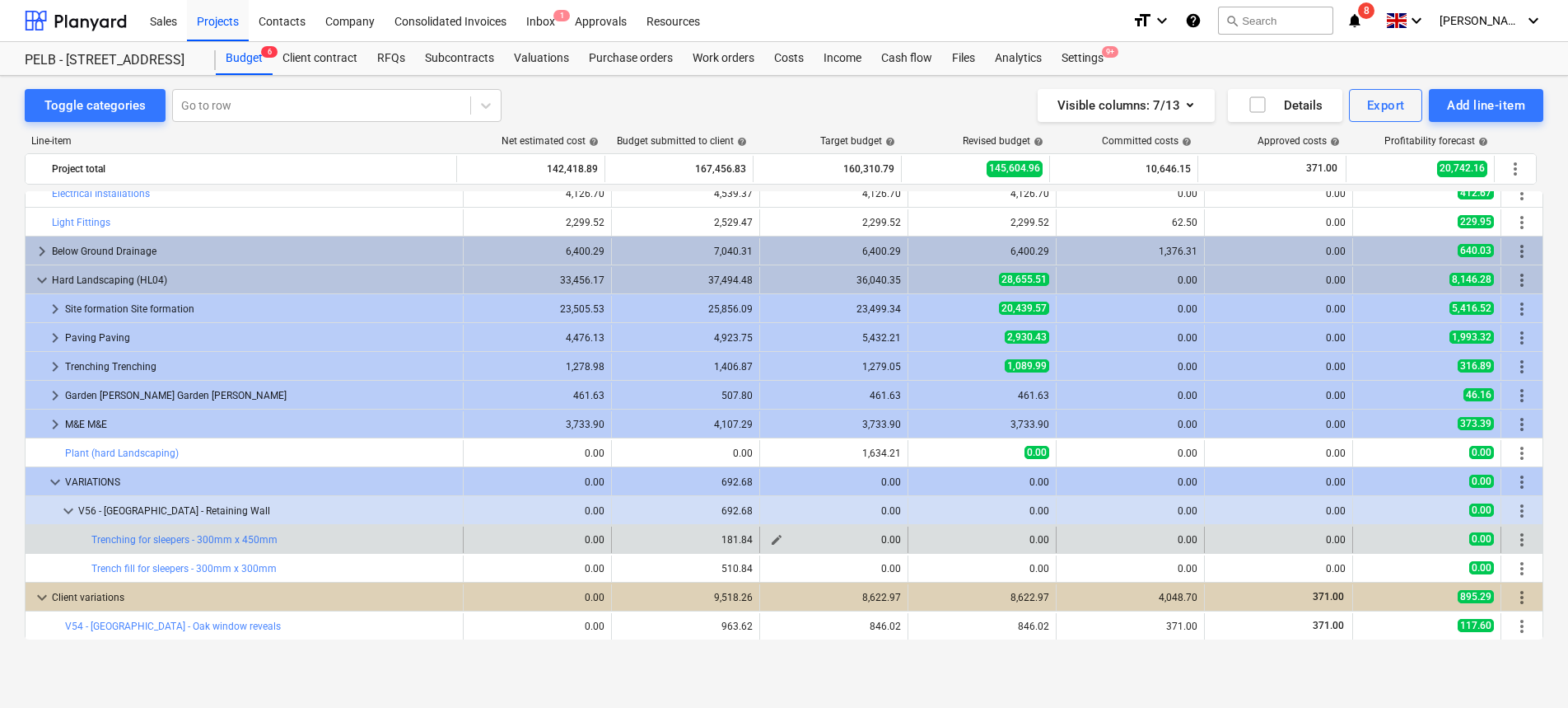
click at [772, 537] on span "edit" at bounding box center [776, 539] width 13 height 13
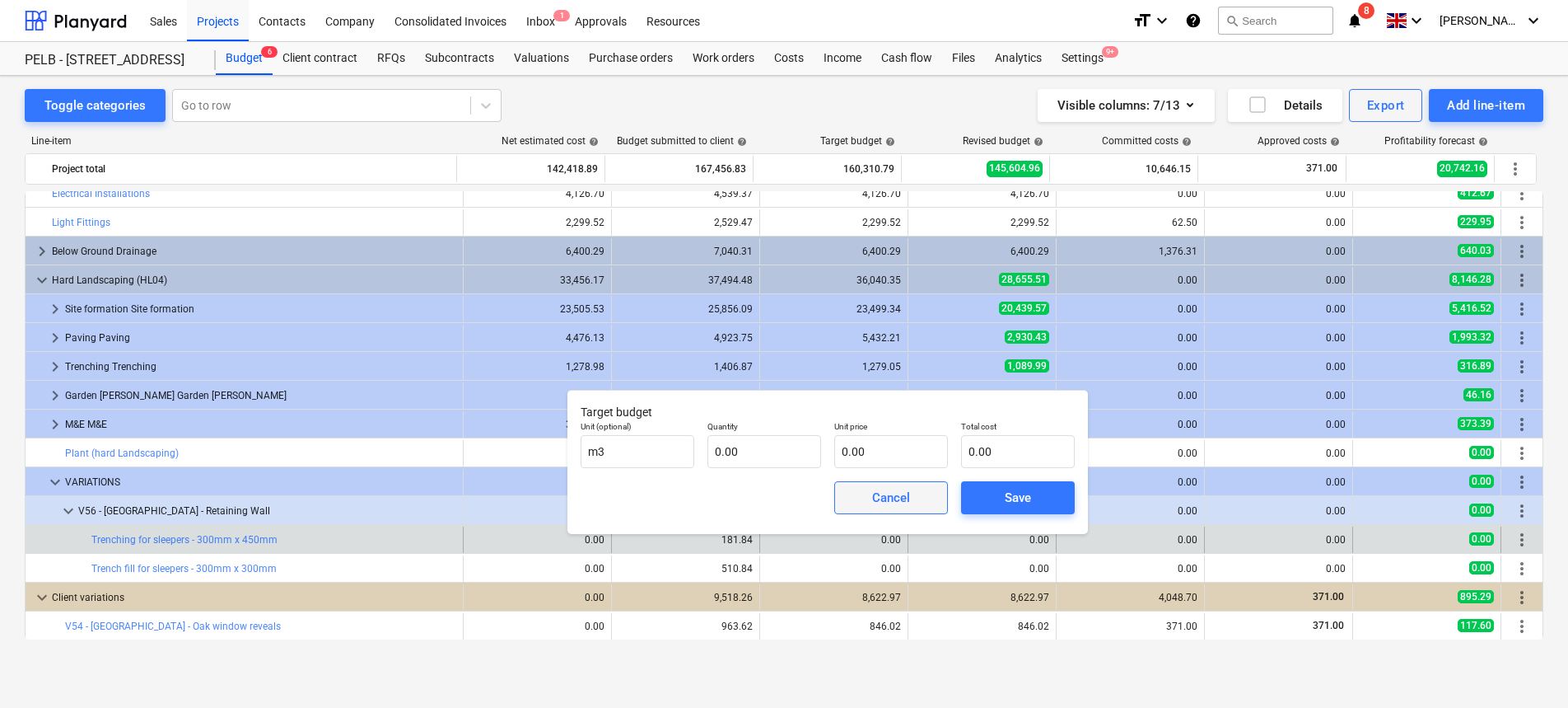
click at [866, 509] on button "Cancel" at bounding box center [891, 497] width 114 height 33
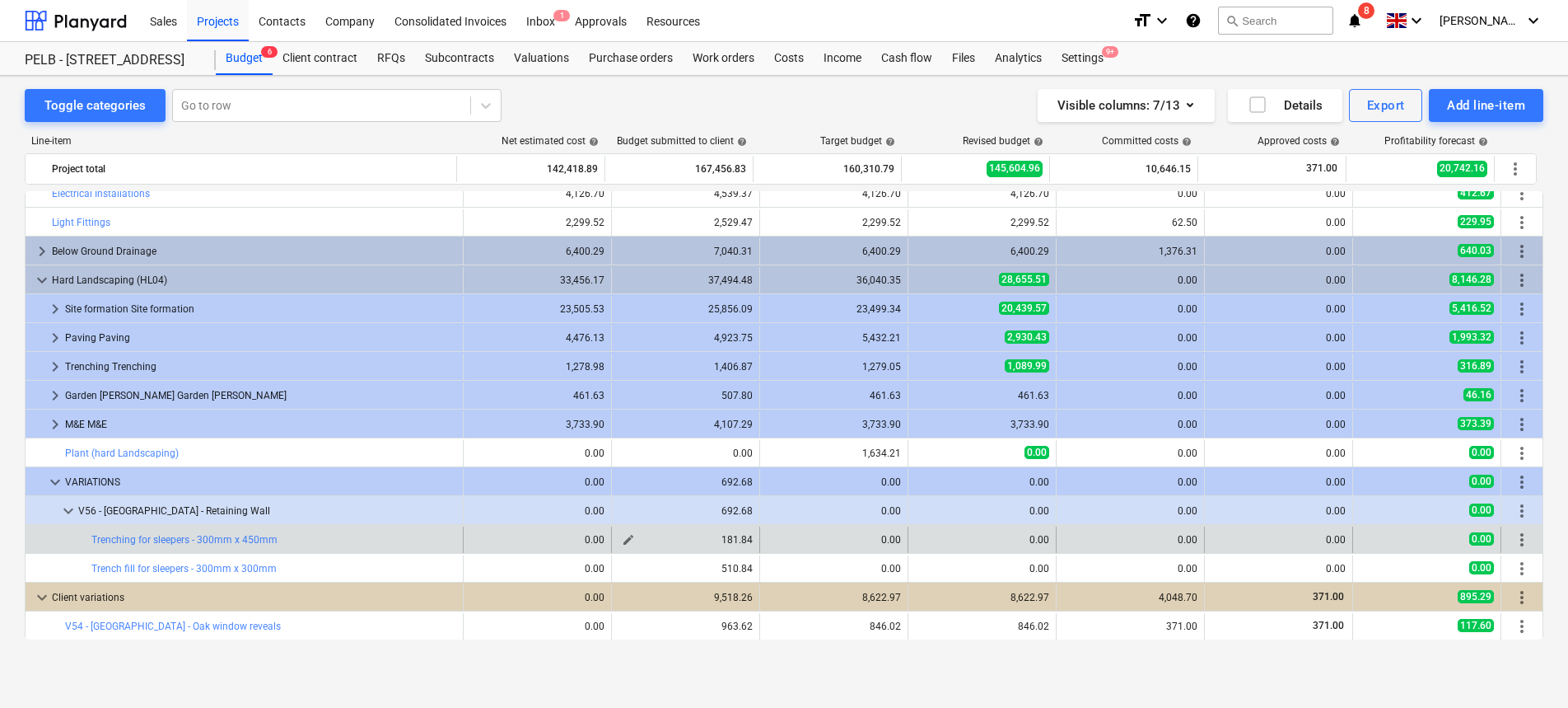
click at [622, 535] on span "edit" at bounding box center [628, 539] width 13 height 13
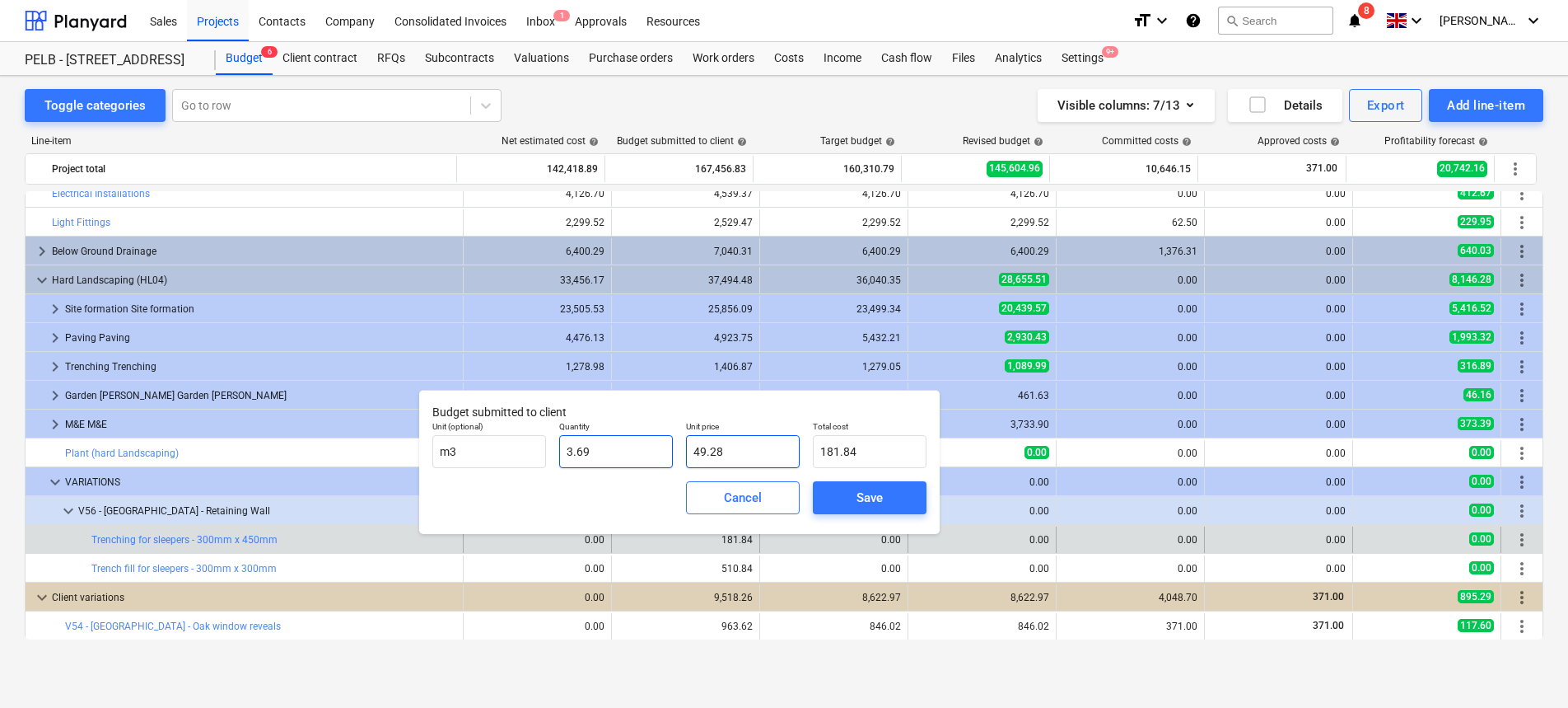
drag, startPoint x: 751, startPoint y: 444, endPoint x: 660, endPoint y: 444, distance: 91.0
click at [660, 444] on div "Unit (optional) m3 Quantity 3.69 Unit price 49.28 Total cost 181.84" at bounding box center [679, 444] width 508 height 60
type input "5"
type input "18.45"
type input "54"
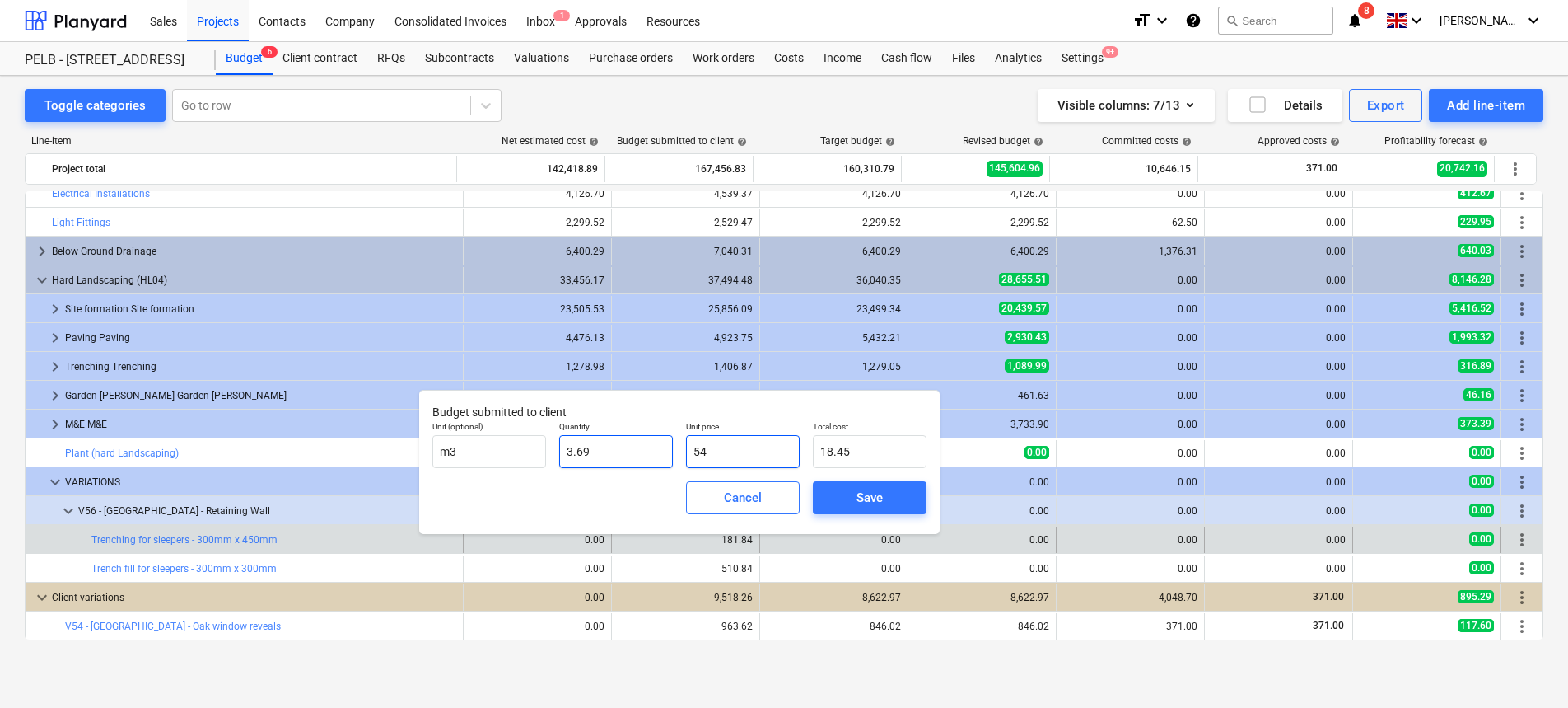
type input "199.26"
type input "54.1"
type input "199.63"
type input "54.12"
type input "199.70"
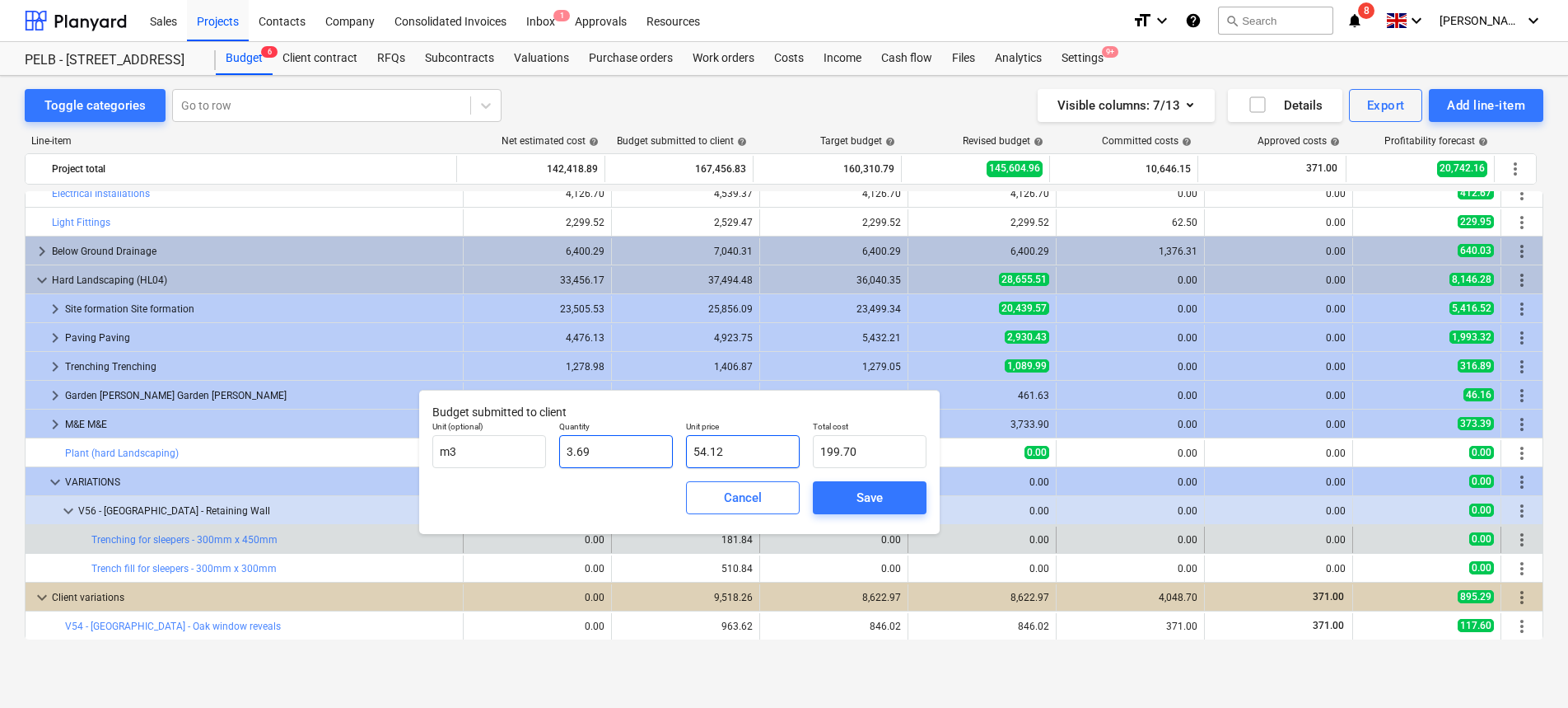
type input "54.1"
type input "199.63"
type input "54."
type input "199.26"
type input "54.2"
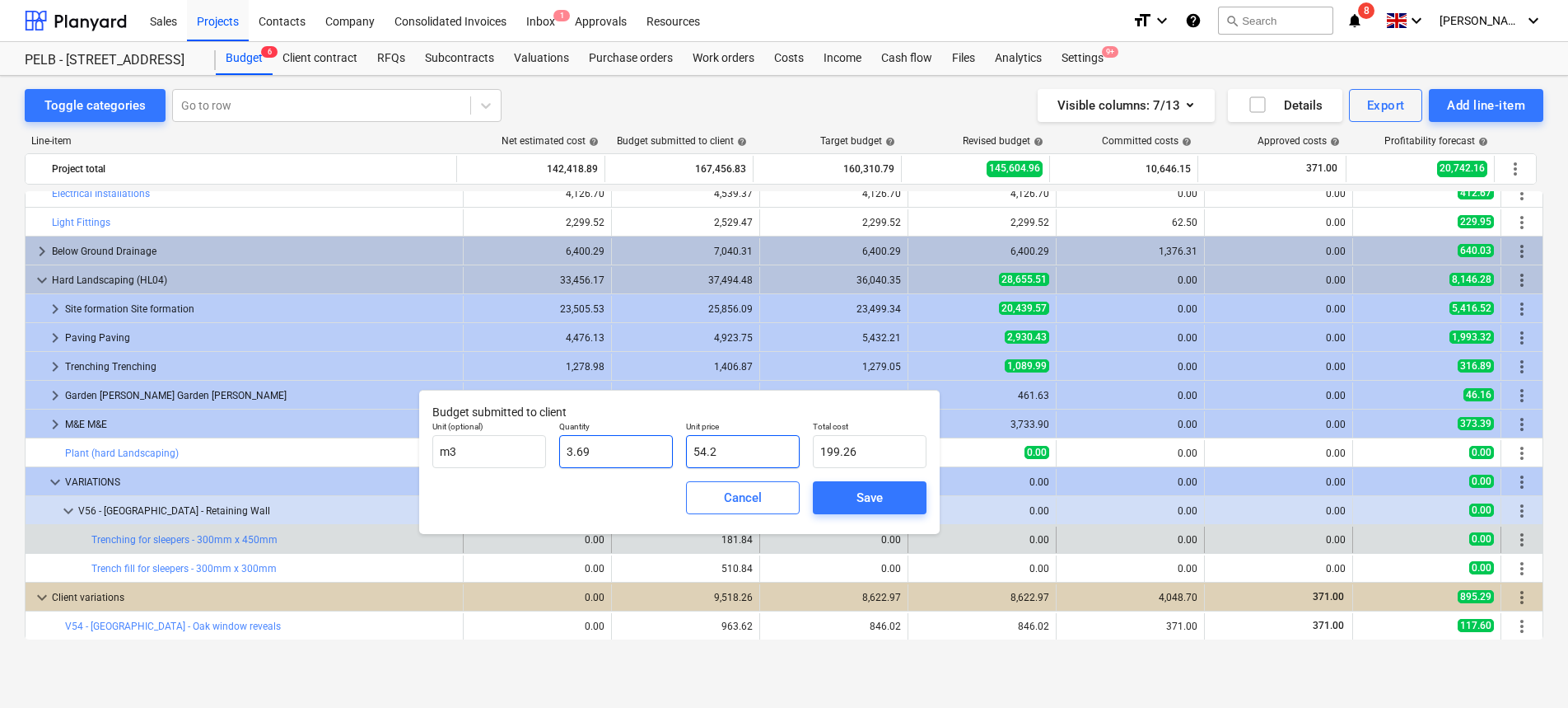
type input "200.00"
type input "54.21"
type input "200.03"
type input "54.21"
click at [852, 509] on button "Save" at bounding box center [869, 497] width 114 height 33
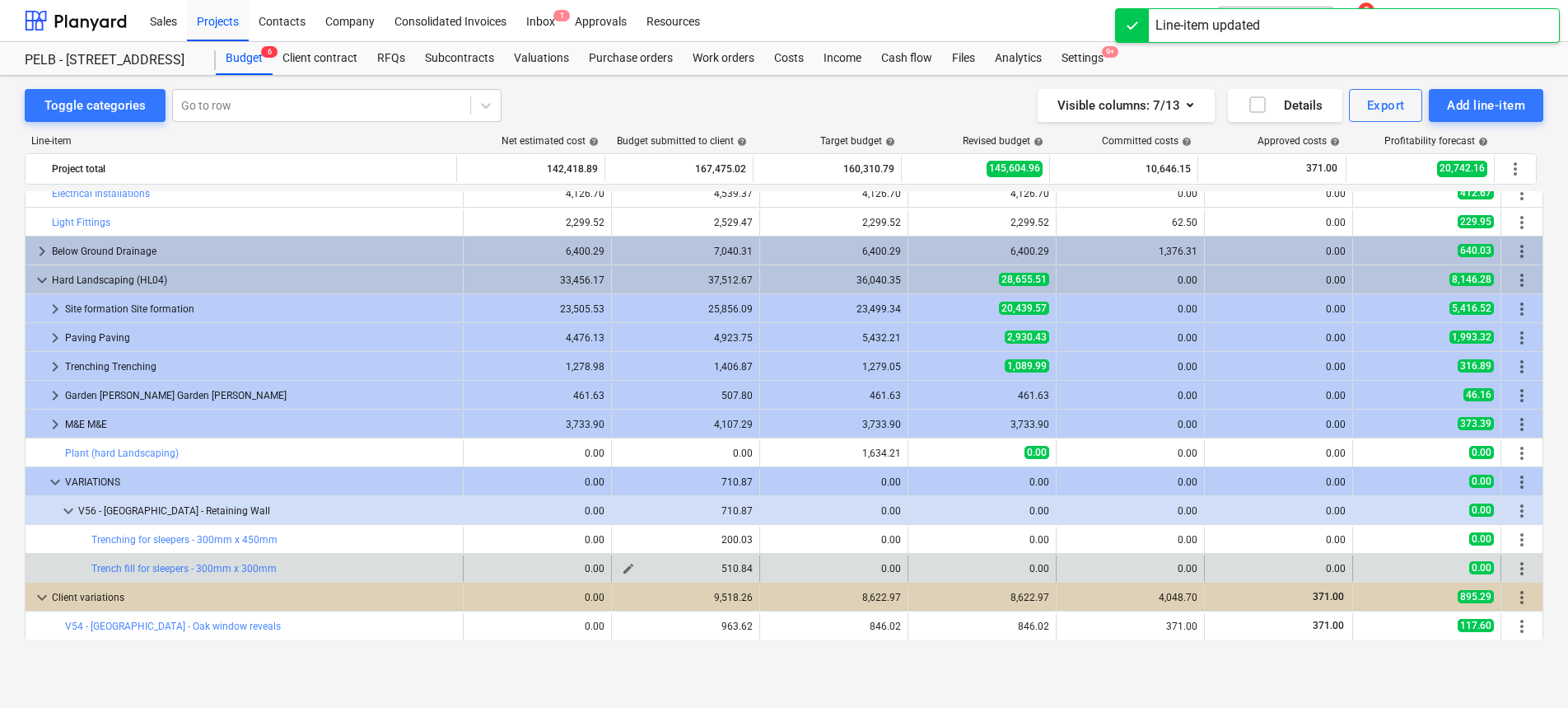
click at [628, 566] on span "edit" at bounding box center [628, 568] width 13 height 13
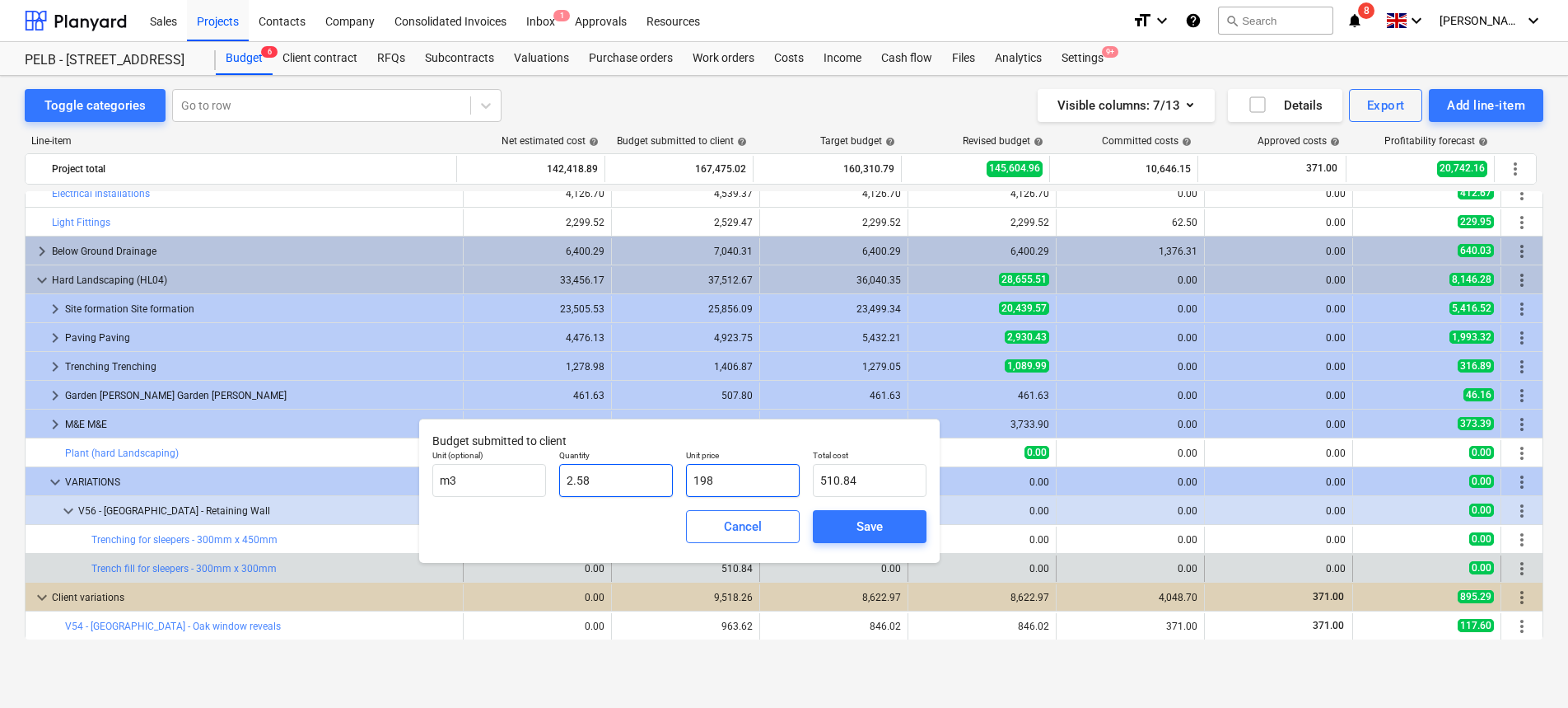
drag, startPoint x: 746, startPoint y: 481, endPoint x: 577, endPoint y: 493, distance: 169.4
click at [577, 493] on div "Unit (optional) m3 Quantity 2.58 Unit price 198 Total cost 510.84" at bounding box center [679, 473] width 508 height 60
type input "1982"
type input "5,113.56"
type input "19821"
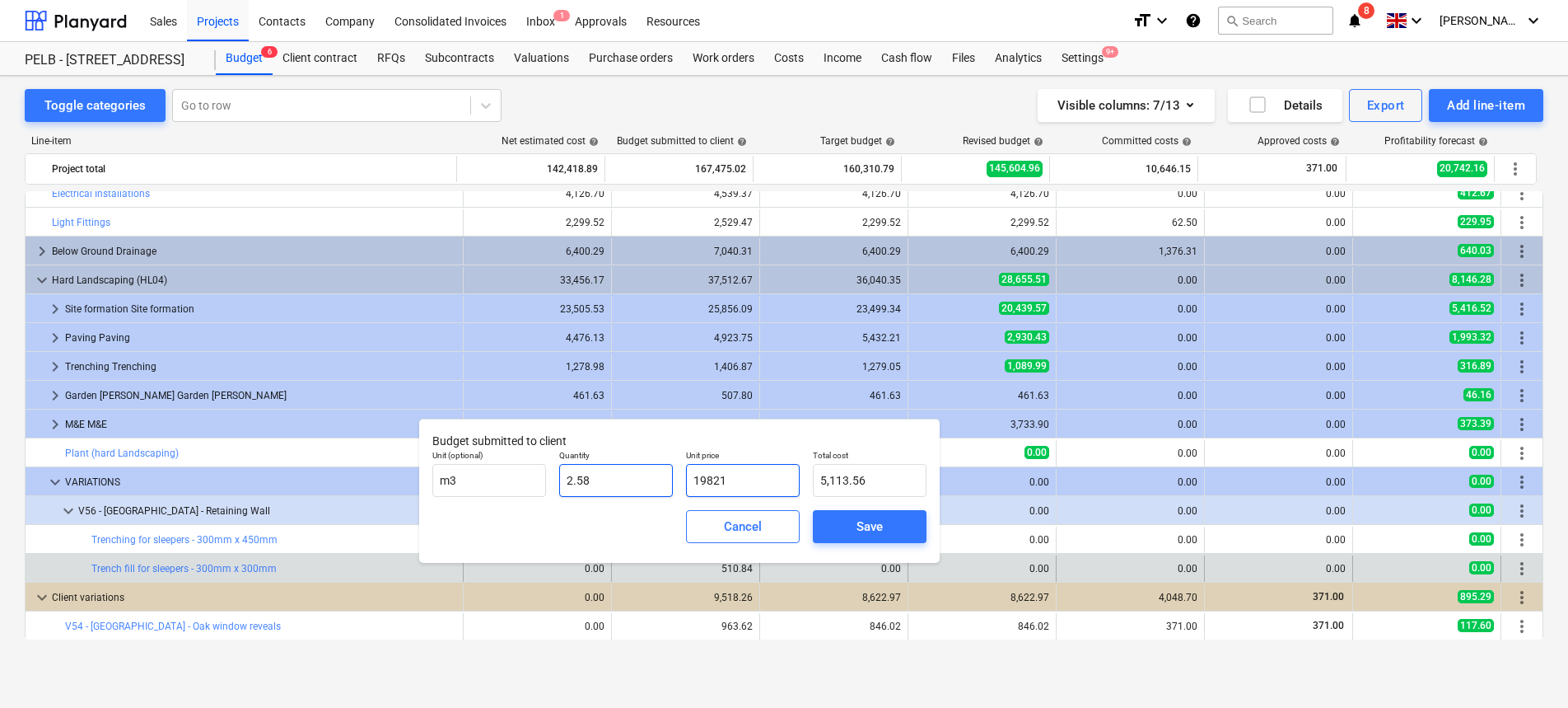
type input "51,138.18"
type input "198217"
type input "511,399.86"
type input "198217.8"
type input "511,401.92"
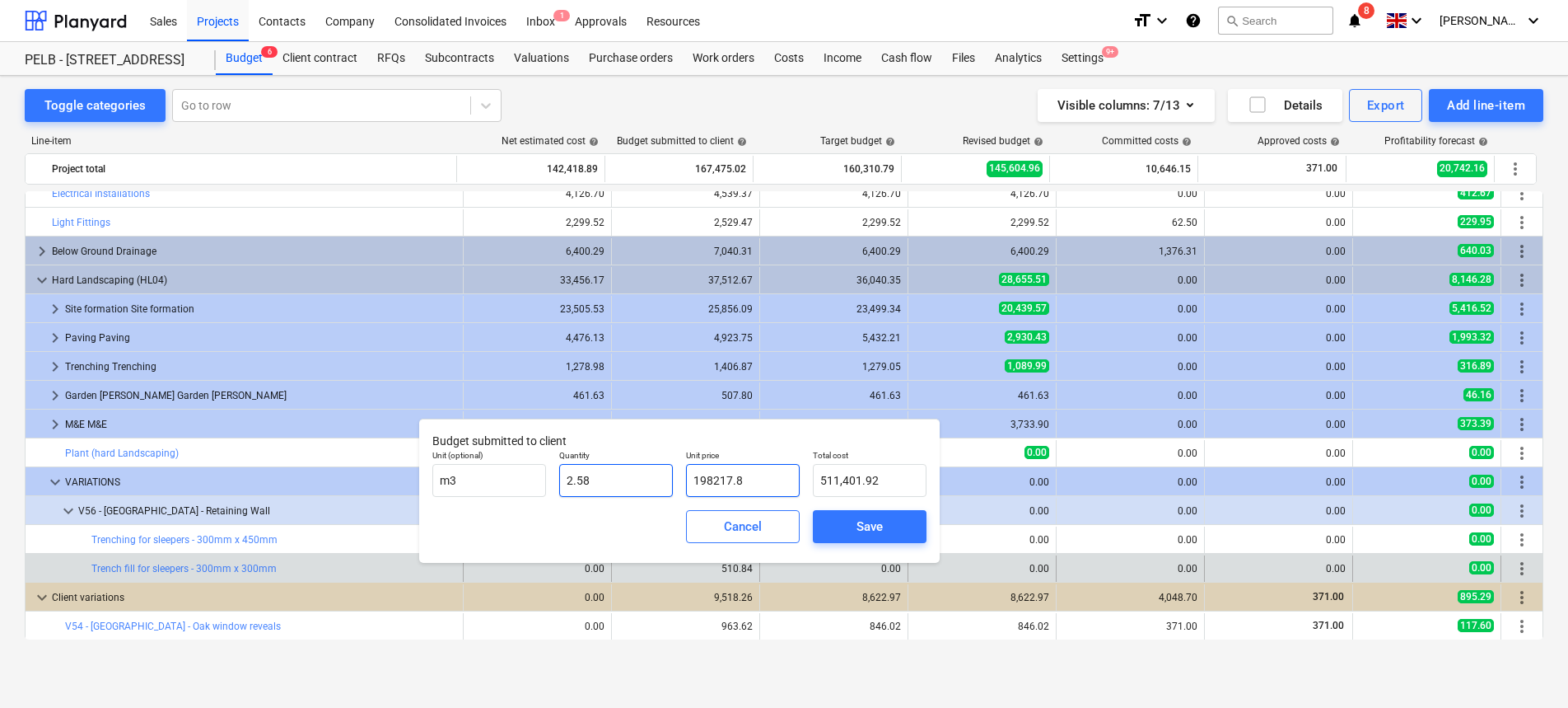
drag, startPoint x: 763, startPoint y: 482, endPoint x: 634, endPoint y: 484, distance: 129.0
click at [634, 484] on div "Unit (optional) m3 Quantity 2.58 Unit price 198217.8 Total cost 511,401.92" at bounding box center [679, 473] width 508 height 60
type input "2"
type input "5.16"
type input "21"
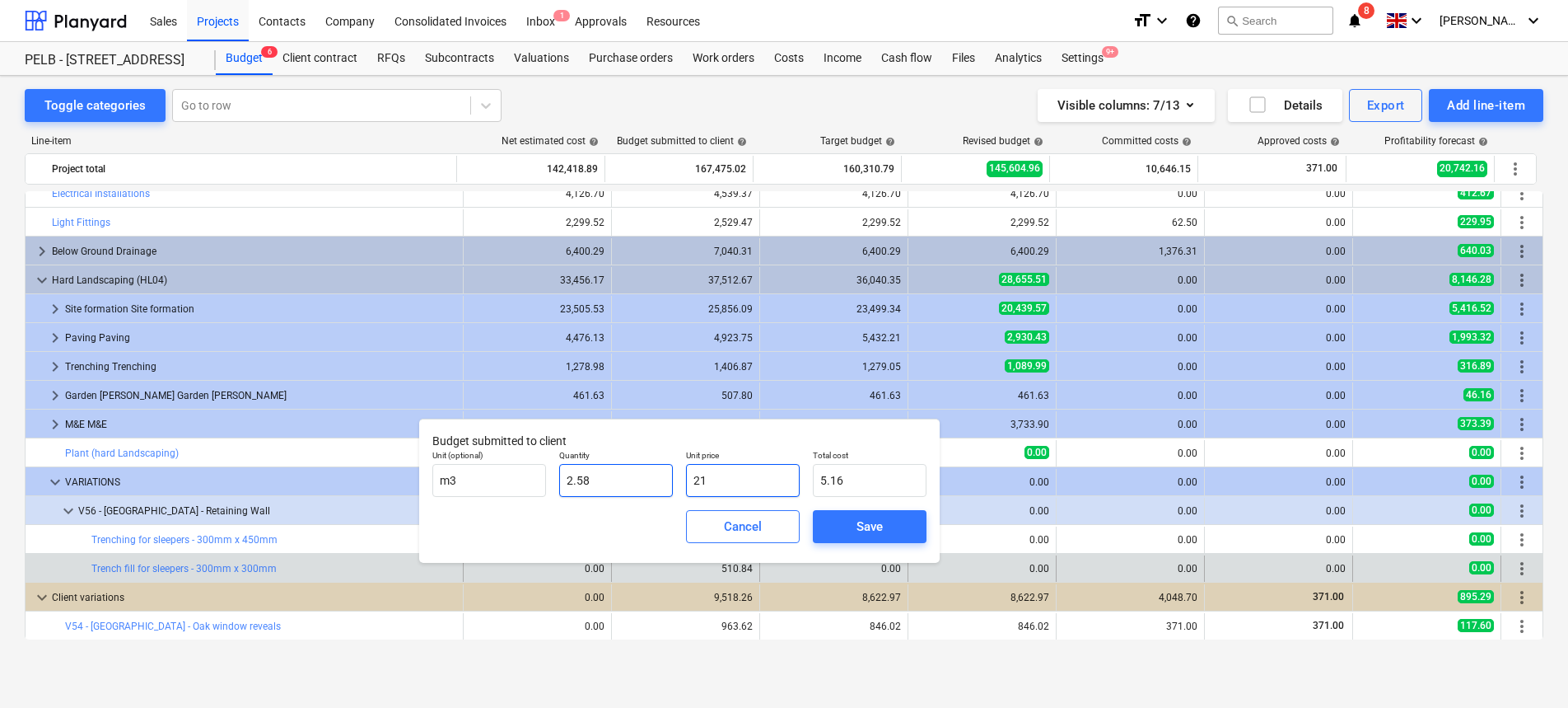
type input "54.18"
type input "217"
type input "559.86"
type input "217.8"
type input "561.92"
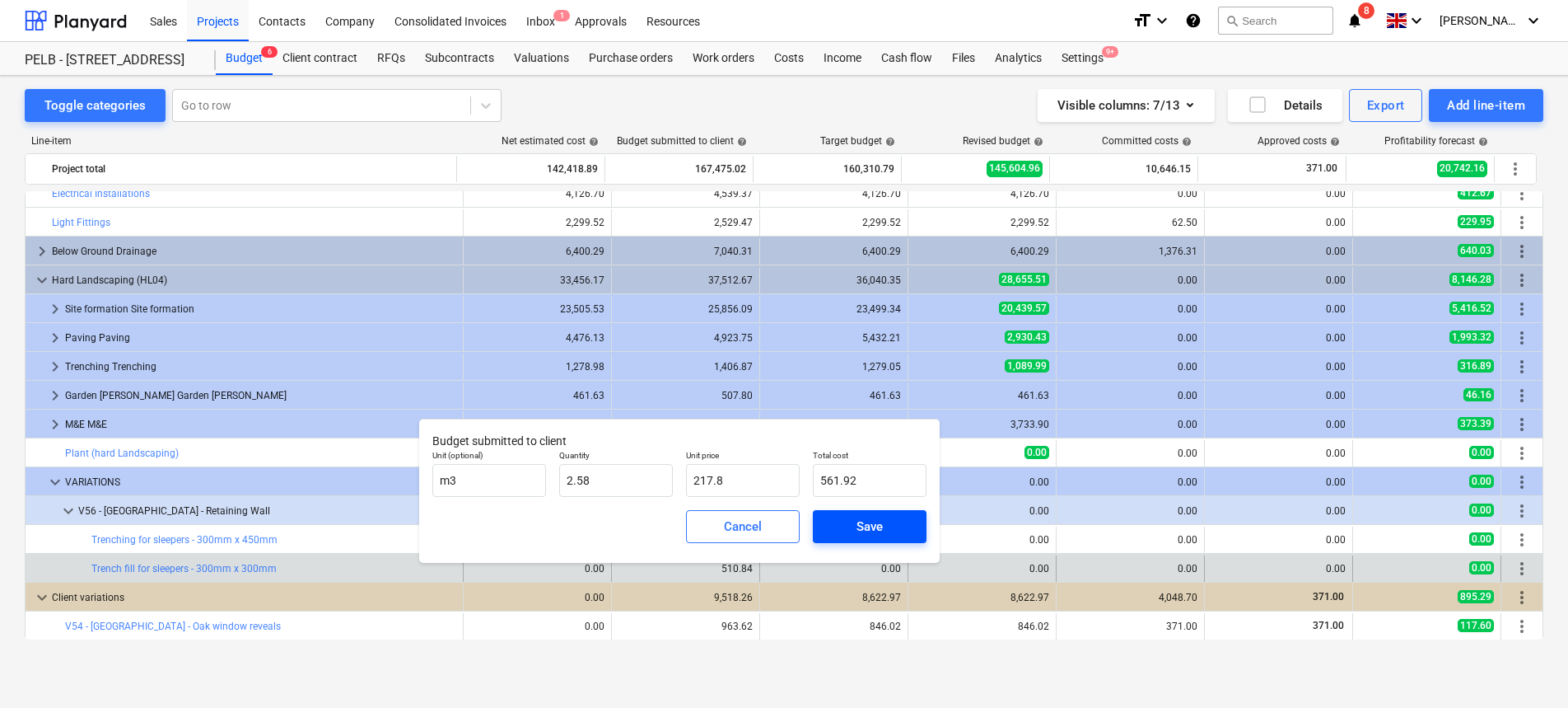
type input "217.80"
click at [885, 528] on span "Save" at bounding box center [869, 526] width 74 height 22
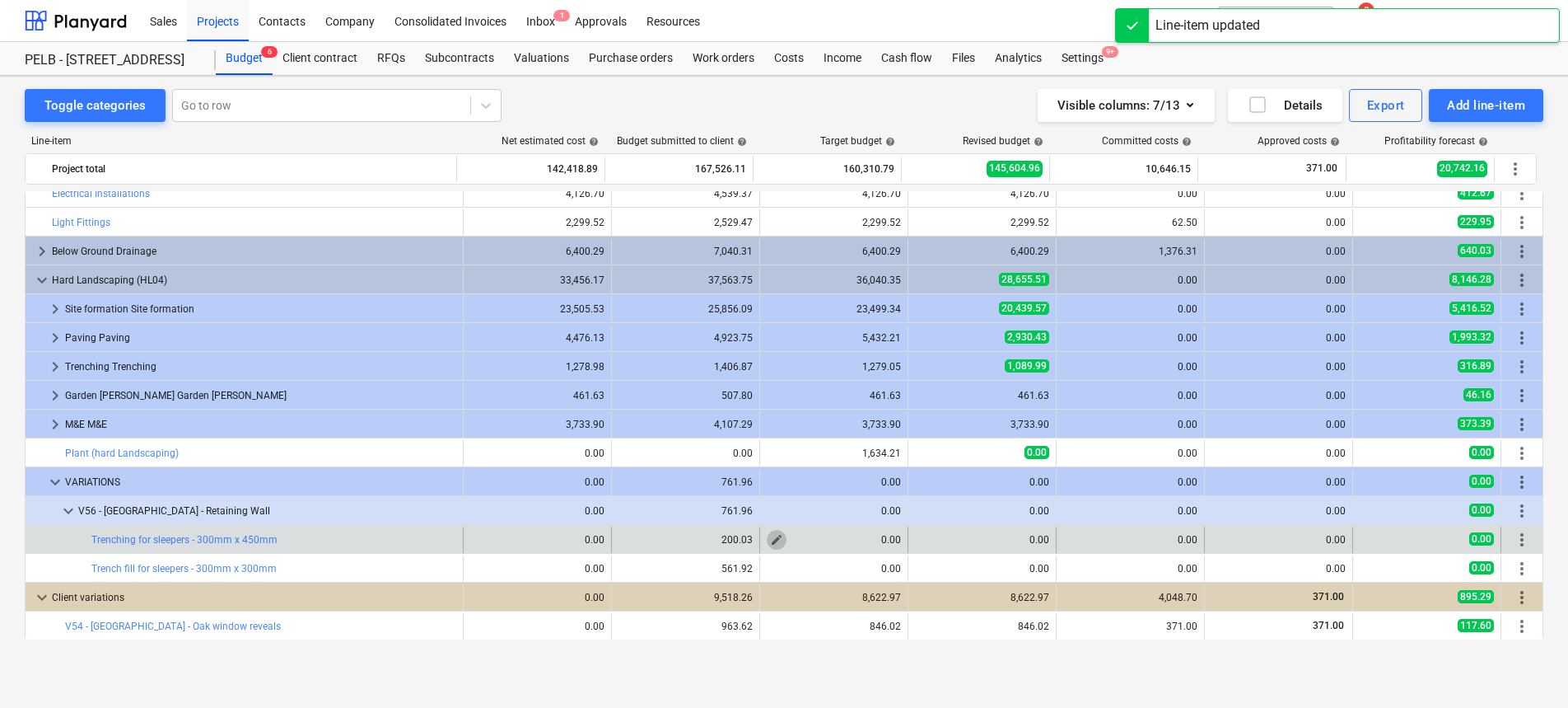
click at [772, 539] on span "edit" at bounding box center [776, 539] width 13 height 13
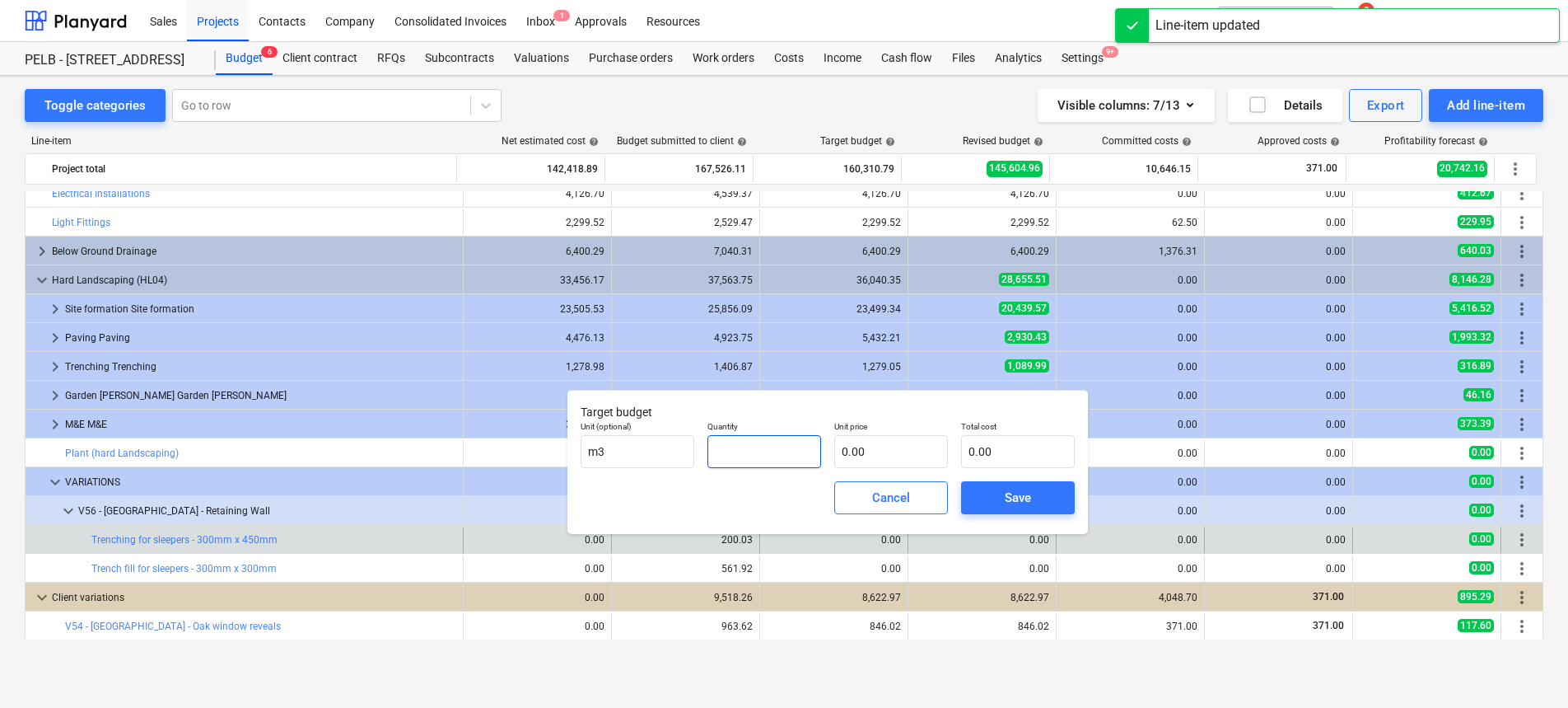
click at [760, 444] on input "text" at bounding box center [764, 450] width 114 height 33
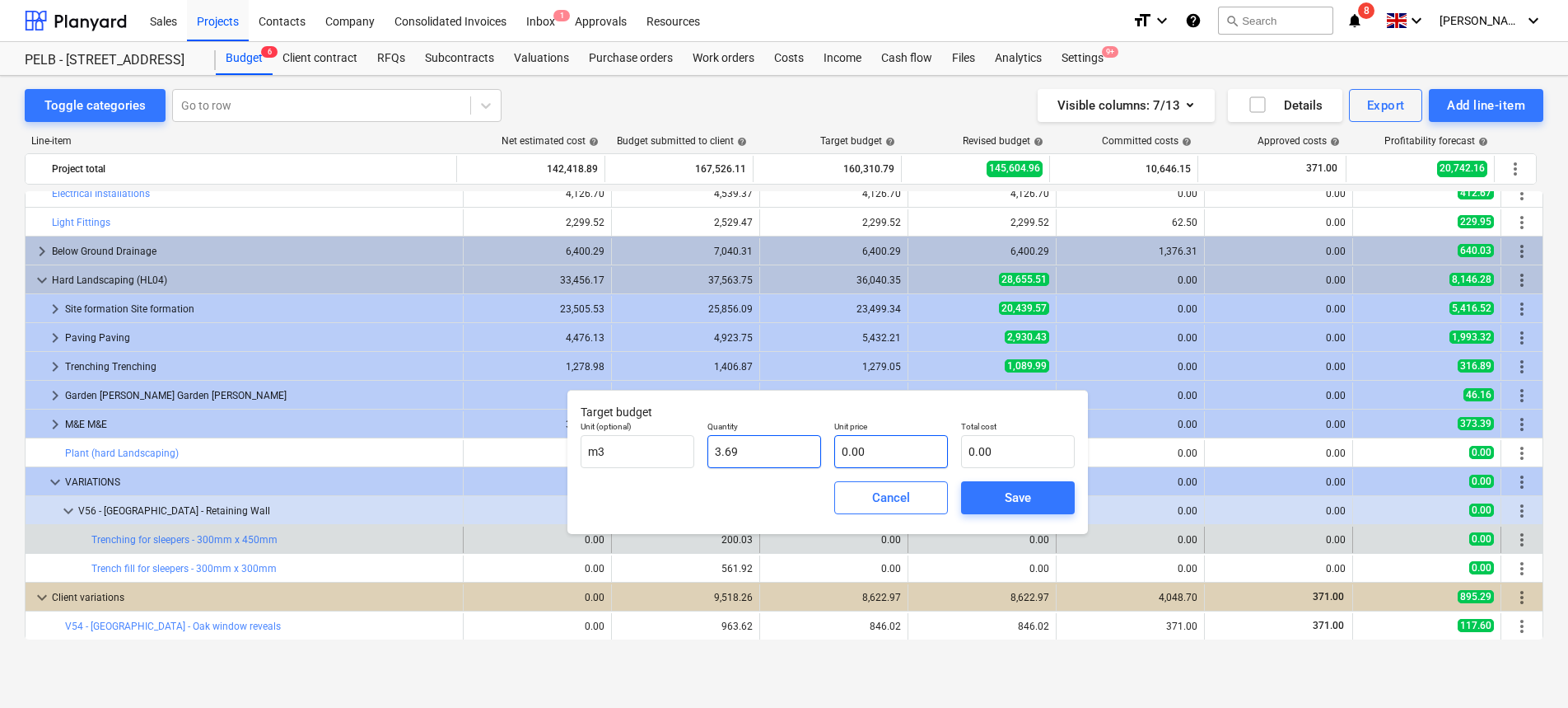
type input "3.69"
click at [895, 453] on input "text" at bounding box center [891, 450] width 114 height 33
type input "4"
type input "14.76"
type input "49"
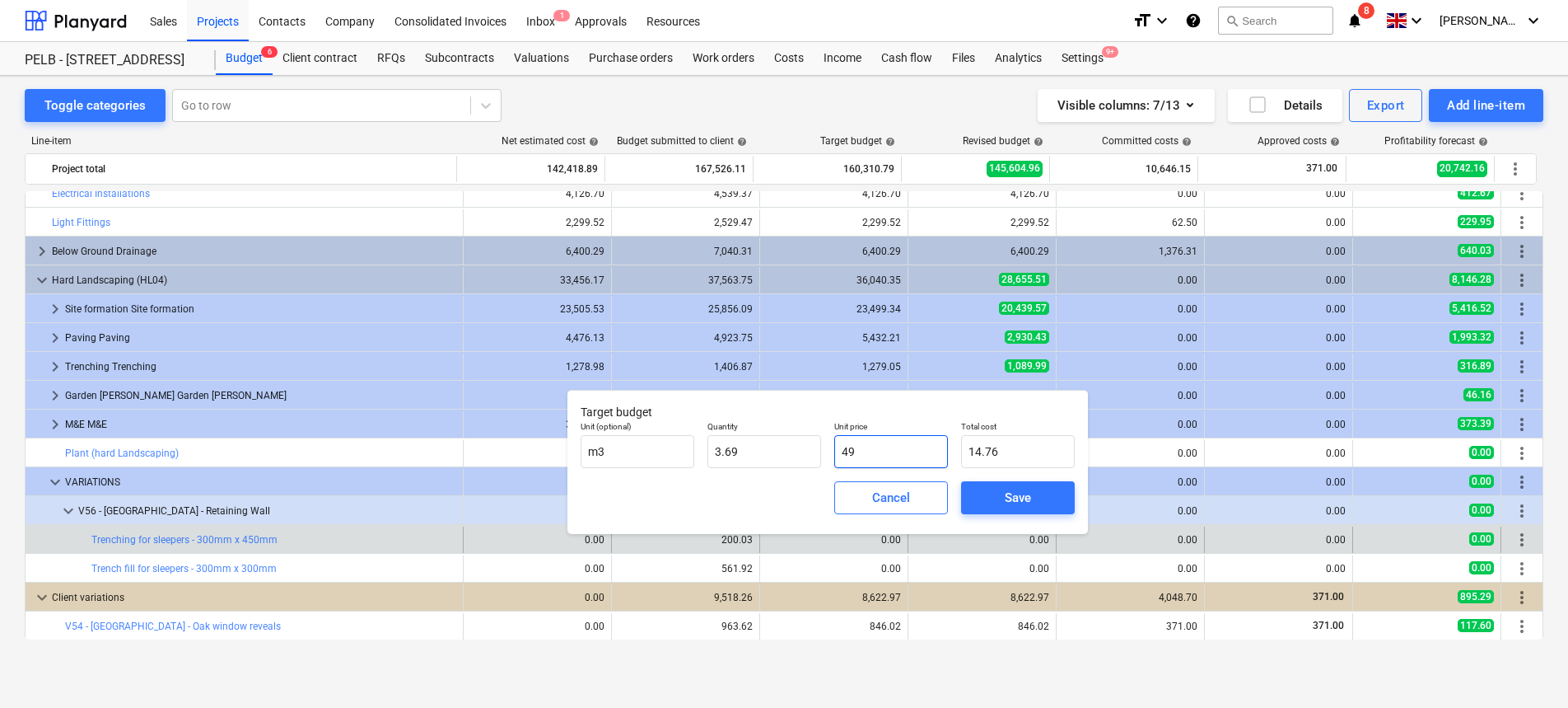
type input "180.81"
type input "49.2"
type input "181.55"
type input "49.28"
type input "181.84"
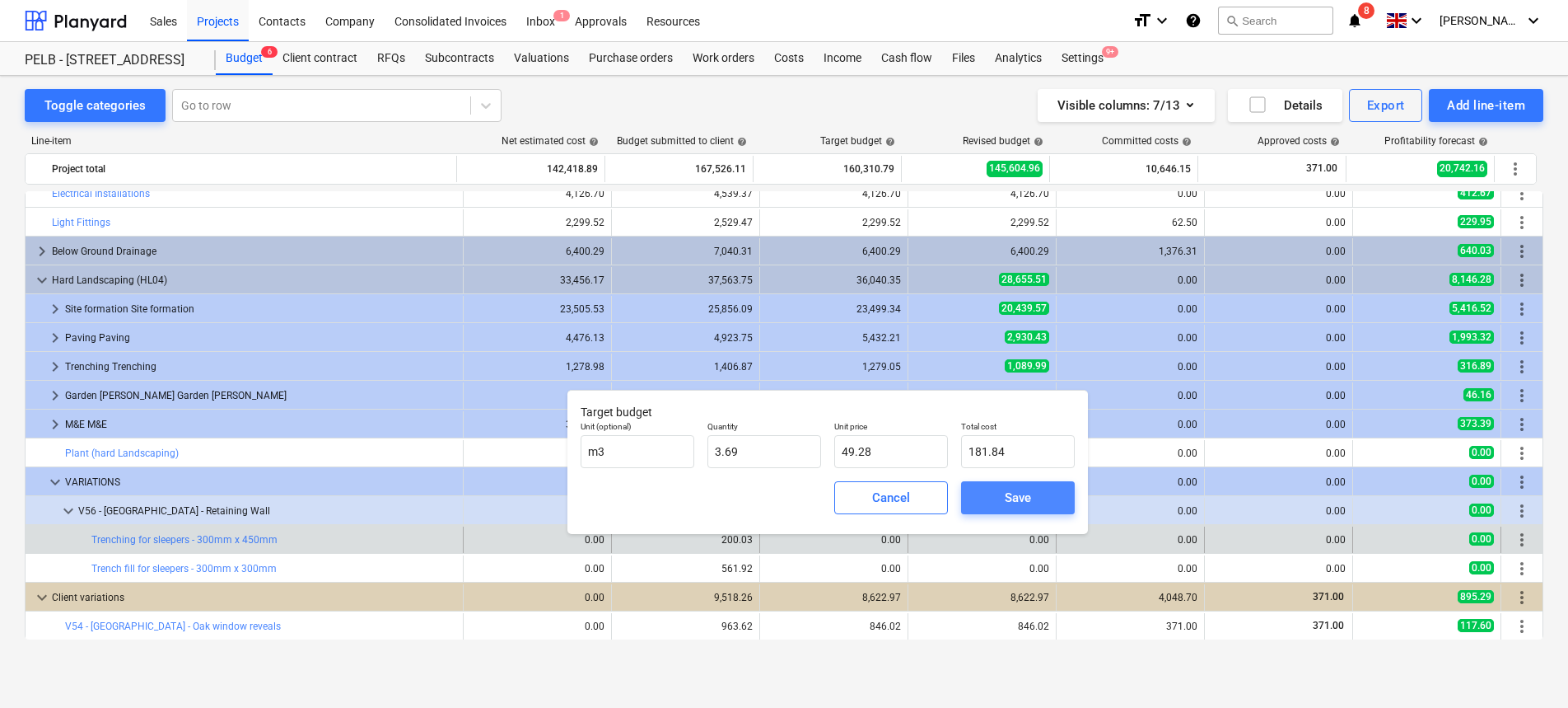
click at [1005, 481] on button "Save" at bounding box center [1018, 497] width 114 height 33
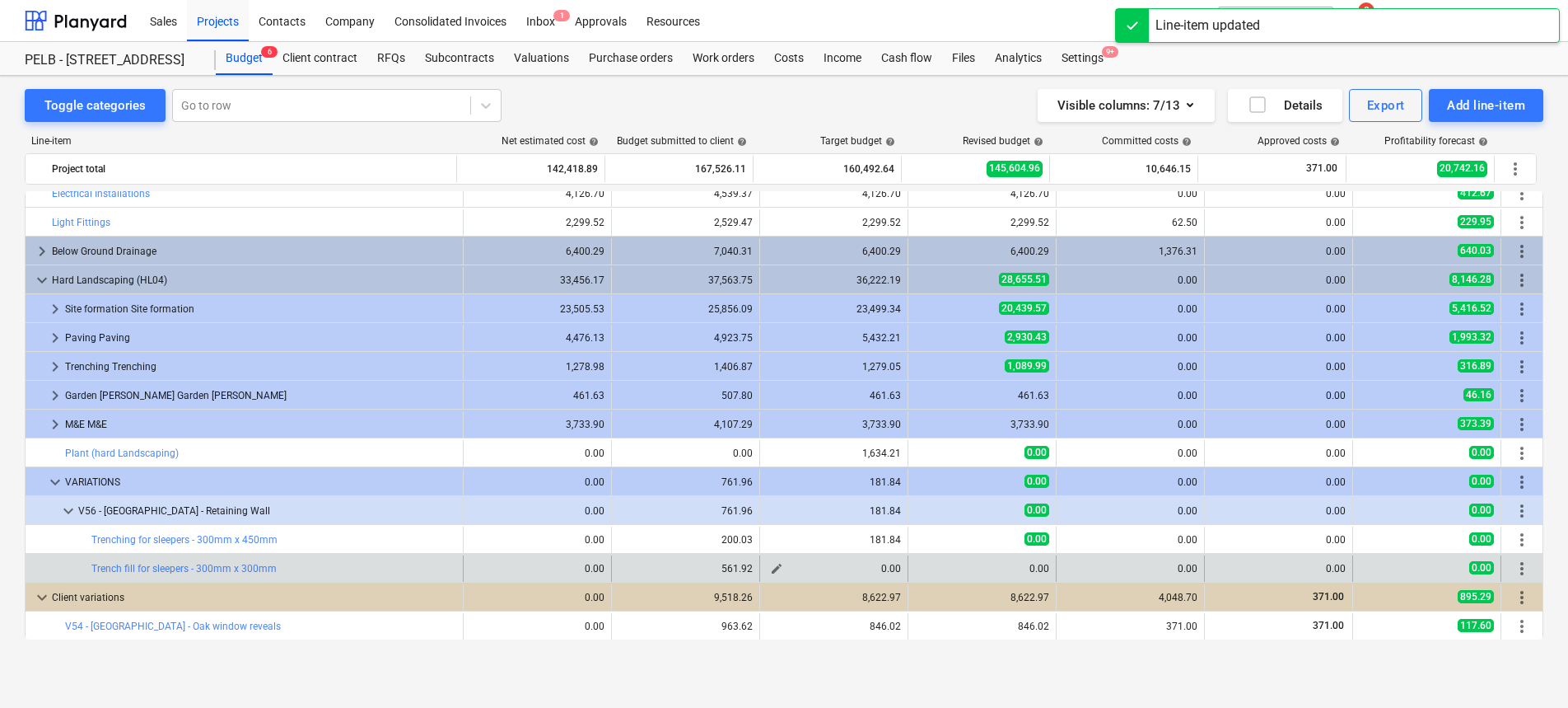
click at [774, 571] on span "edit" at bounding box center [776, 568] width 13 height 13
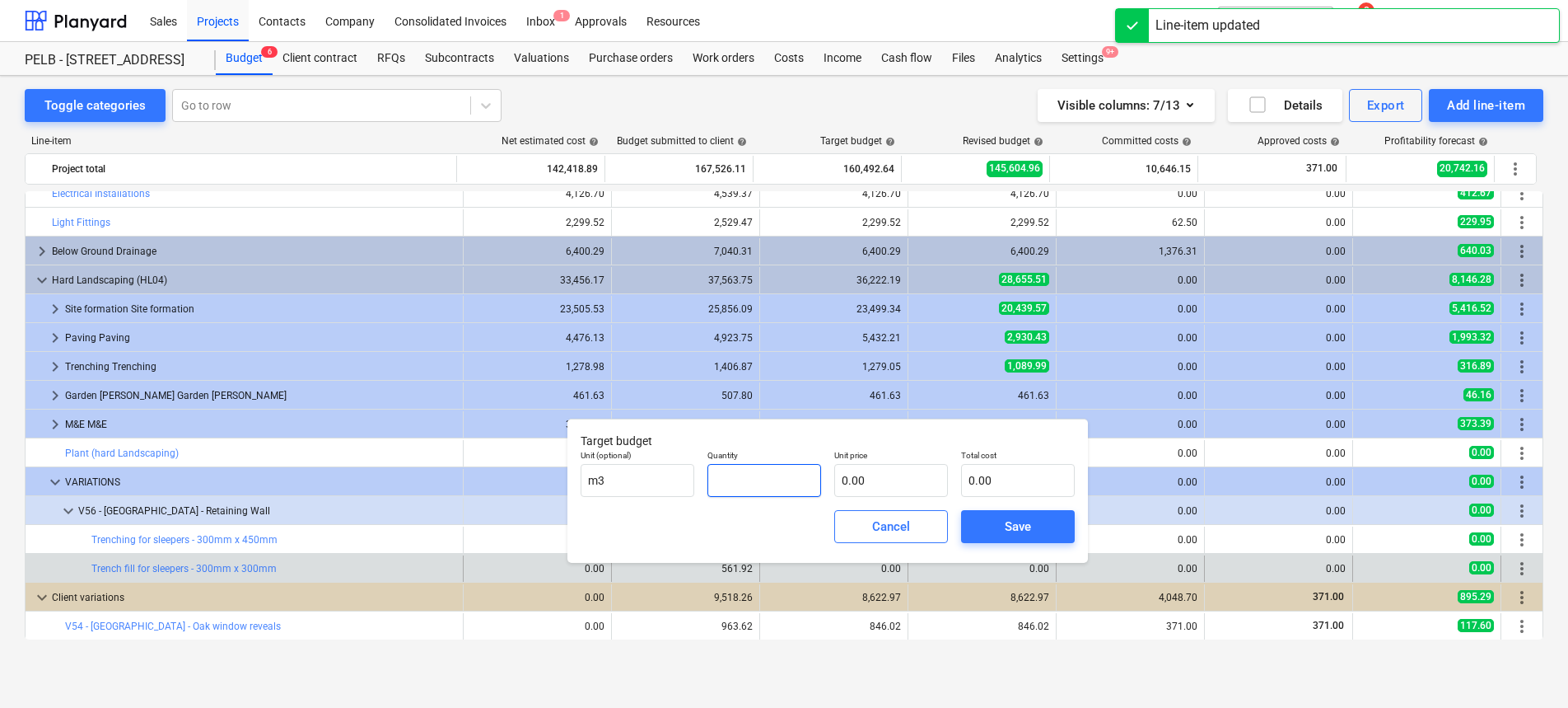
click at [767, 480] on input "text" at bounding box center [764, 480] width 114 height 33
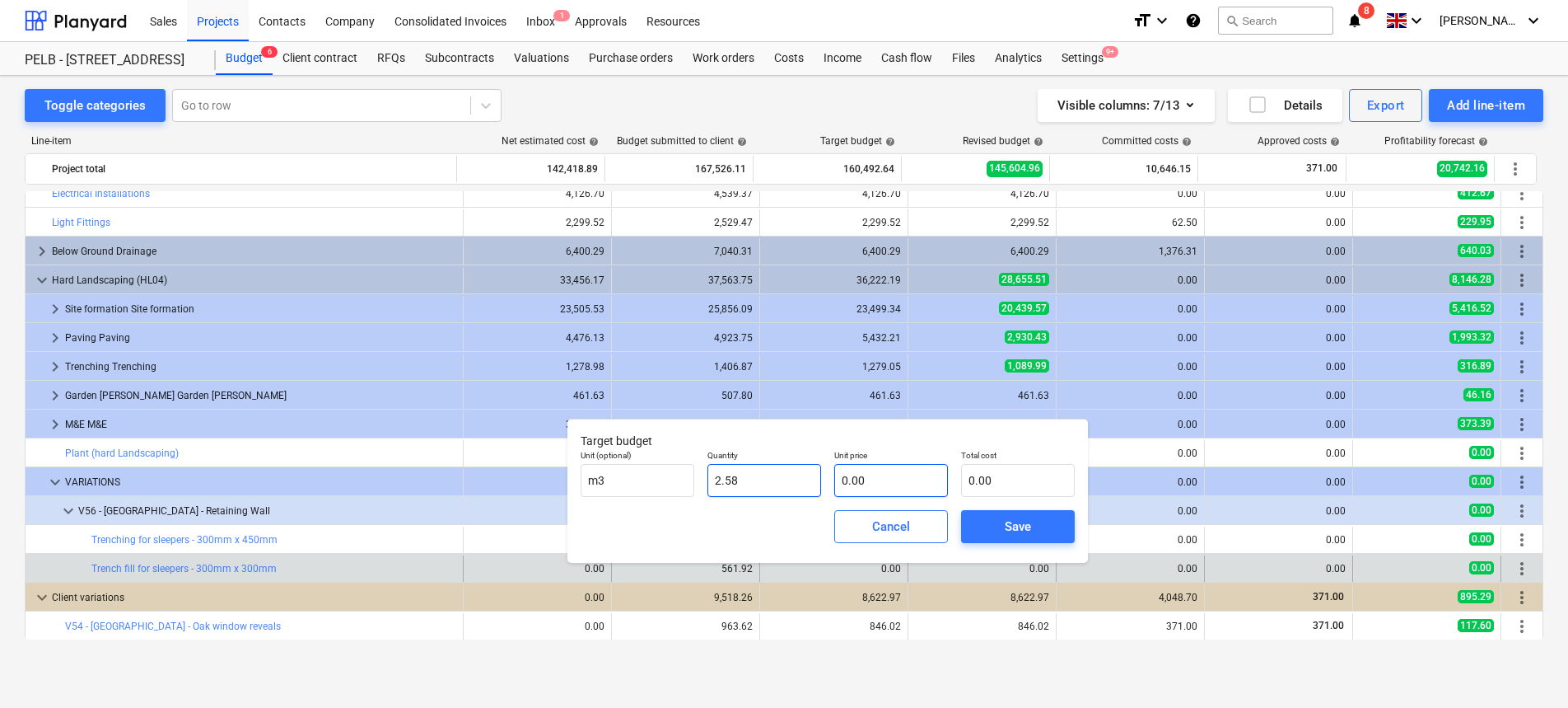
type input "2.58"
click at [878, 476] on input "text" at bounding box center [891, 480] width 114 height 33
type input "1"
type input "2.58"
type input "19"
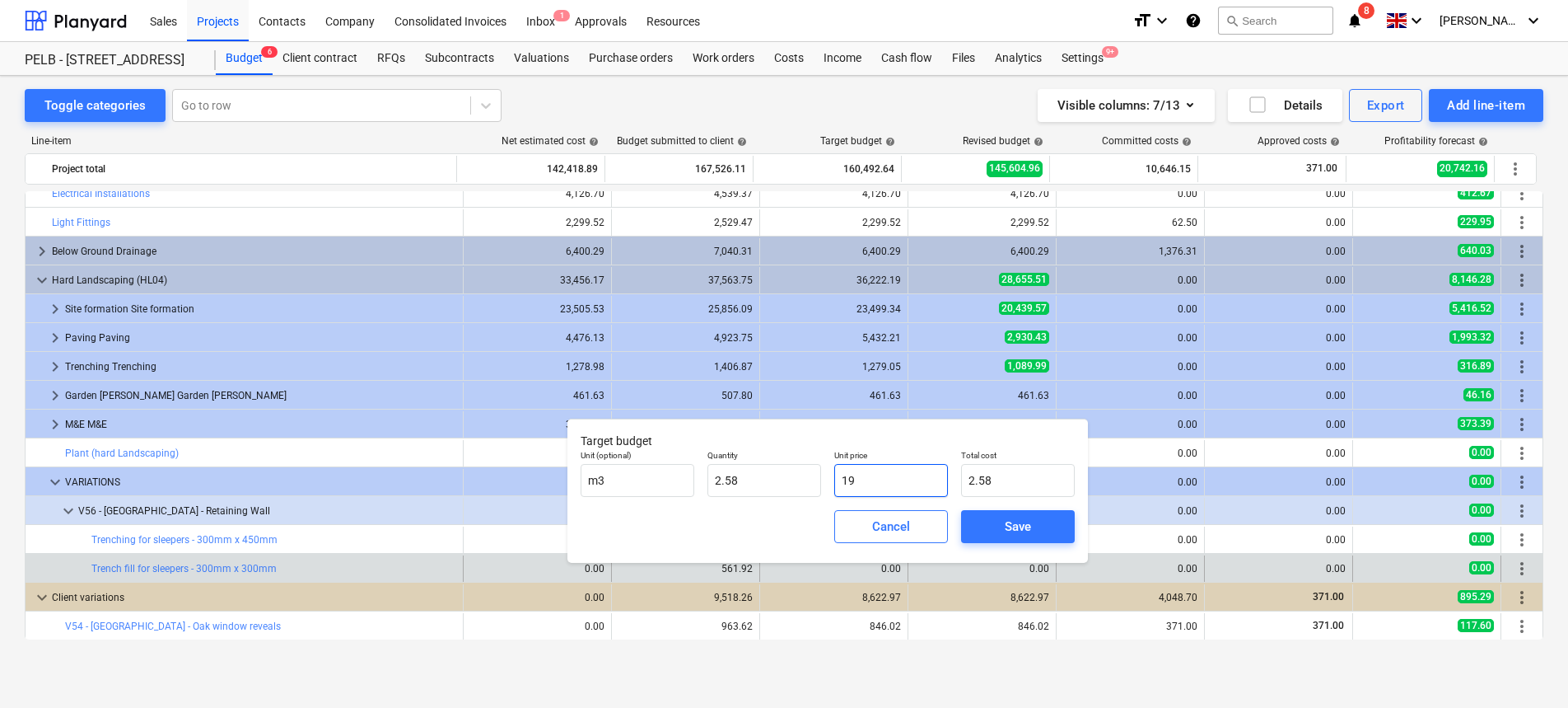
type input "49.02"
type input "198"
type input "510.84"
type input "198.00"
click at [1019, 520] on div "Save" at bounding box center [1018, 526] width 27 height 22
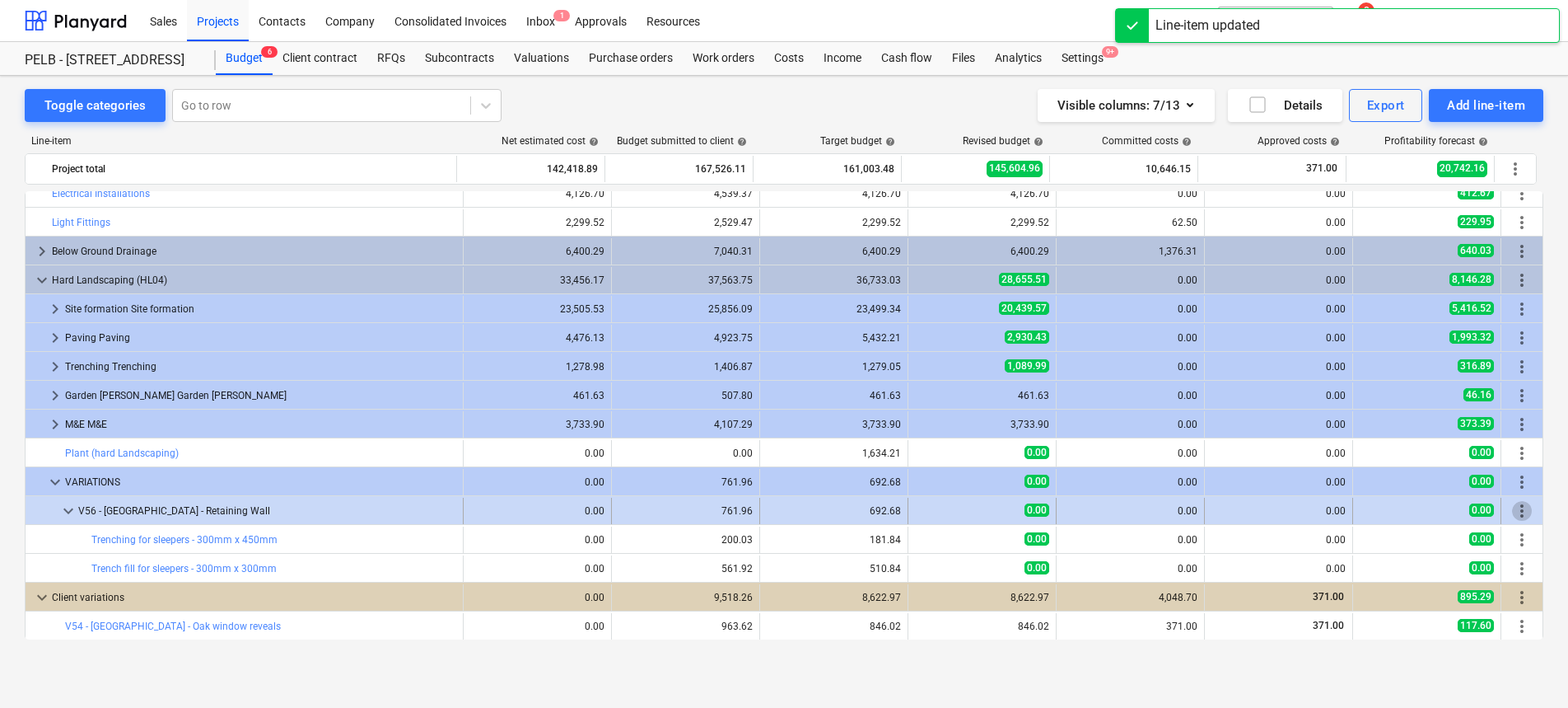
click at [1518, 511] on span "more_vert" at bounding box center [1523, 511] width 20 height 20
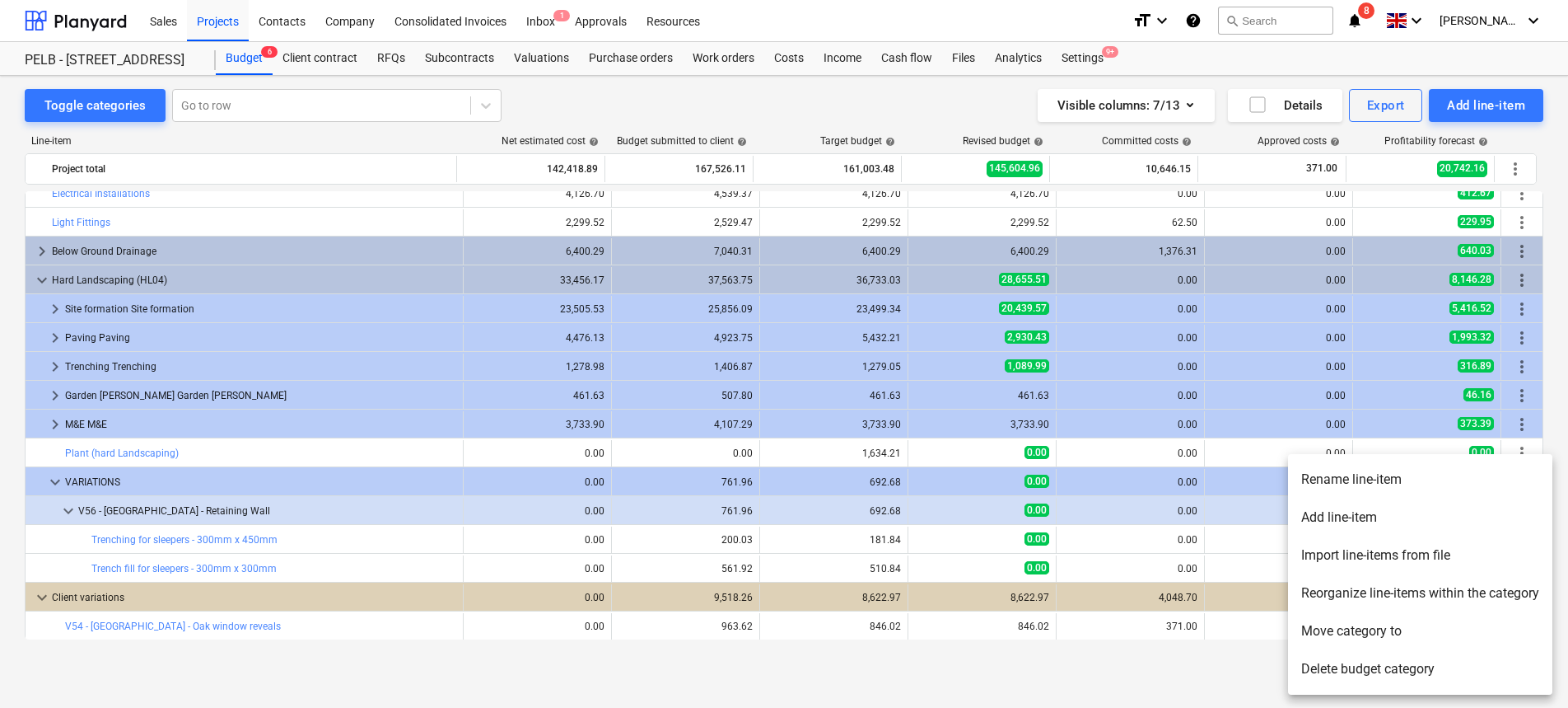
click at [1481, 530] on li "Add line-item" at bounding box center [1421, 517] width 265 height 38
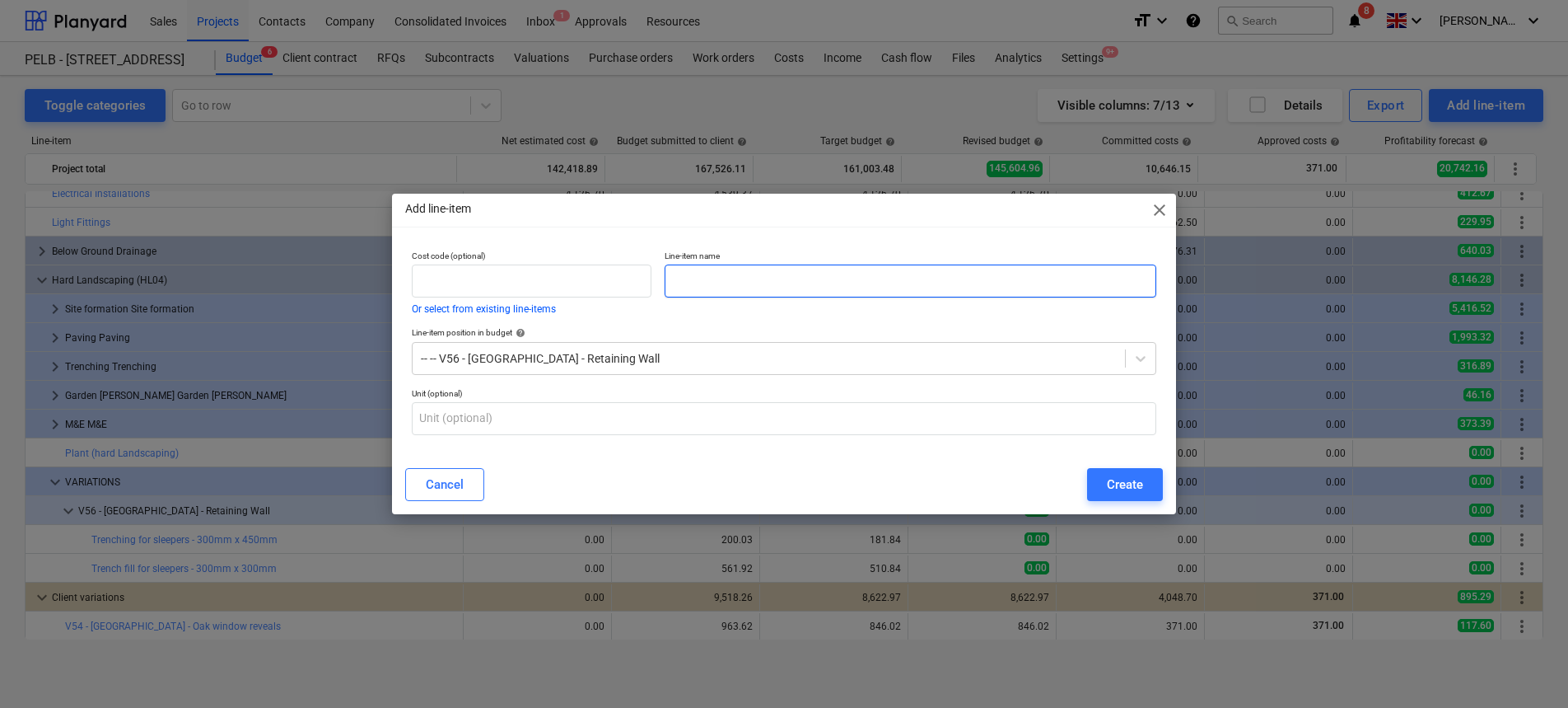
click at [754, 278] on input "text" at bounding box center [910, 280] width 492 height 33
paste input "Sleepers - 100mm x 200mm x 2.4m long treated sleepers"
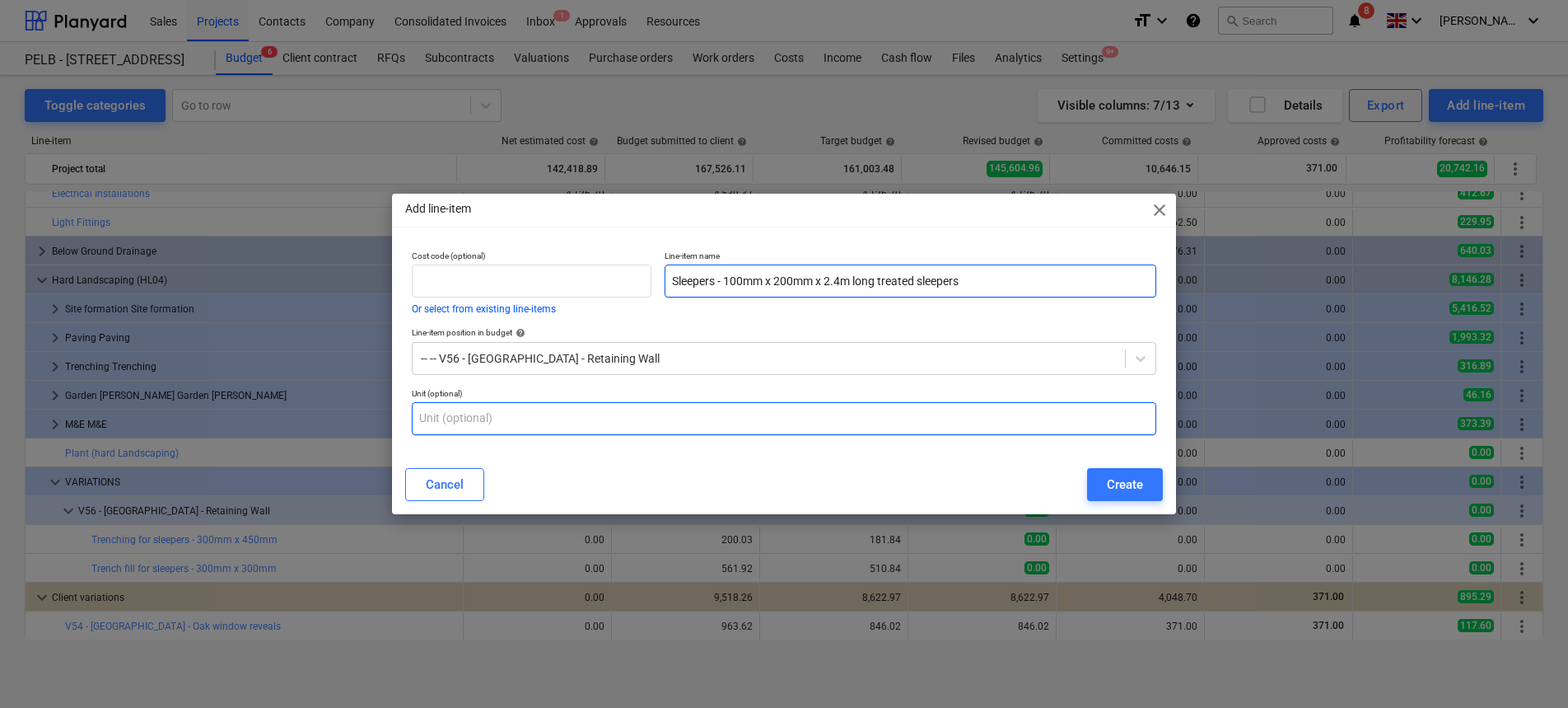
type input "Sleepers - 100mm x 200mm x 2.4m long treated sleepers"
click at [603, 417] on input "text" at bounding box center [784, 418] width 745 height 33
type input "nr"
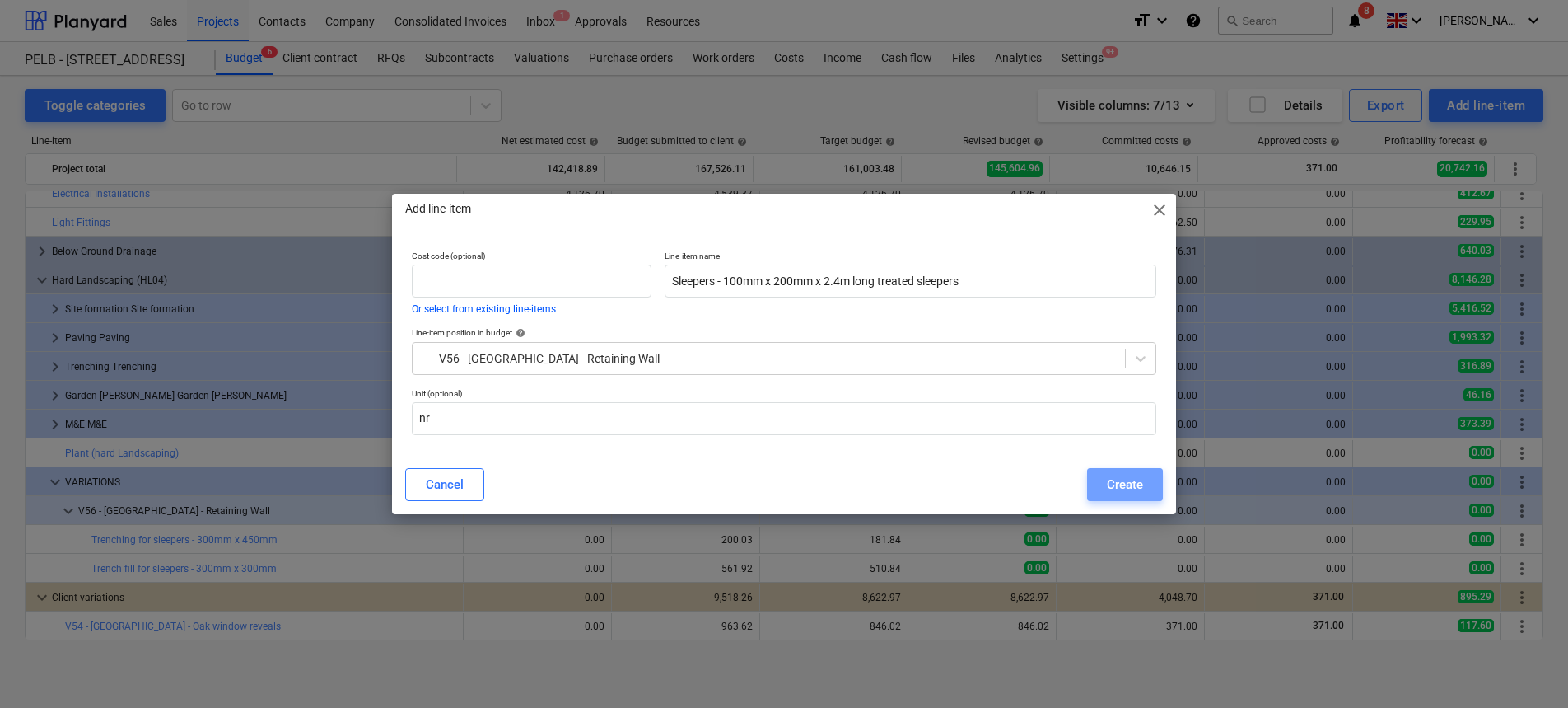
drag, startPoint x: 1111, startPoint y: 477, endPoint x: 1121, endPoint y: 489, distance: 15.6
click at [1111, 477] on div "Create" at bounding box center [1125, 485] width 37 height 22
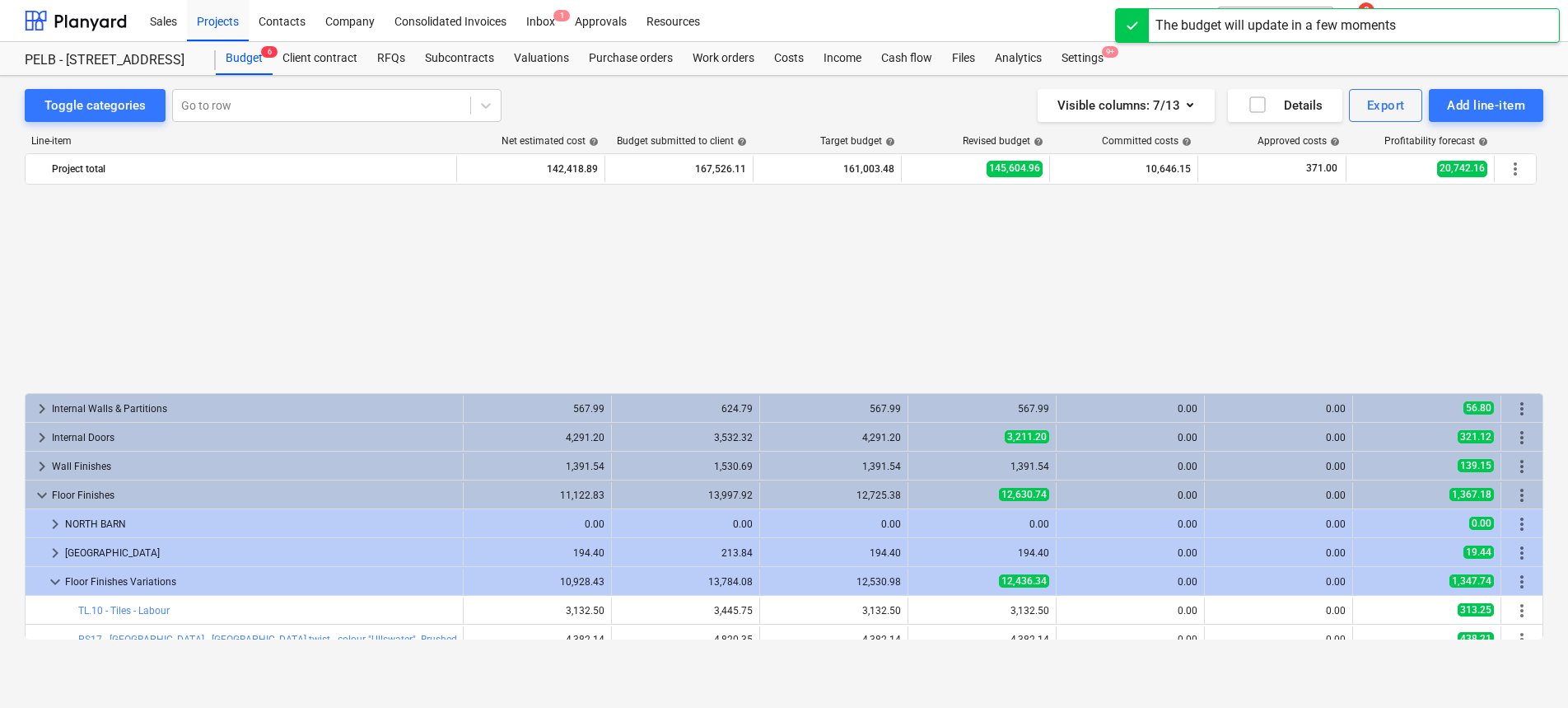
scroll to position [792, 0]
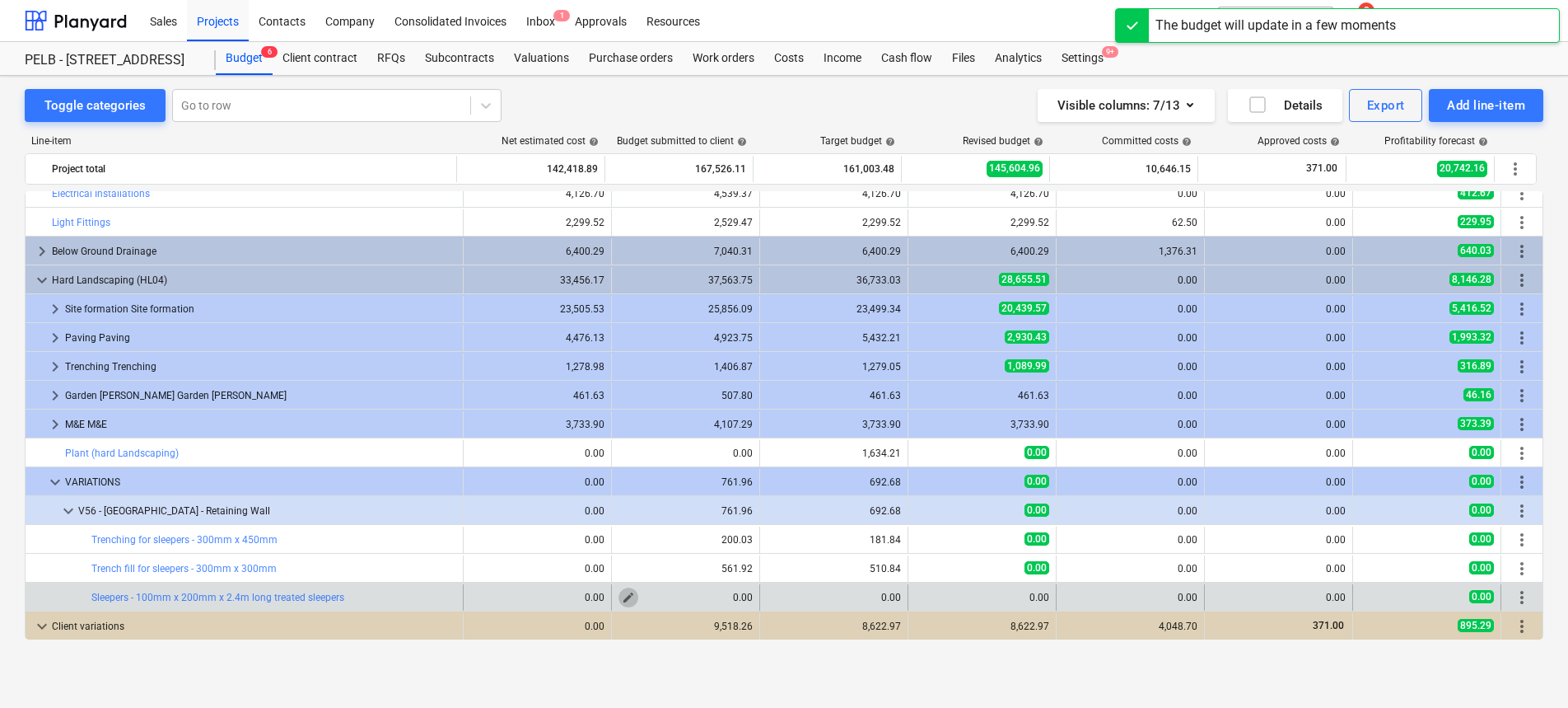
click at [628, 602] on span "edit" at bounding box center [628, 596] width 13 height 13
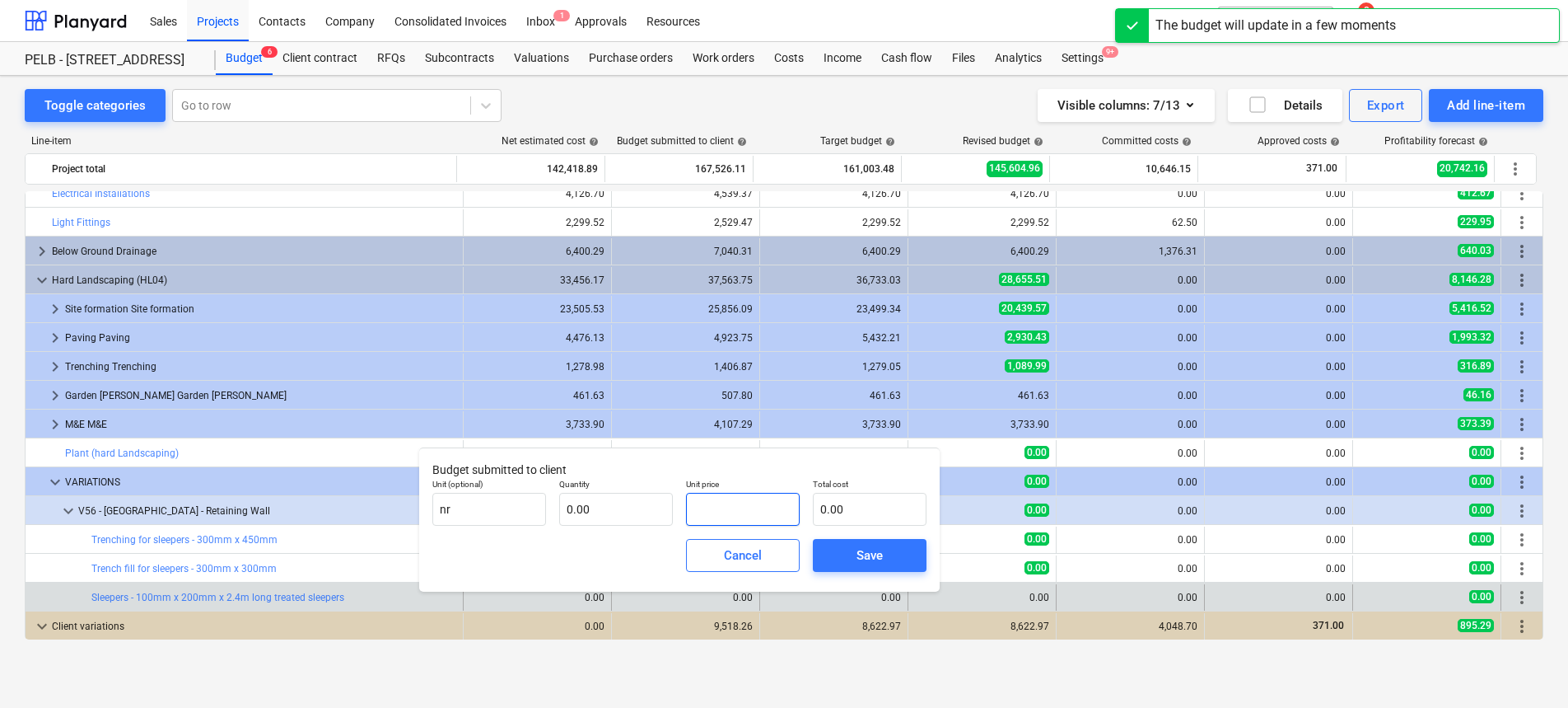
click at [696, 504] on input "text" at bounding box center [743, 509] width 114 height 33
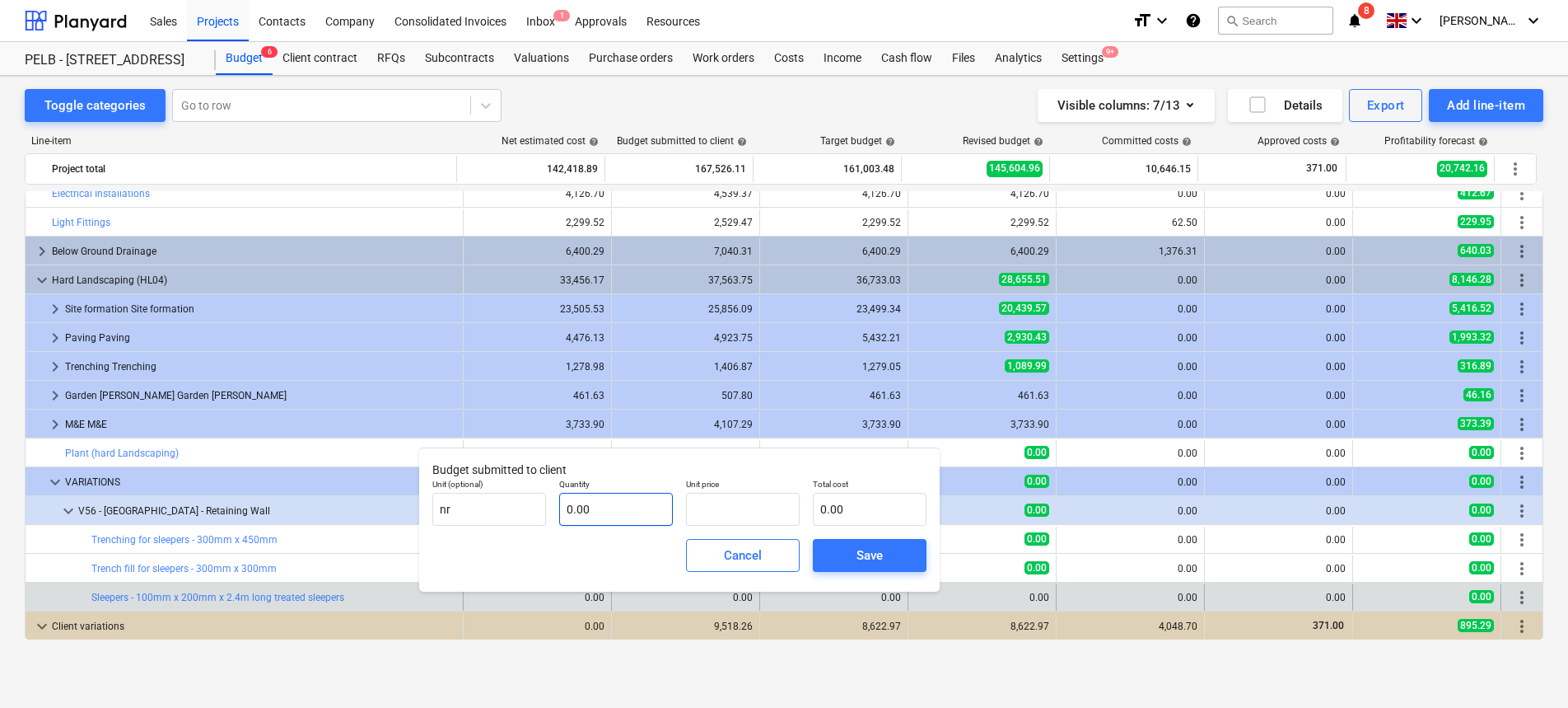
type input "0.00"
click at [629, 496] on input "text" at bounding box center [615, 509] width 114 height 33
type input "191.00"
click at [744, 505] on input "text" at bounding box center [743, 509] width 114 height 33
type input "3"
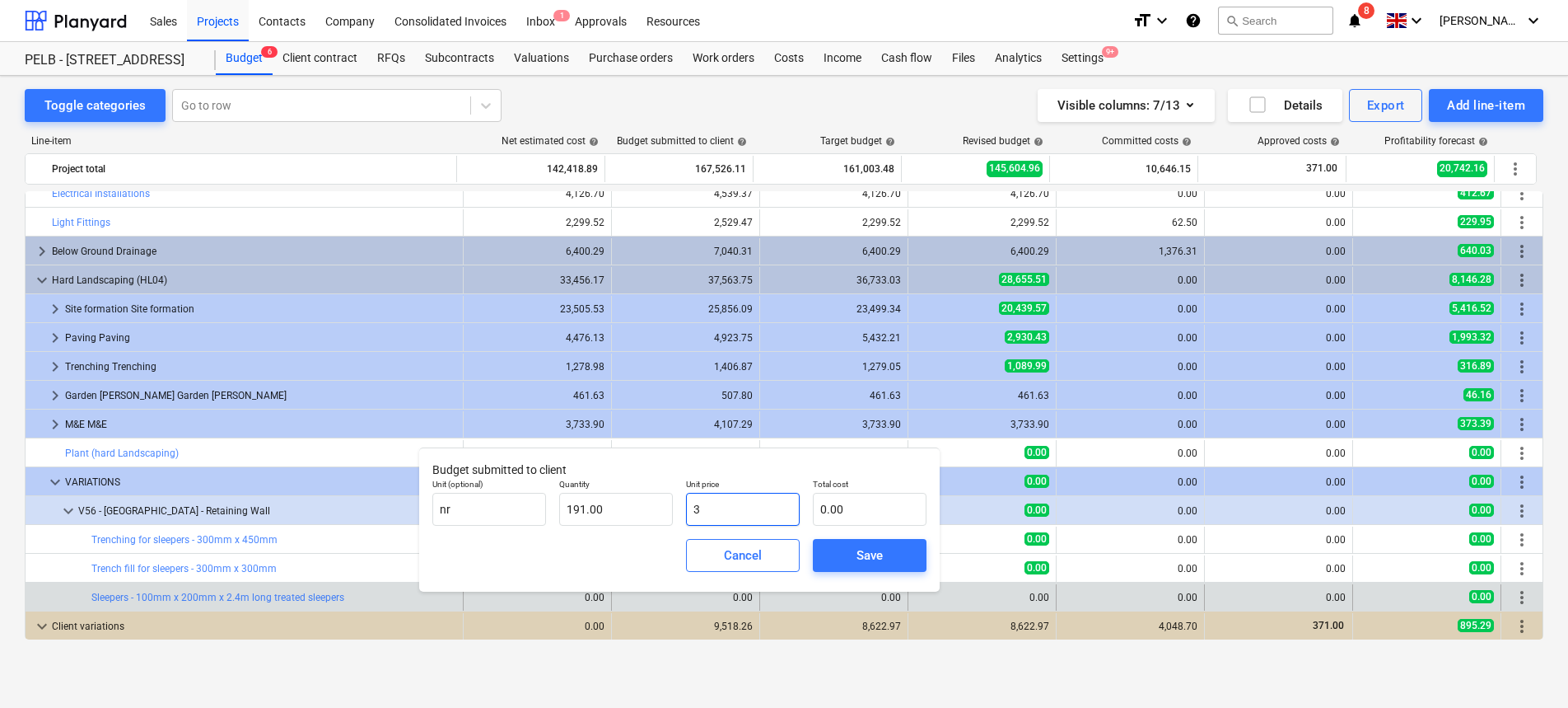
type input "573.00"
type input "36"
type input "6,876.00"
type input "36.4"
type input "6,952.40"
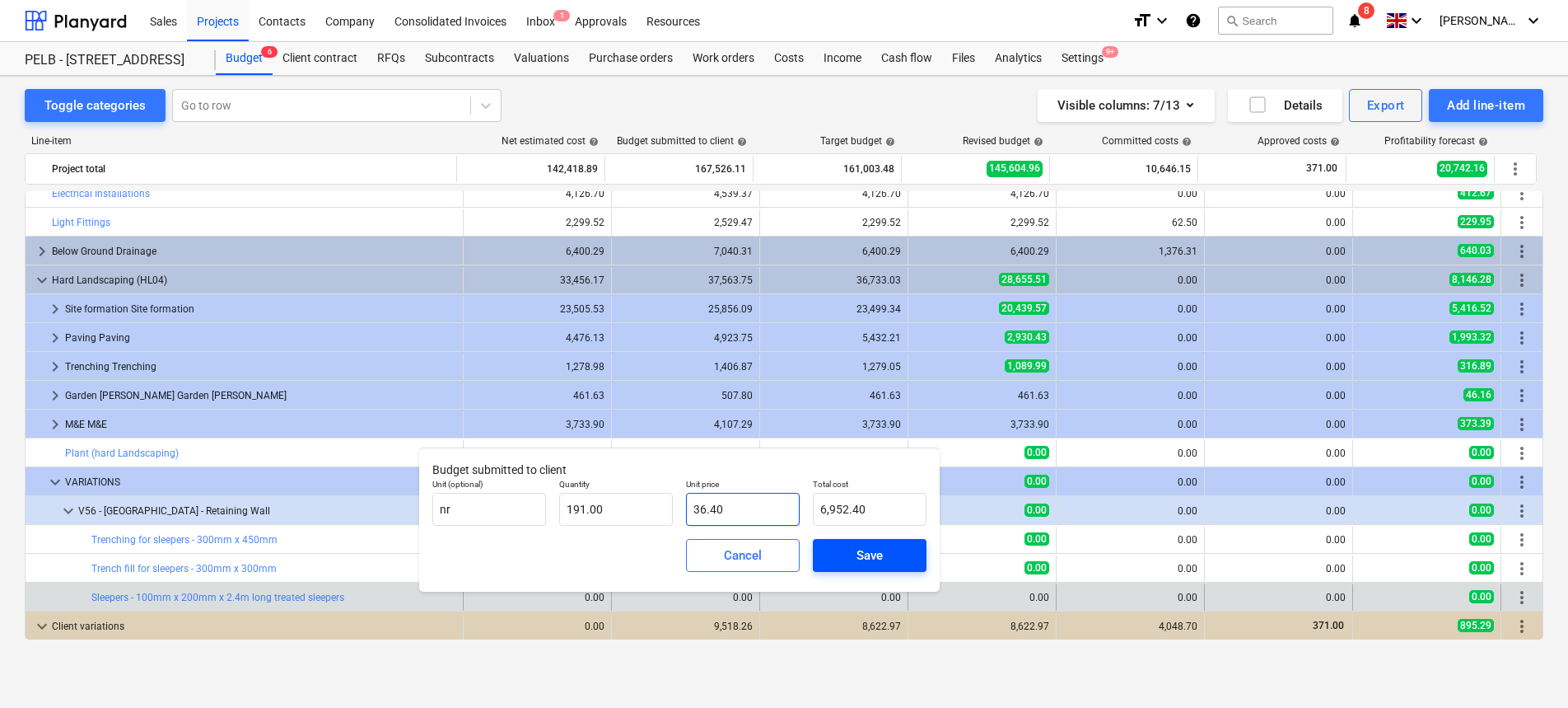
type input "36.40"
click at [902, 549] on span "Save" at bounding box center [869, 555] width 74 height 22
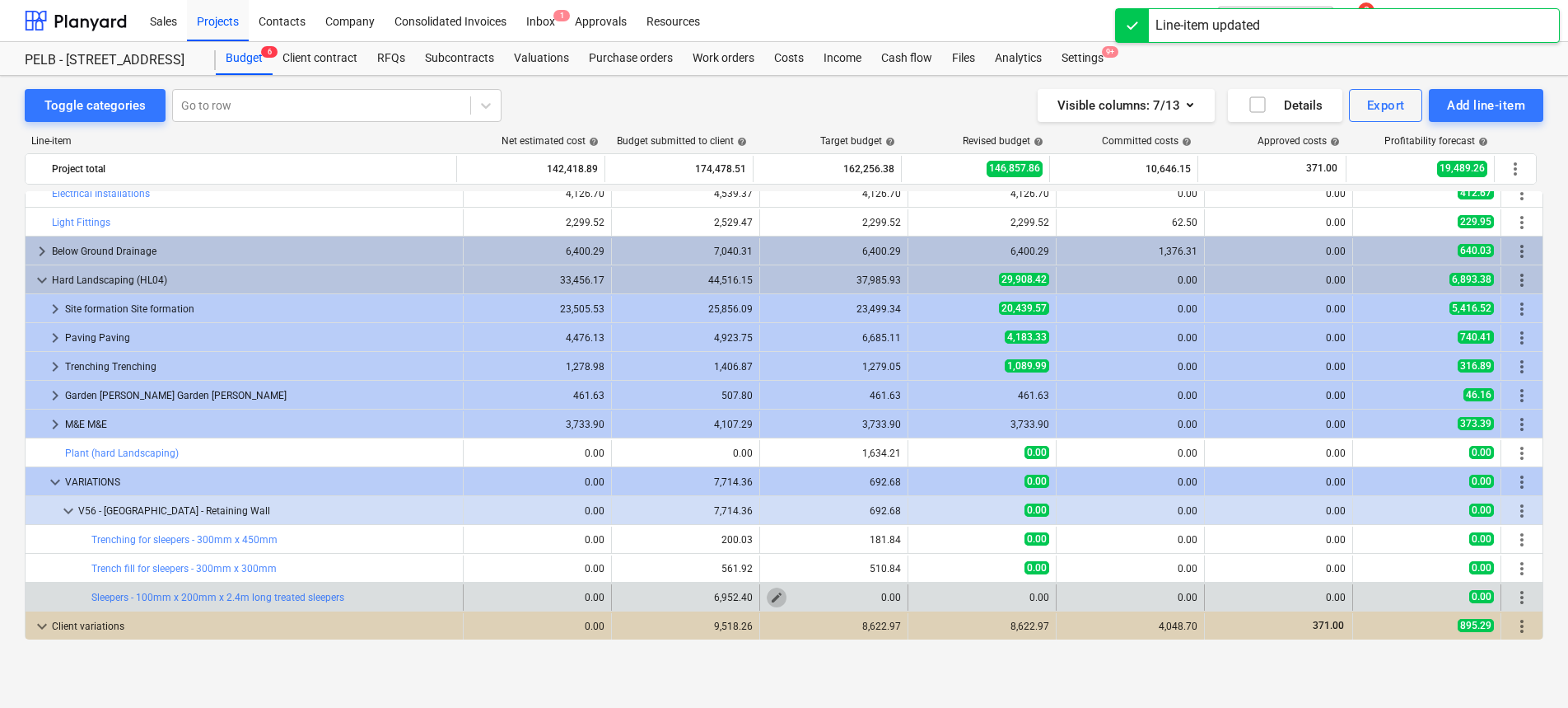
click at [770, 597] on span "edit" at bounding box center [776, 596] width 13 height 13
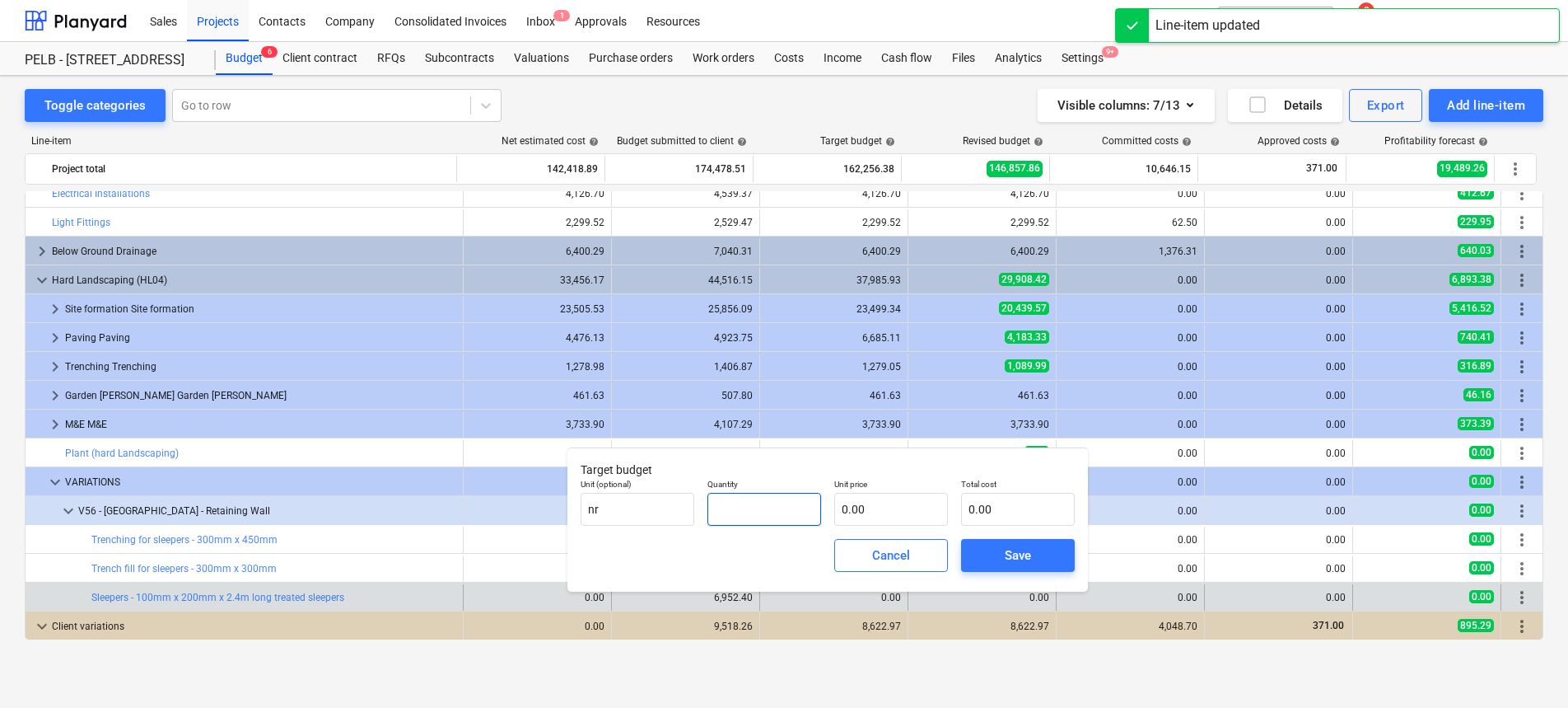
click at [742, 511] on input "text" at bounding box center [764, 509] width 114 height 33
type input "191.00"
click at [895, 505] on input "text" at bounding box center [891, 509] width 114 height 33
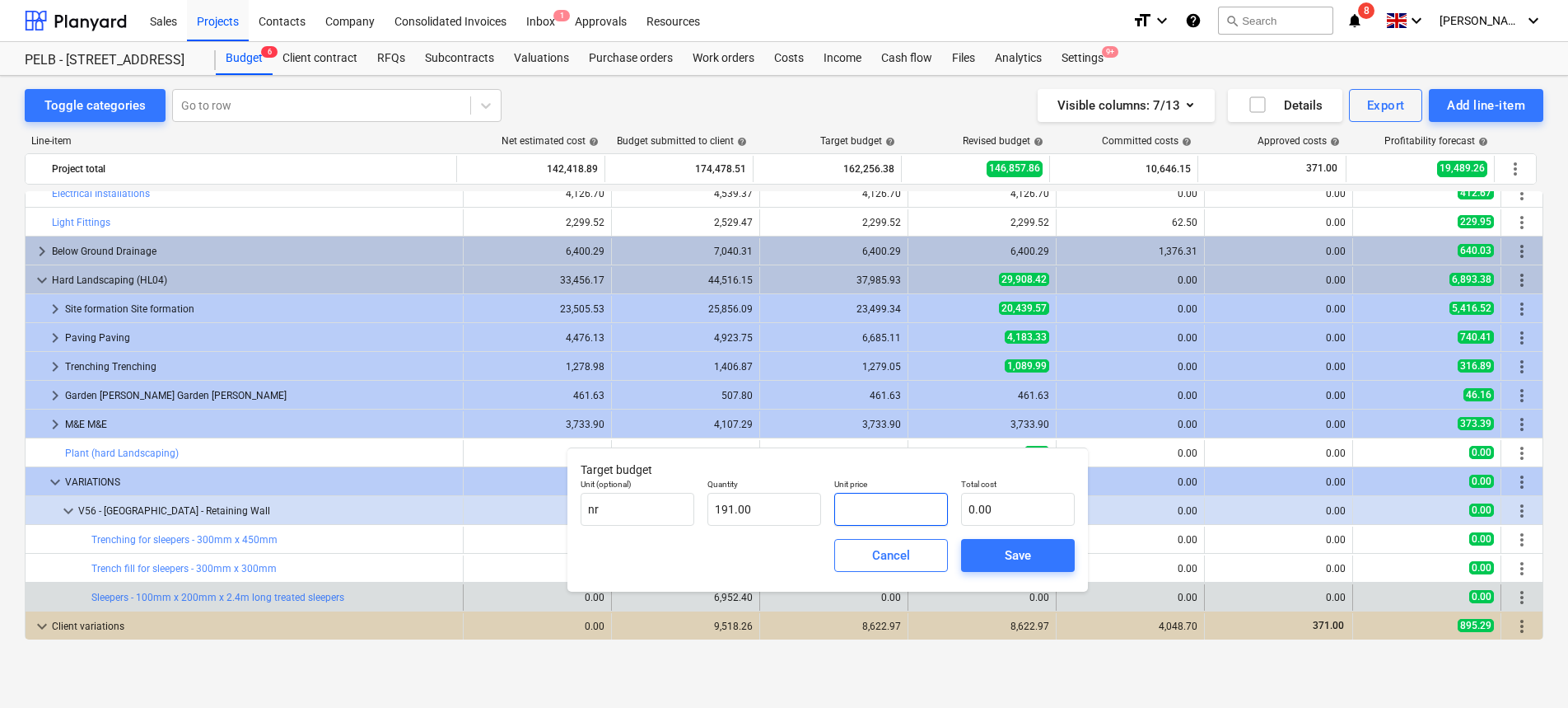
type input "3"
type input "573.00"
type input "33"
type input "6,303.00"
type input "33.09"
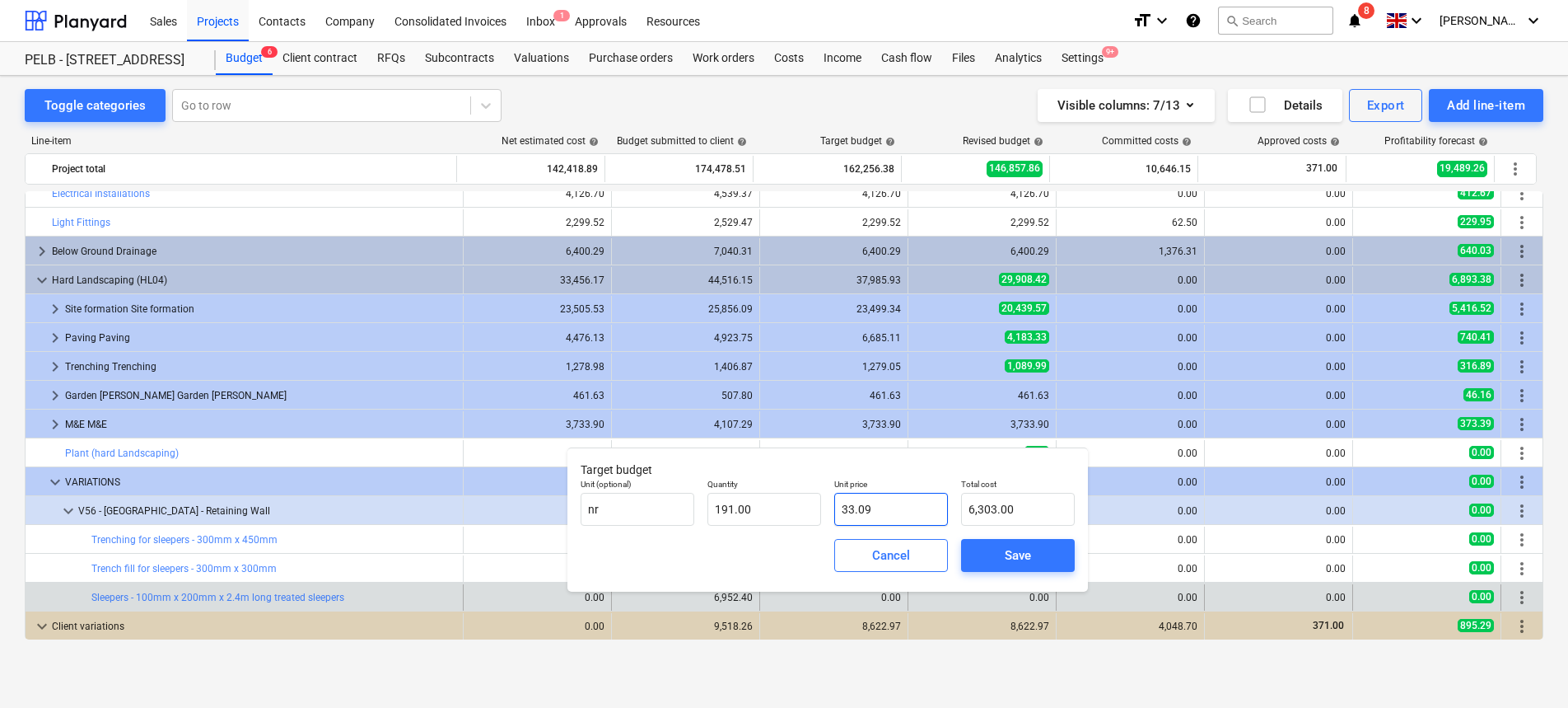
type input "6,320.19"
type input "33.09"
click at [1041, 549] on span "Save" at bounding box center [1018, 555] width 74 height 22
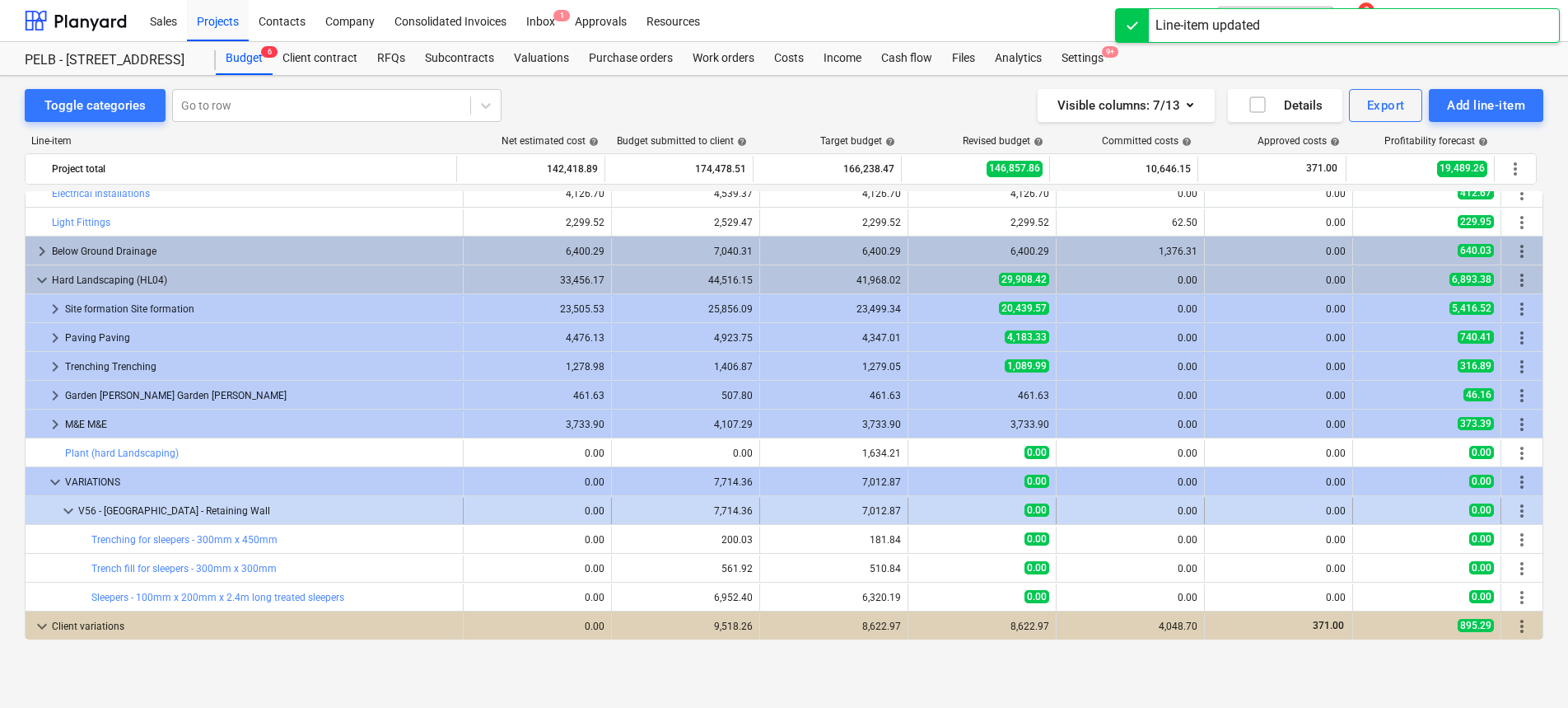
click at [1518, 505] on span "more_vert" at bounding box center [1523, 511] width 20 height 20
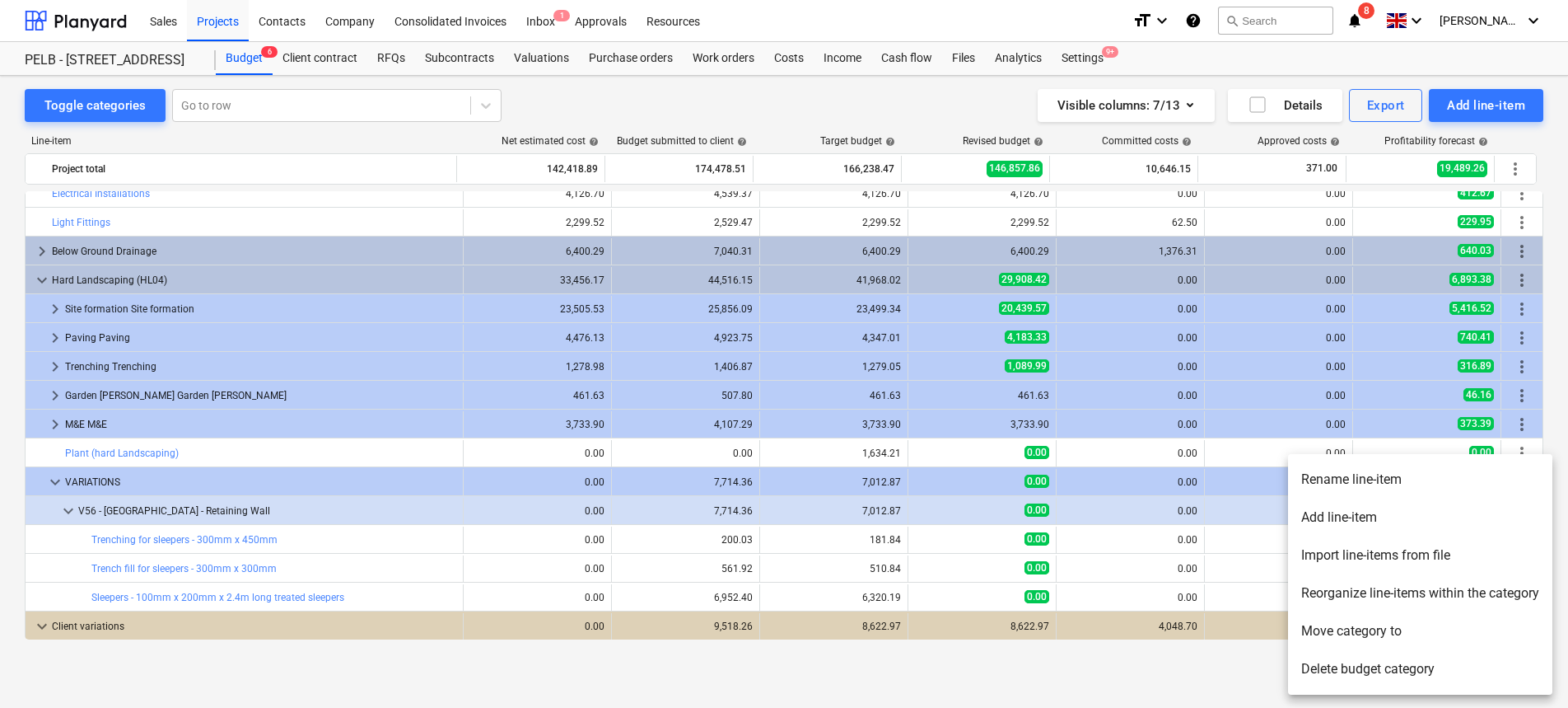
click at [1427, 517] on li "Add line-item" at bounding box center [1421, 517] width 265 height 38
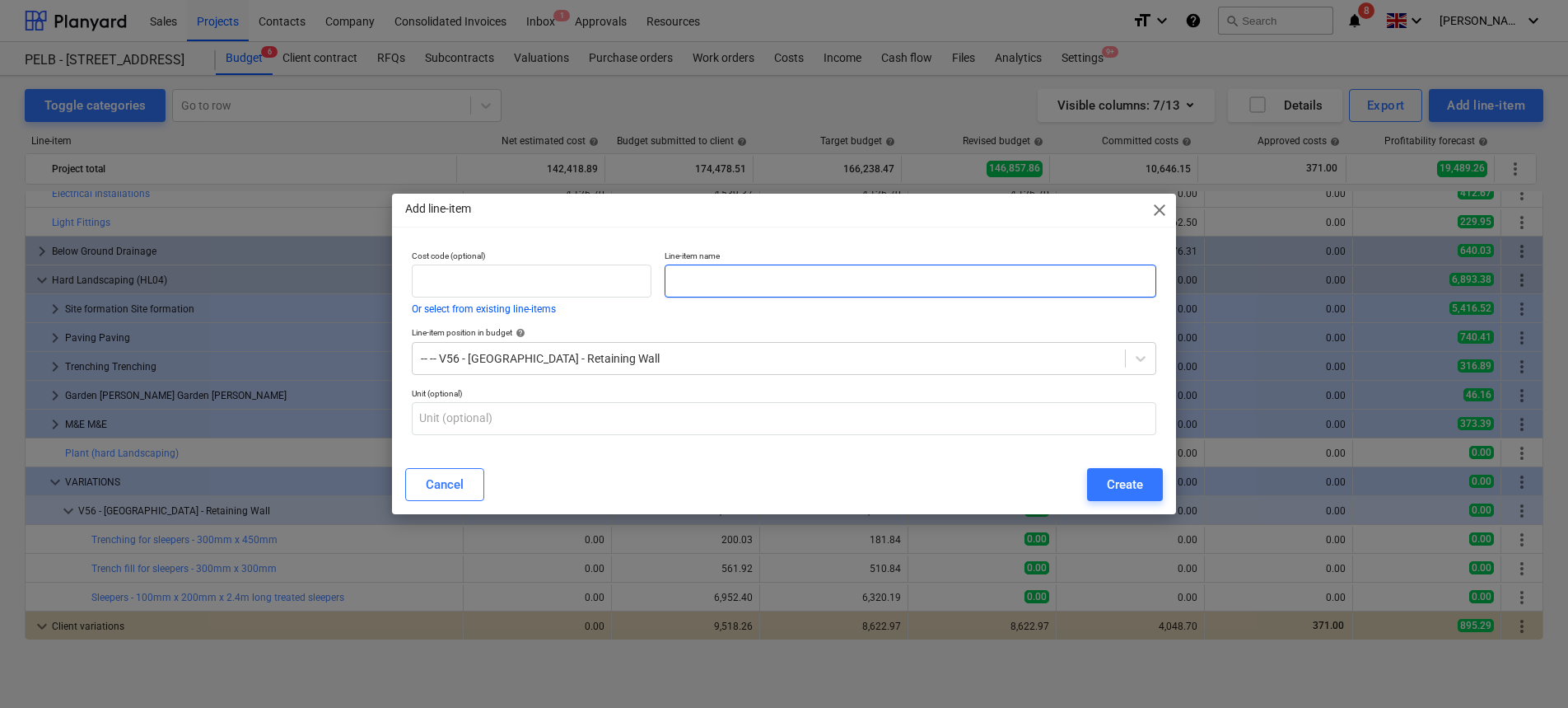
click at [734, 283] on input "text" at bounding box center [910, 280] width 492 height 33
paste input "Backfilling"
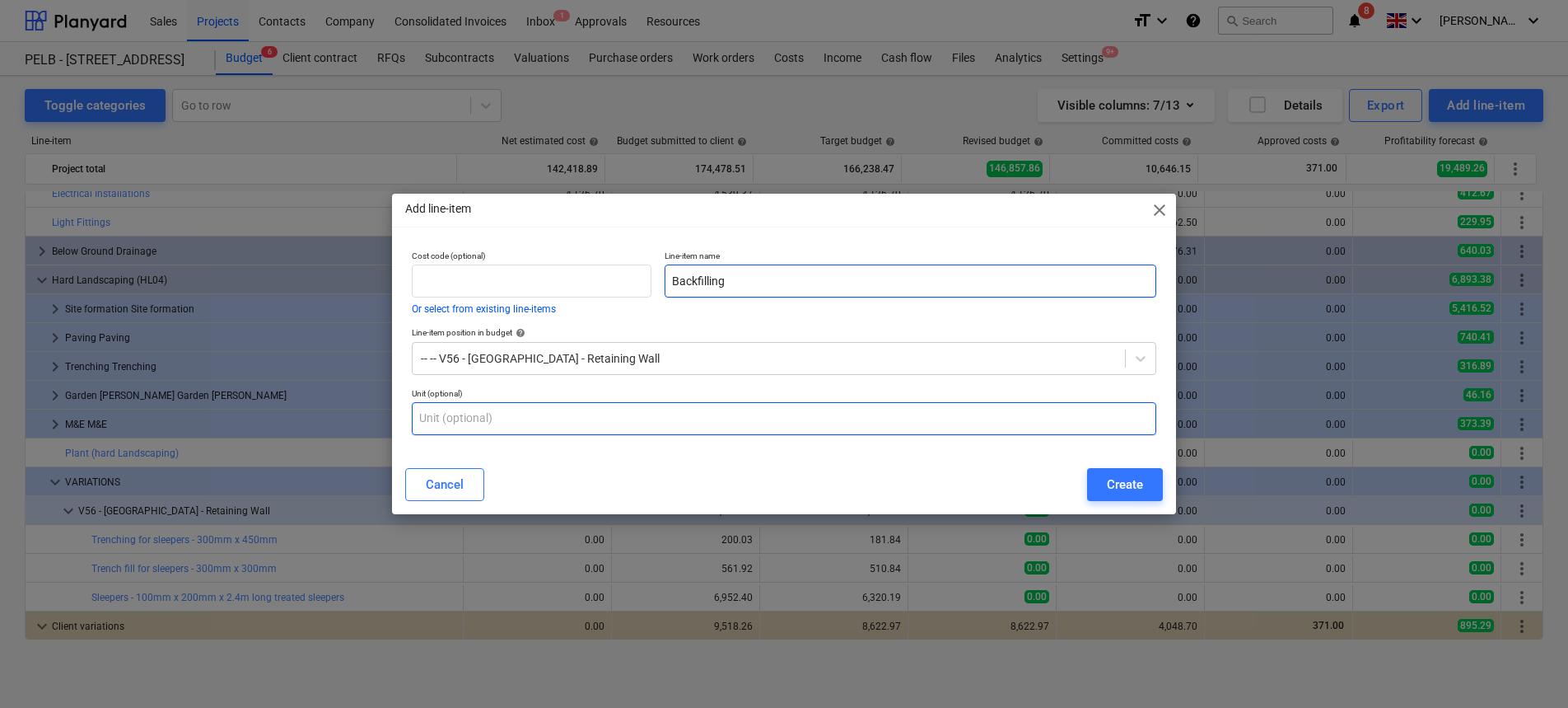
type input "Backfilling"
click at [663, 410] on input "text" at bounding box center [784, 418] width 745 height 33
type input "m3"
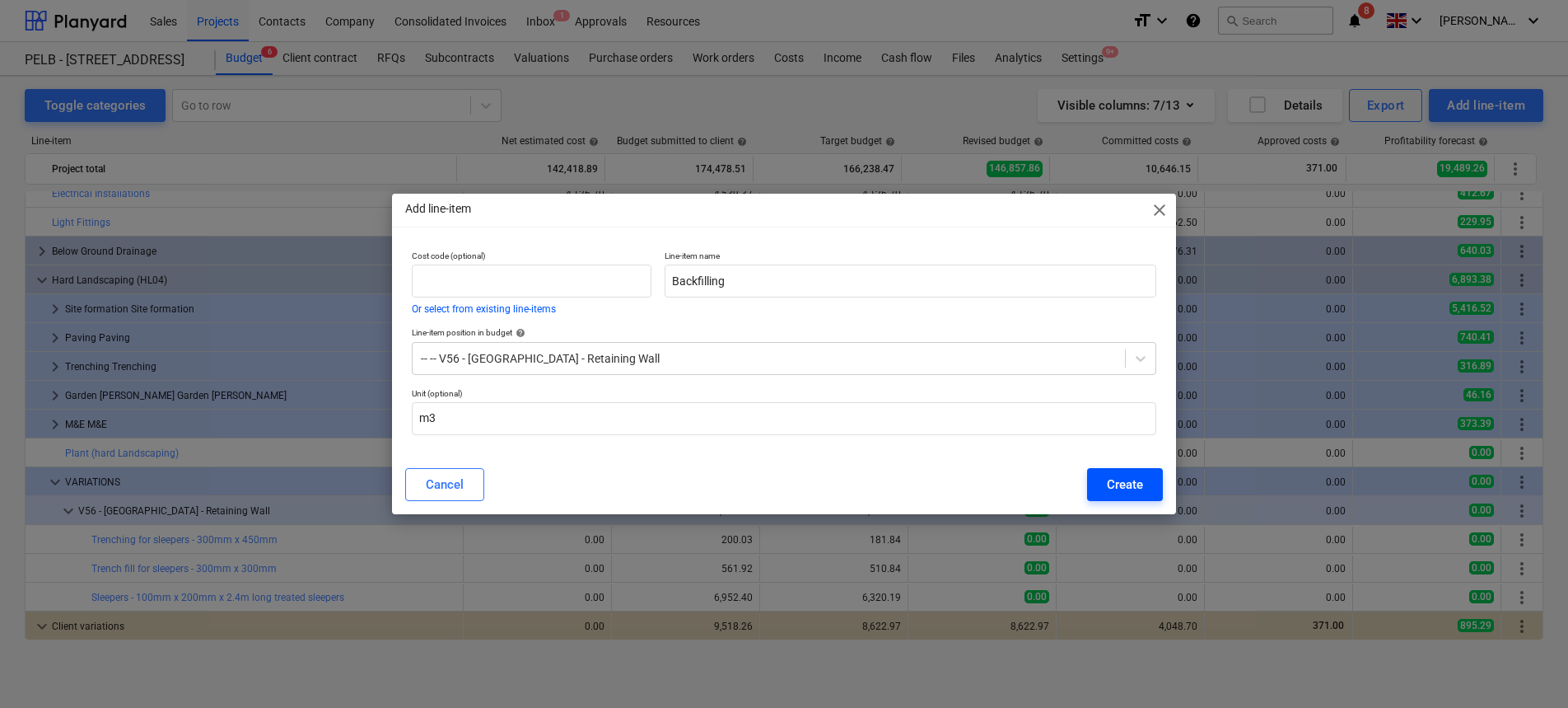
click at [1129, 481] on div "Create" at bounding box center [1125, 485] width 37 height 22
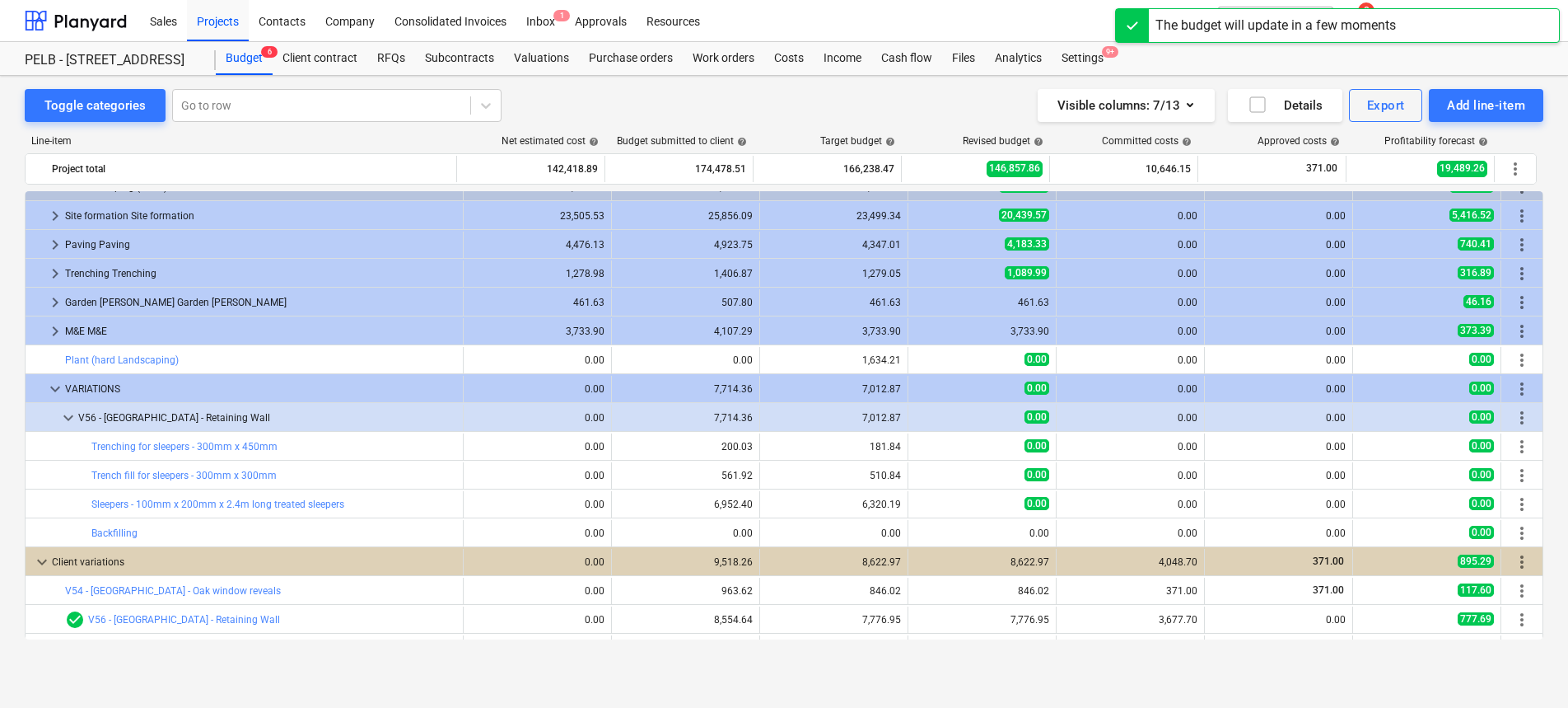
scroll to position [906, 0]
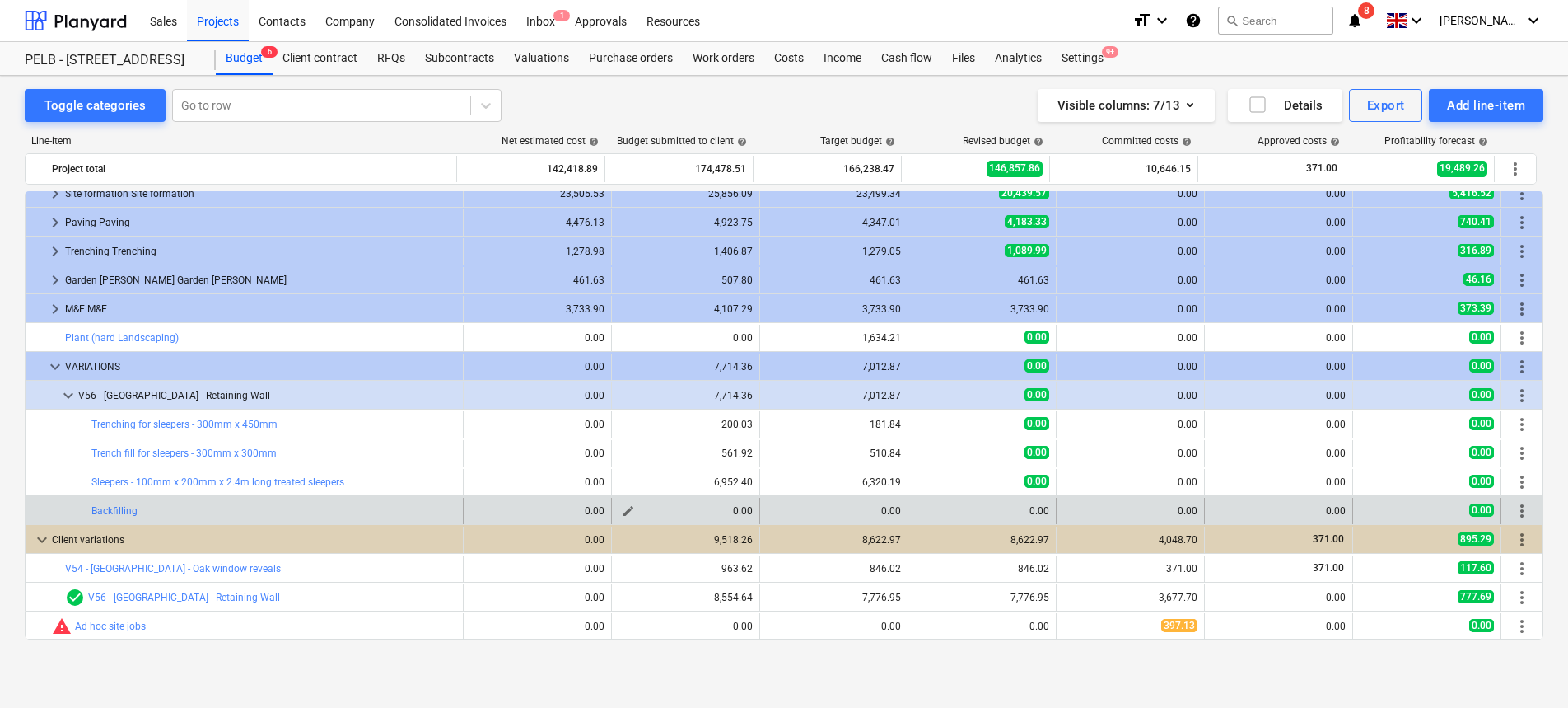
click at [629, 508] on span "edit" at bounding box center [628, 511] width 13 height 13
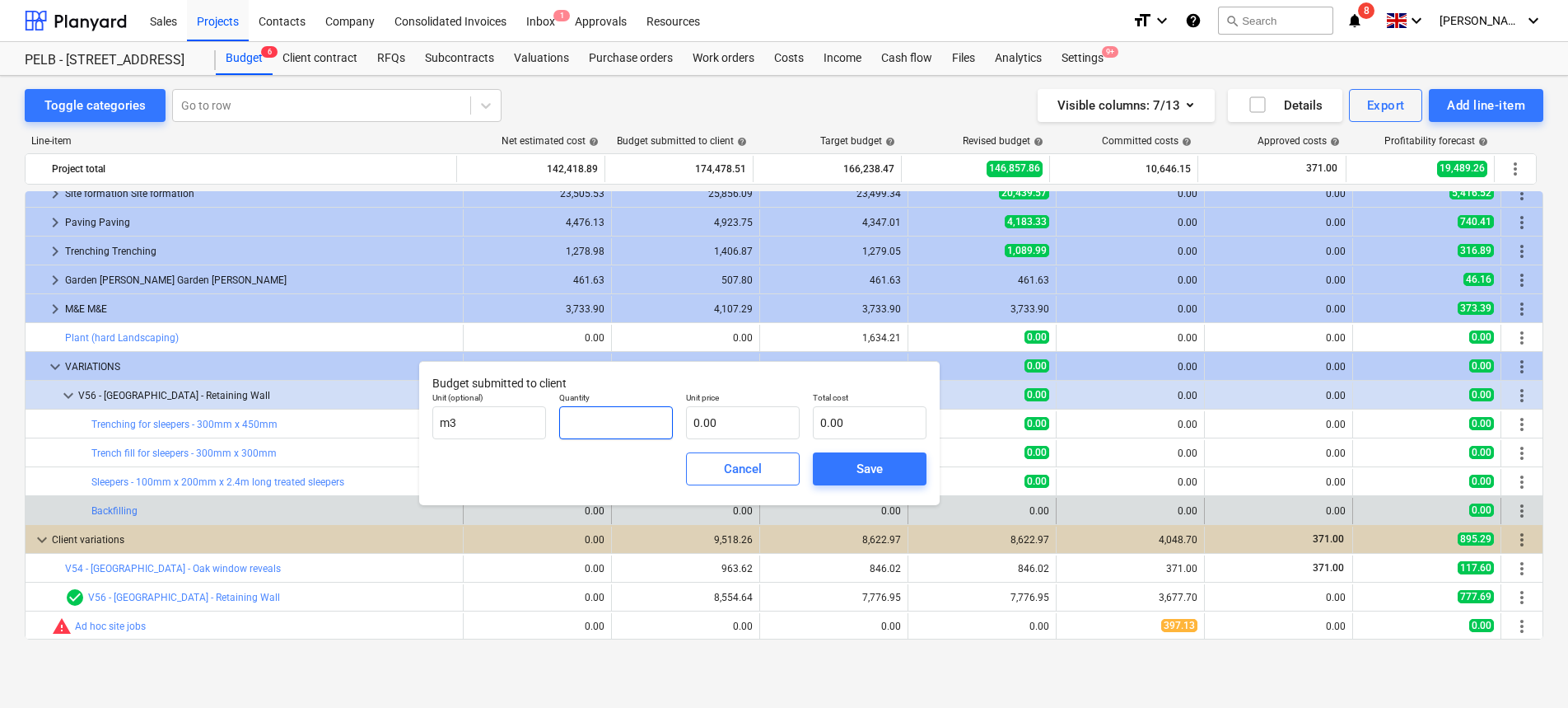
click at [608, 421] on input "text" at bounding box center [615, 422] width 114 height 33
type input "8.37"
click at [734, 422] on input "text" at bounding box center [743, 422] width 114 height 33
type input "3"
type input "25.11"
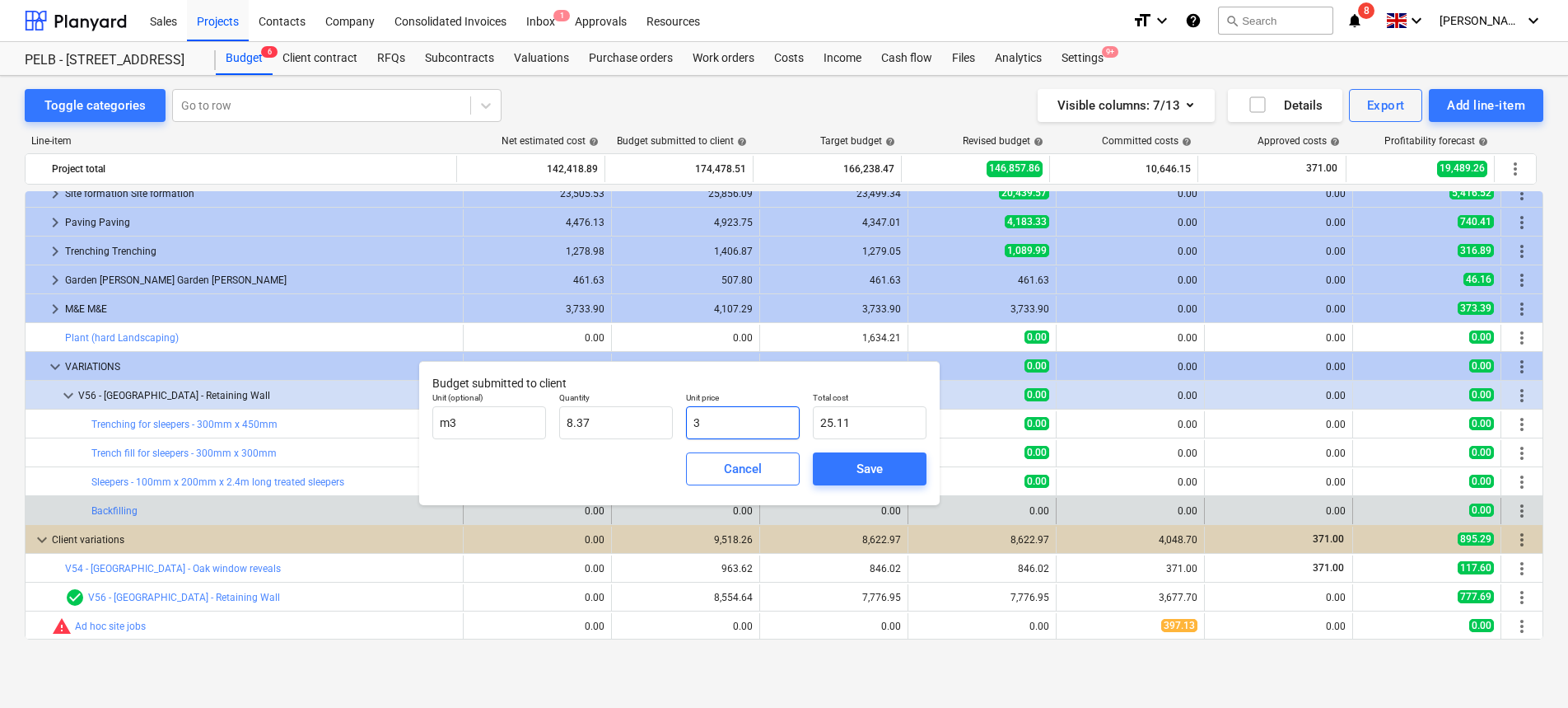
type input "39"
type input "326.43"
type input "39.3"
type input "328.94"
type input "39.38"
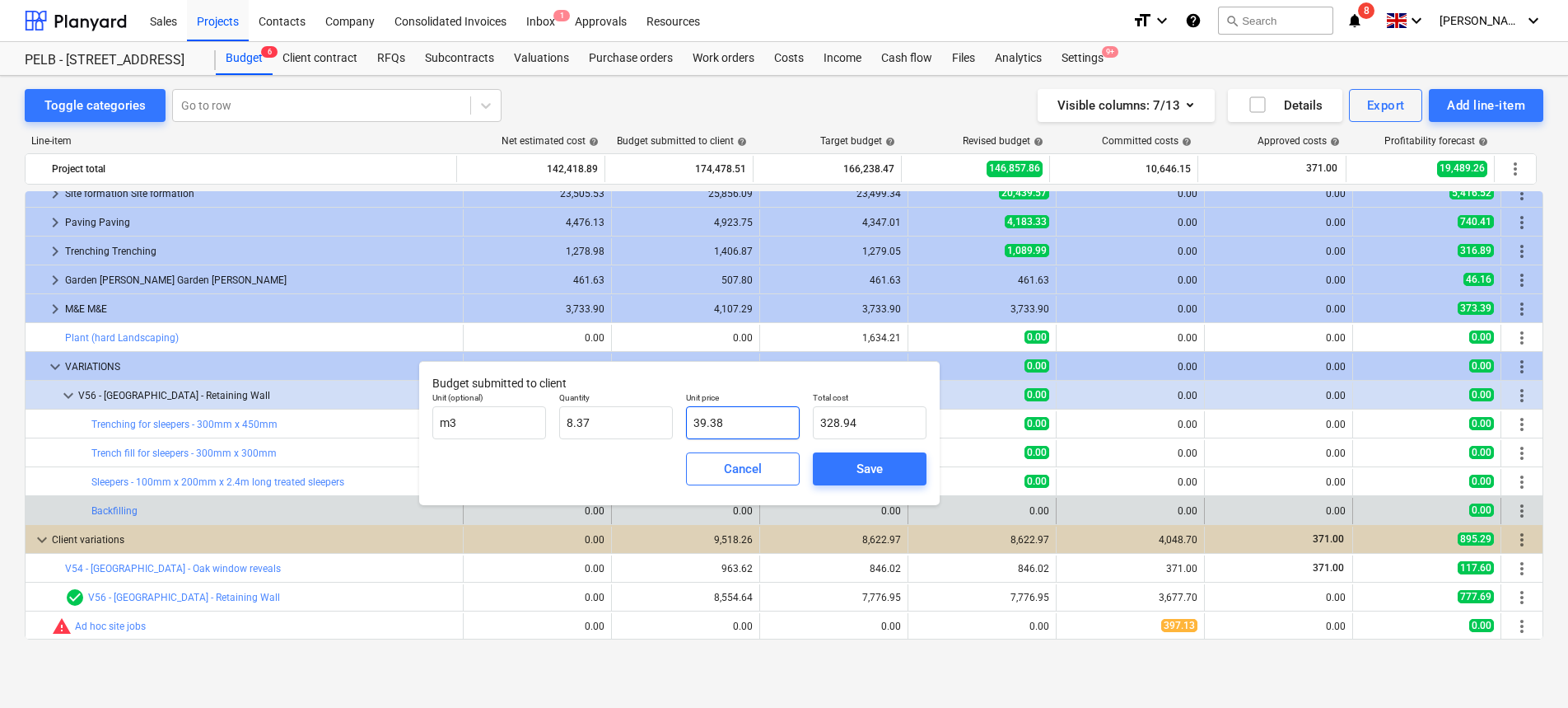
type input "329.61"
type input "39.38"
click at [872, 470] on div "Save" at bounding box center [870, 469] width 27 height 22
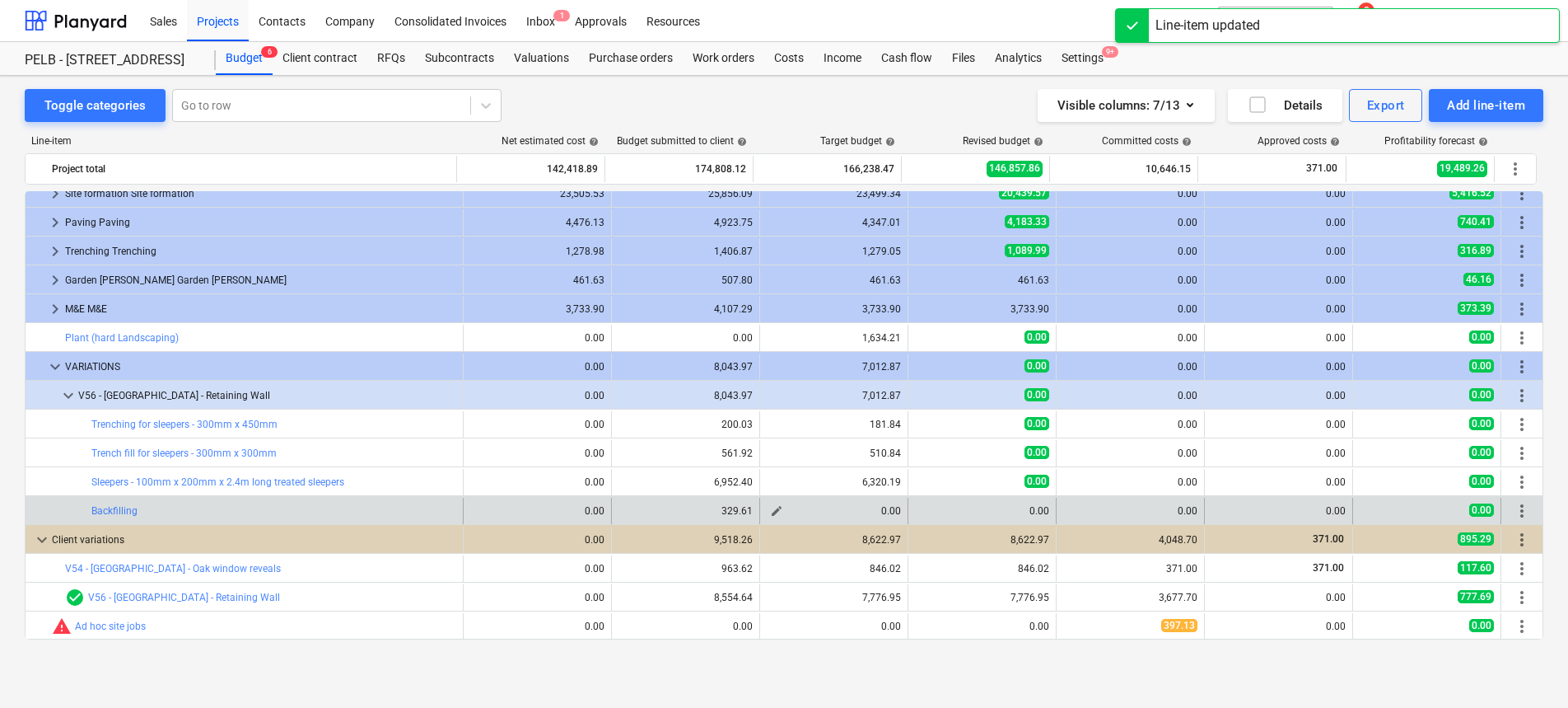
click at [777, 510] on button "edit" at bounding box center [777, 511] width 20 height 20
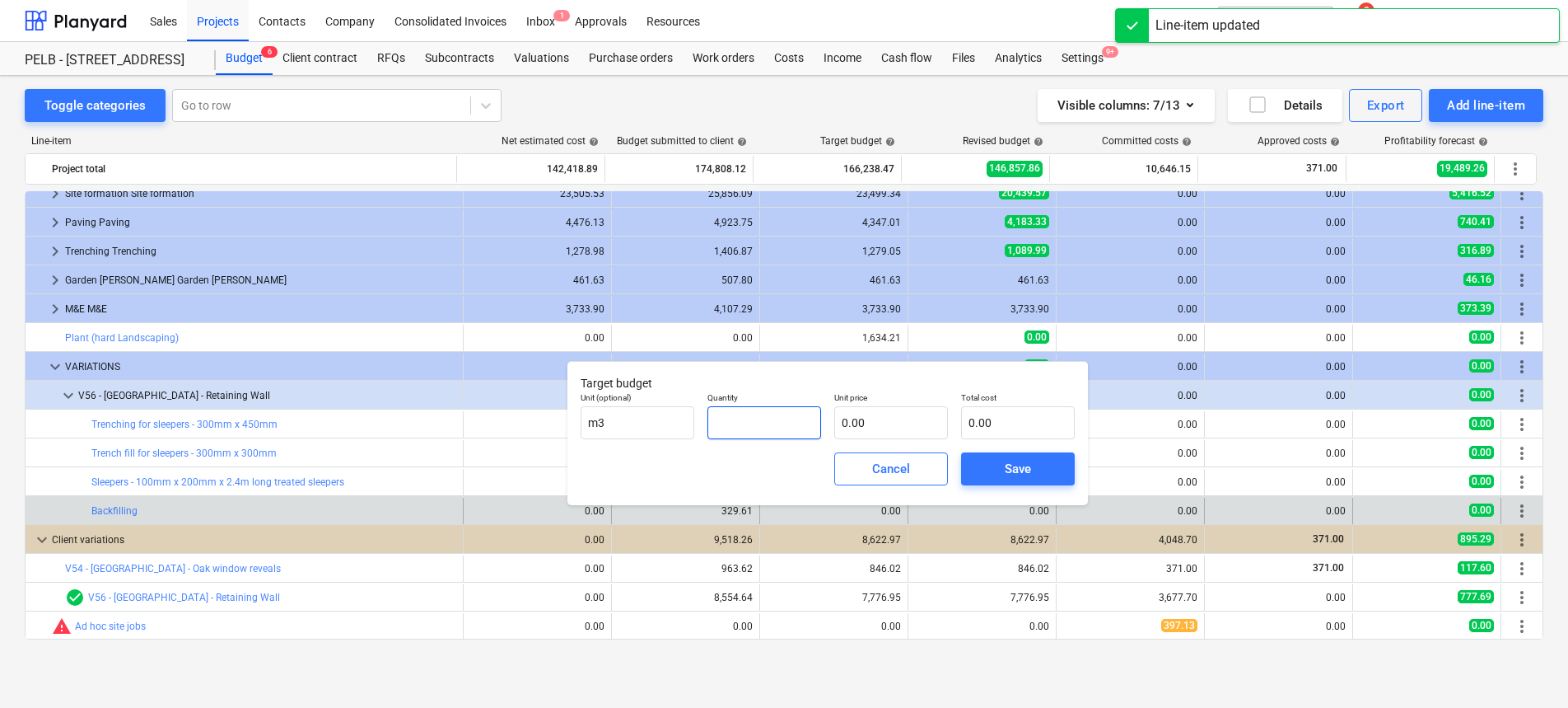
click at [747, 417] on input "text" at bounding box center [764, 422] width 114 height 33
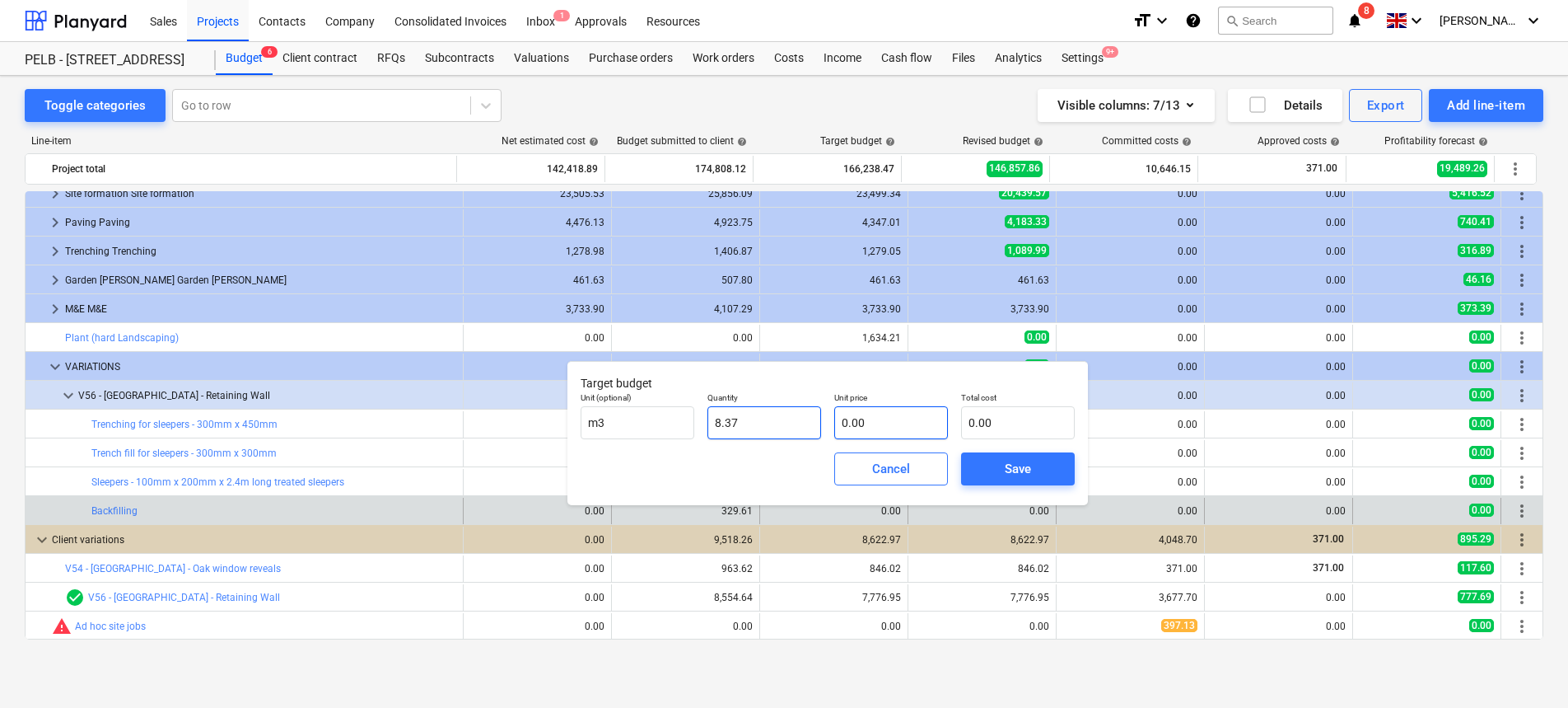
type input "8.37"
click at [872, 426] on input "text" at bounding box center [891, 422] width 114 height 33
type input "3"
type input "25.11"
type input "35"
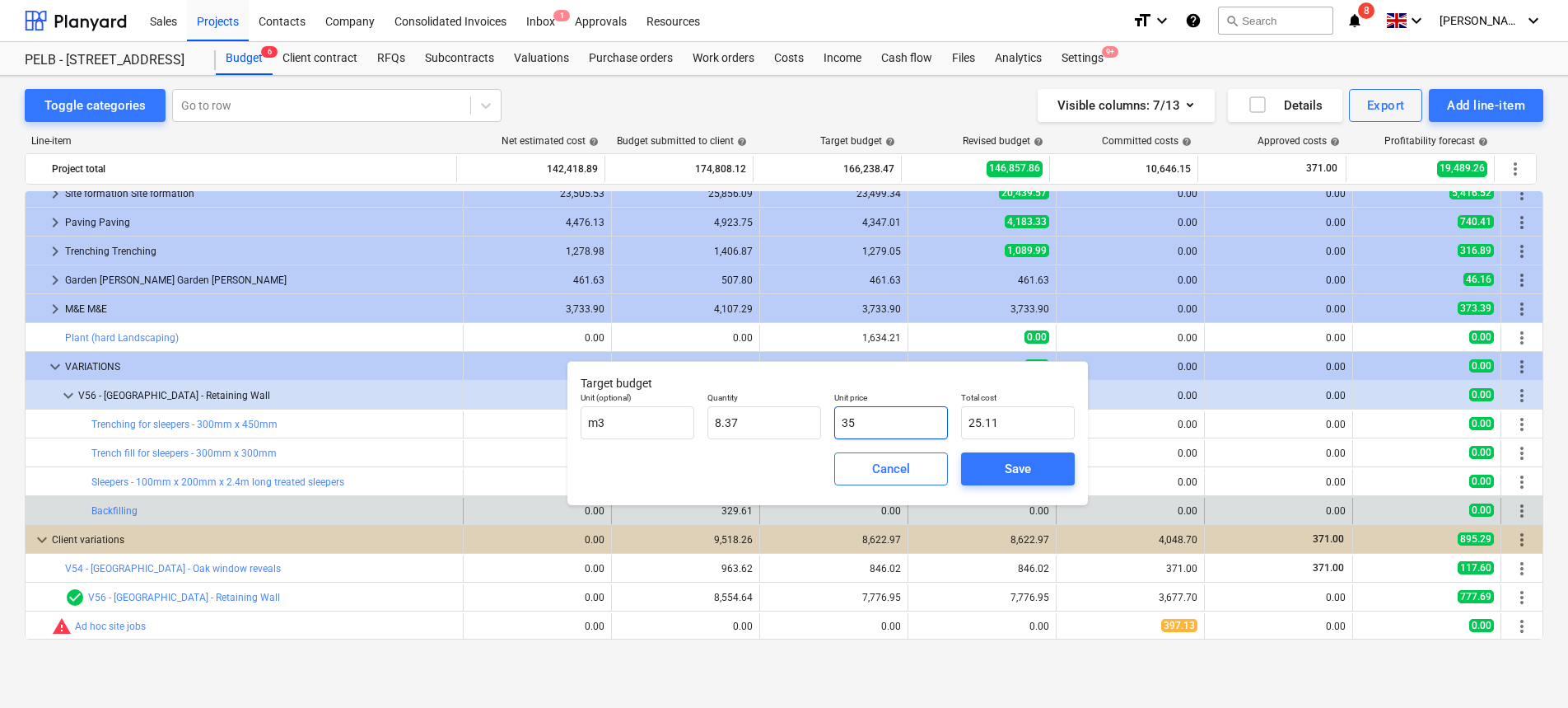
type input "292.95"
type input "35.8"
type input "299.65"
type input "35.80"
click at [1037, 464] on span "Save" at bounding box center [1018, 469] width 74 height 22
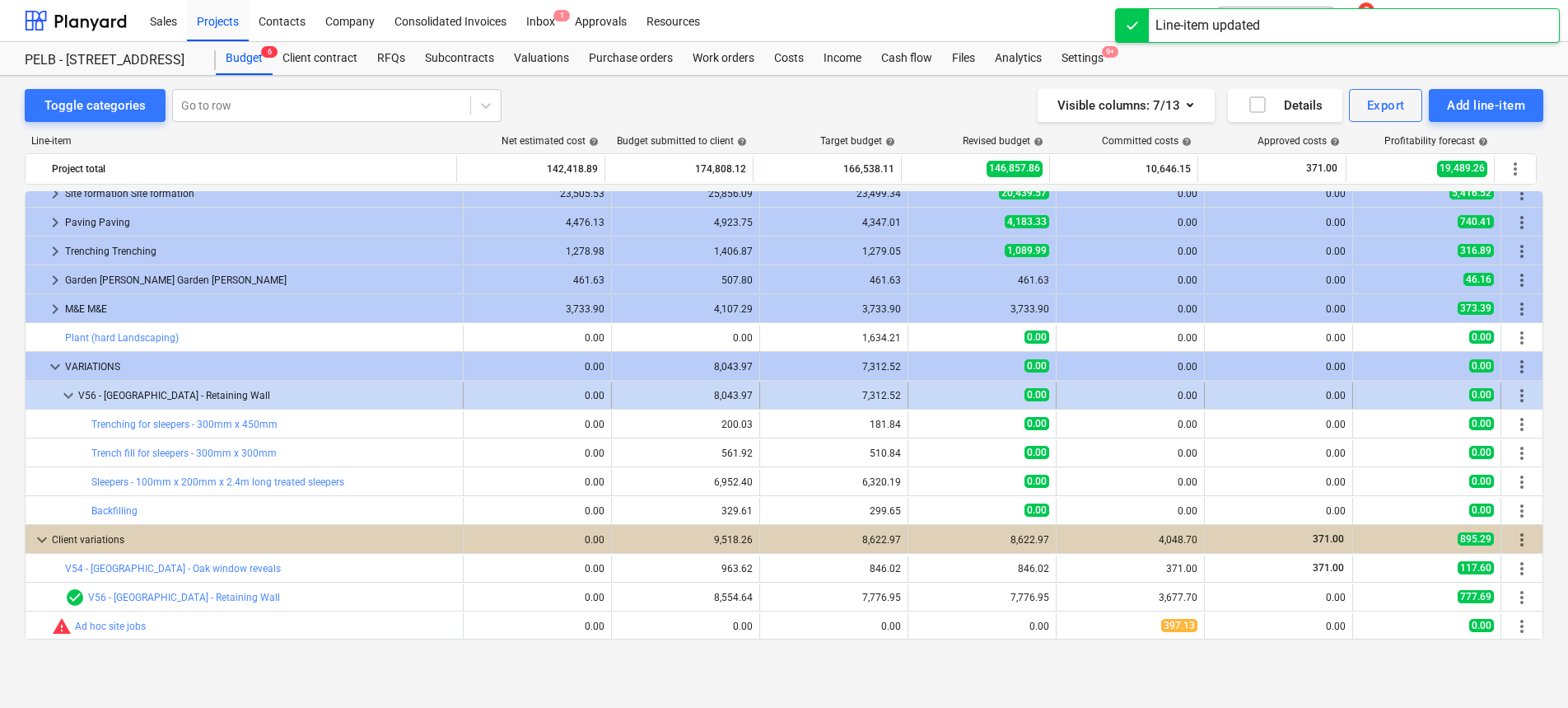
click at [1522, 388] on span "more_vert" at bounding box center [1523, 395] width 20 height 20
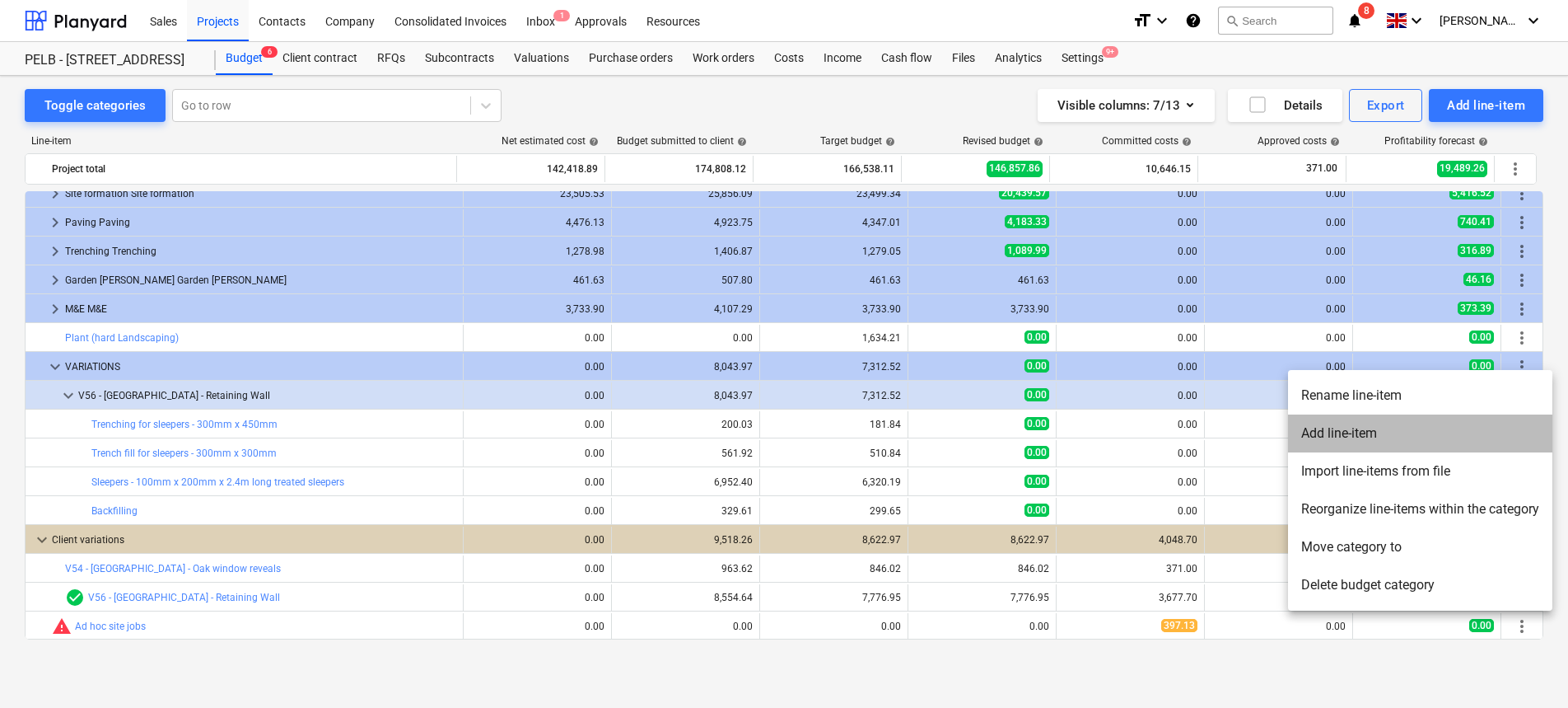
click at [1518, 426] on li "Add line-item" at bounding box center [1421, 433] width 265 height 38
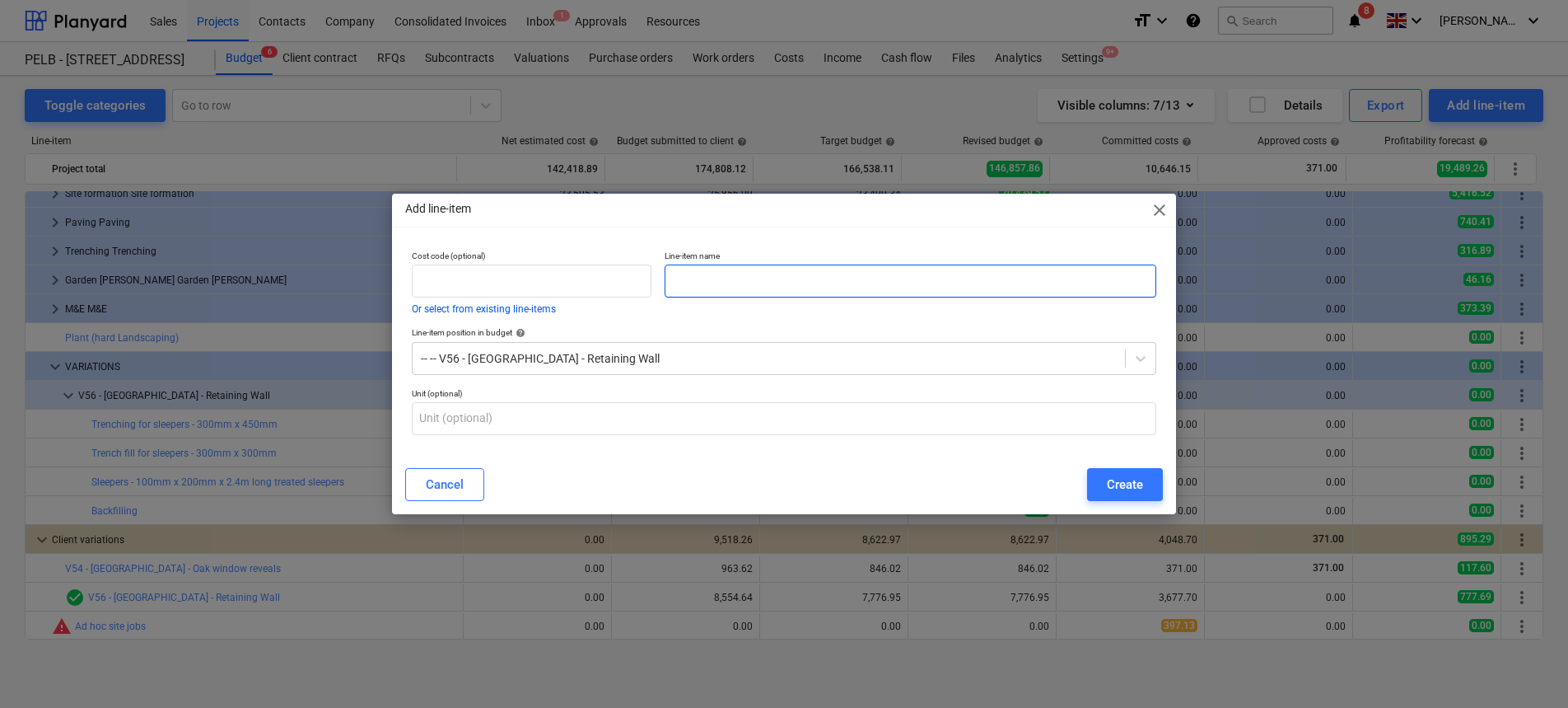
click at [705, 285] on input "text" at bounding box center [910, 280] width 492 height 33
paste input "Excavate concrete pad for steps - 1225mm x 2400mm x 300mm"
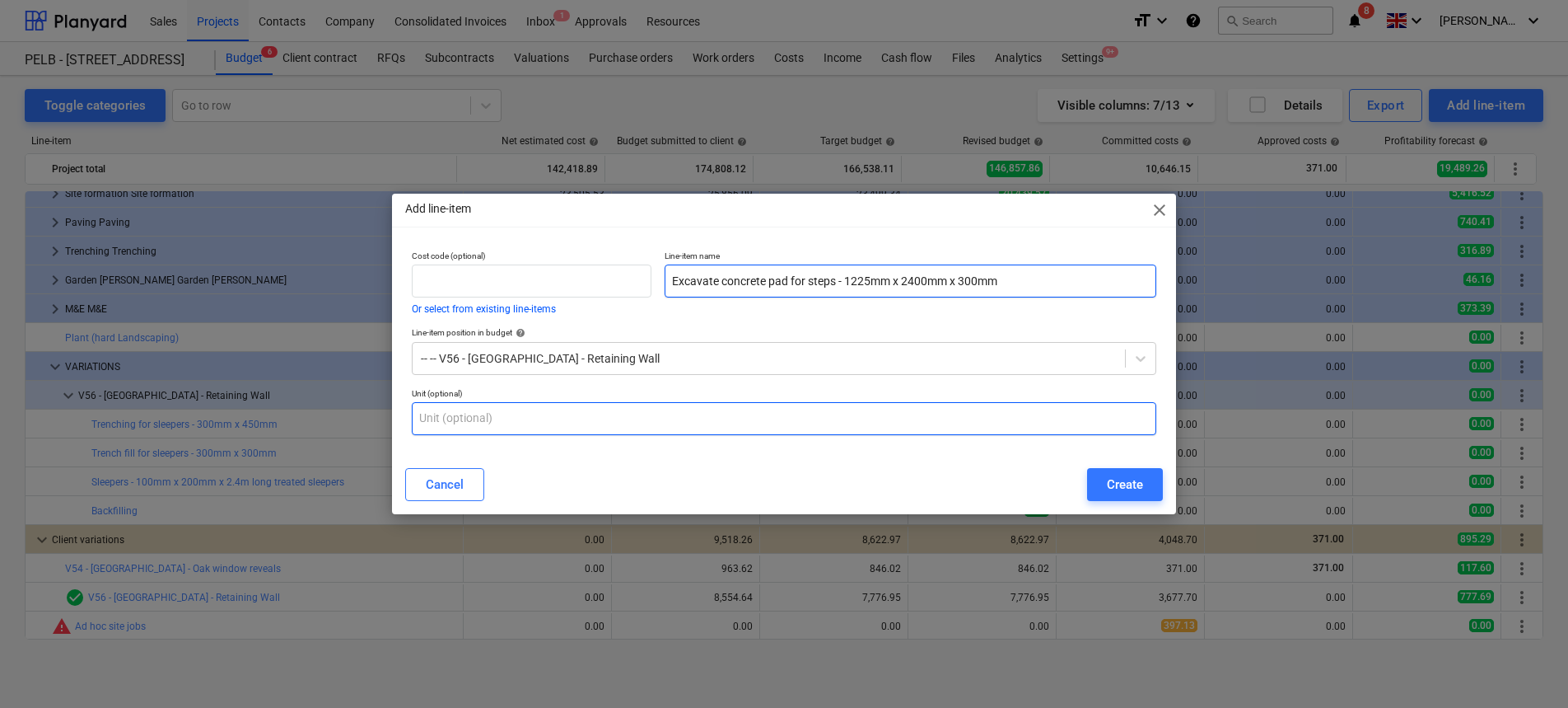
type input "Excavate concrete pad for steps - 1225mm x 2400mm x 300mm"
click at [877, 418] on input "text" at bounding box center [784, 418] width 745 height 33
type input "m3"
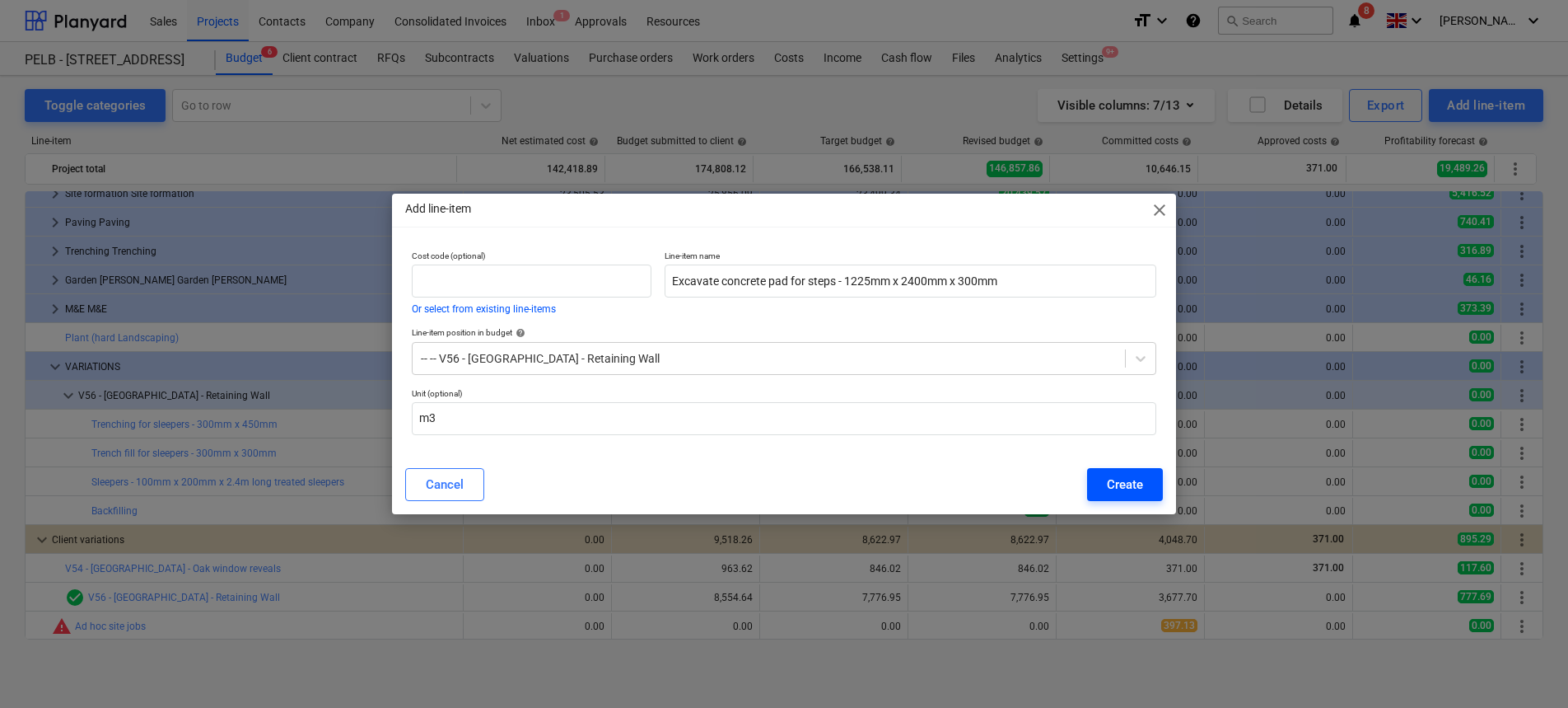
click at [1133, 478] on div "Create" at bounding box center [1125, 485] width 37 height 22
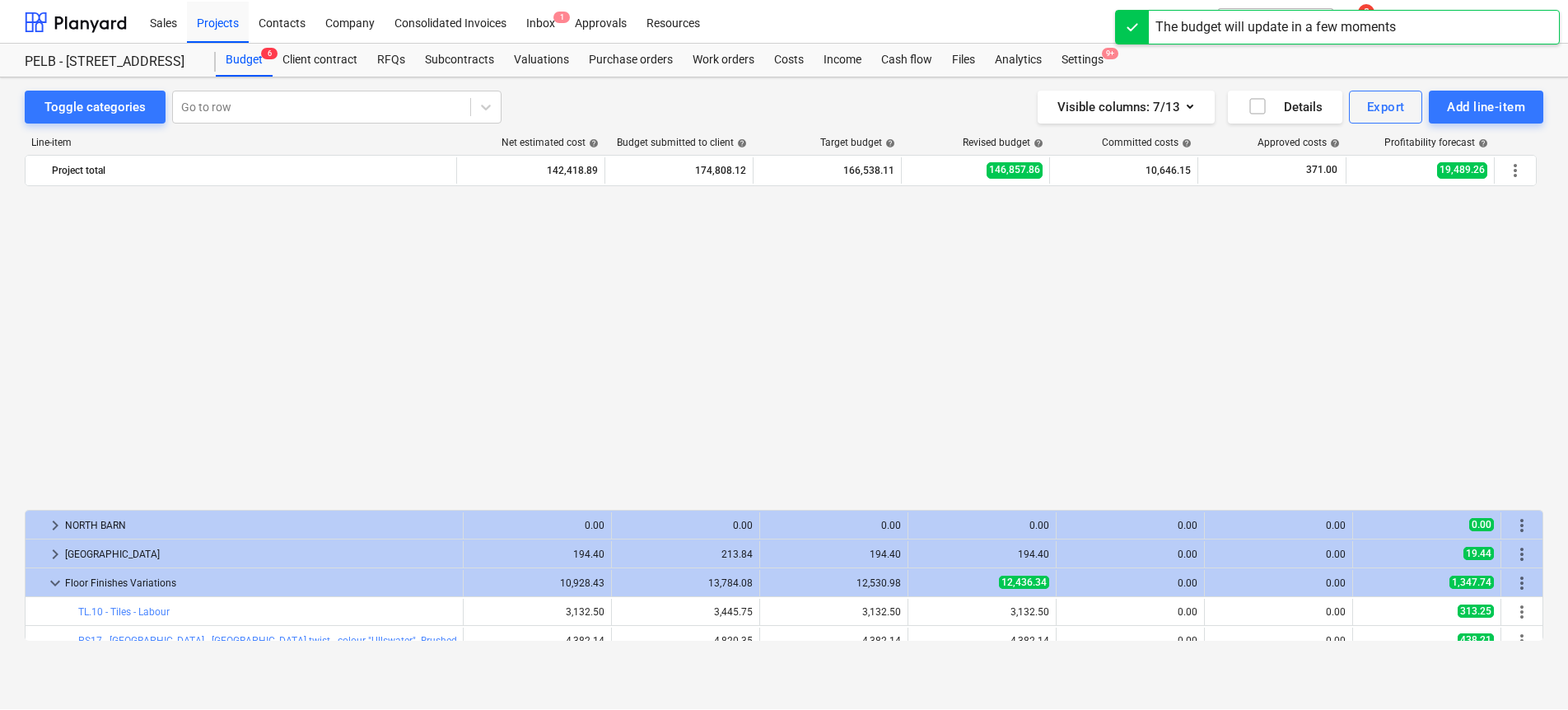
scroll to position [907, 0]
